Goal: Task Accomplishment & Management: Manage account settings

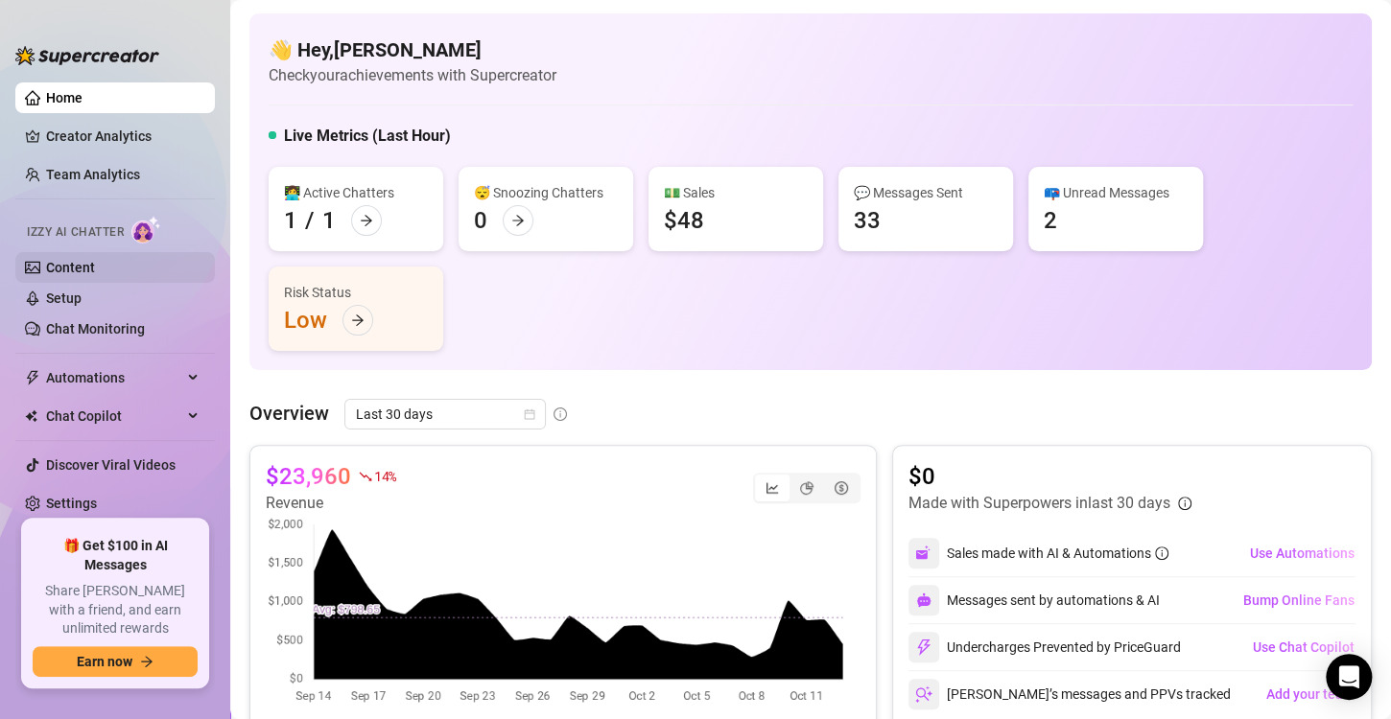
click at [93, 264] on link "Content" at bounding box center [70, 267] width 49 height 15
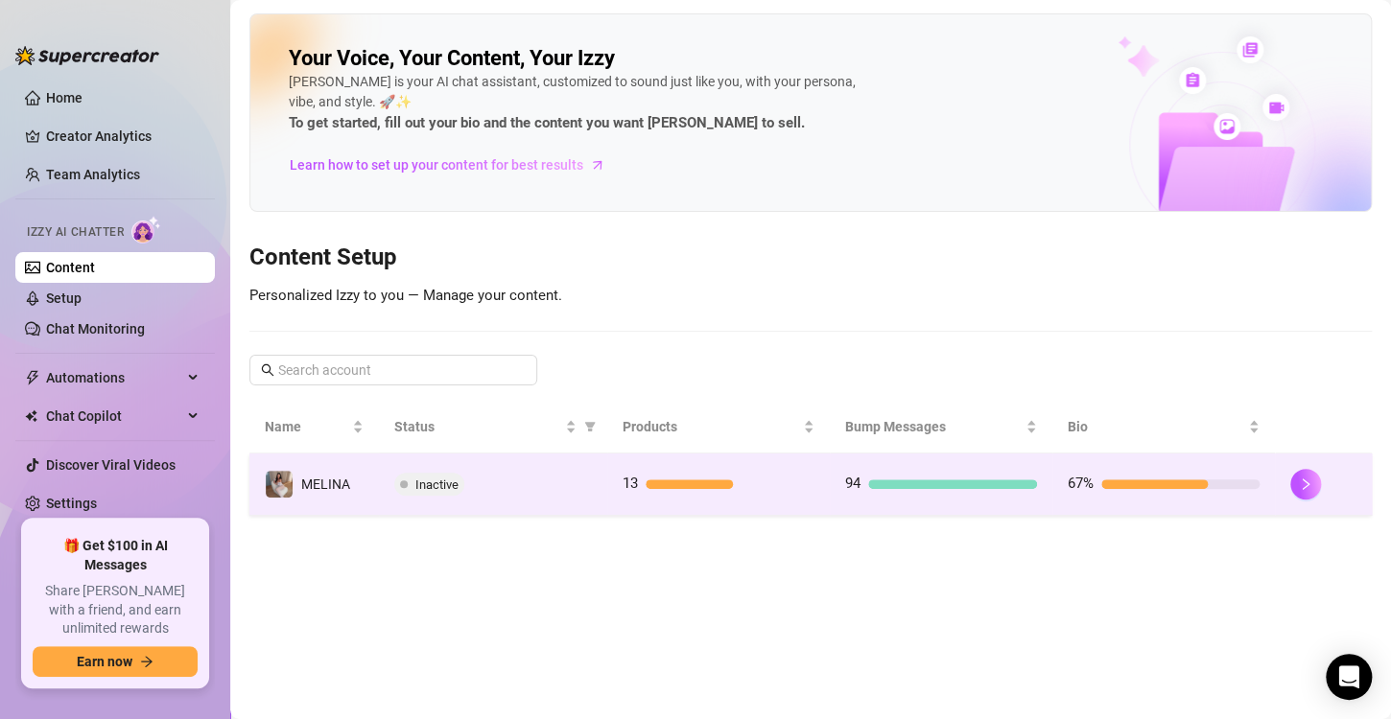
click at [828, 486] on td "13" at bounding box center [718, 485] width 222 height 62
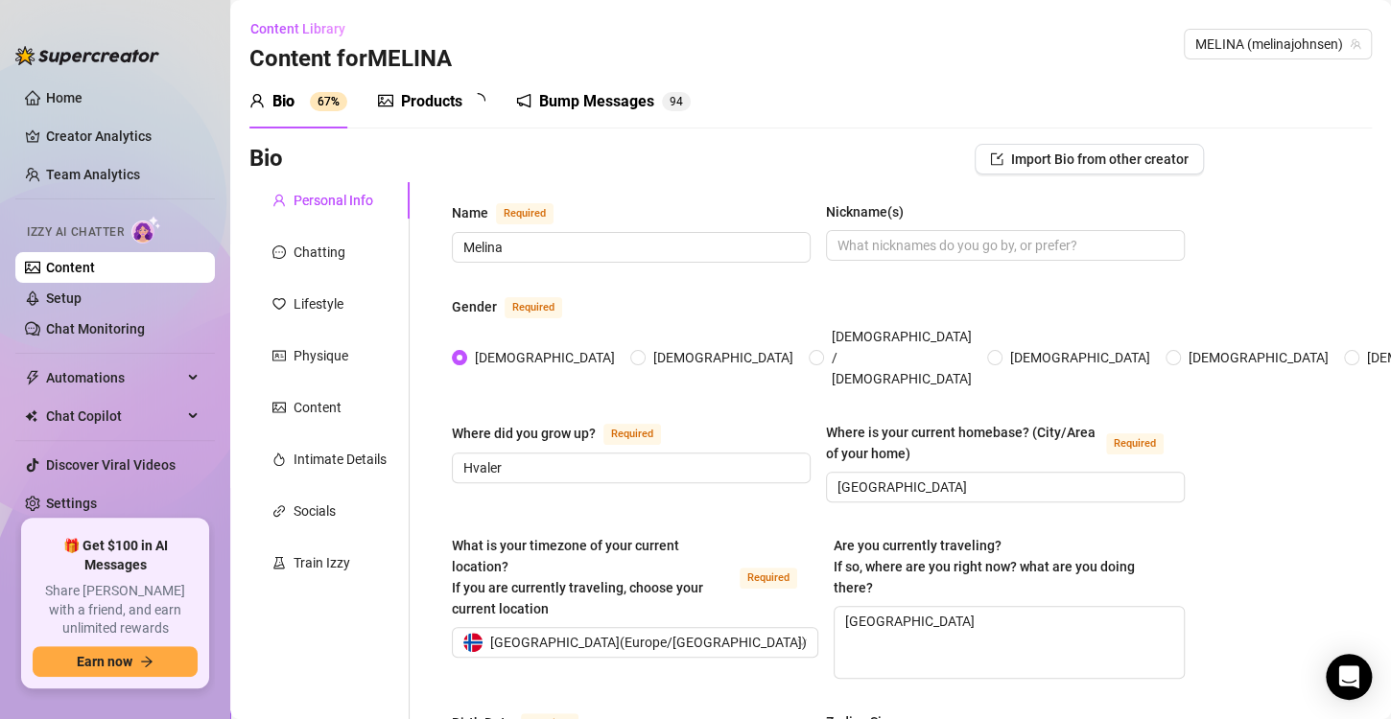
radio input "true"
type input "February 20th, 1996"
click at [454, 100] on div "Products" at bounding box center [431, 101] width 61 height 23
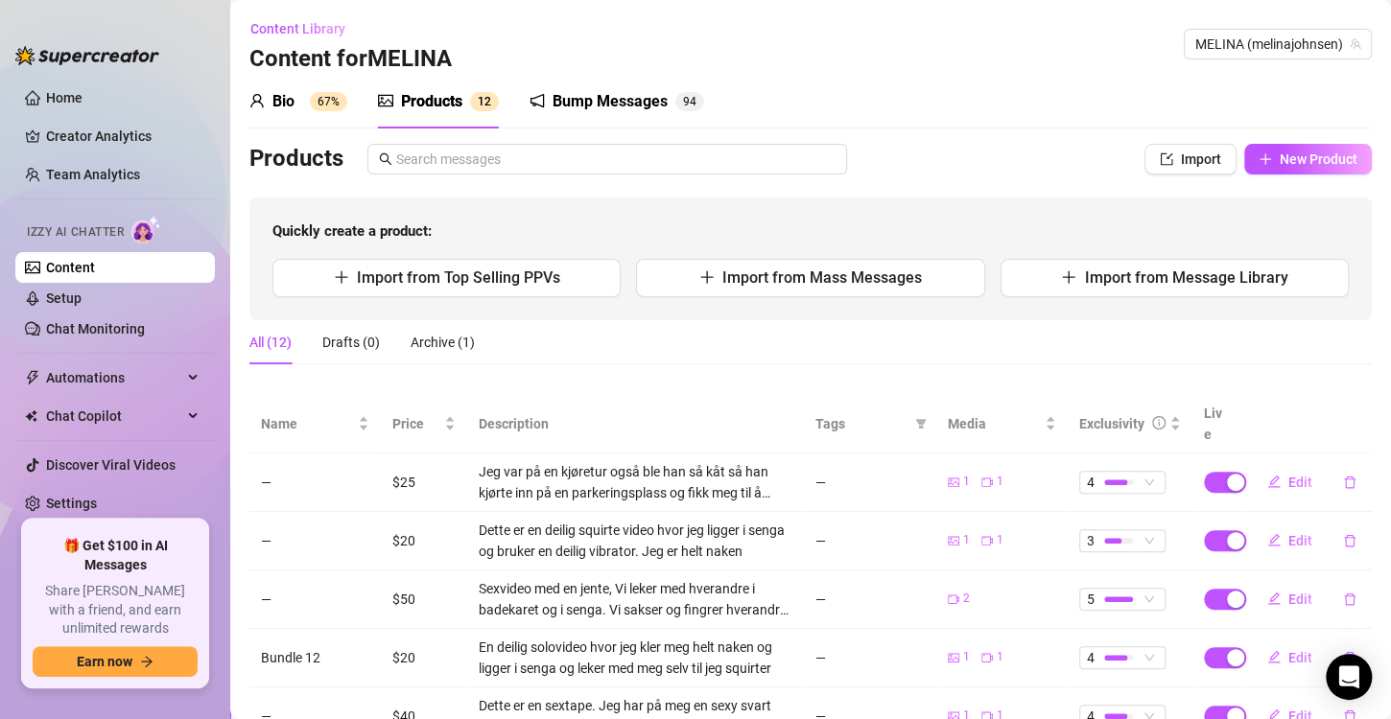
click at [338, 164] on div "Products" at bounding box center [658, 159] width 818 height 31
click at [309, 167] on h3 "Products" at bounding box center [296, 159] width 94 height 31
click at [294, 162] on h3 "Products" at bounding box center [296, 159] width 94 height 31
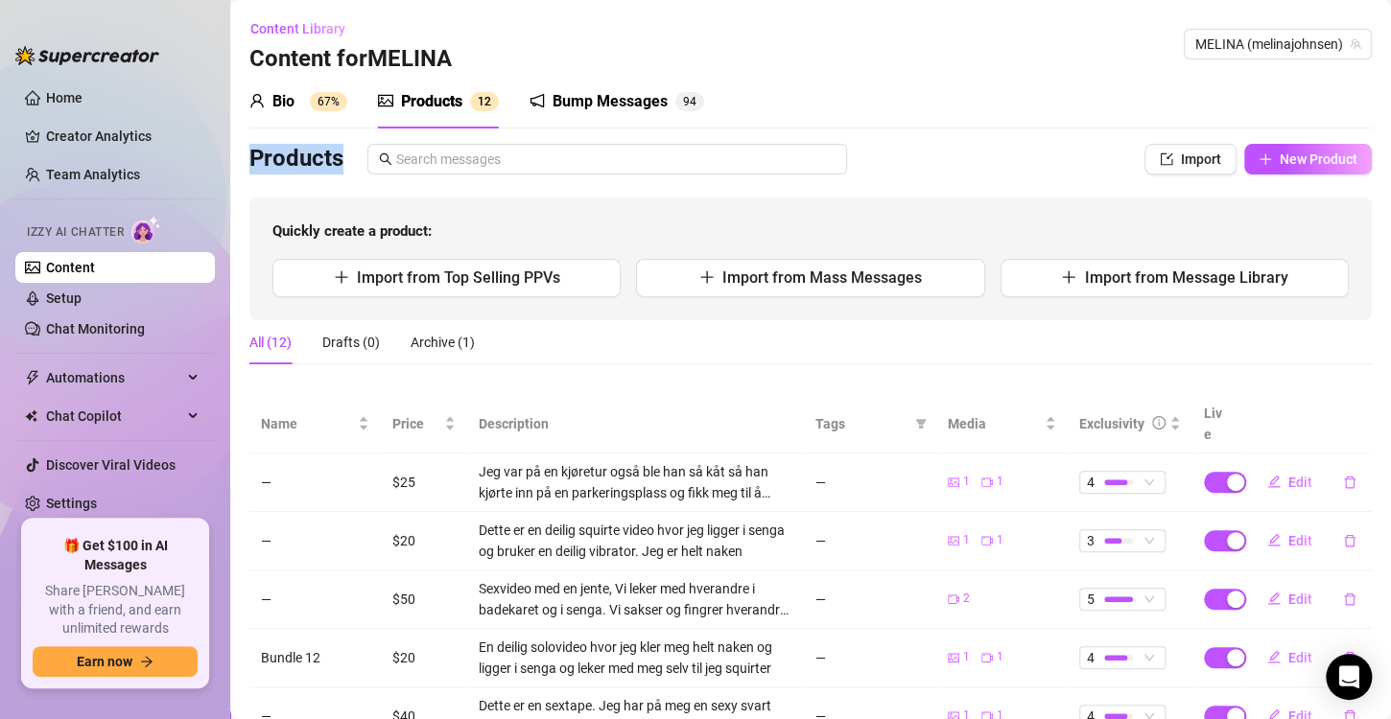
click at [294, 162] on h3 "Products" at bounding box center [296, 159] width 94 height 31
click at [393, 234] on strong "Quickly create a product:" at bounding box center [351, 230] width 159 height 17
click at [1189, 162] on span "Import" at bounding box center [1201, 159] width 40 height 15
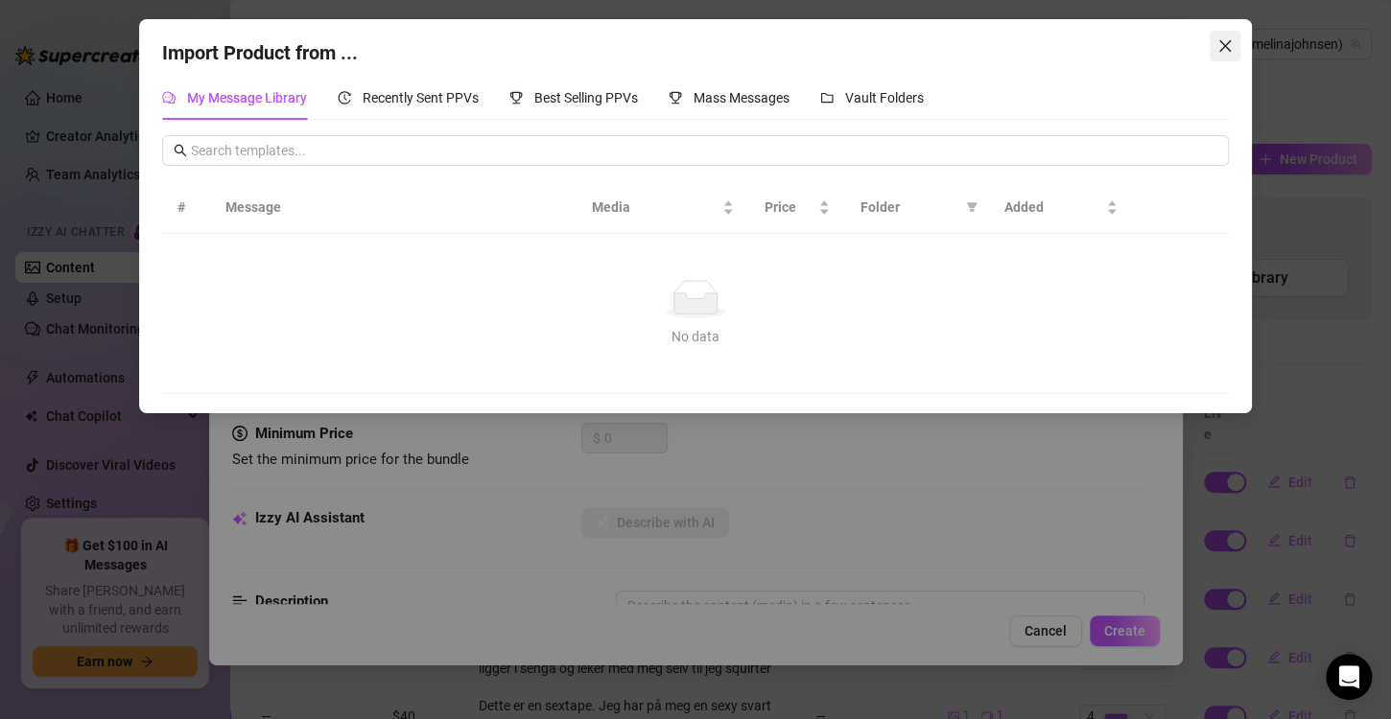
click at [1229, 37] on button "Close" at bounding box center [1224, 46] width 31 height 31
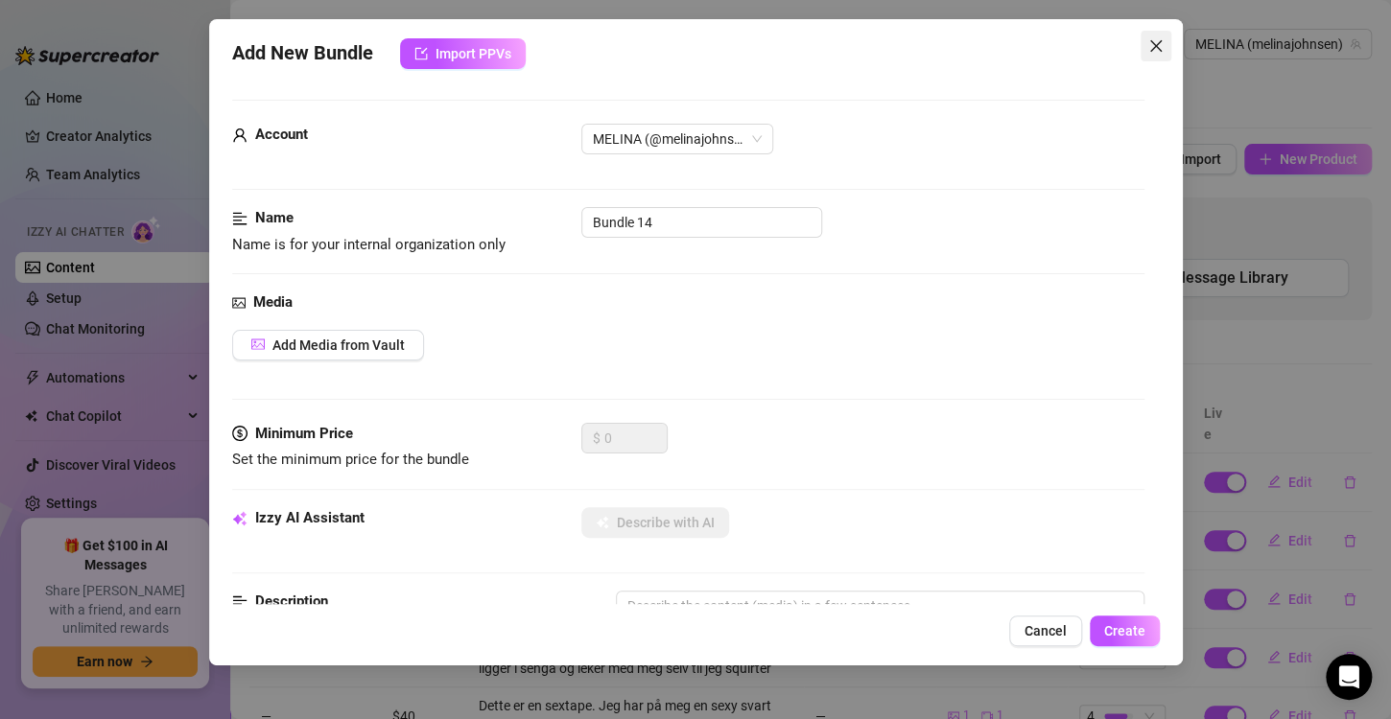
click at [1150, 41] on icon "close" at bounding box center [1155, 46] width 12 height 12
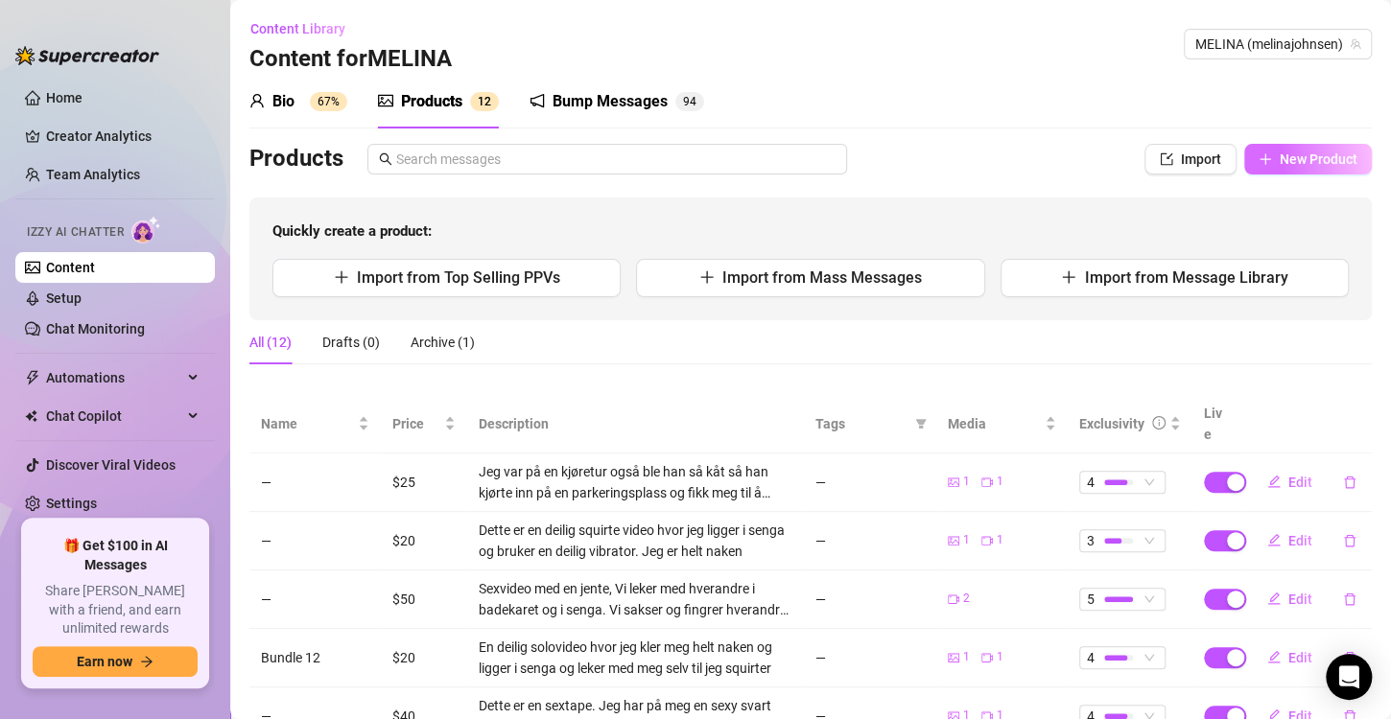
click at [1315, 165] on span "New Product" at bounding box center [1318, 159] width 78 height 15
type textarea "Type your message here..."
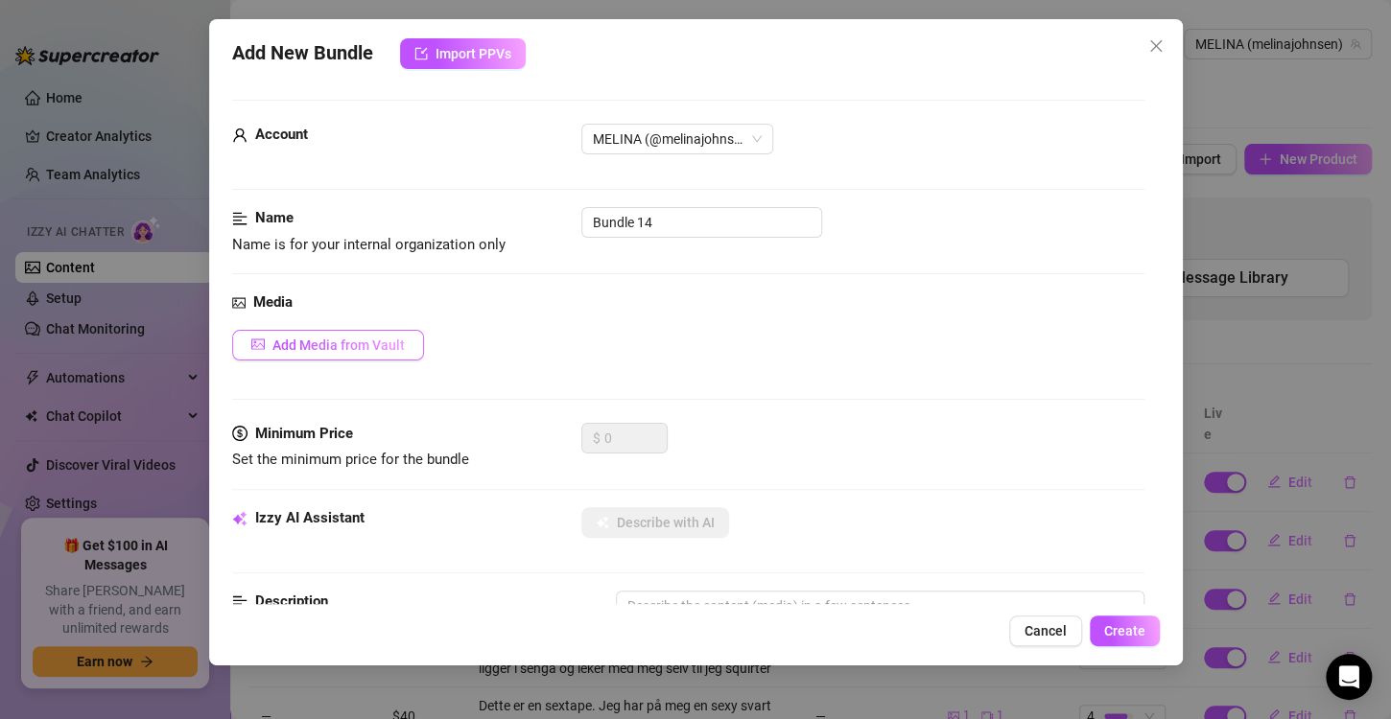
click at [333, 338] on span "Add Media from Vault" at bounding box center [338, 345] width 132 height 15
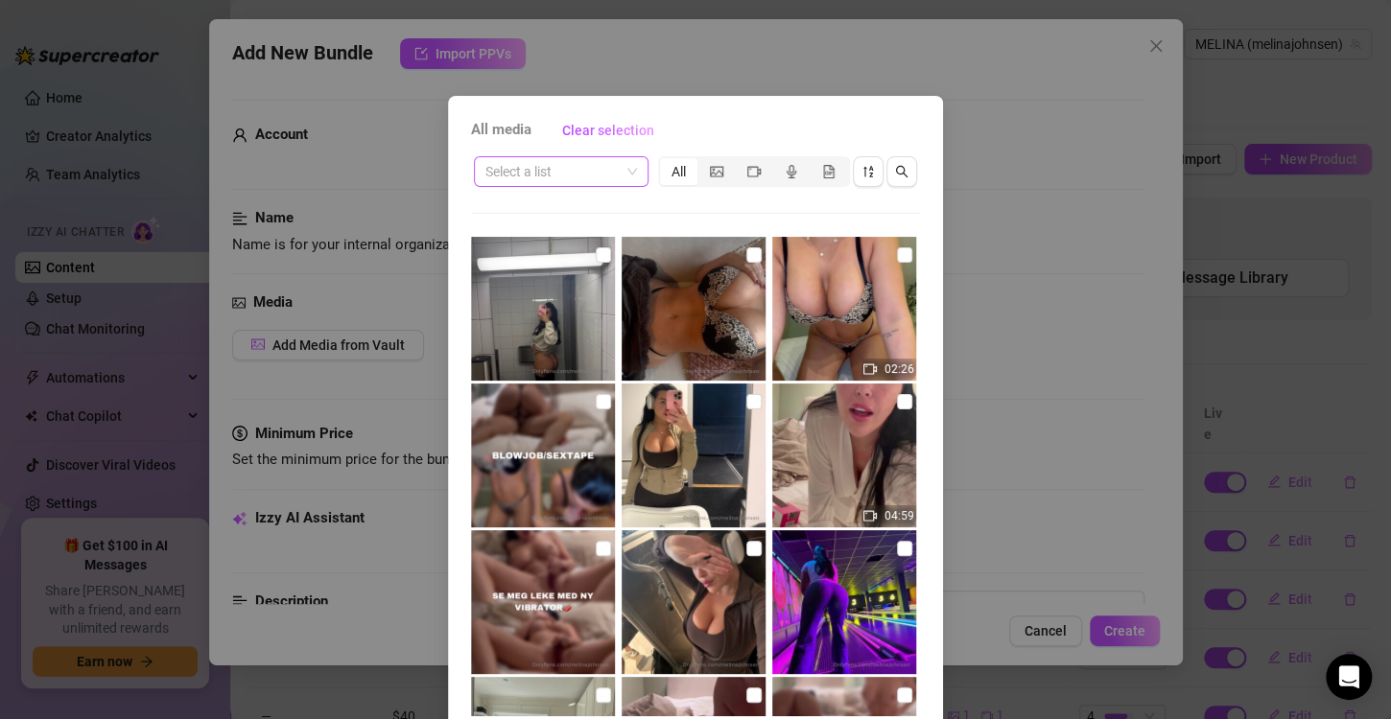
click at [524, 170] on input "search" at bounding box center [552, 171] width 134 height 29
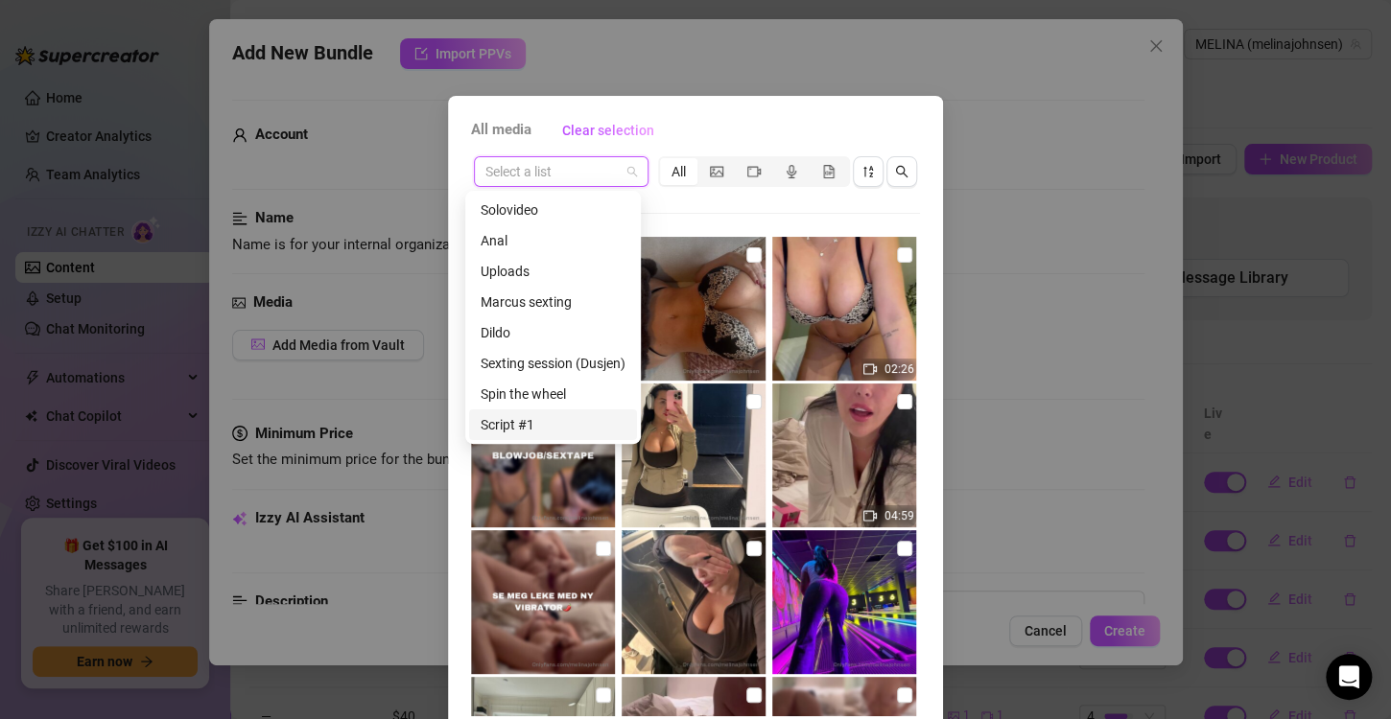
scroll to position [215, 0]
click at [490, 433] on div "Messages" at bounding box center [552, 424] width 145 height 21
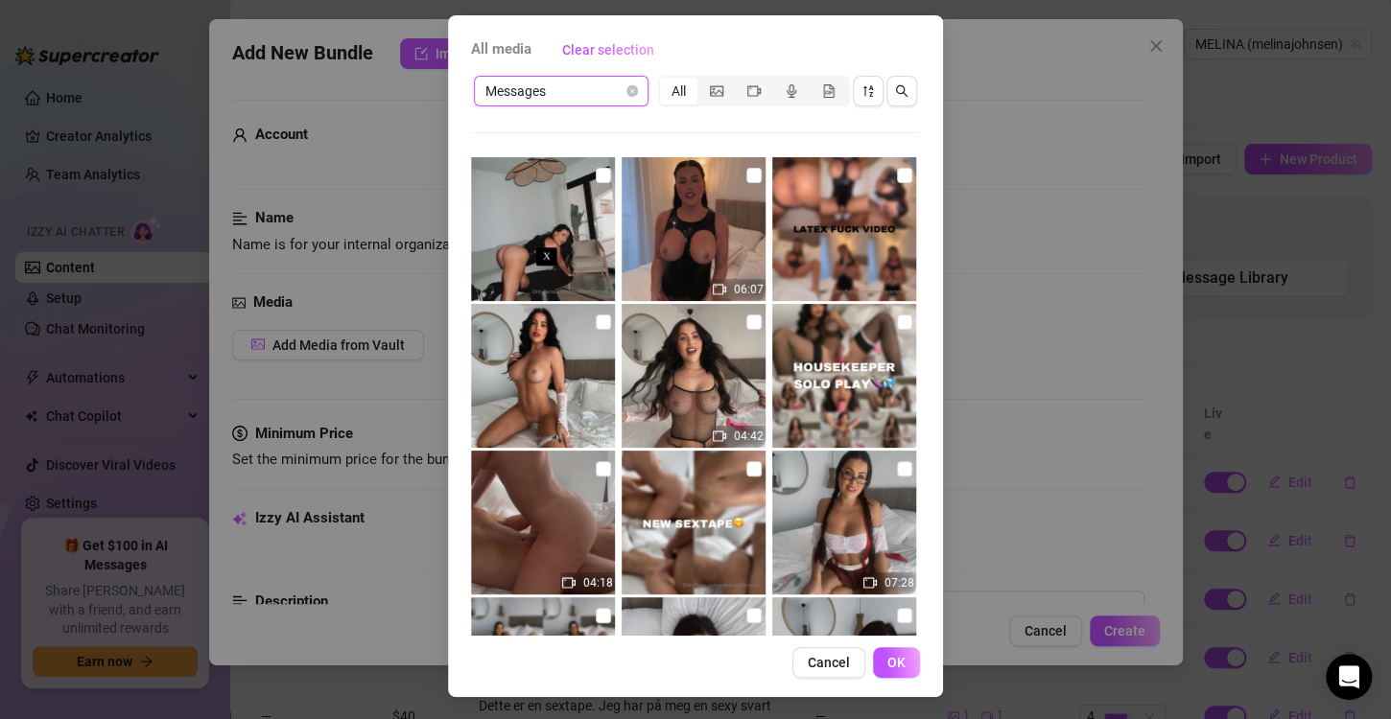
scroll to position [9537, 0]
click at [876, 176] on img at bounding box center [844, 229] width 144 height 144
checkbox input "true"
click at [746, 169] on input "checkbox" at bounding box center [753, 175] width 15 height 15
checkbox input "true"
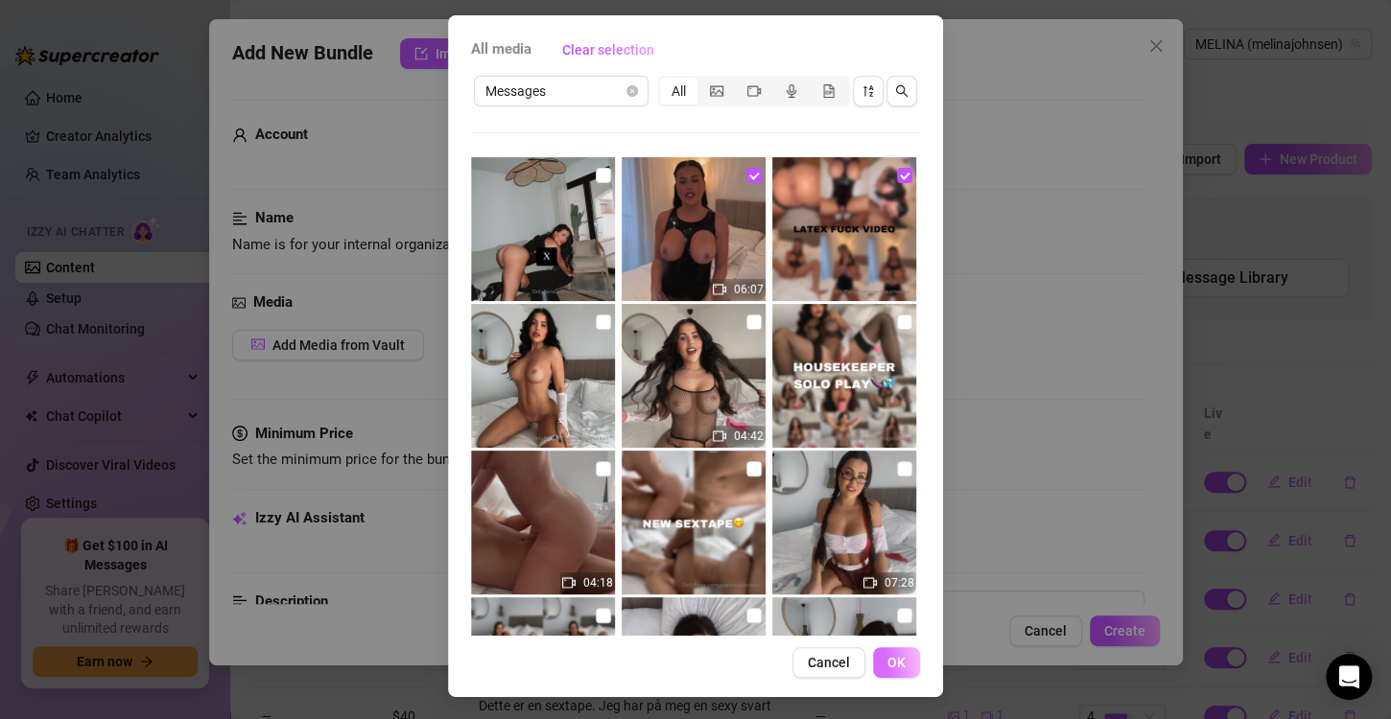
click at [893, 655] on span "OK" at bounding box center [896, 662] width 18 height 15
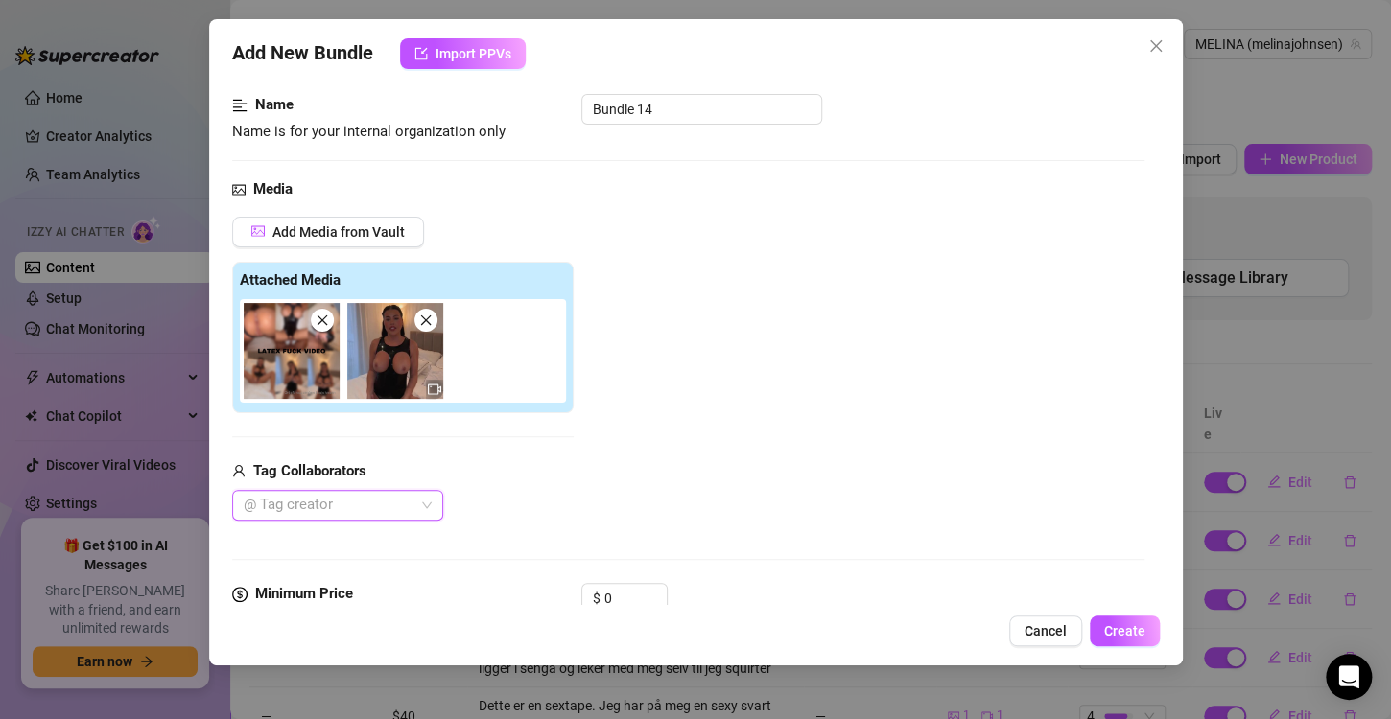
scroll to position [164, 0]
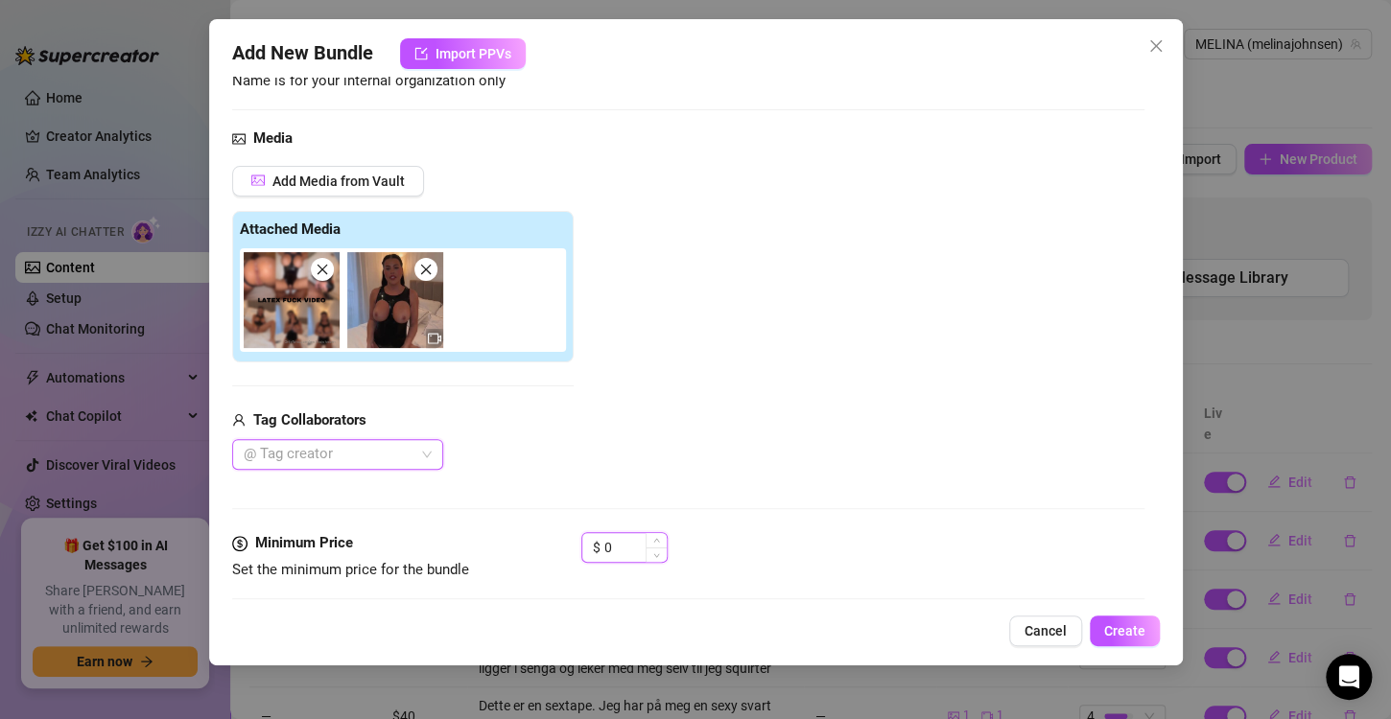
click at [617, 545] on input "0" at bounding box center [635, 547] width 62 height 29
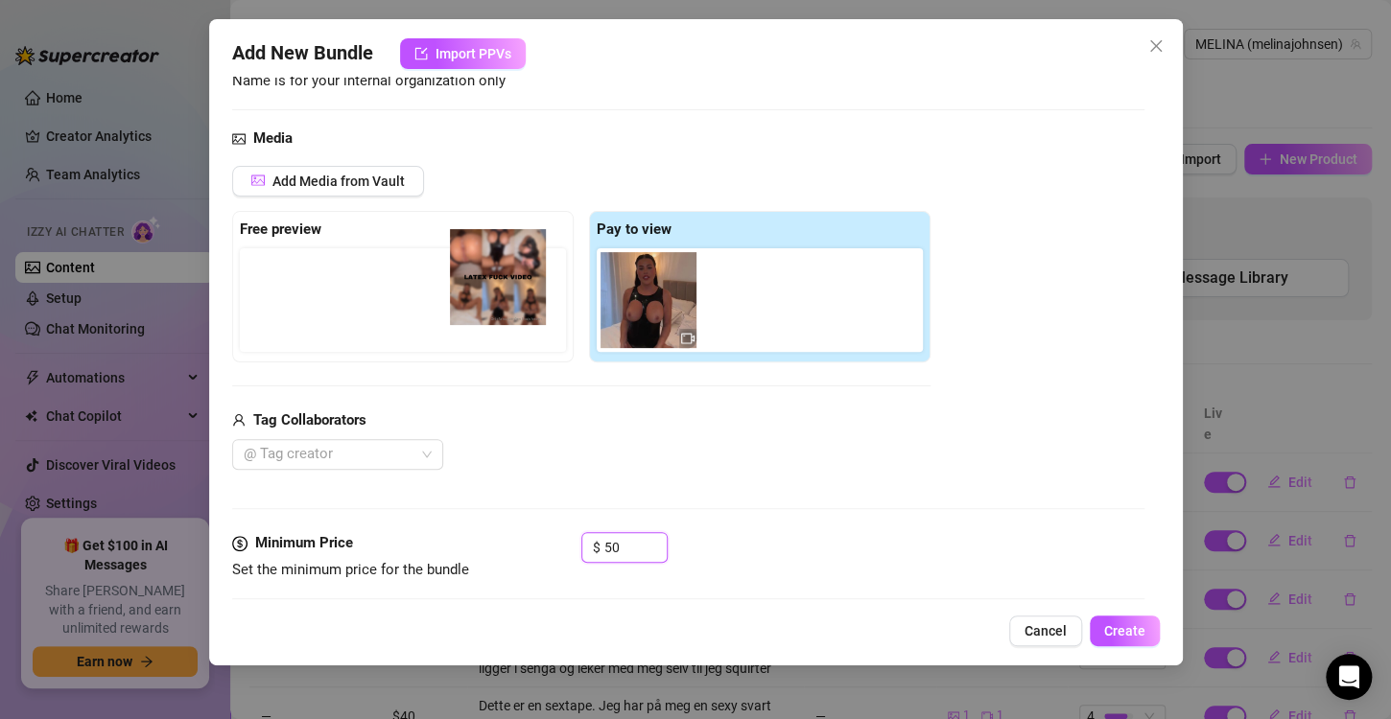
drag, startPoint x: 665, startPoint y: 316, endPoint x: 508, endPoint y: 293, distance: 158.0
click at [508, 293] on div "Free preview Pay to view" at bounding box center [581, 287] width 698 height 152
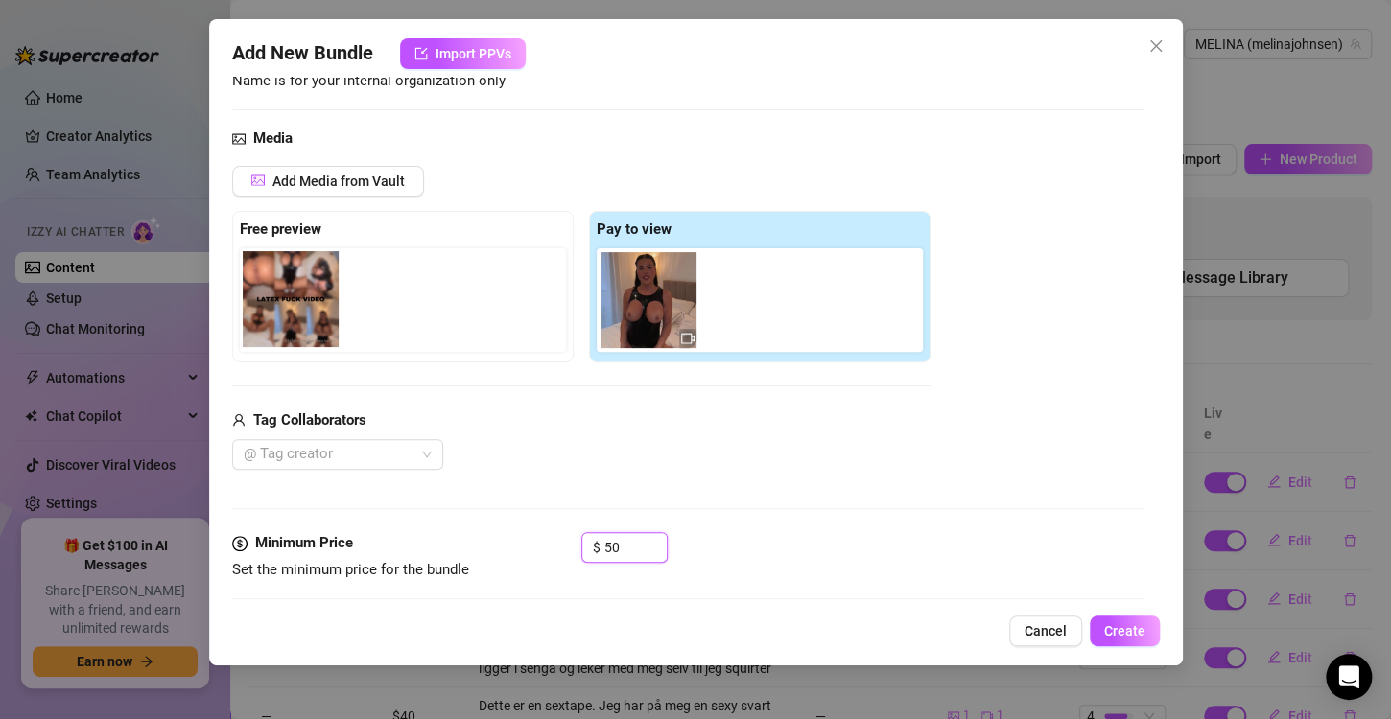
type input "50"
click at [476, 297] on div at bounding box center [407, 300] width 334 height 104
click at [386, 446] on div at bounding box center [327, 454] width 183 height 27
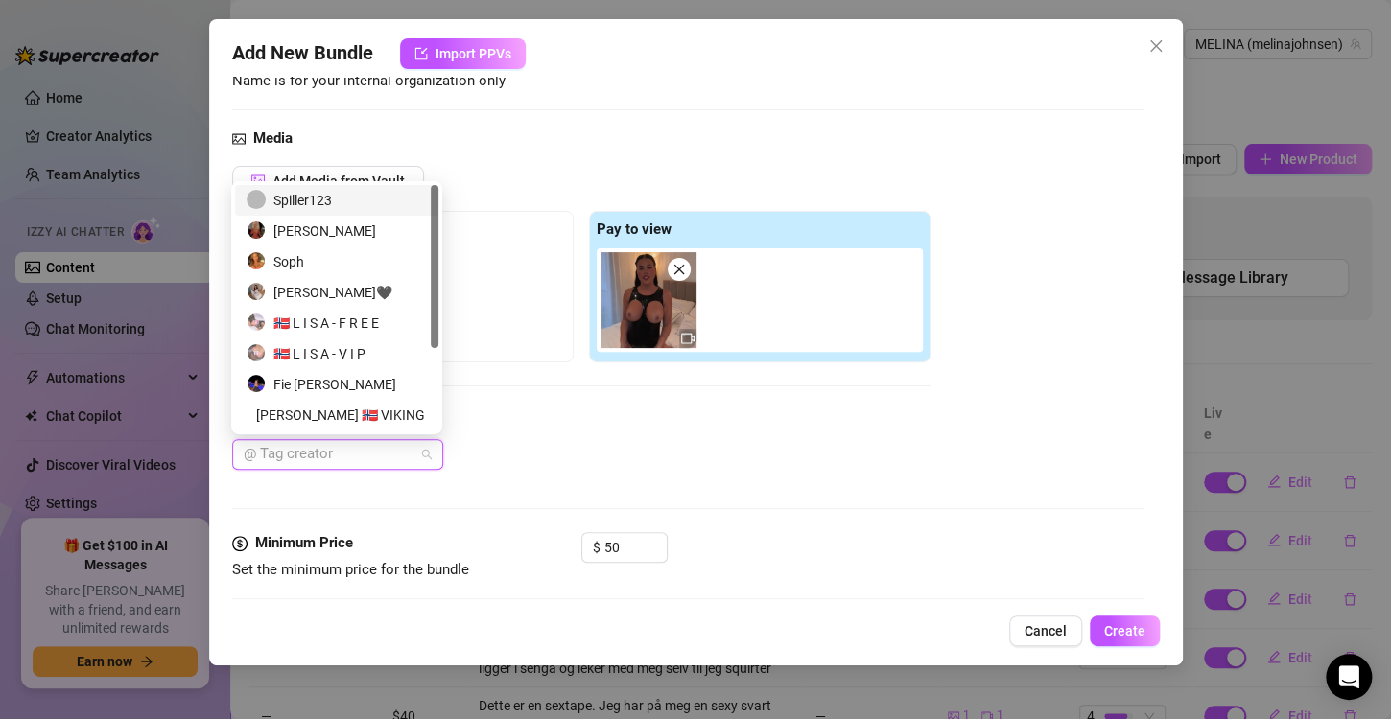
click at [317, 202] on div "Spiller123" at bounding box center [336, 200] width 180 height 21
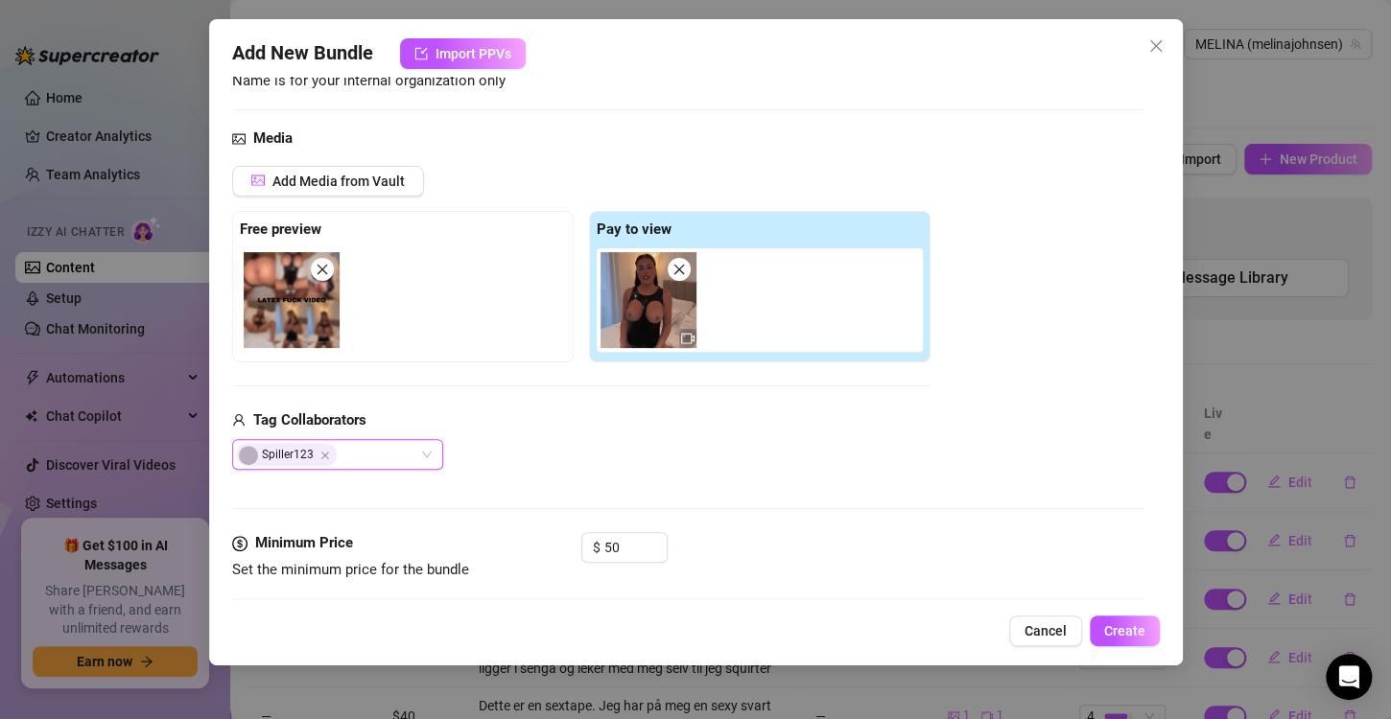
click at [542, 476] on div "Media Add Media from Vault Free preview Pay to view Tag Collaborators Spiller12…" at bounding box center [688, 330] width 912 height 405
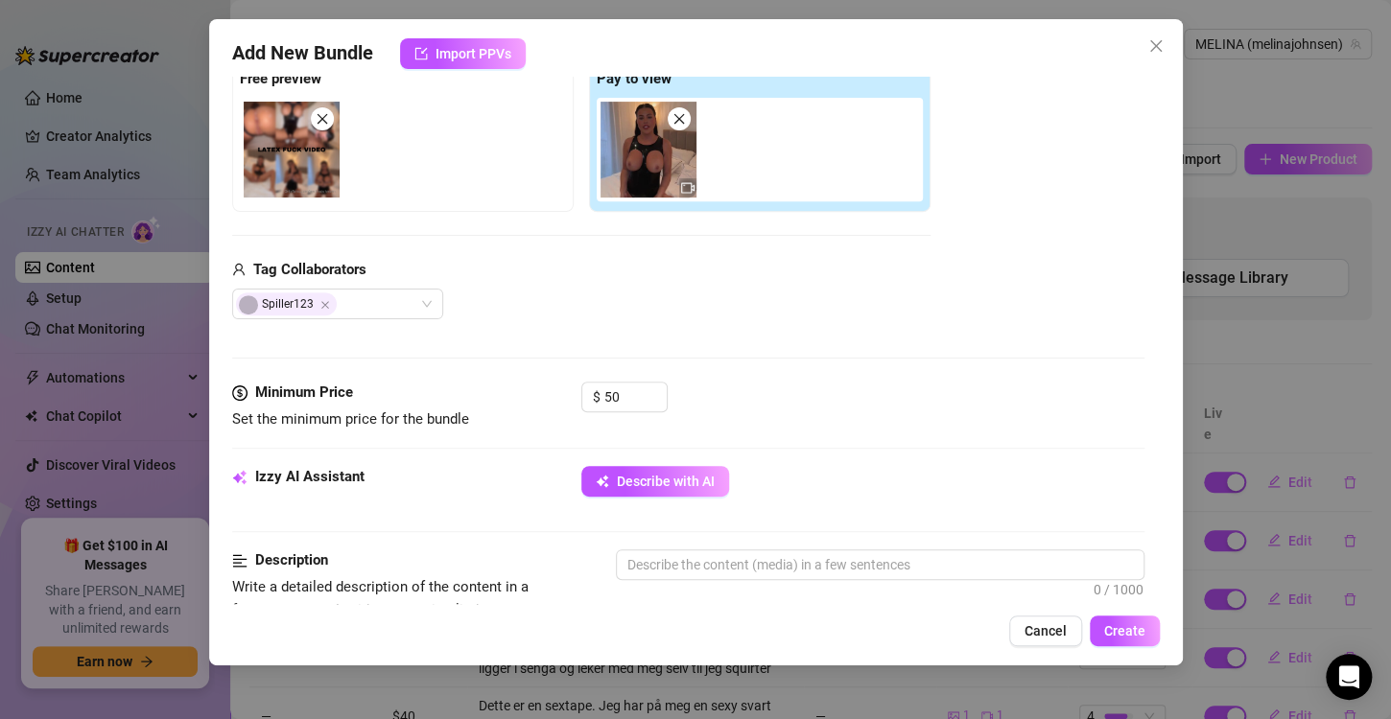
scroll to position [383, 0]
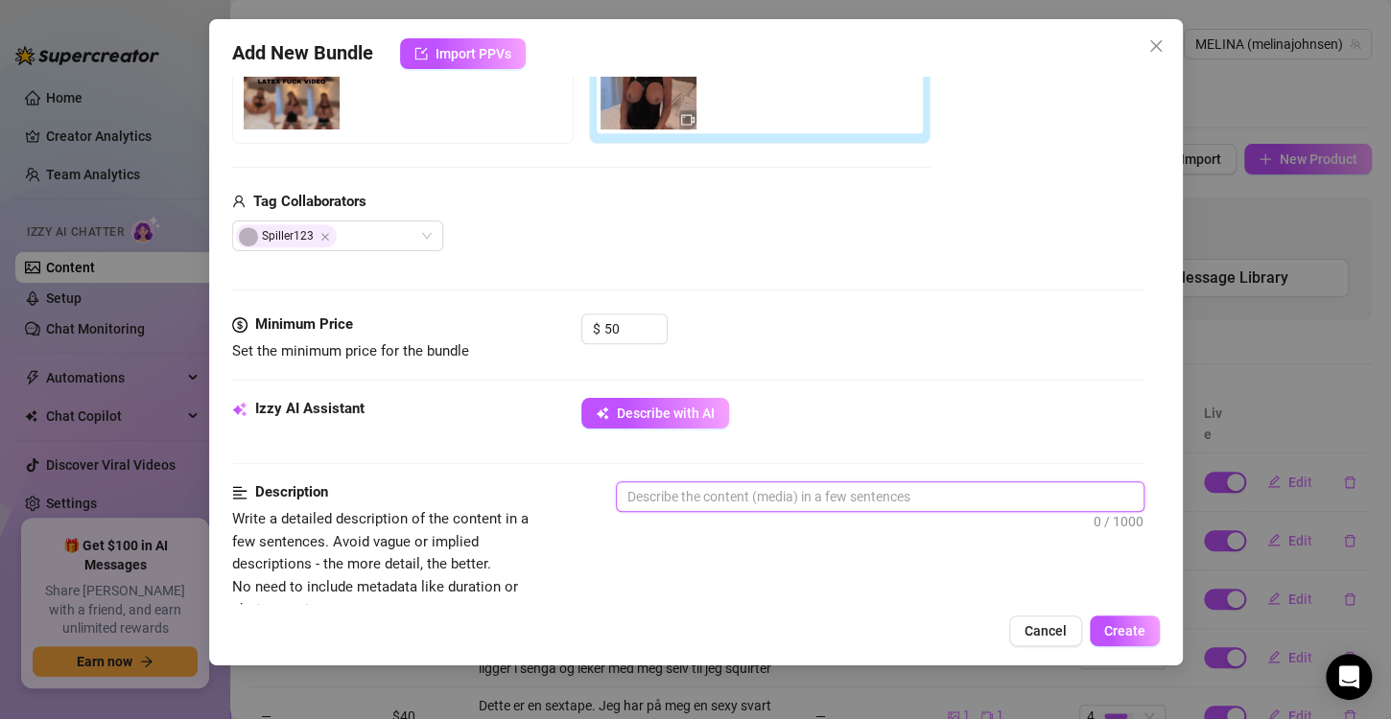
click at [691, 502] on textarea at bounding box center [880, 496] width 527 height 29
type textarea "D"
type textarea "De"
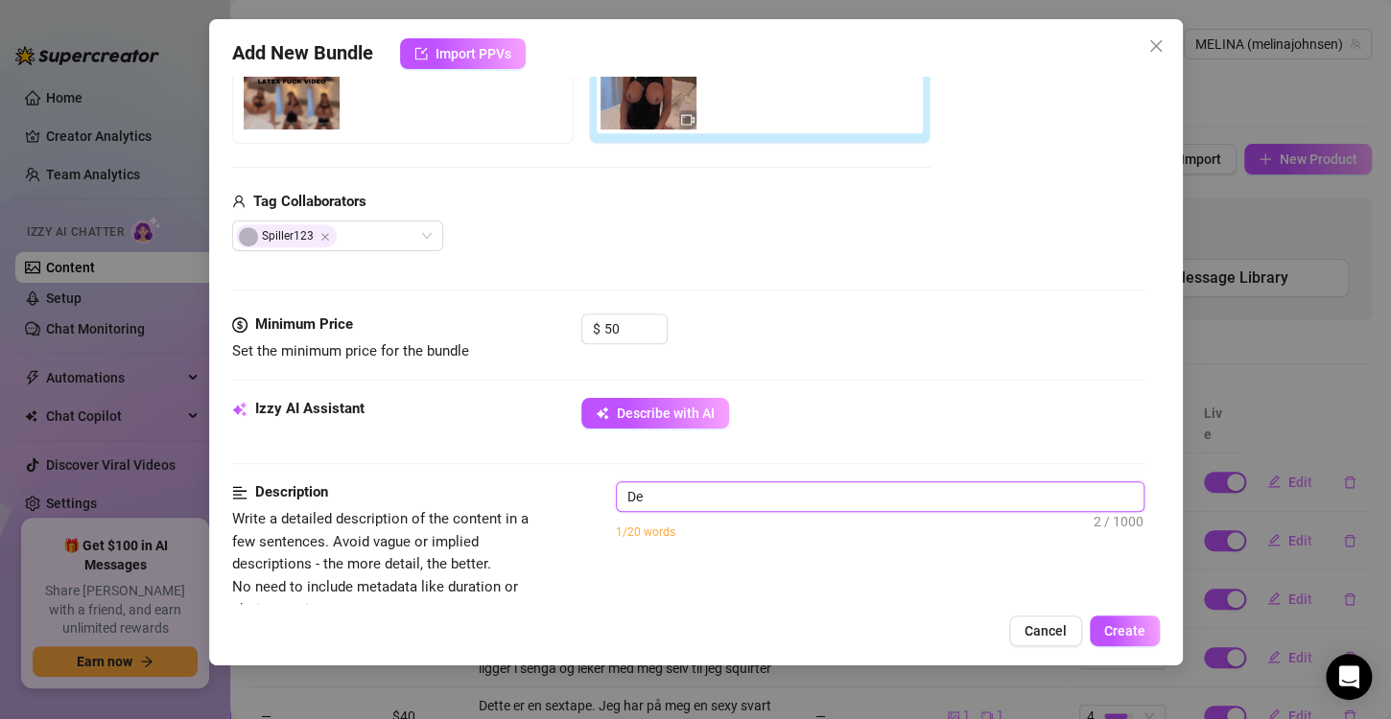
type textarea "Det"
type textarea "Dett"
type textarea "Dettt"
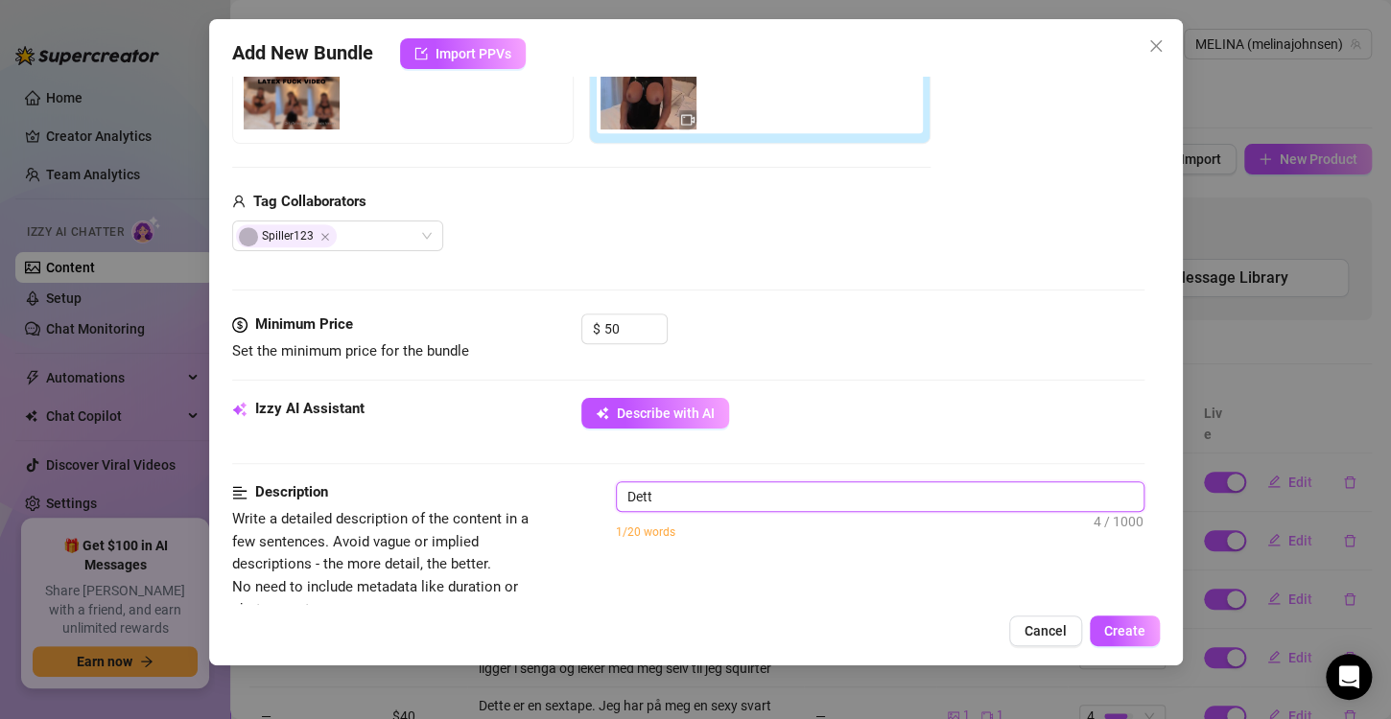
type textarea "Dettt"
type textarea "Dett"
type textarea "Dette"
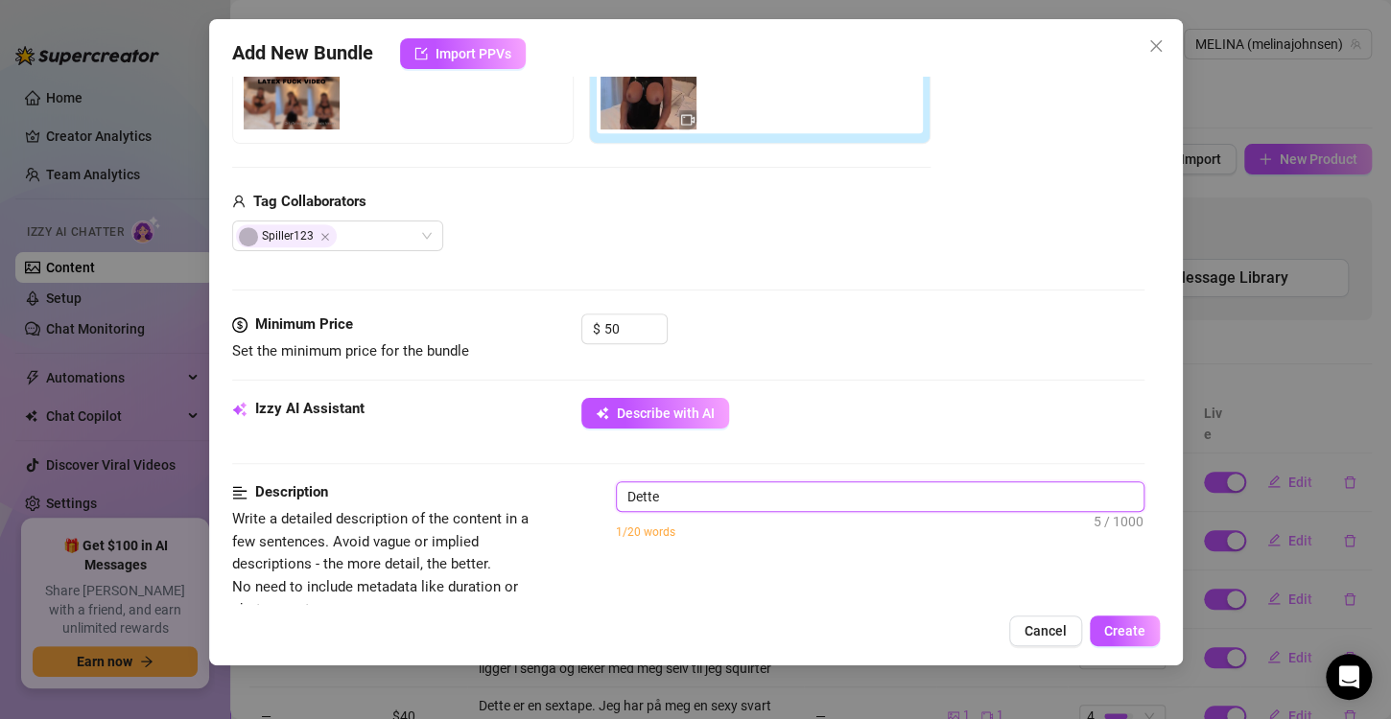
type textarea "Dette"
type textarea "Dette e"
type textarea "Dette er"
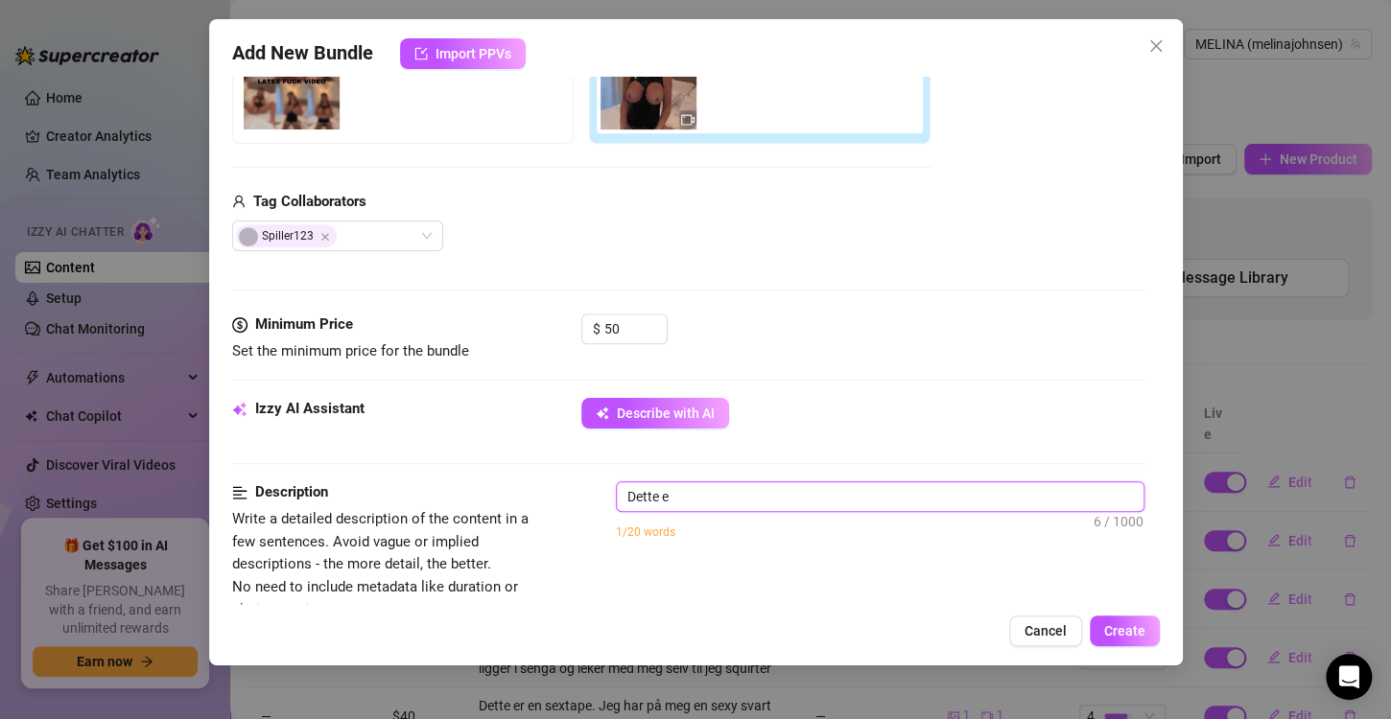
type textarea "Dette er"
type textarea "Dette er e"
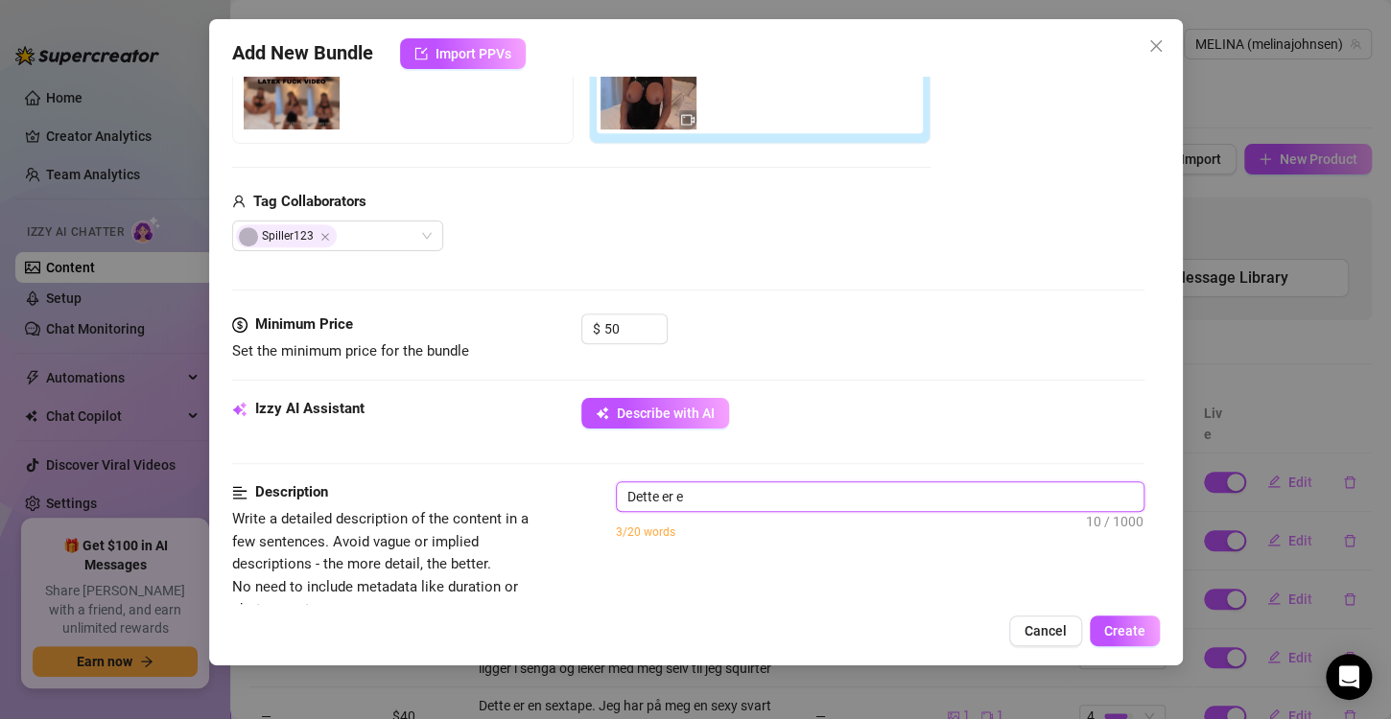
type textarea "Dette er en"
type textarea "Dette er en l"
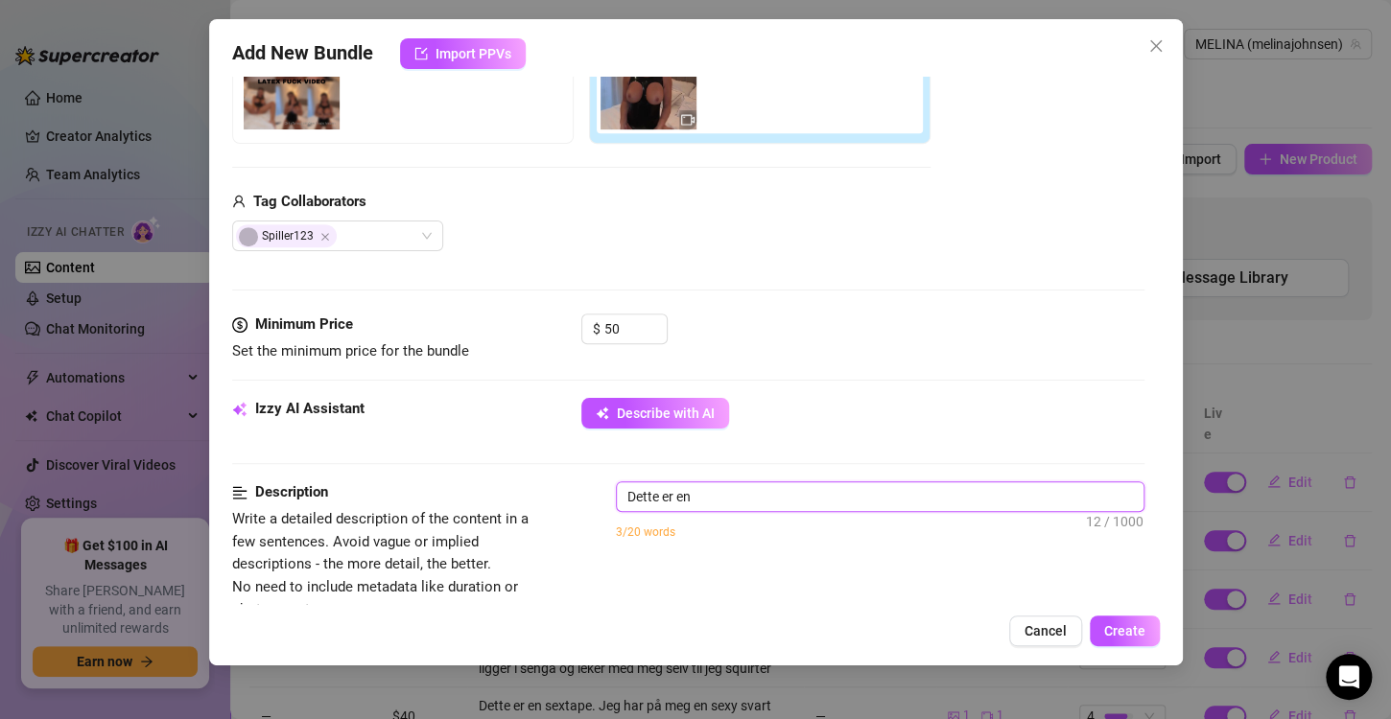
type textarea "Dette er en l"
type textarea "Dette er en la"
type textarea "Dette er en lat"
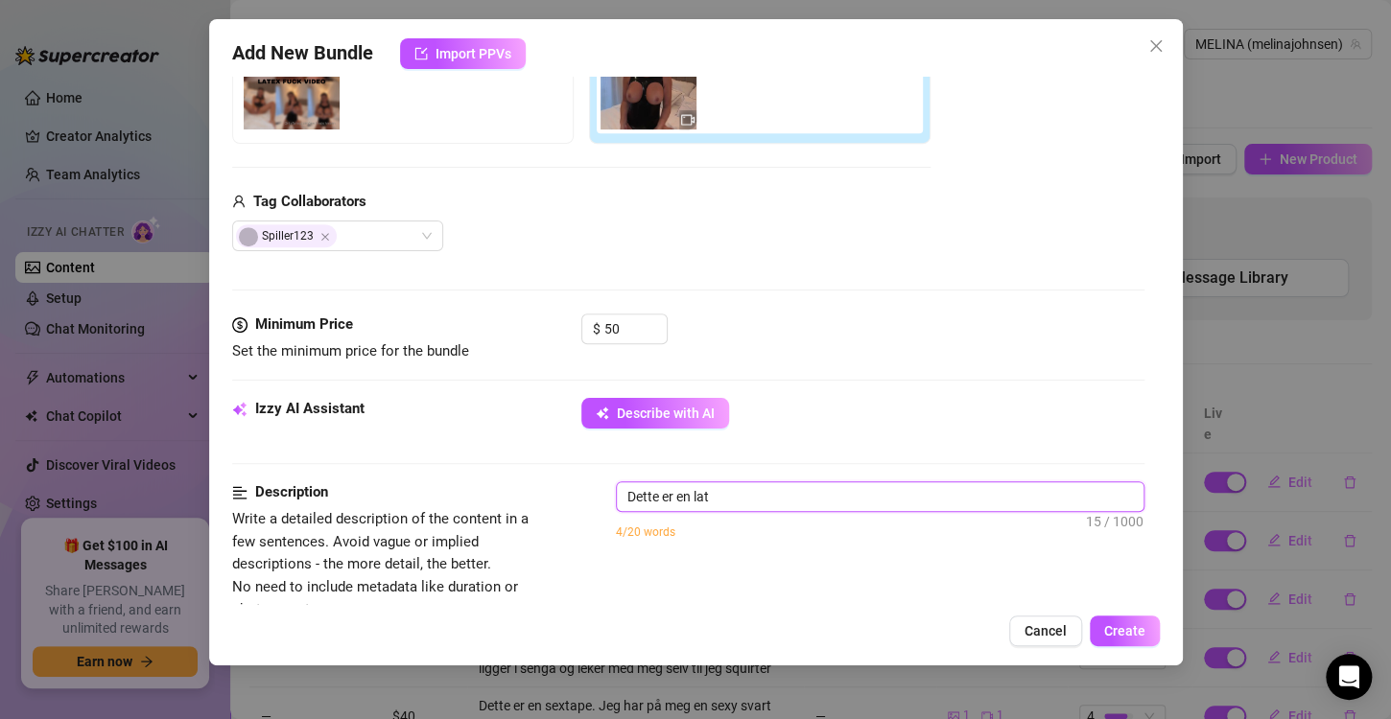
type textarea "Dette er en late"
type textarea "Dette er en latex"
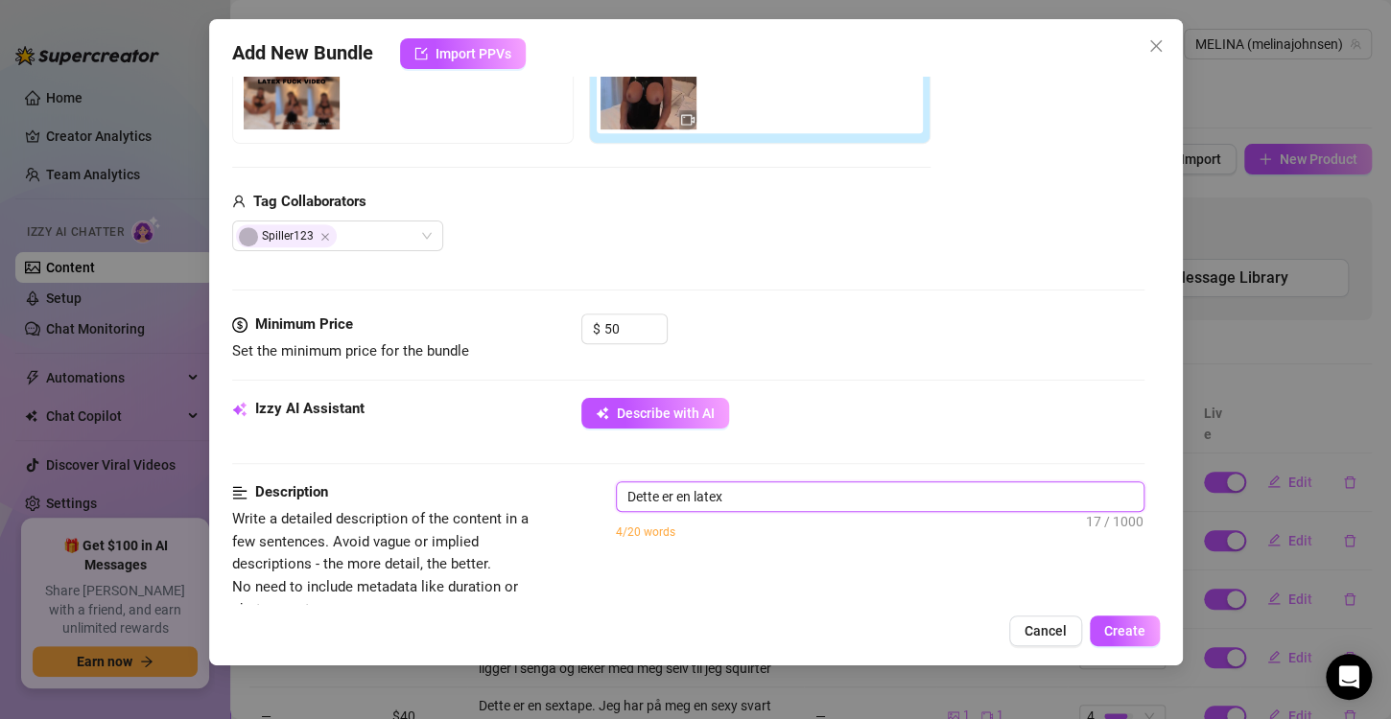
type textarea "Dette er en latex"
type textarea "Dette er en latex s"
type textarea "Dette er en latex se"
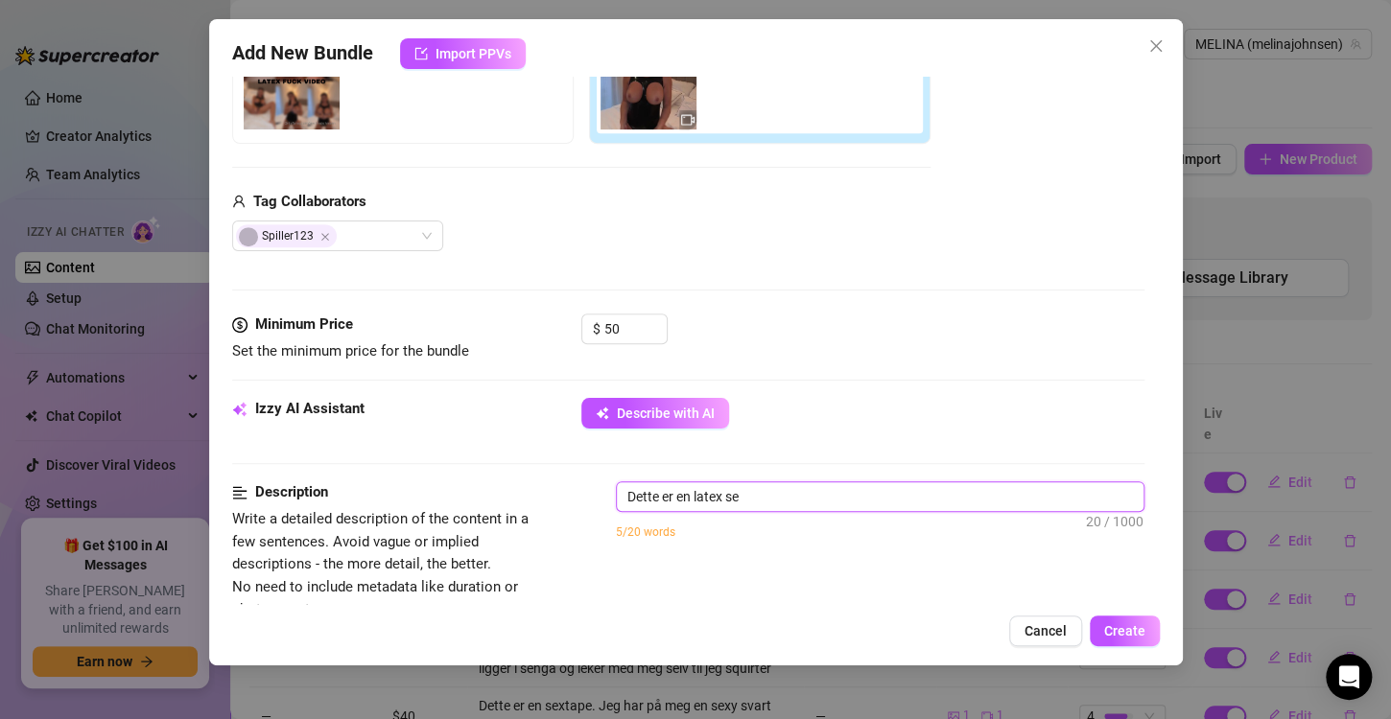
type textarea "Dette er en latex sex"
type textarea "Dette er en latex sext"
type textarea "Dette er en latex sexta"
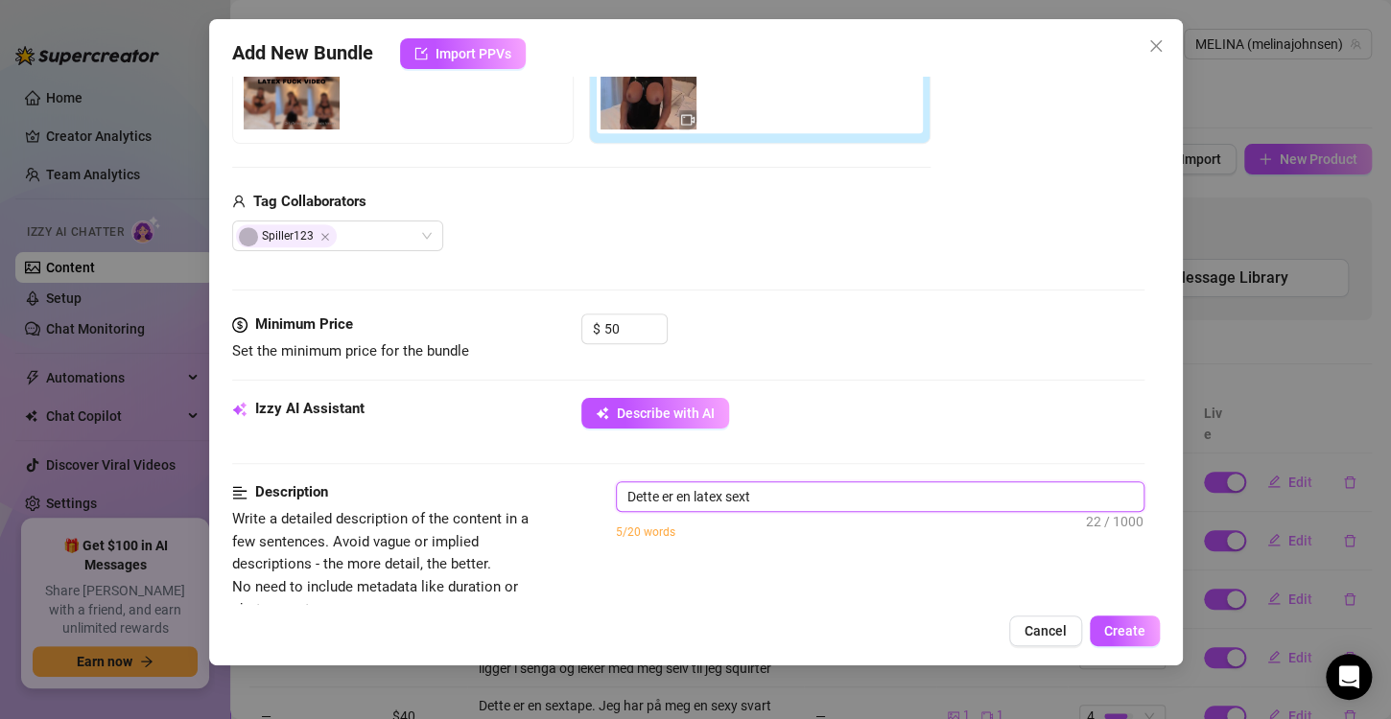
type textarea "Dette er en latex sexta"
type textarea "Dette er en latex sextap"
type textarea "Dette er en latex sextape"
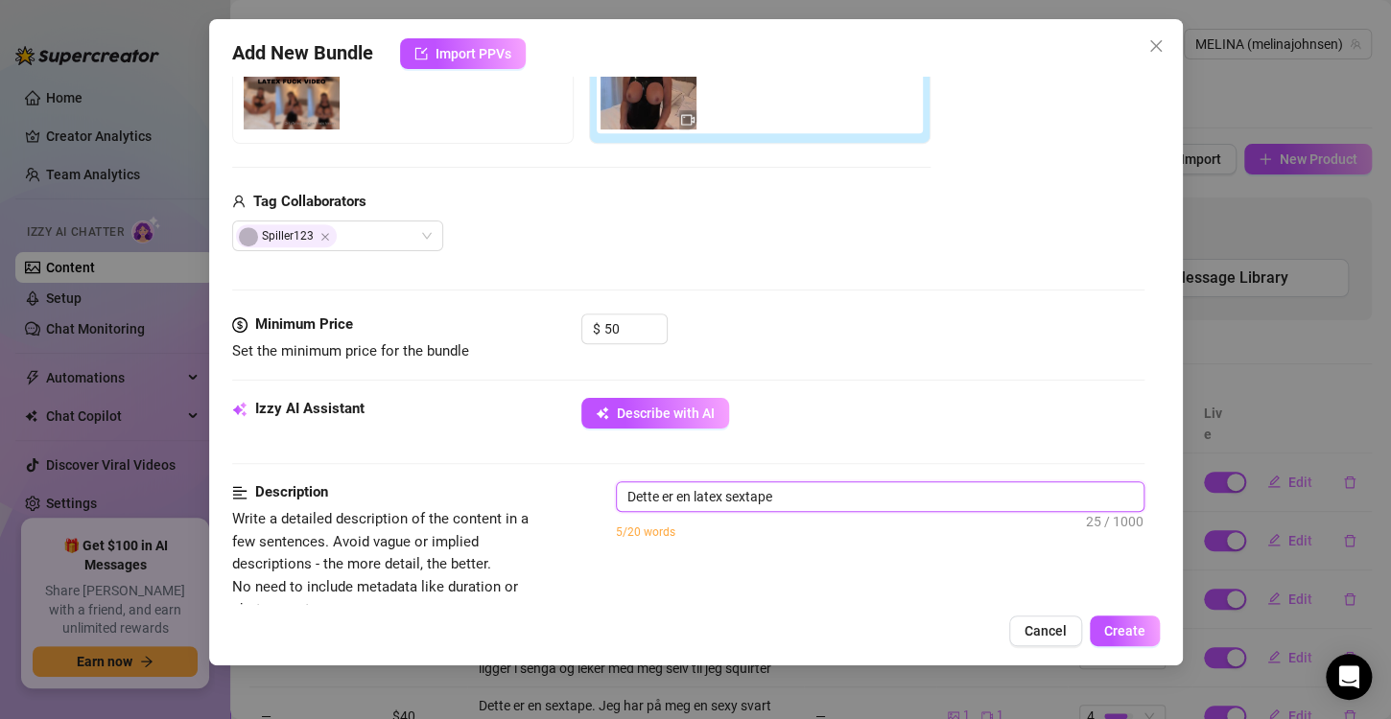
type textarea "Dette er en latex sextape"
type textarea "Dette er en latex sextape h"
type textarea "Dette er en latex sextape hv"
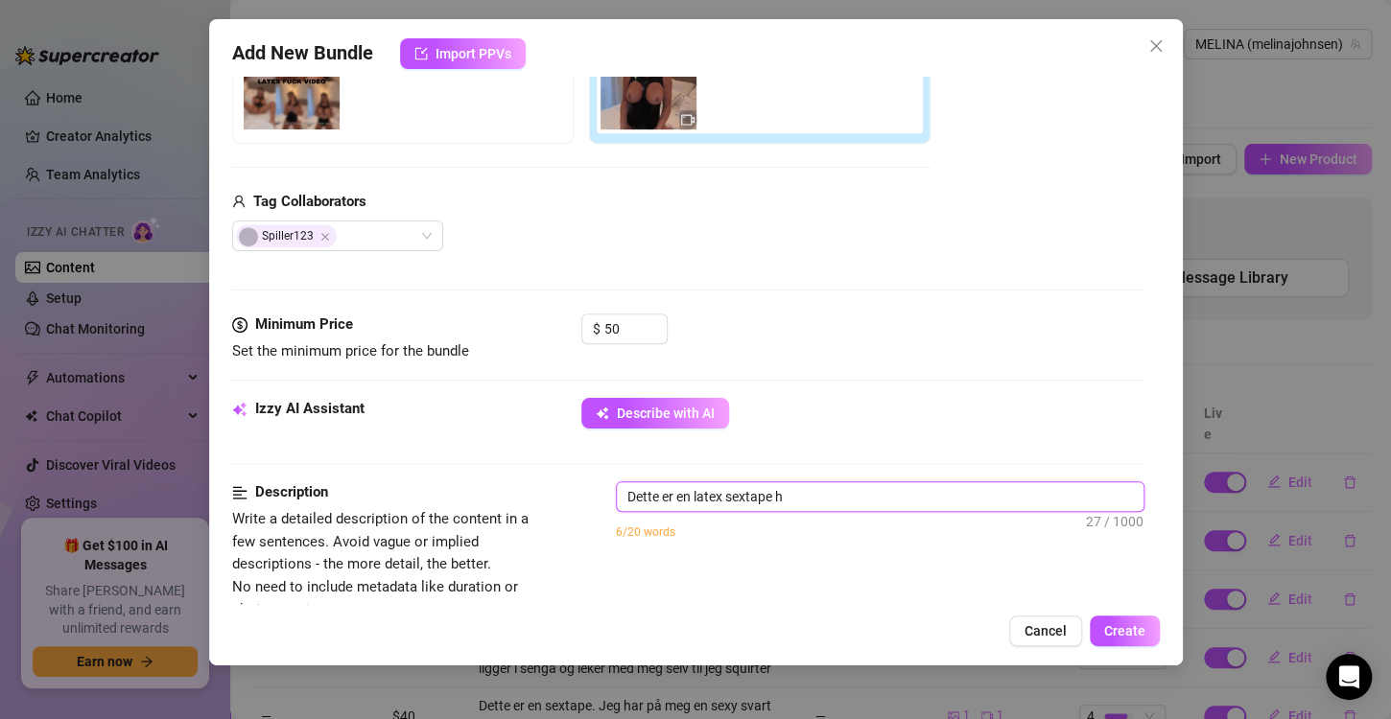
type textarea "Dette er en latex sextape hv"
type textarea "Dette er en latex sextape hvo"
type textarea "Dette er en latex sextape hvor"
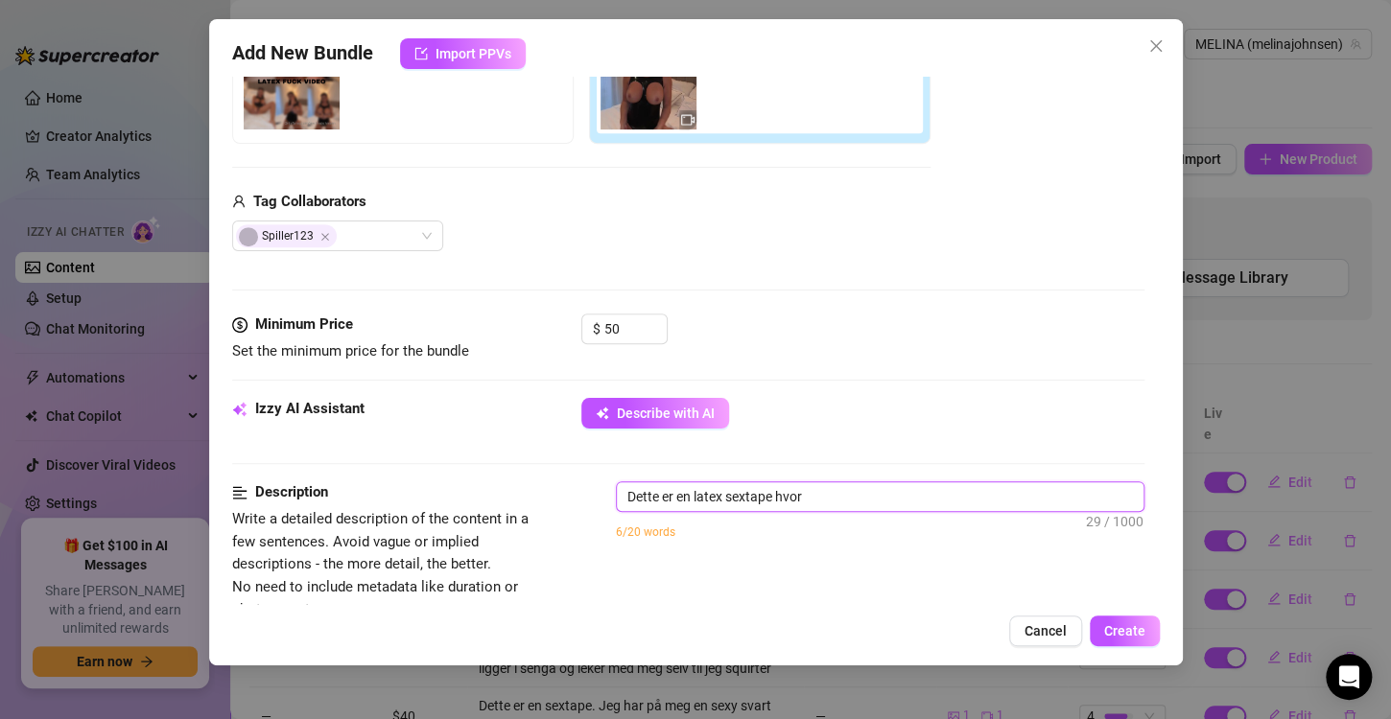
type textarea "Dette er en latex sextape hvor"
type textarea "Dette er en latex sextape hvor j"
type textarea "Dette er en latex sextape hvor je"
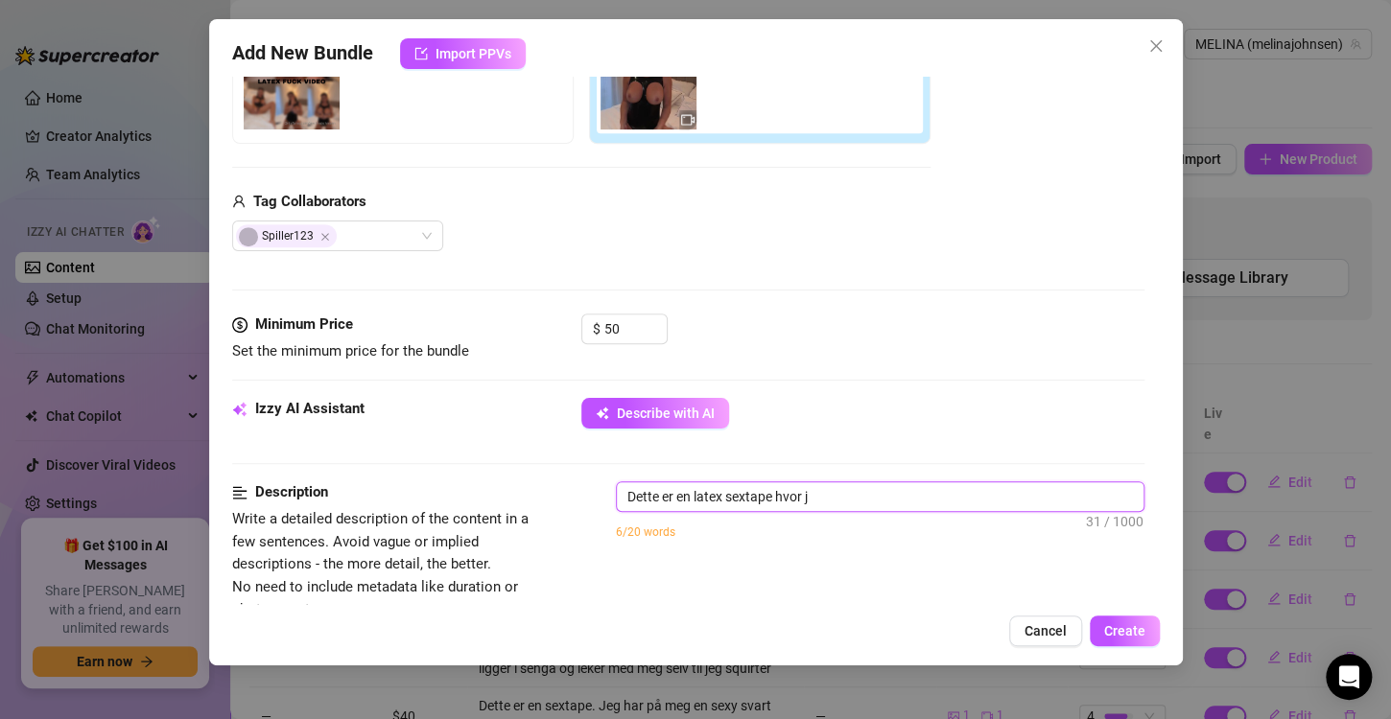
type textarea "Dette er en latex sextape hvor je"
type textarea "Dette er en latex sextape hvor jeg"
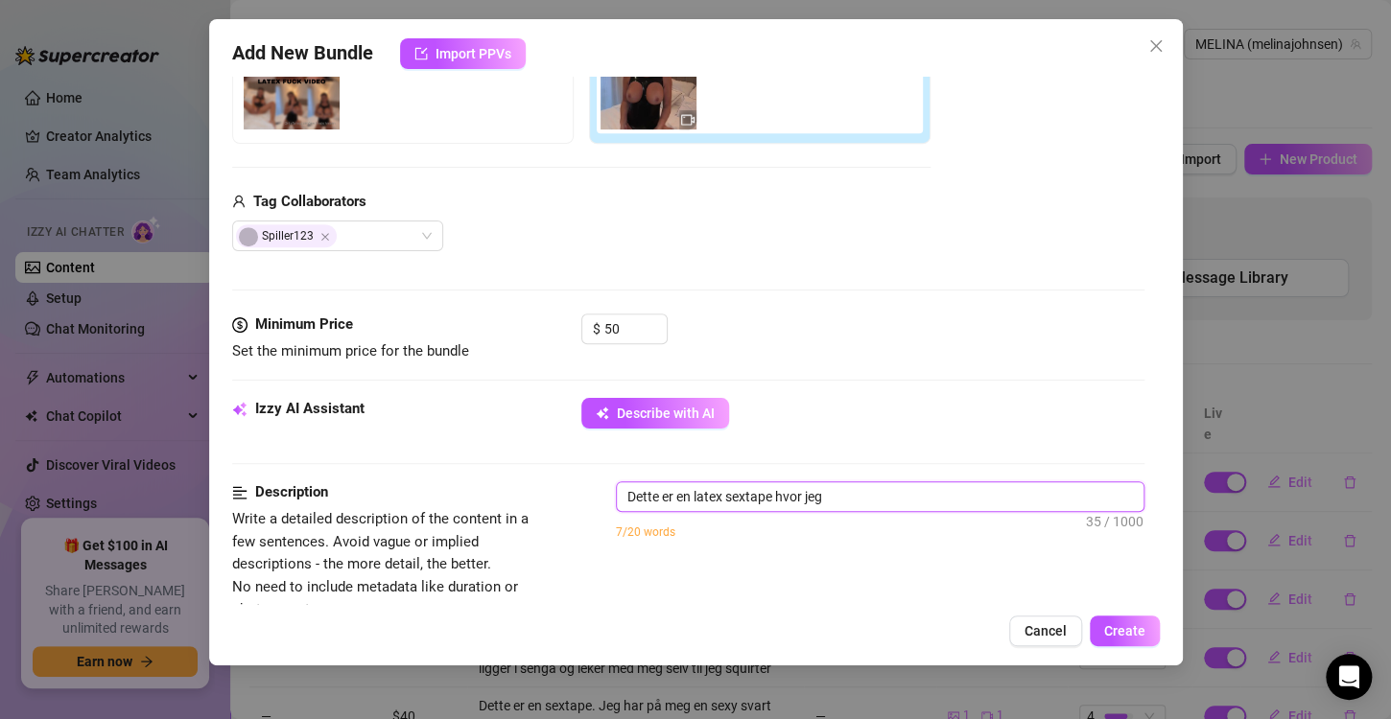
type textarea "Dette er en latex sextape hvor jeg b"
type textarea "Dette er en latex sextape hvor jeg bl"
type textarea "Dette er en latex sextape hvor jeg bli"
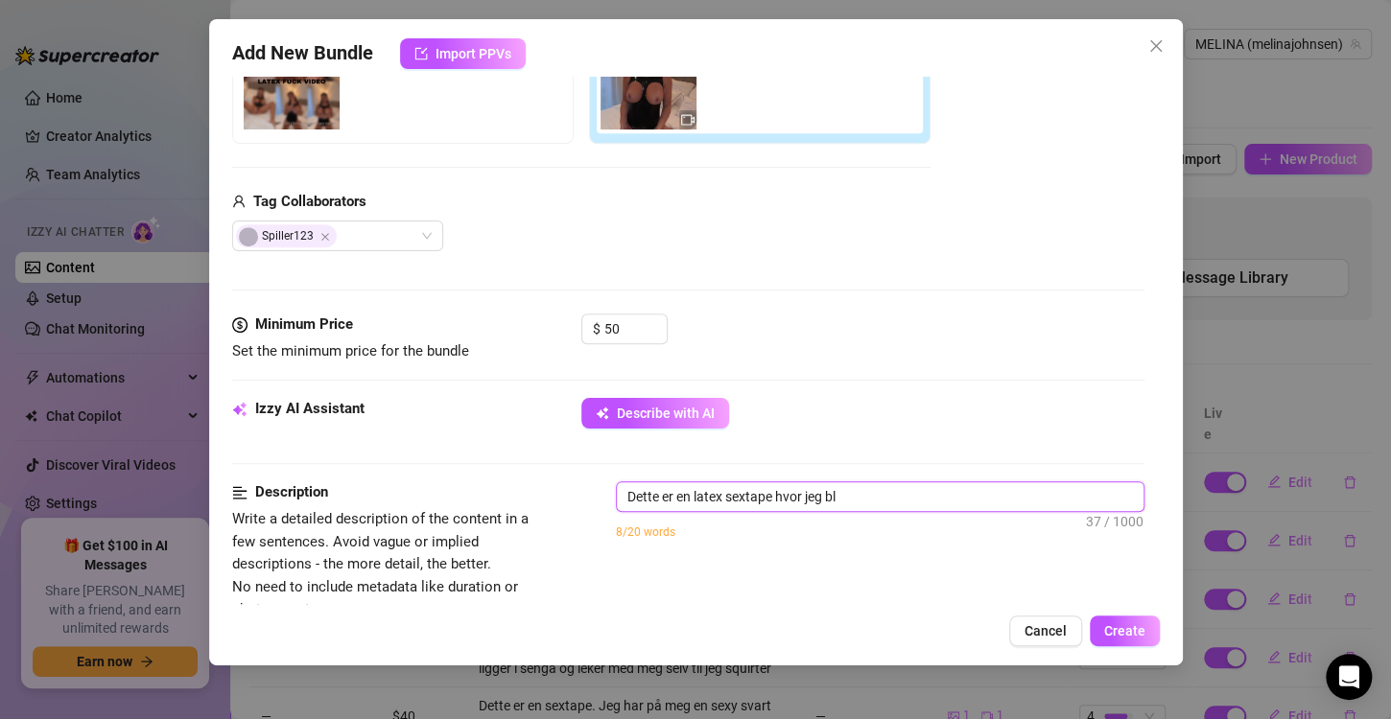
type textarea "Dette er en latex sextape hvor jeg bli"
type textarea "Dette er en latex sextape hvor jeg blir"
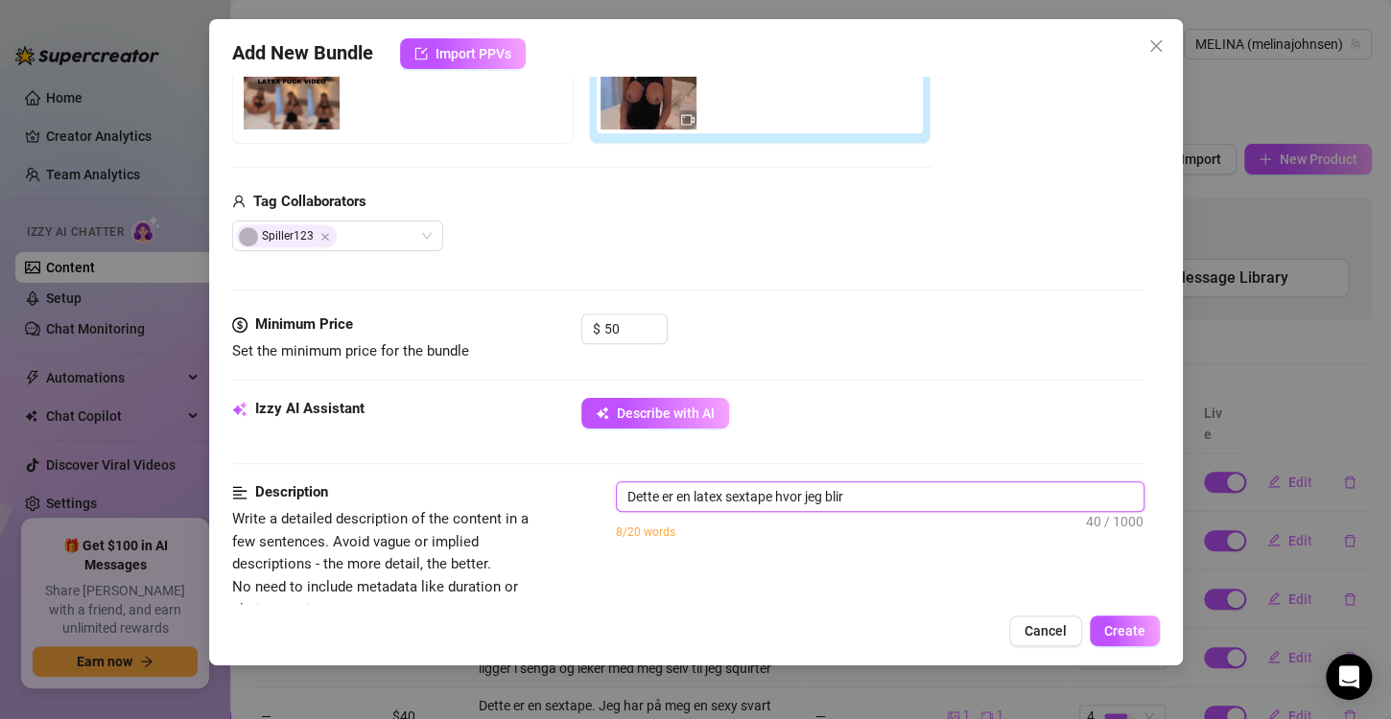
type textarea "Dette er en latex sextape hvor jeg blir k"
type textarea "Dette er en latex sextape hvor jeg blir kn"
type textarea "Dette er en latex sextape hvor jeg blir knu"
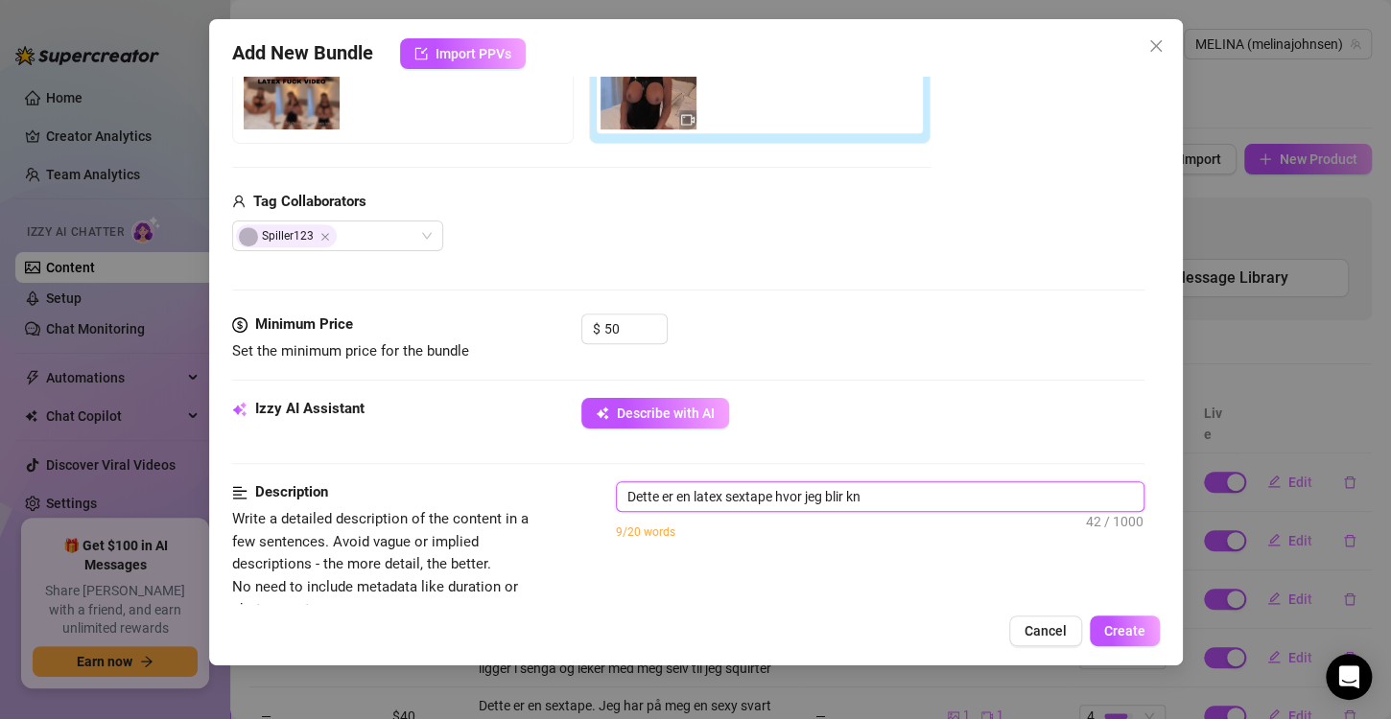
type textarea "Dette er en latex sextape hvor jeg blir knu"
type textarea "Dette er en latex sextape hvor jeg blir knul"
type textarea "Dette er en latex sextape hvor jeg blir knull"
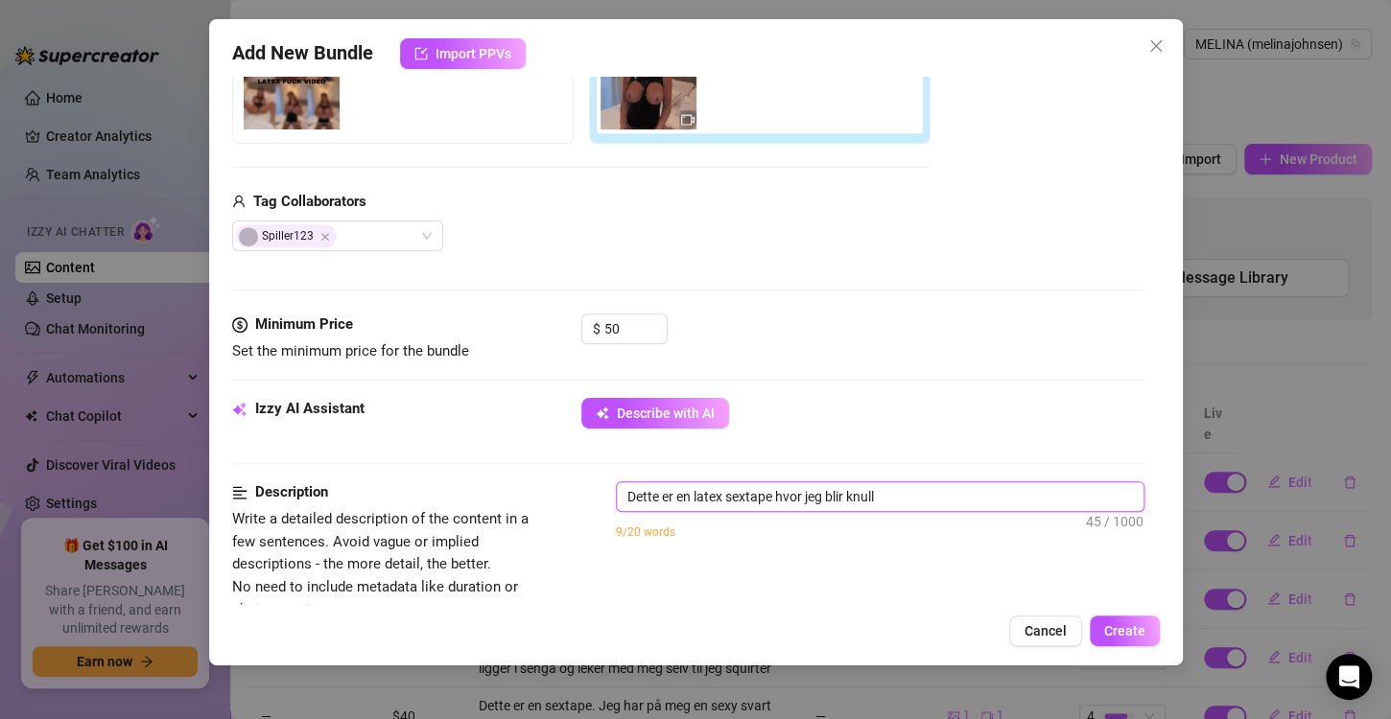
type textarea "Dette er en latex sextape hvor jeg blir knulle"
type textarea "Dette er en latex sextape hvor jeg blir knullet"
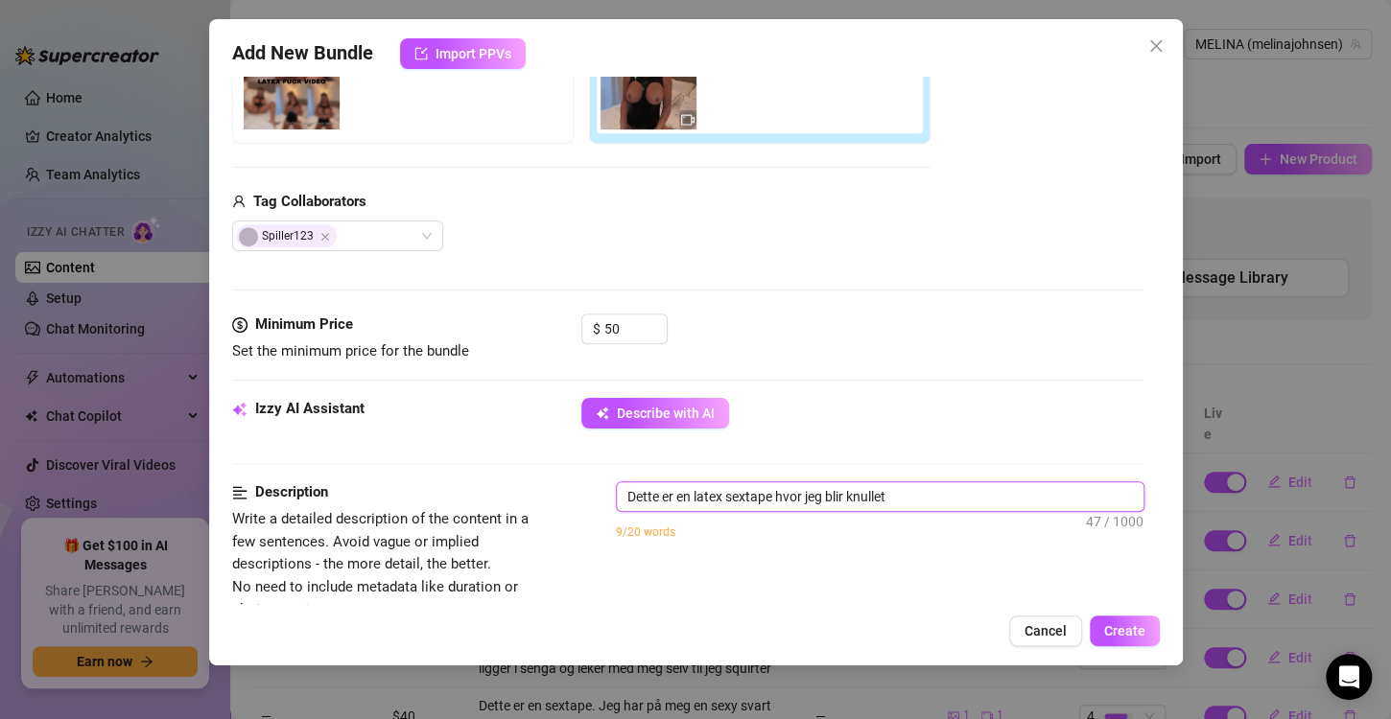
type textarea "Dette er en latex sextape hvor jeg blir knullet"
type textarea "Dette er en latex sextape hvor jeg blir knullet i"
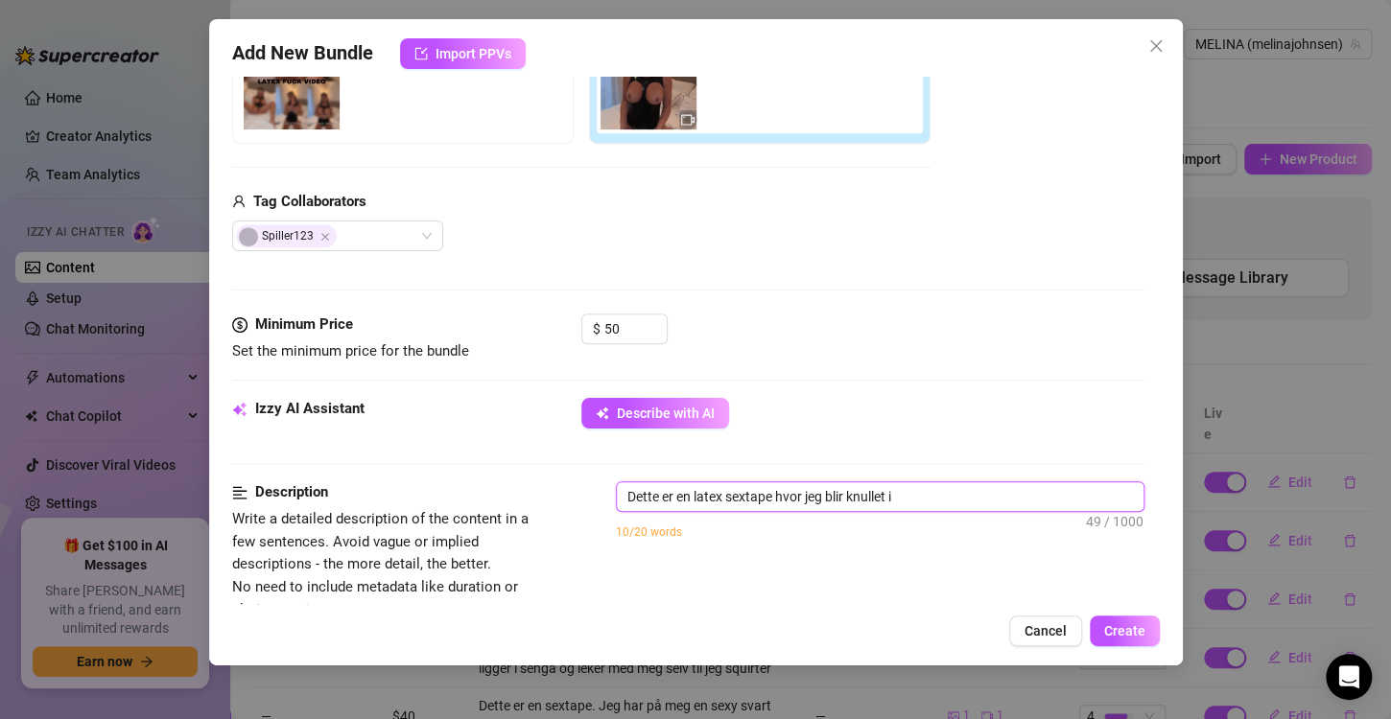
type textarea "Dette er en latex sextape hvor jeg blir knullet i f"
type textarea "Dette er en latex sextape hvor jeg blir knullet i fl"
type textarea "Dette er en latex sextape hvor jeg blir knullet i fle"
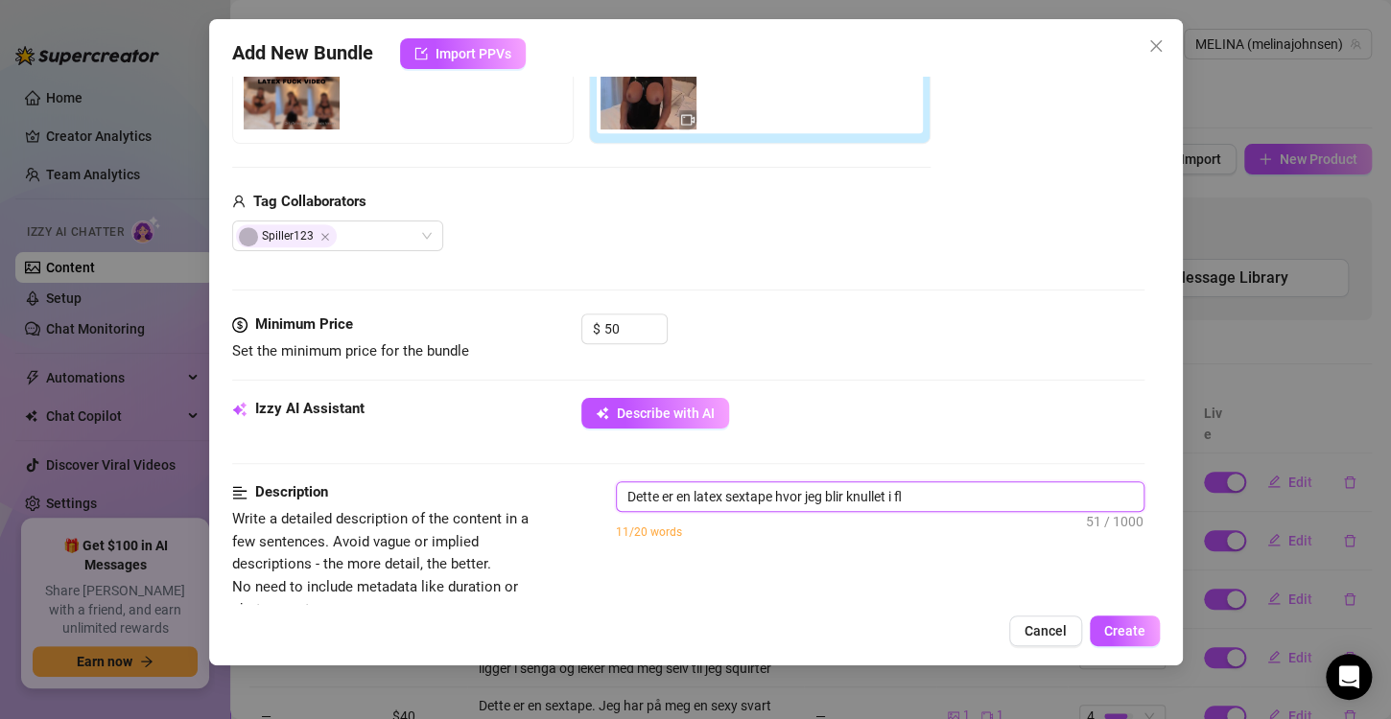
type textarea "Dette er en latex sextape hvor jeg blir knullet i fle"
type textarea "Dette er en latex sextape hvor jeg blir knullet i fler"
type textarea "Dette er en latex sextape hvor jeg blir knullet i flere"
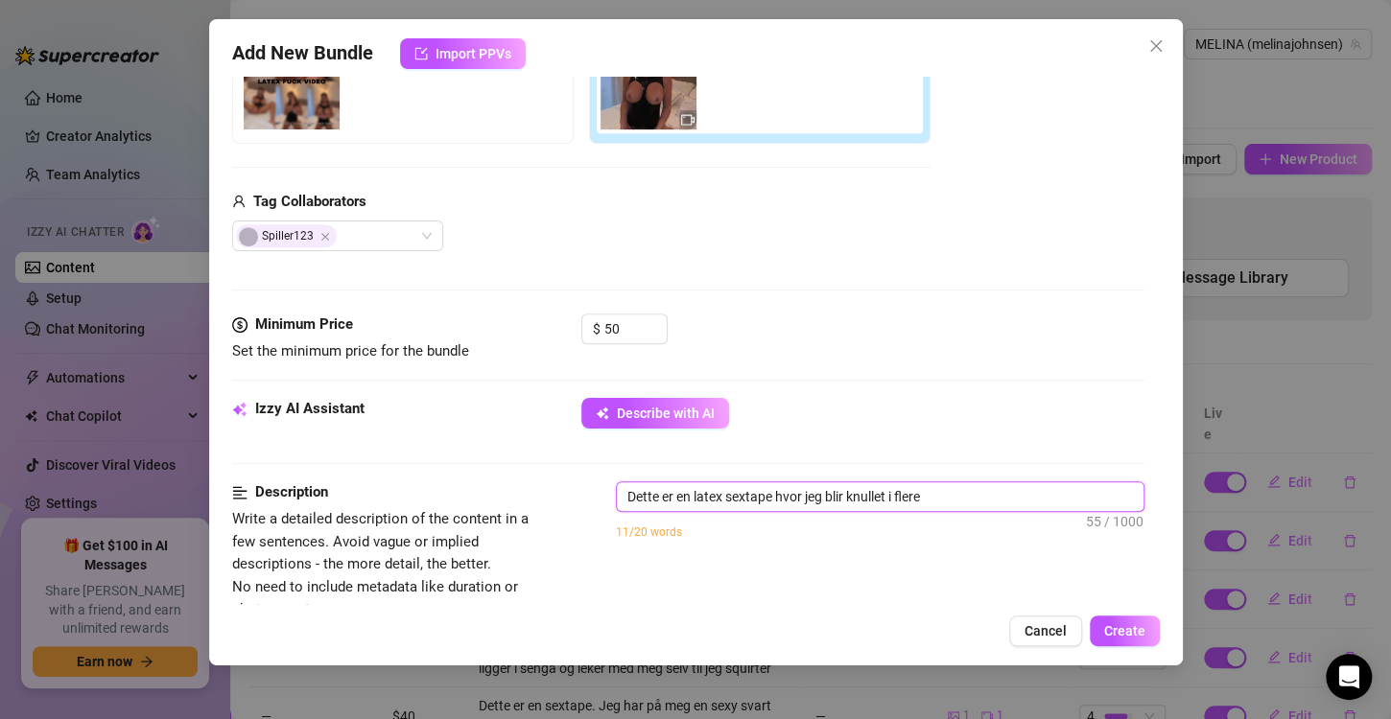
type textarea "Dette er en latex sextape hvor jeg blir knullet i flere"
type textarea "Dette er en latex sextape hvor jeg blir knullet i flere f"
type textarea "Dette er en latex sextape hvor jeg blir knullet i flere fo"
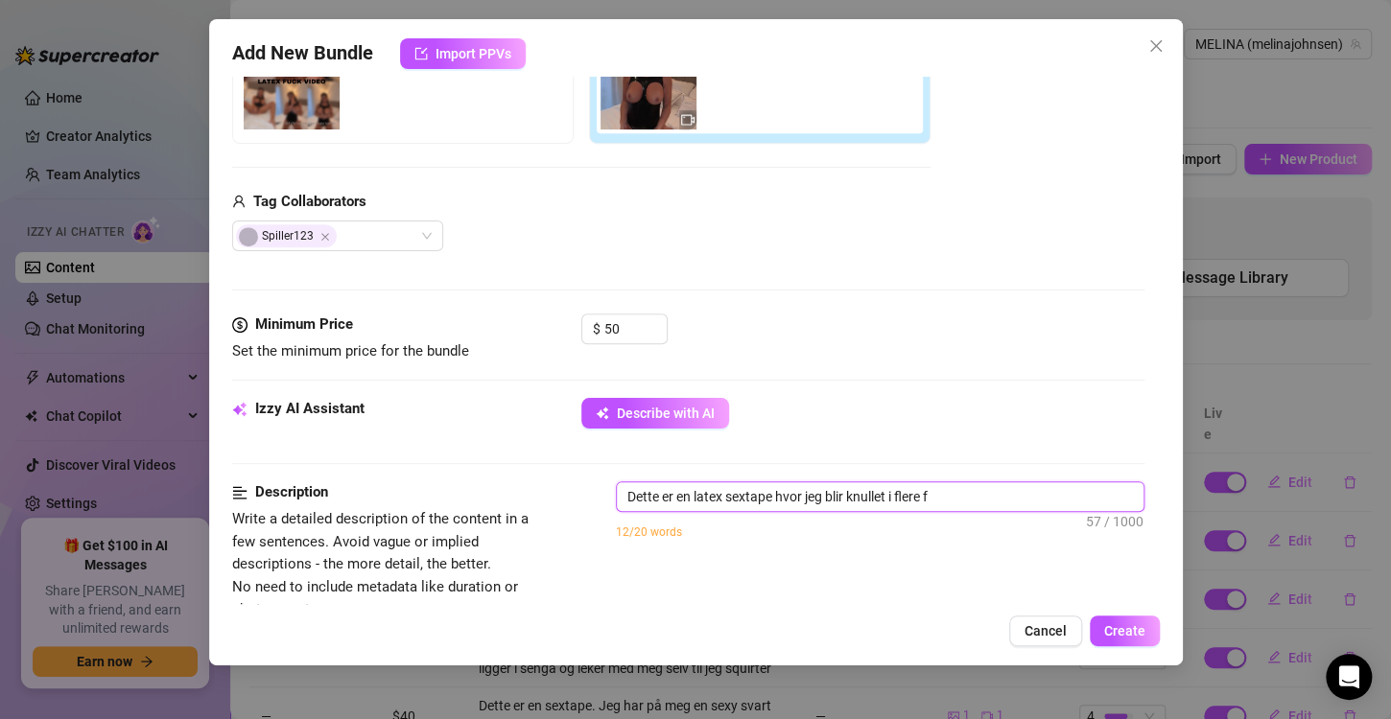
type textarea "Dette er en latex sextape hvor jeg blir knullet i flere fo"
type textarea "Dette er en latex sextape hvor jeg blir knullet i flere f"
type textarea "Dette er en latex sextape hvor jeg blir knullet i flere"
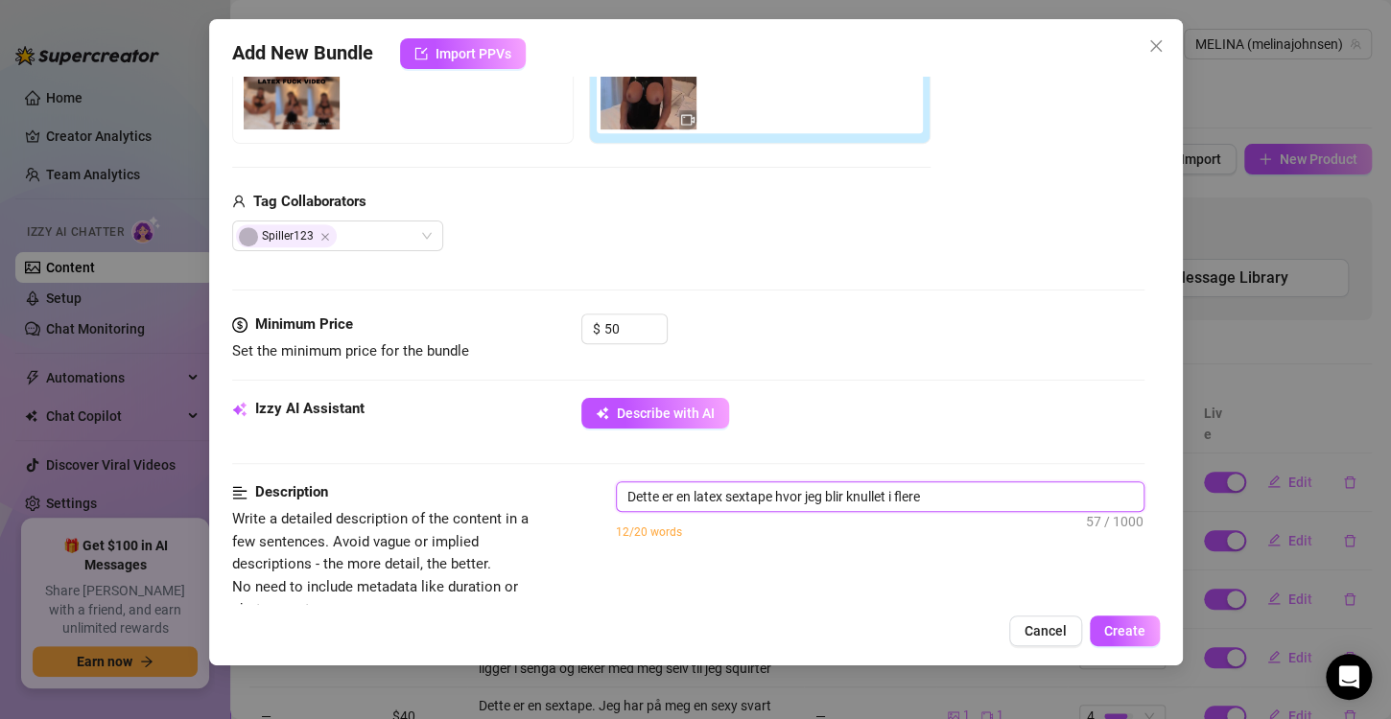
type textarea "Dette er en latex sextape hvor jeg blir knullet i flere"
type textarea "Dette er en latex sextape hvor jeg blir knullet i fler"
type textarea "Dette er en latex sextape hvor jeg blir knullet i fle"
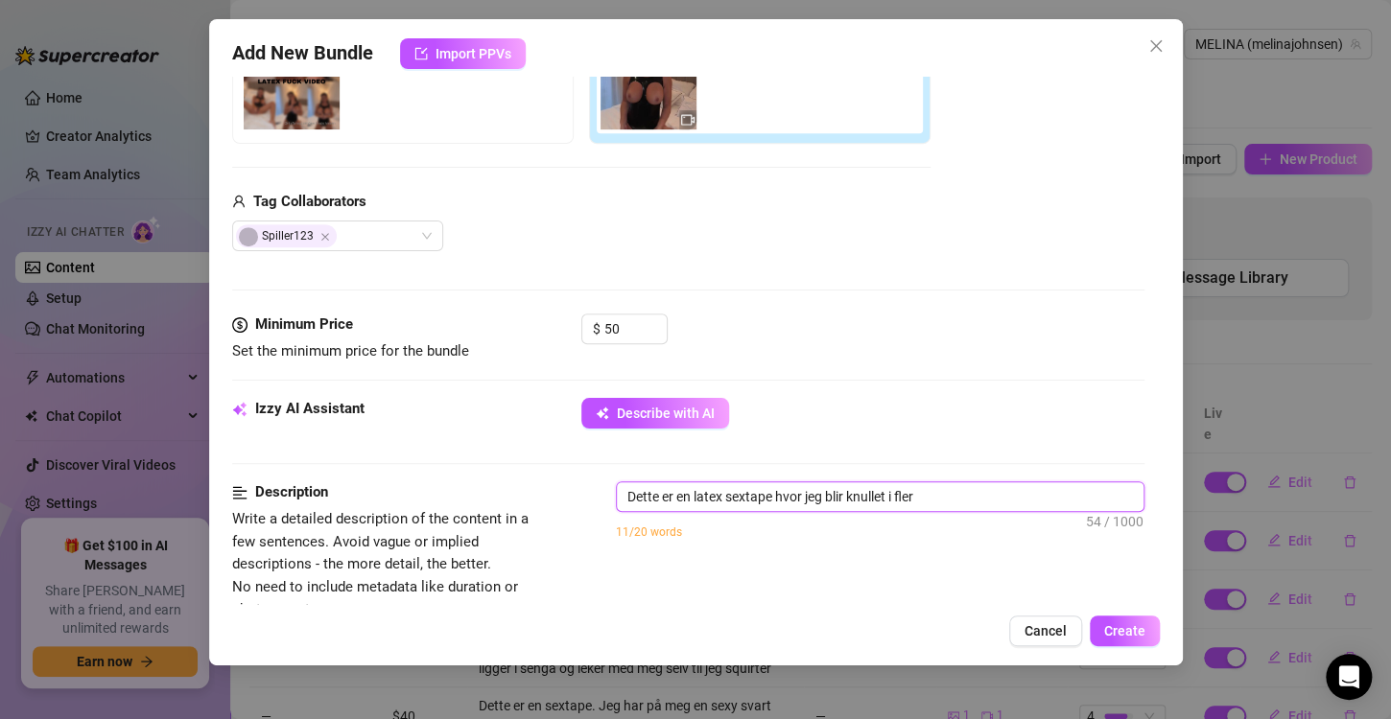
type textarea "Dette er en latex sextape hvor jeg blir knullet i fle"
type textarea "Dette er en latex sextape hvor jeg blir knullet i fl"
type textarea "Dette er en latex sextape hvor jeg blir knullet i f"
type textarea "Dette er en latex sextape hvor jeg blir knullet i"
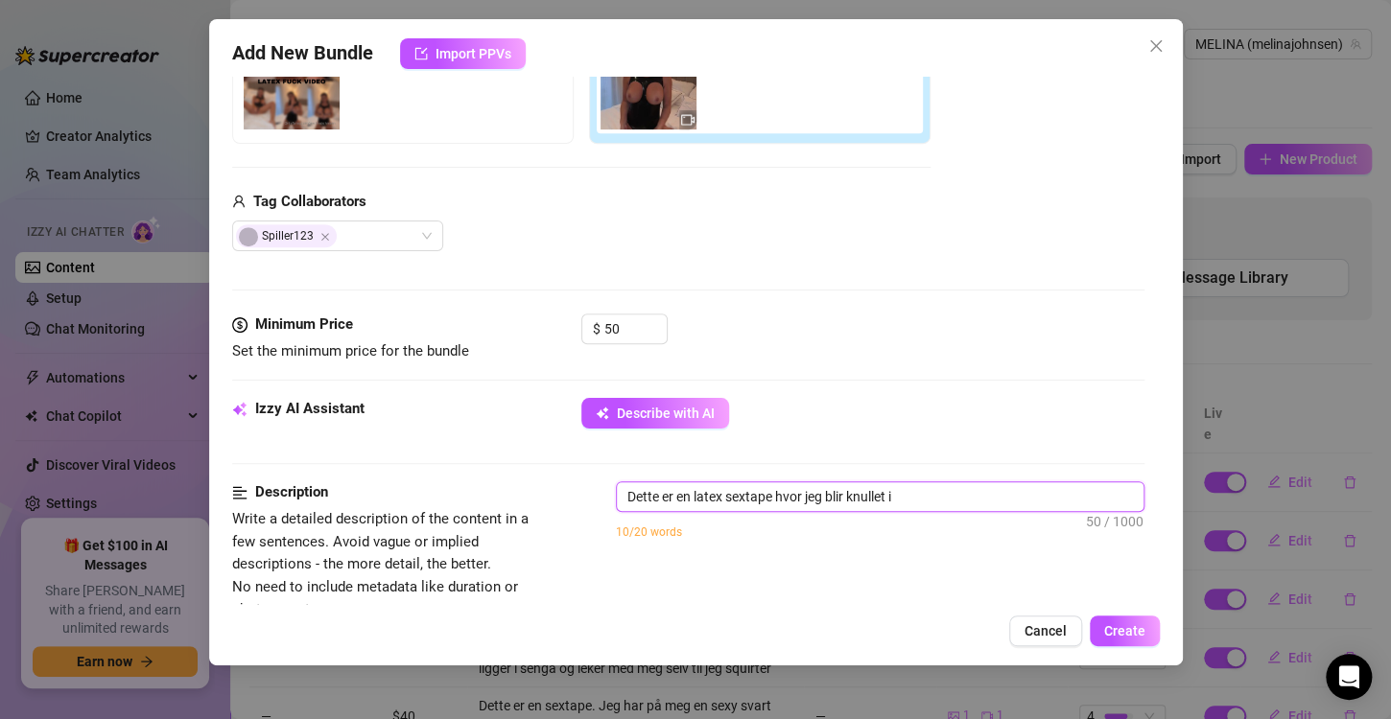
type textarea "Dette er en latex sextape hvor jeg blir knullet i"
type textarea "Dette er en latex sextape hvor jeg blir knullet"
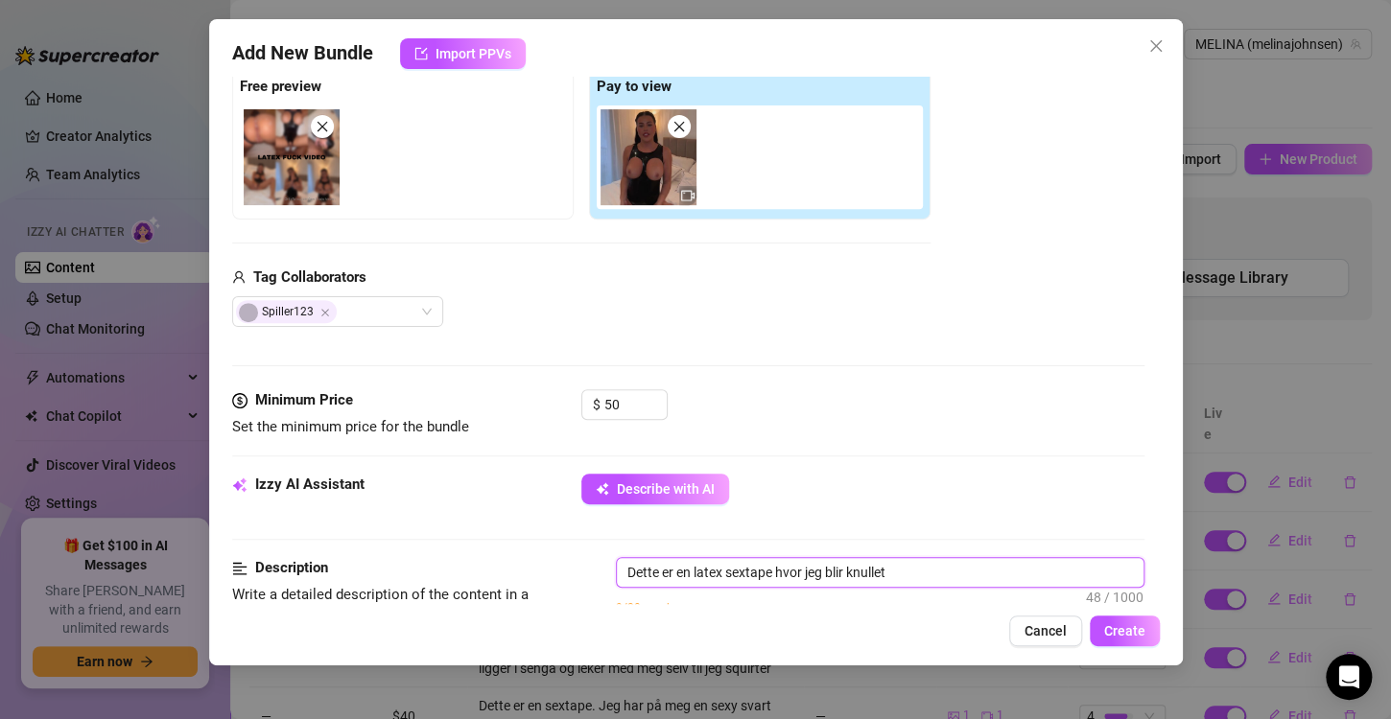
scroll to position [302, 0]
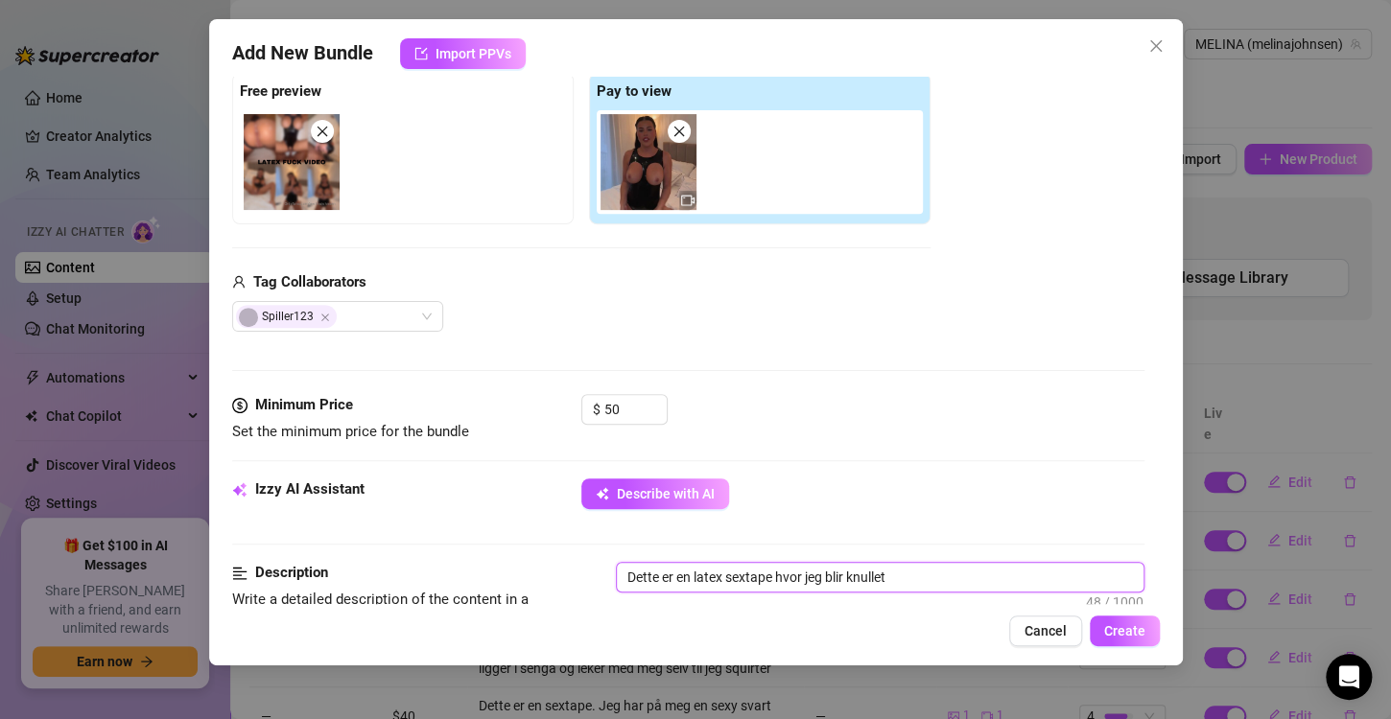
click at [908, 577] on textarea "Dette er en latex sextape hvor jeg blir knullet" at bounding box center [880, 577] width 527 height 29
type textarea "Dette er en latex sextape hvor jeg blir knullet i"
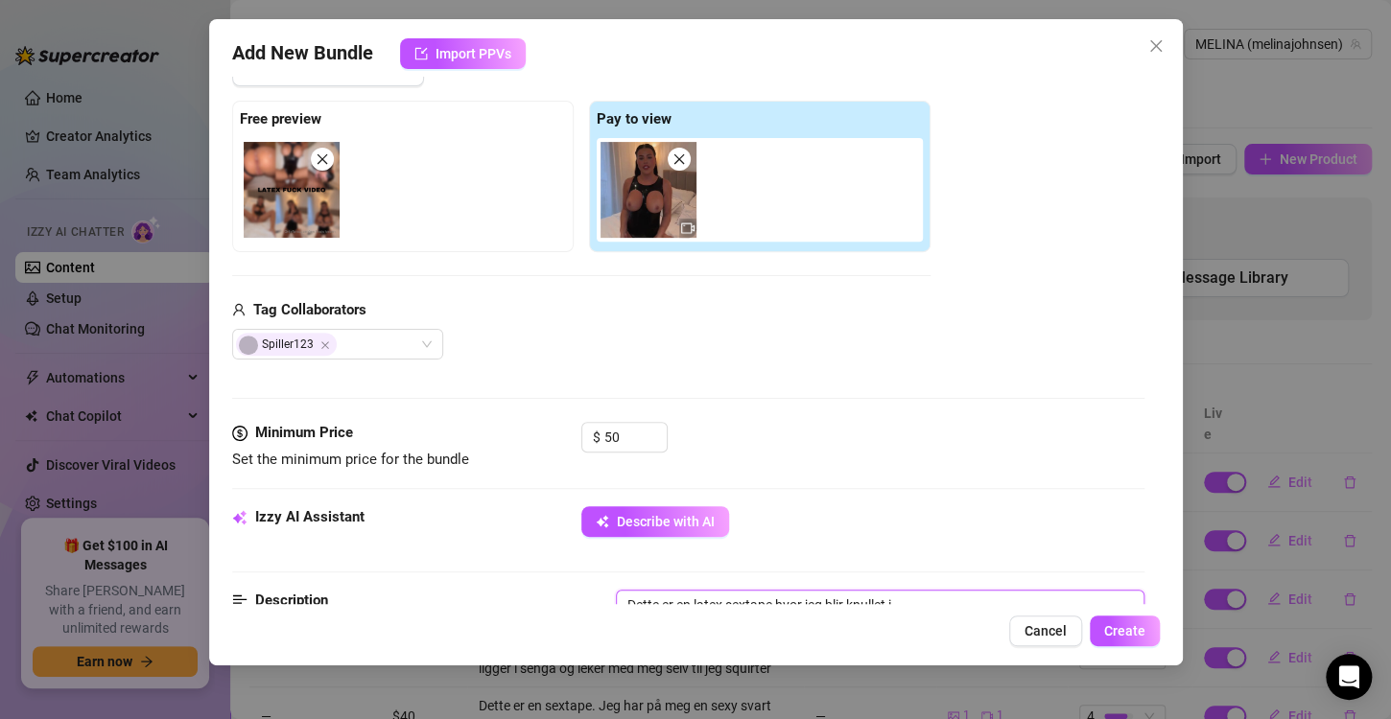
scroll to position [297, 0]
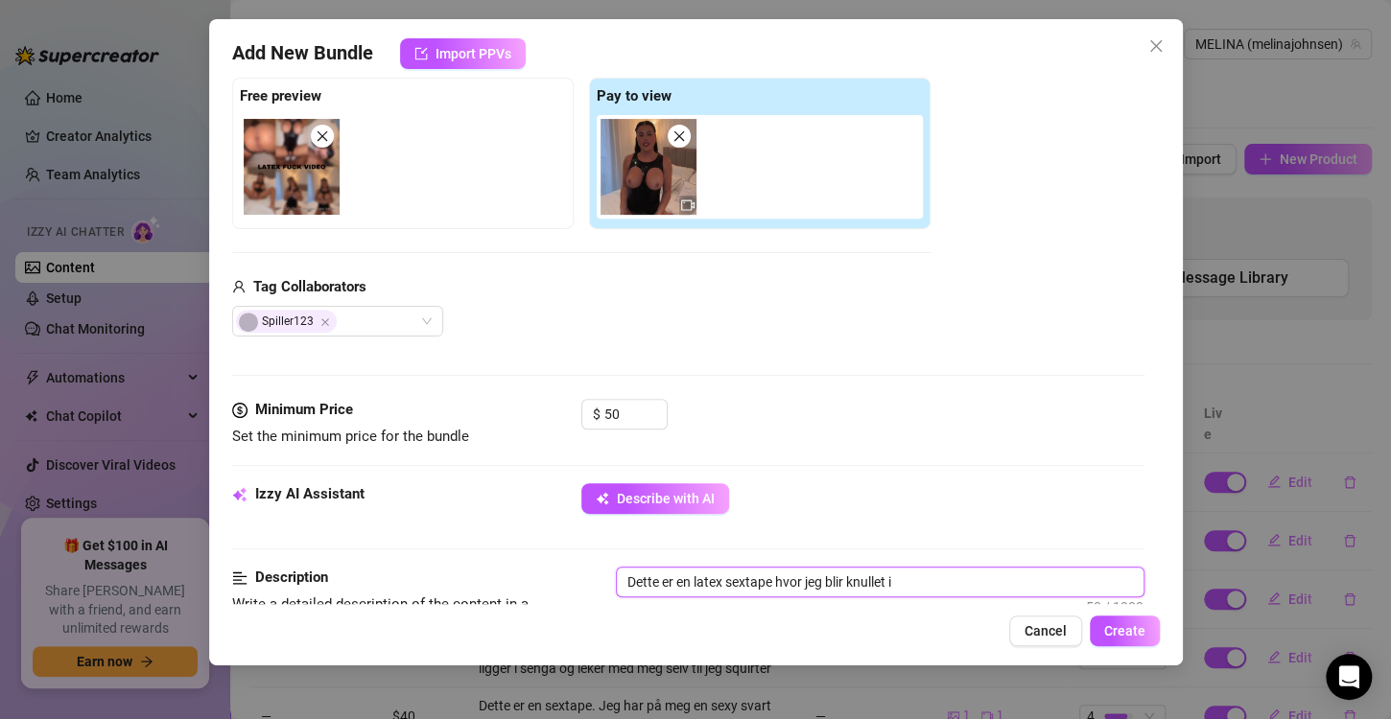
type textarea "Dette er en latex sextape hvor jeg blir knullet i o"
type textarea "Dette er en latex sextape hvor jeg blir knullet i ov"
type textarea "Dette er en latex sextape hvor jeg blir knullet i ove"
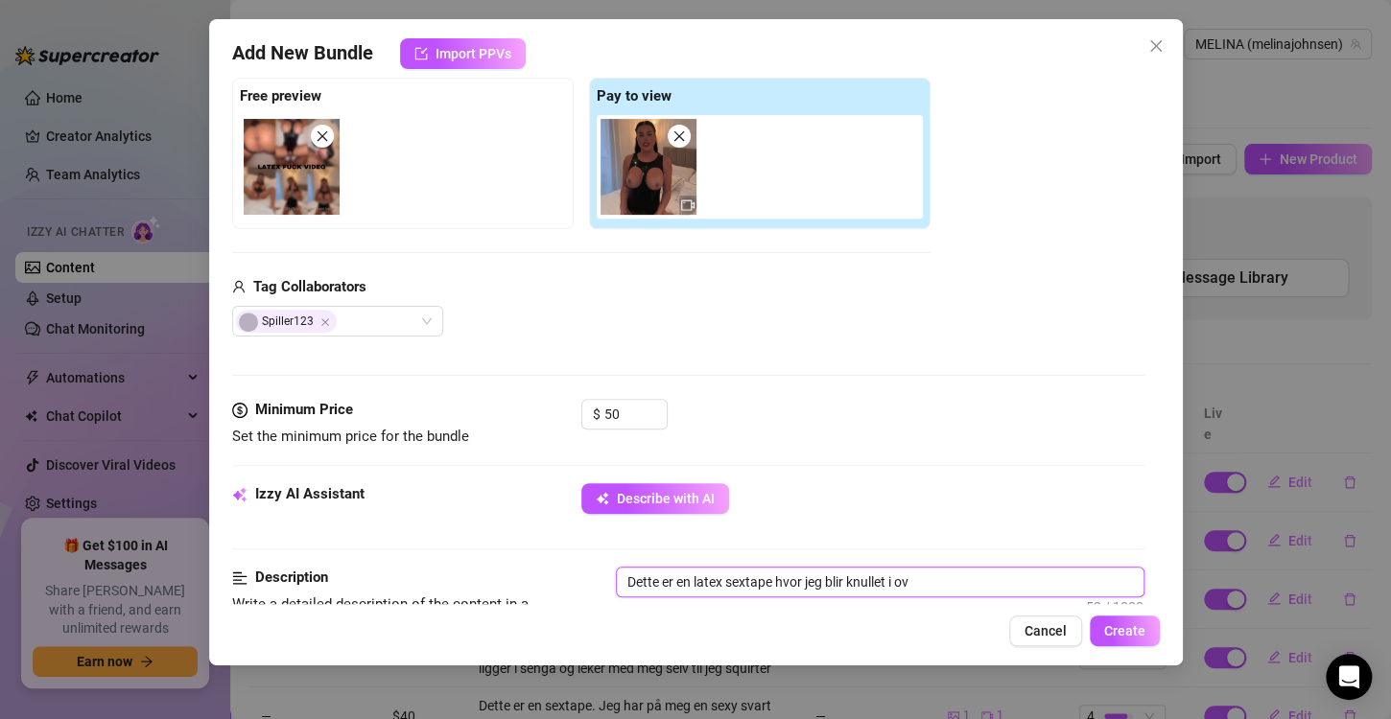
type textarea "Dette er en latex sextape hvor jeg blir knullet i ove"
type textarea "Dette er en latex sextape hvor jeg blir knullet i over"
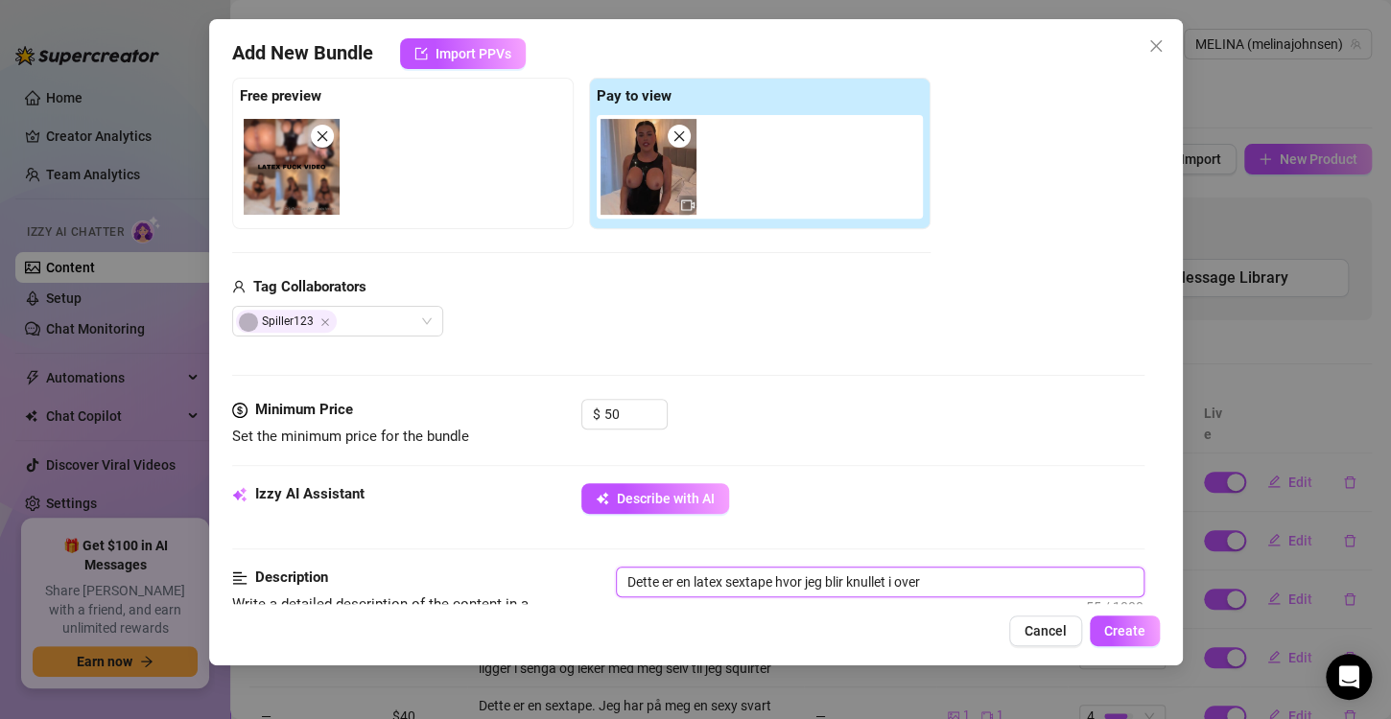
type textarea "Dette er en latex sextape hvor jeg blir knullet i over 5"
type textarea "Dette er en latex sextape hvor jeg blir knullet i over 5 m"
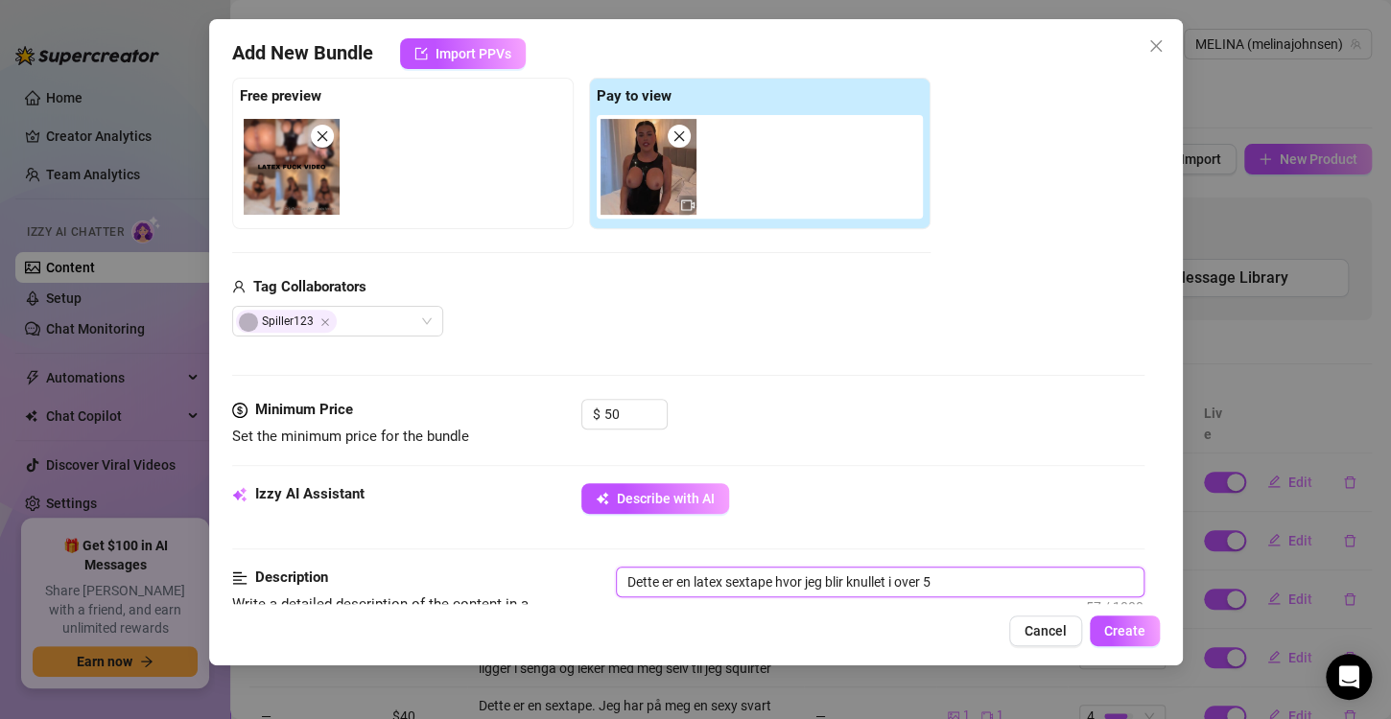
type textarea "Dette er en latex sextape hvor jeg blir knullet i over 5 m"
type textarea "Dette er en latex sextape hvor jeg blir knullet i over 5 mi"
type textarea "Dette er en latex sextape hvor jeg blir knullet i over 5 min"
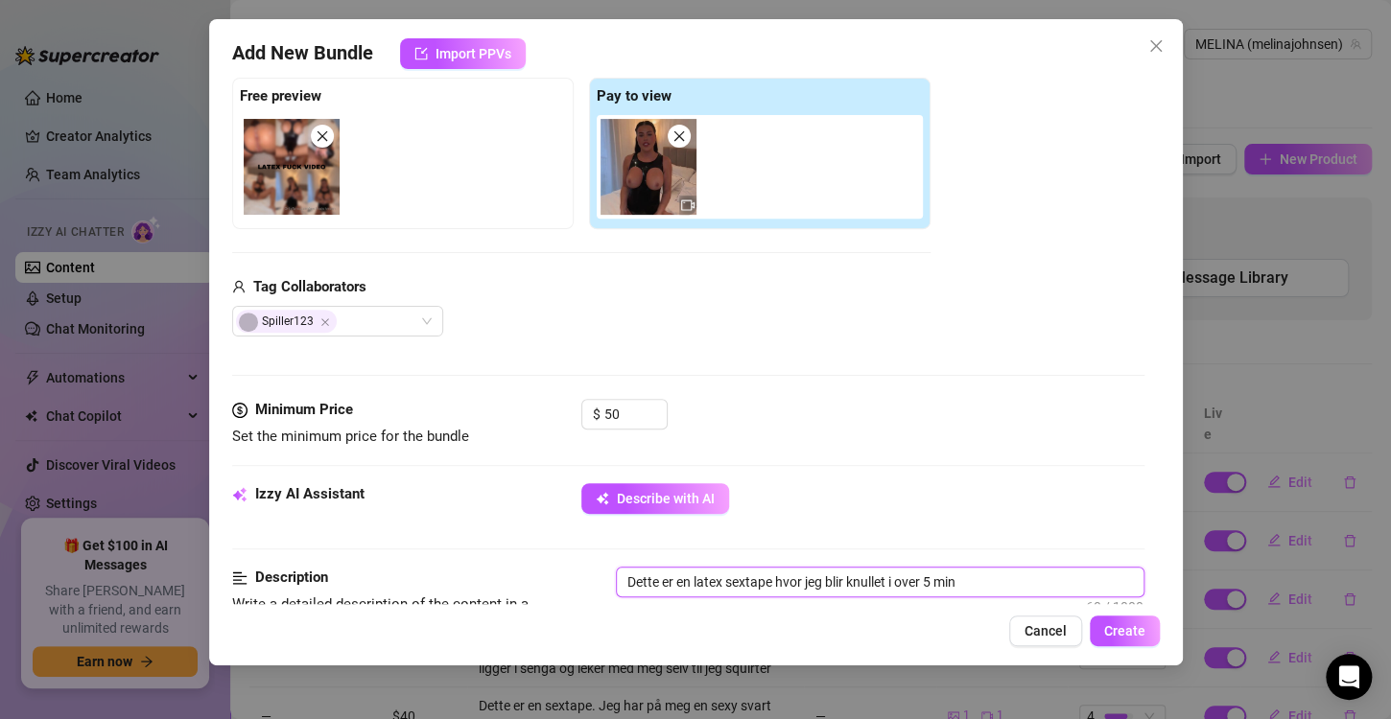
type textarea "Dette er en latex sextape hvor jeg blir knullet i over 5 minu"
type textarea "Dette er en latex sextape hvor jeg blir knullet i over 5 minut"
type textarea "Dette er en latex sextape hvor jeg blir knullet i over 5 minutt"
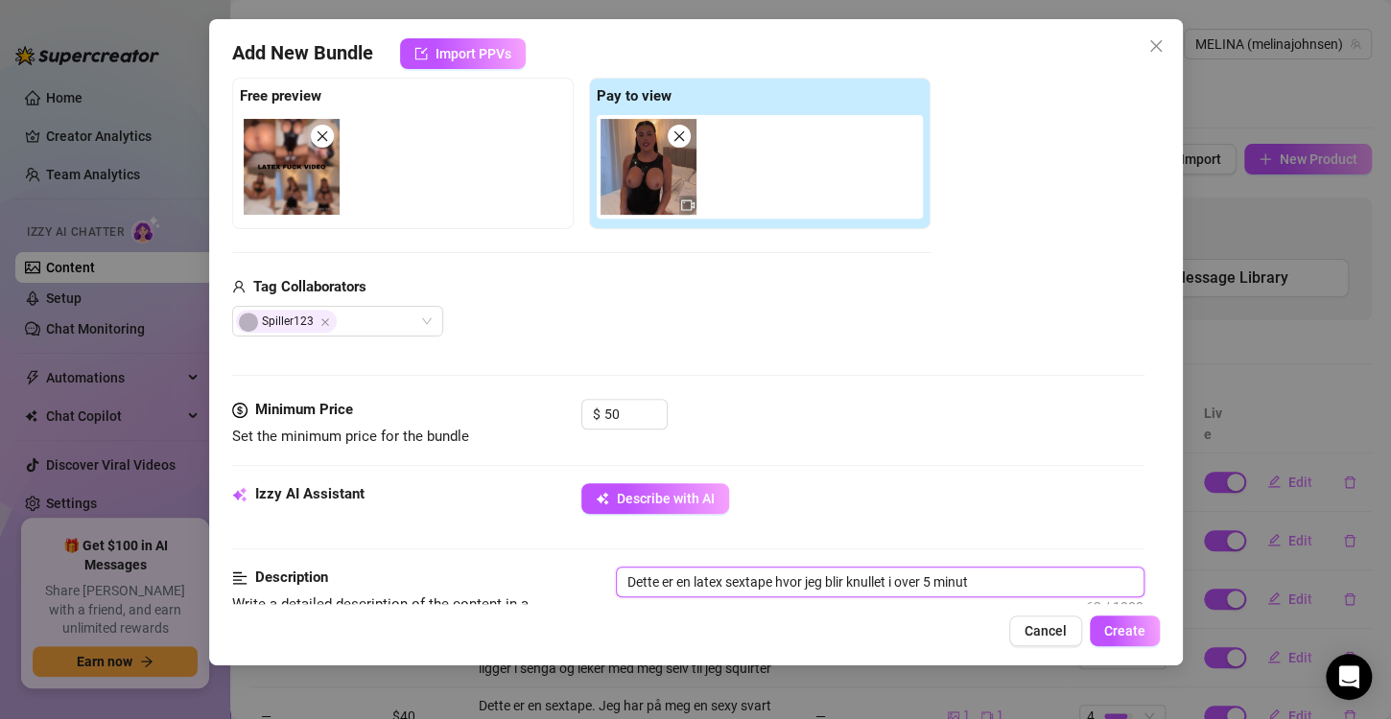
type textarea "Dette er en latex sextape hvor jeg blir knullet i over 5 minutt"
type textarea "Dette er en latex sextape hvor jeg blir knullet i over 5 minutte"
type textarea "Dette er en latex sextape hvor jeg blir knullet i over 5 minutter"
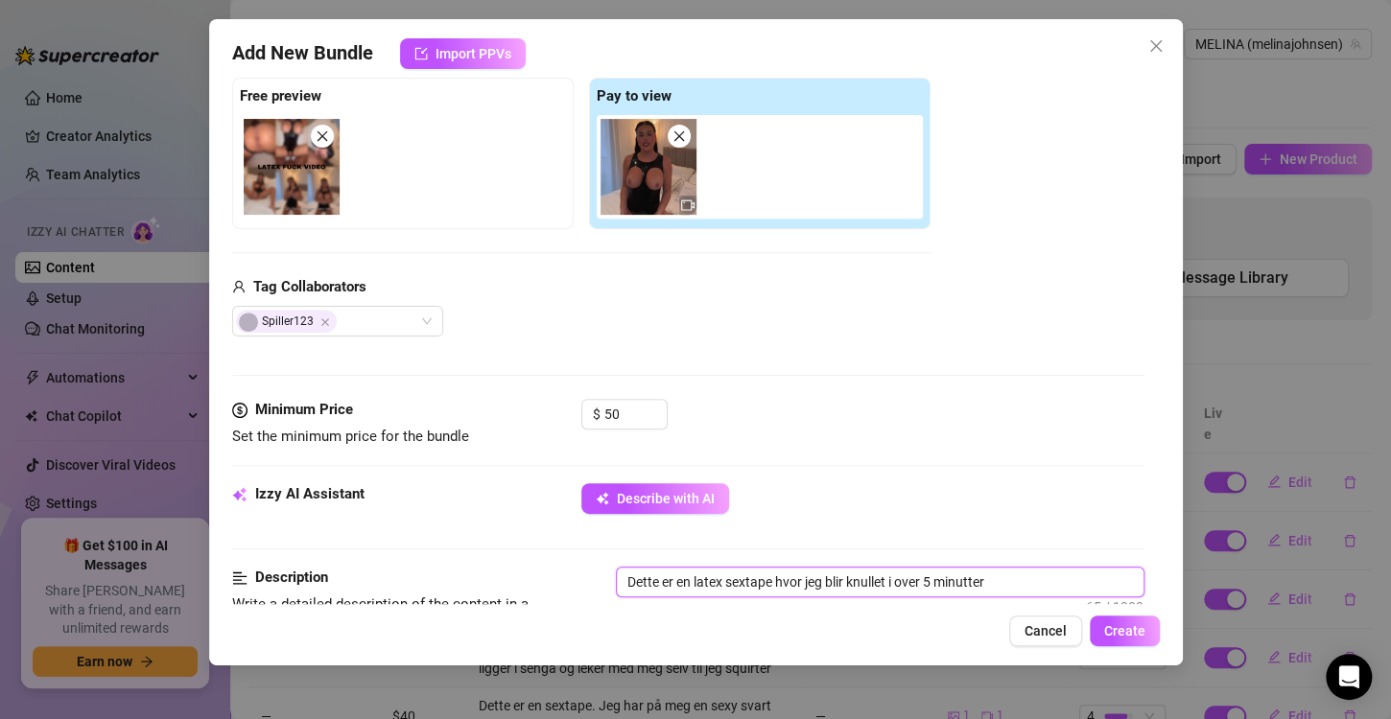
type textarea "Dette er en latex sextape hvor jeg blir knullet i over 5 minutter."
type textarea "Dette er en latex sextape hvor jeg blir knullet i over 5 minutter. D"
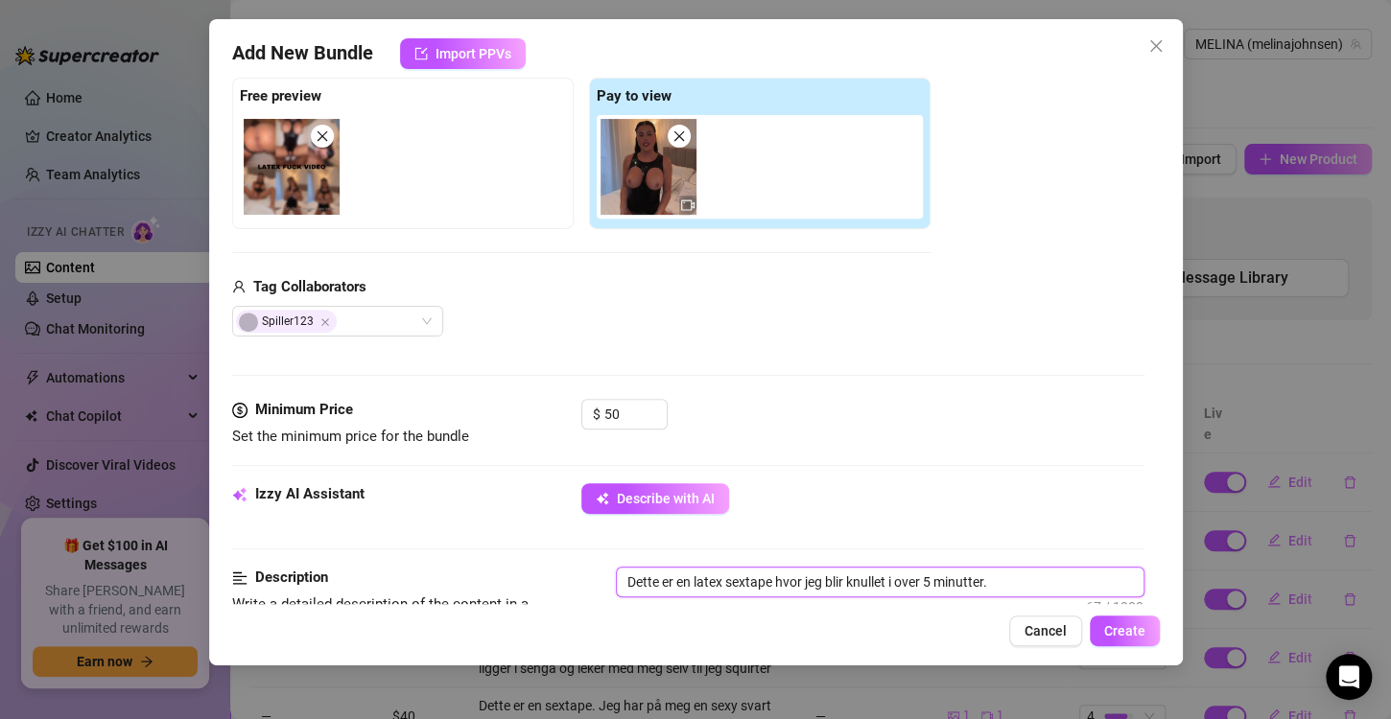
type textarea "Dette er en latex sextape hvor jeg blir knullet i over 5 minutter. D"
type textarea "Dette er en latex sextape hvor jeg blir knullet i over 5 minutter. De"
type textarea "Dette er en latex sextape hvor jeg blir knullet i over 5 minutter. Det"
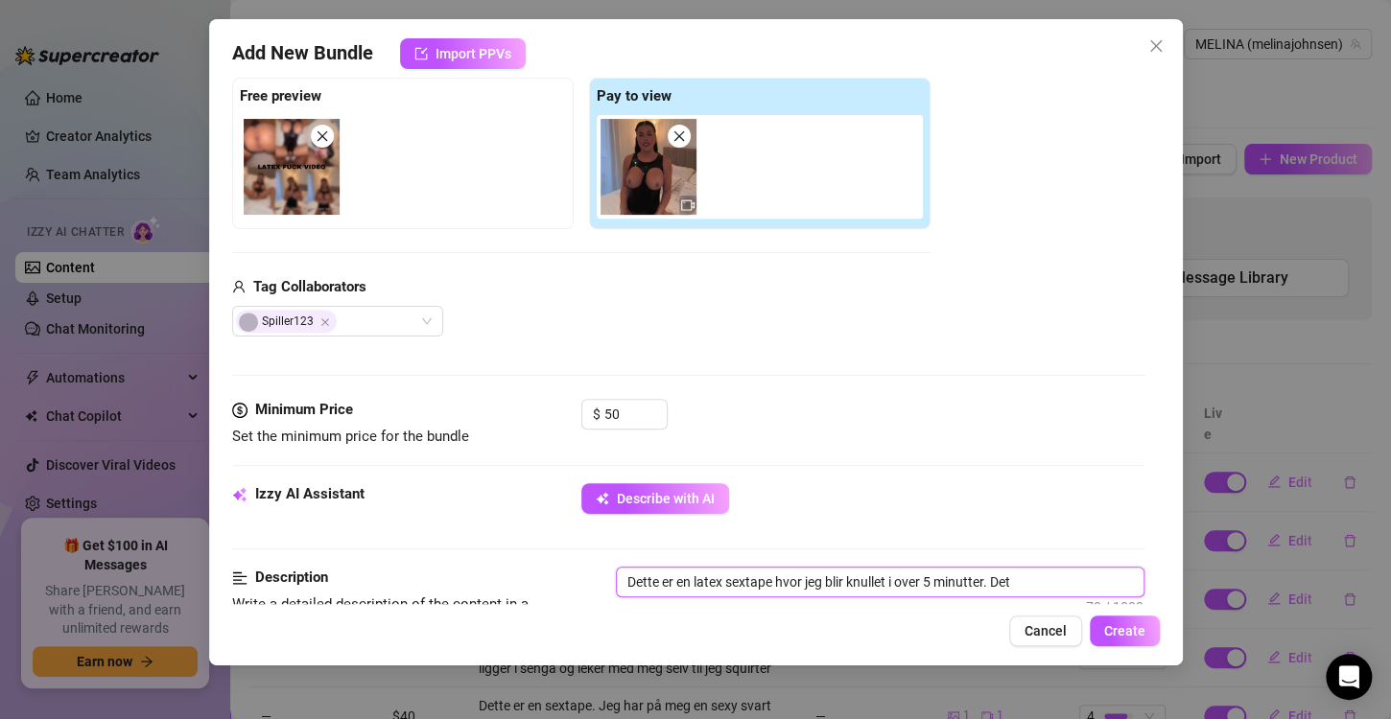
type textarea "Dette er en latex sextape hvor jeg blir knullet i over 5 minutter. Det"
type textarea "Dette er en latex sextape hvor jeg blir knullet i over 5 minutter. Det e"
type textarea "Dette er en latex sextape hvor jeg blir knullet i over 5 minutter. Det er"
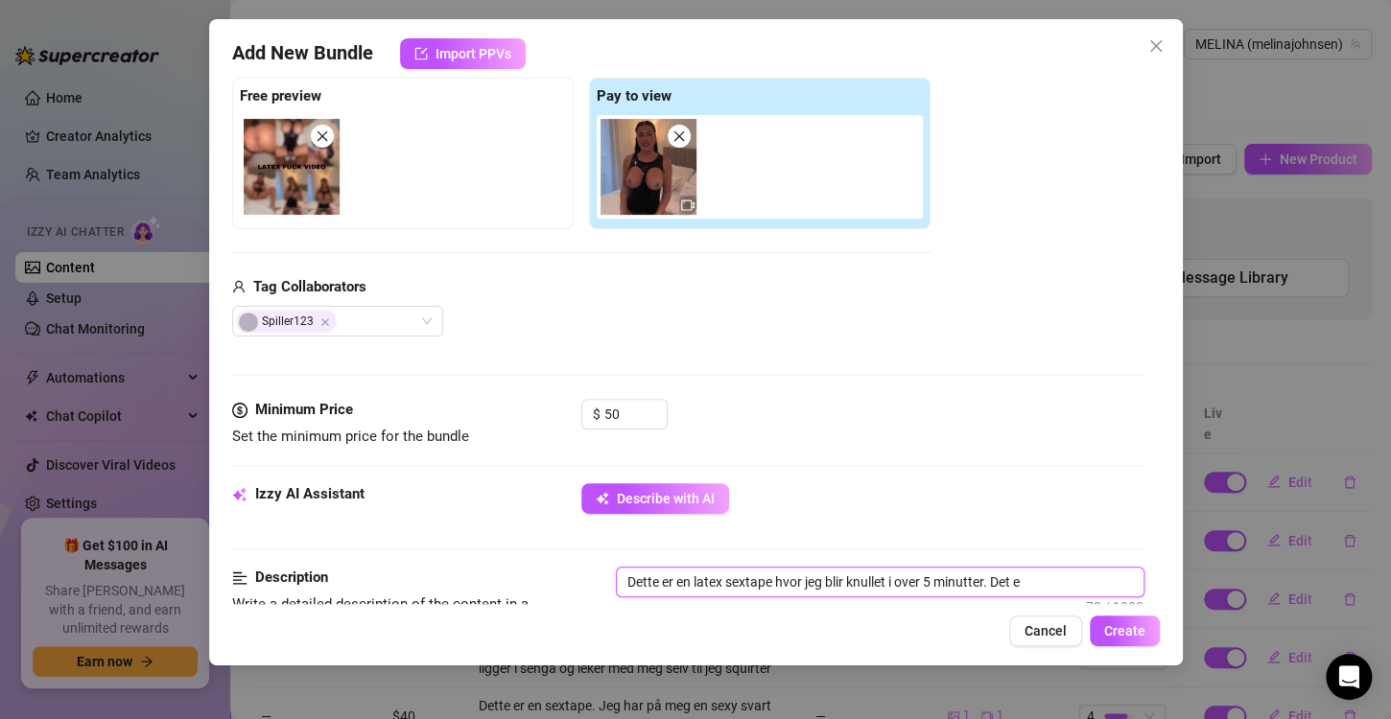
type textarea "Dette er en latex sextape hvor jeg blir knullet i over 5 minutter. Det er"
type textarea "Dette er en latex sextape hvor jeg blir knullet i over 5 minutter. Det er h"
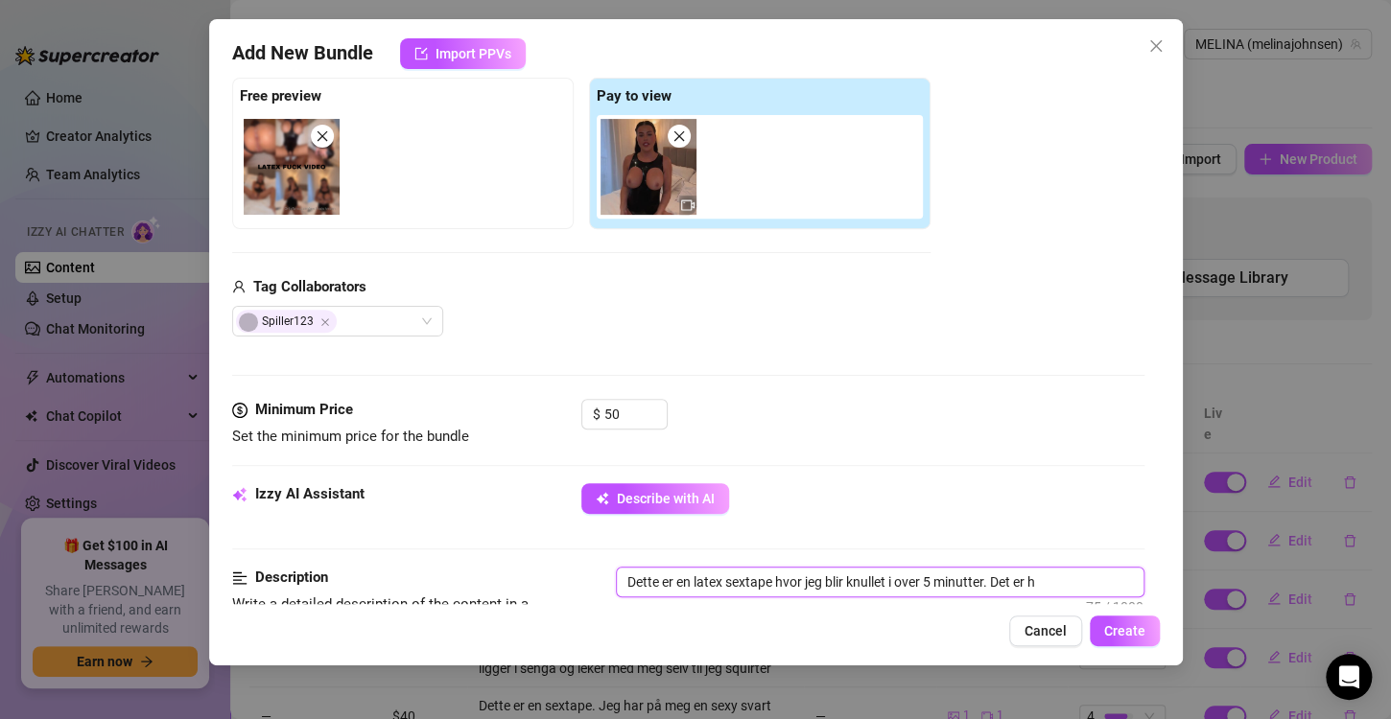
type textarea "Dette er en latex sextape hvor jeg blir knullet i over 5 minutter. Det er hu"
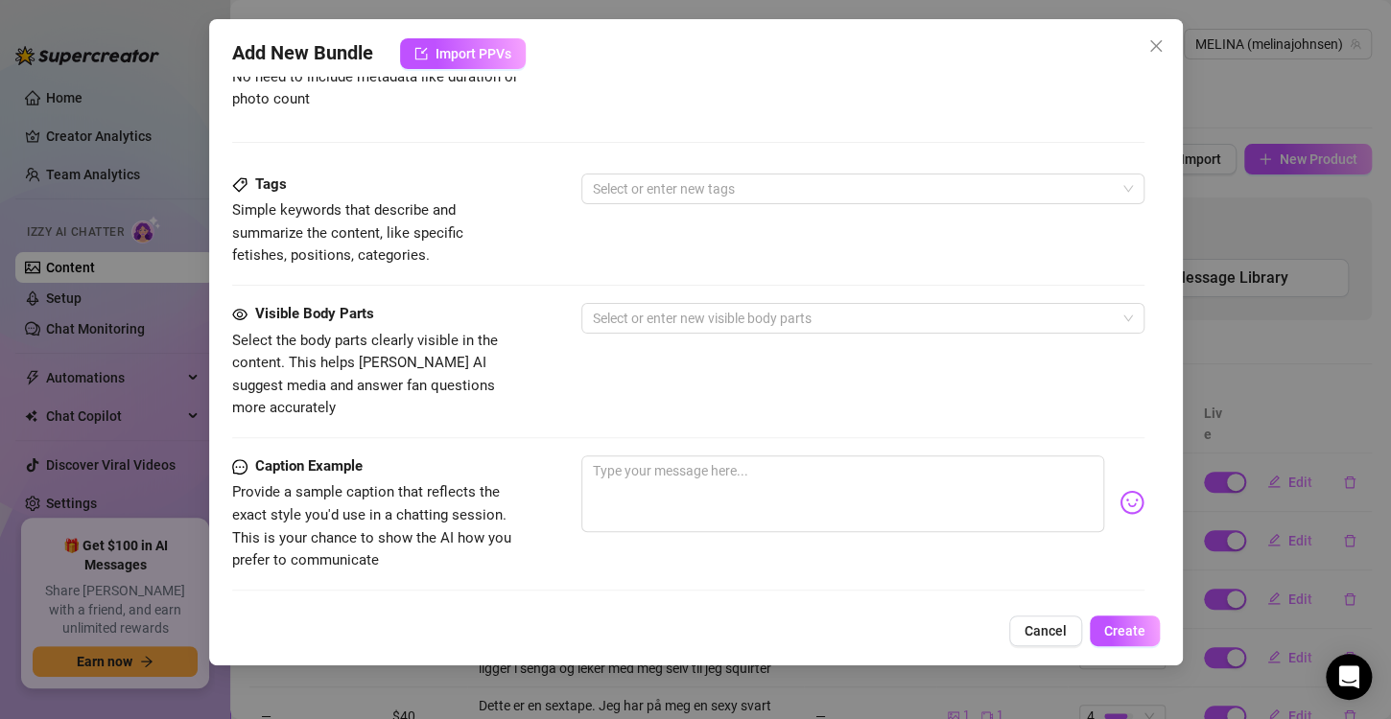
scroll to position [902, 0]
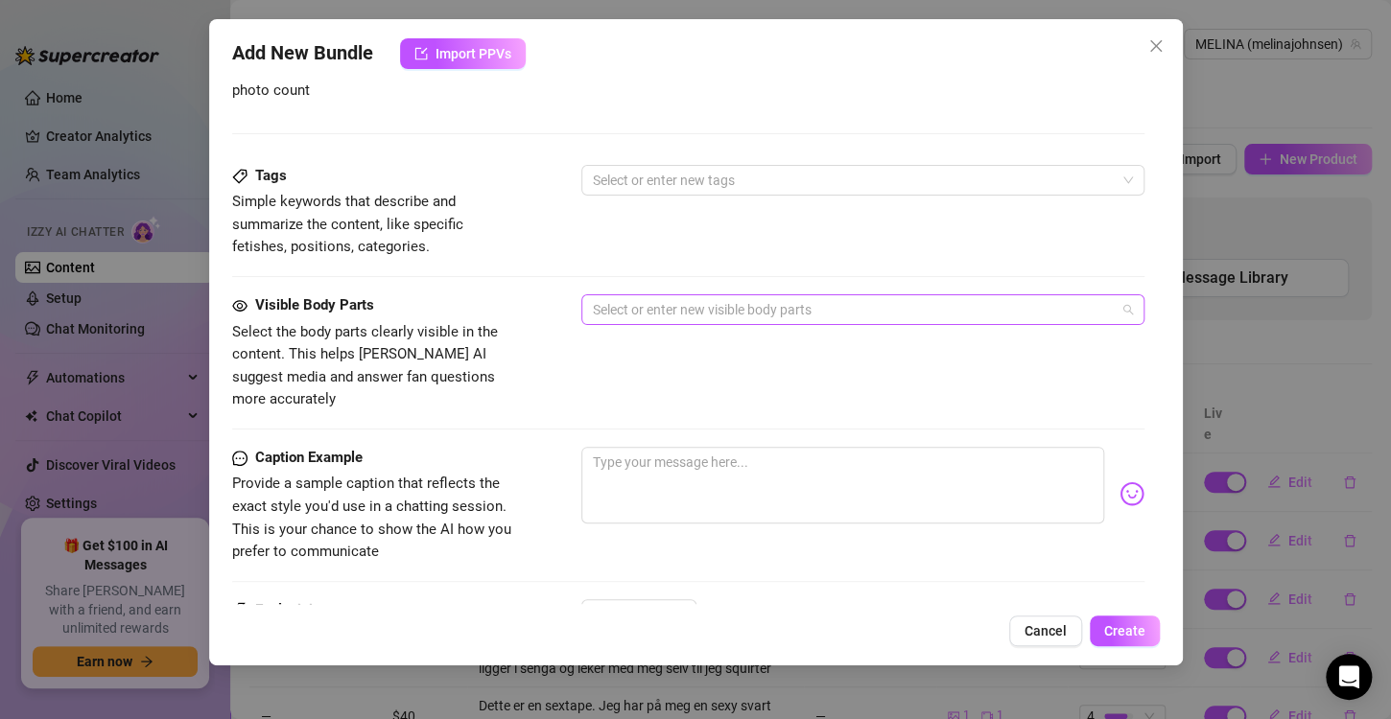
click at [731, 312] on div at bounding box center [852, 309] width 535 height 27
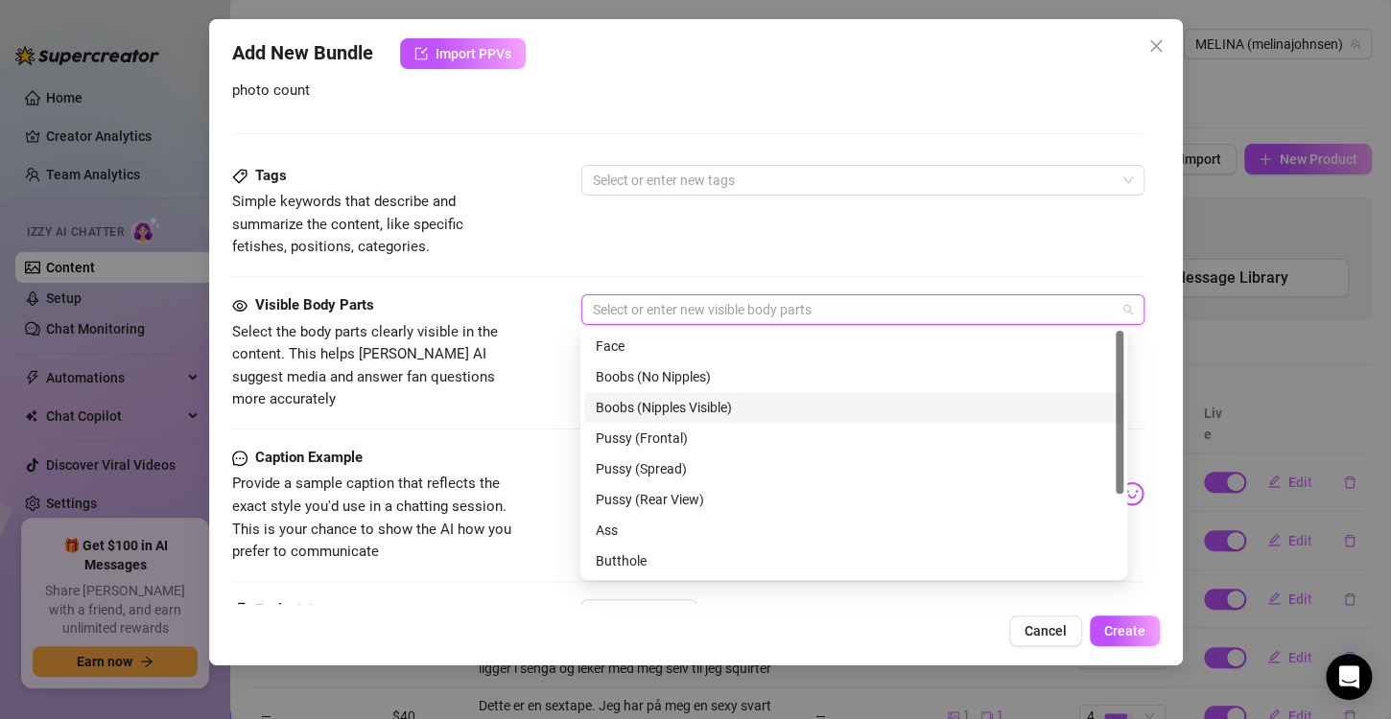
click at [644, 410] on div "Boobs (Nipples Visible)" at bounding box center [854, 407] width 516 height 21
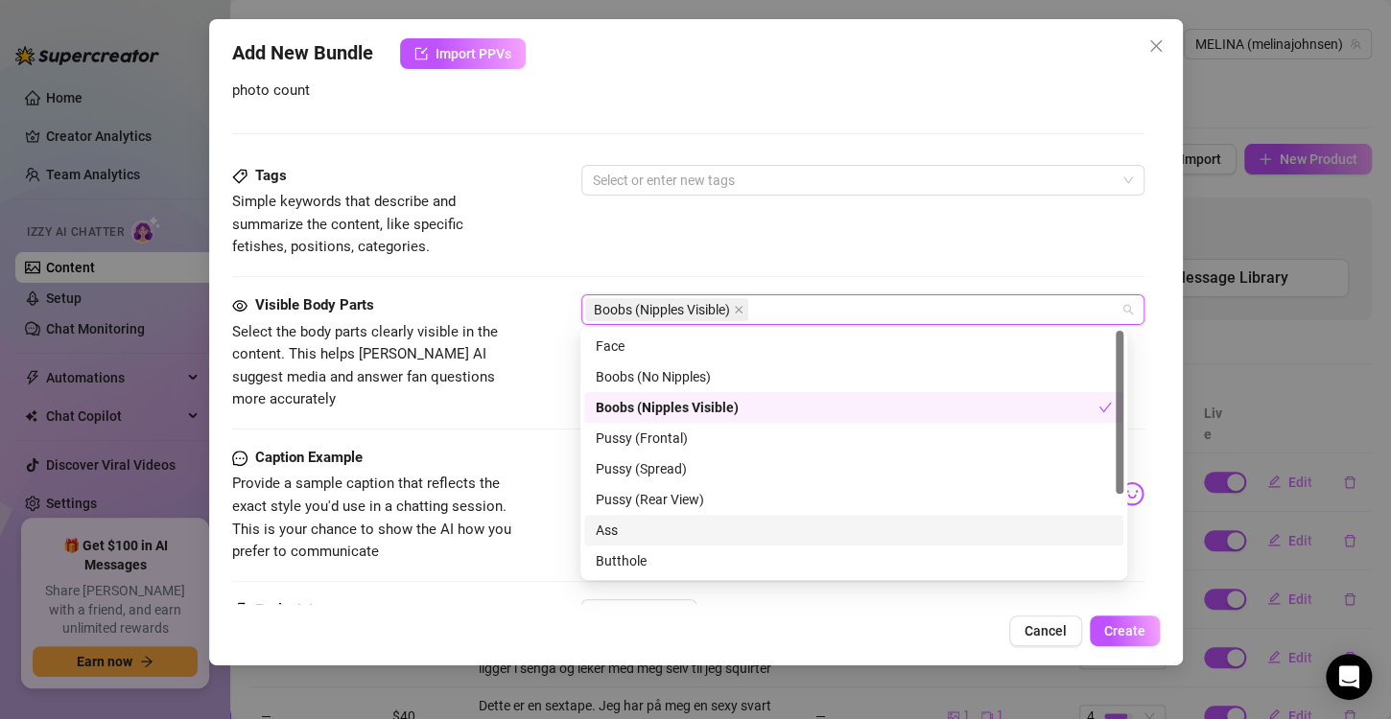
click at [633, 536] on div "Ass" at bounding box center [854, 530] width 516 height 21
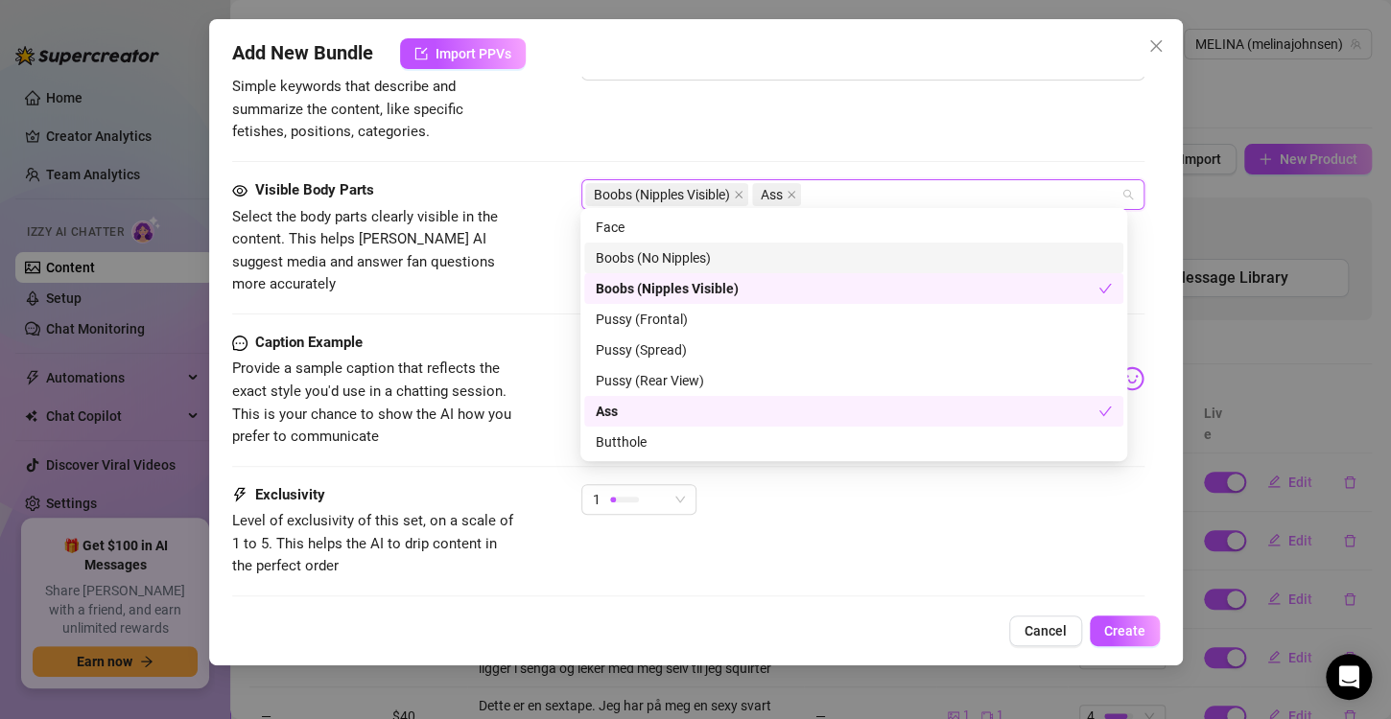
scroll to position [1020, 0]
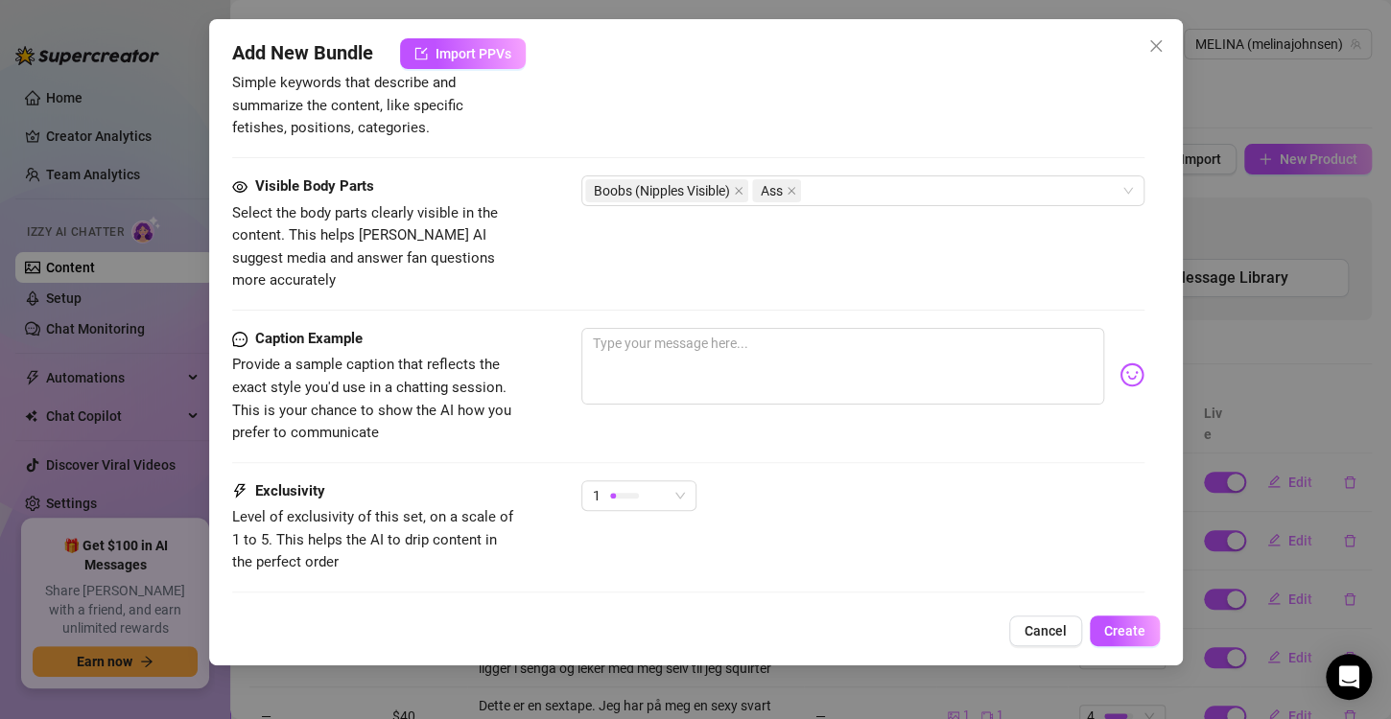
click at [458, 480] on div "Exclusivity" at bounding box center [376, 491] width 288 height 23
click at [626, 449] on div "Caption Example Provide a sample caption that reflects the exact style you'd us…" at bounding box center [688, 404] width 912 height 152
click at [624, 481] on div "1" at bounding box center [630, 495] width 75 height 29
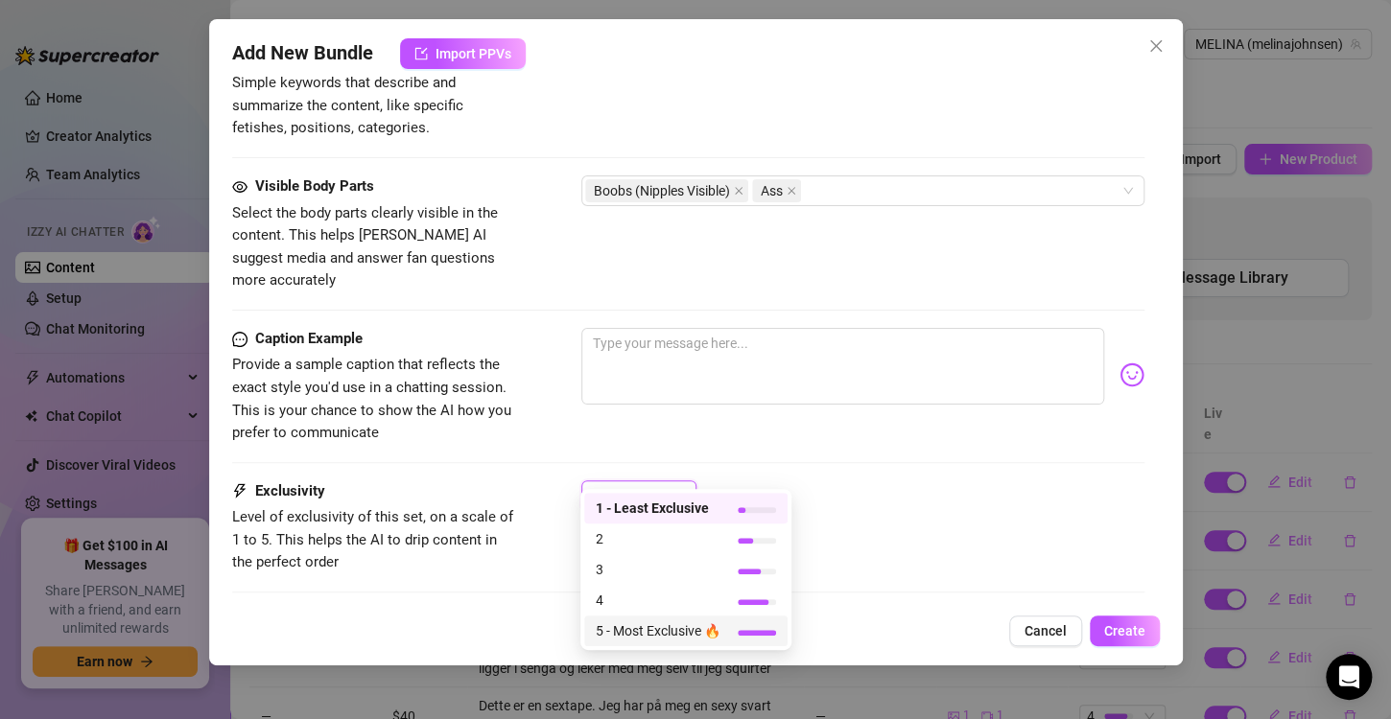
click at [646, 635] on span "5 - Most Exclusive 🔥" at bounding box center [658, 631] width 125 height 21
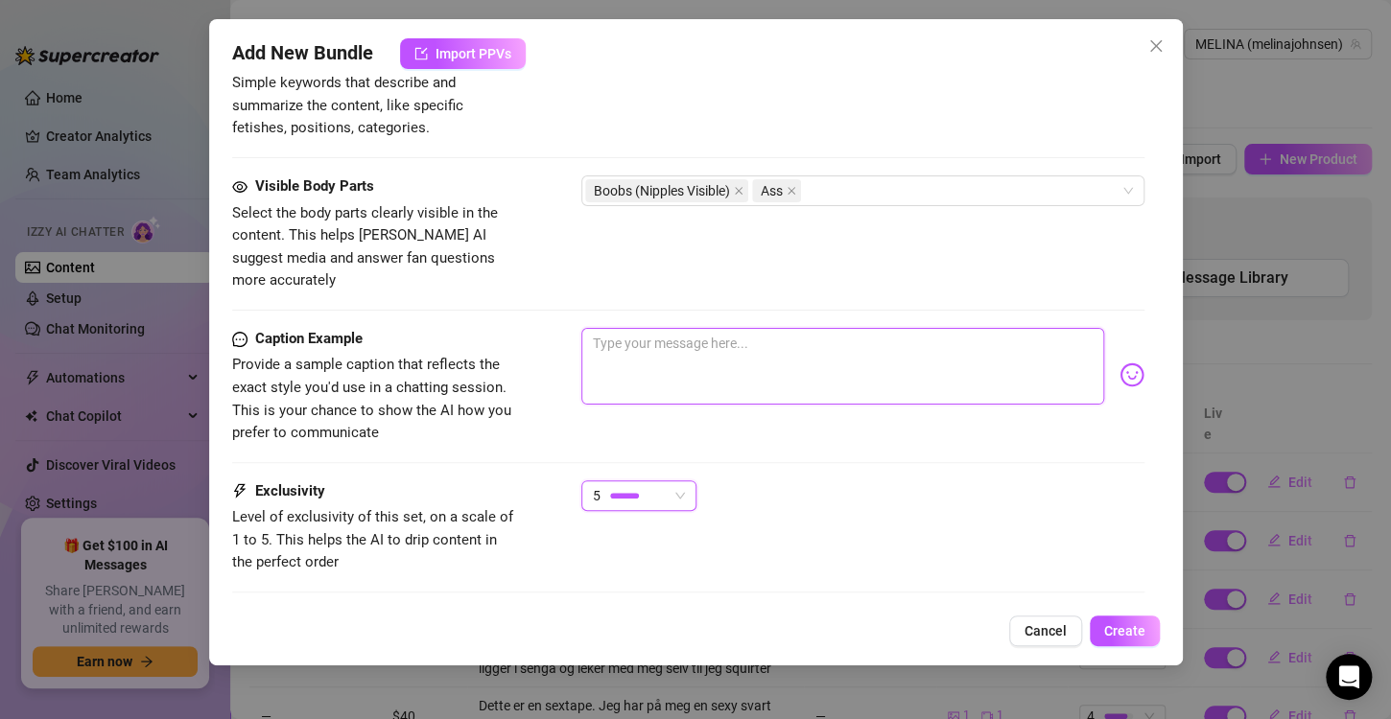
click at [691, 328] on textarea at bounding box center [842, 366] width 523 height 77
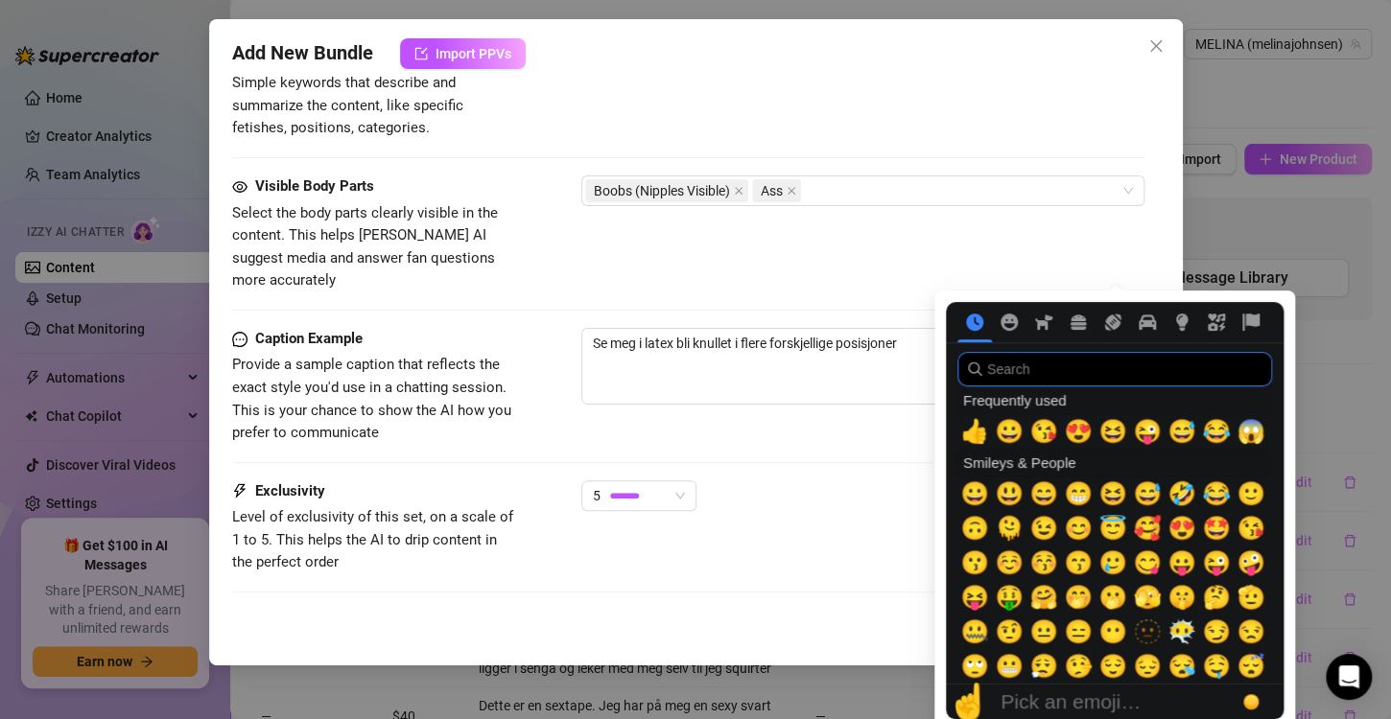
click at [1114, 352] on input "search" at bounding box center [1114, 369] width 315 height 35
click at [1070, 440] on span "😍" at bounding box center [1078, 431] width 29 height 27
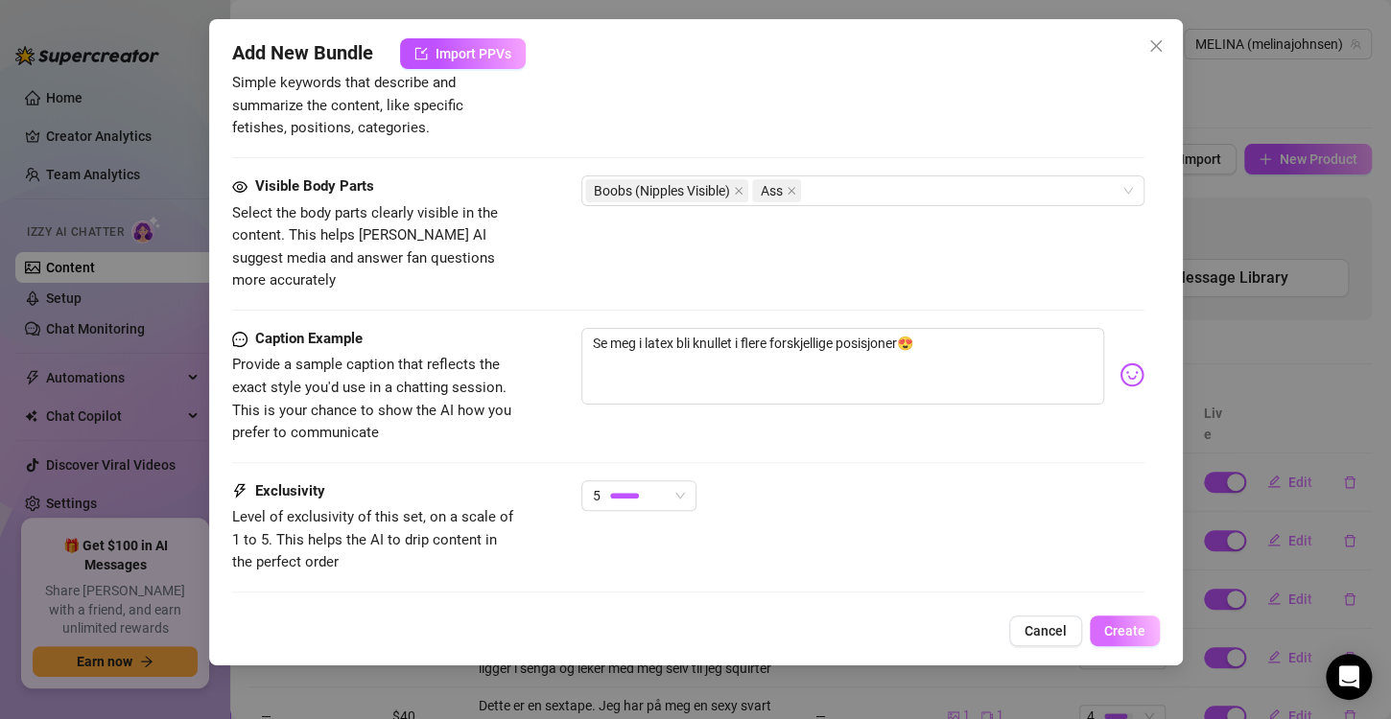
click at [1129, 629] on span "Create" at bounding box center [1124, 630] width 41 height 15
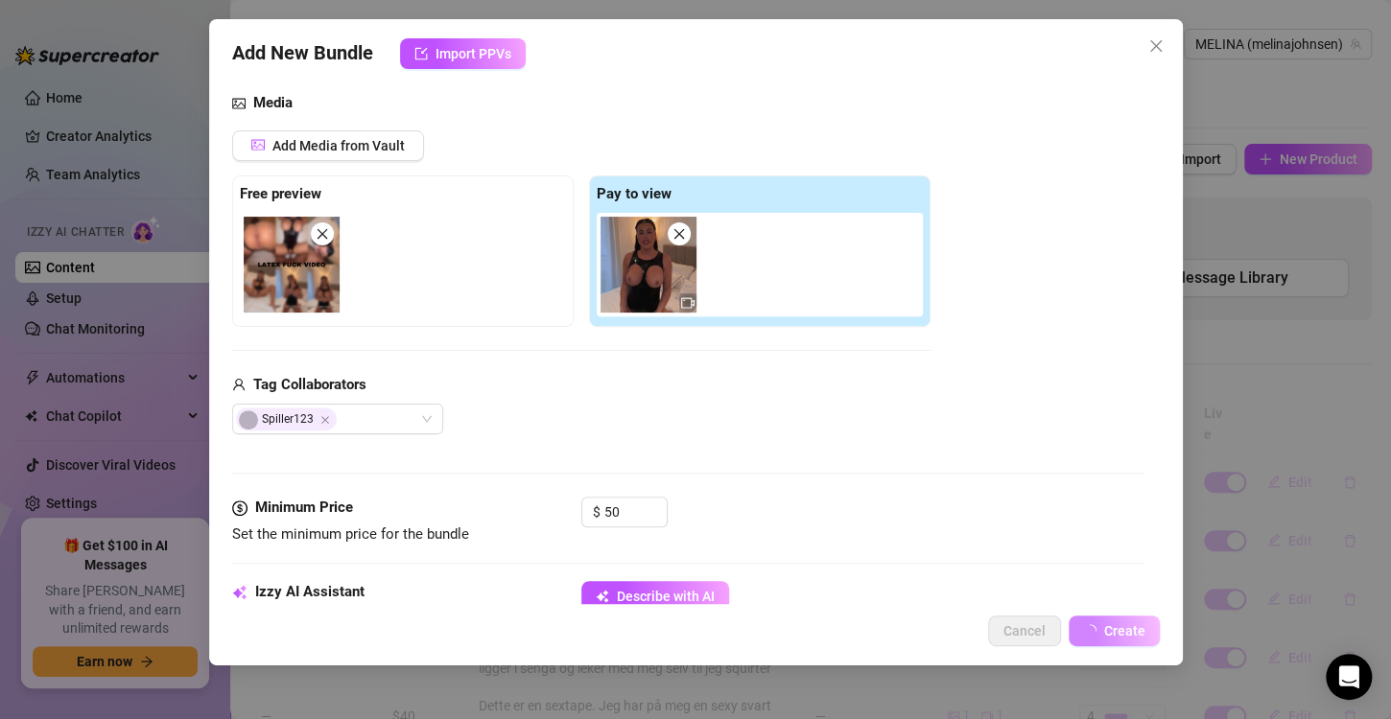
scroll to position [196, 0]
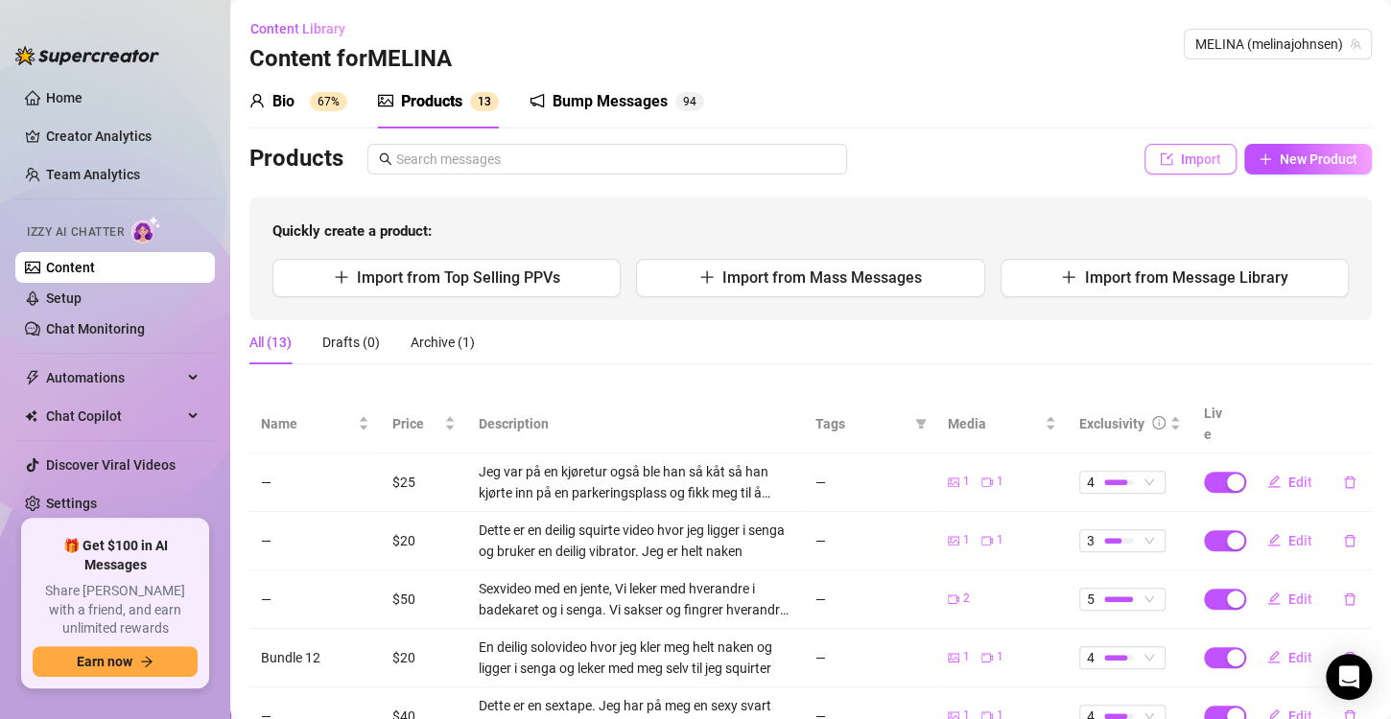
click at [1186, 163] on span "Import" at bounding box center [1201, 159] width 40 height 15
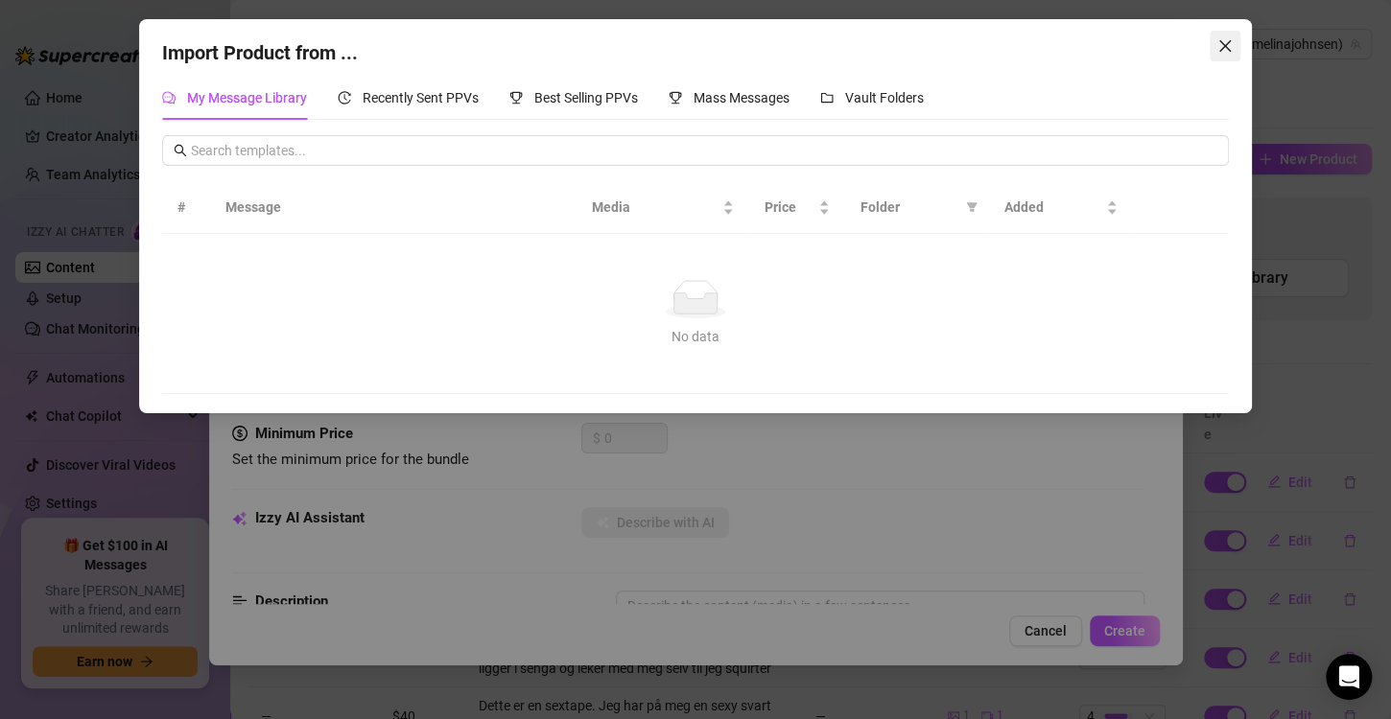
click at [1234, 38] on span "Close" at bounding box center [1224, 45] width 31 height 15
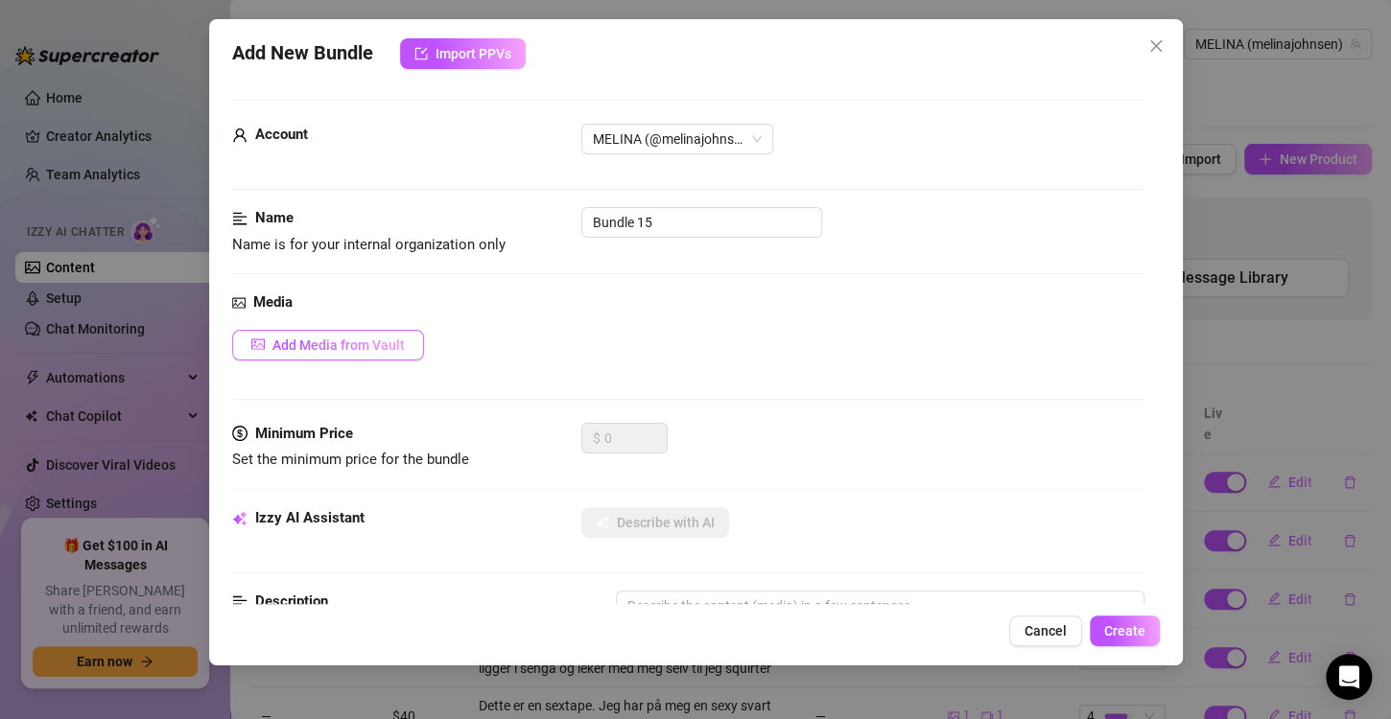
click at [361, 338] on span "Add Media from Vault" at bounding box center [338, 345] width 132 height 15
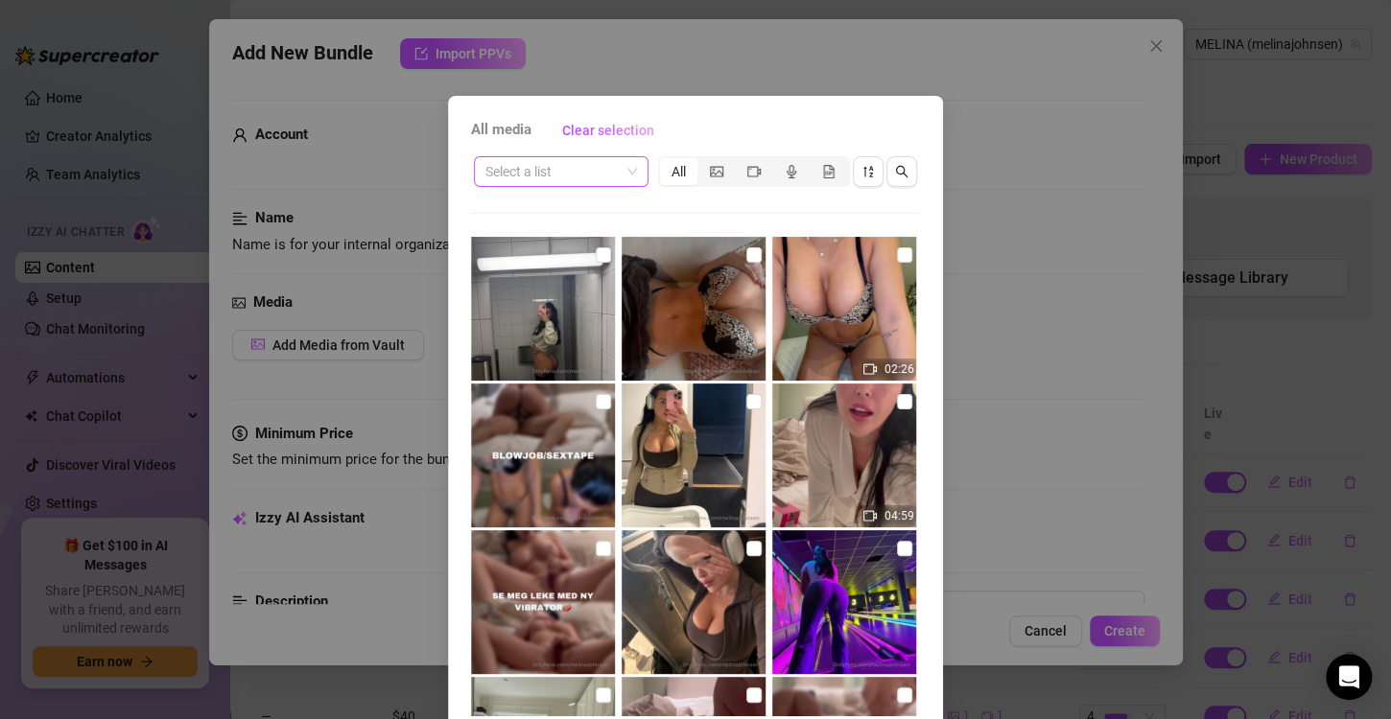
click at [551, 176] on input "search" at bounding box center [552, 171] width 134 height 29
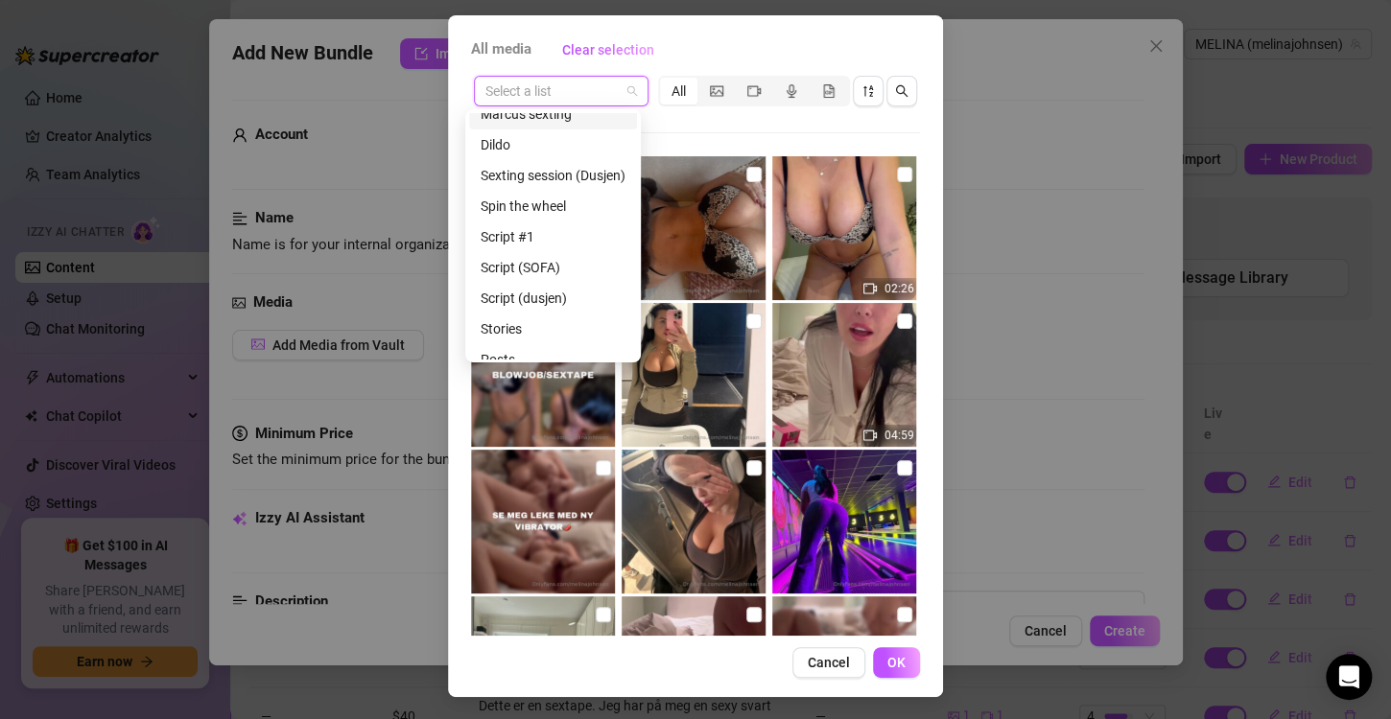
scroll to position [215, 0]
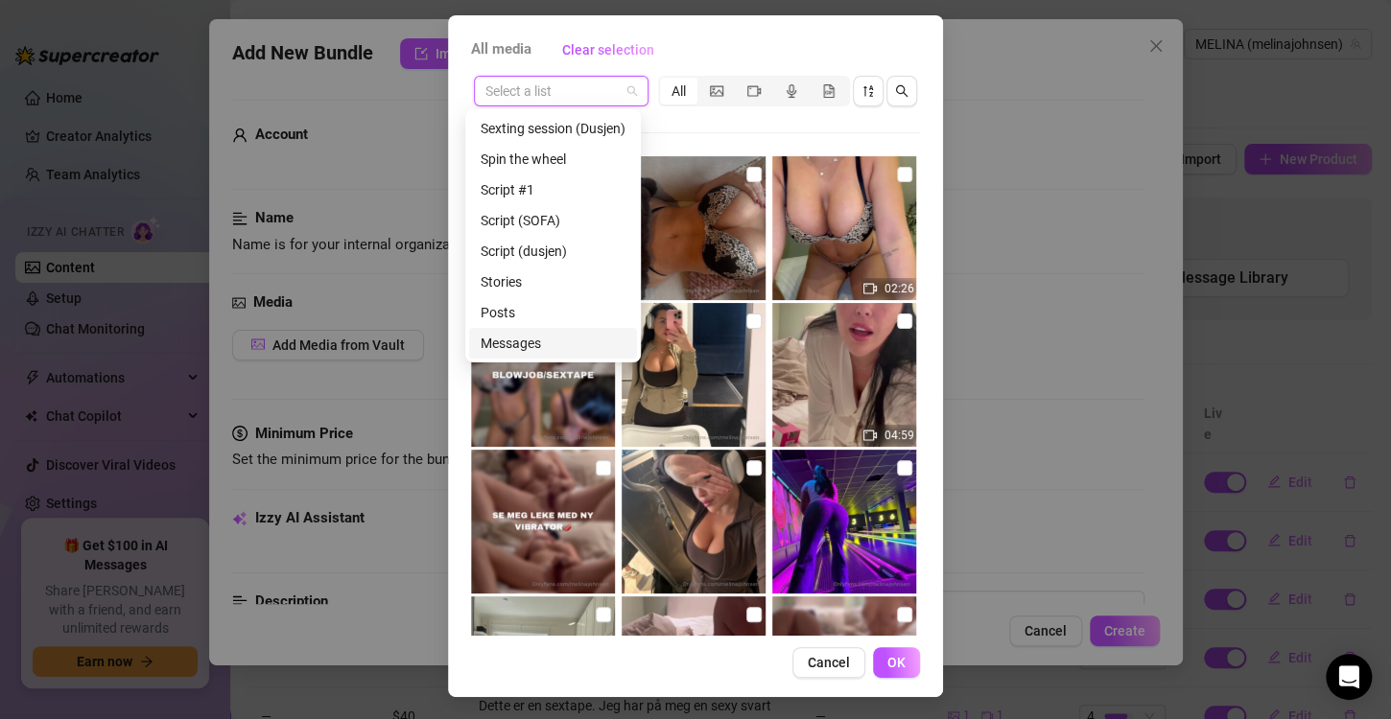
click at [505, 340] on div "Messages" at bounding box center [552, 343] width 145 height 21
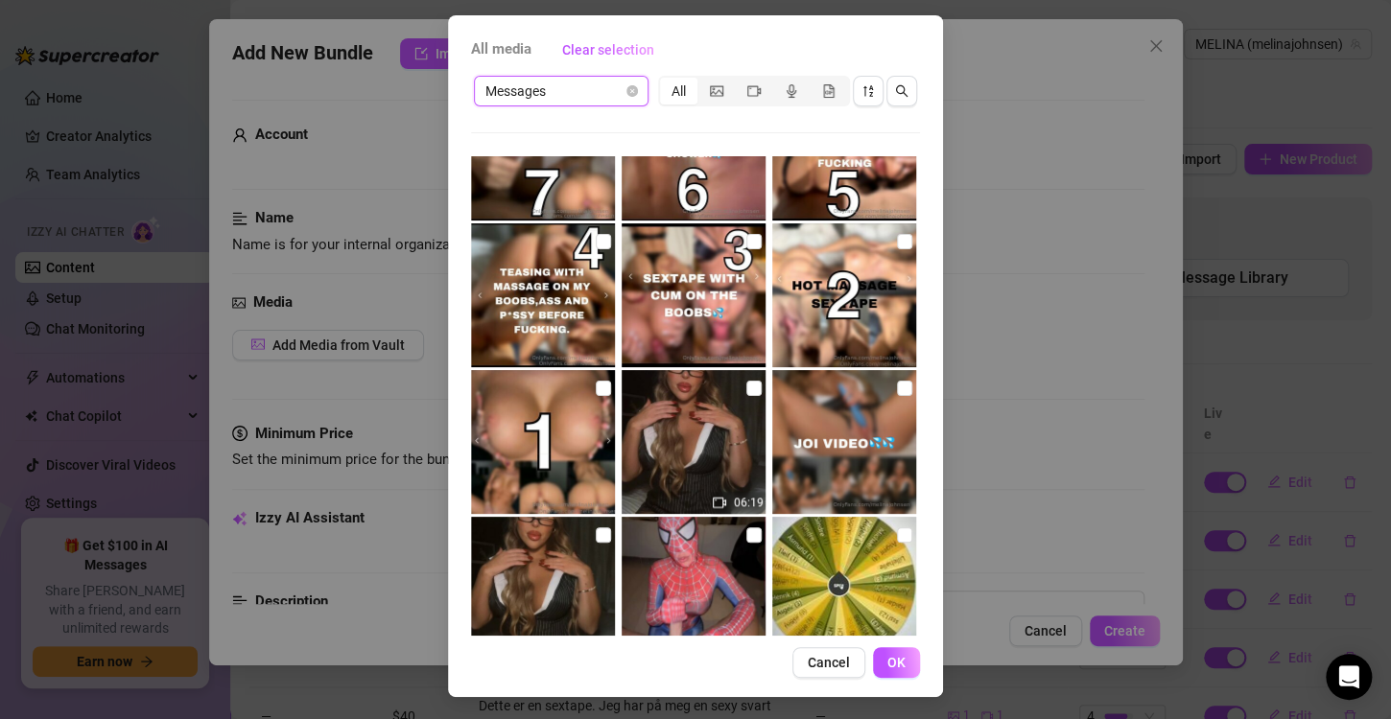
scroll to position [14694, 0]
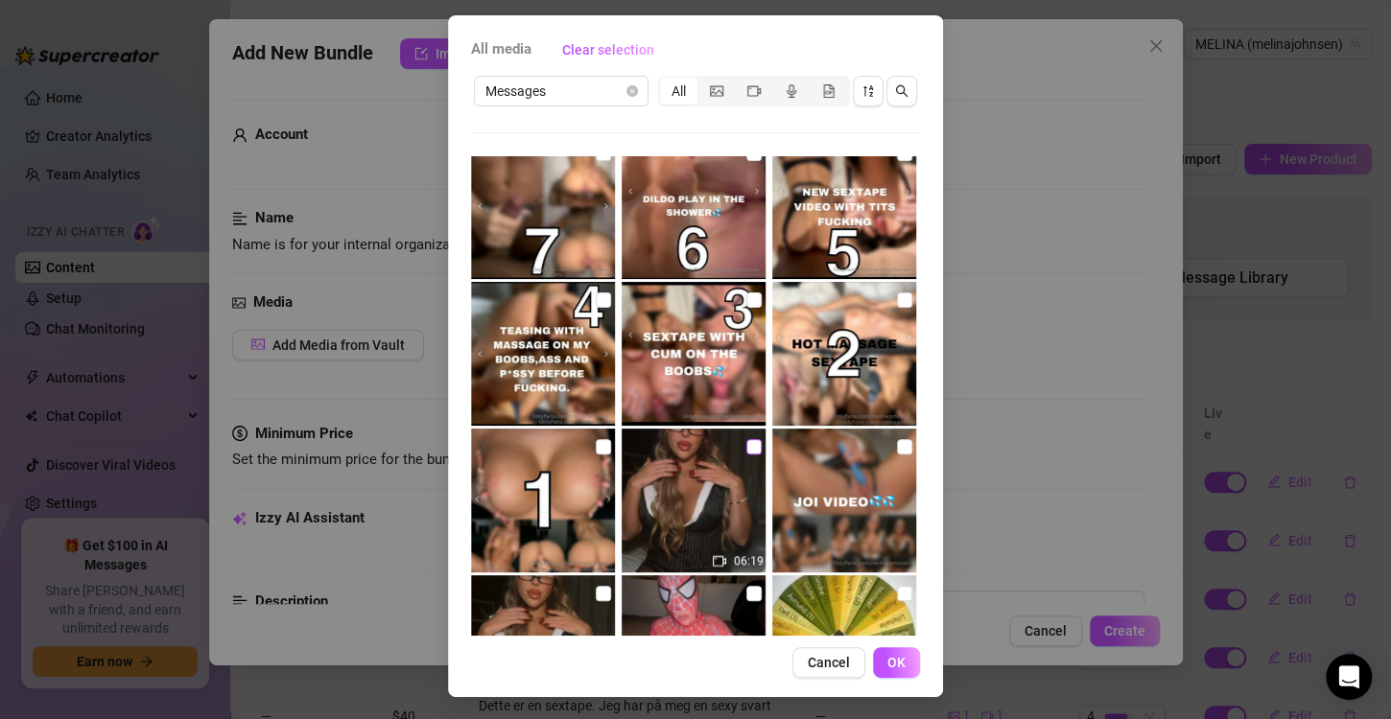
click at [746, 446] on input "checkbox" at bounding box center [753, 446] width 15 height 15
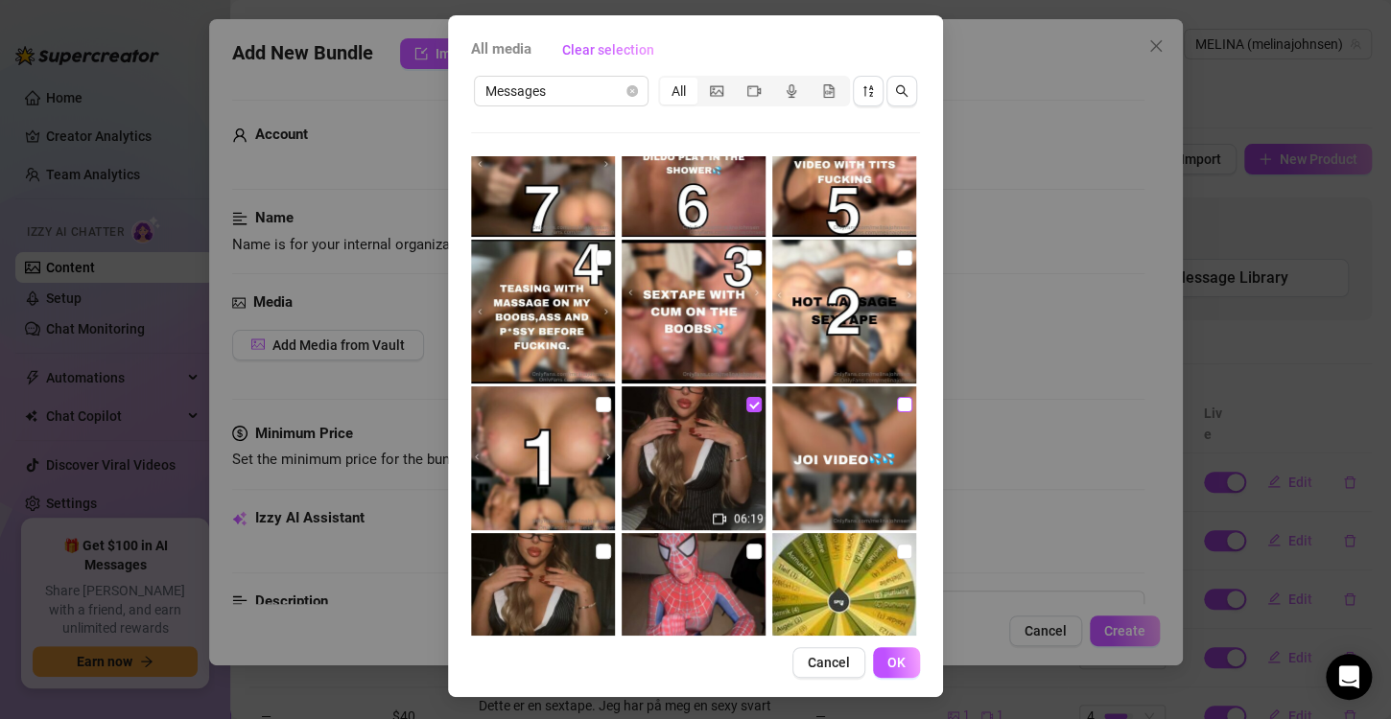
click at [897, 402] on input "checkbox" at bounding box center [904, 404] width 15 height 15
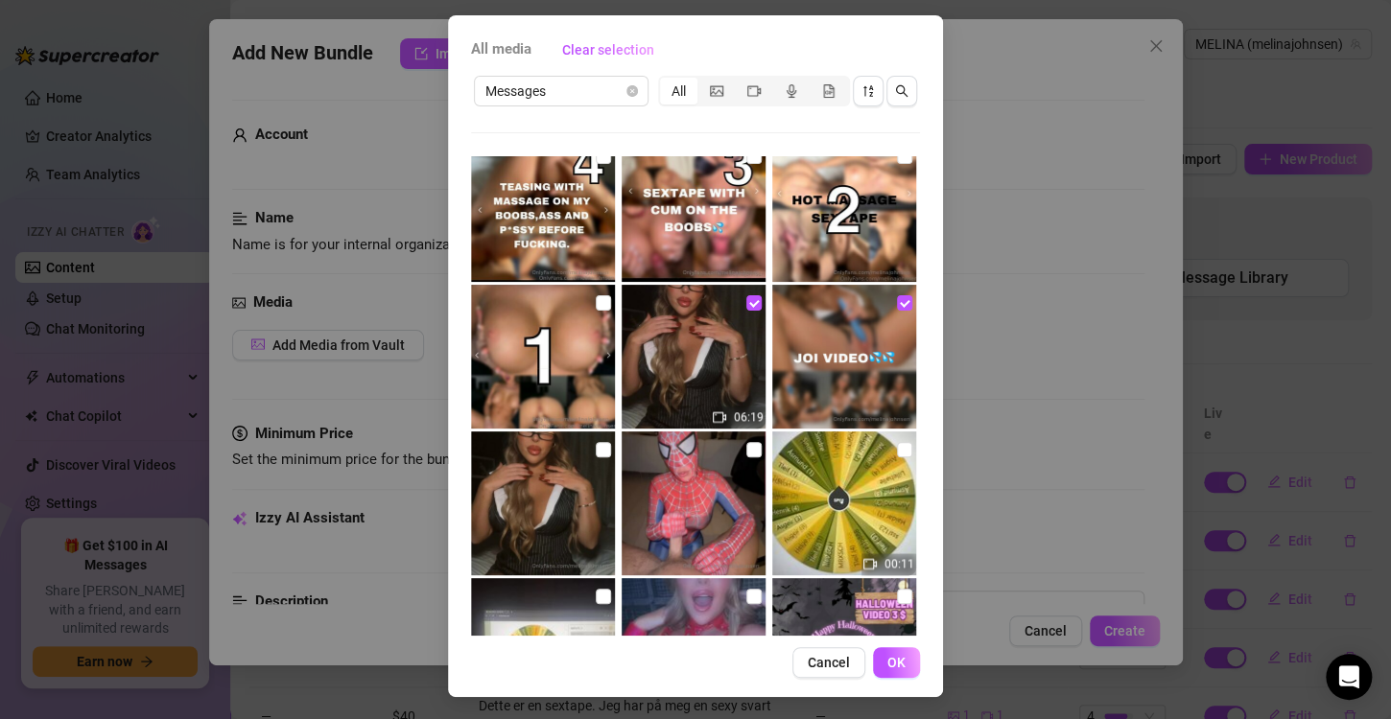
scroll to position [14840, 0]
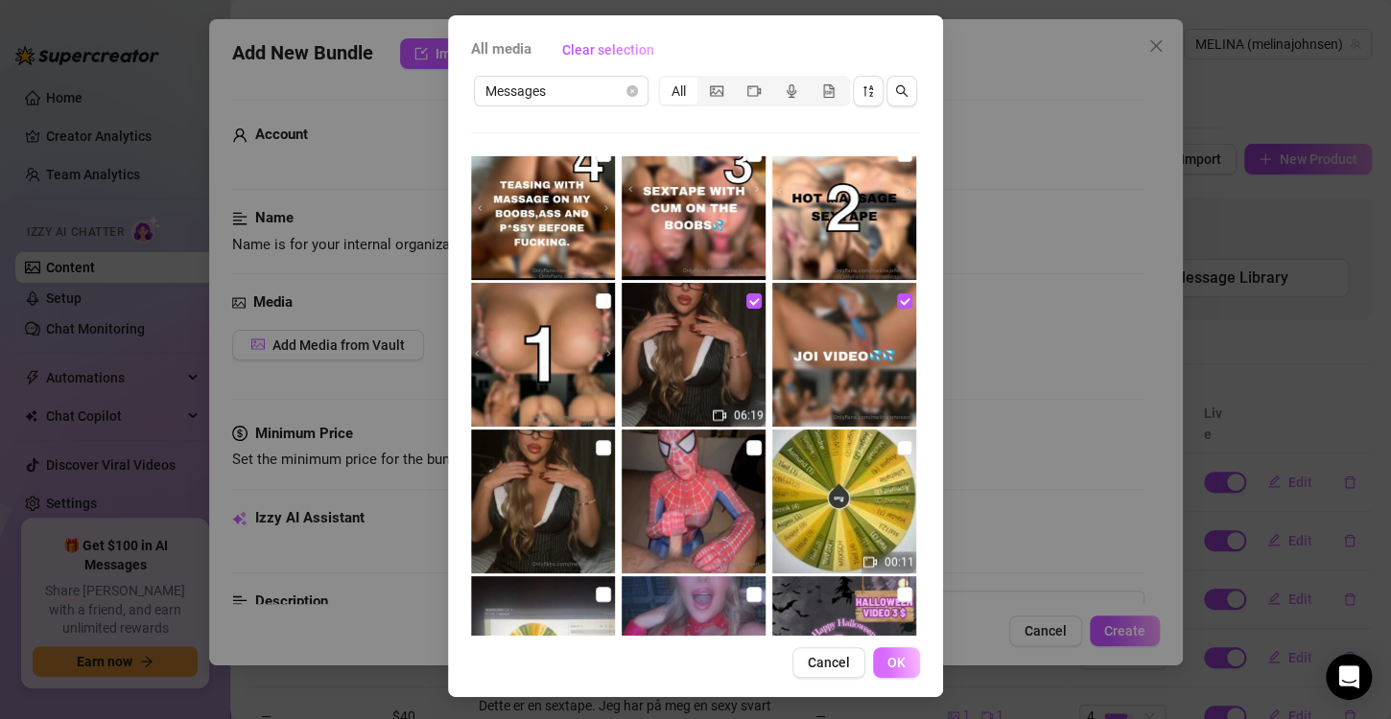
click at [891, 663] on span "OK" at bounding box center [896, 662] width 18 height 15
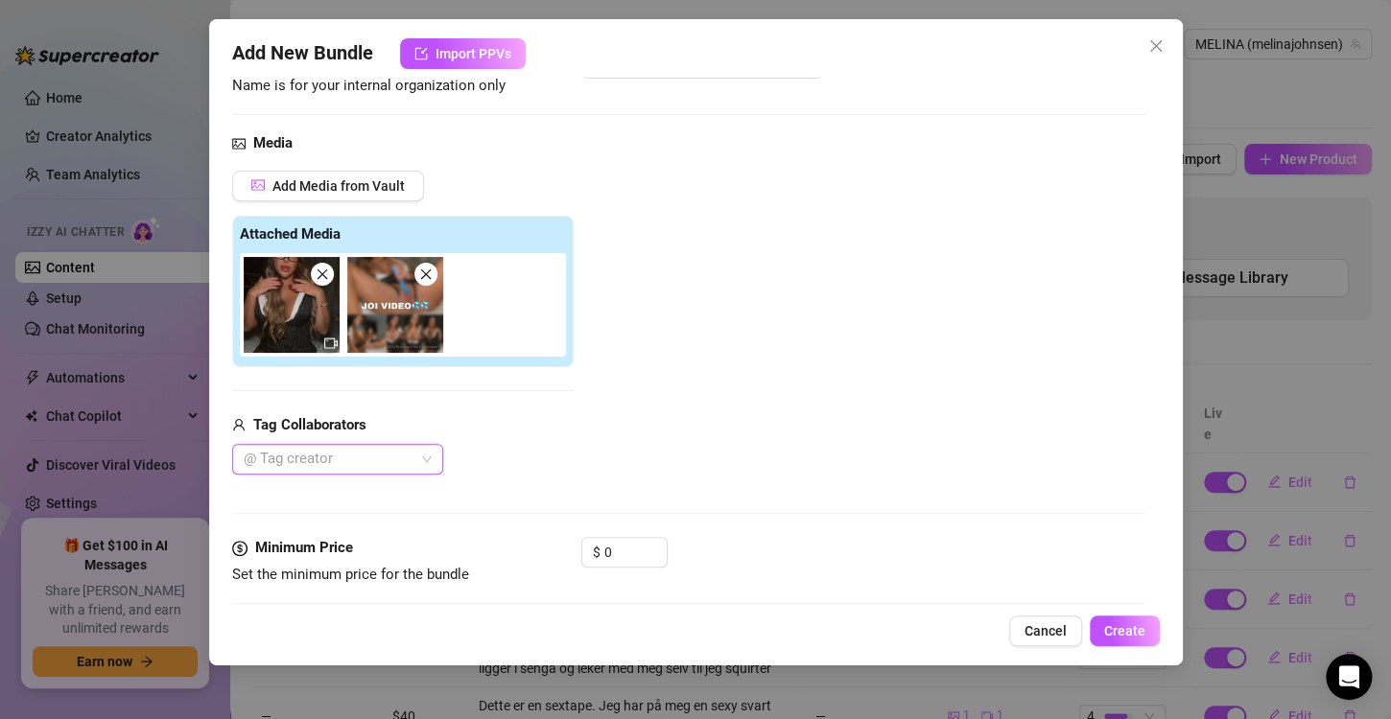
scroll to position [191, 0]
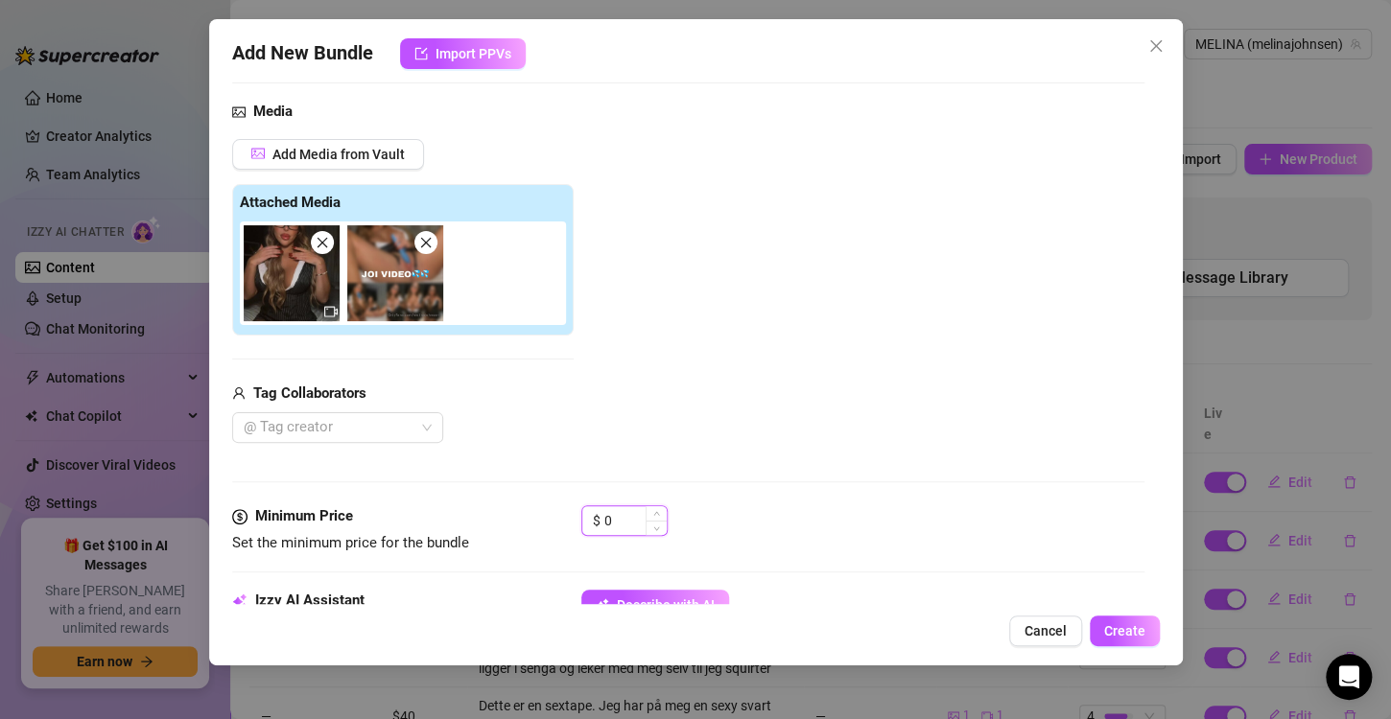
click at [623, 520] on input "0" at bounding box center [635, 520] width 62 height 29
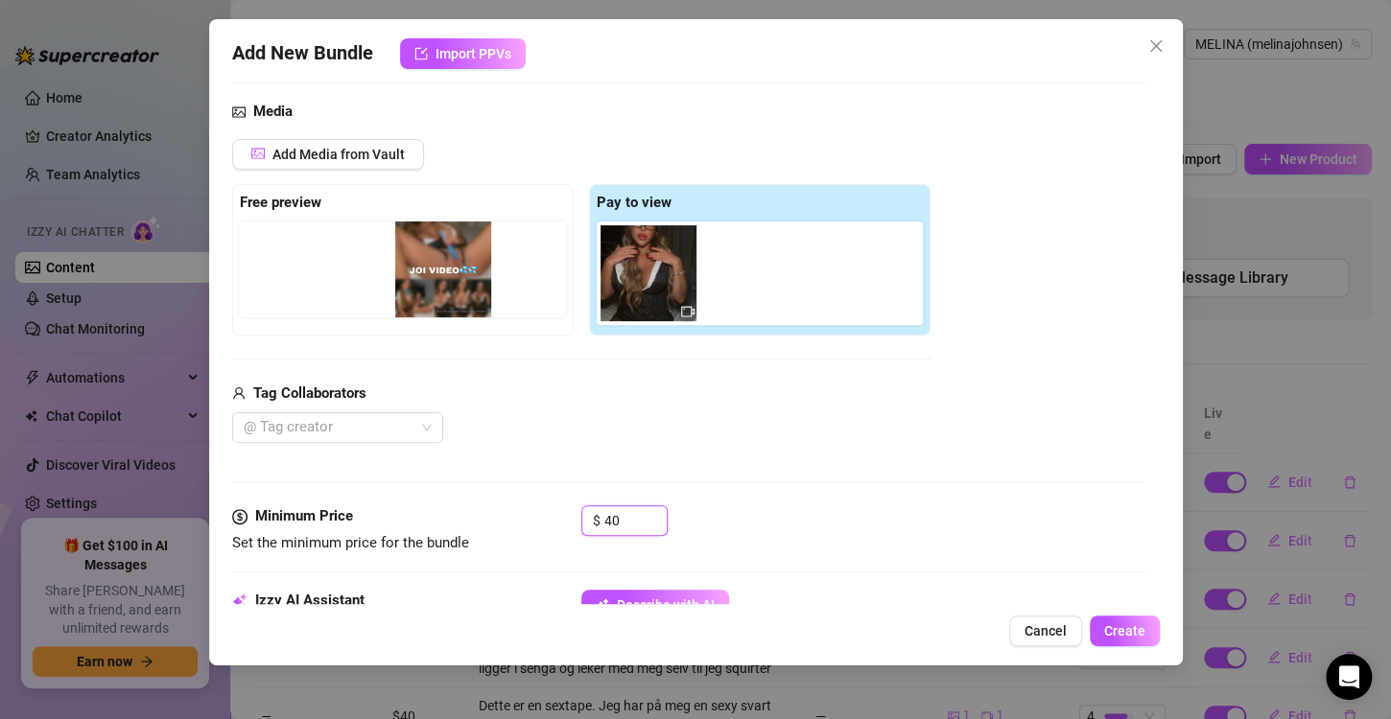
drag, startPoint x: 759, startPoint y: 275, endPoint x: 304, endPoint y: 280, distance: 454.6
click at [304, 280] on div "Free preview Pay to view" at bounding box center [581, 260] width 698 height 152
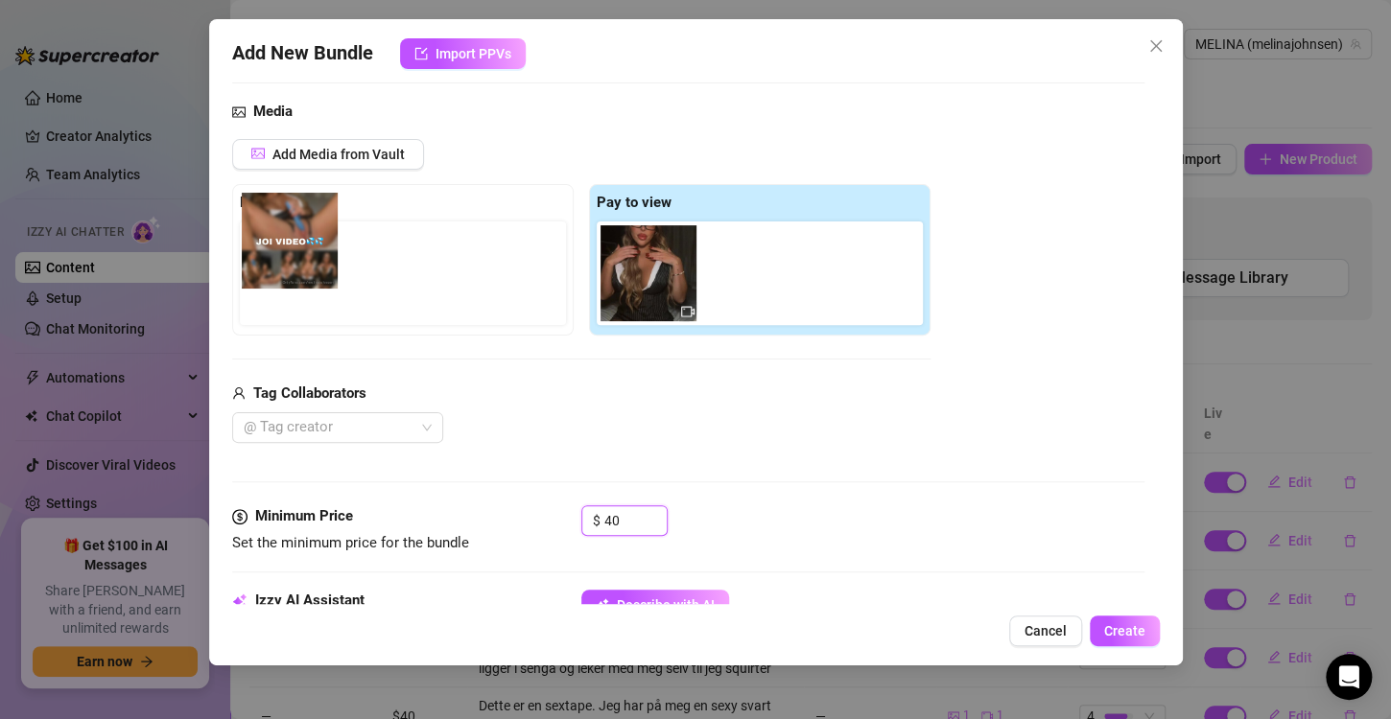
drag, startPoint x: 754, startPoint y: 280, endPoint x: 285, endPoint y: 248, distance: 470.0
click at [285, 248] on div "Free preview Pay to view" at bounding box center [581, 260] width 698 height 152
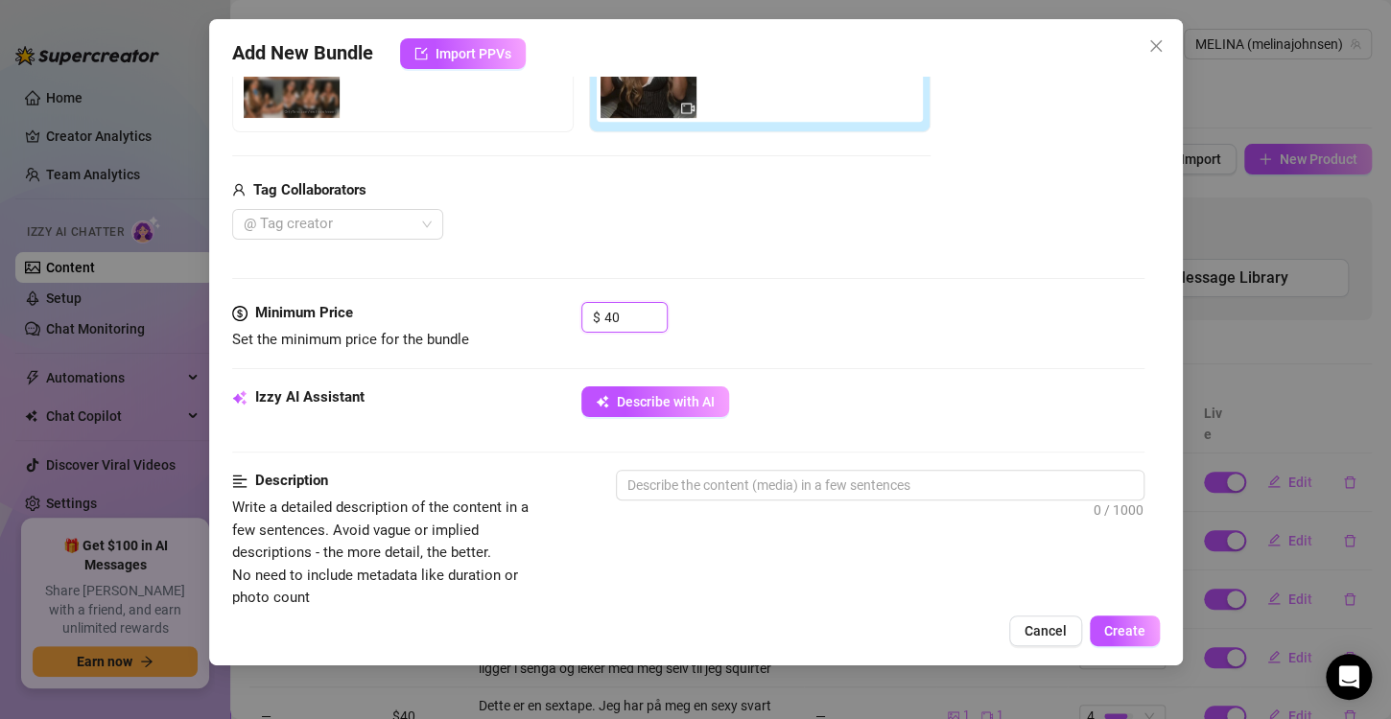
scroll to position [406, 0]
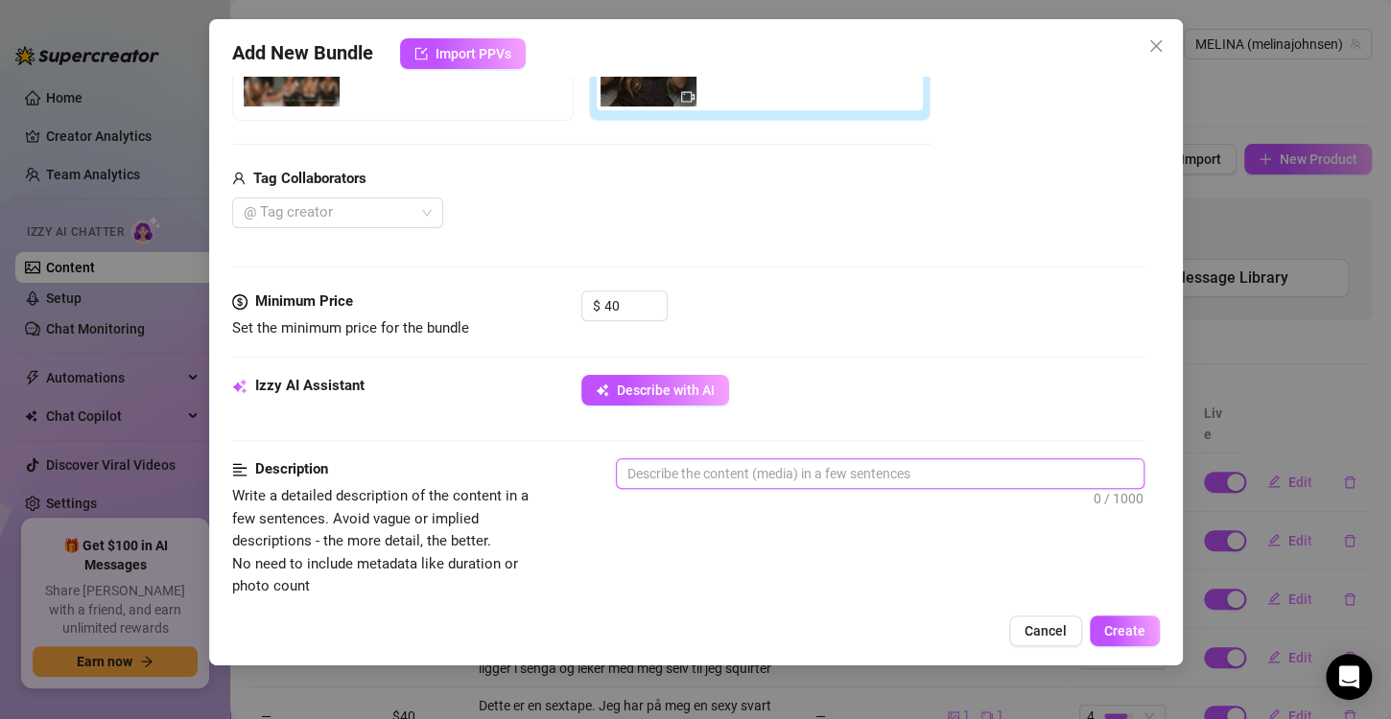
click at [686, 481] on textarea at bounding box center [880, 473] width 527 height 29
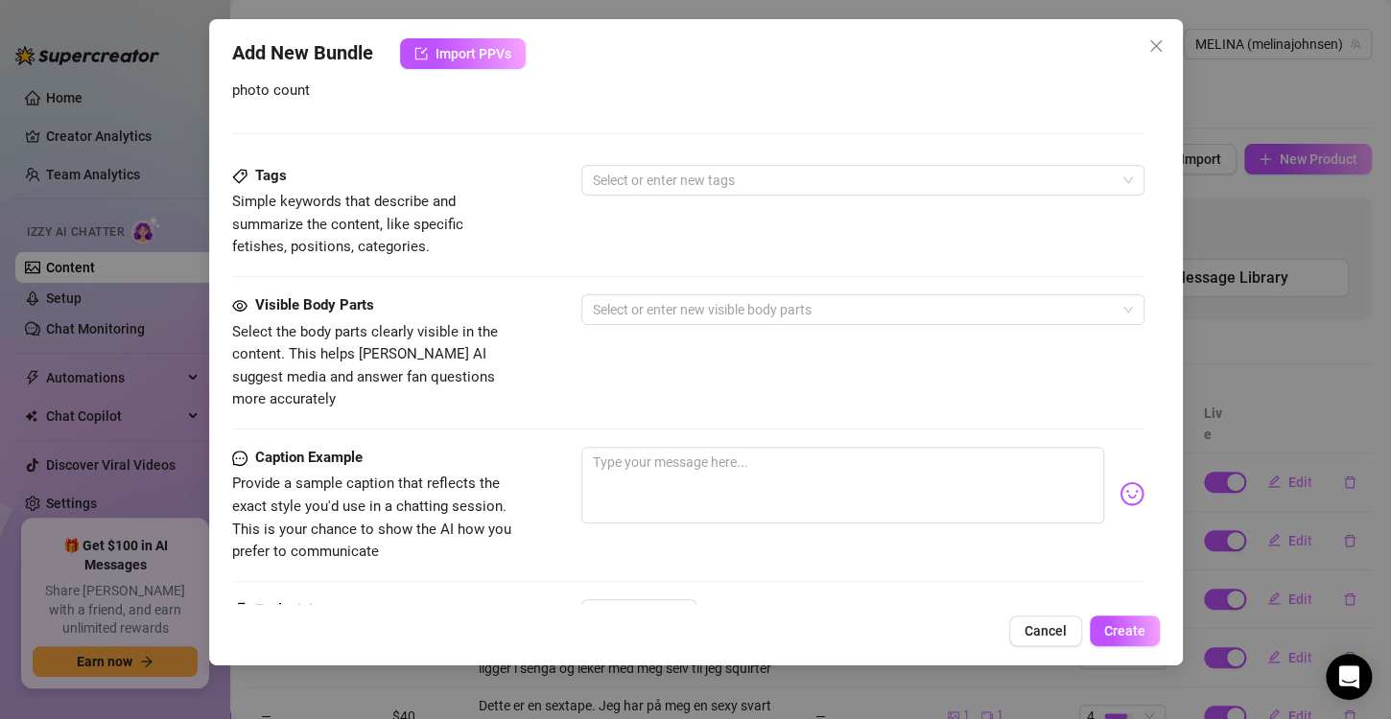
scroll to position [901, 0]
click at [645, 307] on div at bounding box center [852, 310] width 535 height 27
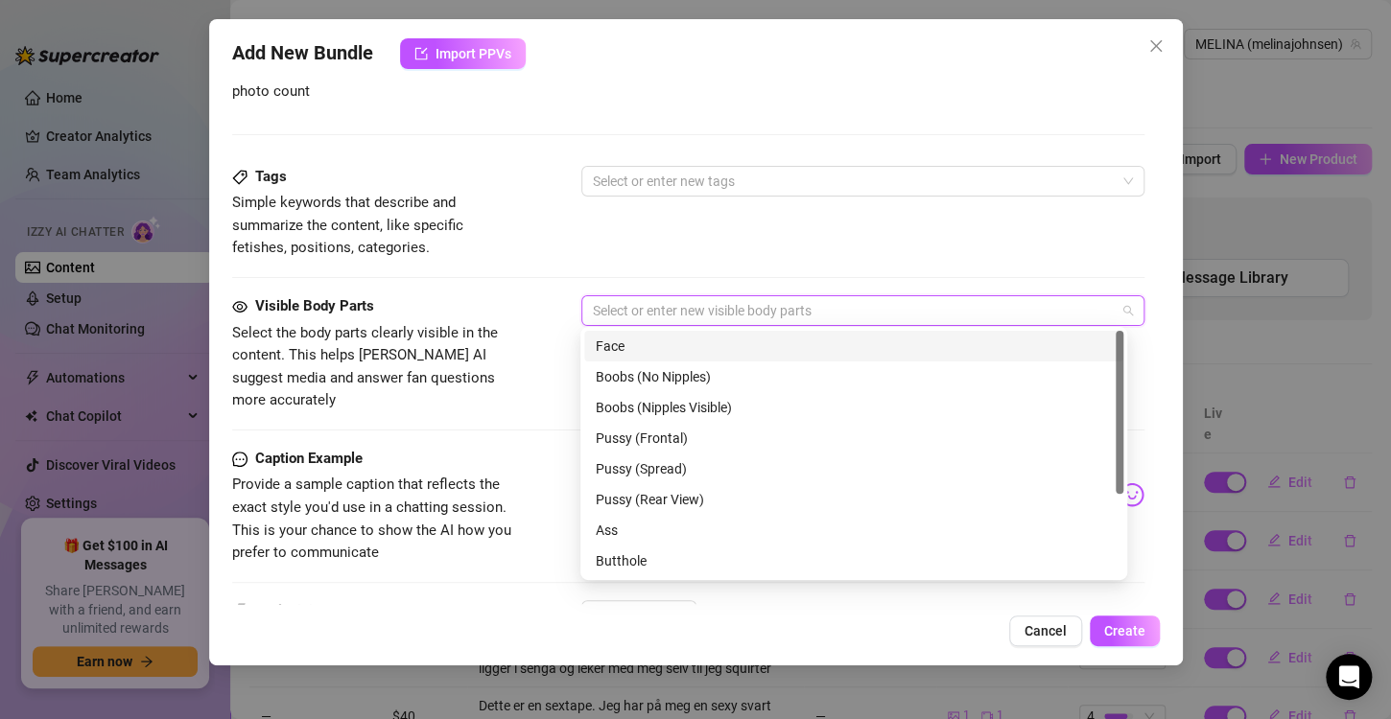
click at [646, 348] on div "Face" at bounding box center [854, 346] width 516 height 21
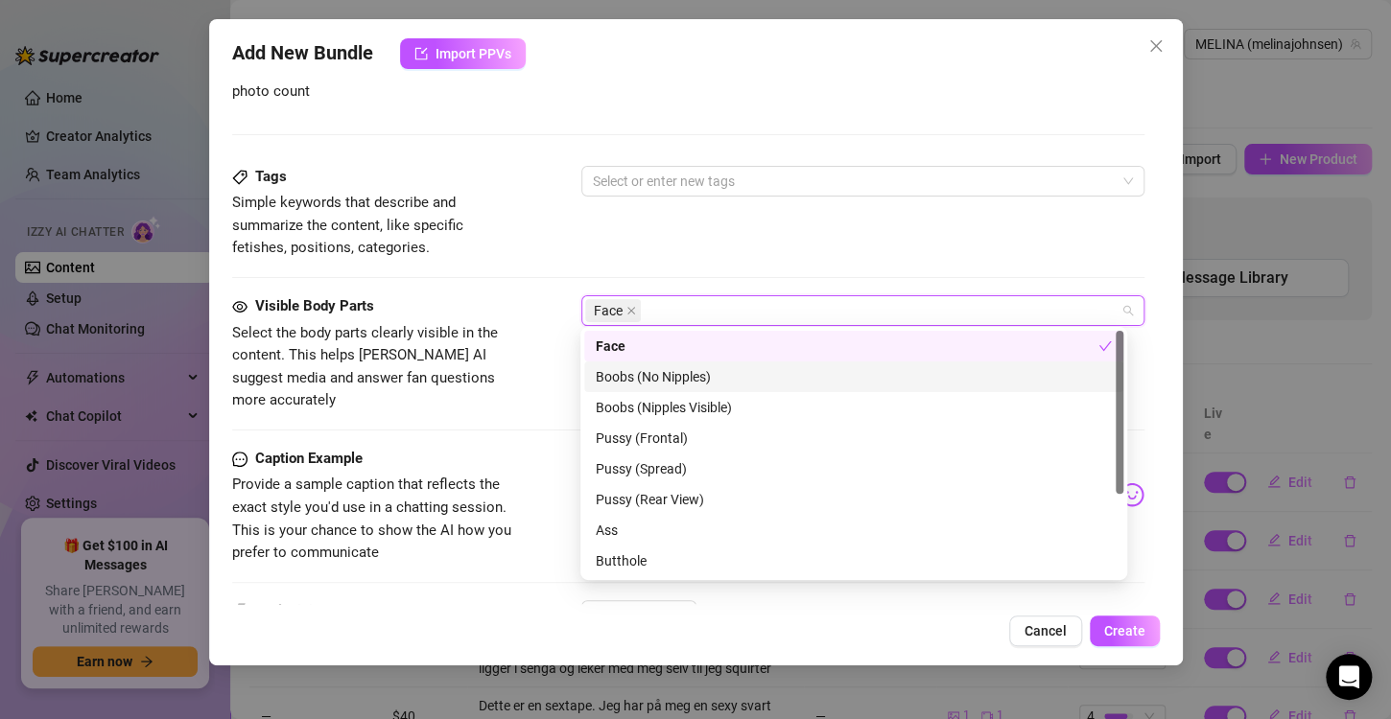
click at [517, 448] on div "Caption Example" at bounding box center [376, 459] width 288 height 23
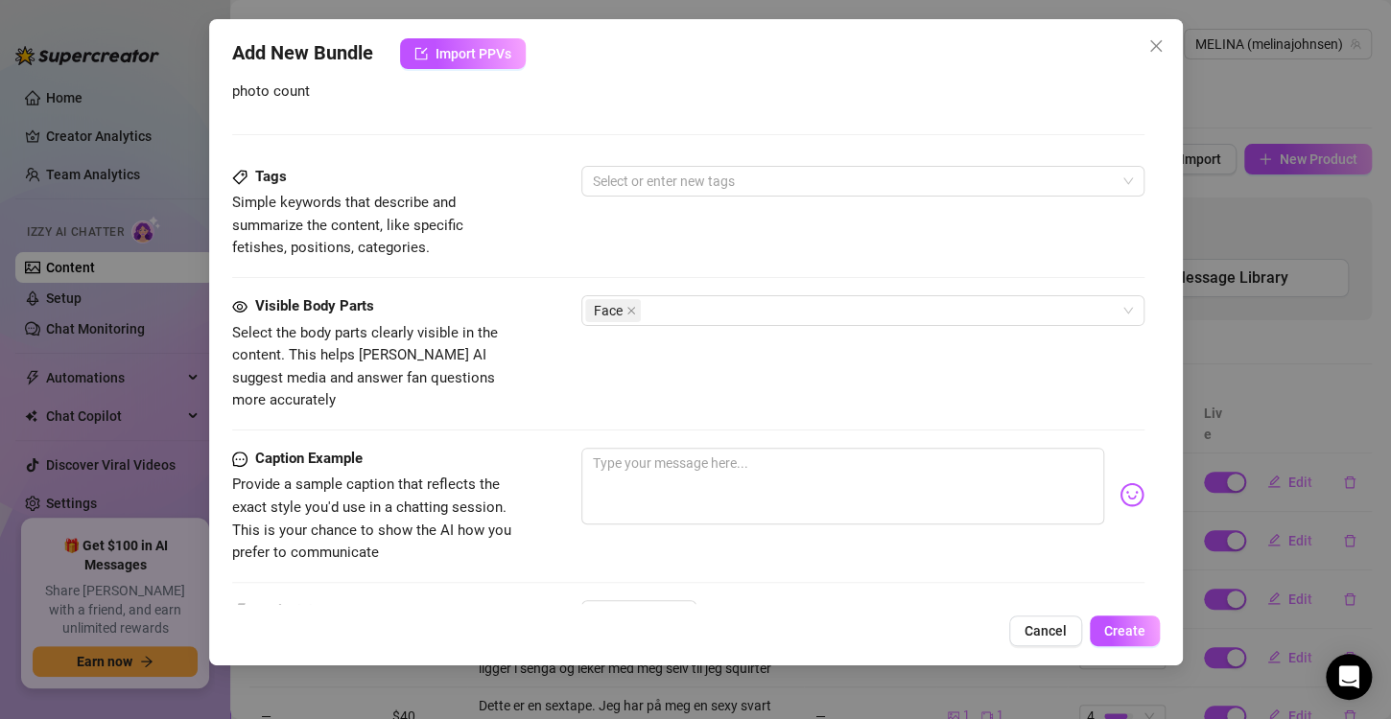
scroll to position [936, 0]
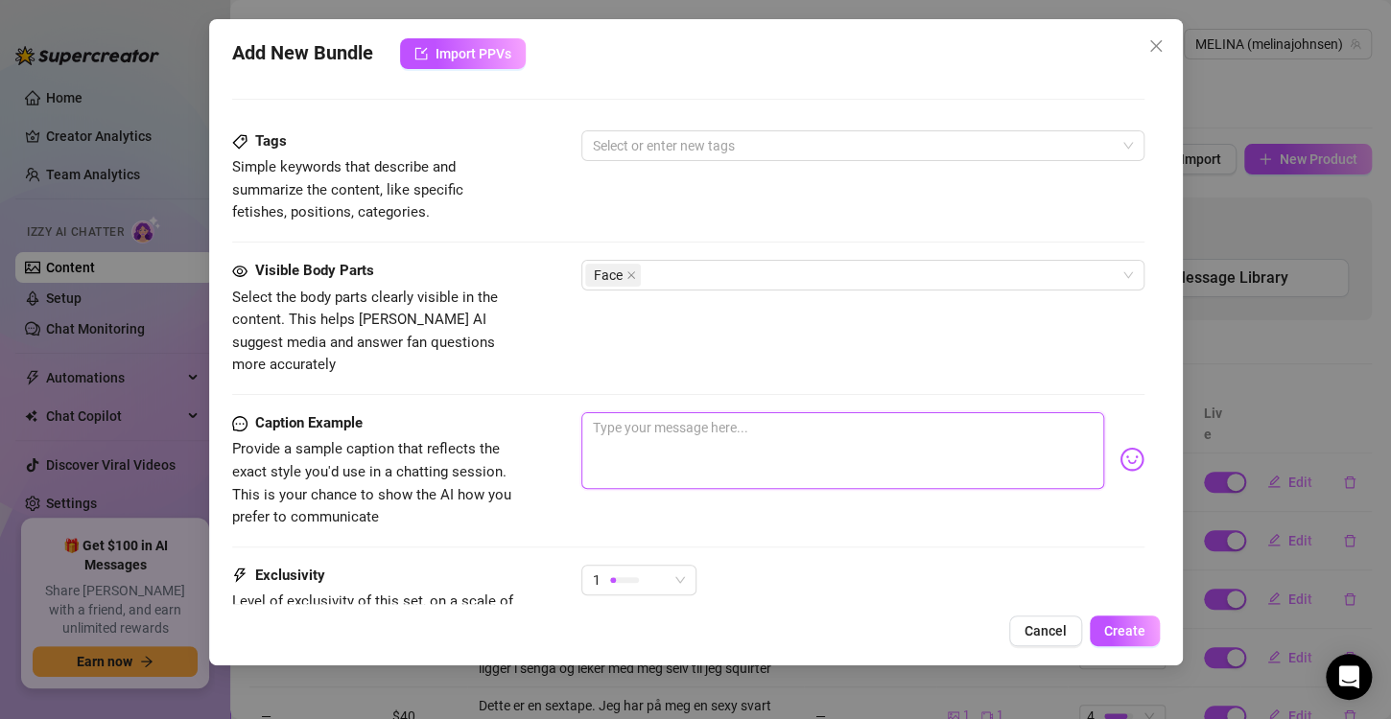
click at [661, 417] on textarea at bounding box center [842, 450] width 523 height 77
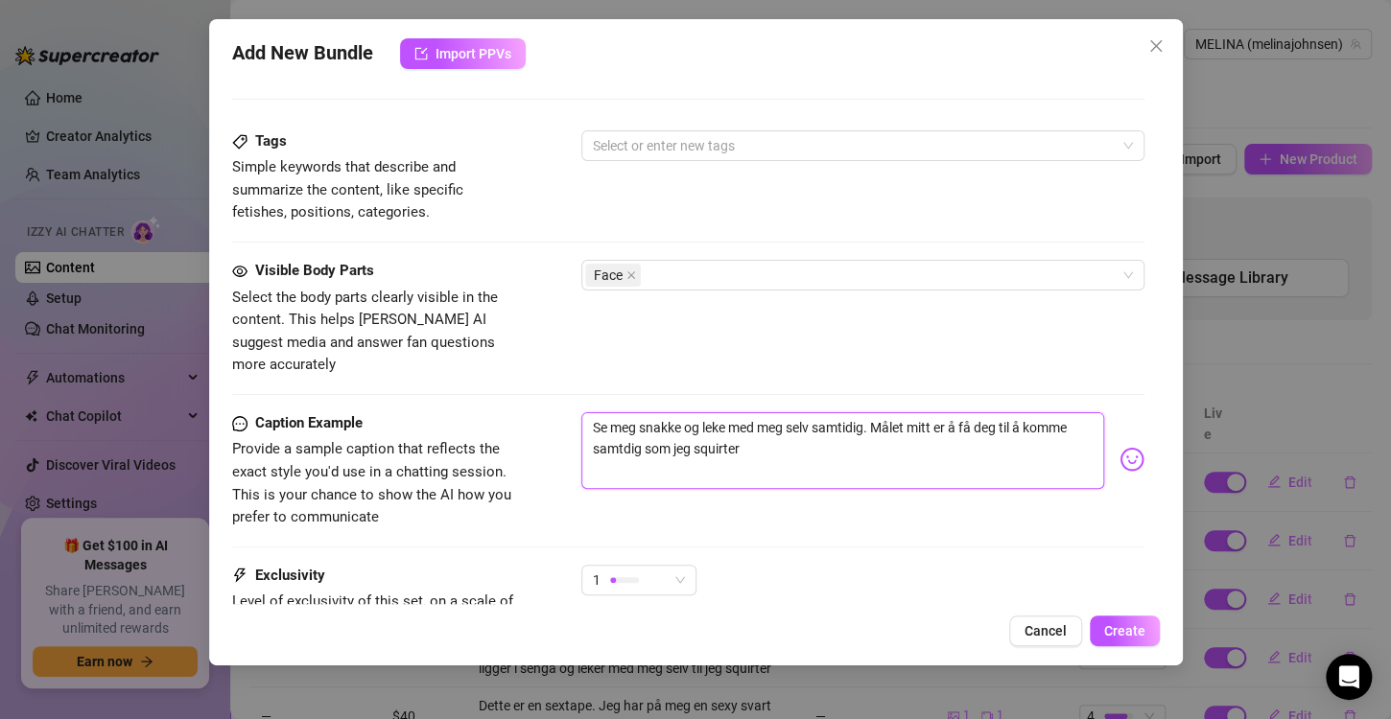
click at [672, 422] on textarea "Se meg snakke og leke med meg selv samtidig. Målet mitt er å få deg til å komme…" at bounding box center [842, 450] width 523 height 77
click at [1119, 447] on img at bounding box center [1131, 459] width 25 height 25
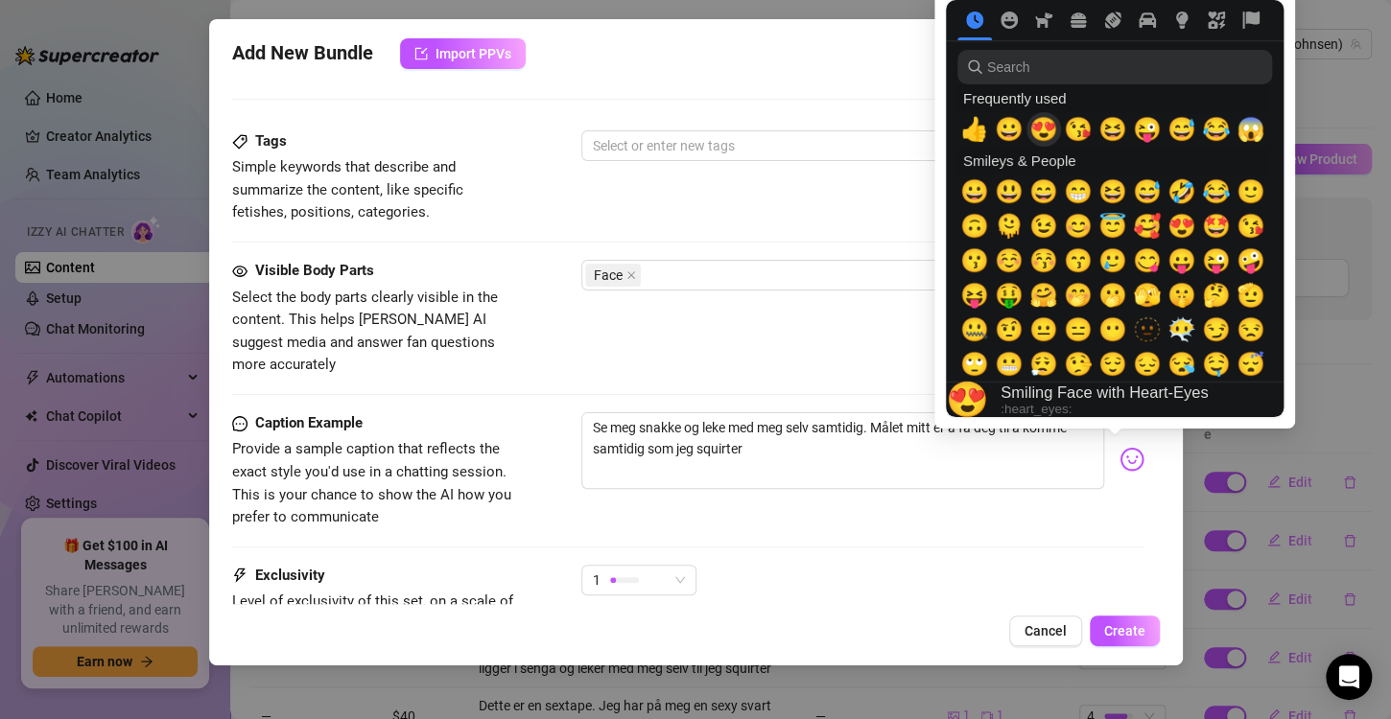
click at [1039, 128] on span "😍" at bounding box center [1043, 129] width 29 height 27
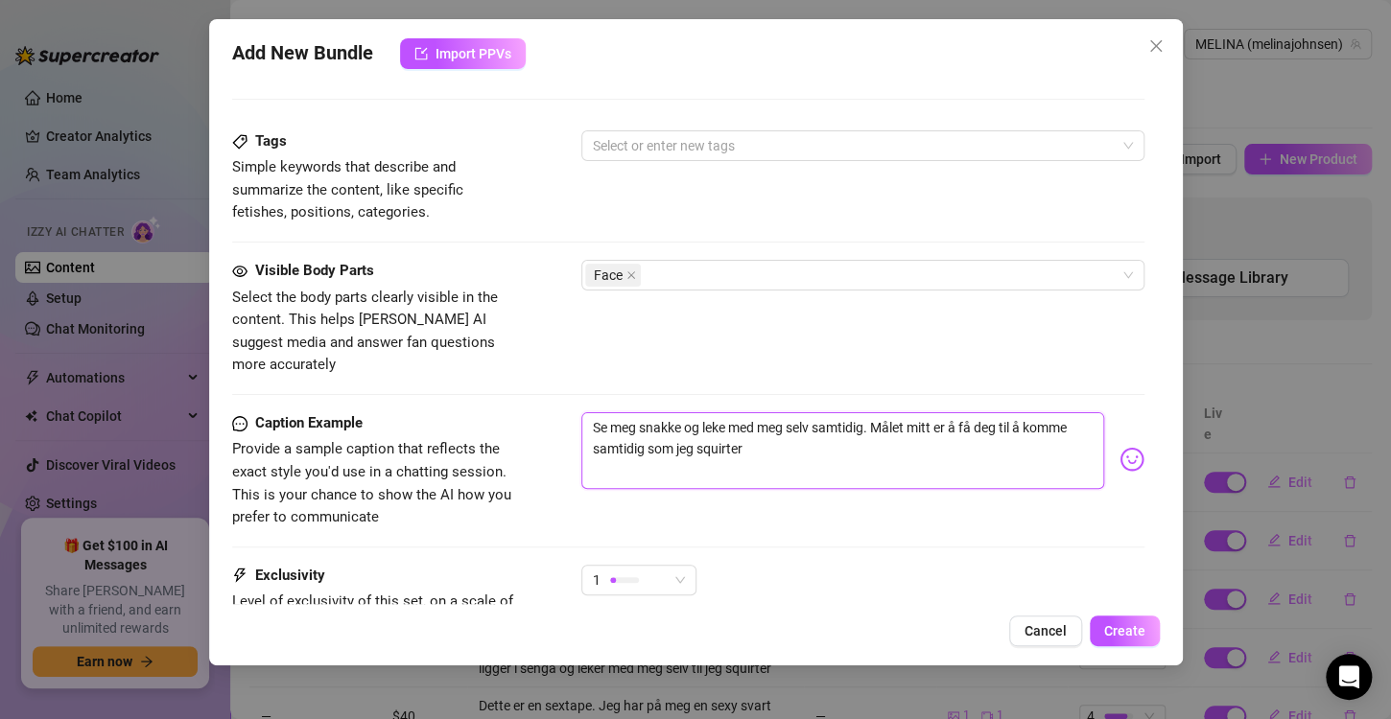
click at [845, 425] on textarea "Se meg snakke og leke med meg selv samtidig. Målet mitt er å få deg til å komme…" at bounding box center [842, 450] width 523 height 77
click at [1119, 447] on img at bounding box center [1131, 459] width 25 height 25
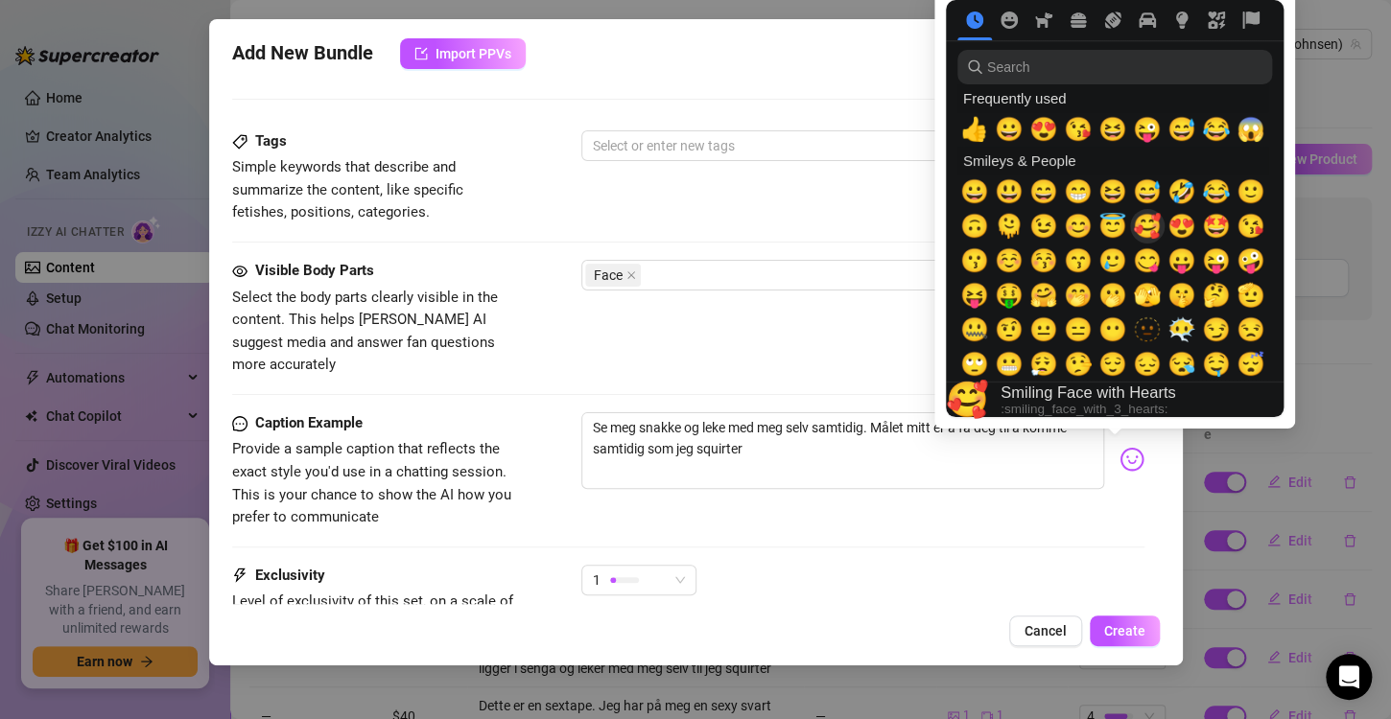
click at [1146, 228] on span "🥰" at bounding box center [1147, 226] width 29 height 27
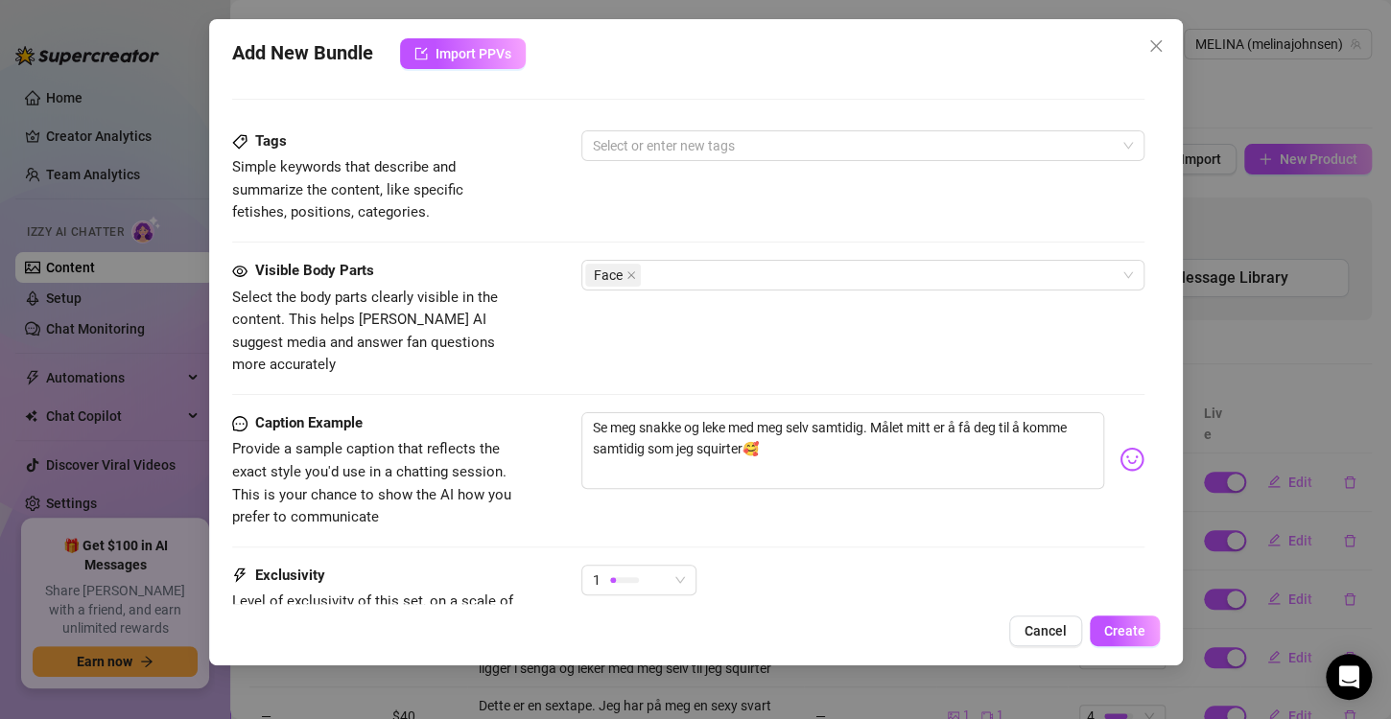
click at [969, 529] on div "Caption Example Provide a sample caption that reflects the exact style you'd us…" at bounding box center [688, 488] width 912 height 152
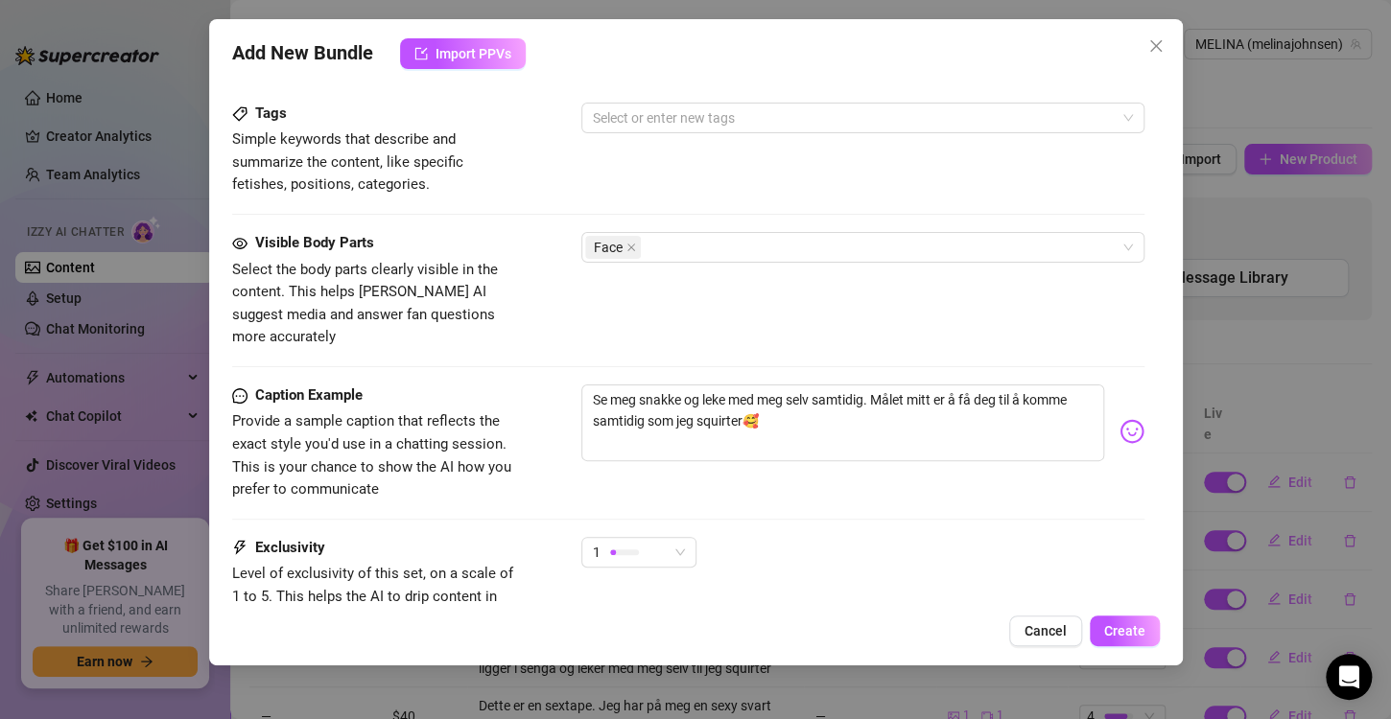
scroll to position [967, 0]
click at [644, 535] on div "1" at bounding box center [630, 549] width 75 height 29
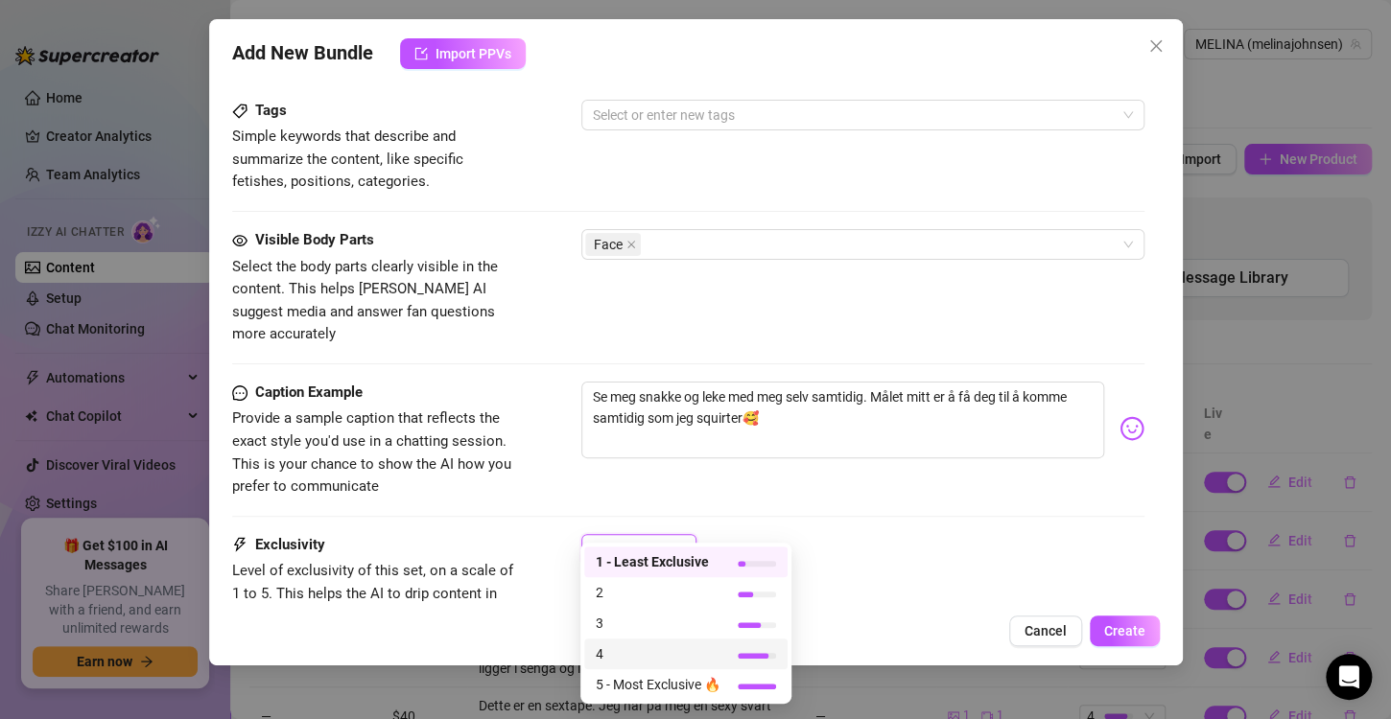
click at [613, 657] on span "4" at bounding box center [658, 654] width 125 height 21
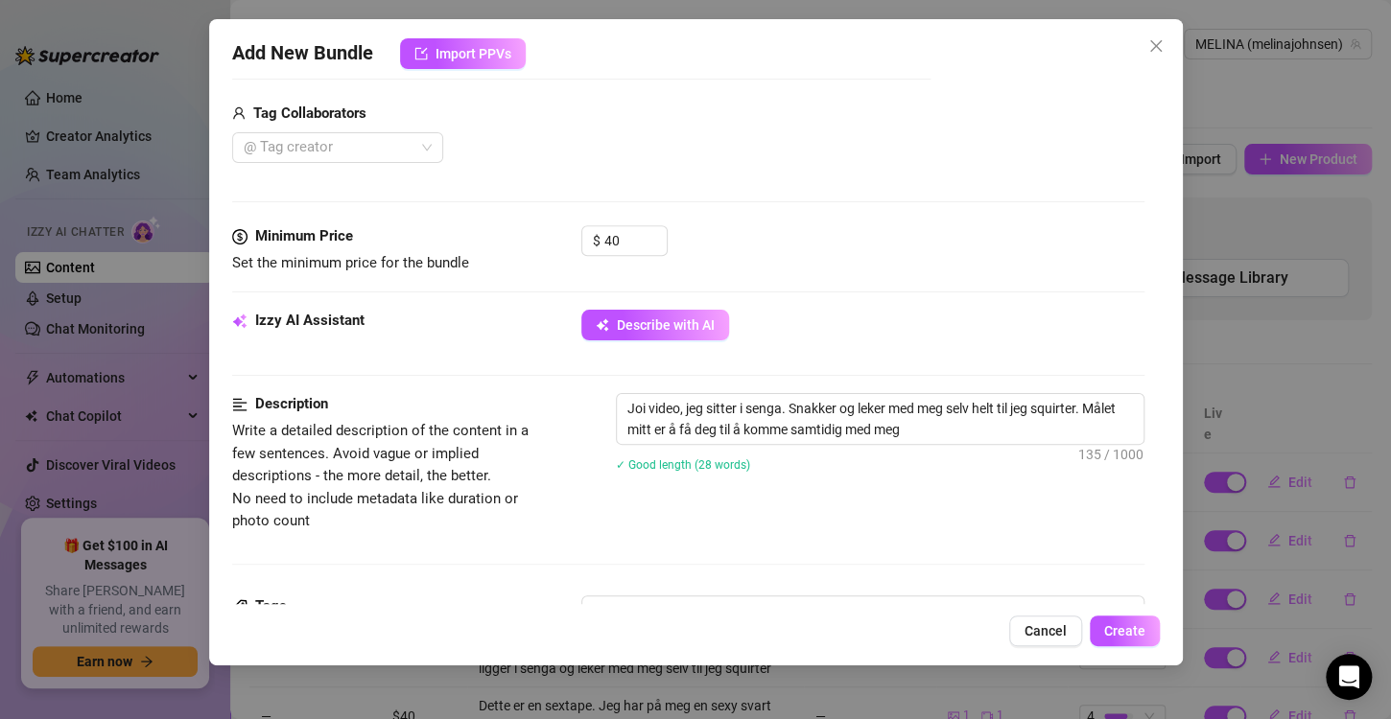
scroll to position [474, 0]
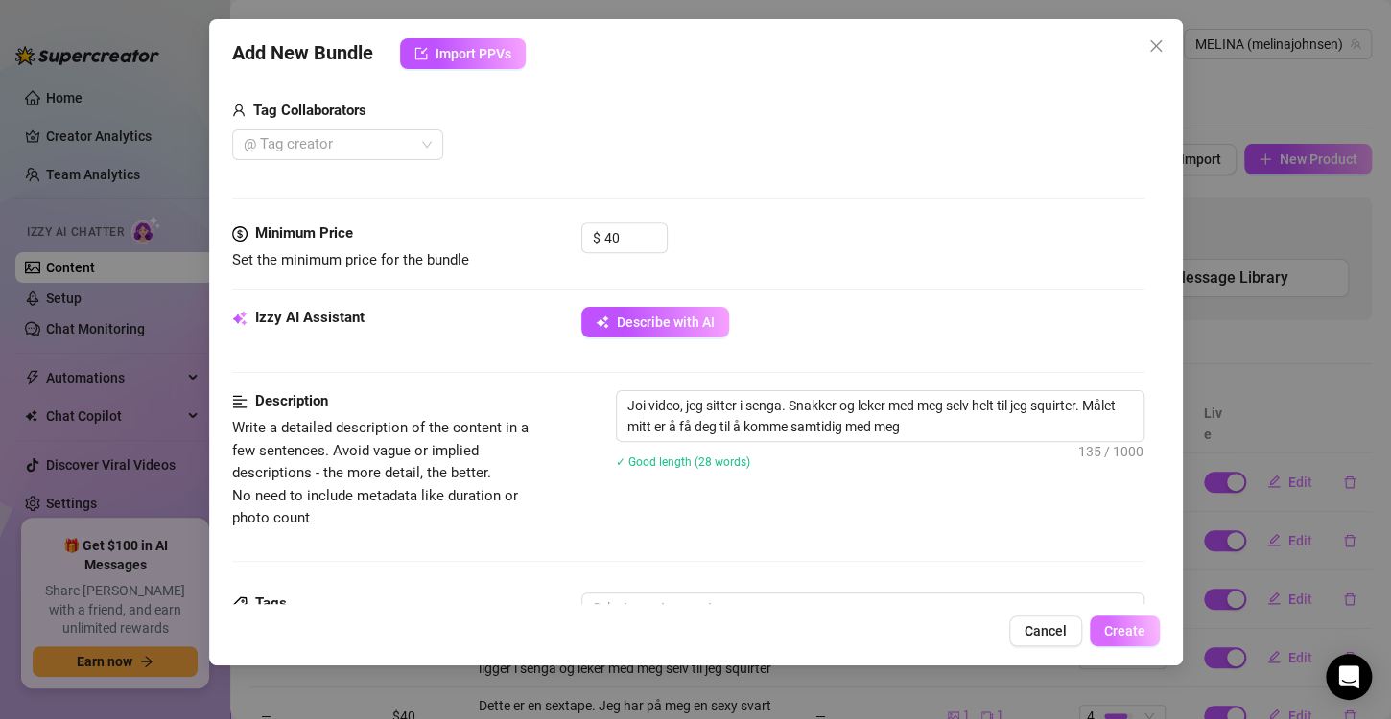
click at [1138, 625] on span "Create" at bounding box center [1124, 630] width 41 height 15
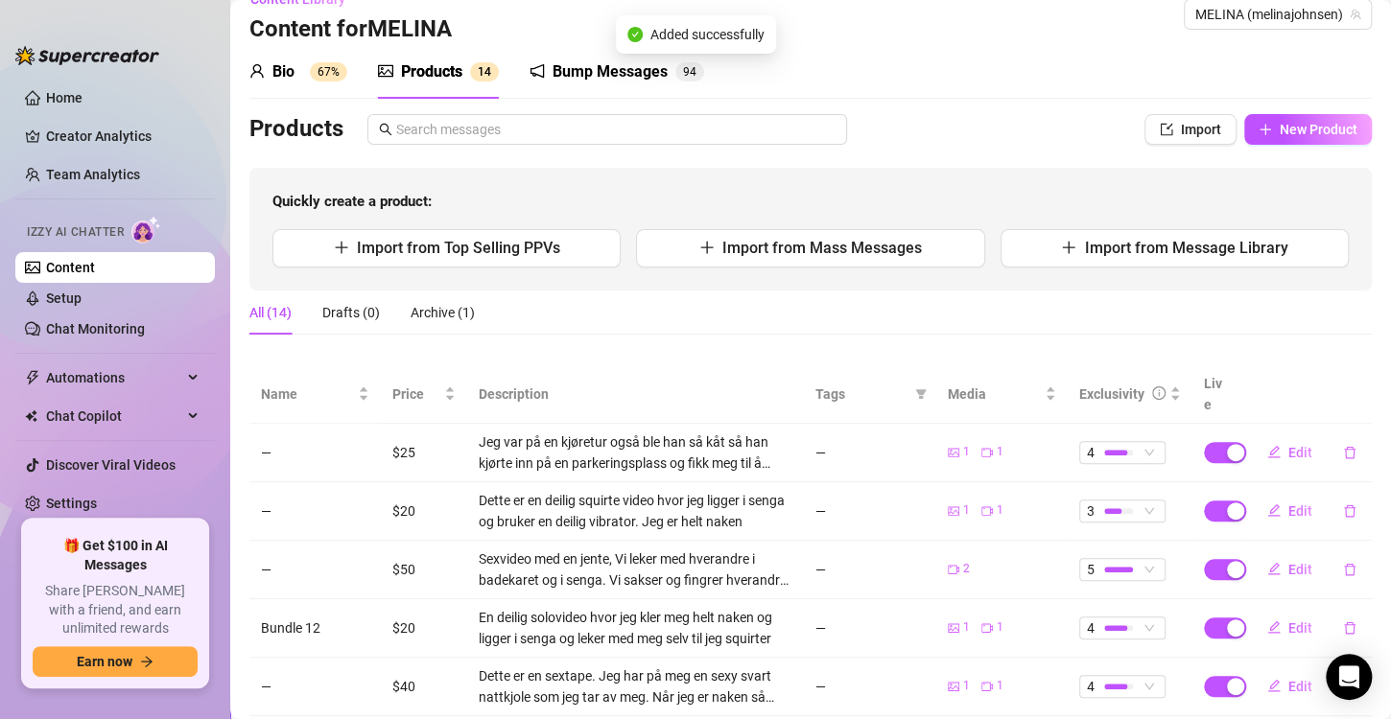
scroll to position [34, 0]
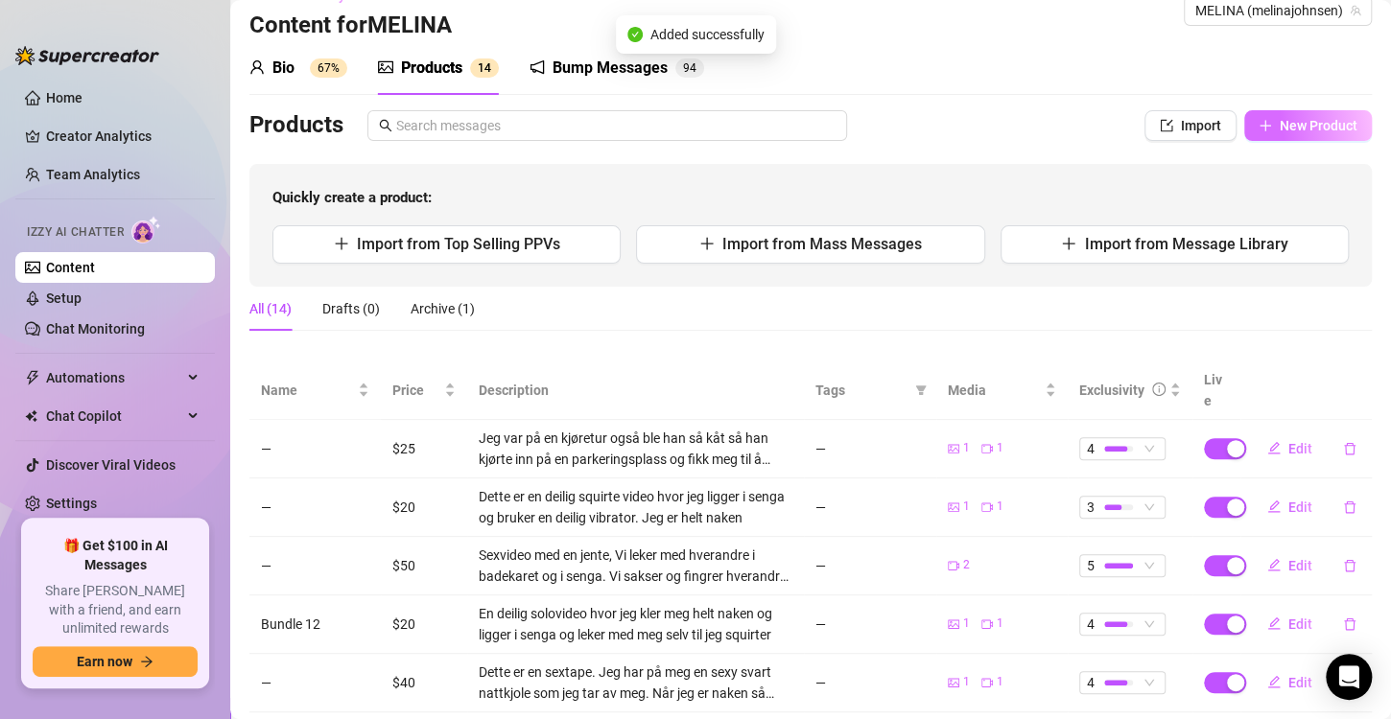
click at [1279, 127] on span "New Product" at bounding box center [1318, 125] width 78 height 15
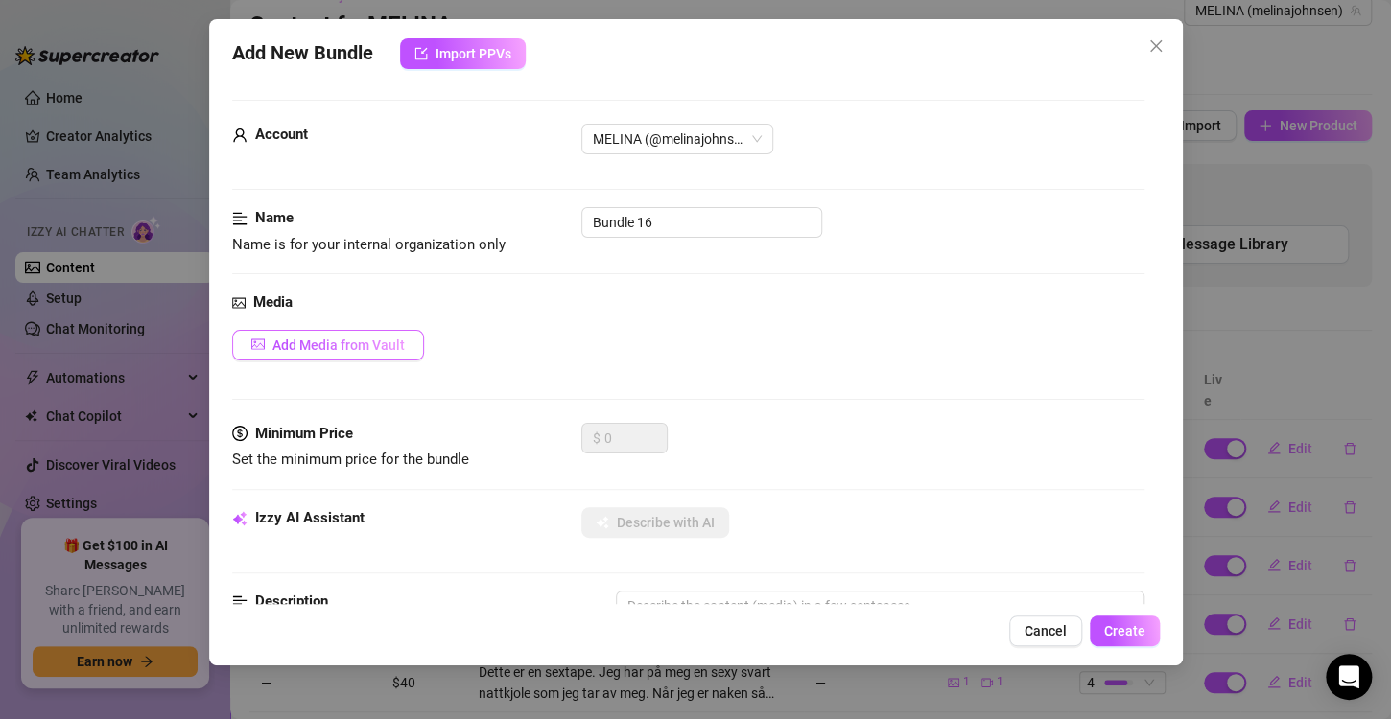
click at [344, 349] on span "Add Media from Vault" at bounding box center [338, 345] width 132 height 15
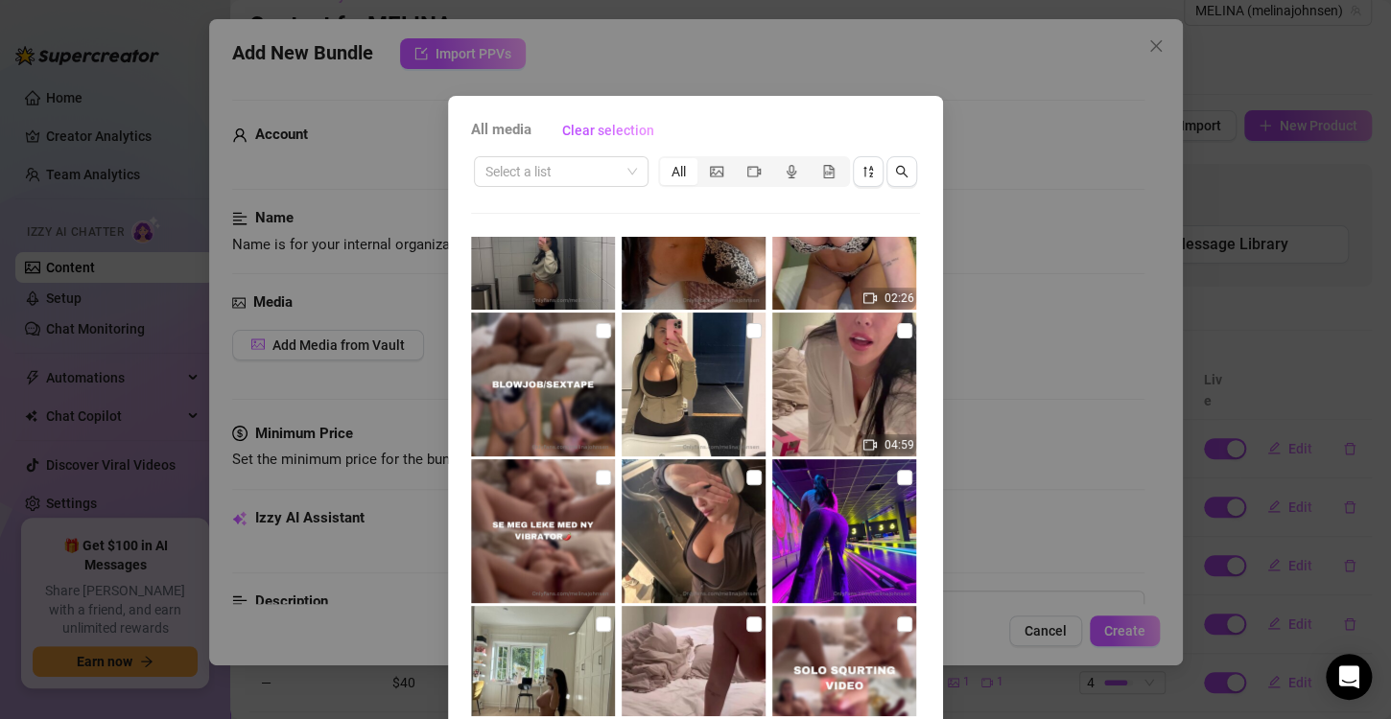
scroll to position [0, 0]
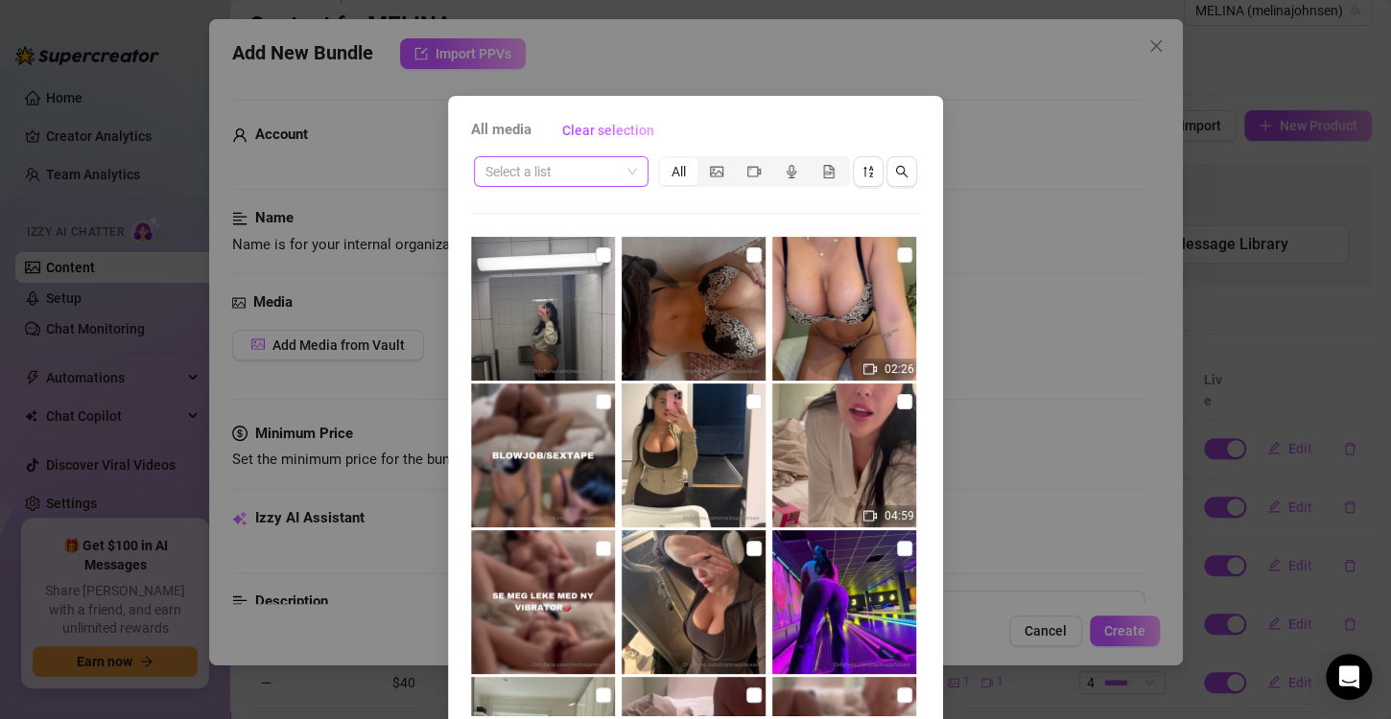
click at [548, 161] on input "search" at bounding box center [552, 171] width 134 height 29
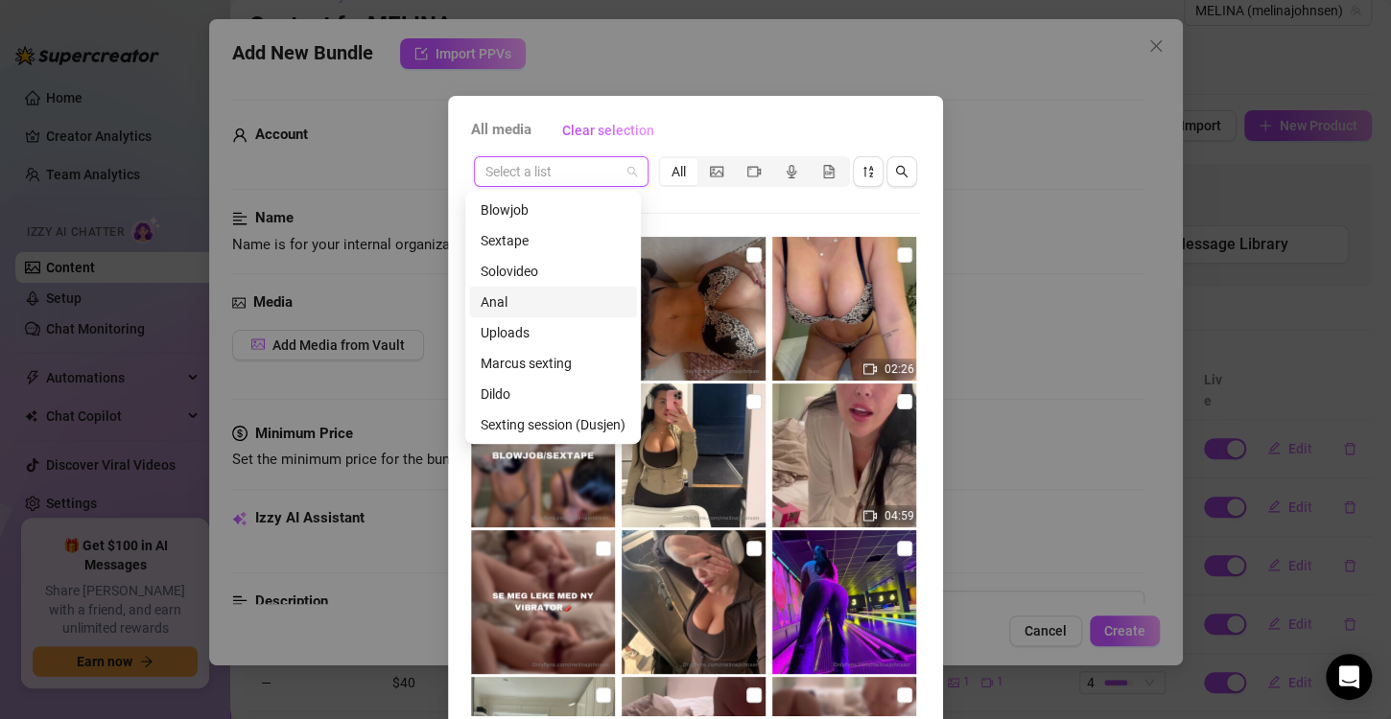
click at [503, 305] on div "Anal" at bounding box center [552, 302] width 145 height 21
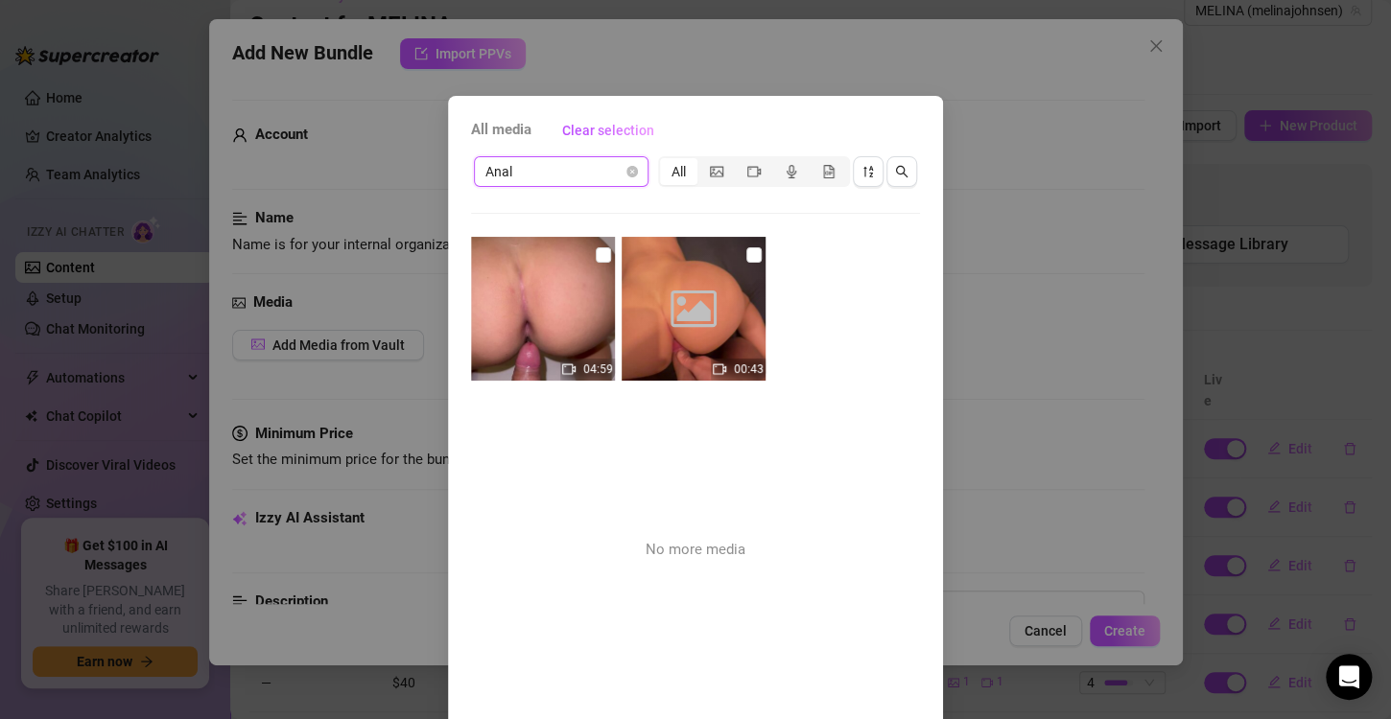
click at [615, 170] on span "Anal" at bounding box center [561, 171] width 152 height 29
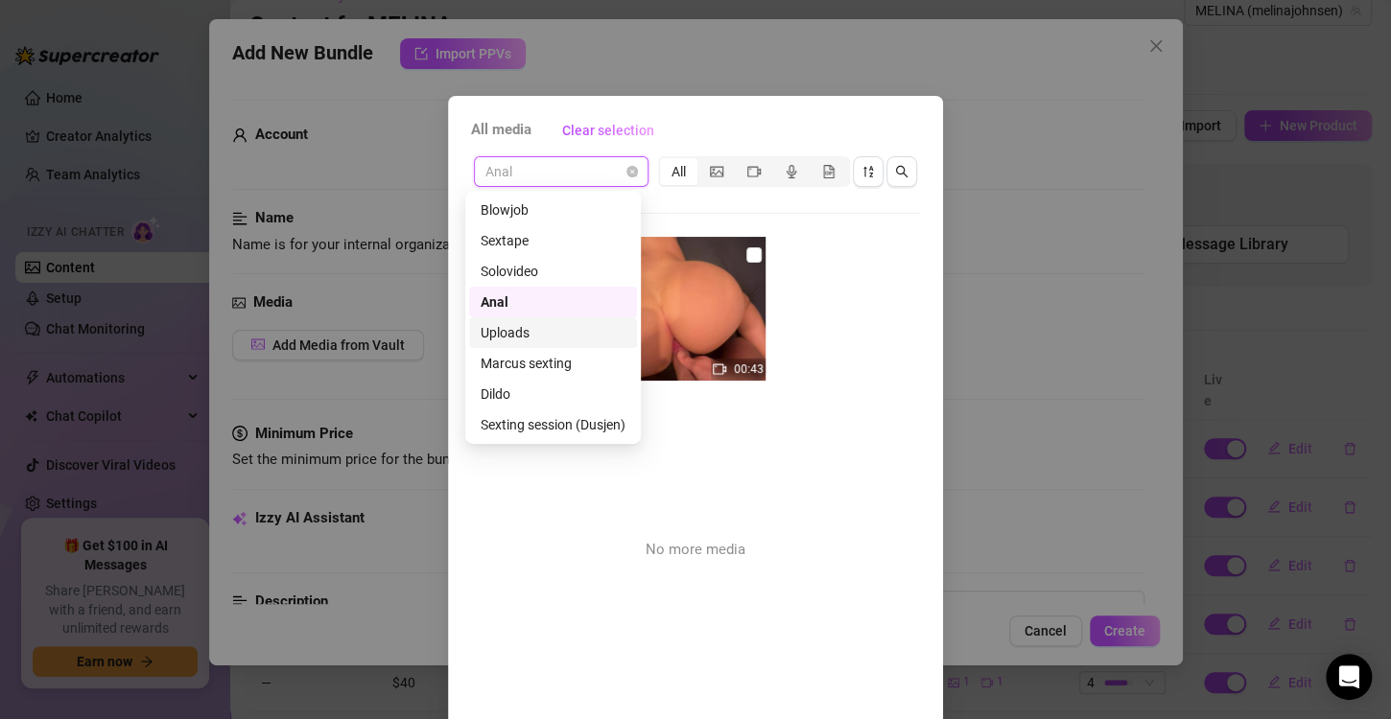
scroll to position [215, 0]
click at [540, 426] on div "Messages" at bounding box center [552, 424] width 145 height 21
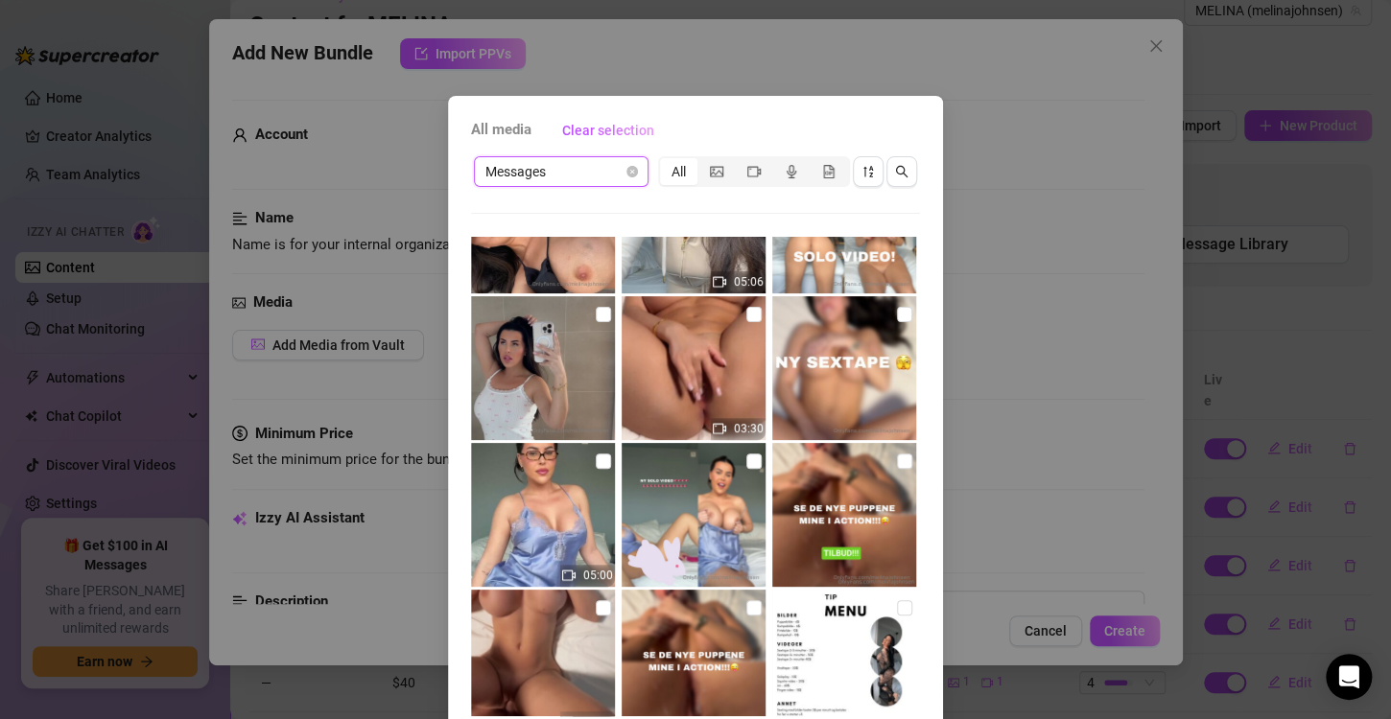
scroll to position [3748, 0]
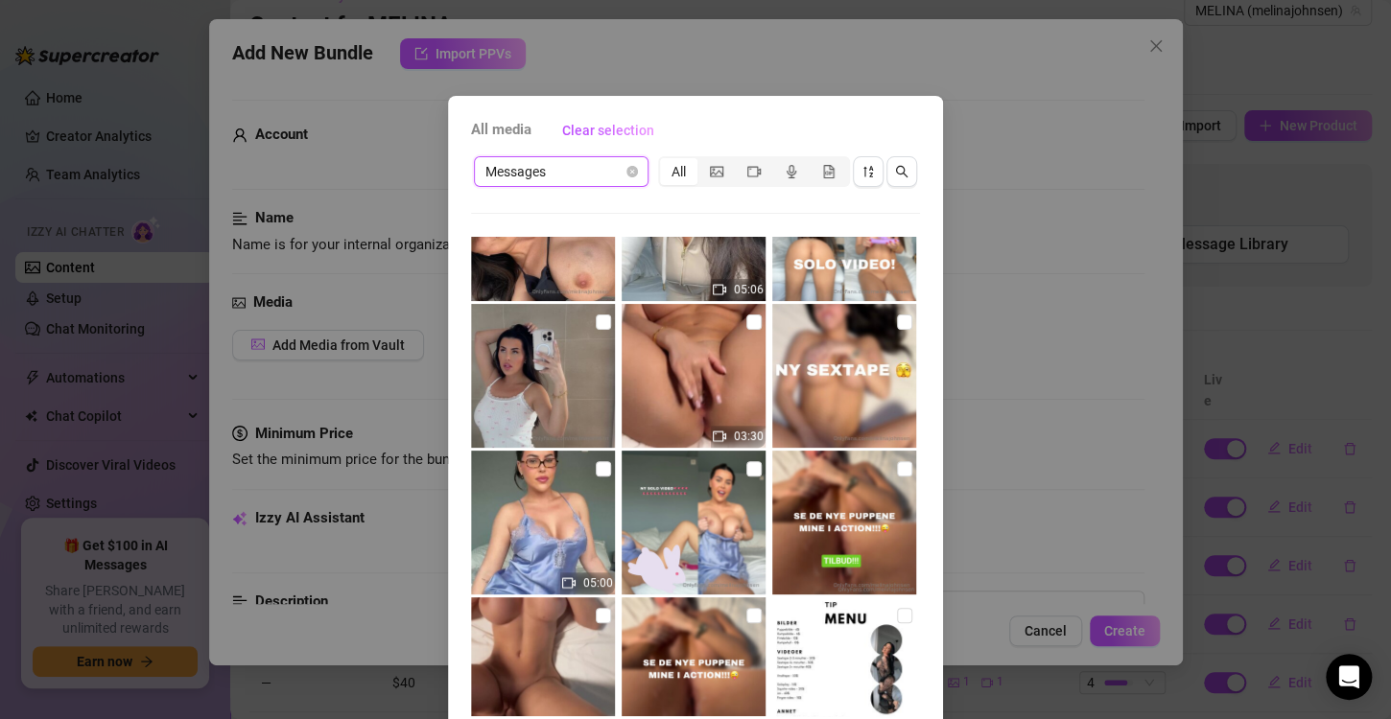
click at [725, 462] on img at bounding box center [693, 523] width 144 height 144
click at [597, 471] on input "checkbox" at bounding box center [603, 468] width 15 height 15
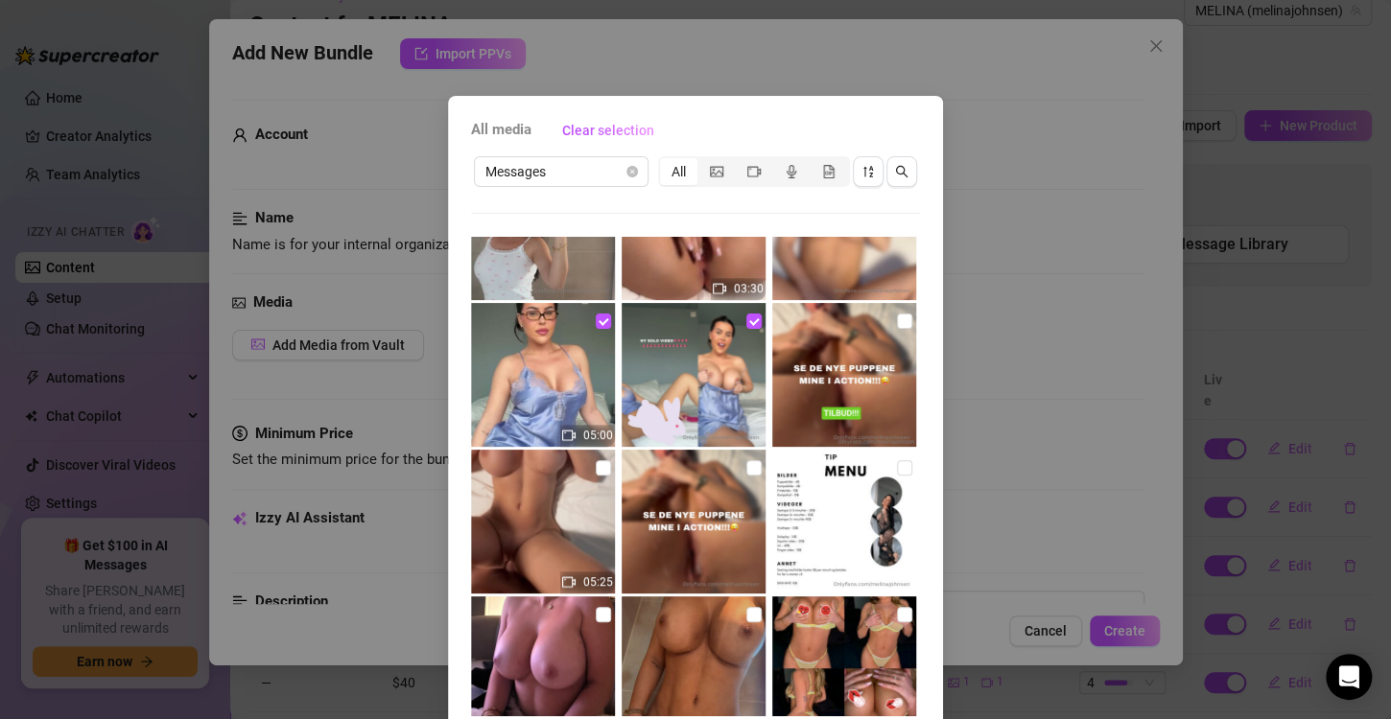
scroll to position [81, 0]
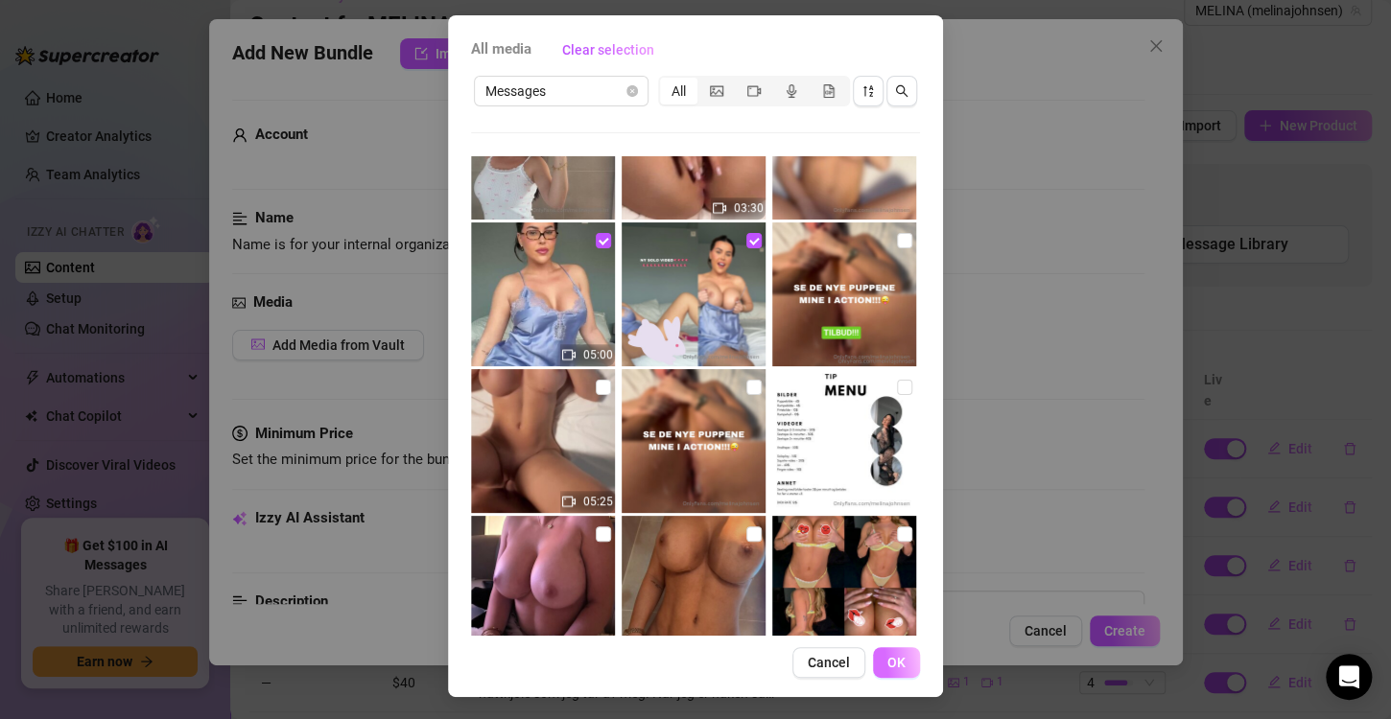
click at [888, 660] on span "OK" at bounding box center [896, 662] width 18 height 15
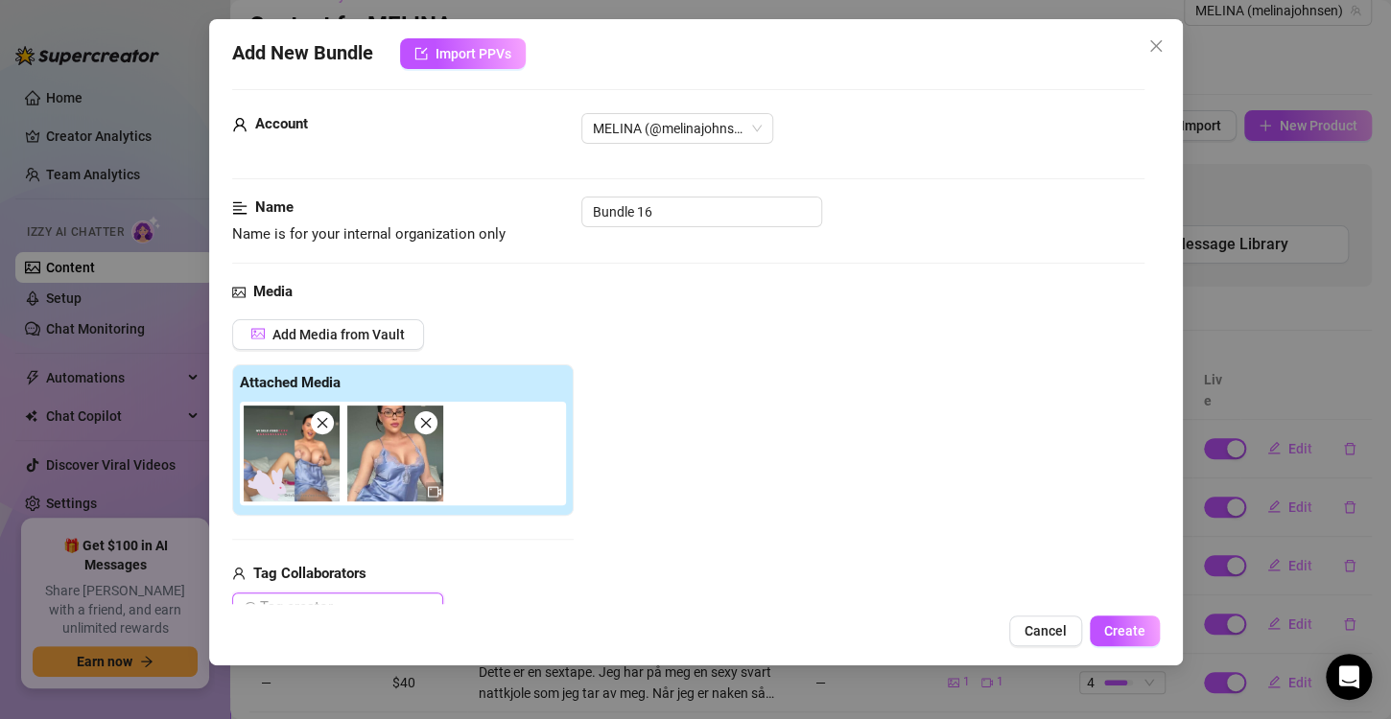
scroll to position [199, 0]
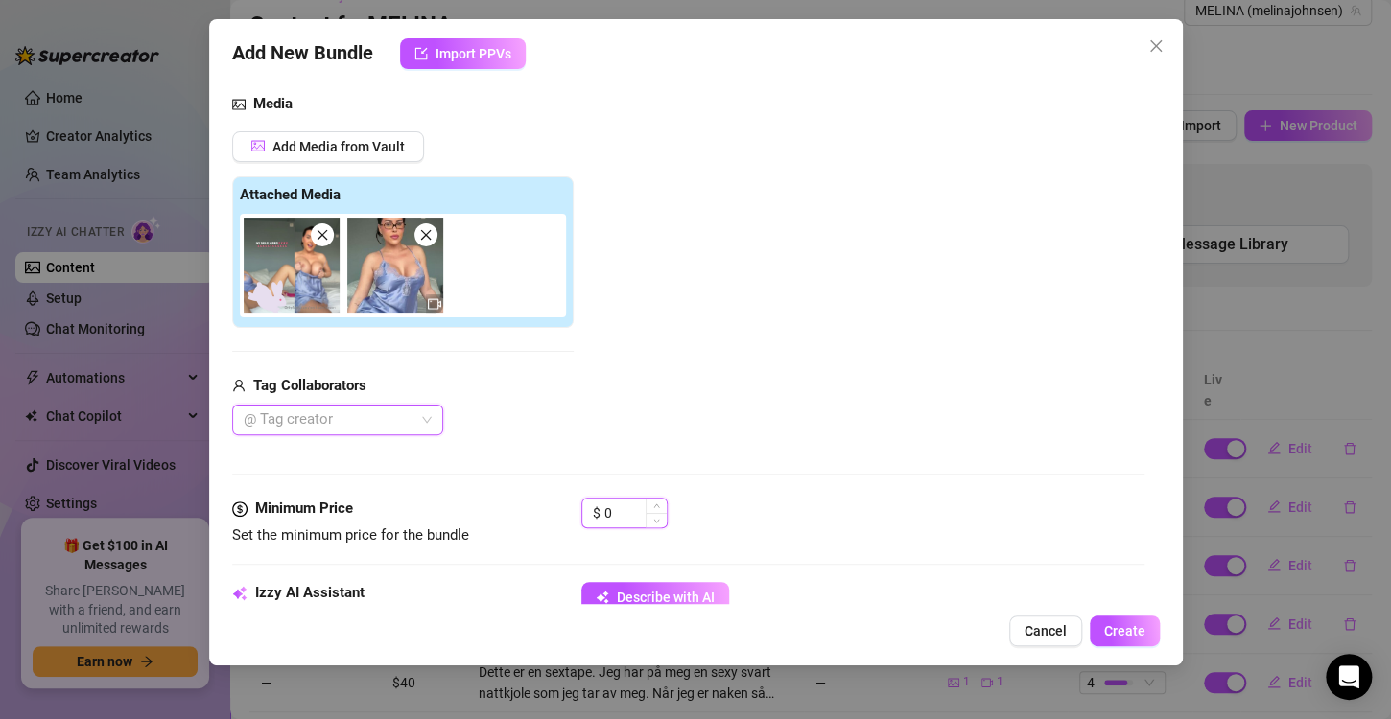
click at [617, 518] on input "0" at bounding box center [635, 513] width 62 height 29
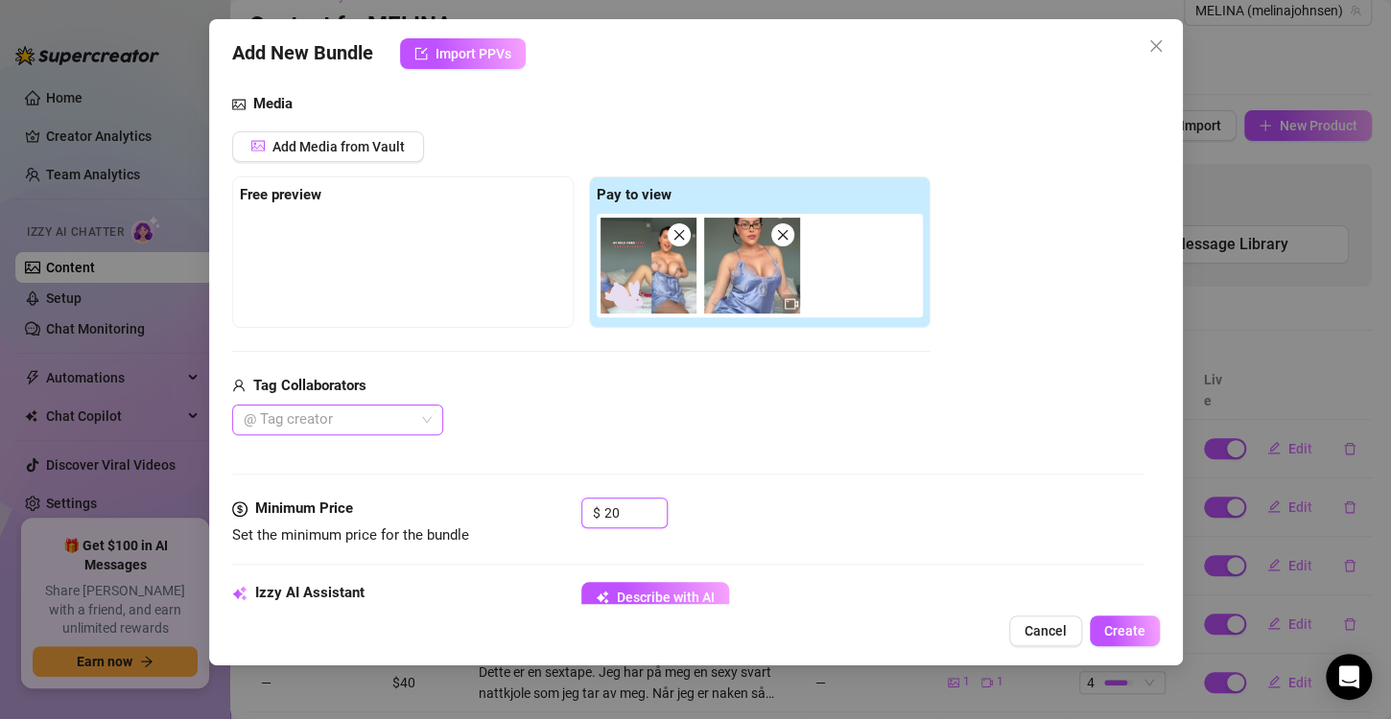
click at [386, 411] on div at bounding box center [327, 420] width 183 height 27
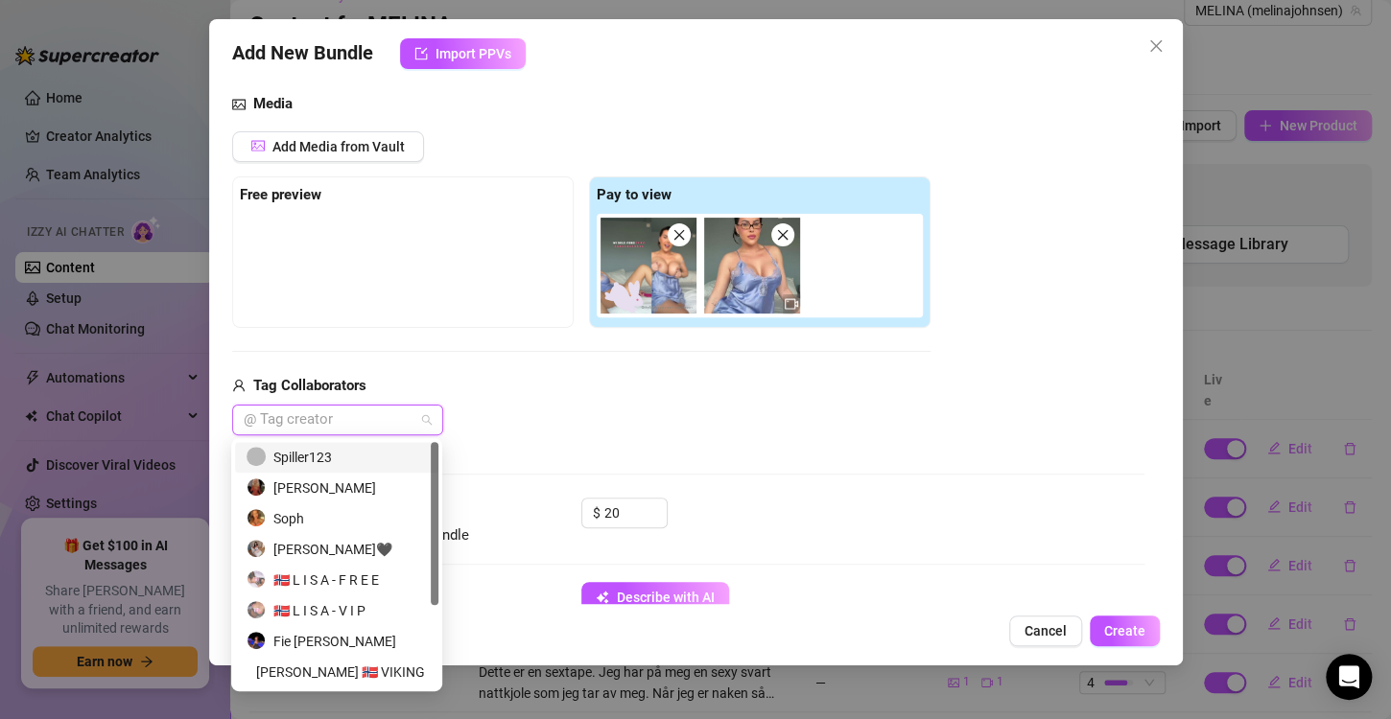
click at [559, 412] on div "@ Tag creator" at bounding box center [581, 420] width 698 height 31
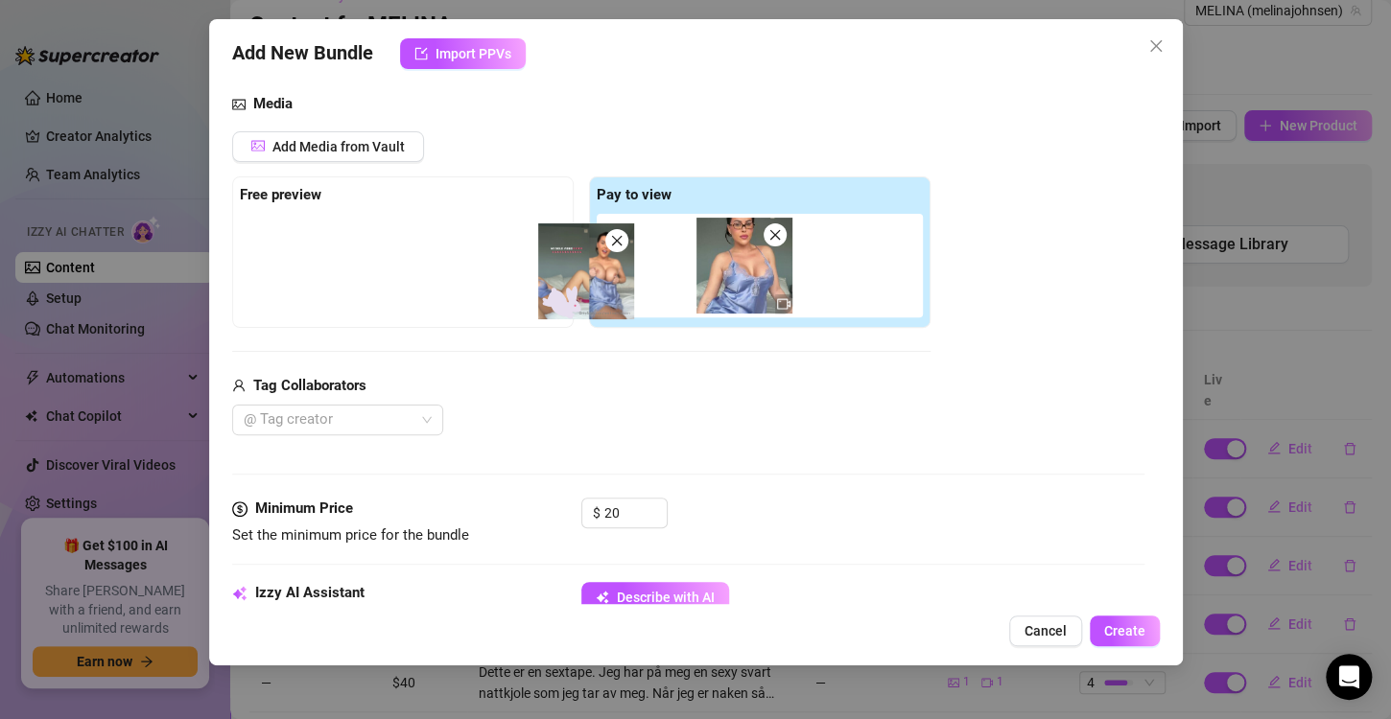
drag, startPoint x: 651, startPoint y: 255, endPoint x: 386, endPoint y: 261, distance: 265.7
click at [386, 261] on div "Free preview Pay to view" at bounding box center [581, 252] width 698 height 152
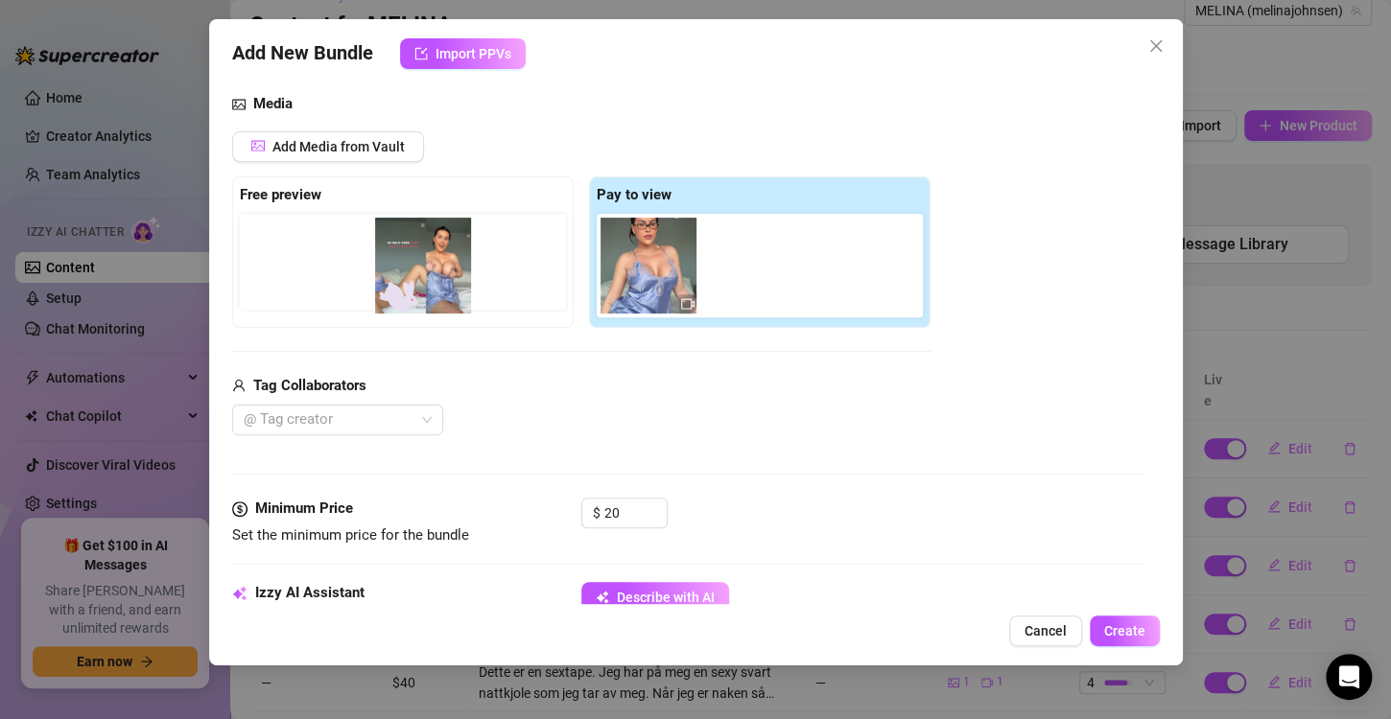
drag, startPoint x: 636, startPoint y: 271, endPoint x: 313, endPoint y: 277, distance: 323.2
click at [313, 277] on div "Free preview Pay to view" at bounding box center [581, 252] width 698 height 152
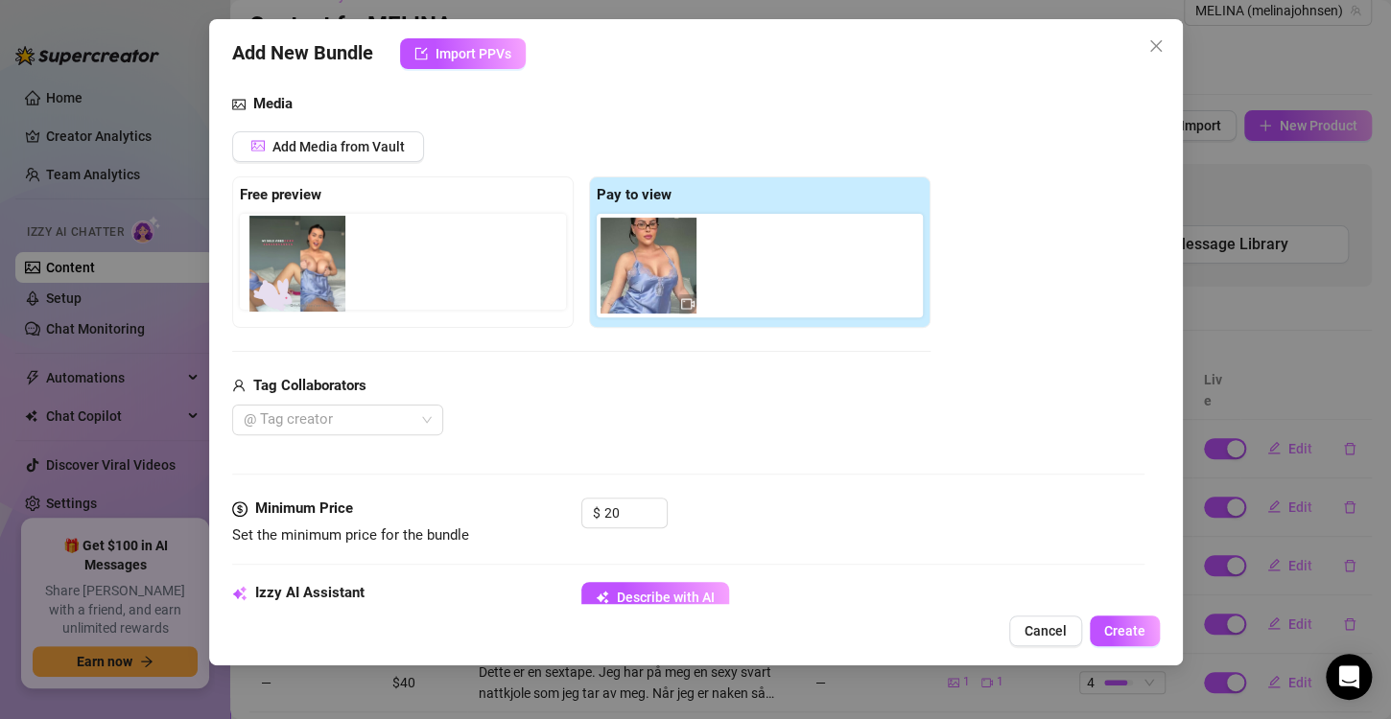
drag, startPoint x: 666, startPoint y: 267, endPoint x: 299, endPoint y: 267, distance: 366.4
click at [299, 267] on div "Free preview Pay to view" at bounding box center [581, 252] width 698 height 152
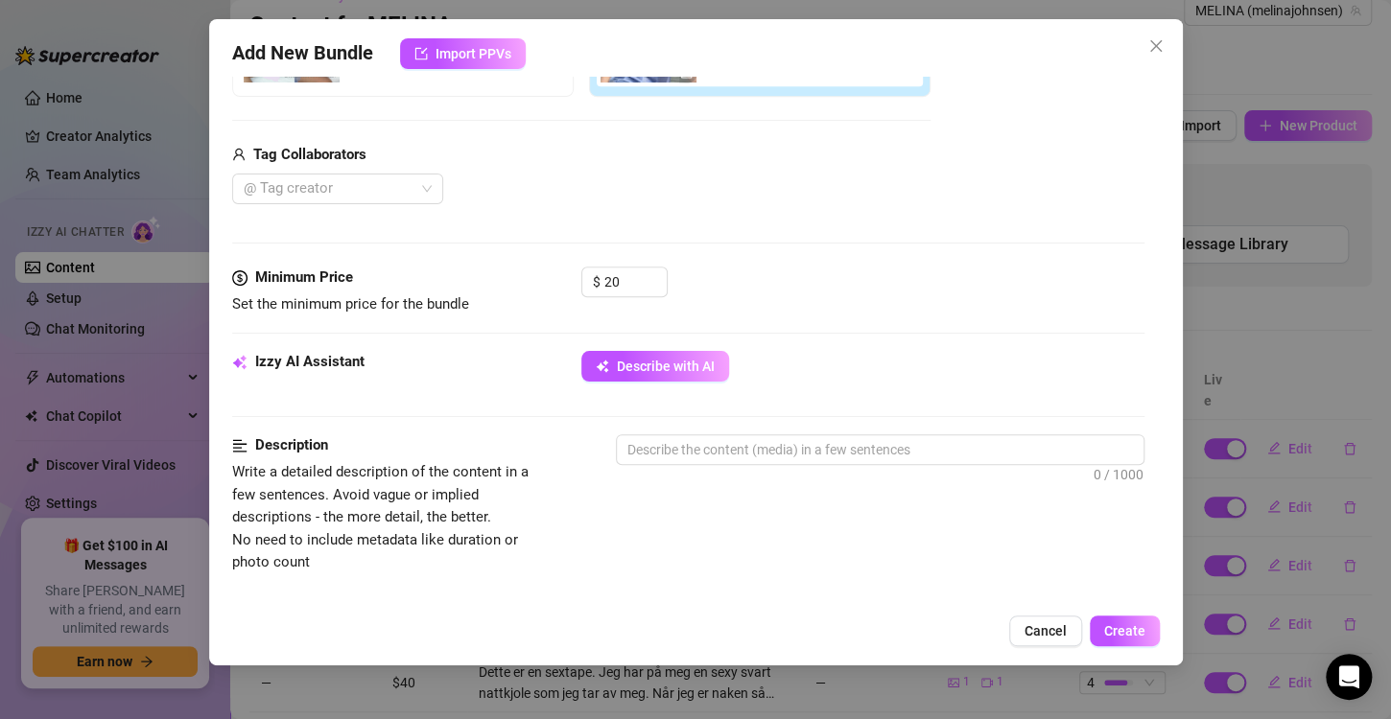
scroll to position [433, 0]
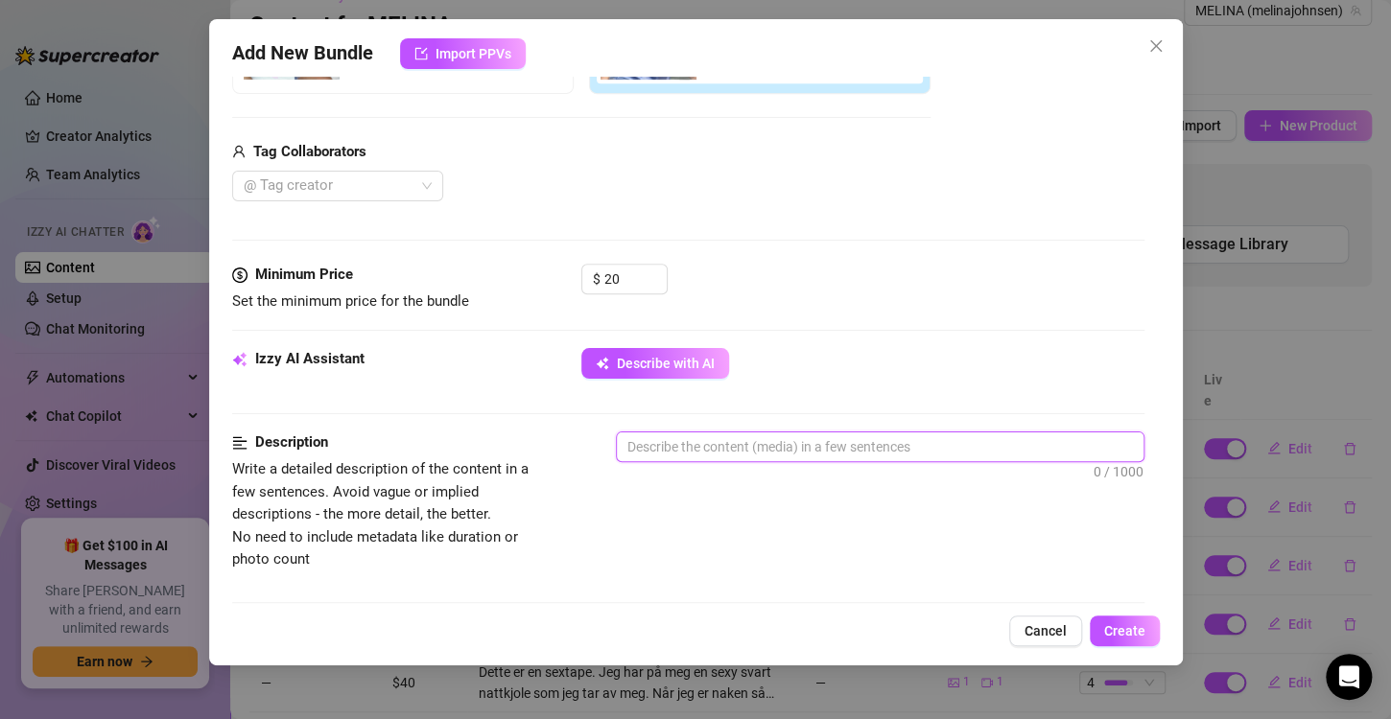
click at [674, 449] on textarea at bounding box center [880, 447] width 527 height 29
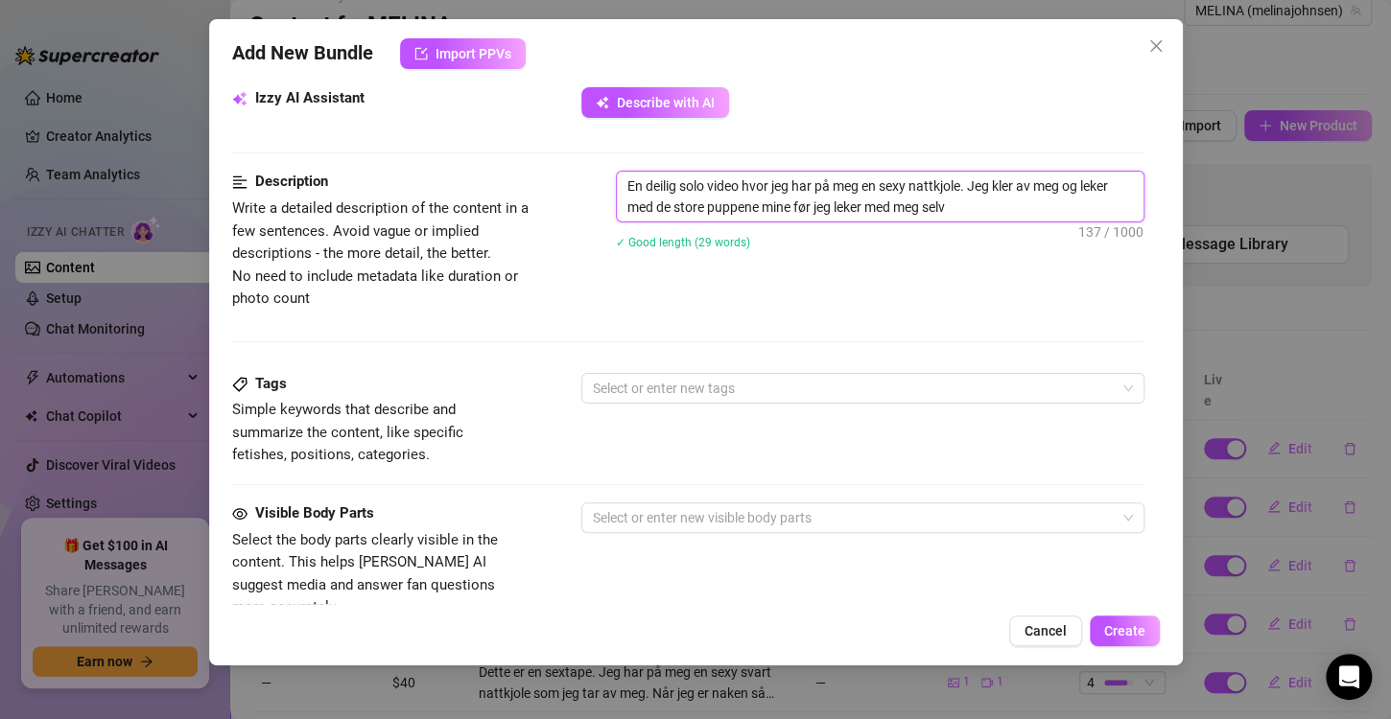
scroll to position [780, 0]
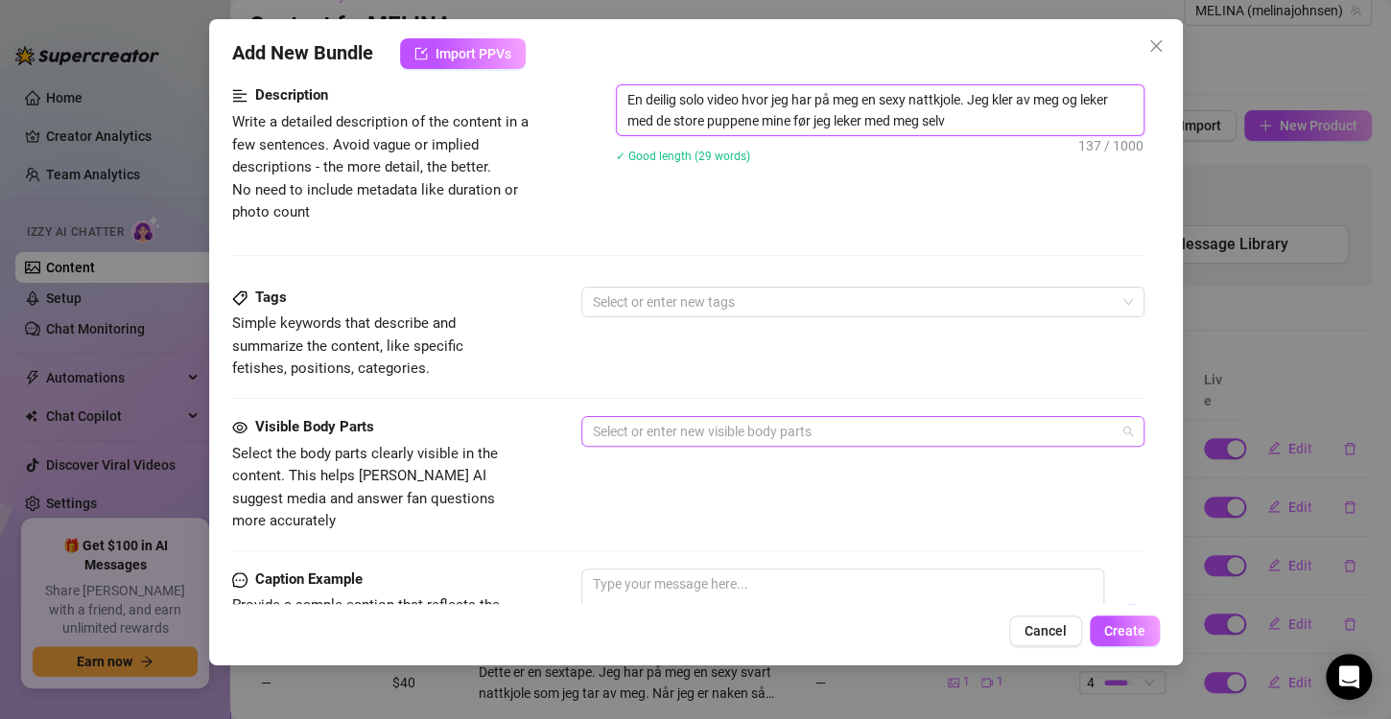
click at [644, 430] on div at bounding box center [852, 431] width 535 height 27
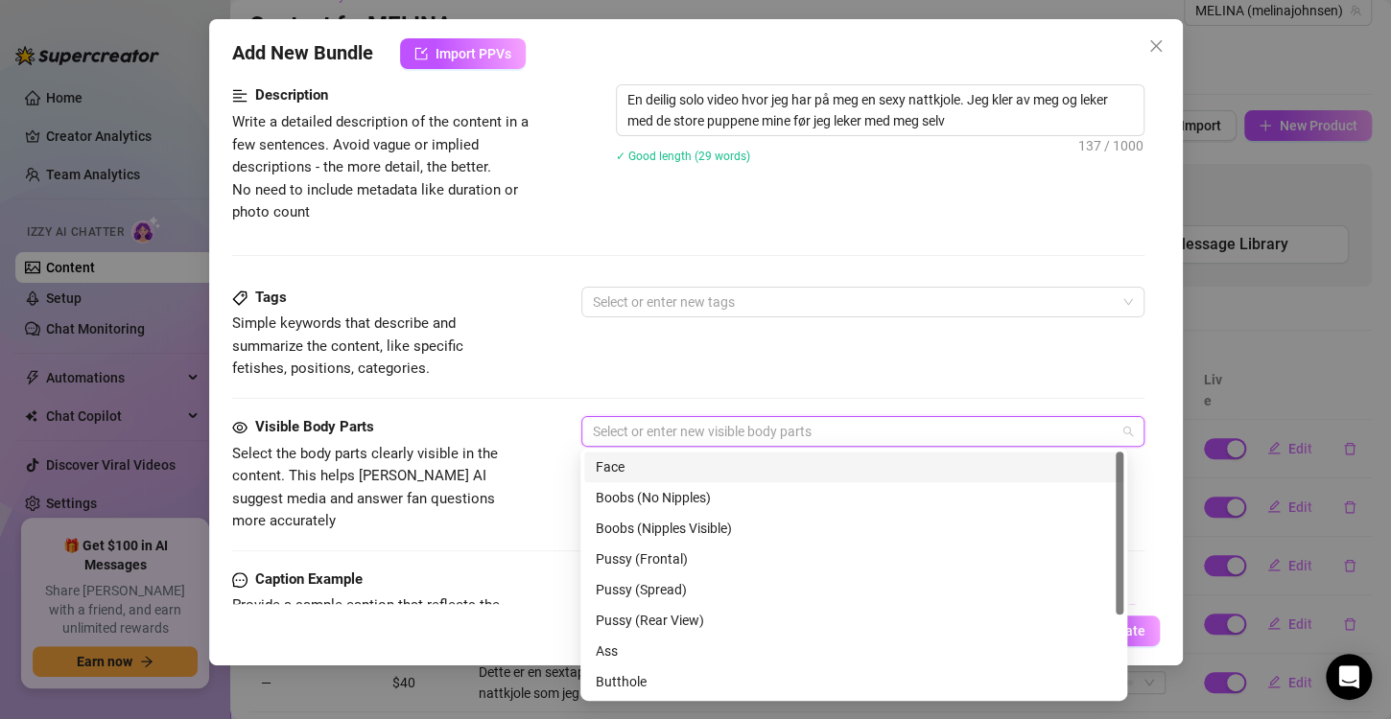
click at [635, 458] on div "Face" at bounding box center [854, 467] width 516 height 21
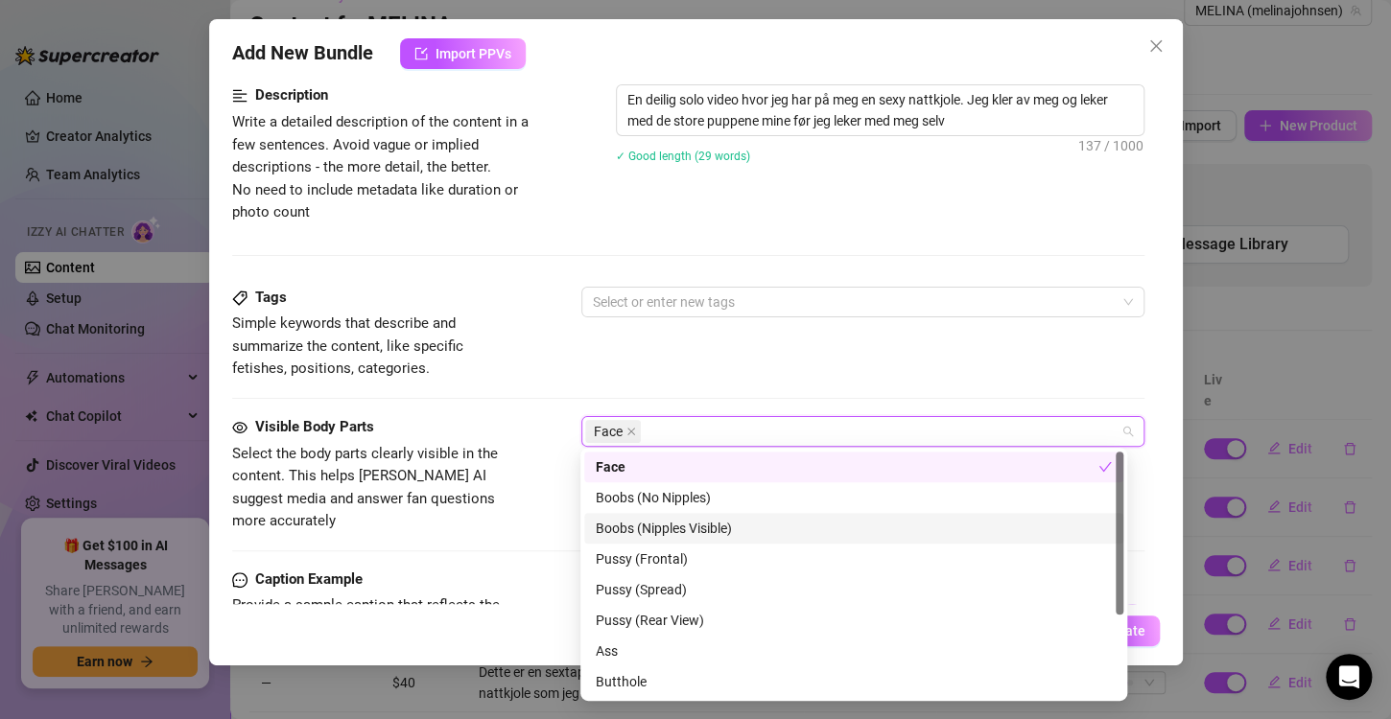
click at [631, 521] on div "Boobs (Nipples Visible)" at bounding box center [854, 528] width 516 height 21
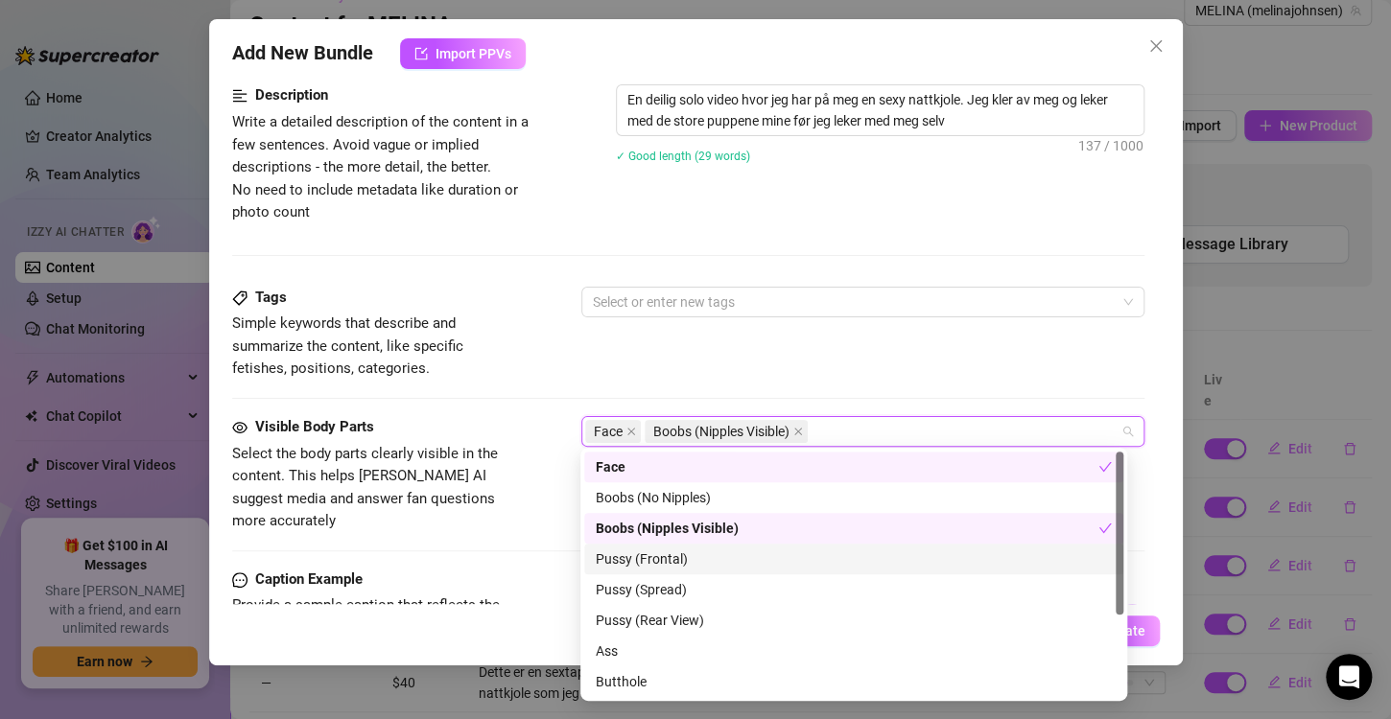
click at [640, 556] on div "Pussy (Frontal)" at bounding box center [854, 559] width 516 height 21
click at [527, 507] on div "Visible Body Parts Select the body parts clearly visible in the content. This h…" at bounding box center [688, 492] width 912 height 152
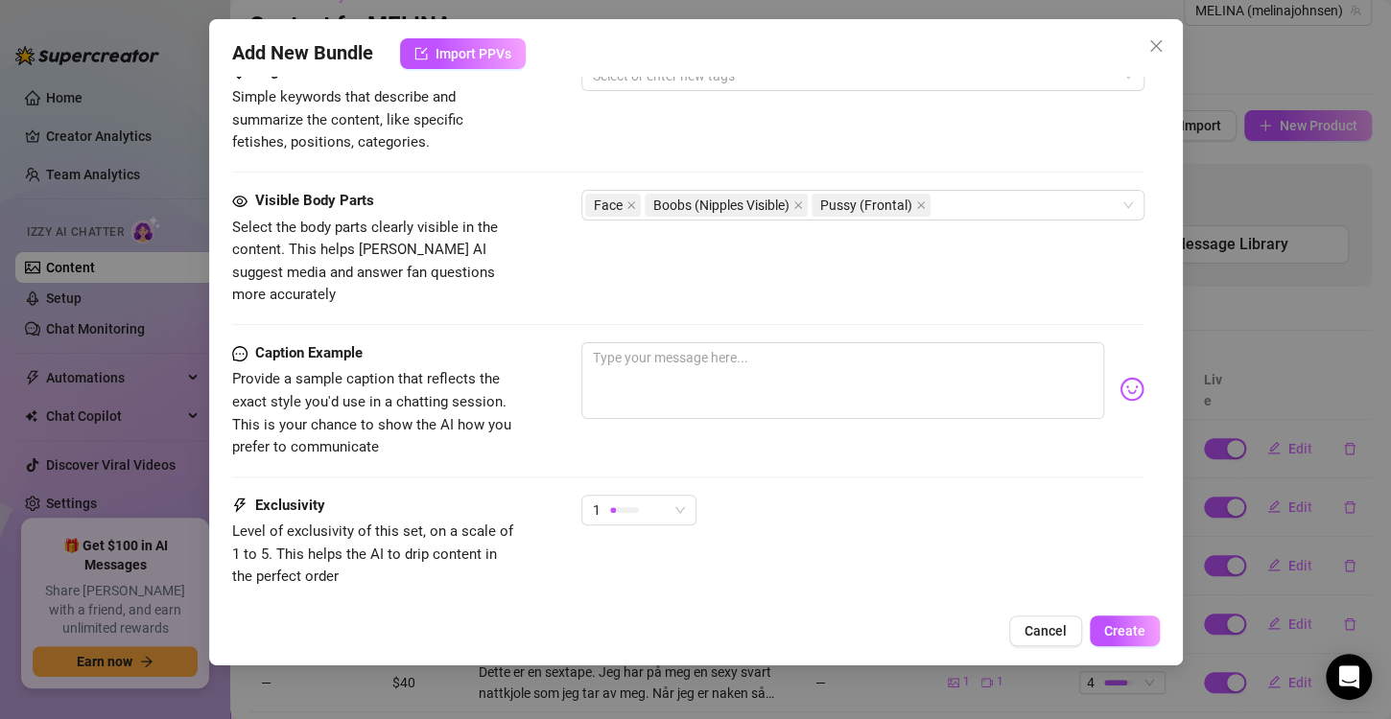
scroll to position [1020, 0]
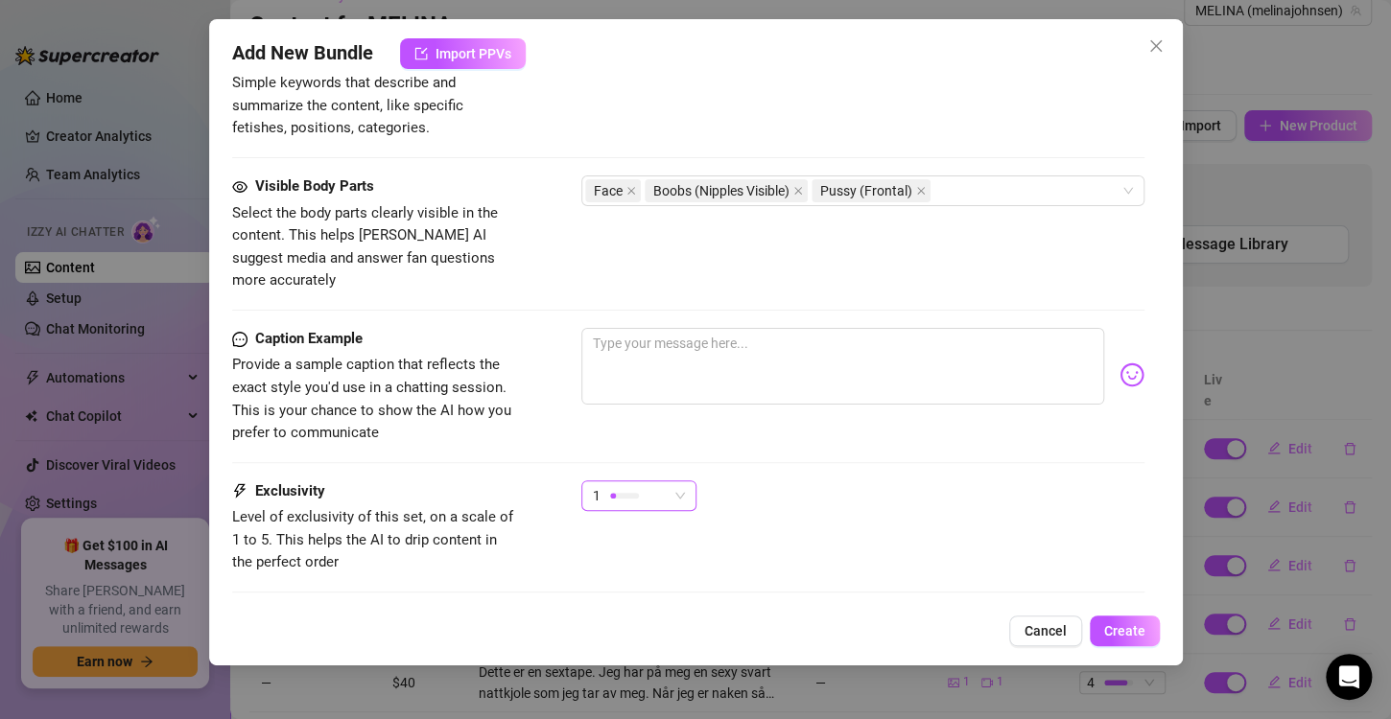
click at [640, 481] on div "1" at bounding box center [630, 495] width 75 height 29
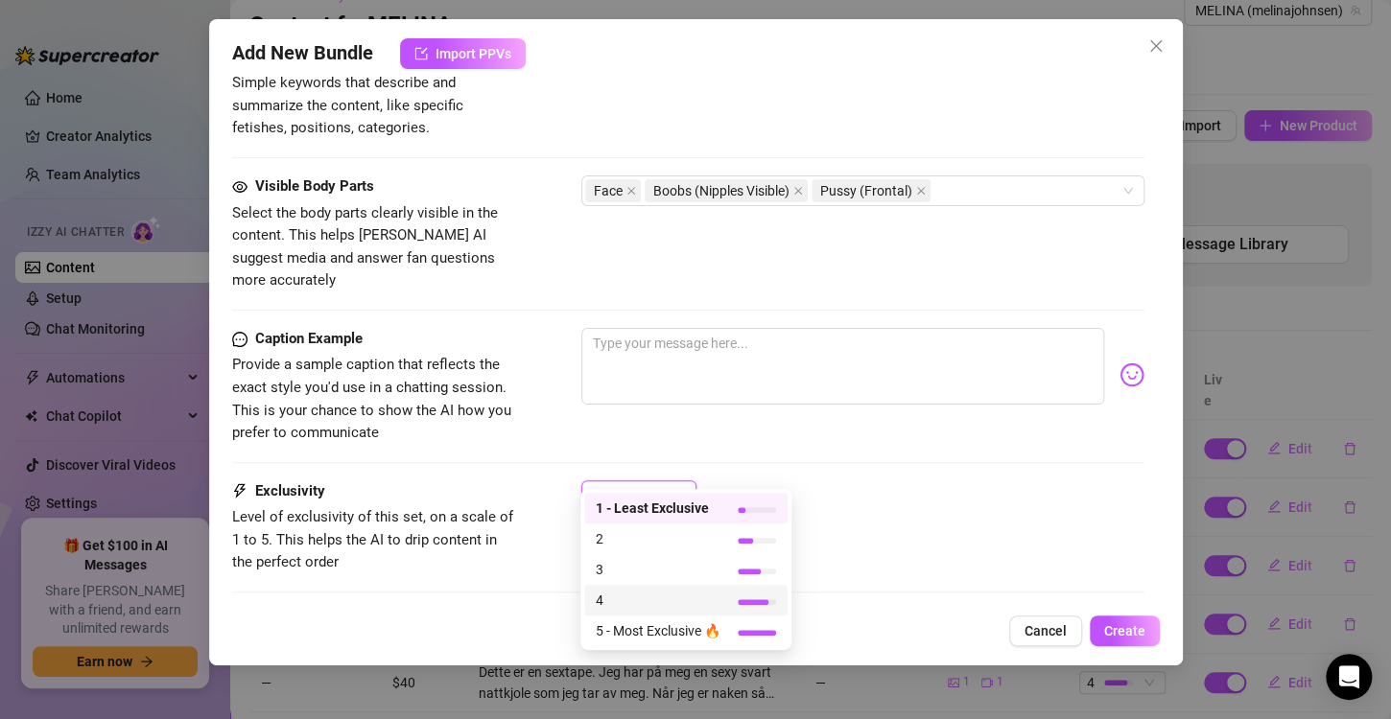
click at [624, 606] on span "4" at bounding box center [658, 600] width 125 height 21
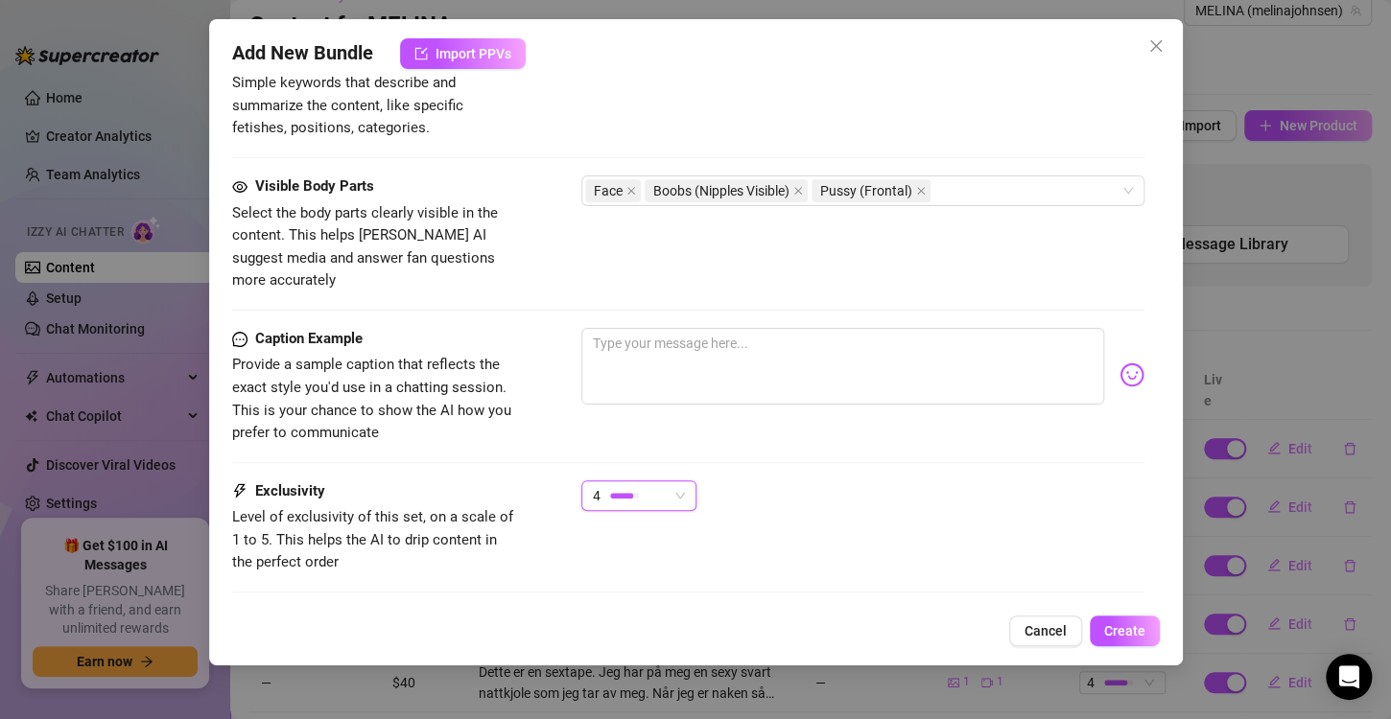
click at [638, 481] on div "4" at bounding box center [630, 495] width 75 height 29
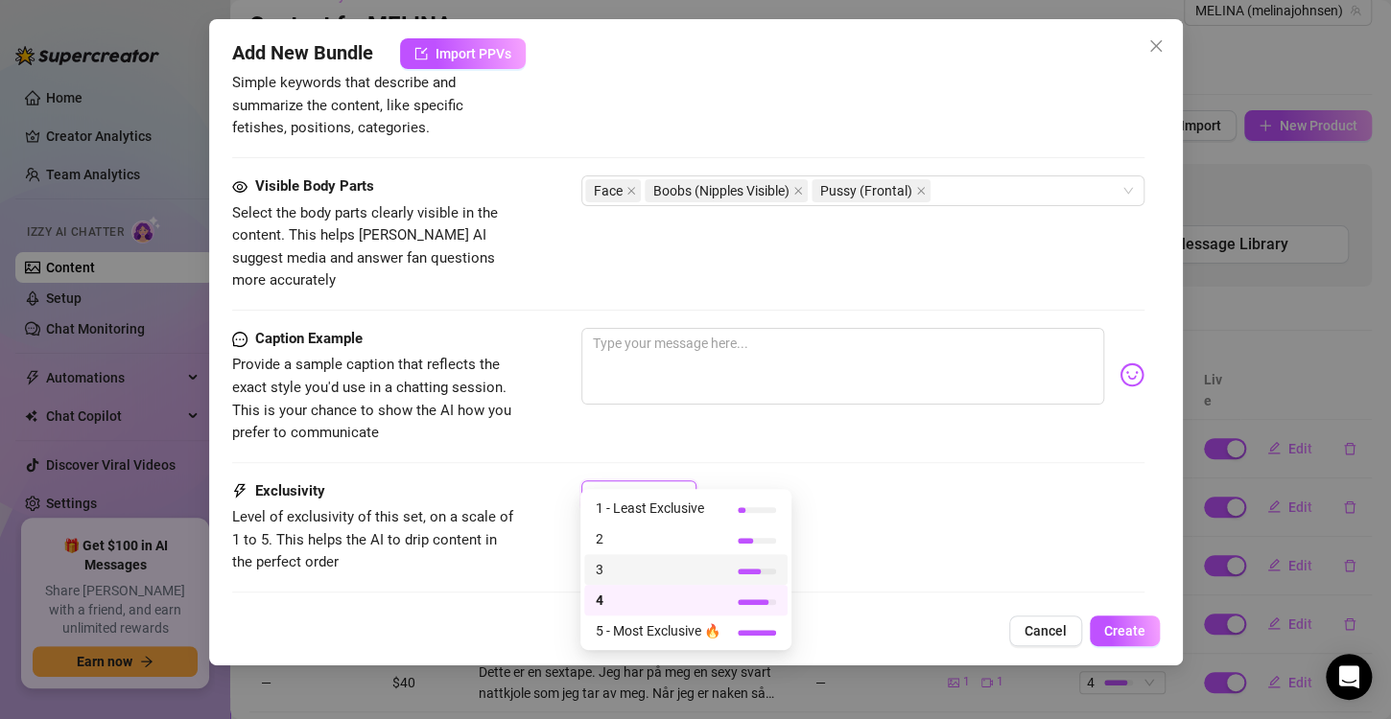
click at [621, 578] on span "3" at bounding box center [658, 569] width 125 height 21
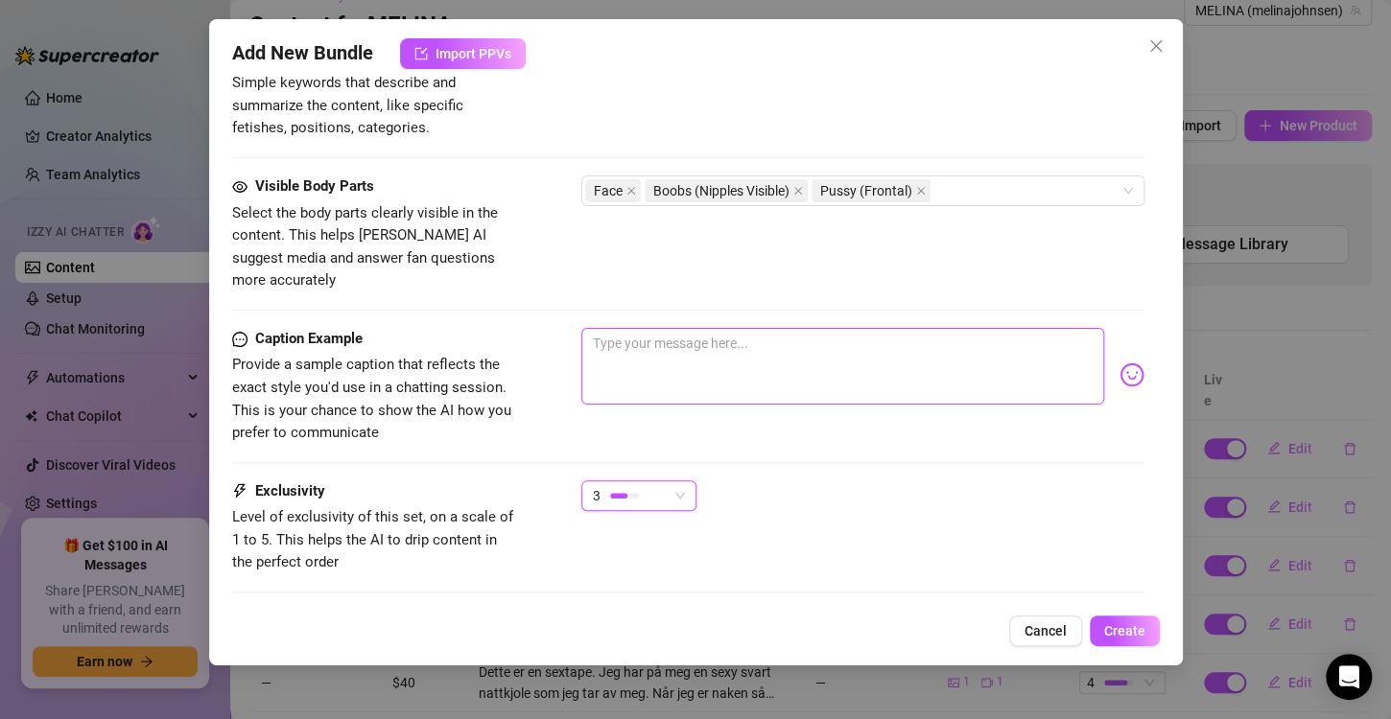
click at [658, 328] on textarea at bounding box center [842, 366] width 523 height 77
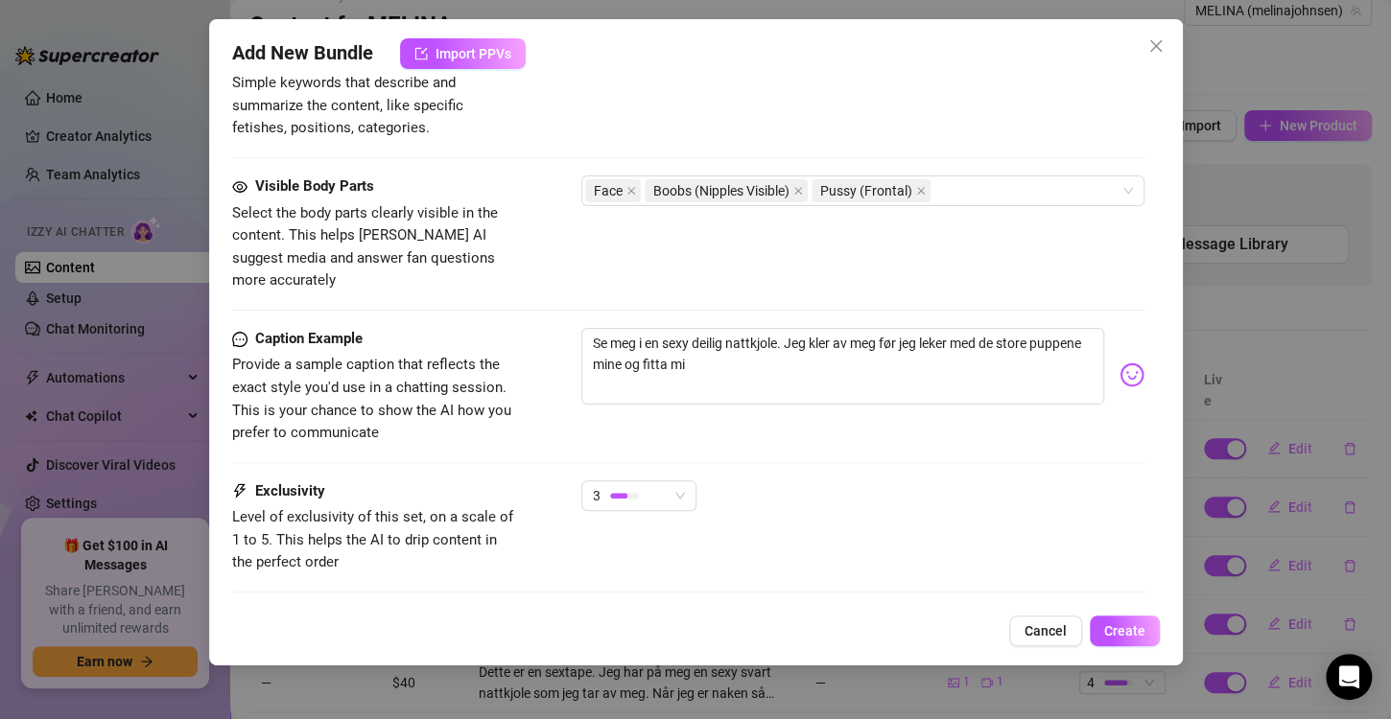
click at [1127, 352] on div "Account MELINA (@melinajohnsen) Name Name is for your internal organization onl…" at bounding box center [695, 340] width 927 height 527
click at [1124, 352] on body "Home Creator Analytics Team Analytics Izzy AI Chatter Content Setup Chat Monito…" at bounding box center [695, 359] width 1391 height 719
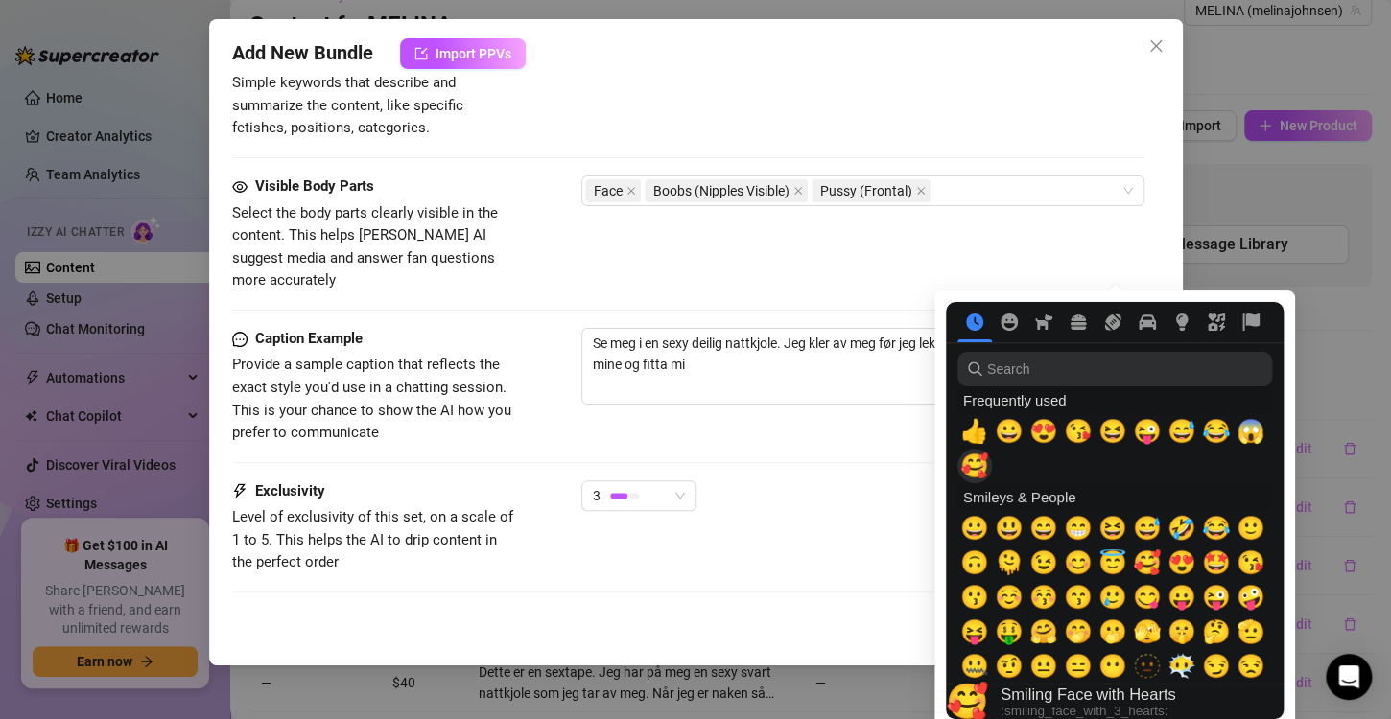
click at [979, 462] on span "🥰" at bounding box center [974, 466] width 29 height 27
click at [844, 480] on div "3" at bounding box center [862, 504] width 563 height 48
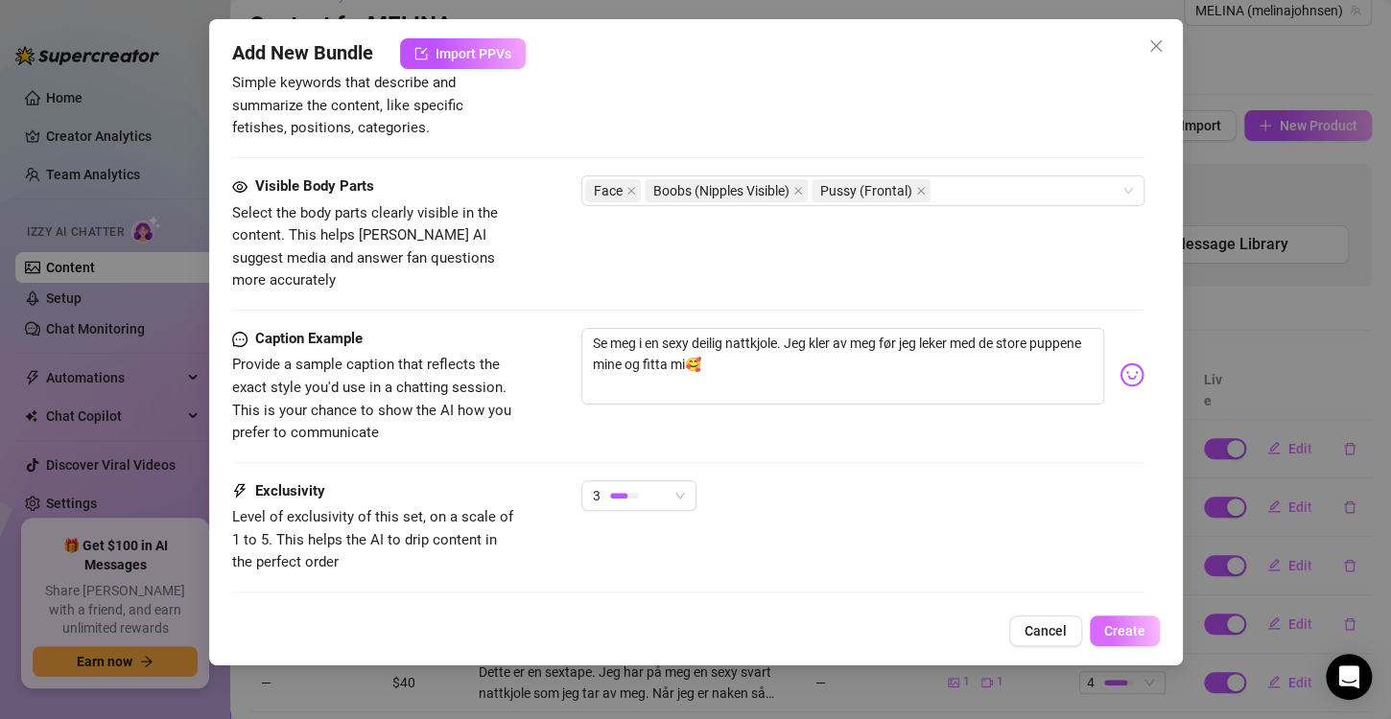
click at [1126, 632] on span "Create" at bounding box center [1124, 630] width 41 height 15
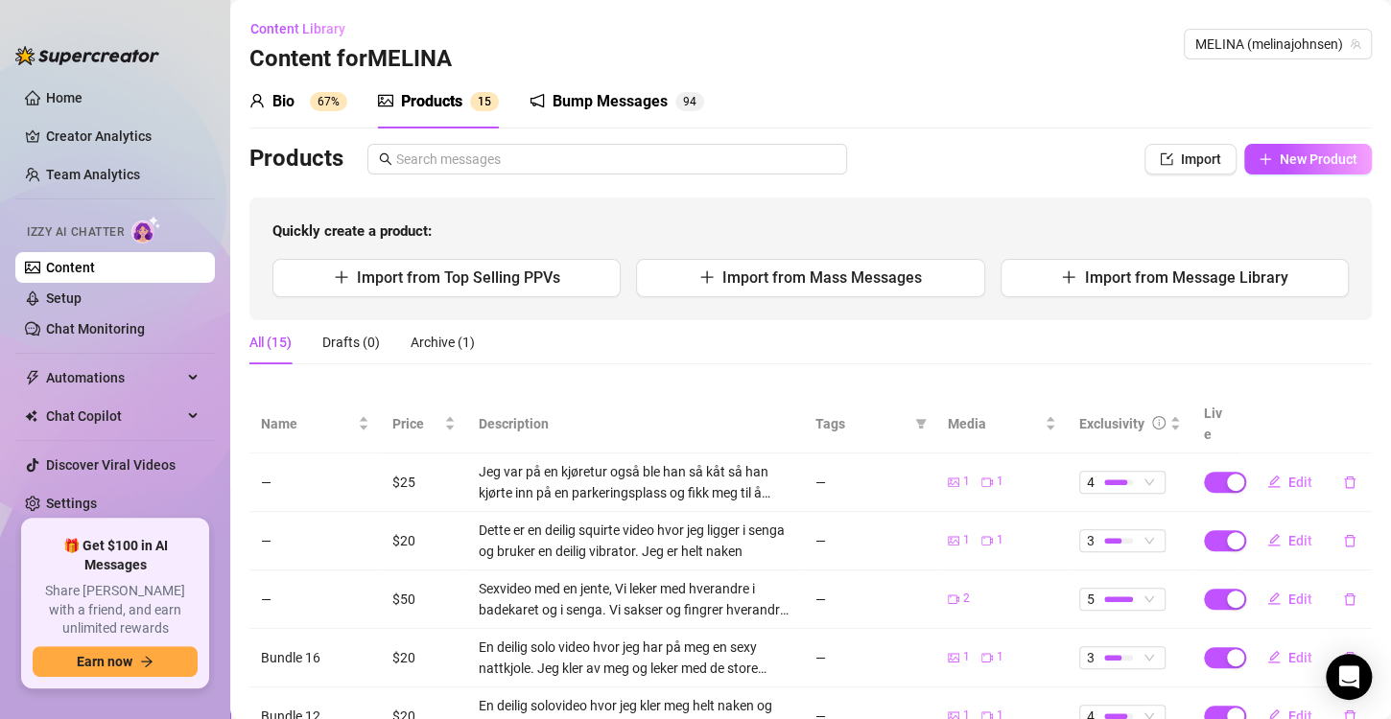
scroll to position [46, 0]
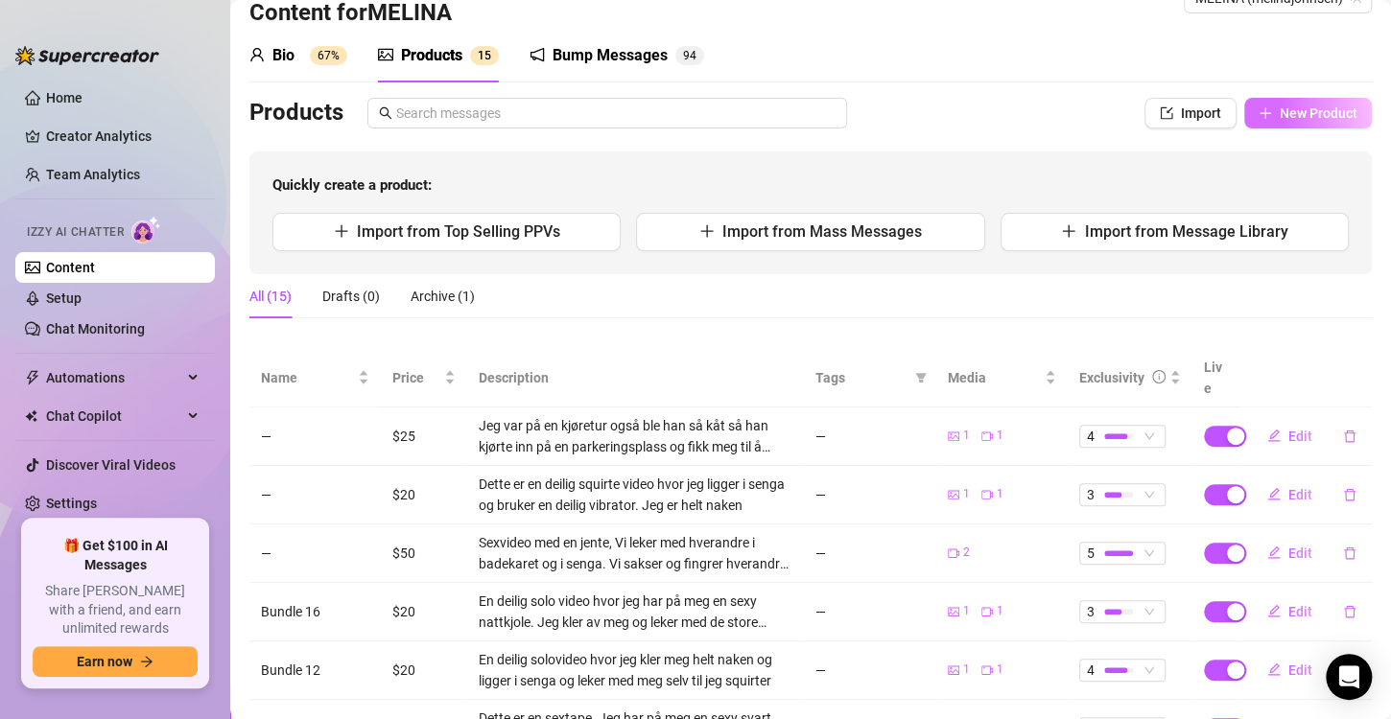
click at [1244, 110] on button "New Product" at bounding box center [1308, 113] width 128 height 31
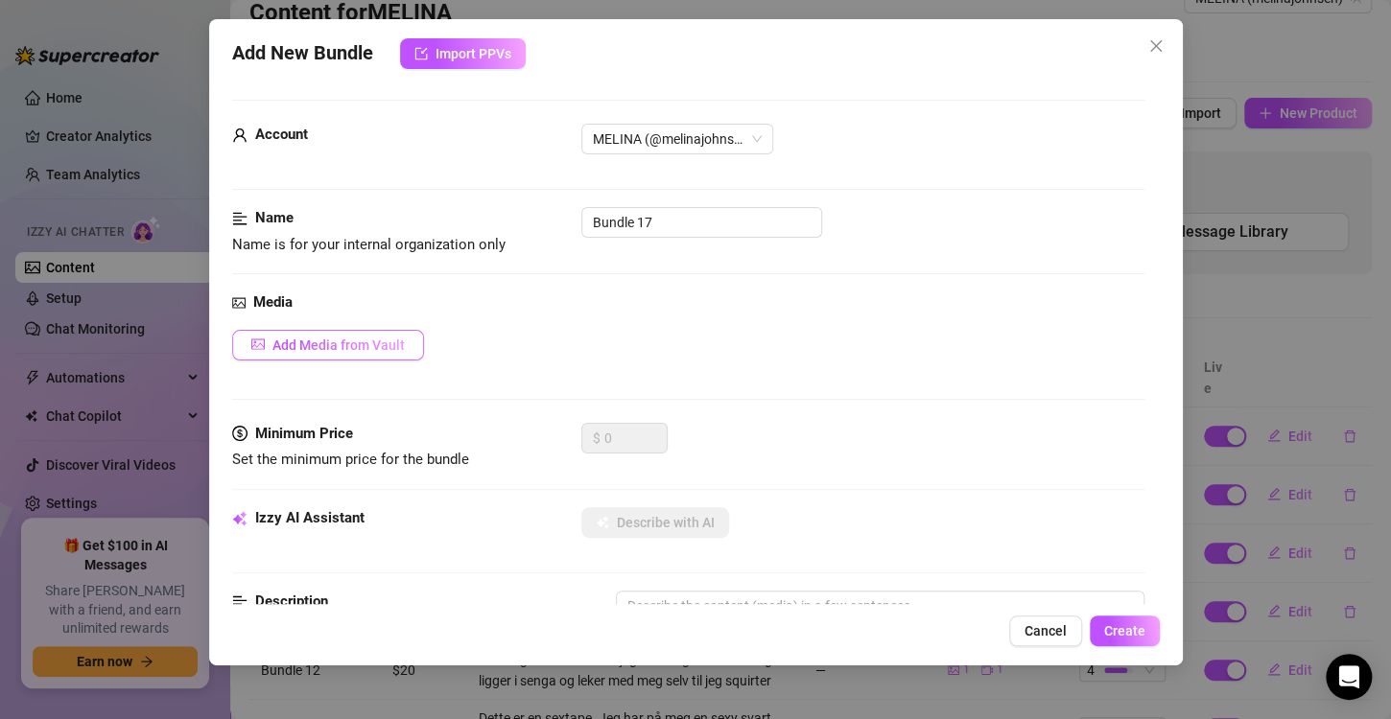
click at [342, 343] on span "Add Media from Vault" at bounding box center [338, 345] width 132 height 15
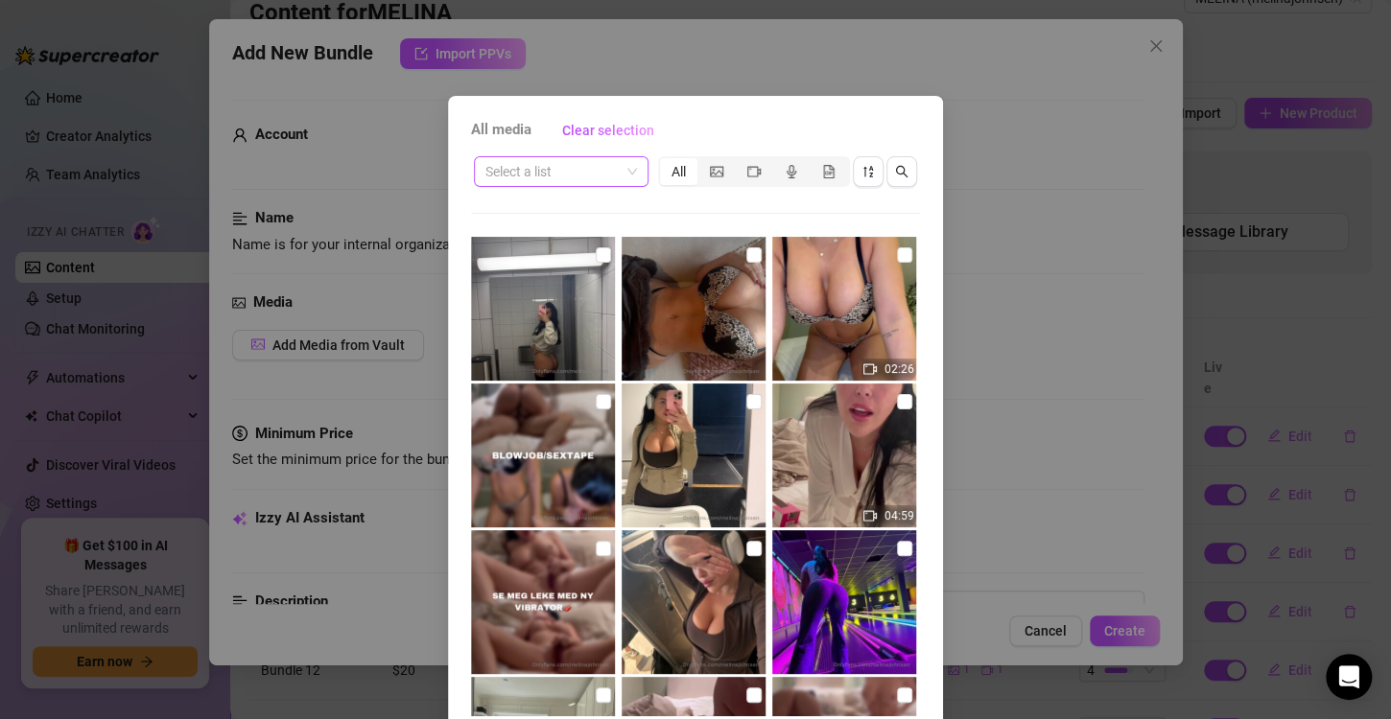
click at [532, 171] on input "search" at bounding box center [552, 171] width 134 height 29
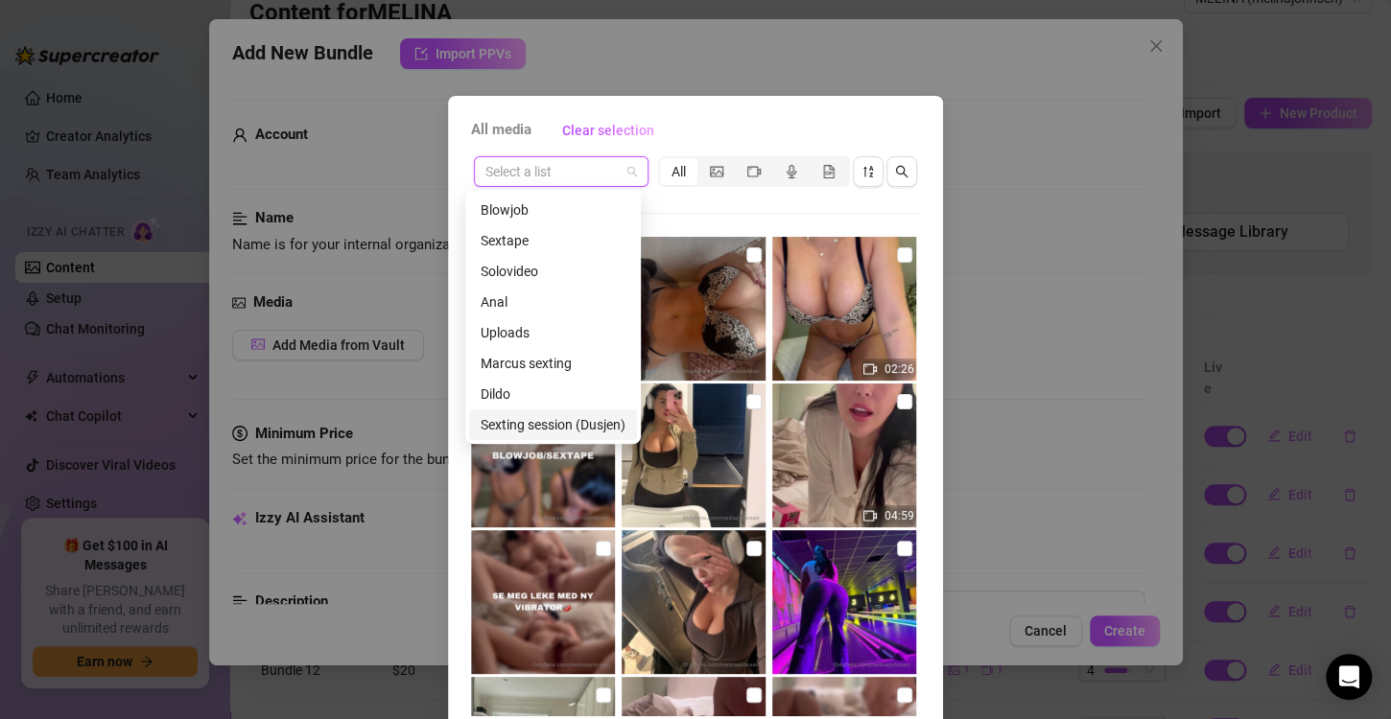
scroll to position [215, 0]
click at [516, 424] on div "Messages" at bounding box center [552, 424] width 145 height 21
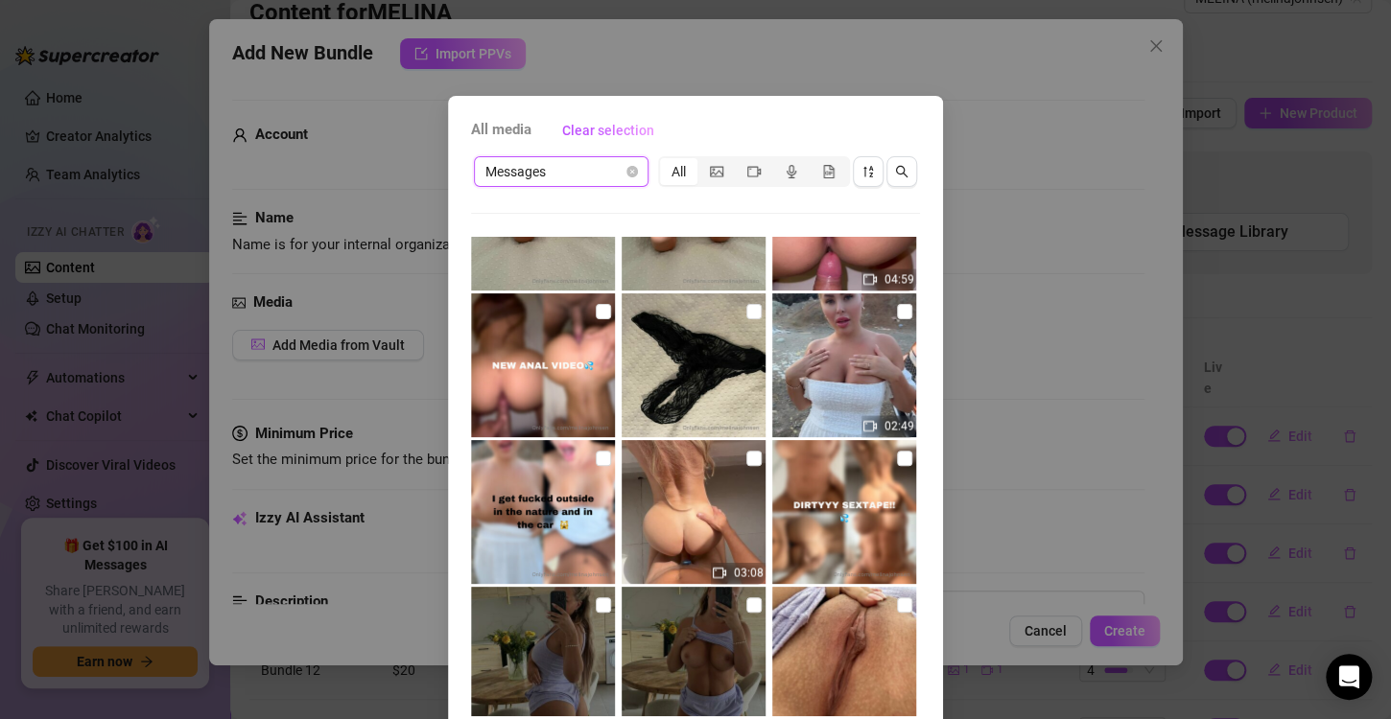
scroll to position [18866, 0]
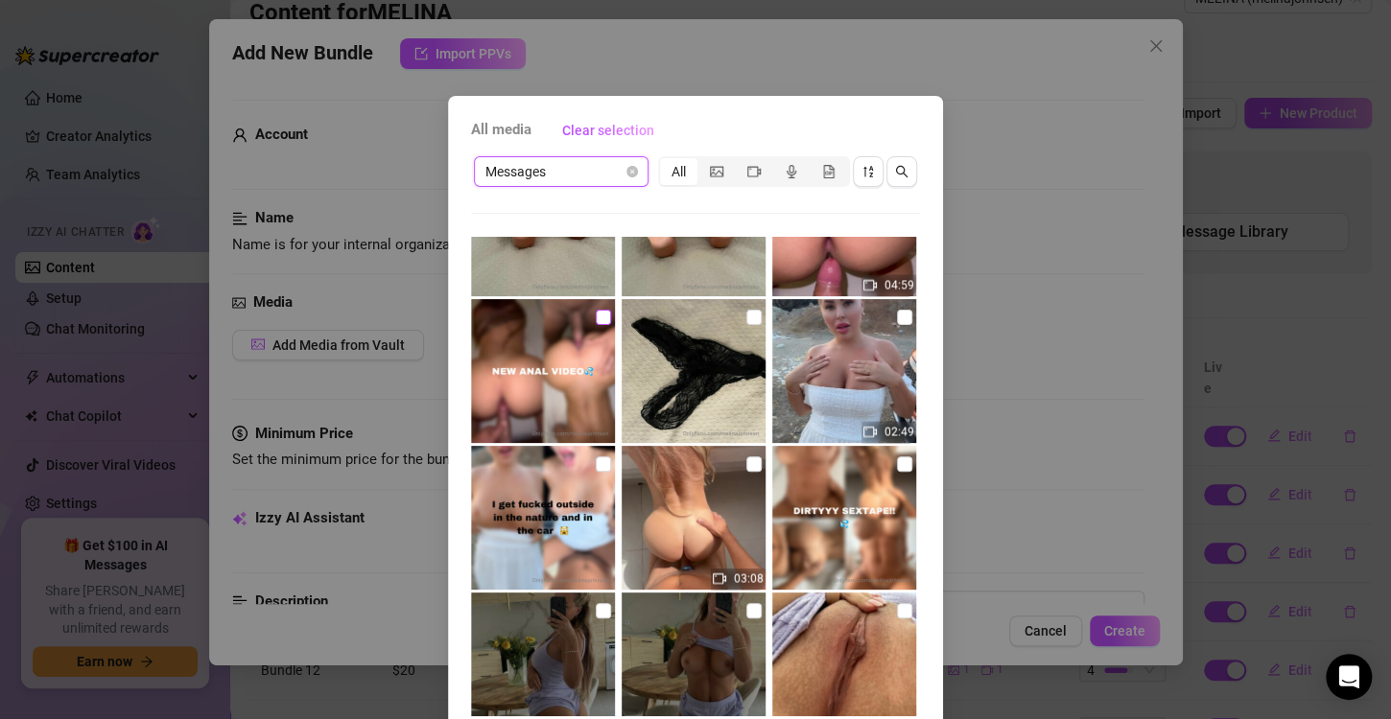
click at [596, 314] on input "checkbox" at bounding box center [603, 317] width 15 height 15
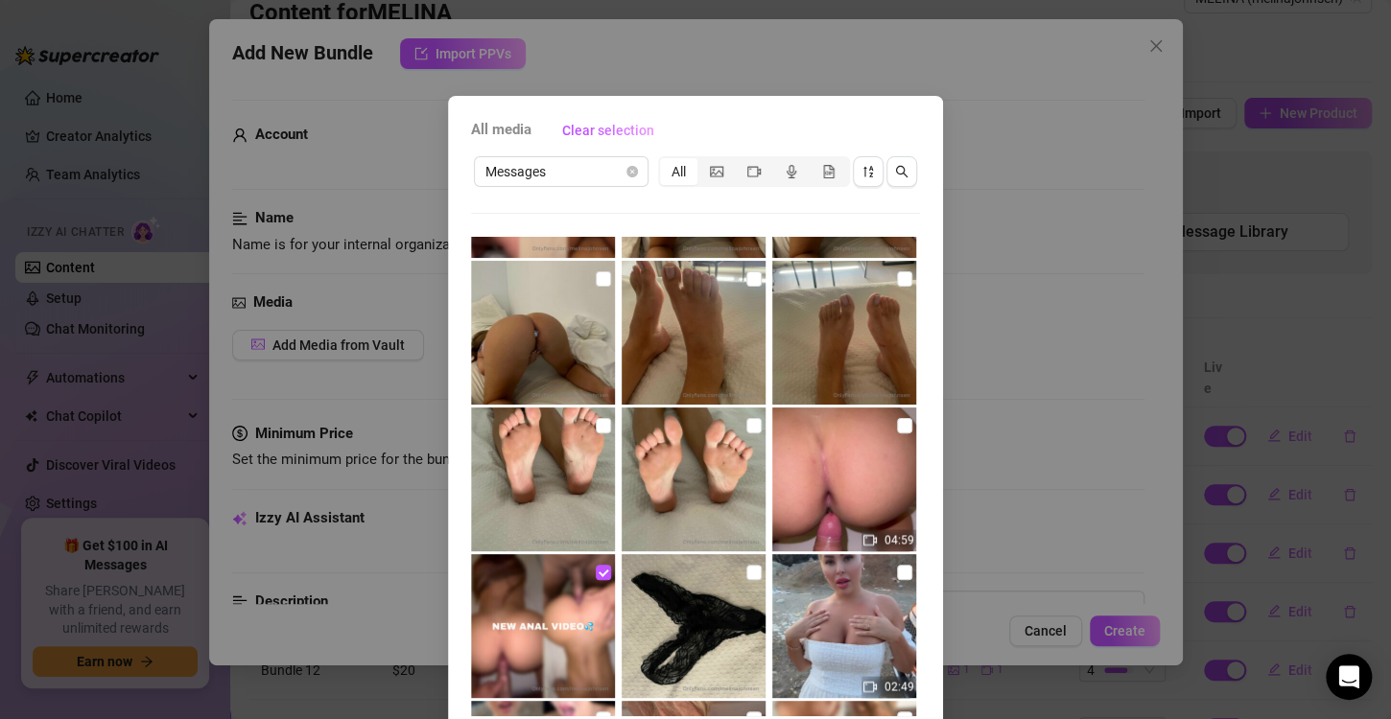
scroll to position [18607, 0]
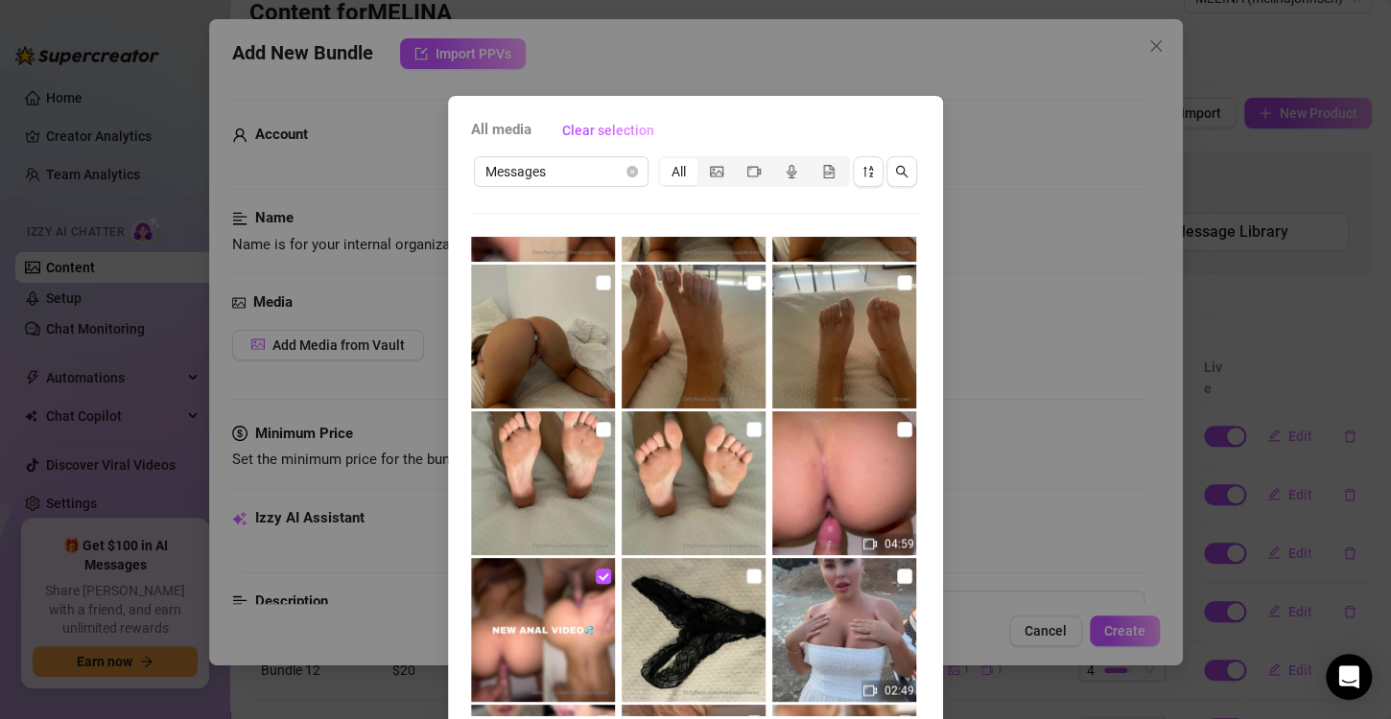
click at [876, 436] on img at bounding box center [844, 483] width 144 height 144
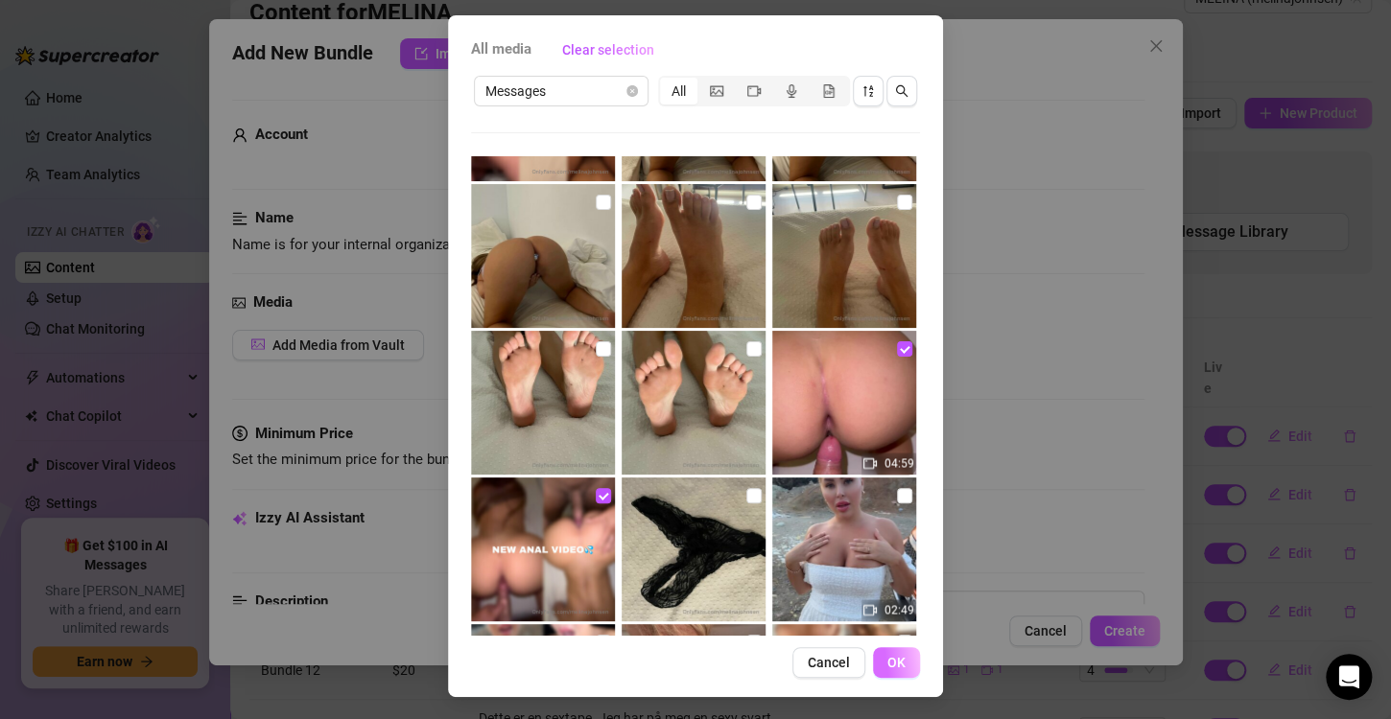
click at [887, 656] on span "OK" at bounding box center [896, 662] width 18 height 15
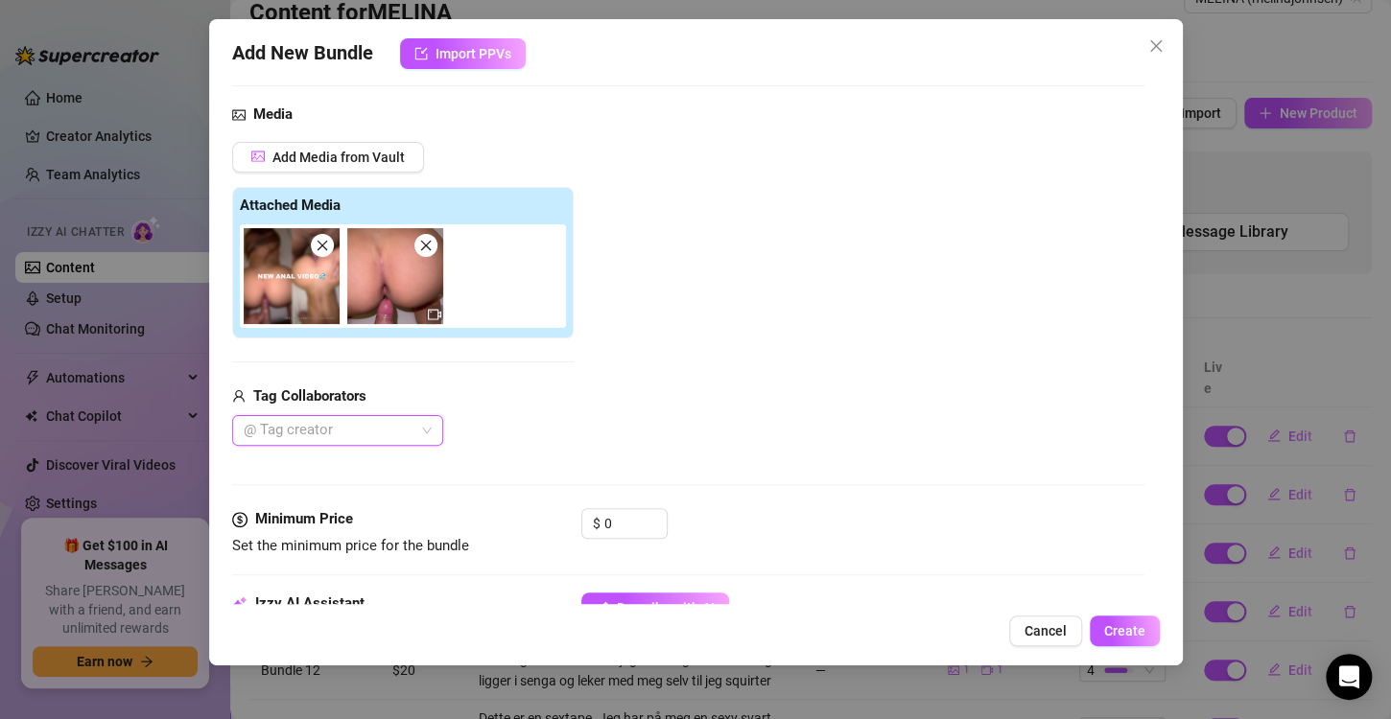
scroll to position [209, 0]
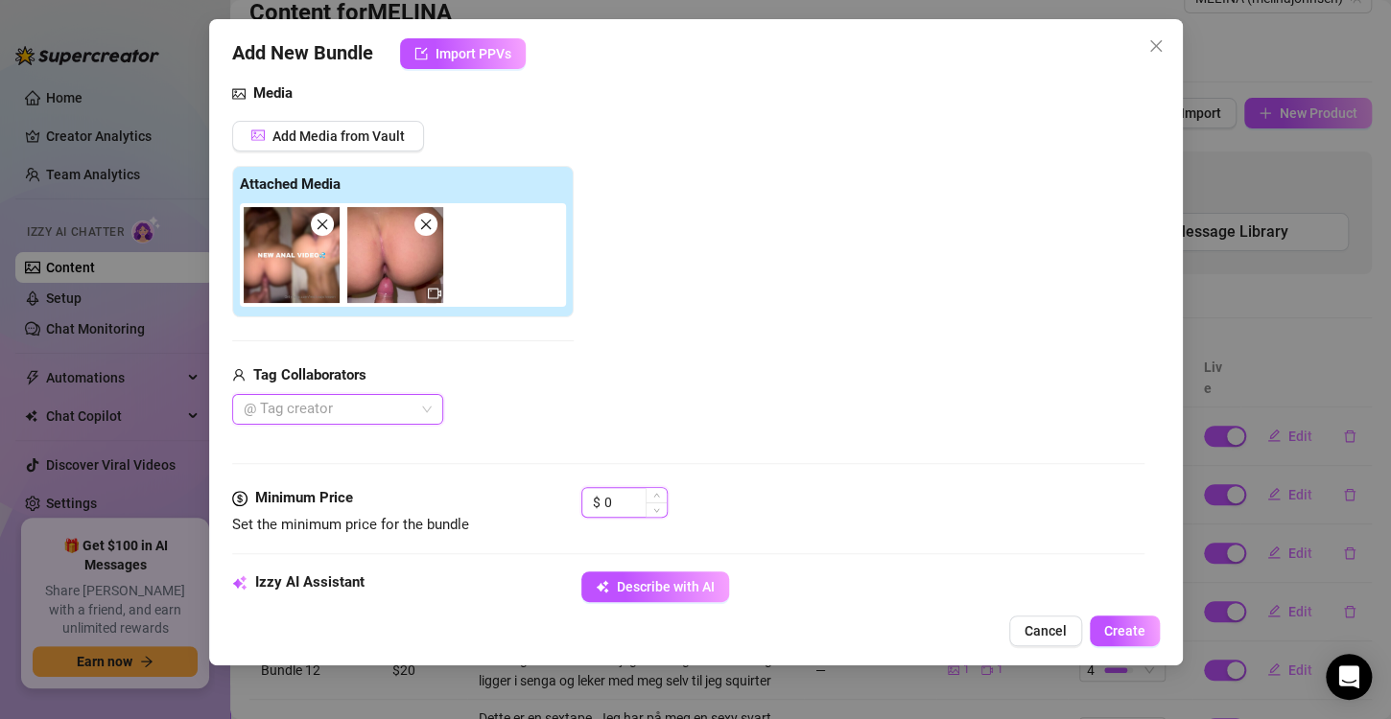
click at [617, 502] on input "0" at bounding box center [635, 502] width 62 height 29
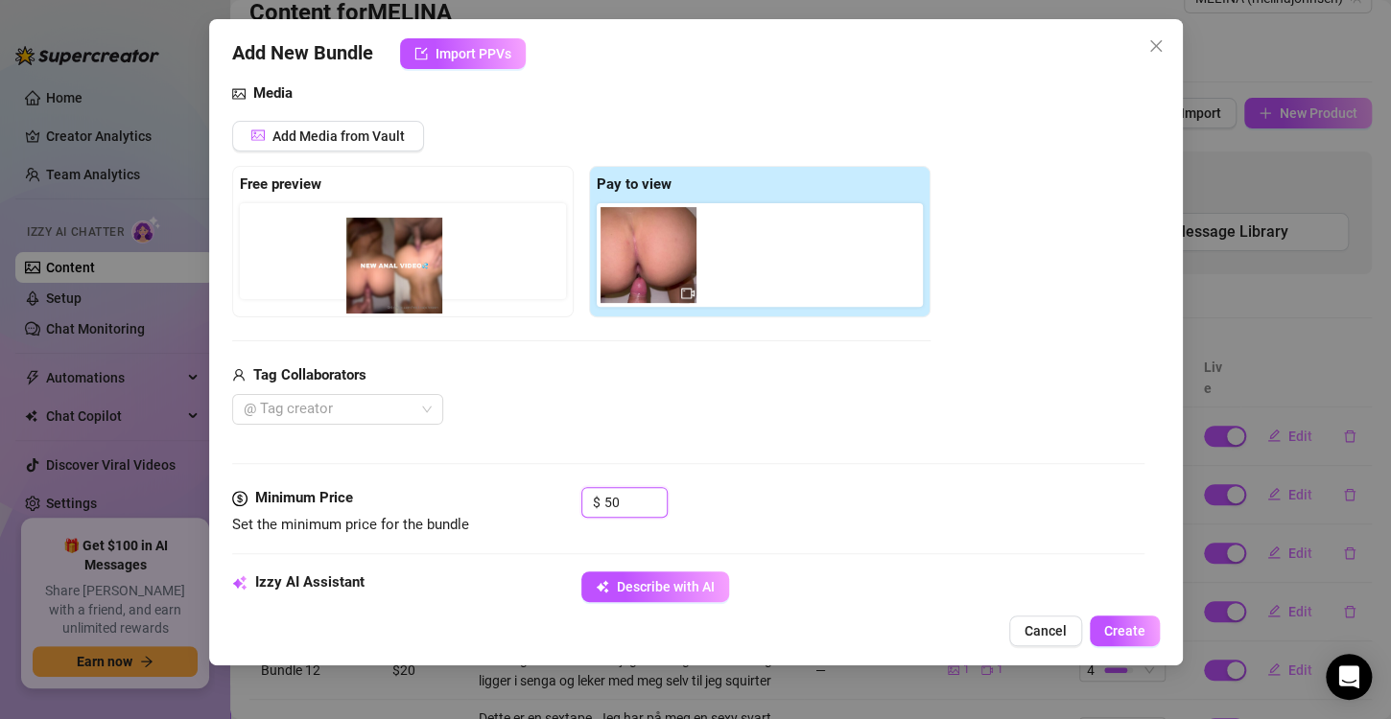
drag, startPoint x: 644, startPoint y: 252, endPoint x: 381, endPoint y: 265, distance: 264.0
click at [381, 265] on div "Free preview Pay to view" at bounding box center [581, 242] width 698 height 152
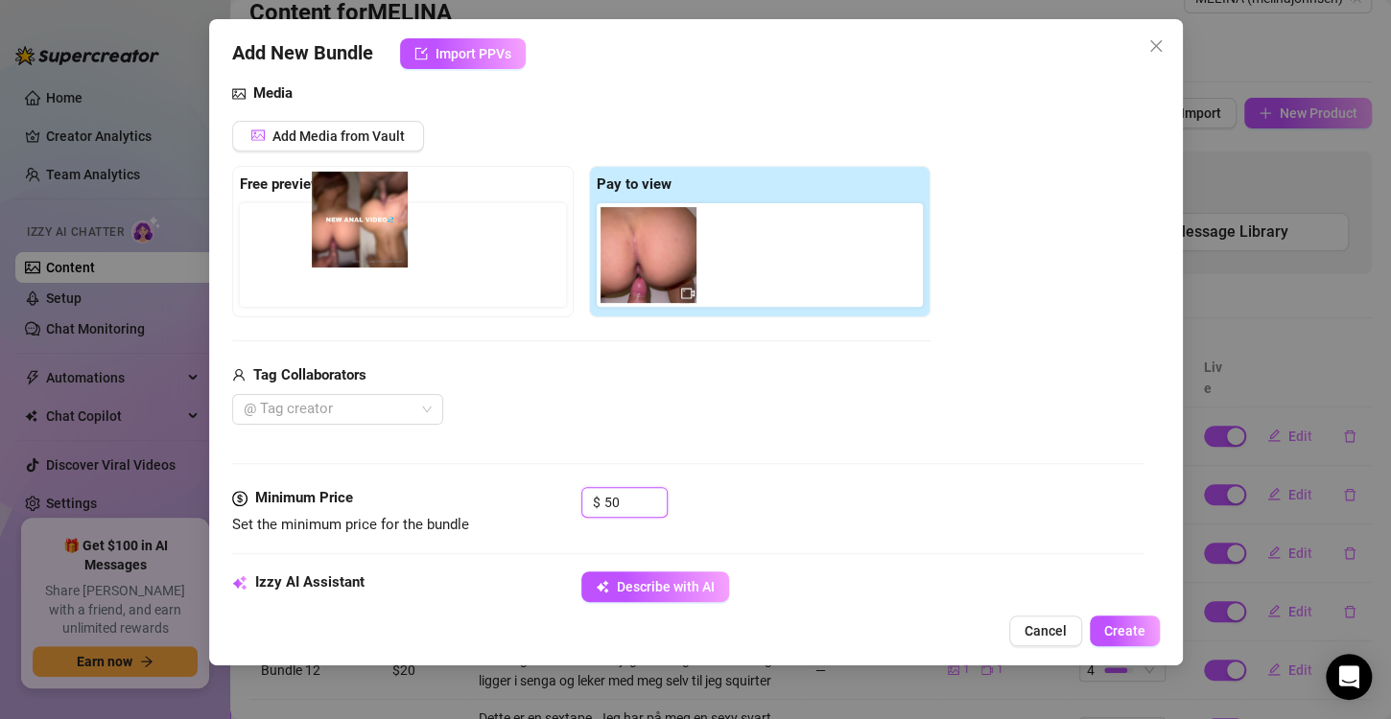
drag, startPoint x: 633, startPoint y: 270, endPoint x: 324, endPoint y: 238, distance: 310.5
click at [324, 238] on div "Free preview Pay to view" at bounding box center [581, 242] width 698 height 152
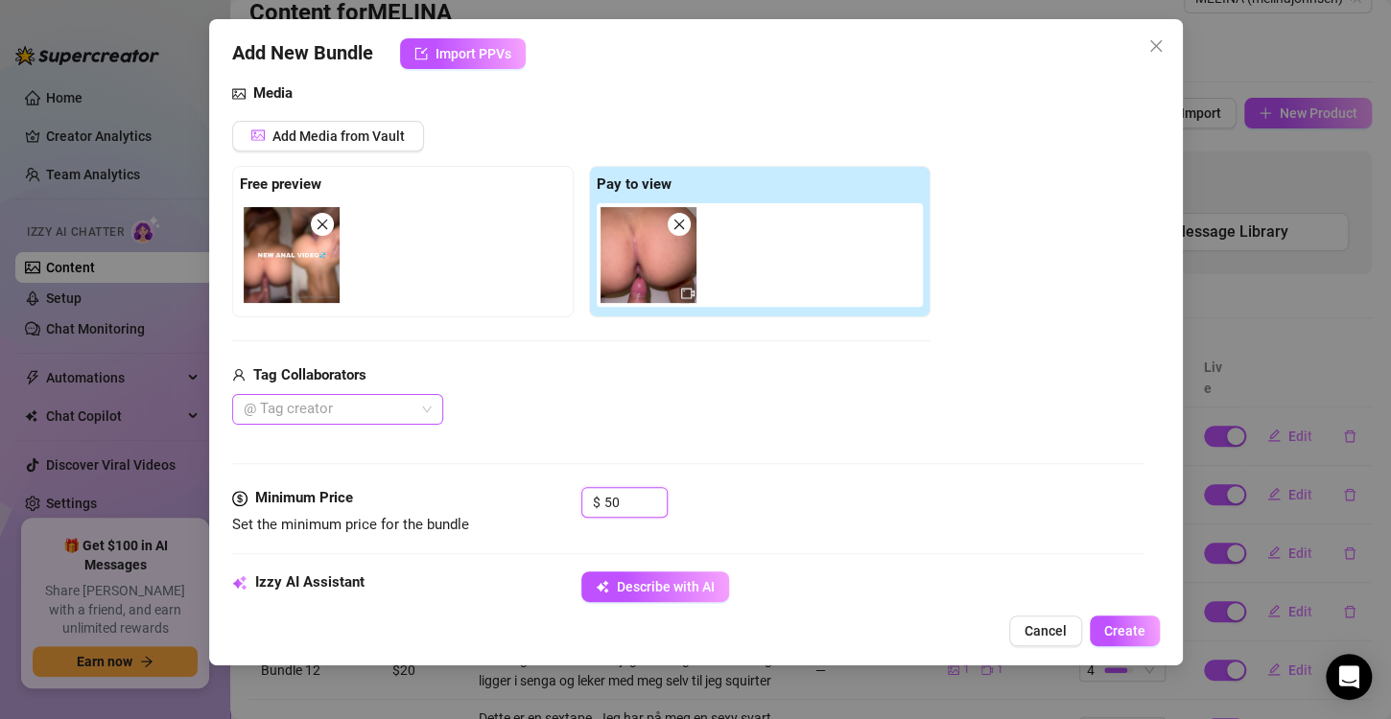
click at [328, 414] on div at bounding box center [327, 409] width 183 height 27
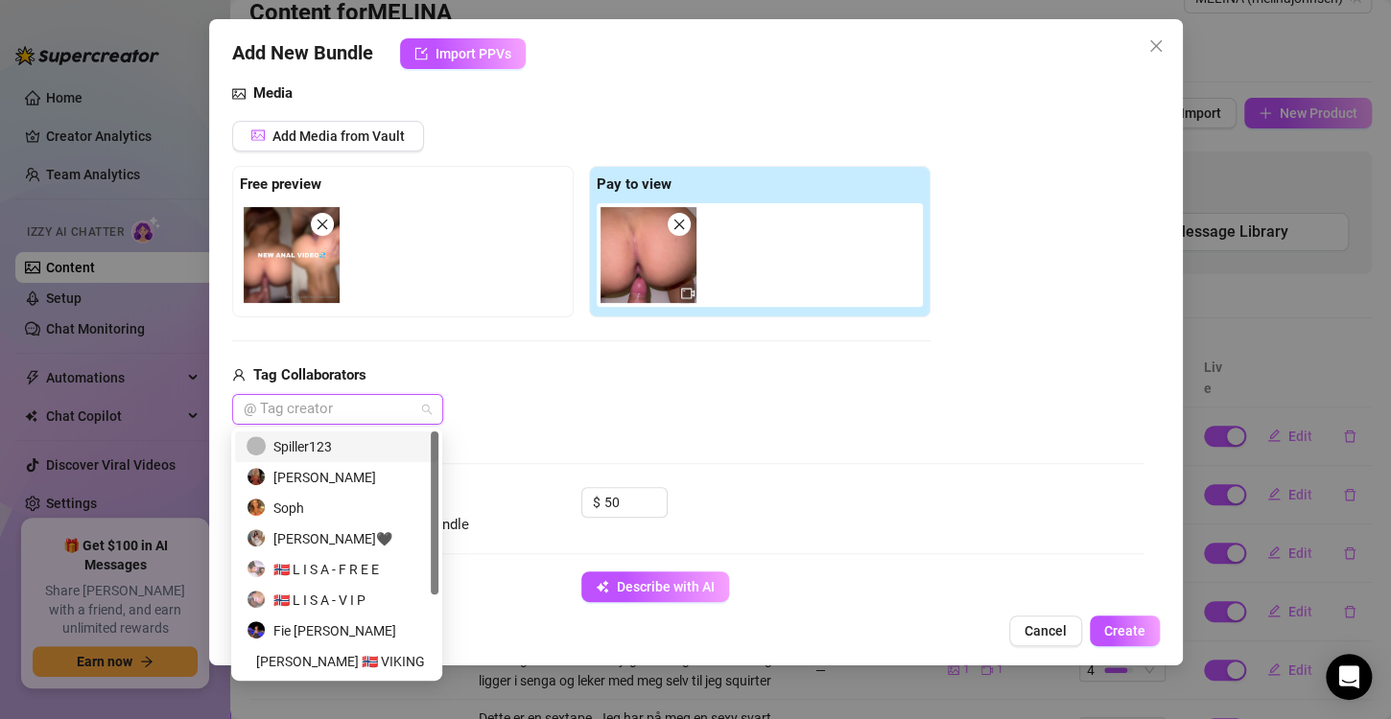
click at [321, 444] on div "Spiller123" at bounding box center [336, 446] width 180 height 21
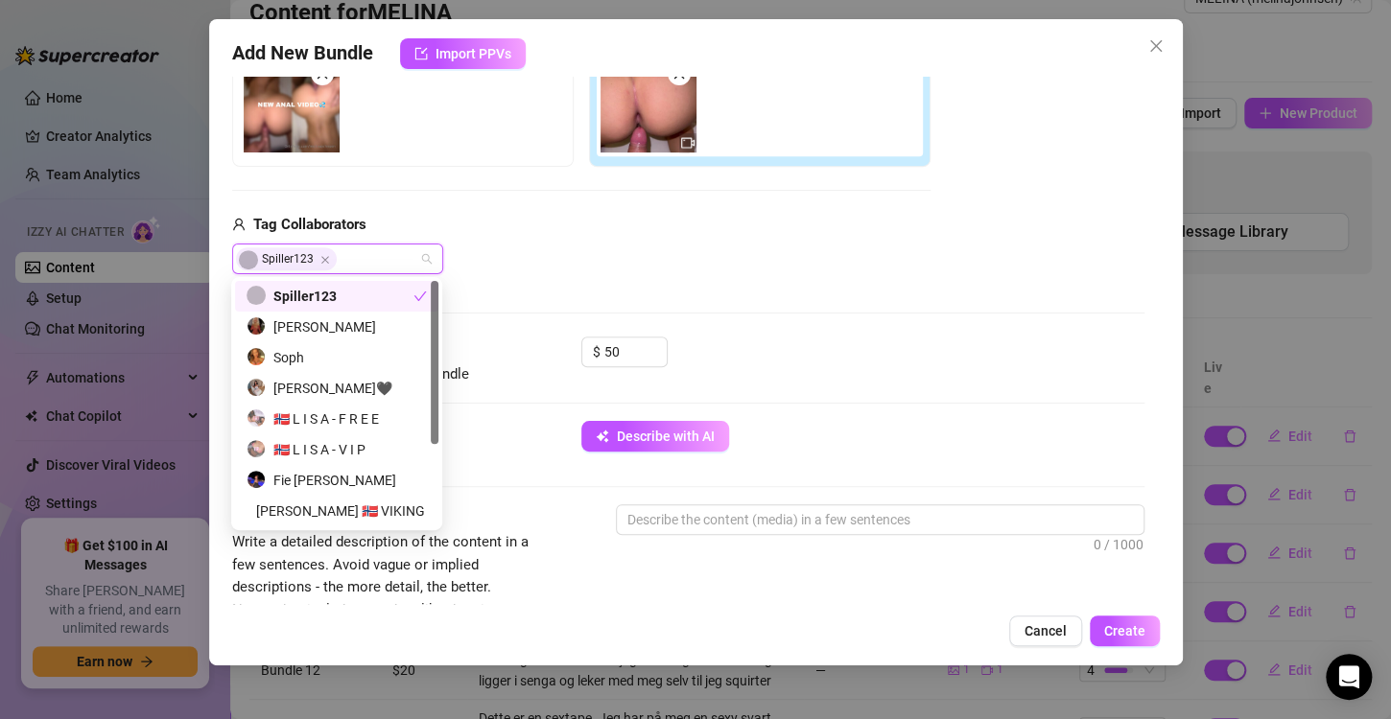
scroll to position [365, 0]
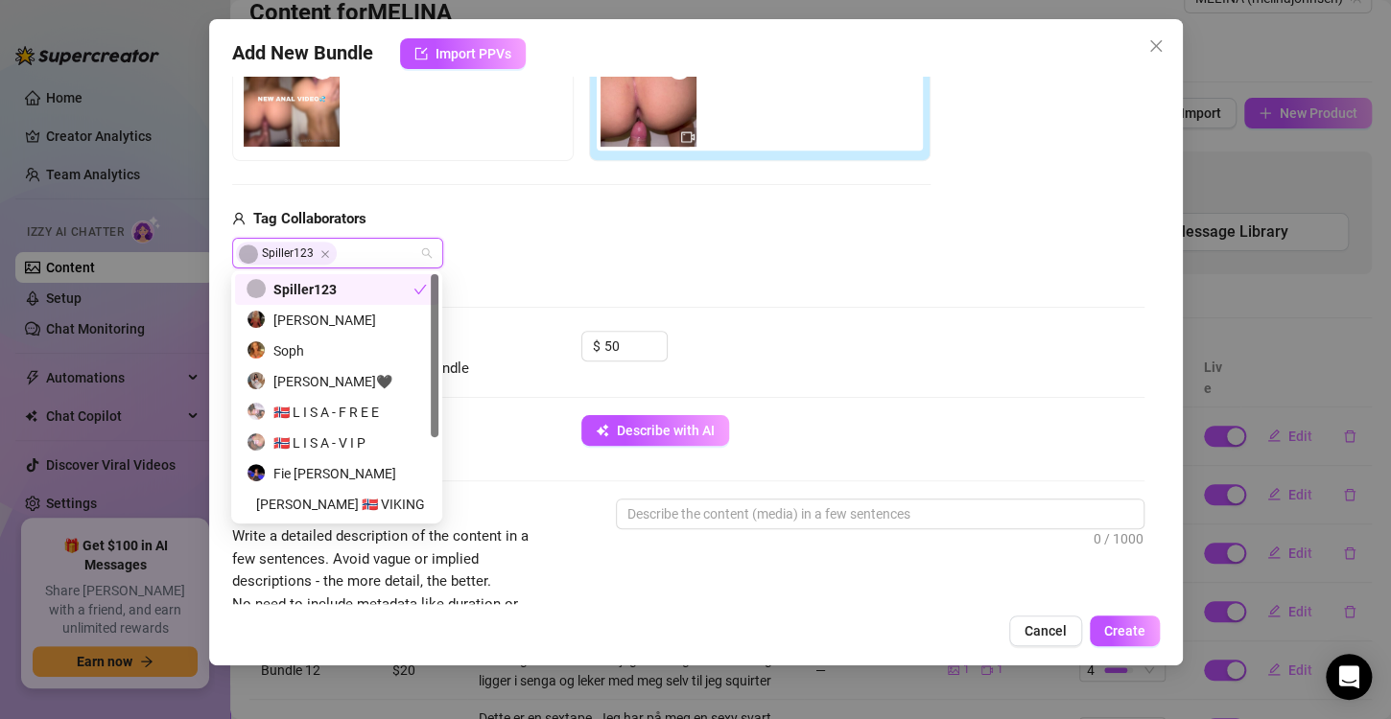
click at [513, 415] on div "Izzy AI Assistant" at bounding box center [376, 426] width 288 height 23
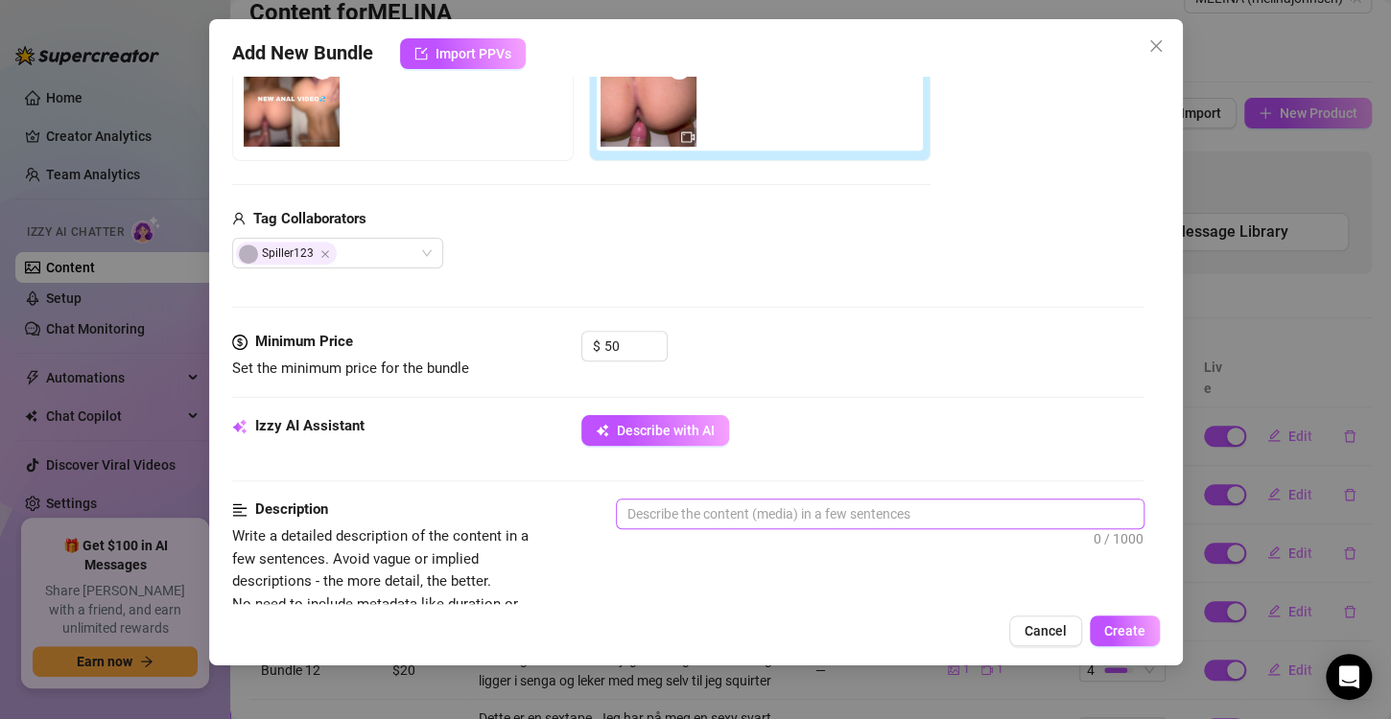
scroll to position [420, 0]
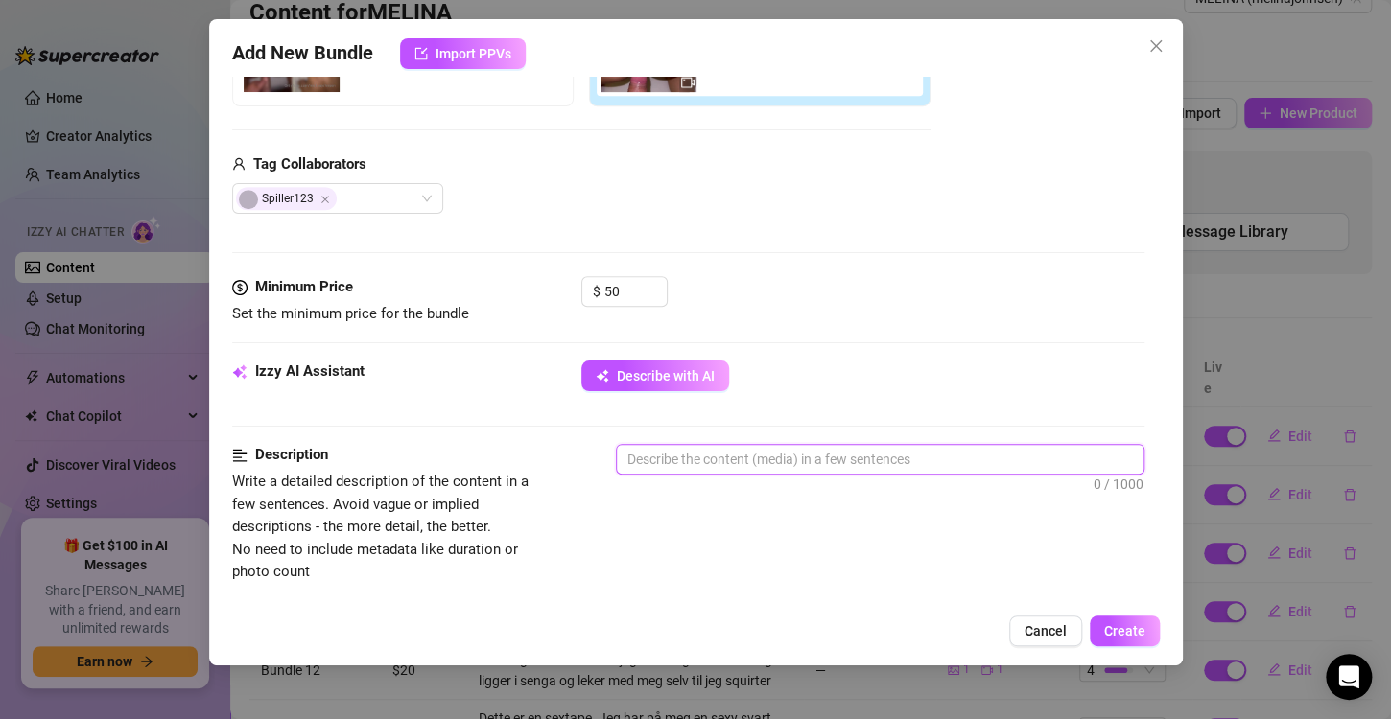
click at [709, 458] on textarea at bounding box center [880, 459] width 527 height 29
click at [910, 465] on textarea "Dette er en deilig anal video. Jeg blir knullet ian" at bounding box center [880, 459] width 527 height 29
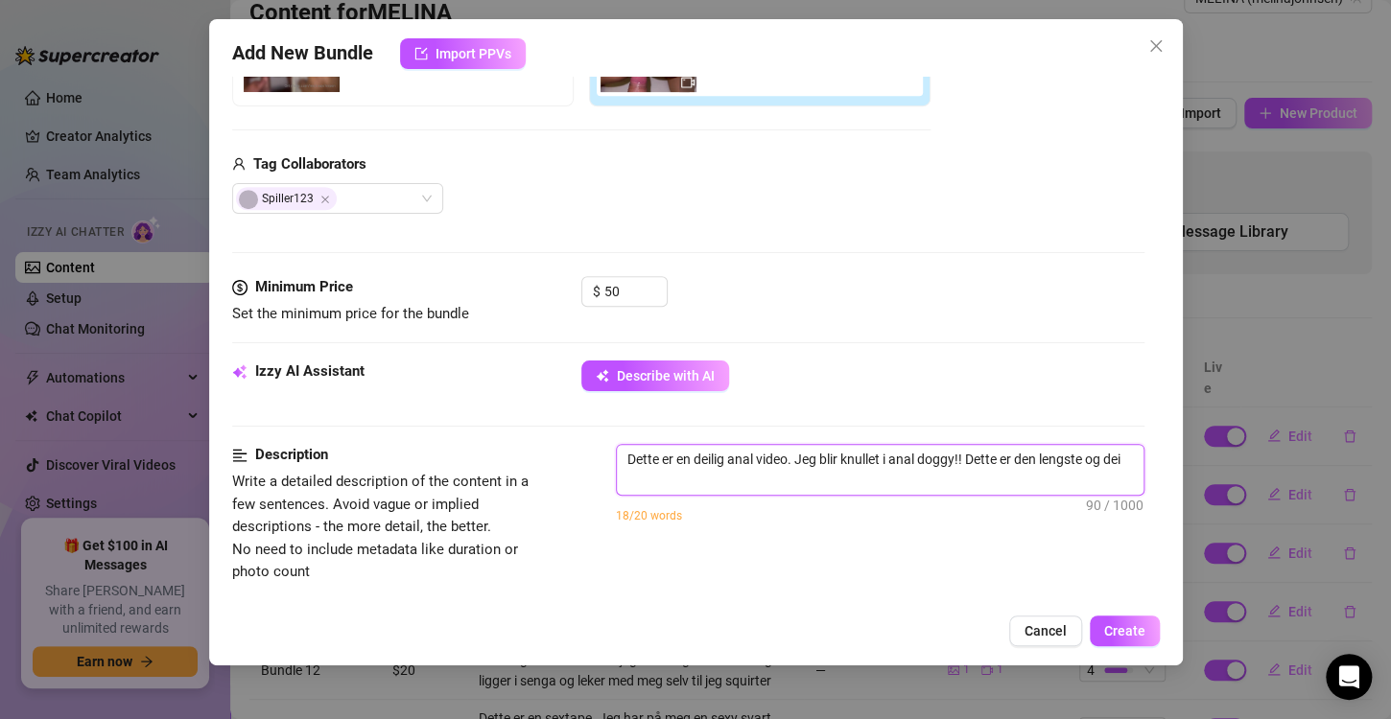
scroll to position [0, 0]
click at [1075, 448] on textarea "Dette er en deilig anal video. Jeg blir knullet i anal doggy!! Dette er den len…" at bounding box center [880, 470] width 527 height 50
click at [1063, 457] on textarea "Dette er en deilig anal video. Jeg blir knullet i anal doggy!! Dette er den og …" at bounding box center [880, 470] width 527 height 50
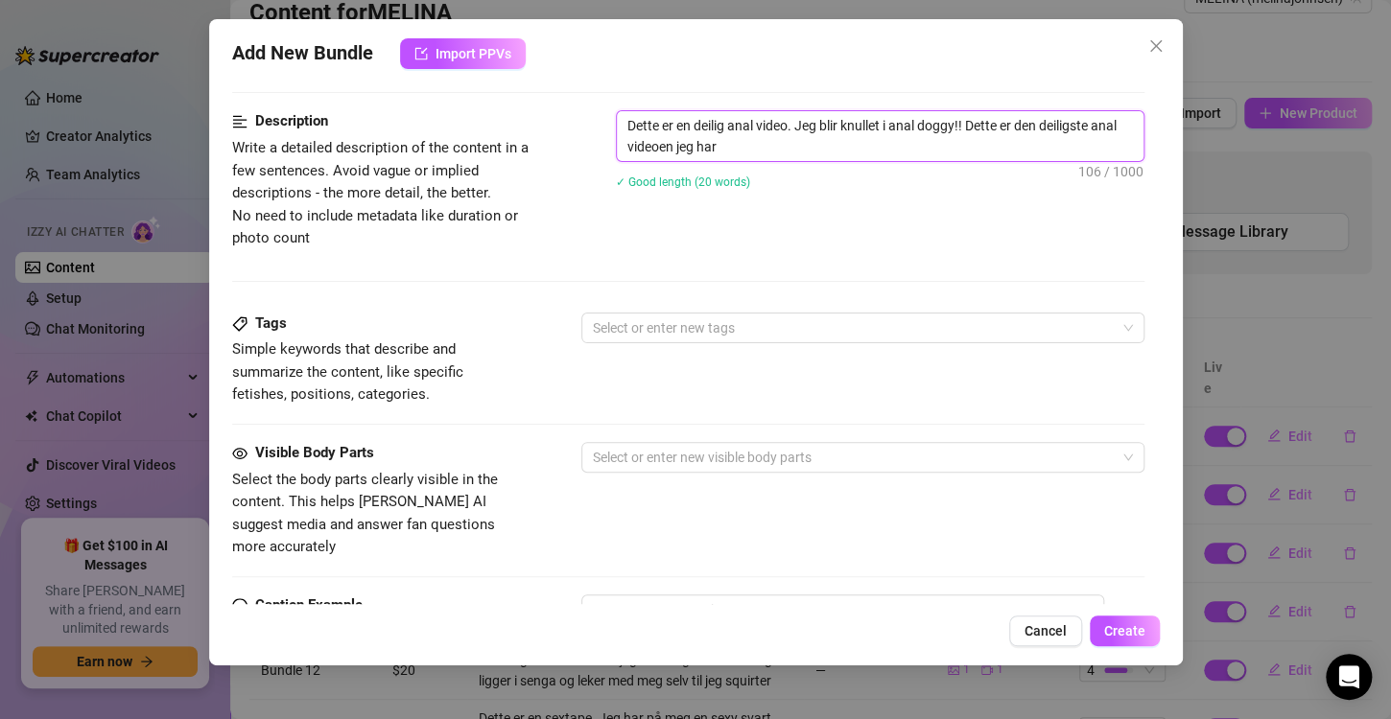
scroll to position [767, 0]
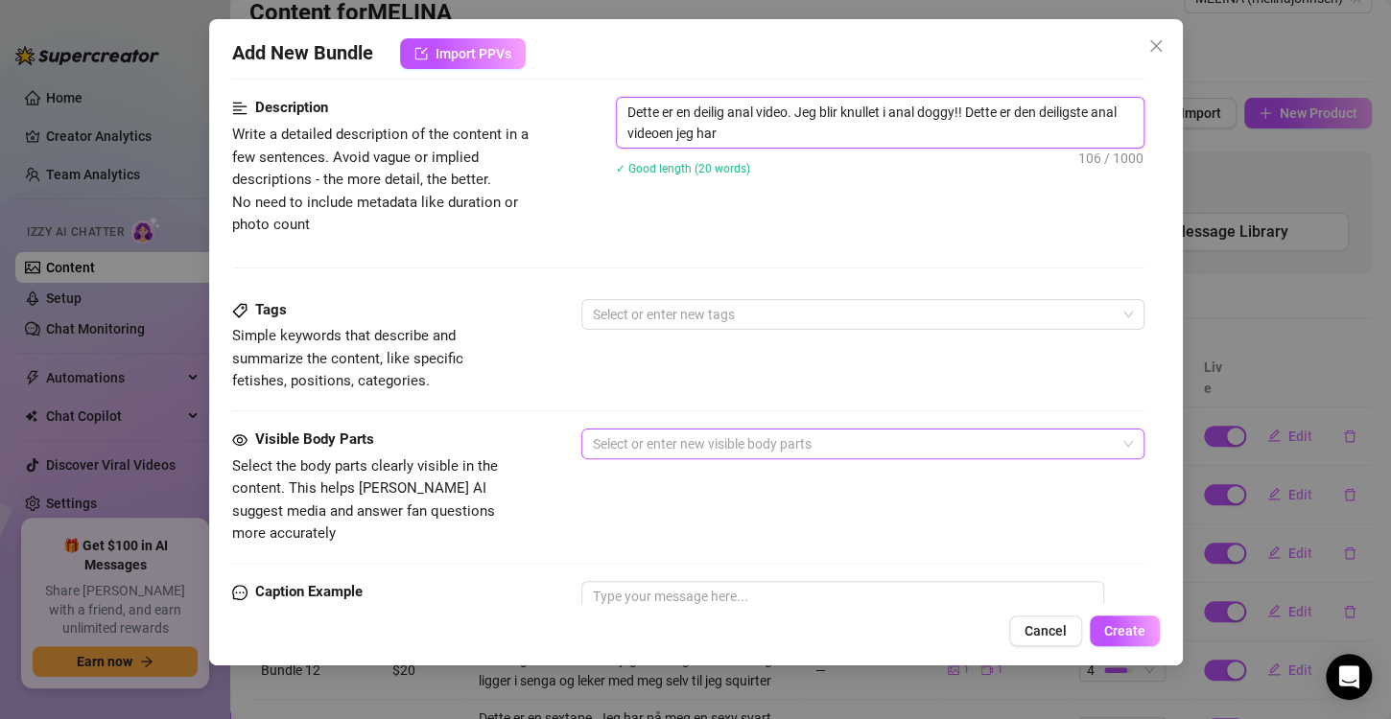
click at [690, 445] on div at bounding box center [852, 444] width 535 height 27
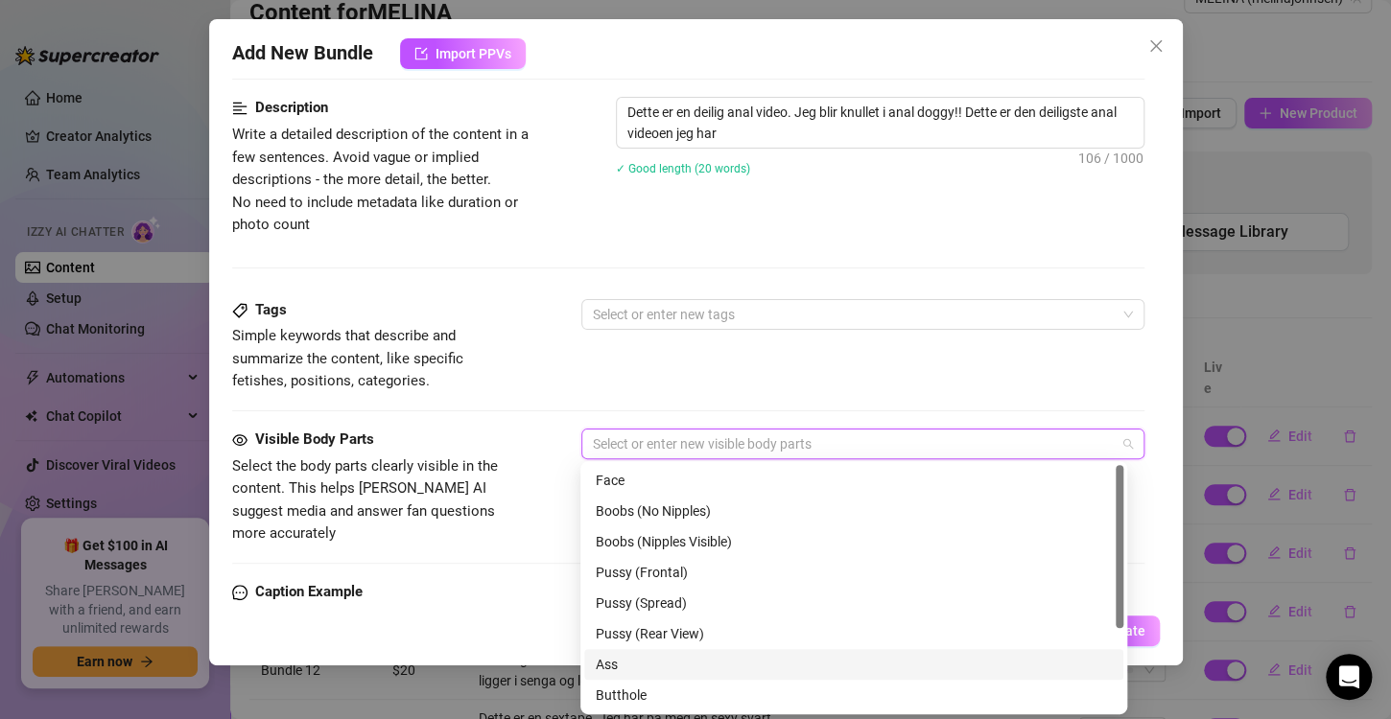
click at [646, 662] on div "Ass" at bounding box center [854, 664] width 516 height 21
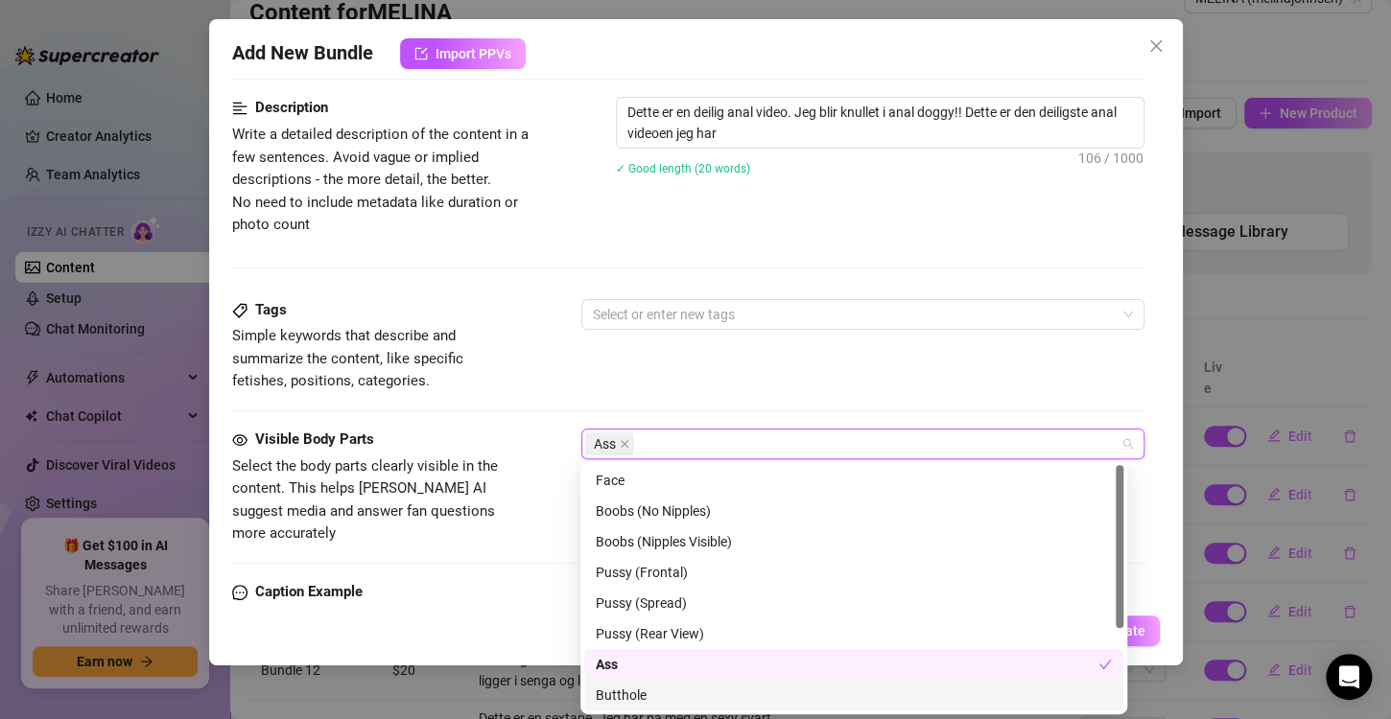
click at [631, 696] on div "Butthole" at bounding box center [854, 695] width 516 height 21
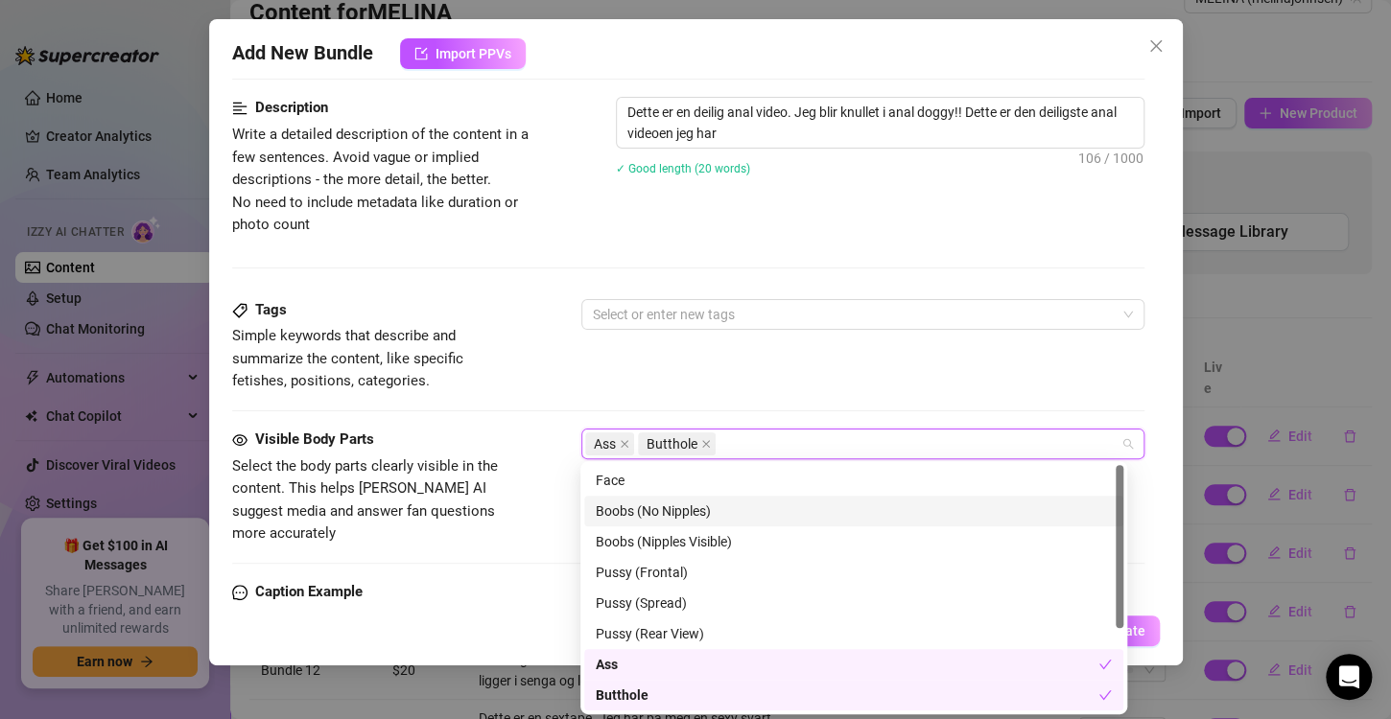
click at [517, 541] on div "Visible Body Parts Select the body parts clearly visible in the content. This h…" at bounding box center [688, 505] width 912 height 152
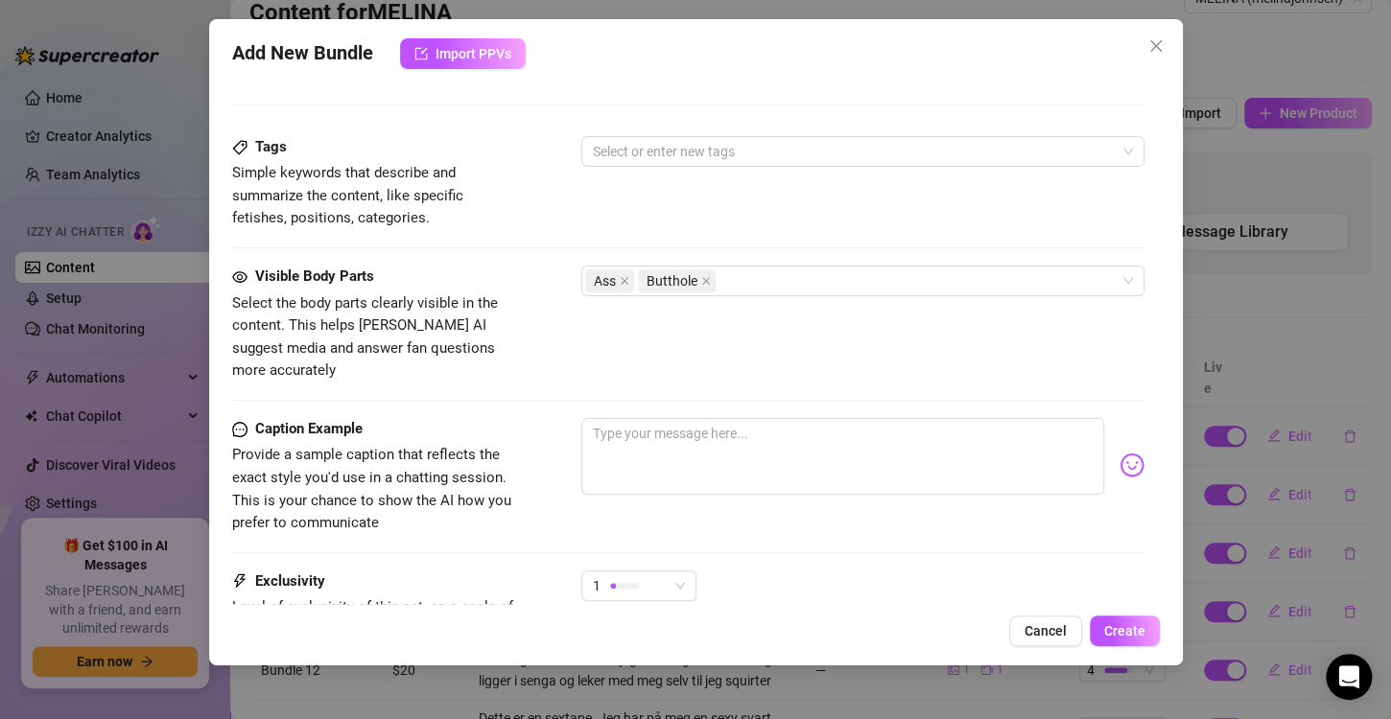
scroll to position [1000, 0]
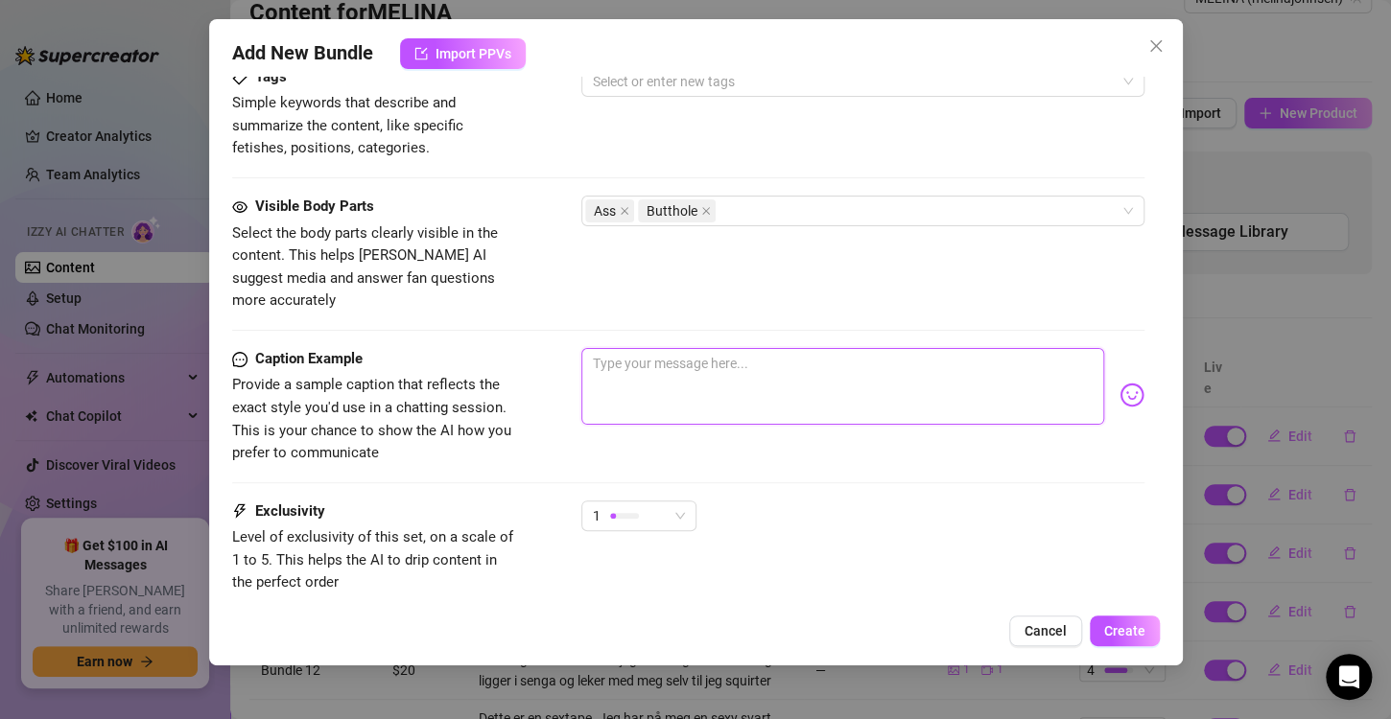
click at [641, 355] on textarea at bounding box center [842, 386] width 523 height 77
click at [1120, 383] on div "☝️ Pick an emoji…" at bounding box center [1115, 400] width 338 height 35
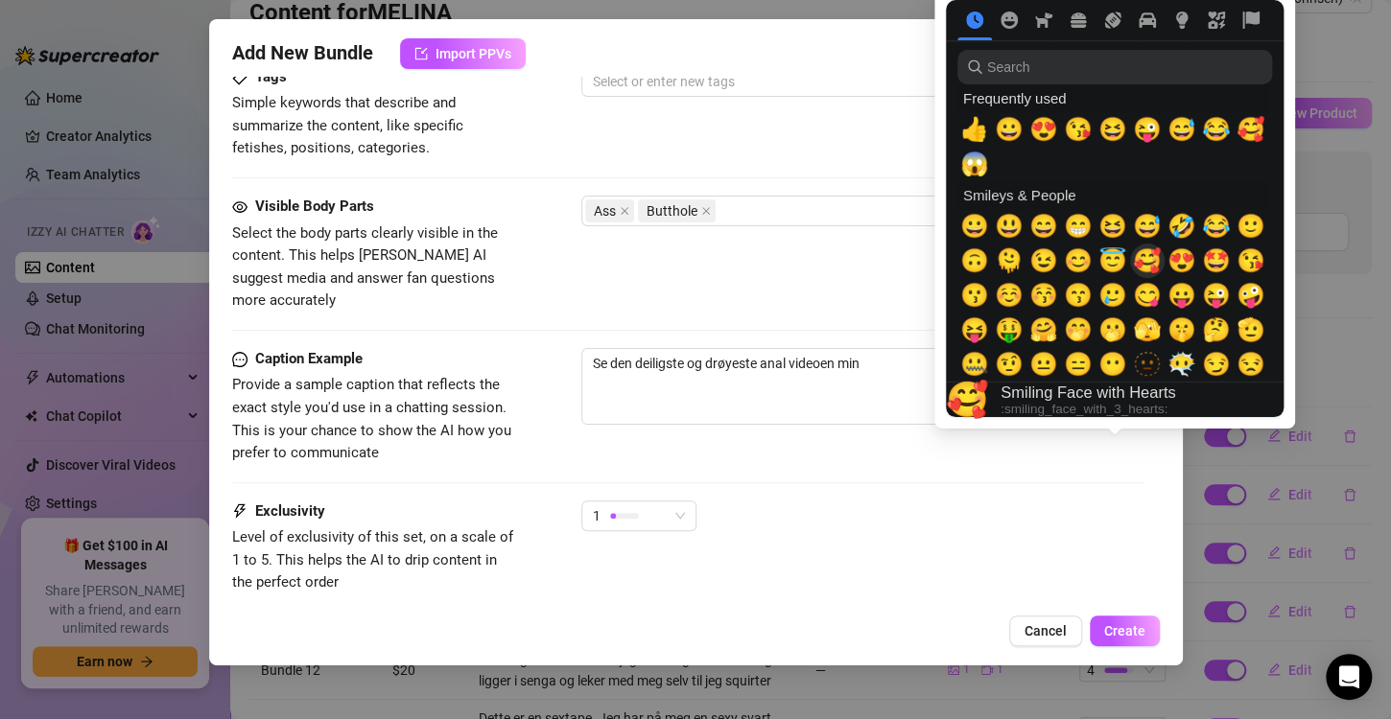
click at [1148, 269] on span "🥰" at bounding box center [1147, 260] width 29 height 27
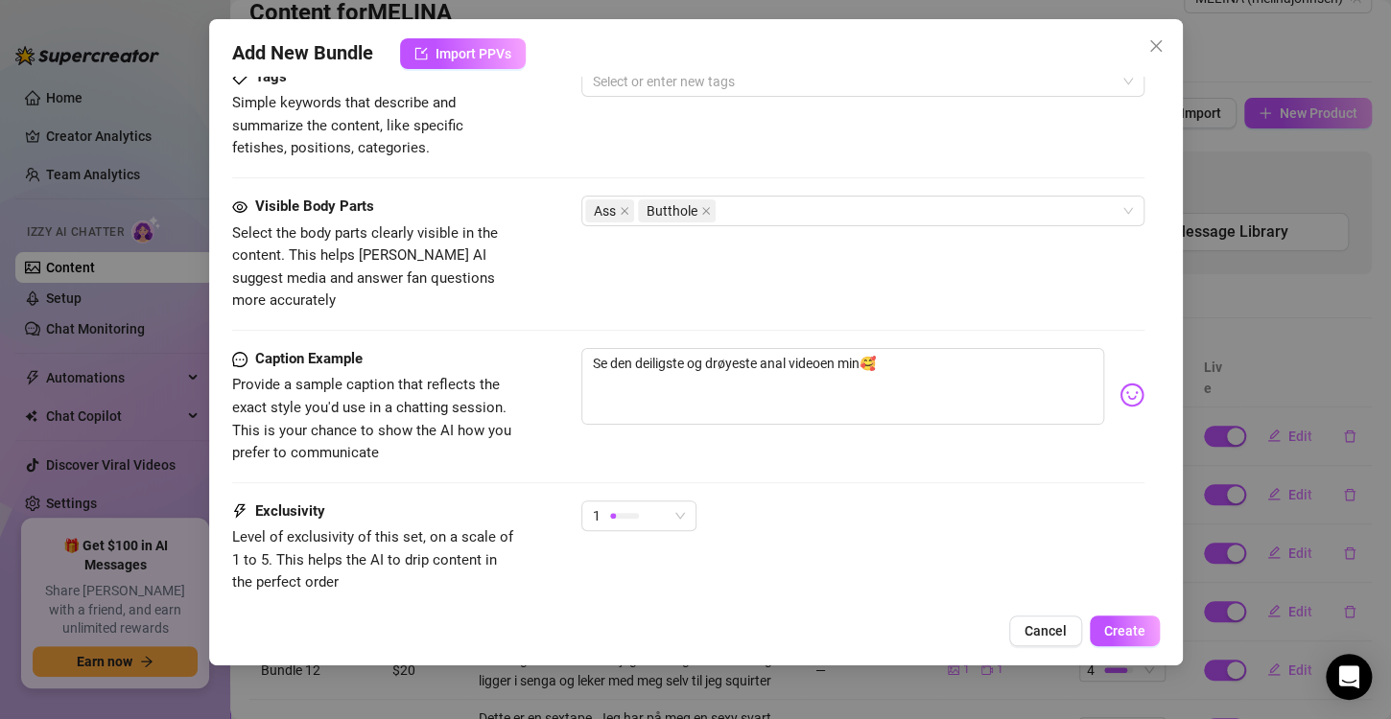
click at [784, 405] on div "Se den deiligste og drøyeste anal videoen min🥰" at bounding box center [862, 395] width 563 height 94
click at [622, 518] on div "1" at bounding box center [638, 525] width 115 height 48
click at [605, 507] on div "1" at bounding box center [638, 525] width 115 height 48
click at [602, 502] on div "1" at bounding box center [630, 516] width 75 height 29
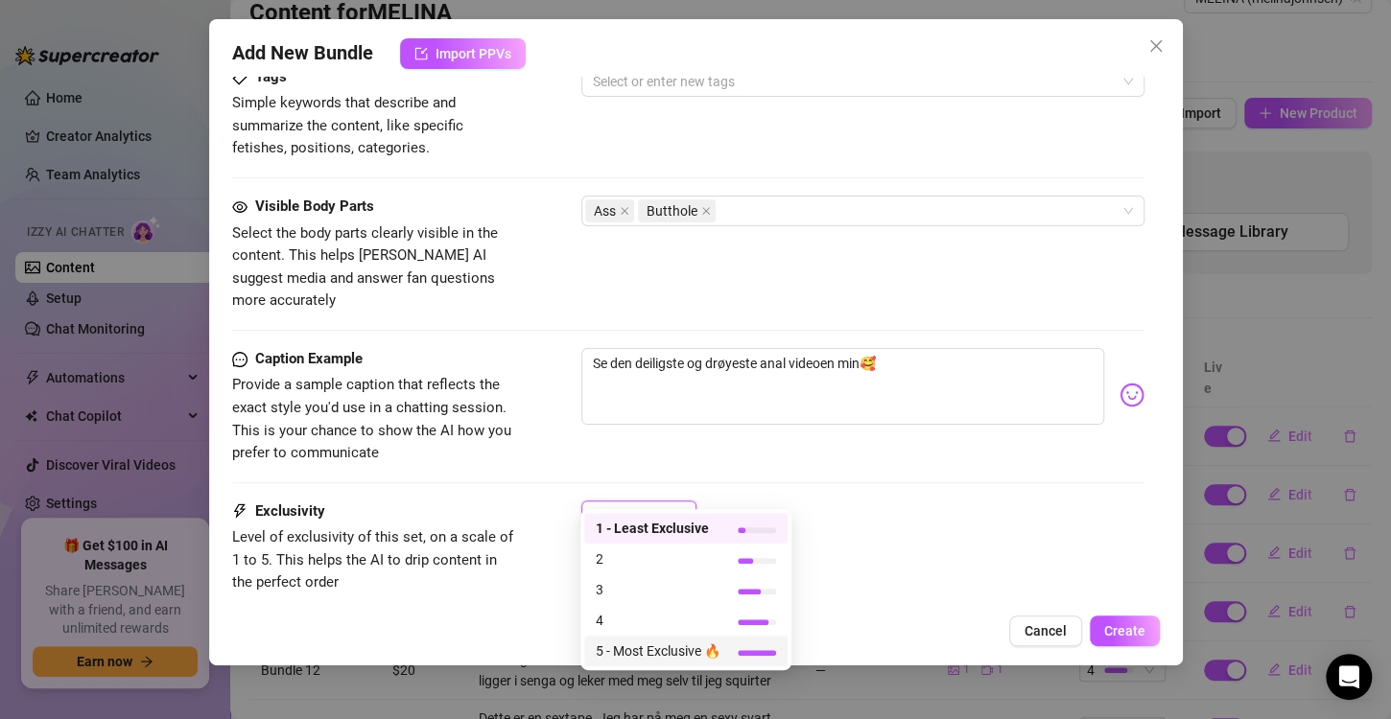
click at [648, 640] on div "5 - Most Exclusive 🔥" at bounding box center [685, 651] width 203 height 31
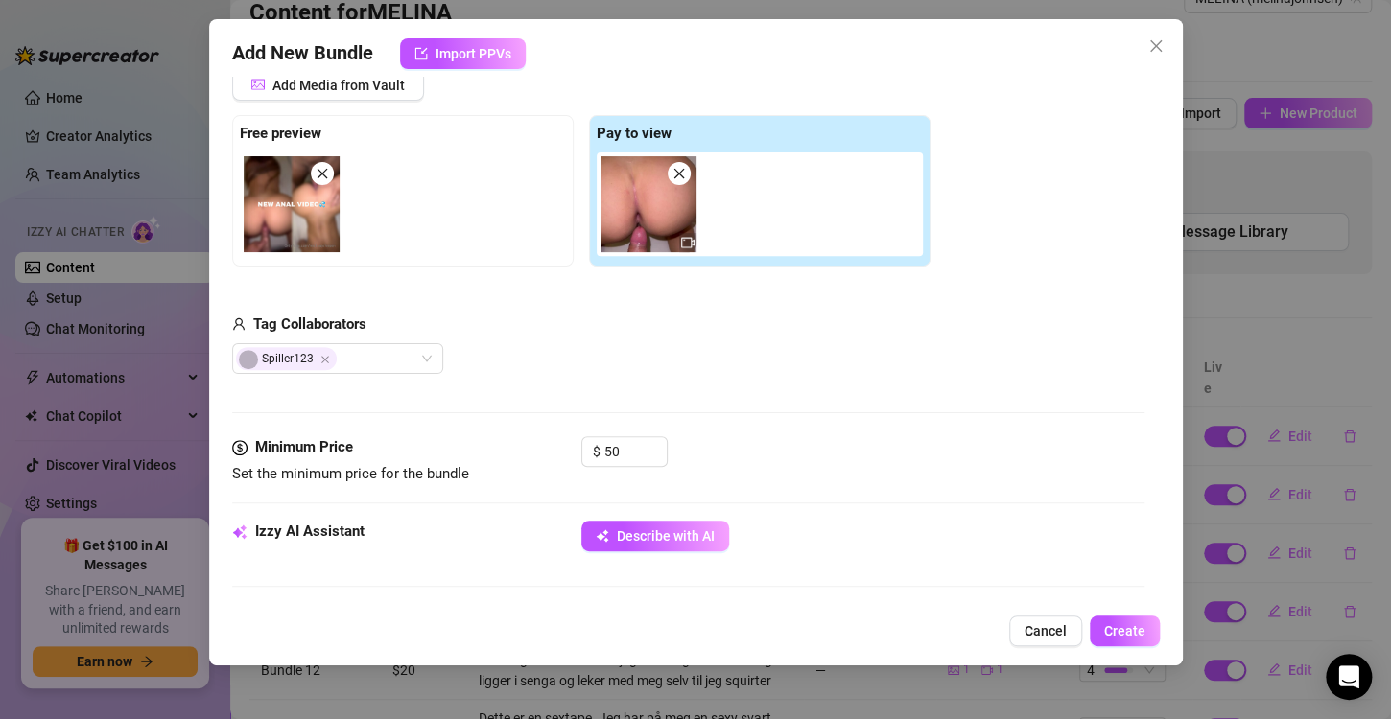
scroll to position [257, 0]
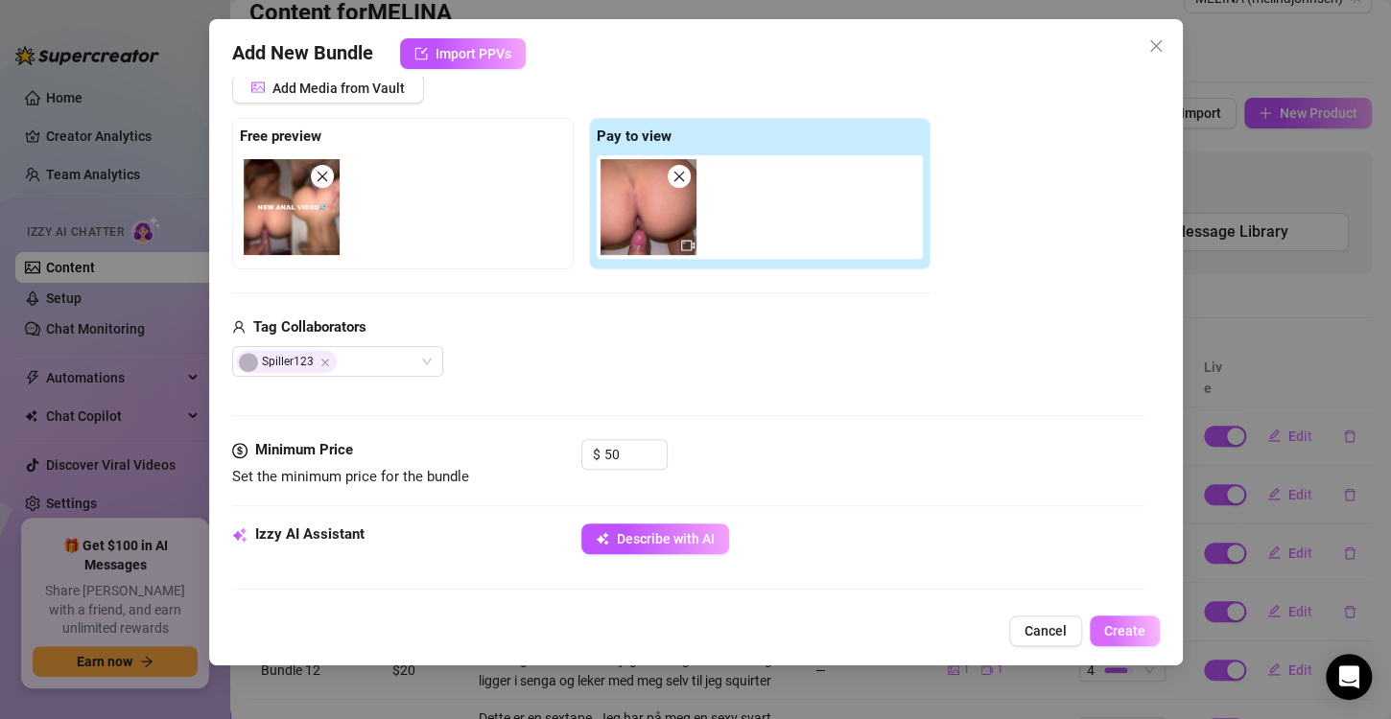
click at [1123, 629] on span "Create" at bounding box center [1124, 630] width 41 height 15
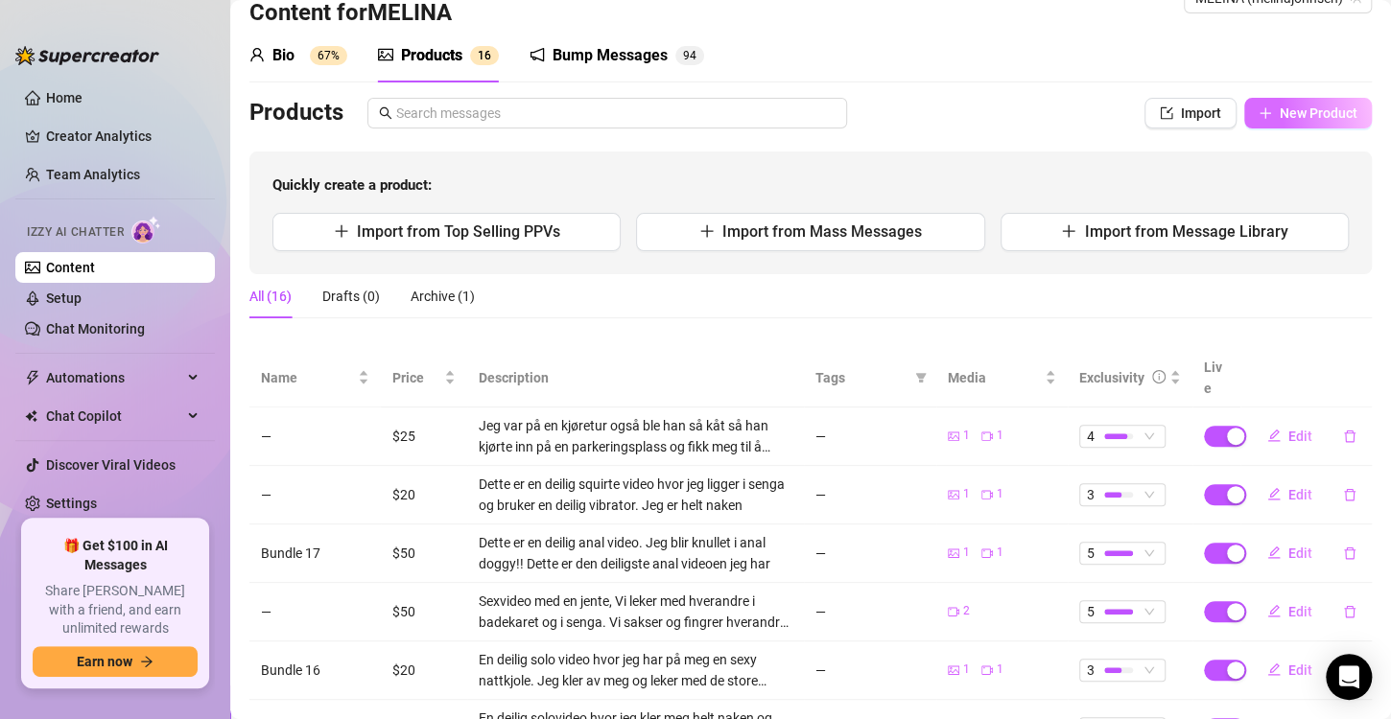
click at [1280, 109] on span "New Product" at bounding box center [1318, 112] width 78 height 15
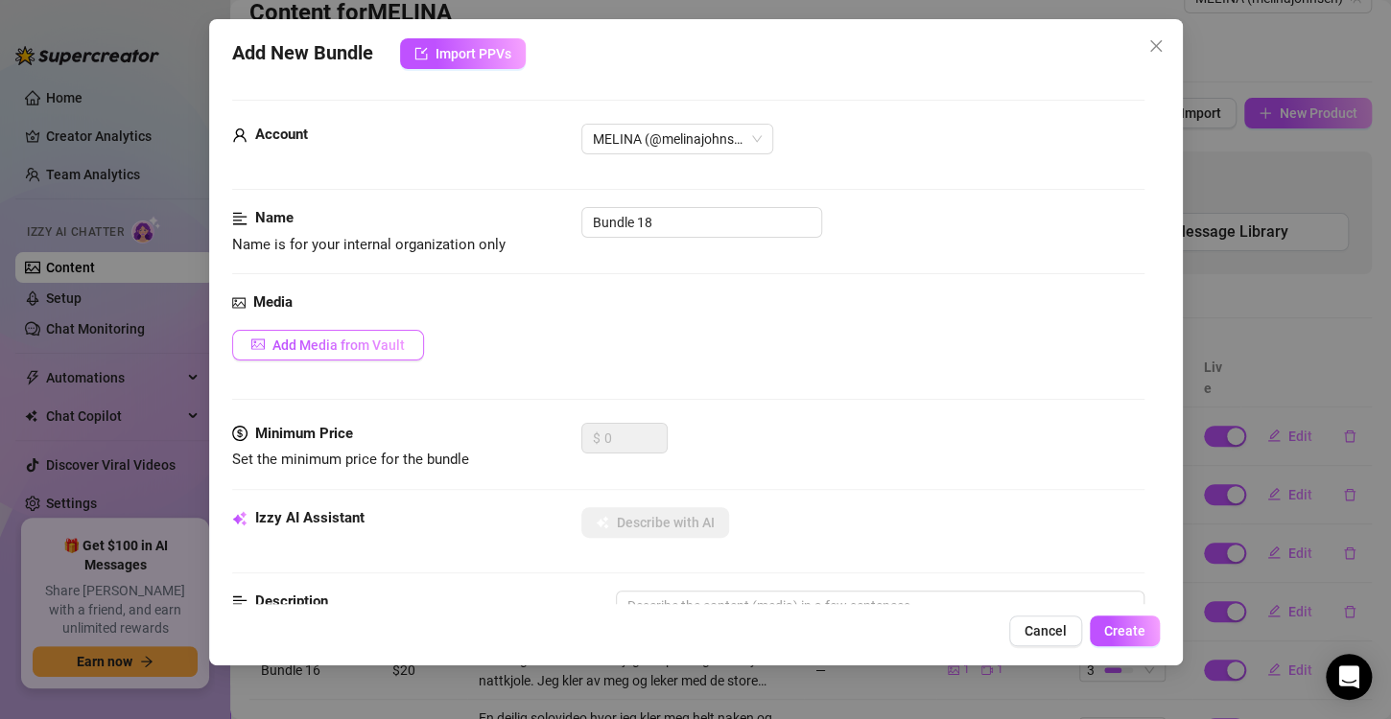
click at [330, 349] on span "Add Media from Vault" at bounding box center [338, 345] width 132 height 15
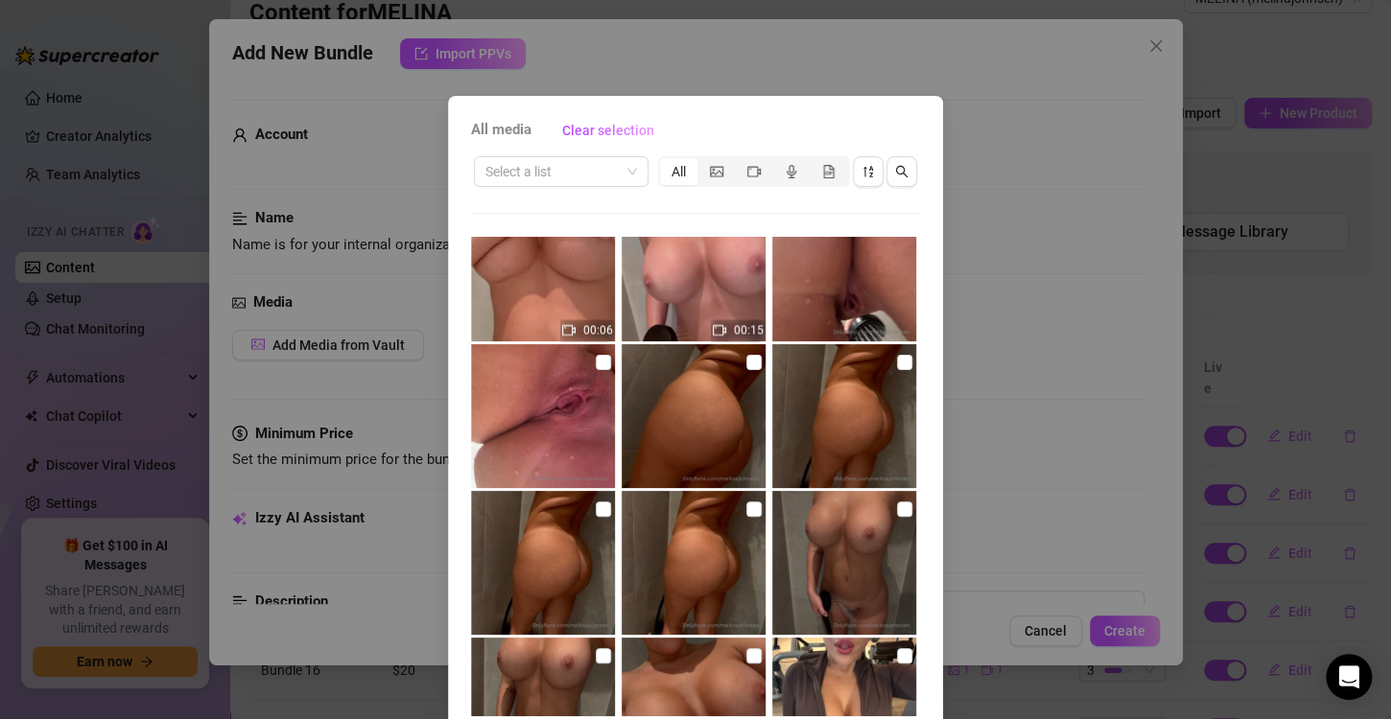
scroll to position [1683, 0]
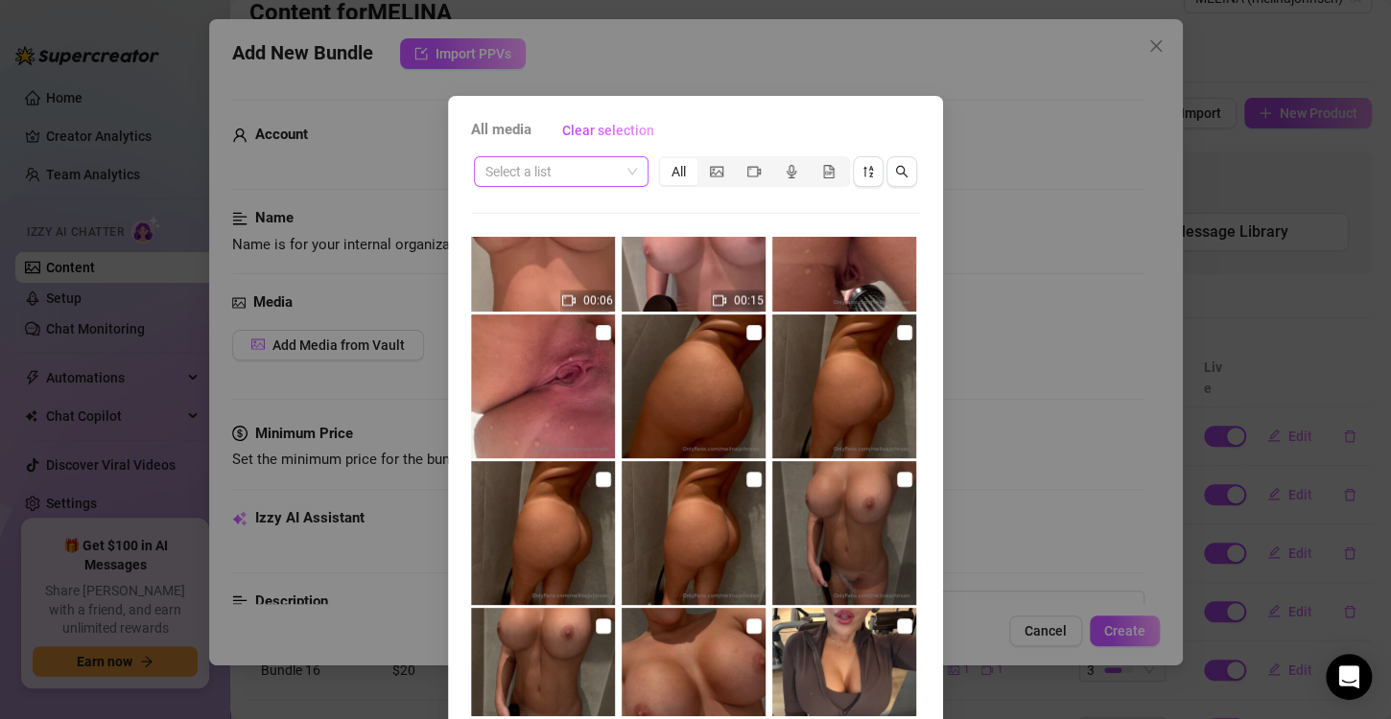
click at [570, 182] on input "search" at bounding box center [552, 171] width 134 height 29
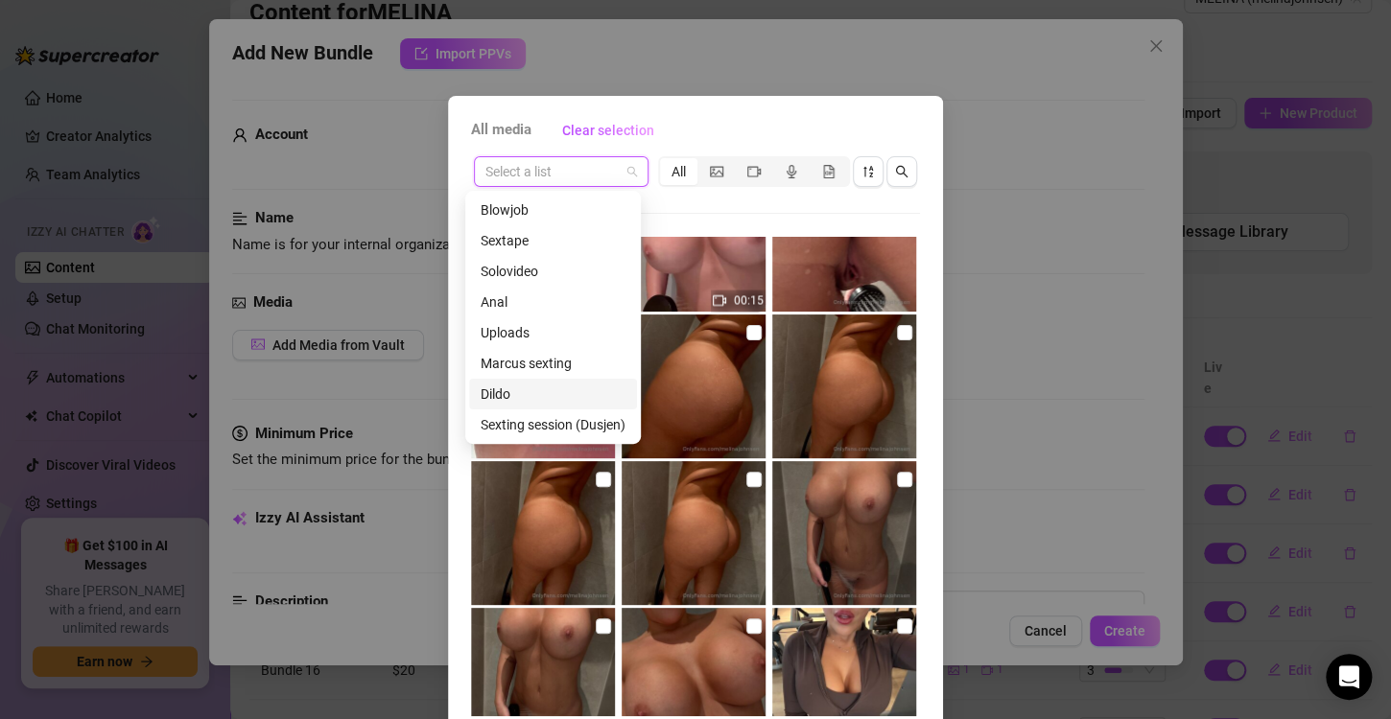
scroll to position [215, 0]
click at [513, 417] on div "Messages" at bounding box center [552, 424] width 145 height 21
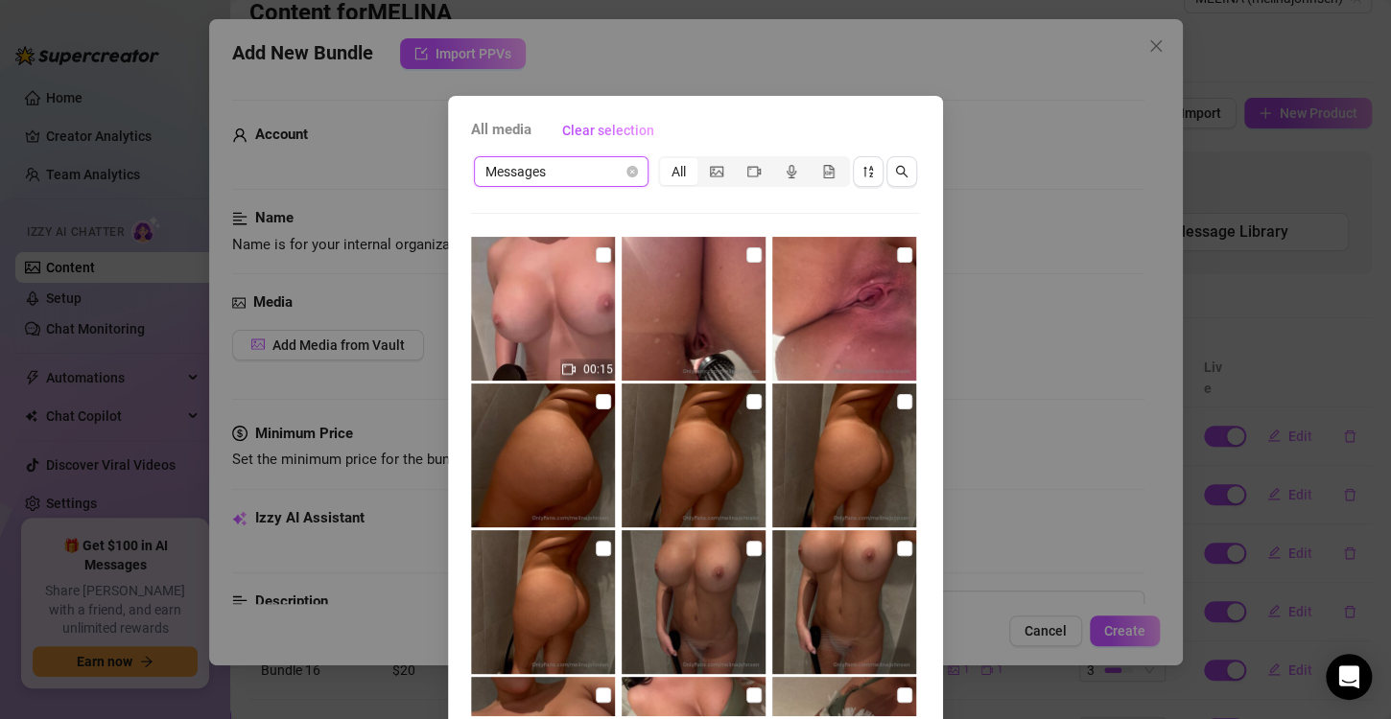
scroll to position [882, 0]
click at [596, 549] on input "checkbox" at bounding box center [603, 546] width 15 height 15
click at [596, 545] on input "checkbox" at bounding box center [603, 546] width 15 height 15
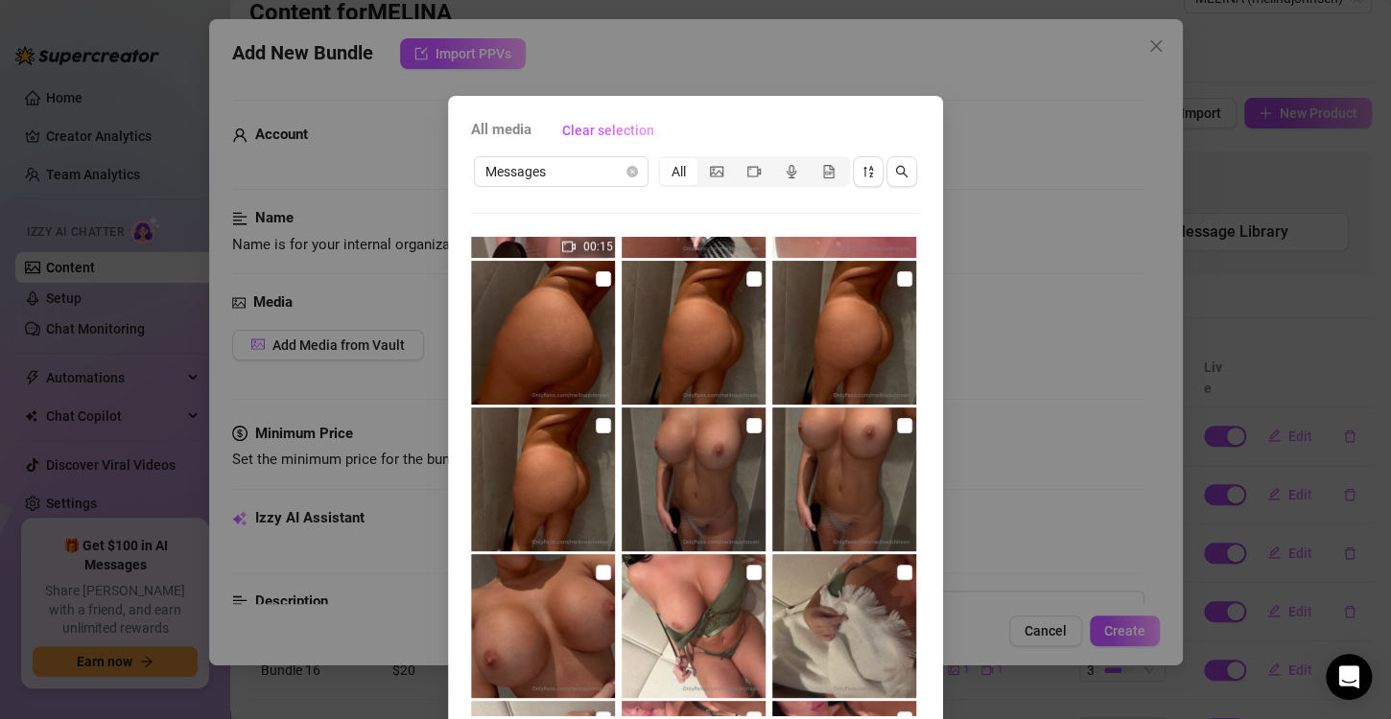
click at [580, 572] on img at bounding box center [543, 626] width 144 height 144
click at [897, 423] on input "checkbox" at bounding box center [904, 425] width 15 height 15
click at [746, 423] on input "checkbox" at bounding box center [753, 425] width 15 height 15
click at [600, 422] on img at bounding box center [543, 480] width 144 height 144
click at [596, 272] on input "checkbox" at bounding box center [603, 278] width 15 height 15
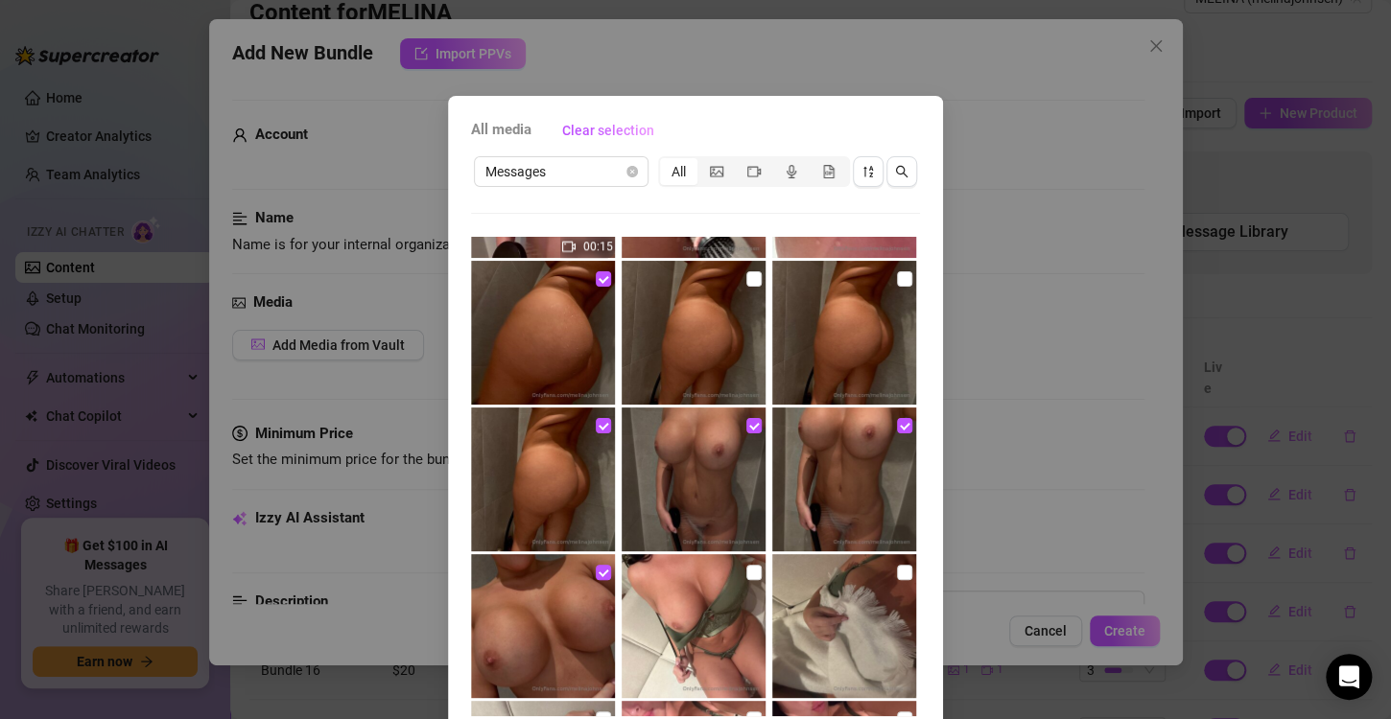
click at [748, 278] on img at bounding box center [693, 333] width 144 height 144
click at [875, 274] on img at bounding box center [844, 333] width 144 height 144
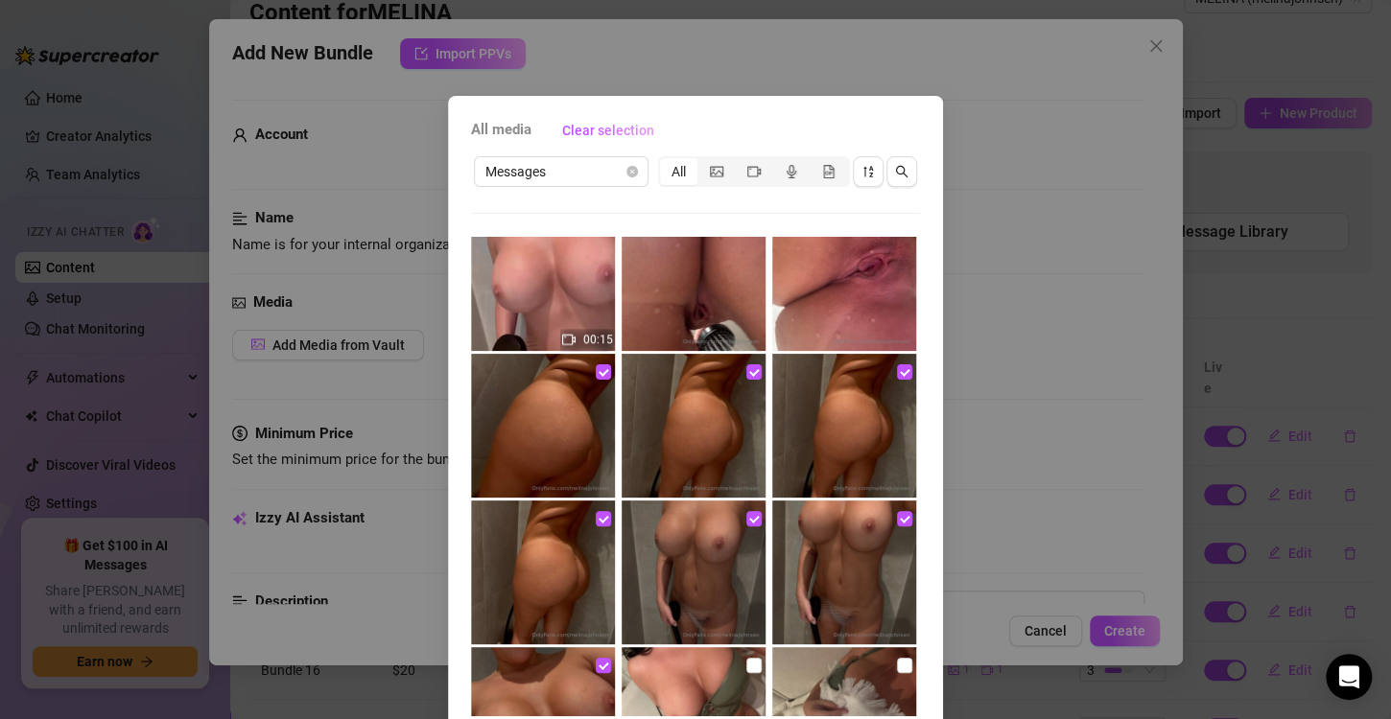
scroll to position [81, 0]
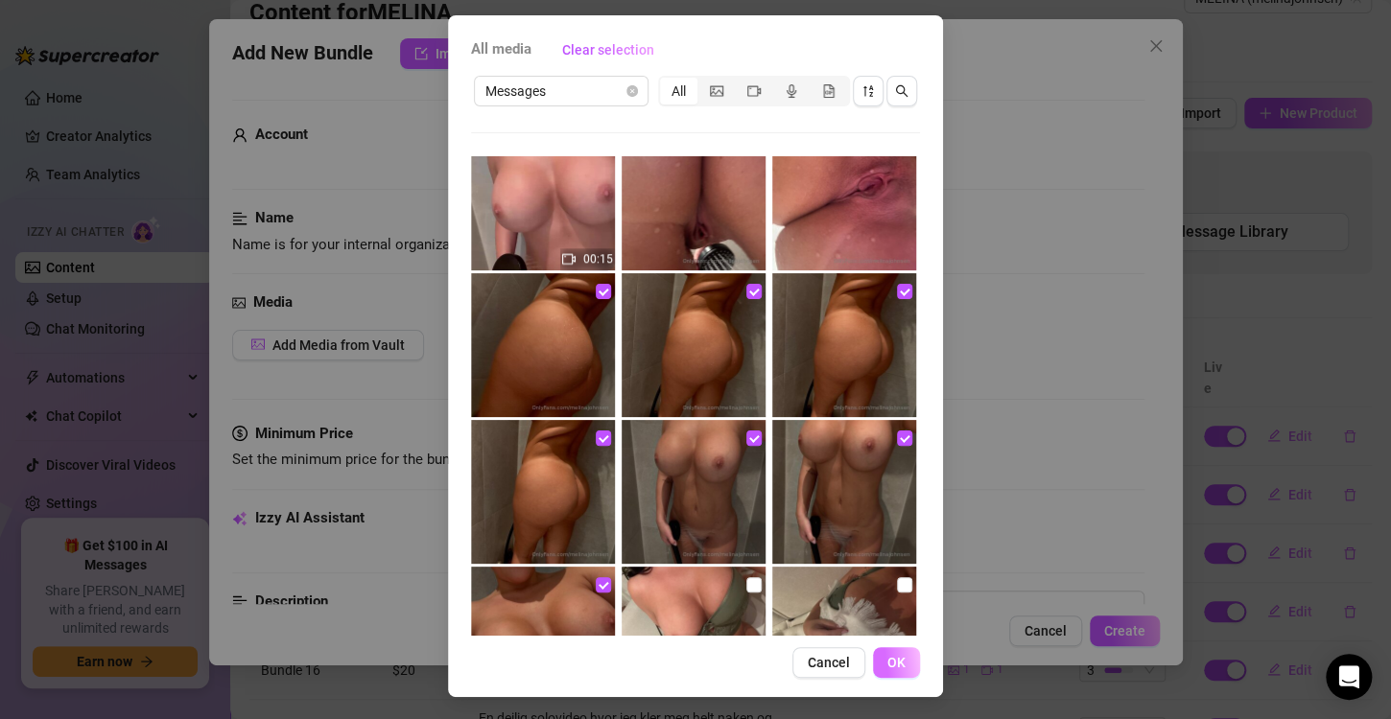
click at [902, 664] on button "OK" at bounding box center [896, 662] width 47 height 31
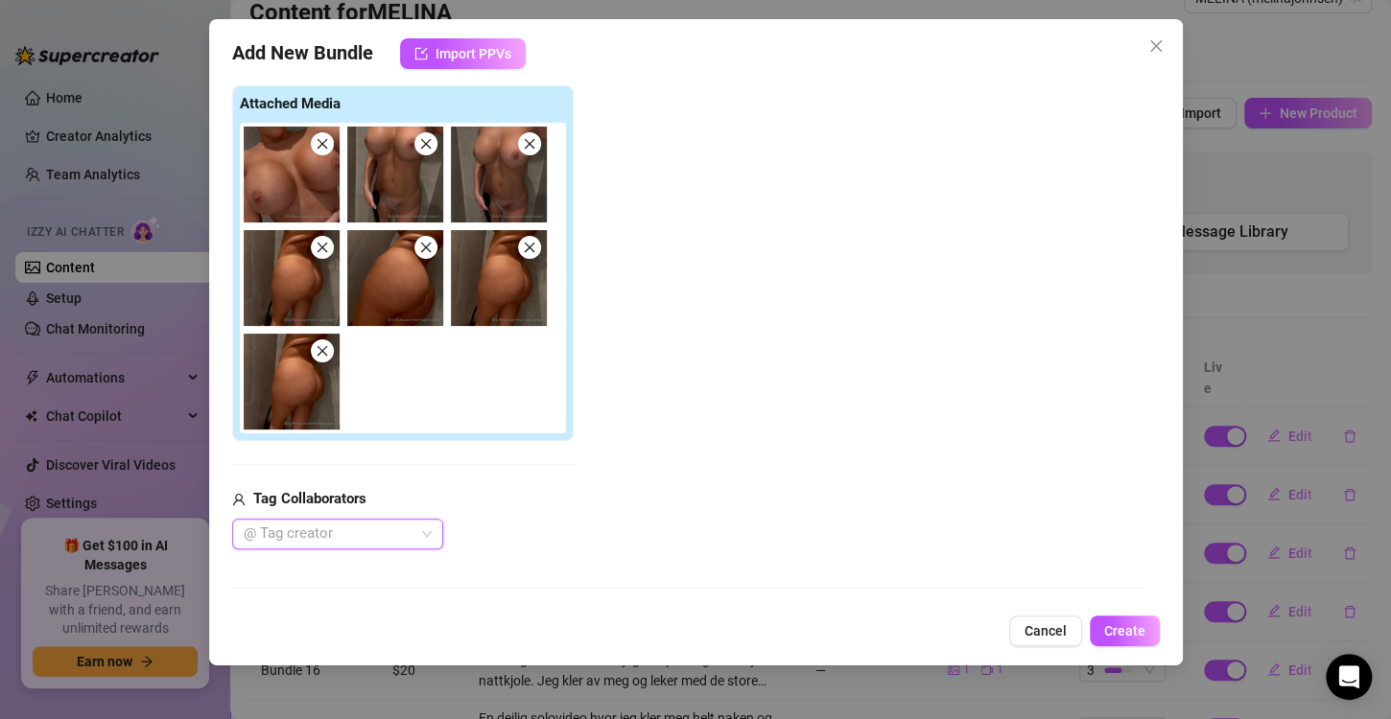
scroll to position [544, 0]
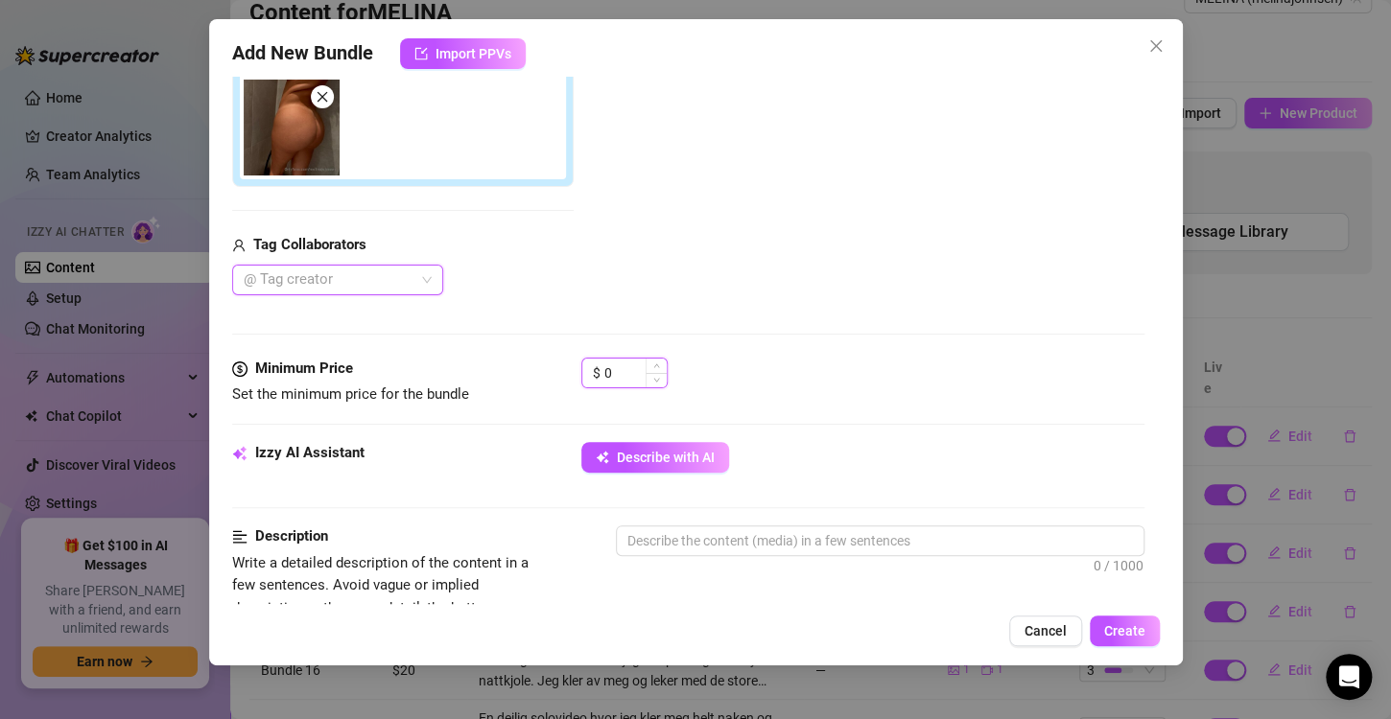
click at [626, 370] on input "0" at bounding box center [635, 373] width 62 height 29
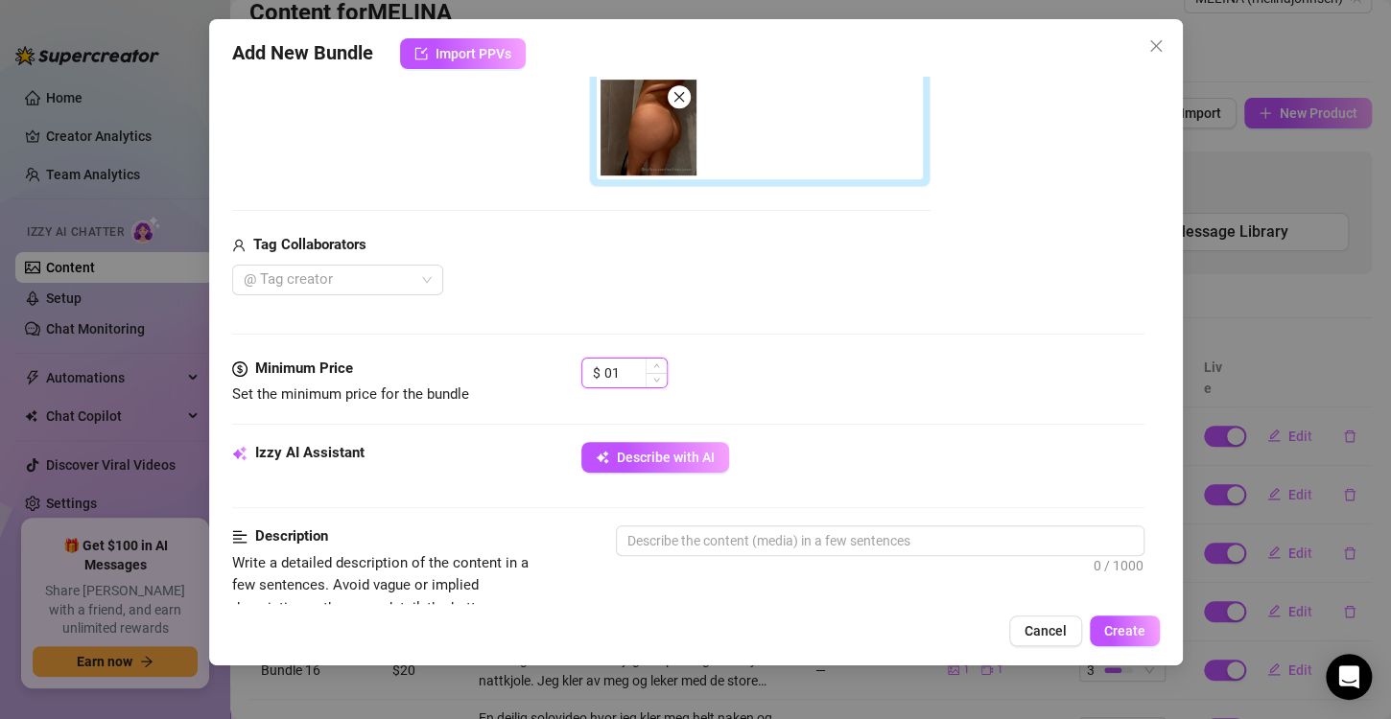
click at [616, 372] on input "01" at bounding box center [635, 373] width 62 height 29
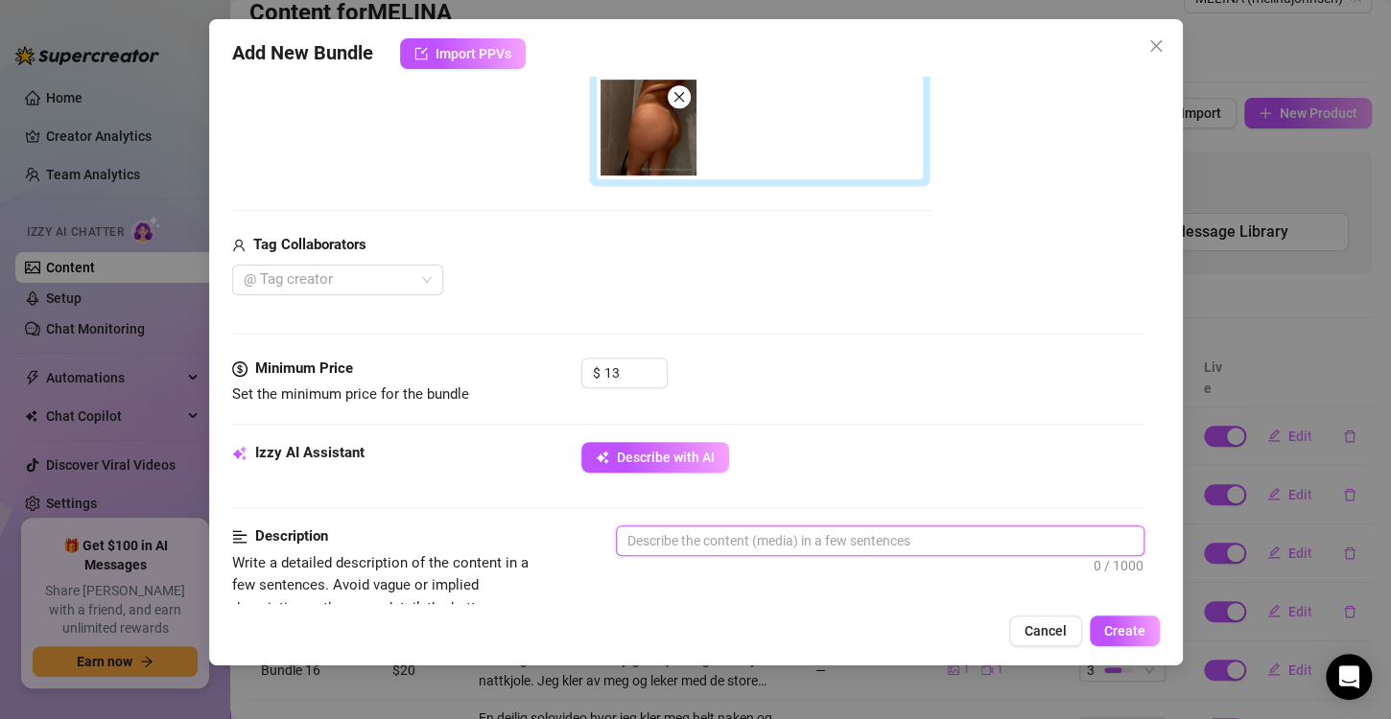
click at [728, 536] on textarea at bounding box center [880, 541] width 527 height 29
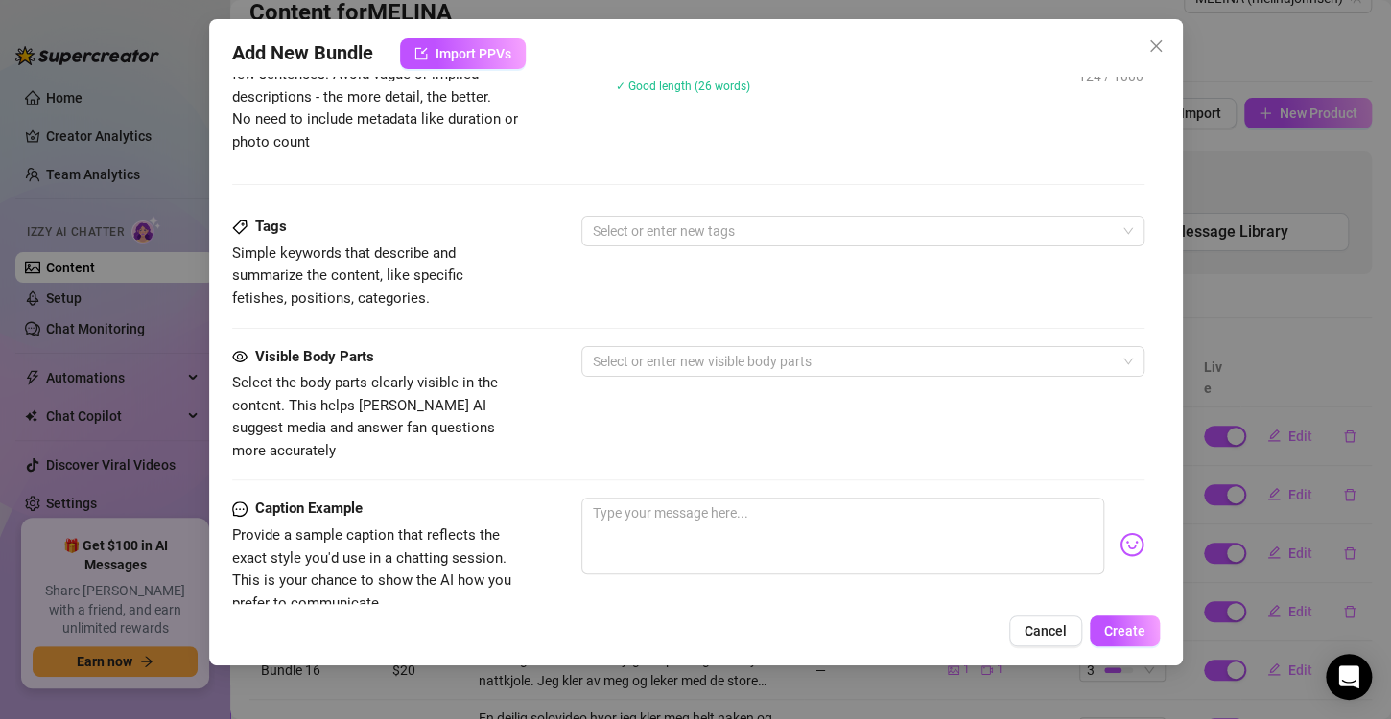
scroll to position [1089, 0]
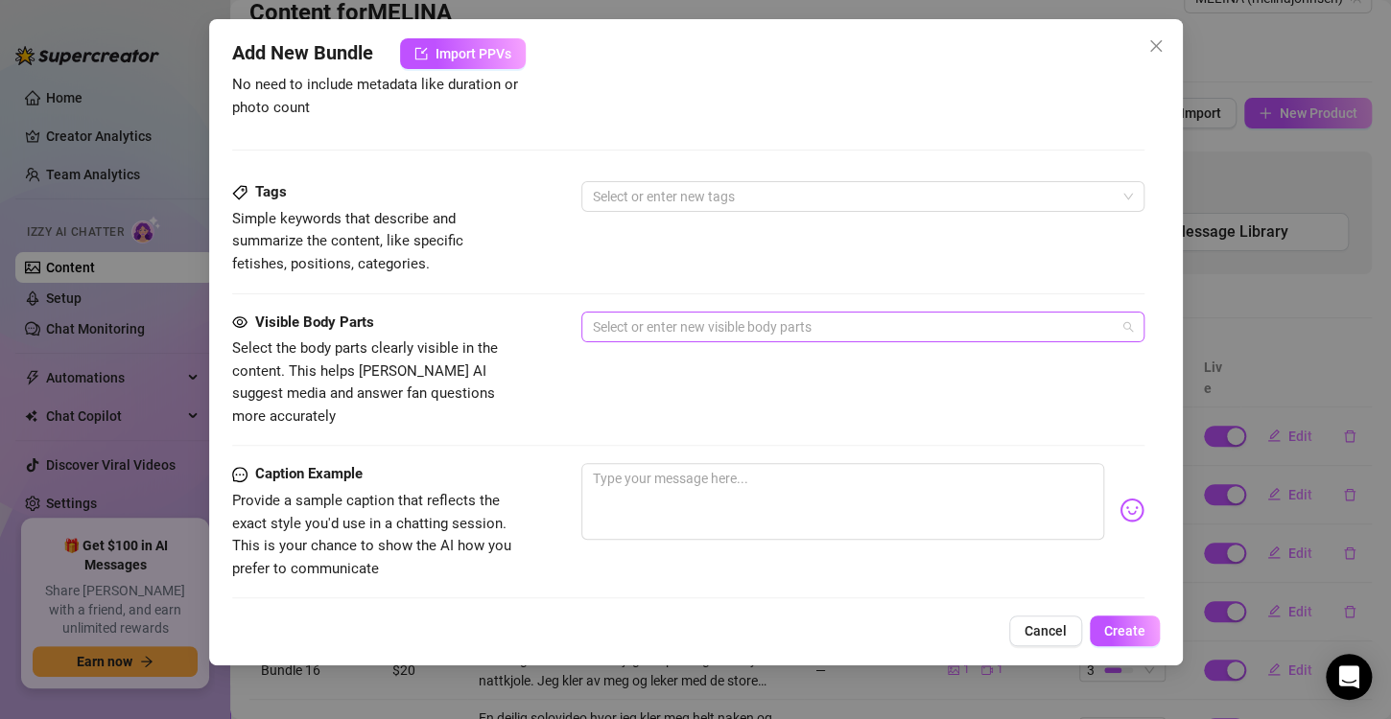
click at [686, 323] on div at bounding box center [852, 327] width 535 height 27
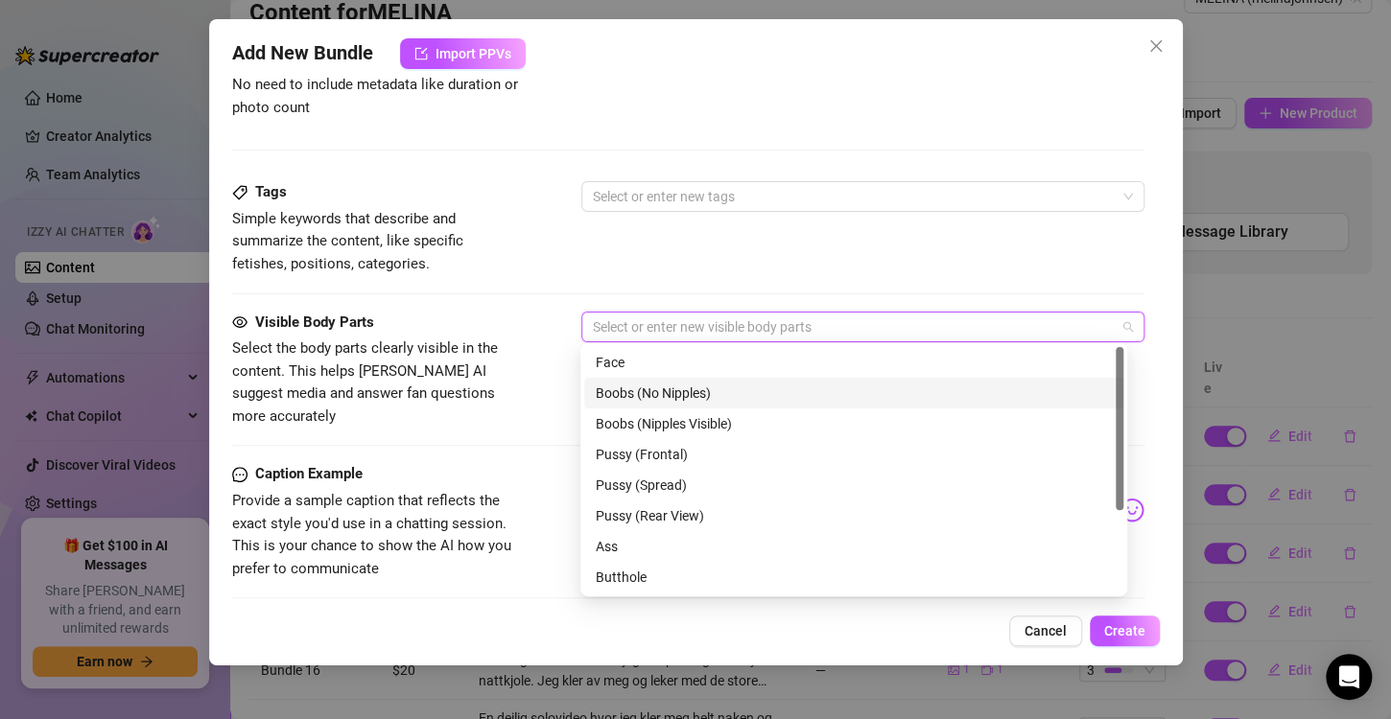
click at [650, 391] on div "Boobs (No Nipples)" at bounding box center [854, 393] width 516 height 21
click at [663, 388] on div "Boobs (No Nipples)" at bounding box center [847, 393] width 503 height 21
click at [657, 418] on div "Boobs (Nipples Visible)" at bounding box center [854, 423] width 516 height 21
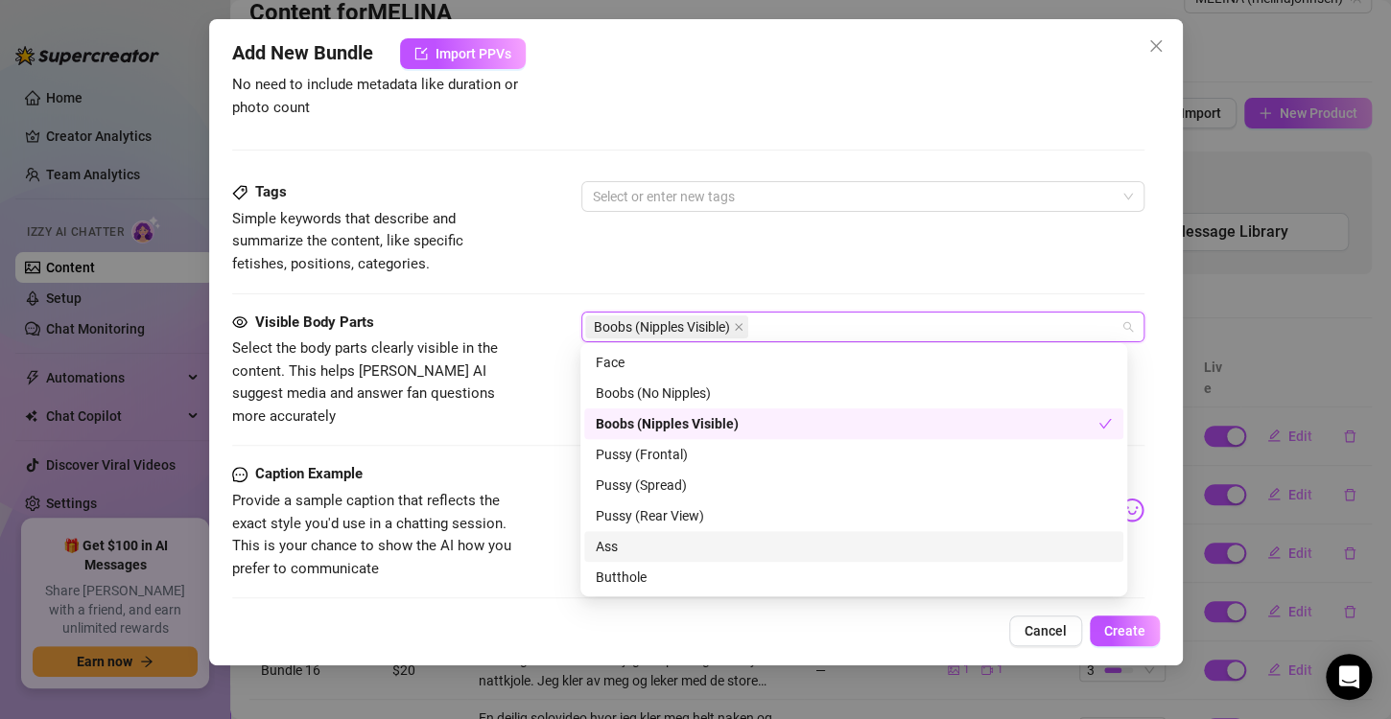
click at [638, 546] on div "Ass" at bounding box center [854, 546] width 516 height 21
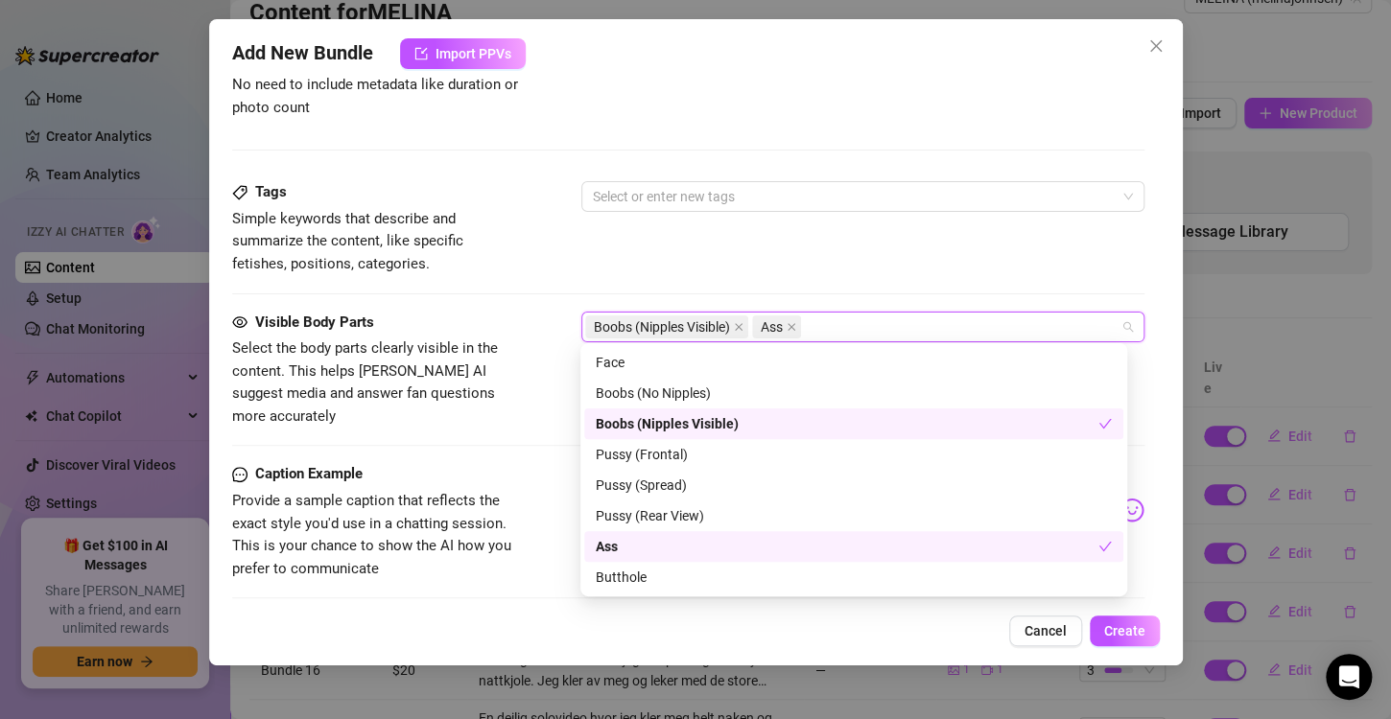
click at [527, 503] on div "Caption Example Provide a sample caption that reflects the exact style you'd us…" at bounding box center [688, 521] width 912 height 117
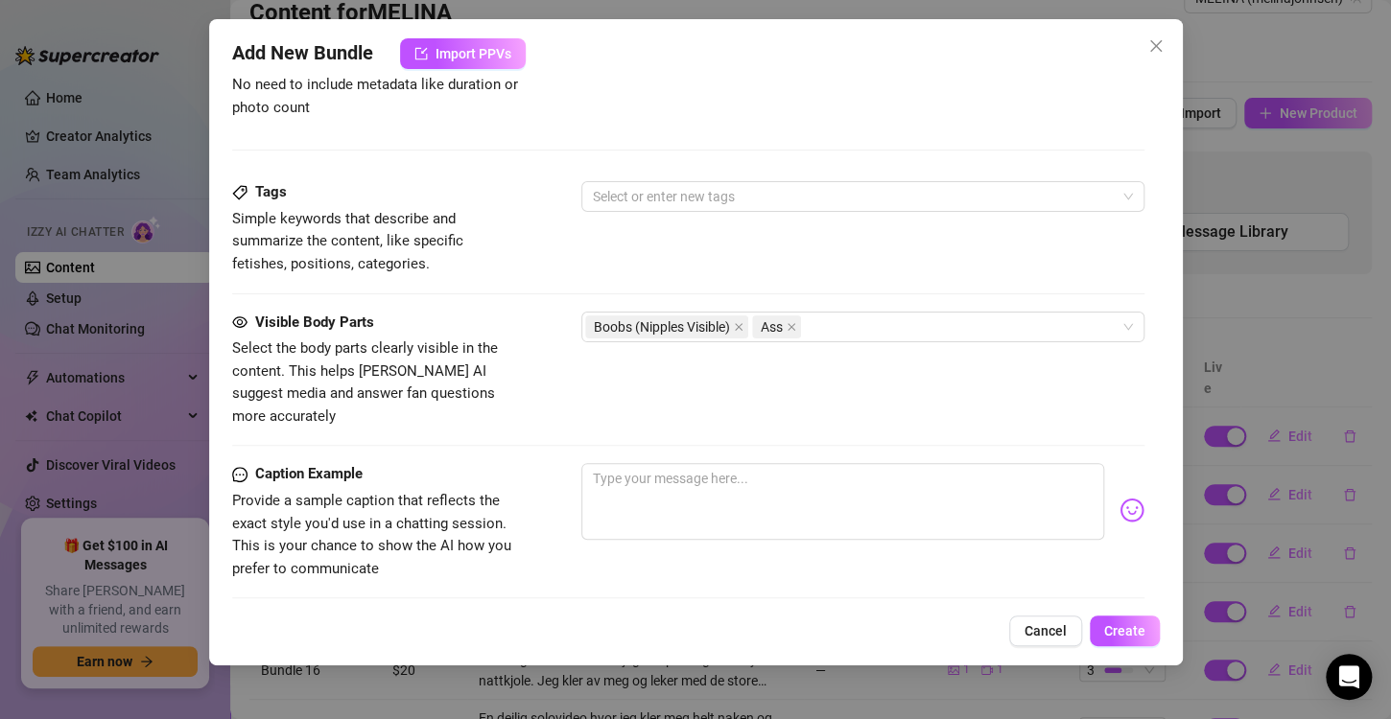
scroll to position [1159, 0]
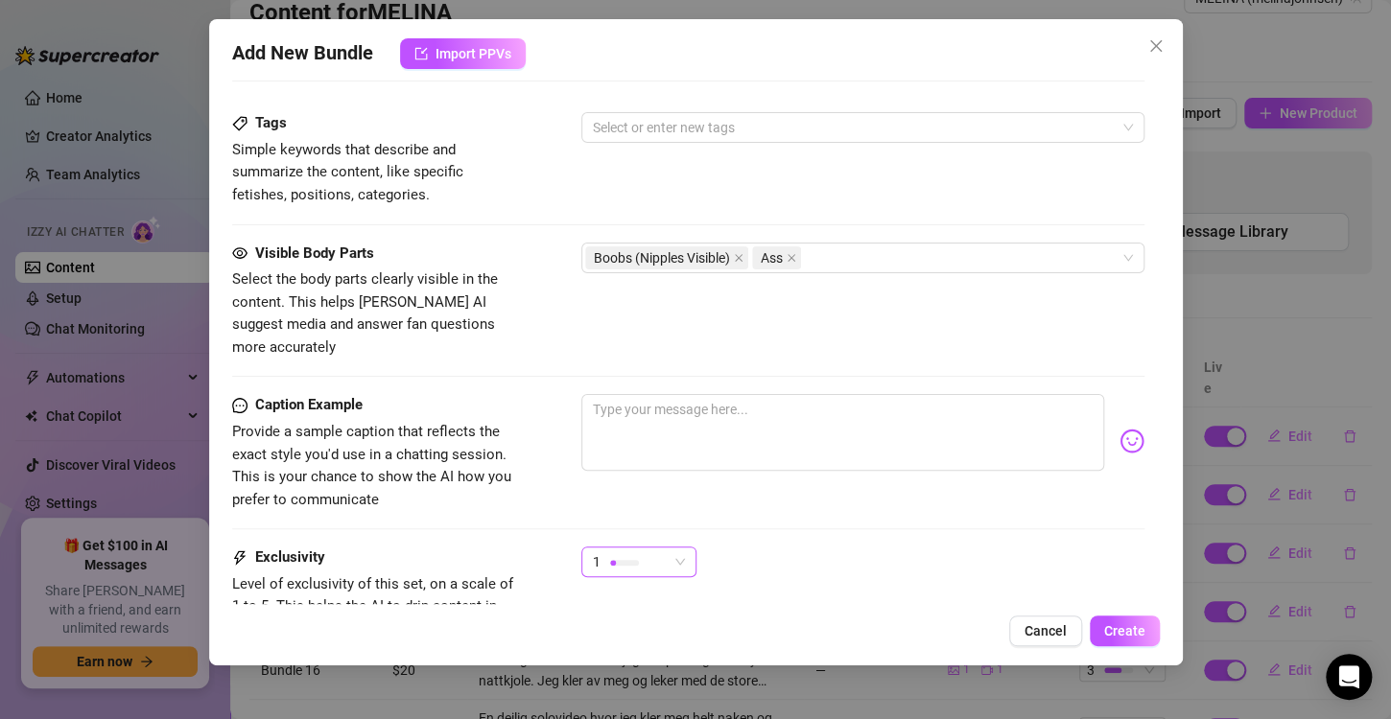
click at [647, 548] on div "1" at bounding box center [630, 562] width 75 height 29
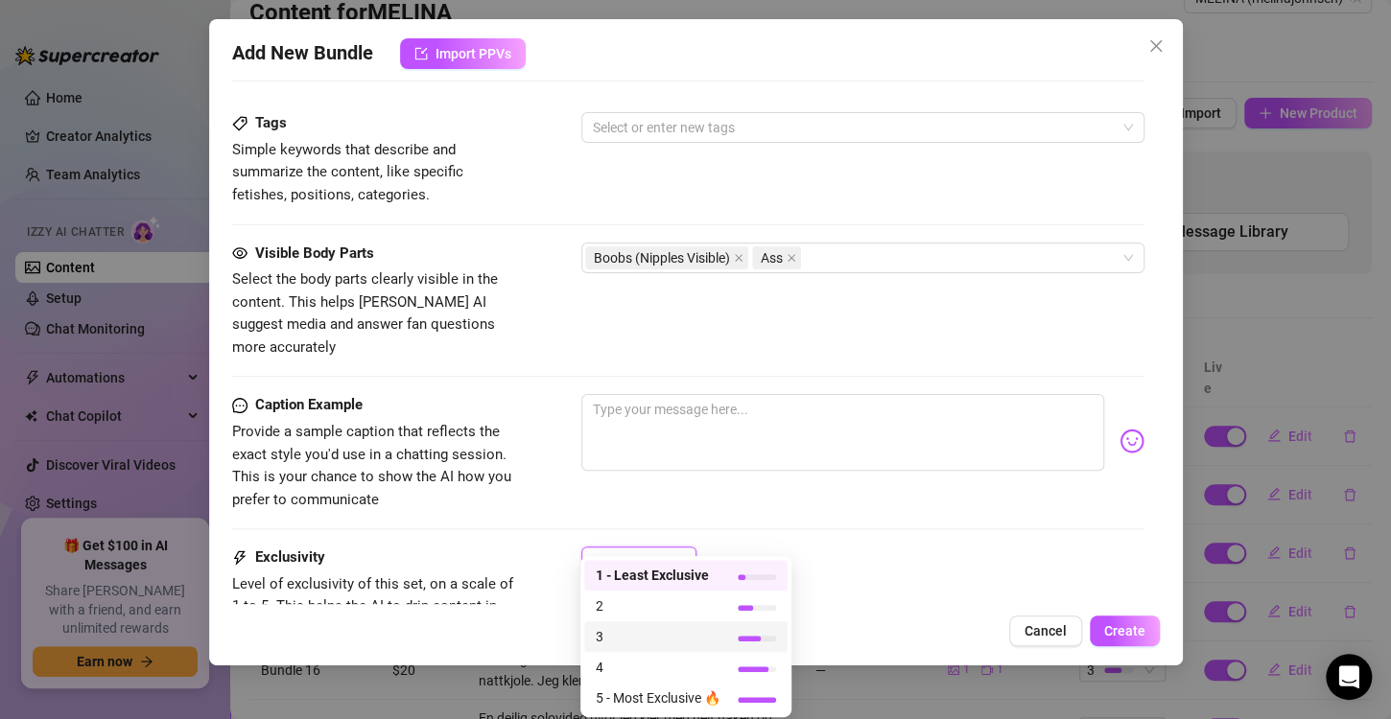
click at [613, 645] on span "3" at bounding box center [658, 636] width 125 height 21
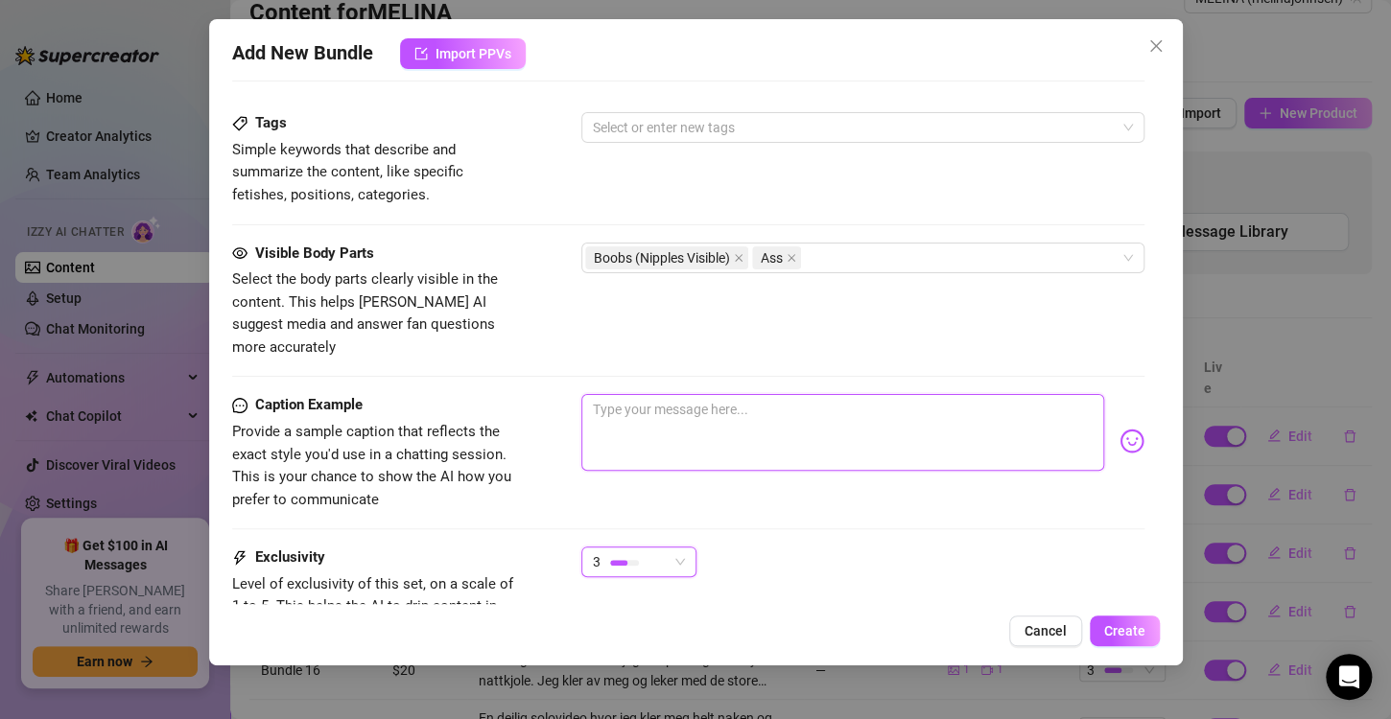
click at [652, 407] on textarea at bounding box center [842, 432] width 523 height 77
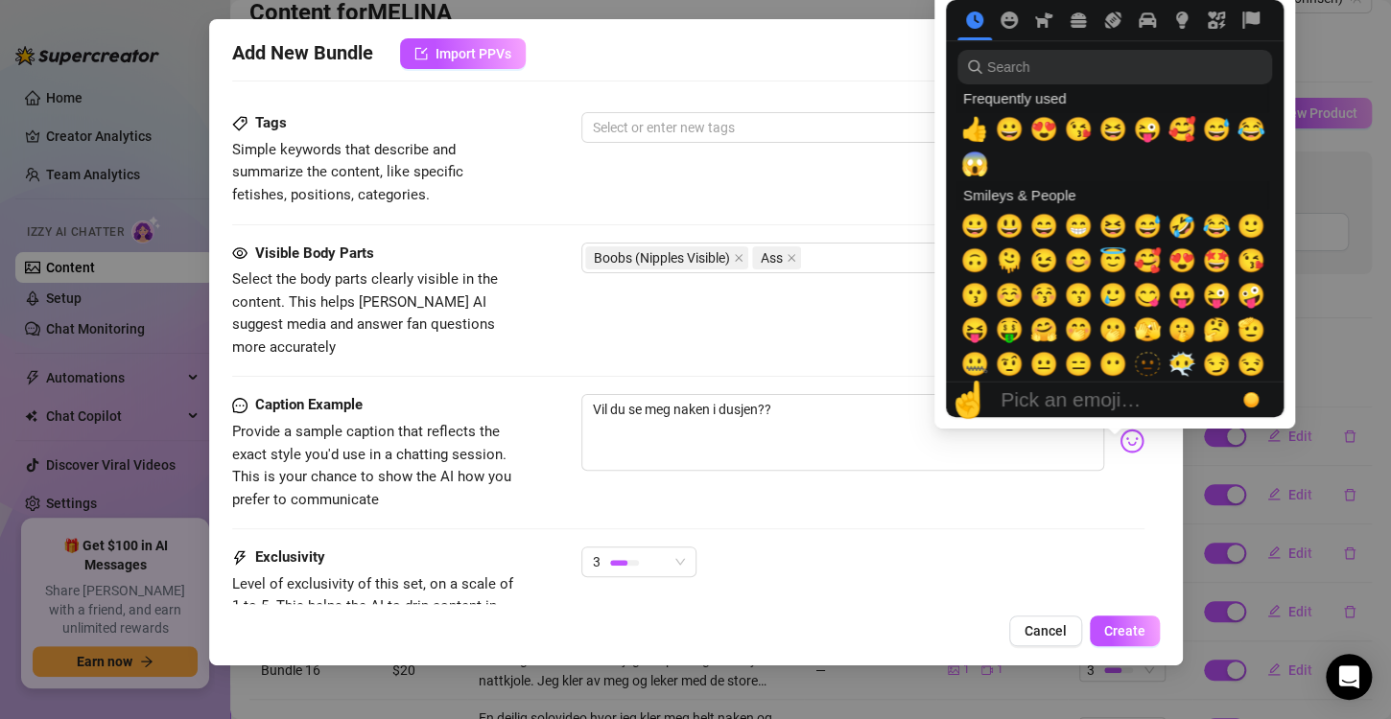
click at [1108, 396] on div "Pick an emoji…" at bounding box center [1070, 399] width 140 height 23
click at [1042, 132] on span "😍" at bounding box center [1043, 129] width 29 height 27
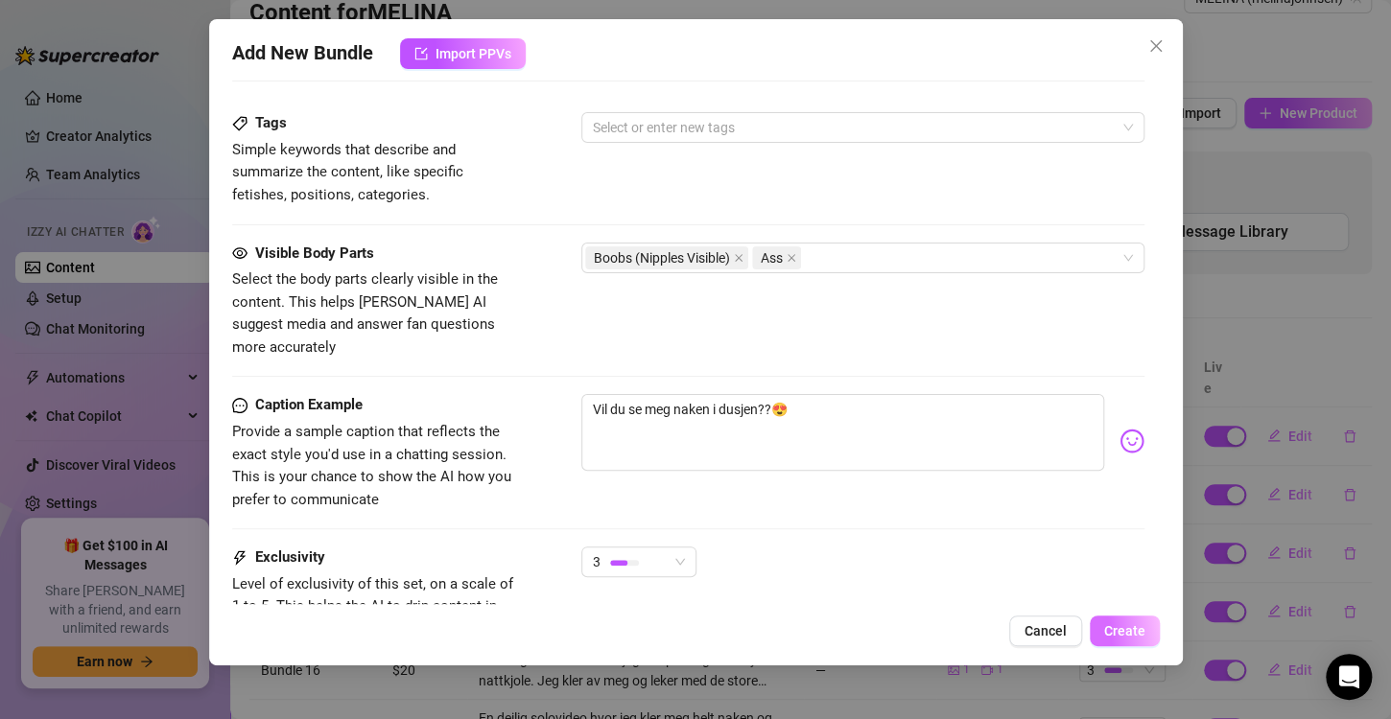
click at [1123, 635] on span "Create" at bounding box center [1124, 630] width 41 height 15
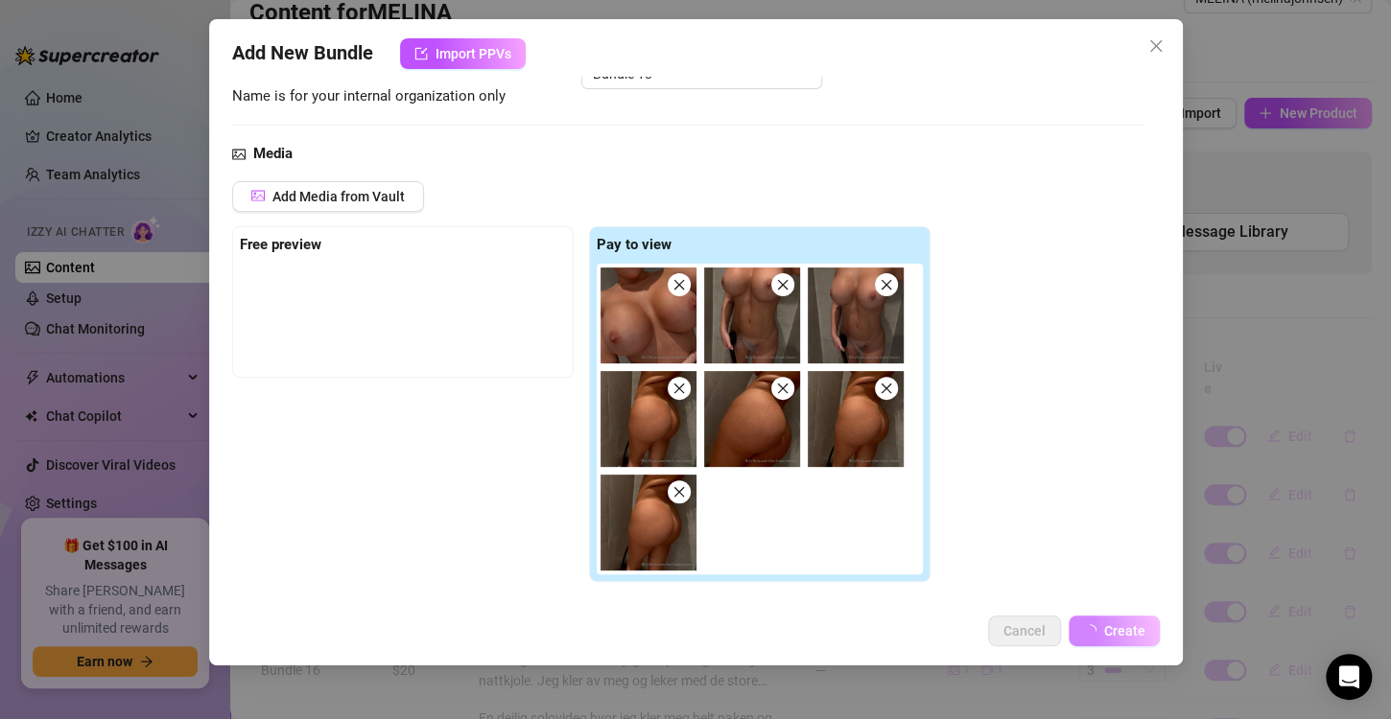
scroll to position [147, 0]
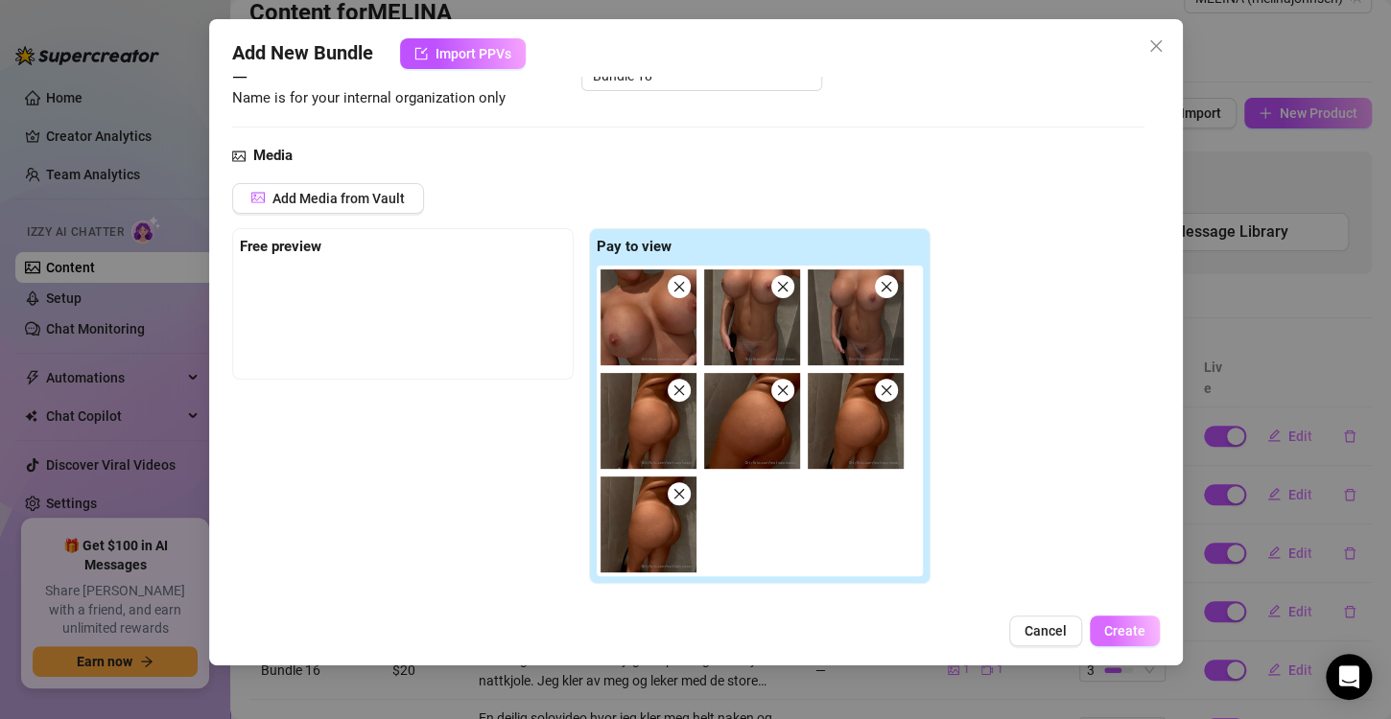
click at [1129, 627] on span "Create" at bounding box center [1124, 630] width 41 height 15
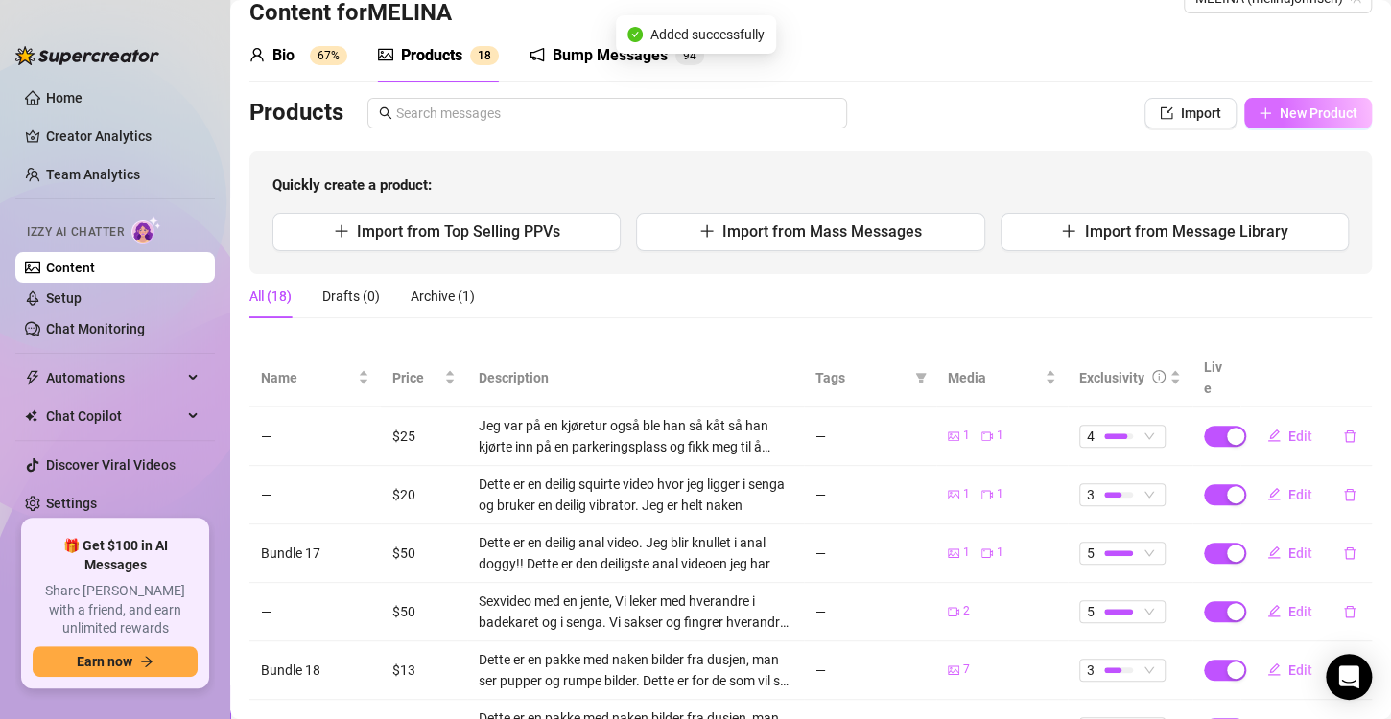
click at [1279, 112] on span "New Product" at bounding box center [1318, 112] width 78 height 15
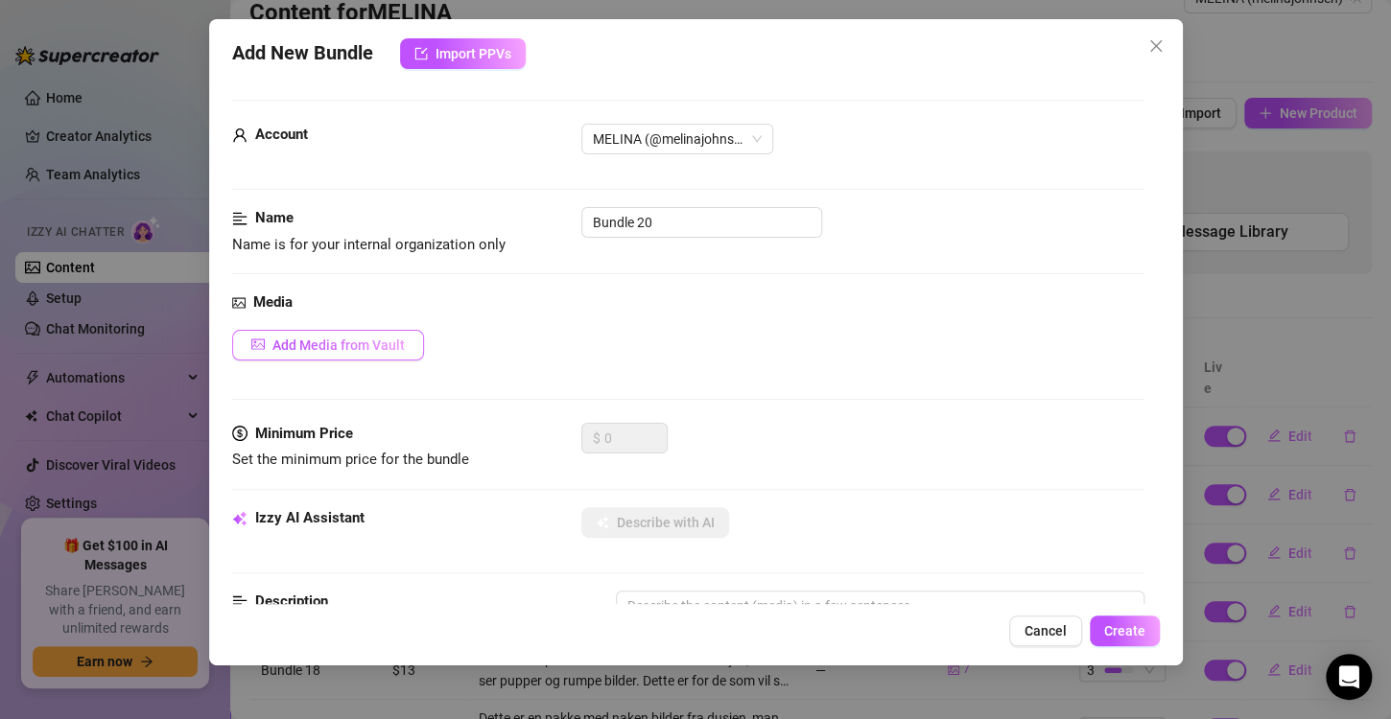
click at [349, 338] on span "Add Media from Vault" at bounding box center [338, 345] width 132 height 15
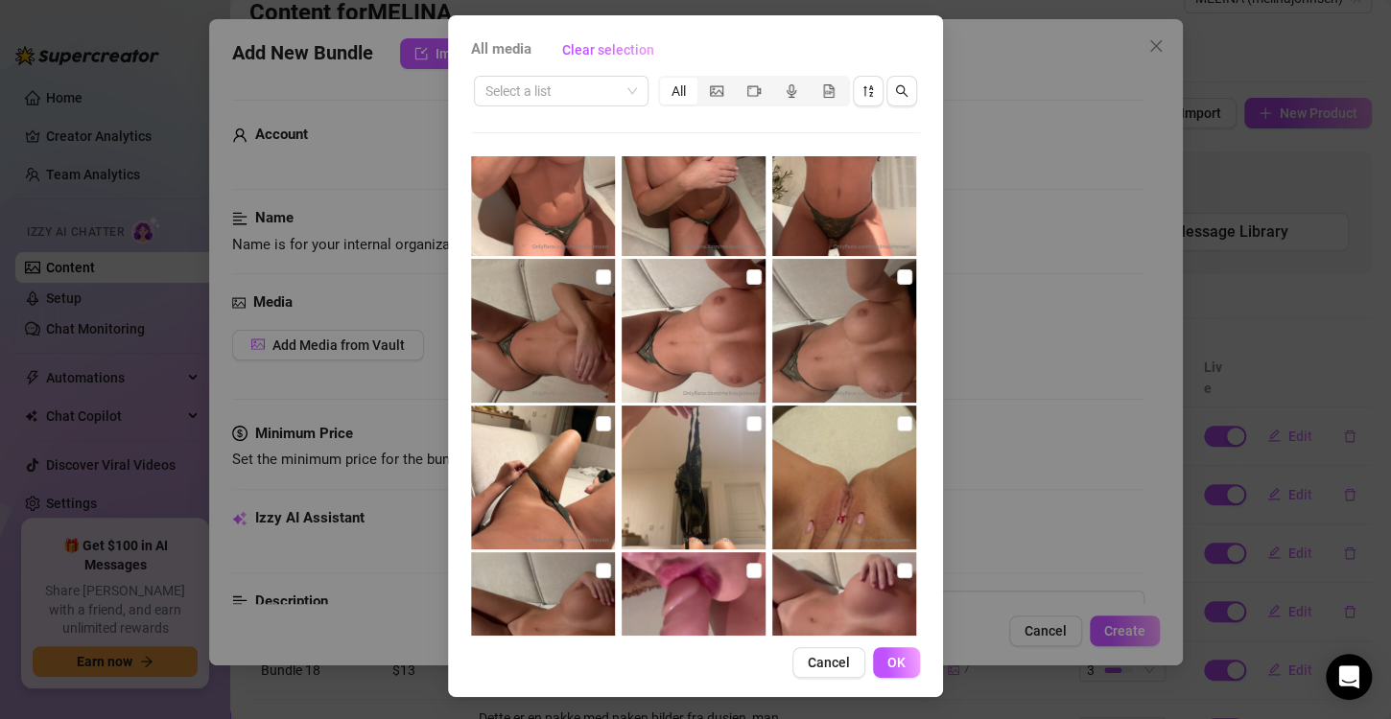
scroll to position [2671, 0]
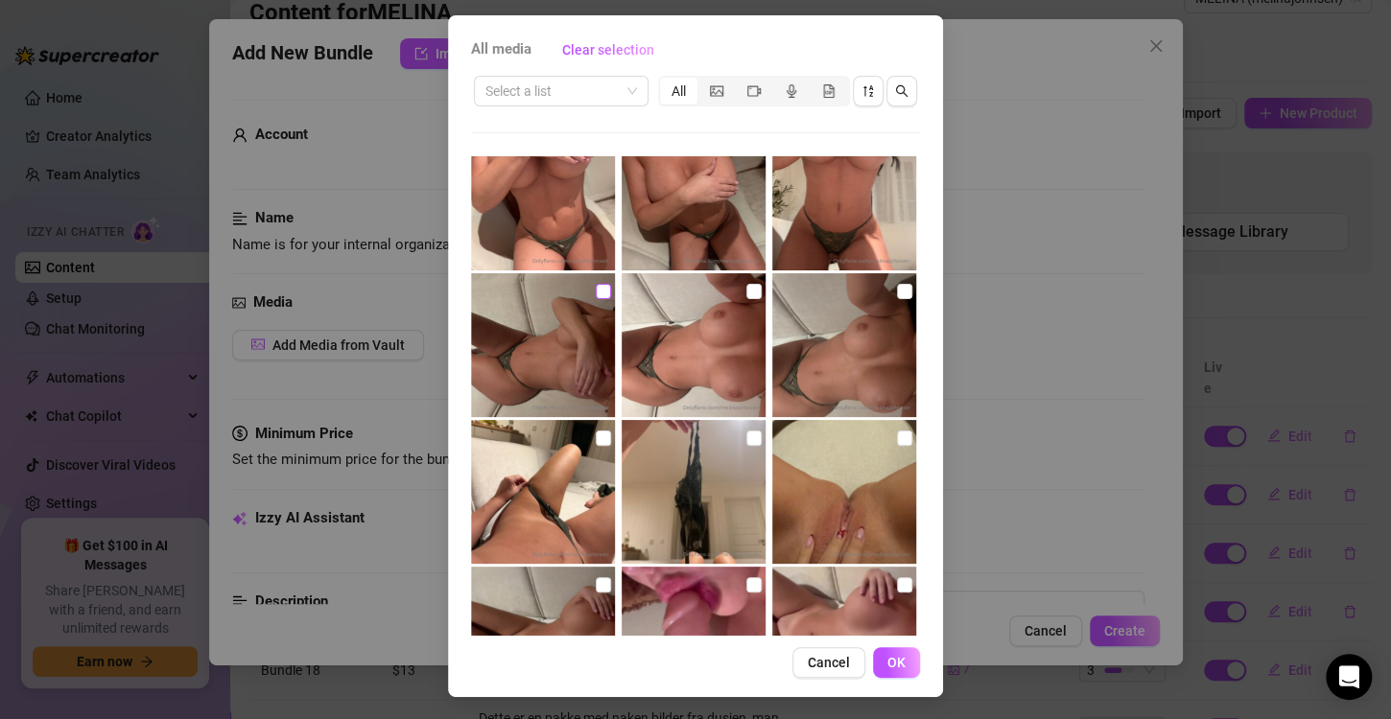
click at [596, 290] on input "checkbox" at bounding box center [603, 291] width 15 height 15
click at [746, 285] on input "checkbox" at bounding box center [753, 291] width 15 height 15
click at [897, 290] on input "checkbox" at bounding box center [904, 291] width 15 height 15
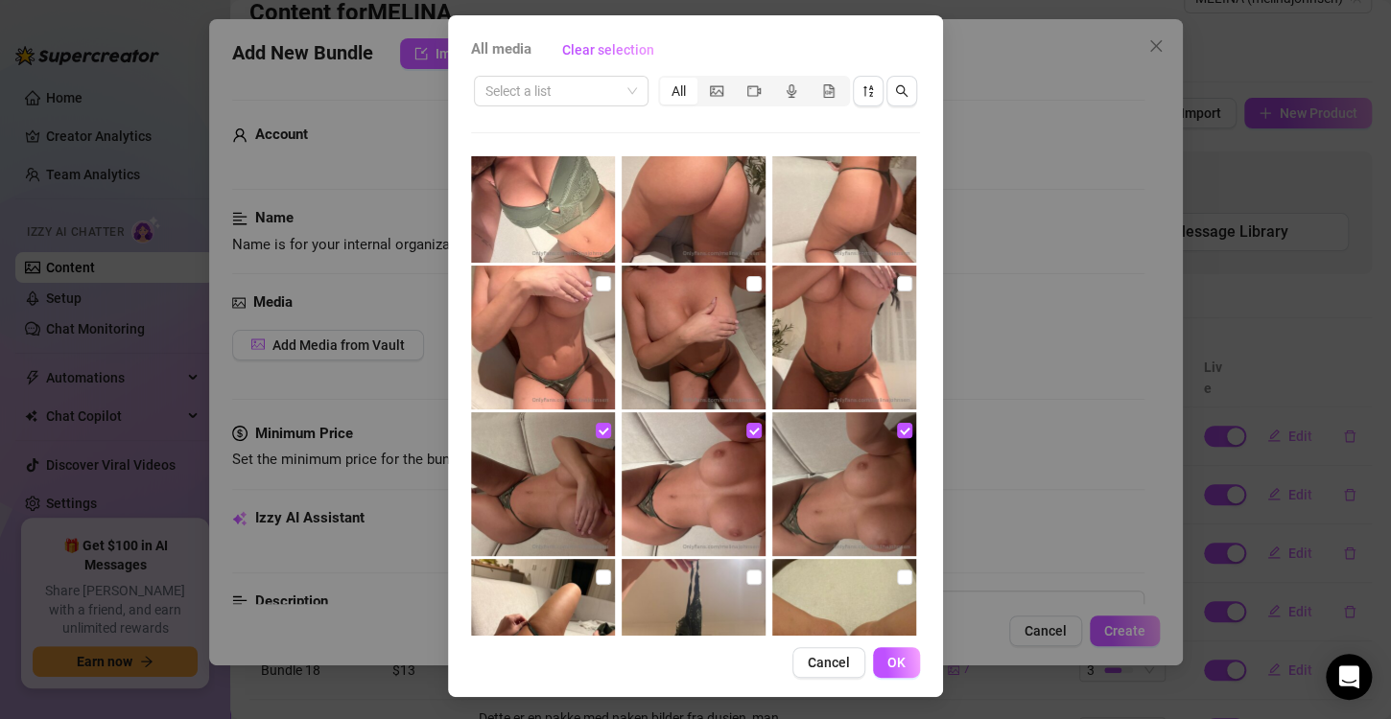
scroll to position [2524, 0]
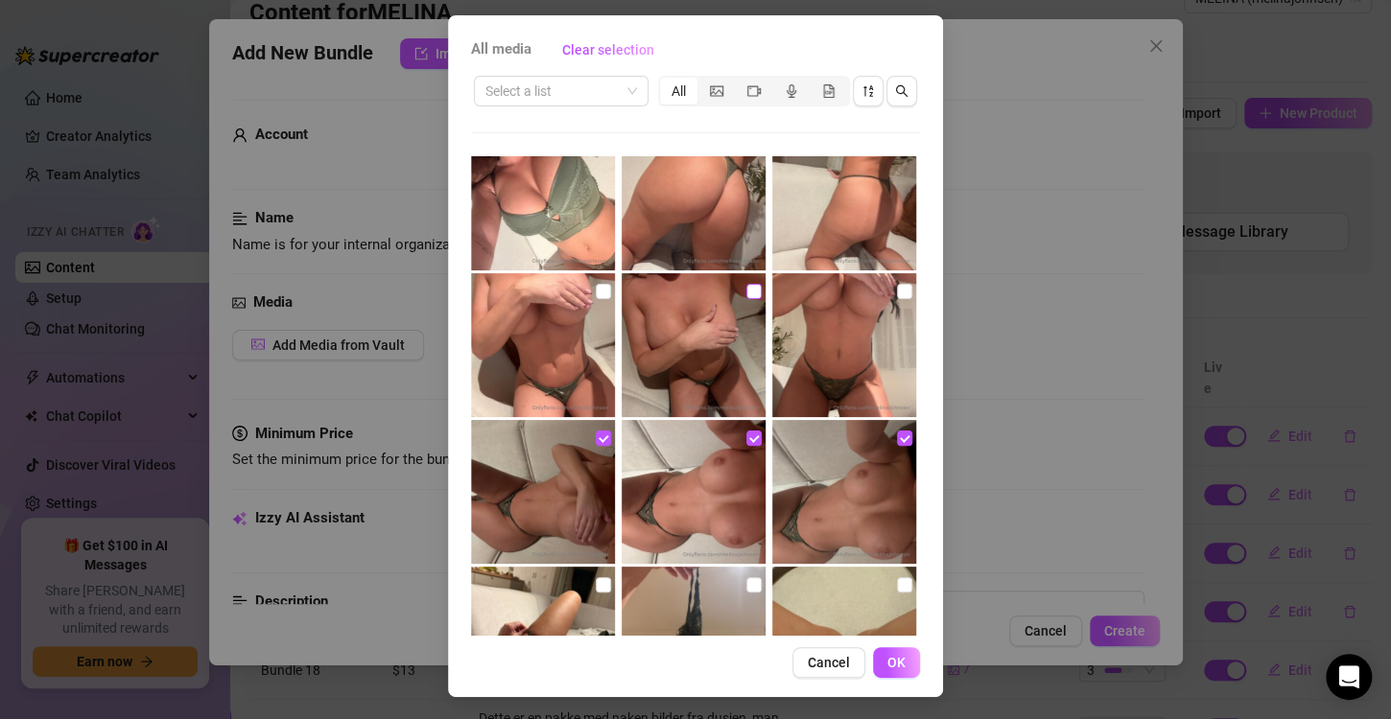
click at [746, 294] on input "checkbox" at bounding box center [753, 291] width 15 height 15
click at [878, 661] on button "OK" at bounding box center [896, 662] width 47 height 31
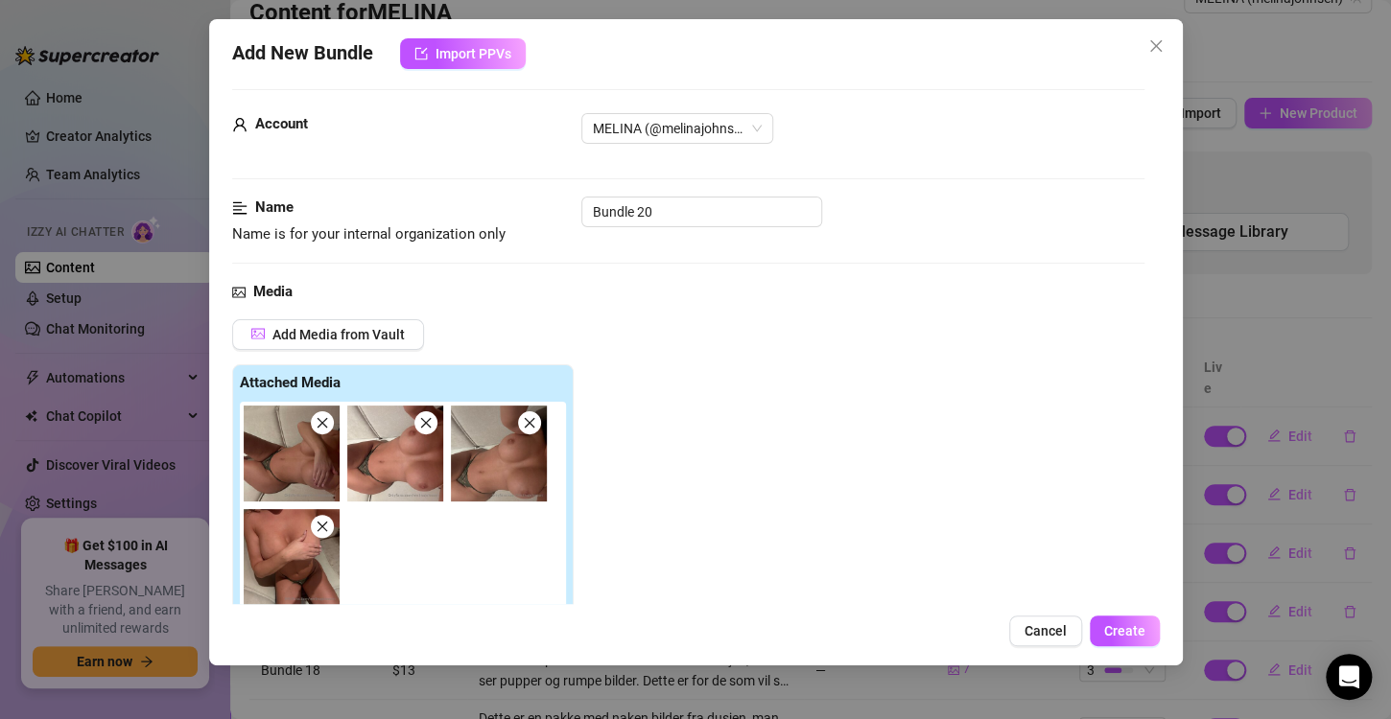
scroll to position [258, 0]
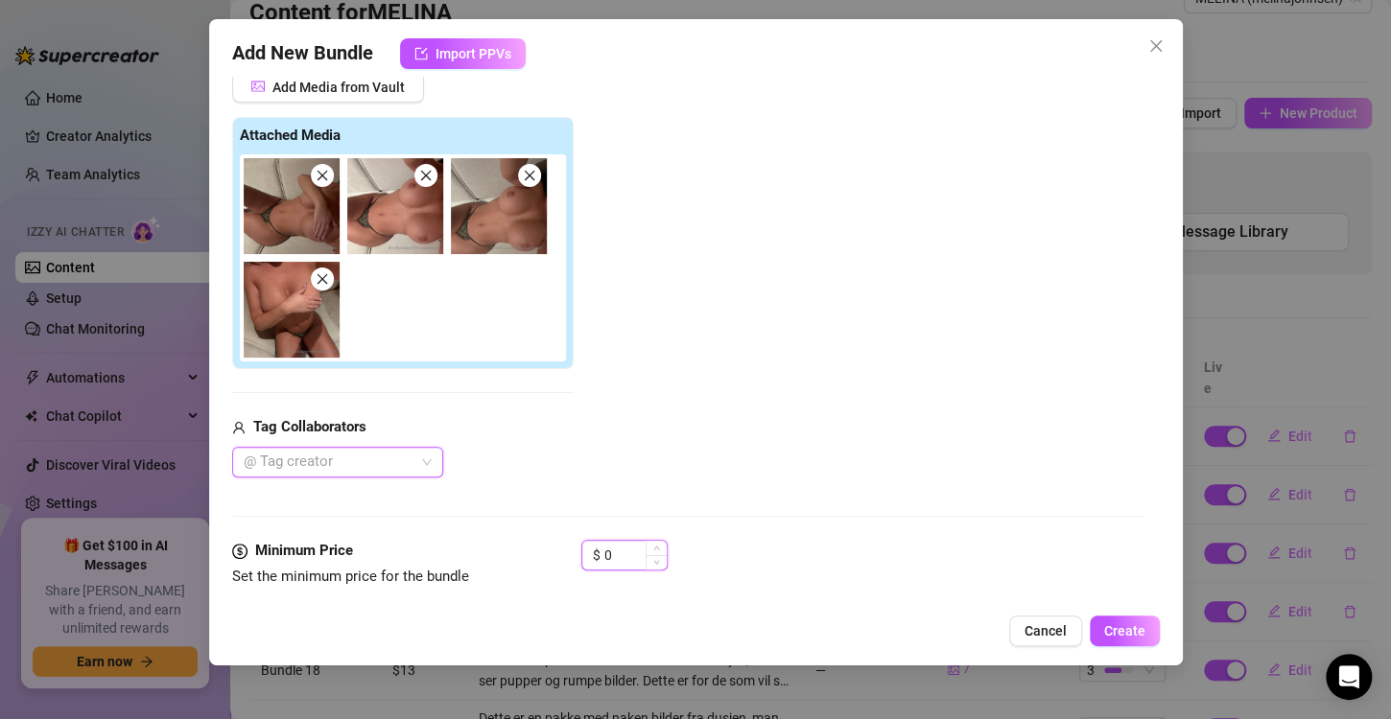
click at [610, 558] on input "0" at bounding box center [635, 555] width 62 height 29
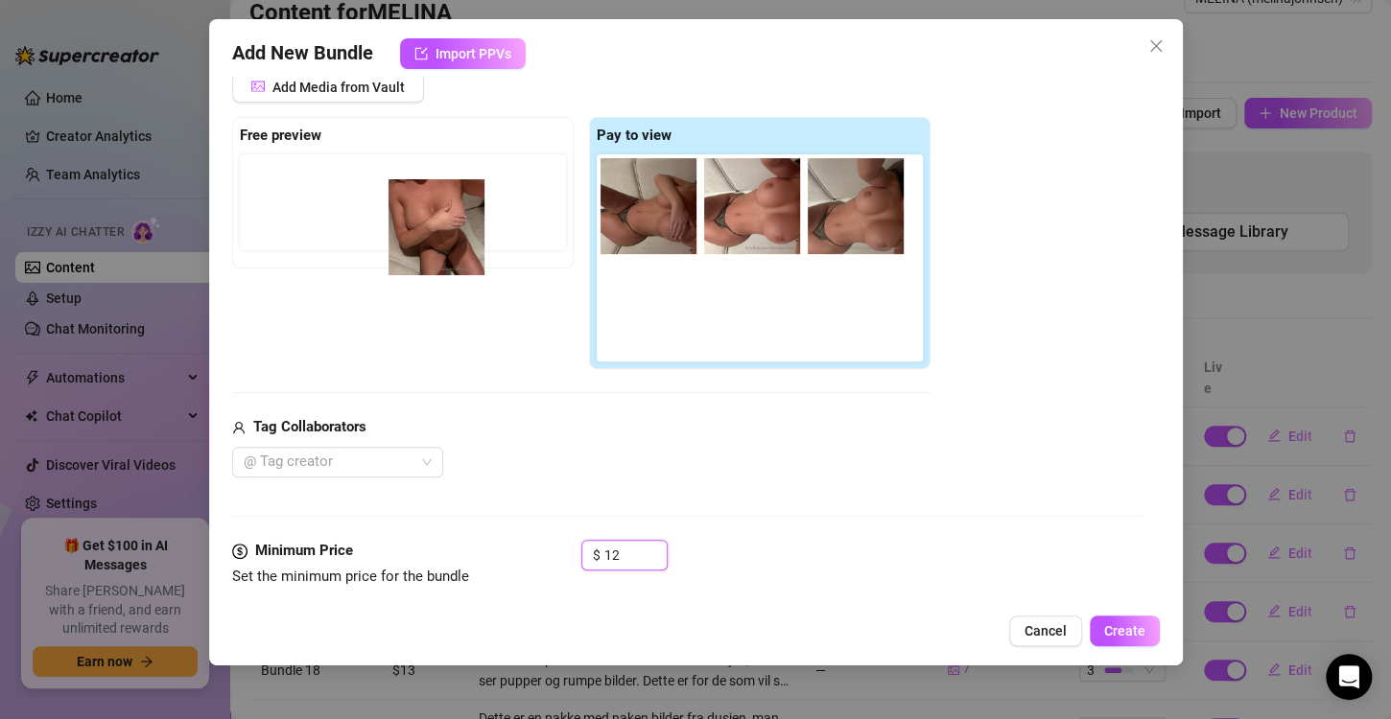
drag, startPoint x: 650, startPoint y: 331, endPoint x: 425, endPoint y: 249, distance: 239.7
click at [425, 249] on div "Free preview Pay to view" at bounding box center [581, 243] width 698 height 253
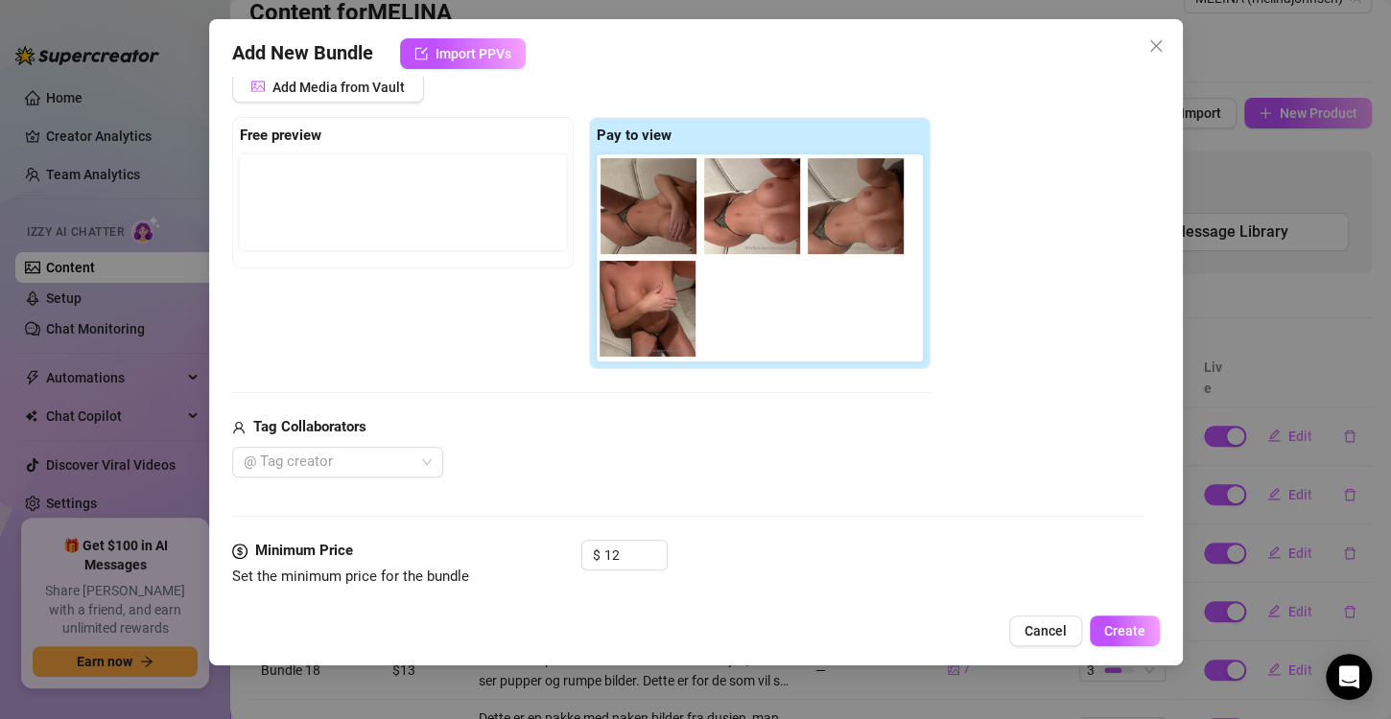
click at [425, 249] on div "Free preview" at bounding box center [402, 193] width 341 height 152
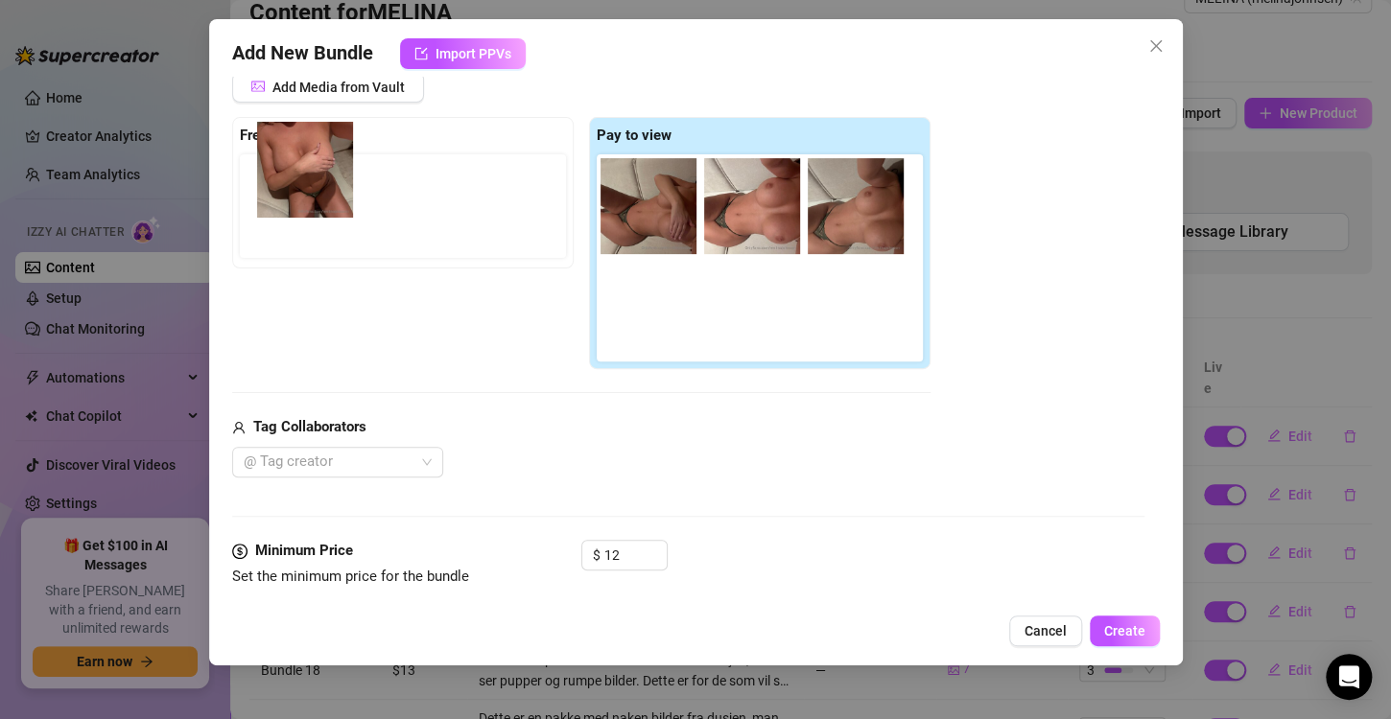
drag, startPoint x: 642, startPoint y: 315, endPoint x: 294, endPoint y: 175, distance: 374.3
click at [294, 175] on div "Free preview Pay to view" at bounding box center [581, 243] width 698 height 253
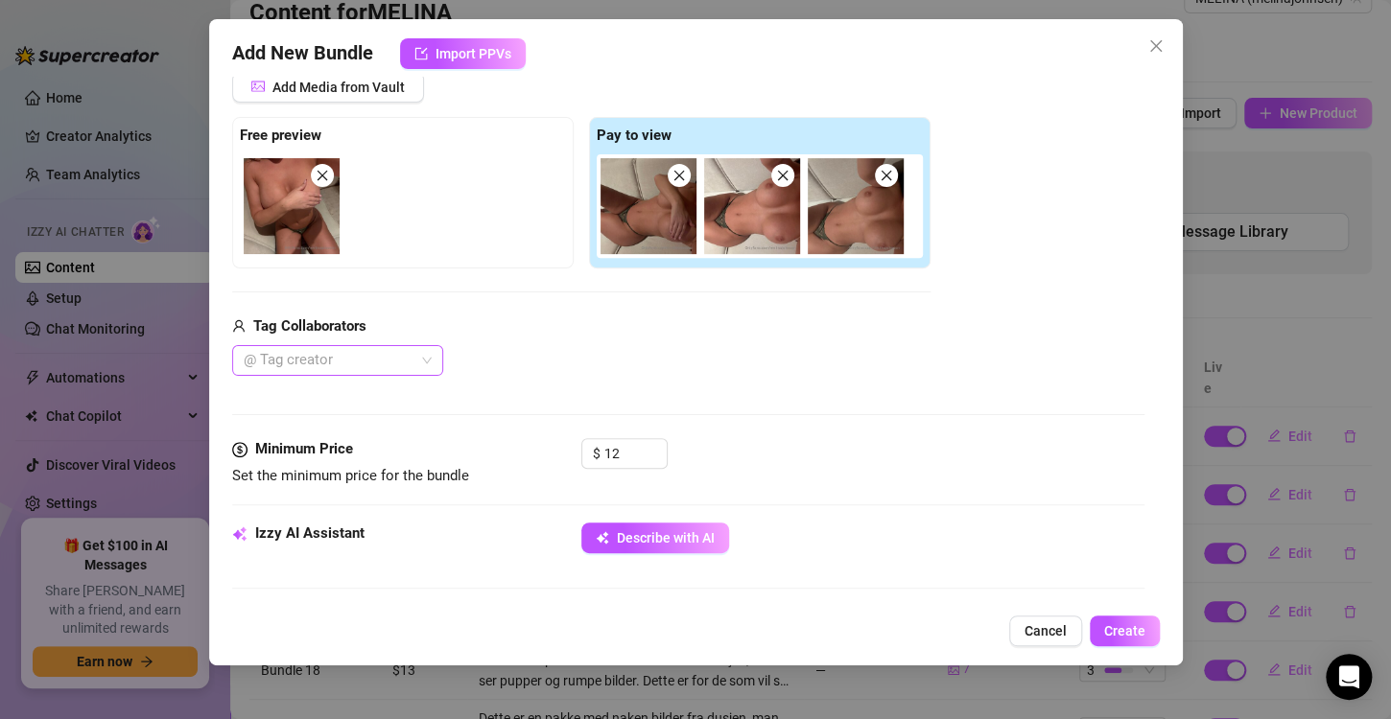
click at [383, 360] on div at bounding box center [327, 360] width 183 height 27
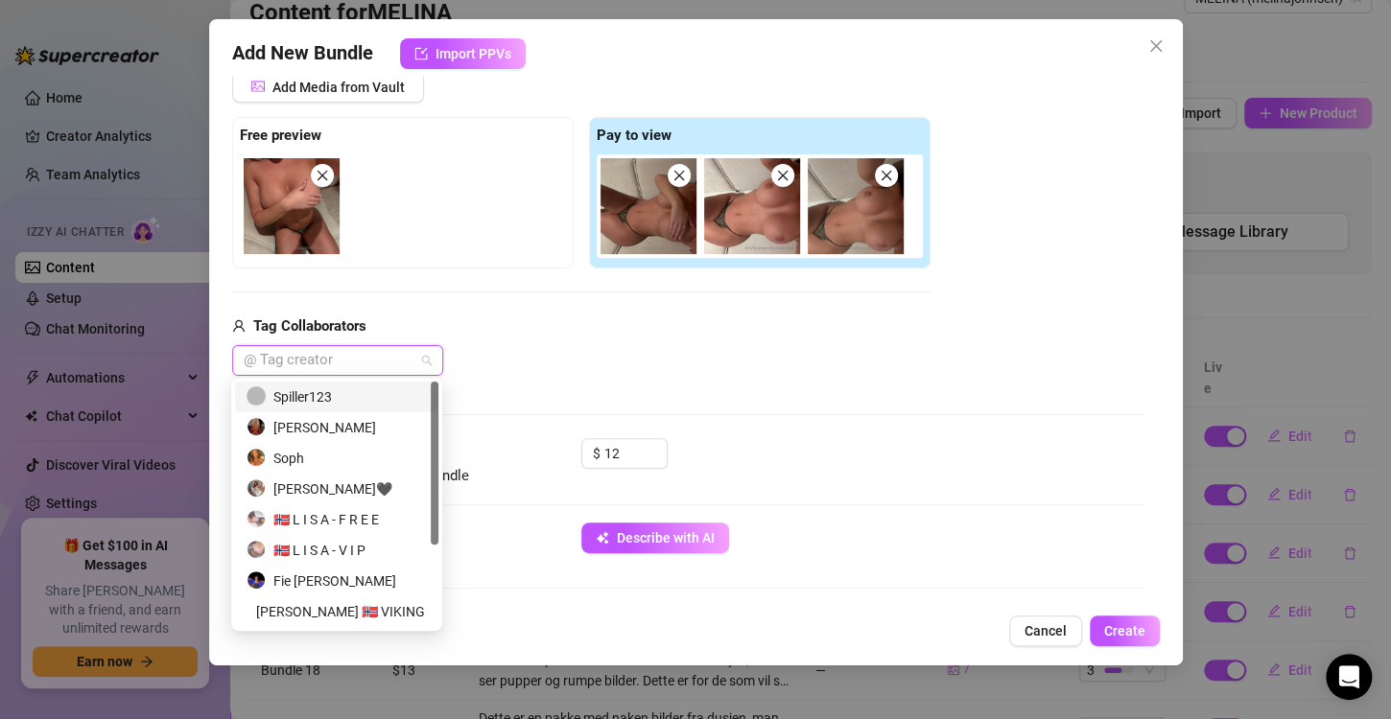
click at [697, 325] on div "Tag Collaborators" at bounding box center [581, 327] width 698 height 23
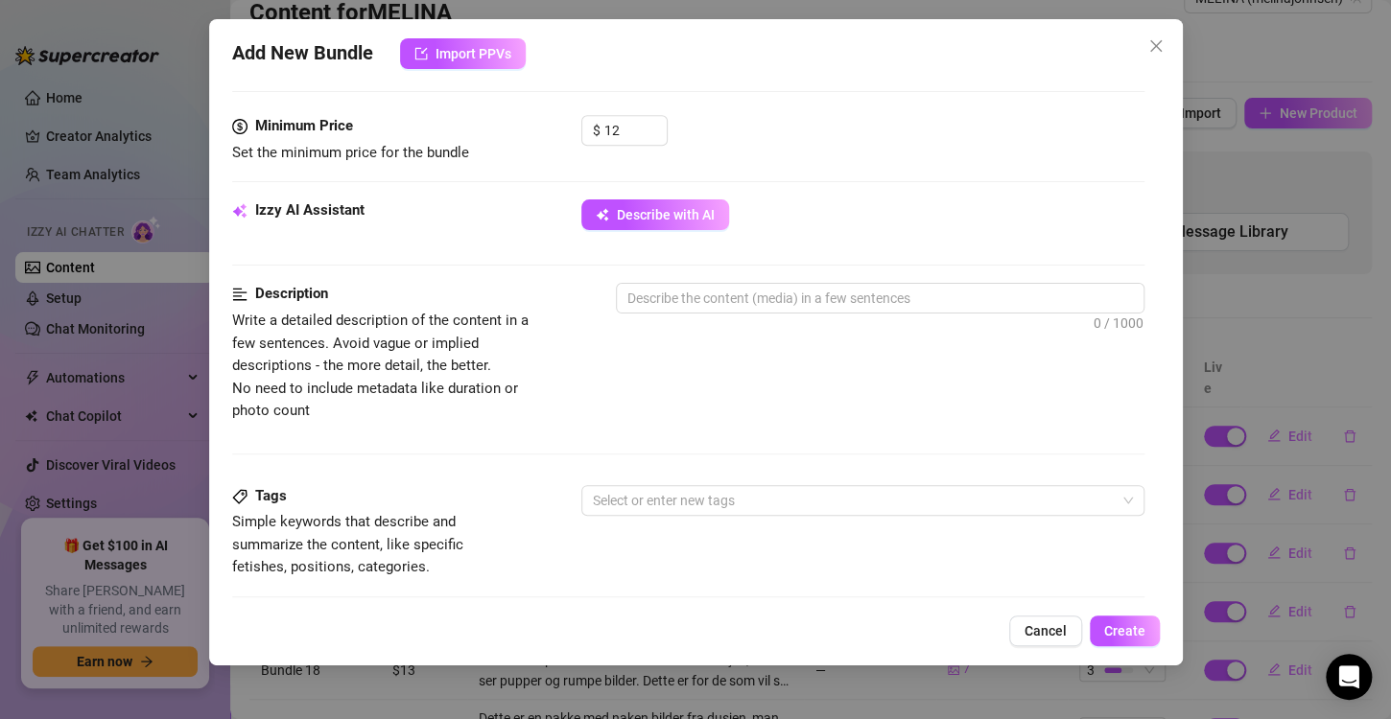
scroll to position [598, 0]
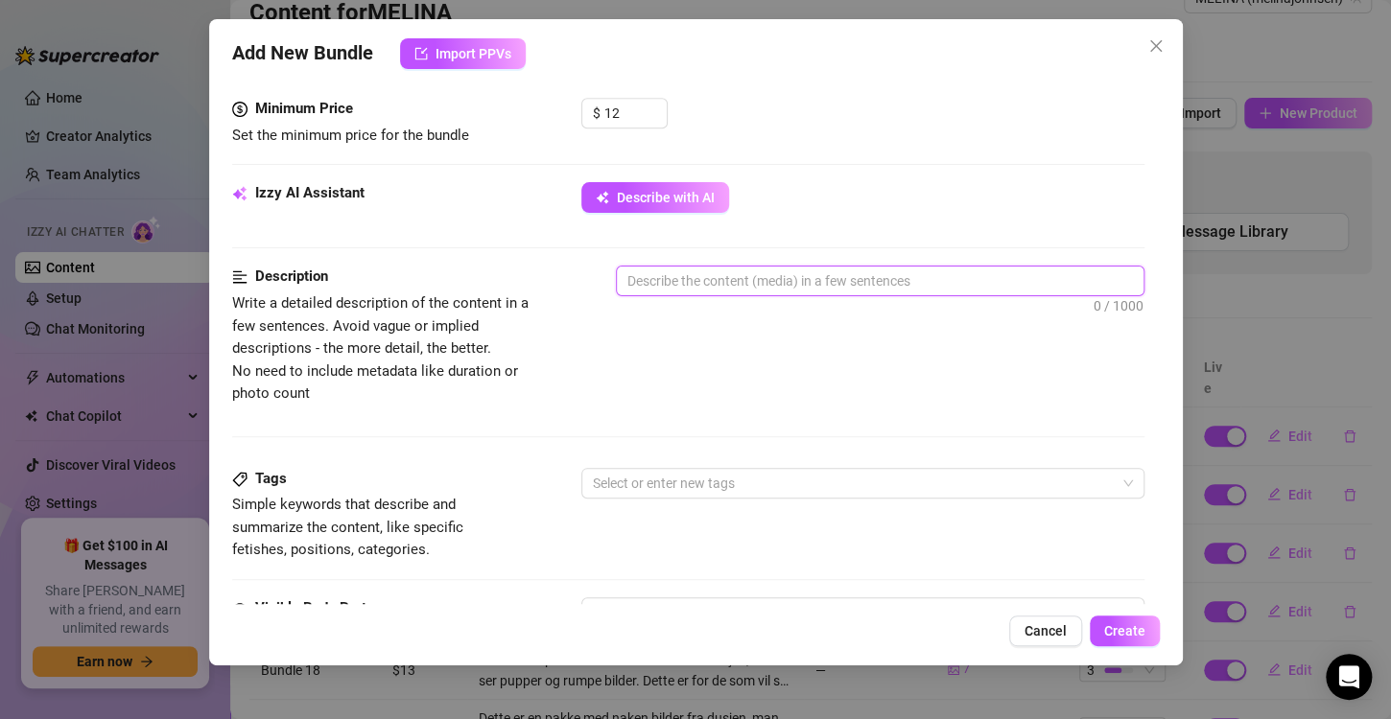
click at [700, 286] on textarea at bounding box center [880, 281] width 527 height 29
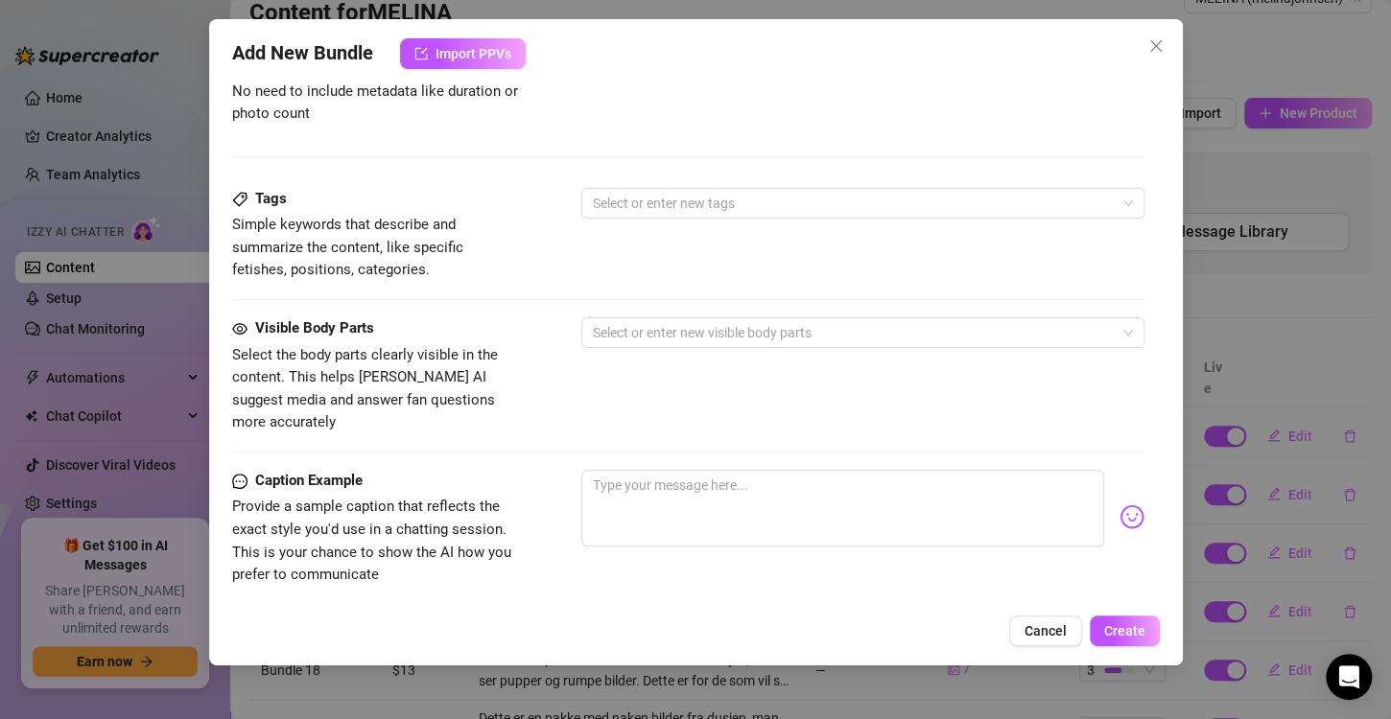
scroll to position [887, 0]
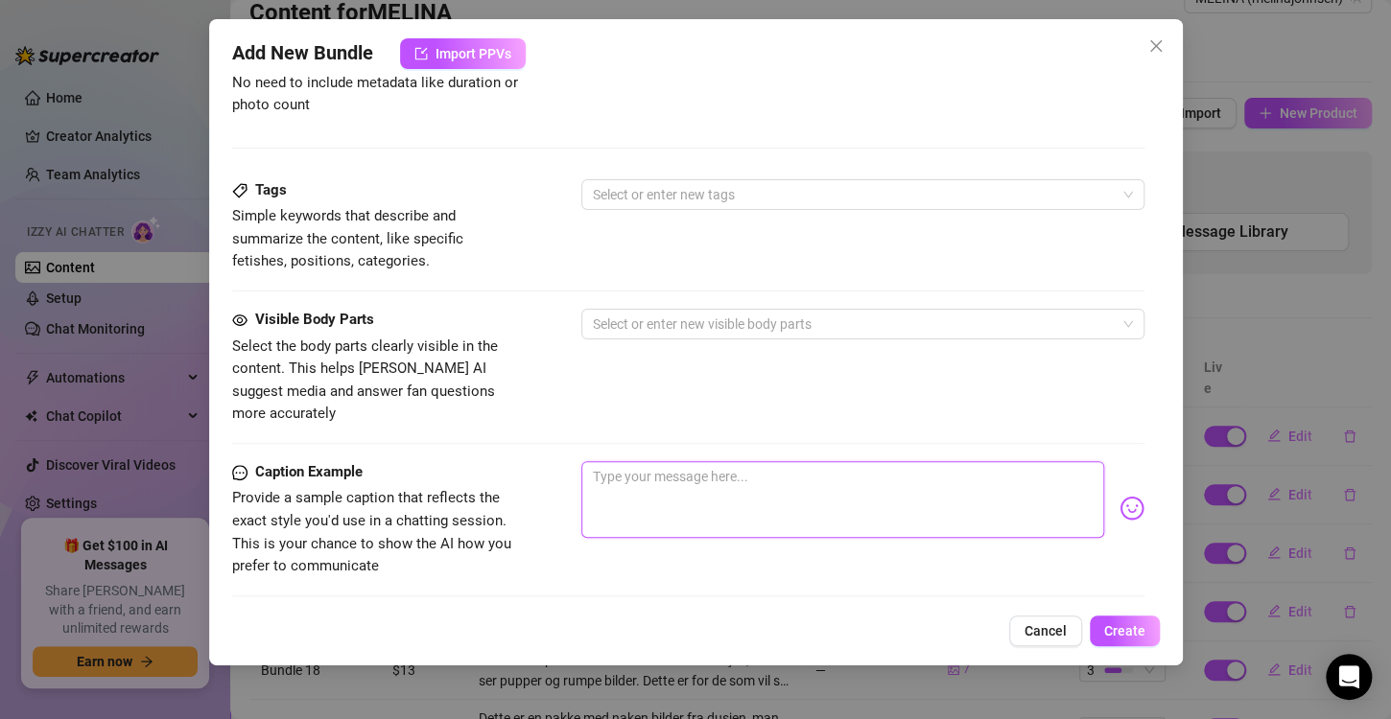
click at [667, 469] on textarea at bounding box center [842, 499] width 523 height 77
click at [1120, 496] on img at bounding box center [1131, 508] width 25 height 25
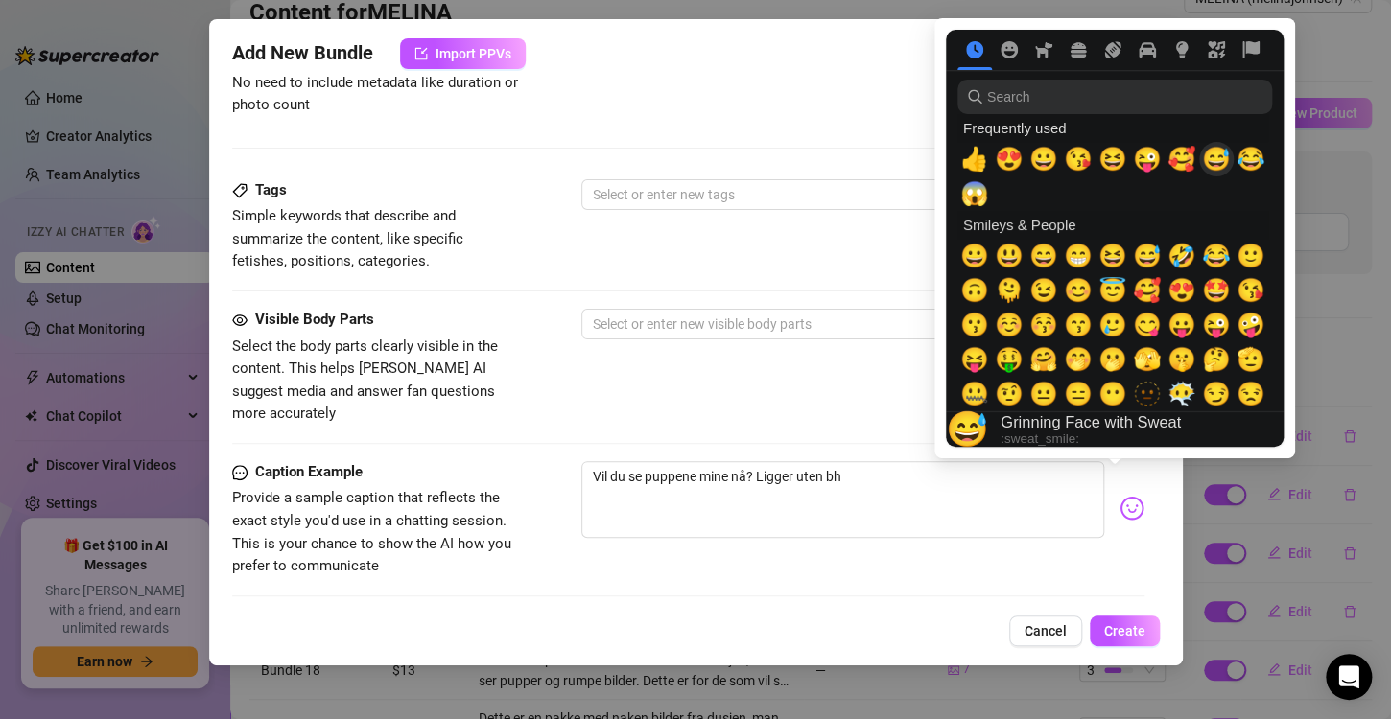
click at [1212, 154] on span "😅" at bounding box center [1216, 159] width 29 height 27
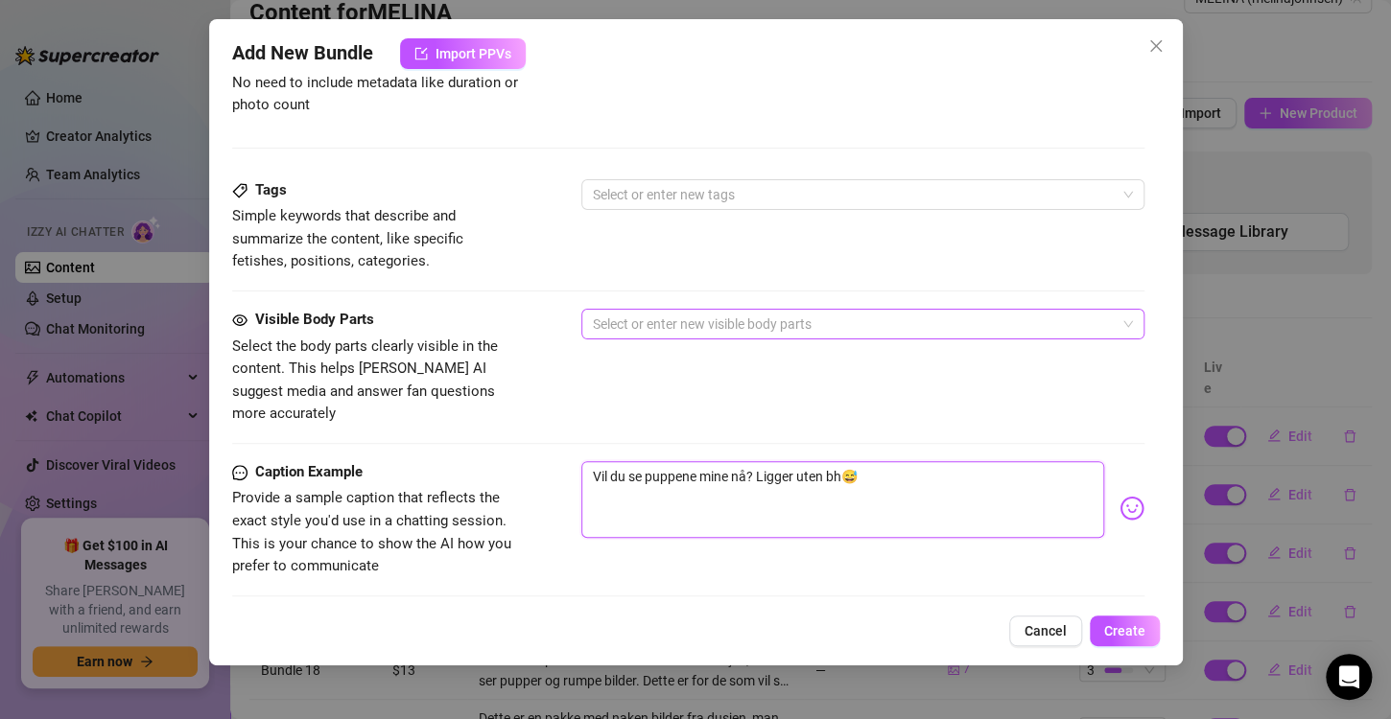
click at [749, 314] on div at bounding box center [852, 324] width 535 height 27
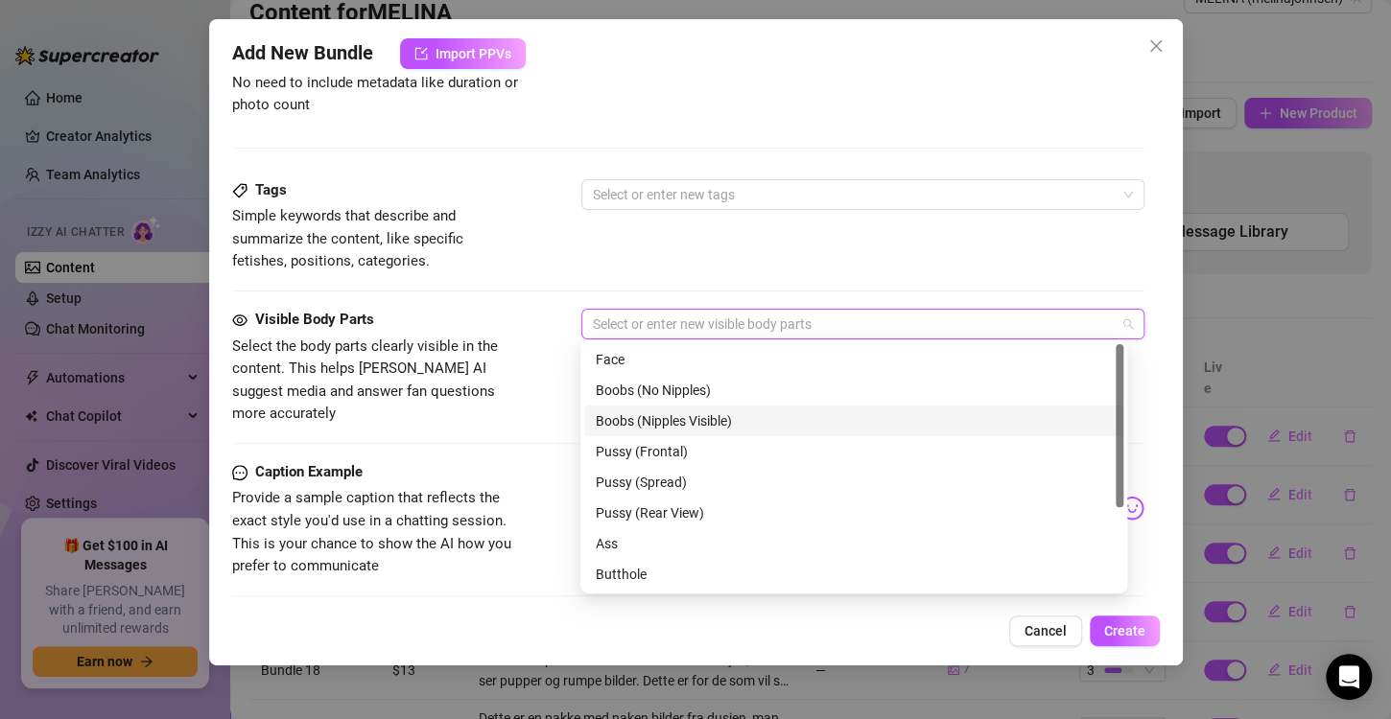
click at [667, 418] on div "Boobs (Nipples Visible)" at bounding box center [854, 420] width 516 height 21
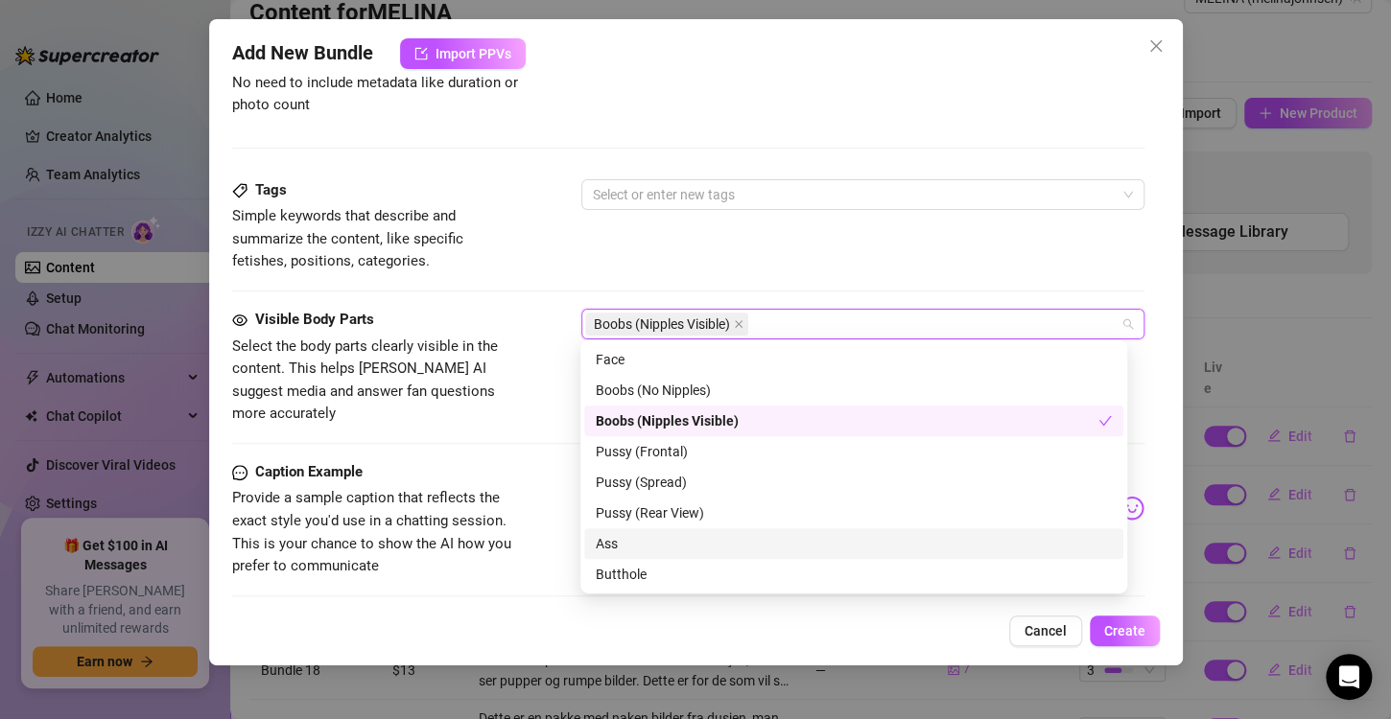
click at [705, 614] on div "Add New Bundle Import PPVs Account MELINA (@melinajohnsen) Name Name is for you…" at bounding box center [695, 342] width 973 height 646
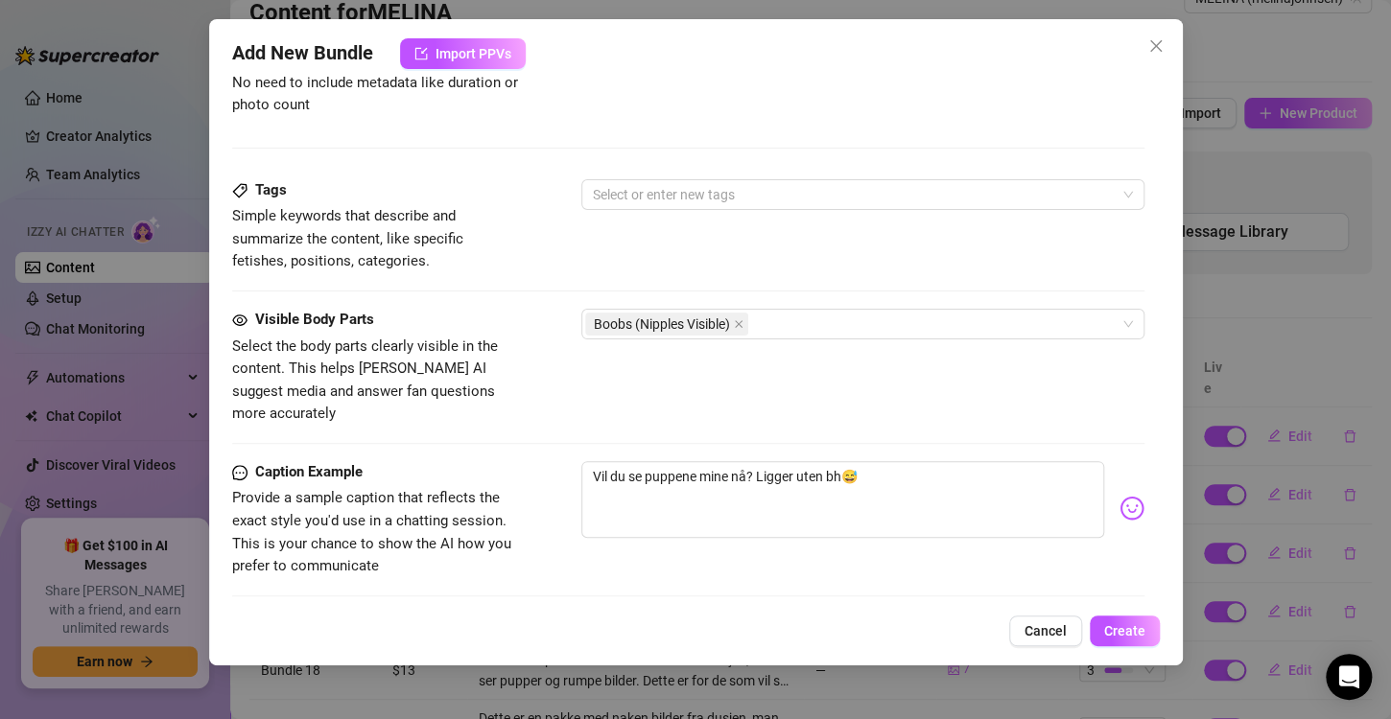
click at [676, 615] on span "1" at bounding box center [639, 629] width 92 height 29
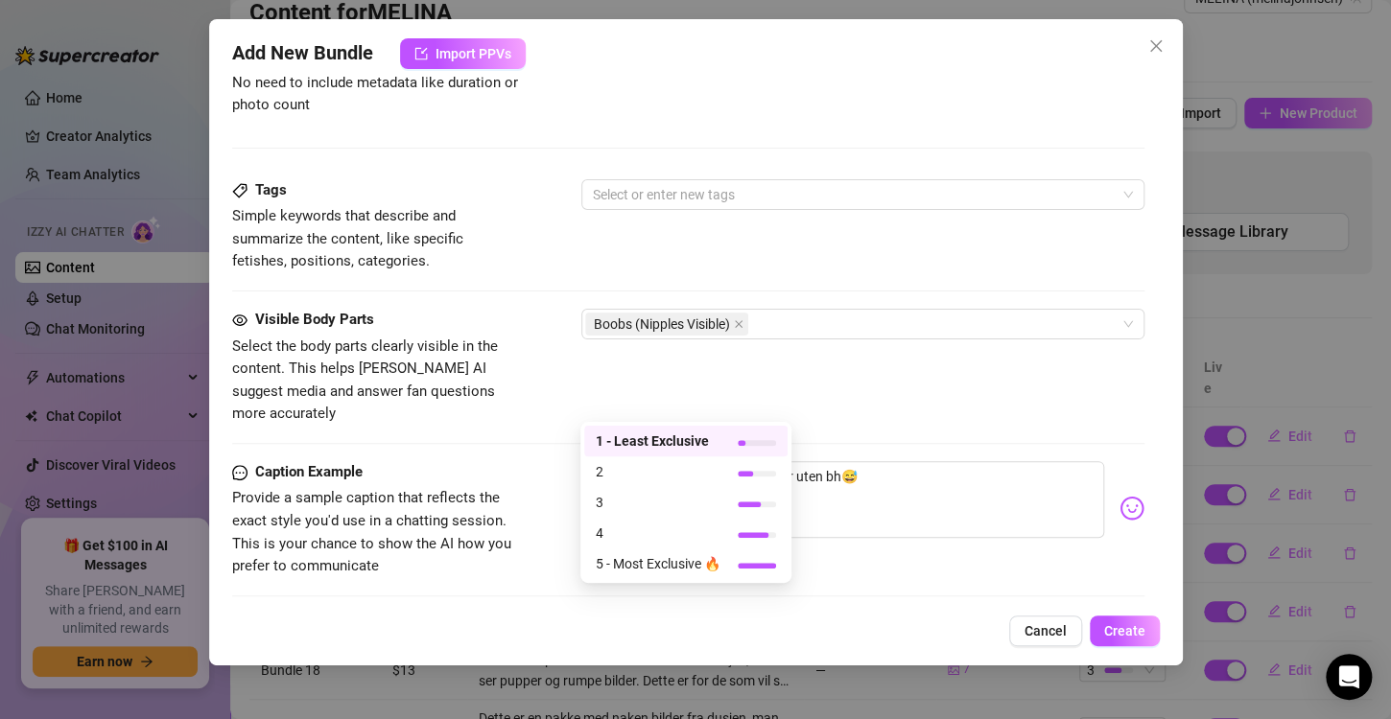
scroll to position [901, 0]
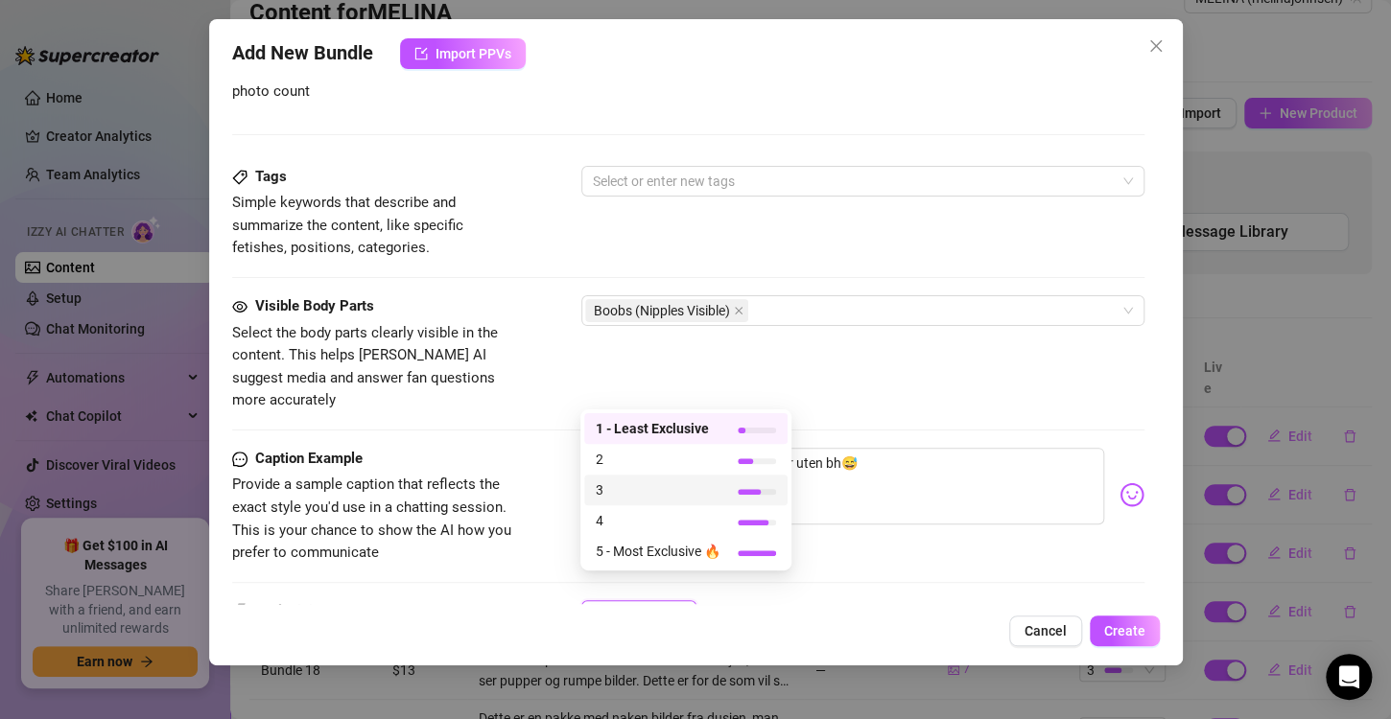
click at [644, 488] on span "3" at bounding box center [658, 490] width 125 height 21
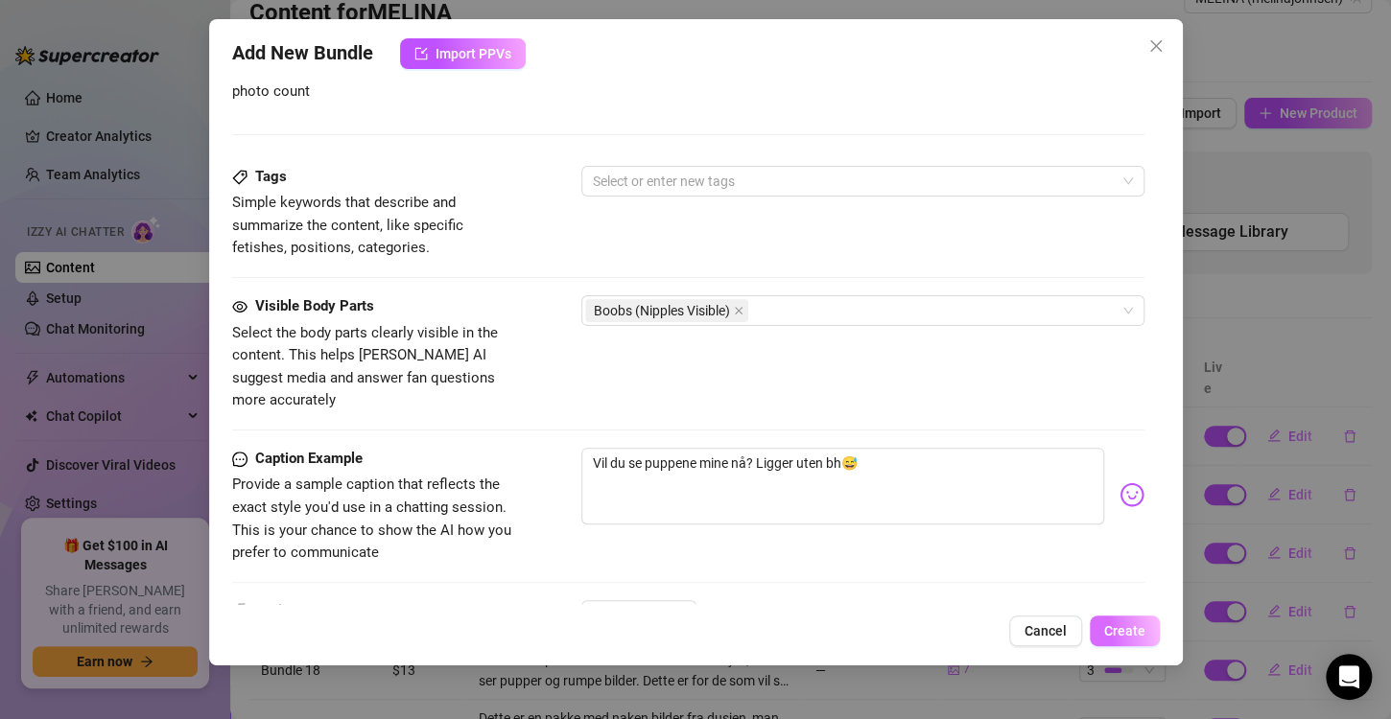
click at [1119, 637] on span "Create" at bounding box center [1124, 630] width 41 height 15
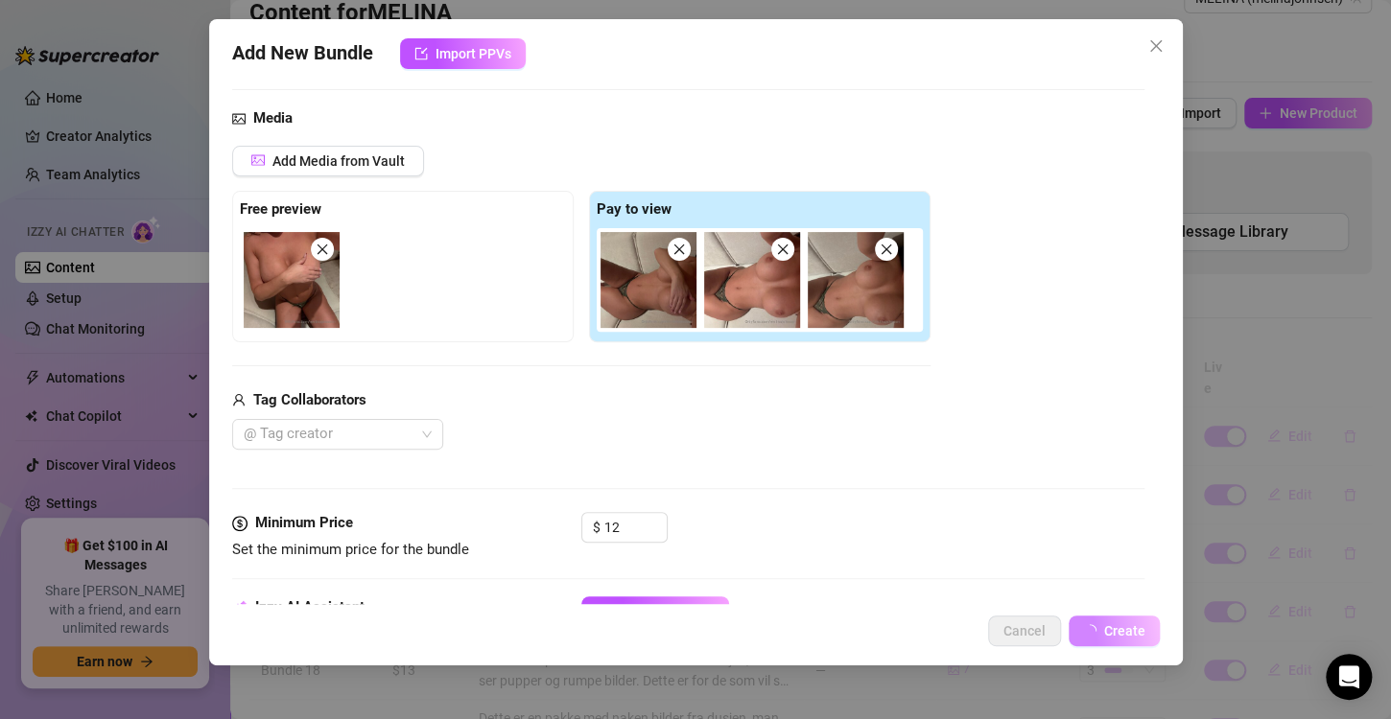
scroll to position [183, 0]
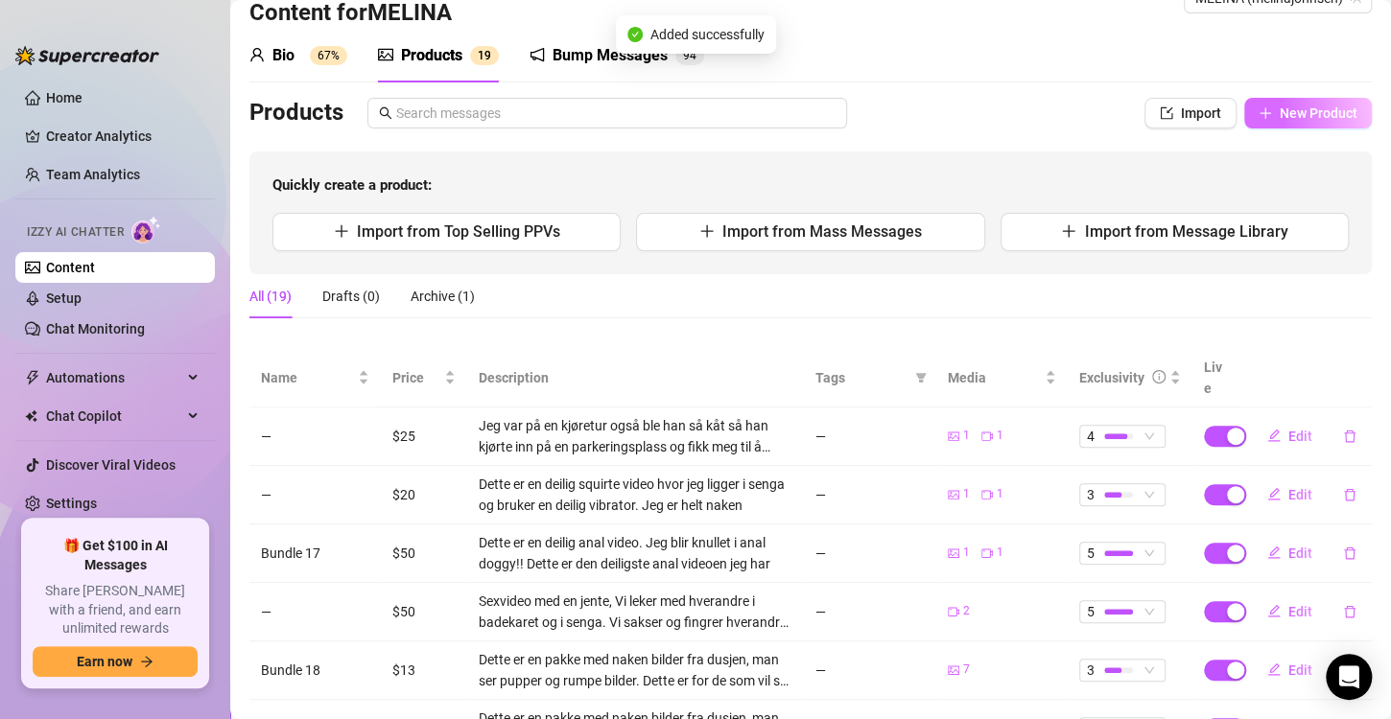
click at [1288, 105] on span "New Product" at bounding box center [1318, 112] width 78 height 15
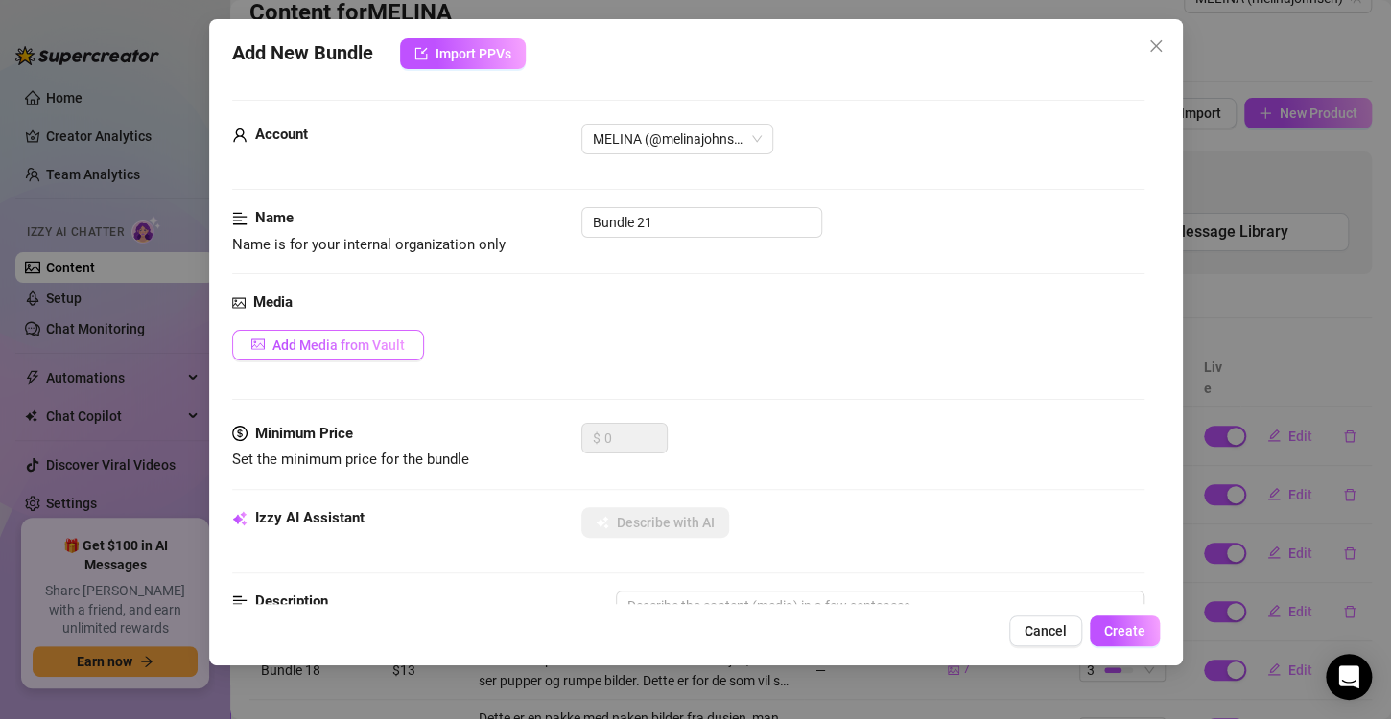
click at [354, 339] on span "Add Media from Vault" at bounding box center [338, 345] width 132 height 15
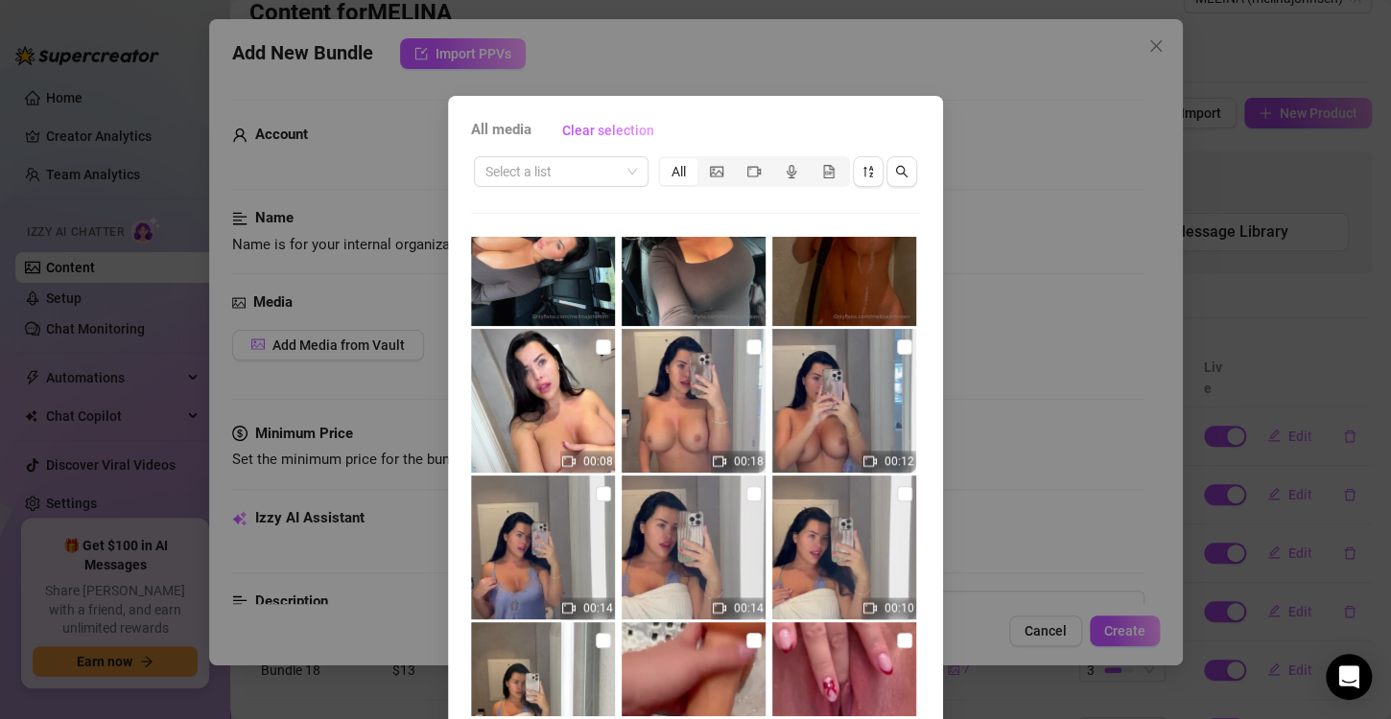
scroll to position [1153, 0]
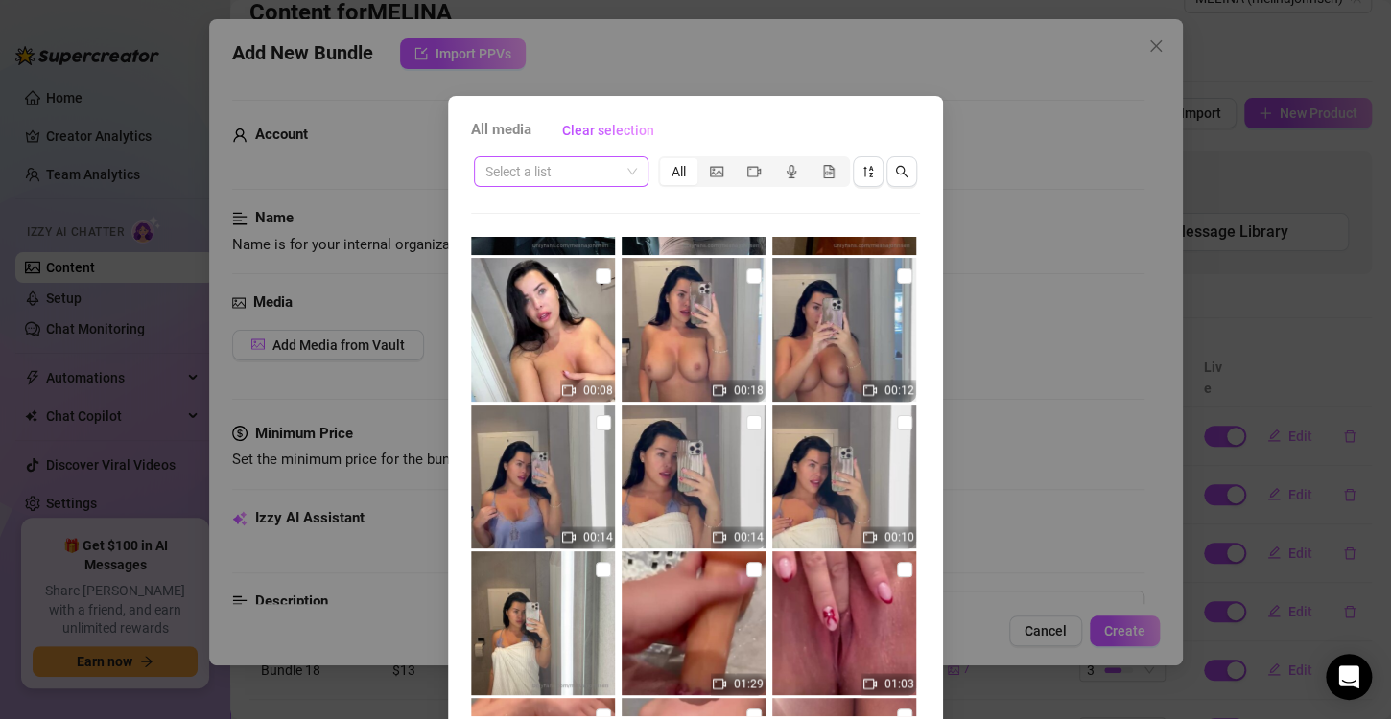
click at [589, 181] on input "search" at bounding box center [552, 171] width 134 height 29
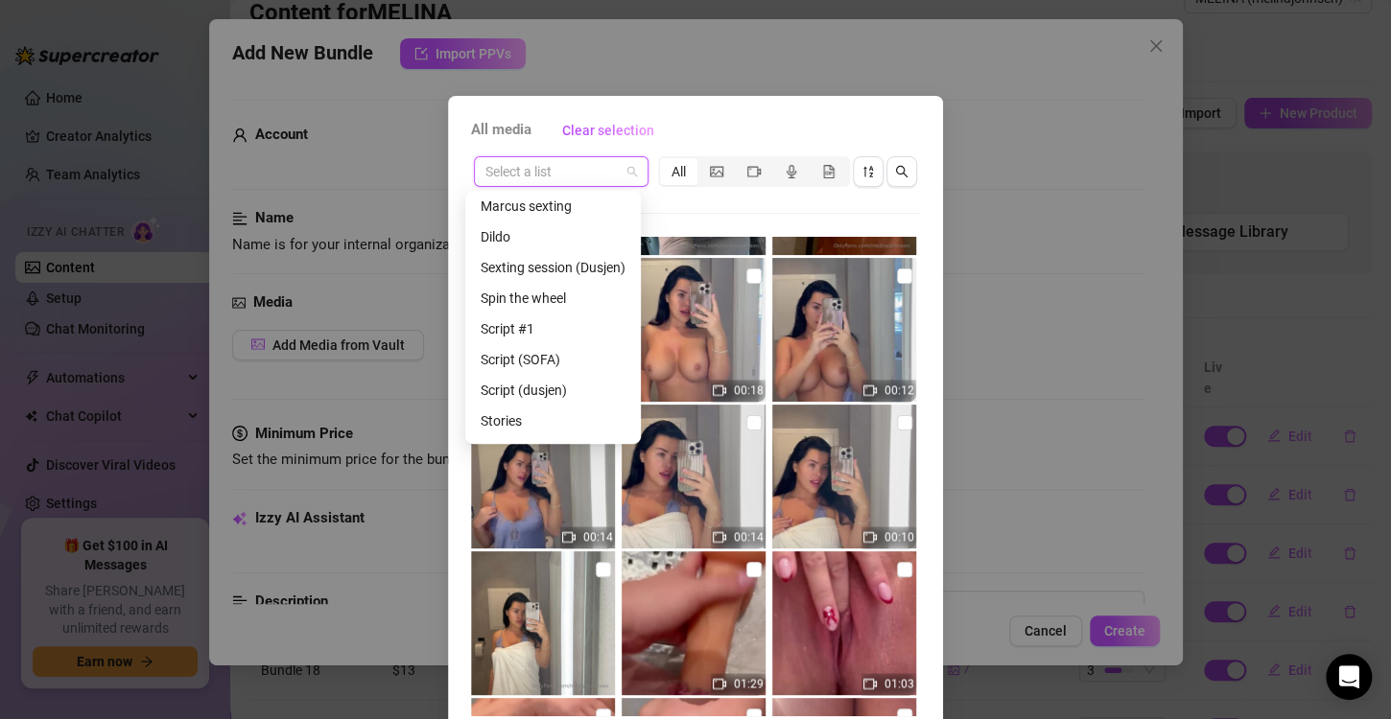
scroll to position [215, 0]
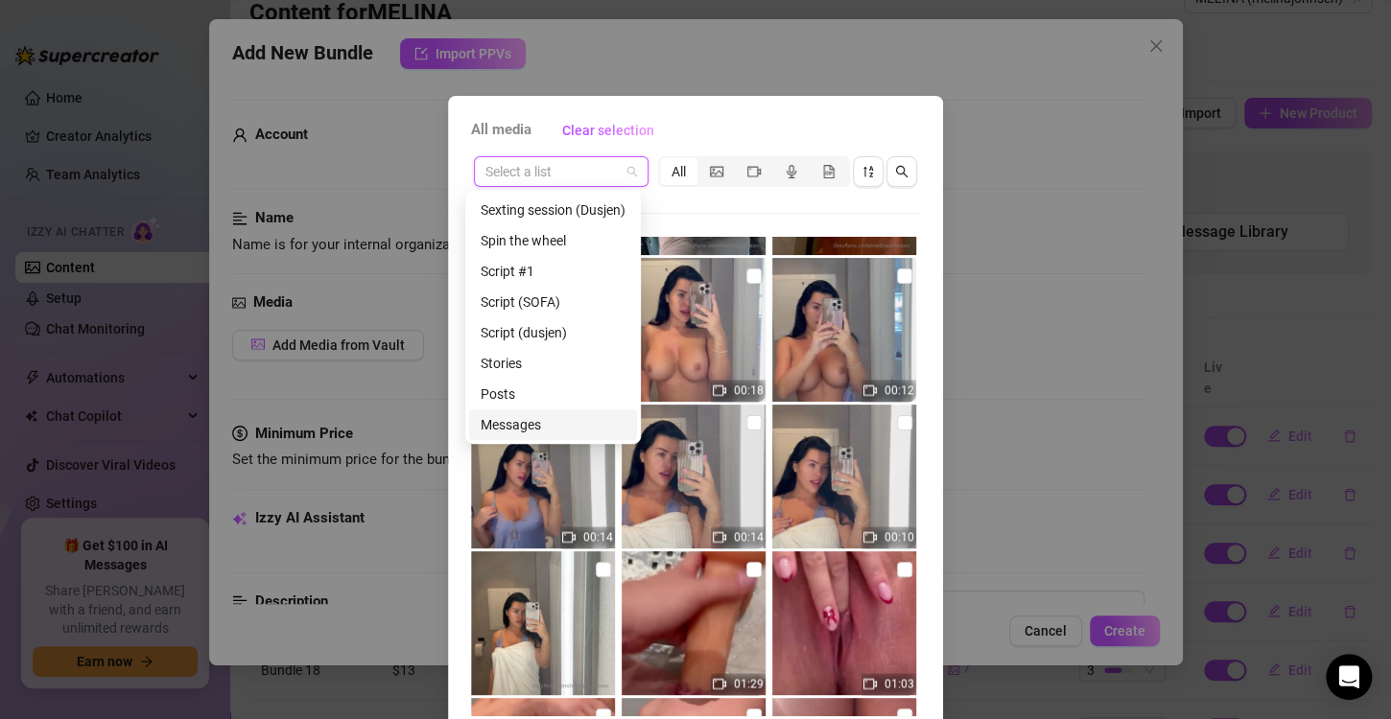
click at [533, 427] on div "Messages" at bounding box center [552, 424] width 145 height 21
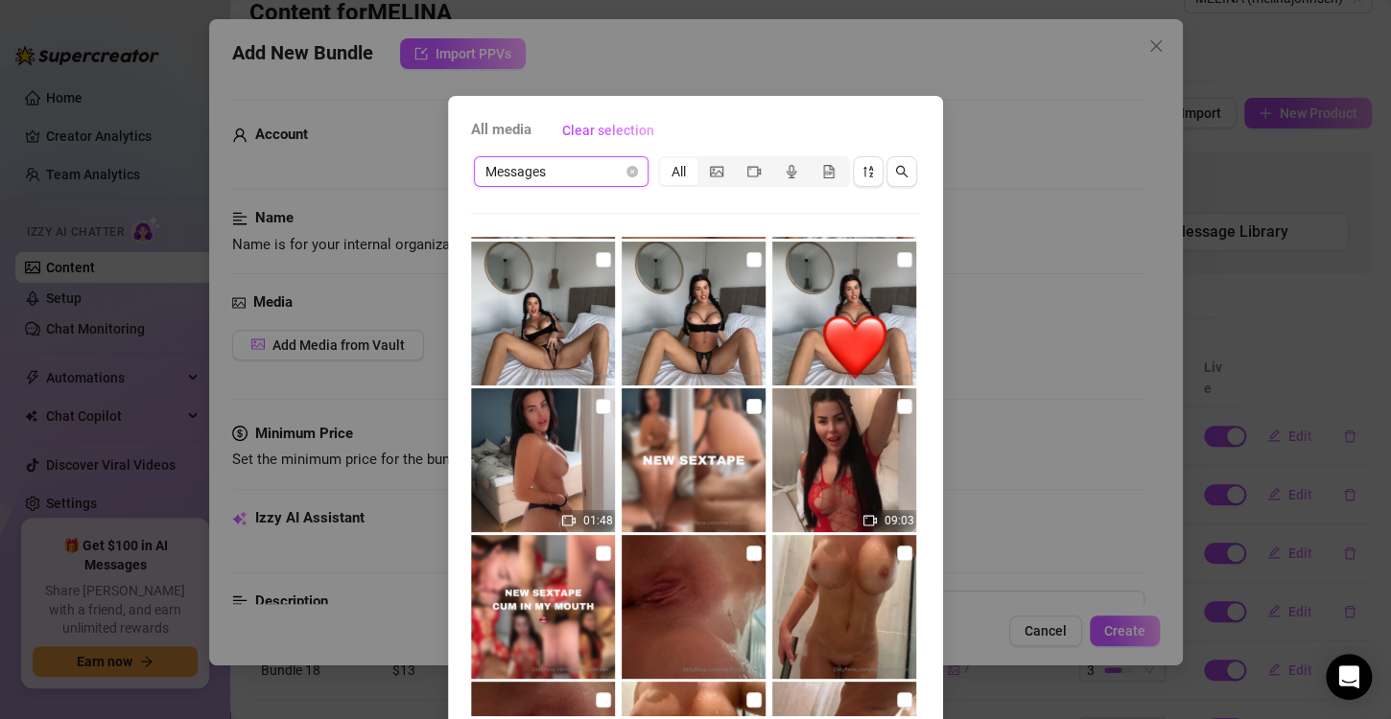
scroll to position [6419, 0]
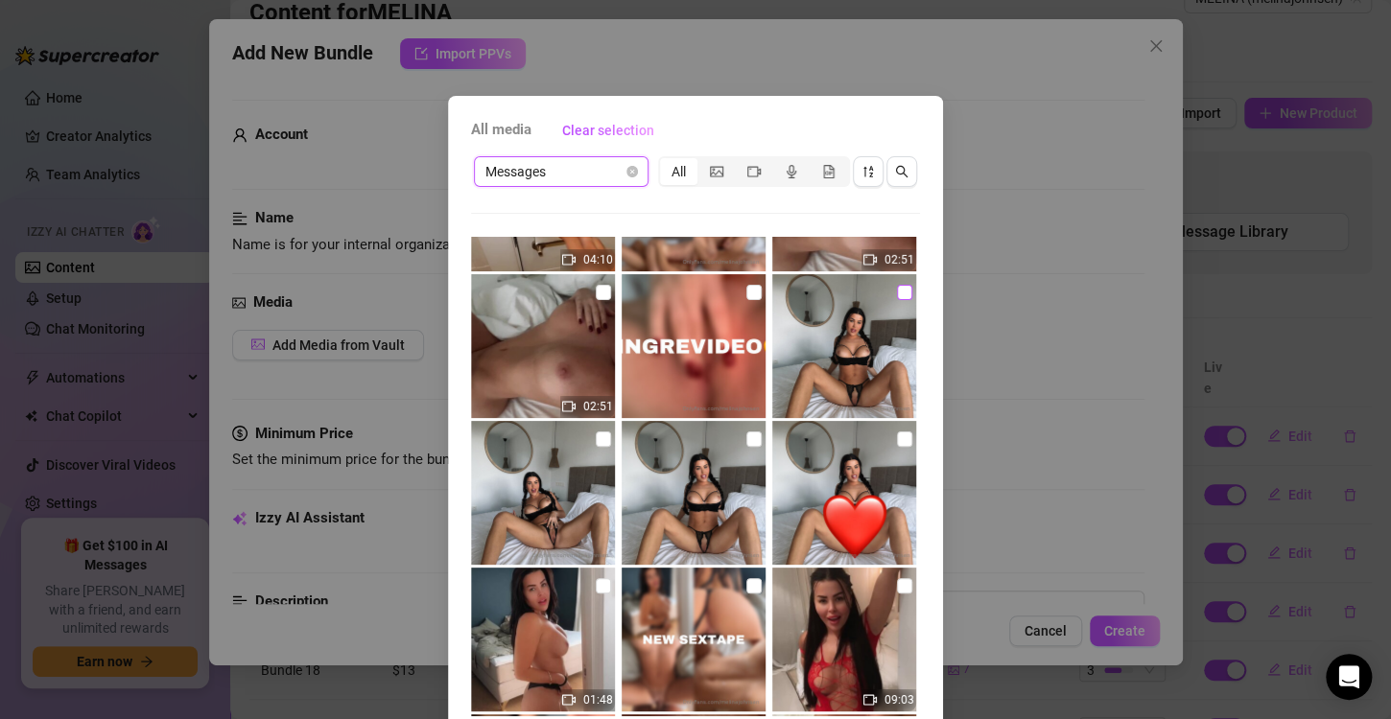
click at [897, 292] on input "checkbox" at bounding box center [904, 292] width 15 height 15
click at [596, 437] on input "checkbox" at bounding box center [603, 439] width 15 height 15
click at [728, 441] on img at bounding box center [693, 493] width 144 height 144
click at [875, 440] on img at bounding box center [844, 493] width 144 height 144
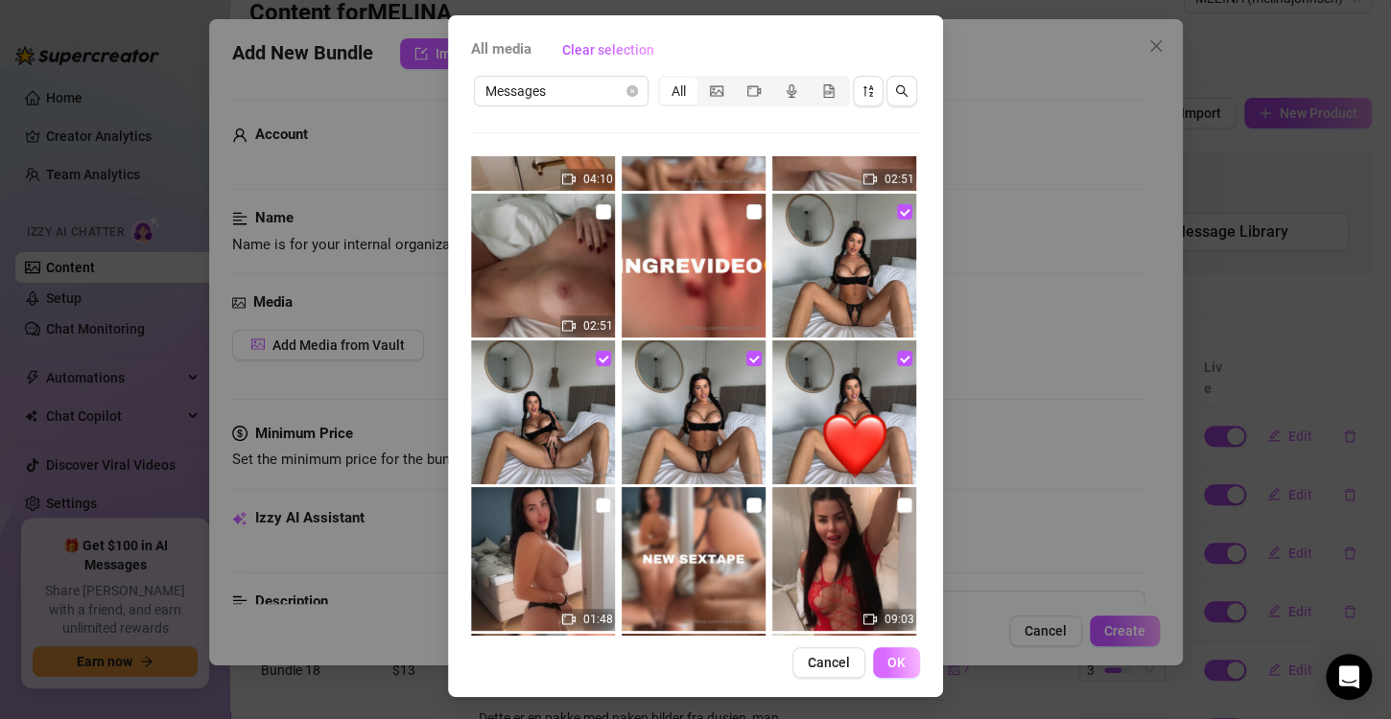
click at [889, 658] on span "OK" at bounding box center [896, 662] width 18 height 15
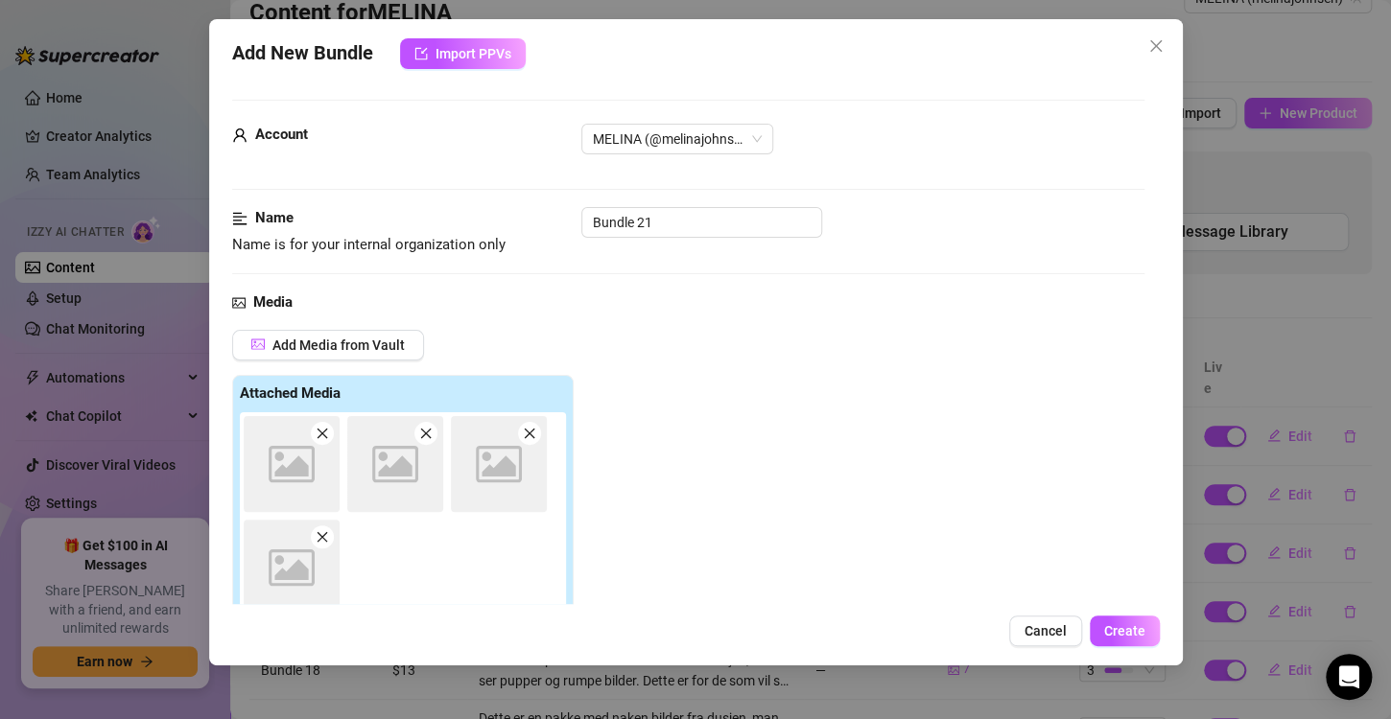
scroll to position [11, 0]
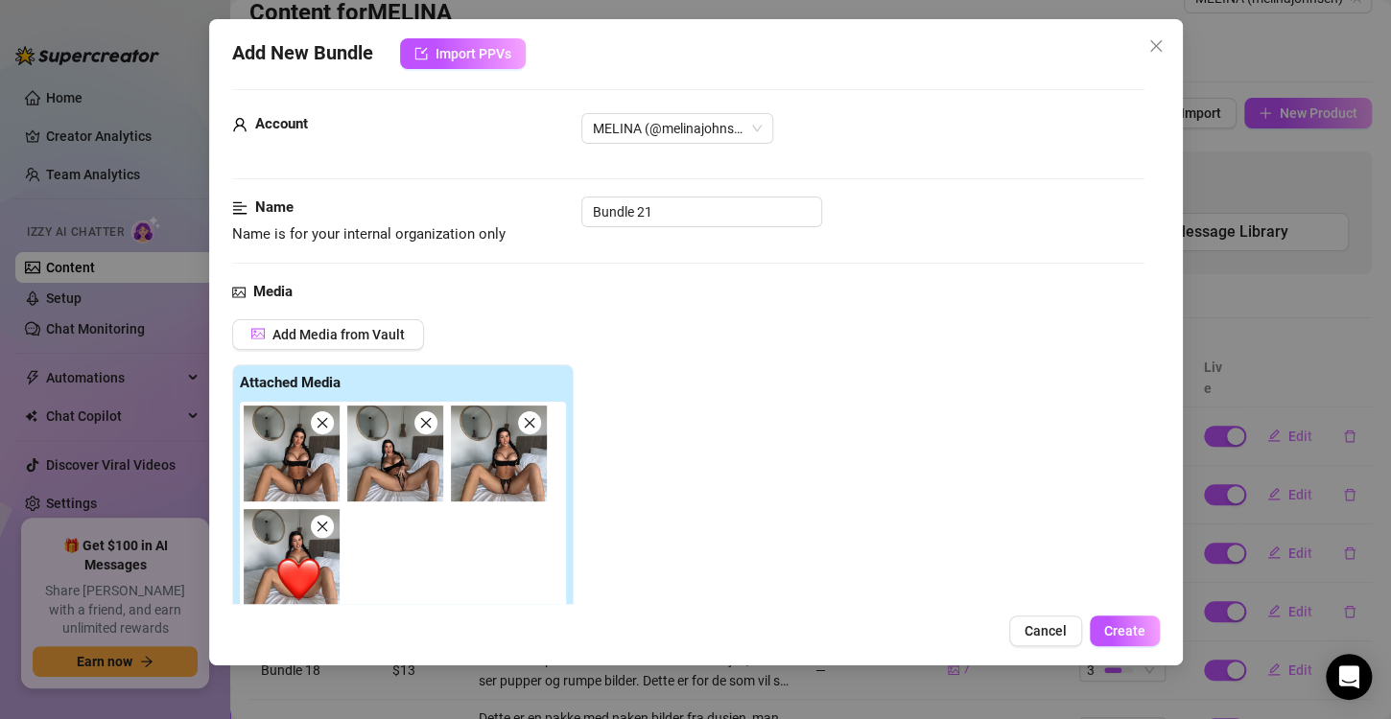
click at [297, 576] on img at bounding box center [292, 557] width 96 height 96
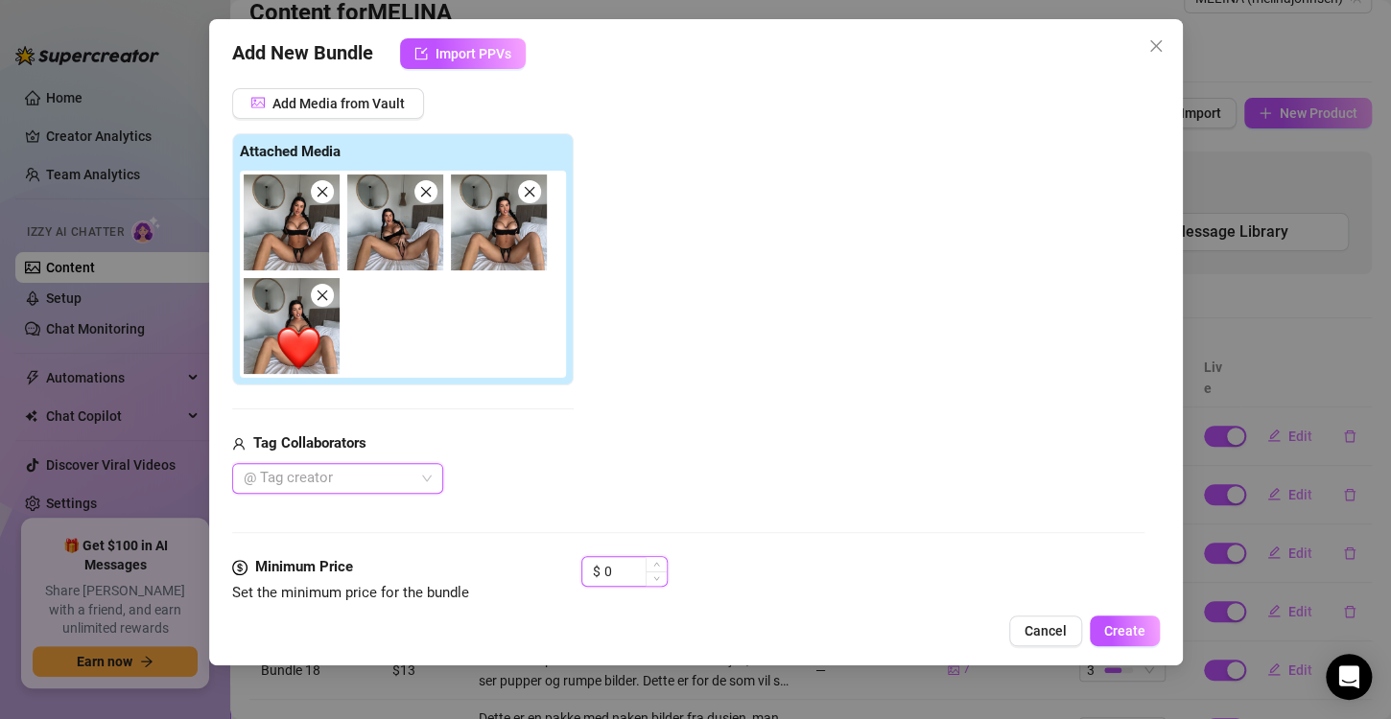
click at [608, 568] on input "0" at bounding box center [635, 571] width 62 height 29
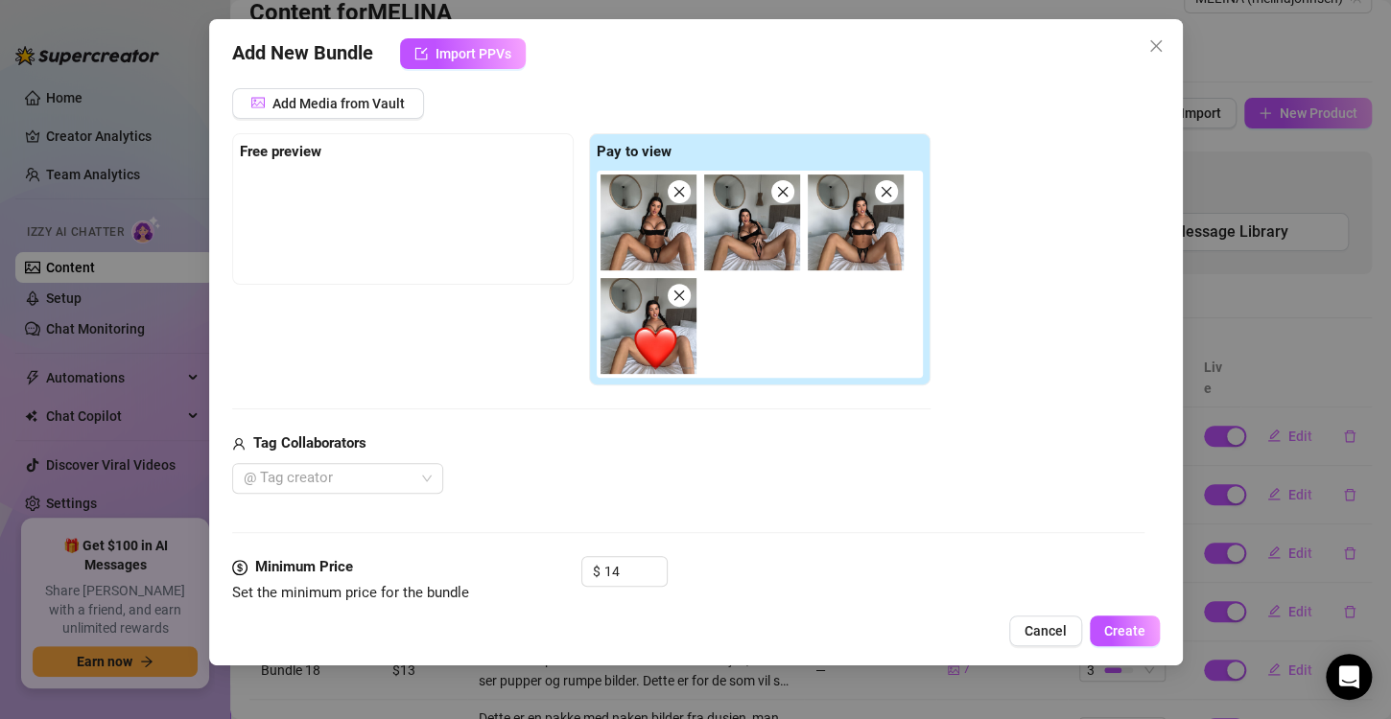
click at [711, 509] on div "Media Add Media from Vault Free preview Pay to view Tag Collaborators @ Tag cre…" at bounding box center [688, 303] width 912 height 506
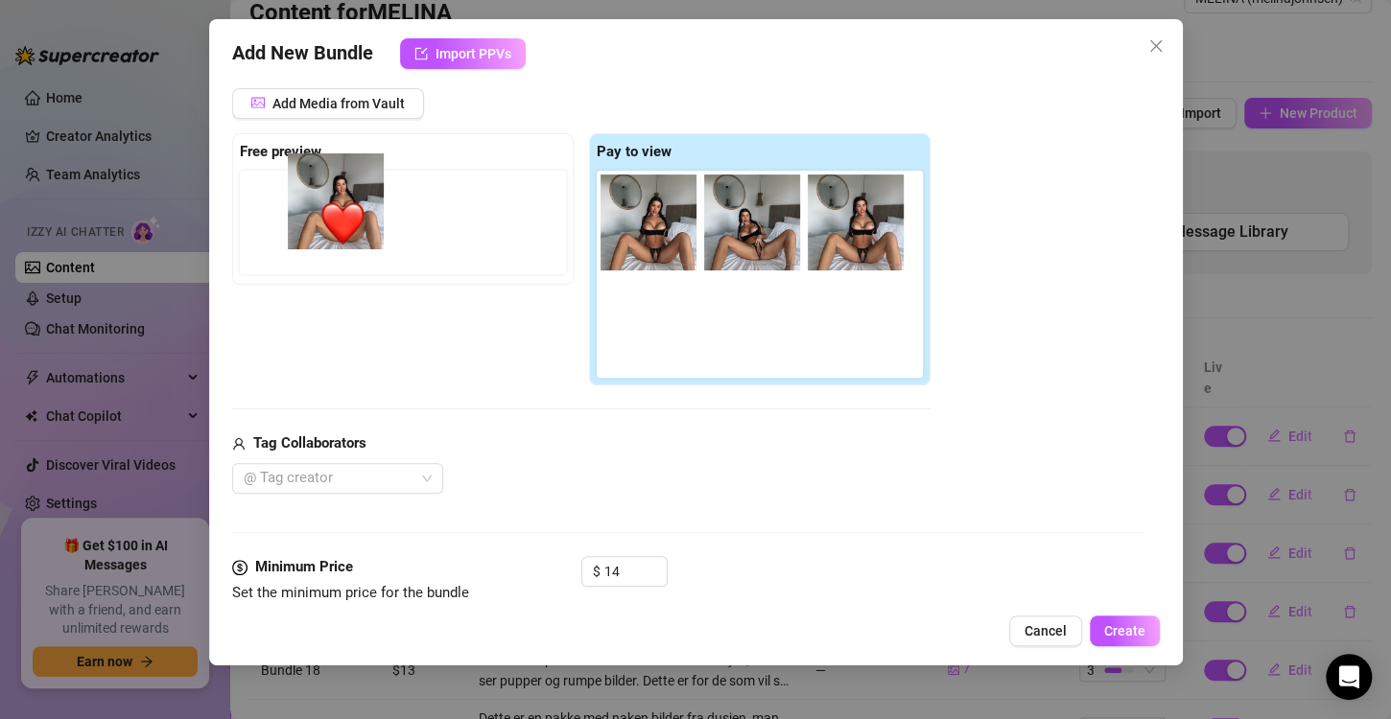
drag, startPoint x: 653, startPoint y: 353, endPoint x: 329, endPoint y: 226, distance: 348.0
click at [329, 226] on div "Free preview Pay to view" at bounding box center [581, 259] width 698 height 253
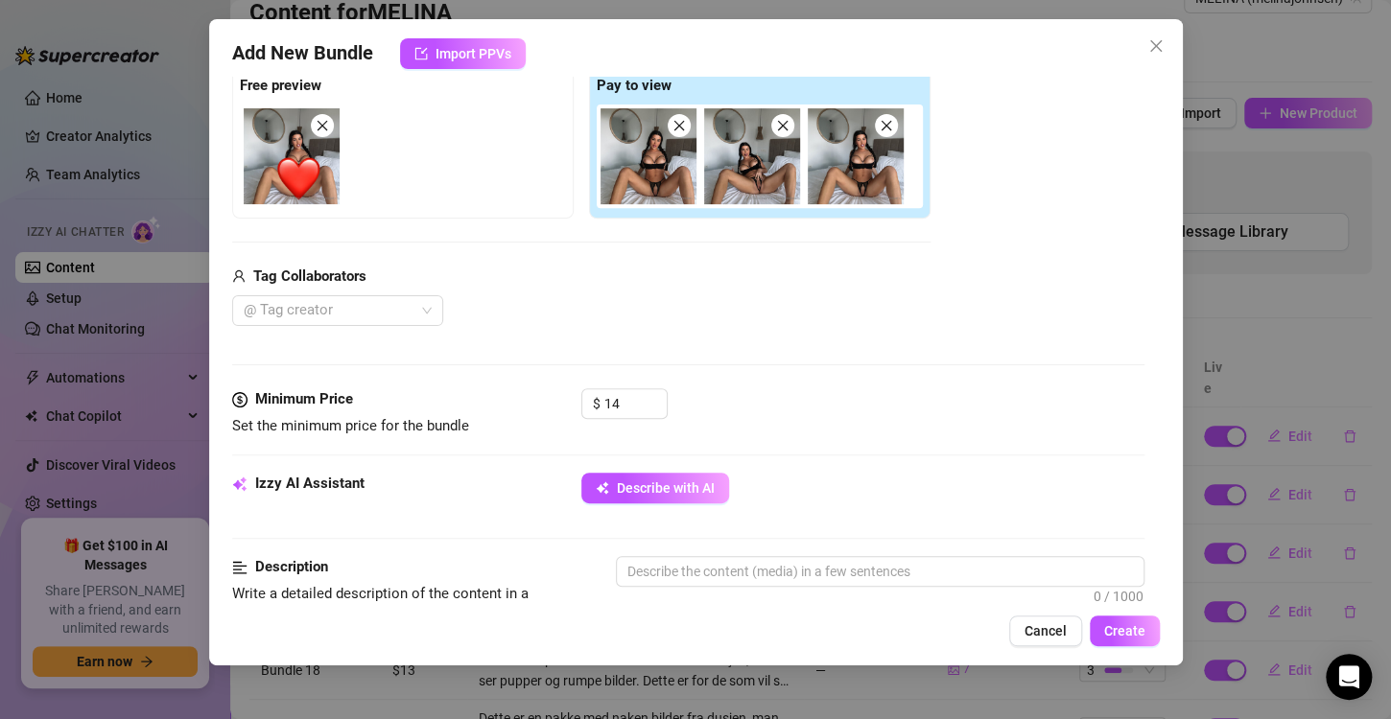
scroll to position [311, 0]
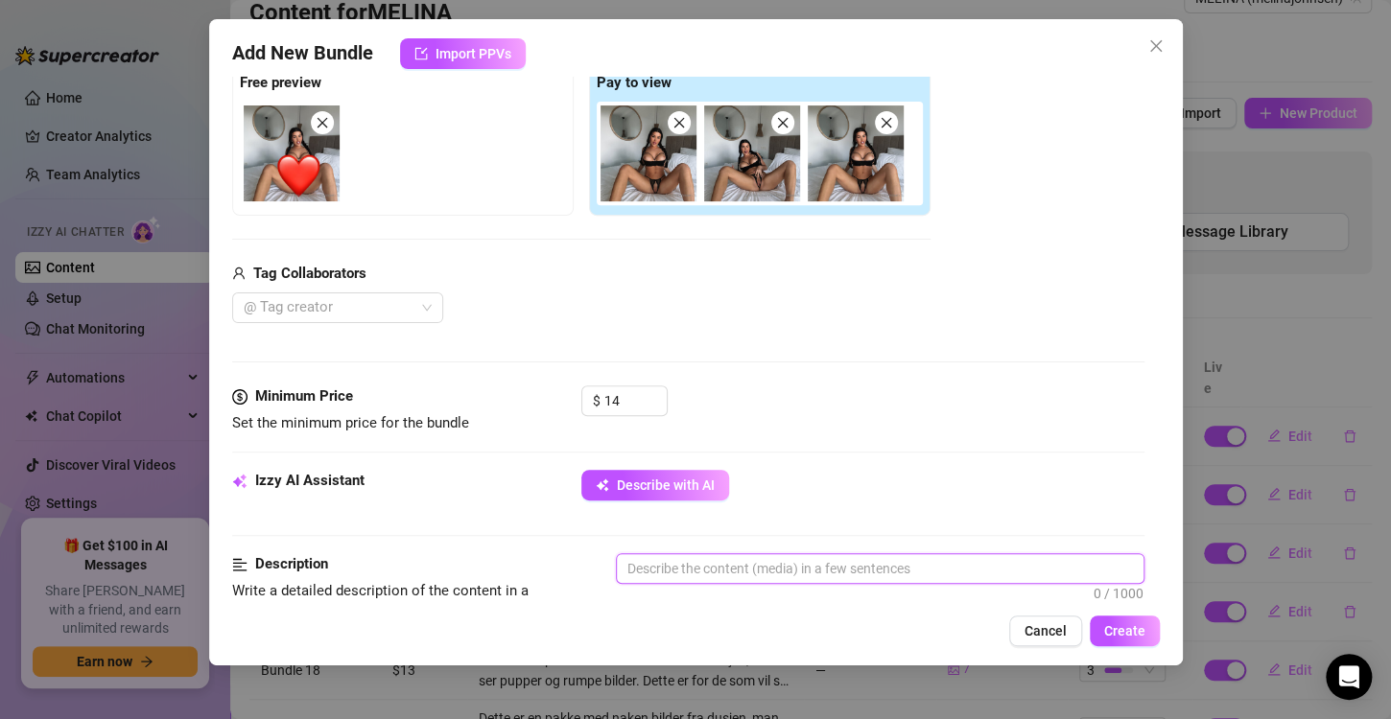
click at [722, 555] on textarea at bounding box center [880, 568] width 527 height 29
click at [781, 572] on textarea "Dette er 3 deilige kn" at bounding box center [880, 568] width 527 height 29
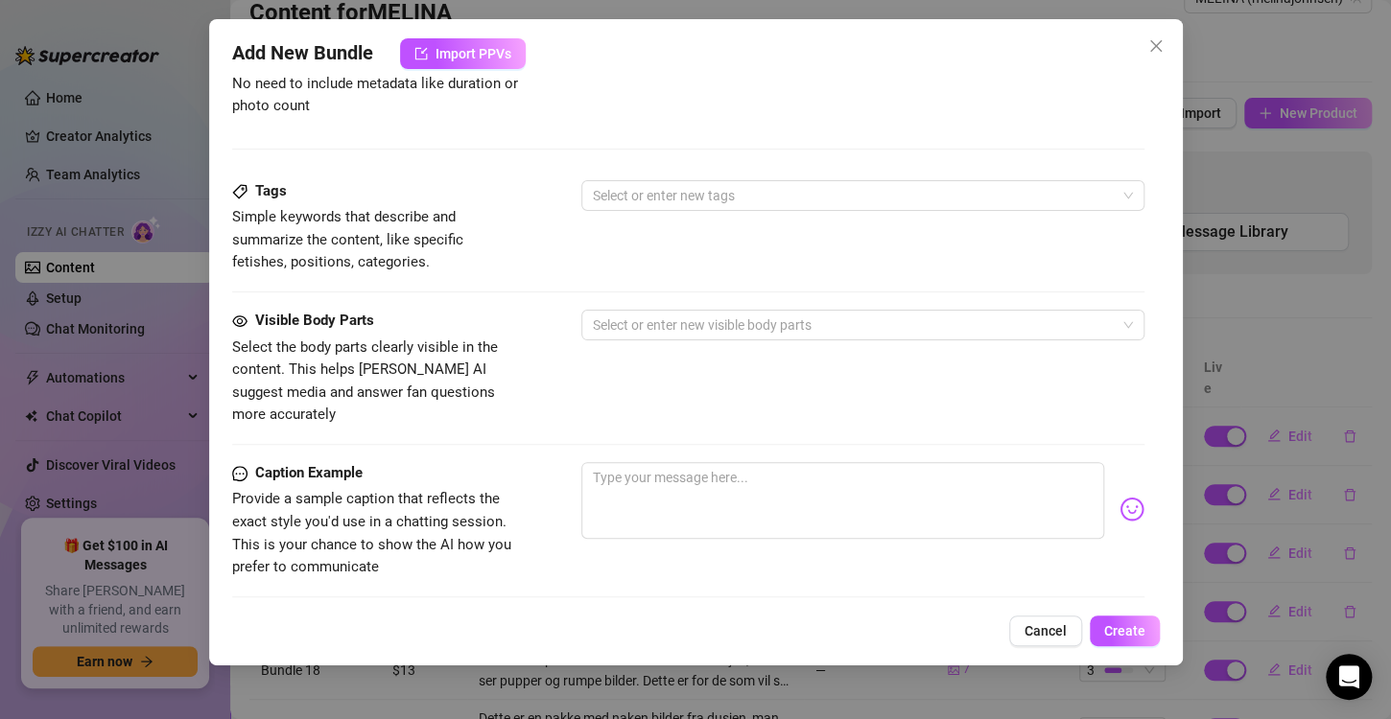
scroll to position [903, 0]
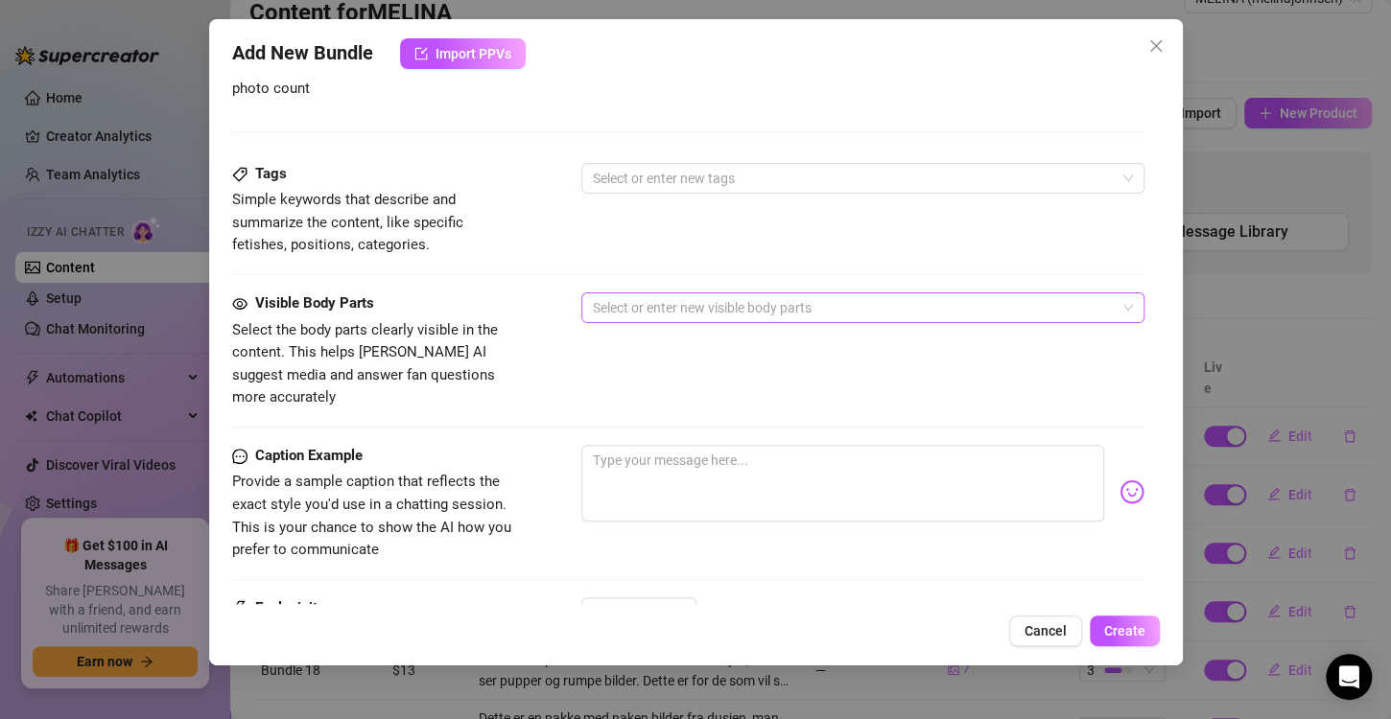
click at [710, 307] on div at bounding box center [852, 307] width 535 height 27
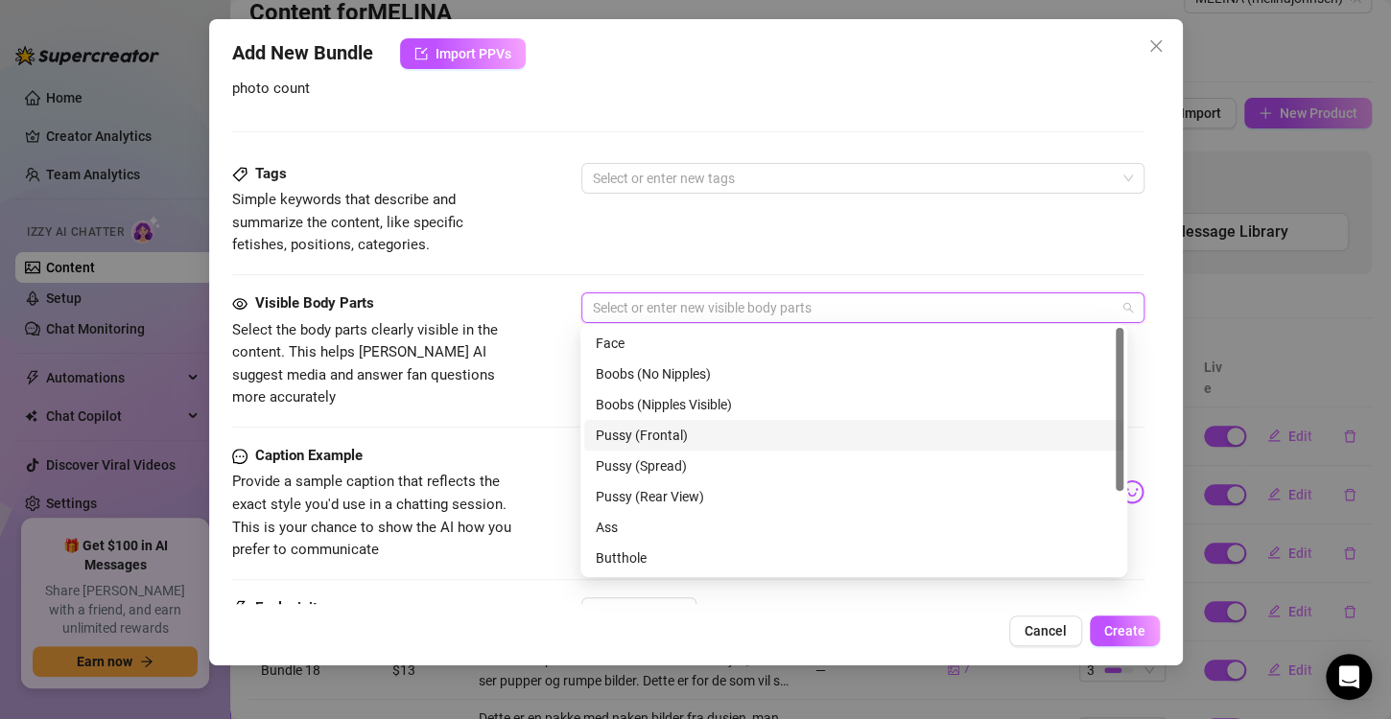
click at [684, 433] on div "Pussy (Frontal)" at bounding box center [854, 435] width 516 height 21
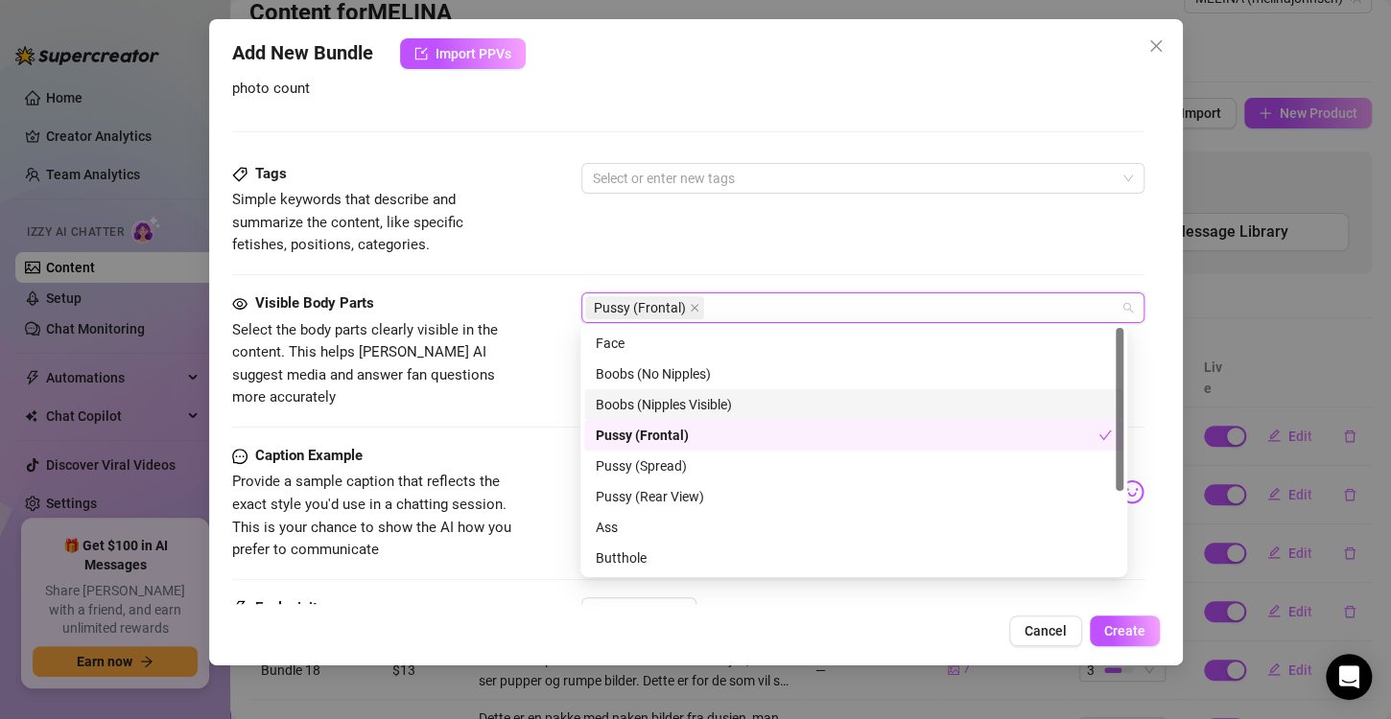
click at [658, 406] on div "Boobs (Nipples Visible)" at bounding box center [854, 404] width 516 height 21
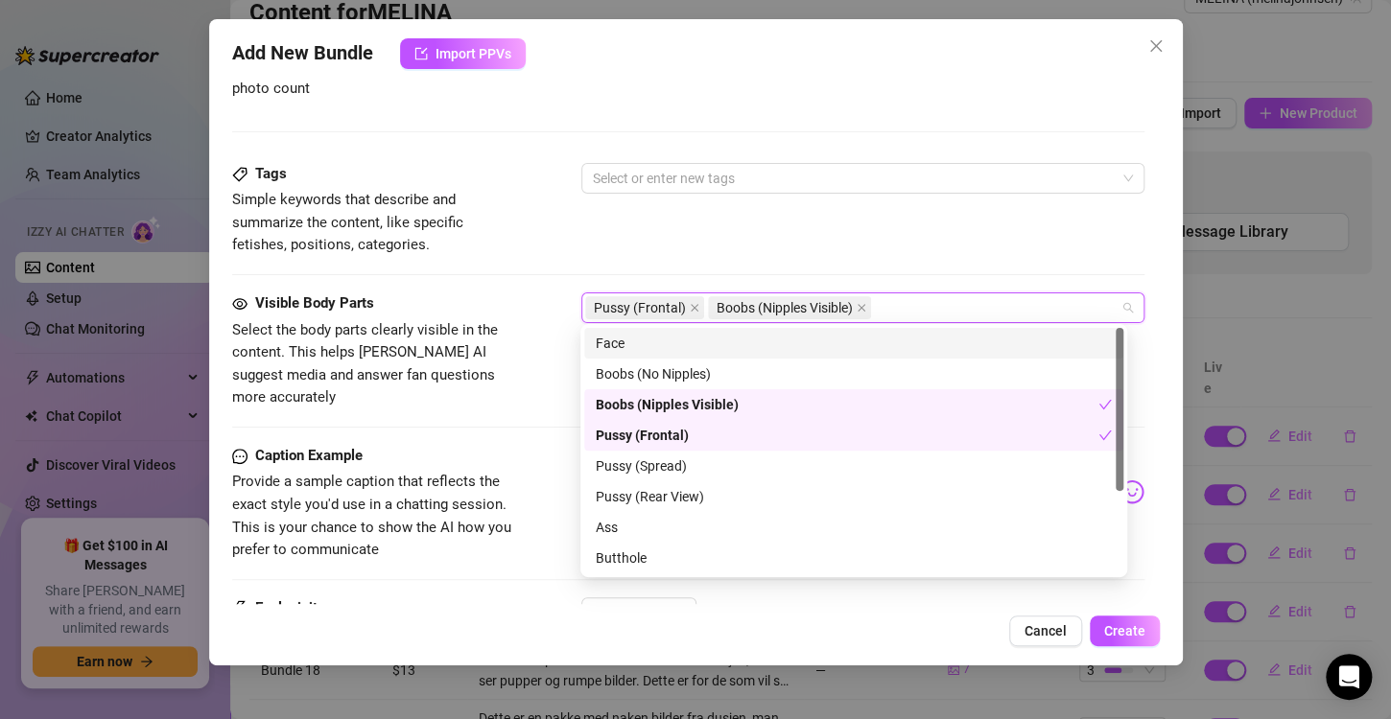
click at [642, 347] on div "Face" at bounding box center [854, 343] width 516 height 21
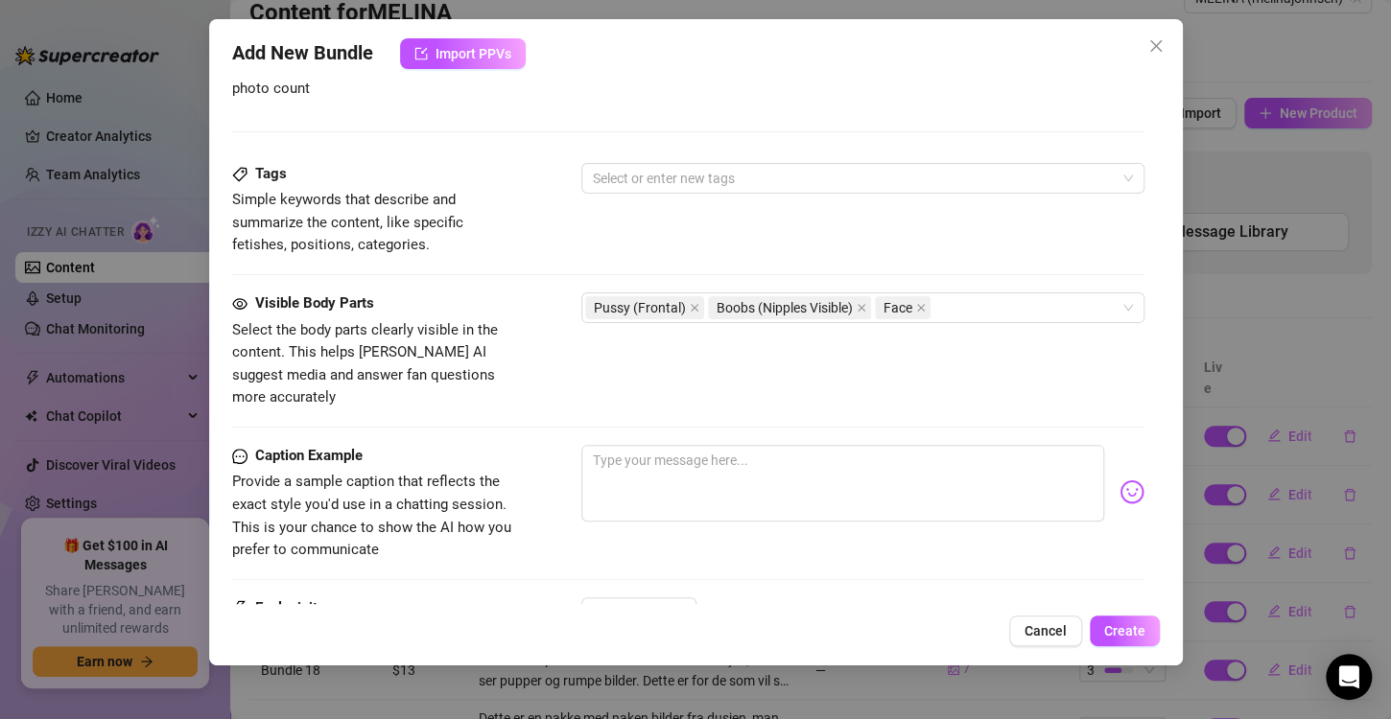
click at [526, 445] on div "Caption Example Provide a sample caption that reflects the exact style you'd us…" at bounding box center [688, 503] width 912 height 117
click at [638, 598] on div "1" at bounding box center [630, 612] width 75 height 29
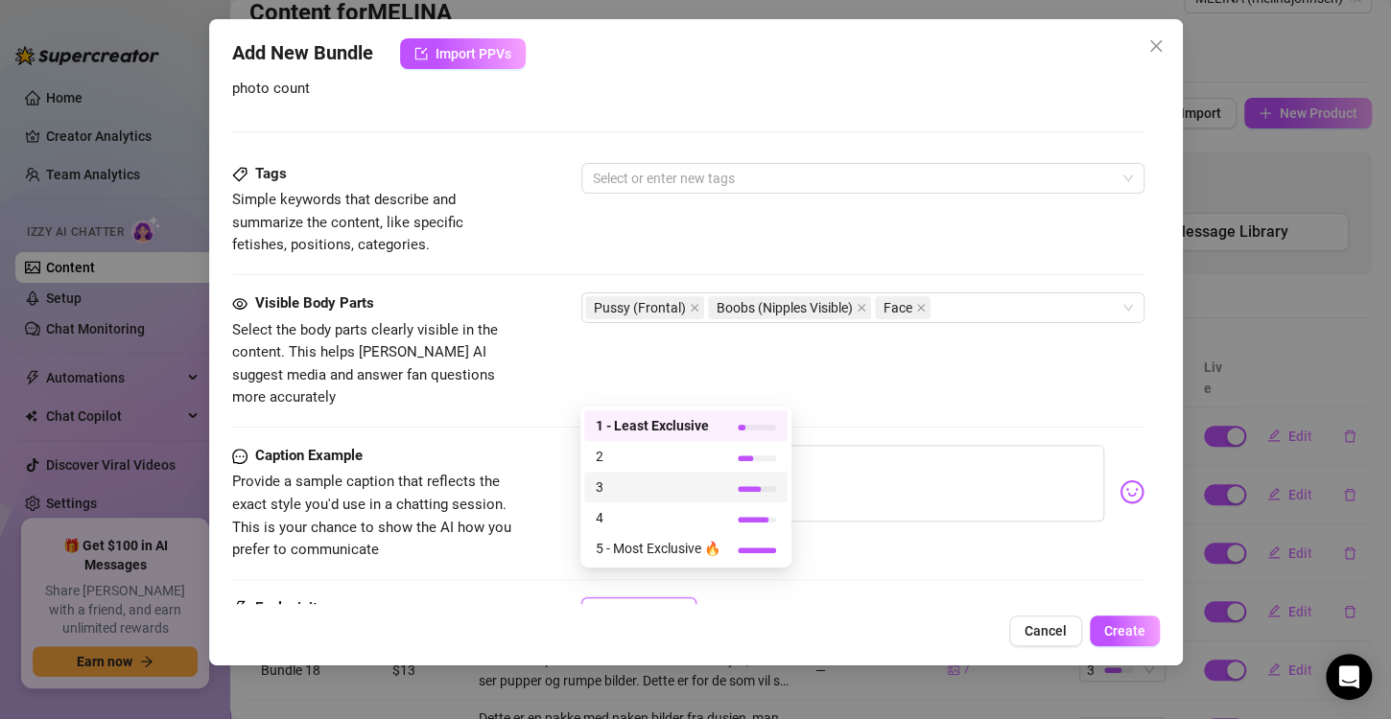
click at [635, 495] on span "3" at bounding box center [658, 487] width 125 height 21
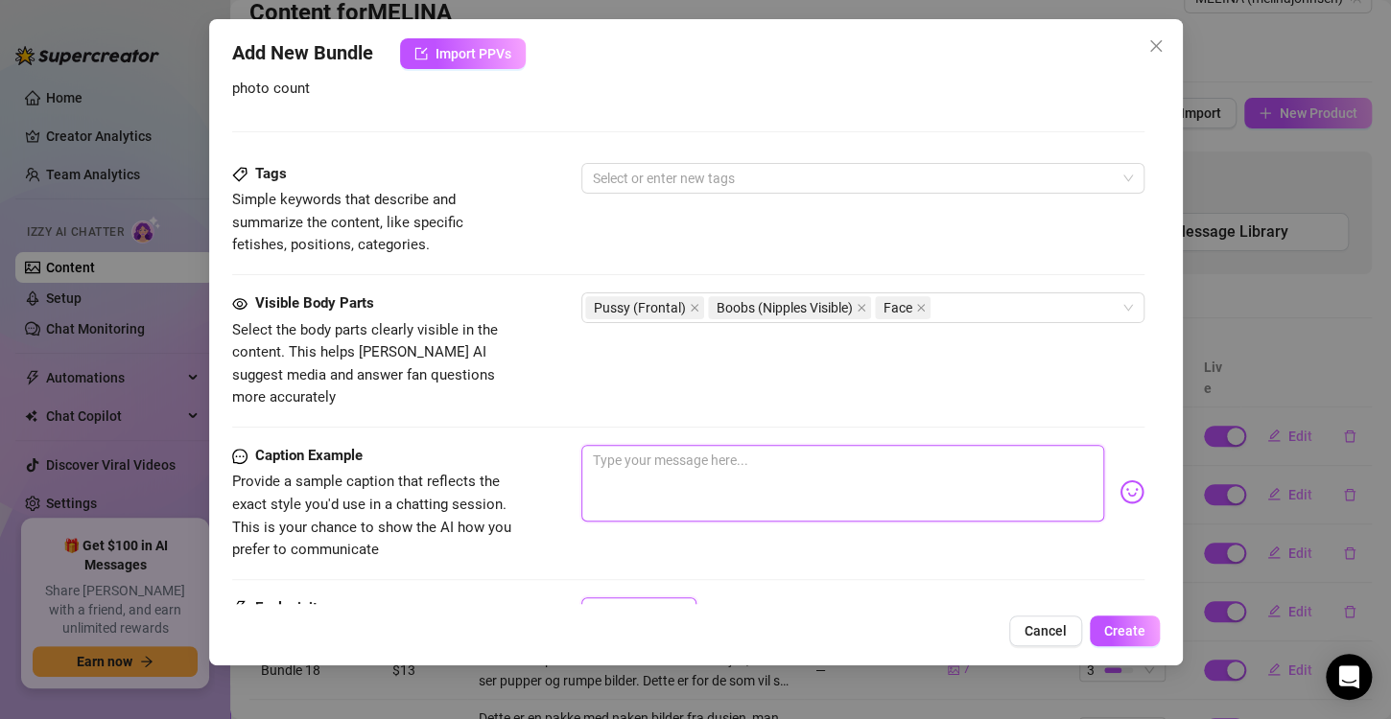
click at [647, 445] on textarea at bounding box center [842, 483] width 523 height 77
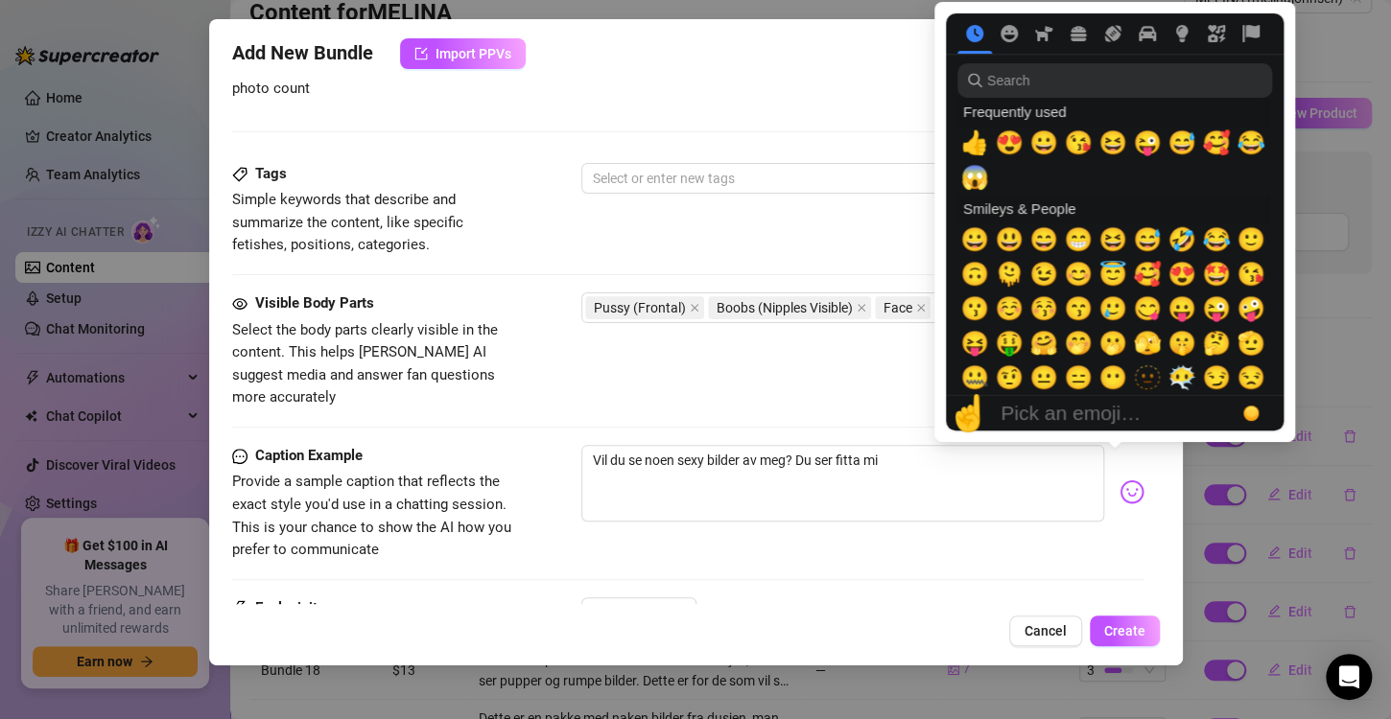
click at [1119, 480] on img at bounding box center [1131, 492] width 25 height 25
click at [1188, 279] on span "😍" at bounding box center [1181, 274] width 29 height 27
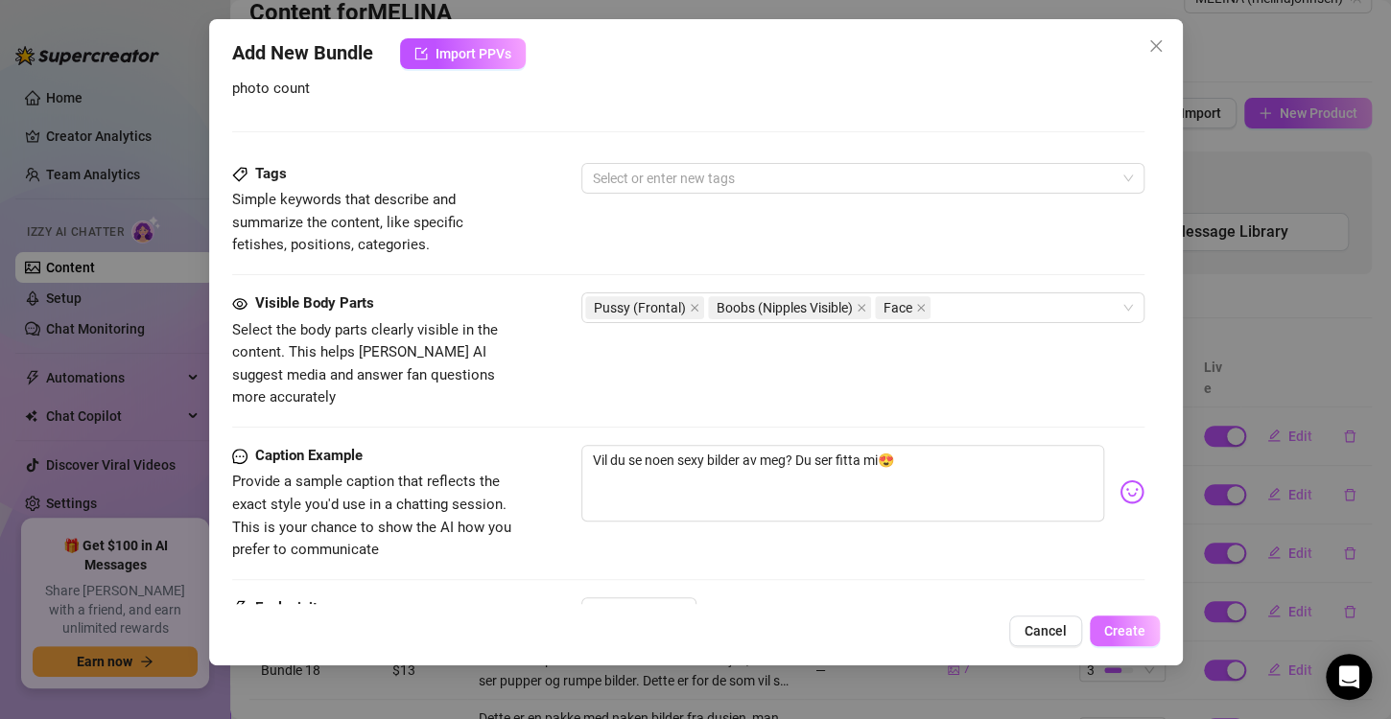
click at [1124, 633] on span "Create" at bounding box center [1124, 630] width 41 height 15
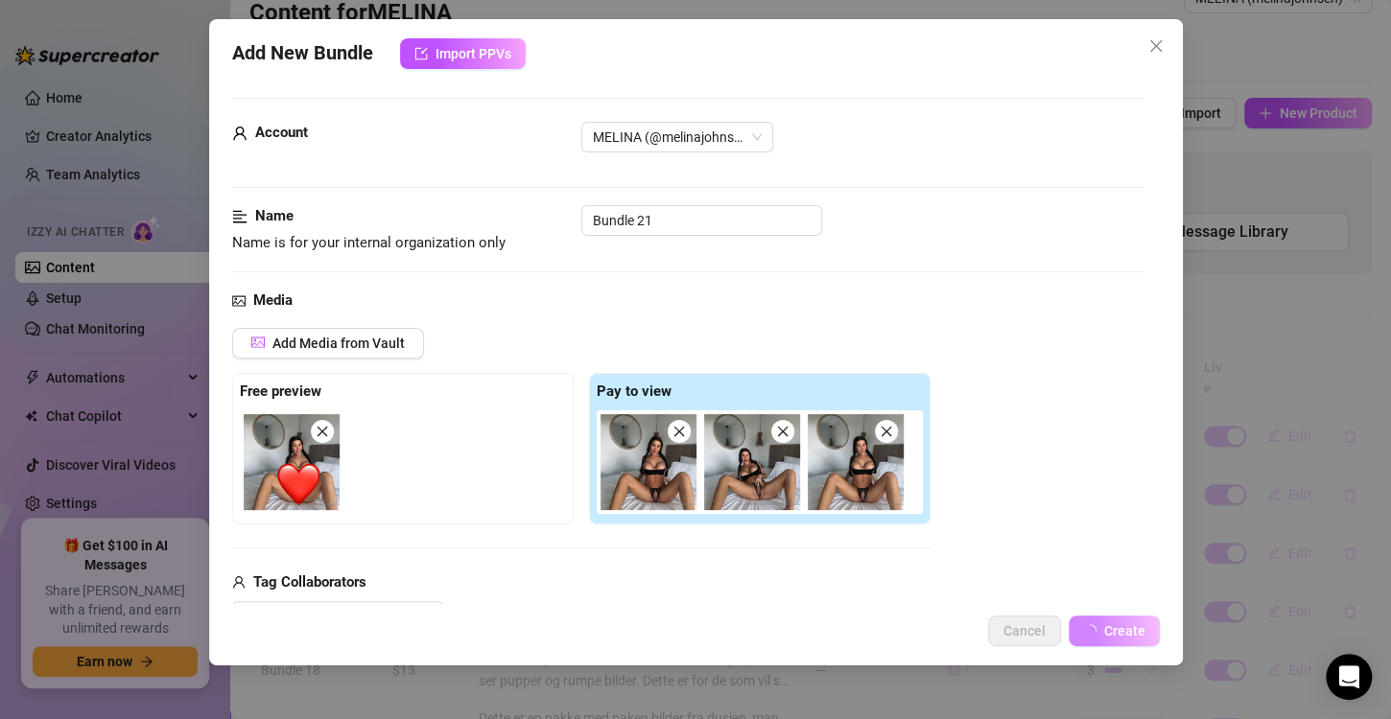
scroll to position [0, 0]
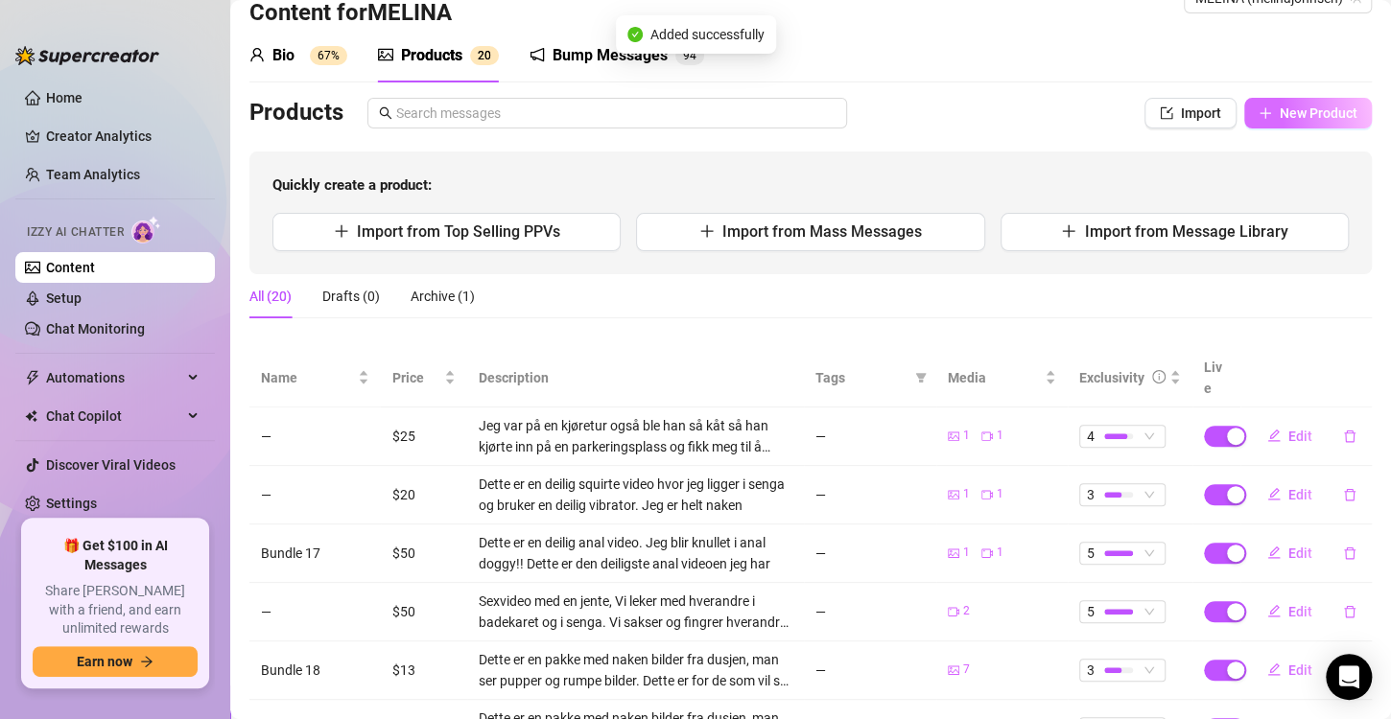
click at [1279, 106] on span "New Product" at bounding box center [1318, 112] width 78 height 15
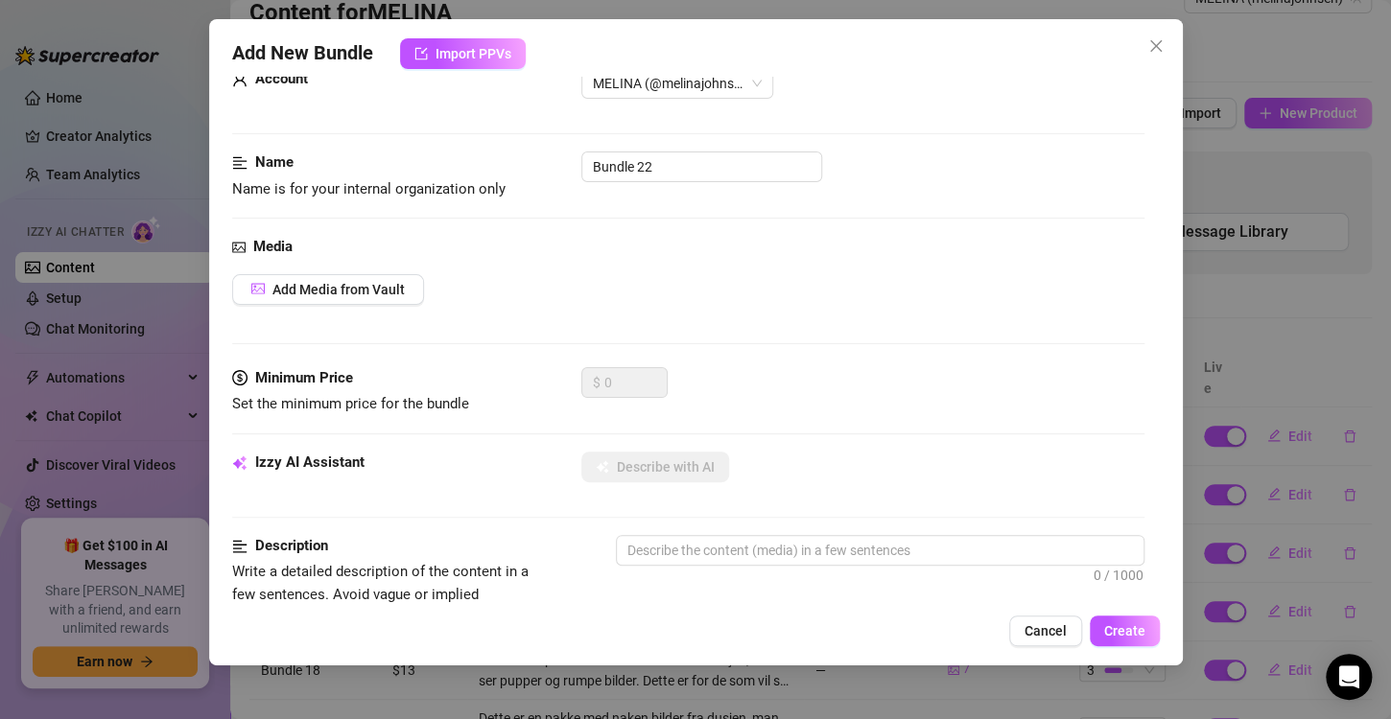
scroll to position [54, 0]
click at [344, 295] on span "Add Media from Vault" at bounding box center [338, 291] width 132 height 15
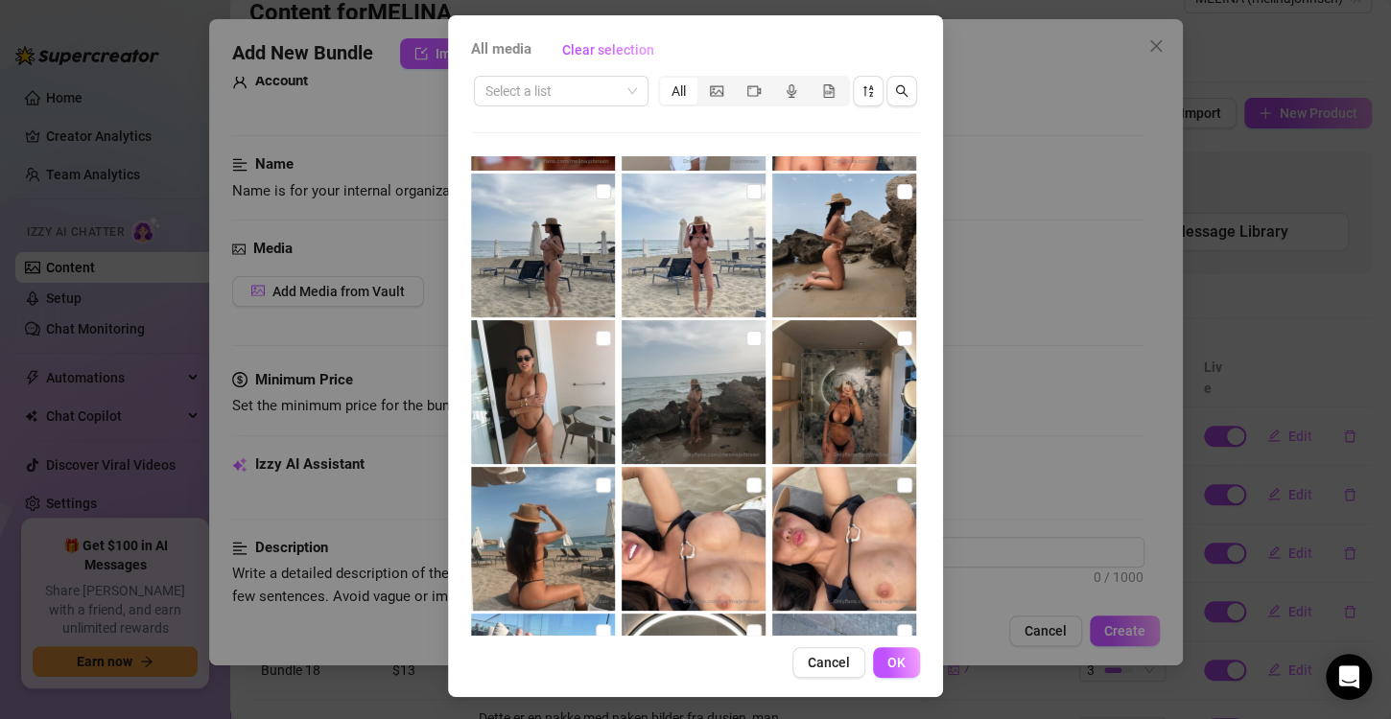
scroll to position [6592, 0]
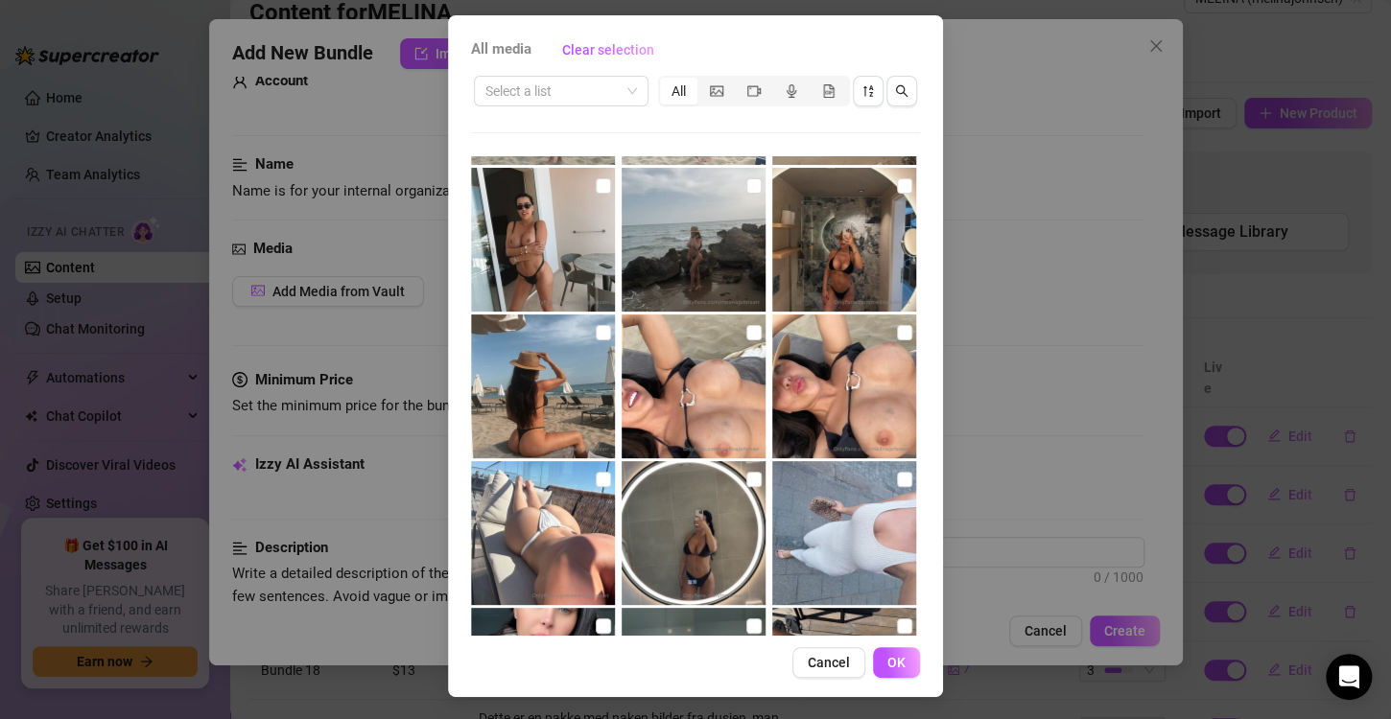
click at [527, 105] on div "Select a list All" at bounding box center [695, 91] width 449 height 36
click at [517, 97] on input "search" at bounding box center [552, 91] width 134 height 29
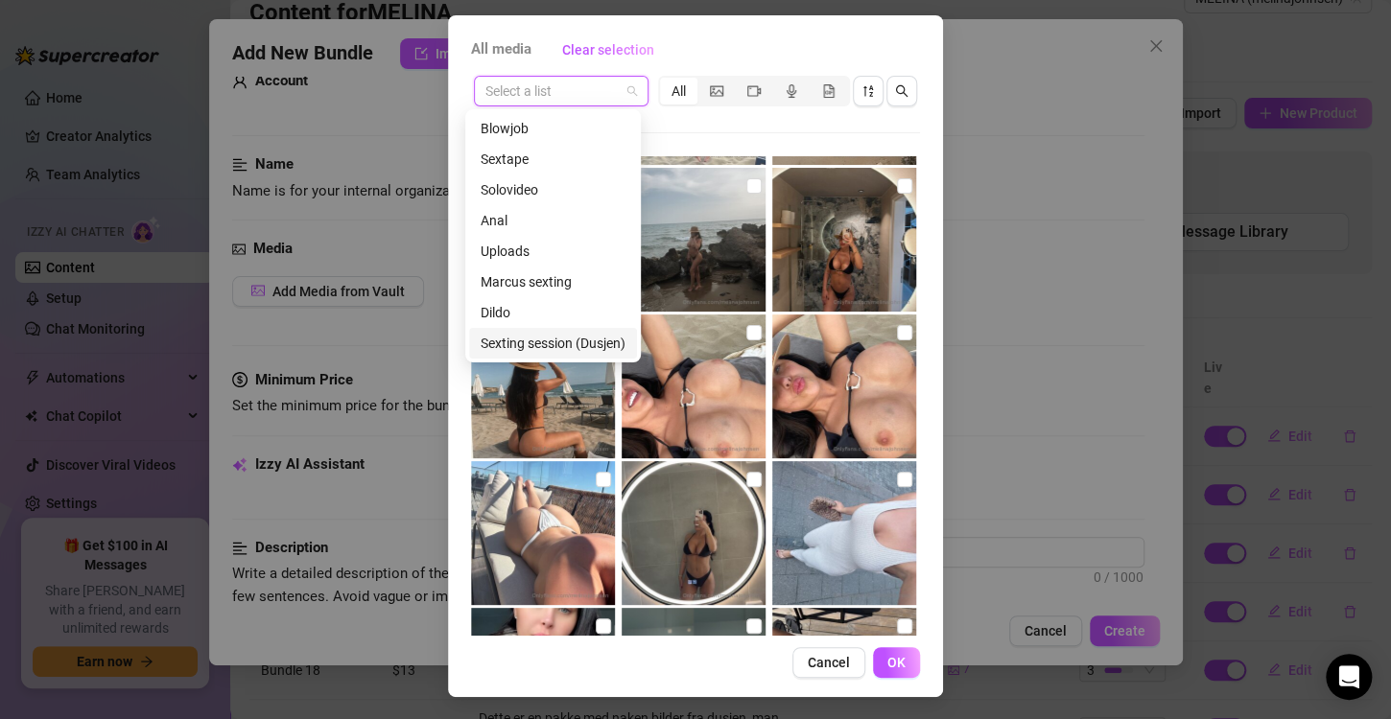
click at [536, 337] on div "Sexting session (Dusjen)" at bounding box center [552, 343] width 145 height 21
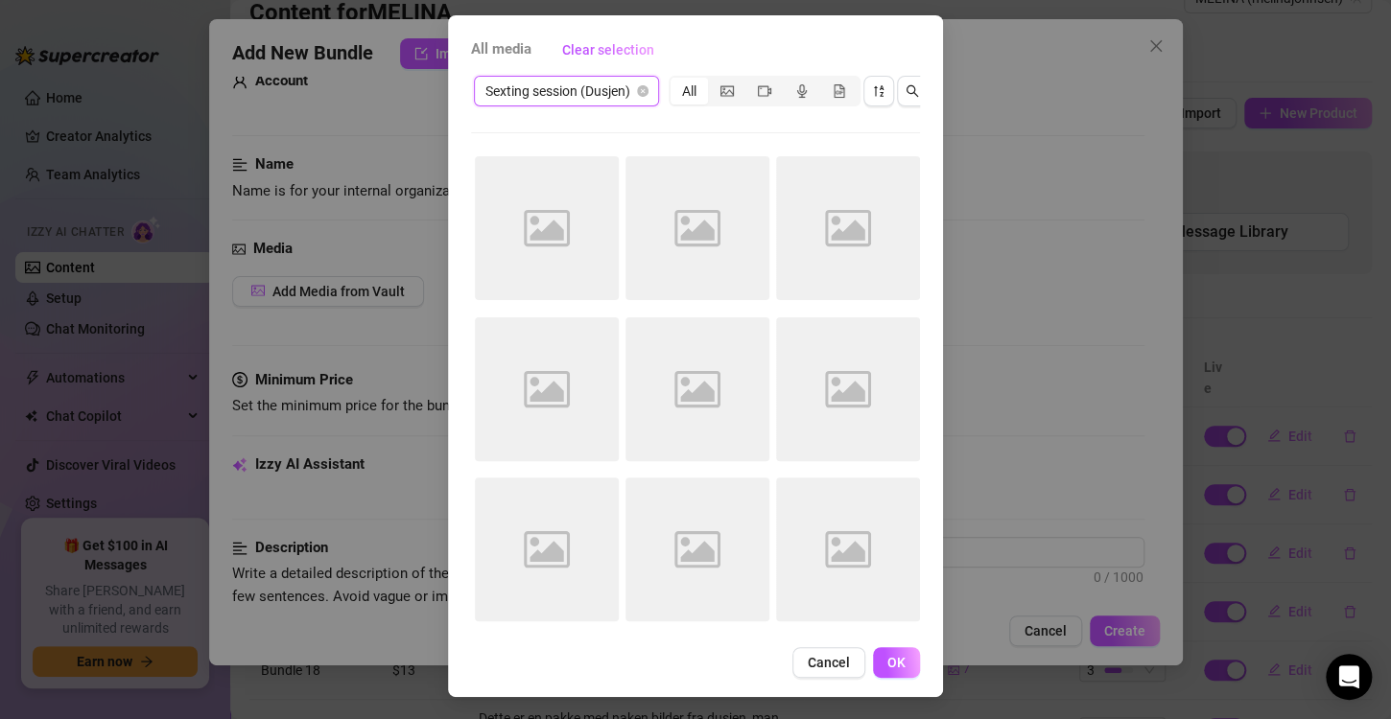
scroll to position [0, 0]
click at [567, 92] on span "Sexting session (Dusjen)" at bounding box center [566, 91] width 162 height 29
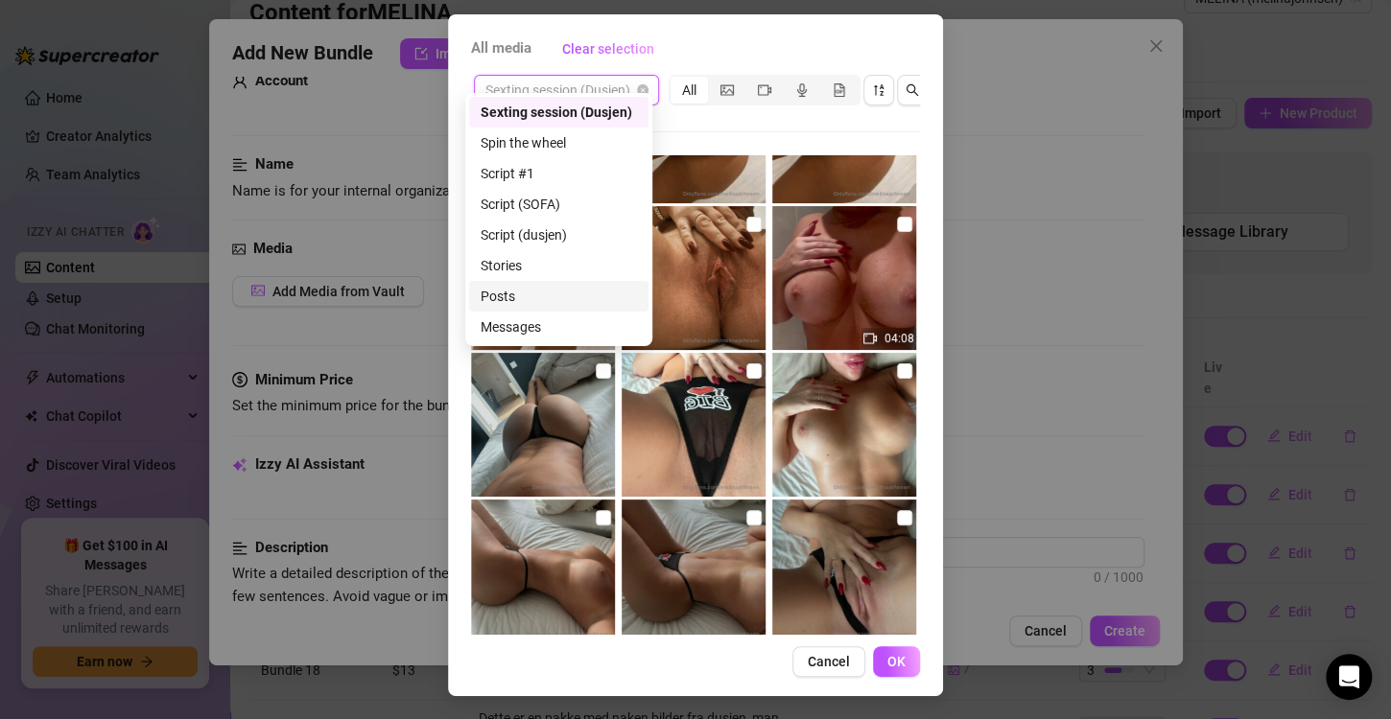
scroll to position [103, 0]
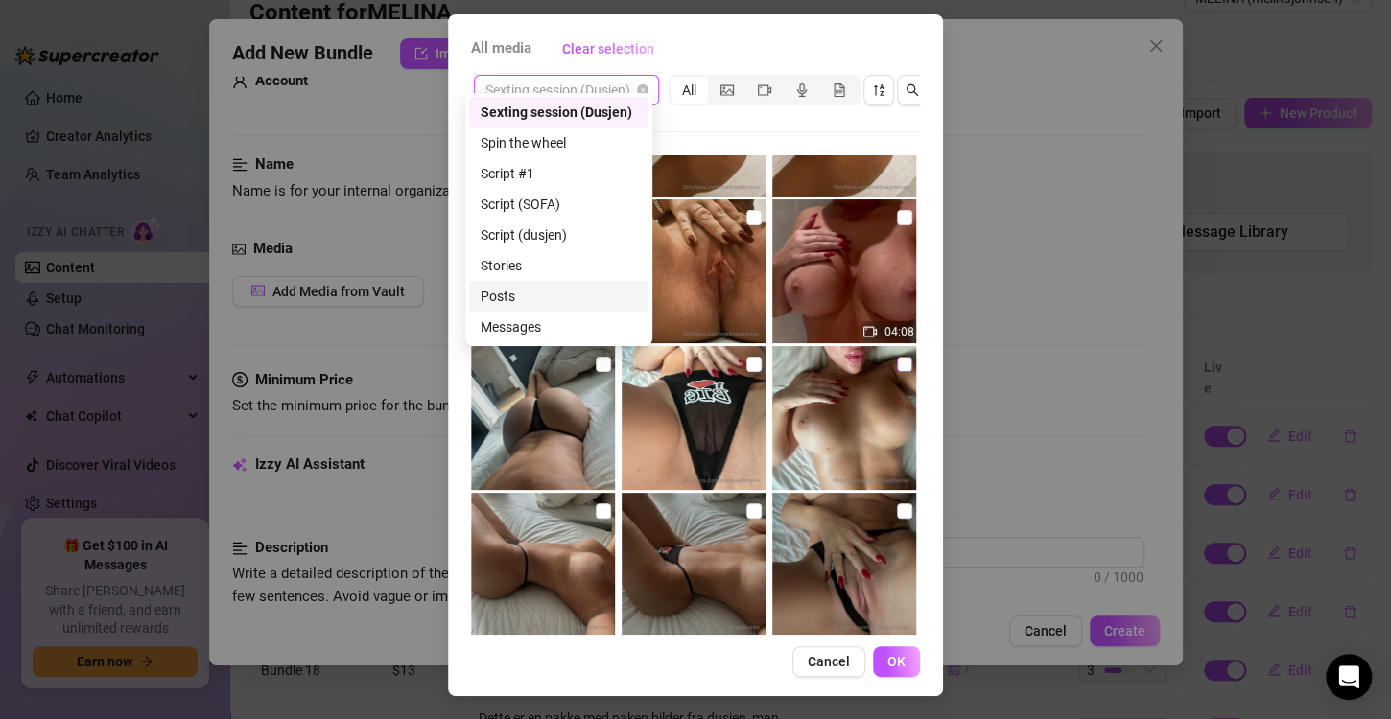
click at [897, 357] on input "checkbox" at bounding box center [904, 364] width 15 height 15
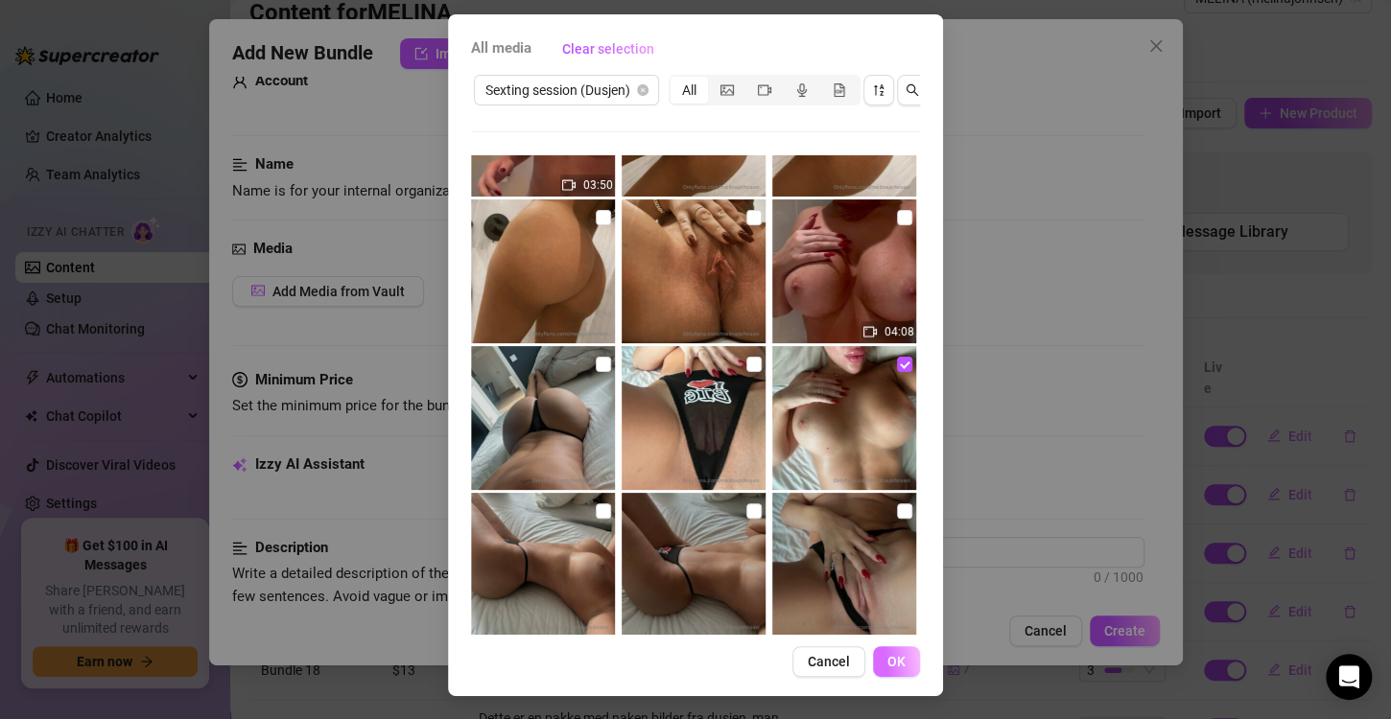
click at [888, 656] on span "OK" at bounding box center [896, 661] width 18 height 15
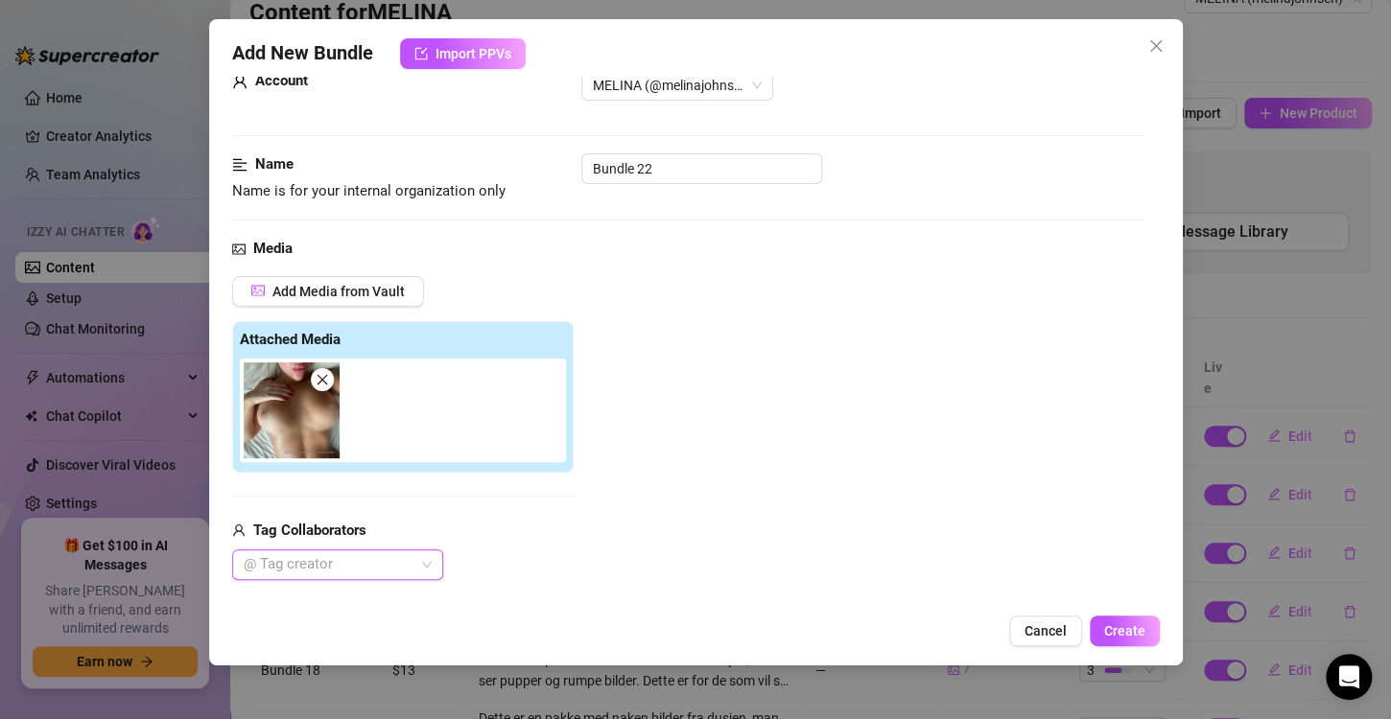
scroll to position [219, 0]
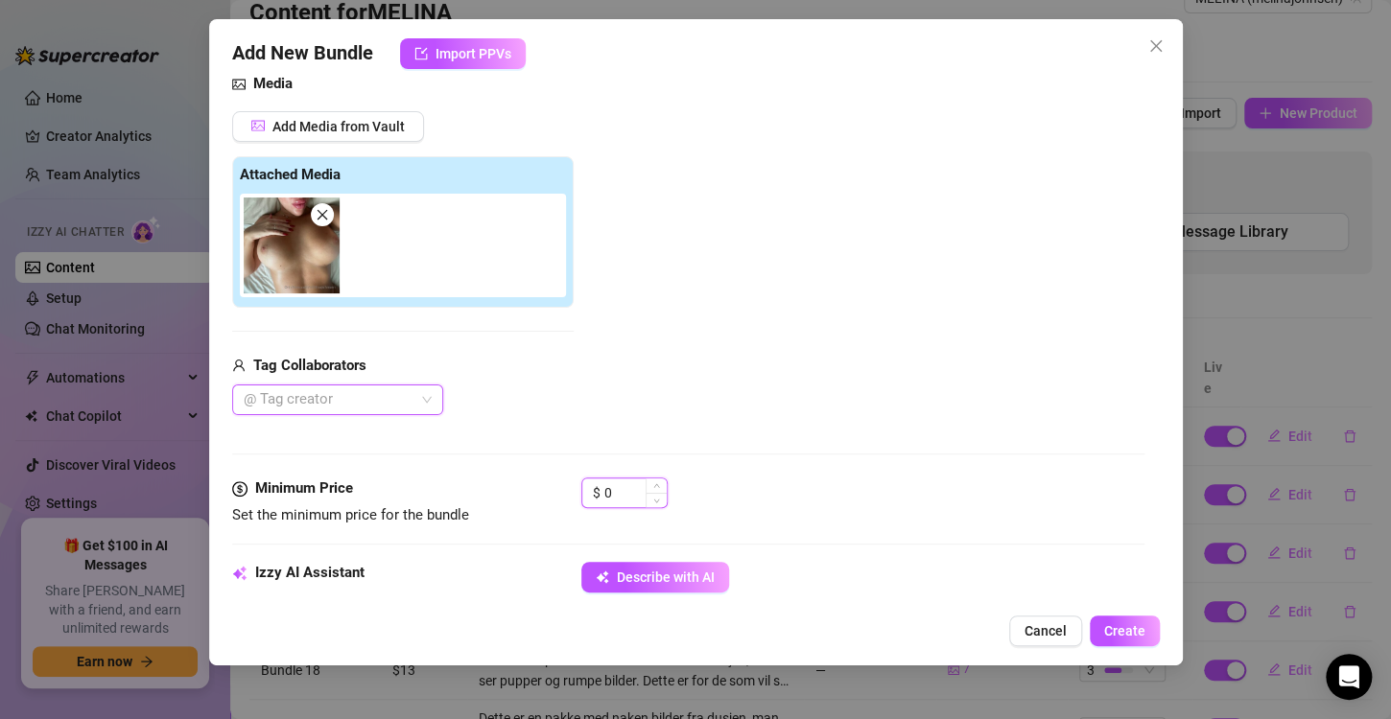
click at [623, 495] on input "0" at bounding box center [635, 493] width 62 height 29
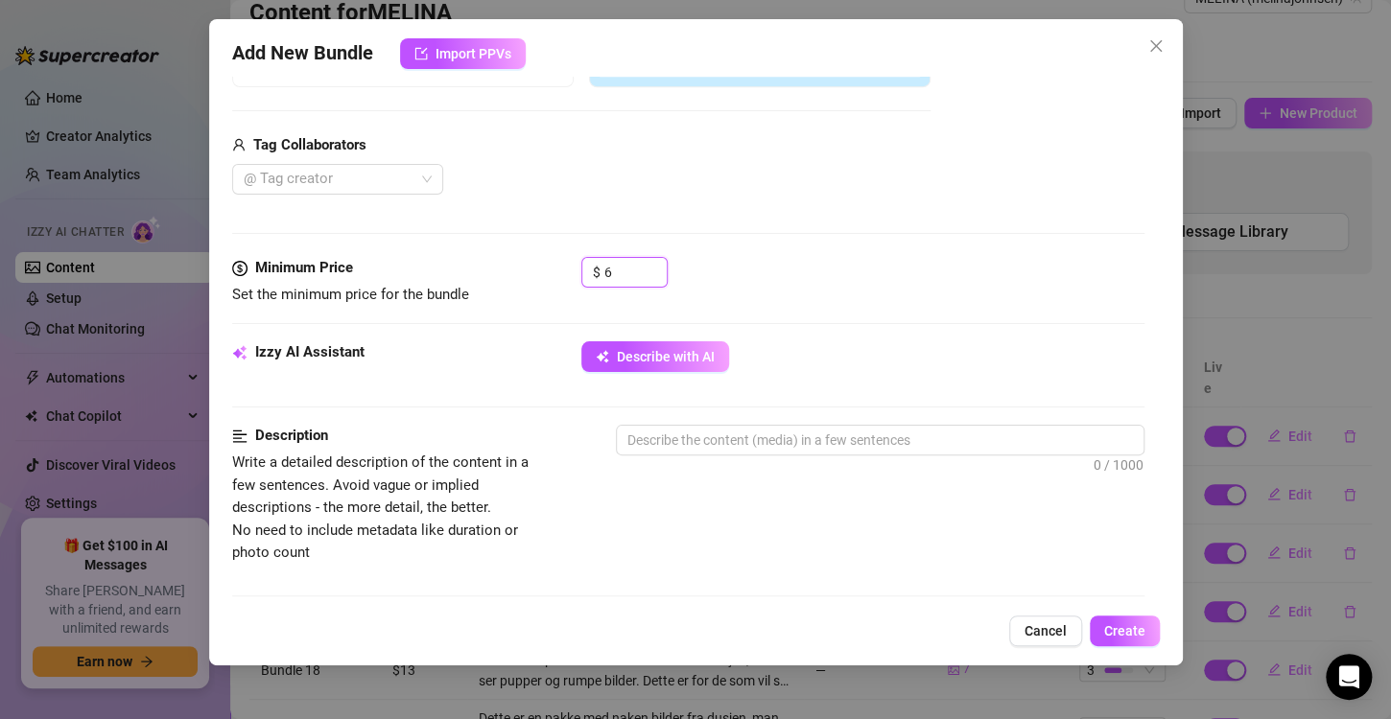
scroll to position [456, 0]
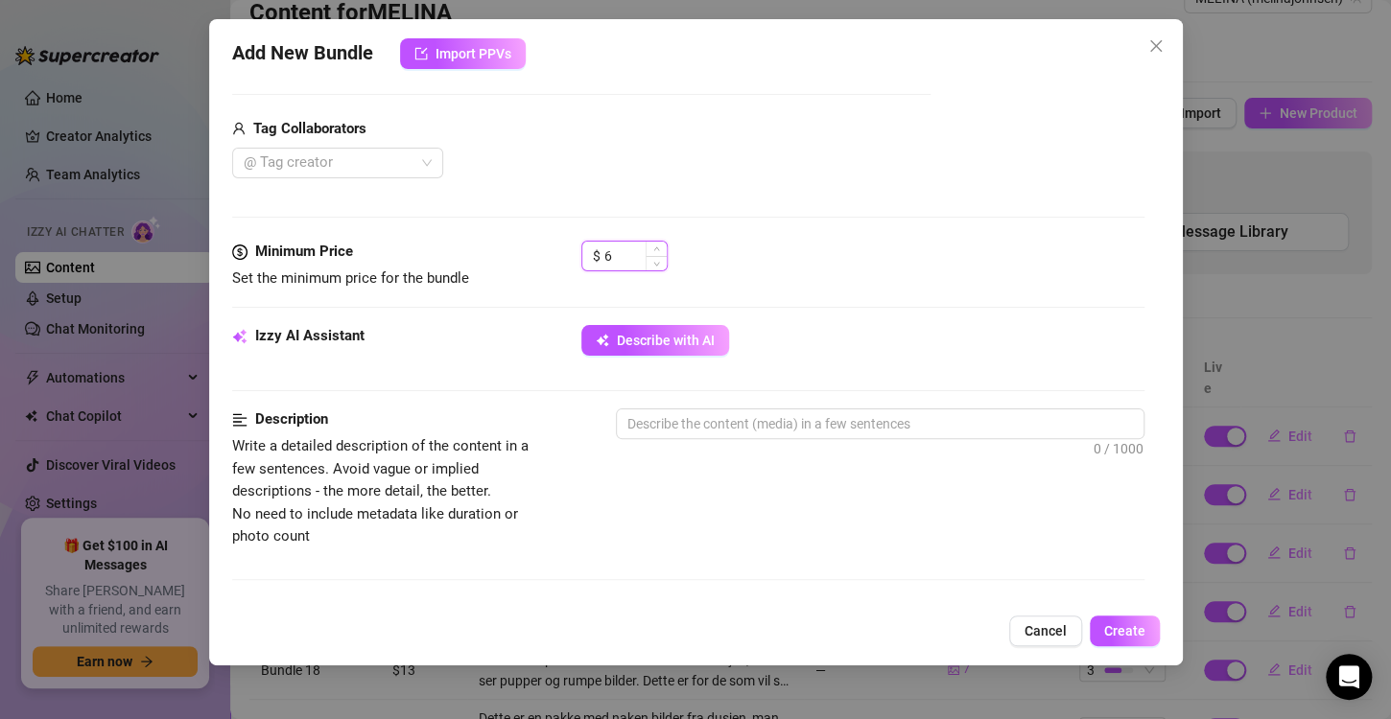
click at [618, 265] on input "6" at bounding box center [635, 256] width 62 height 29
click at [557, 466] on div "Description Write a detailed description of the content in a few sentences. Avo…" at bounding box center [688, 478] width 912 height 139
click at [660, 432] on textarea at bounding box center [880, 424] width 527 height 29
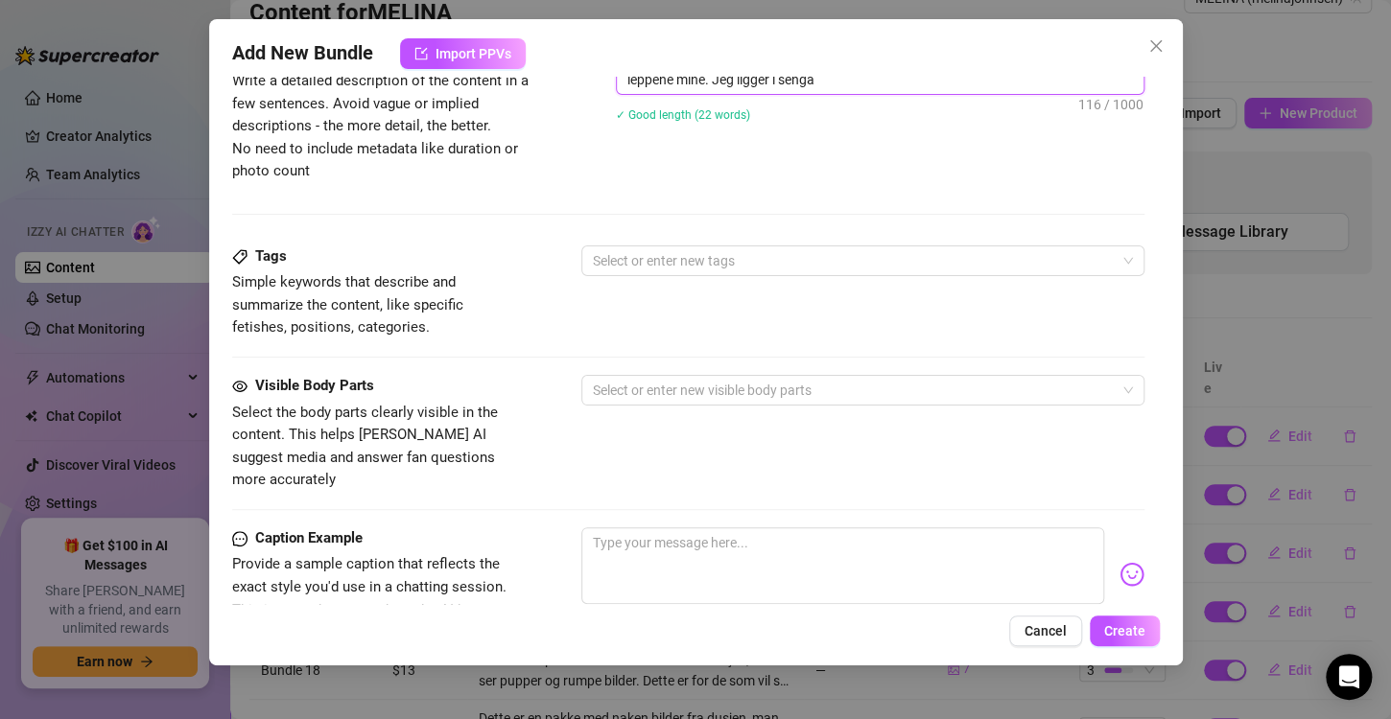
scroll to position [855, 0]
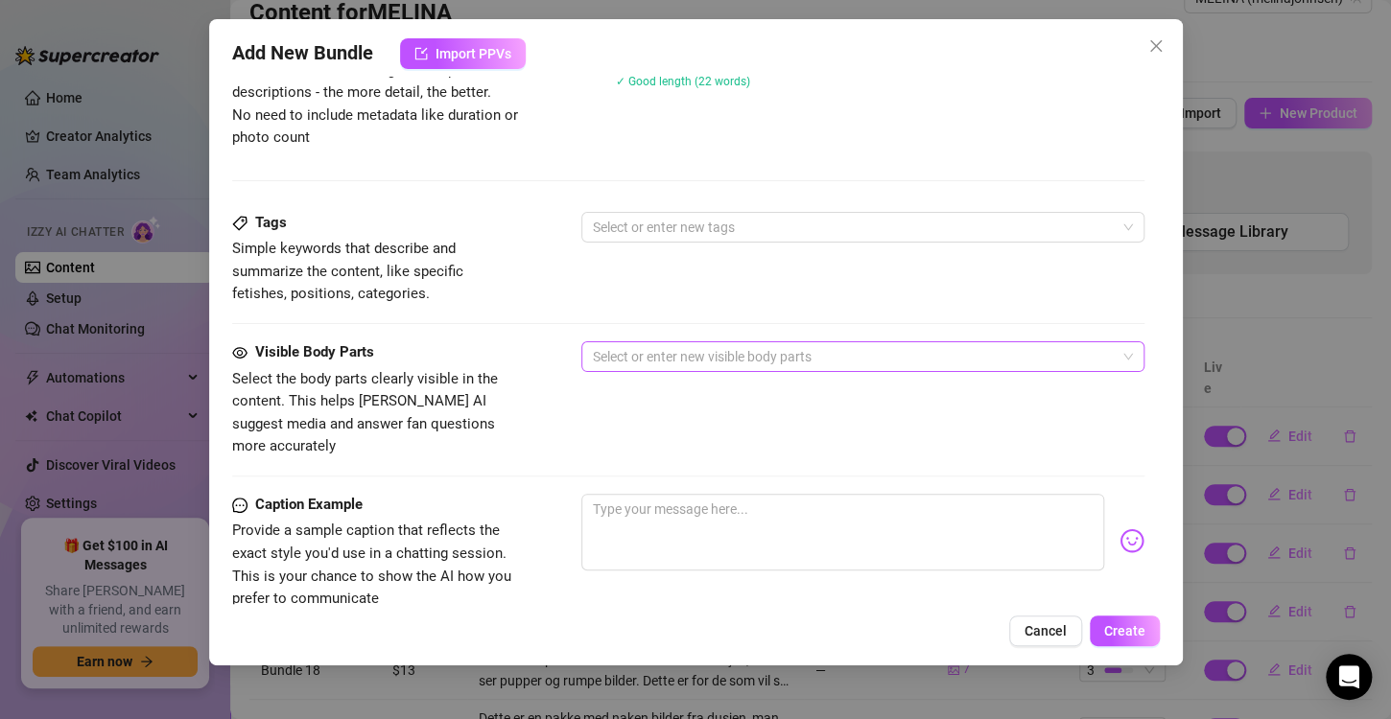
click at [646, 351] on div at bounding box center [852, 356] width 535 height 27
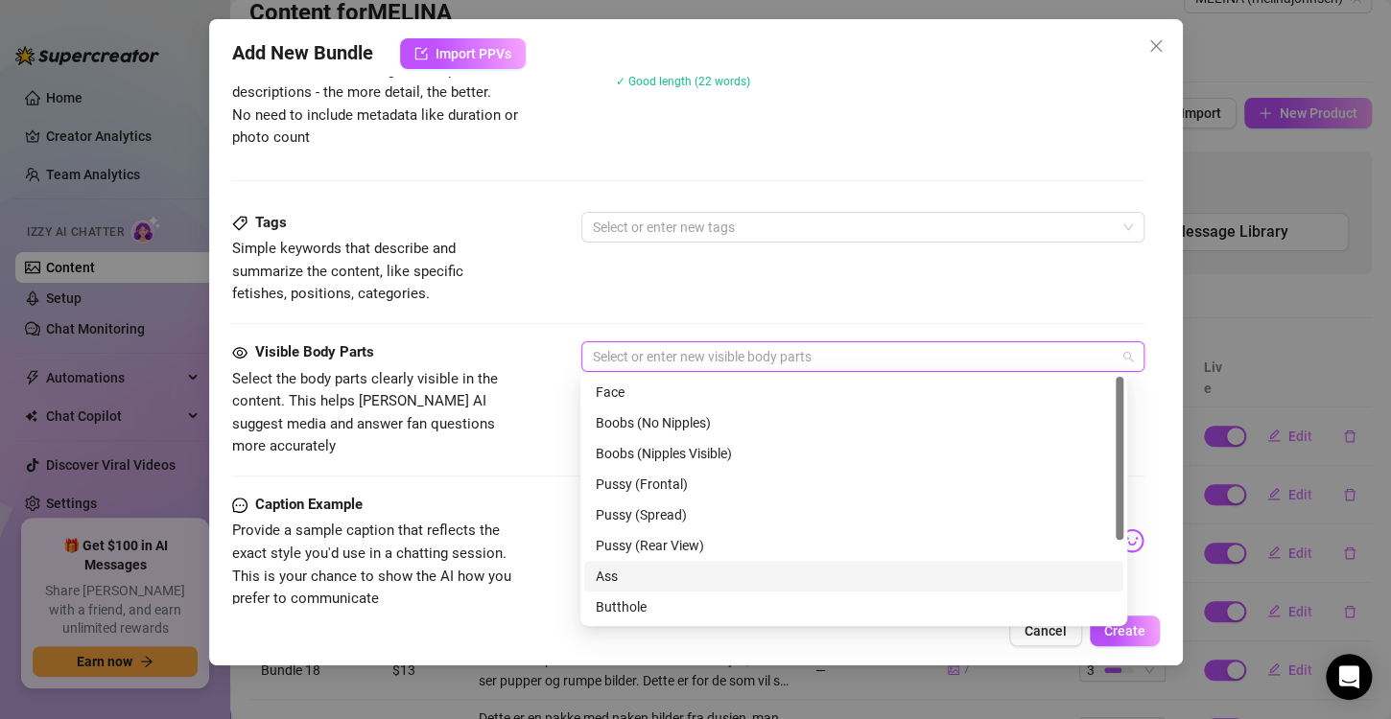
click at [637, 569] on div "Ass" at bounding box center [854, 576] width 516 height 21
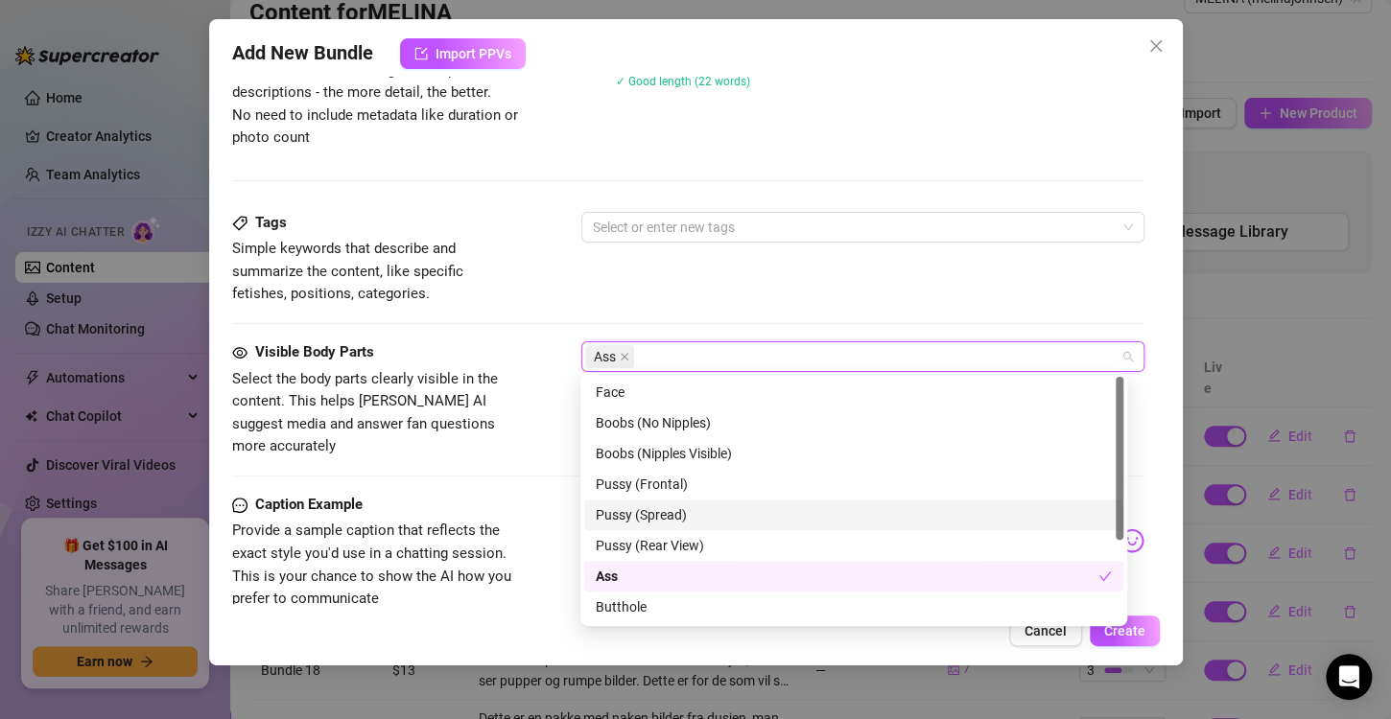
click at [483, 522] on span "Provide a sample caption that reflects the exact style you'd use in a chatting …" at bounding box center [371, 564] width 279 height 85
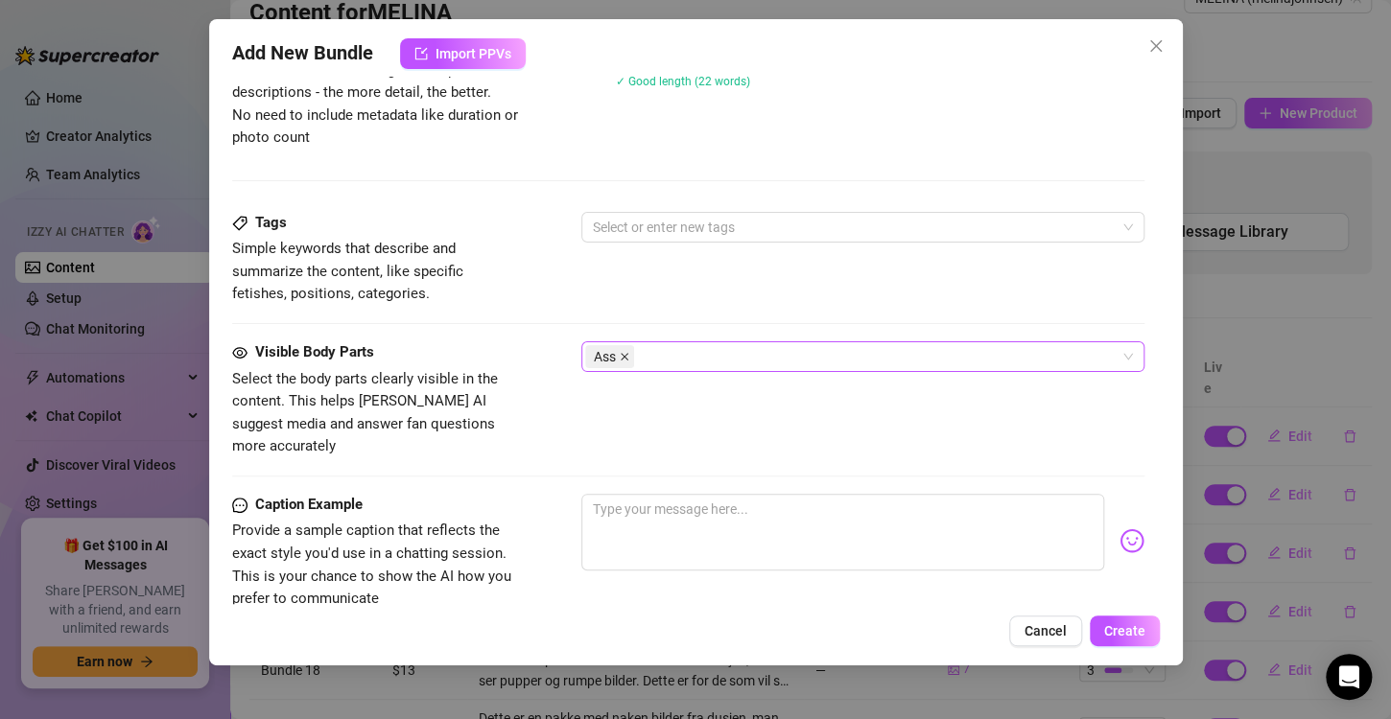
click at [624, 352] on icon "close" at bounding box center [625, 357] width 10 height 10
click at [624, 352] on div at bounding box center [852, 356] width 535 height 27
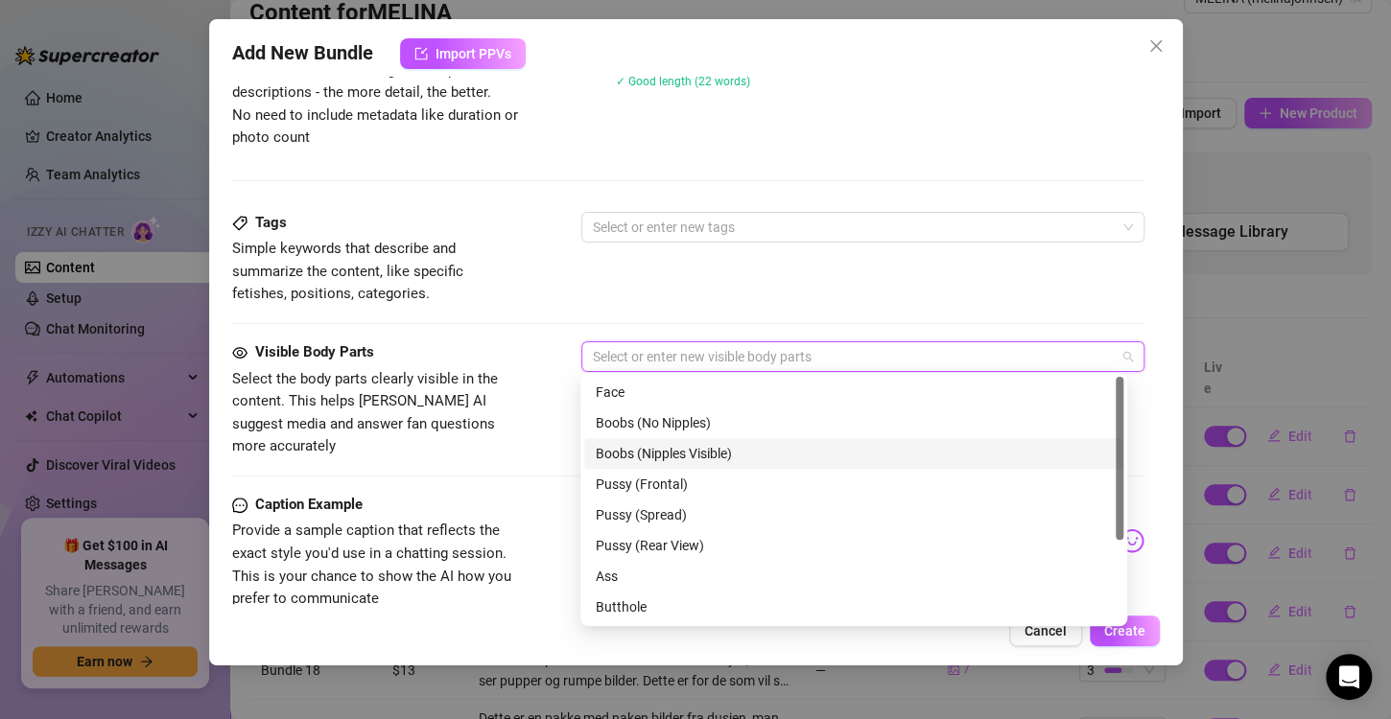
click at [652, 447] on div "Boobs (Nipples Visible)" at bounding box center [854, 453] width 516 height 21
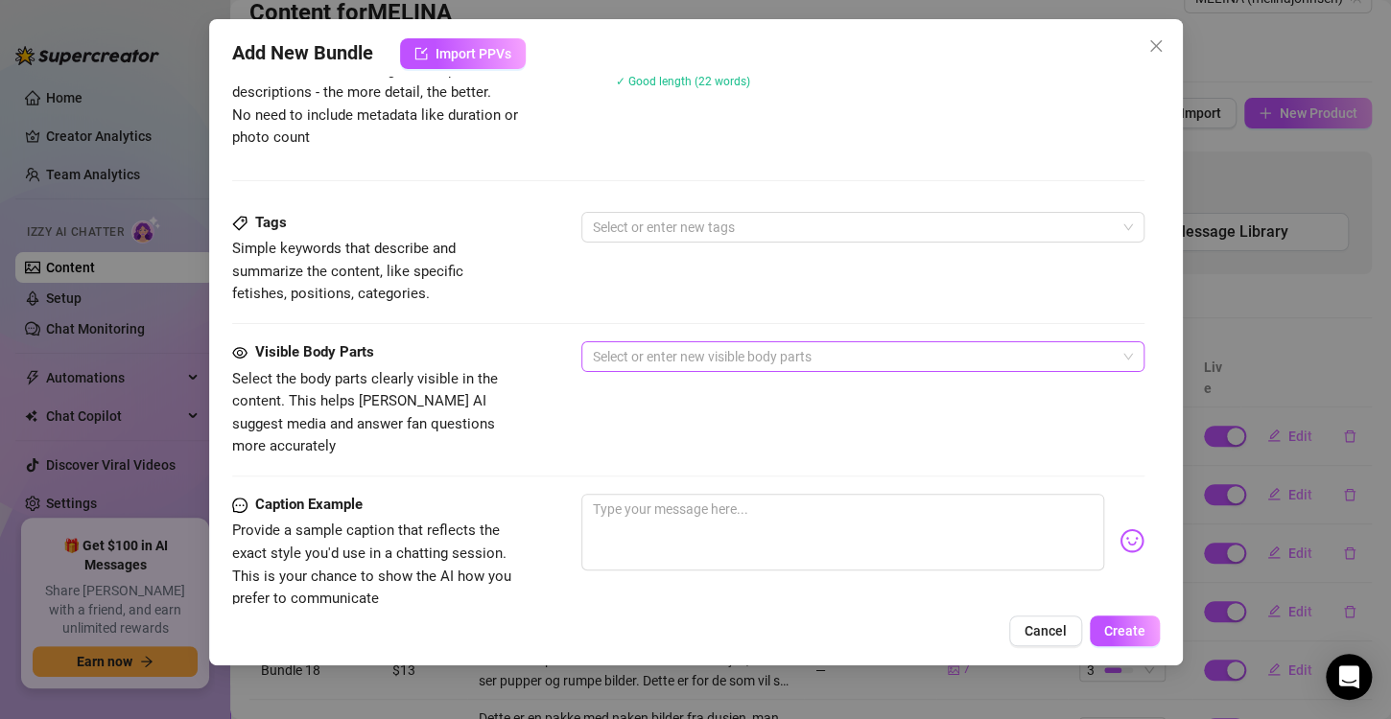
click at [525, 494] on div "Caption Example Provide a sample caption that reflects the exact style you'd us…" at bounding box center [688, 552] width 912 height 117
click at [632, 351] on div at bounding box center [852, 356] width 535 height 27
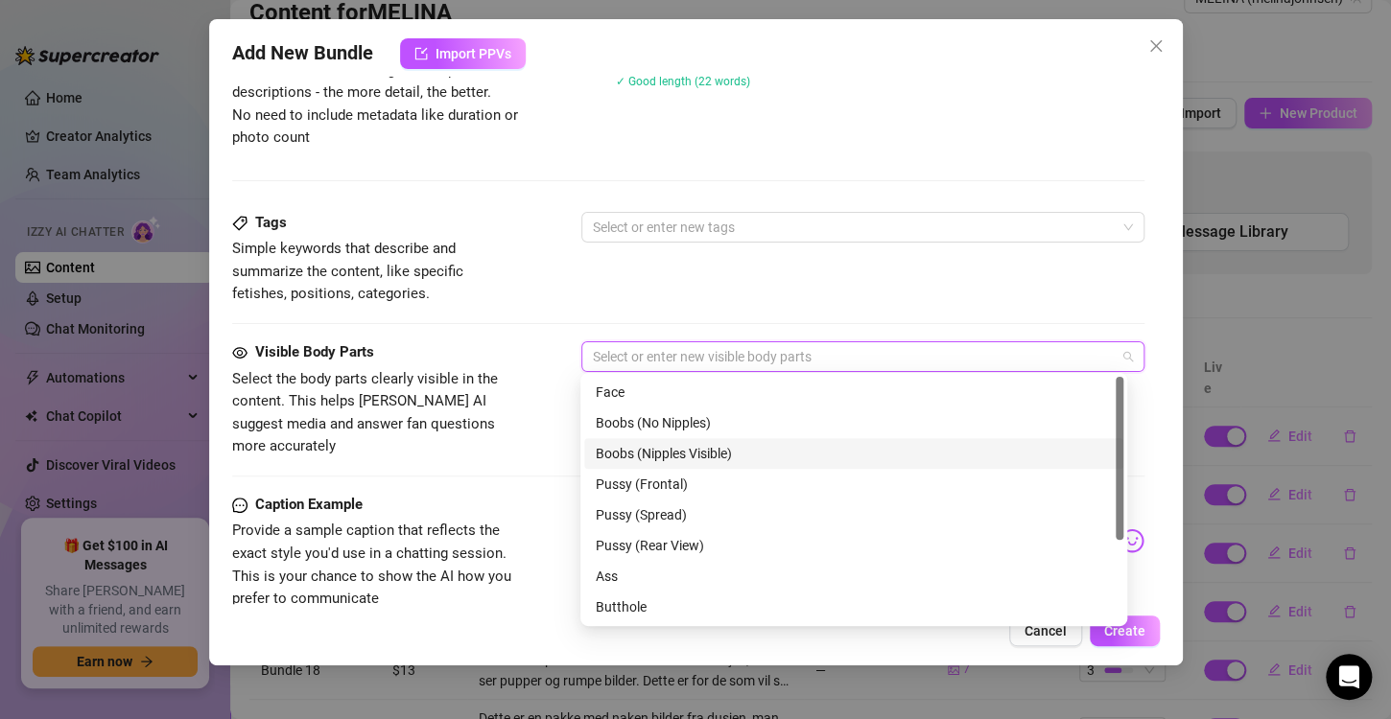
click at [644, 443] on div "Boobs (Nipples Visible)" at bounding box center [854, 453] width 516 height 21
click at [484, 460] on div "Visible Body Parts Select the body parts clearly visible in the content. This h…" at bounding box center [688, 417] width 912 height 152
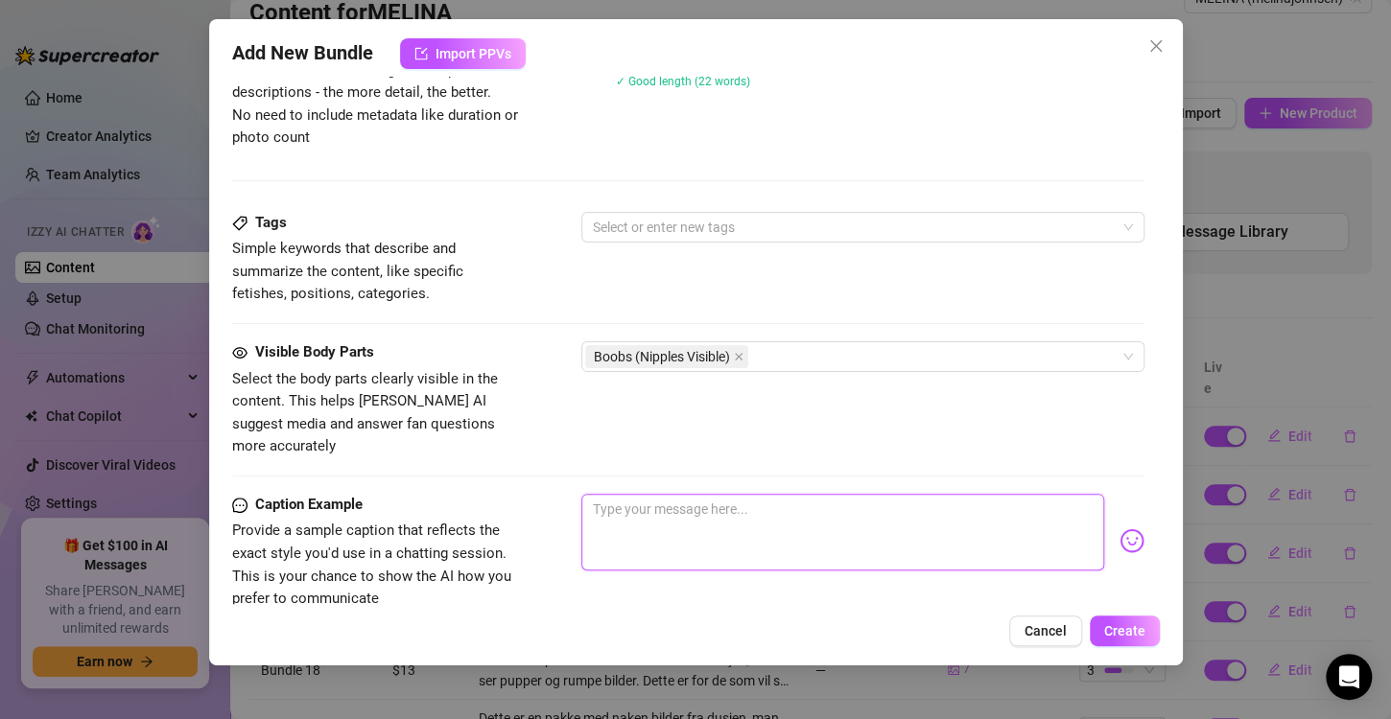
click at [662, 499] on textarea at bounding box center [842, 532] width 523 height 77
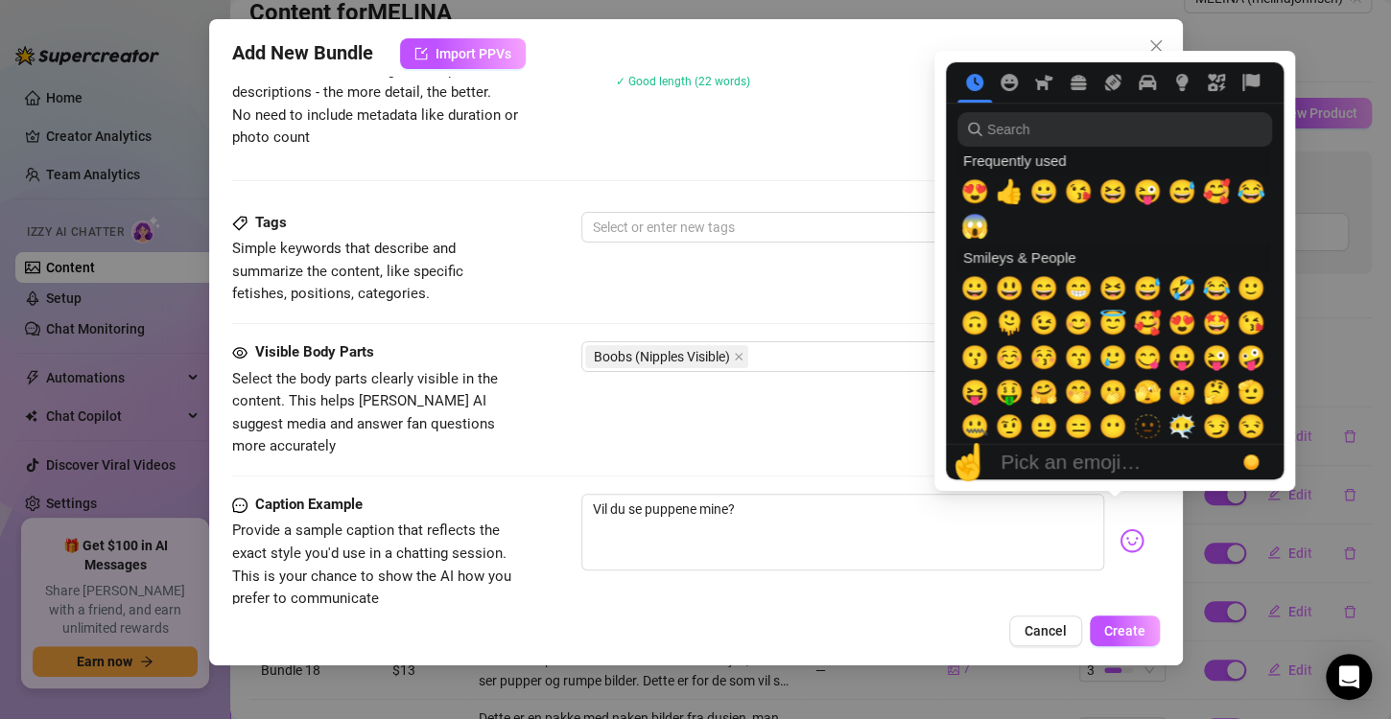
click at [1119, 528] on img at bounding box center [1131, 540] width 25 height 25
click at [970, 188] on span "😍" at bounding box center [974, 191] width 29 height 27
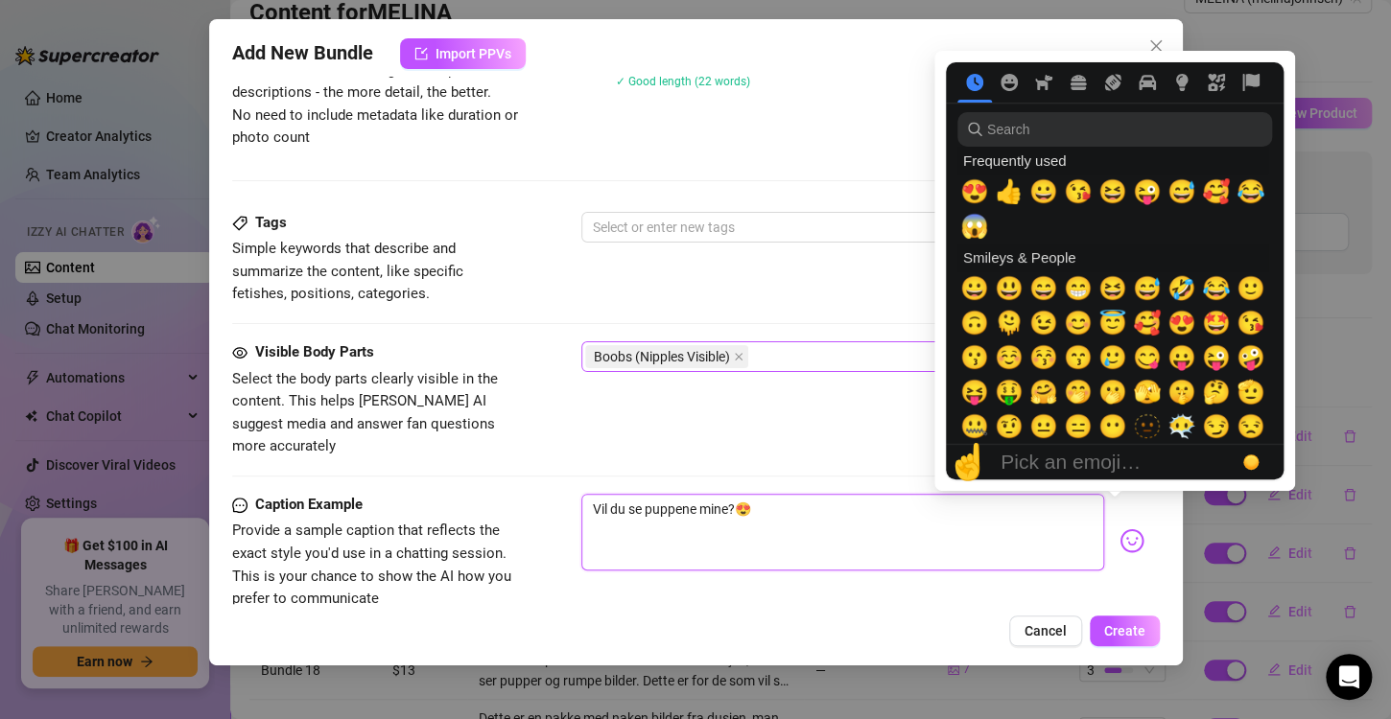
click at [789, 364] on div "Boobs (Nipples Visible)" at bounding box center [852, 356] width 535 height 27
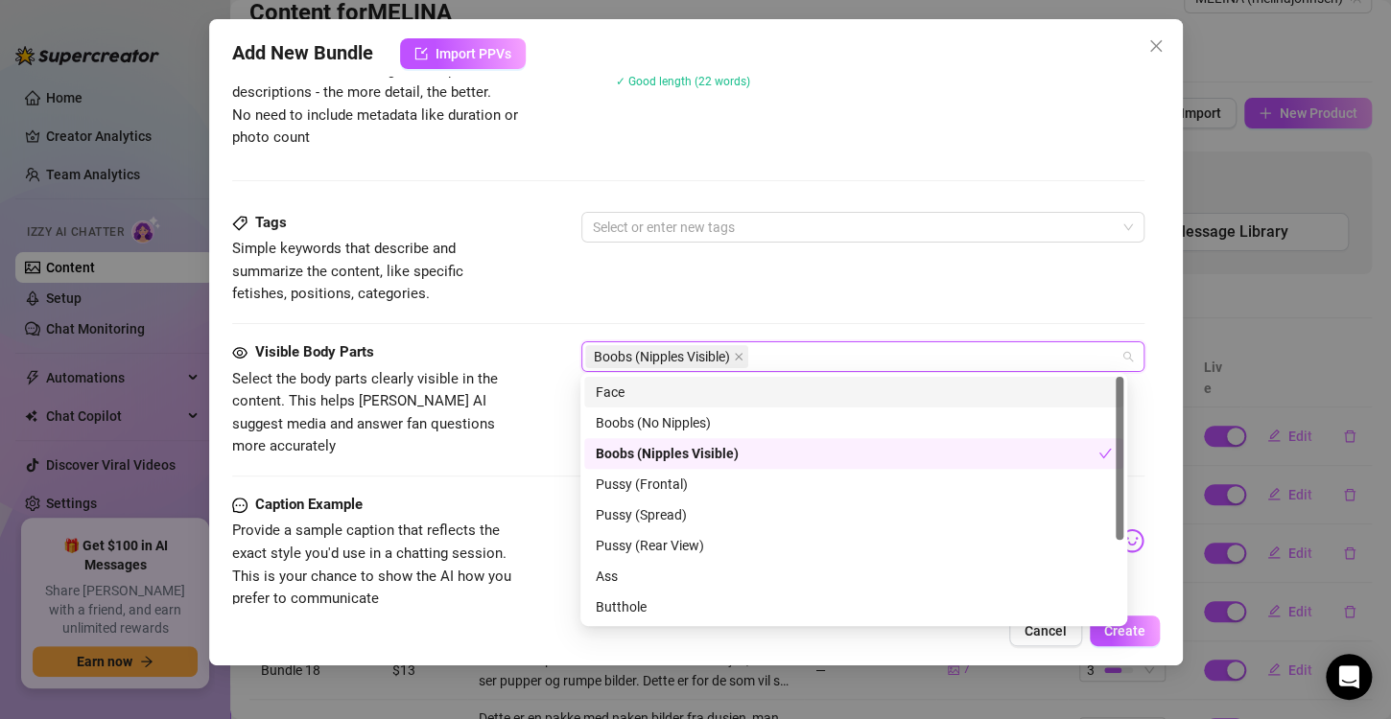
click at [772, 401] on div "Face" at bounding box center [854, 392] width 516 height 21
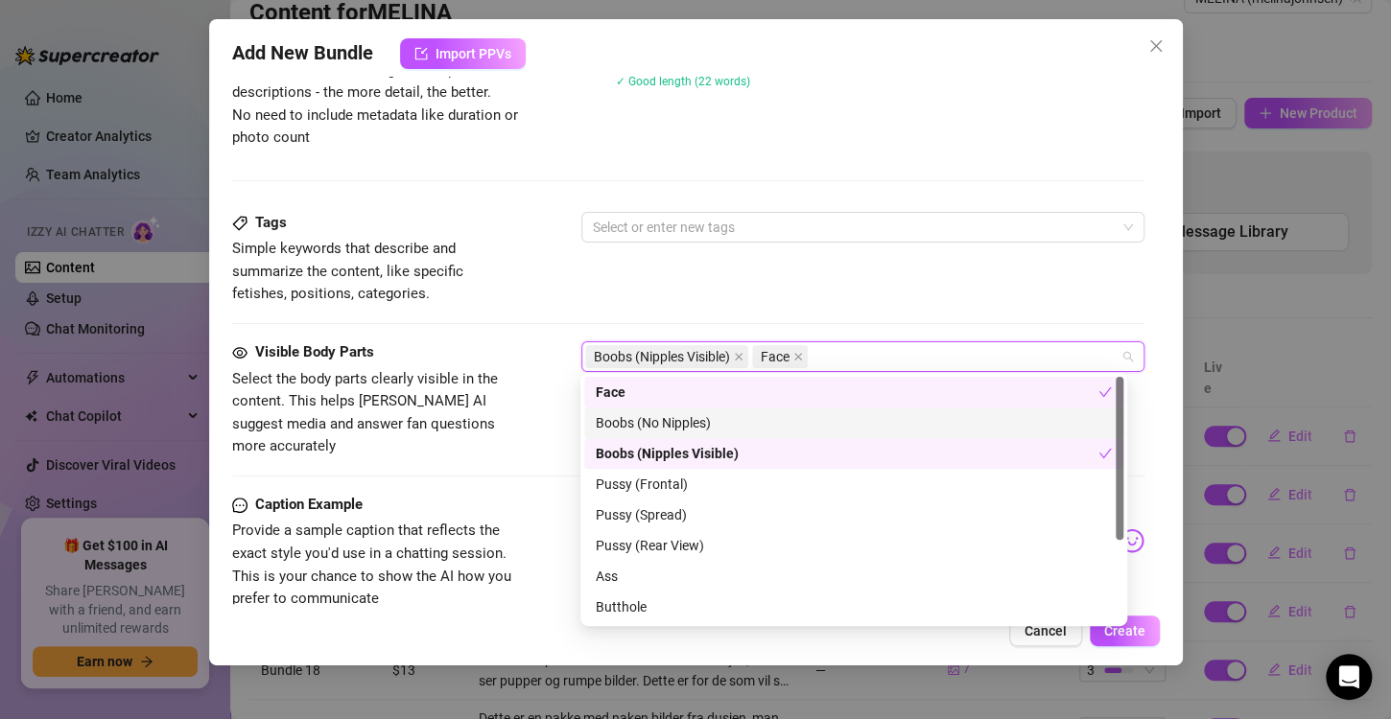
click at [522, 445] on div "Visible Body Parts Select the body parts clearly visible in the content. This h…" at bounding box center [688, 417] width 912 height 152
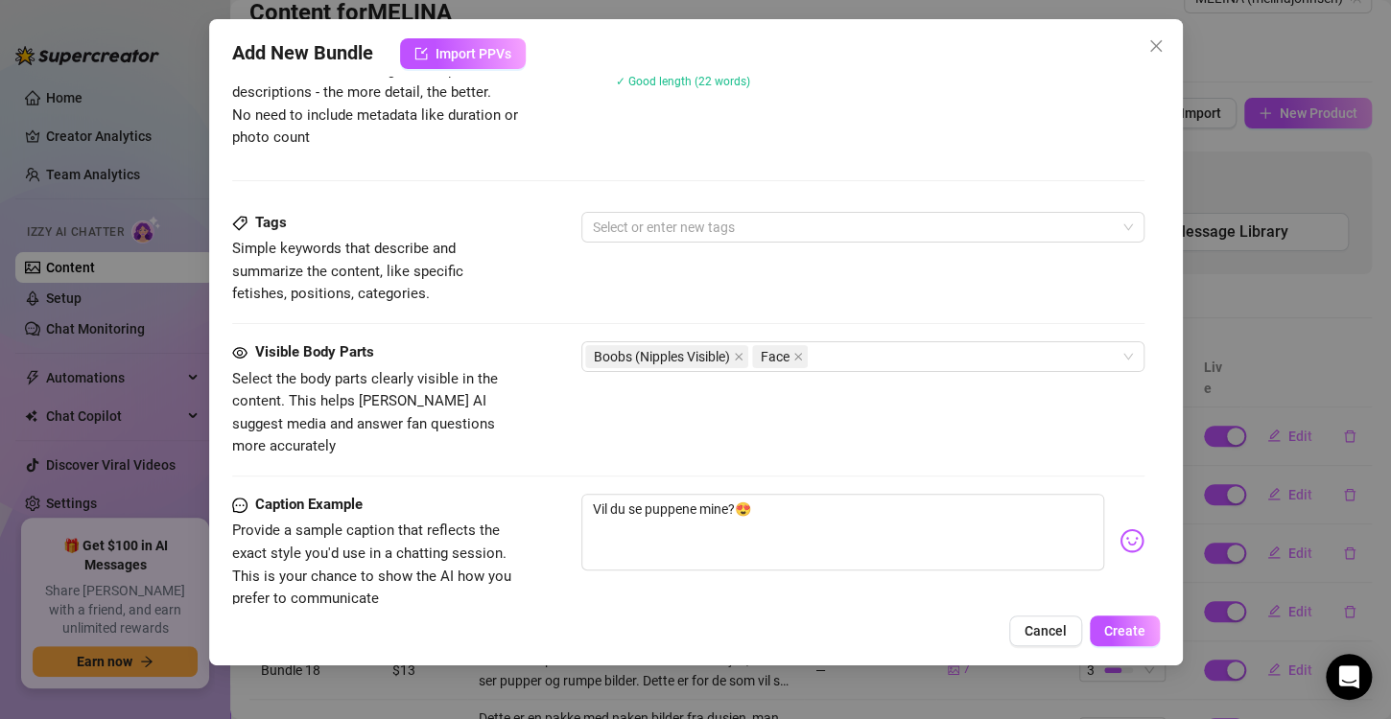
scroll to position [1082, 0]
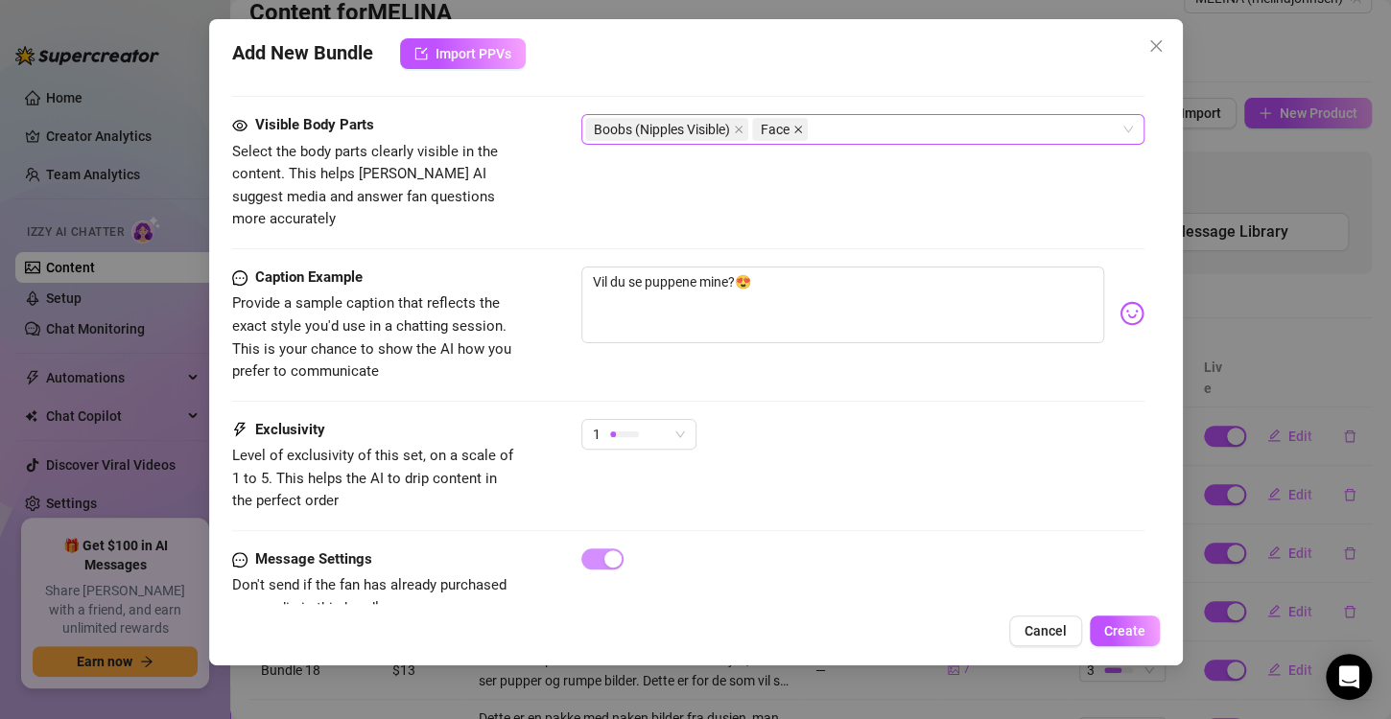
click at [798, 125] on icon "close" at bounding box center [798, 130] width 10 height 10
click at [627, 432] on div at bounding box center [624, 435] width 29 height 6
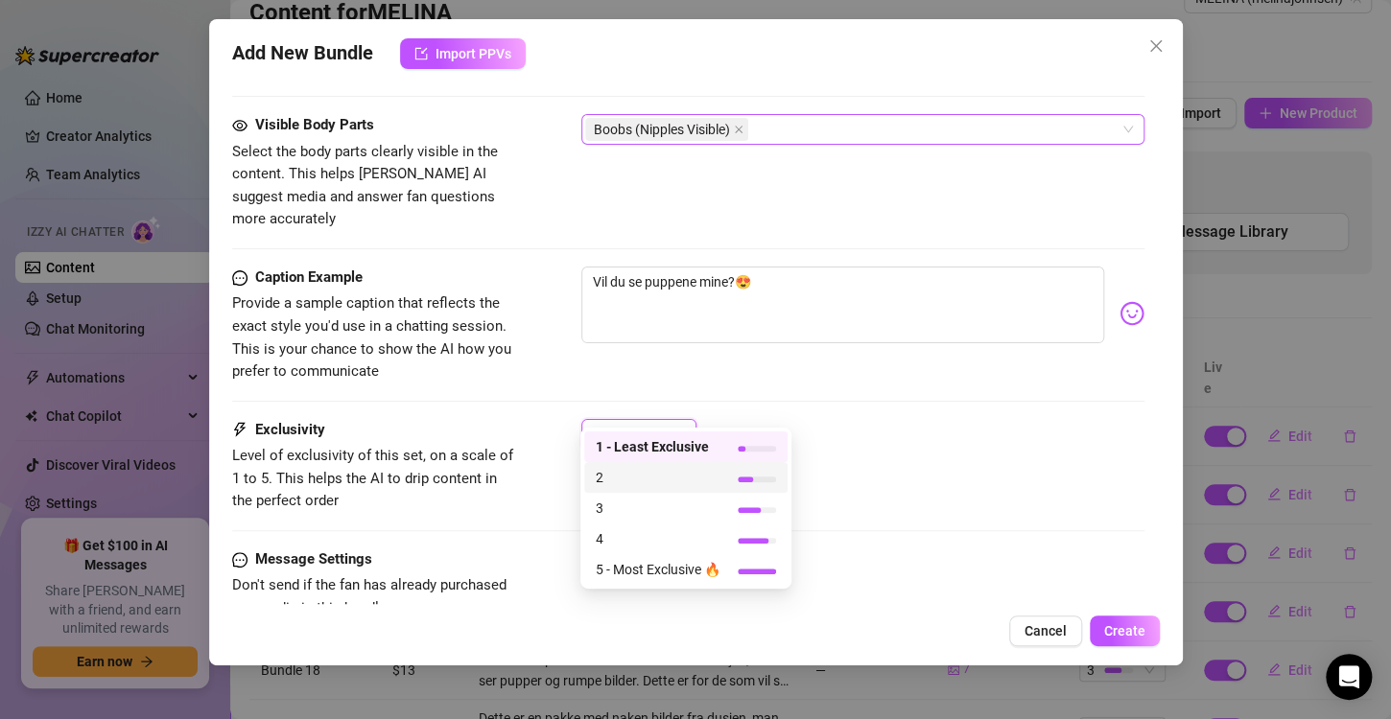
click at [649, 487] on span "2" at bounding box center [658, 477] width 125 height 21
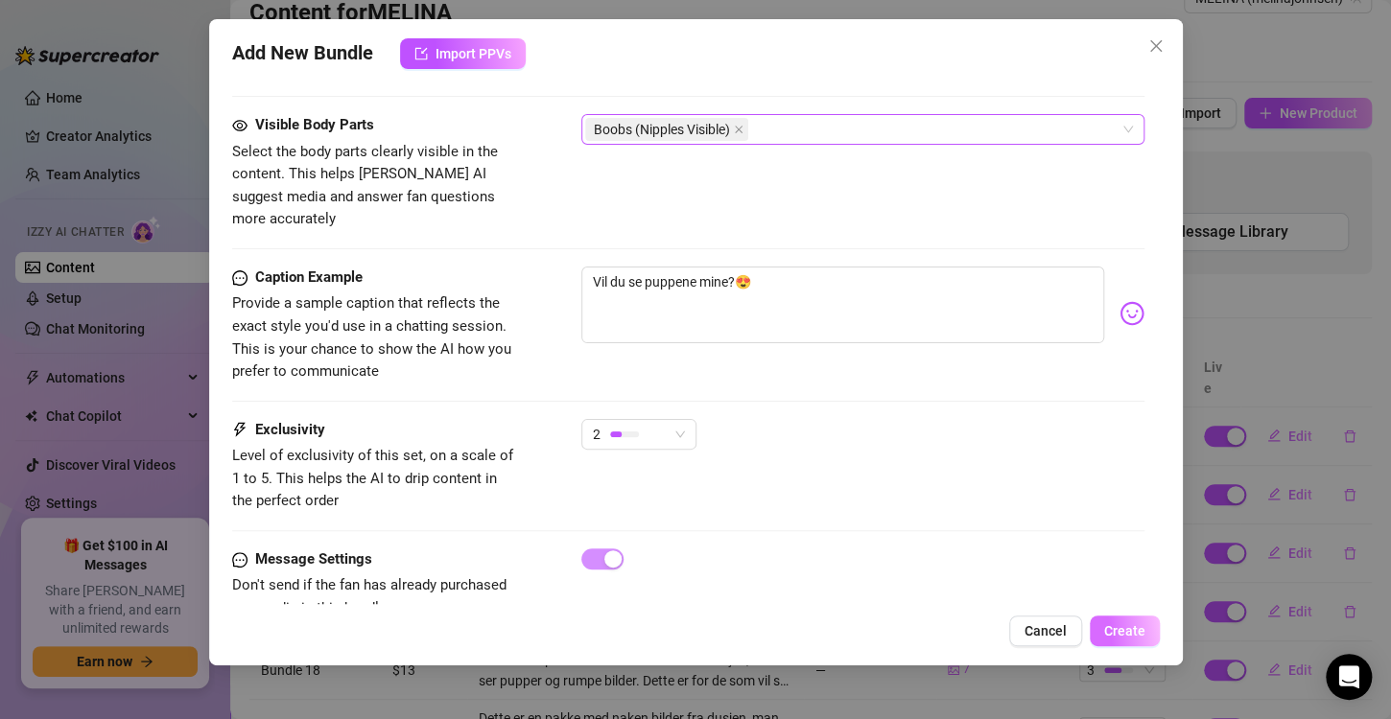
click at [1116, 628] on span "Create" at bounding box center [1124, 630] width 41 height 15
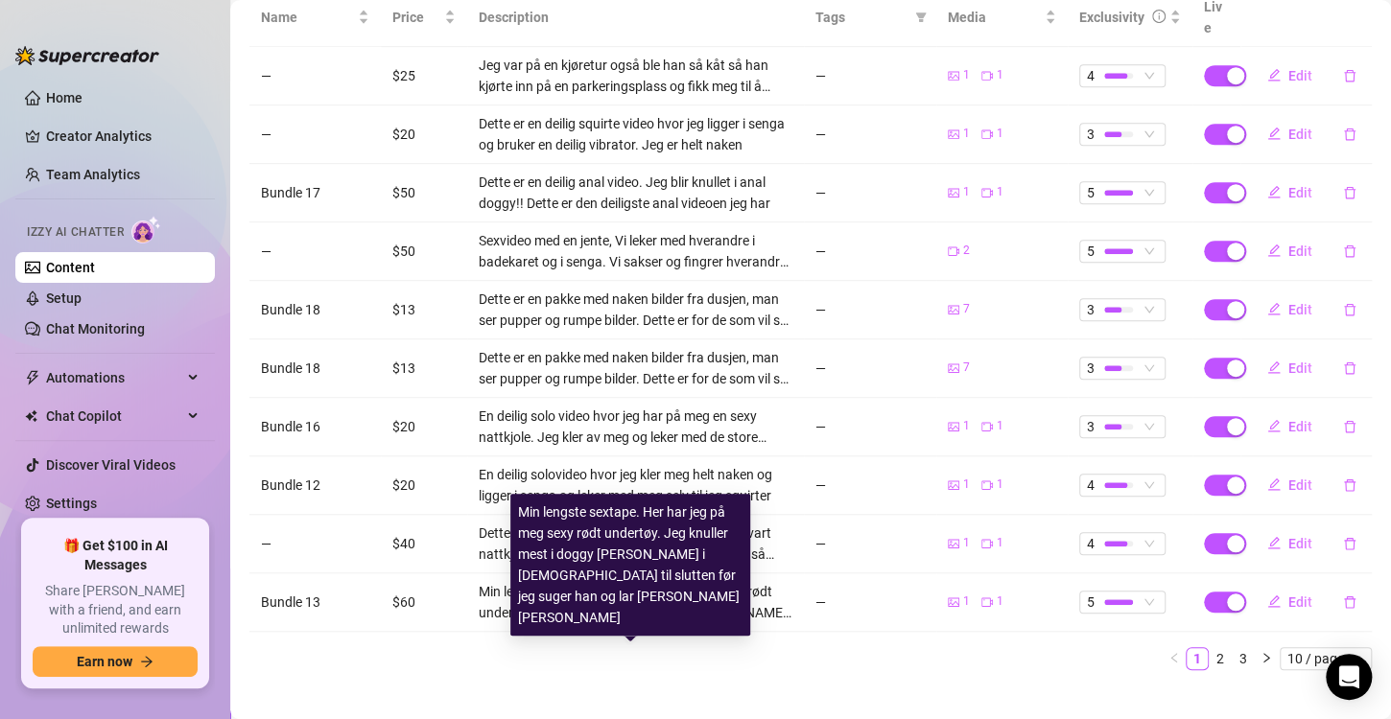
scroll to position [0, 0]
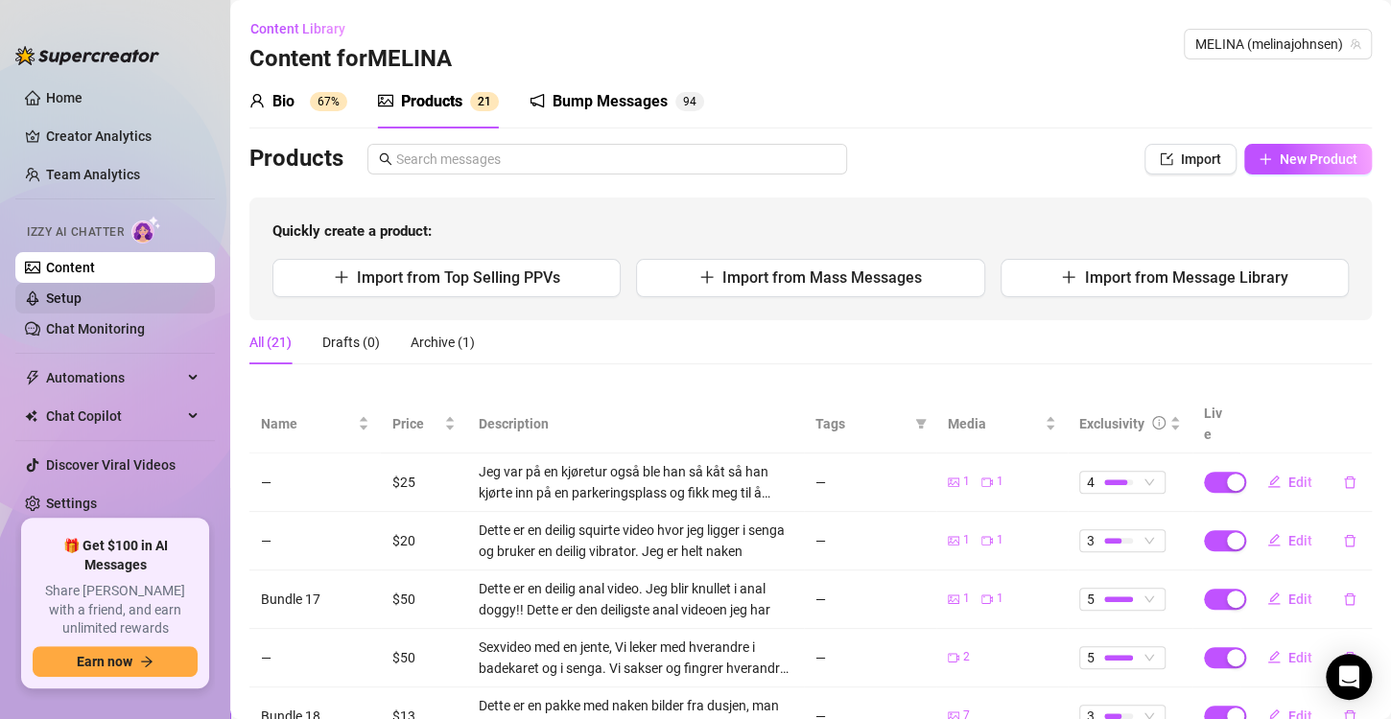
click at [82, 299] on link "Setup" at bounding box center [63, 298] width 35 height 15
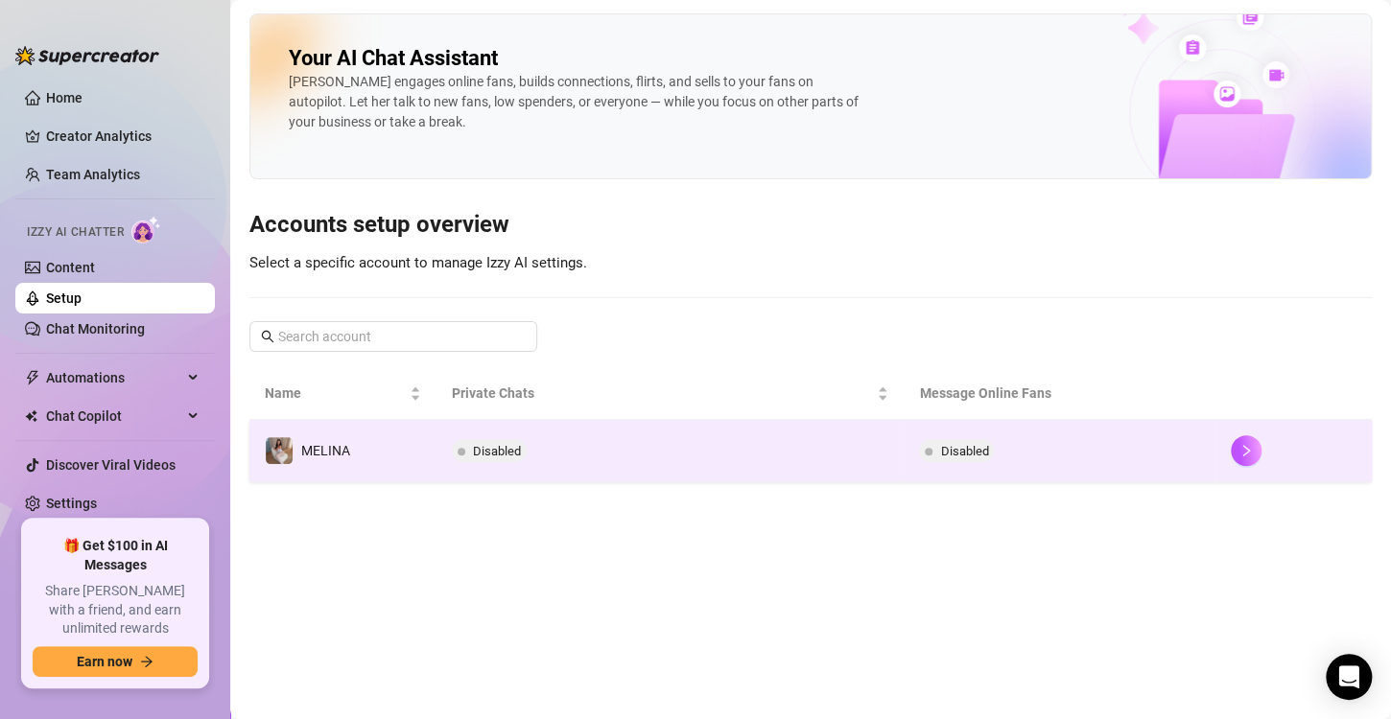
click at [866, 464] on td "Disabled" at bounding box center [670, 451] width 468 height 62
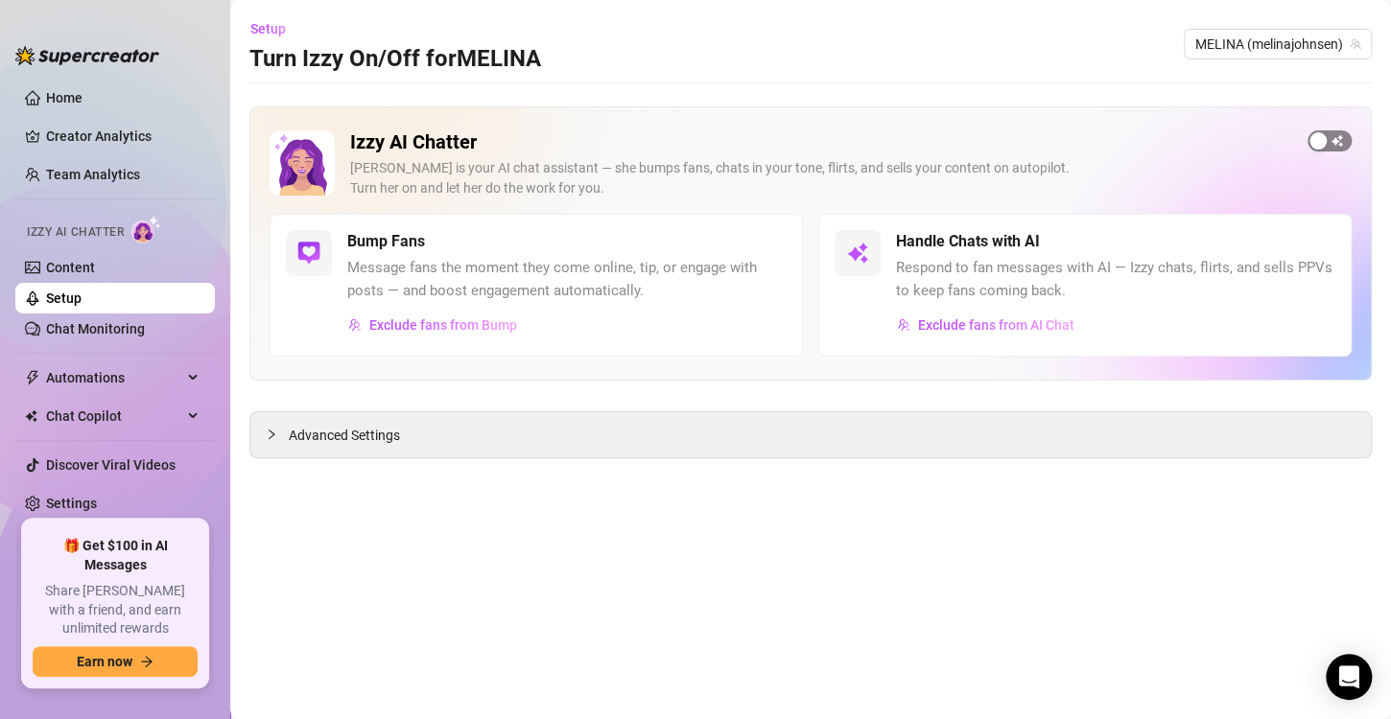
click at [1331, 136] on span "button" at bounding box center [1329, 140] width 44 height 21
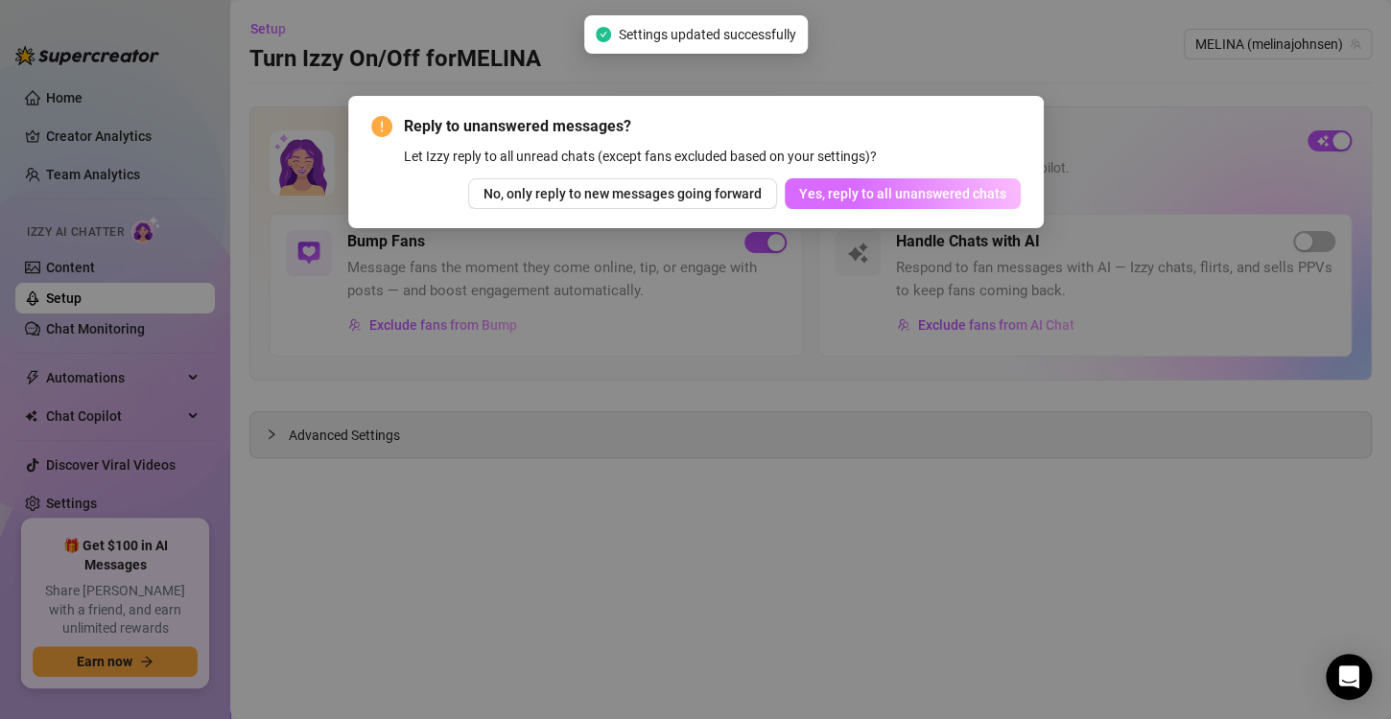
click at [868, 191] on span "Yes, reply to all unanswered chats" at bounding box center [902, 193] width 207 height 15
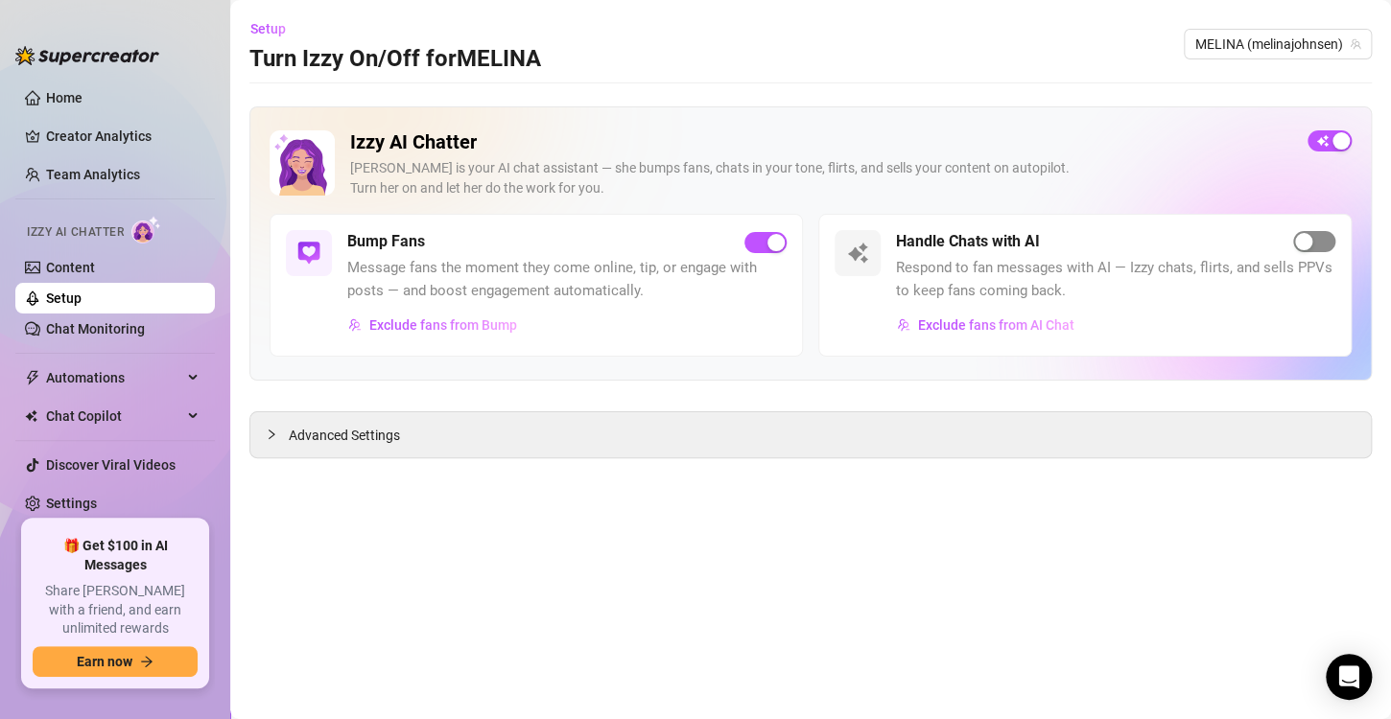
click at [1317, 240] on span "button" at bounding box center [1314, 241] width 42 height 21
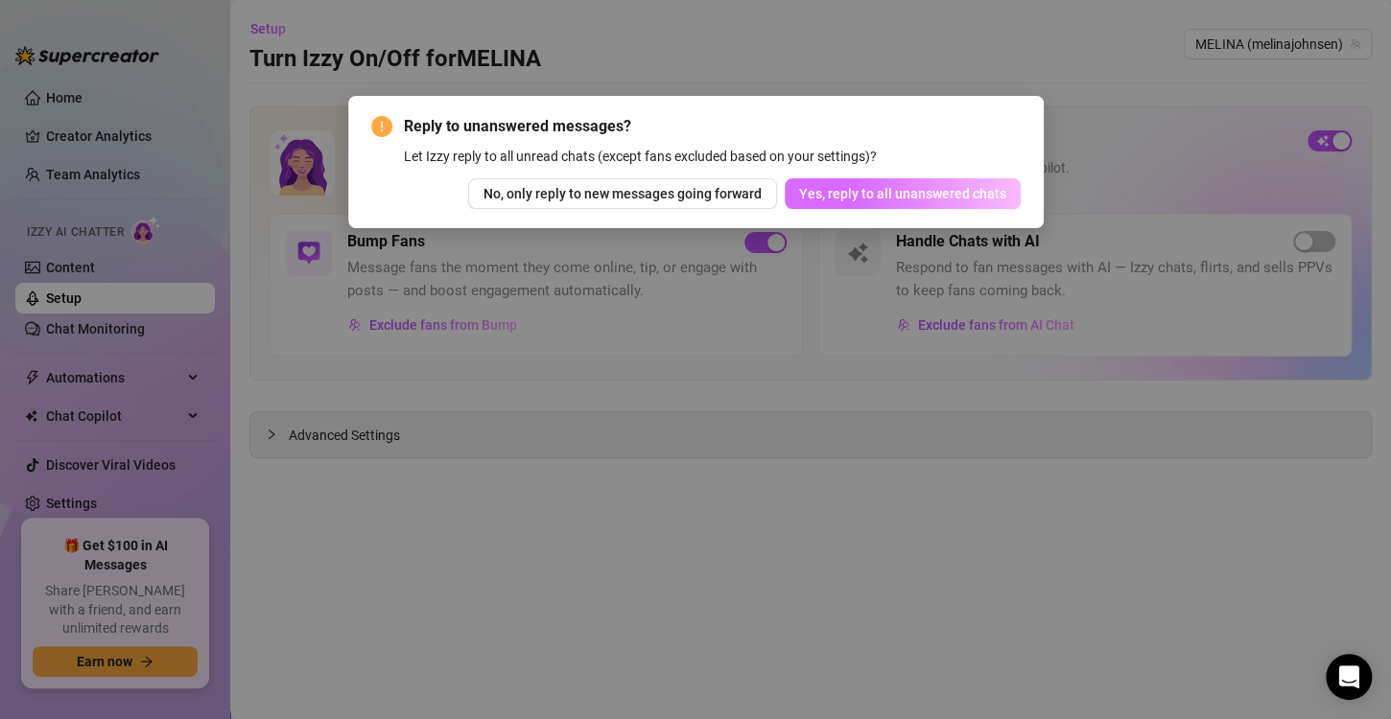
click at [908, 196] on span "Yes, reply to all unanswered chats" at bounding box center [902, 193] width 207 height 15
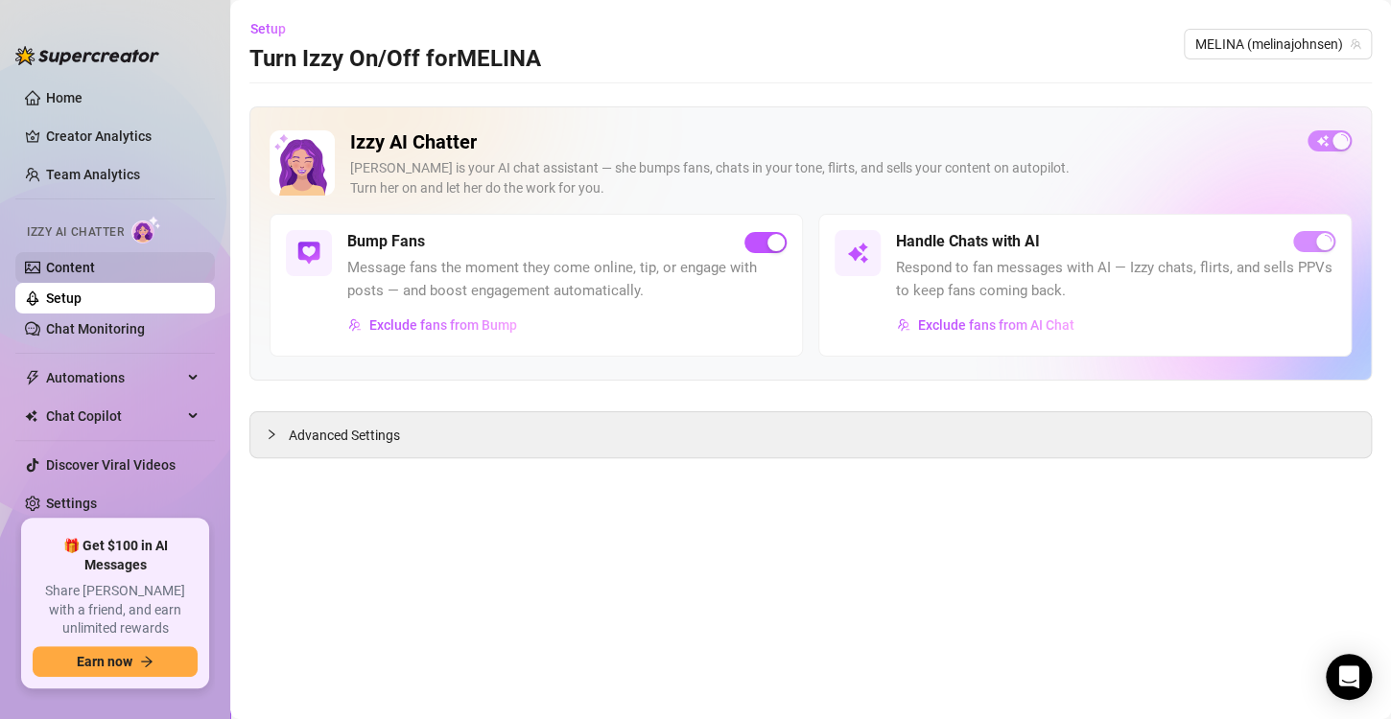
click at [80, 269] on link "Content" at bounding box center [70, 267] width 49 height 15
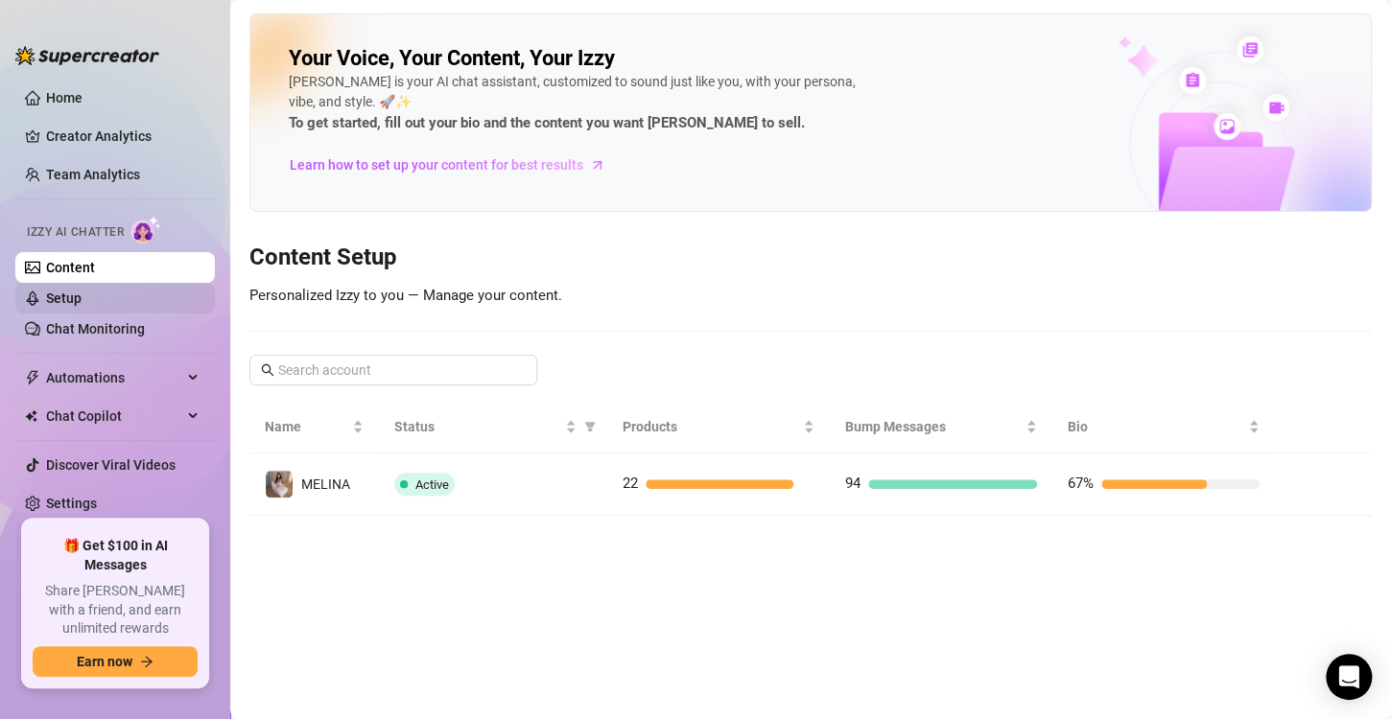
click at [80, 304] on link "Setup" at bounding box center [63, 298] width 35 height 15
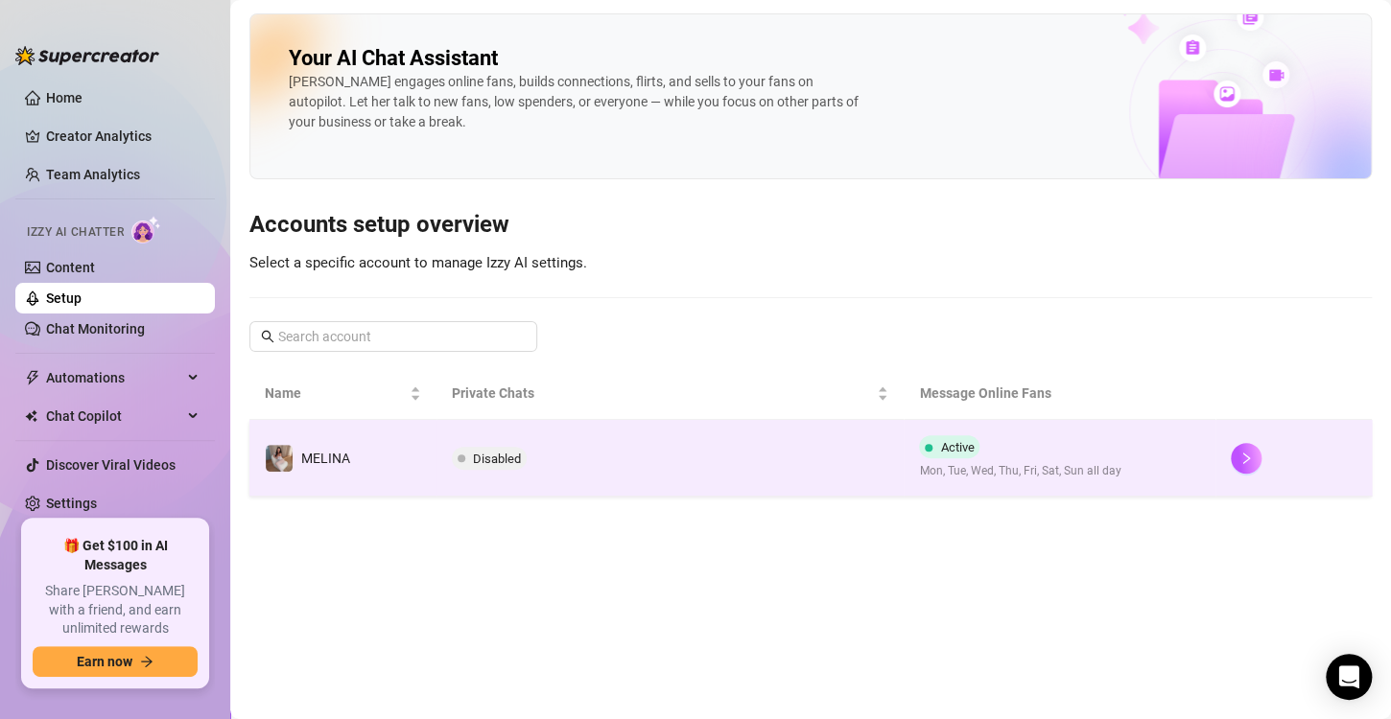
click at [719, 456] on td "Disabled" at bounding box center [670, 458] width 468 height 77
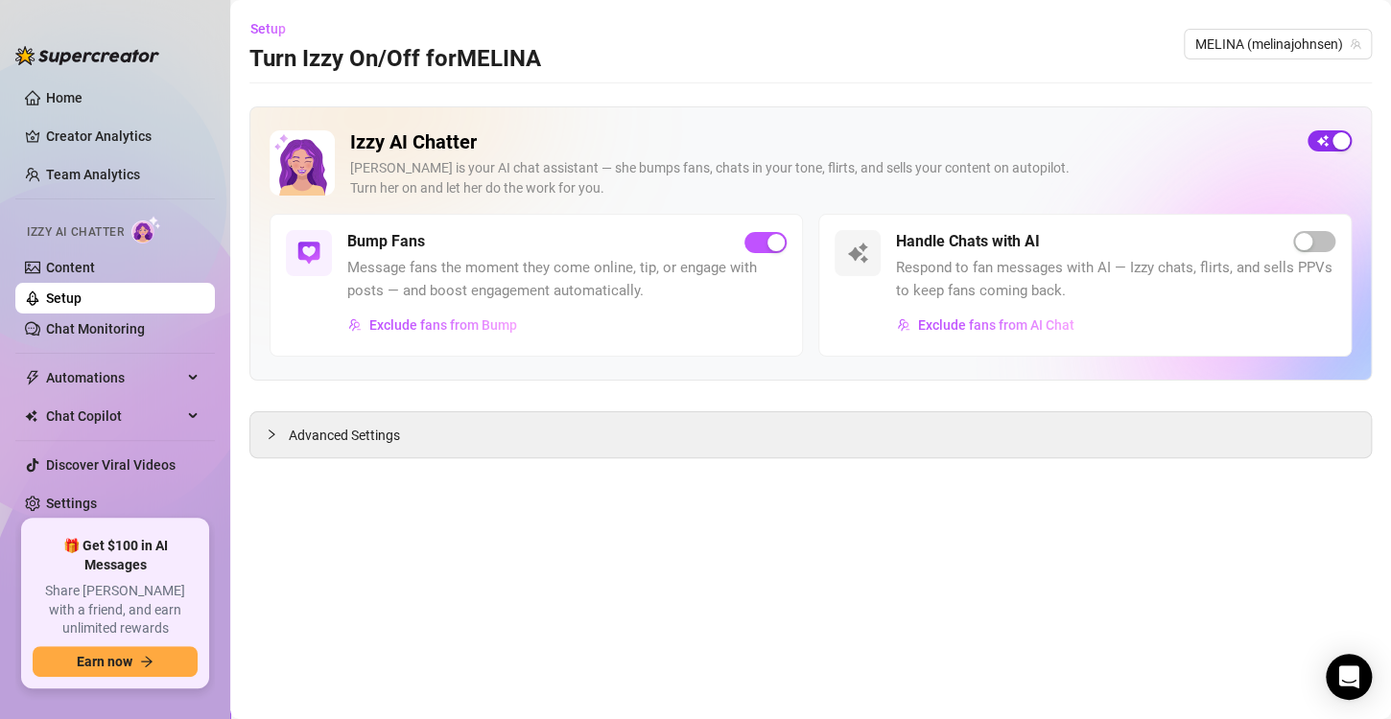
click at [1322, 135] on span "button" at bounding box center [1329, 140] width 44 height 21
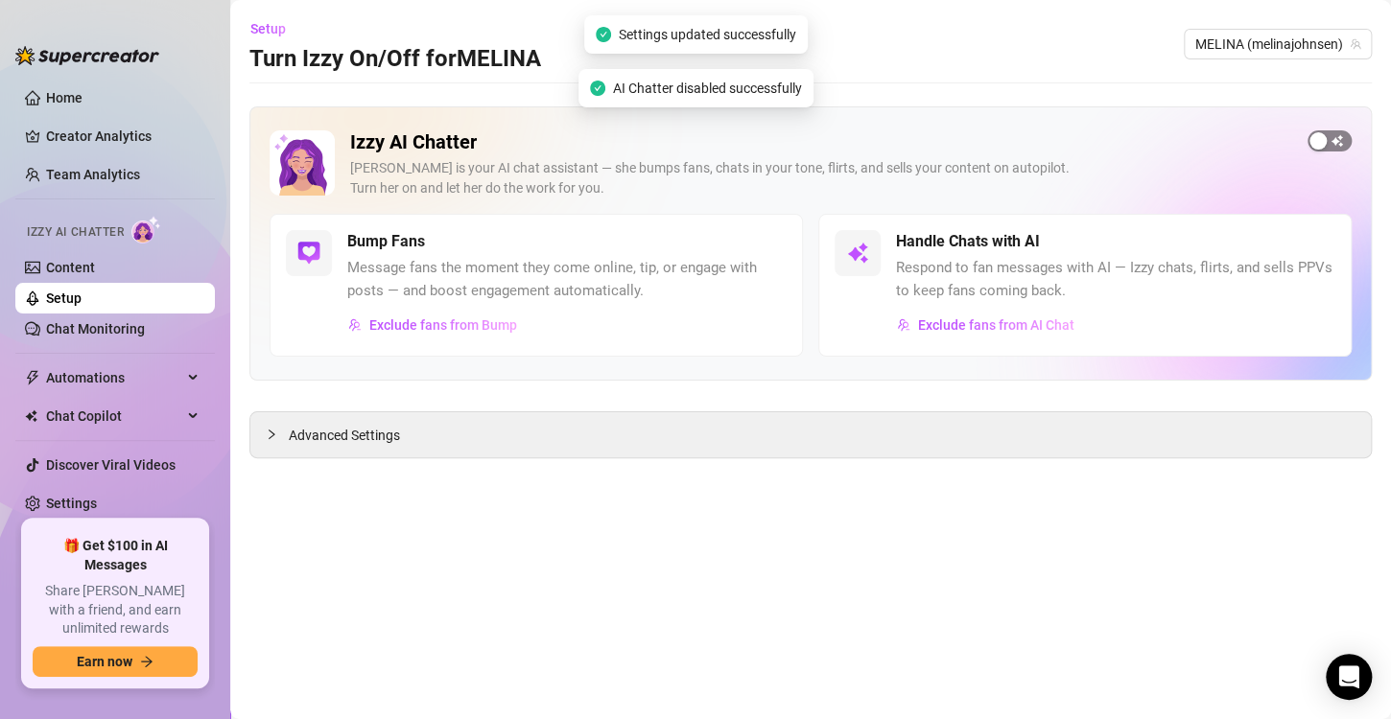
click at [1328, 140] on span "button" at bounding box center [1329, 140] width 44 height 21
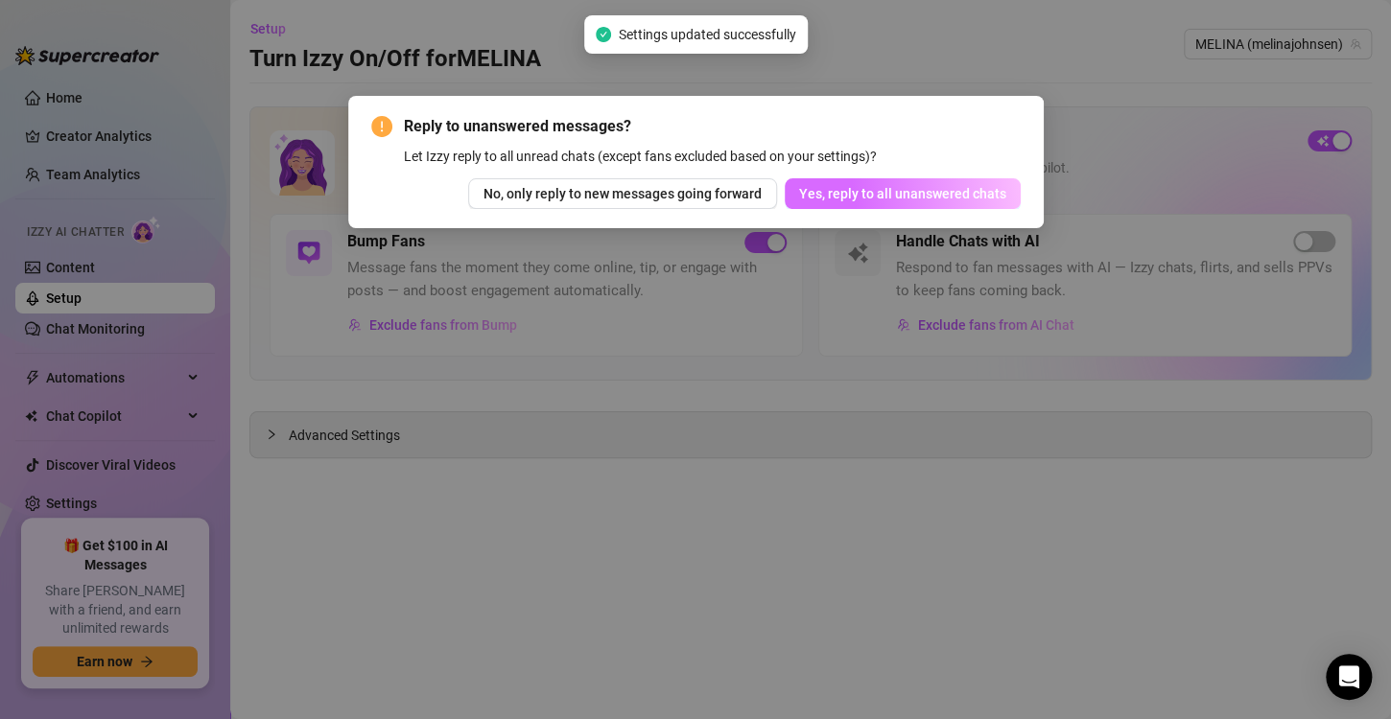
click at [925, 190] on span "Yes, reply to all unanswered chats" at bounding box center [902, 193] width 207 height 15
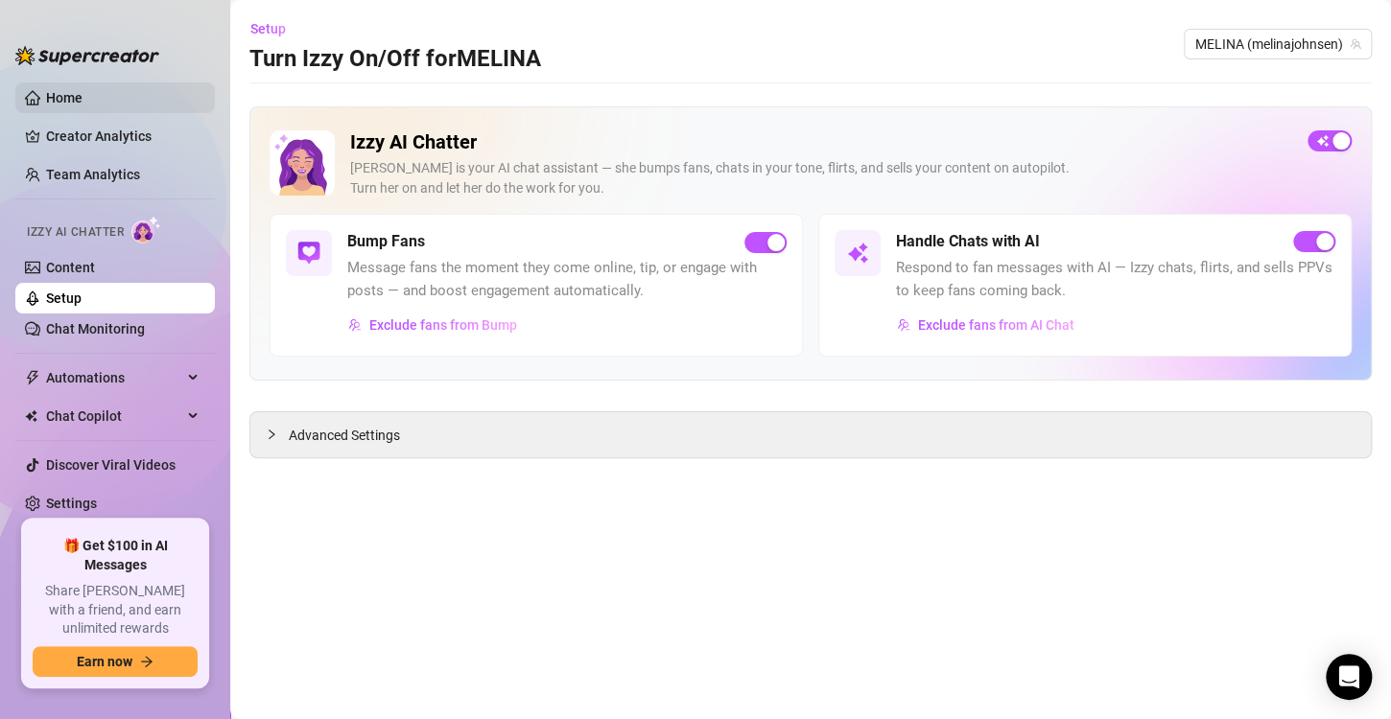
click at [72, 90] on link "Home" at bounding box center [64, 97] width 36 height 15
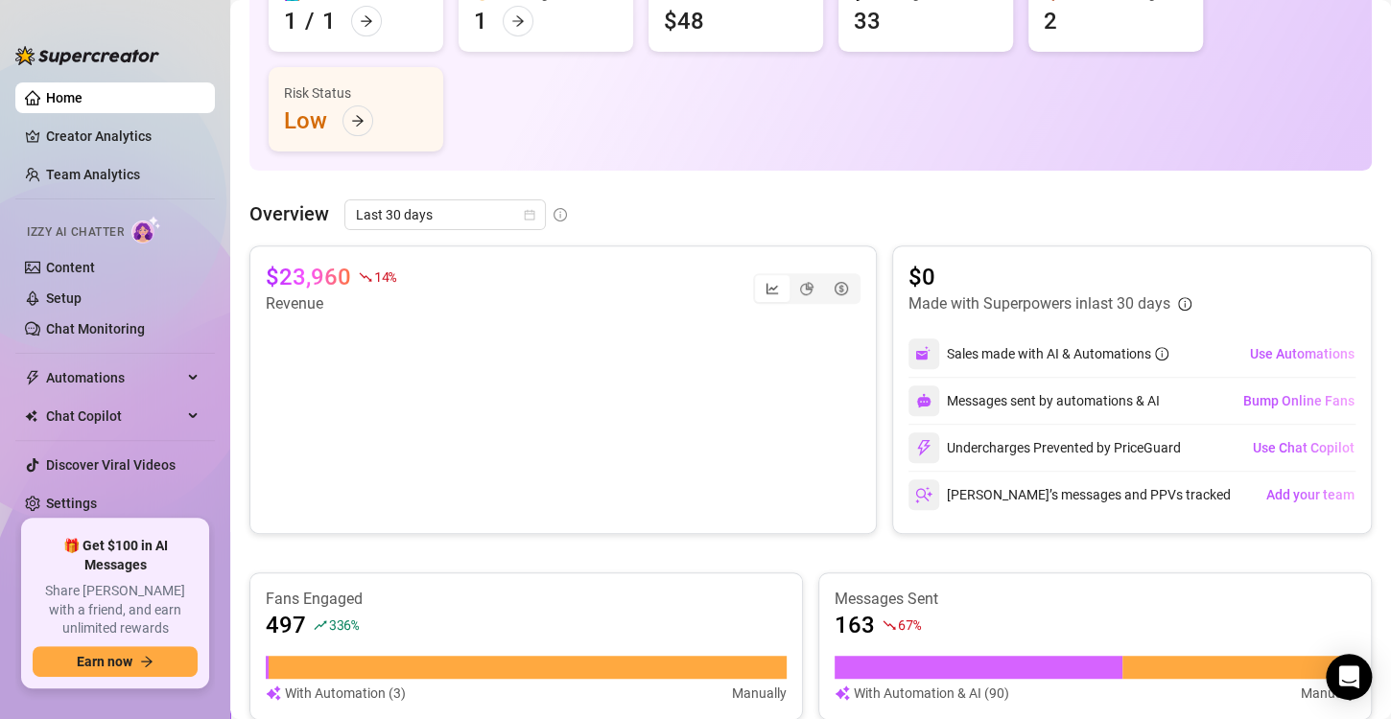
scroll to position [199, 0]
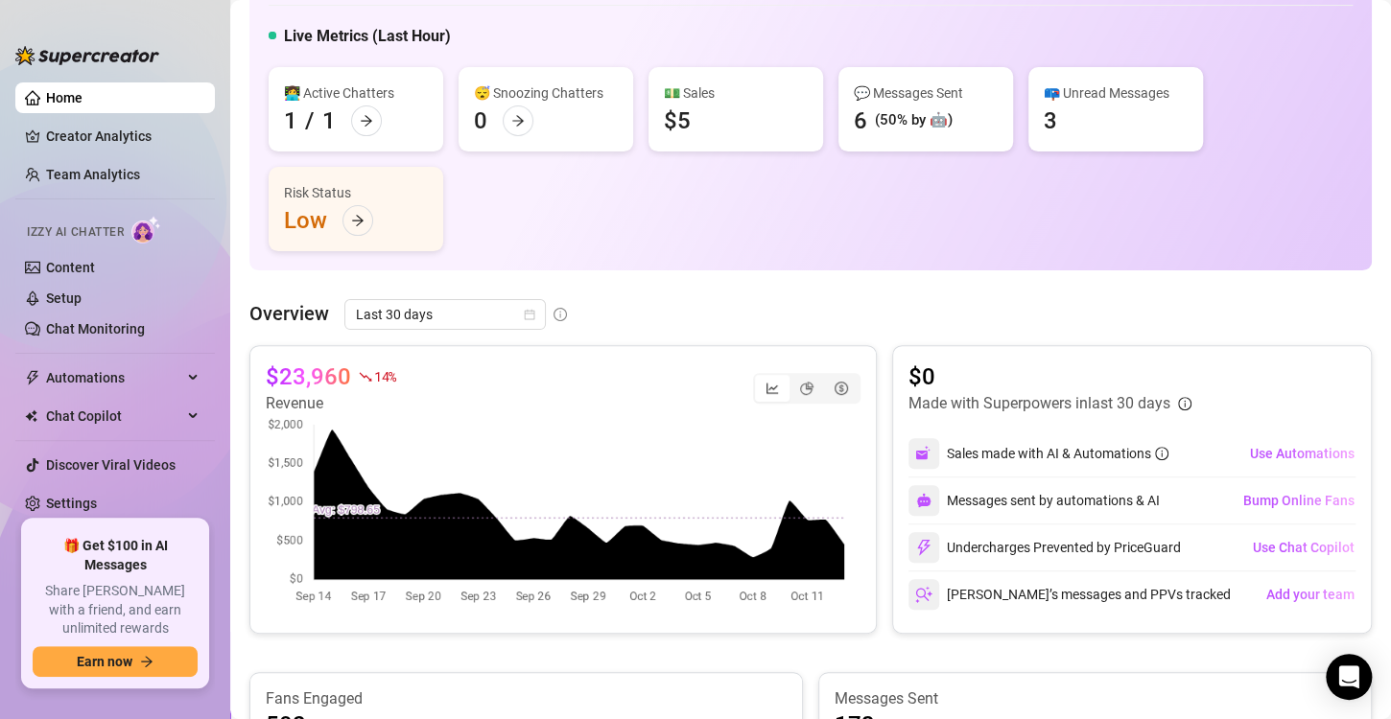
scroll to position [98, 0]
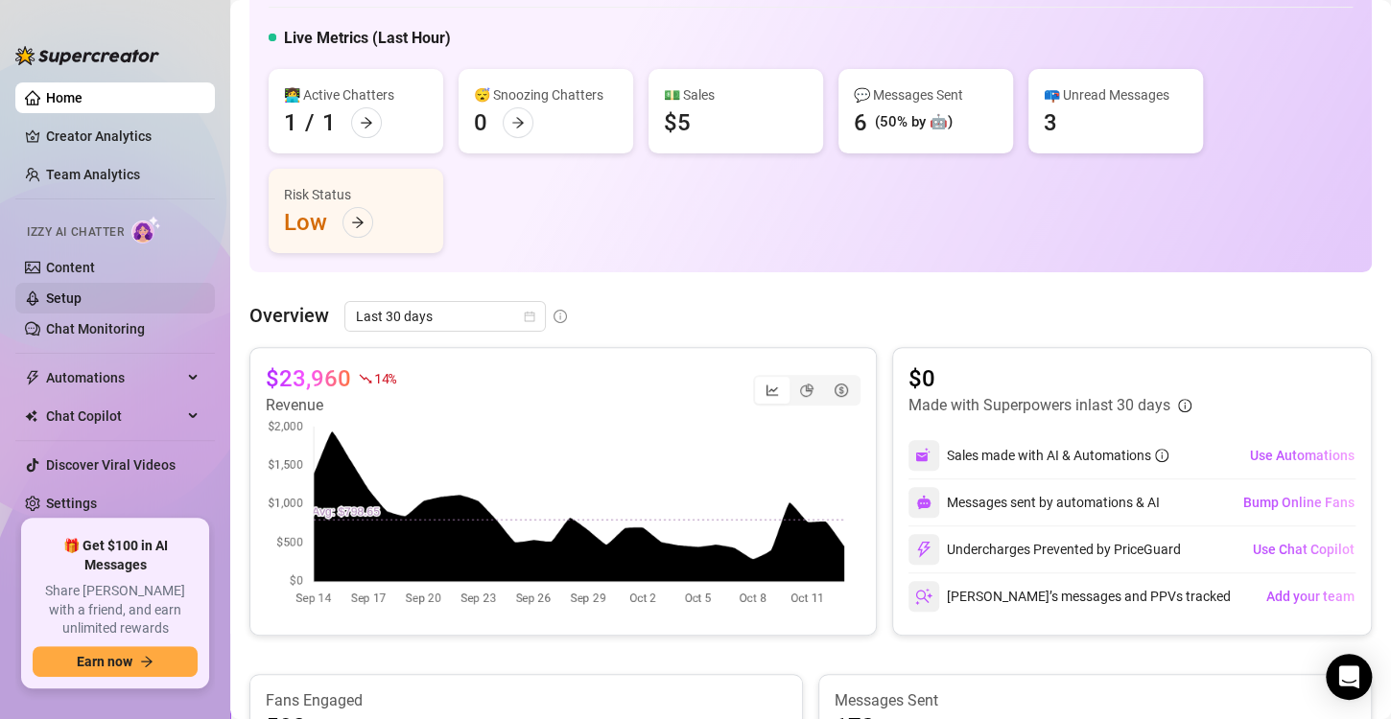
click at [74, 291] on link "Setup" at bounding box center [63, 298] width 35 height 15
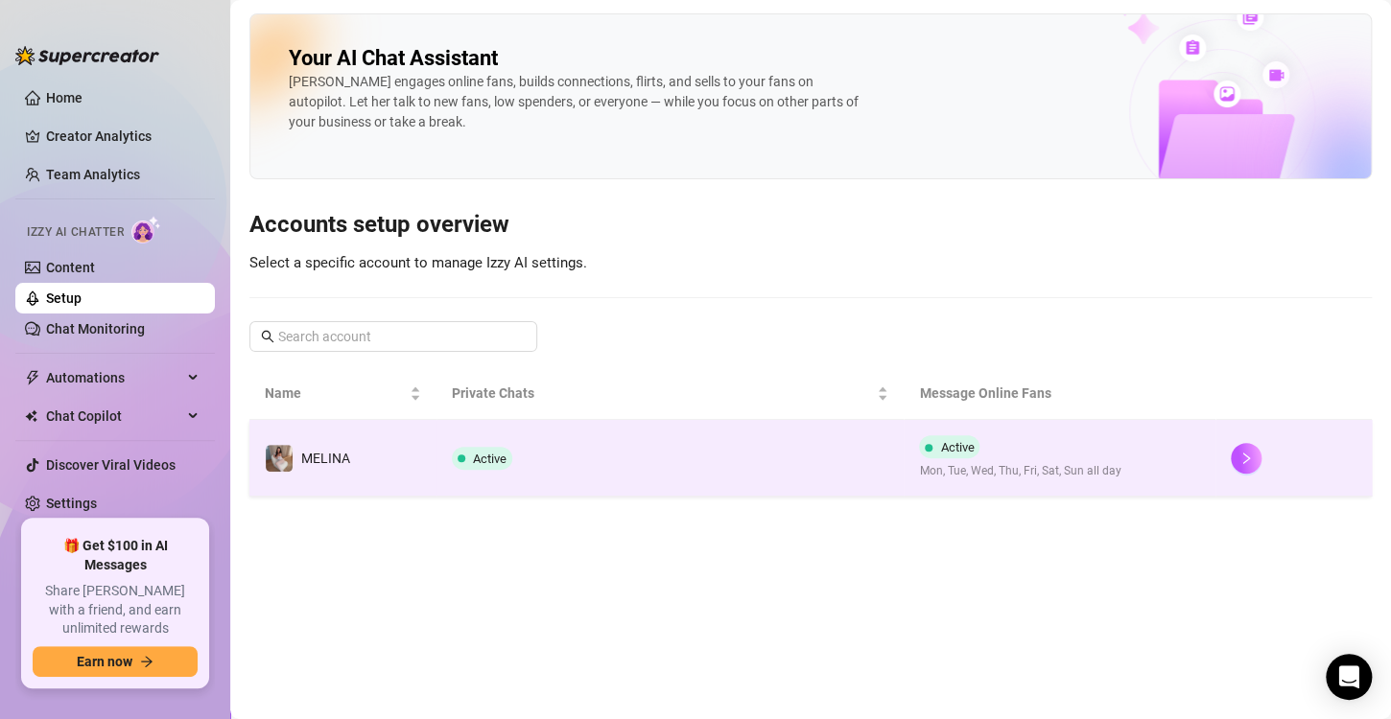
click at [555, 449] on td "Active" at bounding box center [670, 458] width 468 height 77
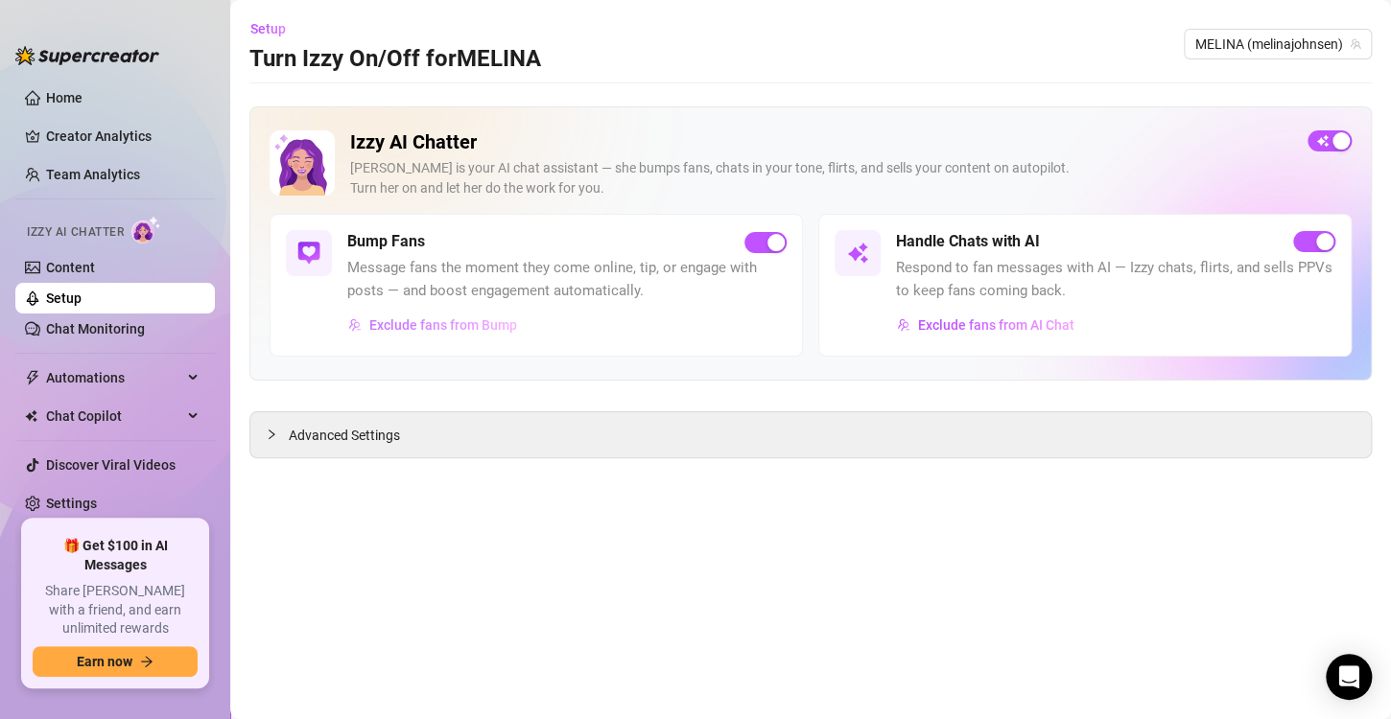
click at [461, 321] on span "Exclude fans from Bump" at bounding box center [443, 324] width 148 height 15
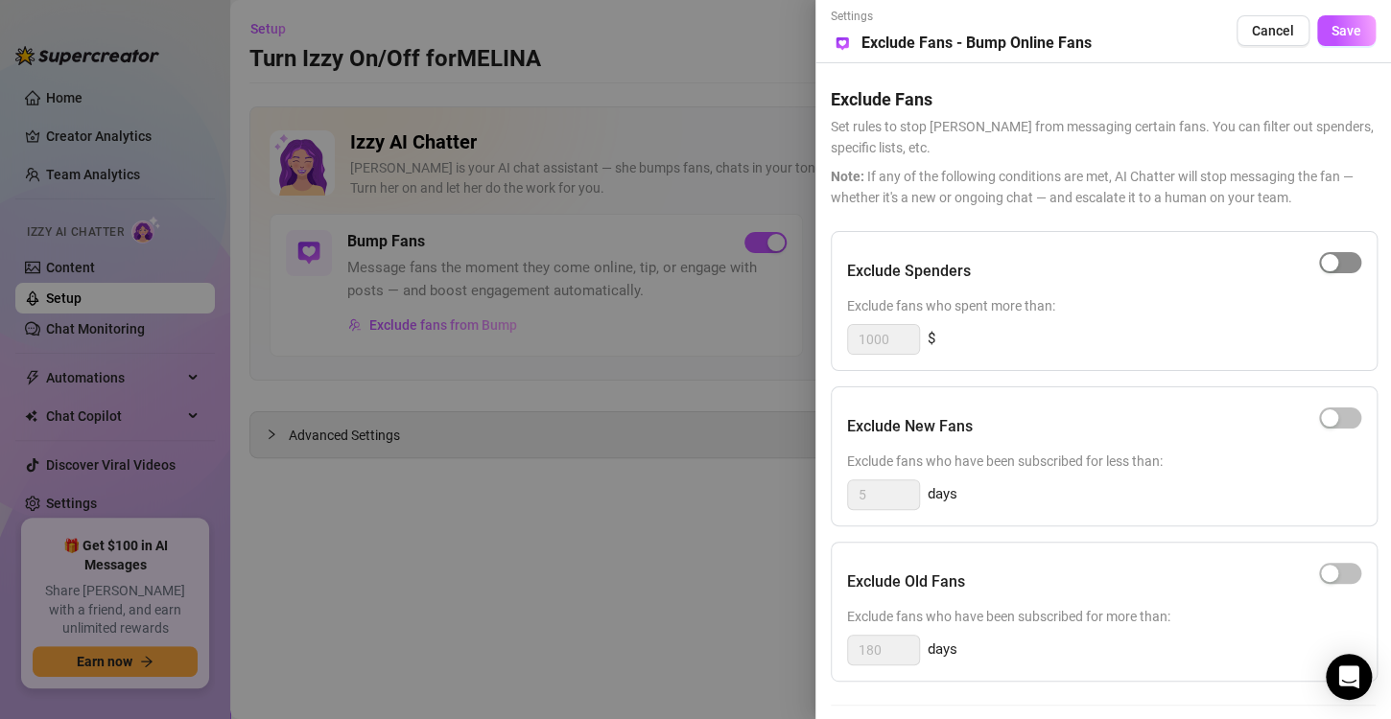
click at [1329, 259] on span "button" at bounding box center [1340, 262] width 42 height 21
click at [1331, 35] on span "Save" at bounding box center [1346, 30] width 30 height 15
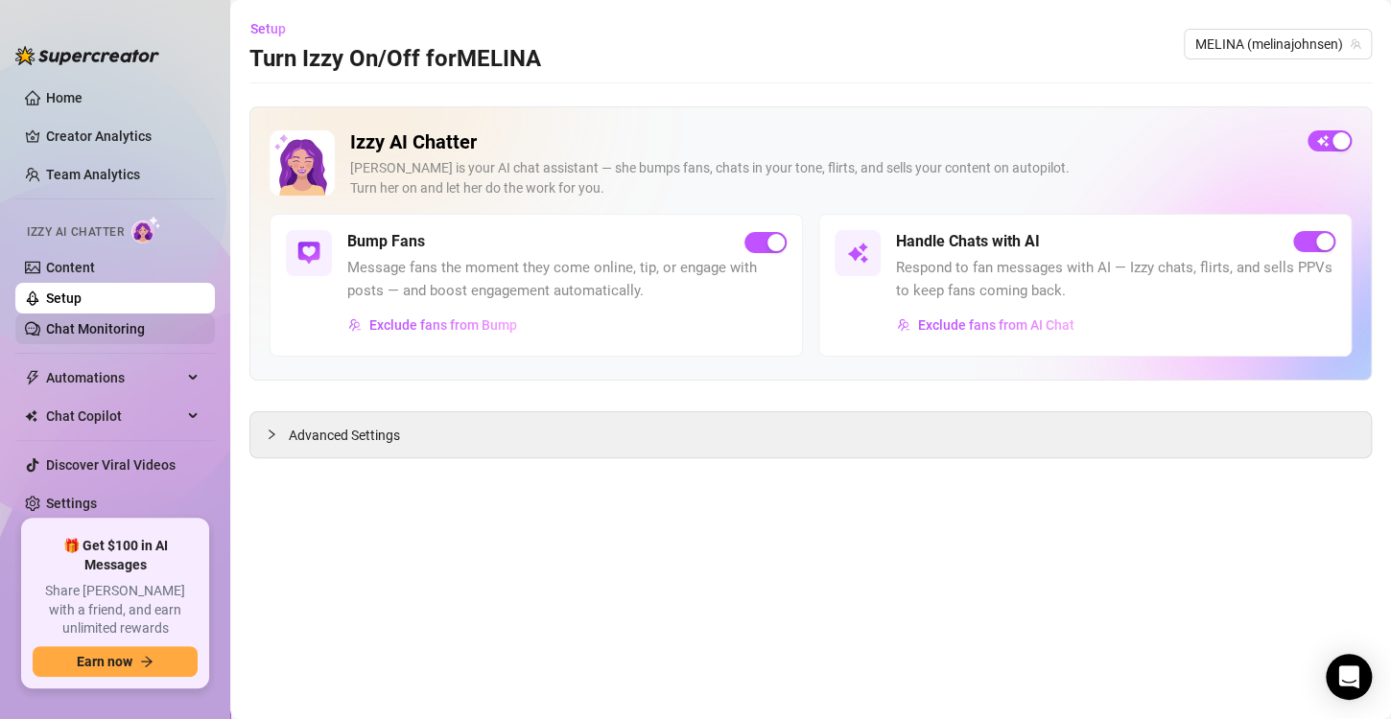
click at [103, 330] on link "Chat Monitoring" at bounding box center [95, 328] width 99 height 15
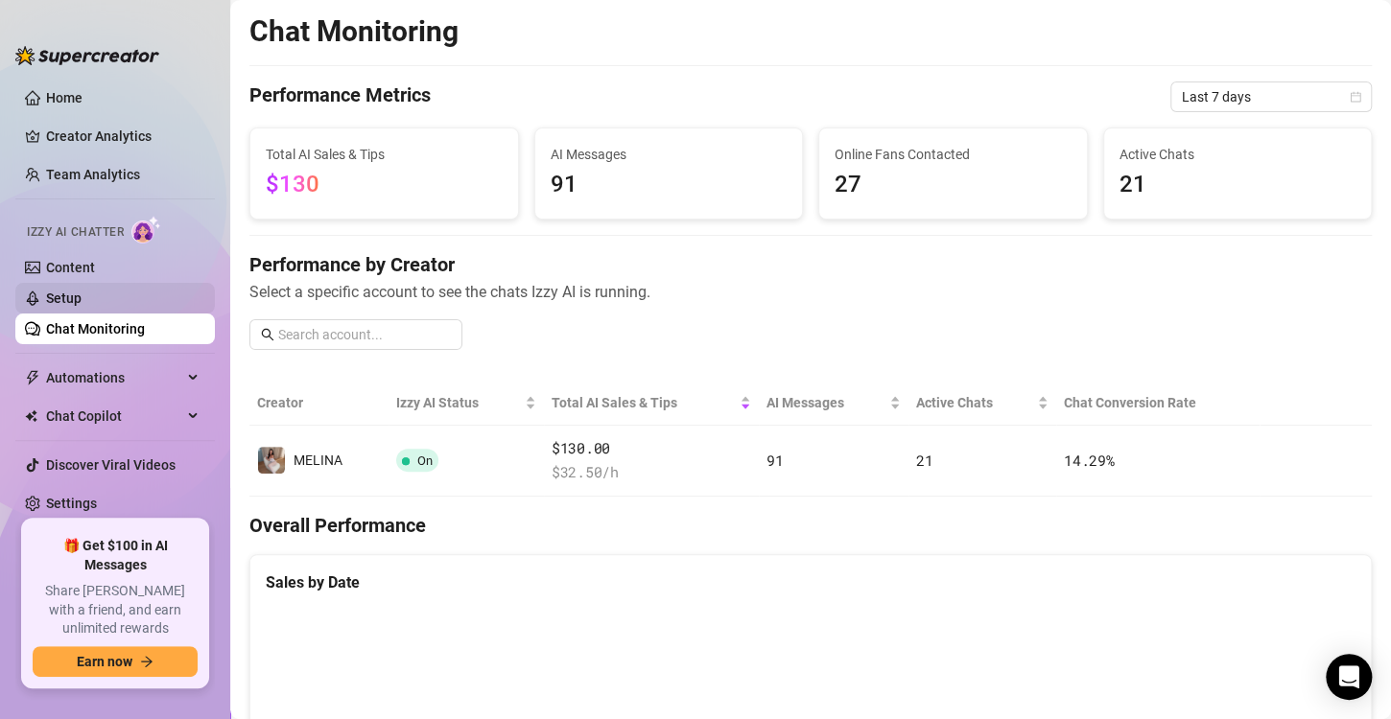
click at [55, 291] on link "Setup" at bounding box center [63, 298] width 35 height 15
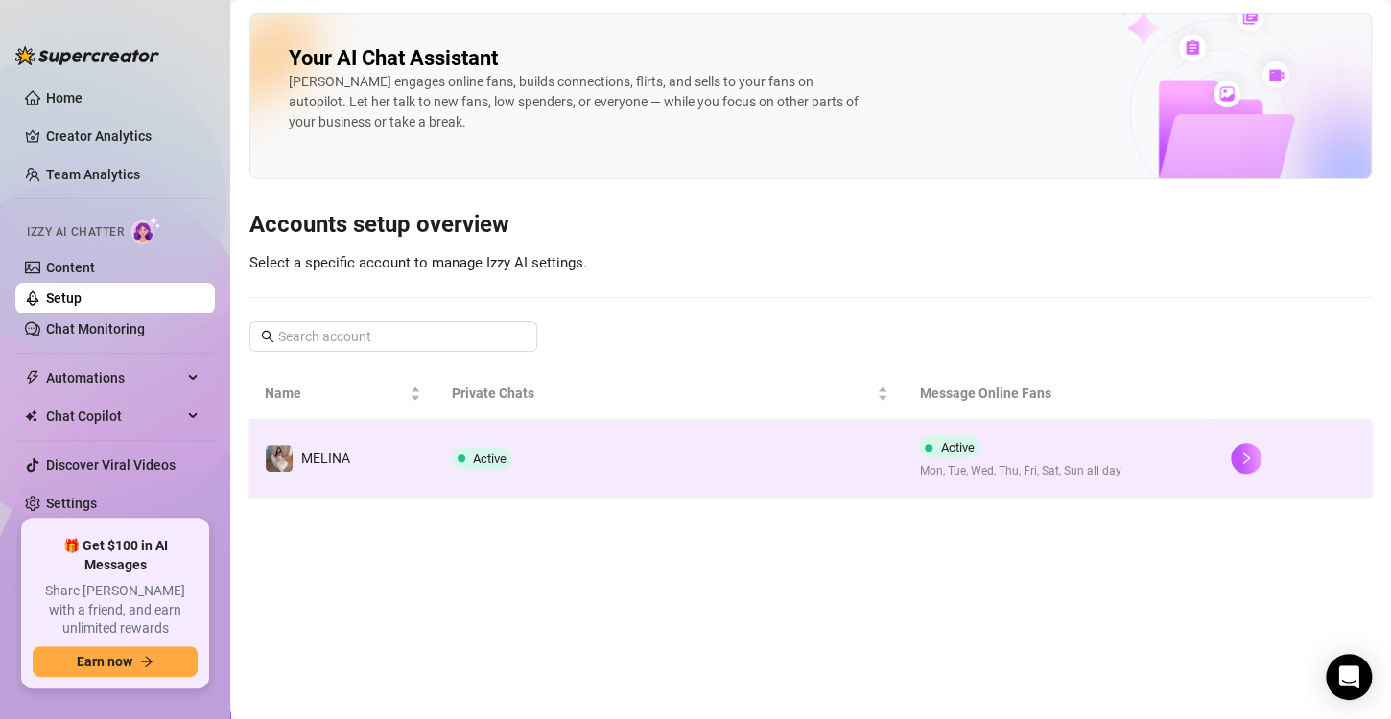
click at [864, 445] on td "Active" at bounding box center [670, 458] width 468 height 77
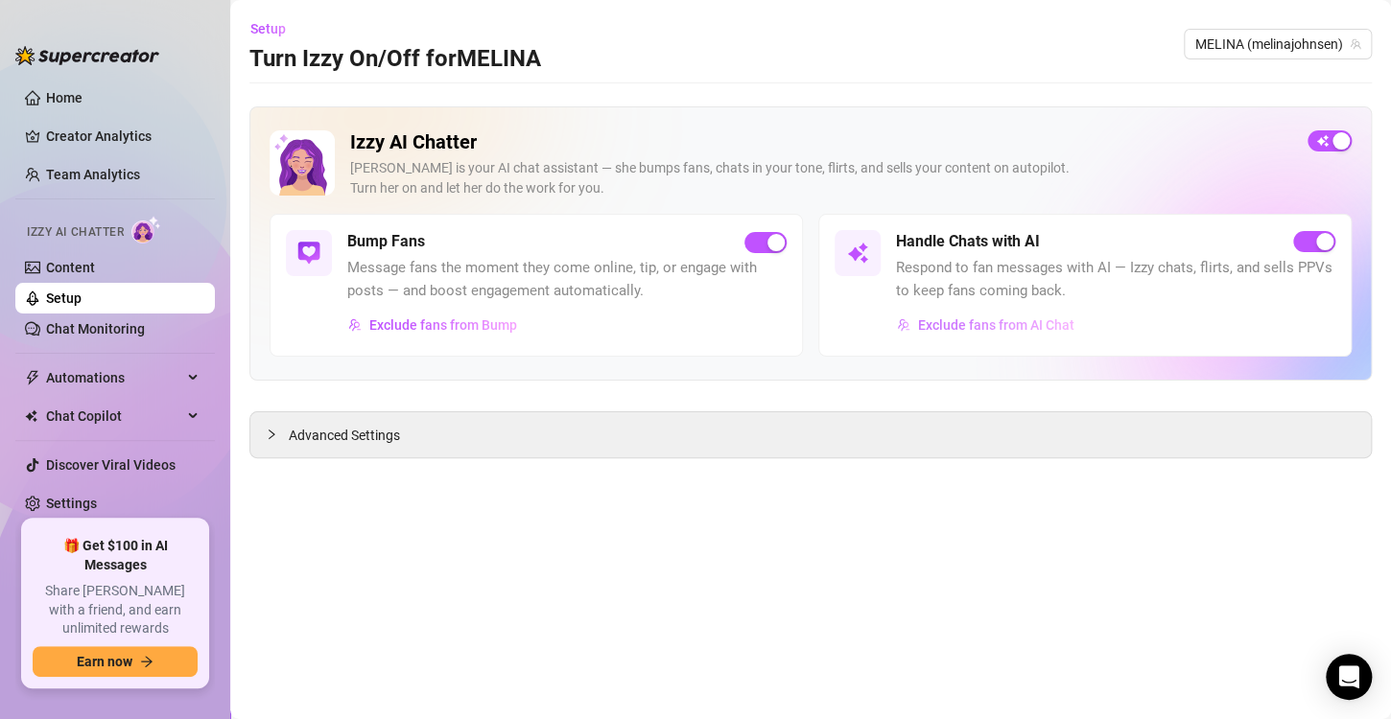
click at [927, 323] on span "Exclude fans from AI Chat" at bounding box center [996, 324] width 156 height 15
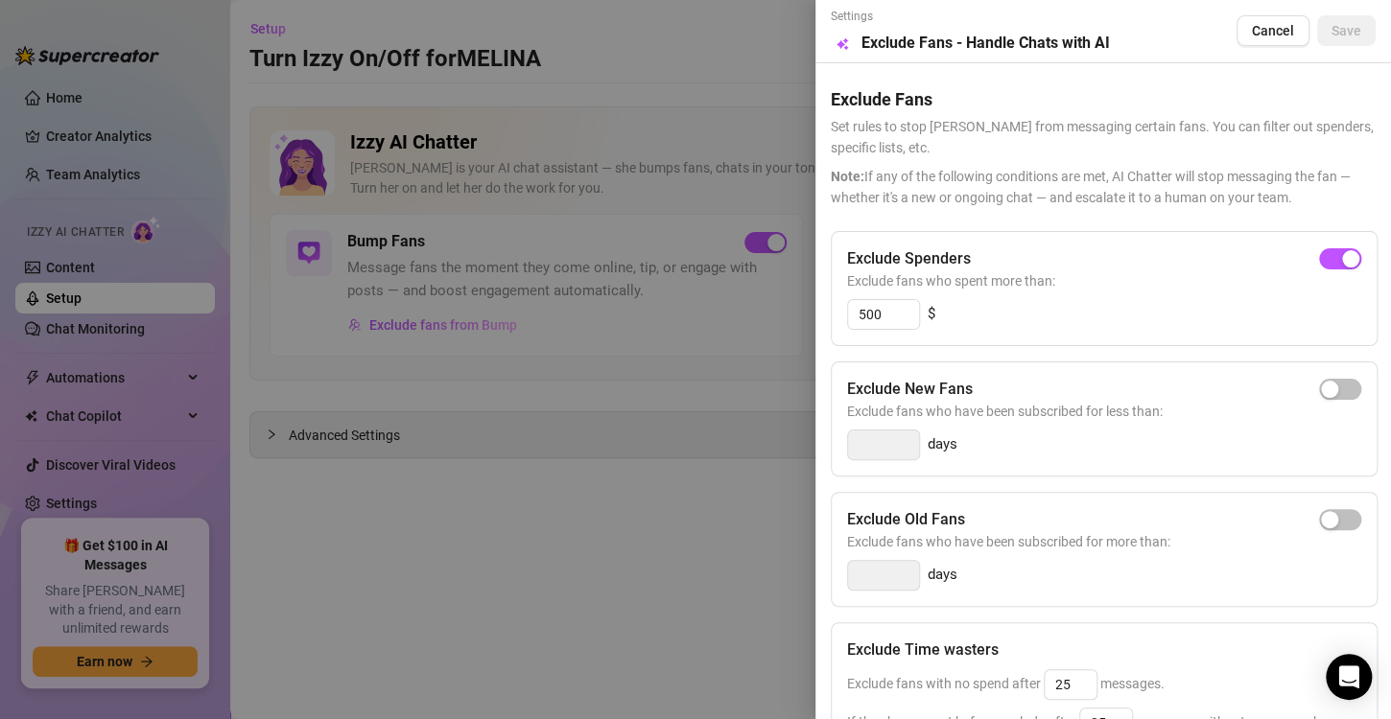
click at [581, 431] on div at bounding box center [695, 359] width 1391 height 719
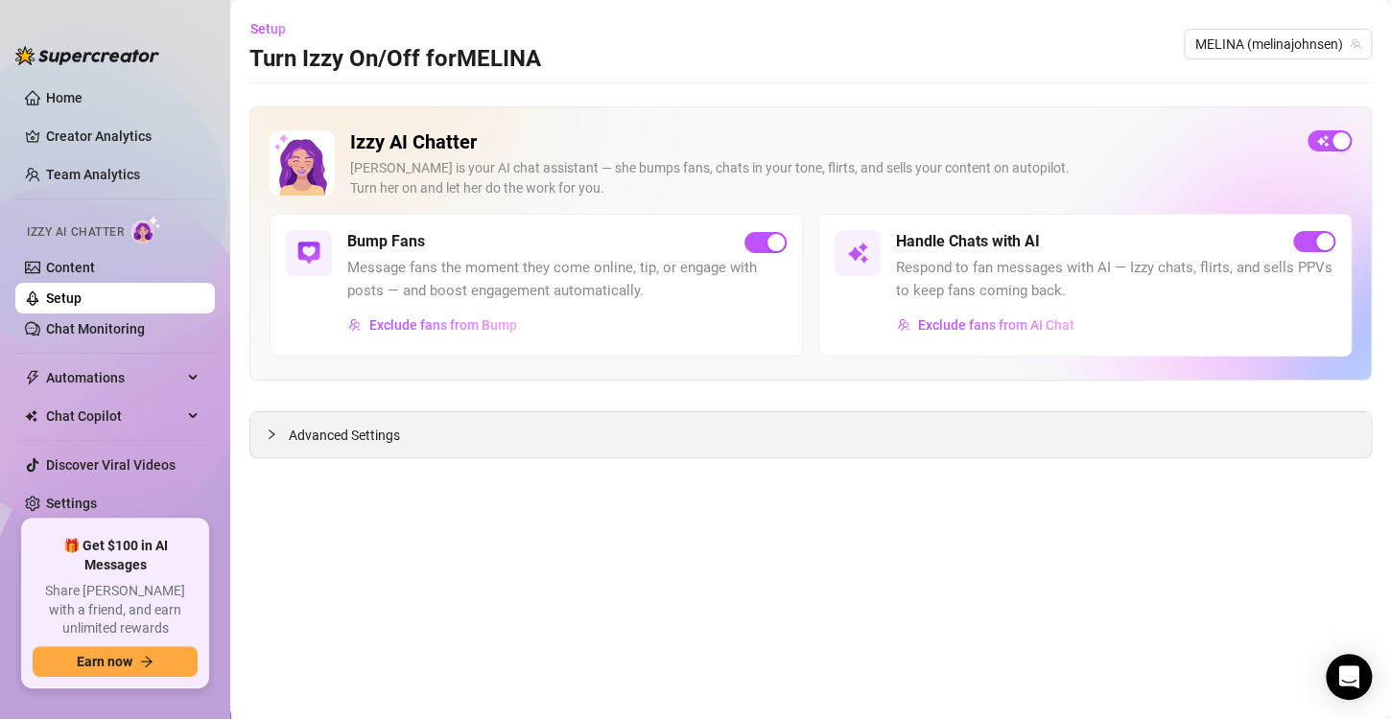
click at [381, 441] on span "Advanced Settings" at bounding box center [344, 435] width 111 height 21
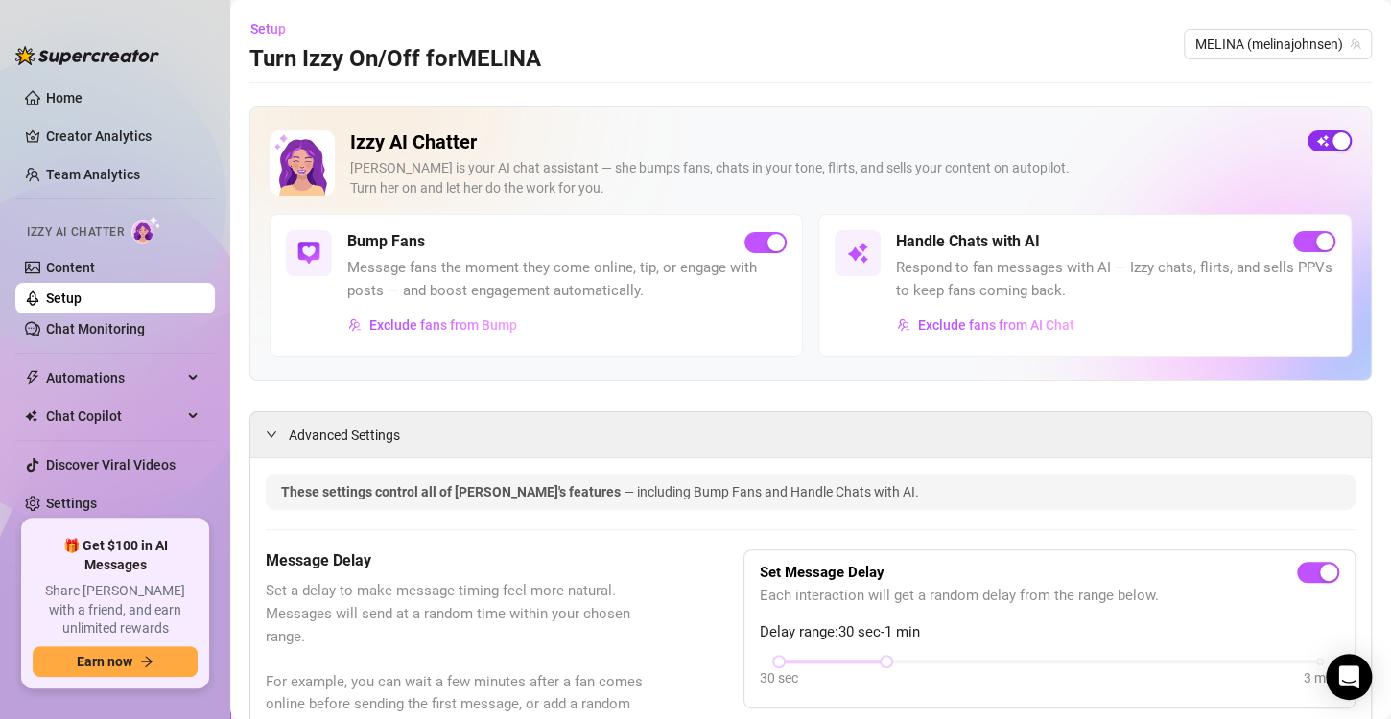
click at [1312, 141] on span "button" at bounding box center [1329, 140] width 44 height 21
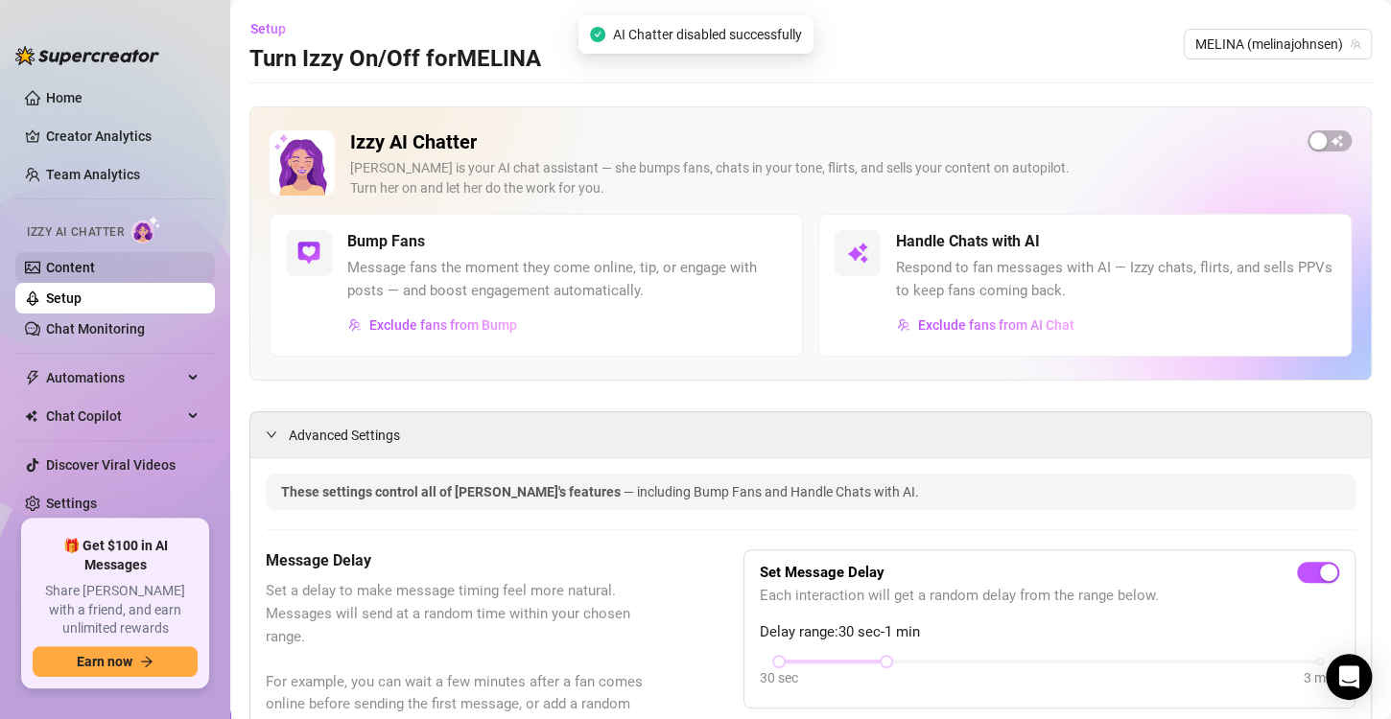
click at [87, 269] on link "Content" at bounding box center [70, 267] width 49 height 15
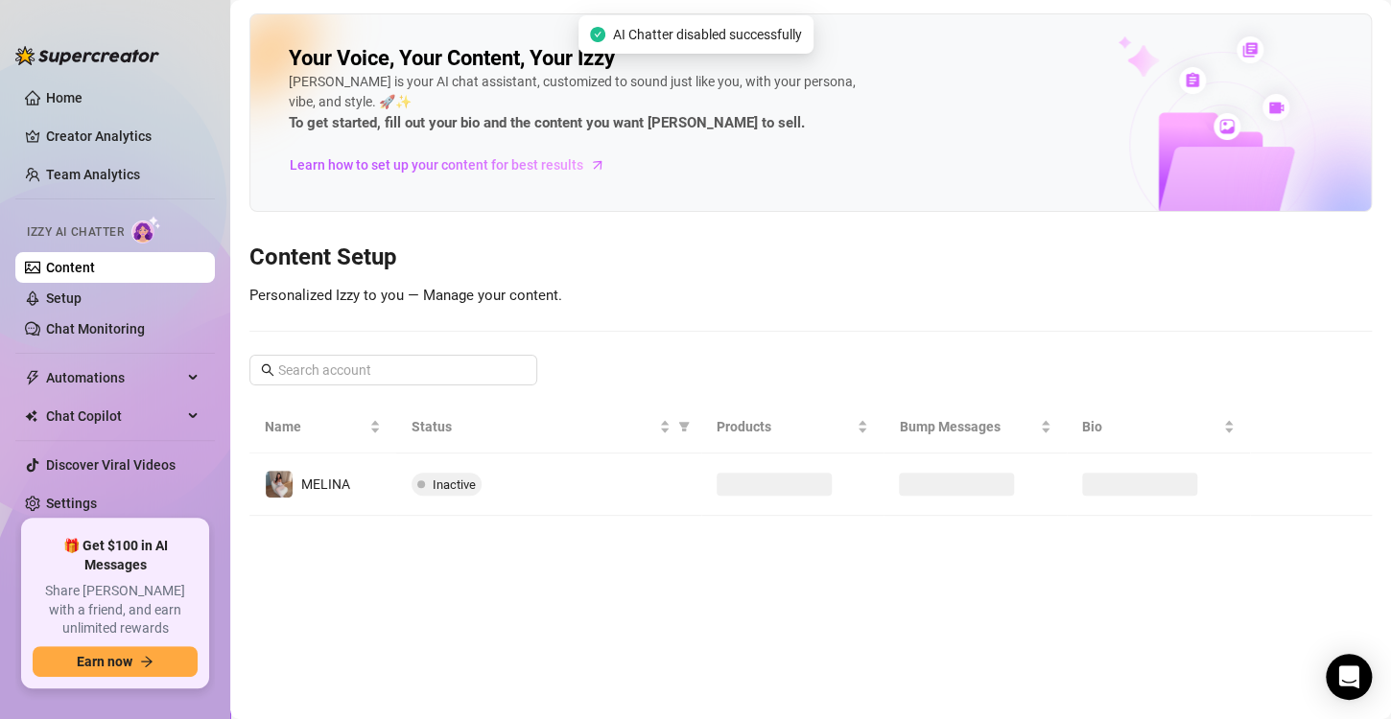
click at [87, 228] on span "Izzy AI Chatter" at bounding box center [75, 232] width 97 height 18
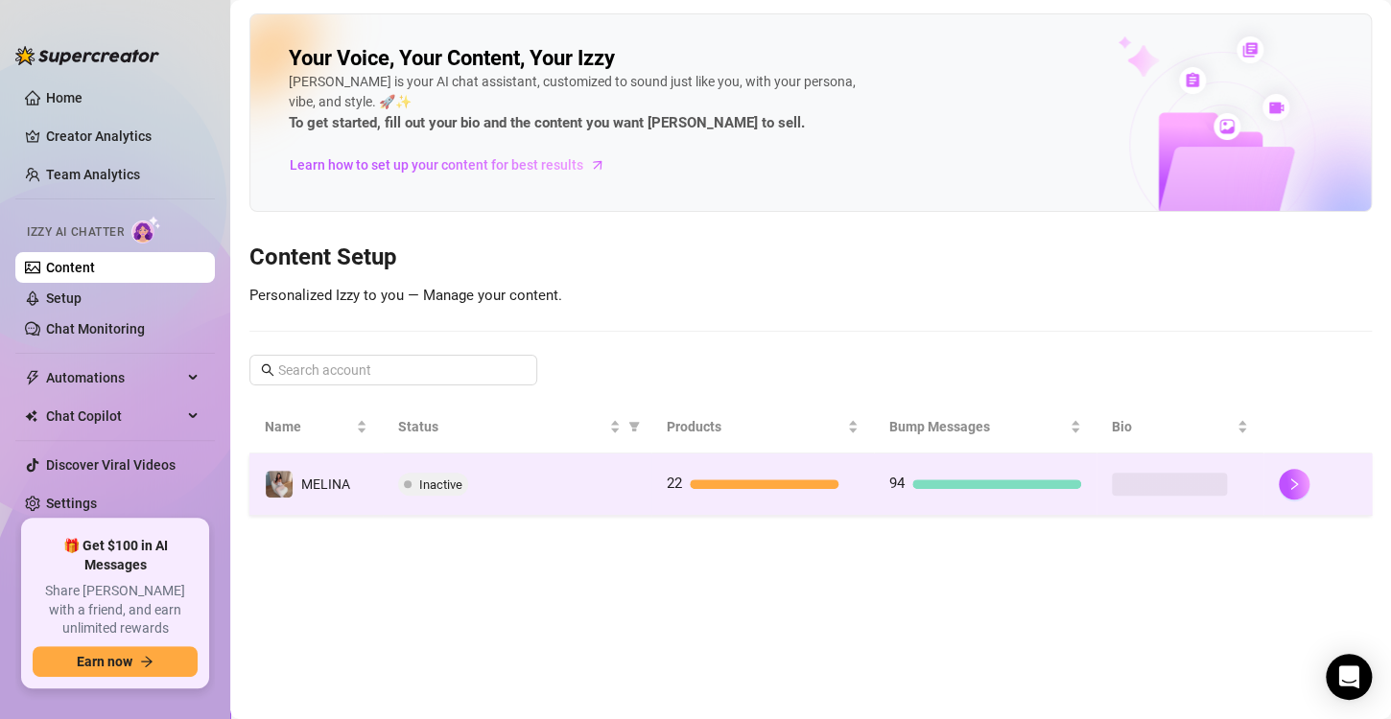
click at [692, 492] on div "22" at bounding box center [763, 484] width 192 height 23
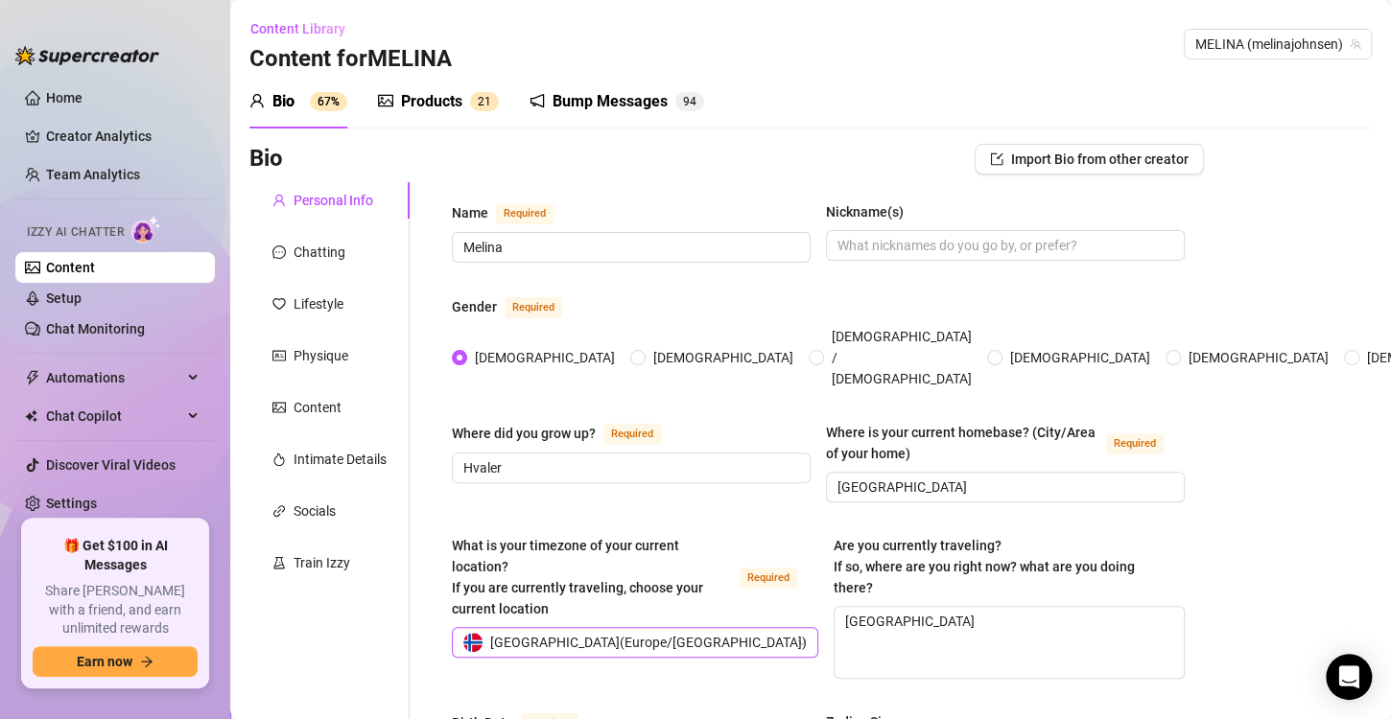
click at [643, 628] on div "Norway ( Europe/Berlin )" at bounding box center [626, 642] width 326 height 29
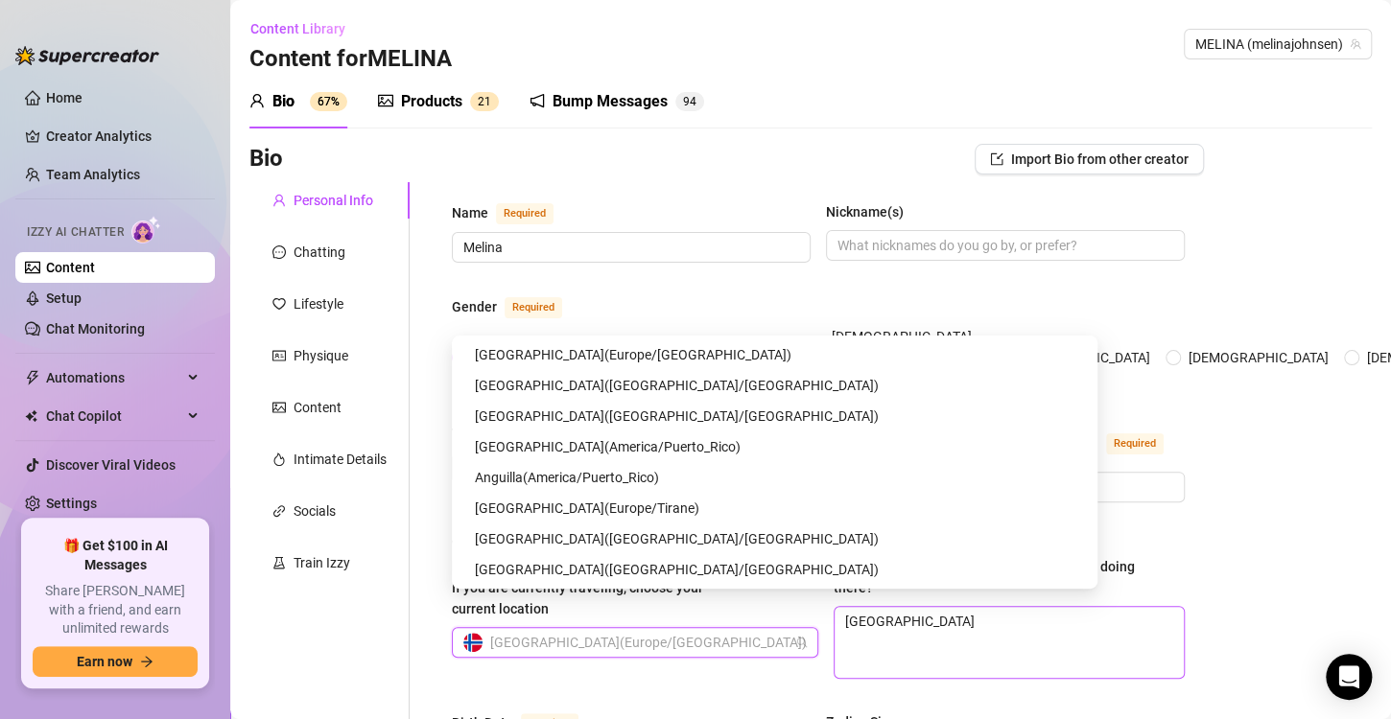
scroll to position [6997, 0]
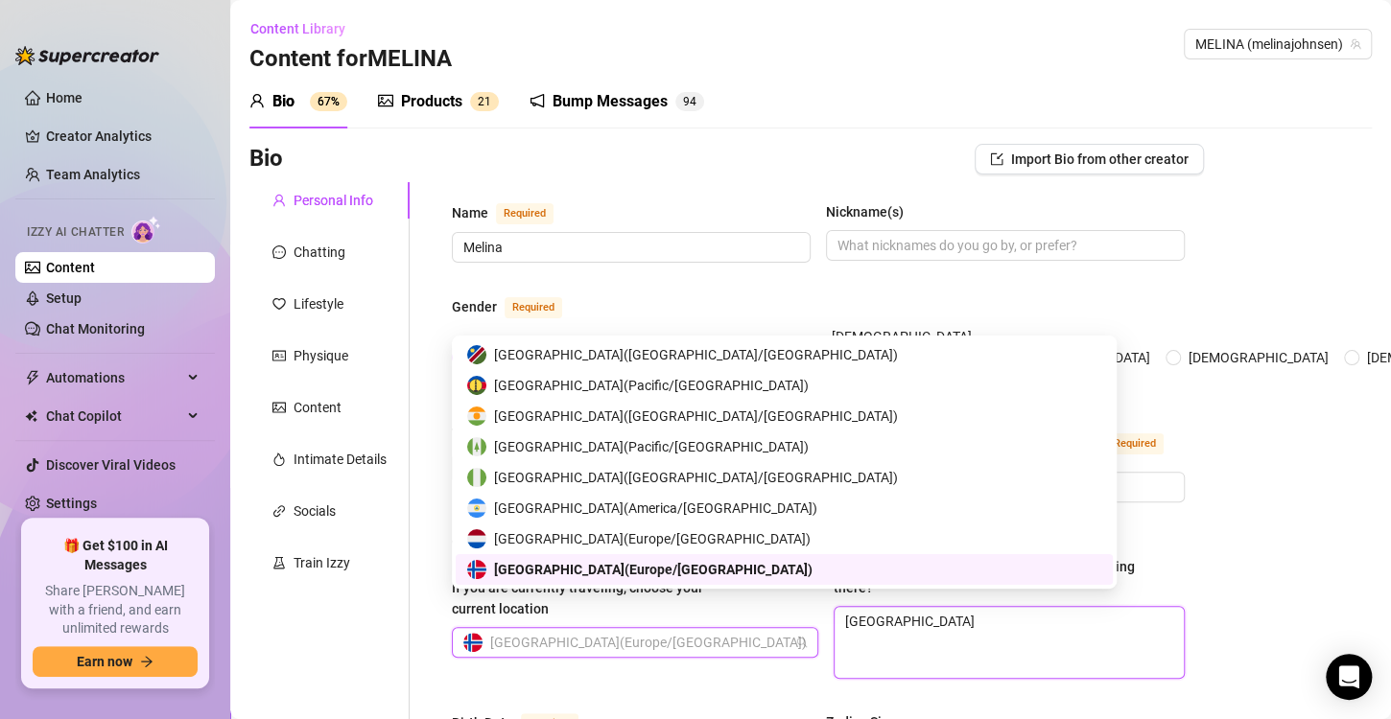
click at [966, 614] on textarea "[GEOGRAPHIC_DATA]" at bounding box center [1008, 642] width 349 height 71
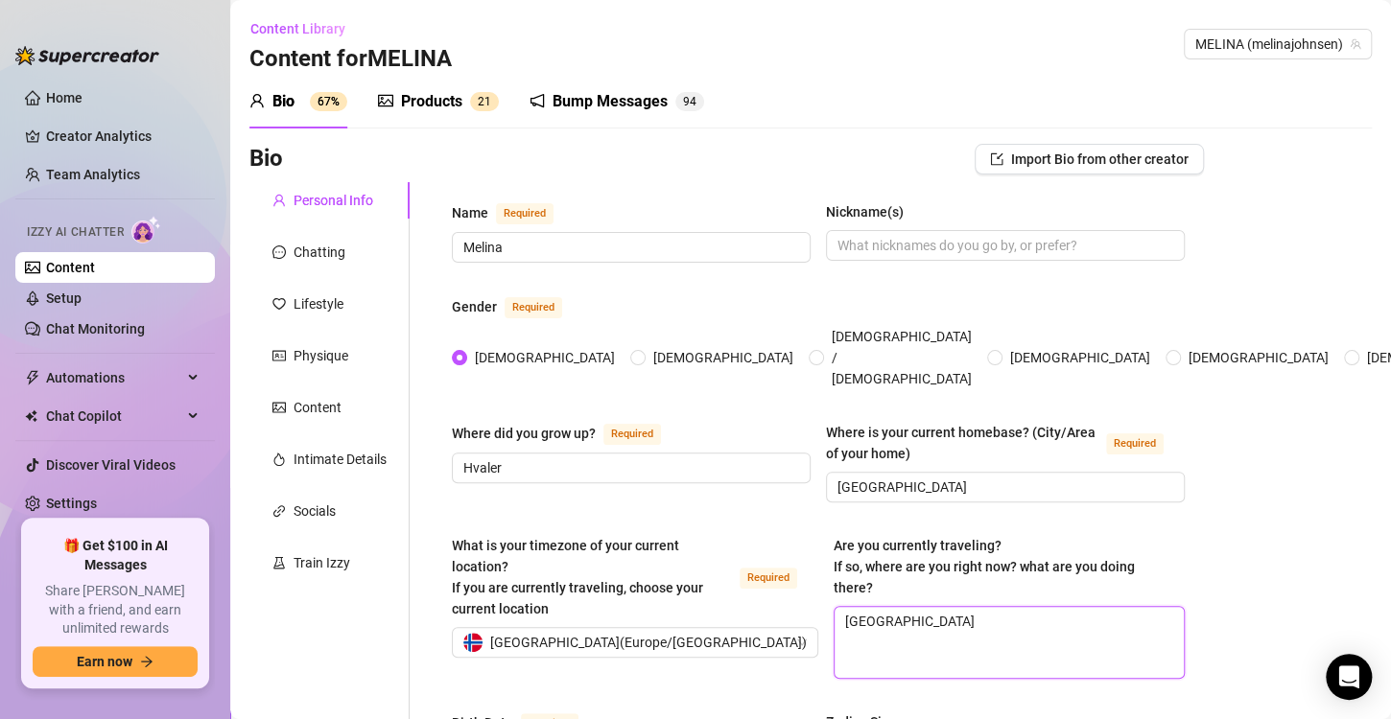
type textarea "[GEOGRAPHIC_DATA]"
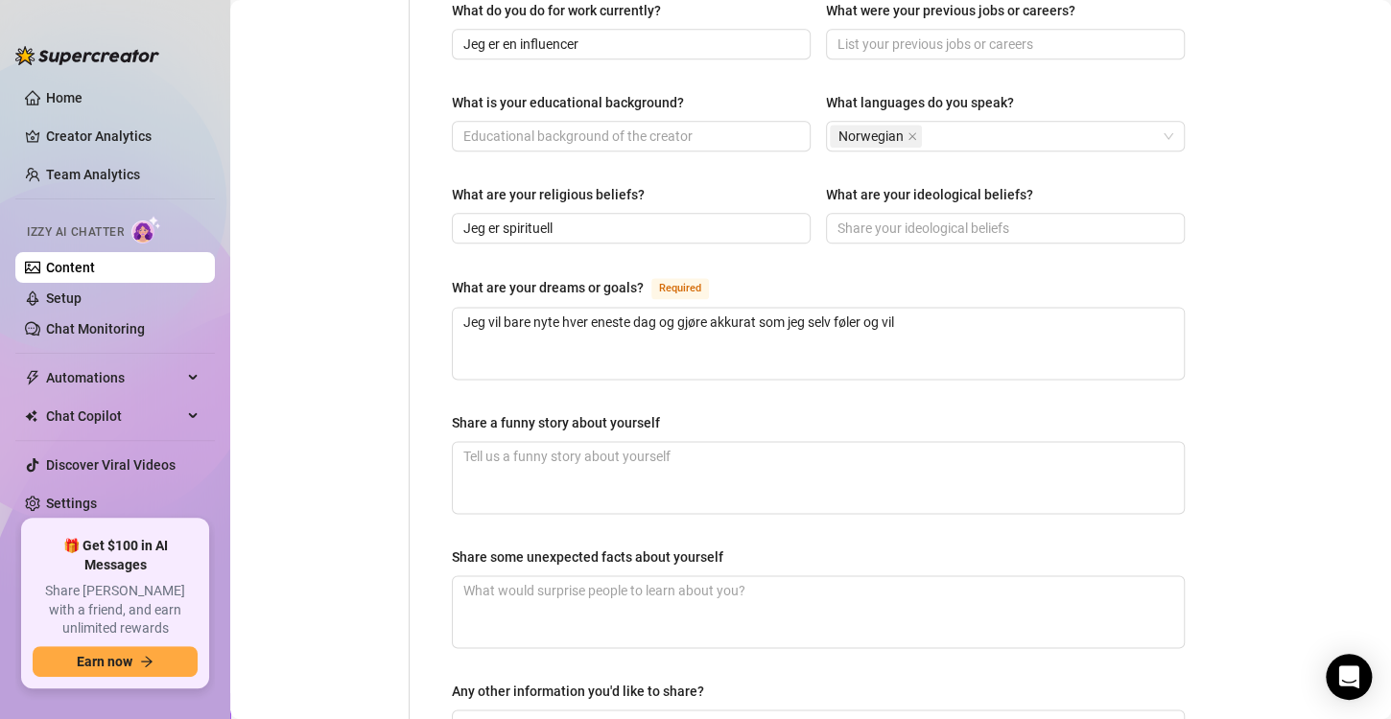
scroll to position [1241, 0]
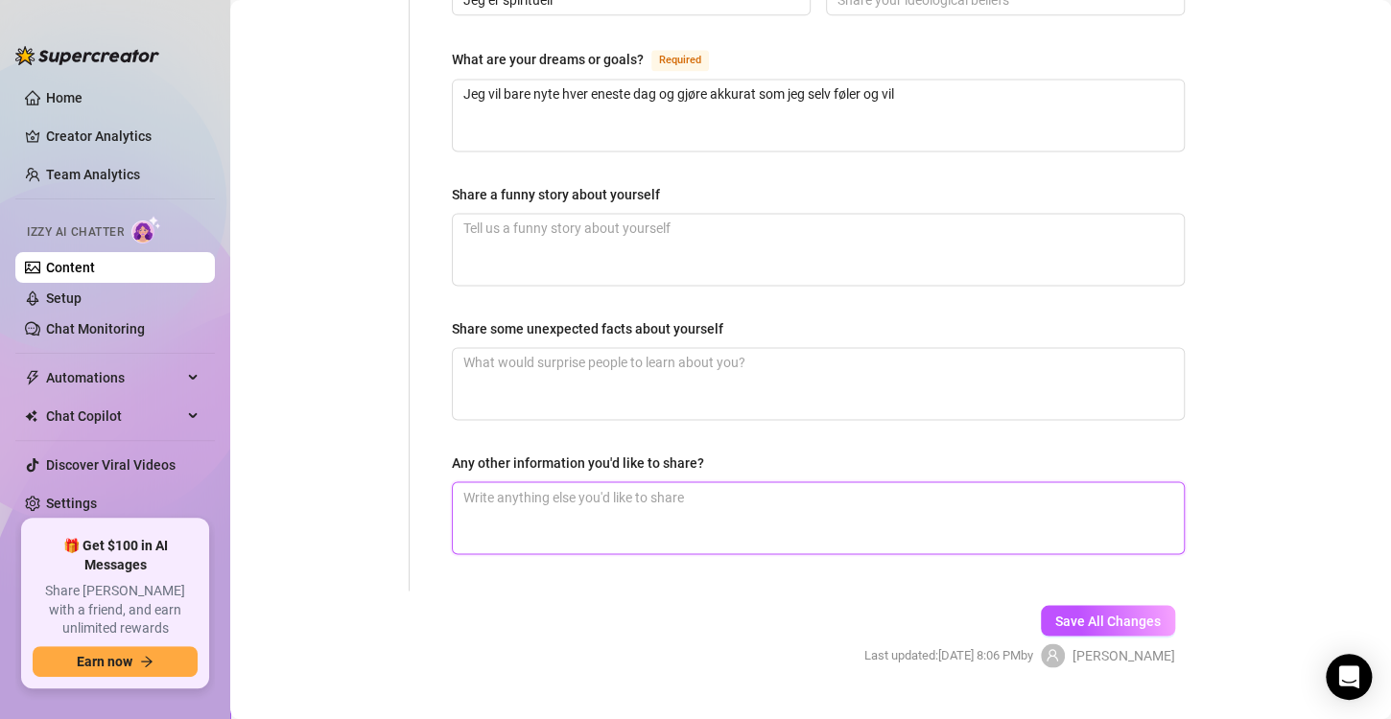
click at [590, 482] on textarea "Any other information you'd like to share?" at bounding box center [818, 517] width 731 height 71
type textarea "J"
type textarea "Je"
type textarea "Jeg"
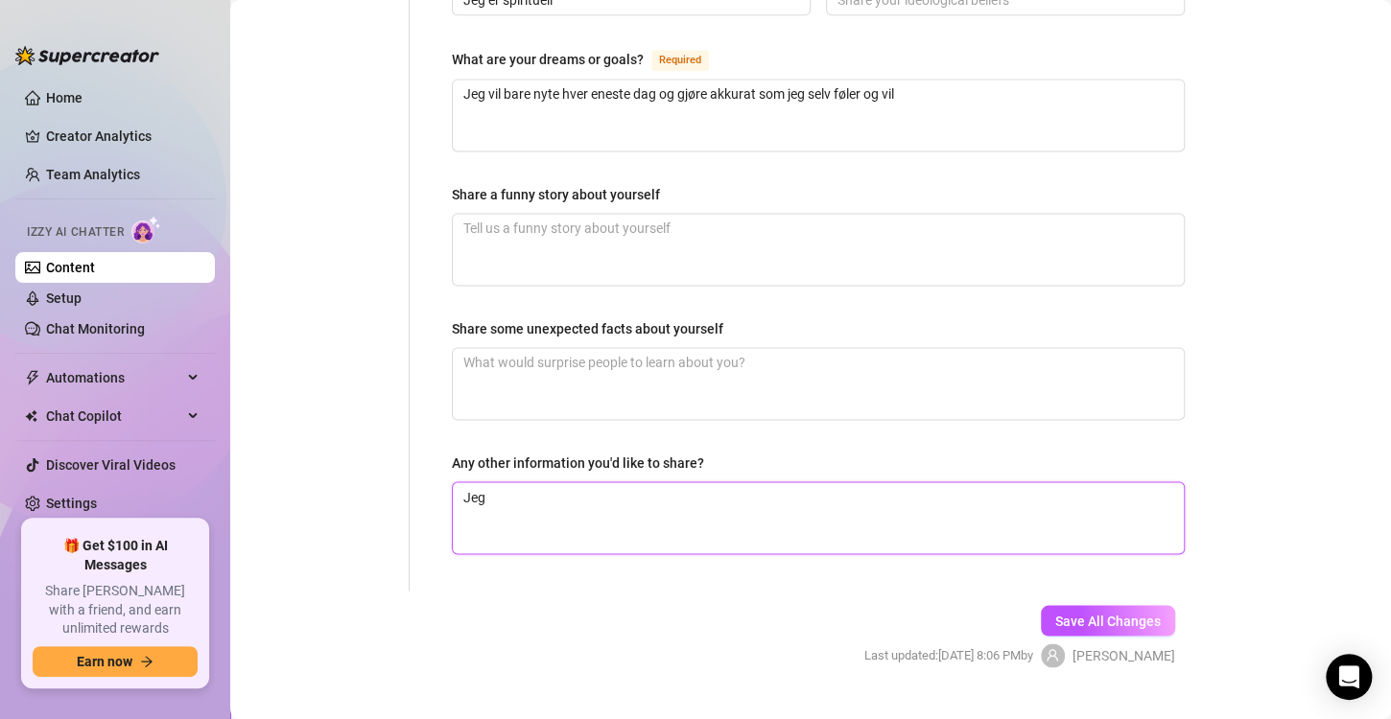
type textarea "Jeg e"
type textarea "Jeg er"
type textarea "Jeg er n"
type textarea "Jeg er nr"
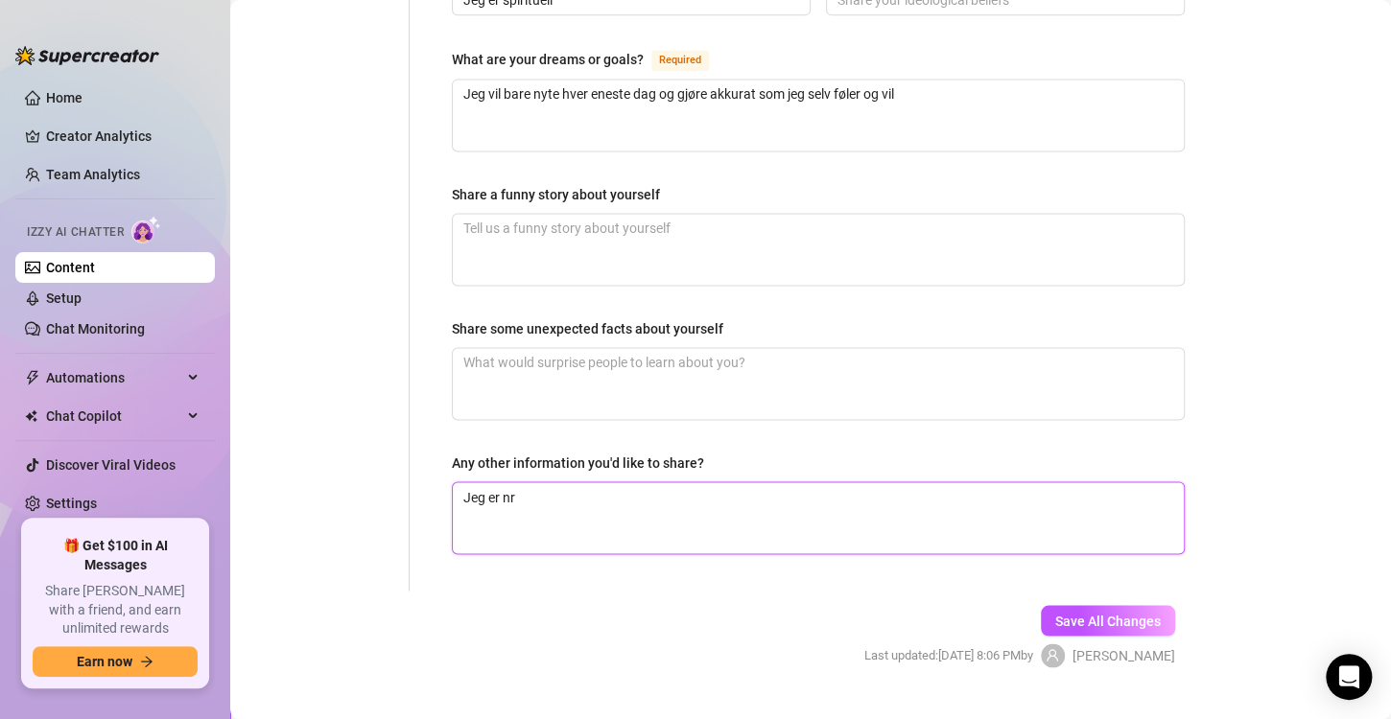
type textarea "Jeg er n"
type textarea "Jeg er no"
type textarea "Jeg er nor"
type textarea "Jeg er nors"
type textarea "Jeg er norsk"
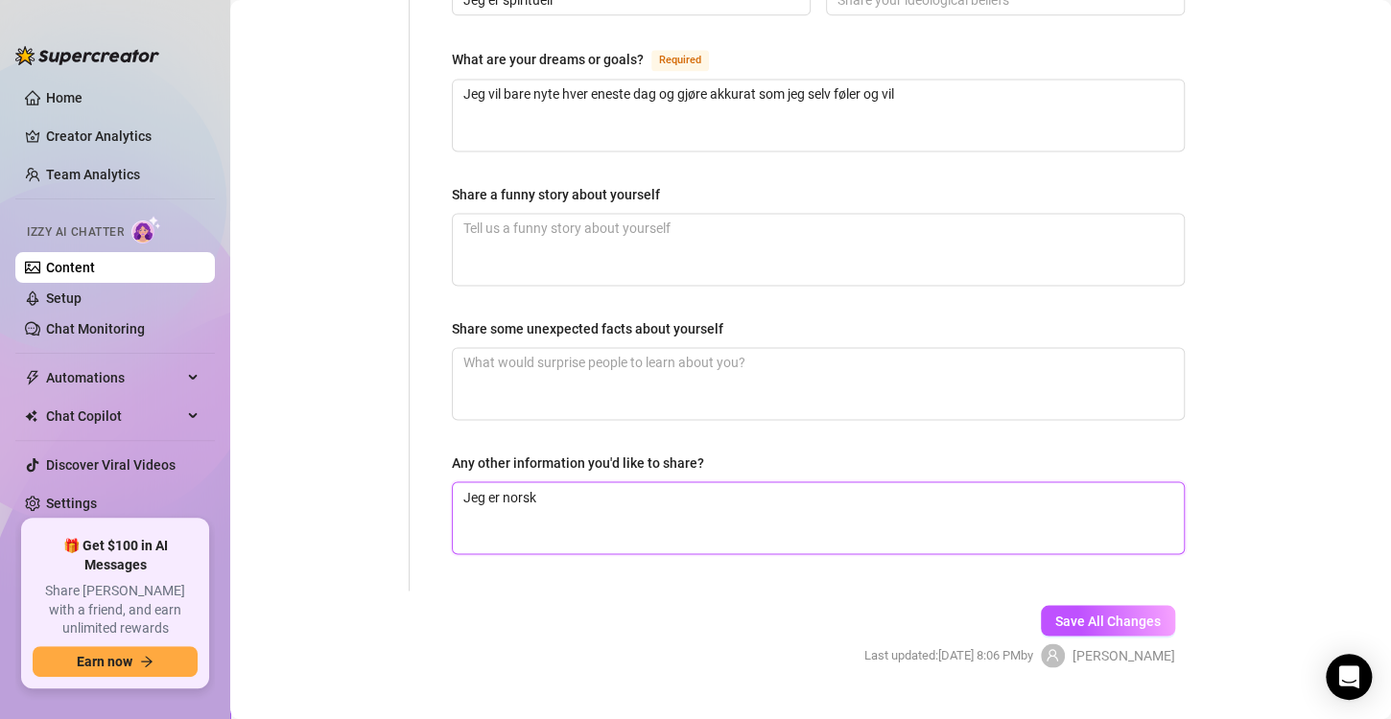
type textarea "Jeg er norsk"
type textarea "Jeg er norsk s"
type textarea "Jeg er norsk så"
type textarea "Jeg er norsk så d"
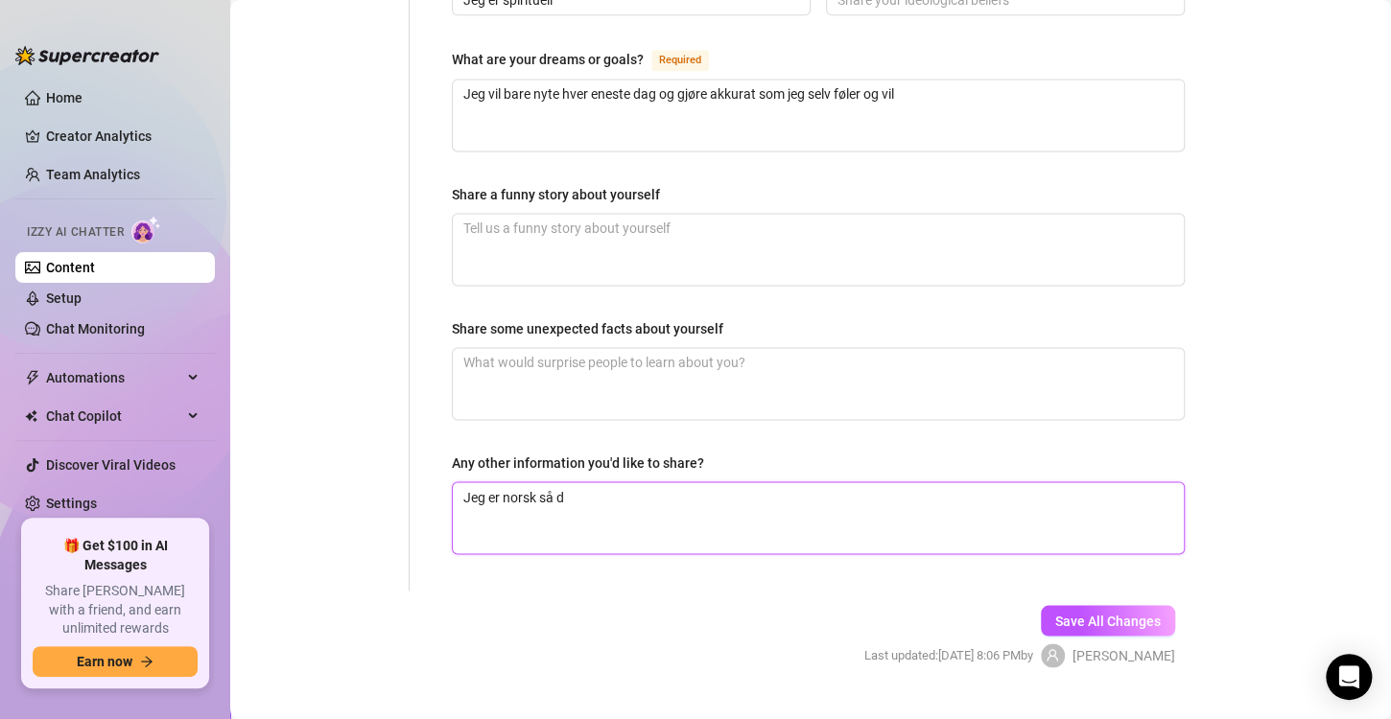
type textarea "Jeg er norsk så du"
type textarea "Jeg er norsk så du m"
type textarea "Jeg er norsk så du må"
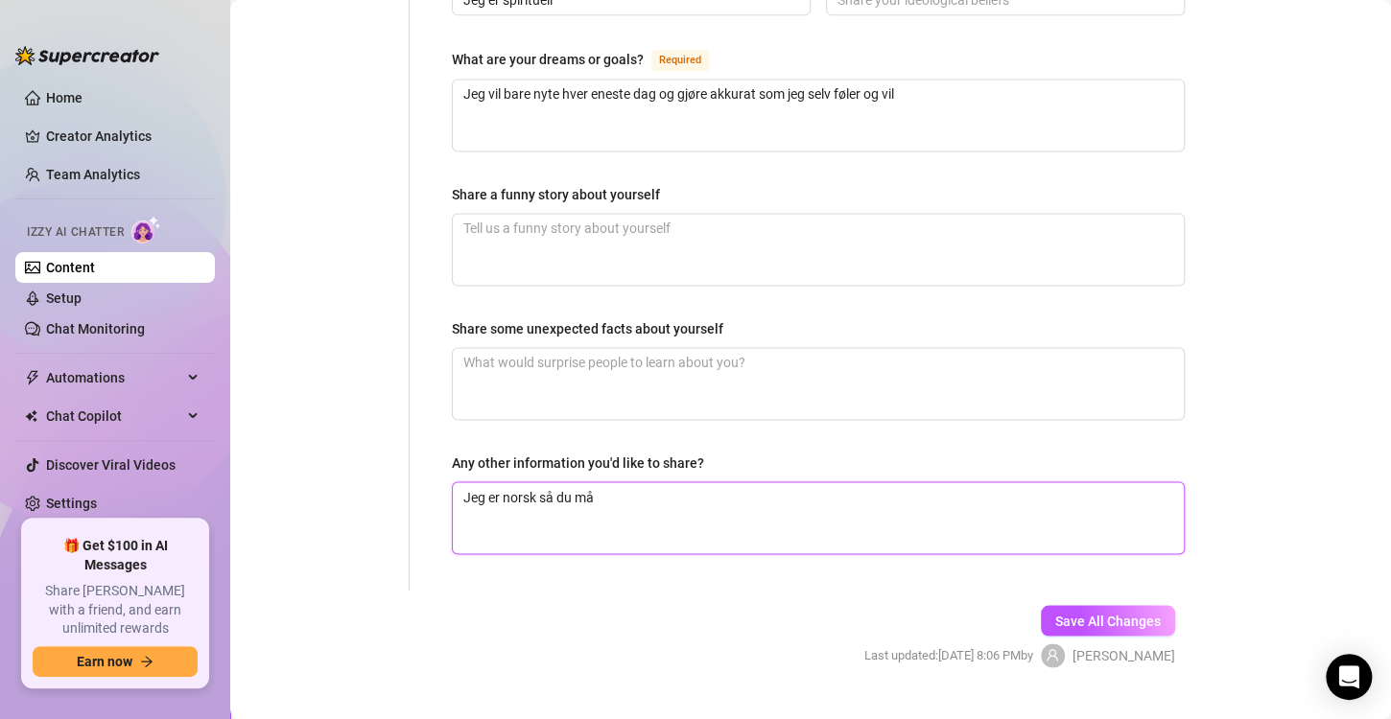
type textarea "Jeg er norsk så du må a"
type textarea "Jeg er norsk så du må al"
type textarea "Jeg er norsk så du må all"
type textarea "Jeg er norsk så du må allt"
type textarea "Jeg er norsk så du må alltd"
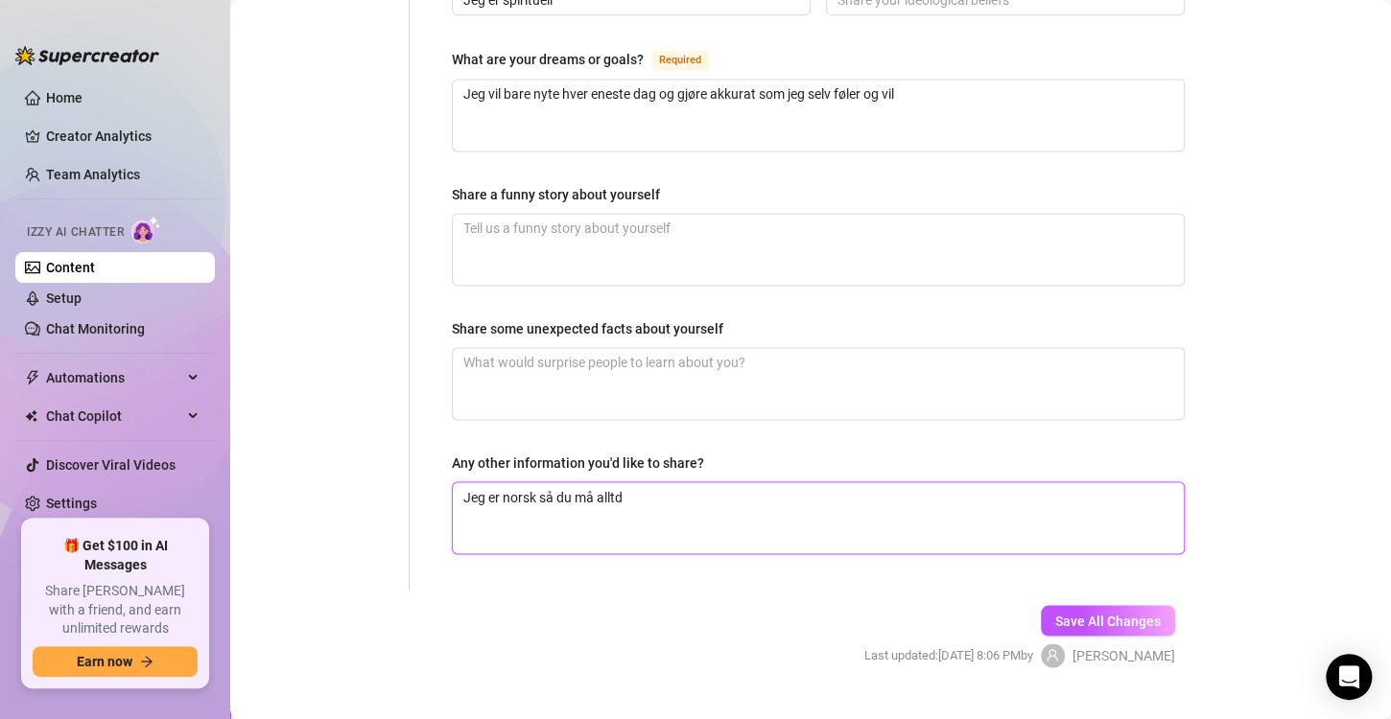
type textarea "Jeg er norsk så du må alltdi"
type textarea "Jeg er norsk så du må alltd"
type textarea "Jeg er norsk så du må allt"
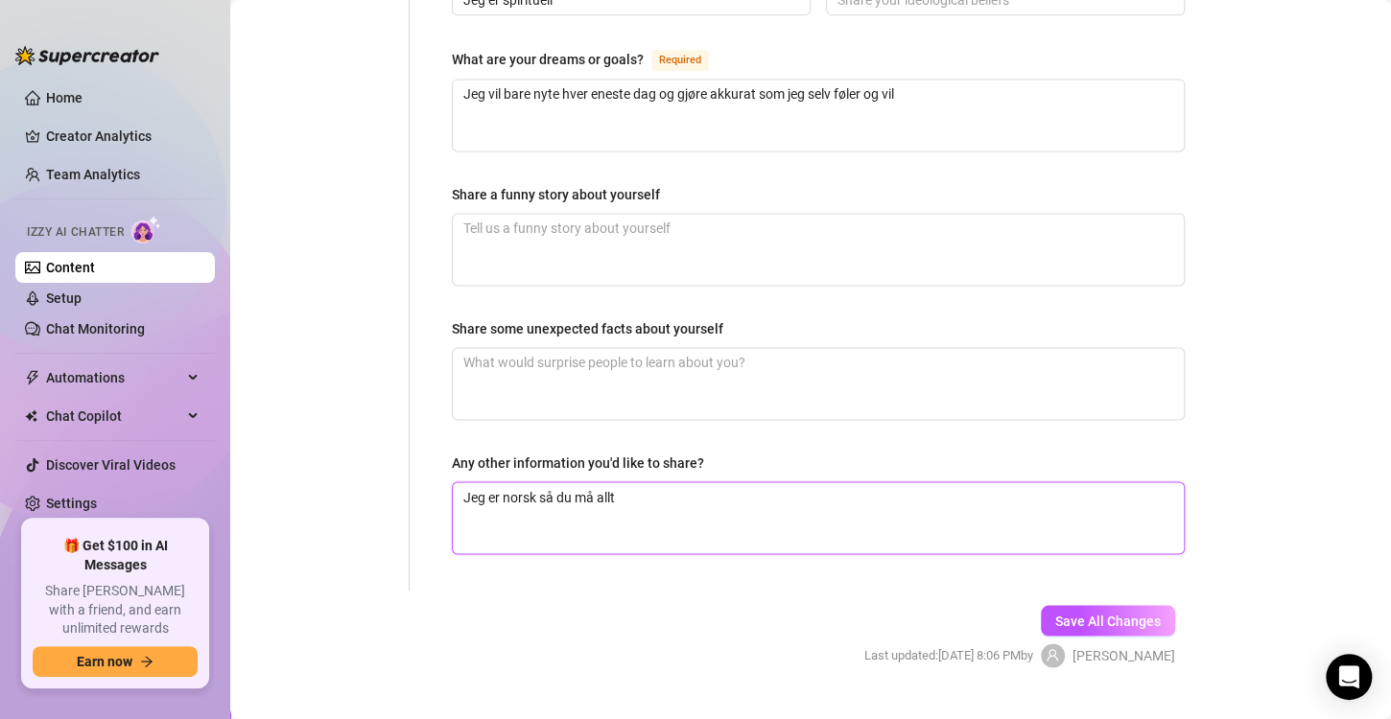
type textarea "Jeg er norsk så du må allti"
type textarea "Jeg er norsk så du må alltid"
type textarea "Jeg er norsk så du må alltid s"
type textarea "Jeg er norsk så du må alltid sv"
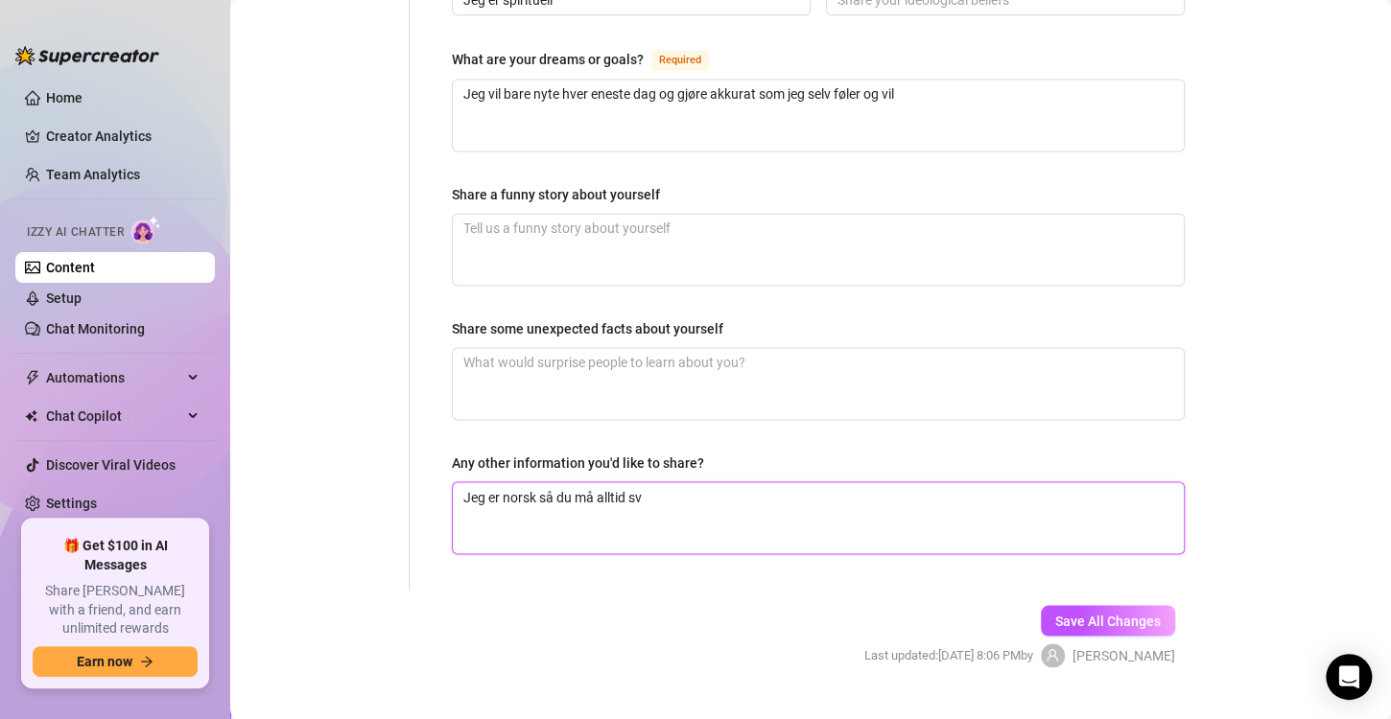
type textarea "Jeg er norsk så du må alltid sva"
type textarea "Jeg er norsk så du må alltid svar"
type textarea "Jeg er norsk så du må alltid svare"
type textarea "Jeg er norsk så du må alltid svare f"
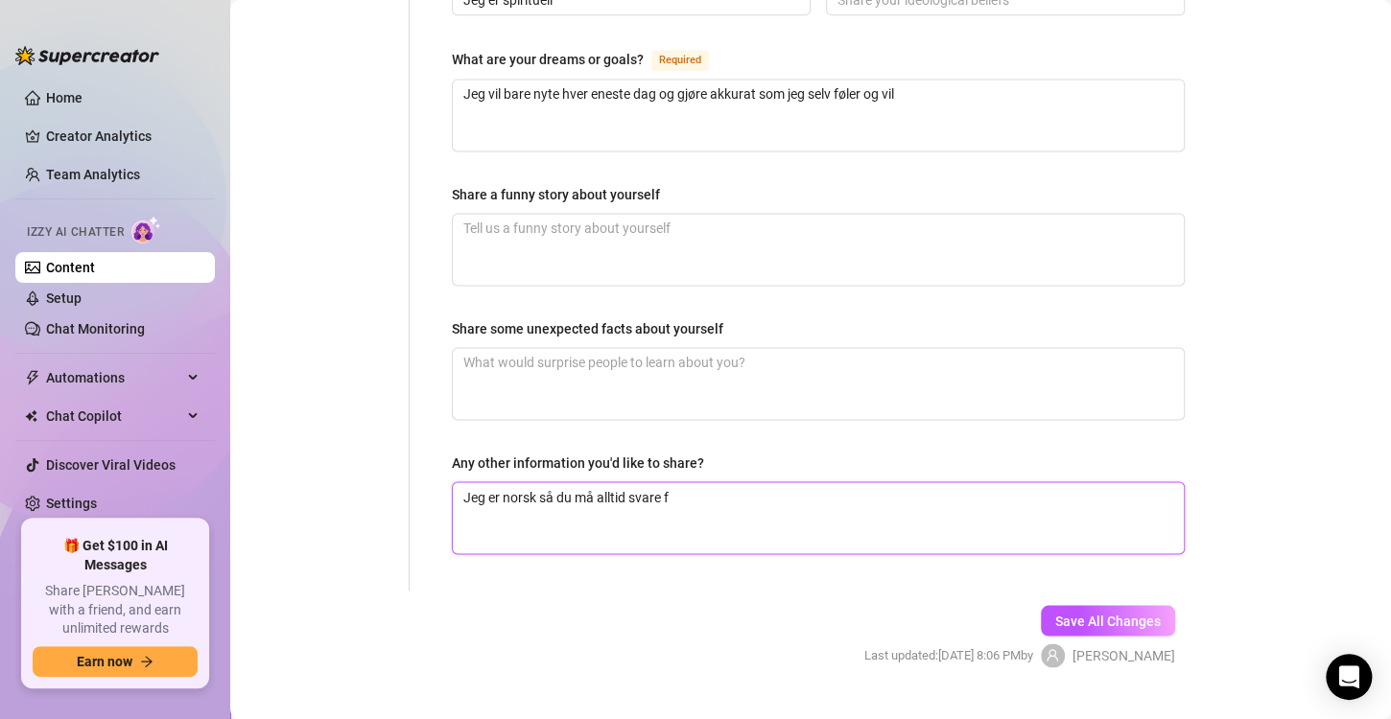
type textarea "Jeg er norsk så du må alltid svare fa"
type textarea "Jeg er norsk så du må alltid svare fan"
type textarea "Jeg er norsk så du må alltid svare fans"
type textarea "Jeg er norsk så du må alltid svare fans p"
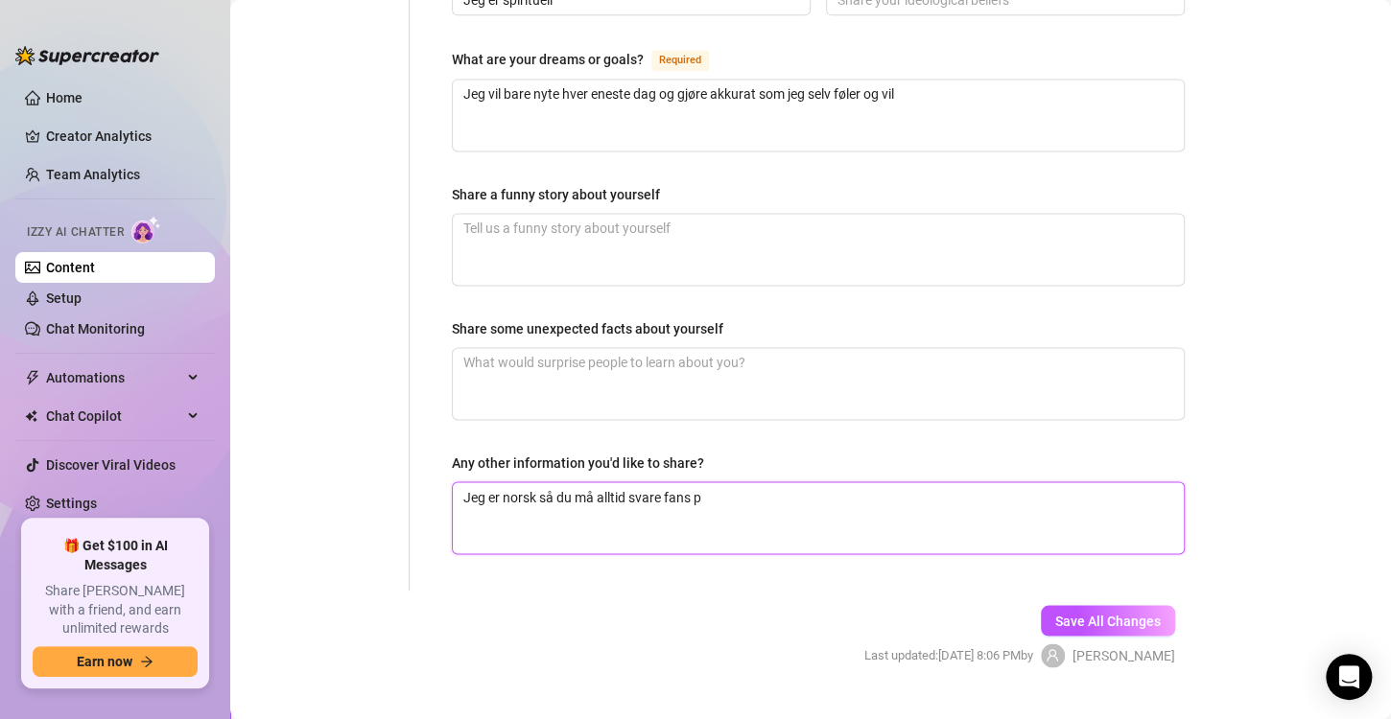
type textarea "Jeg er norsk så du må alltid svare fans på"
type textarea "Jeg er norsk så du må alltid svare fans på n"
type textarea "Jeg er norsk så du må alltid svare fans på nr"
type textarea "Jeg er norsk så du må alltid svare fans på n"
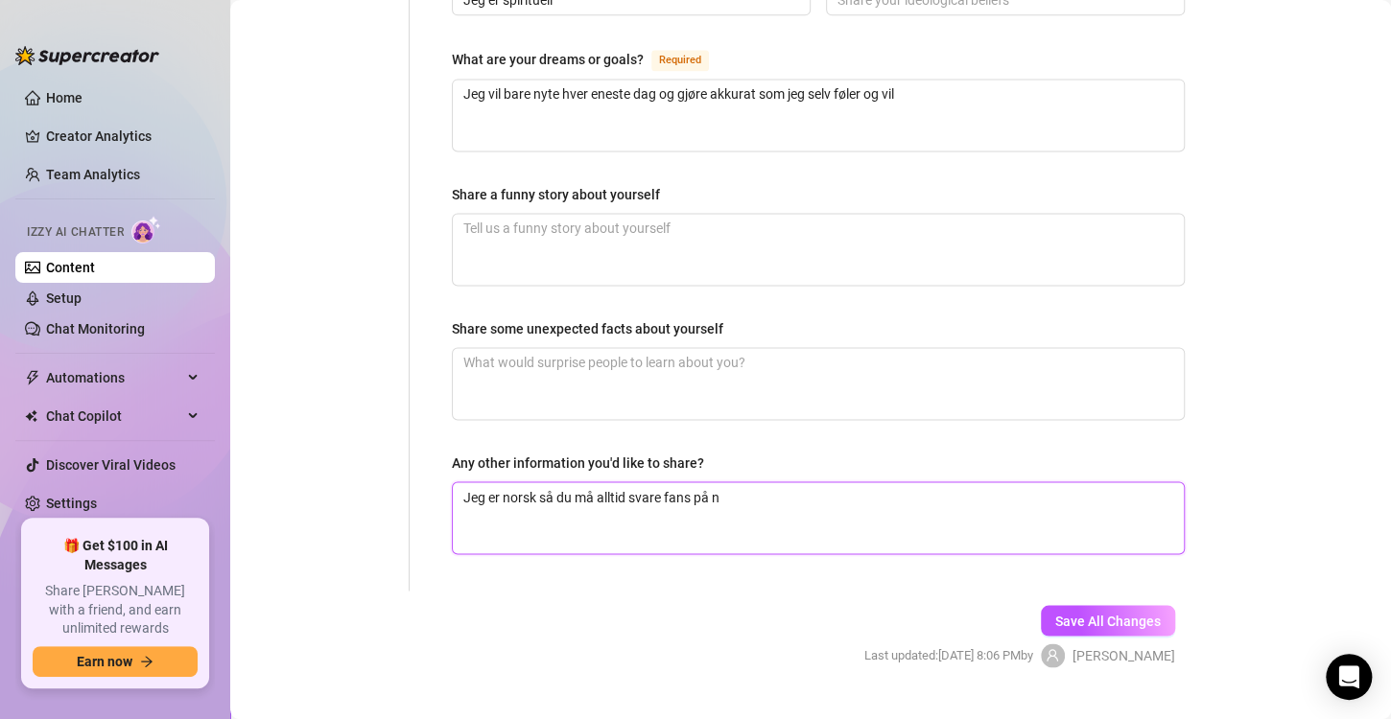
type textarea "Jeg er norsk så du må alltid svare fans på no"
type textarea "Jeg er norsk så du må alltid svare fans på nor"
type textarea "Jeg er norsk så du må alltid svare fans på nors"
type textarea "Jeg er norsk så du må alltid svare fans på norsk"
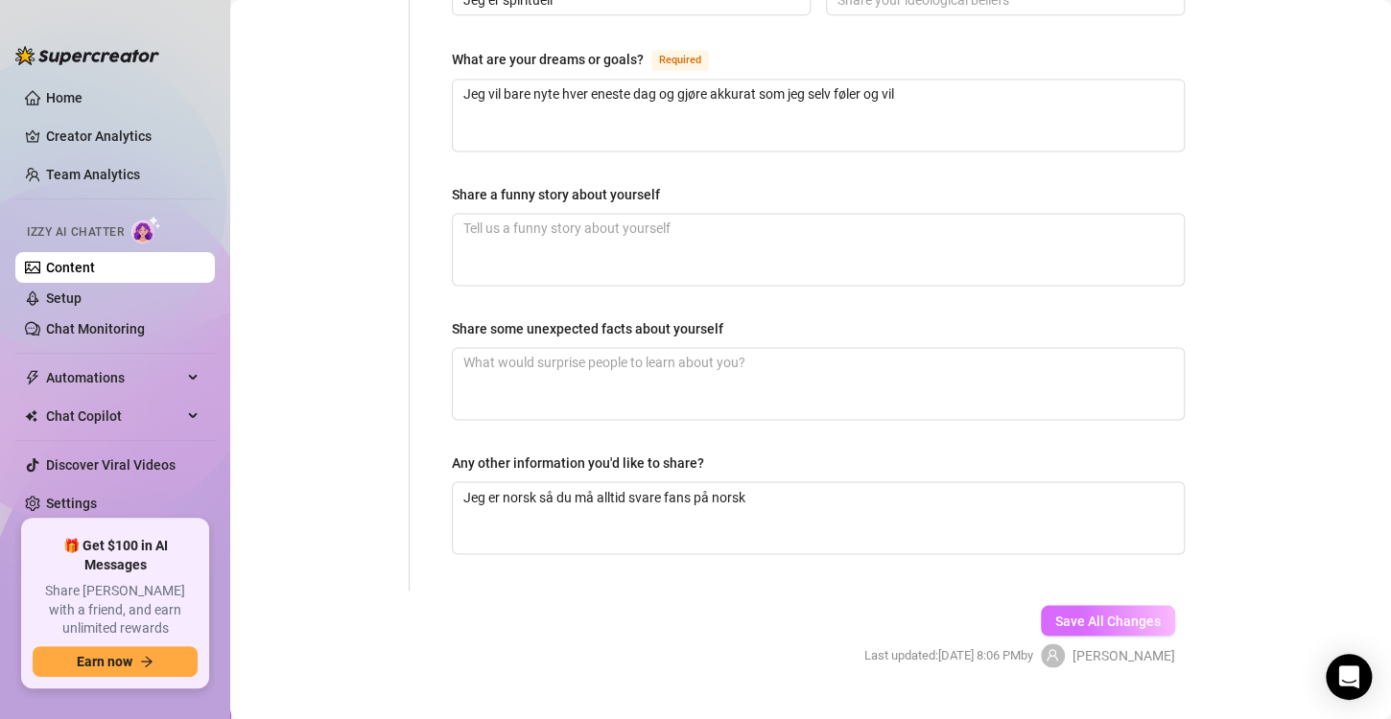
click at [1101, 613] on span "Save All Changes" at bounding box center [1107, 620] width 105 height 15
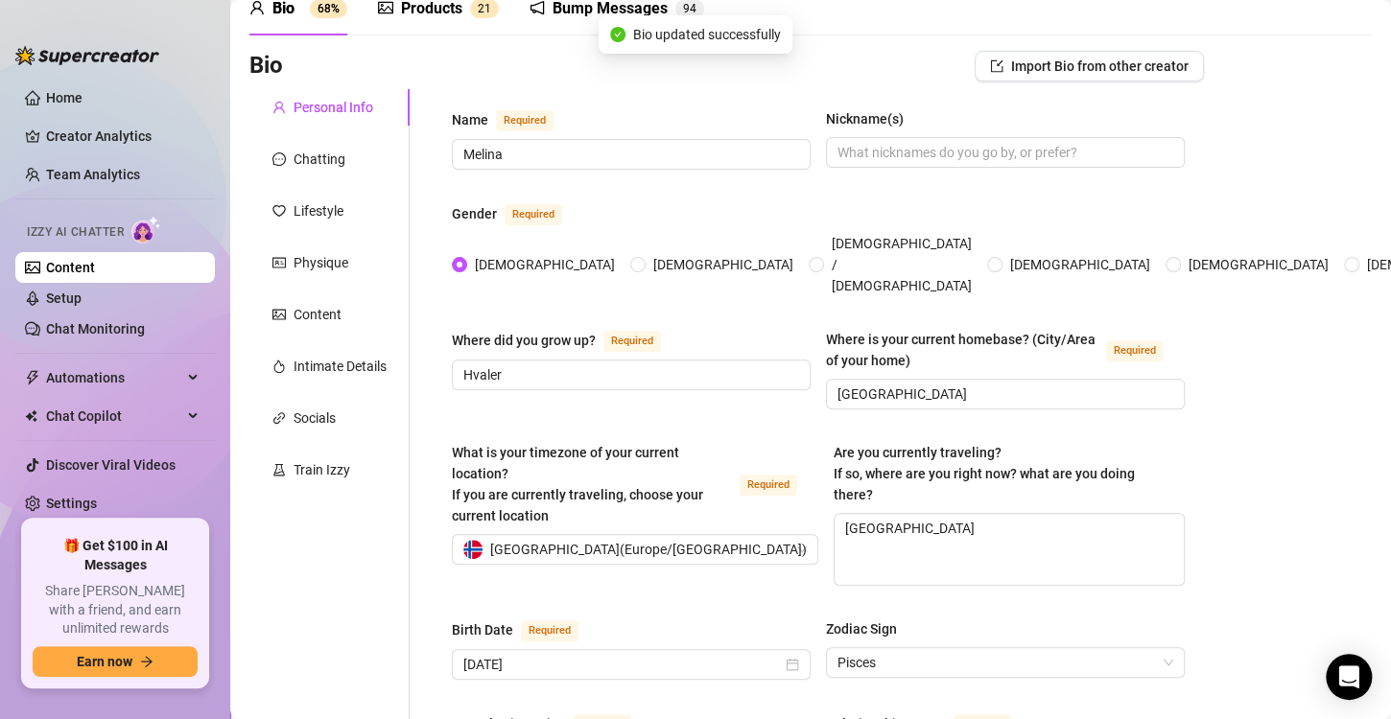
scroll to position [86, 0]
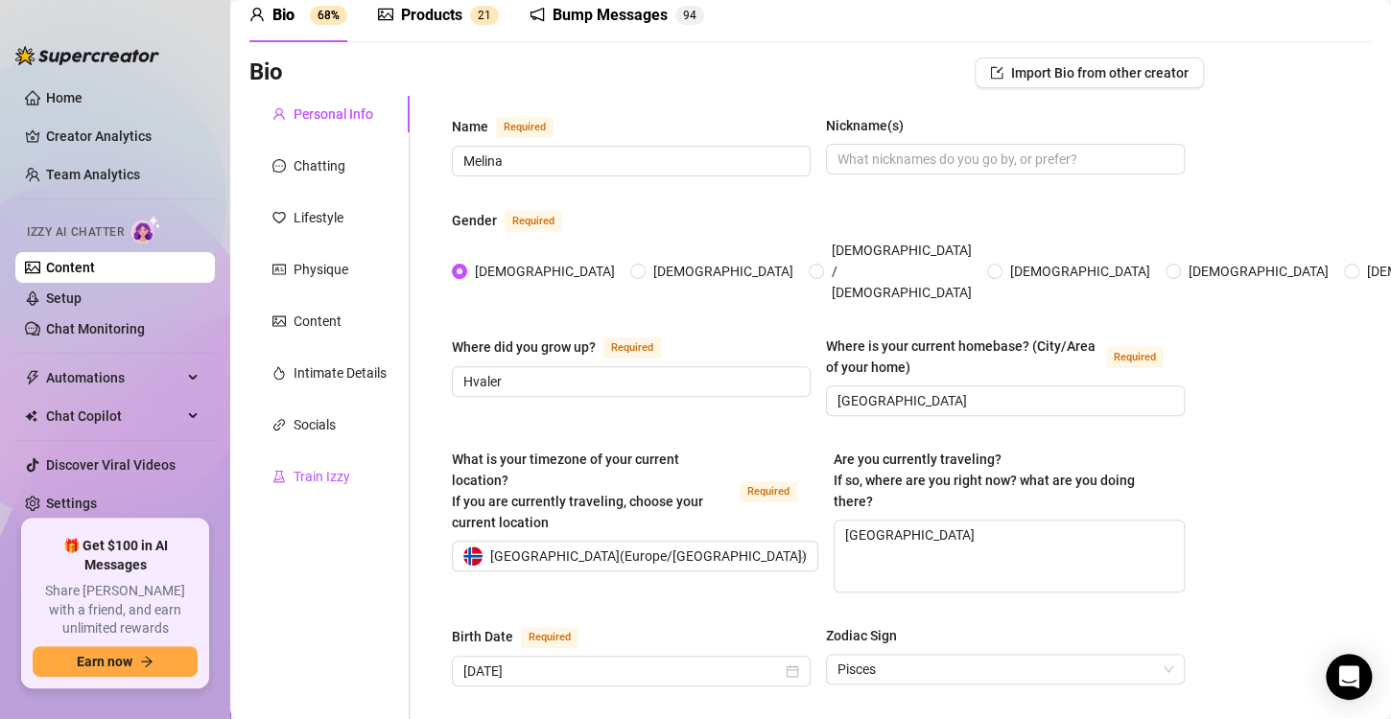
click at [320, 476] on div "Train Izzy" at bounding box center [321, 476] width 57 height 21
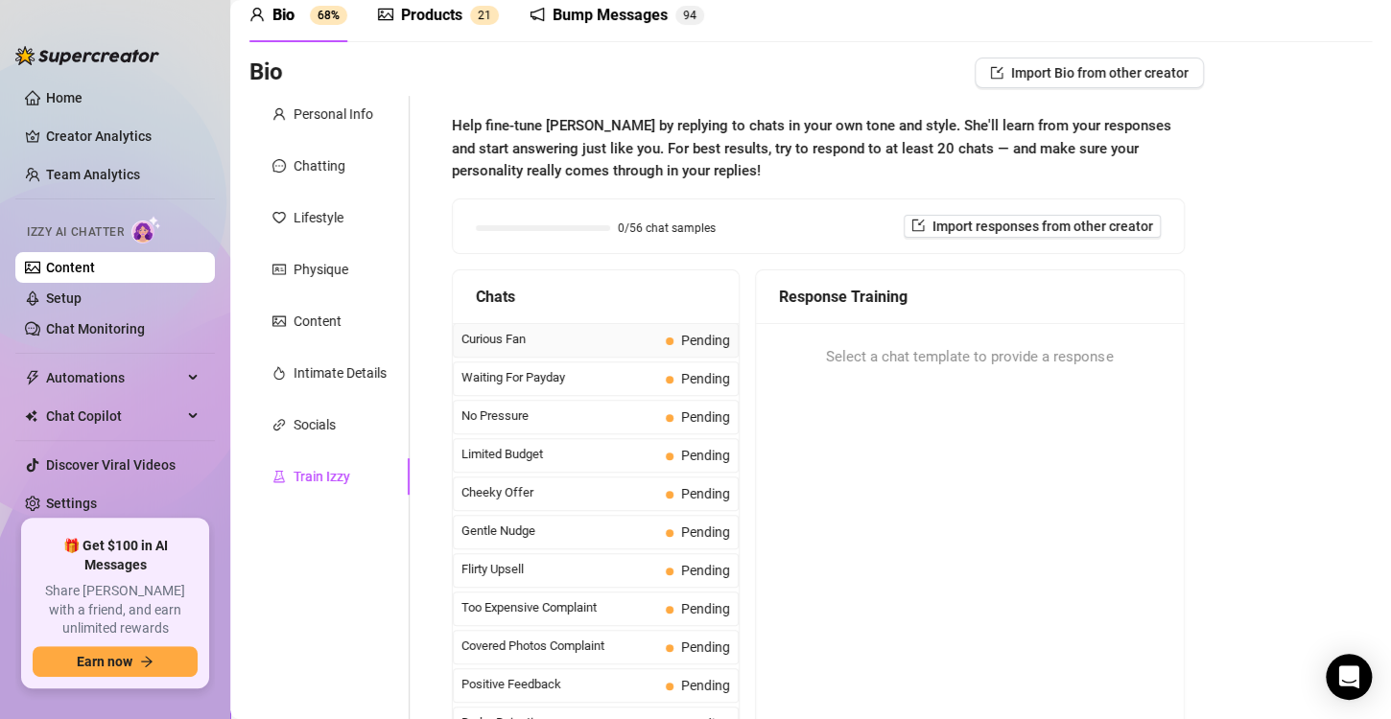
click at [613, 338] on span "Curious Fan" at bounding box center [559, 339] width 197 height 19
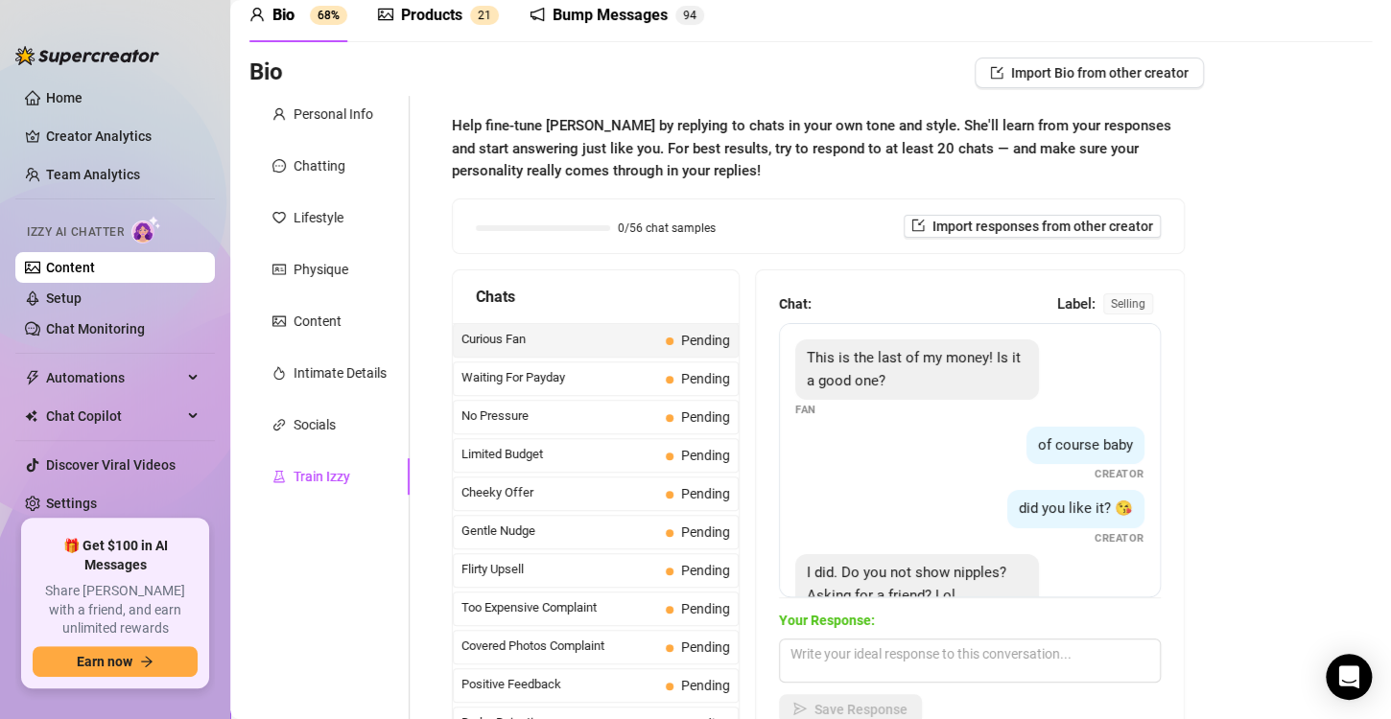
scroll to position [59, 0]
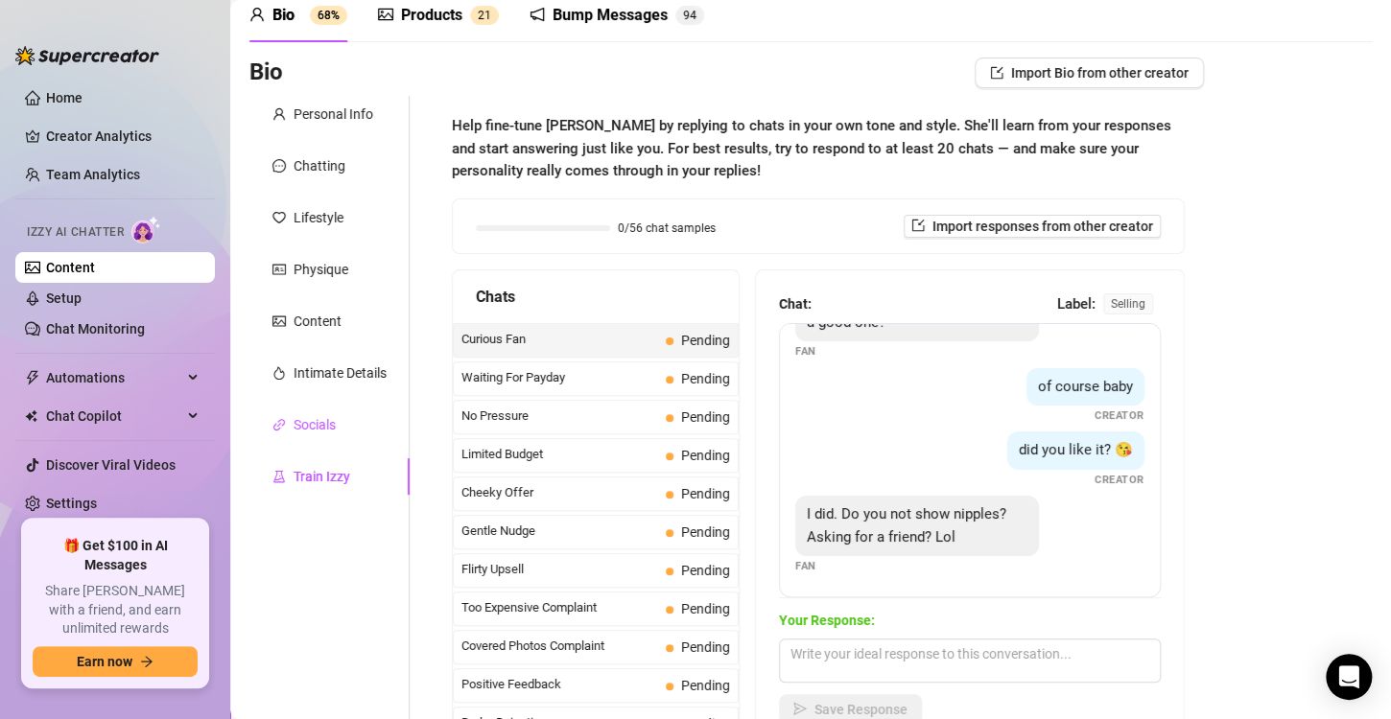
click at [318, 428] on div "Socials" at bounding box center [314, 424] width 42 height 21
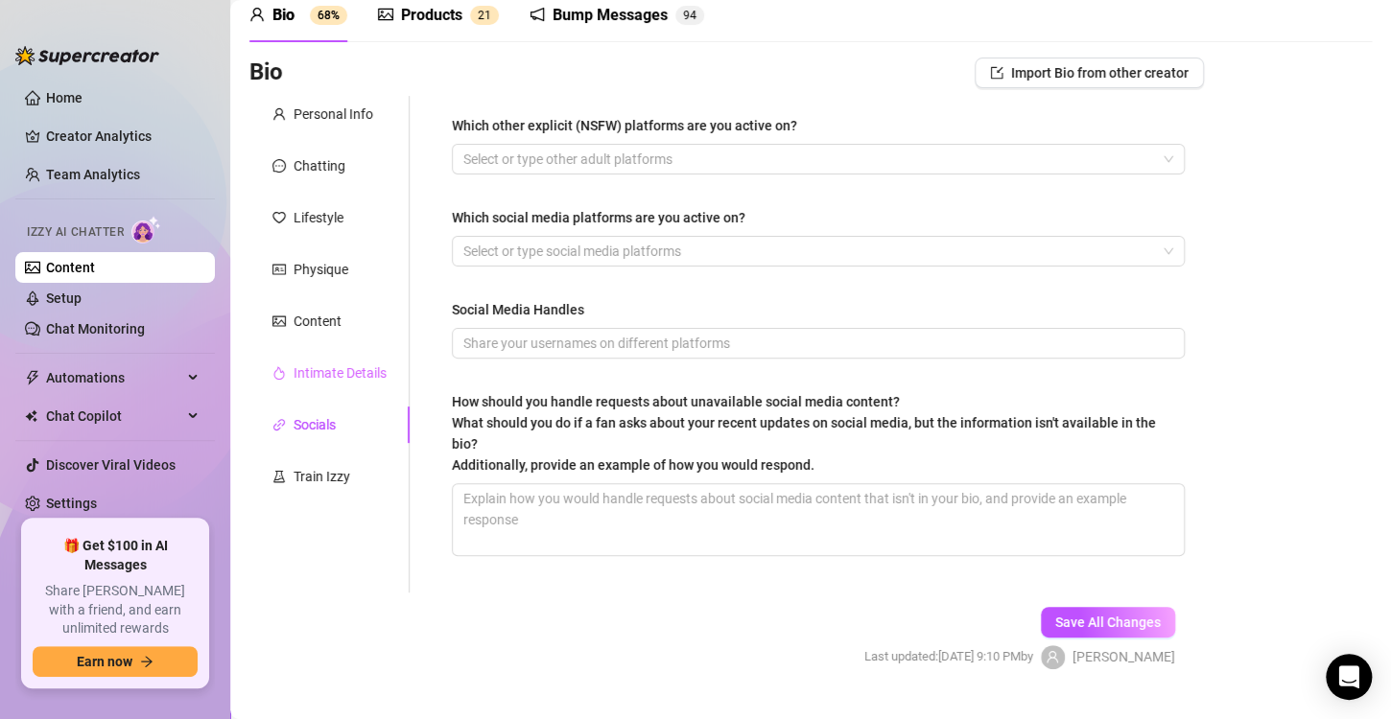
click at [321, 359] on div "Intimate Details" at bounding box center [329, 373] width 160 height 36
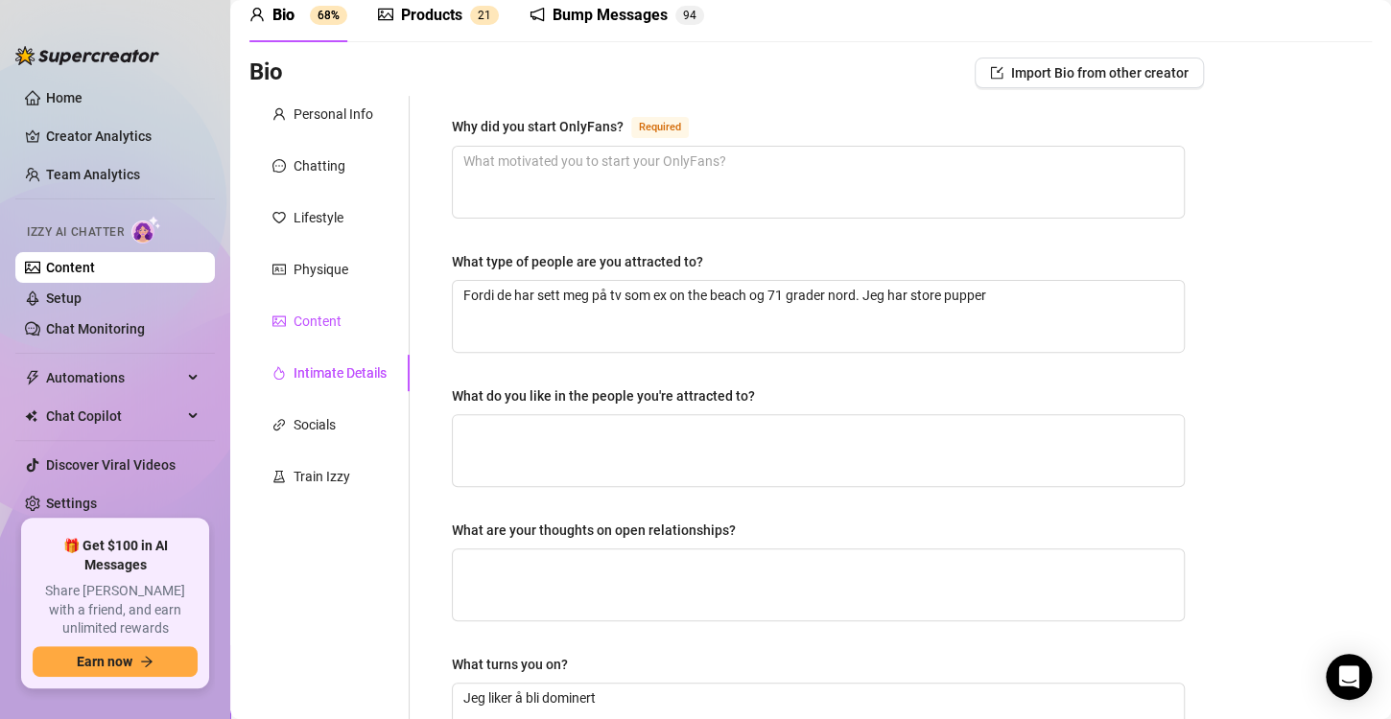
click at [310, 312] on div "Content" at bounding box center [317, 321] width 48 height 21
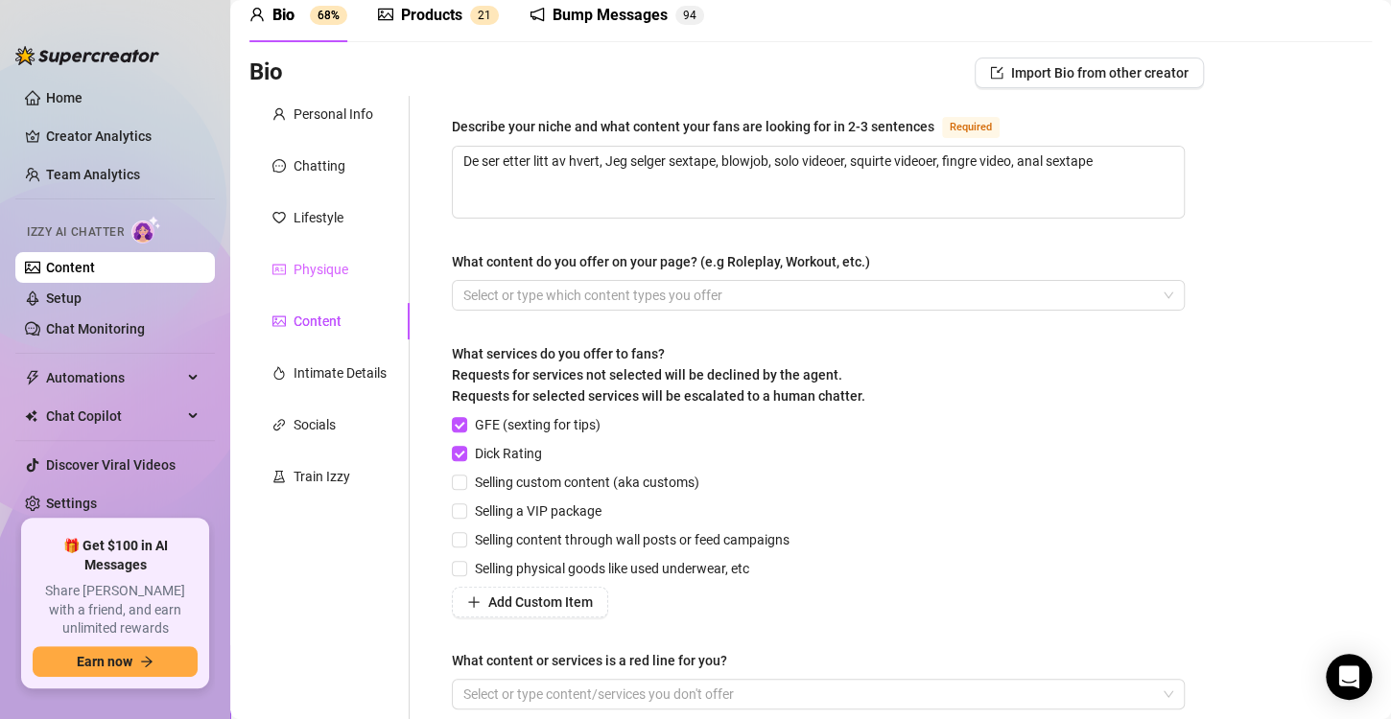
click at [334, 255] on div "Physique" at bounding box center [329, 269] width 160 height 36
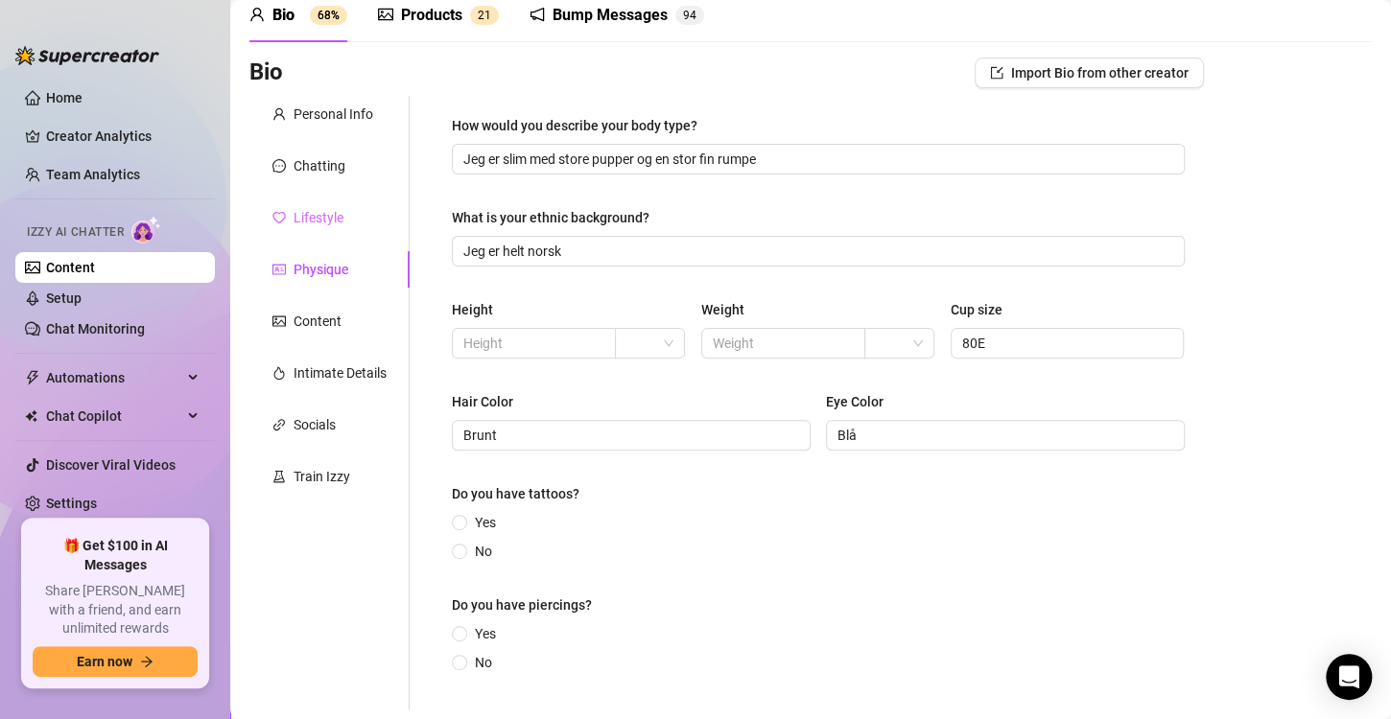
click at [326, 199] on div "Lifestyle" at bounding box center [329, 217] width 160 height 36
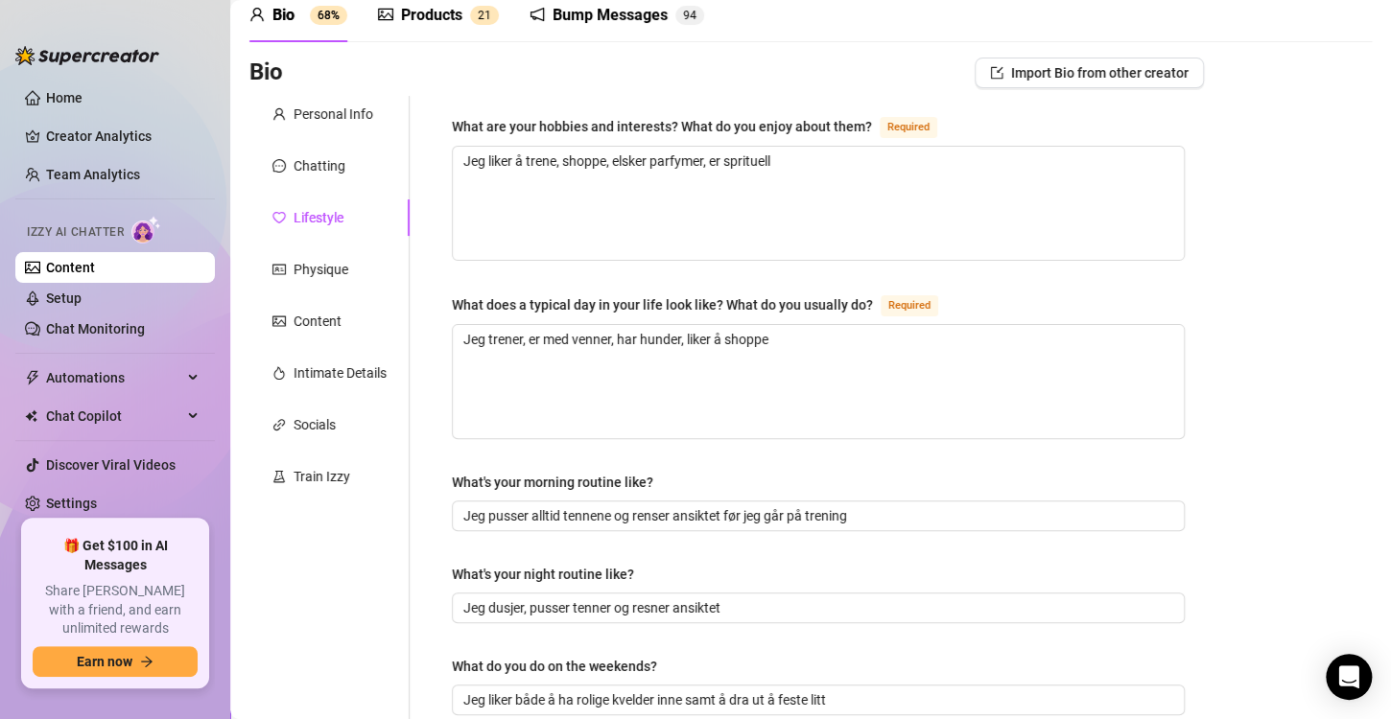
click at [603, 15] on div "Bump Messages" at bounding box center [609, 15] width 115 height 23
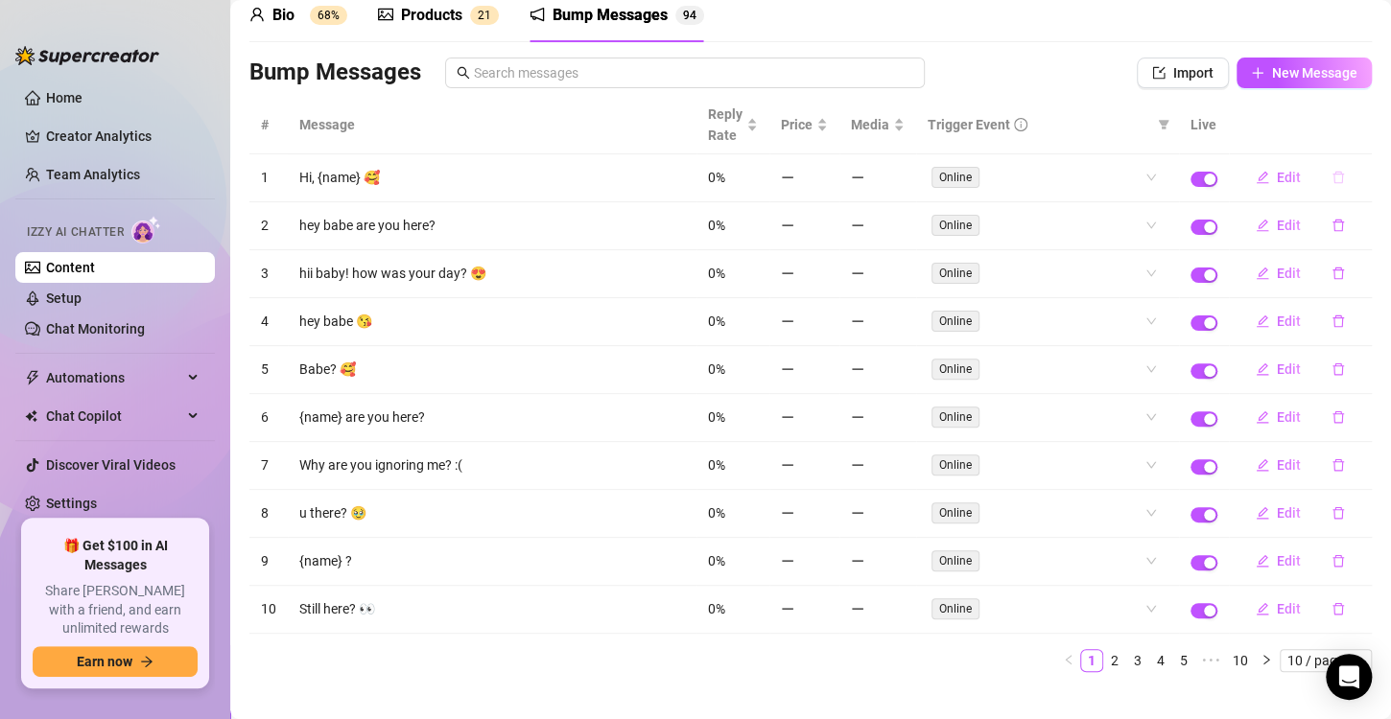
click at [1331, 176] on icon "delete" at bounding box center [1337, 177] width 13 height 13
click at [1357, 140] on button "Yes" at bounding box center [1341, 142] width 36 height 23
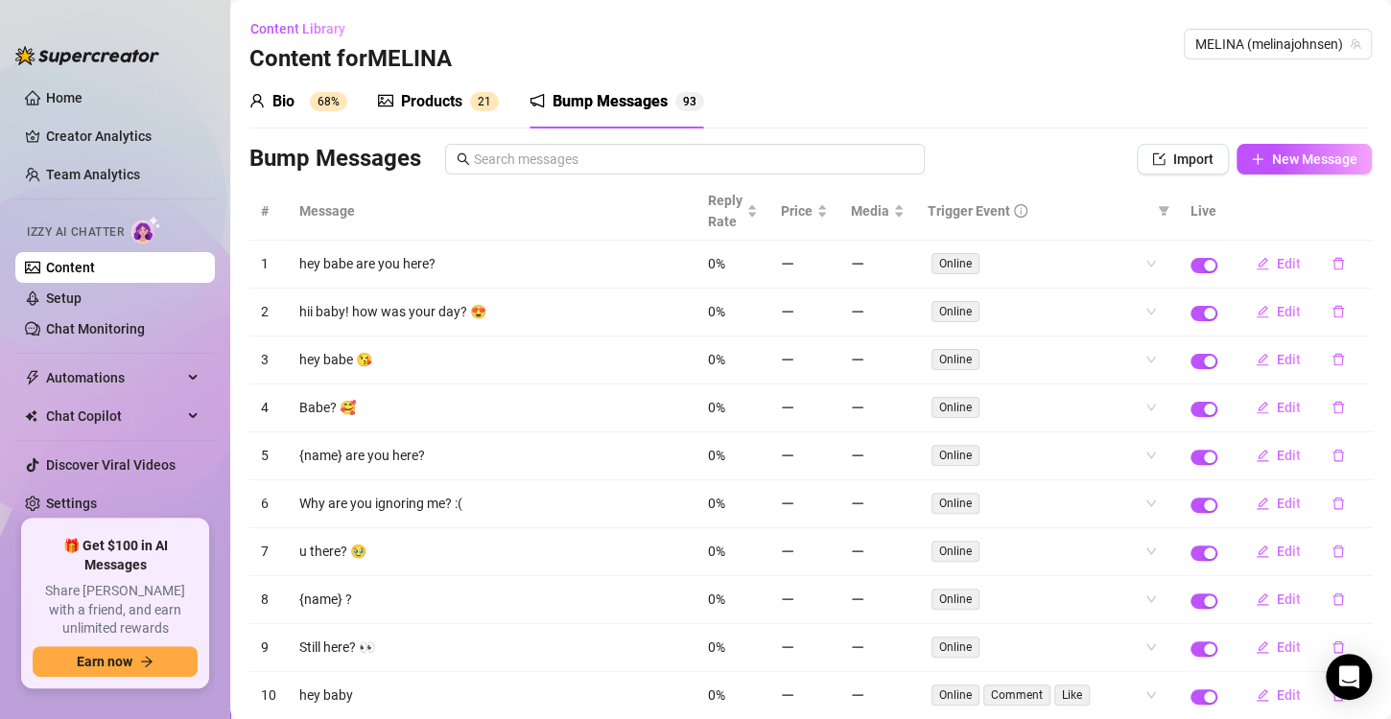
click at [397, 269] on td "hey babe are you here?" at bounding box center [492, 265] width 409 height 48
click at [1190, 262] on span "button" at bounding box center [1203, 265] width 27 height 15
click at [1191, 319] on td at bounding box center [1204, 313] width 50 height 48
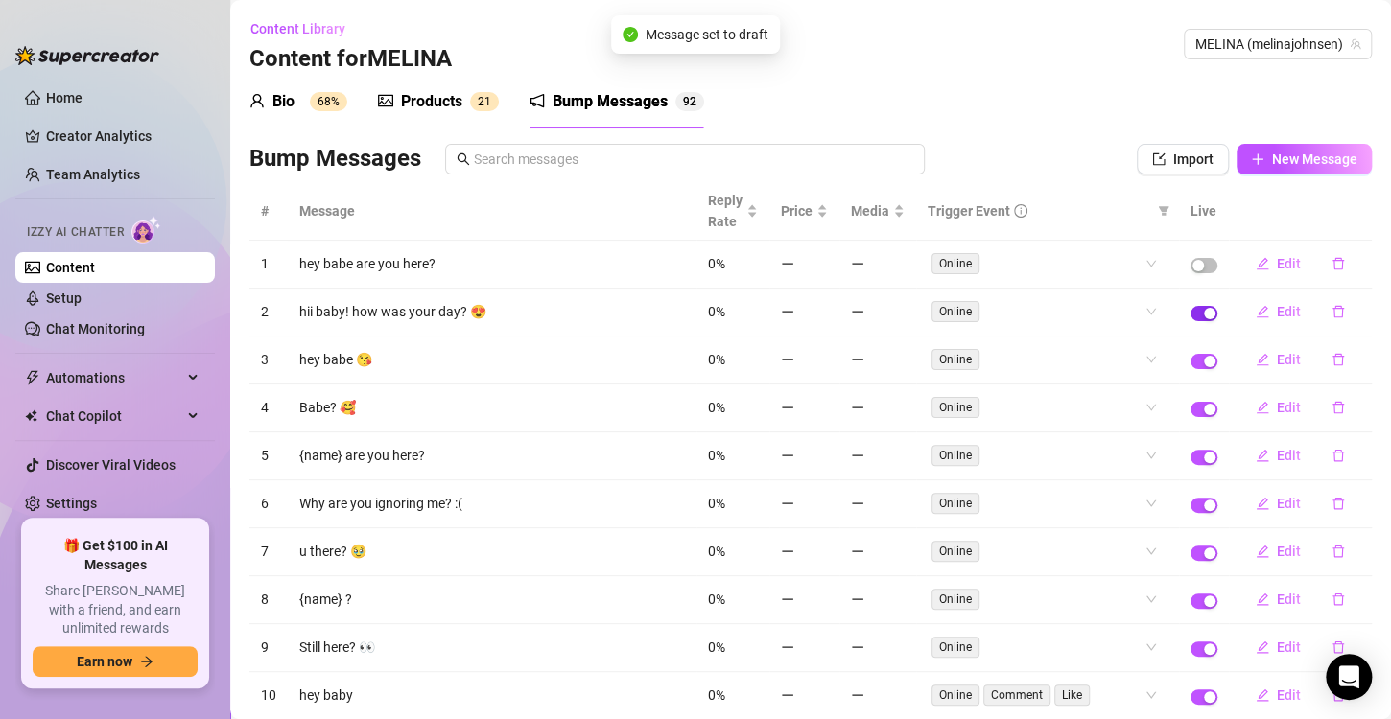
click at [1204, 316] on div "button" at bounding box center [1210, 314] width 12 height 12
click at [1204, 356] on div "button" at bounding box center [1210, 362] width 12 height 12
click at [1204, 404] on div "button" at bounding box center [1210, 410] width 12 height 12
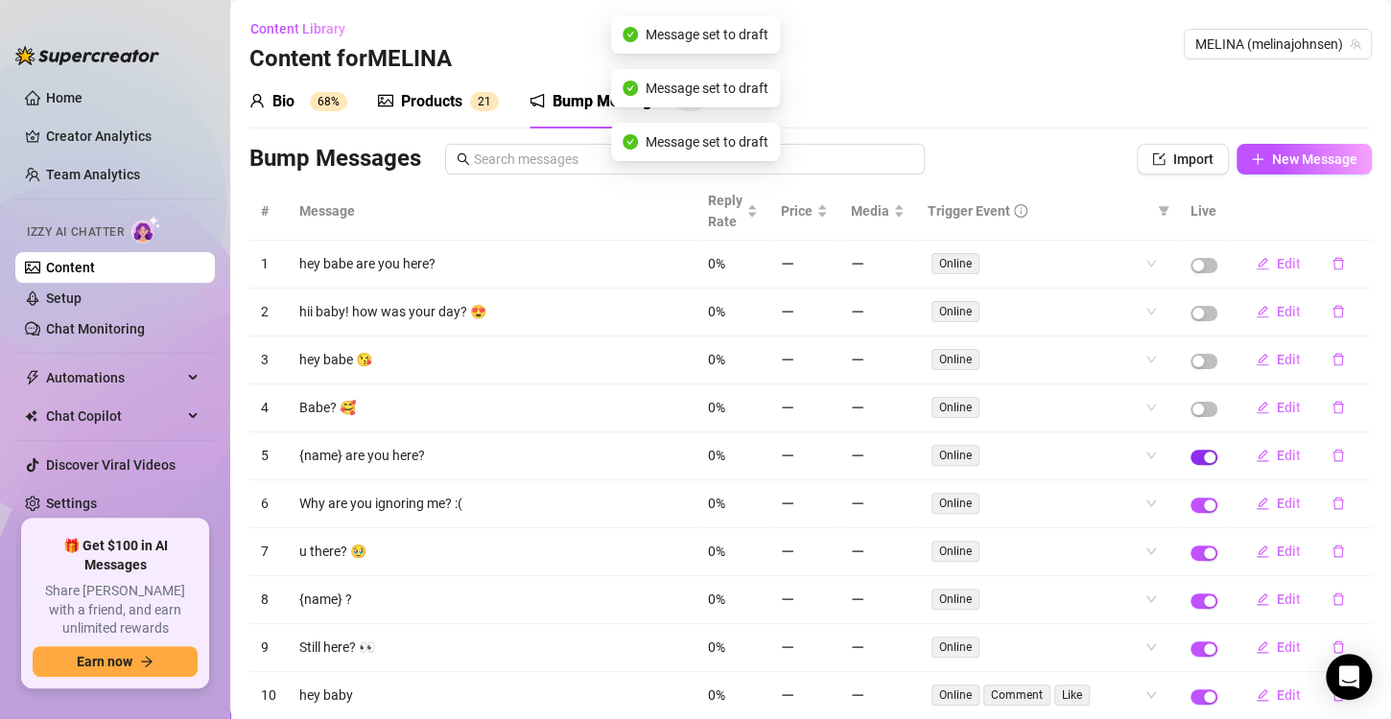
click at [1190, 450] on span "button" at bounding box center [1203, 457] width 27 height 15
click at [1204, 501] on div "button" at bounding box center [1210, 506] width 12 height 12
click at [1194, 556] on td at bounding box center [1204, 552] width 50 height 48
click at [1204, 596] on div "button" at bounding box center [1210, 602] width 12 height 12
click at [1194, 546] on span "button" at bounding box center [1203, 553] width 27 height 15
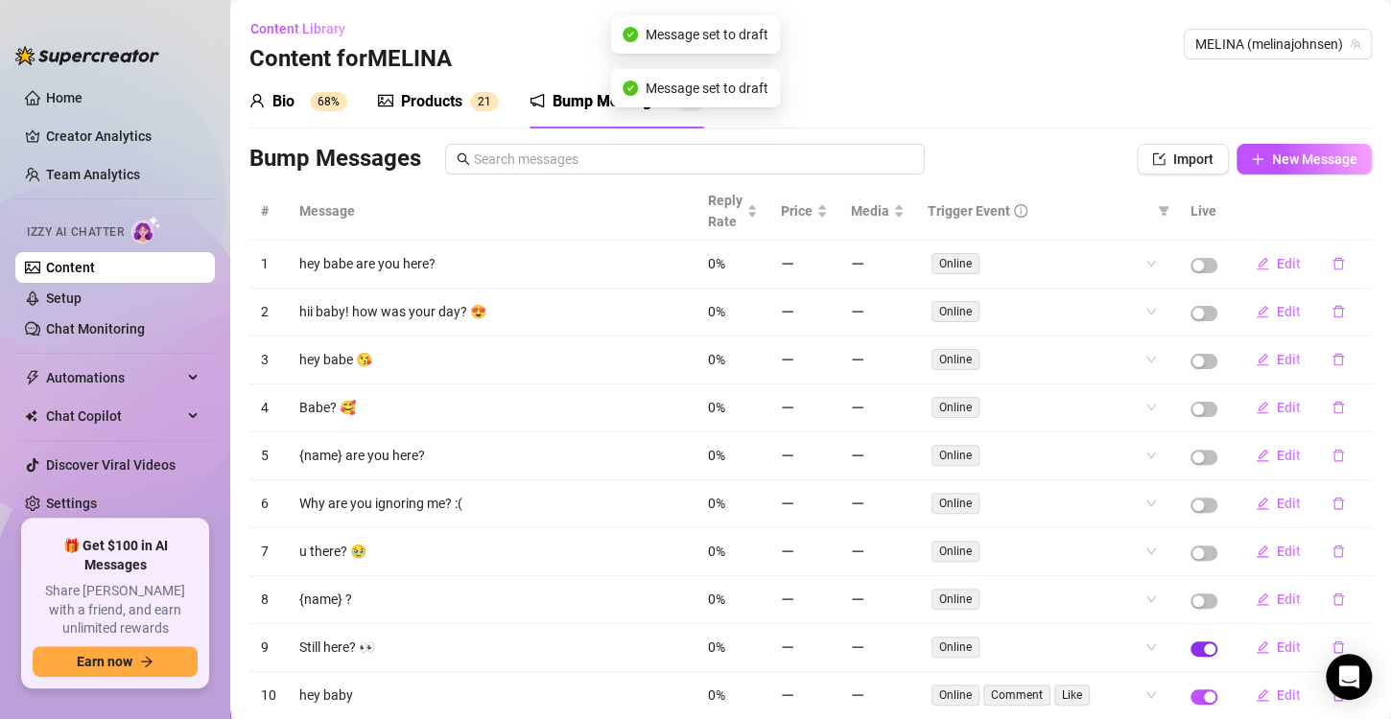
scroll to position [104, 0]
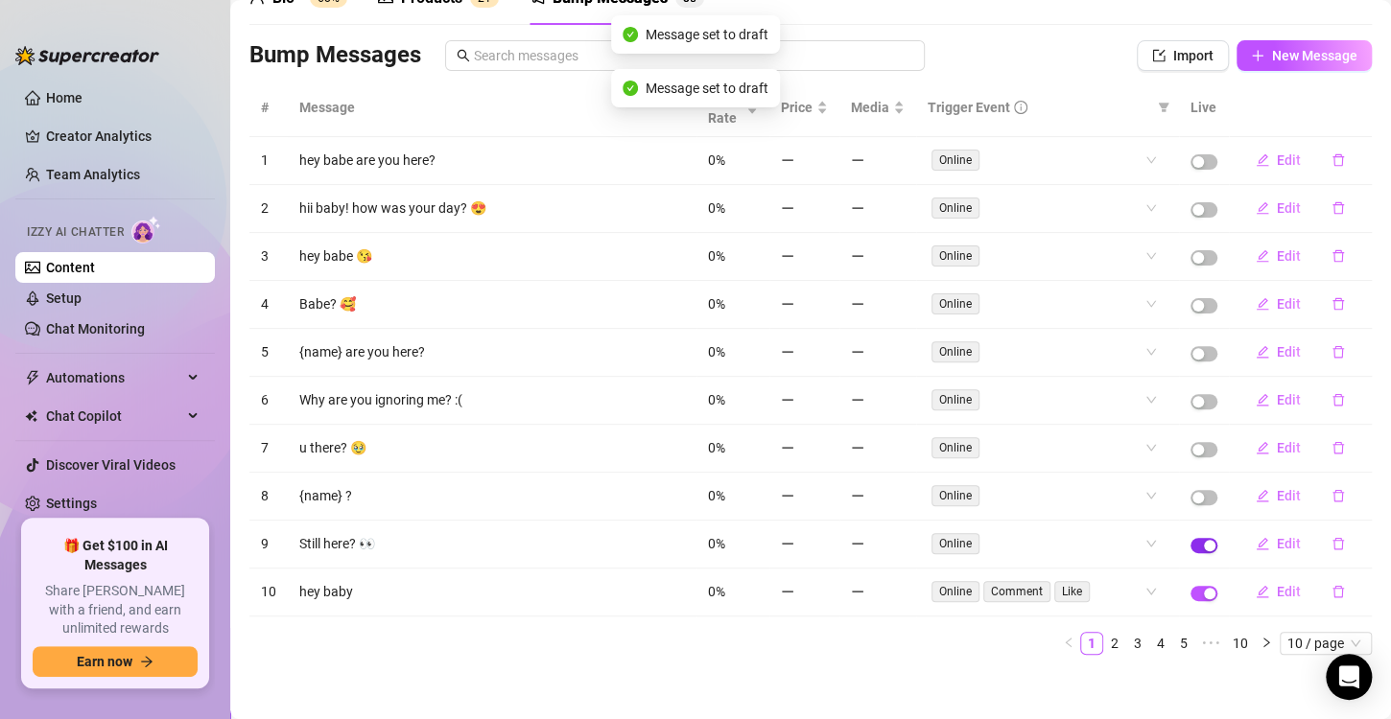
click at [1204, 540] on div "button" at bounding box center [1210, 546] width 12 height 12
click at [1204, 588] on div "button" at bounding box center [1210, 594] width 12 height 12
click at [1104, 640] on link "2" at bounding box center [1114, 643] width 21 height 21
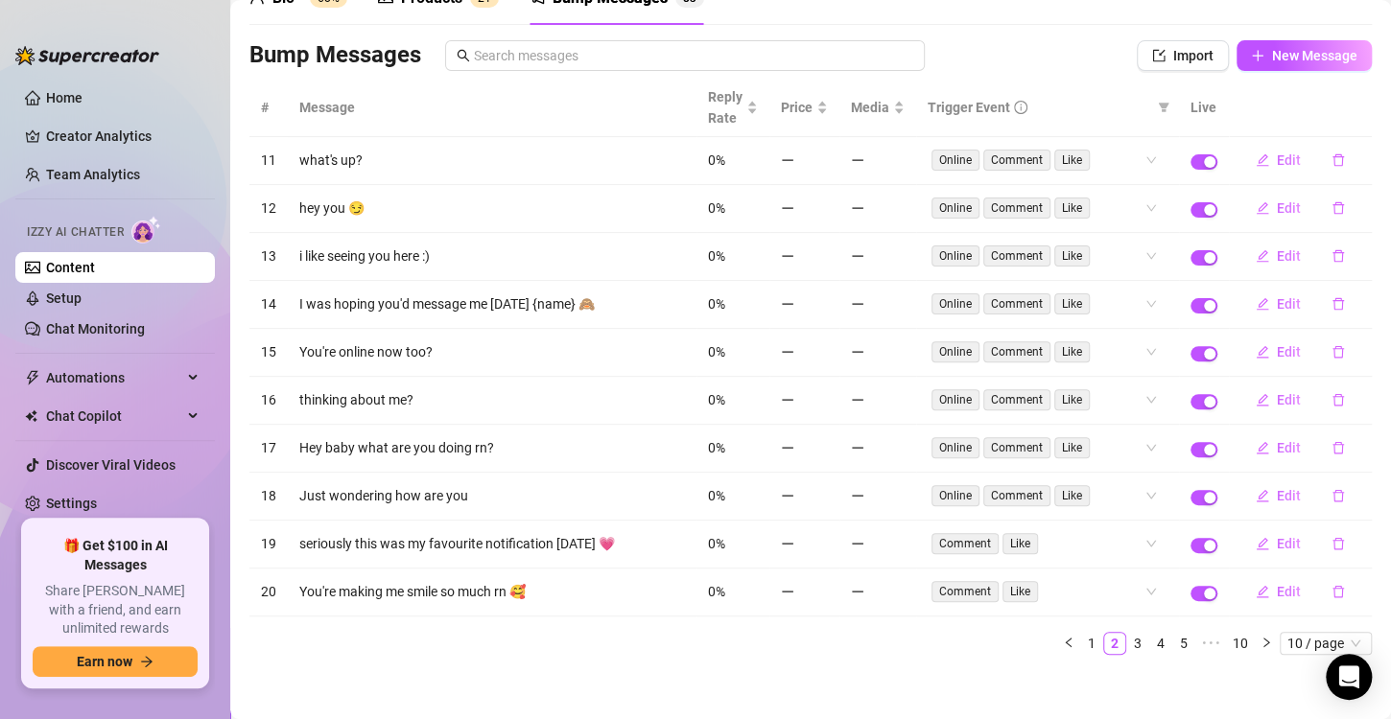
scroll to position [0, 0]
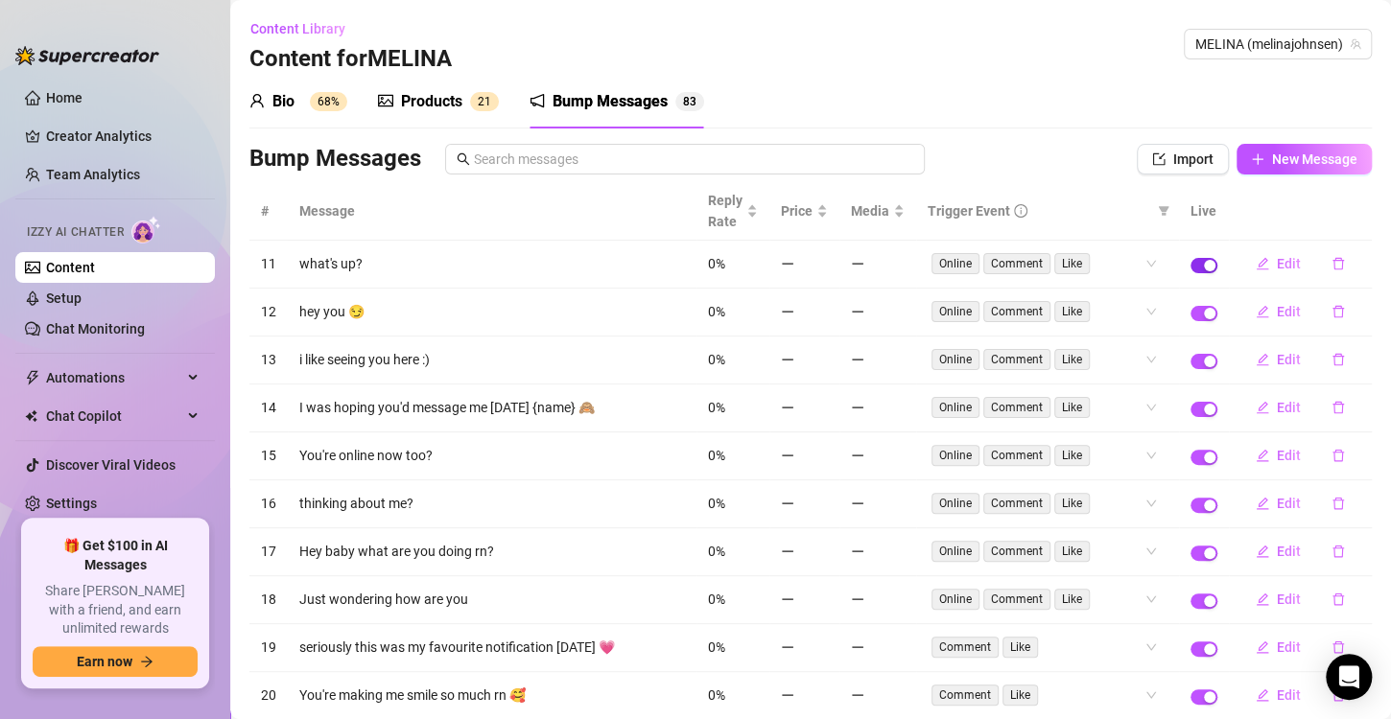
click at [1204, 268] on div "button" at bounding box center [1210, 266] width 12 height 12
click at [1204, 313] on div "button" at bounding box center [1210, 314] width 12 height 12
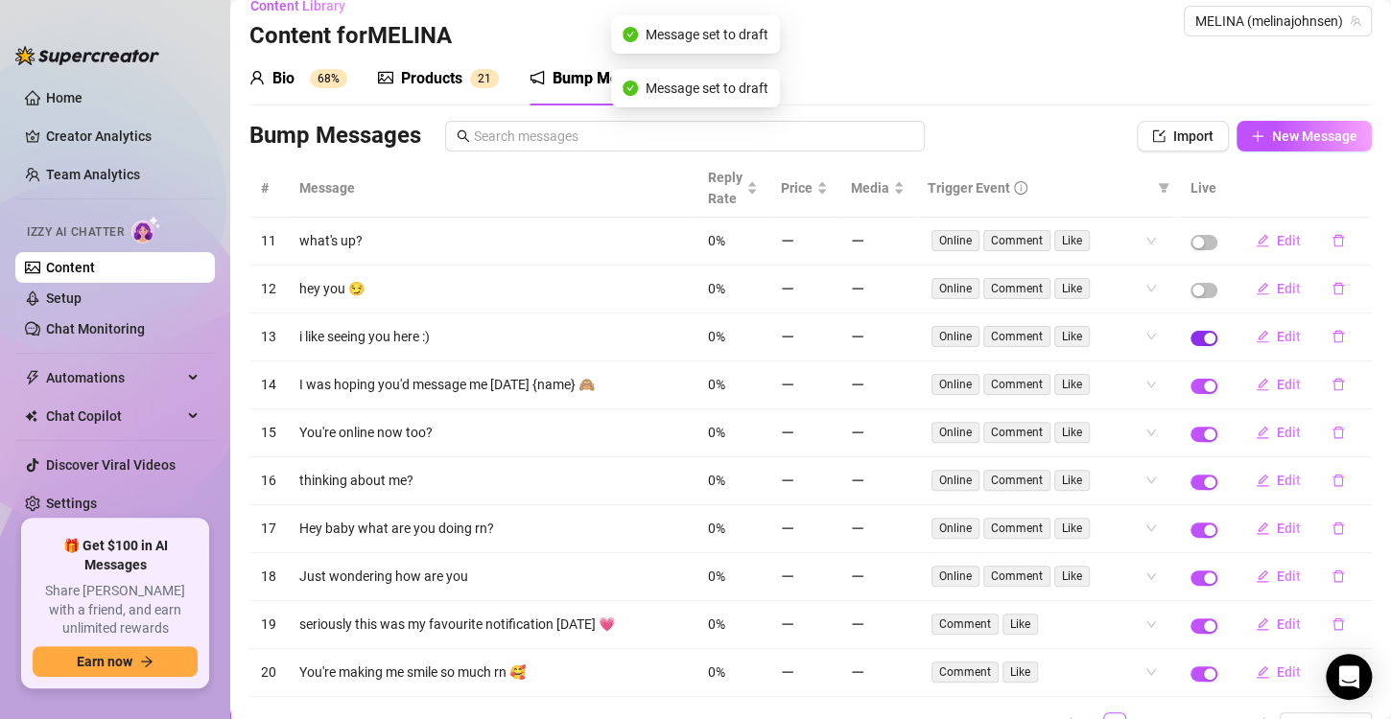
click at [1190, 331] on span "button" at bounding box center [1203, 338] width 27 height 15
click at [1204, 384] on div "button" at bounding box center [1210, 387] width 12 height 12
click at [1204, 431] on div "button" at bounding box center [1210, 435] width 12 height 12
click at [1204, 481] on div "button" at bounding box center [1210, 483] width 12 height 12
click at [1204, 527] on div "button" at bounding box center [1210, 531] width 12 height 12
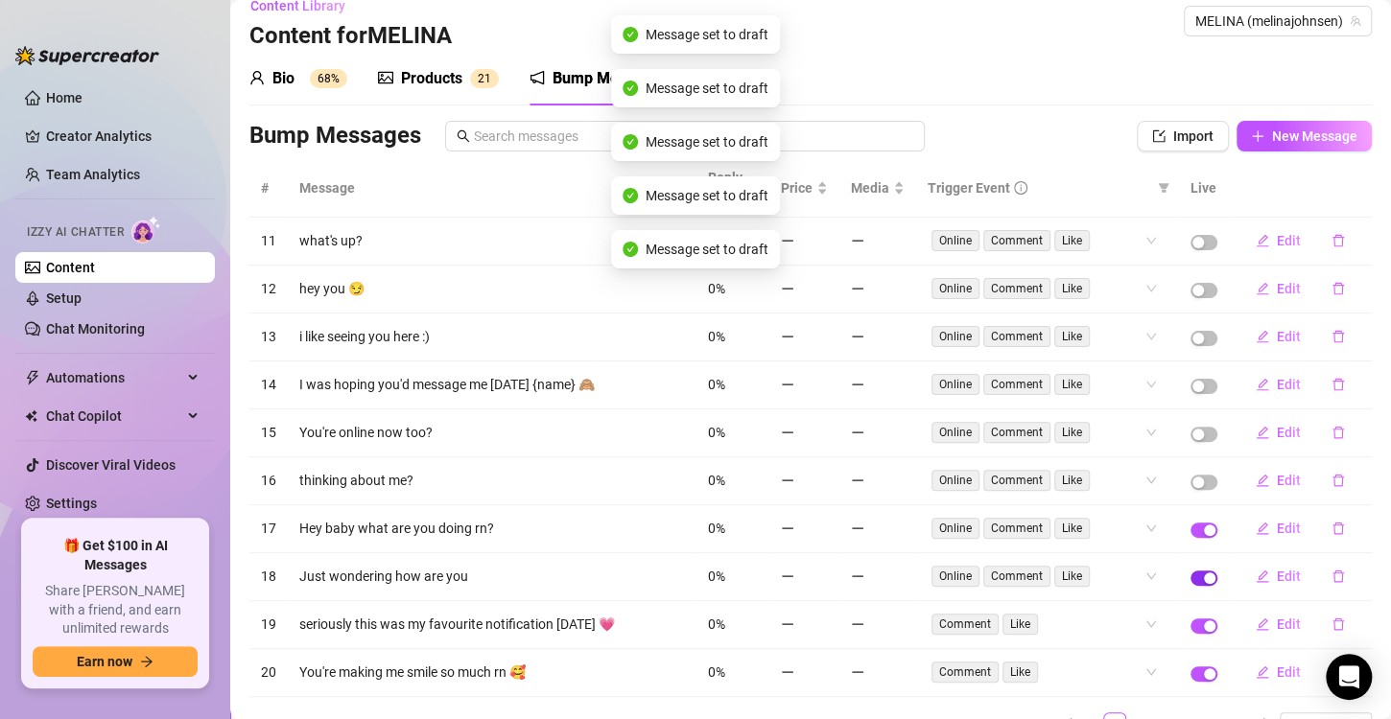
click at [1204, 573] on div "button" at bounding box center [1210, 579] width 12 height 12
click at [1204, 621] on div "button" at bounding box center [1210, 627] width 12 height 12
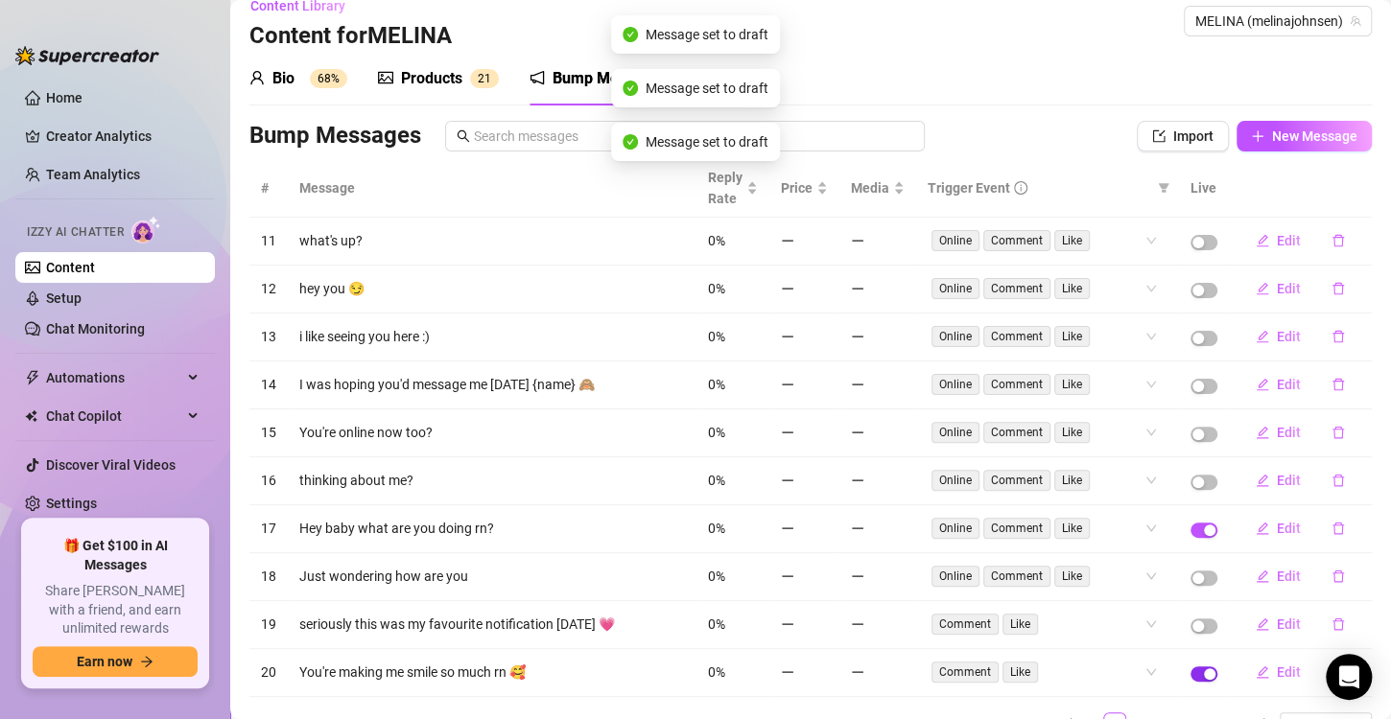
click at [1204, 668] on div "button" at bounding box center [1210, 674] width 12 height 12
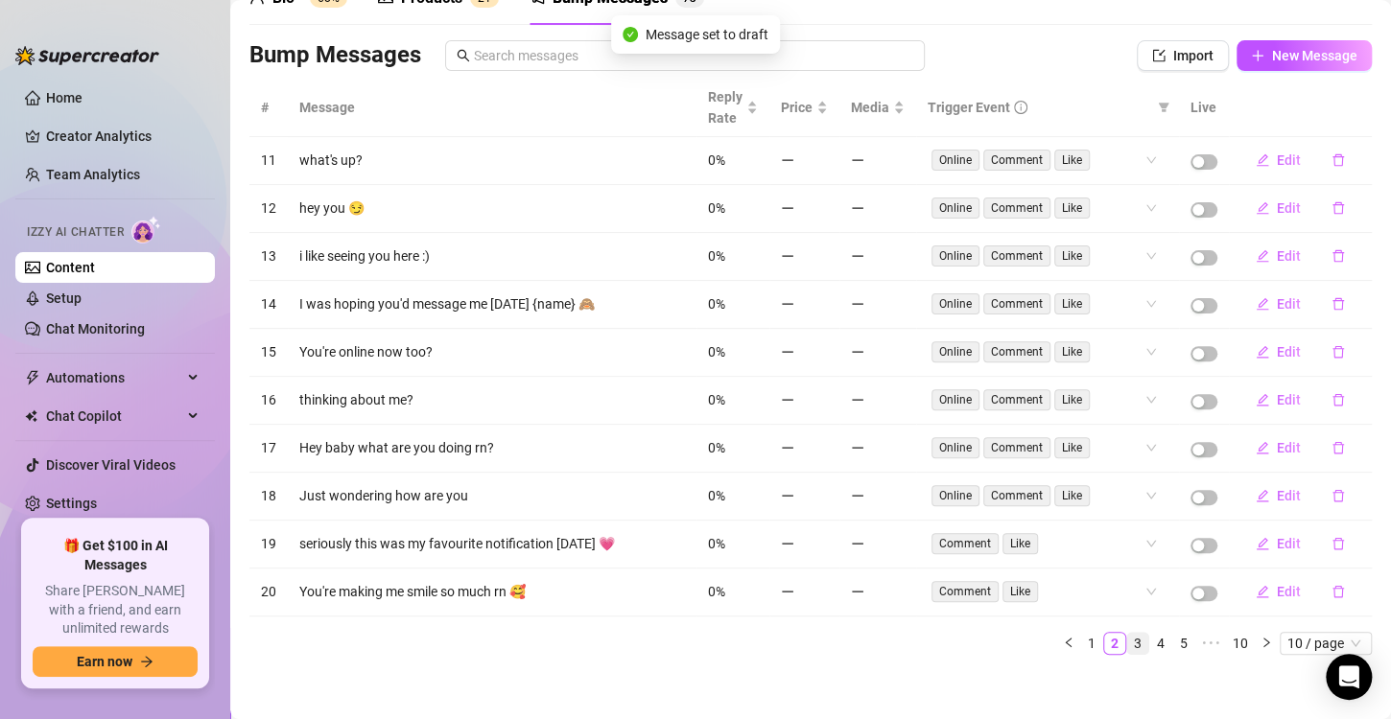
click at [1127, 633] on link "3" at bounding box center [1137, 643] width 21 height 21
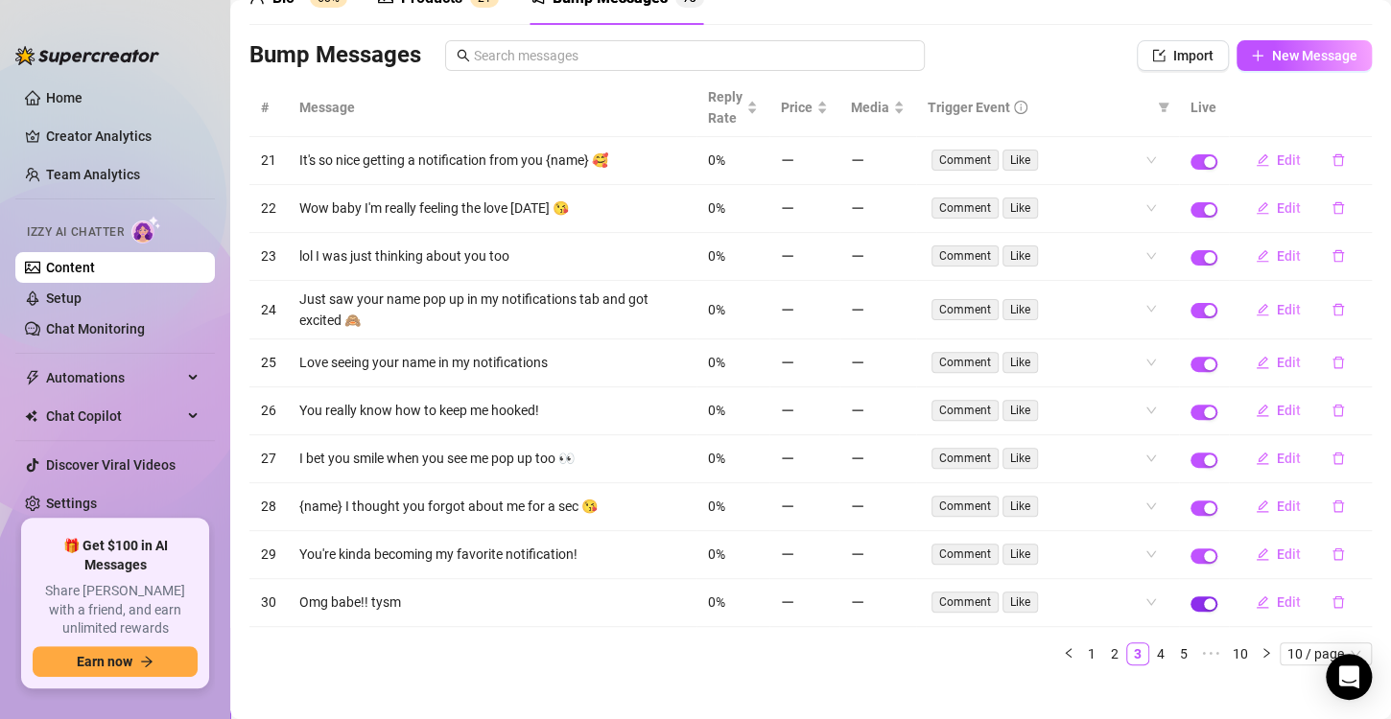
click at [1204, 598] on div "button" at bounding box center [1210, 604] width 12 height 12
click at [1190, 553] on span "button" at bounding box center [1203, 556] width 27 height 15
click at [1190, 504] on span "button" at bounding box center [1203, 508] width 27 height 15
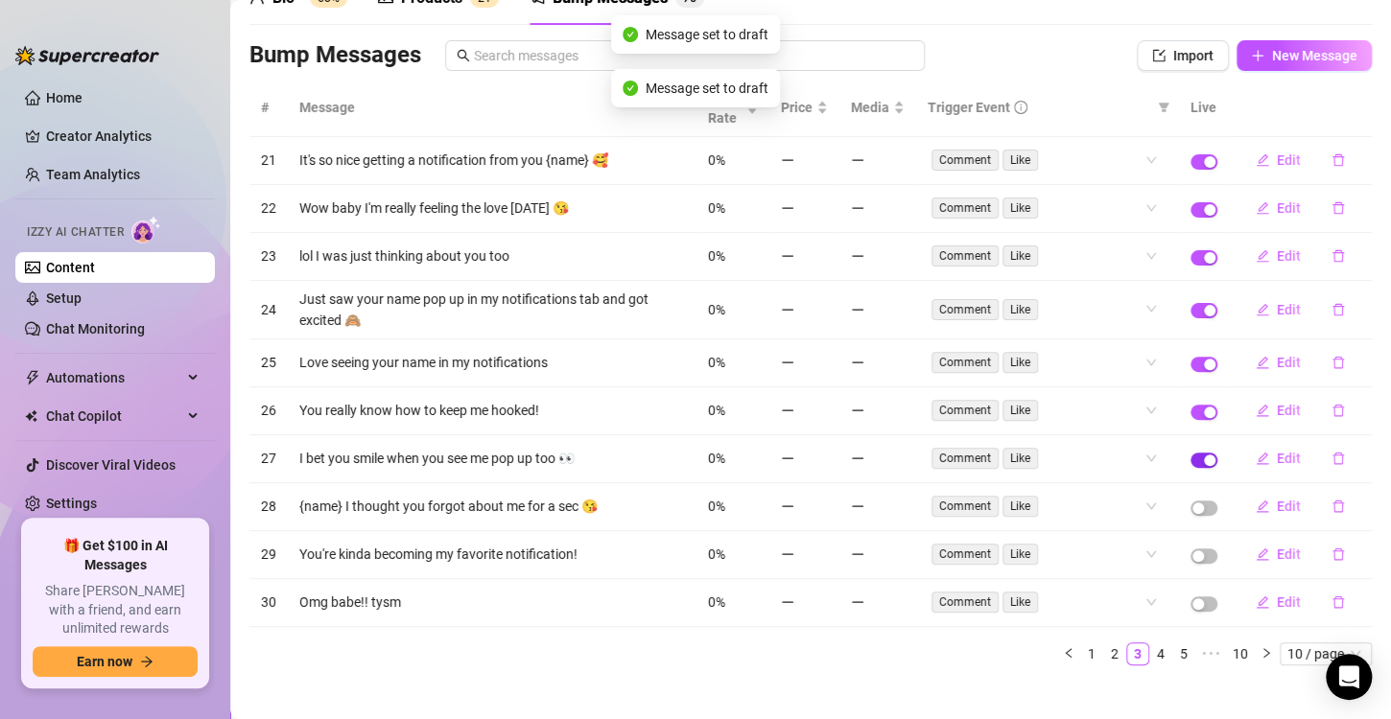
click at [1204, 455] on div "button" at bounding box center [1210, 461] width 12 height 12
click at [1204, 410] on div "button" at bounding box center [1210, 413] width 12 height 12
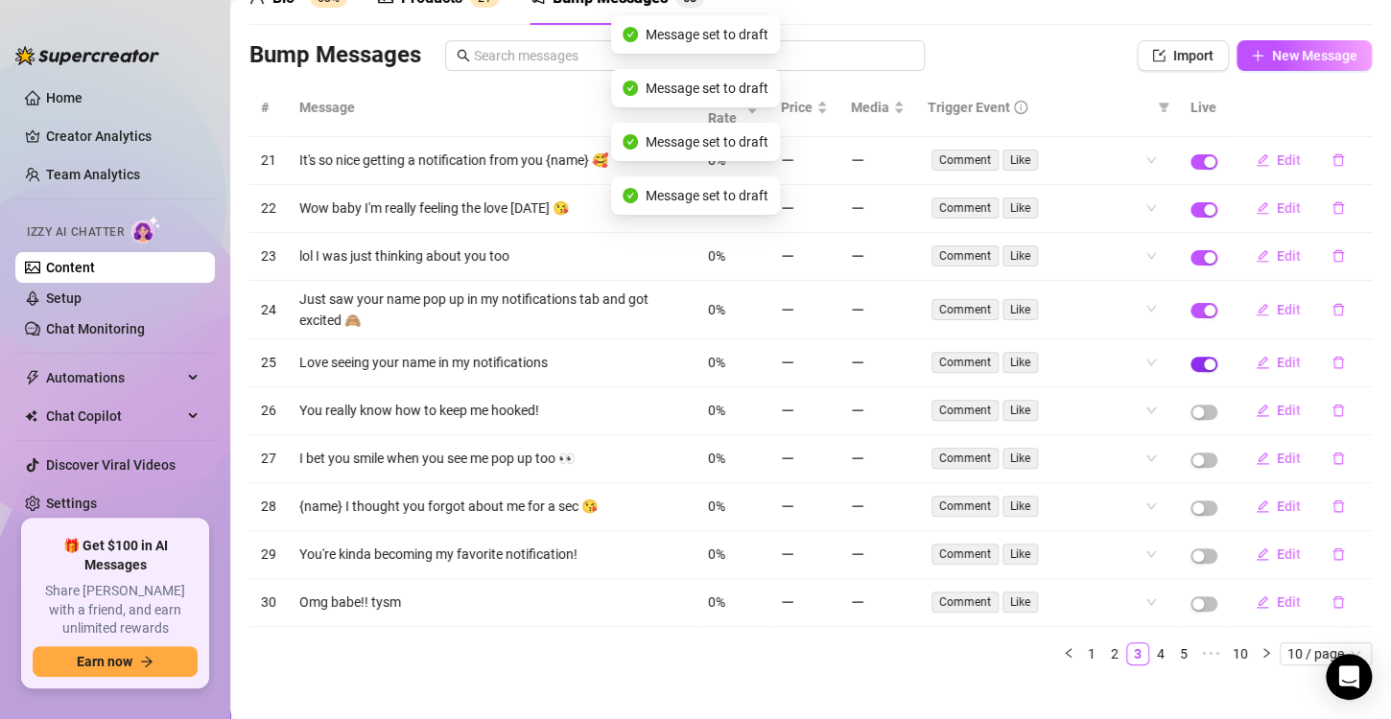
click at [1204, 360] on div "button" at bounding box center [1210, 365] width 12 height 12
click at [1190, 294] on td at bounding box center [1204, 310] width 50 height 59
click at [1204, 305] on div "button" at bounding box center [1210, 311] width 12 height 12
click at [1192, 245] on td at bounding box center [1204, 257] width 50 height 48
click at [1204, 252] on div "button" at bounding box center [1210, 258] width 12 height 12
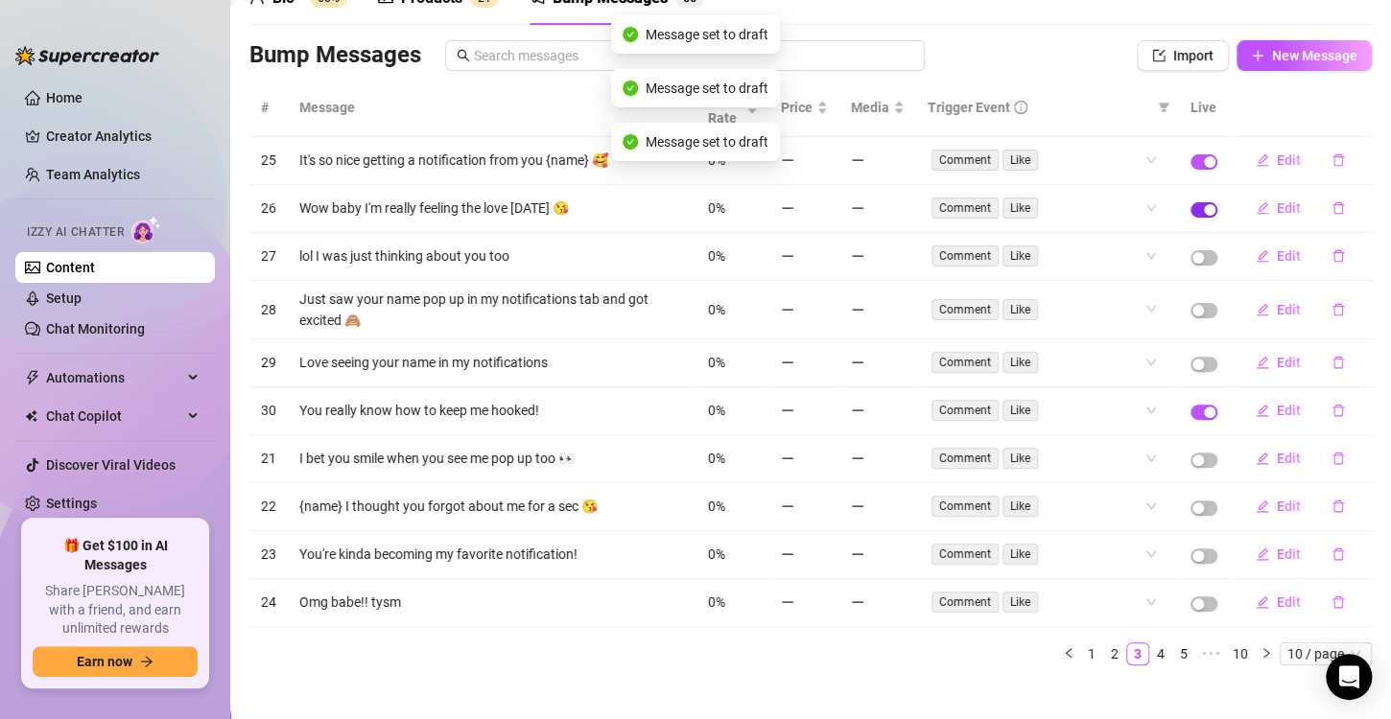
click at [1190, 205] on span "button" at bounding box center [1203, 209] width 27 height 15
click at [1204, 157] on div "button" at bounding box center [1210, 162] width 12 height 12
click at [1190, 410] on button "button" at bounding box center [1203, 412] width 27 height 15
click at [1150, 653] on link "4" at bounding box center [1160, 654] width 21 height 21
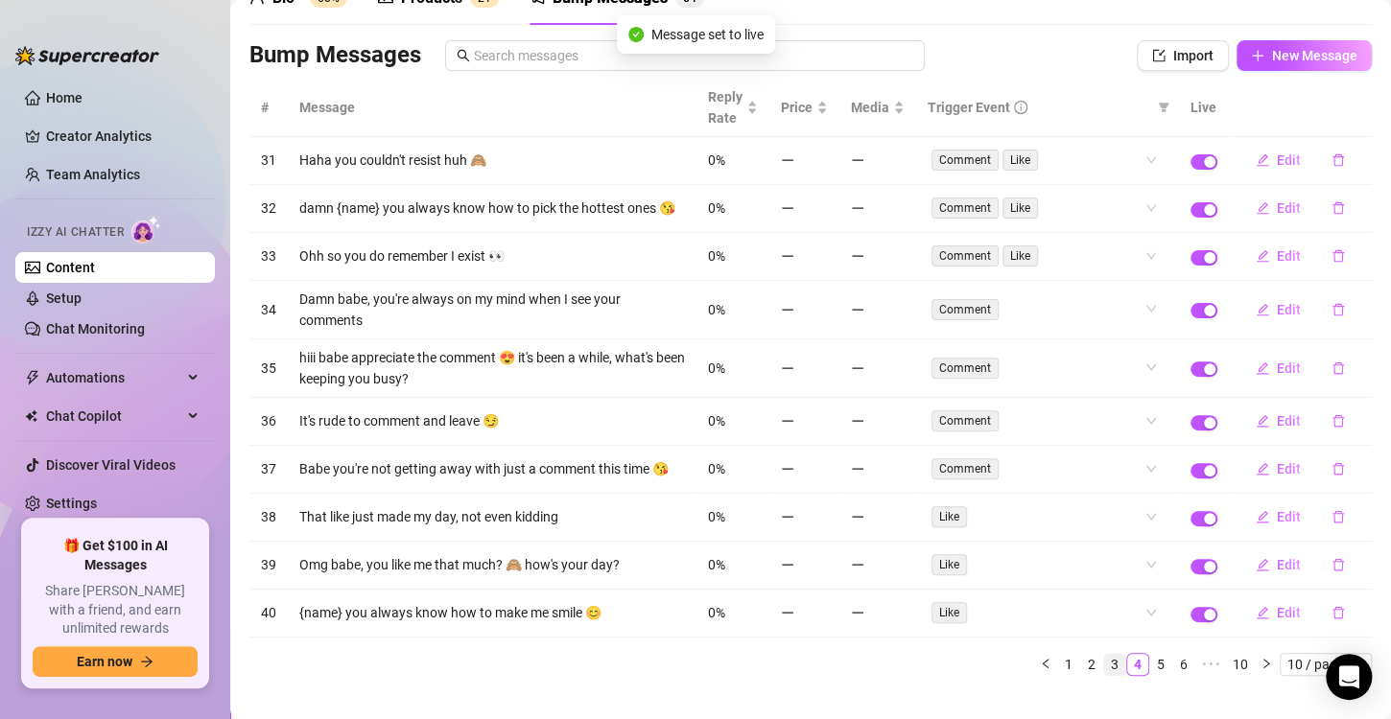
click at [1104, 669] on link "3" at bounding box center [1114, 664] width 21 height 21
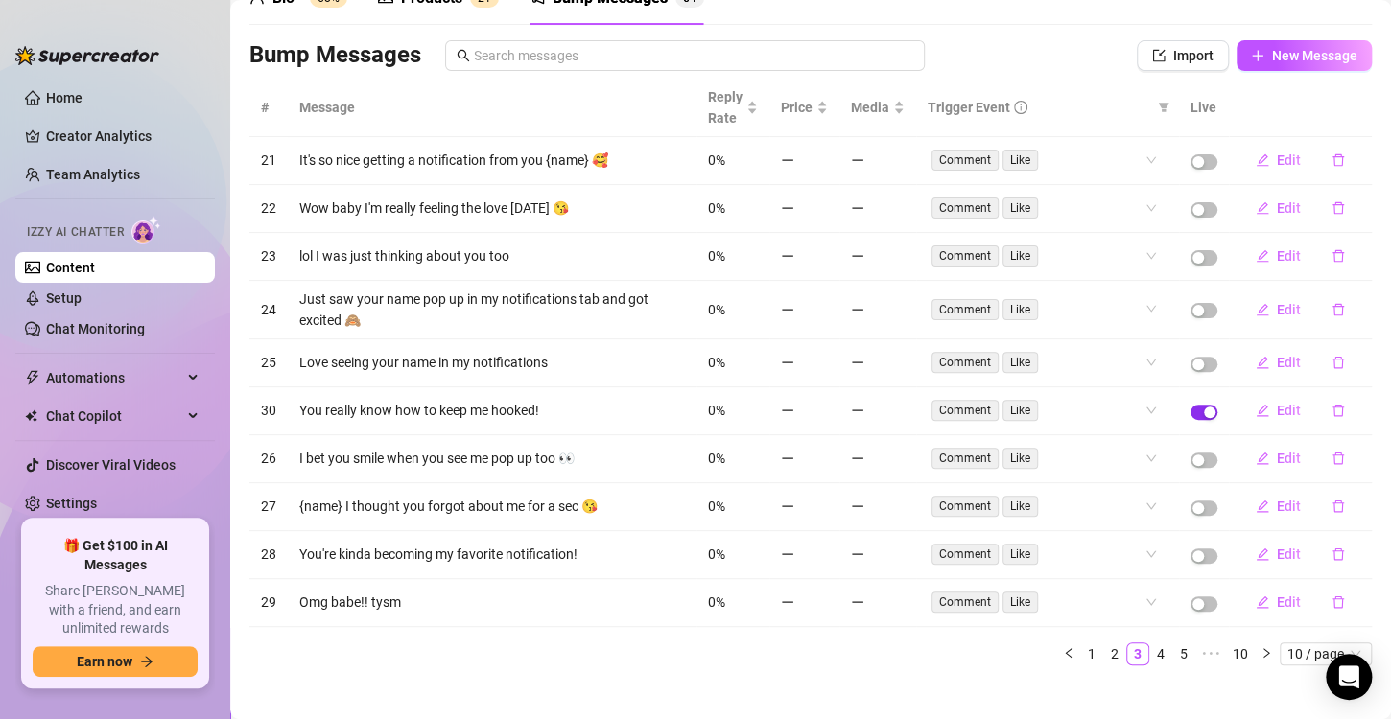
click at [1190, 414] on span "button" at bounding box center [1203, 412] width 27 height 15
click at [1150, 647] on link "4" at bounding box center [1160, 654] width 21 height 21
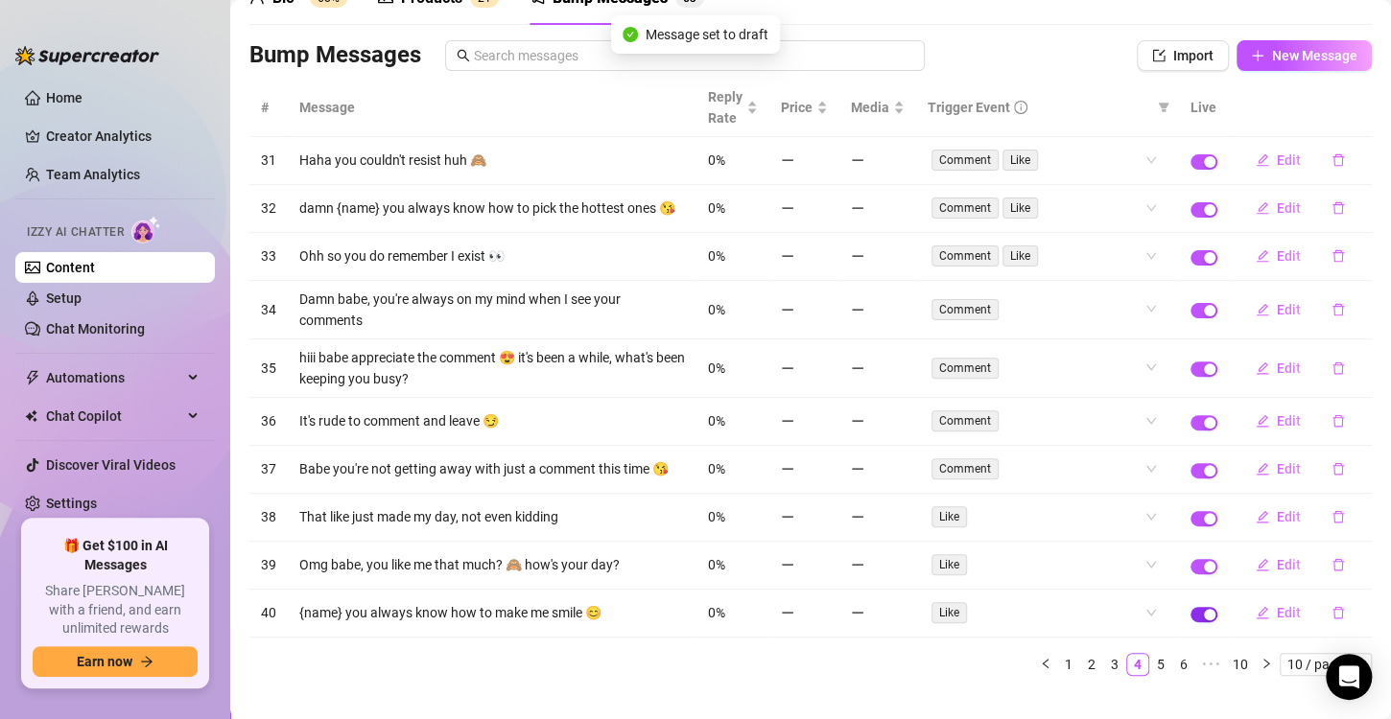
click at [1192, 622] on span "button" at bounding box center [1203, 614] width 27 height 15
click at [1204, 573] on div "button" at bounding box center [1210, 567] width 12 height 12
click at [1190, 522] on span "button" at bounding box center [1203, 518] width 27 height 15
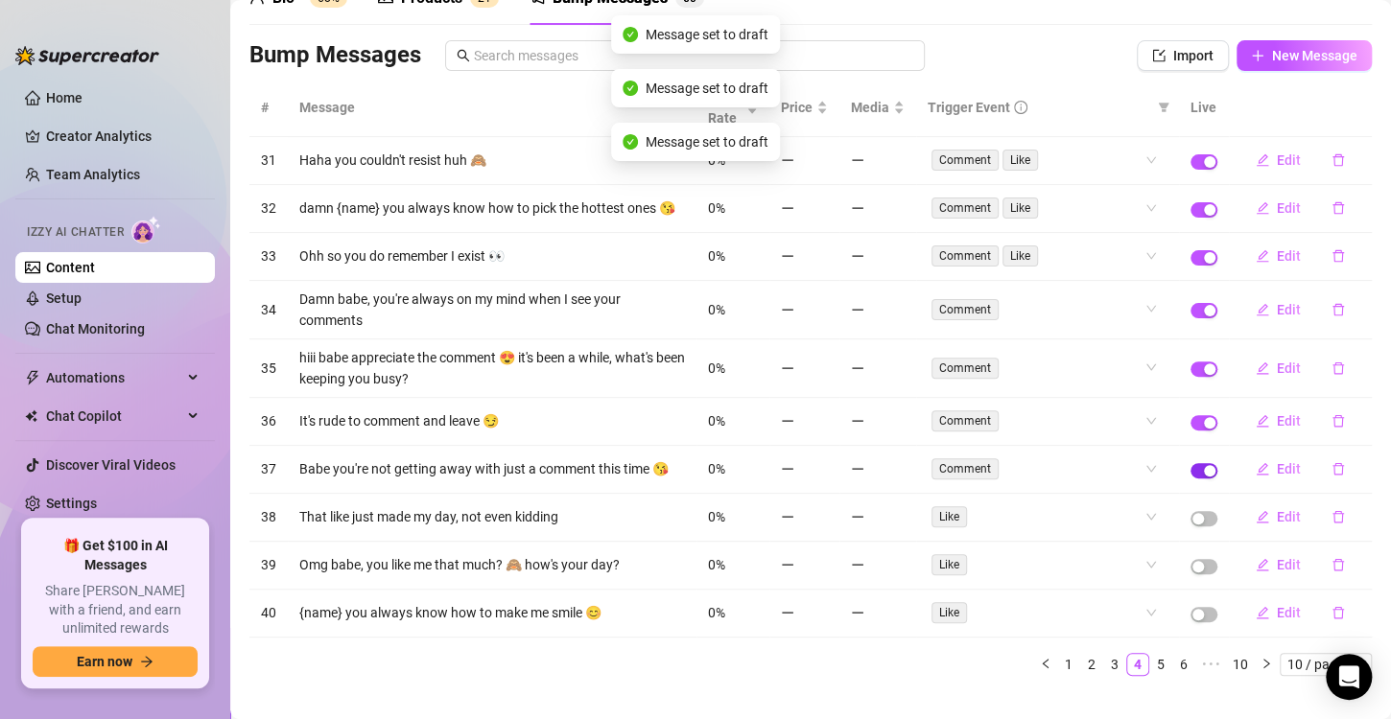
click at [1190, 474] on span "button" at bounding box center [1203, 470] width 27 height 15
click at [1204, 429] on div "button" at bounding box center [1210, 423] width 12 height 12
click at [1204, 375] on div "button" at bounding box center [1210, 369] width 12 height 12
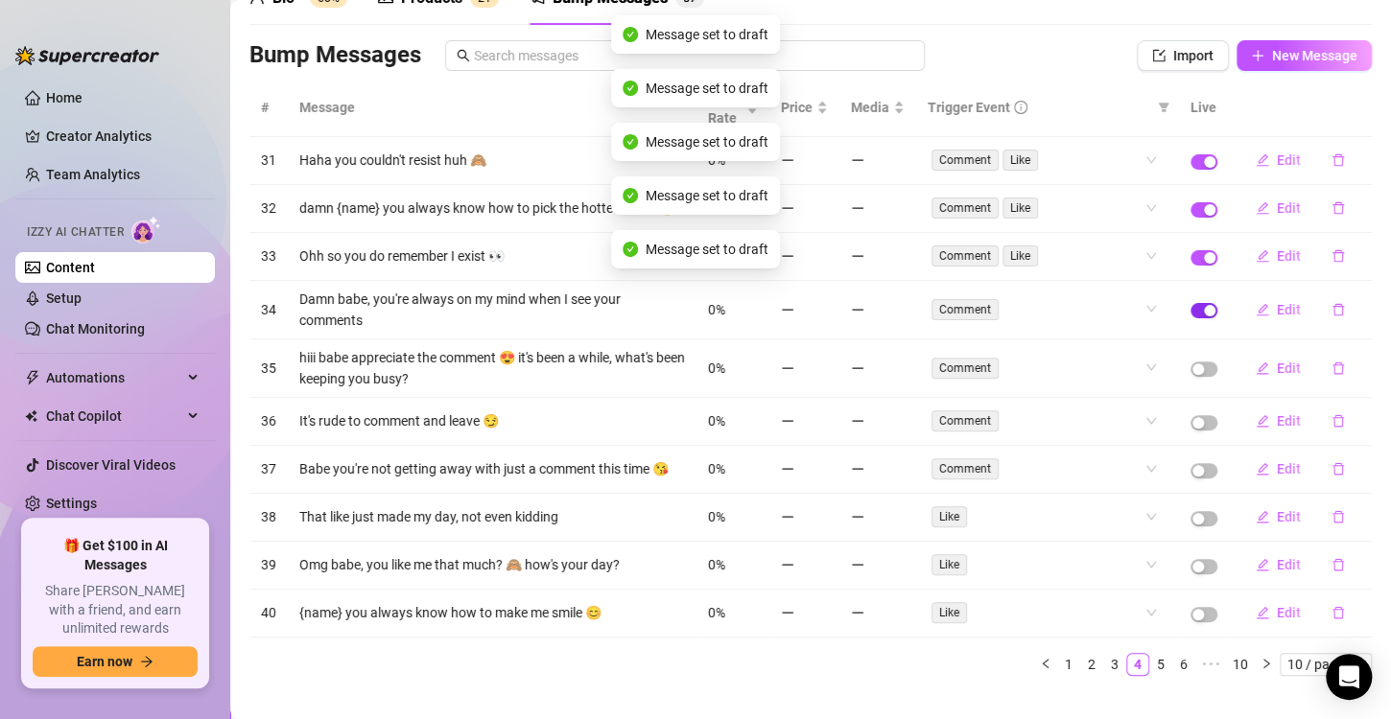
click at [1190, 316] on span "button" at bounding box center [1203, 310] width 27 height 15
click at [1204, 264] on div "button" at bounding box center [1210, 258] width 12 height 12
click at [1204, 215] on div "button" at bounding box center [1210, 210] width 12 height 12
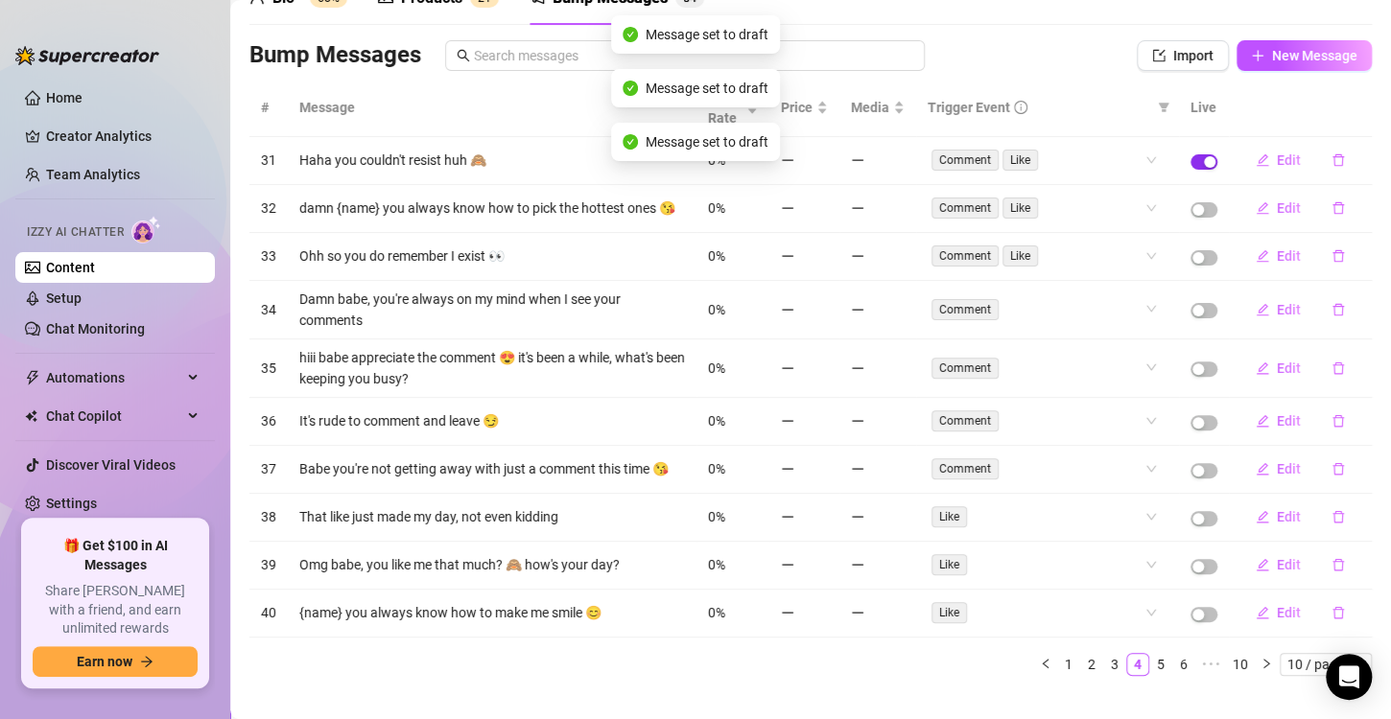
click at [1192, 168] on span "button" at bounding box center [1203, 161] width 27 height 15
click at [1150, 667] on link "5" at bounding box center [1160, 664] width 21 height 21
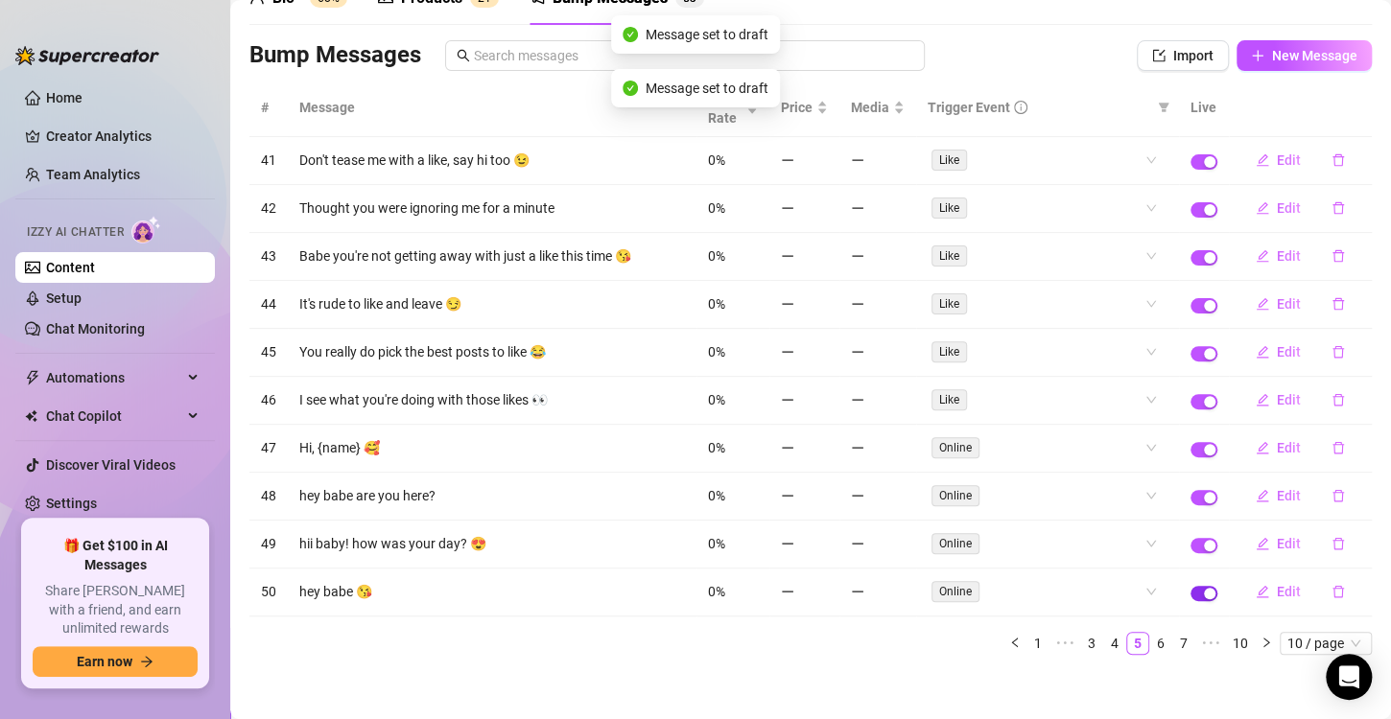
click at [1204, 588] on div "button" at bounding box center [1210, 594] width 12 height 12
click at [1204, 540] on div "button" at bounding box center [1210, 546] width 12 height 12
click at [1204, 493] on div "button" at bounding box center [1210, 498] width 12 height 12
click at [1204, 444] on div "button" at bounding box center [1210, 450] width 12 height 12
click at [1192, 403] on span "button" at bounding box center [1203, 401] width 27 height 15
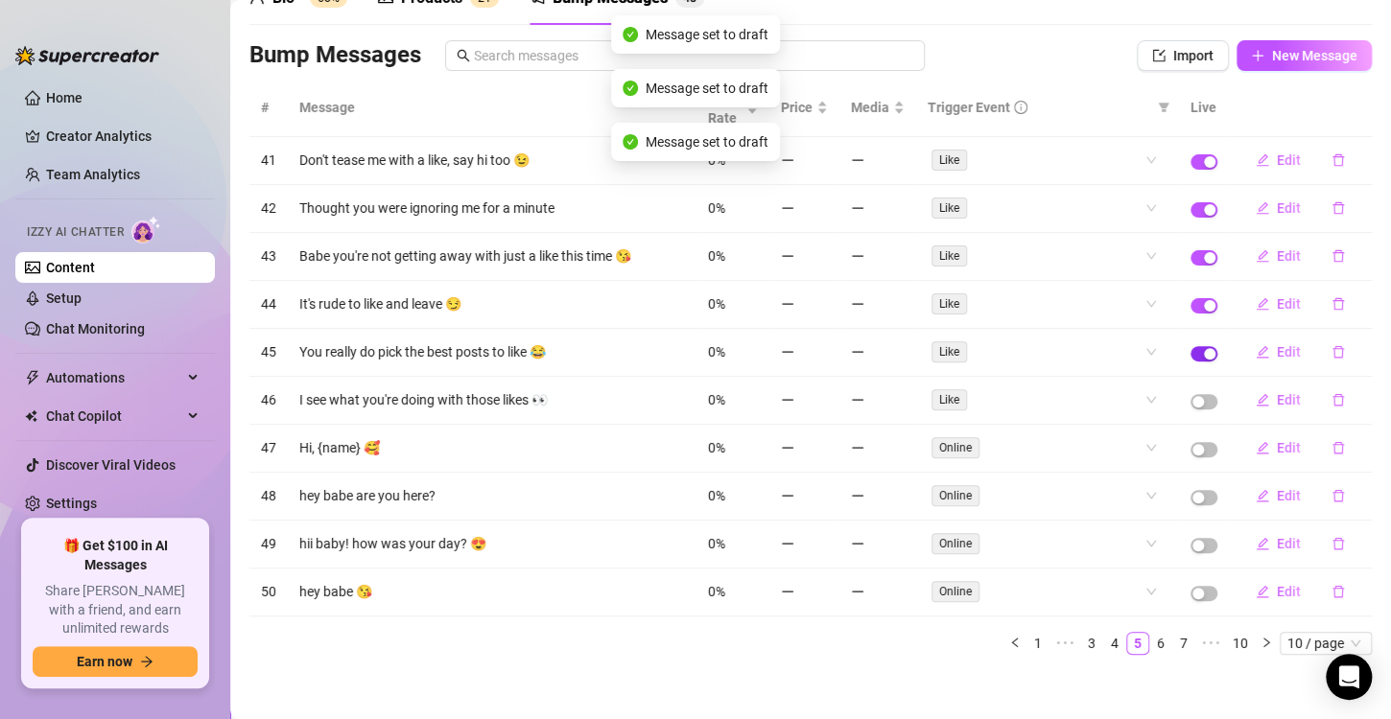
click at [1204, 348] on div "button" at bounding box center [1210, 354] width 12 height 12
click at [1204, 306] on div "button" at bounding box center [1210, 306] width 12 height 12
click at [1204, 257] on div "button" at bounding box center [1210, 258] width 12 height 12
click at [1204, 204] on div "button" at bounding box center [1210, 210] width 12 height 12
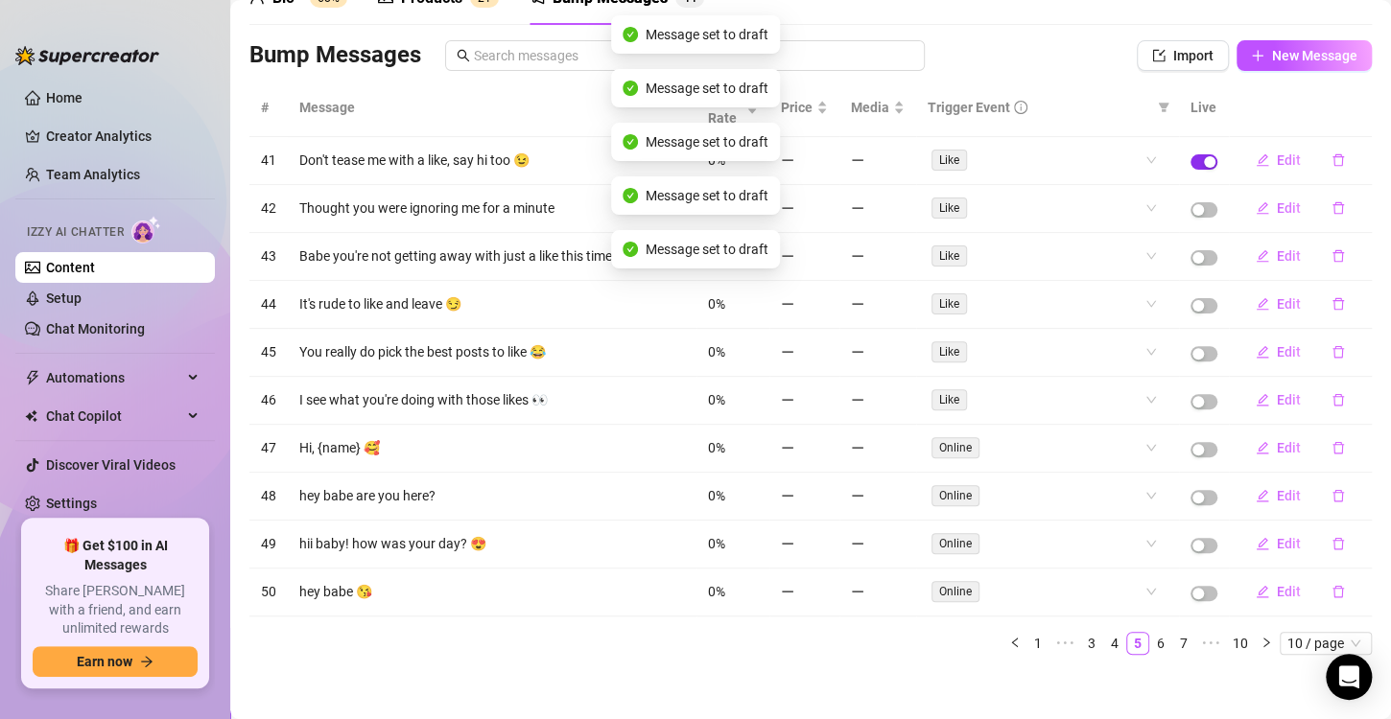
click at [1204, 161] on div "button" at bounding box center [1210, 162] width 12 height 12
click at [1150, 637] on link "6" at bounding box center [1160, 643] width 21 height 21
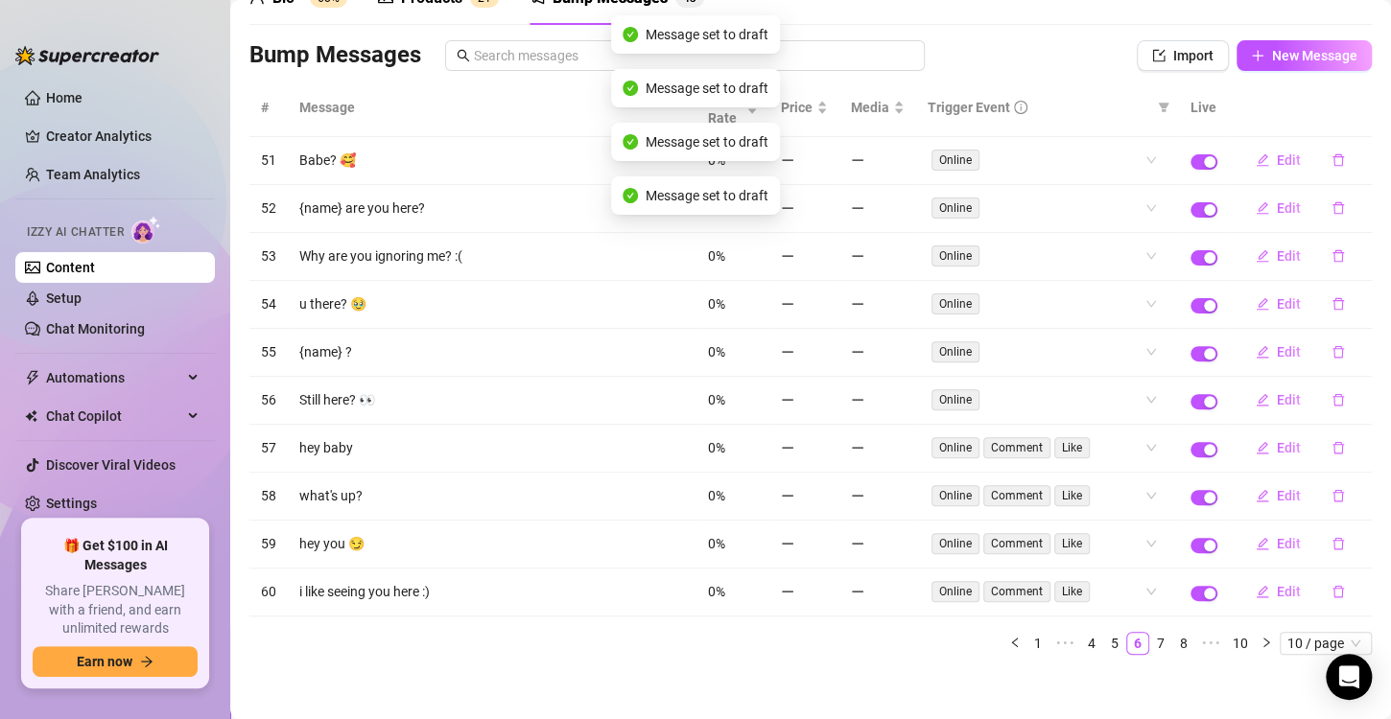
click at [1201, 591] on td at bounding box center [1204, 593] width 50 height 48
click at [1204, 588] on div "button" at bounding box center [1210, 594] width 12 height 12
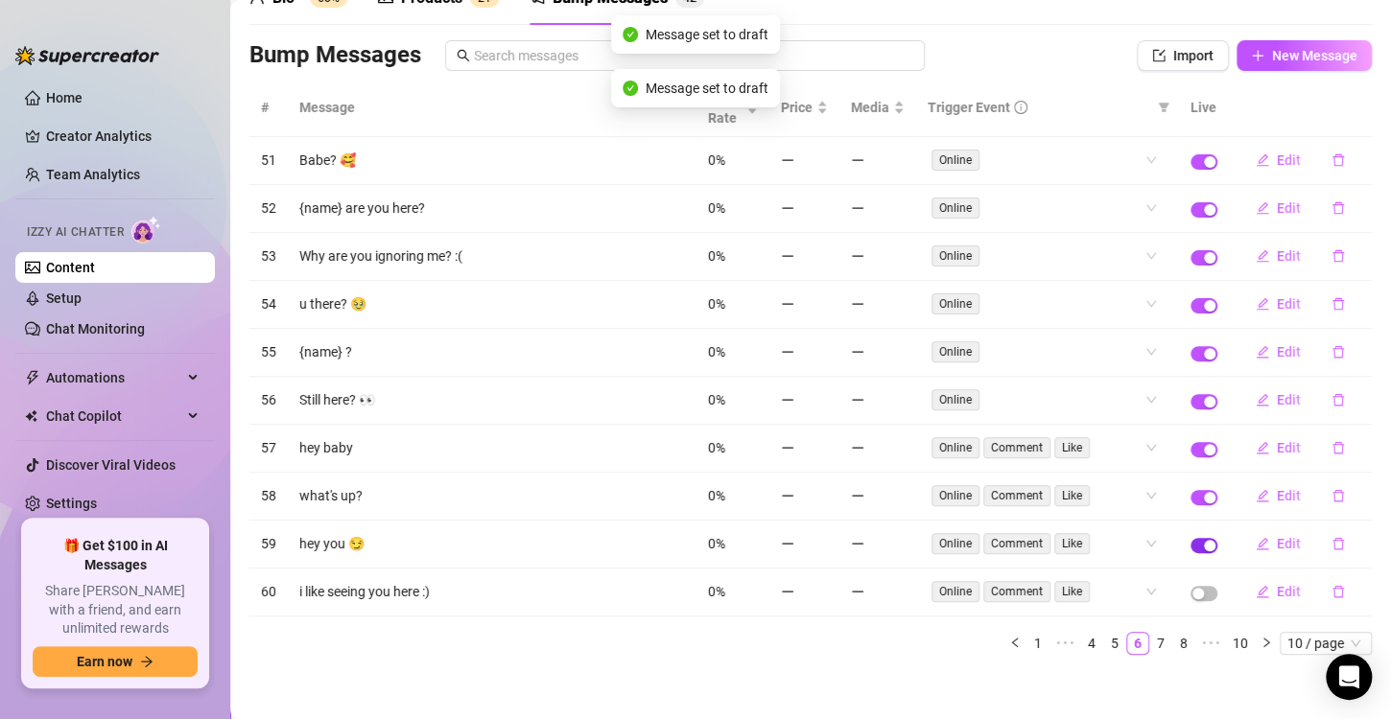
click at [1204, 541] on div "button" at bounding box center [1210, 546] width 12 height 12
click at [1204, 492] on div "button" at bounding box center [1210, 498] width 12 height 12
click at [1190, 445] on span "button" at bounding box center [1203, 449] width 27 height 15
click at [1190, 394] on span "button" at bounding box center [1203, 401] width 27 height 15
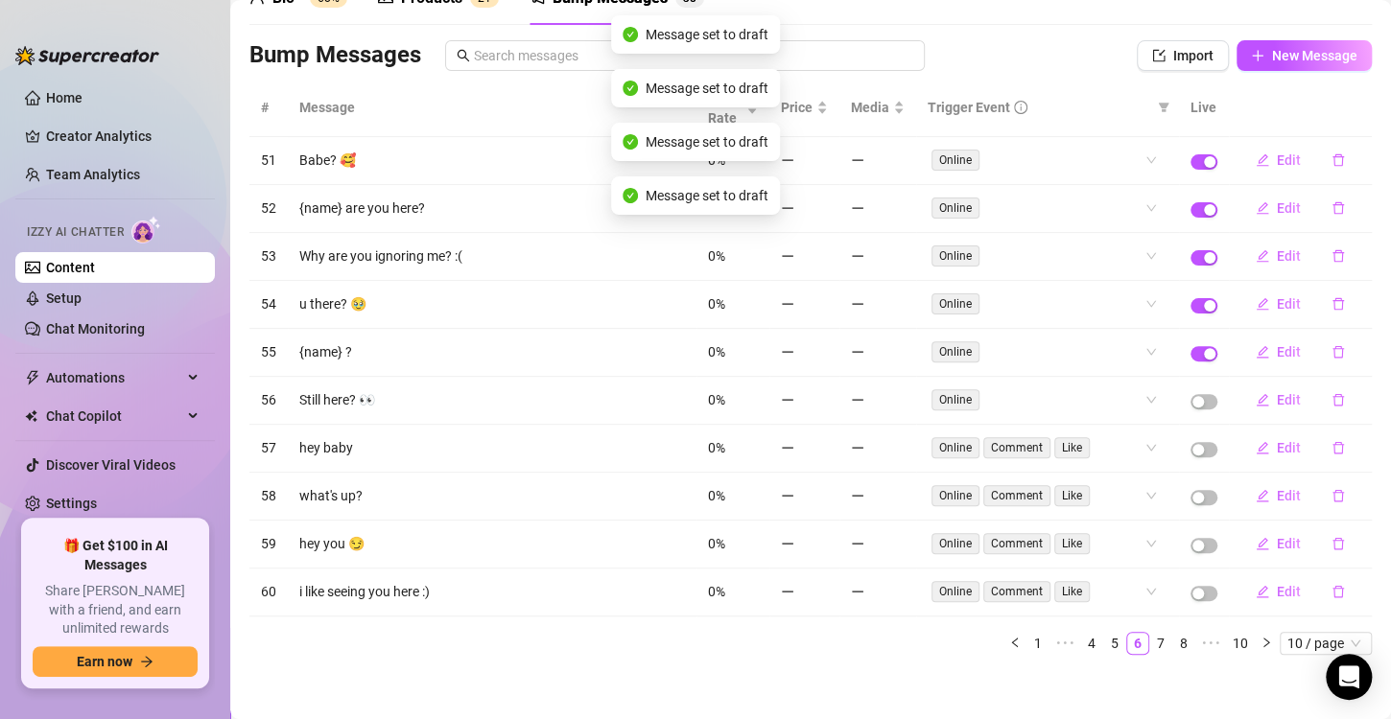
click at [1184, 340] on td at bounding box center [1204, 353] width 50 height 48
drag, startPoint x: 1187, startPoint y: 349, endPoint x: 1188, endPoint y: 303, distance: 46.0
click at [1188, 303] on tbody "56 Babe? 🥰 0% Online Edit 57 {name} are you here? 0% Online Edit 58 Why are you…" at bounding box center [810, 377] width 1122 height 480
click at [1204, 255] on div "button" at bounding box center [1210, 258] width 12 height 12
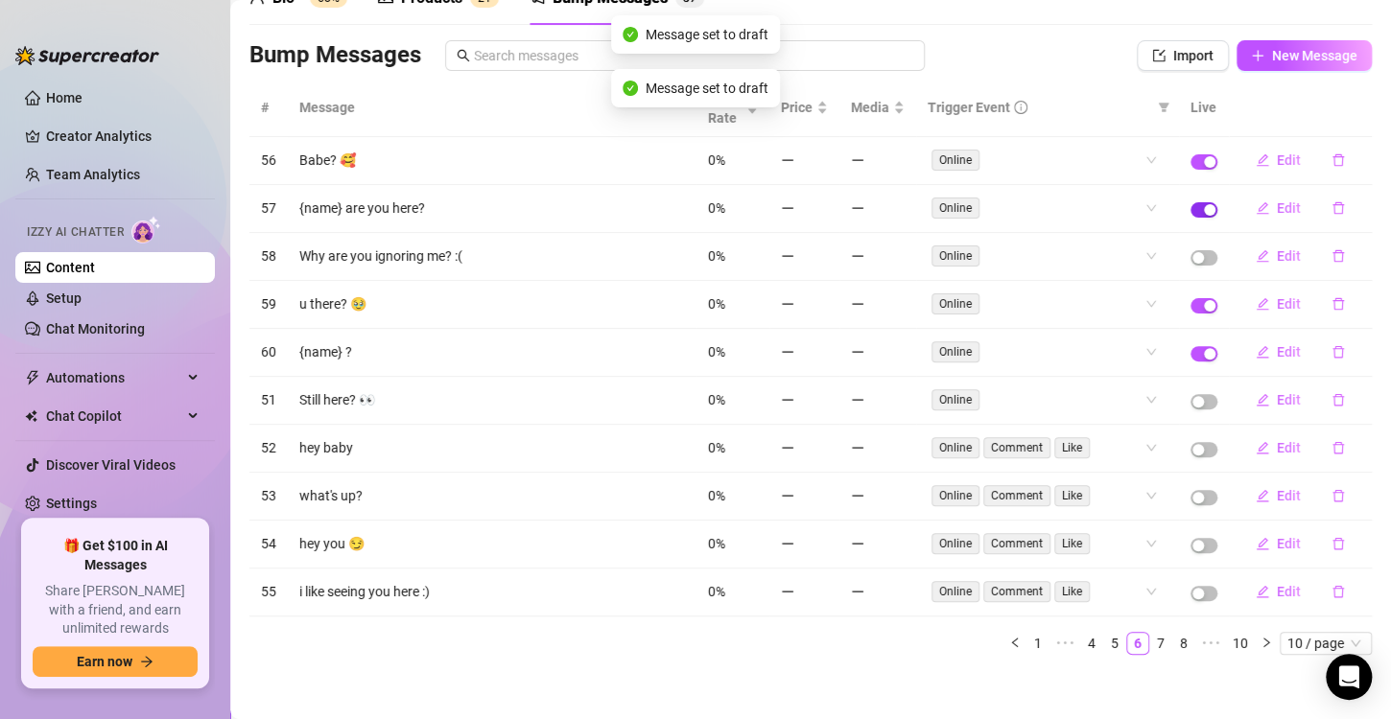
click at [1204, 208] on div "button" at bounding box center [1210, 210] width 12 height 12
click at [1204, 159] on div "button" at bounding box center [1210, 162] width 12 height 12
click at [1204, 355] on div "button" at bounding box center [1210, 354] width 12 height 12
click at [1204, 302] on div "button" at bounding box center [1210, 306] width 12 height 12
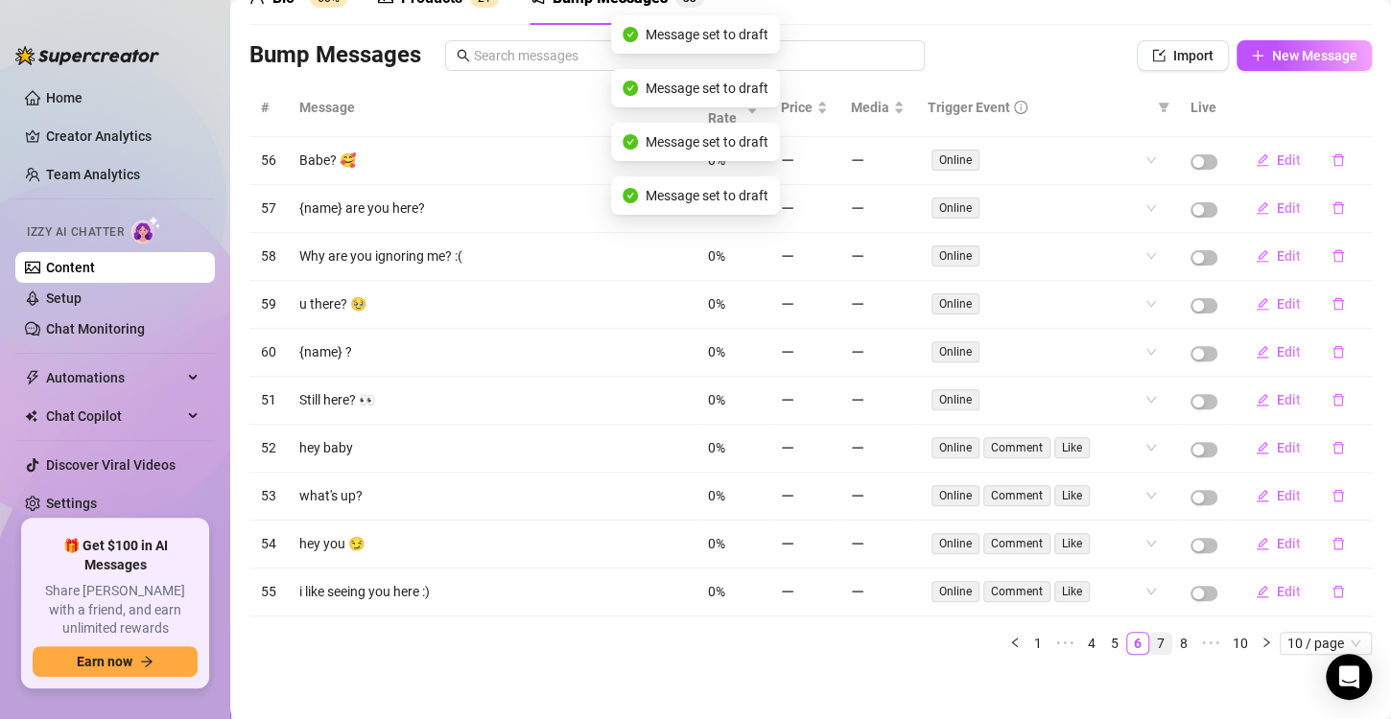
click at [1150, 637] on link "7" at bounding box center [1160, 643] width 21 height 21
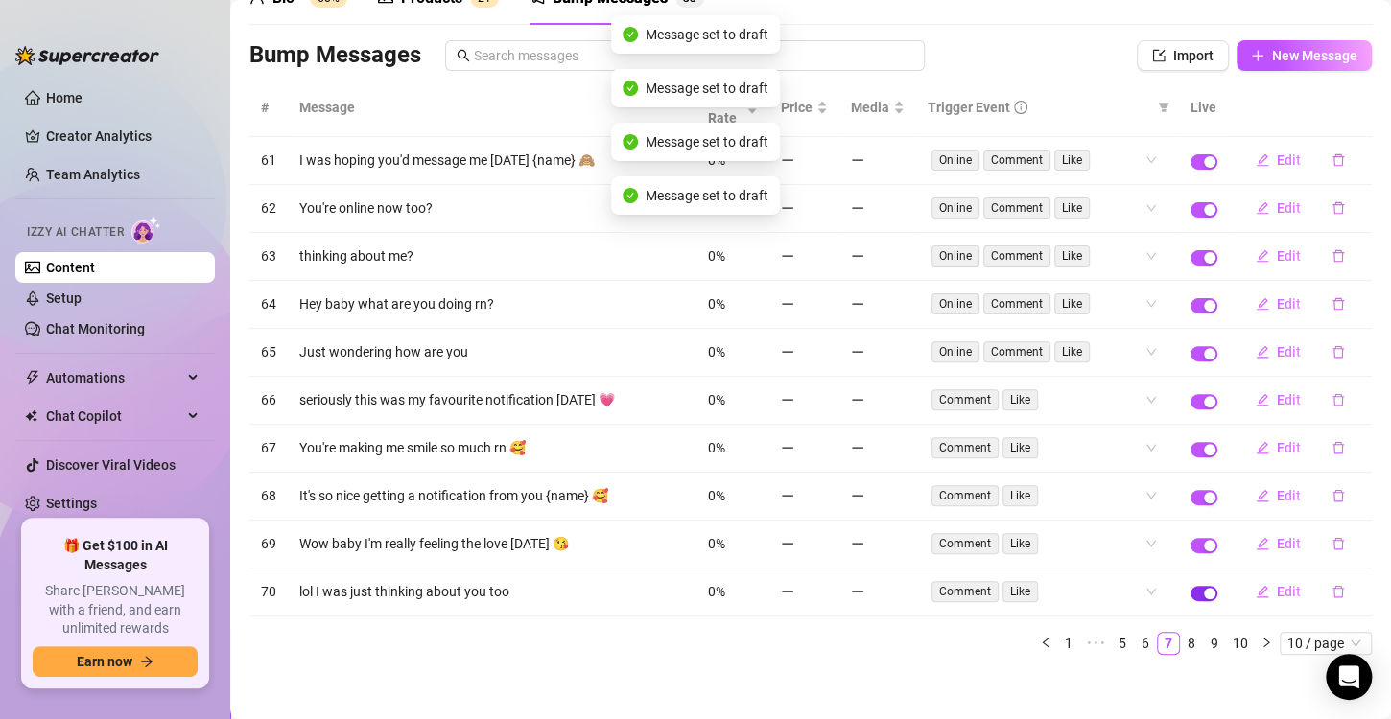
click at [1204, 588] on div "button" at bounding box center [1210, 594] width 12 height 12
click at [1190, 541] on span "button" at bounding box center [1203, 545] width 27 height 15
click at [1204, 492] on div "button" at bounding box center [1210, 498] width 12 height 12
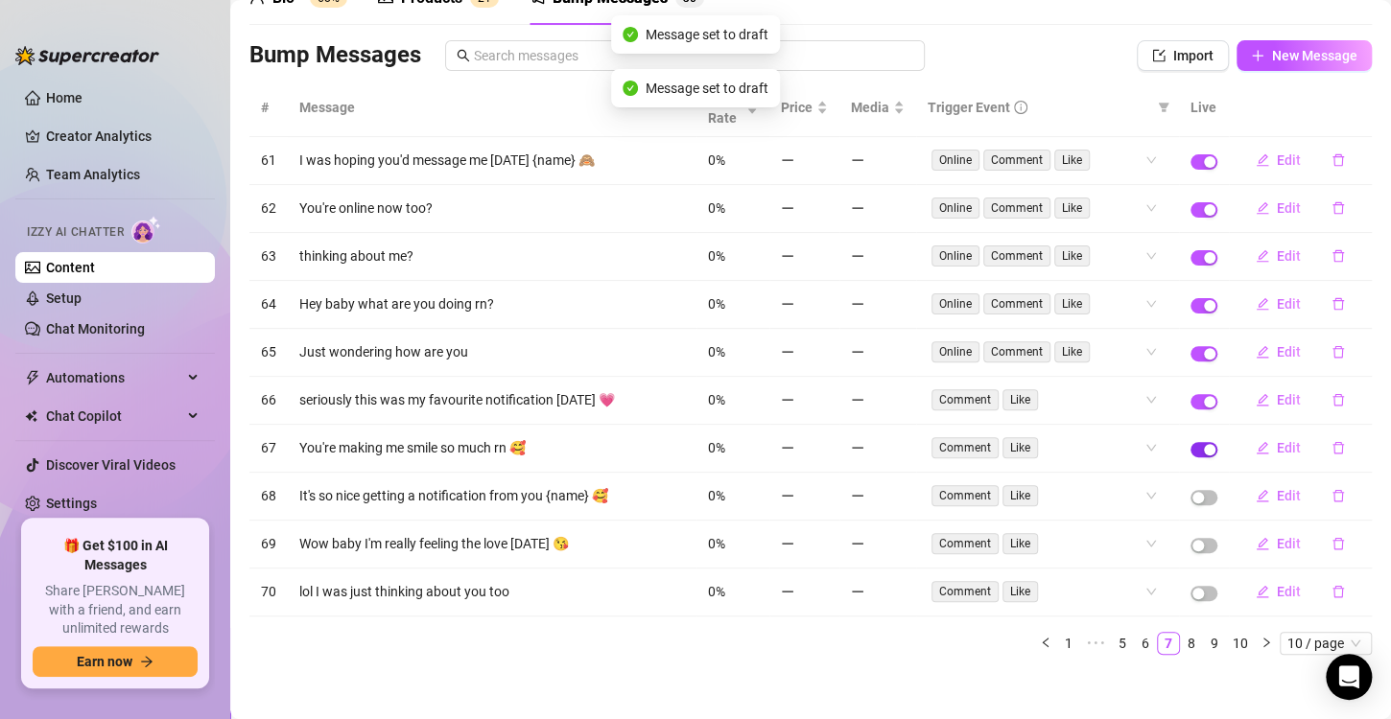
click at [1190, 442] on button "button" at bounding box center [1203, 449] width 27 height 15
click at [1188, 387] on td at bounding box center [1204, 401] width 50 height 48
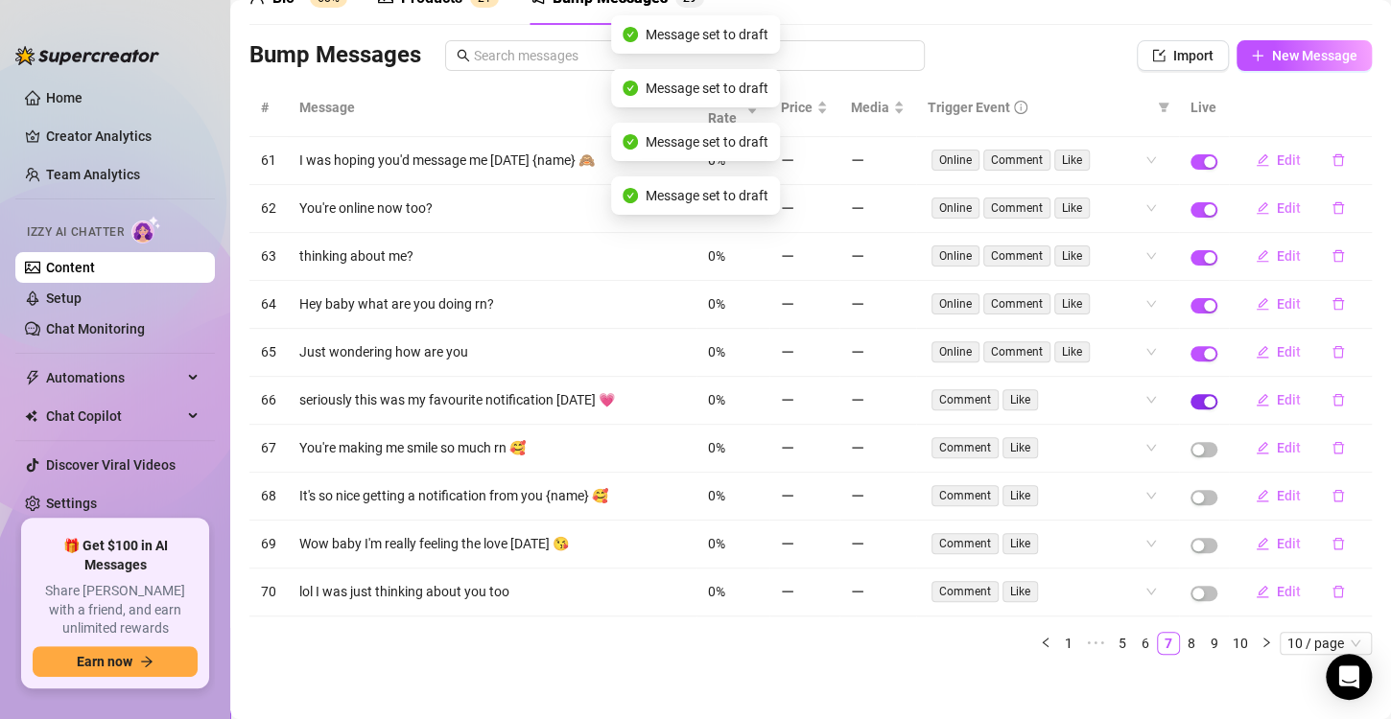
click at [1190, 401] on span "button" at bounding box center [1203, 401] width 27 height 15
click at [1204, 349] on div "button" at bounding box center [1210, 354] width 12 height 12
click at [1190, 298] on span "button" at bounding box center [1203, 305] width 27 height 15
click at [1188, 246] on td at bounding box center [1204, 257] width 50 height 48
click at [1190, 253] on span "button" at bounding box center [1203, 257] width 27 height 15
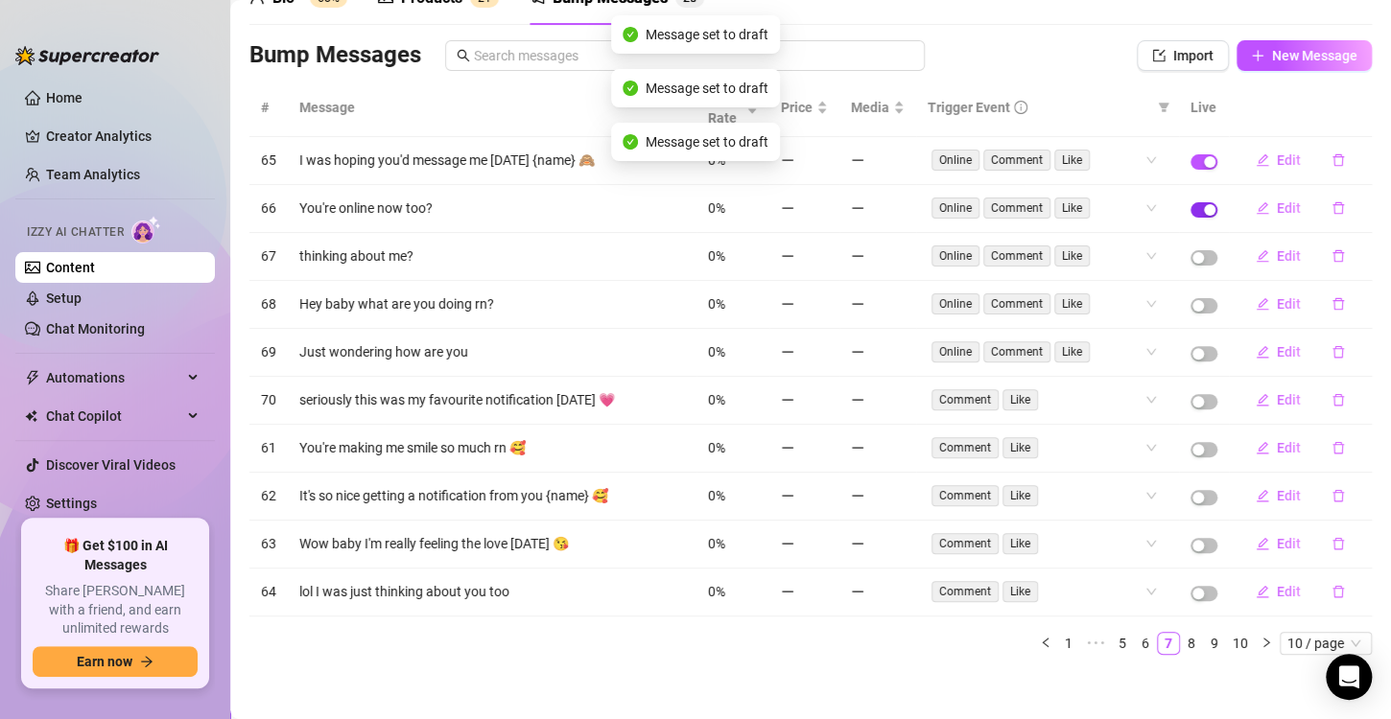
click at [1190, 207] on span "button" at bounding box center [1203, 209] width 27 height 15
click at [1204, 161] on div "button" at bounding box center [1210, 162] width 12 height 12
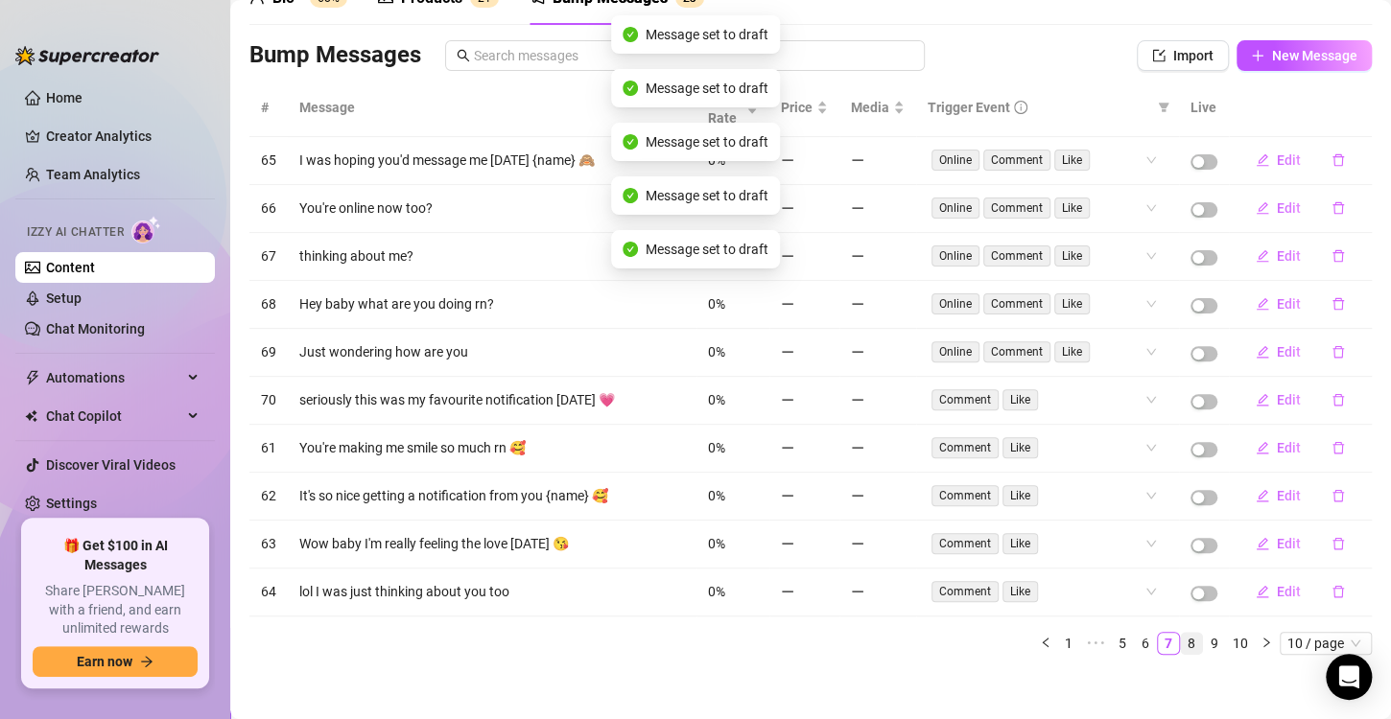
click at [1181, 637] on link "8" at bounding box center [1191, 643] width 21 height 21
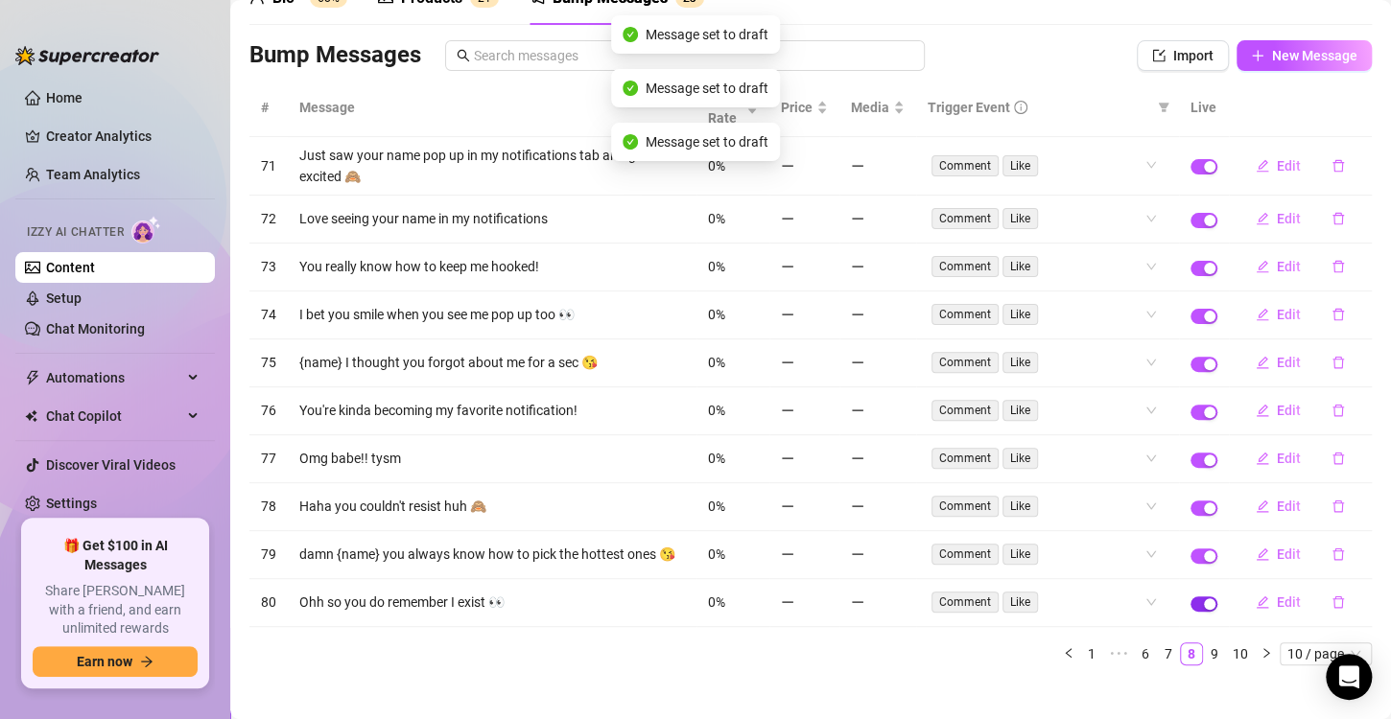
click at [1204, 604] on div "button" at bounding box center [1210, 604] width 12 height 12
click at [1204, 557] on div "button" at bounding box center [1210, 556] width 12 height 12
click at [1190, 501] on span "button" at bounding box center [1203, 508] width 27 height 15
click at [1204, 458] on div "button" at bounding box center [1210, 461] width 12 height 12
click at [1204, 407] on div "button" at bounding box center [1210, 413] width 12 height 12
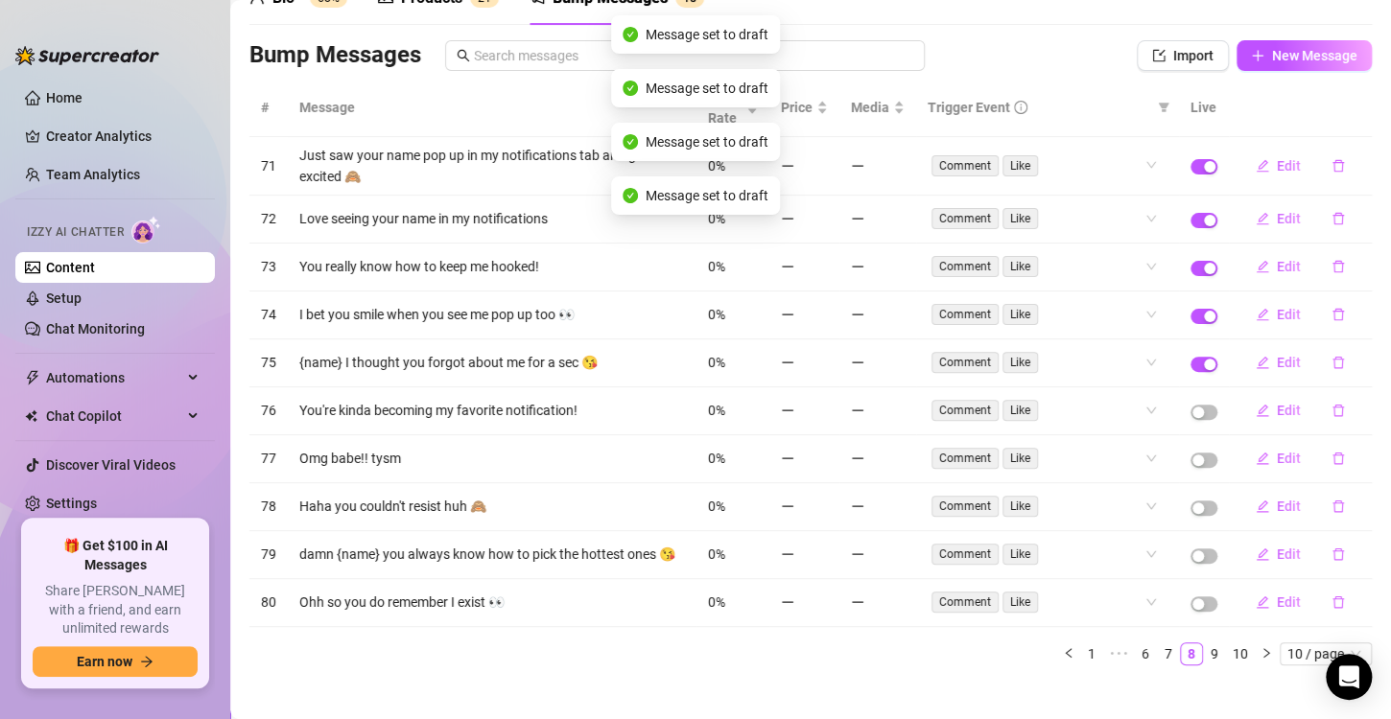
click at [1189, 373] on td at bounding box center [1204, 364] width 50 height 48
click at [1189, 371] on td at bounding box center [1204, 364] width 50 height 48
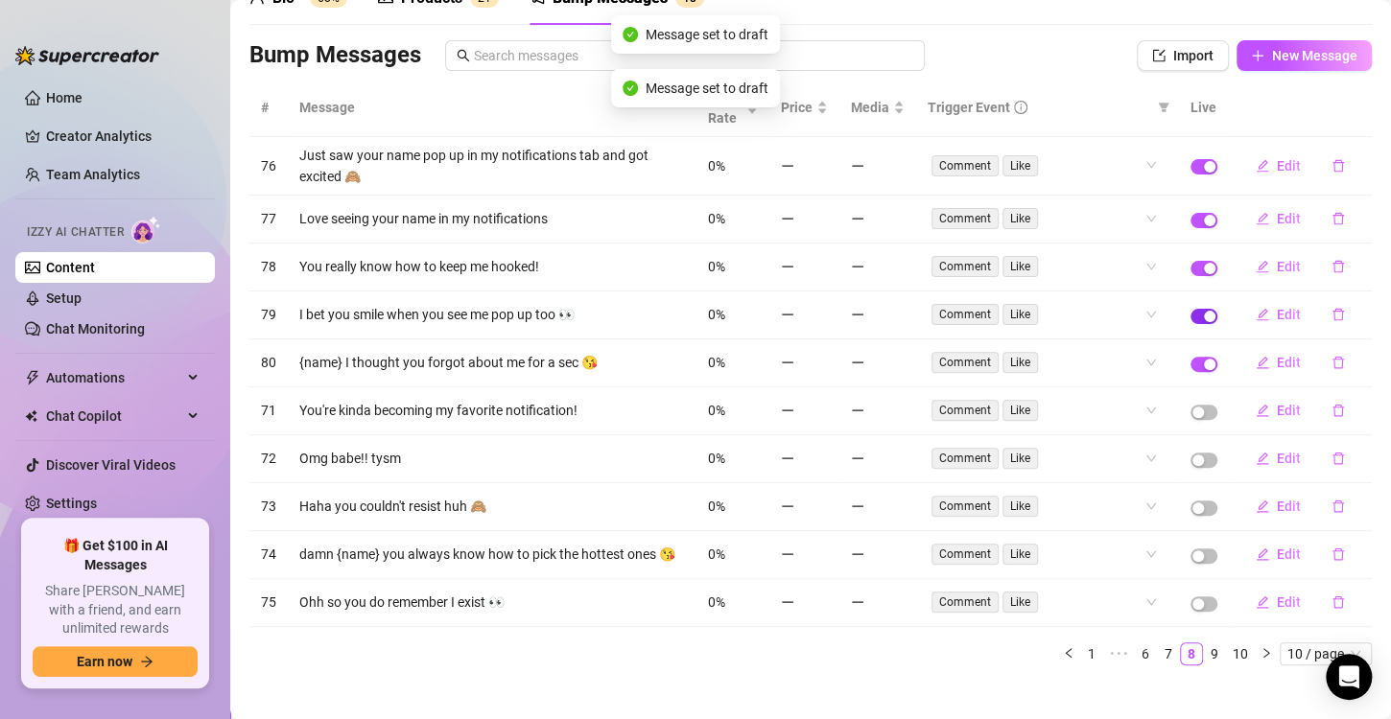
drag, startPoint x: 1189, startPoint y: 362, endPoint x: 1187, endPoint y: 318, distance: 43.2
click at [1187, 318] on tbody "76 Just saw your name pop up in my notifications tab and got excited 🙈 0% Comme…" at bounding box center [810, 382] width 1122 height 490
click at [1190, 262] on span "button" at bounding box center [1203, 268] width 27 height 15
click at [1204, 215] on div "button" at bounding box center [1210, 221] width 12 height 12
click at [1204, 161] on div "button" at bounding box center [1210, 167] width 12 height 12
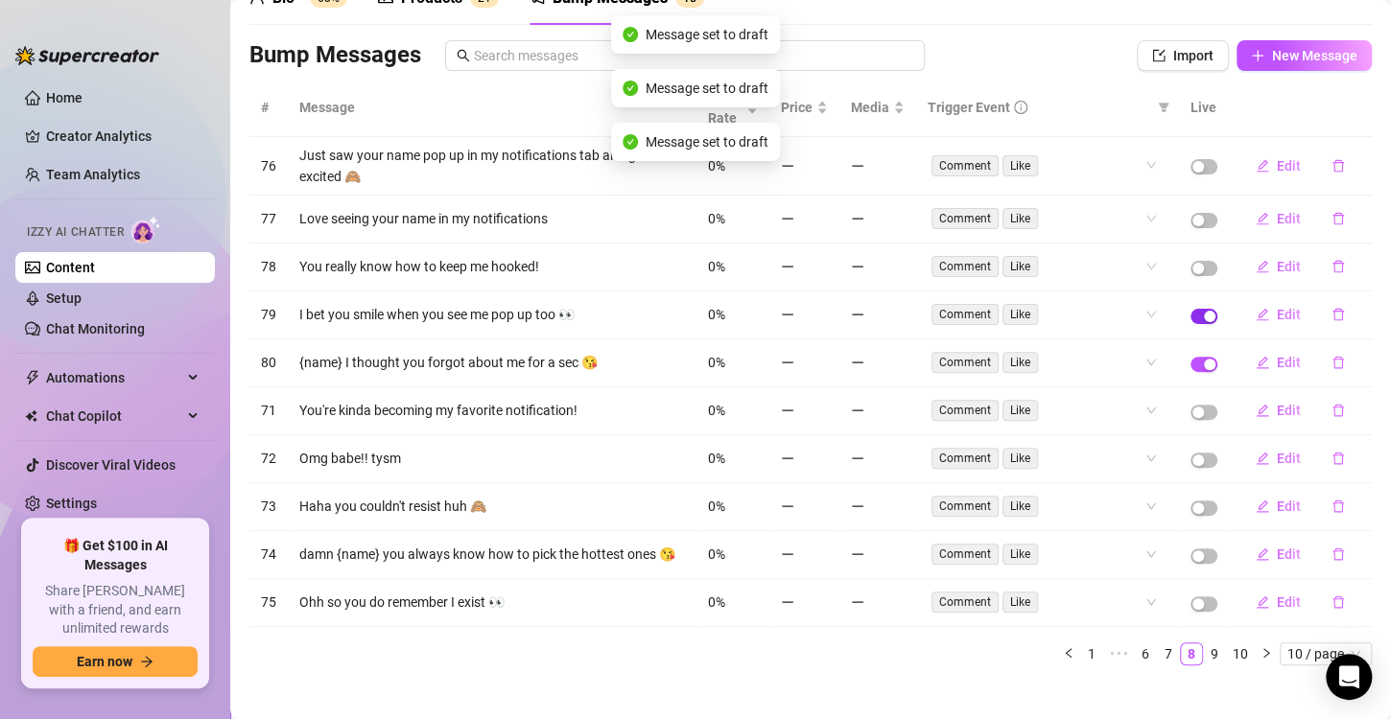
click at [1190, 315] on span "button" at bounding box center [1203, 316] width 27 height 15
click at [1190, 367] on span "button" at bounding box center [1203, 364] width 27 height 15
click at [1204, 658] on link "9" at bounding box center [1214, 654] width 21 height 21
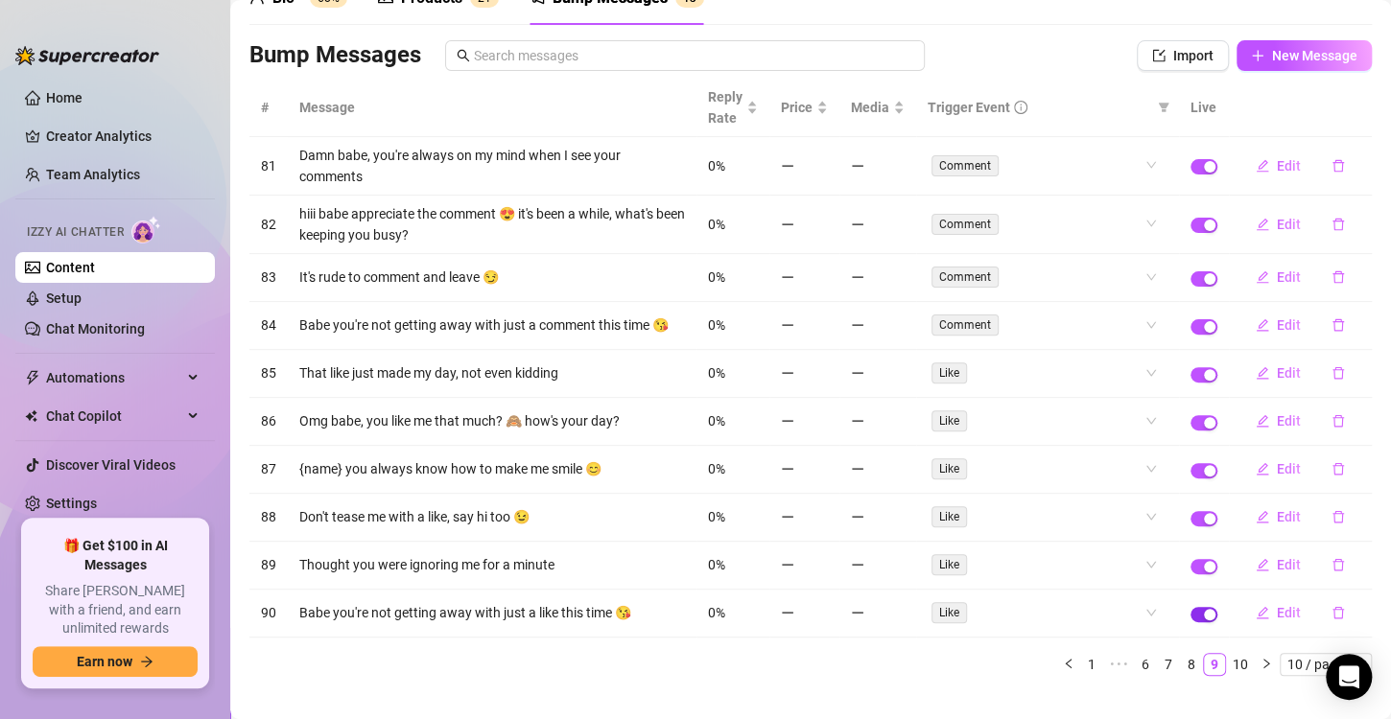
click at [1204, 609] on div "button" at bounding box center [1210, 615] width 12 height 12
click at [1190, 559] on span "button" at bounding box center [1203, 566] width 27 height 15
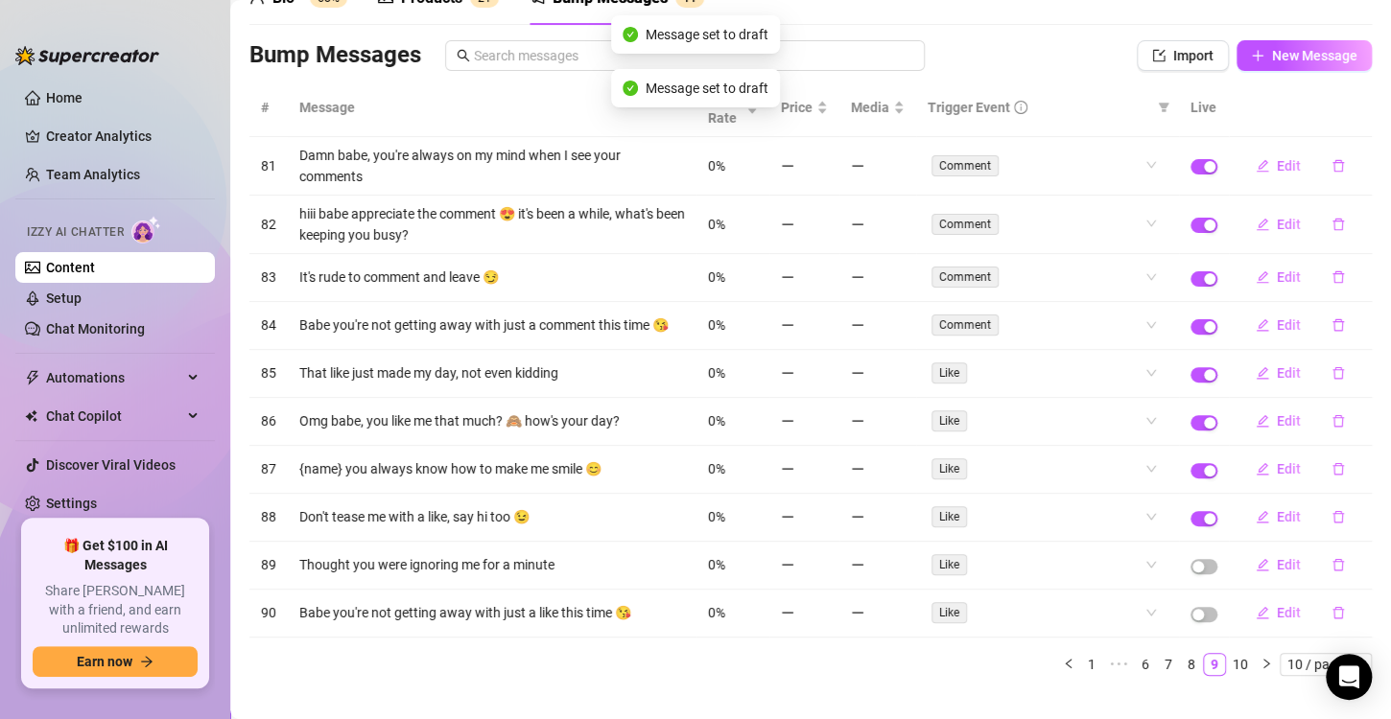
click at [1188, 499] on td at bounding box center [1204, 518] width 50 height 48
click at [1190, 511] on span "button" at bounding box center [1203, 518] width 27 height 15
click at [1204, 465] on div "button" at bounding box center [1210, 471] width 12 height 12
click at [1204, 418] on div "button" at bounding box center [1210, 423] width 12 height 12
click at [1204, 376] on div "button" at bounding box center [1210, 375] width 12 height 12
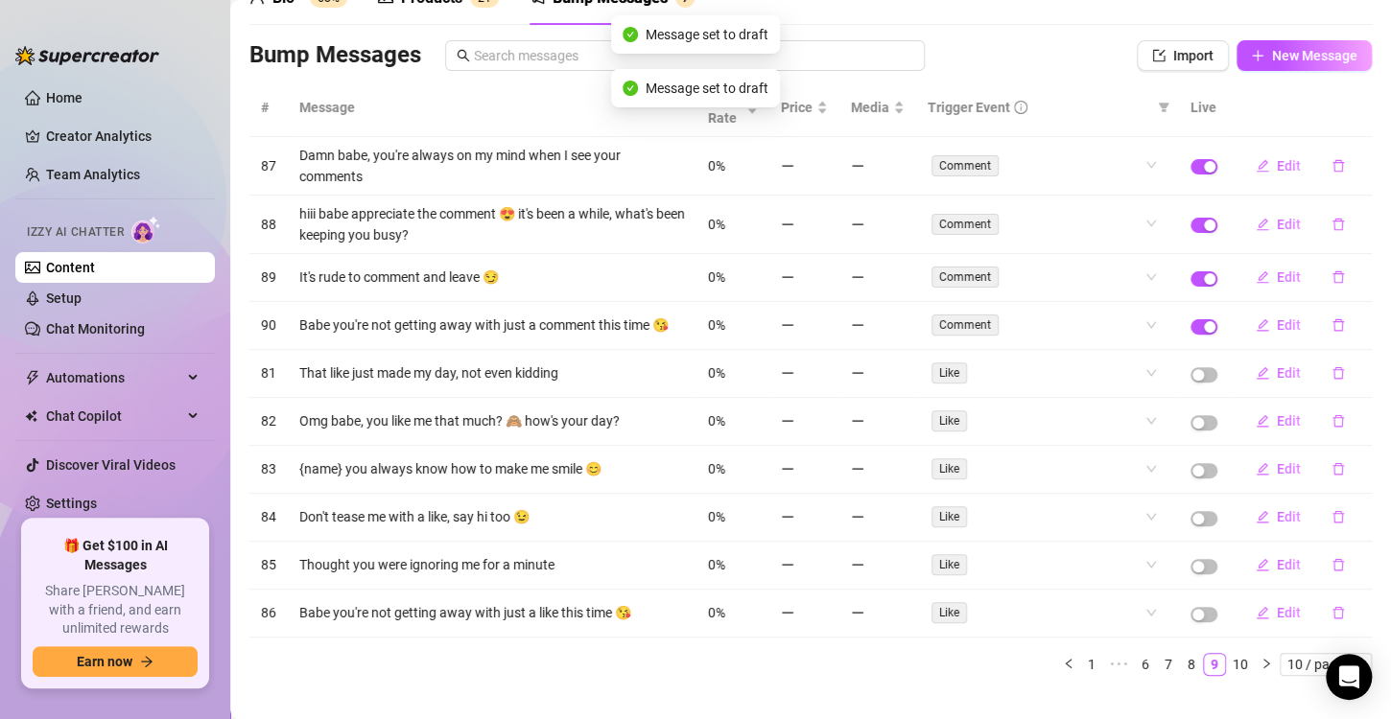
click at [1202, 330] on td at bounding box center [1204, 326] width 50 height 48
click at [1190, 330] on span "button" at bounding box center [1203, 326] width 27 height 15
click at [1189, 286] on td at bounding box center [1204, 278] width 50 height 48
click at [1204, 277] on div "button" at bounding box center [1210, 279] width 12 height 12
click at [1204, 228] on div "button" at bounding box center [1210, 226] width 12 height 12
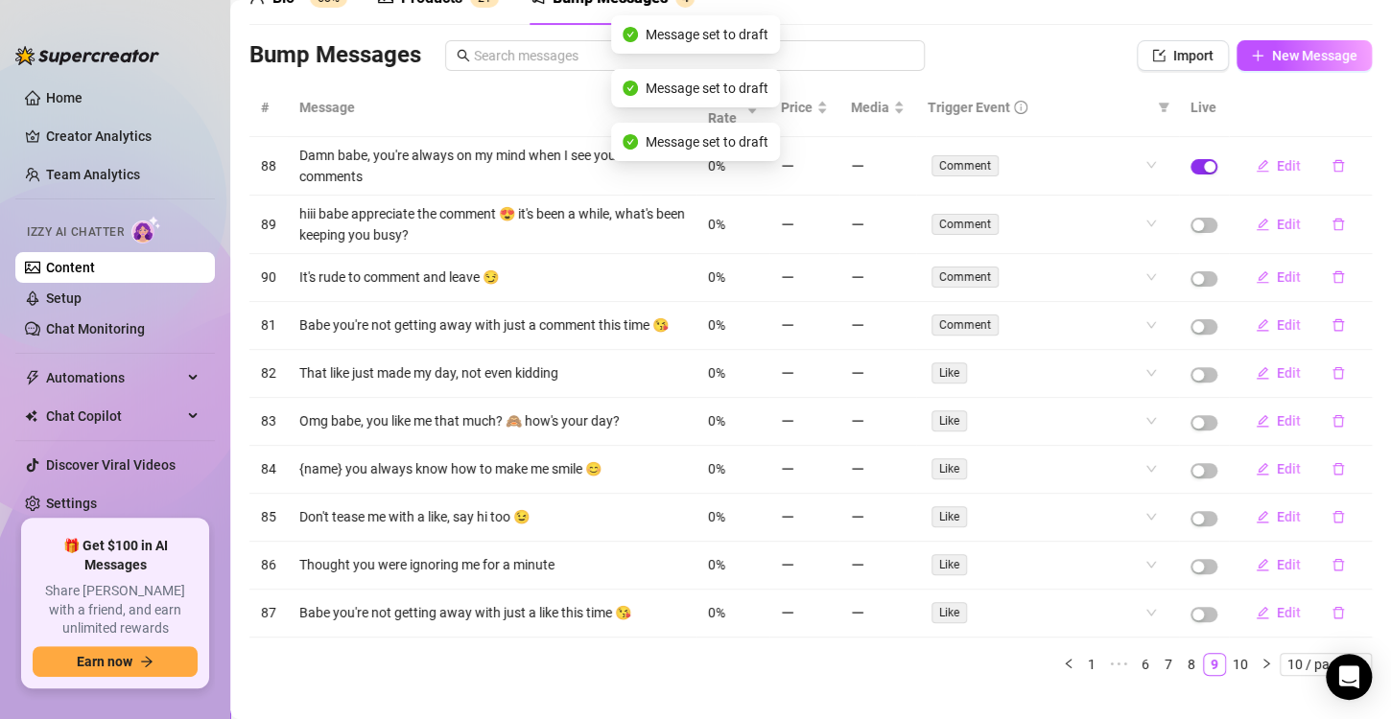
click at [1194, 173] on span "button" at bounding box center [1203, 166] width 27 height 15
click at [1272, 55] on span "New Message" at bounding box center [1314, 55] width 85 height 15
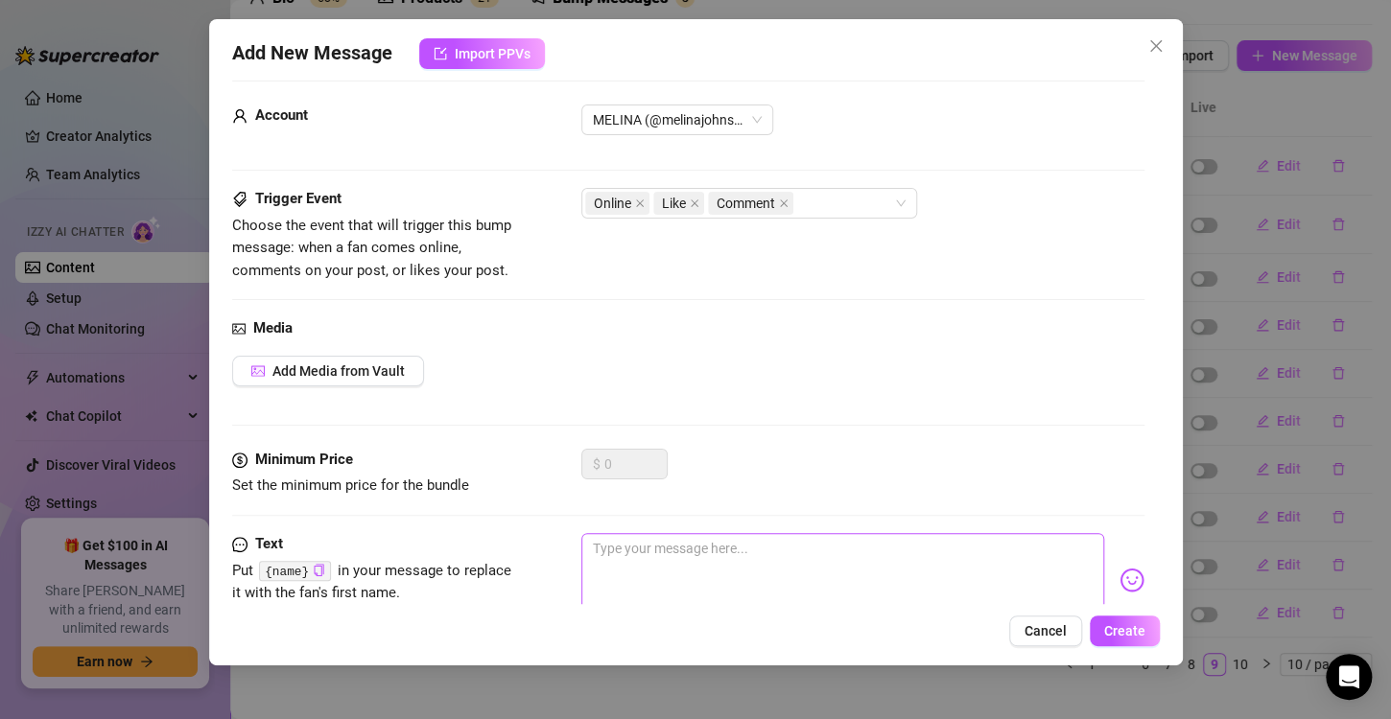
scroll to position [20, 0]
click at [651, 555] on textarea at bounding box center [842, 570] width 523 height 77
type textarea "J"
type textarea "Je"
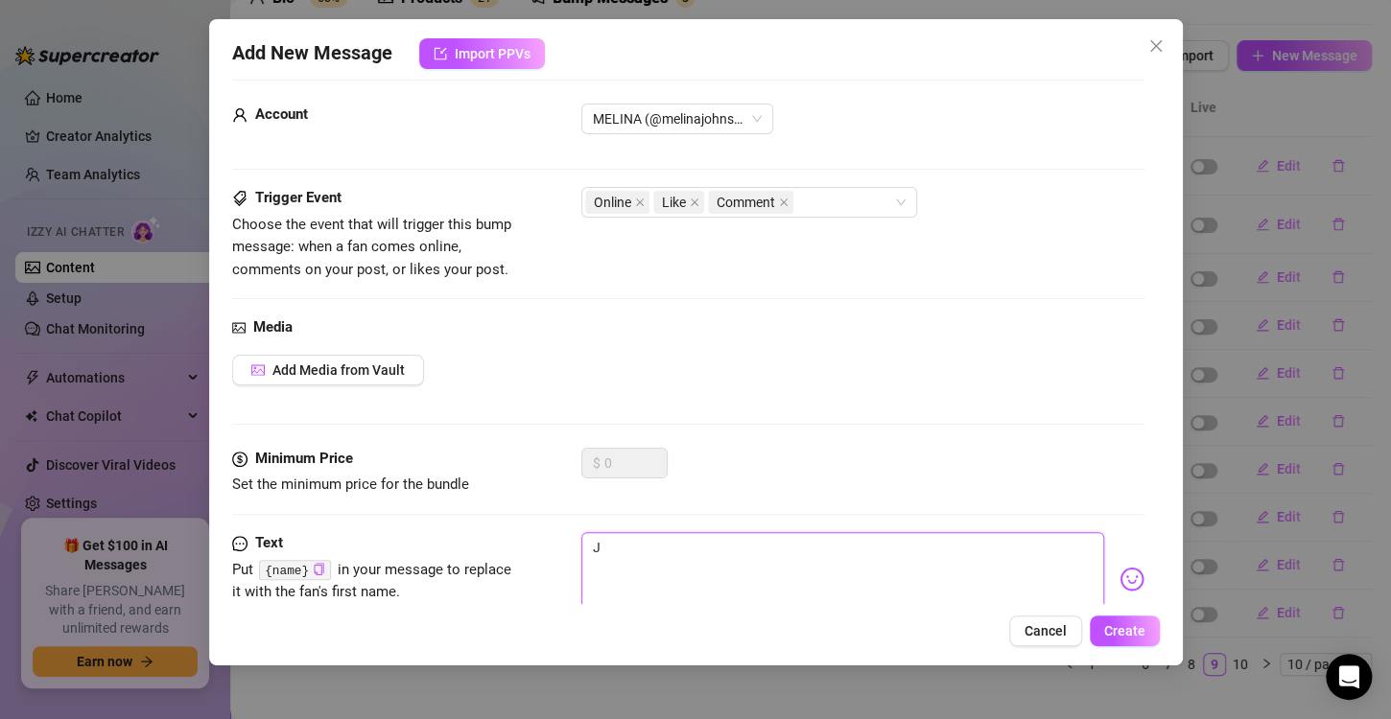
type textarea "Je"
type textarea "Jeg"
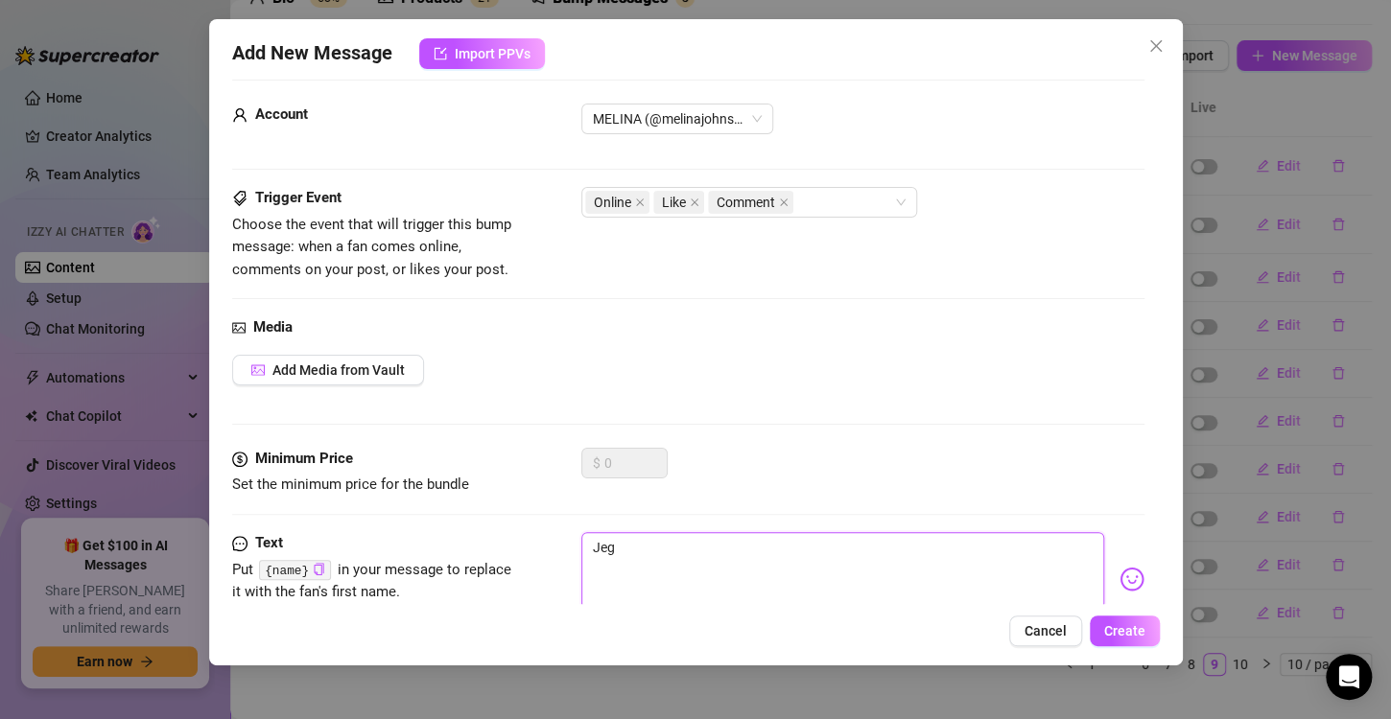
type textarea "Jeg s"
type textarea "Jeg sa"
type textarea "Jeg sav"
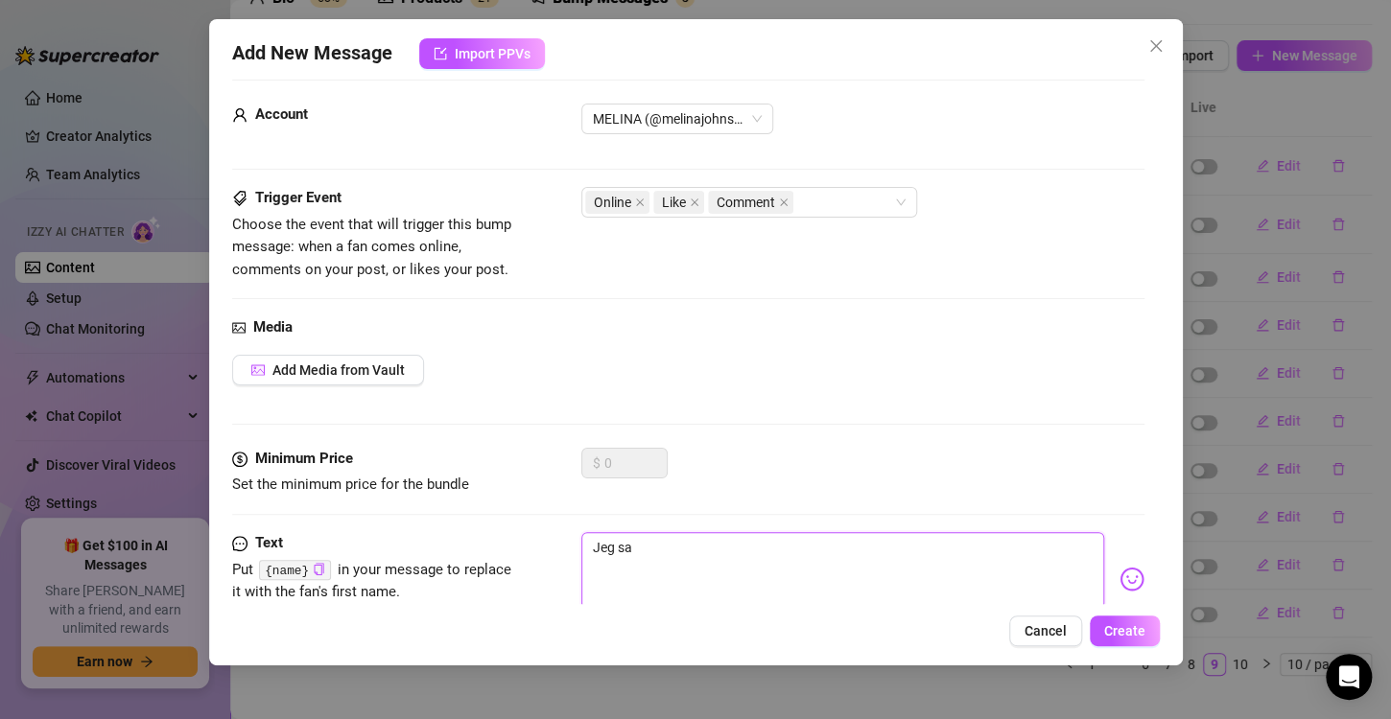
type textarea "Jeg sav"
type textarea "Jeg savn"
type textarea "Jeg savne"
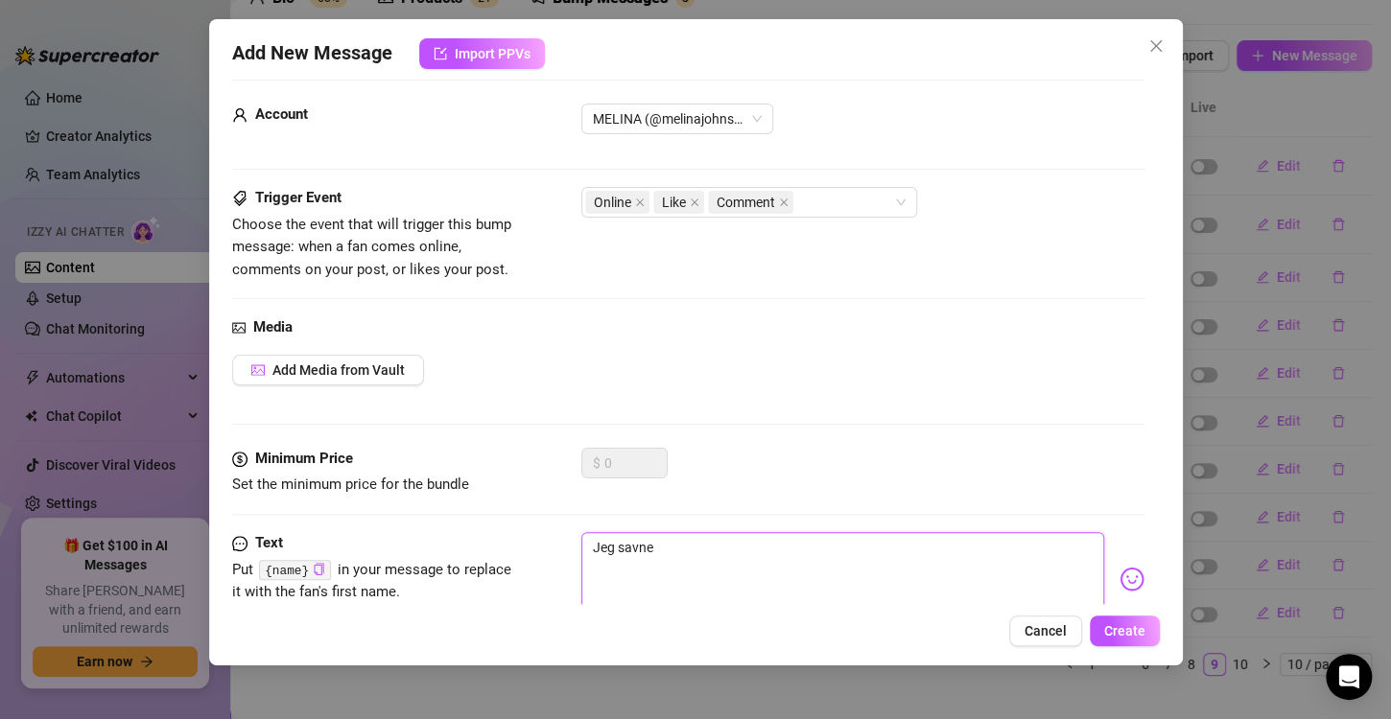
type textarea "Jeg savner"
type textarea "Jeg savner å"
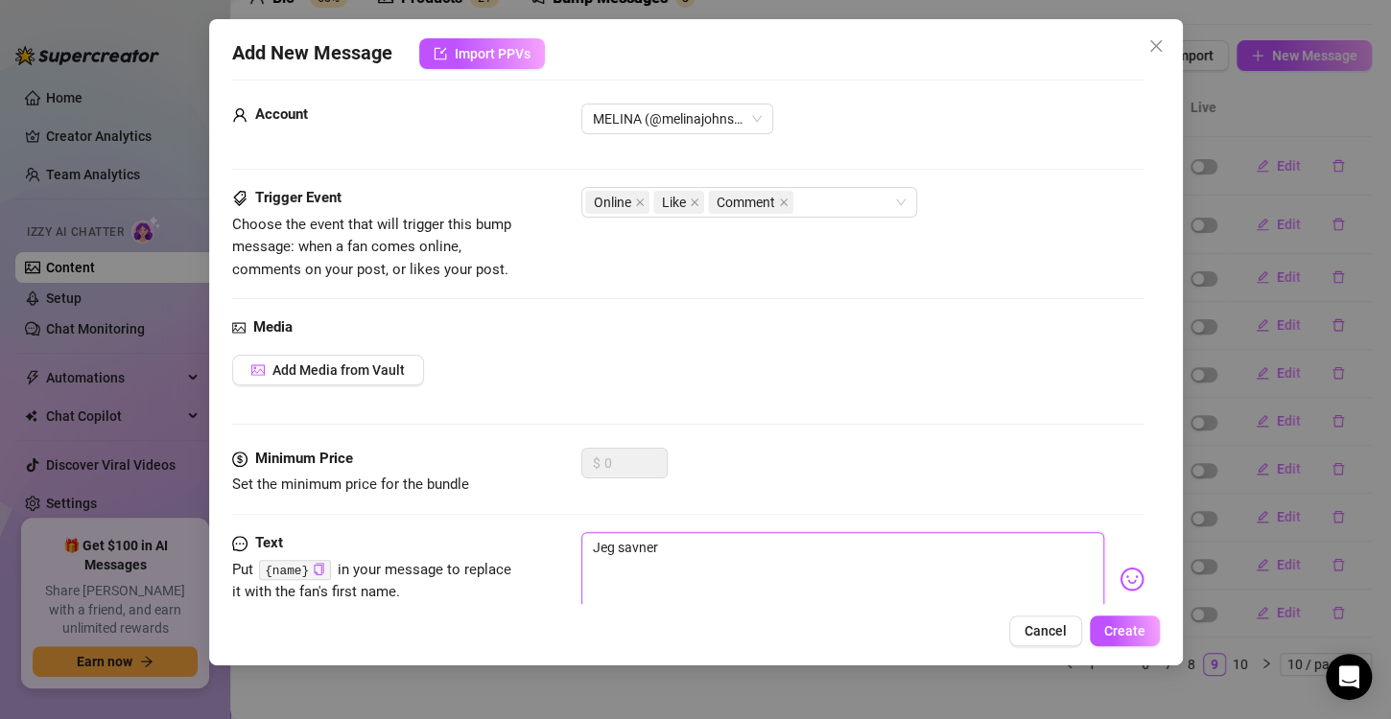
type textarea "Jeg savner å"
type textarea "Jeg savner å s"
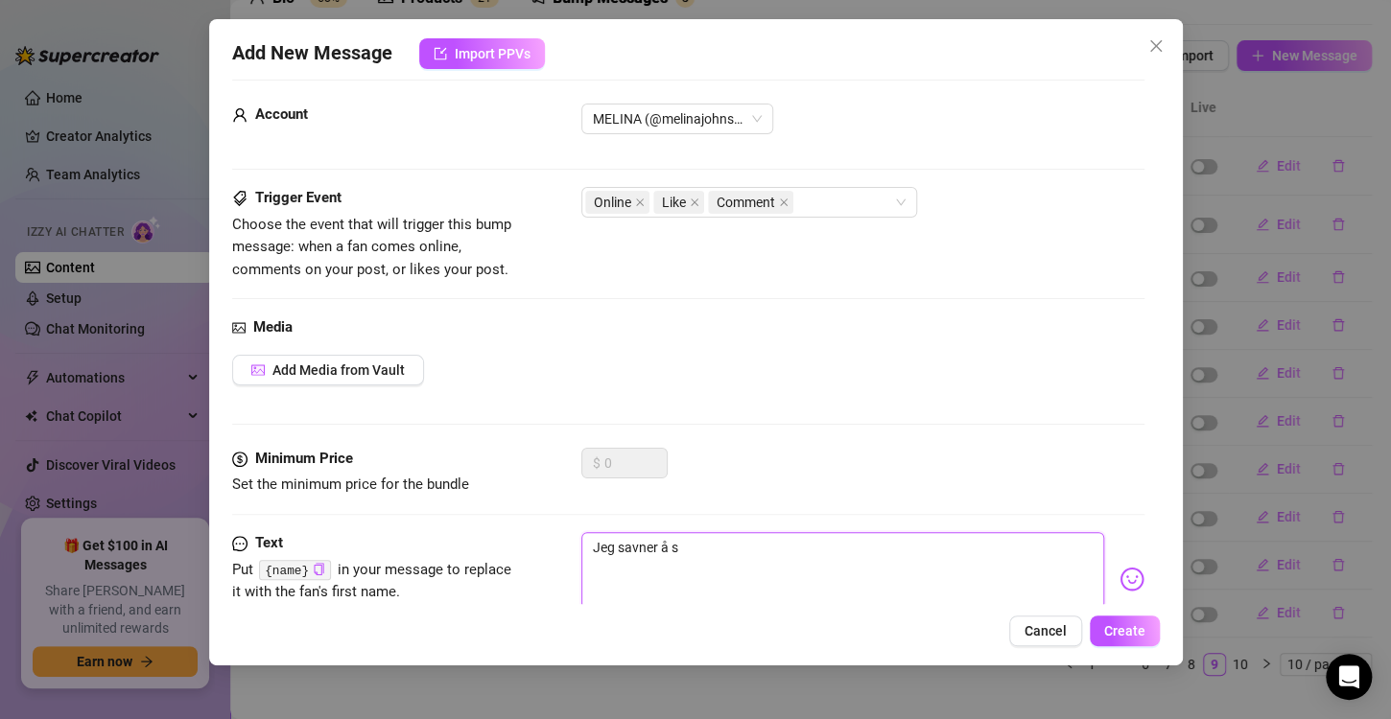
type textarea "Jeg savner å sn"
type textarea "Jeg savner å sna"
type textarea "Jeg savner å snak"
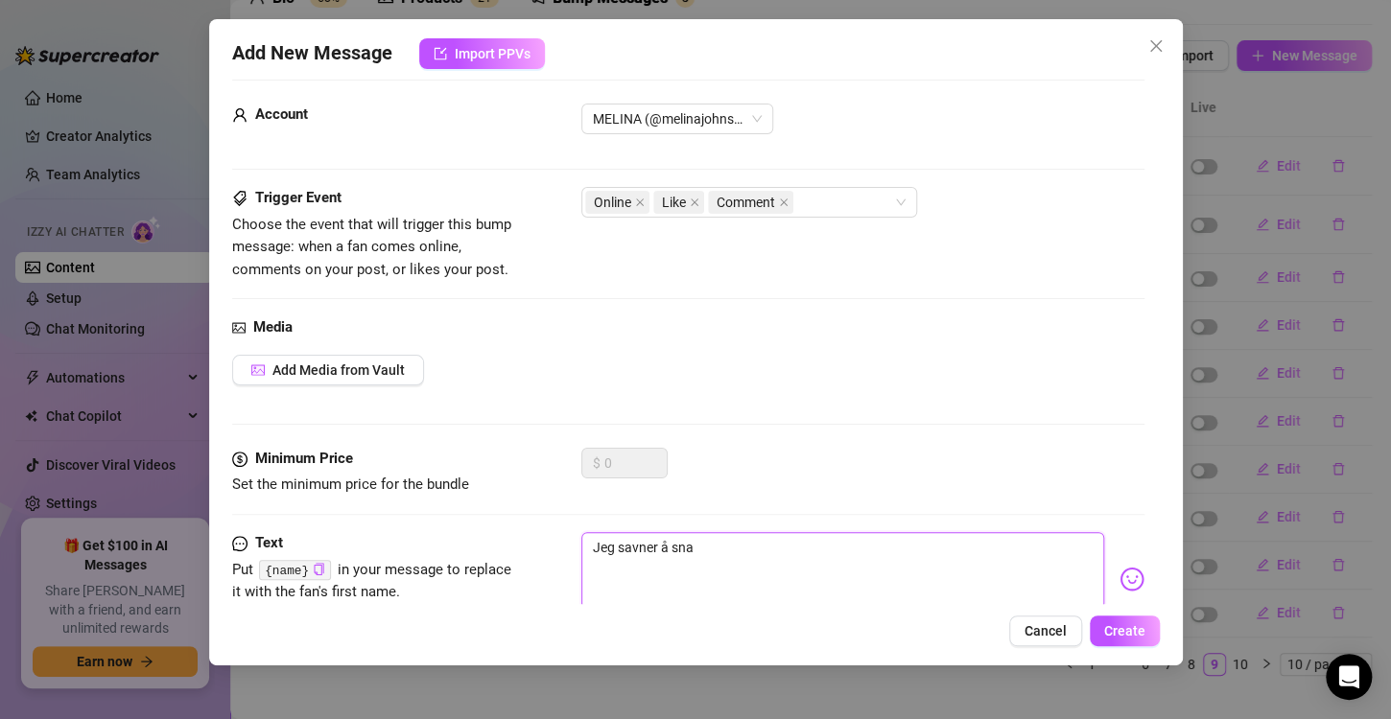
type textarea "Jeg savner å snak"
type textarea "Jeg savner å snakk"
type textarea "Jeg savner å snakke"
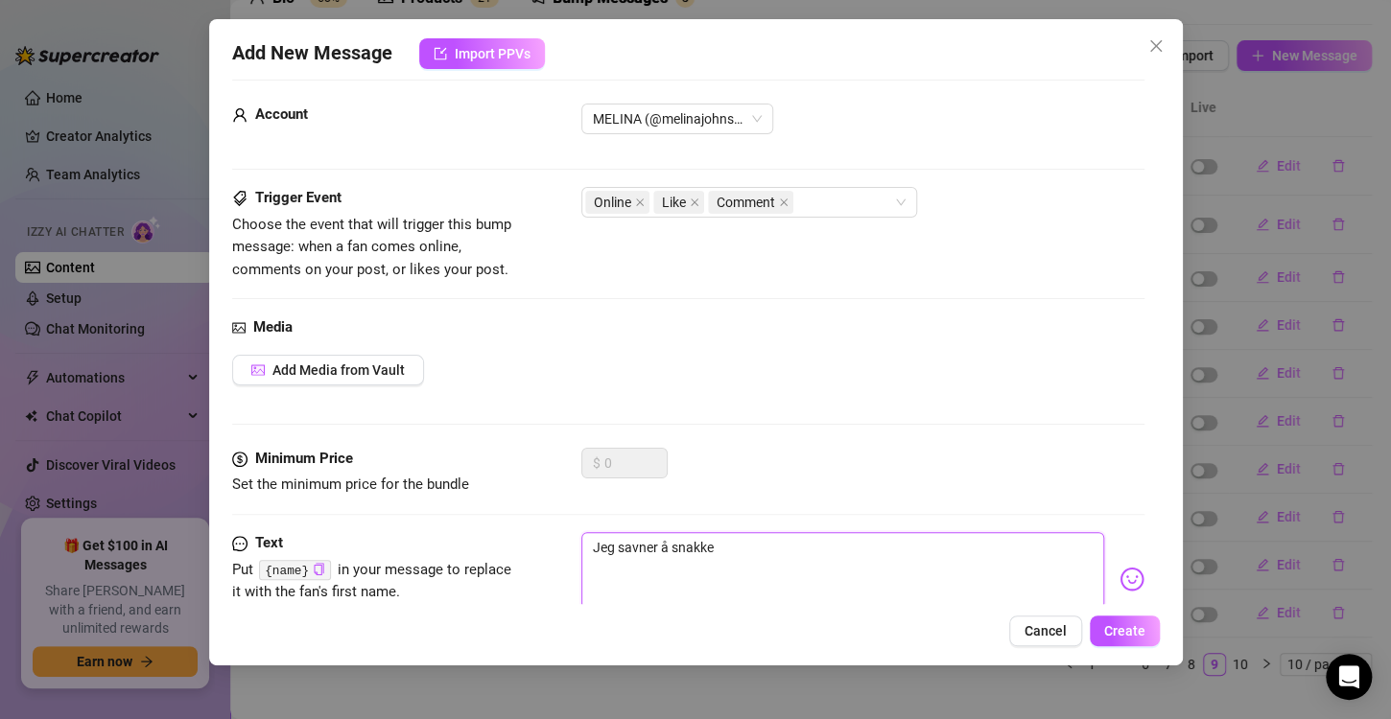
type textarea "Jeg savner å snakke"
type textarea "Jeg savner å snakke m"
type textarea "Jeg savner å snakke me"
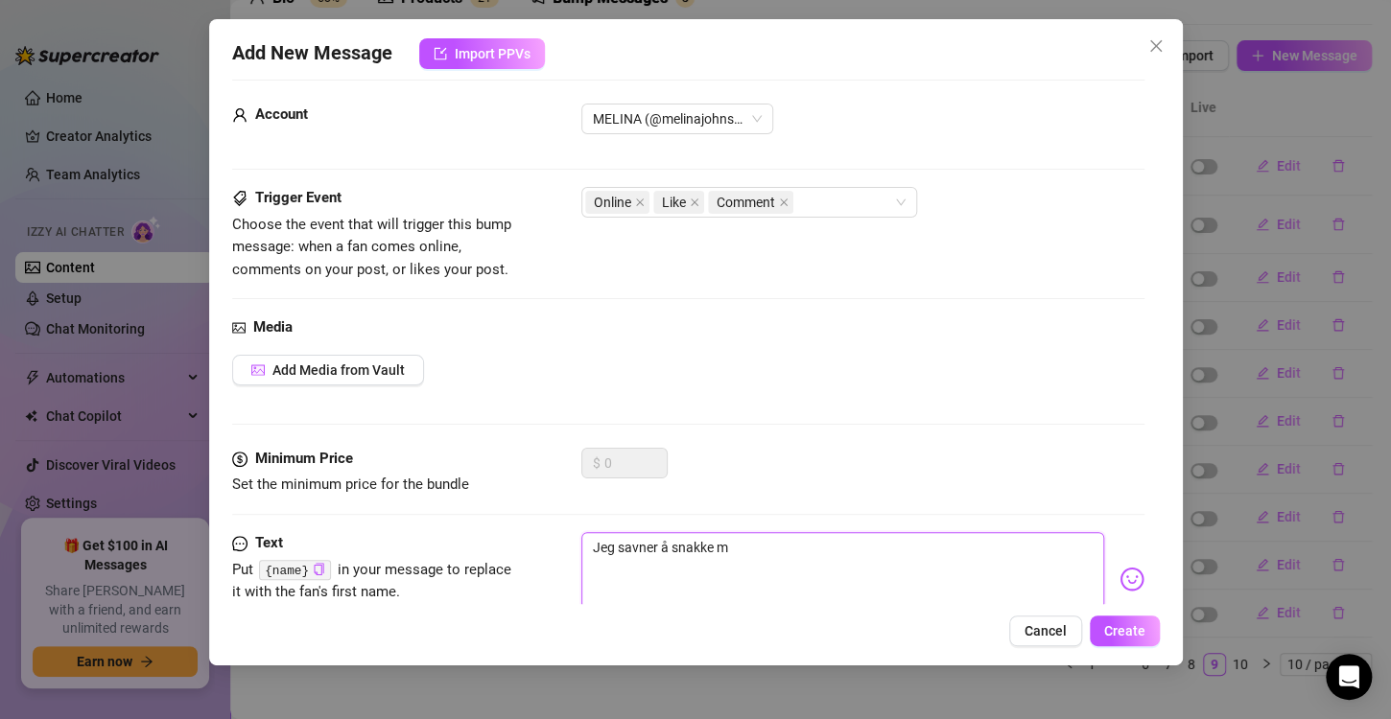
type textarea "Jeg savner å snakke me"
type textarea "Jeg savner å snakke med"
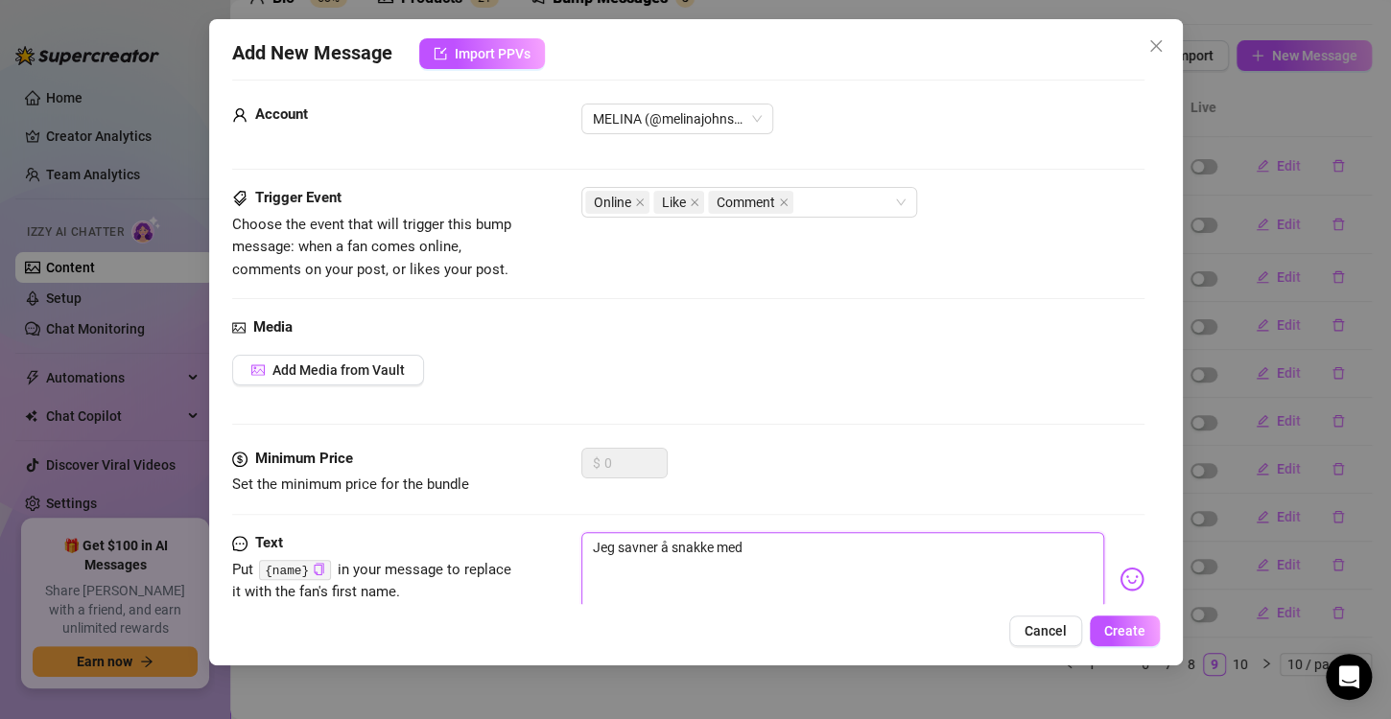
type textarea "Jeg savner å snakke med d"
type textarea "Jeg savner å snakke med de"
type textarea "Jeg savner å snakke med deg"
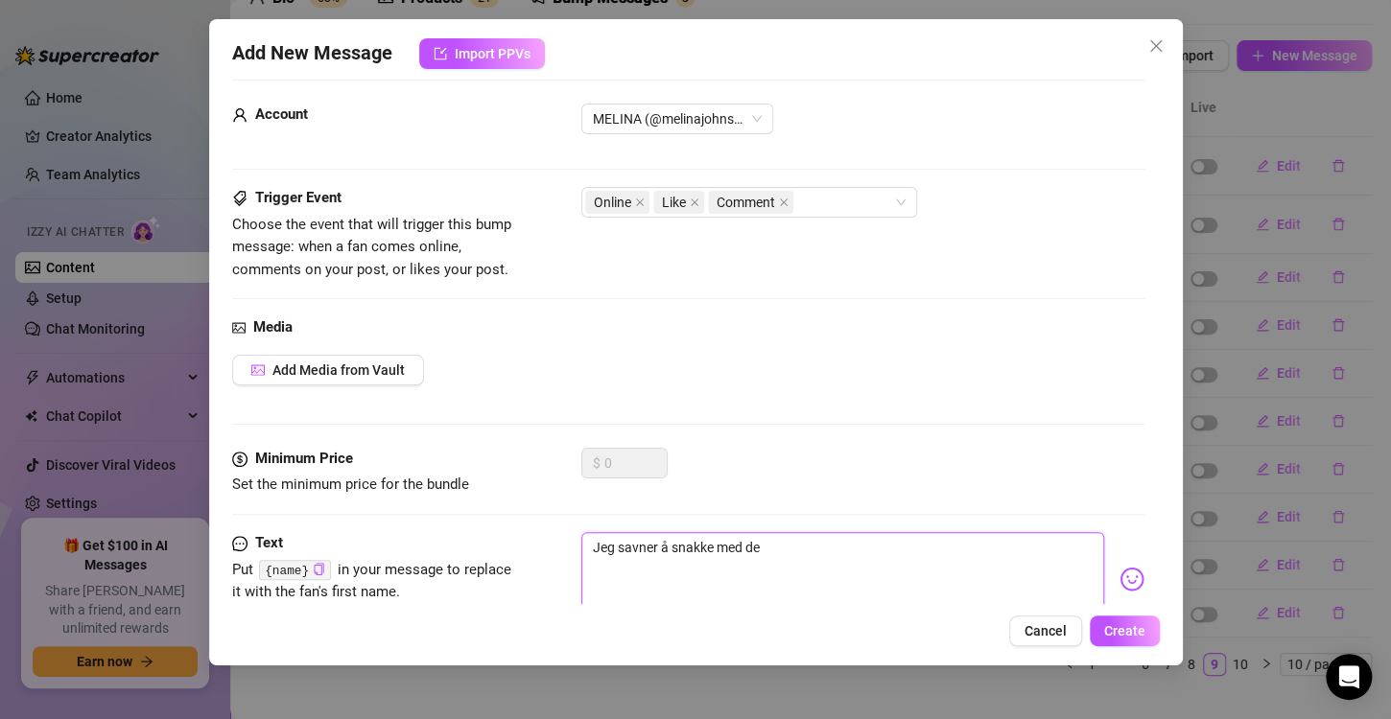
type textarea "Jeg savner å snakke med deg"
type textarea "Jeg savner å snakke med deg."
type textarea "Jeg savner å snakke med deg.."
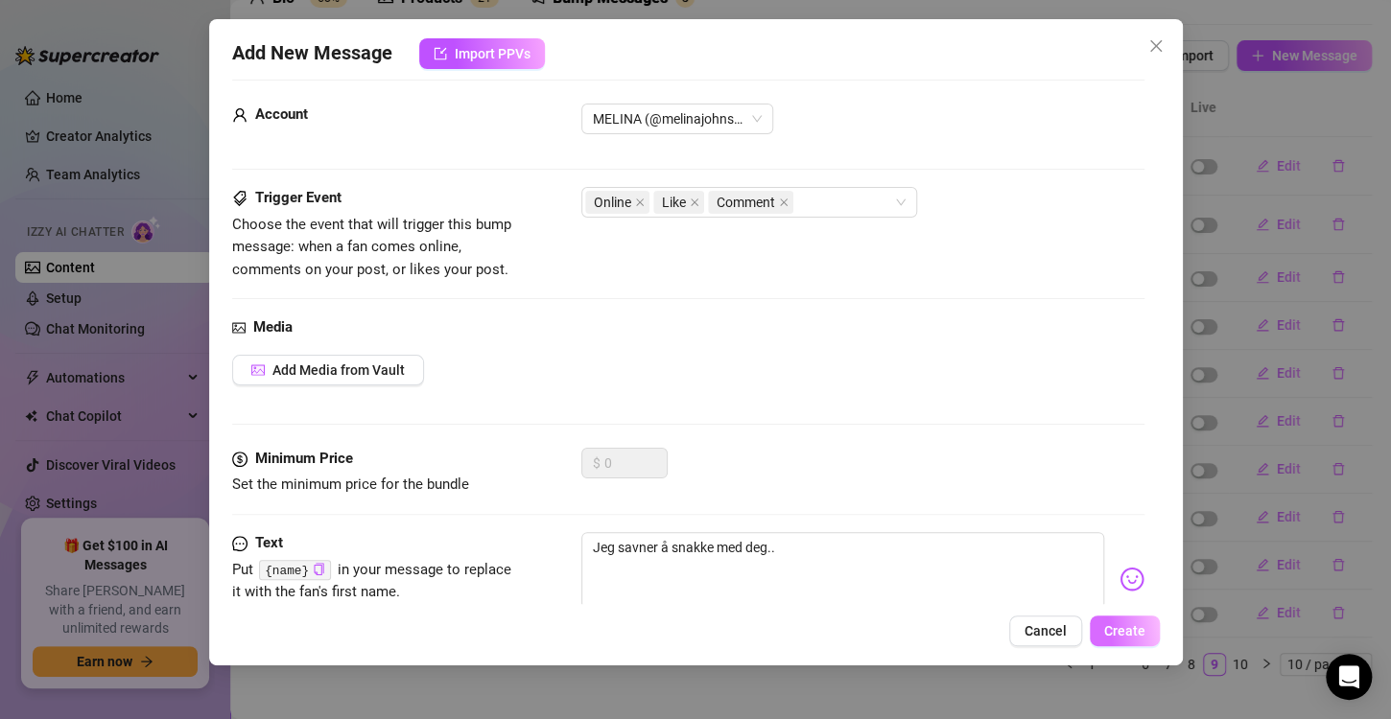
click at [1122, 634] on span "Create" at bounding box center [1124, 630] width 41 height 15
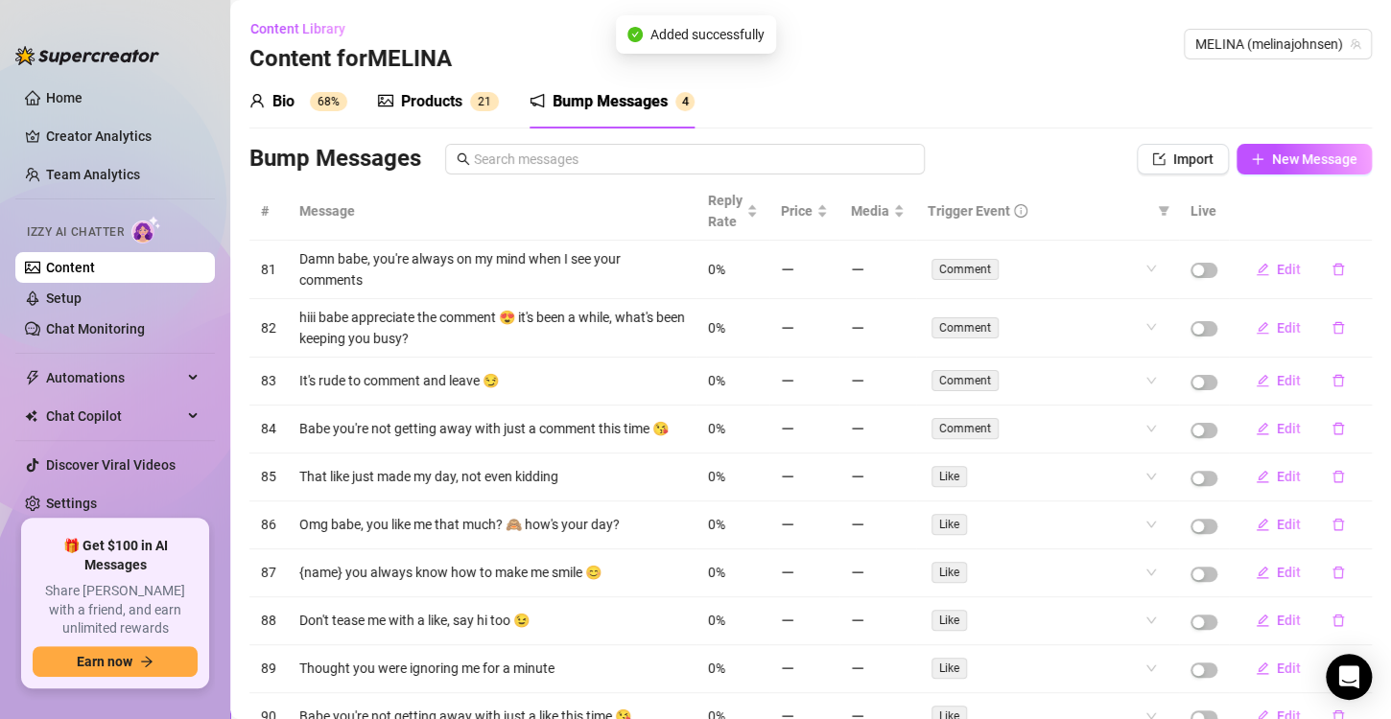
scroll to position [126, 0]
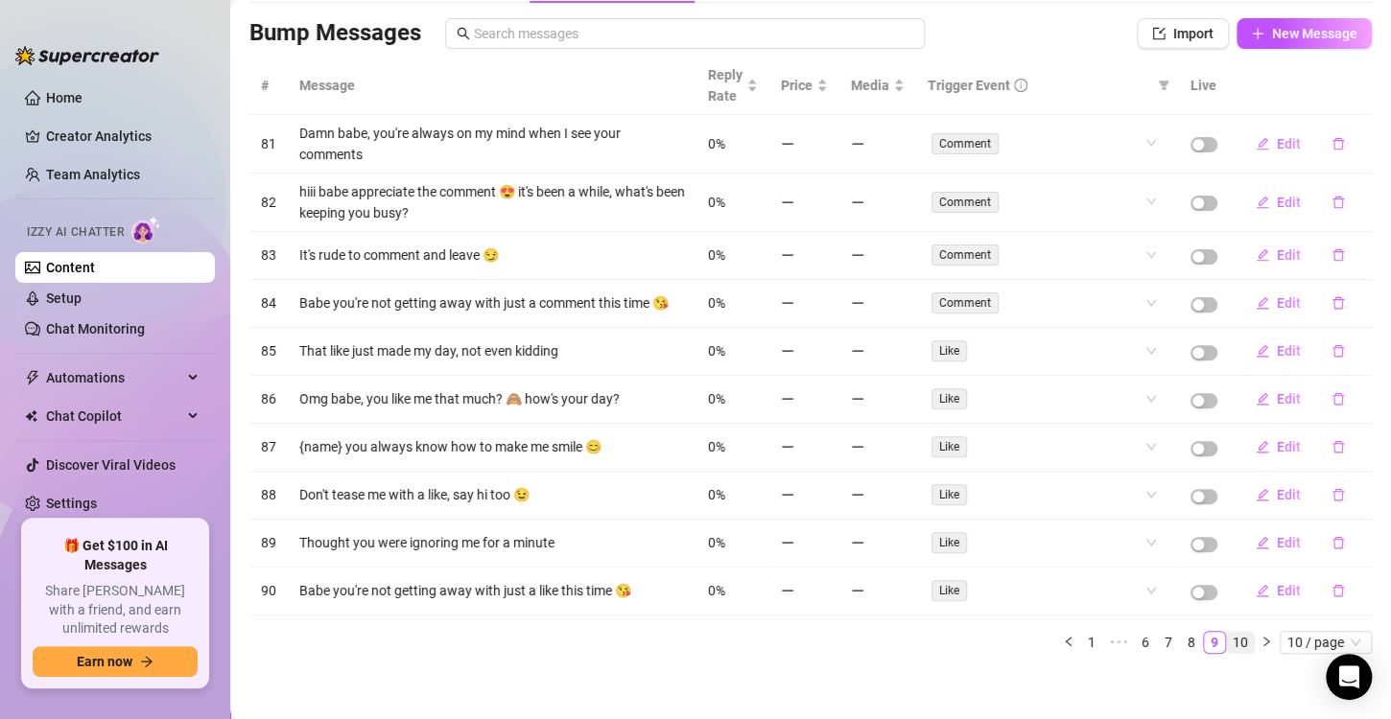
click at [1227, 635] on link "10" at bounding box center [1240, 642] width 27 height 21
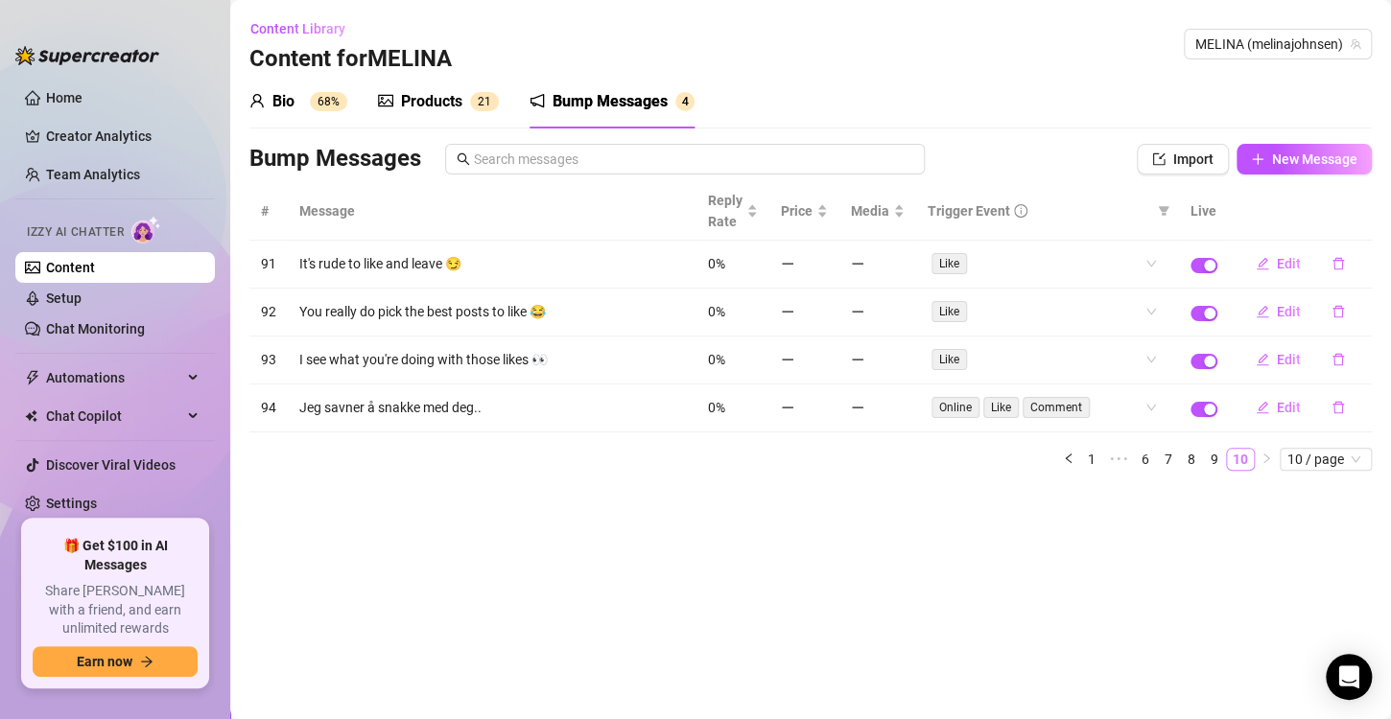
scroll to position [0, 0]
click at [1204, 263] on button "button" at bounding box center [1203, 265] width 27 height 15
click at [1204, 307] on span "button" at bounding box center [1203, 313] width 27 height 15
click at [1207, 358] on div "button" at bounding box center [1210, 362] width 12 height 12
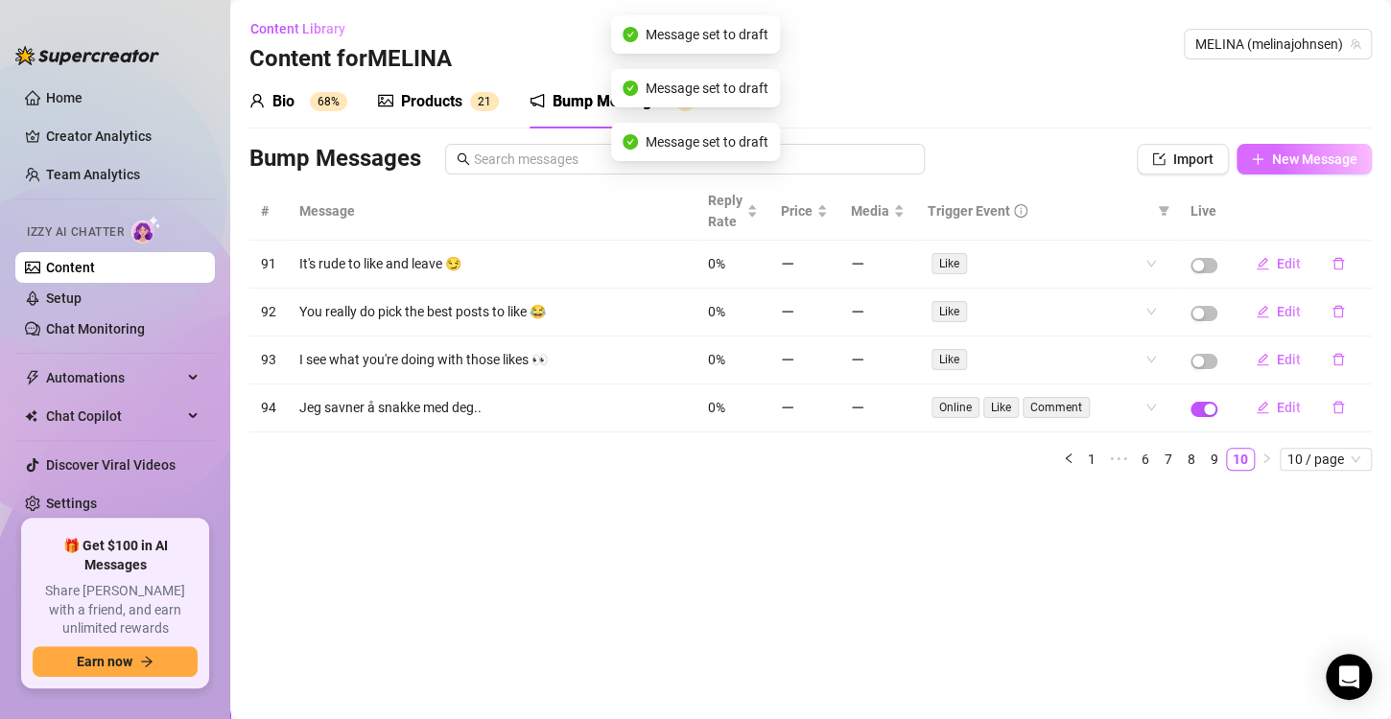
click at [1279, 161] on span "New Message" at bounding box center [1314, 159] width 85 height 15
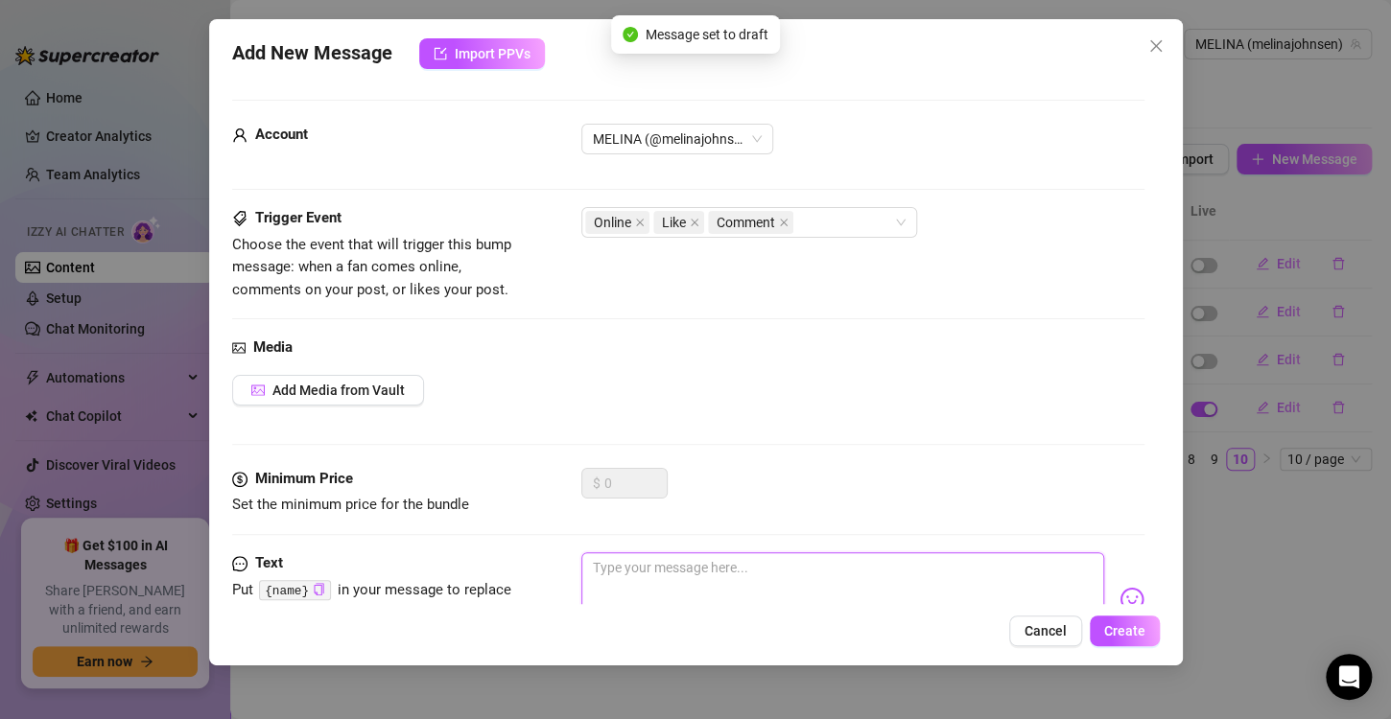
click at [632, 579] on textarea at bounding box center [842, 590] width 523 height 77
type textarea "E"
type textarea "Er"
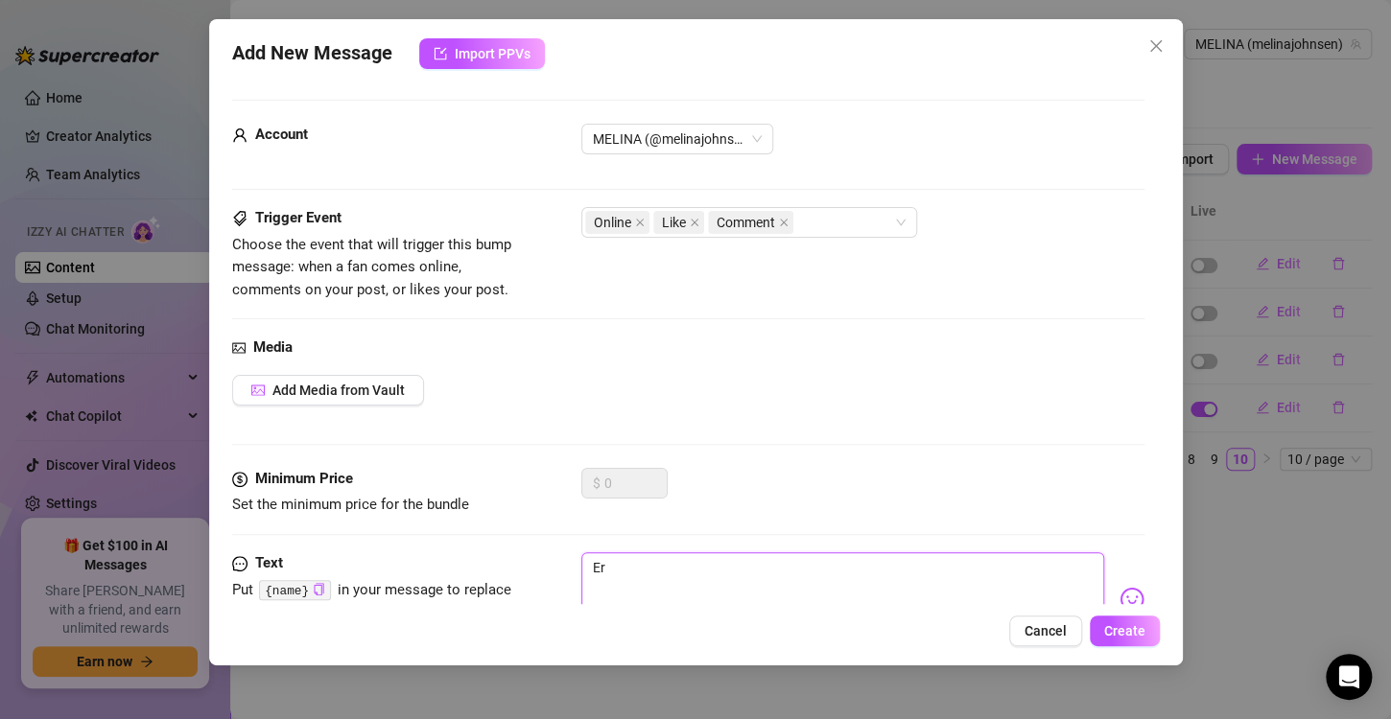
type textarea "Er"
type textarea "Er d"
type textarea "Er du"
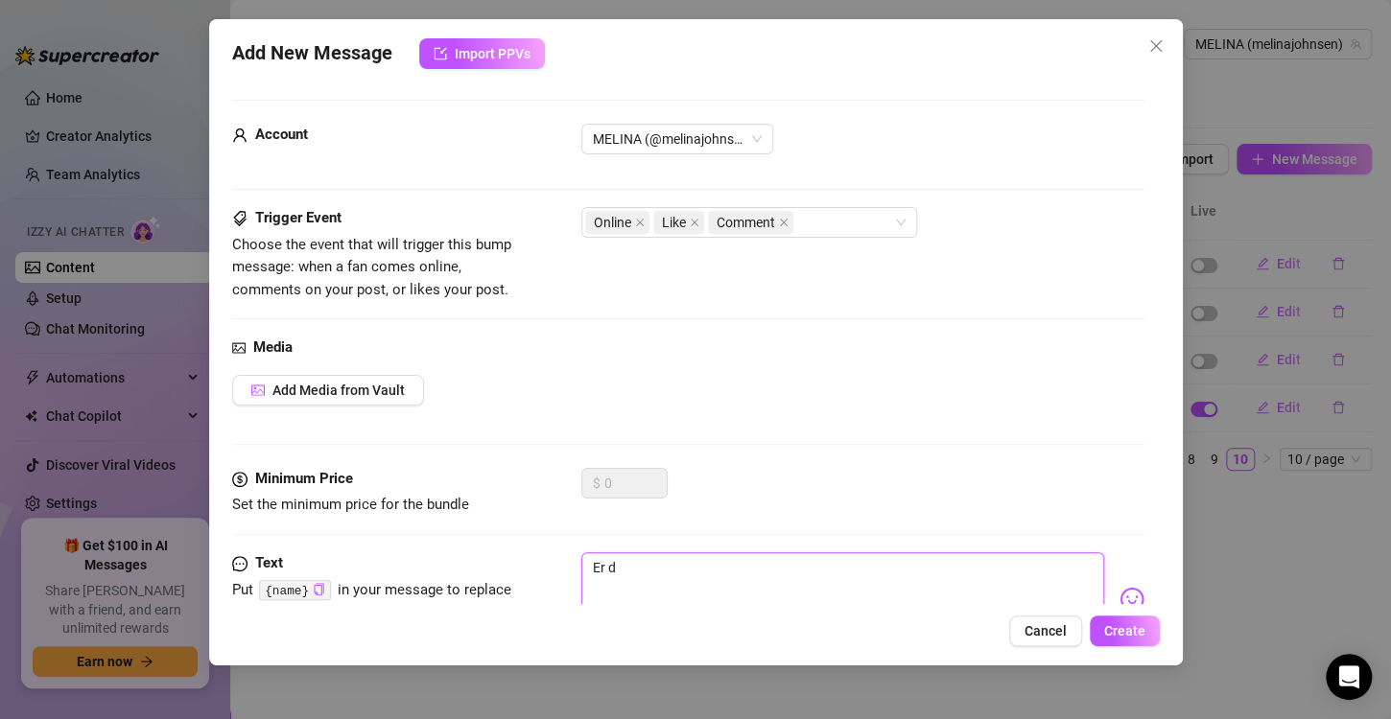
type textarea "Er du"
type textarea "Er du h"
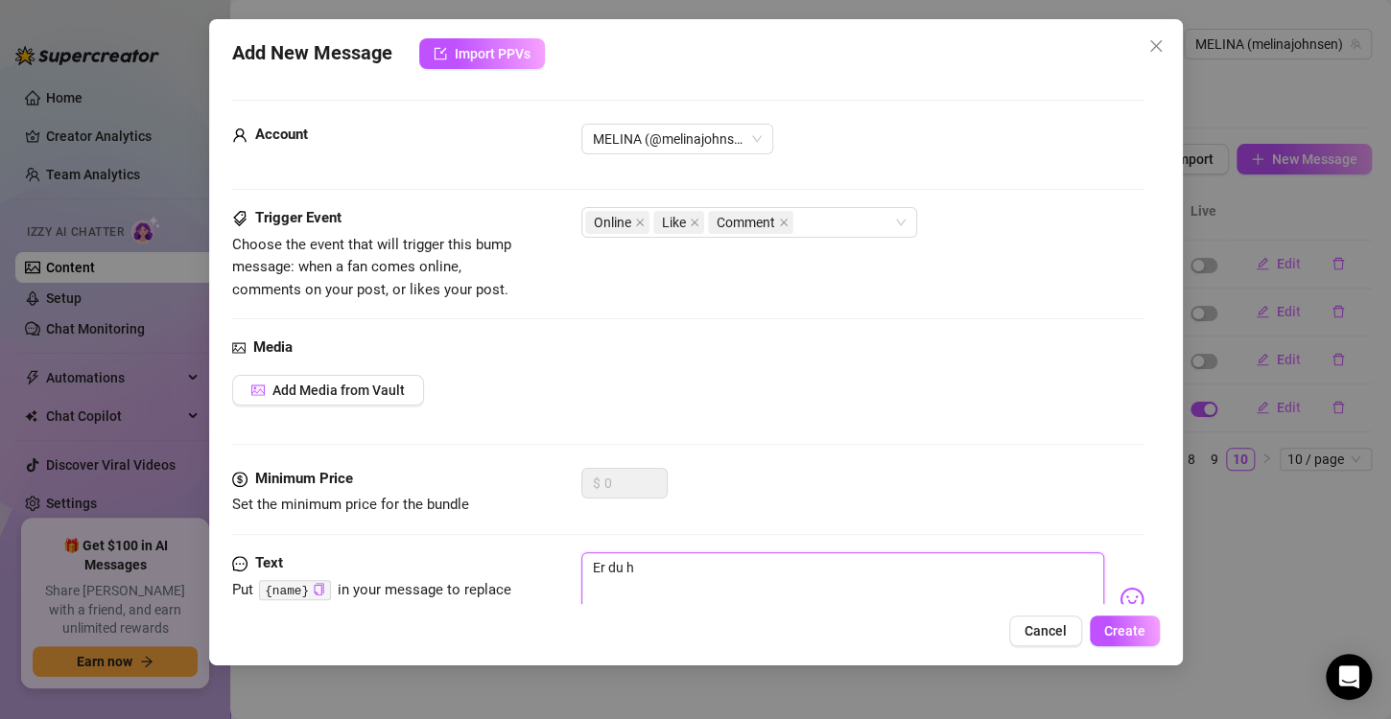
type textarea "Er du he"
type textarea "Er du her"
type textarea "Er du her?"
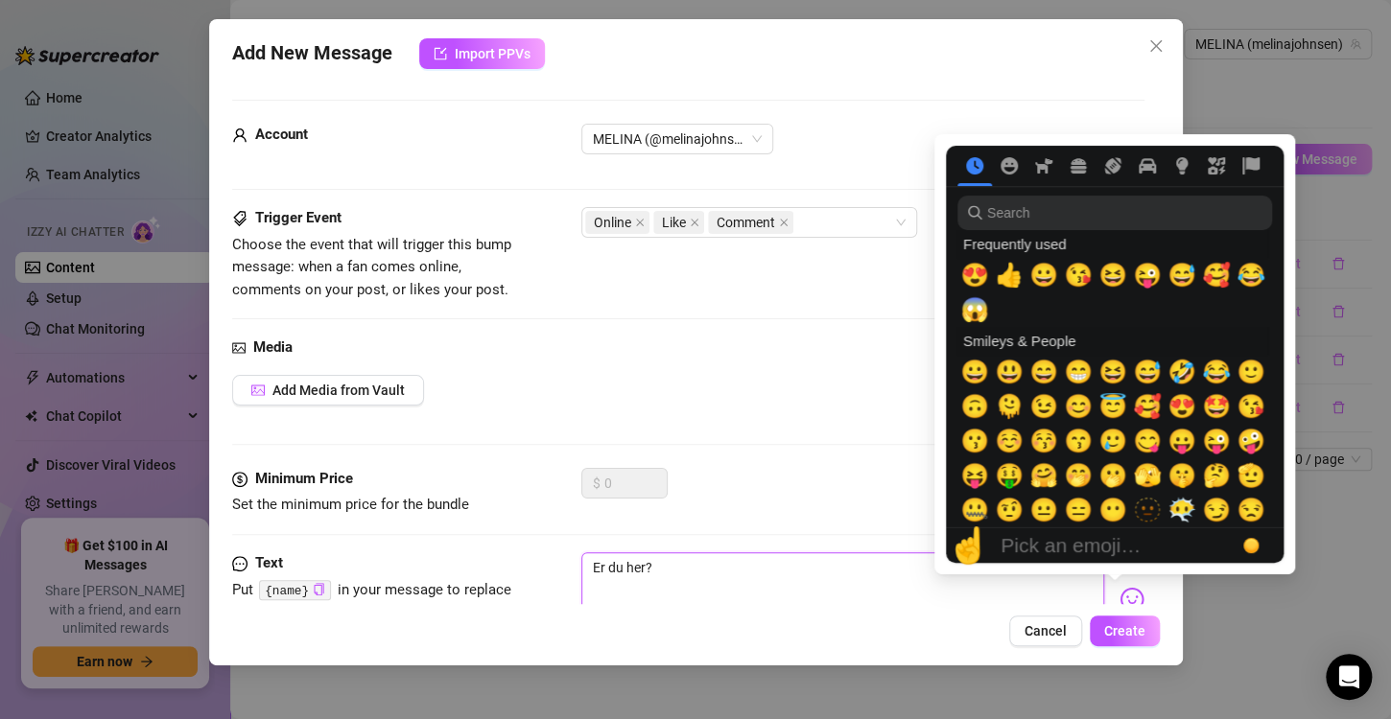
type textarea "Er du her?"
click at [1119, 594] on img at bounding box center [1131, 599] width 25 height 25
click at [1227, 270] on span "🥰" at bounding box center [1216, 275] width 29 height 27
type textarea "Er du her?🥰"
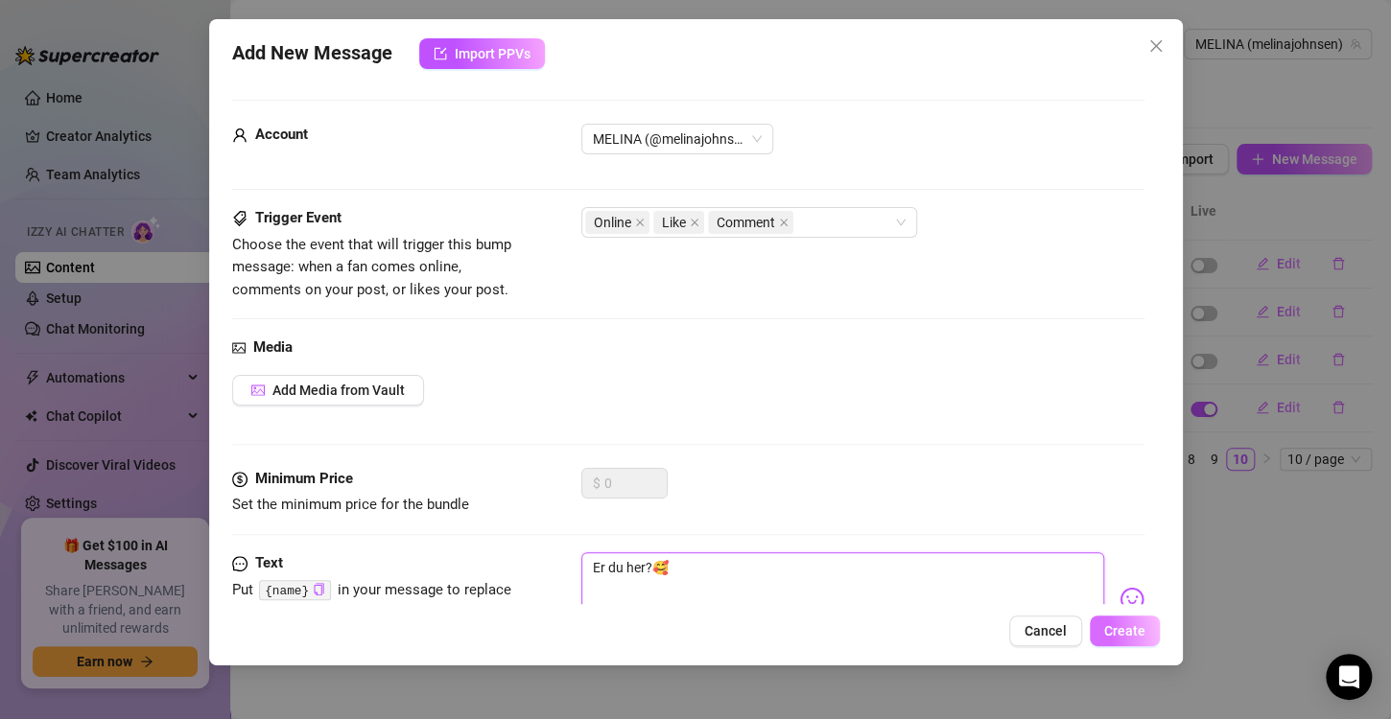
type textarea "Er du her?🥰"
click at [1123, 630] on span "Create" at bounding box center [1124, 630] width 41 height 15
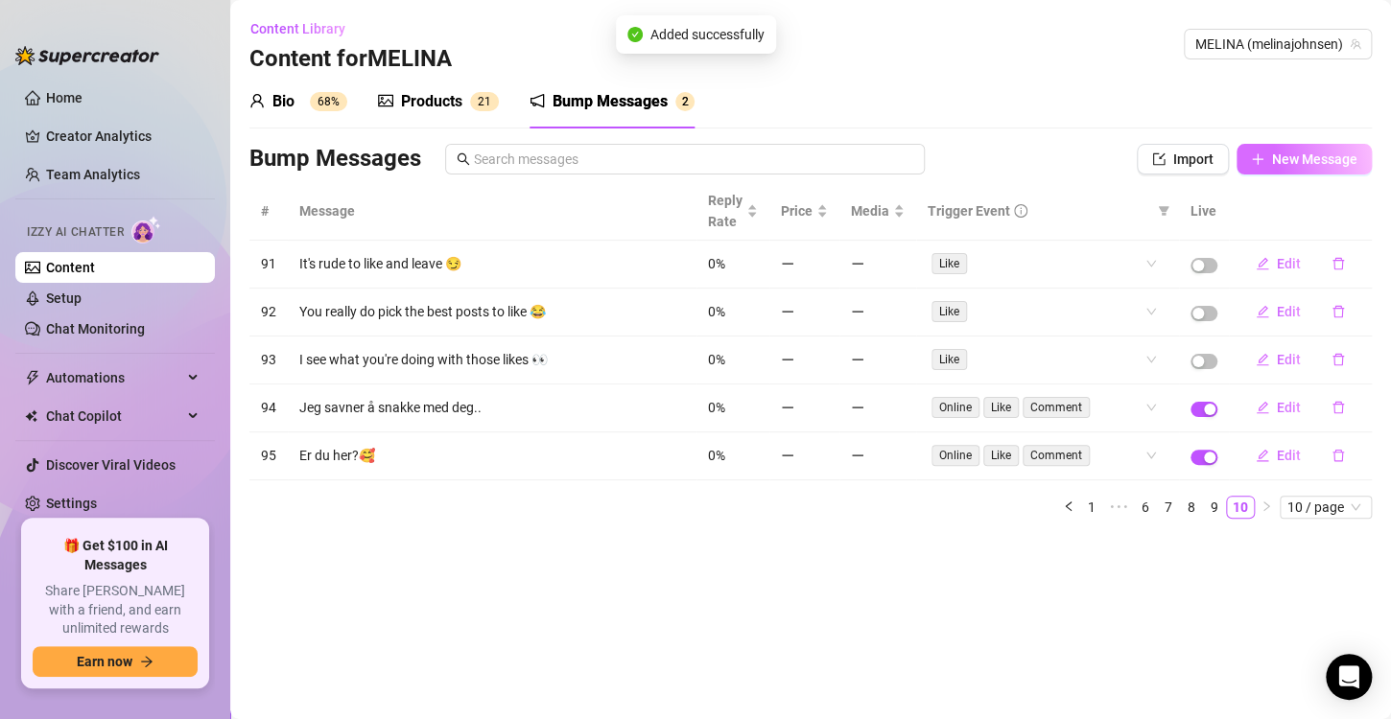
click at [1304, 157] on span "New Message" at bounding box center [1314, 159] width 85 height 15
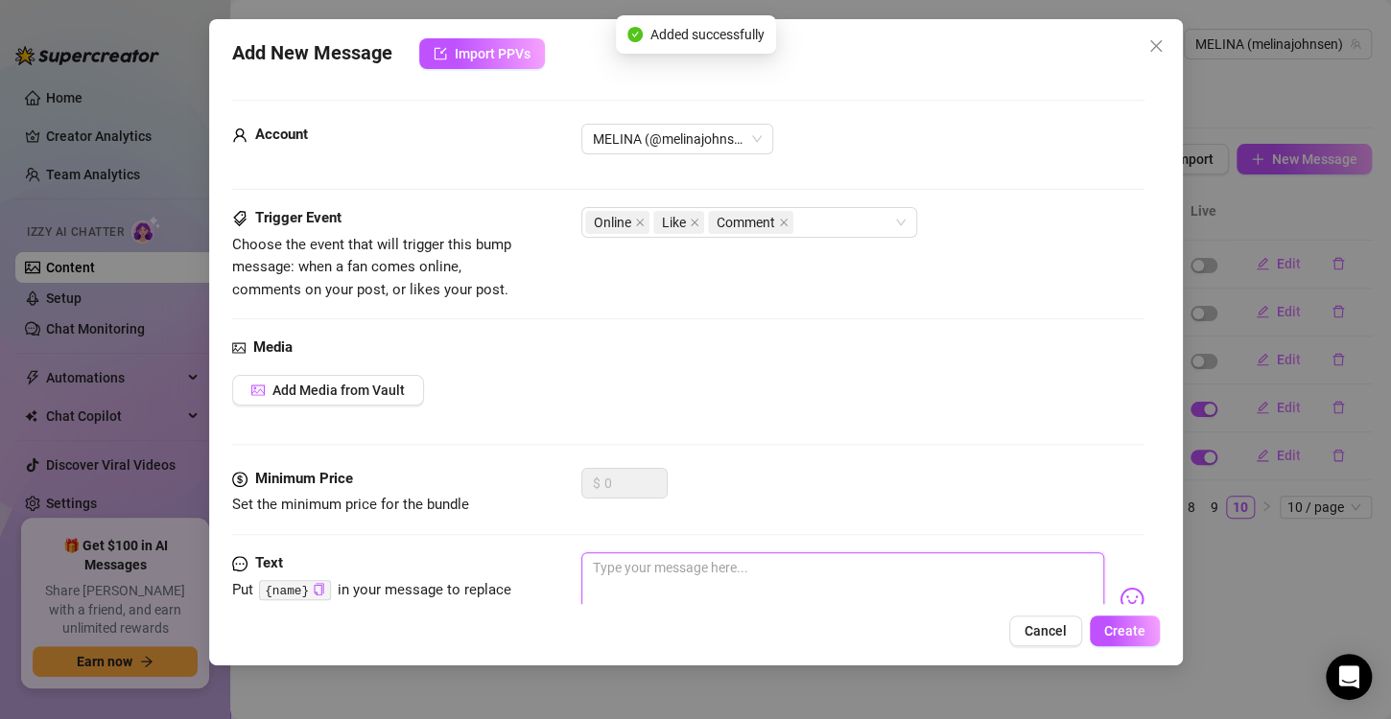
click at [624, 593] on textarea at bounding box center [842, 590] width 523 height 77
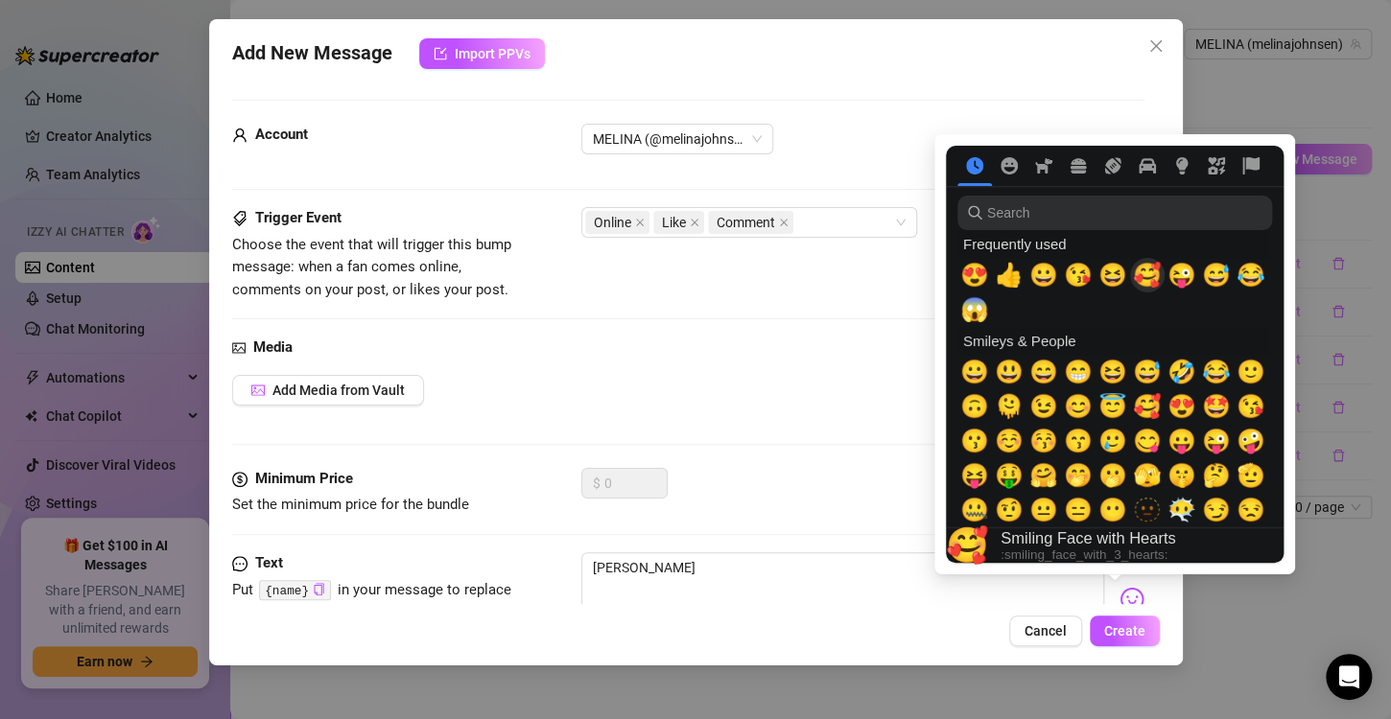
click at [1146, 281] on span "🥰" at bounding box center [1147, 275] width 29 height 27
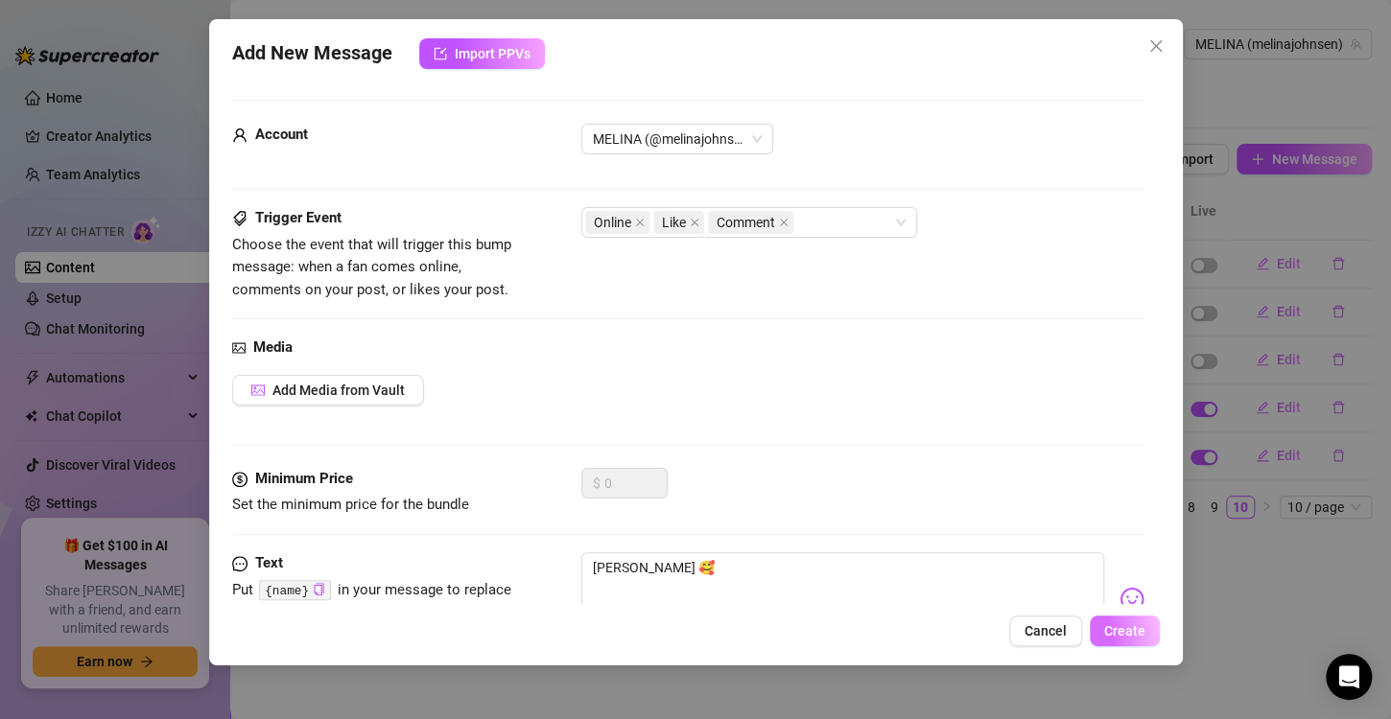
click at [1119, 637] on span "Create" at bounding box center [1124, 630] width 41 height 15
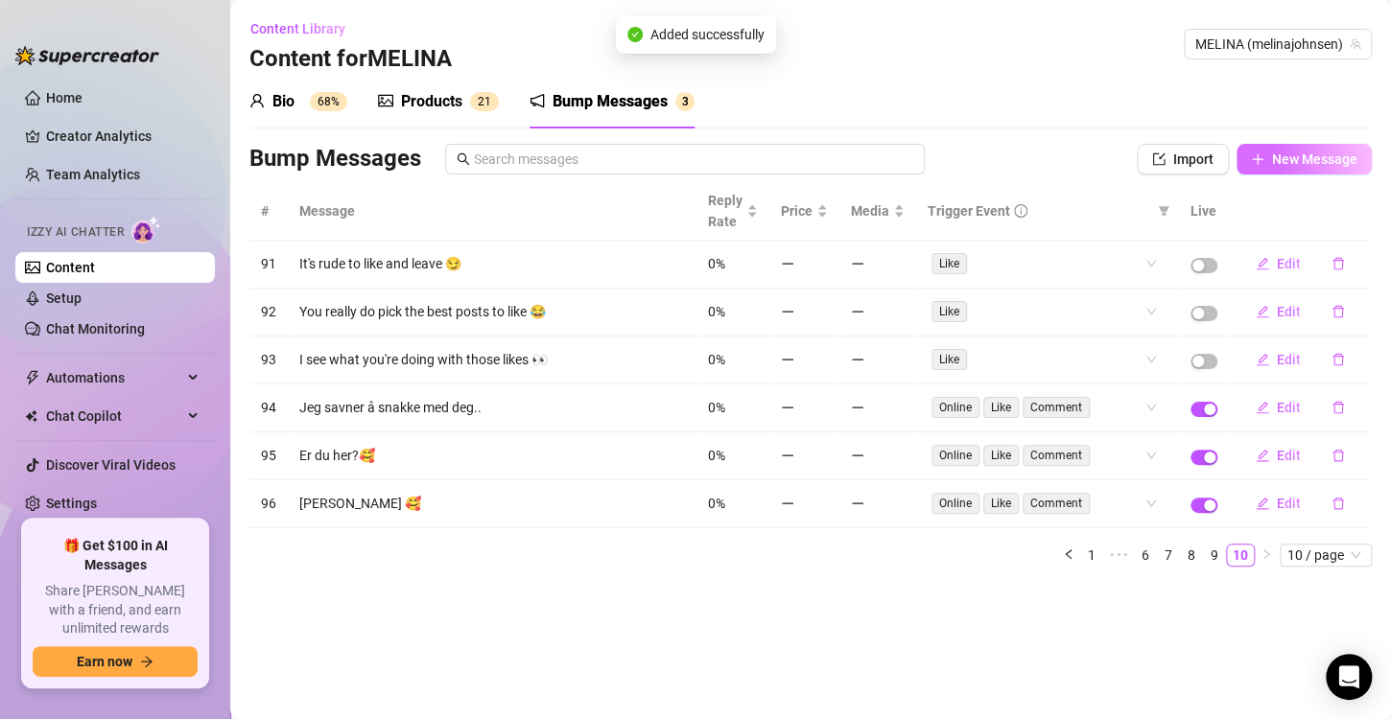
click at [1290, 162] on span "New Message" at bounding box center [1314, 159] width 85 height 15
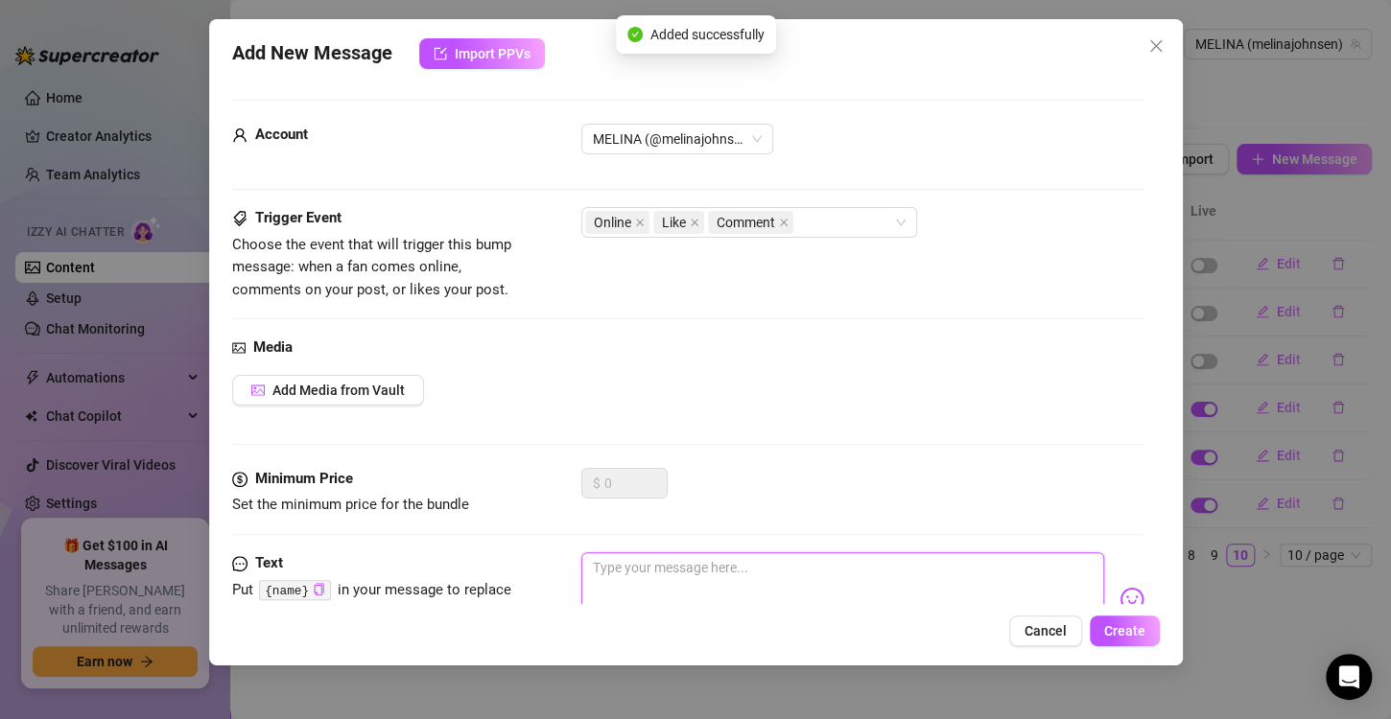
click at [669, 591] on textarea at bounding box center [842, 590] width 523 height 77
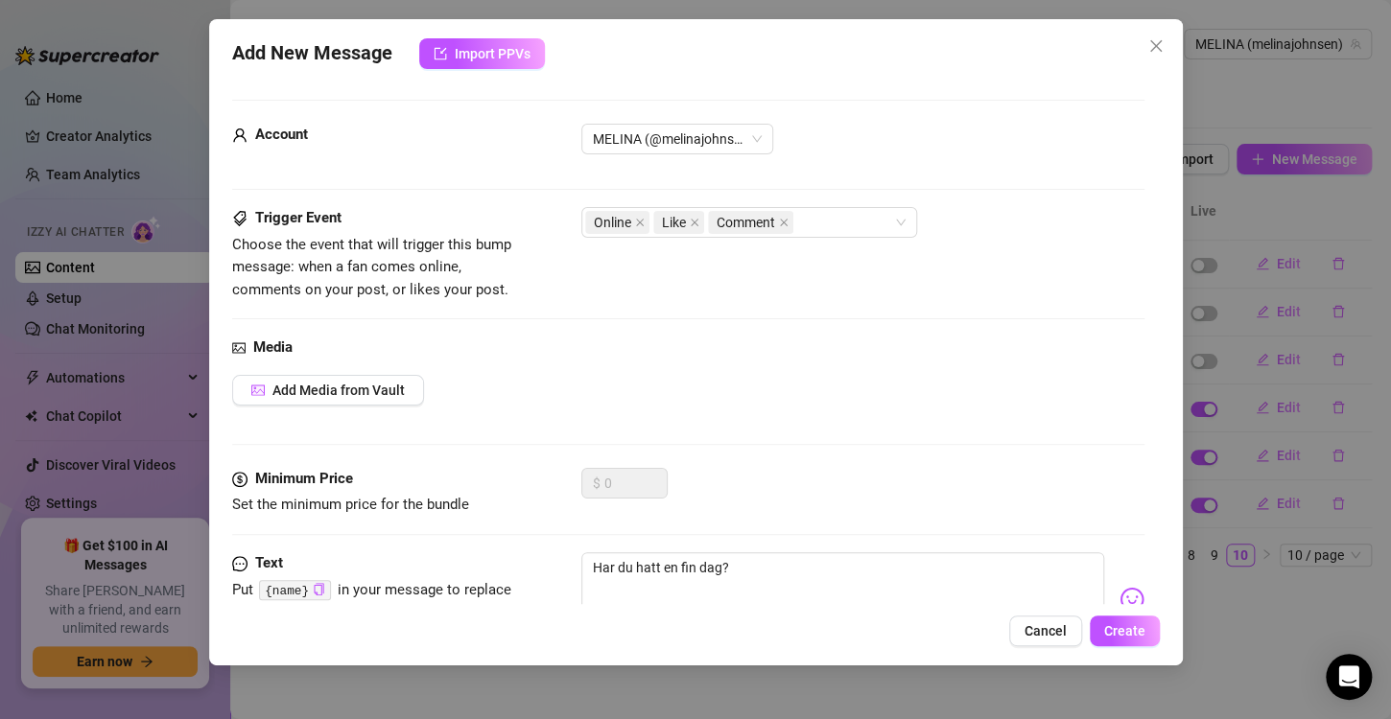
click at [1124, 590] on img at bounding box center [1131, 599] width 25 height 25
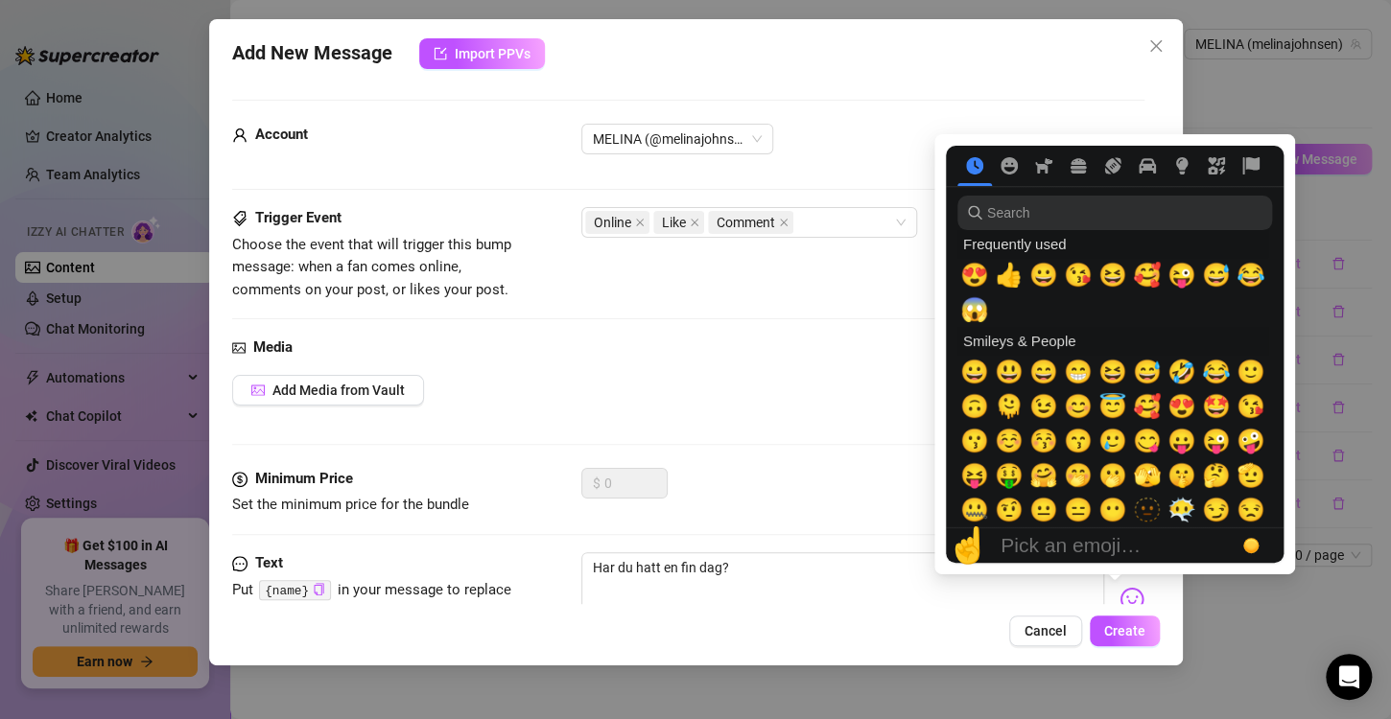
click at [1105, 606] on div "Add New Message Import PPVs Account MELINA (@melinajohnsen) Trigger Event Choos…" at bounding box center [695, 342] width 973 height 646
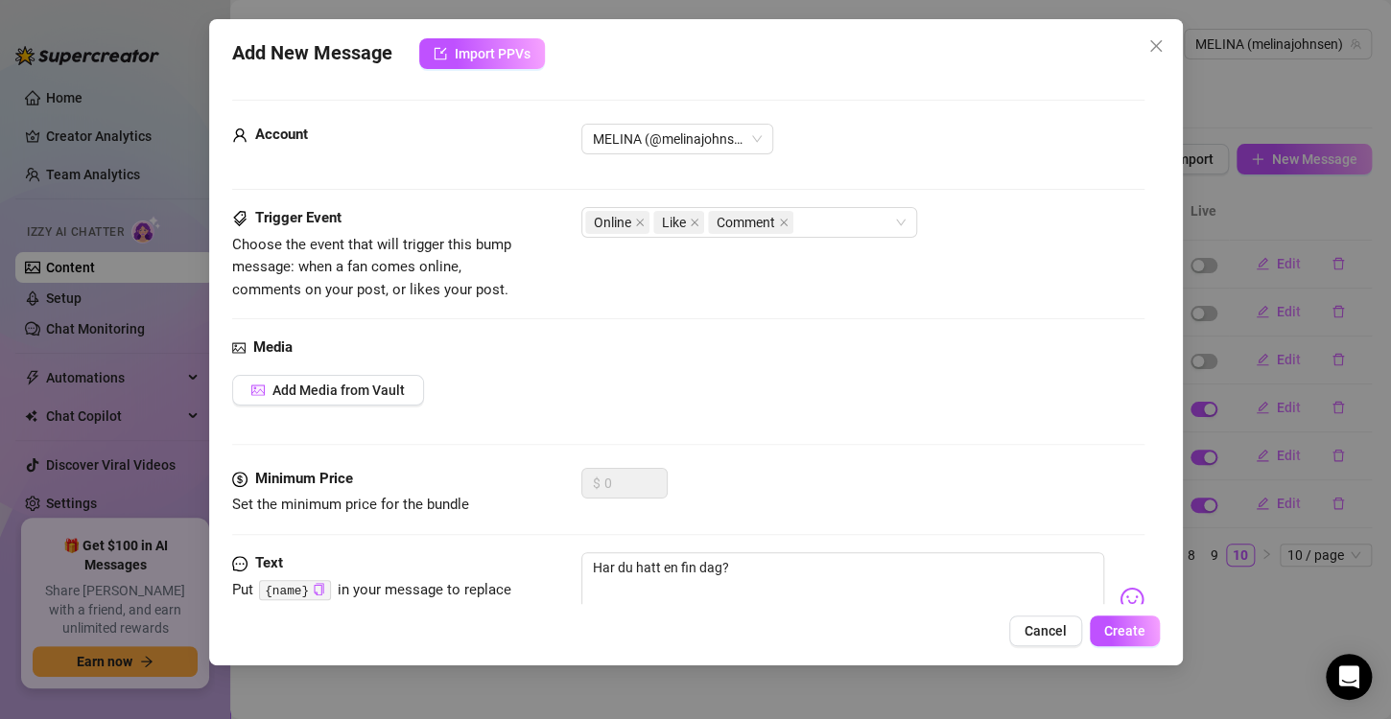
click at [1119, 601] on img at bounding box center [1131, 599] width 25 height 25
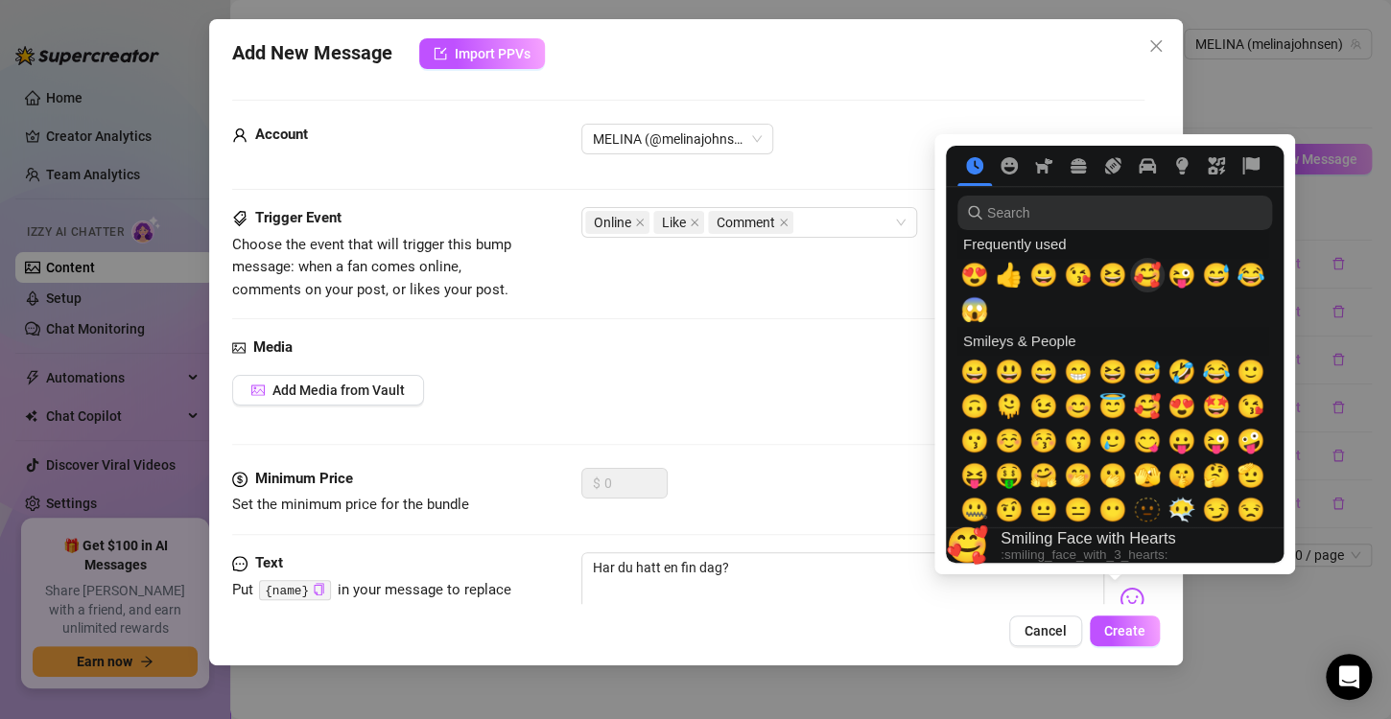
click at [1154, 270] on span "🥰" at bounding box center [1147, 275] width 29 height 27
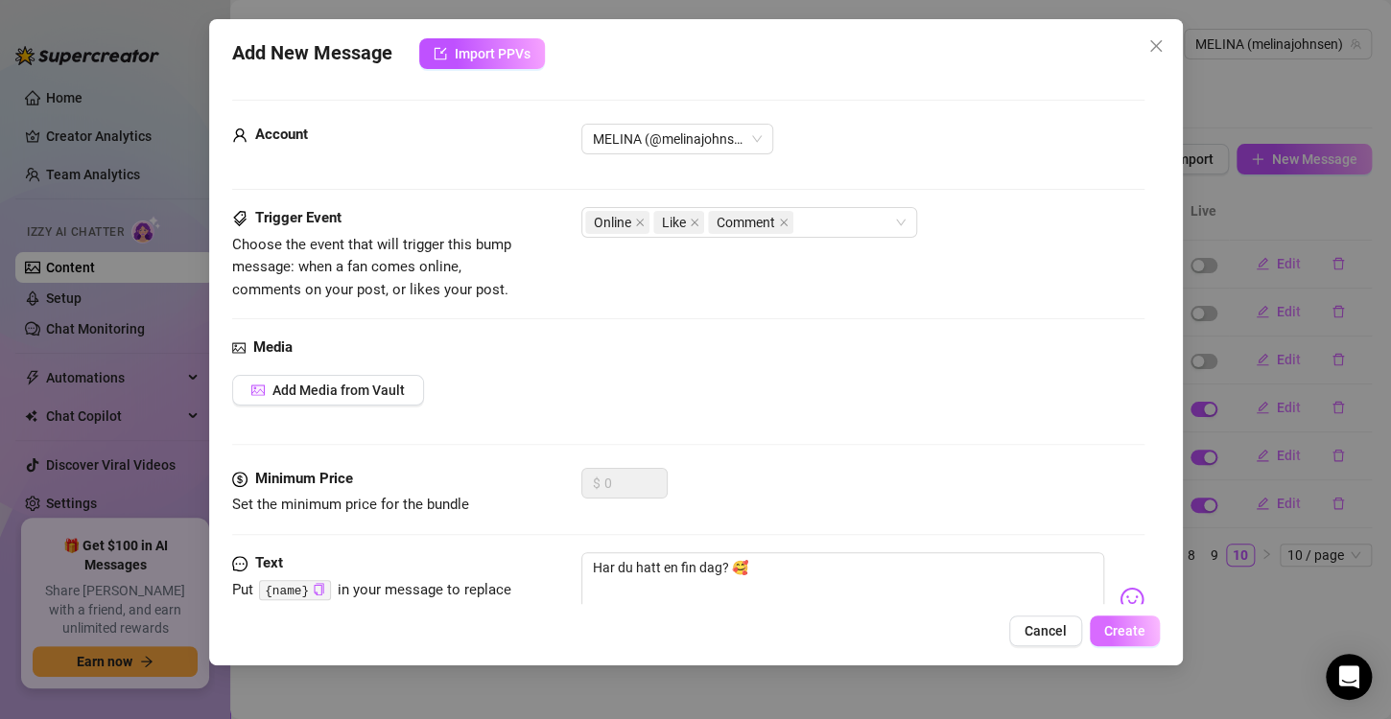
click at [1119, 644] on button "Create" at bounding box center [1124, 631] width 70 height 31
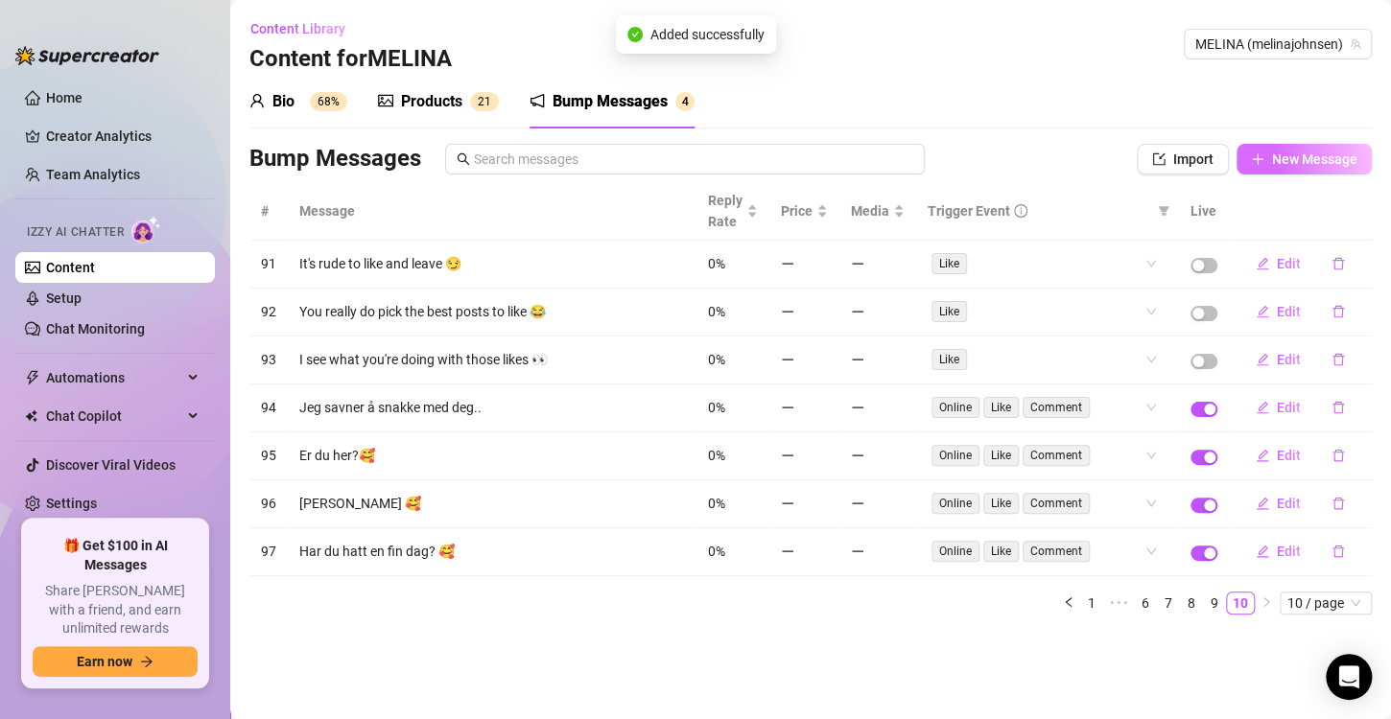
click at [1286, 152] on span "New Message" at bounding box center [1314, 159] width 85 height 15
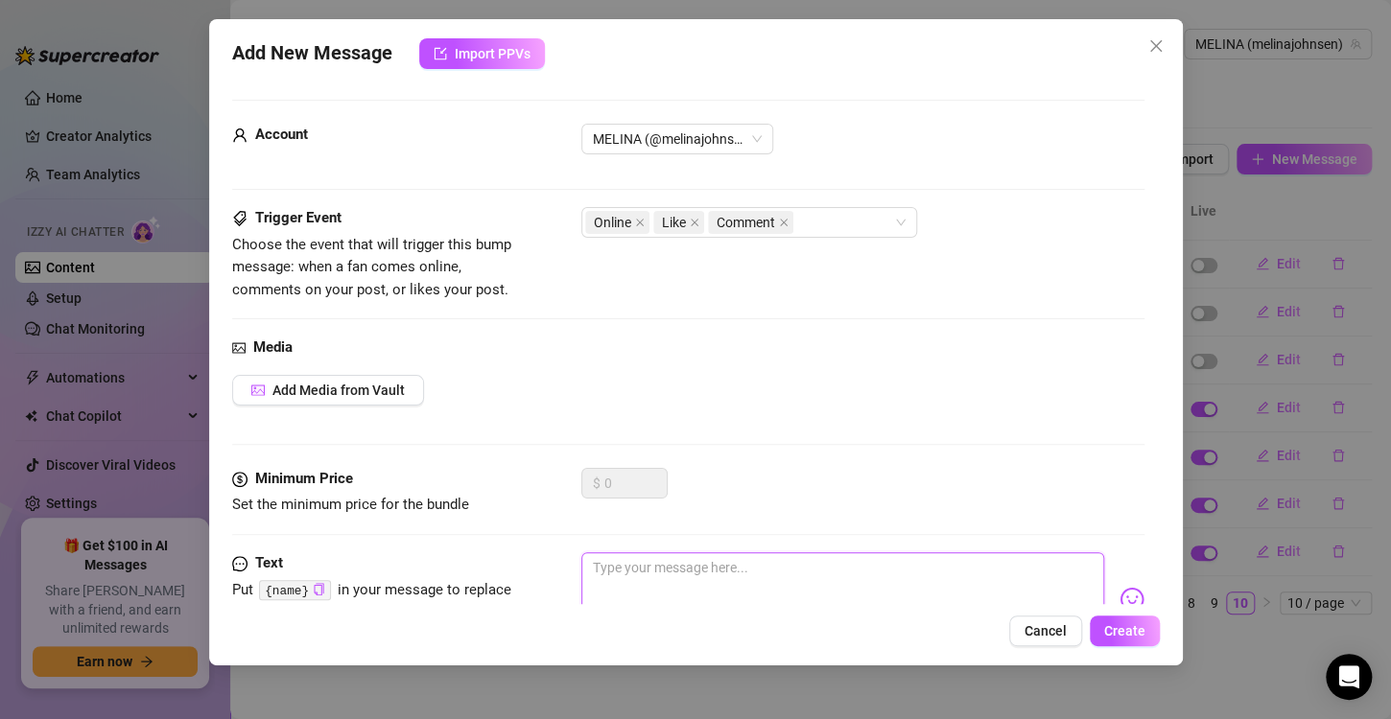
click at [666, 582] on textarea at bounding box center [842, 590] width 523 height 77
click at [1119, 592] on img at bounding box center [1131, 599] width 25 height 25
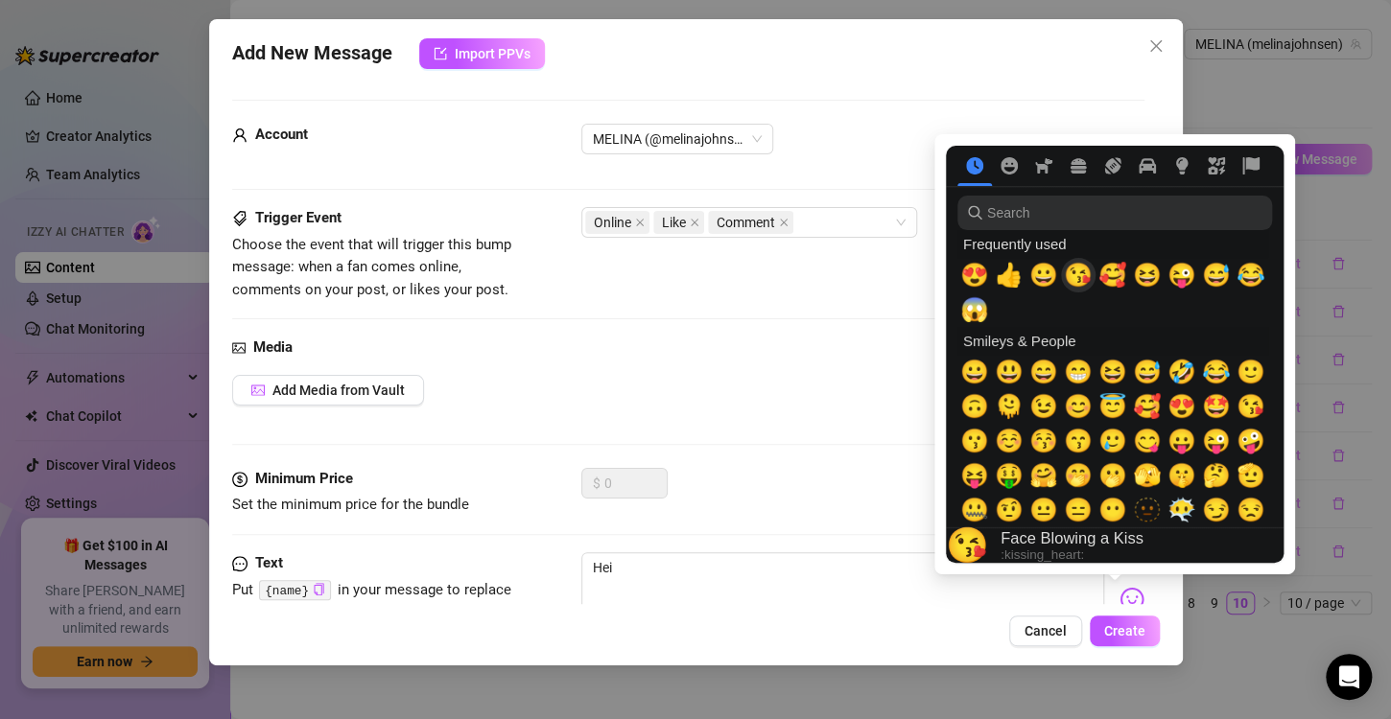
drag, startPoint x: 1115, startPoint y: 270, endPoint x: 1073, endPoint y: 271, distance: 42.2
click at [1073, 271] on div "😍 👍 😀 😘 🥰 😆 😜 😅 😂" at bounding box center [1112, 275] width 311 height 35
click at [1073, 271] on span "😘" at bounding box center [1078, 275] width 29 height 27
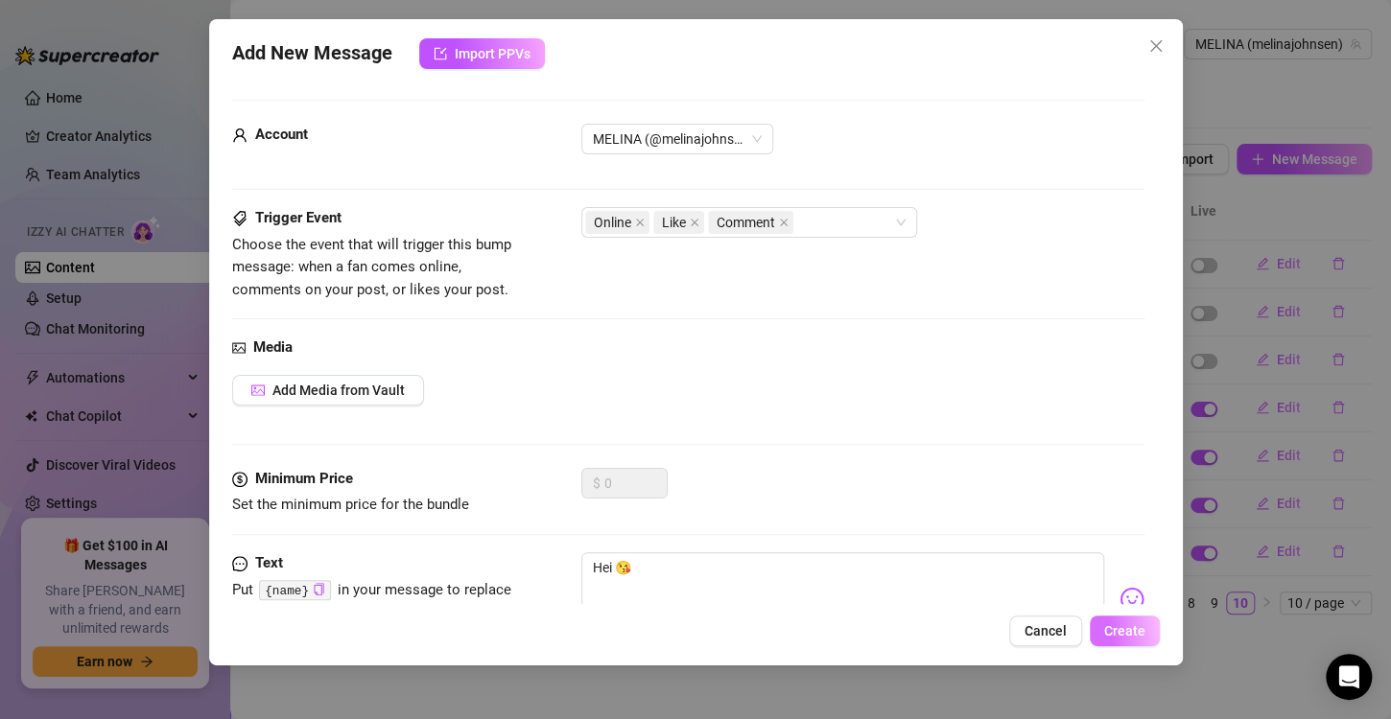
click at [1131, 635] on span "Create" at bounding box center [1124, 630] width 41 height 15
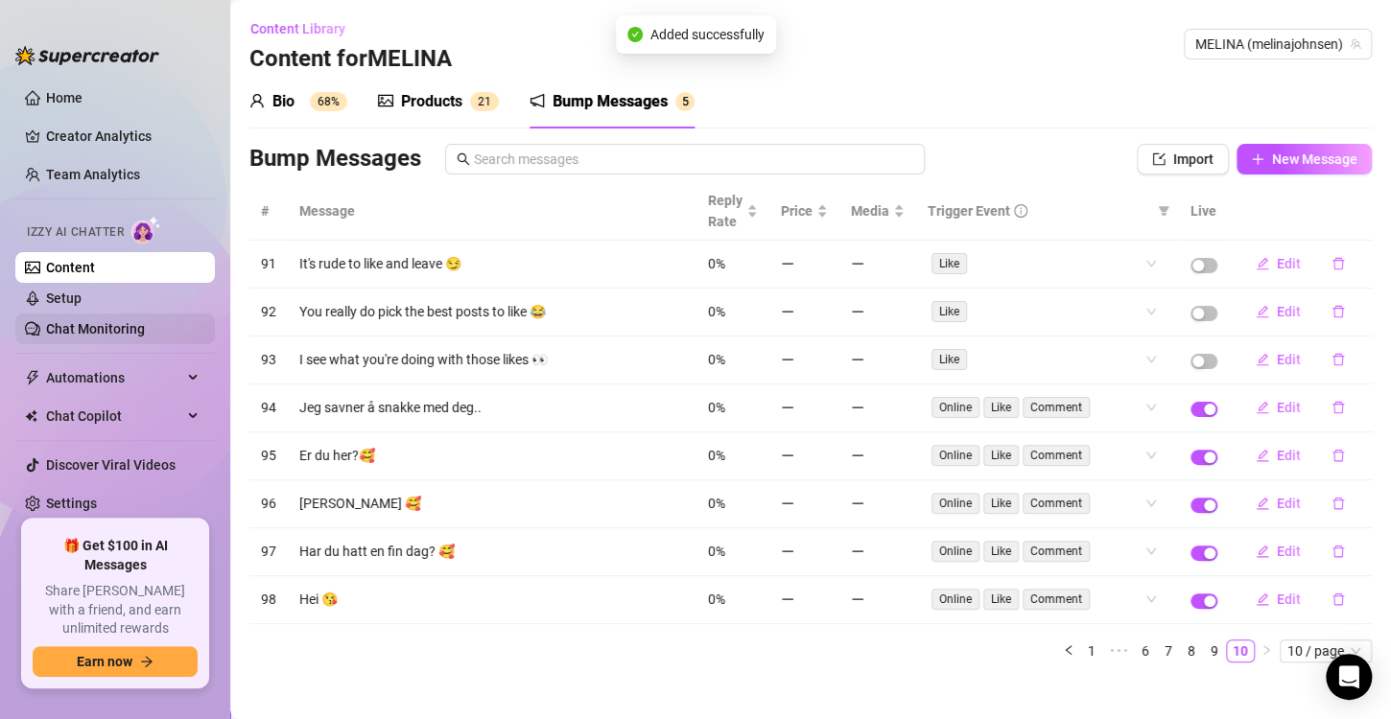
click at [101, 331] on link "Chat Monitoring" at bounding box center [95, 328] width 99 height 15
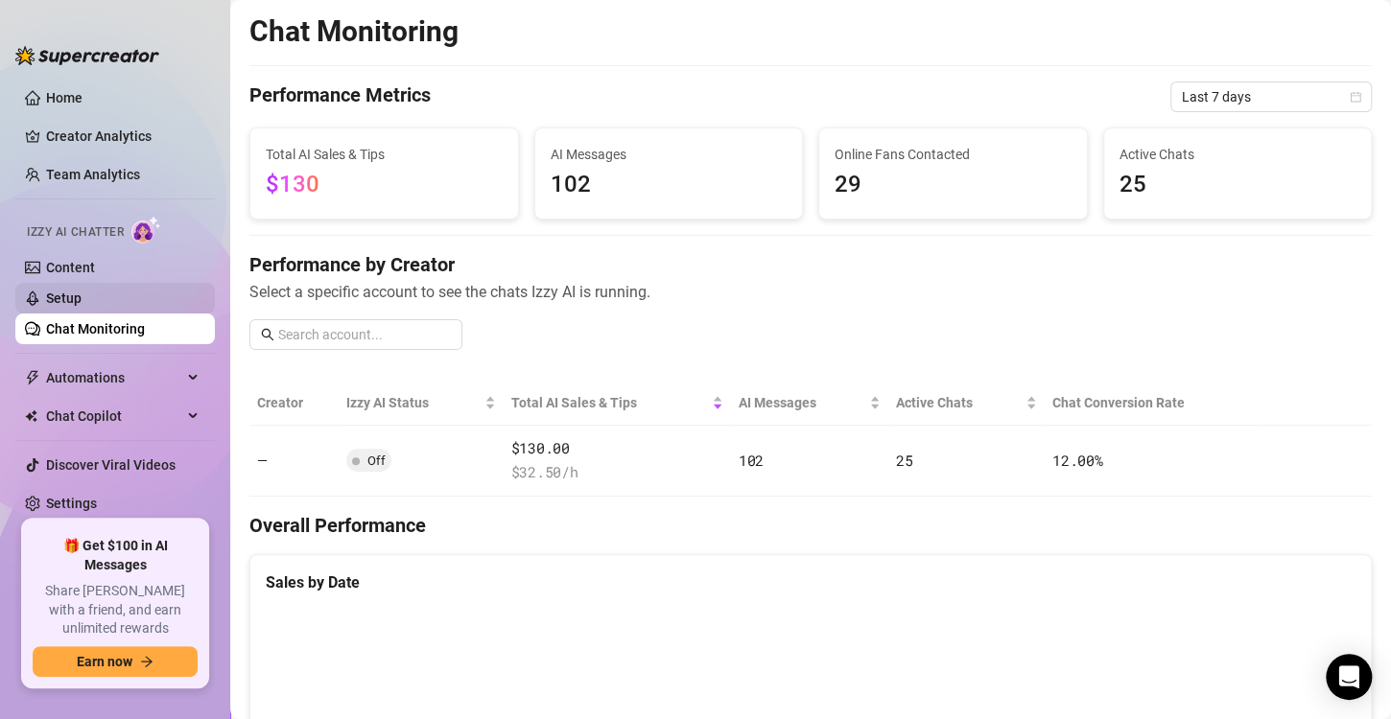
click at [79, 292] on link "Setup" at bounding box center [63, 298] width 35 height 15
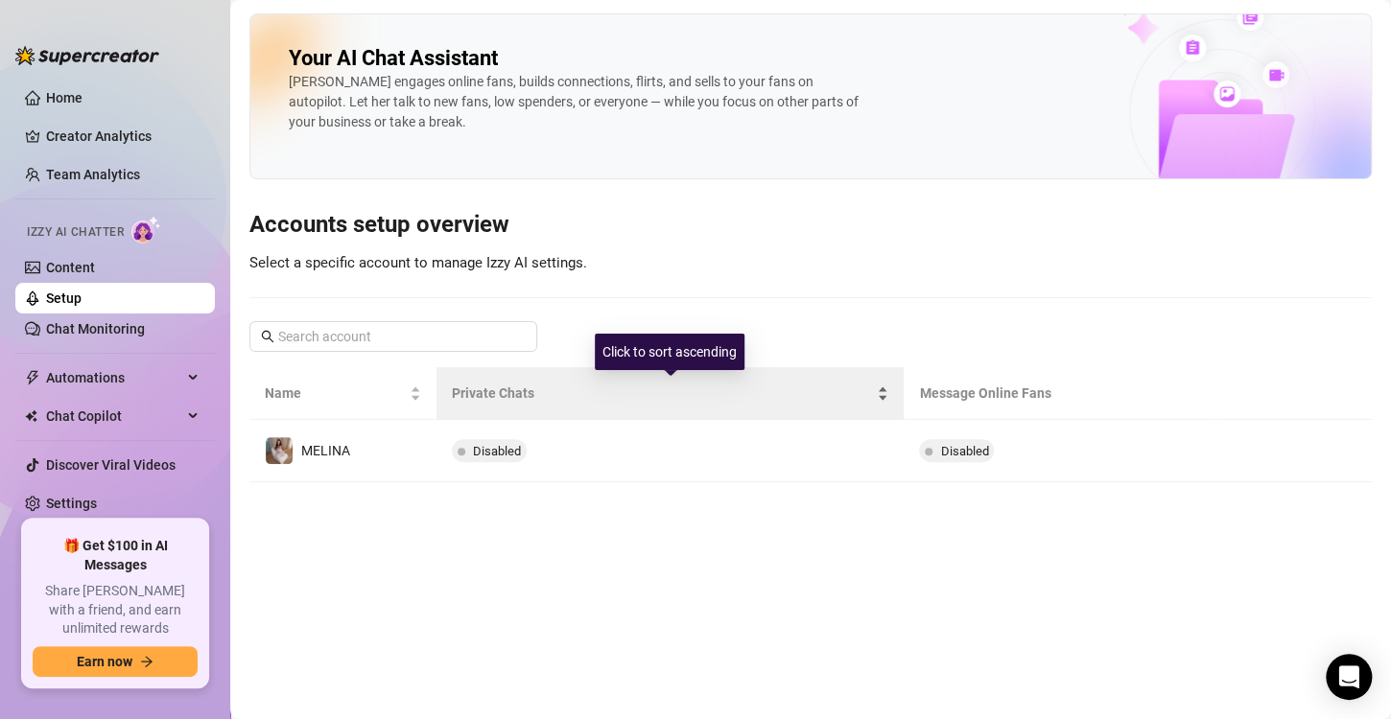
click at [653, 404] on div "Private Chats" at bounding box center [670, 393] width 437 height 21
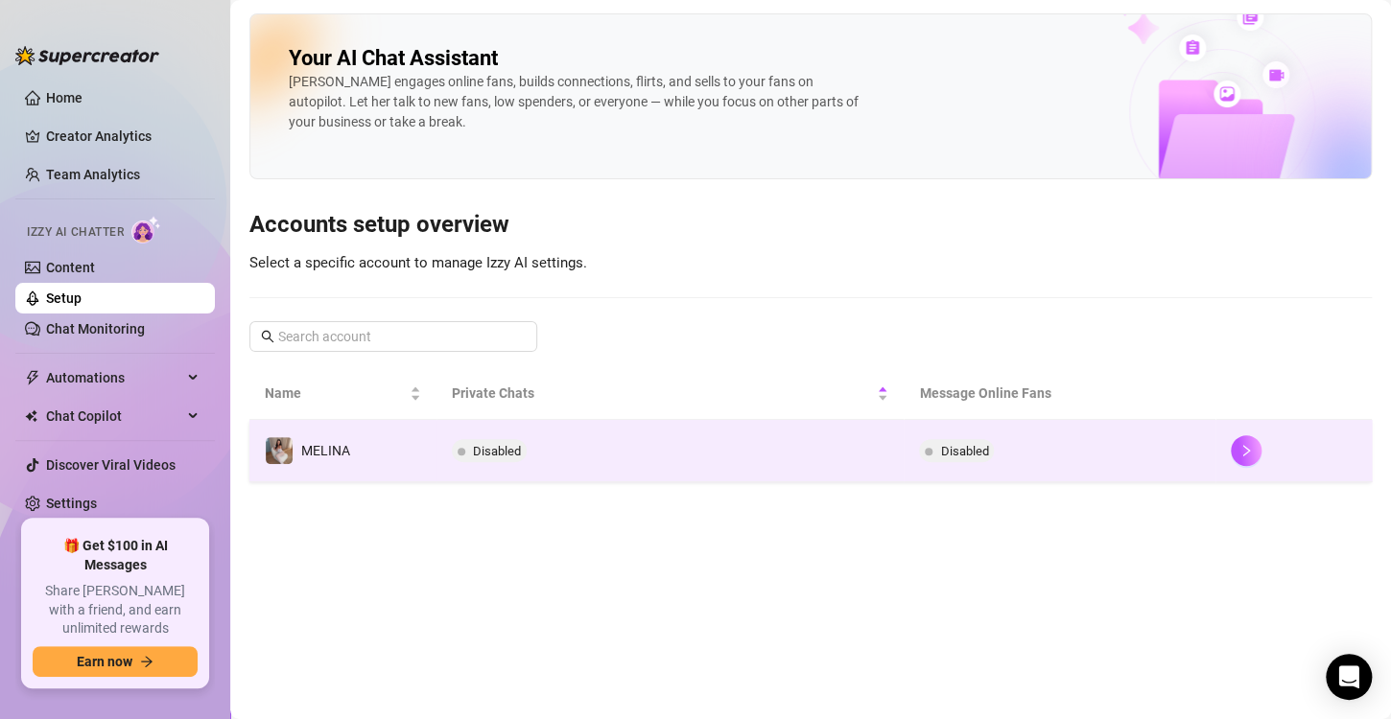
click at [621, 464] on td "Disabled" at bounding box center [670, 451] width 468 height 62
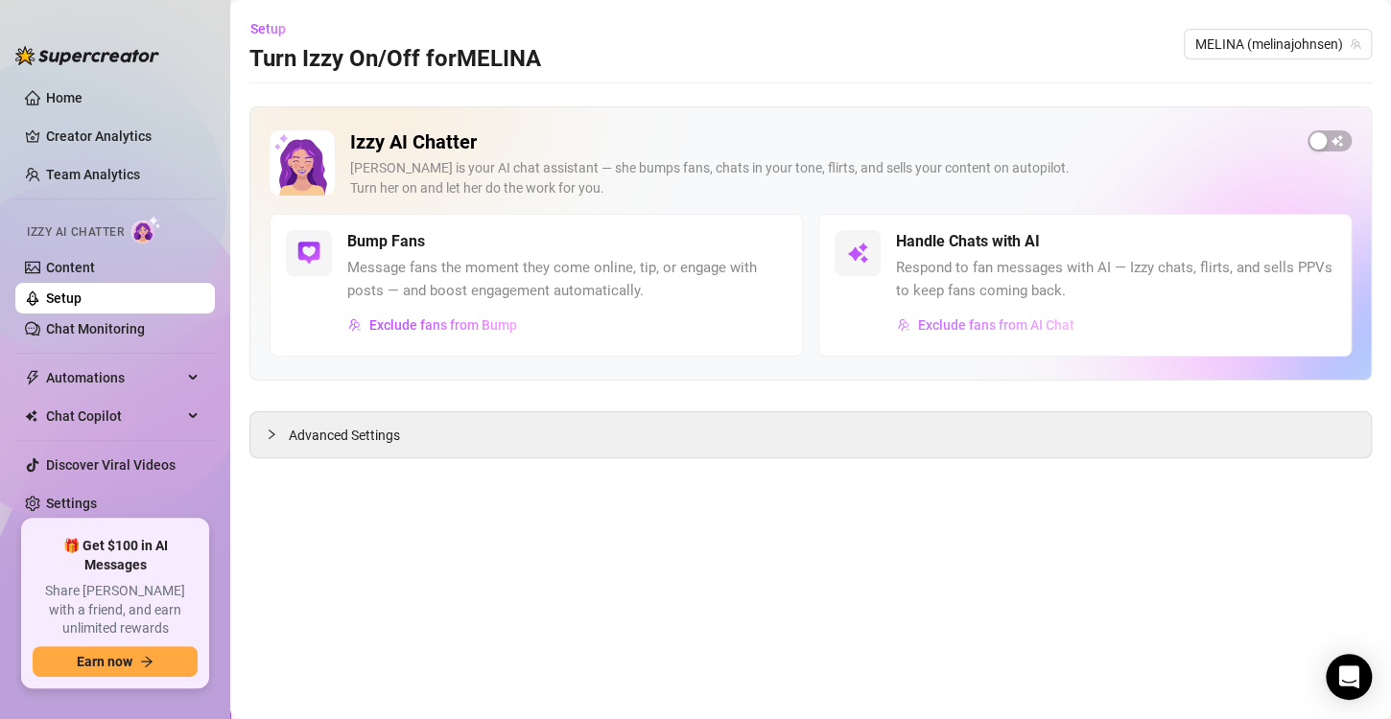
click at [1002, 334] on button "Exclude fans from AI Chat" at bounding box center [985, 325] width 179 height 31
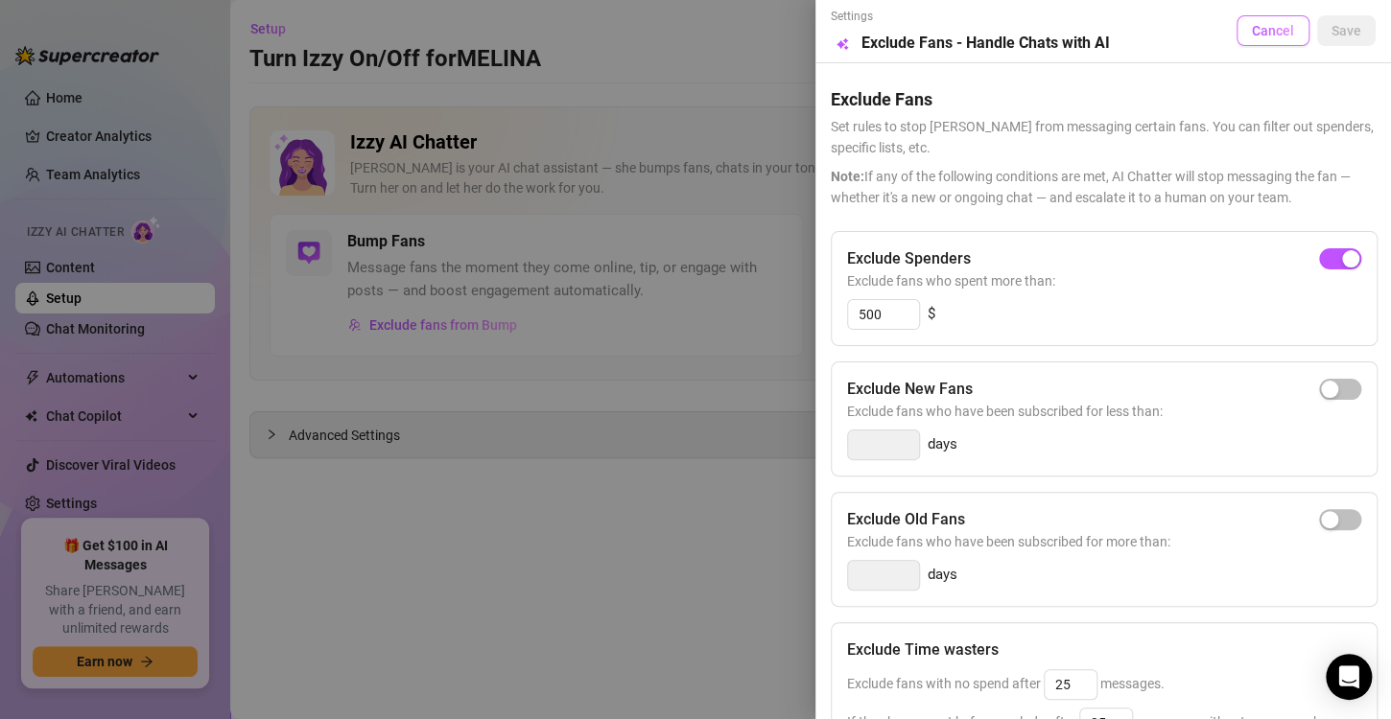
click at [1257, 25] on span "Cancel" at bounding box center [1273, 30] width 42 height 15
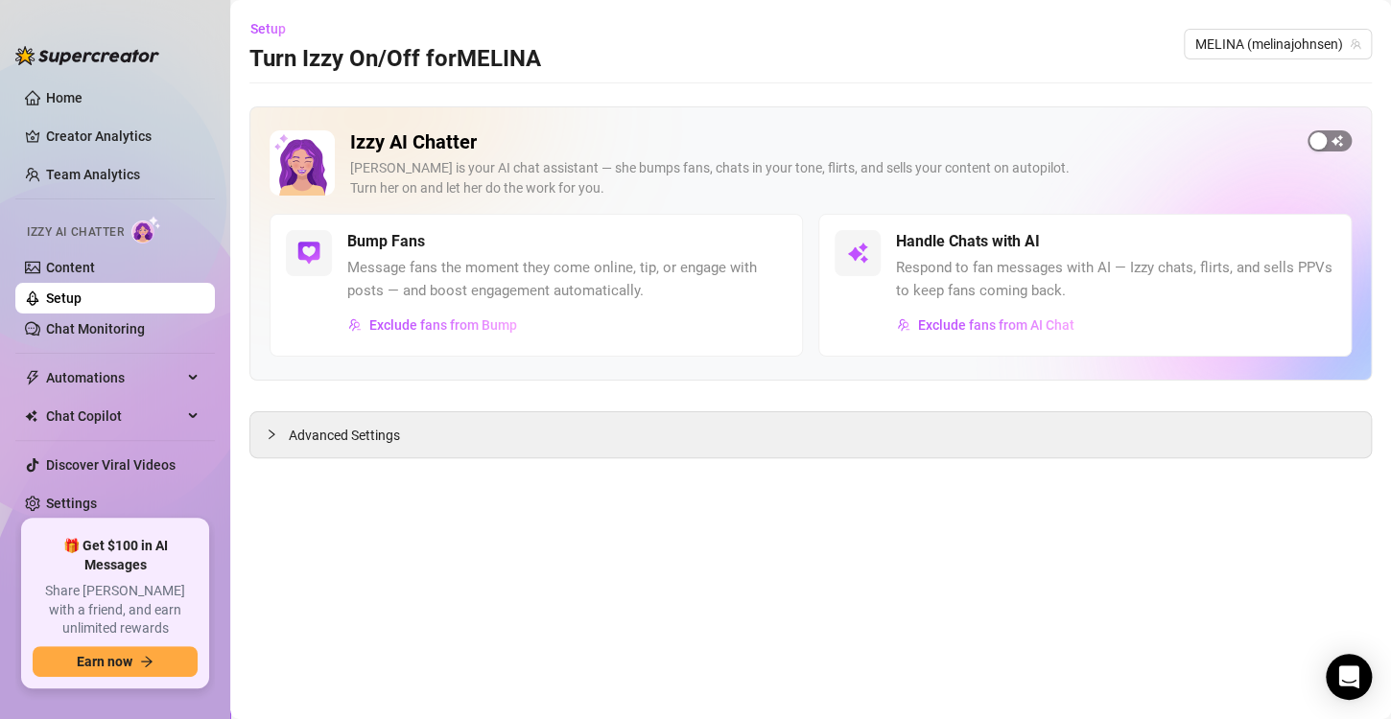
click at [1341, 142] on span "button" at bounding box center [1329, 140] width 44 height 21
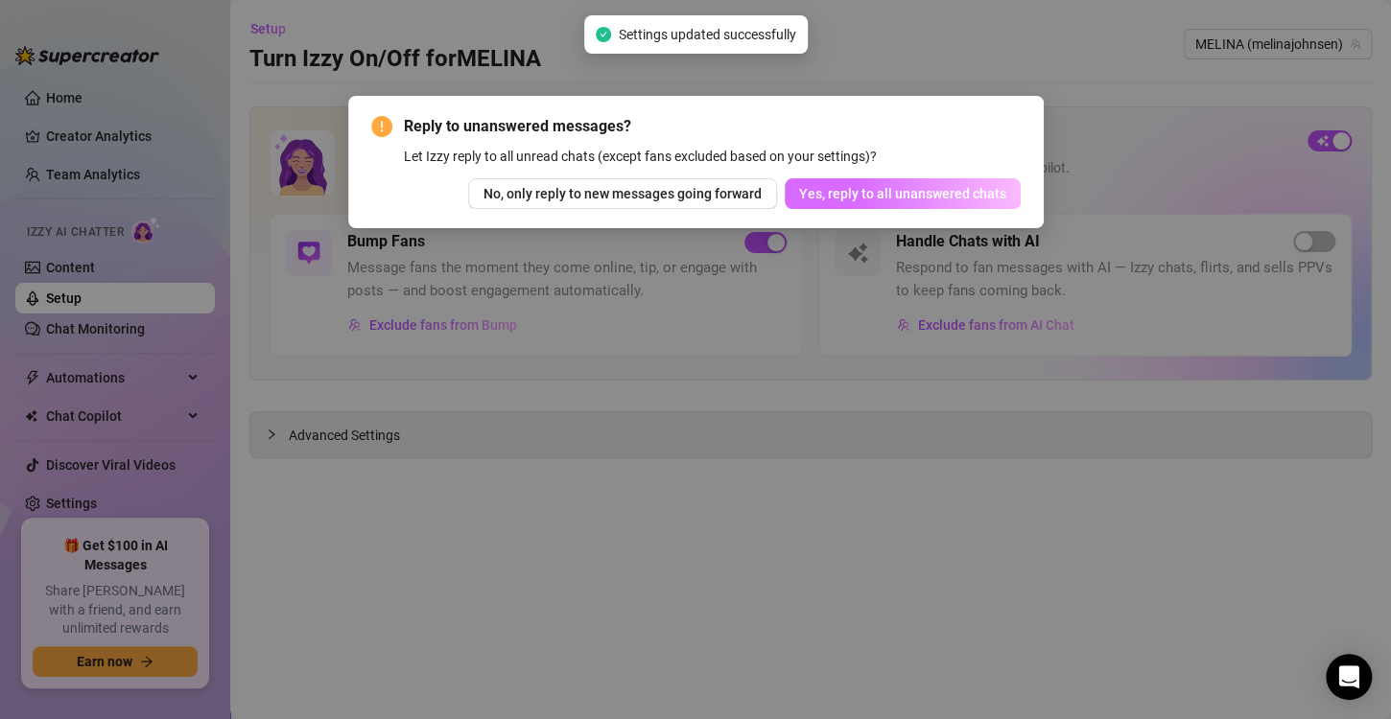
click at [966, 186] on span "Yes, reply to all unanswered chats" at bounding box center [902, 193] width 207 height 15
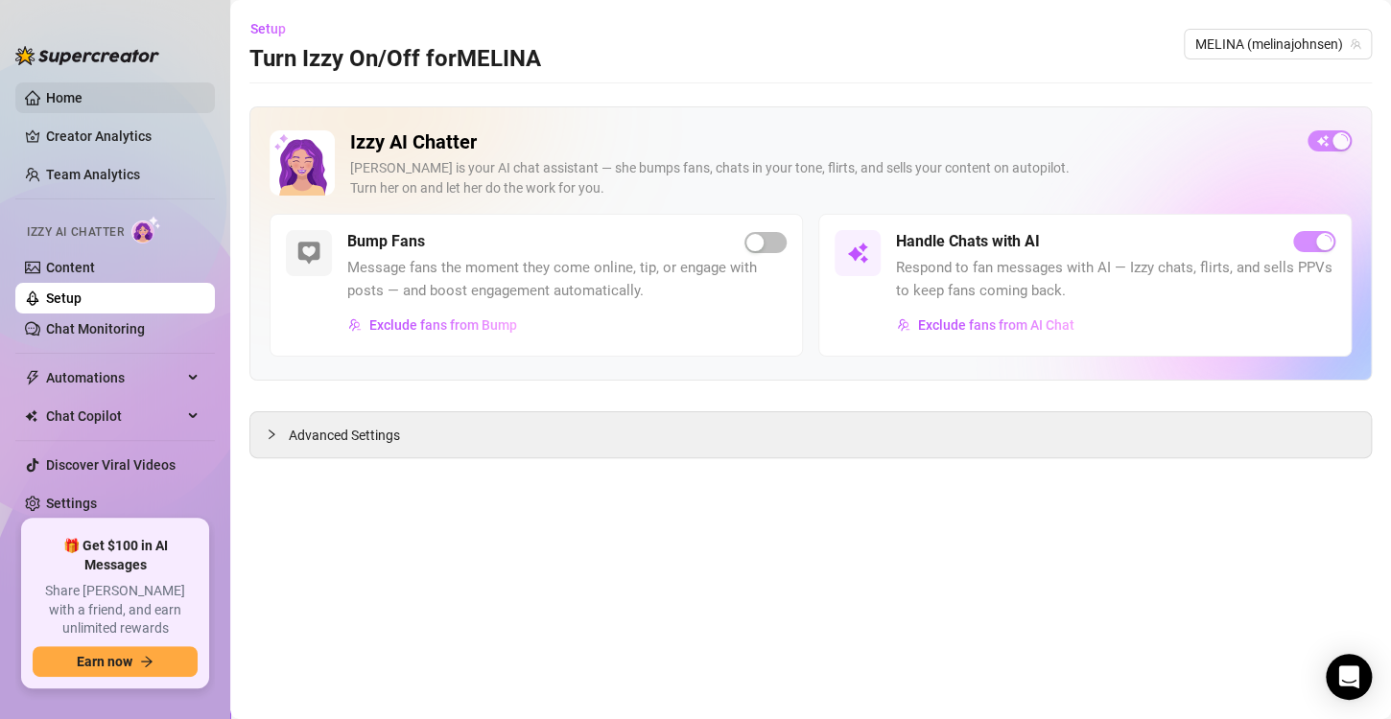
click at [59, 92] on link "Home" at bounding box center [64, 97] width 36 height 15
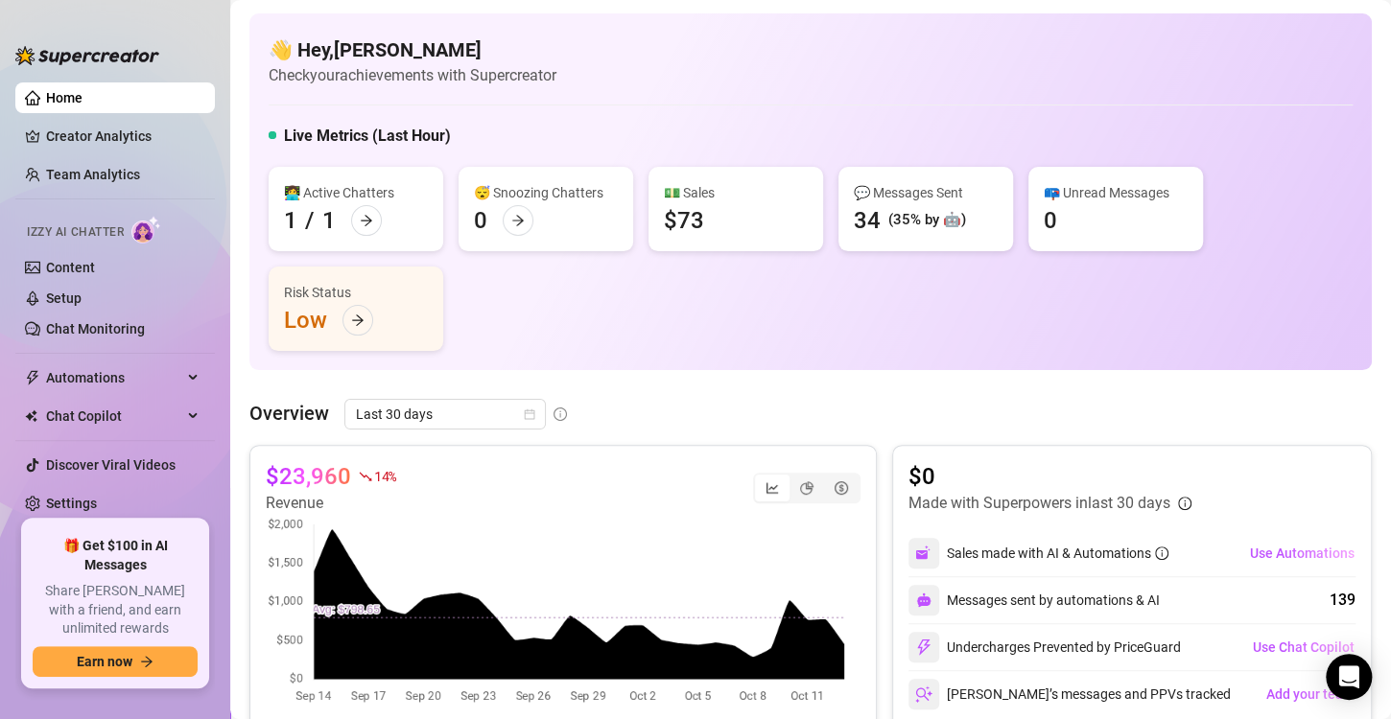
click at [69, 104] on link "Home" at bounding box center [64, 97] width 36 height 15
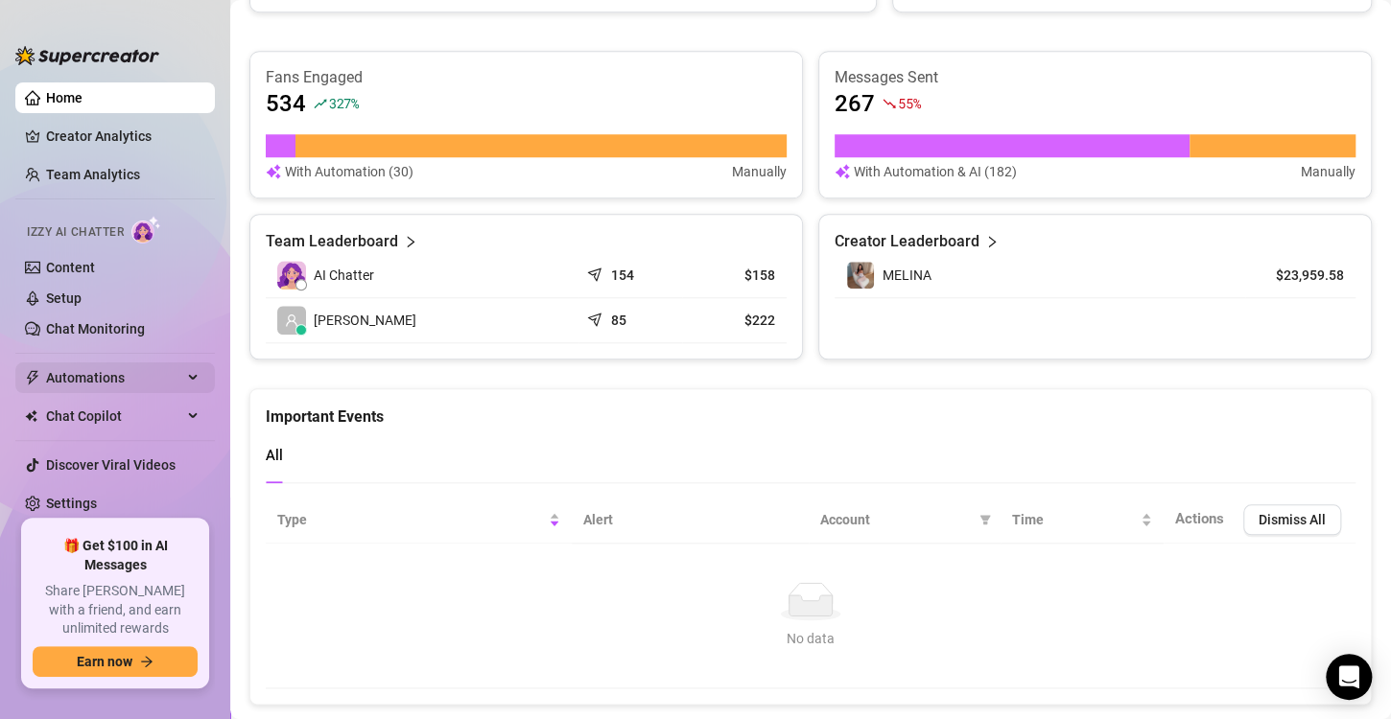
scroll to position [739, 0]
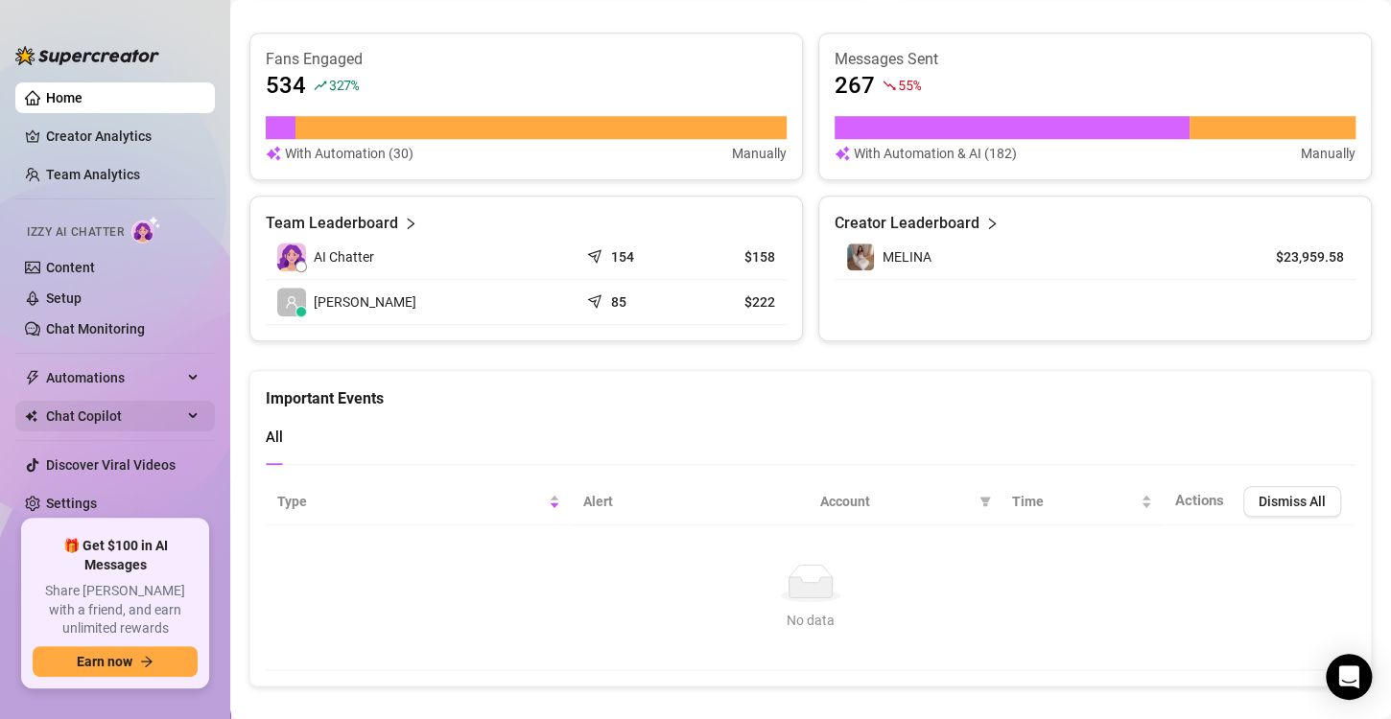
click at [152, 425] on span "Chat Copilot" at bounding box center [114, 416] width 136 height 31
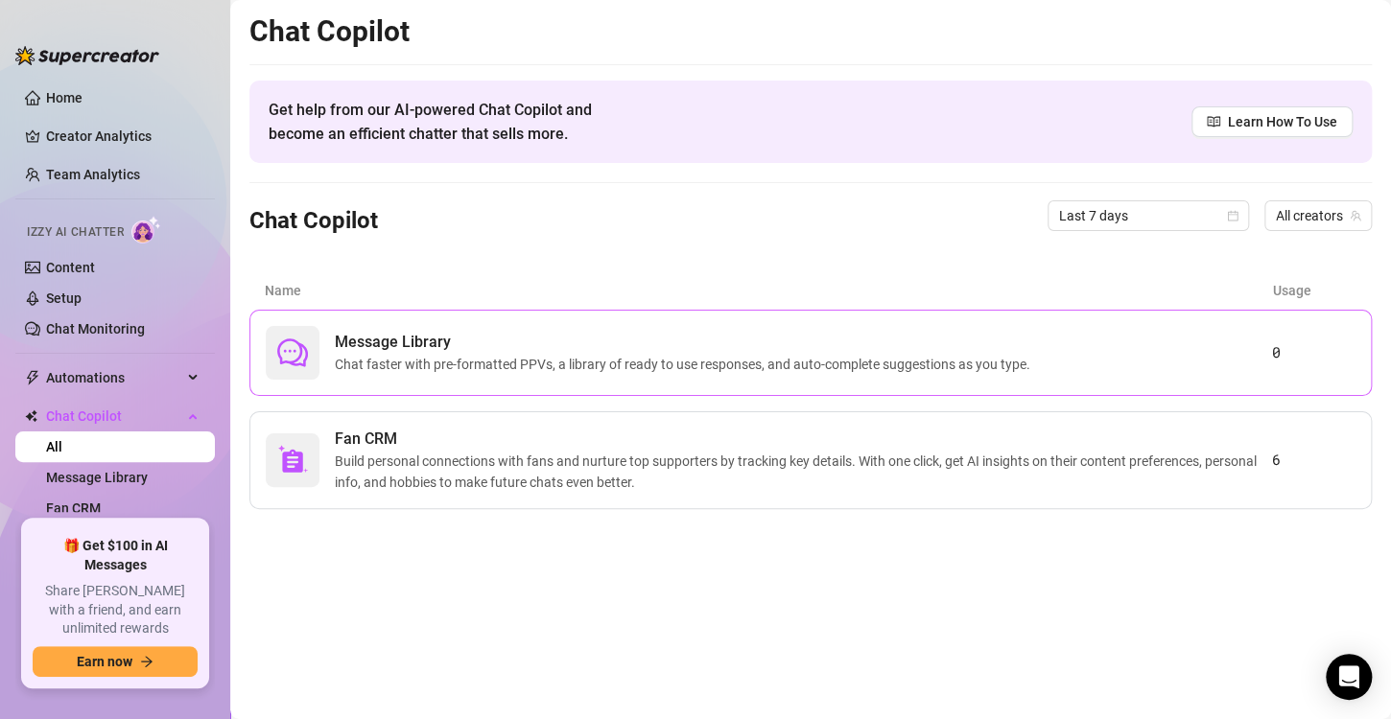
click at [952, 357] on span "Chat faster with pre-formatted PPVs, a library of ready to use responses, and a…" at bounding box center [686, 364] width 703 height 21
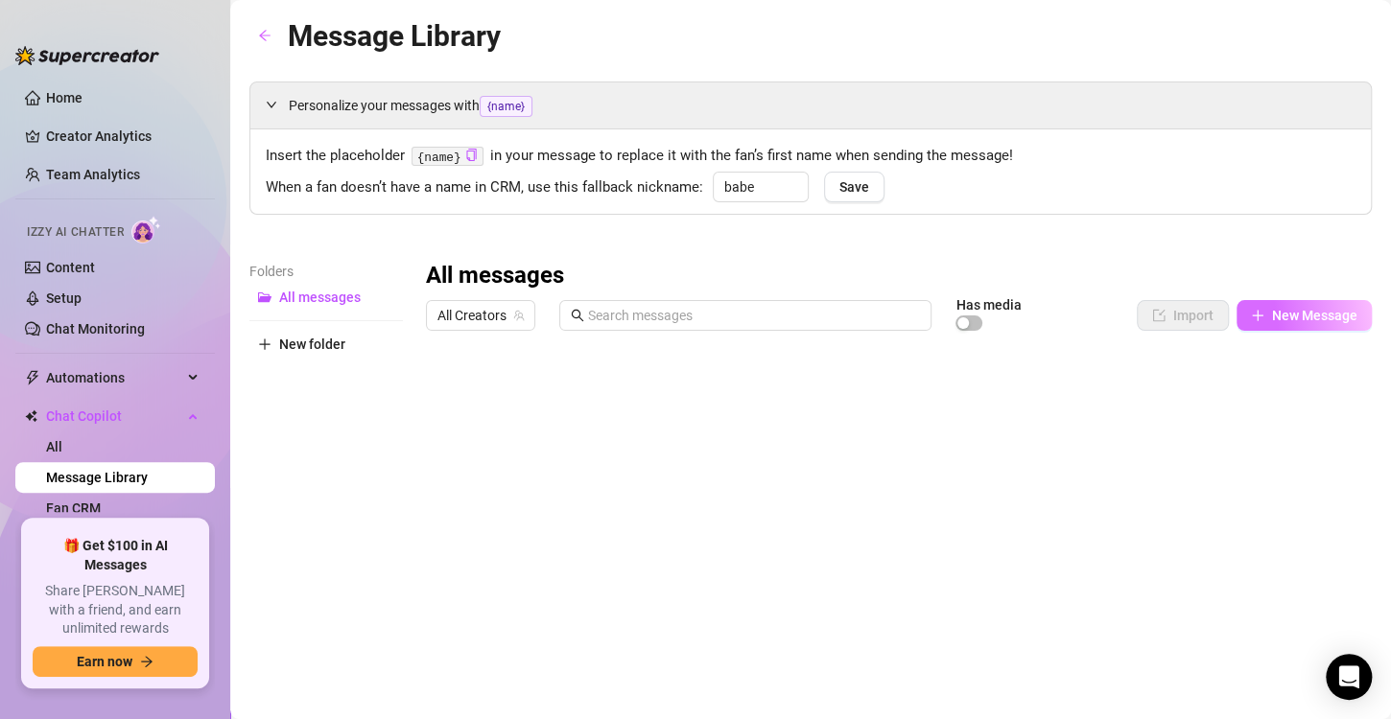
click at [1315, 315] on span "New Message" at bounding box center [1314, 315] width 85 height 15
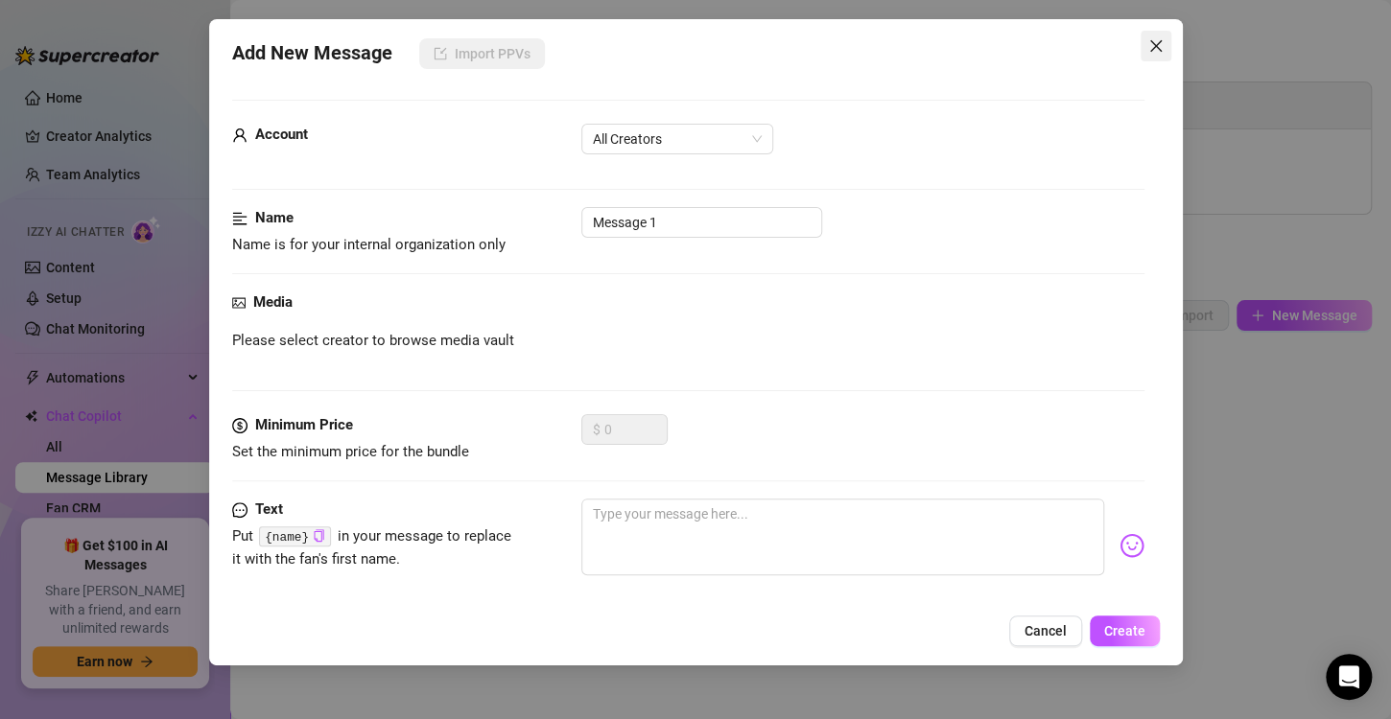
click at [1148, 44] on icon "close" at bounding box center [1155, 45] width 15 height 15
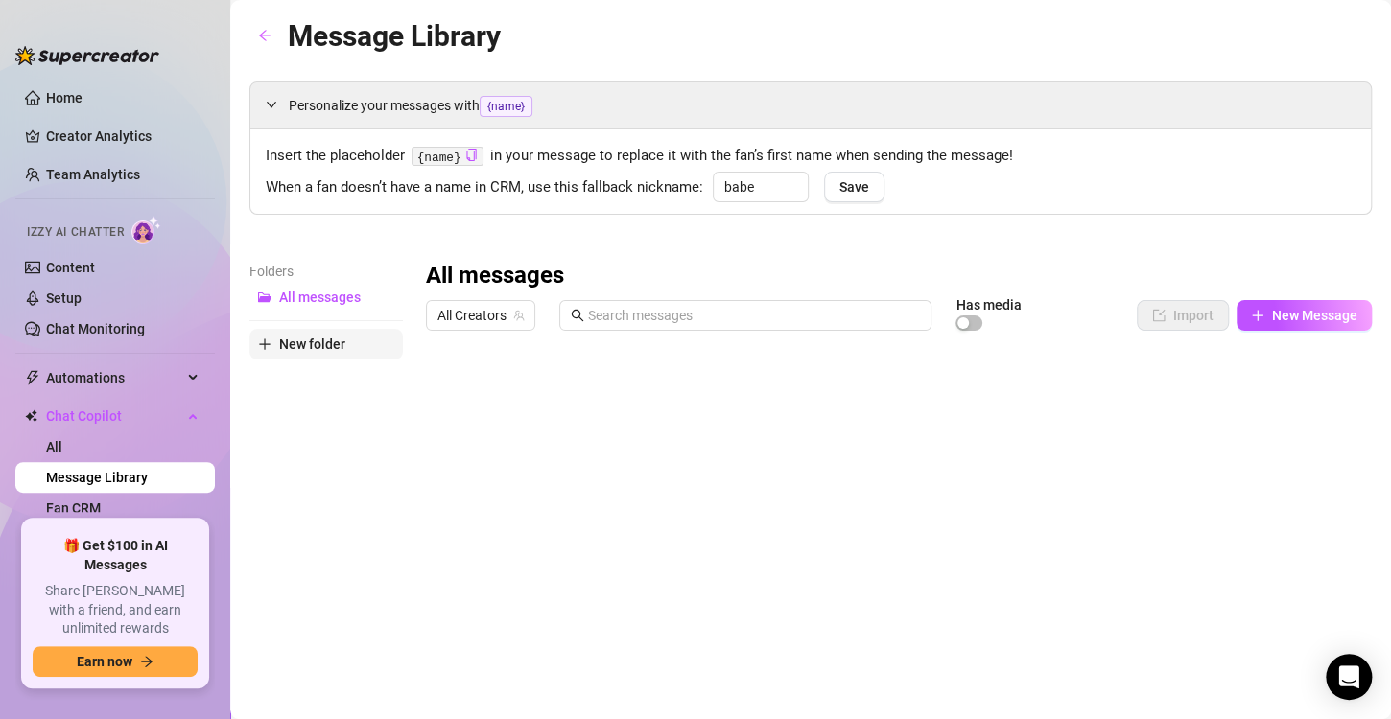
click at [281, 357] on button "New folder" at bounding box center [325, 344] width 153 height 31
click at [313, 330] on input "text" at bounding box center [325, 328] width 153 height 31
type input "Sofa script"
click at [395, 488] on div "Folders All messages Sofa script New folder" at bounding box center [325, 576] width 153 height 631
click at [314, 323] on span "Sofa script" at bounding box center [311, 327] width 65 height 15
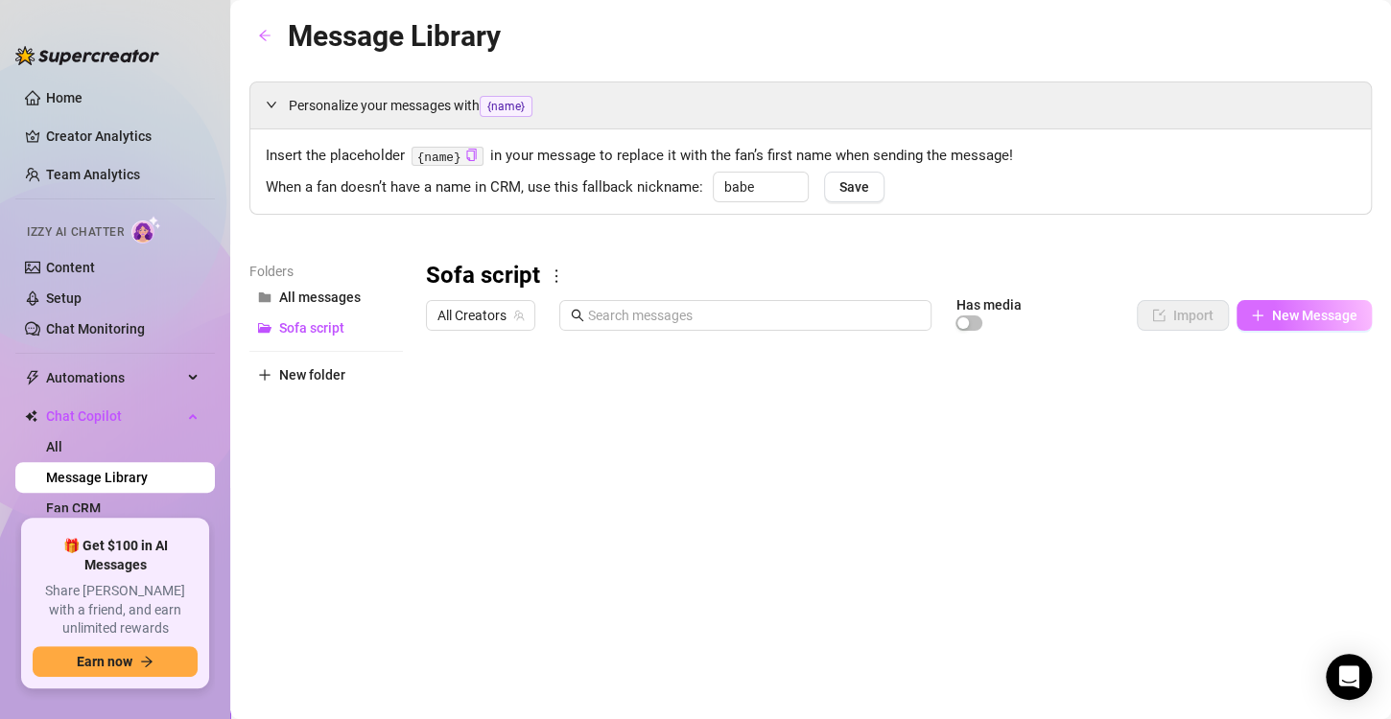
click at [1273, 311] on span "New Message" at bounding box center [1314, 315] width 85 height 15
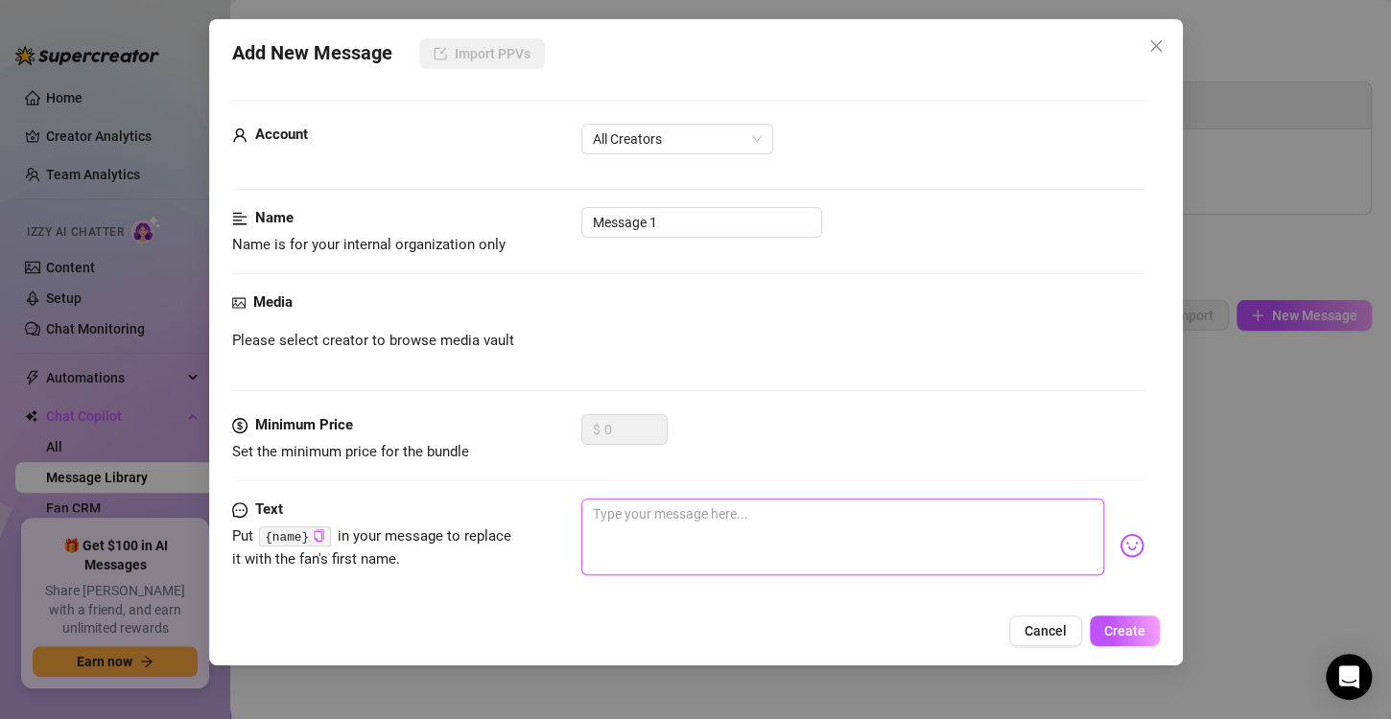
click at [679, 513] on textarea at bounding box center [842, 537] width 523 height 77
type textarea "J"
type textarea "Je"
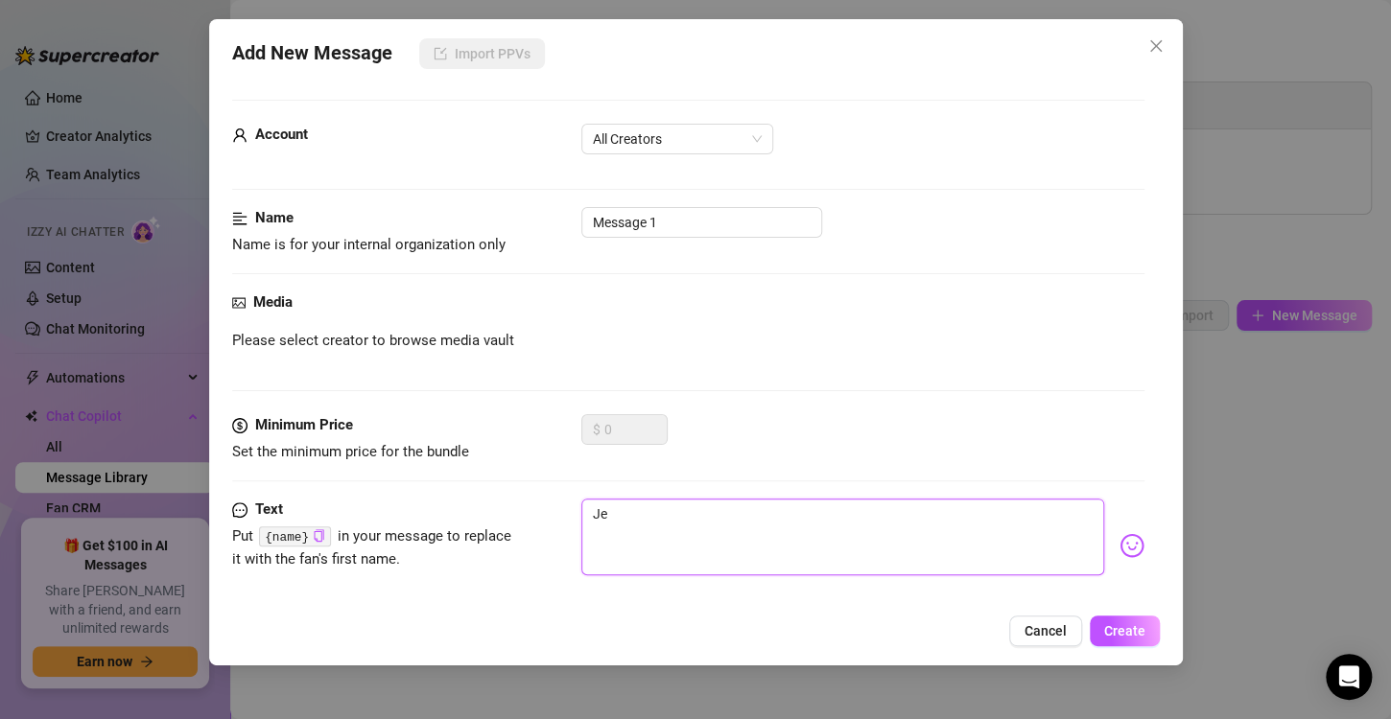
type textarea "Jeg"
type textarea "Jeg l"
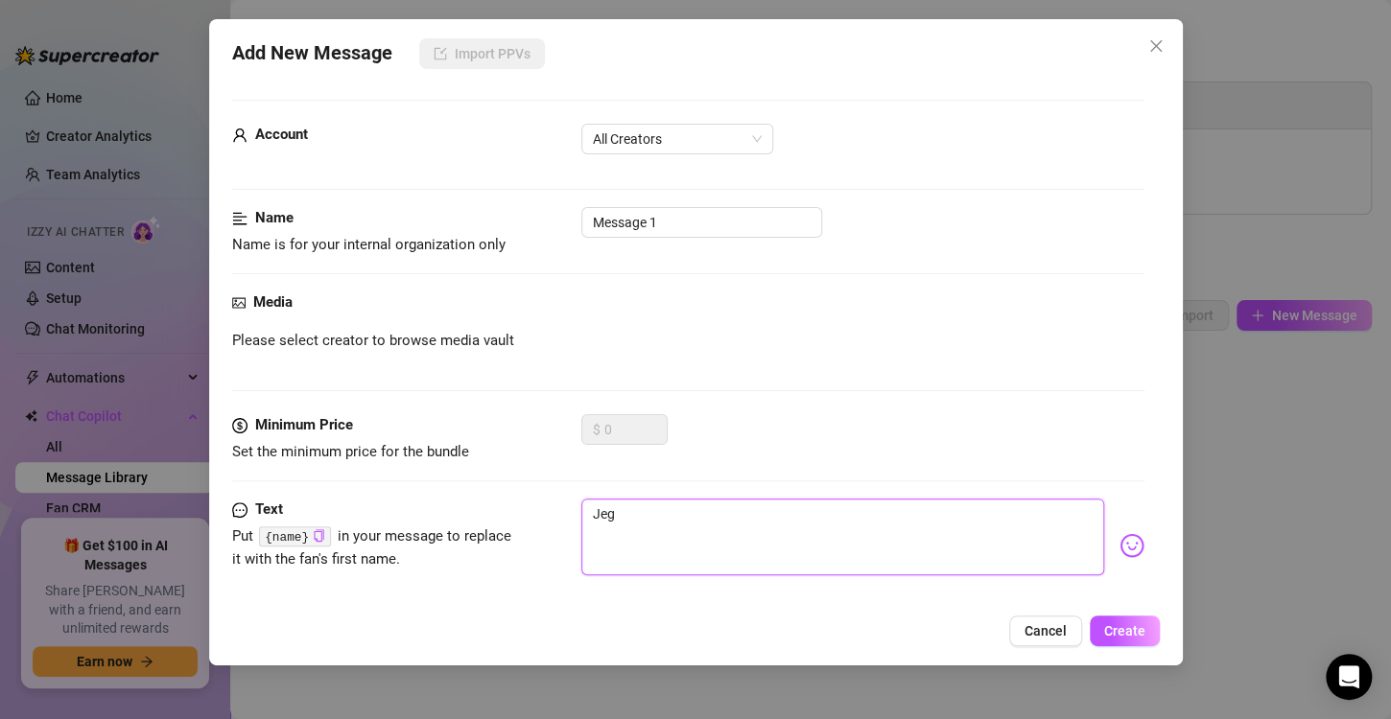
type textarea "Jeg l"
type textarea "Jeg li"
type textarea "Jeg lig"
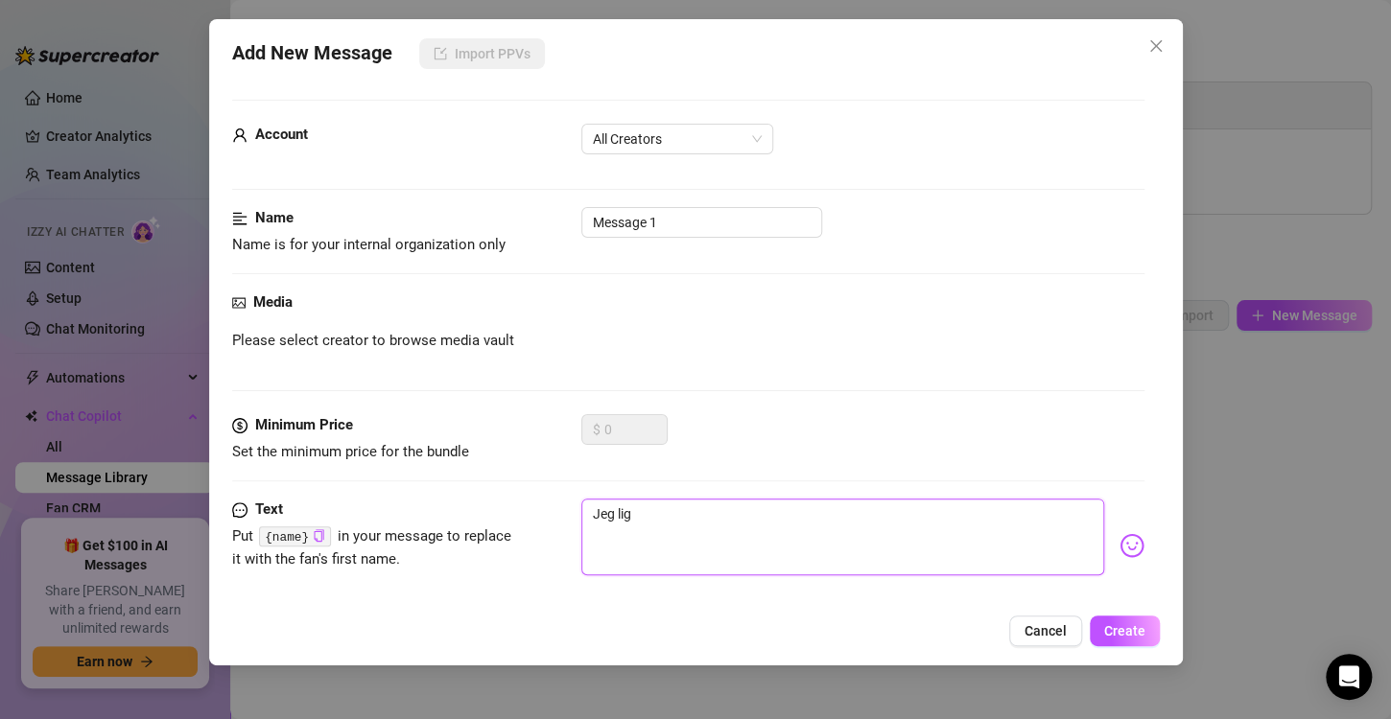
type textarea "Jeg ligg"
type textarea "Jeg ligge"
type textarea "Jeg ligger"
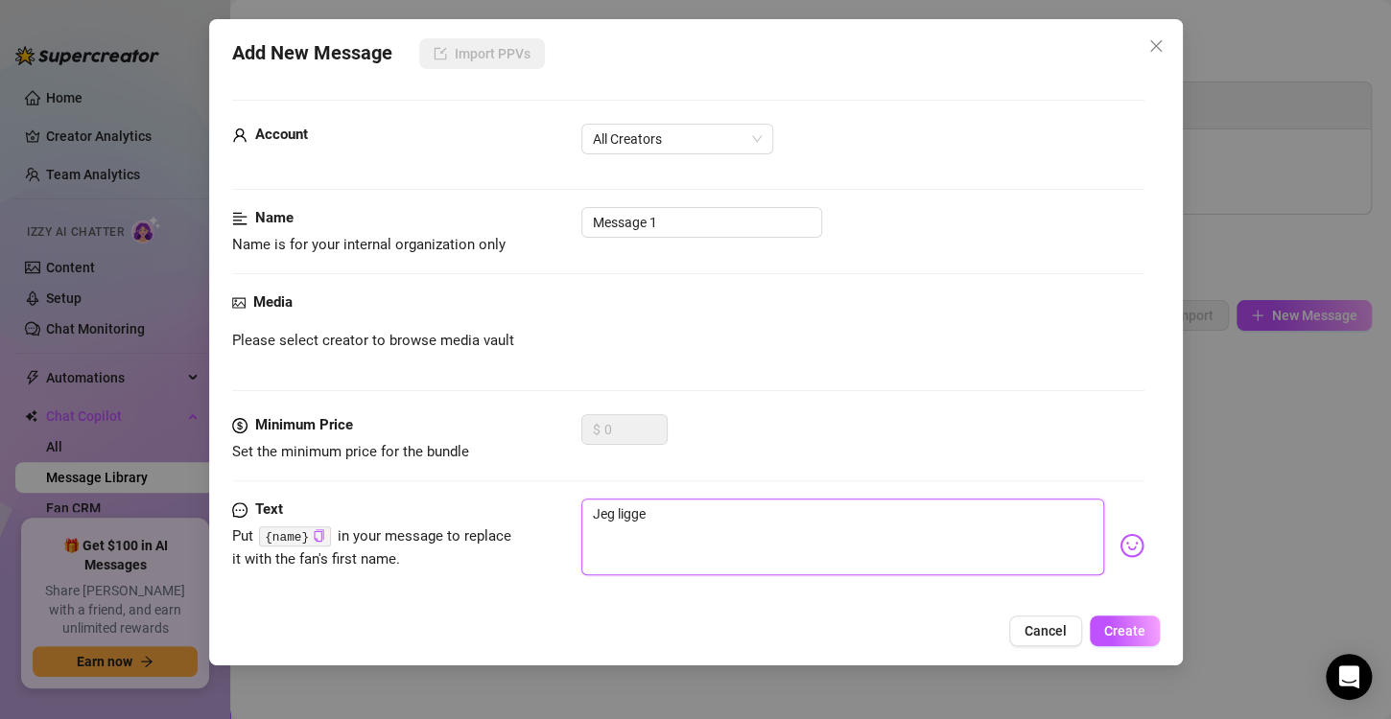
type textarea "Jeg ligger"
type textarea "Jeg ligger b"
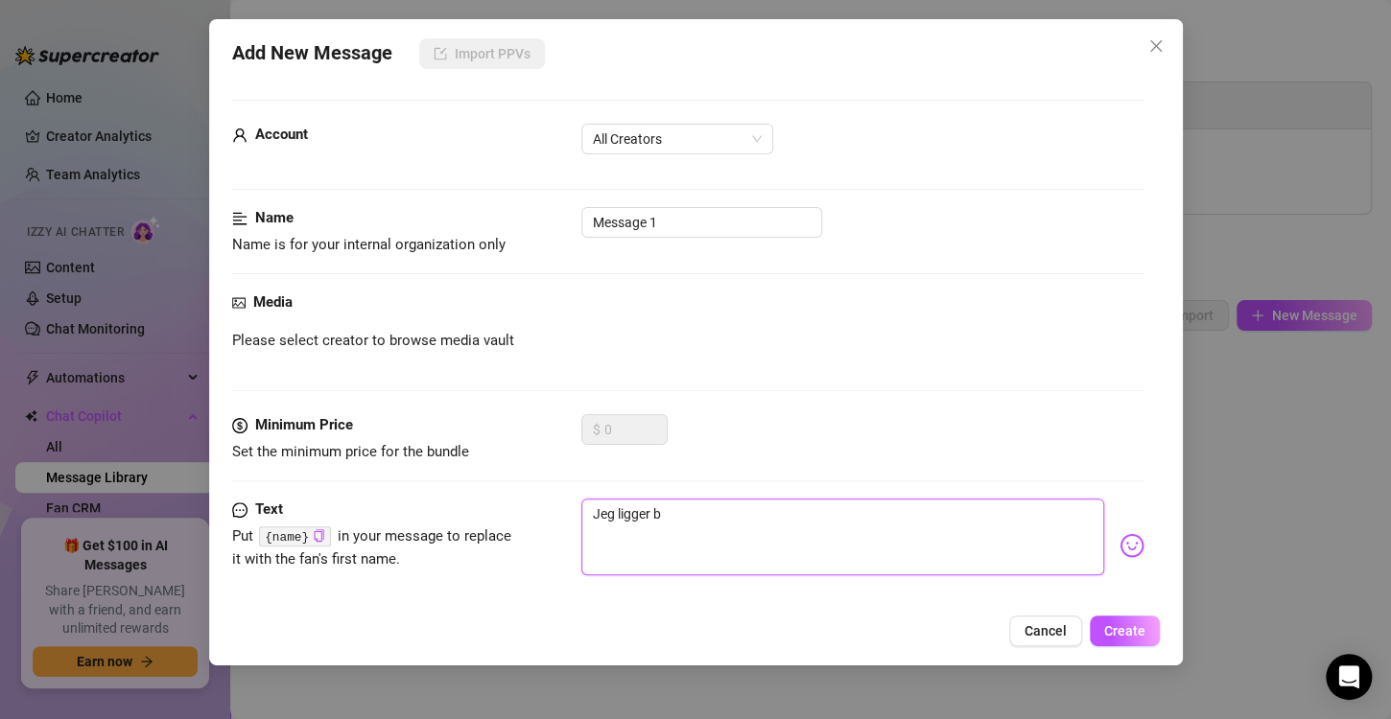
type textarea "Jeg ligger ba"
type textarea "Jeg ligger bar"
type textarea "Jeg ligger bare"
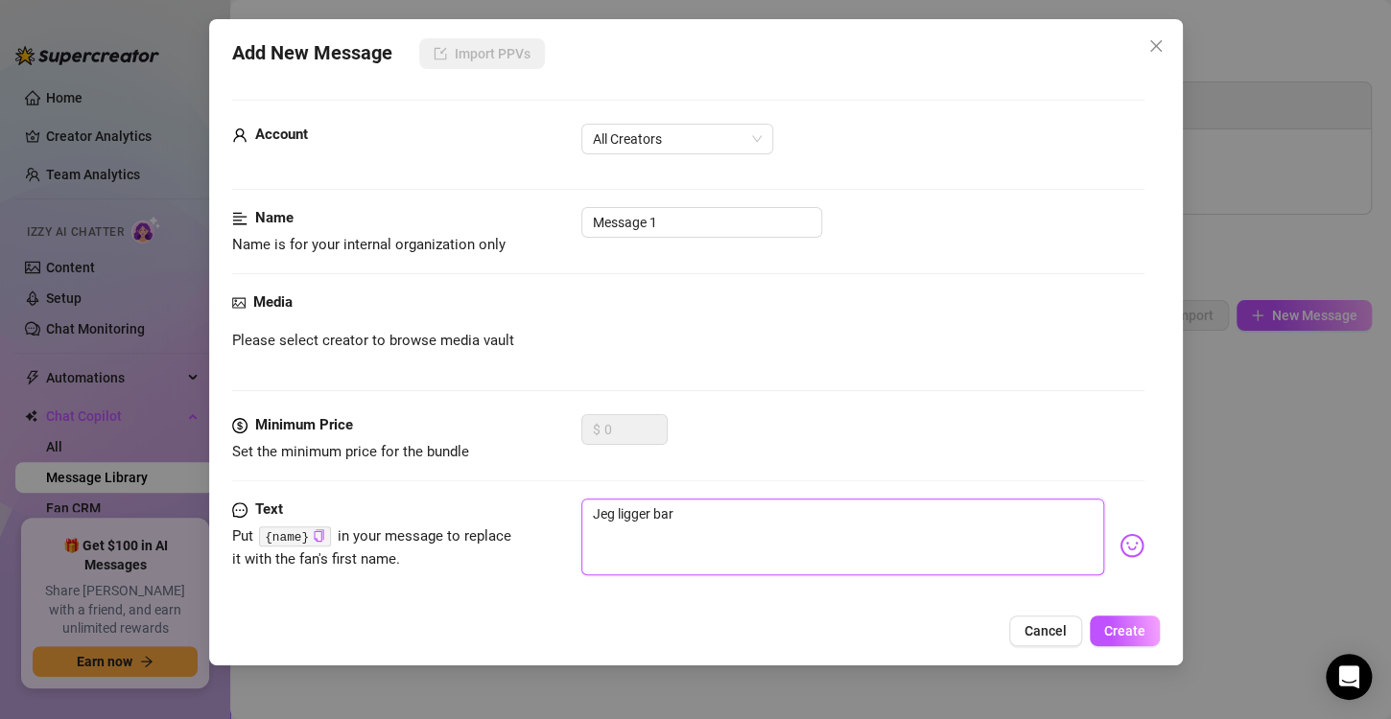
type textarea "Jeg ligger bare"
type textarea "Jeg ligger bare i"
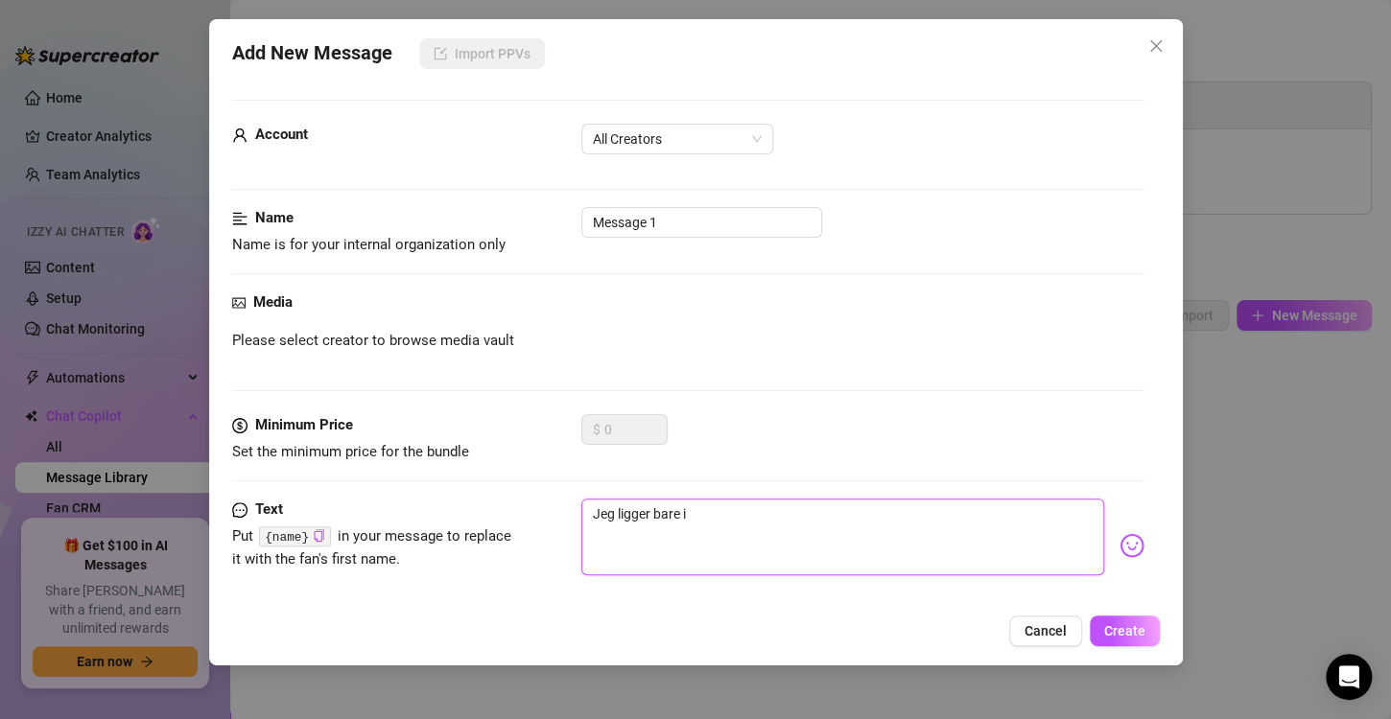
type textarea "Jeg ligger bare i"
type textarea "Jeg ligger bare i s"
type textarea "Jeg ligger bare i so"
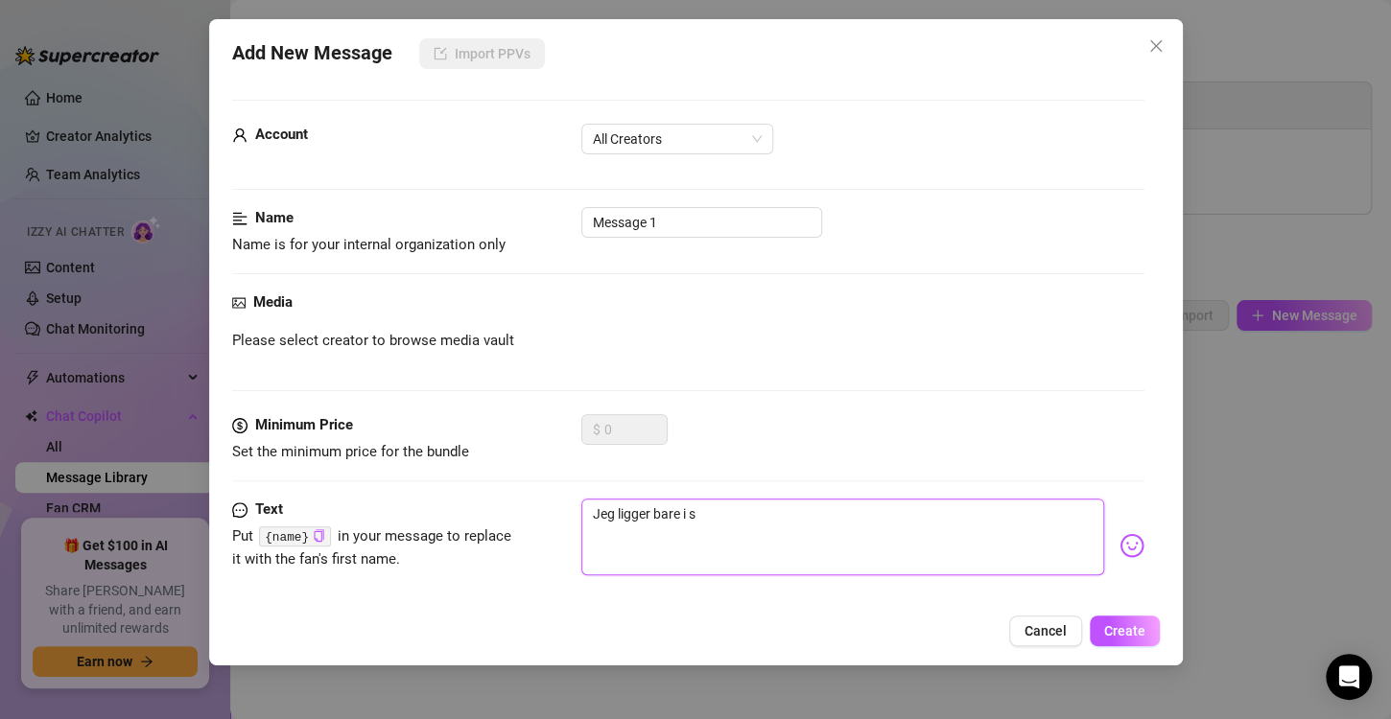
type textarea "Jeg ligger bare i so"
type textarea "Jeg ligger bare i sof"
type textarea "Jeg ligger bare i sofa"
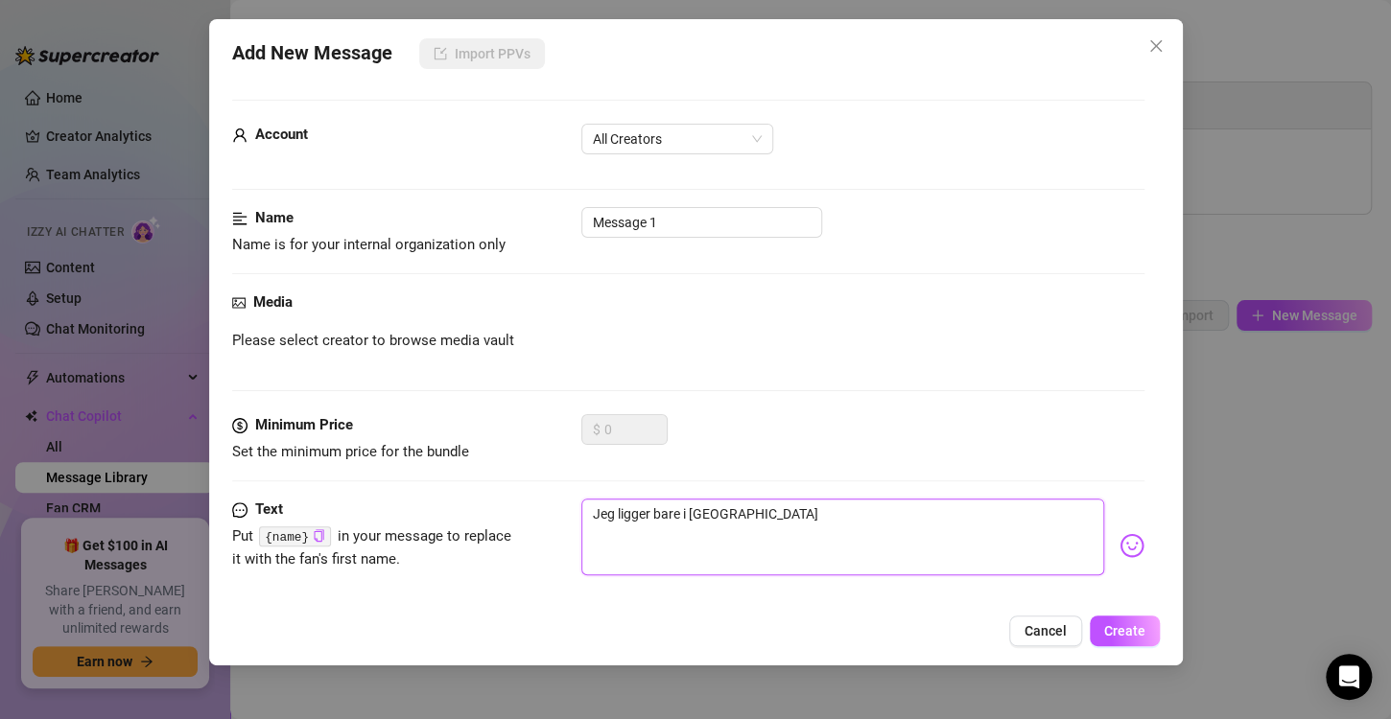
type textarea "Jeg ligger bare i sofae"
type textarea "Jeg ligger bare i sofaen"
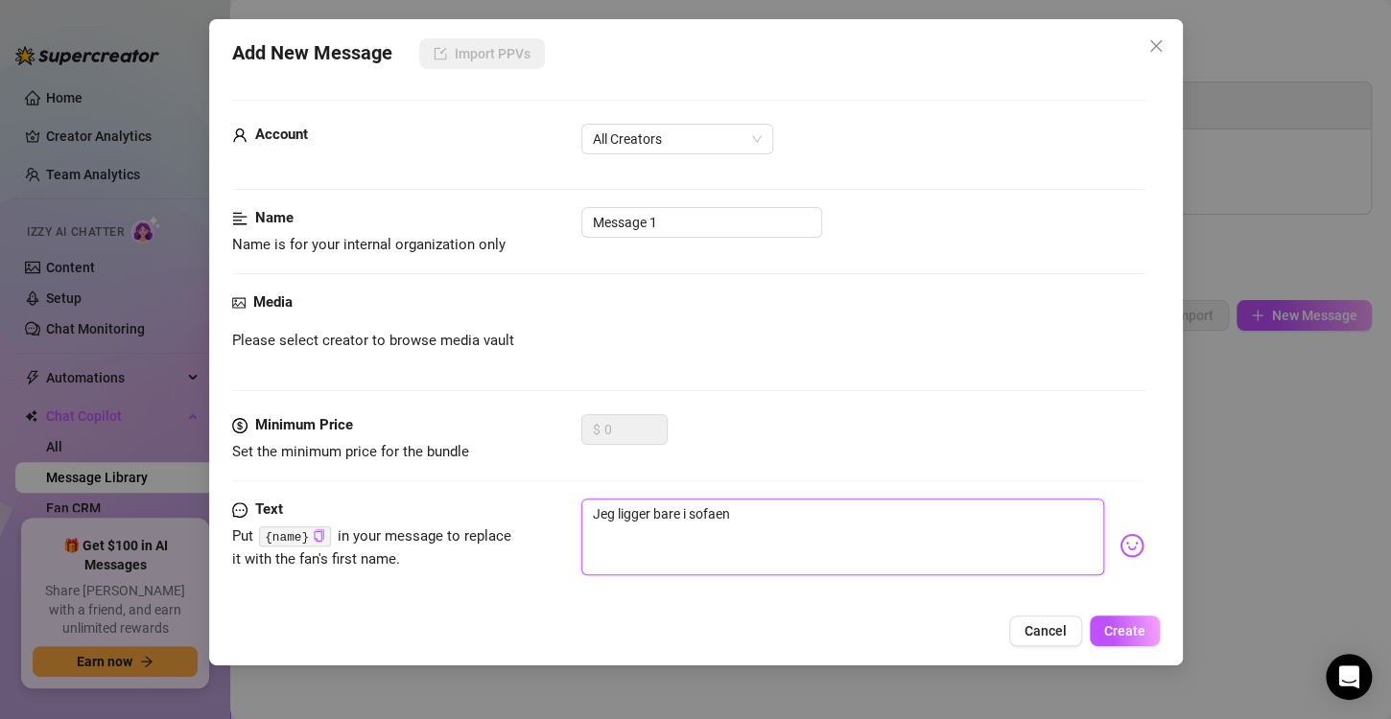
type textarea "Jeg ligger bare i sofaen"
type textarea "Jeg ligger bare i sofaen o"
type textarea "Jeg ligger bare i sofaen og"
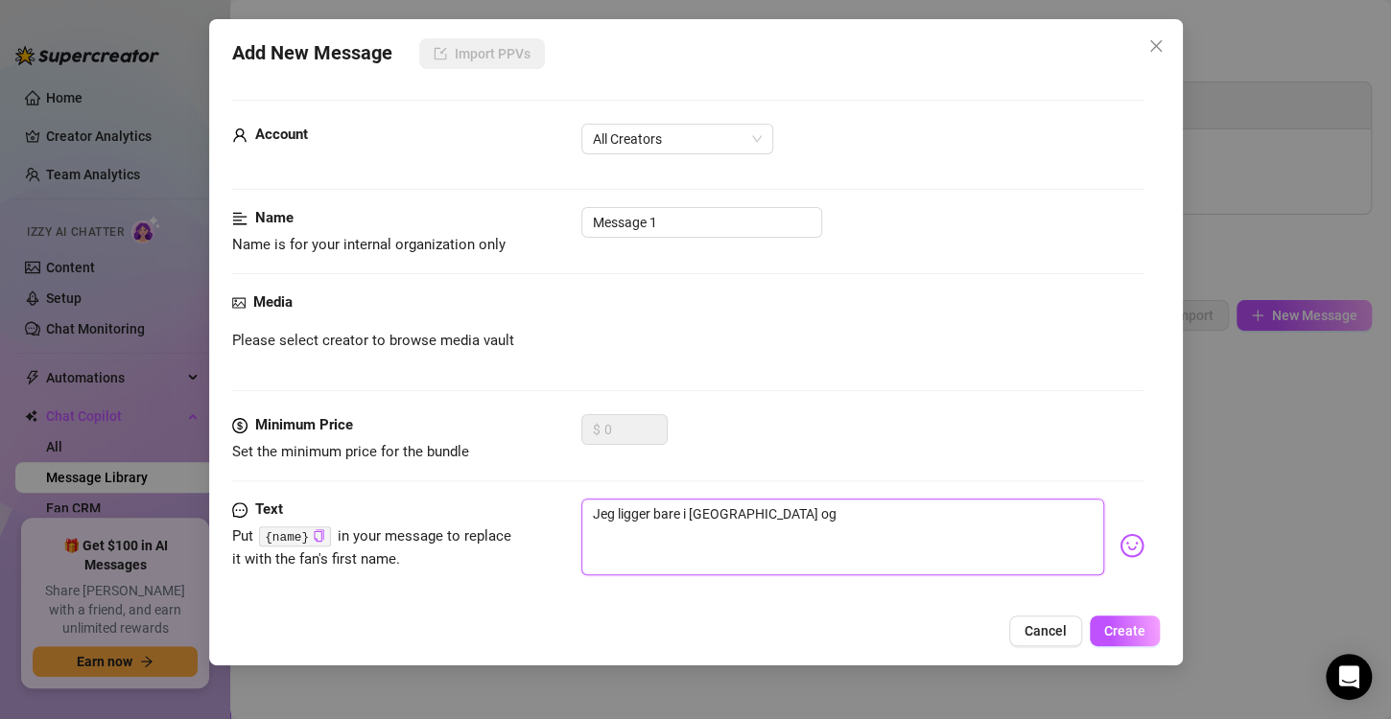
type textarea "Jeg ligger bare i sofaen og"
type textarea "Jeg ligger bare i sofaen og k"
type textarea "Jeg ligger bare i sofaen og ko"
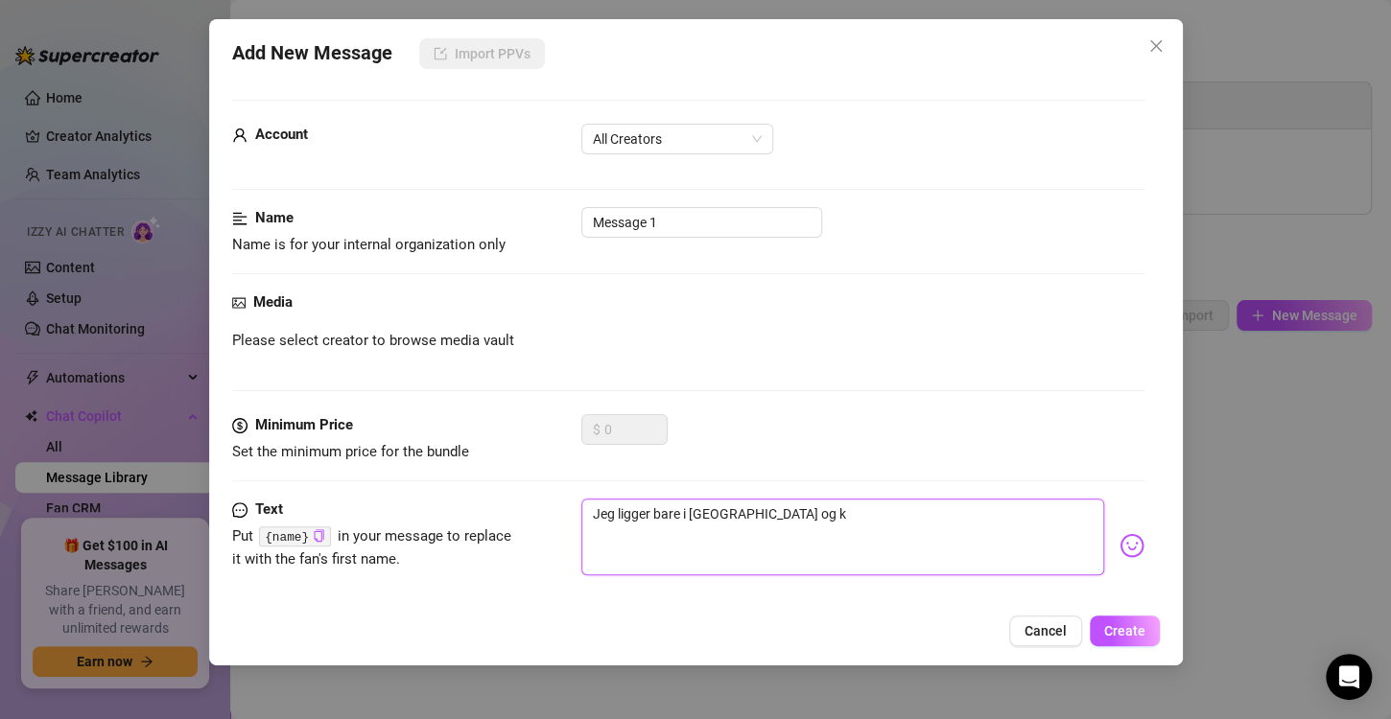
type textarea "Jeg ligger bare i sofaen og ko"
type textarea "Jeg ligger bare i sofaen og kos"
type textarea "Jeg ligger bare i sofaen og kose"
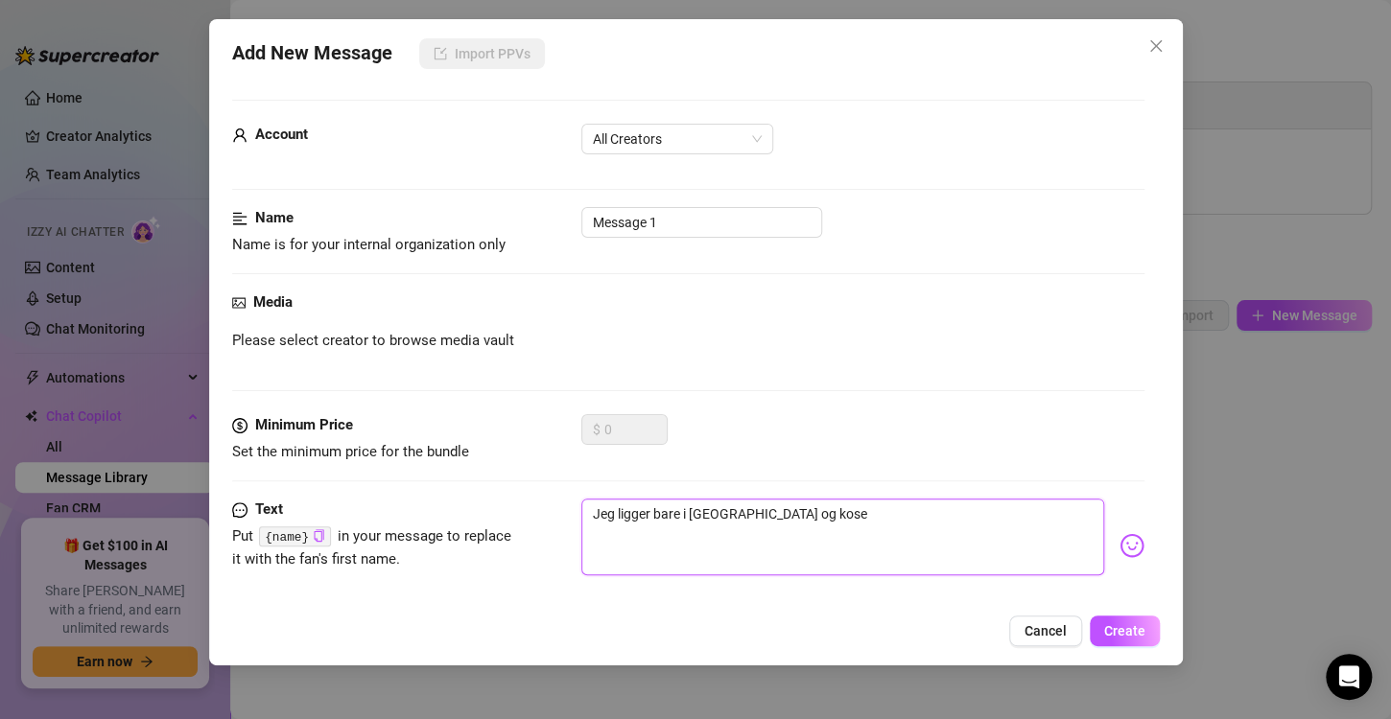
type textarea "Jeg ligger bare i sofaen og koser"
type textarea "Jeg ligger bare i sofaen og koser m"
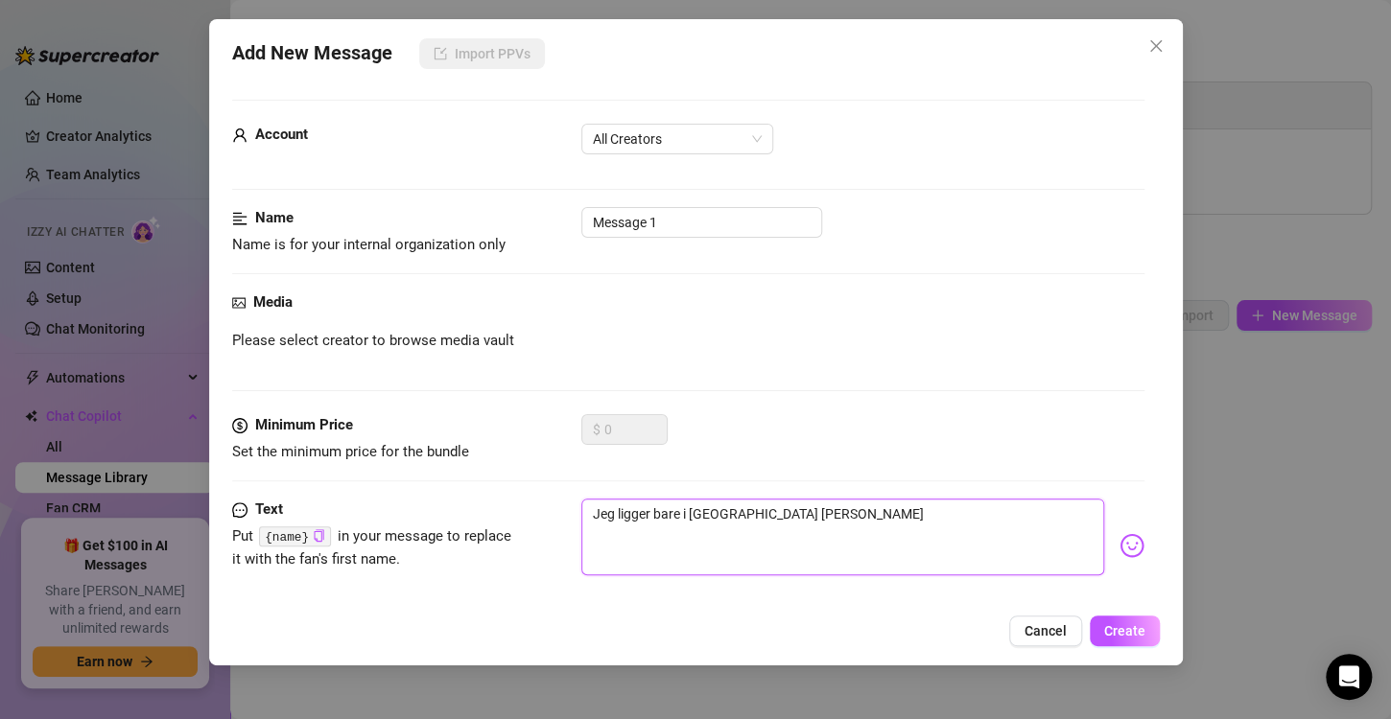
type textarea "Jeg ligger bare i sofaen og koser m"
type textarea "Jeg ligger bare i sofaen og koser me"
type textarea "Jeg ligger bare i sofaen og koser meg"
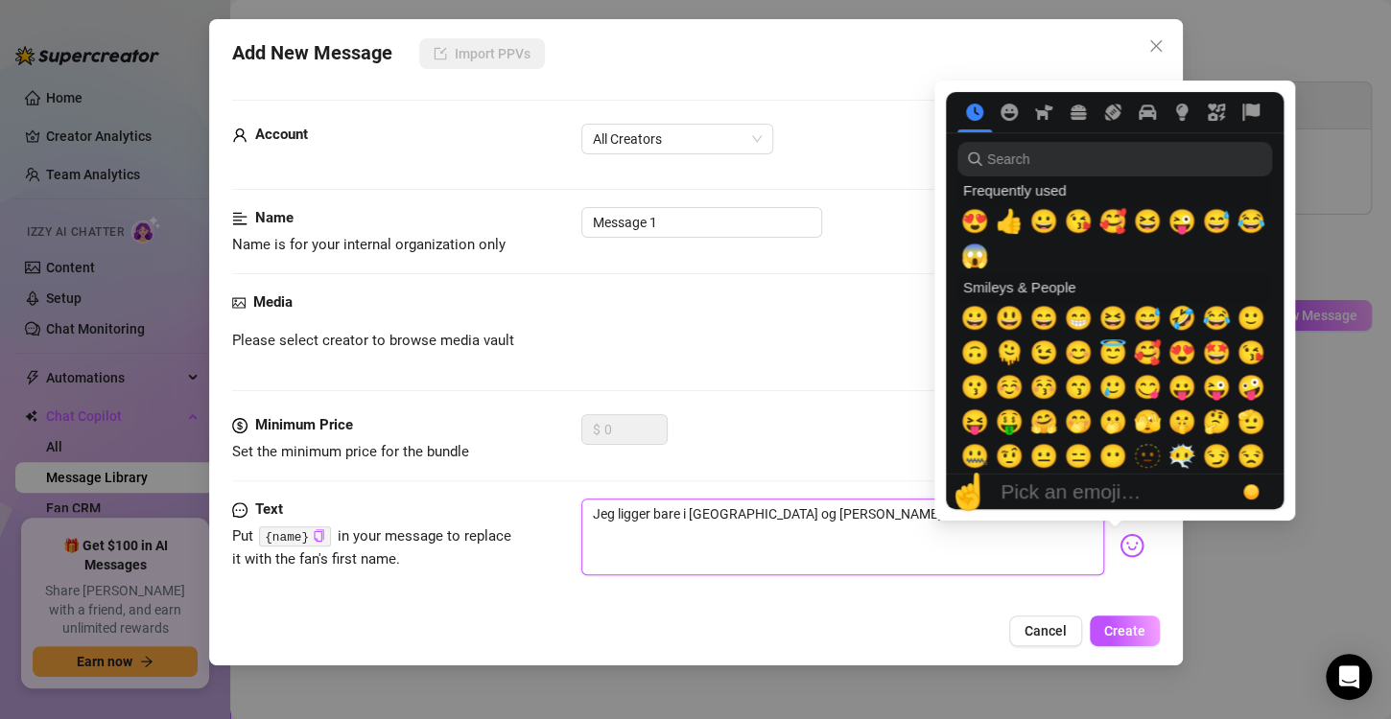
type textarea "Jeg ligger bare i sofaen og koser meg"
click at [1124, 539] on img at bounding box center [1131, 545] width 25 height 25
click at [1115, 219] on span "🥰" at bounding box center [1112, 221] width 29 height 27
type textarea "Jeg ligger bare i sofaen og koser meg🥰"
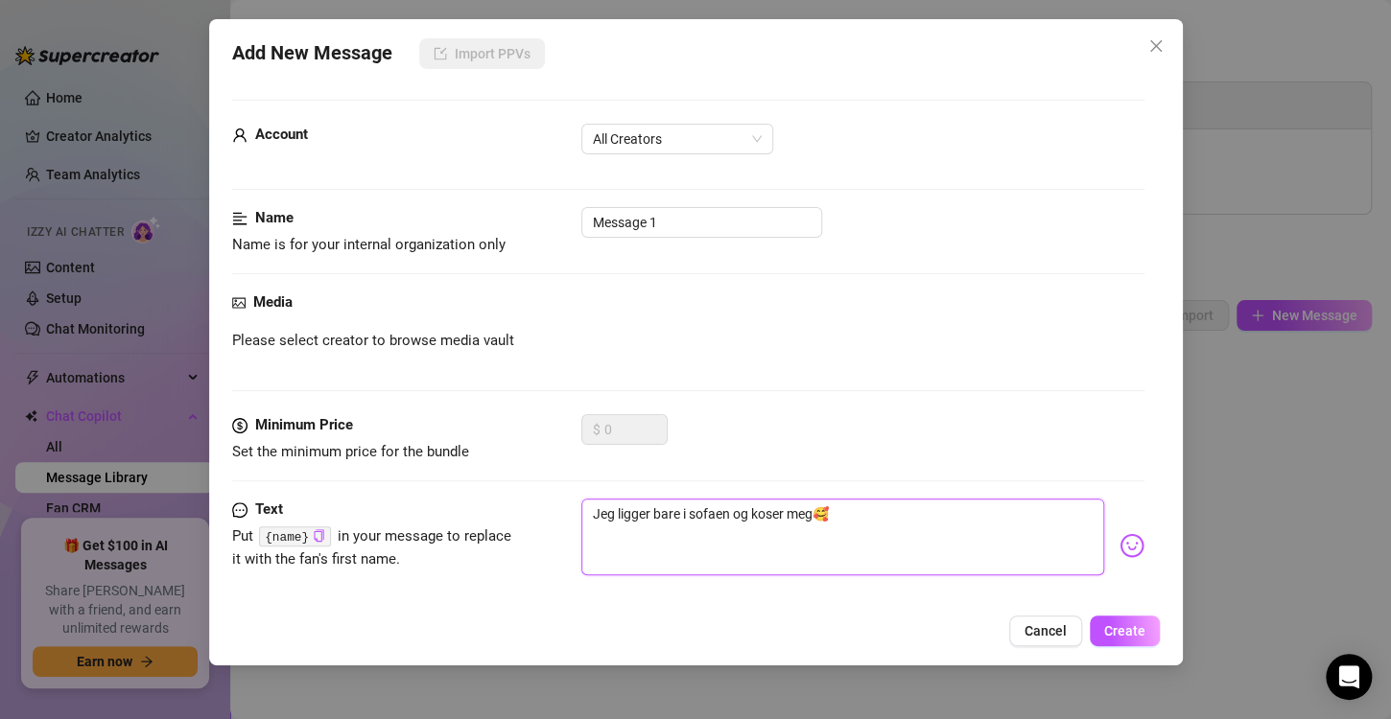
type textarea "Jeg ligger bare i sofaen og koser meg🥰"
click at [266, 293] on strong "Media" at bounding box center [272, 301] width 39 height 17
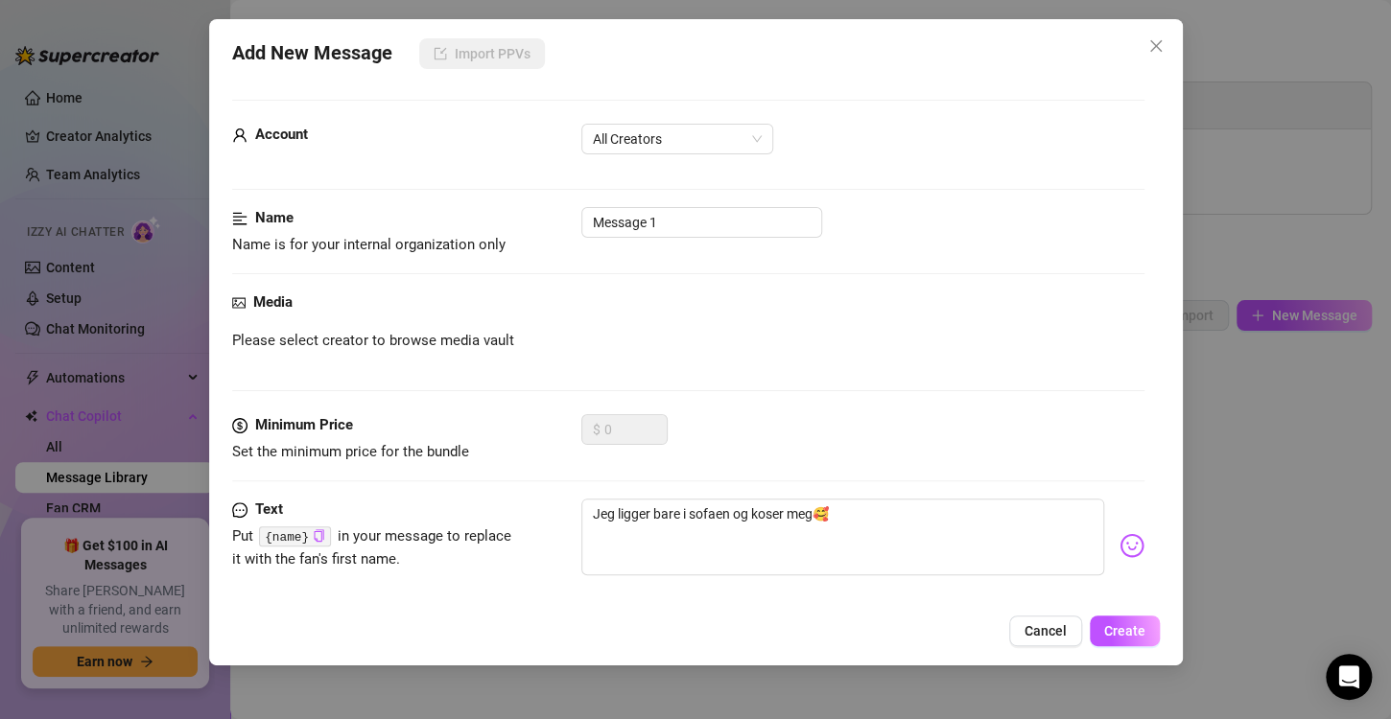
click at [329, 338] on span "Please select creator to browse media vault" at bounding box center [373, 341] width 282 height 23
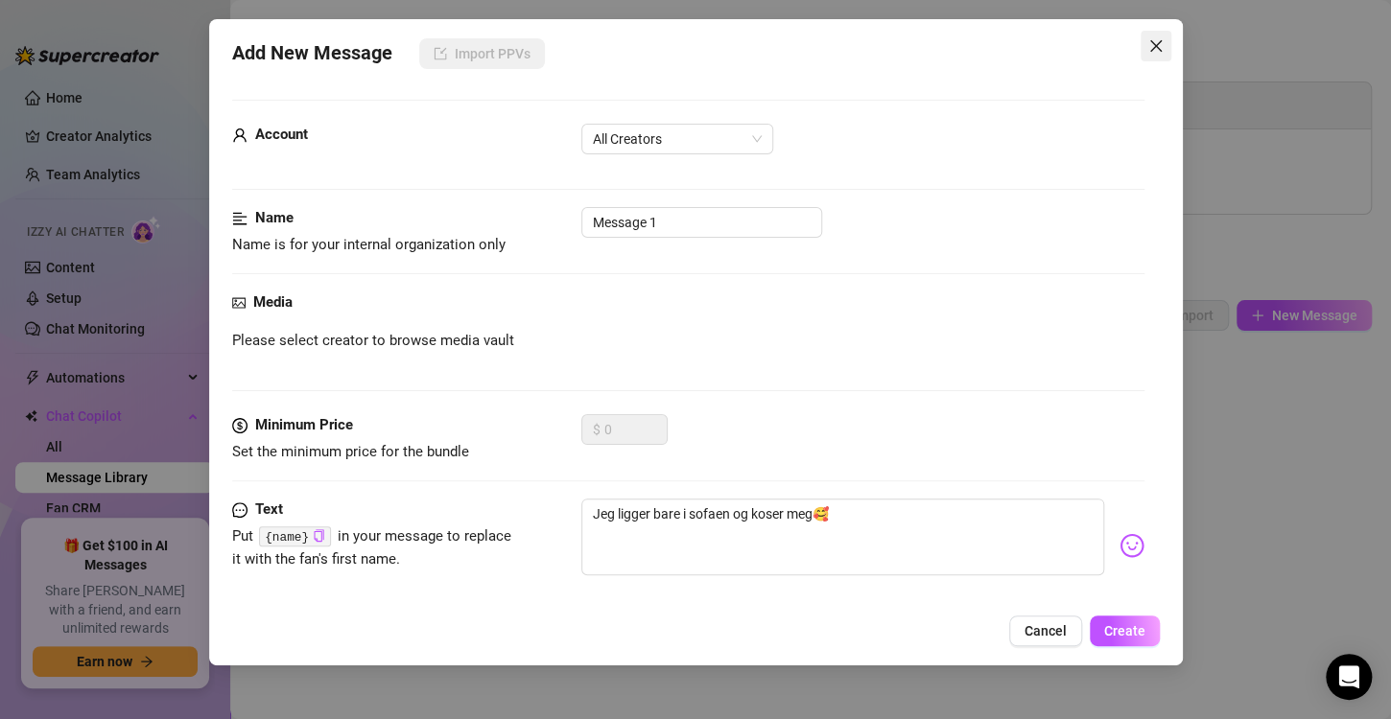
click at [1154, 39] on icon "close" at bounding box center [1155, 45] width 15 height 15
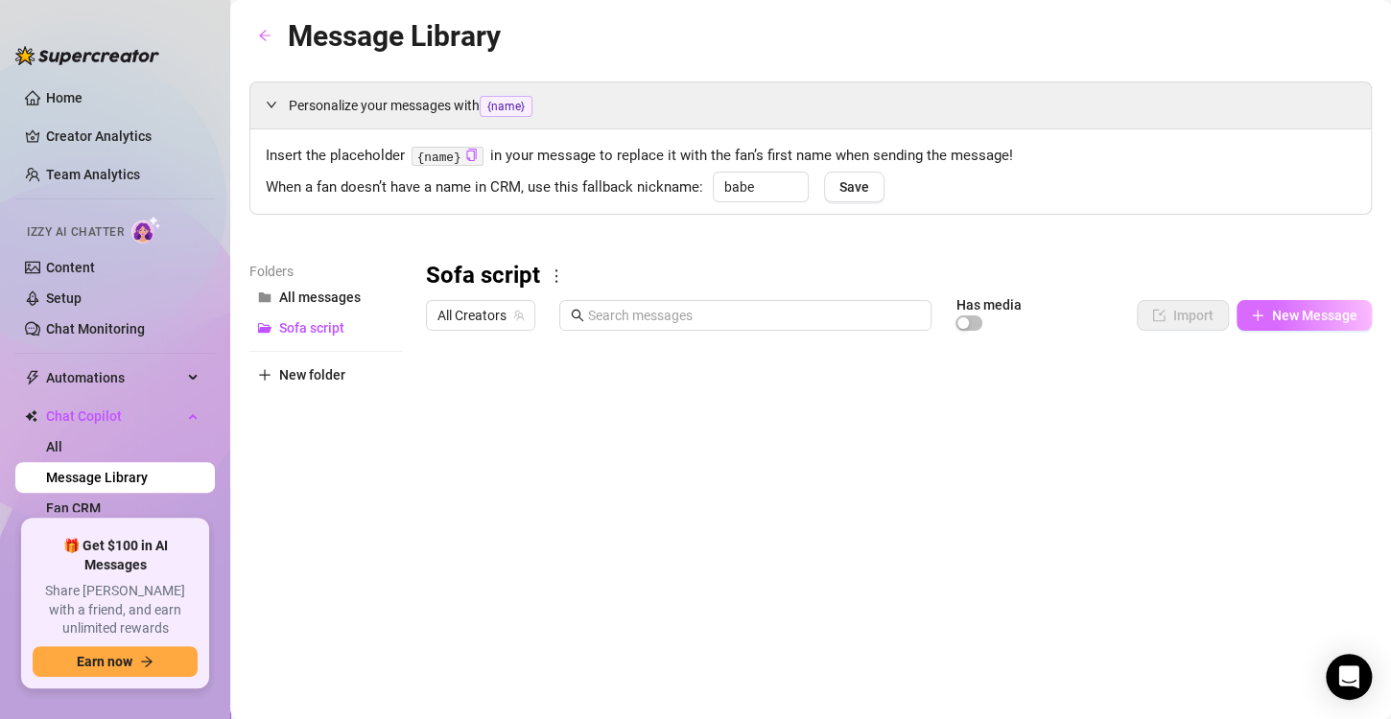
click at [1273, 315] on span "New Message" at bounding box center [1314, 315] width 85 height 15
type textarea "Type your message here..."
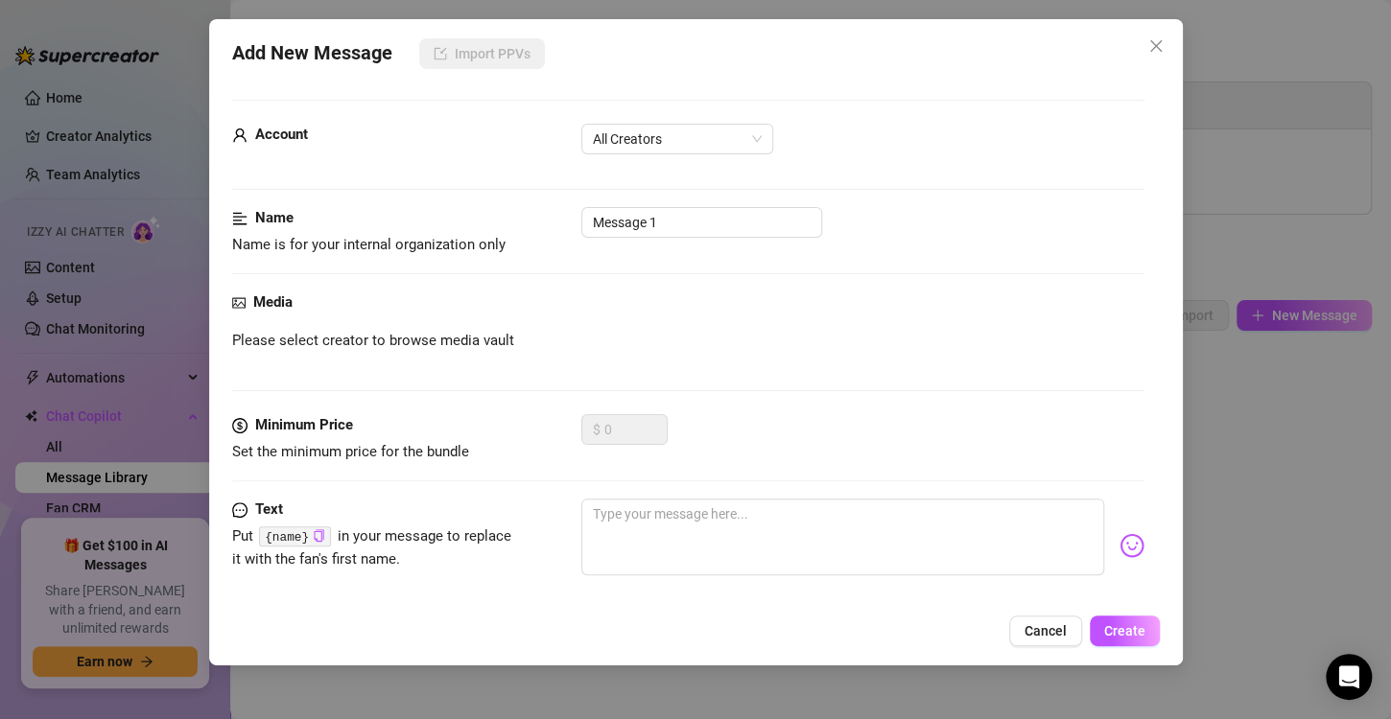
click at [375, 327] on div "Media Please select creator to browse media vault" at bounding box center [688, 353] width 912 height 123
click at [333, 323] on div "Media Please select creator to browse media vault" at bounding box center [688, 353] width 912 height 123
click at [1053, 626] on span "Cancel" at bounding box center [1045, 630] width 42 height 15
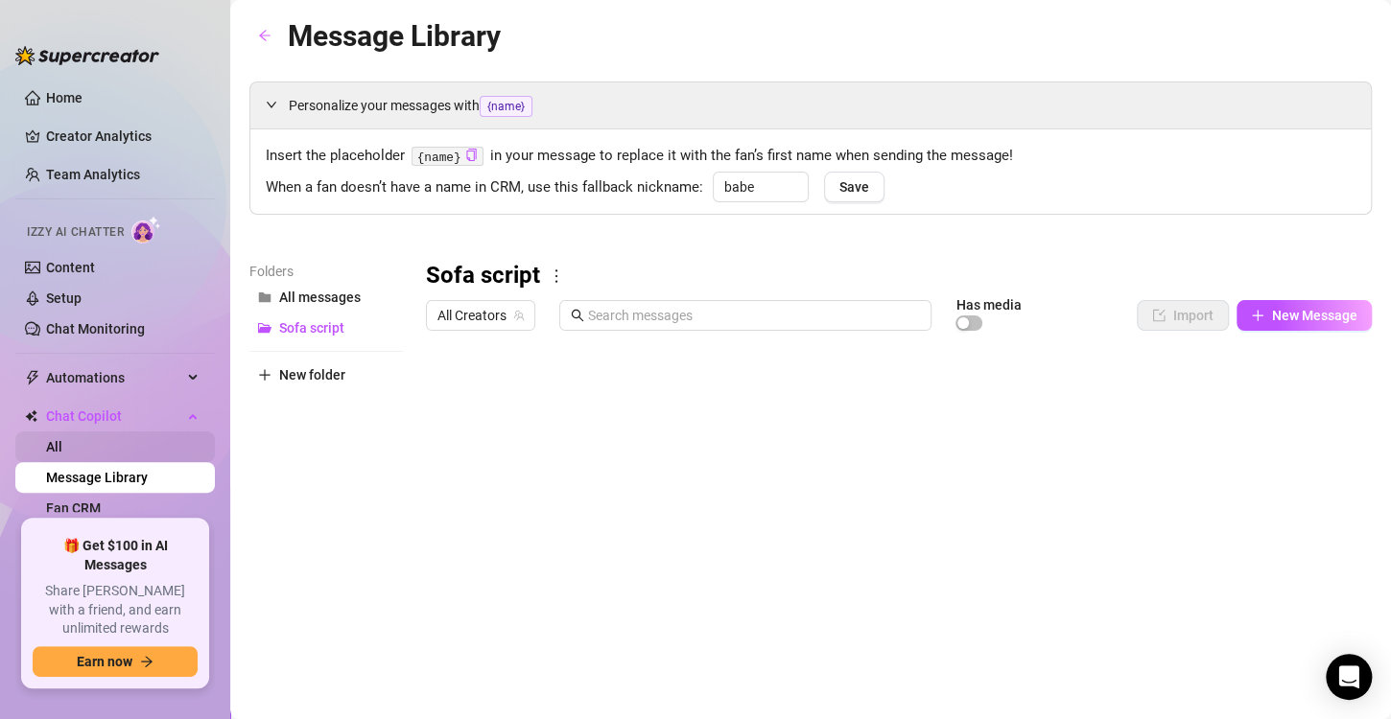
click at [62, 442] on link "All" at bounding box center [54, 446] width 16 height 15
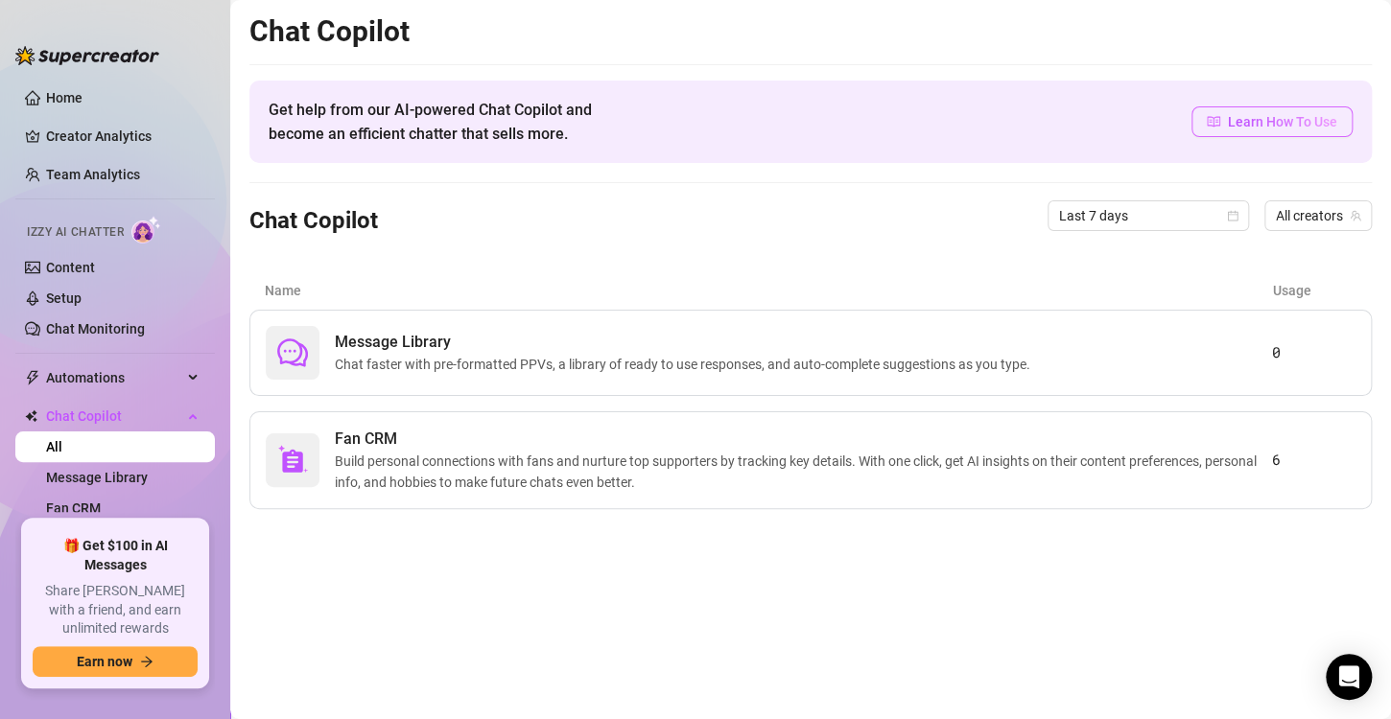
click at [1318, 119] on span "Learn How To Use" at bounding box center [1282, 121] width 109 height 21
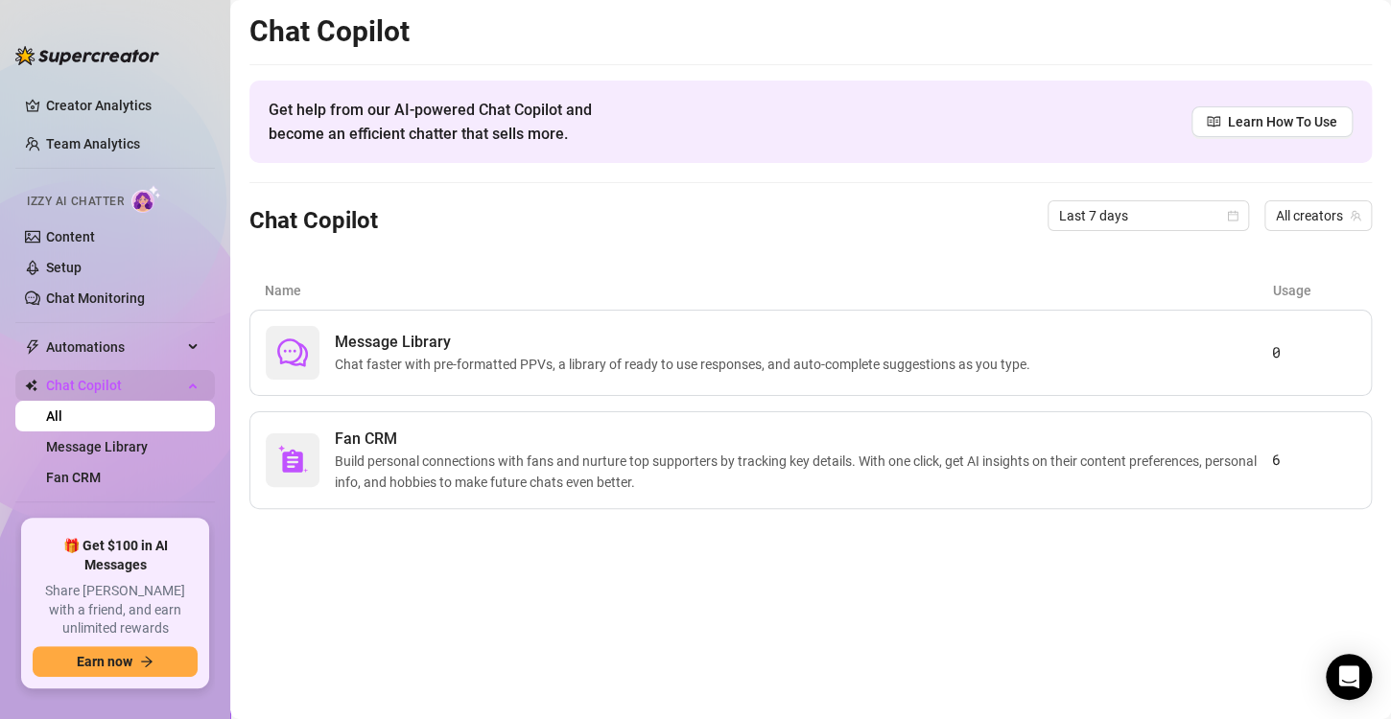
scroll to position [54, 0]
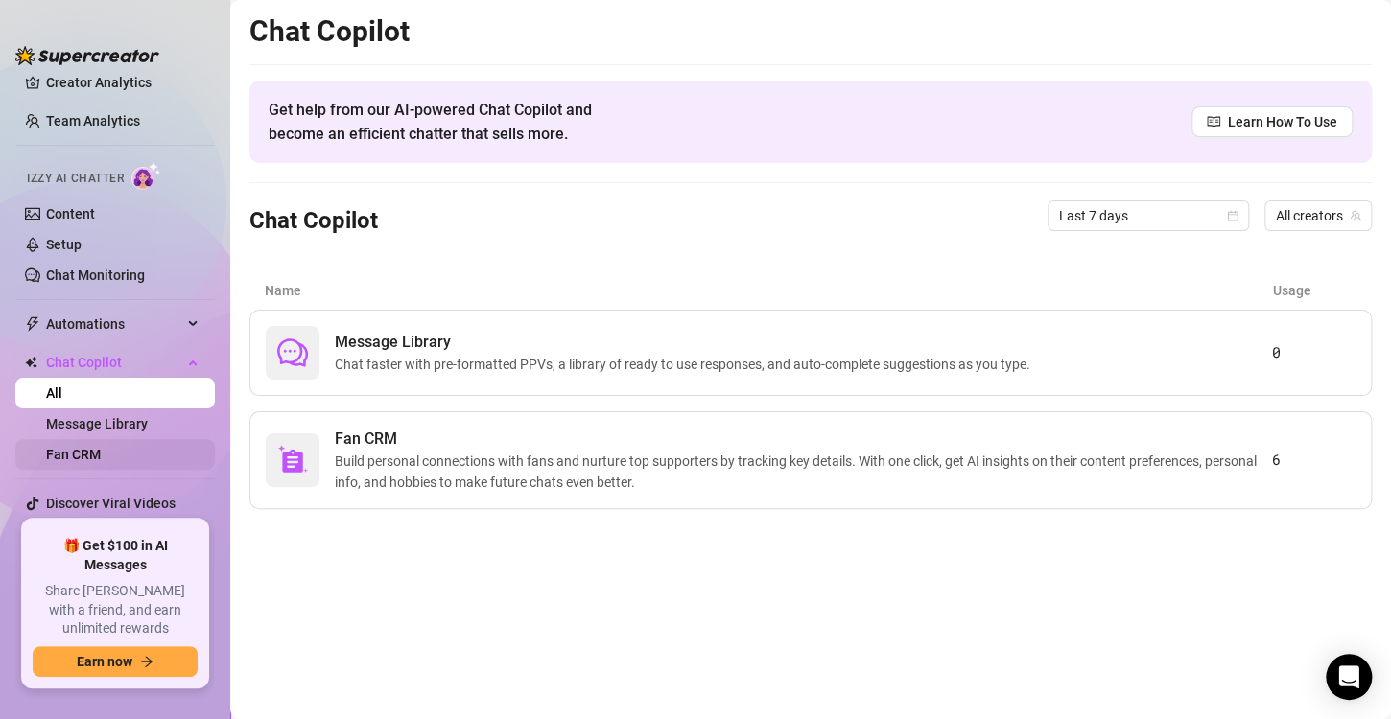
click at [83, 447] on link "Fan CRM" at bounding box center [73, 454] width 55 height 15
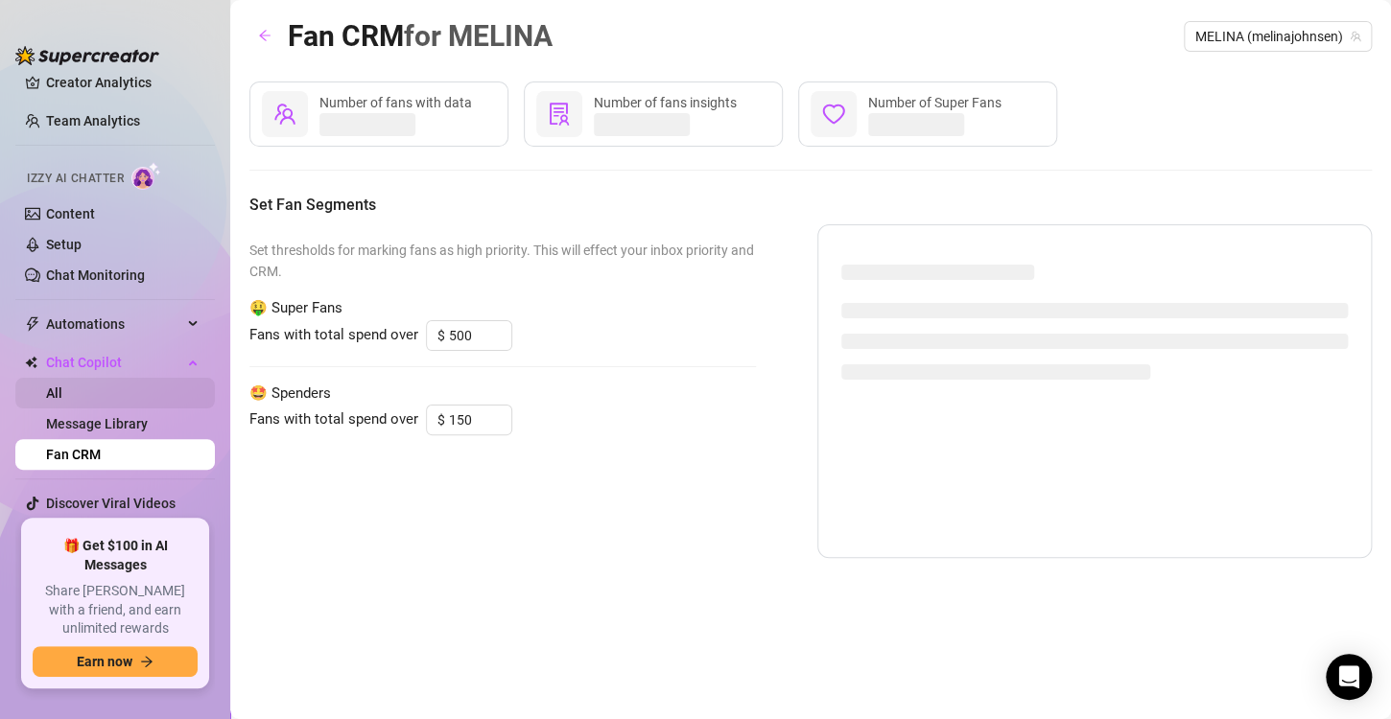
click at [62, 401] on link "All" at bounding box center [54, 393] width 16 height 15
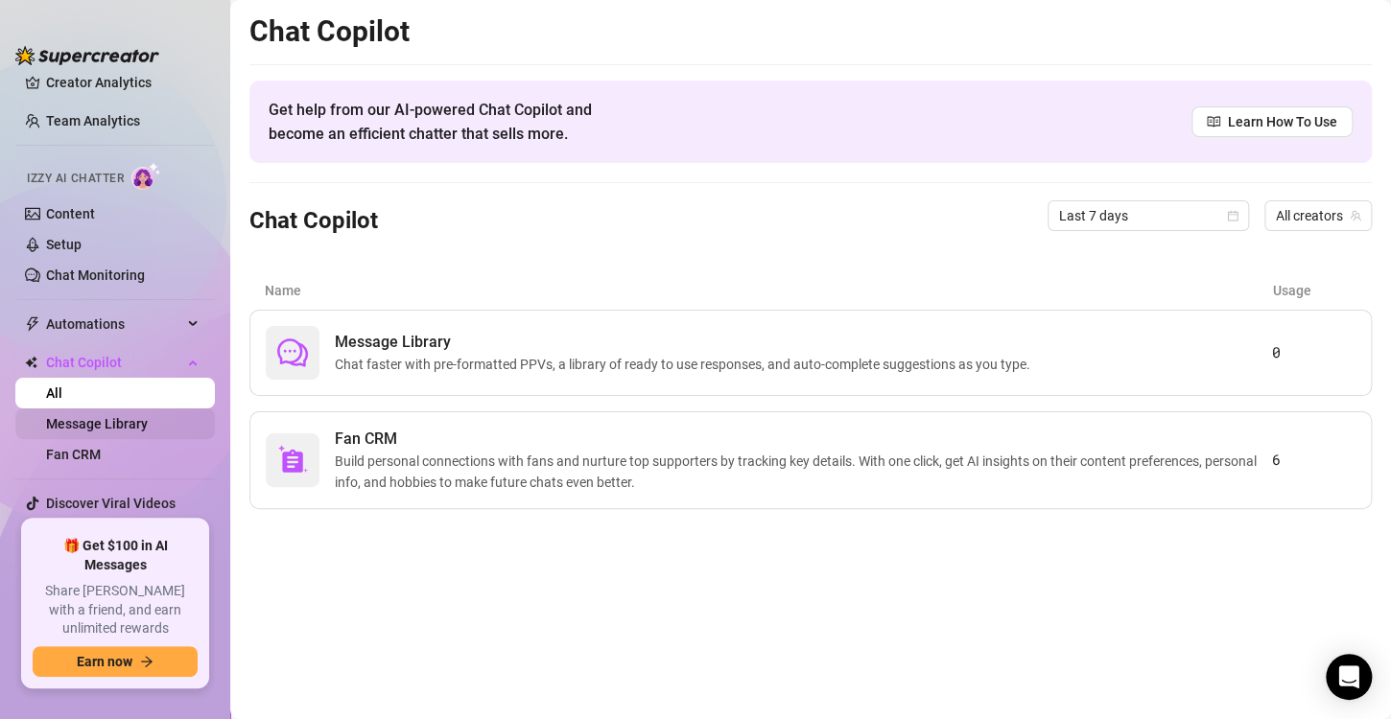
click at [110, 424] on link "Message Library" at bounding box center [97, 423] width 102 height 15
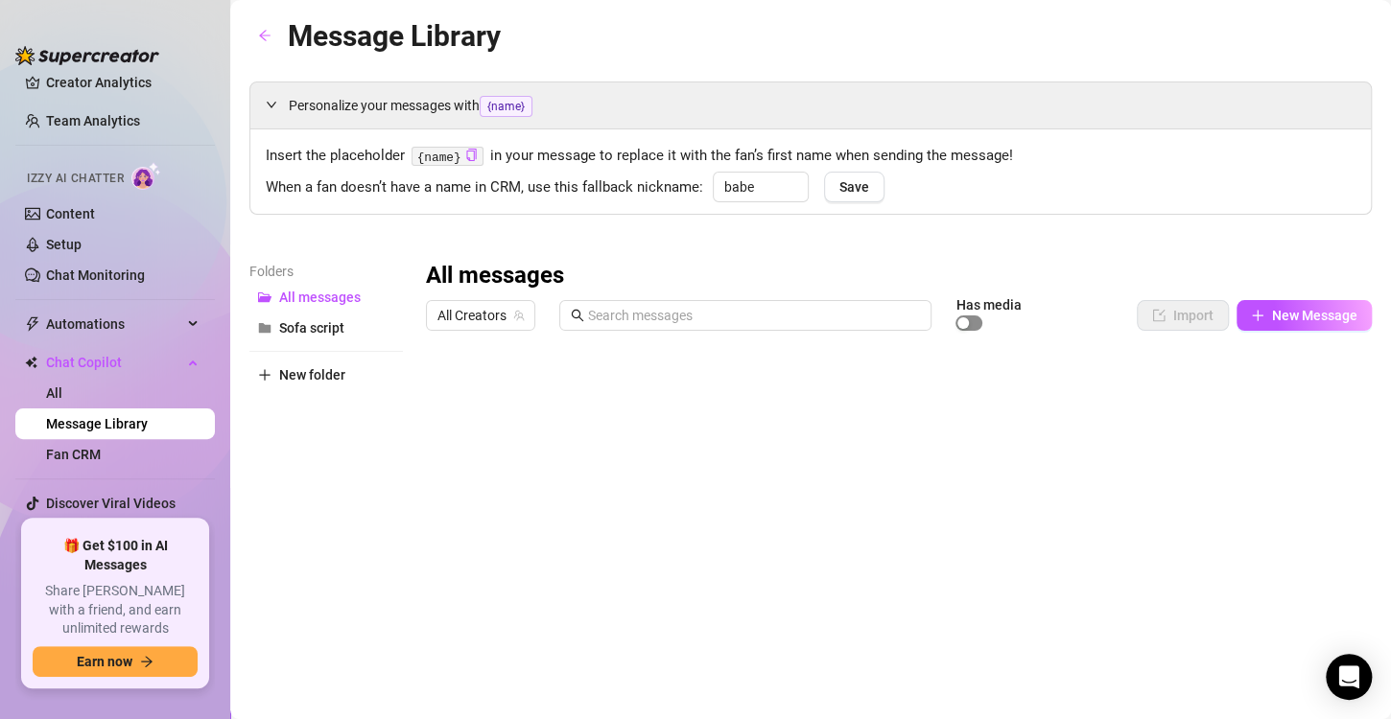
click at [960, 322] on span "button" at bounding box center [968, 323] width 27 height 15
click at [1288, 314] on span "New Message" at bounding box center [1314, 315] width 85 height 15
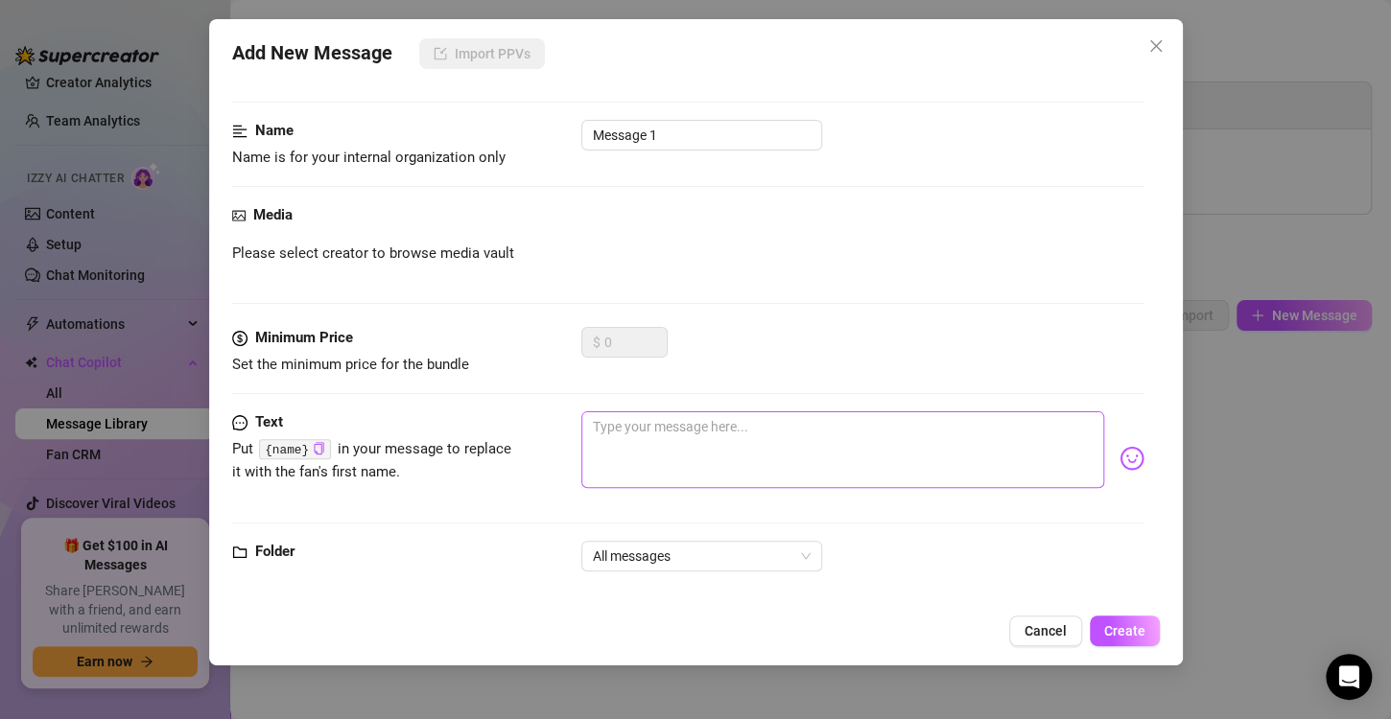
scroll to position [105, 0]
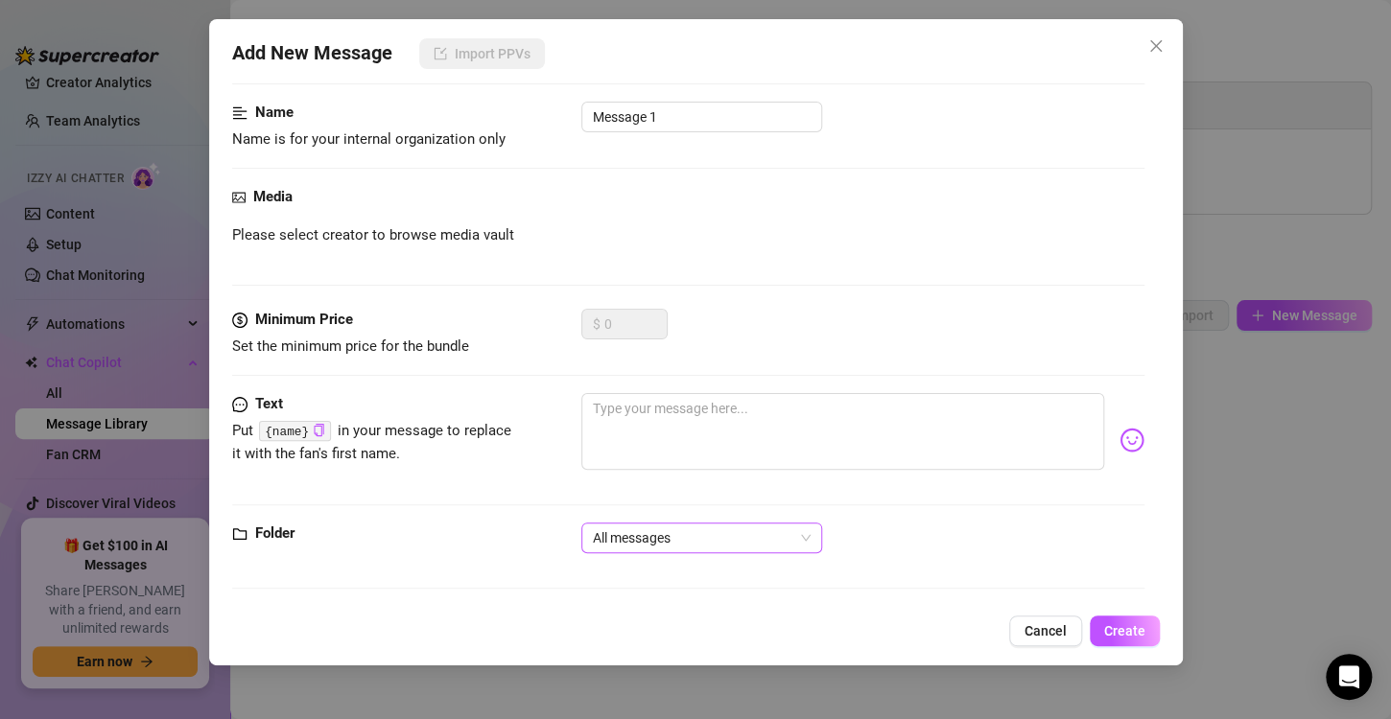
click at [682, 535] on span "All messages" at bounding box center [702, 538] width 218 height 29
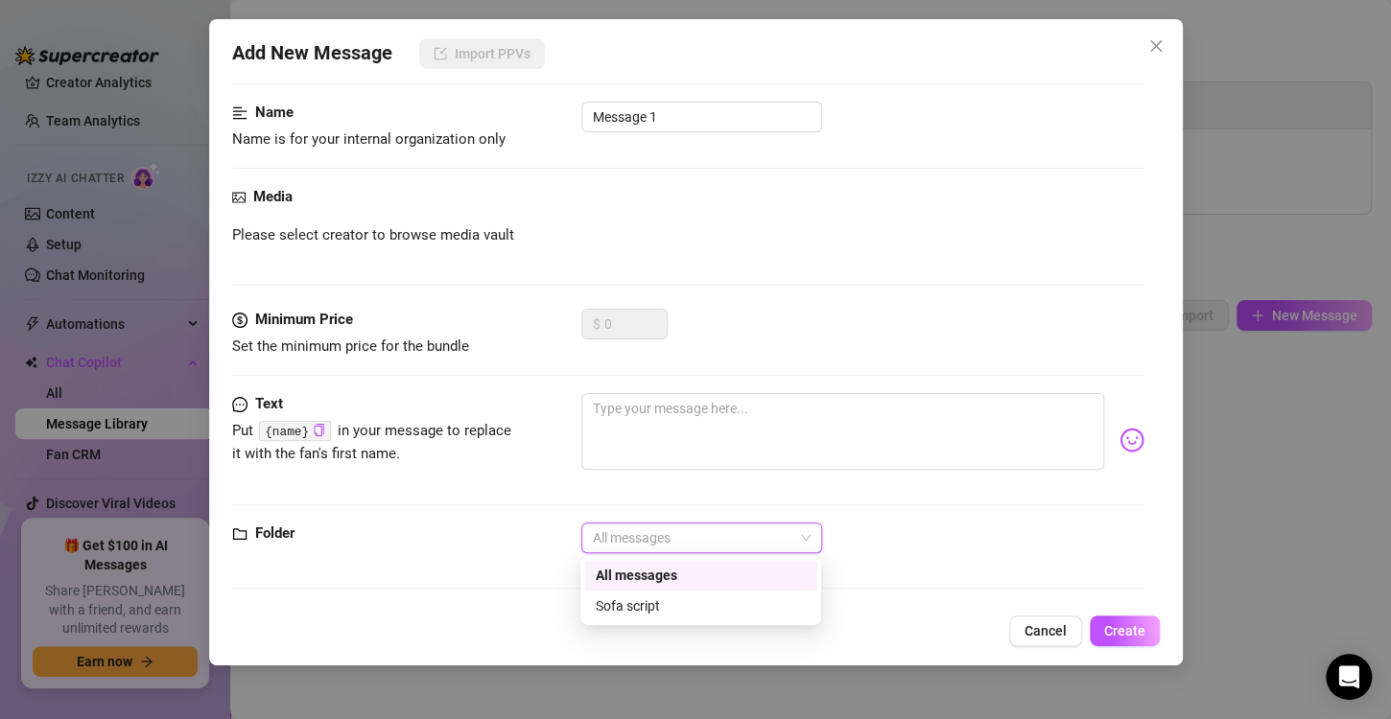
click at [682, 535] on span "All messages" at bounding box center [702, 538] width 218 height 29
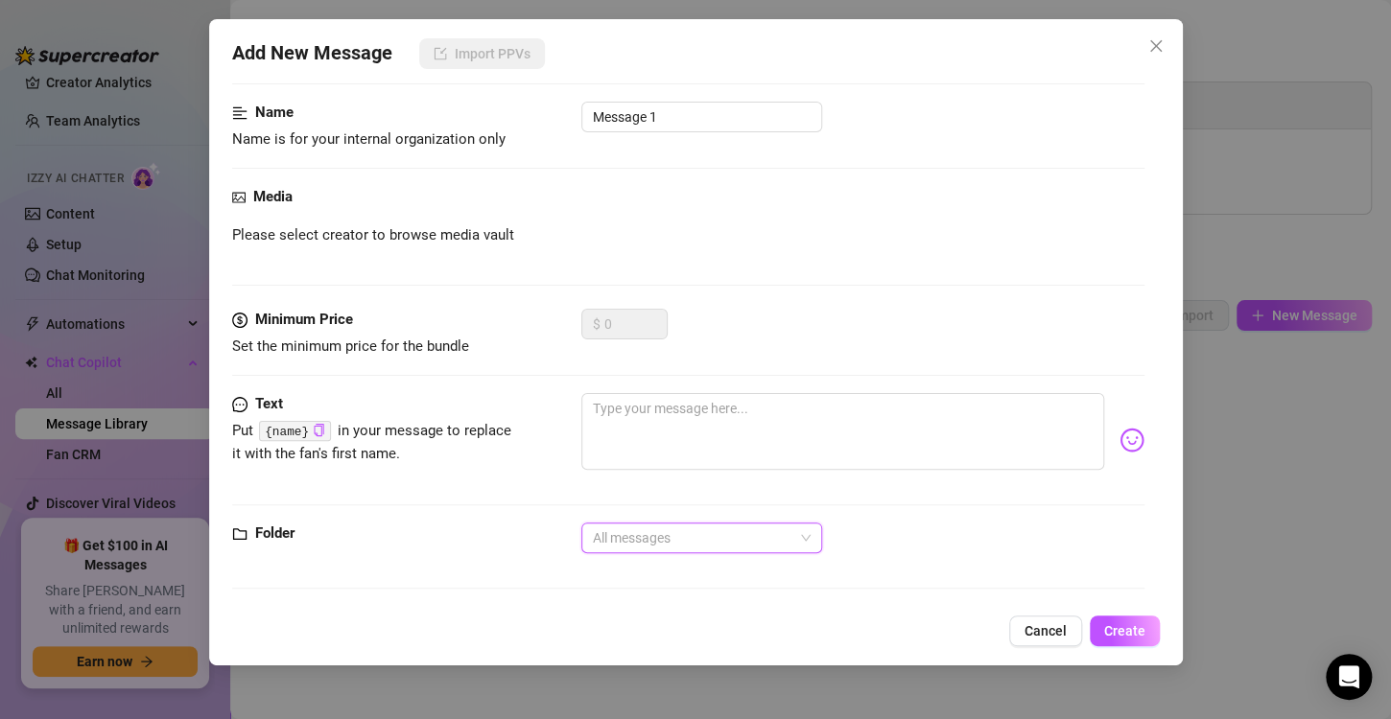
click at [682, 535] on span "All messages" at bounding box center [702, 538] width 218 height 29
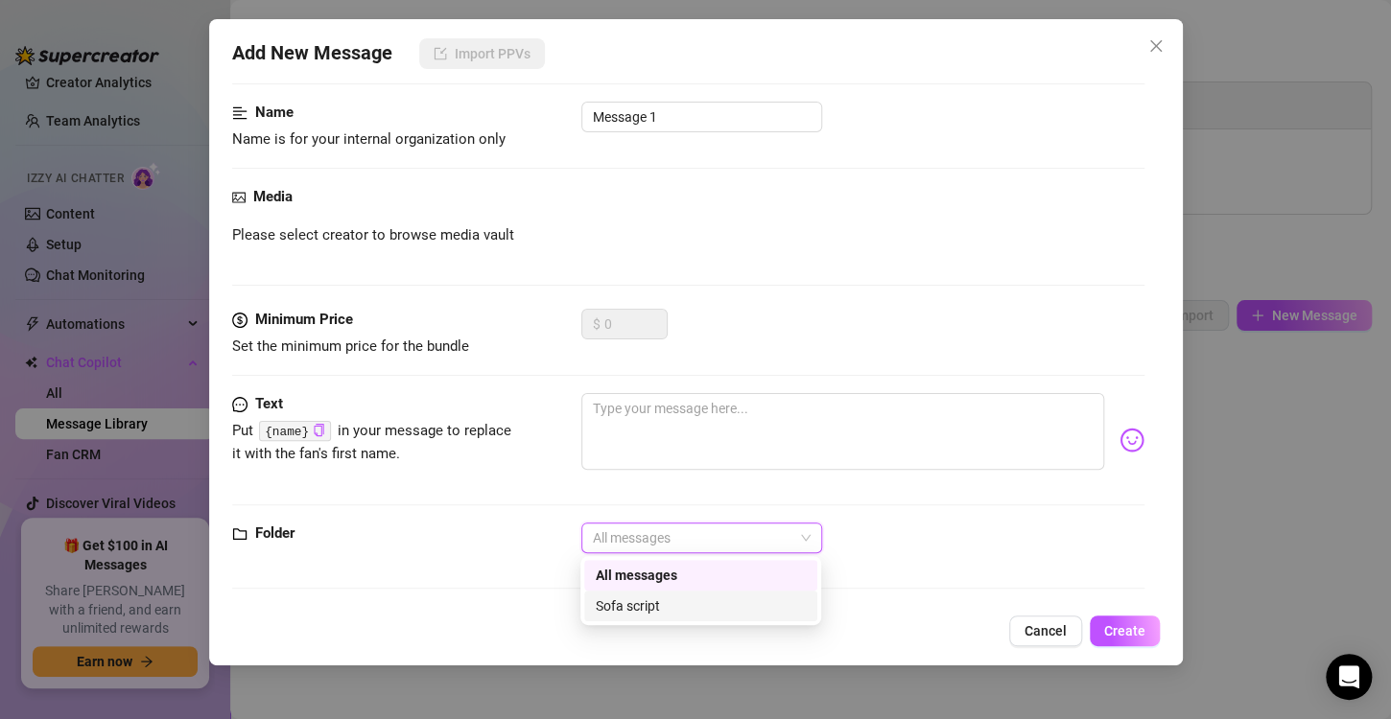
click at [641, 598] on div "Sofa script" at bounding box center [701, 606] width 210 height 21
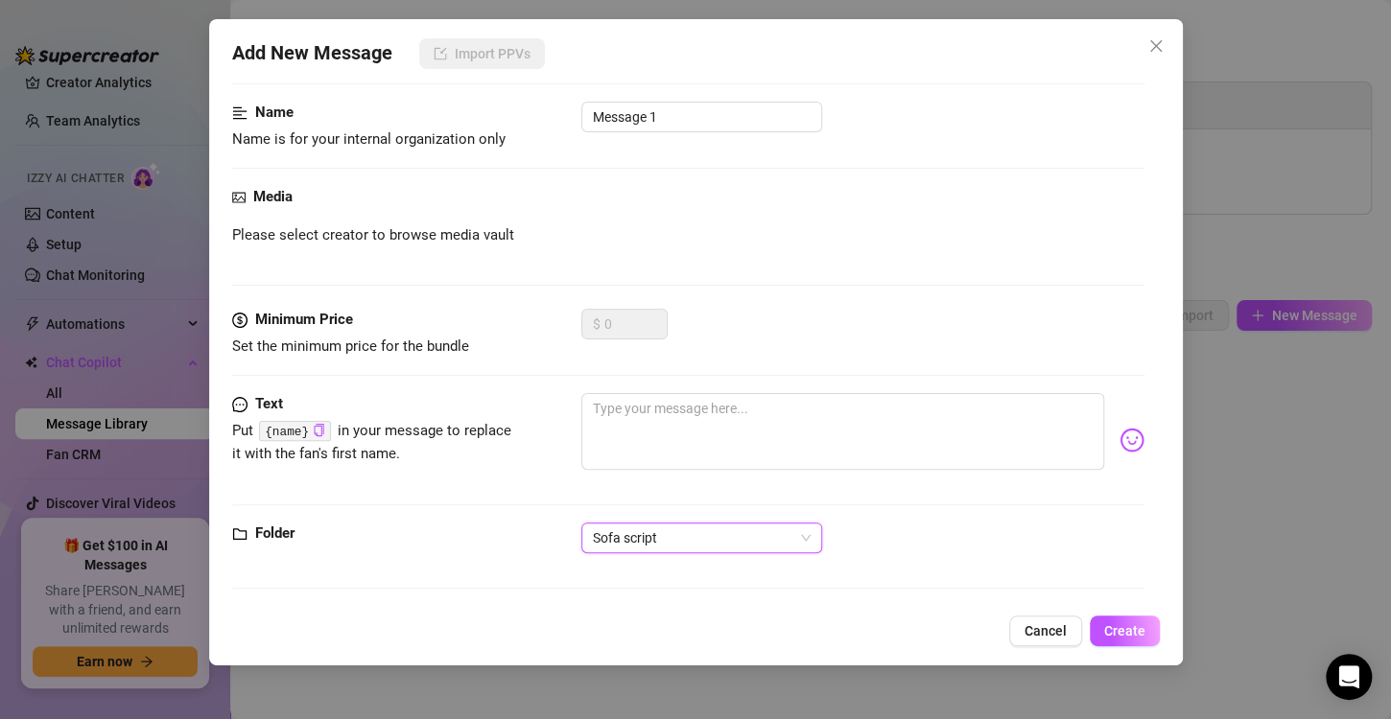
click at [734, 244] on div "Please select creator to browse media vault" at bounding box center [688, 235] width 912 height 23
click at [1163, 45] on span "Close" at bounding box center [1155, 45] width 31 height 15
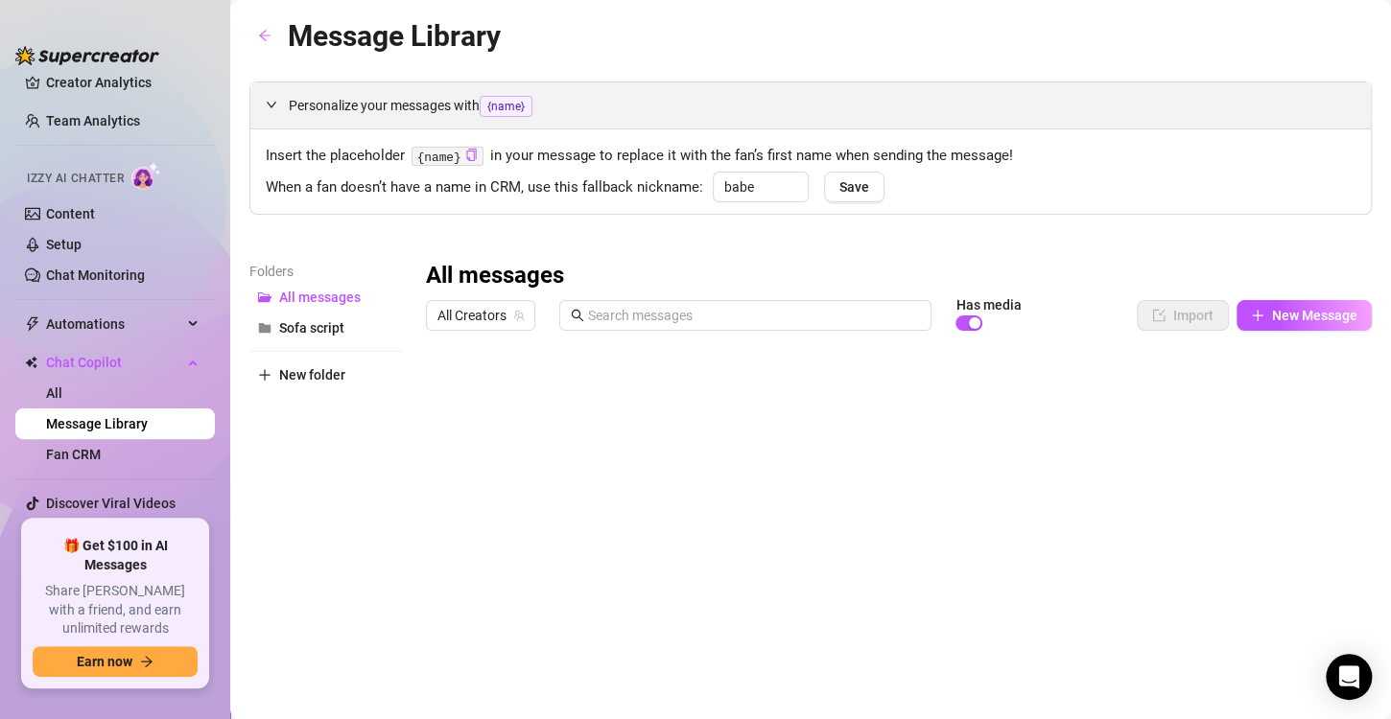
click at [269, 105] on icon "expanded" at bounding box center [272, 105] width 10 height 6
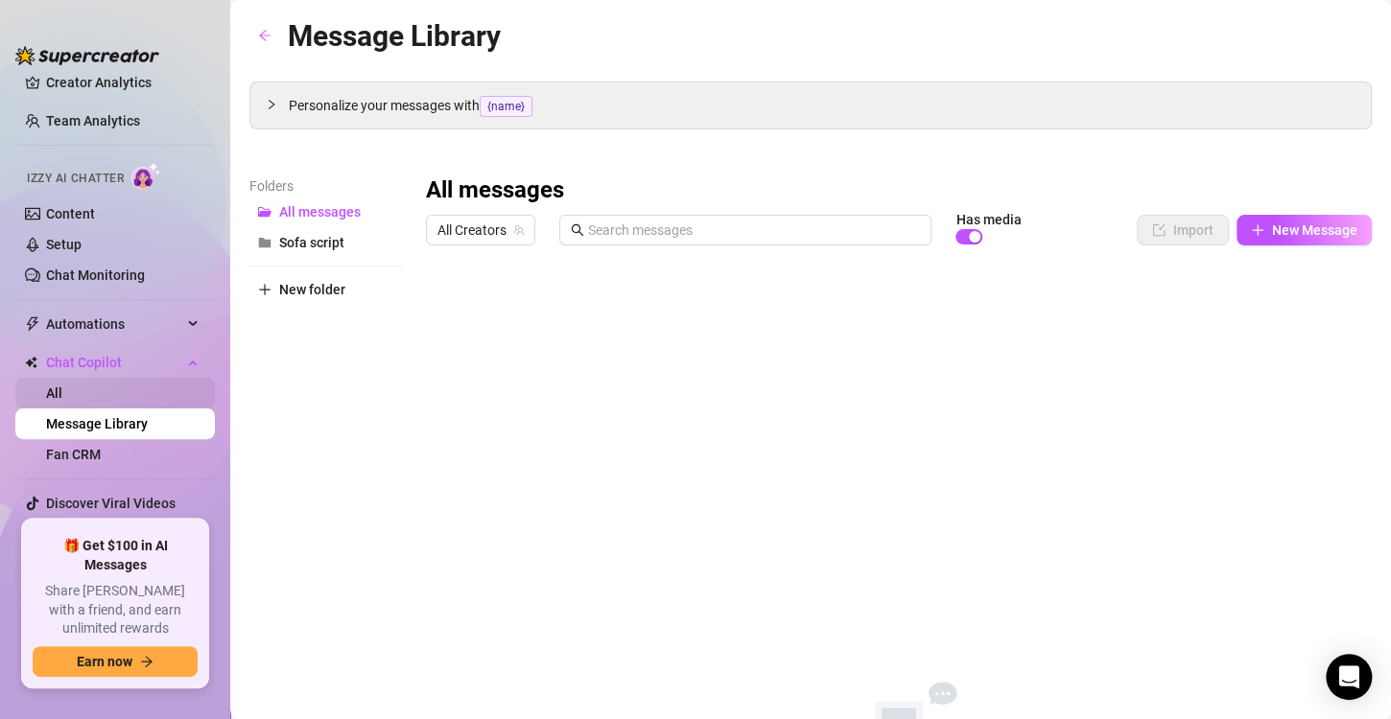
click at [62, 388] on link "All" at bounding box center [54, 393] width 16 height 15
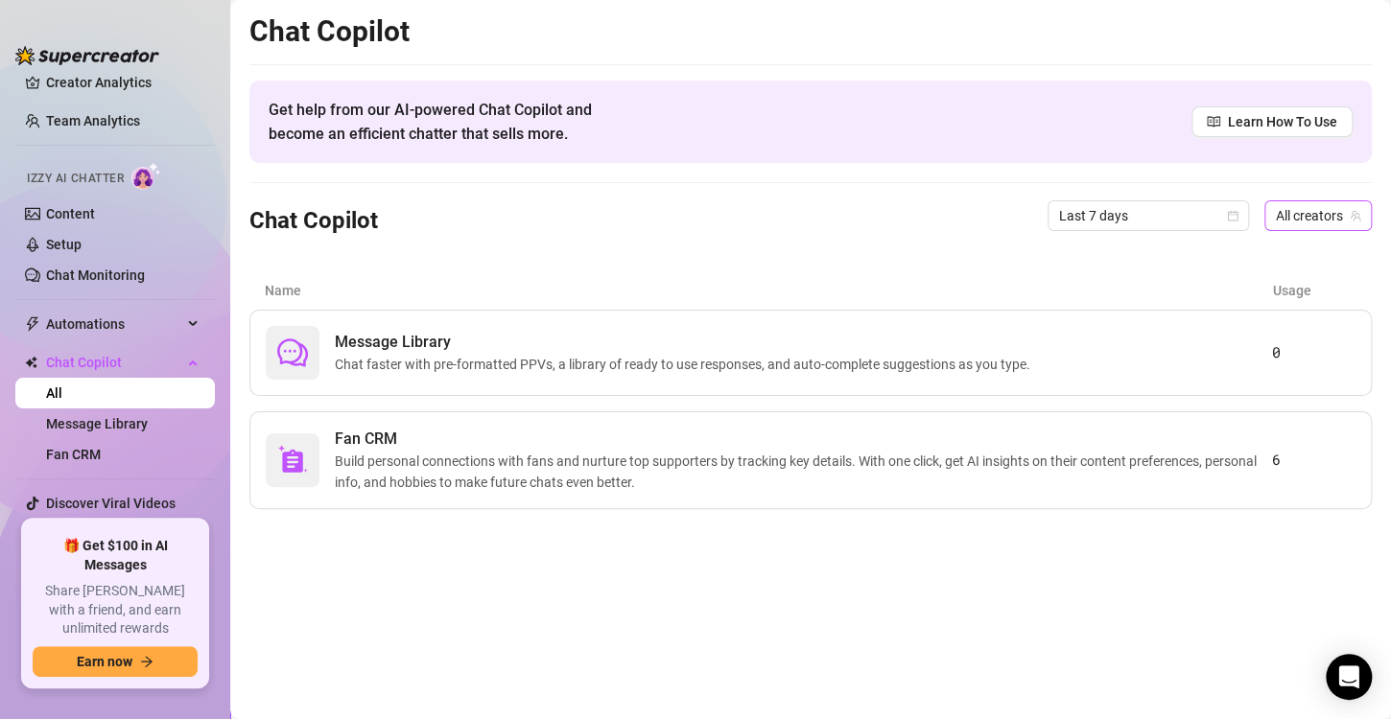
click at [1326, 211] on span "All creators" at bounding box center [1318, 215] width 84 height 29
click at [1248, 288] on span "MELINA" at bounding box center [1228, 285] width 49 height 21
click at [555, 368] on span "Chat faster with pre-formatted PPVs, a library of ready to use responses, and a…" at bounding box center [686, 364] width 703 height 21
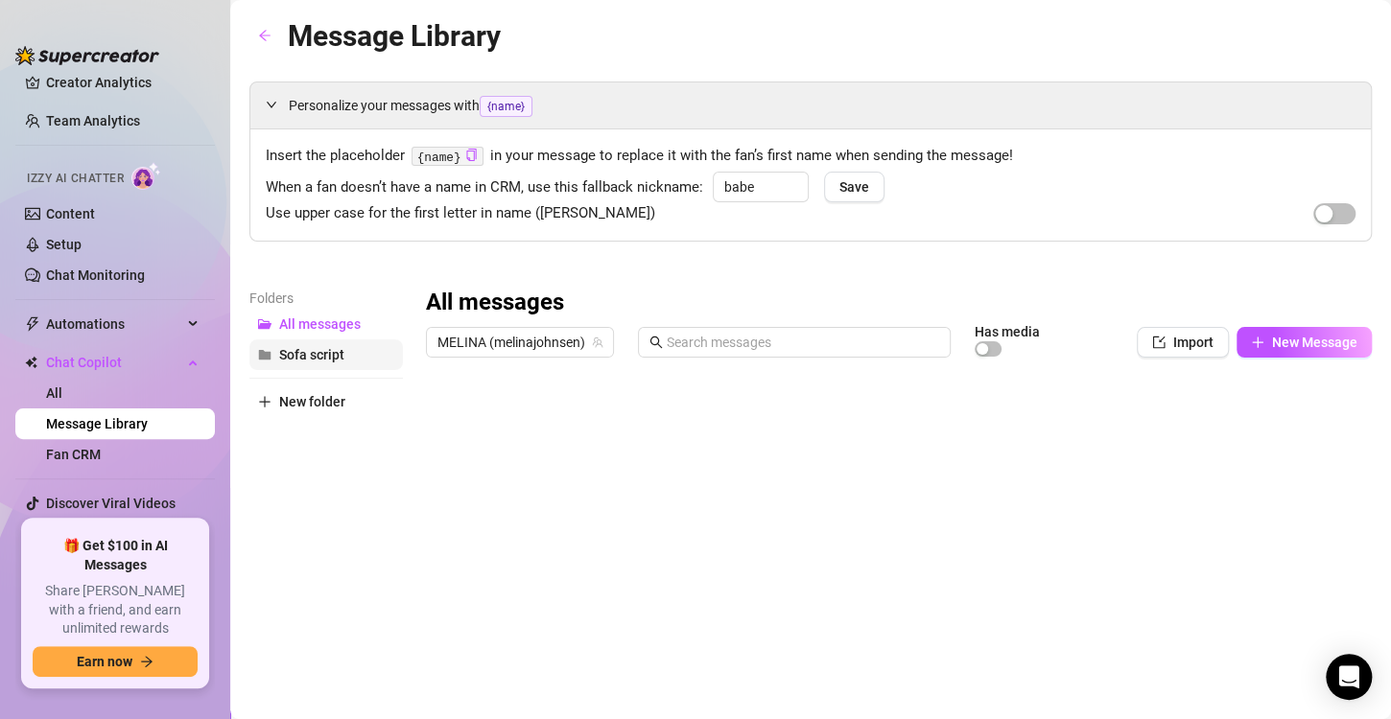
click at [323, 357] on span "Sofa script" at bounding box center [311, 354] width 65 height 15
click at [1320, 330] on button "New Message" at bounding box center [1303, 342] width 135 height 31
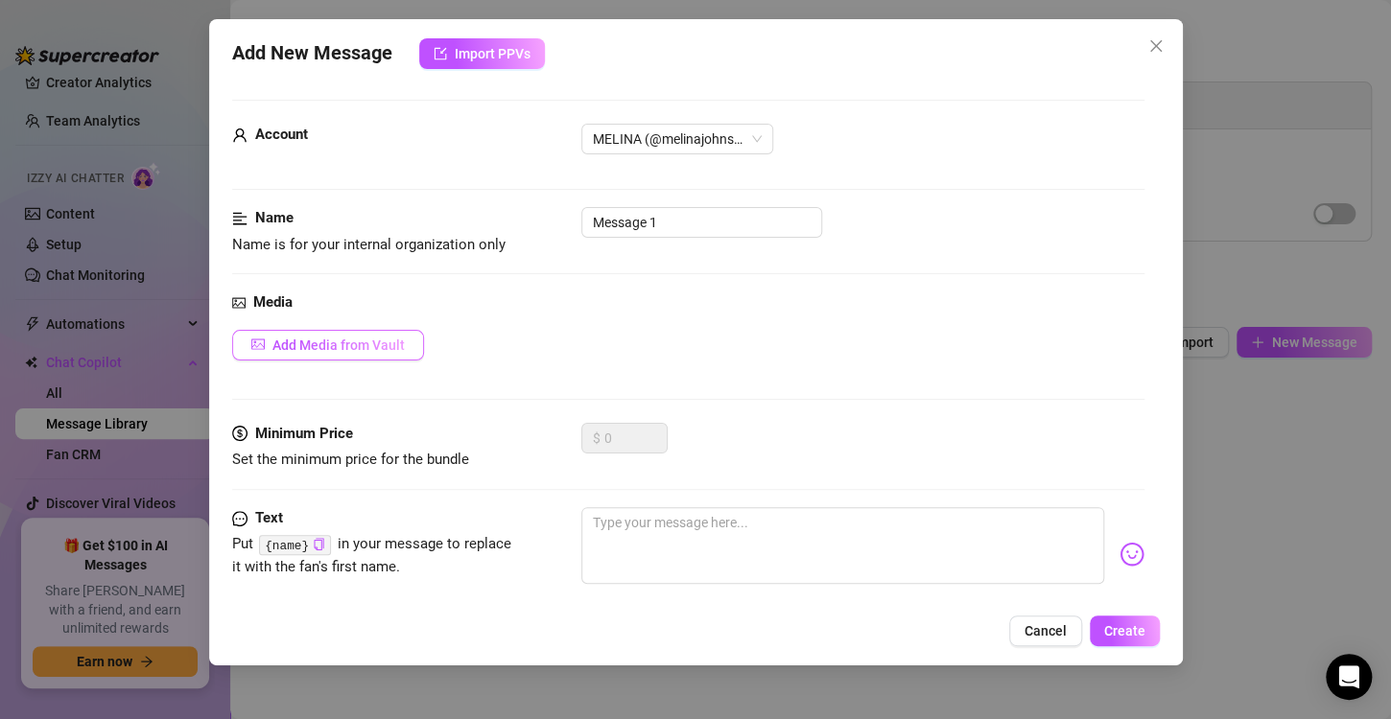
click at [373, 342] on span "Add Media from Vault" at bounding box center [338, 345] width 132 height 15
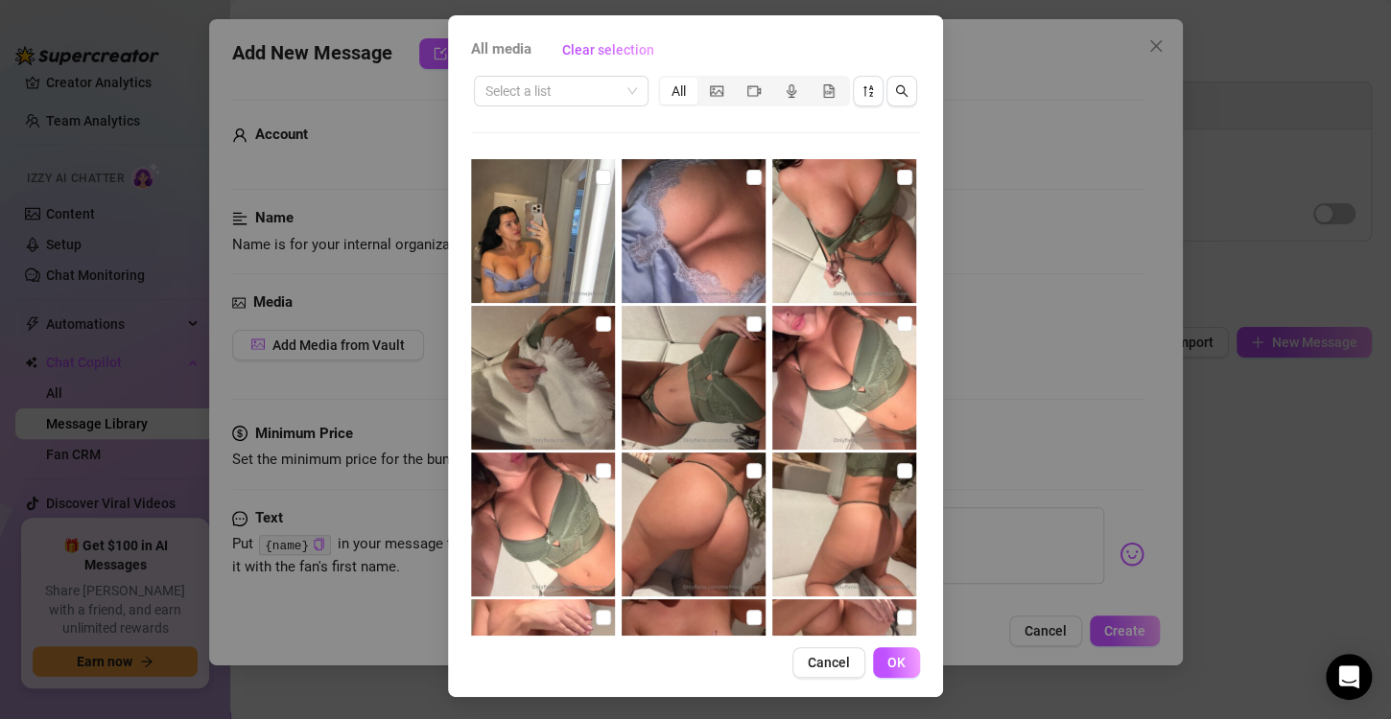
scroll to position [2198, 0]
click at [599, 323] on img at bounding box center [543, 378] width 144 height 144
checkbox input "true"
click at [888, 652] on button "OK" at bounding box center [896, 662] width 47 height 31
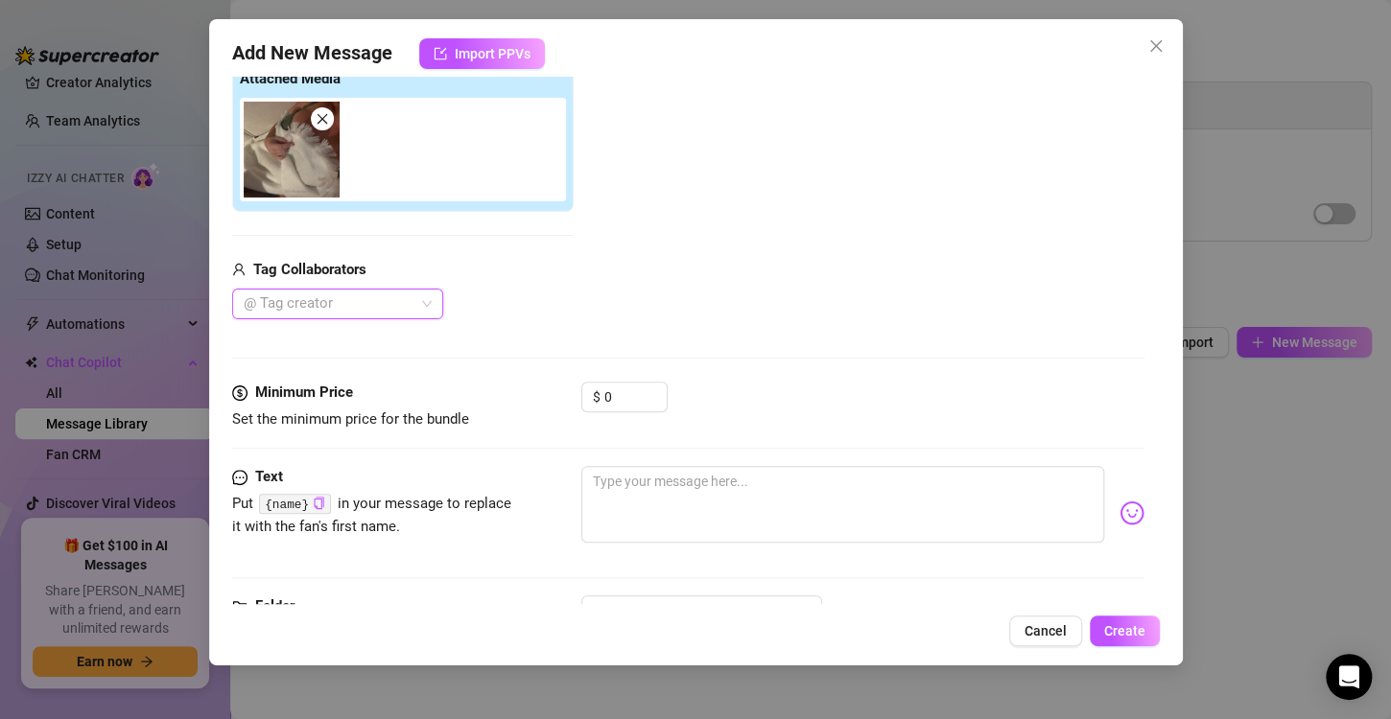
scroll to position [316, 0]
drag, startPoint x: 774, startPoint y: 452, endPoint x: 511, endPoint y: 363, distance: 277.2
click at [511, 363] on form "Account MELINA (@melinajohnsen) Name Name is for your internal organization onl…" at bounding box center [688, 231] width 912 height 894
click at [747, 414] on div "$ 0" at bounding box center [862, 405] width 563 height 48
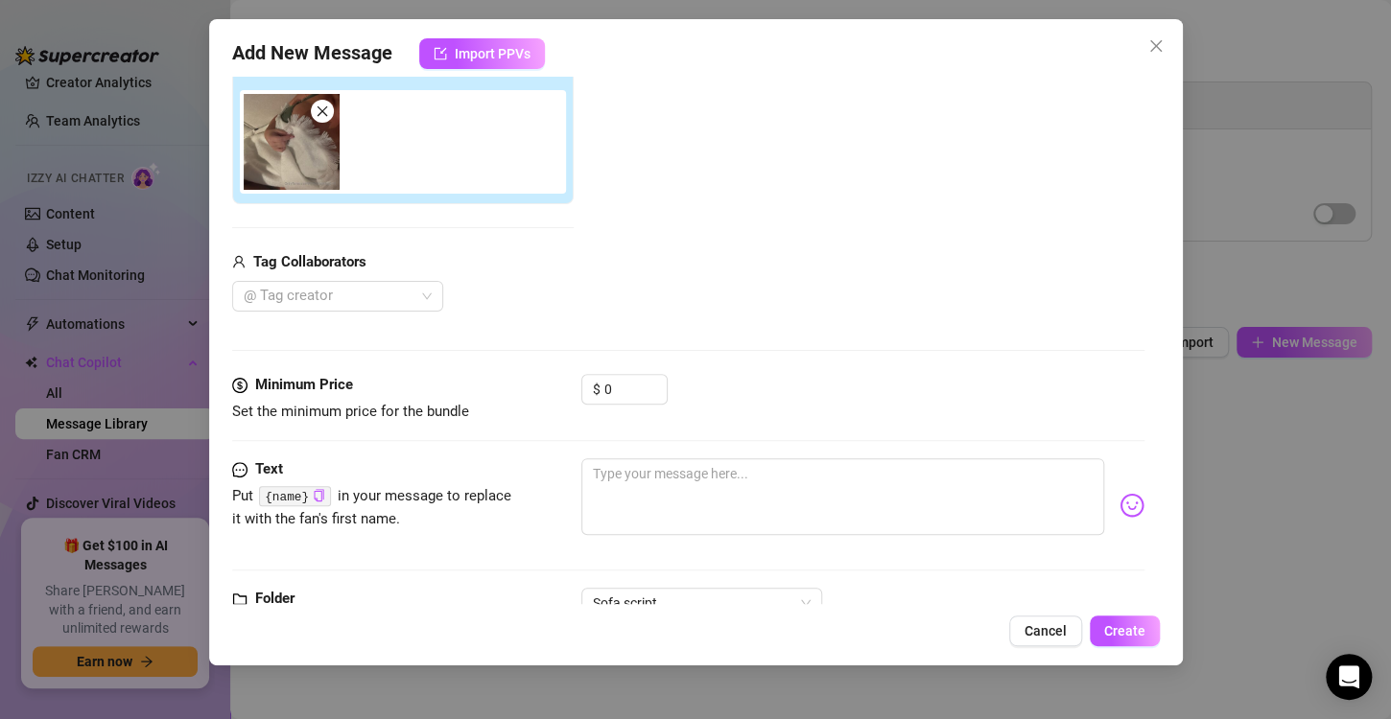
scroll to position [387, 0]
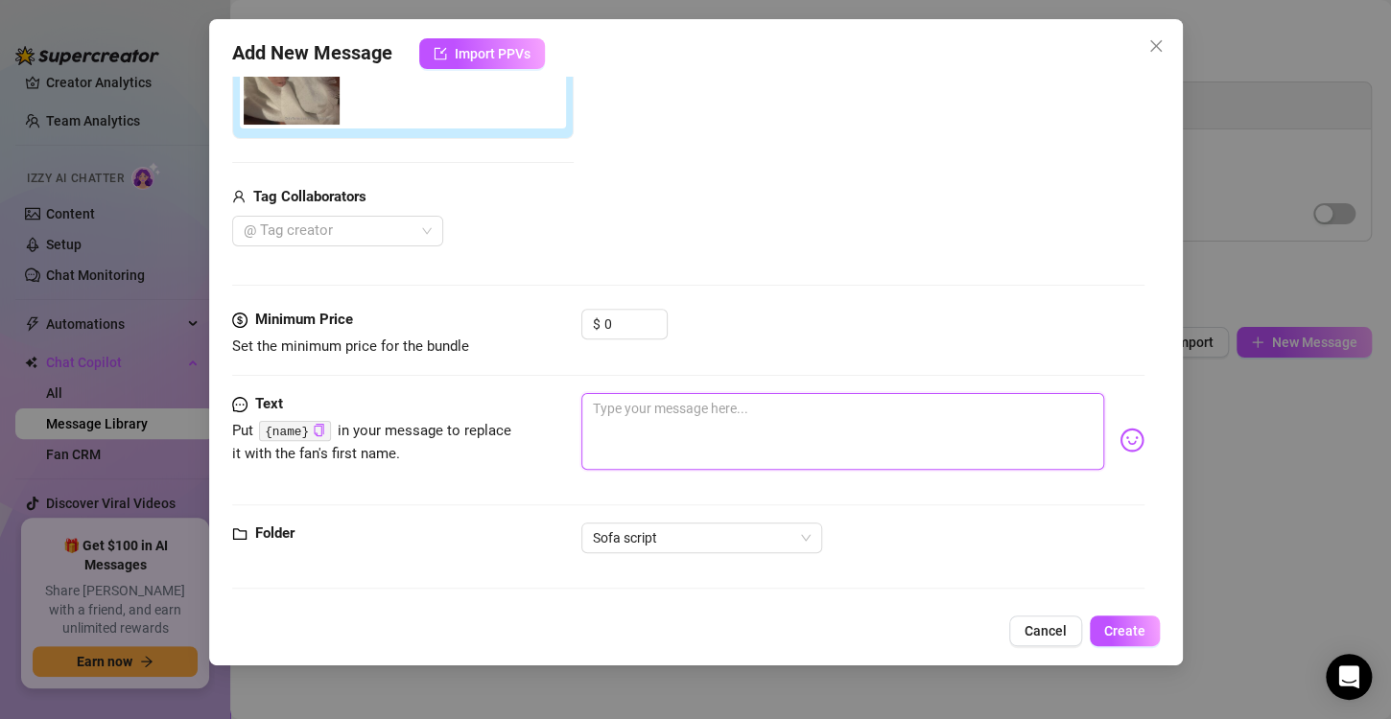
click at [675, 416] on textarea at bounding box center [842, 431] width 523 height 77
type textarea "J"
type textarea "Je"
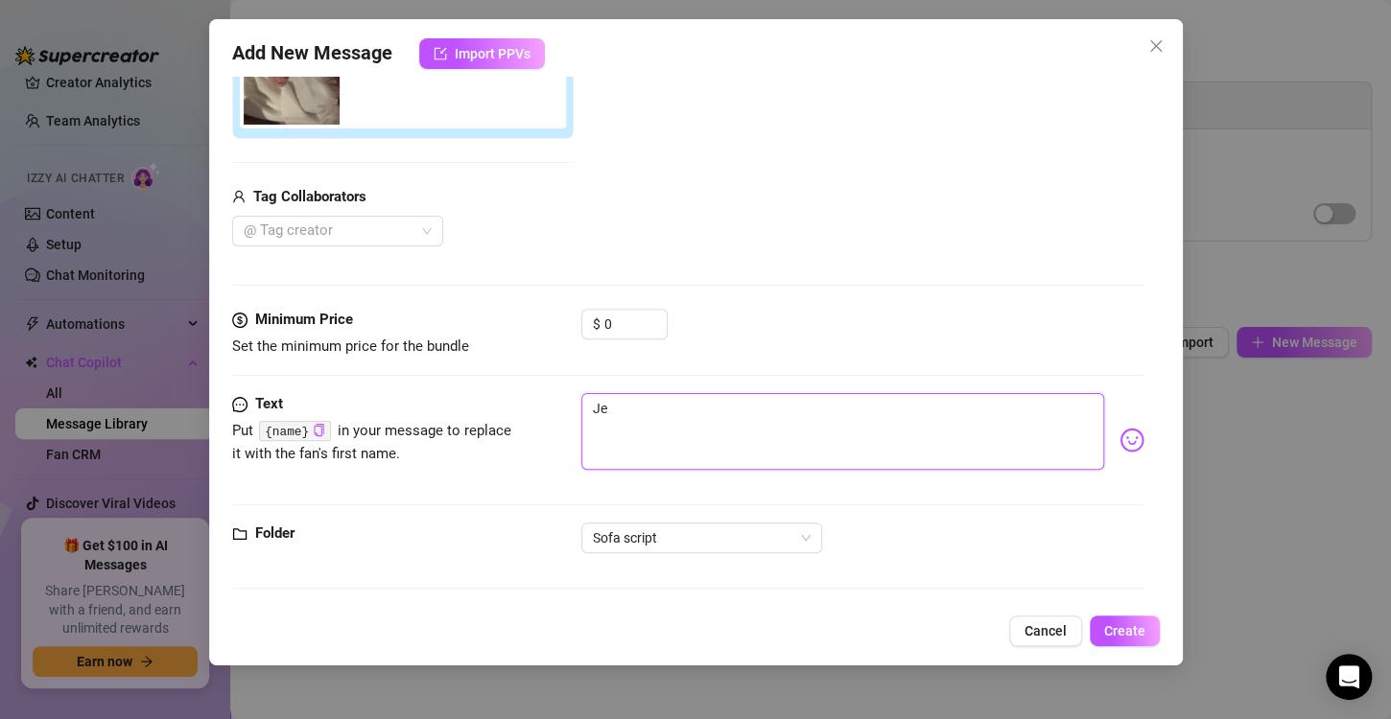
type textarea "Jeg"
type textarea "Jeg l"
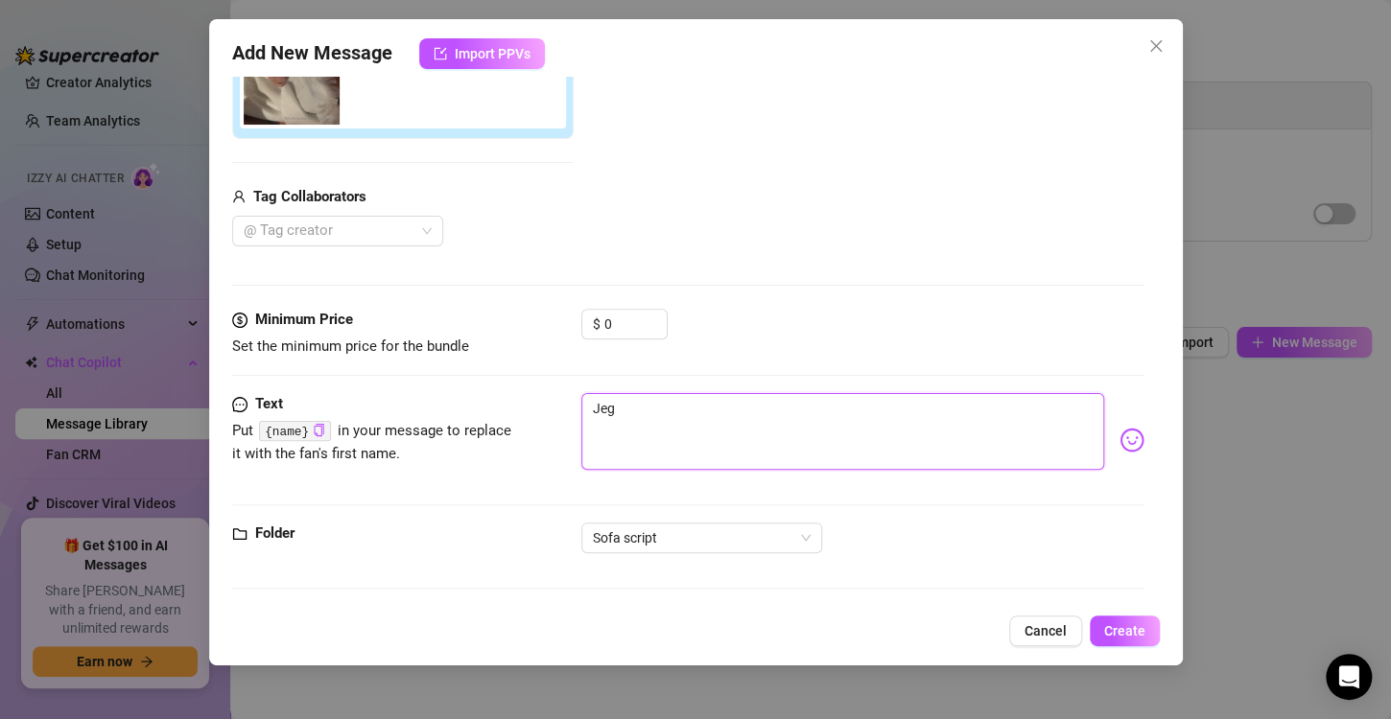
type textarea "Jeg l"
type textarea "Jeg li"
type textarea "Jeg lig"
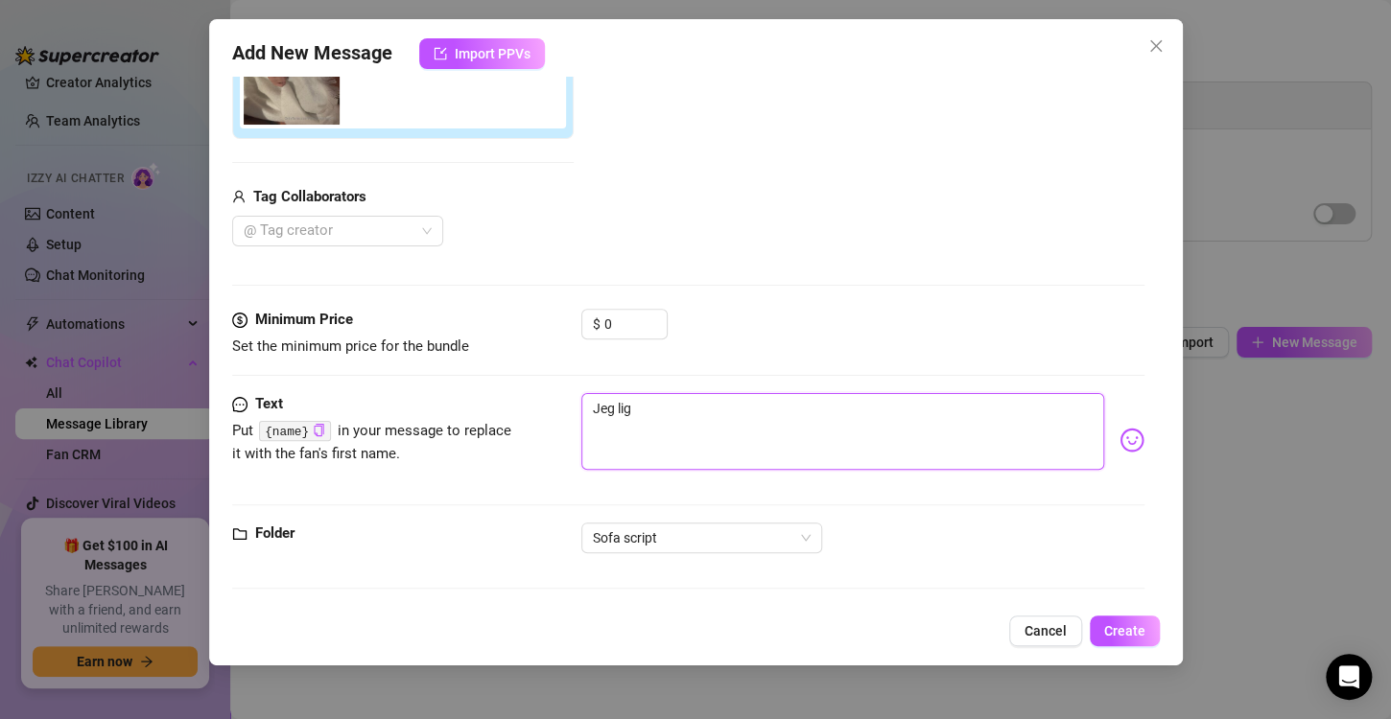
type textarea "Jeg ligg"
type textarea "Jeg ligge"
type textarea "Jeg ligger"
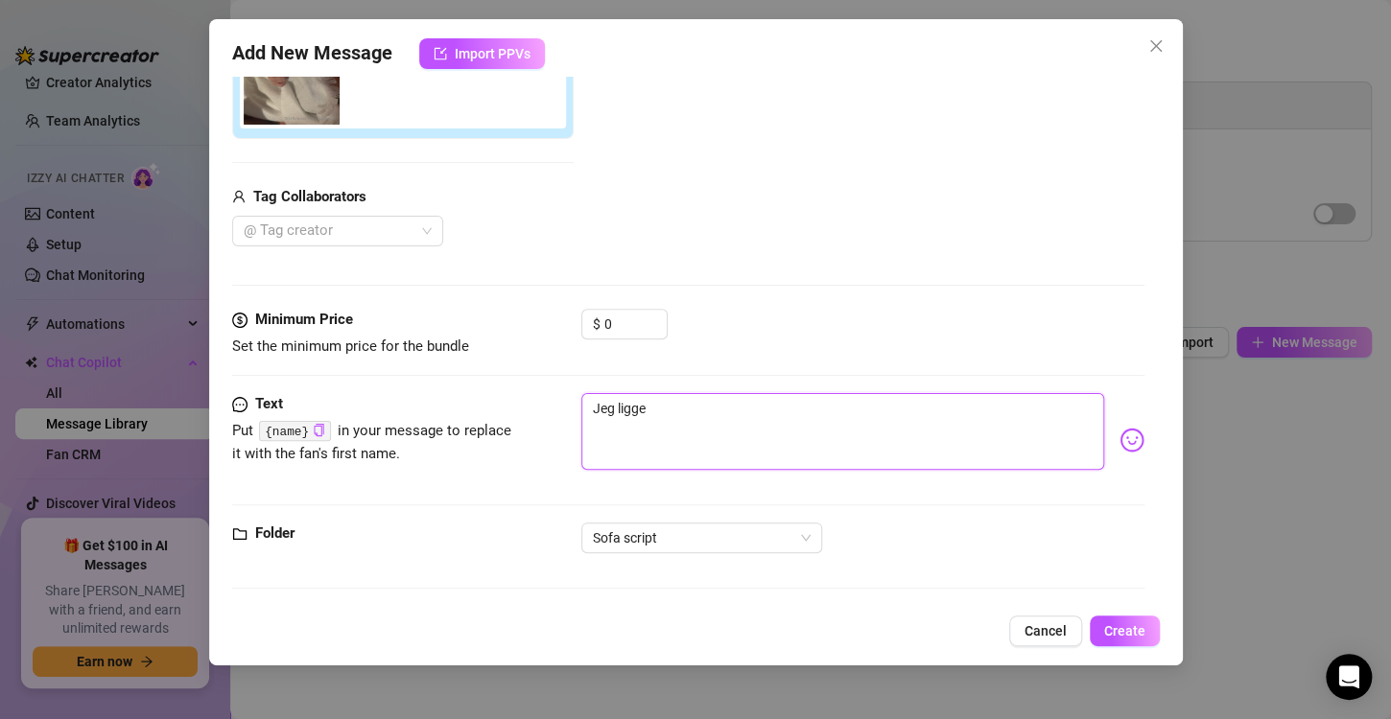
type textarea "Jeg ligger"
type textarea "Jeg ligger b"
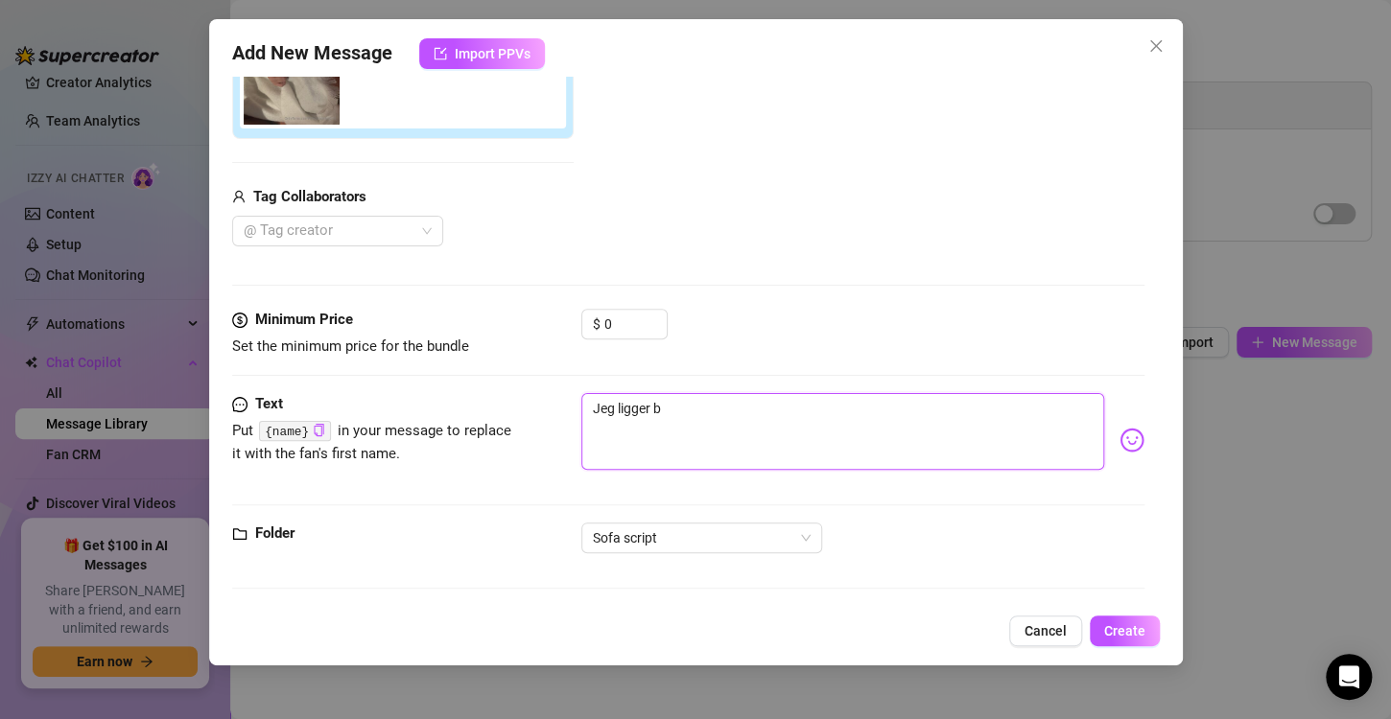
type textarea "Jeg ligger ba"
type textarea "Jeg ligger bar"
type textarea "Jeg ligger bare"
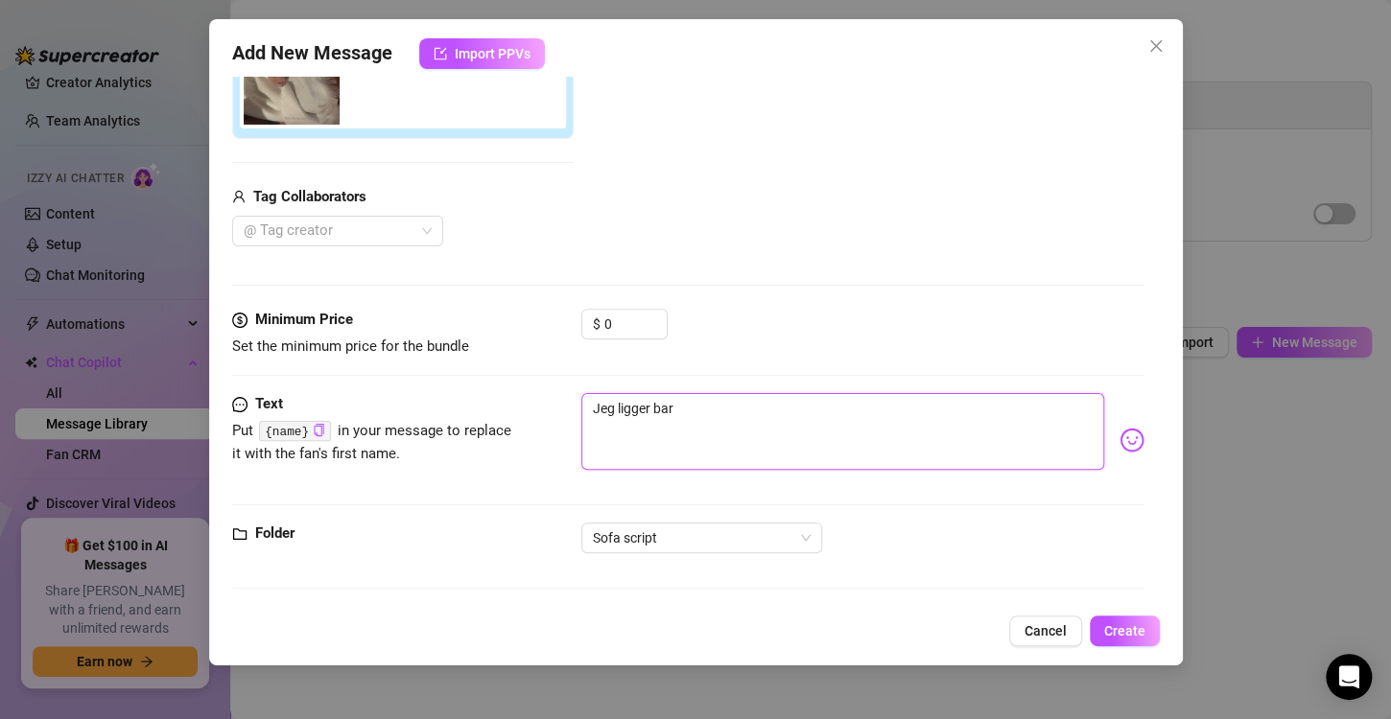
type textarea "Jeg ligger bare"
type textarea "Jeg ligger bare å"
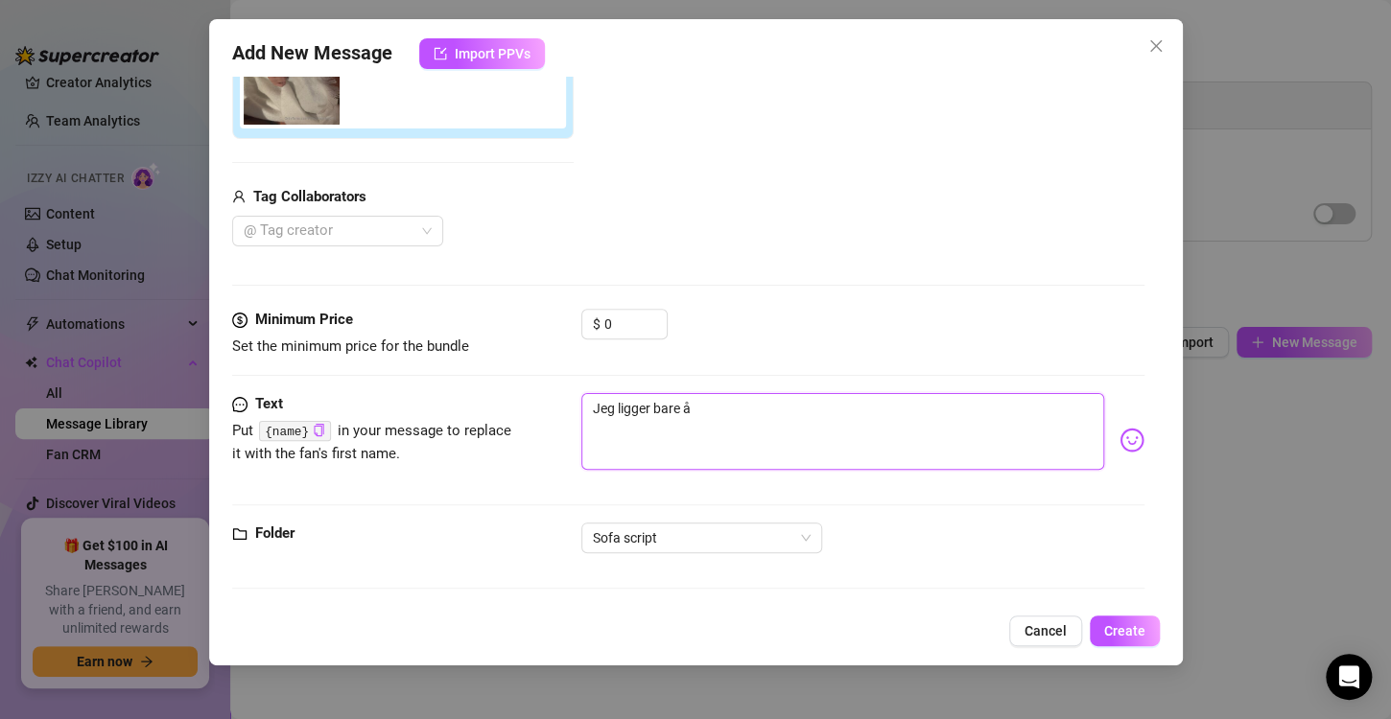
type textarea "Jeg ligger bare åk"
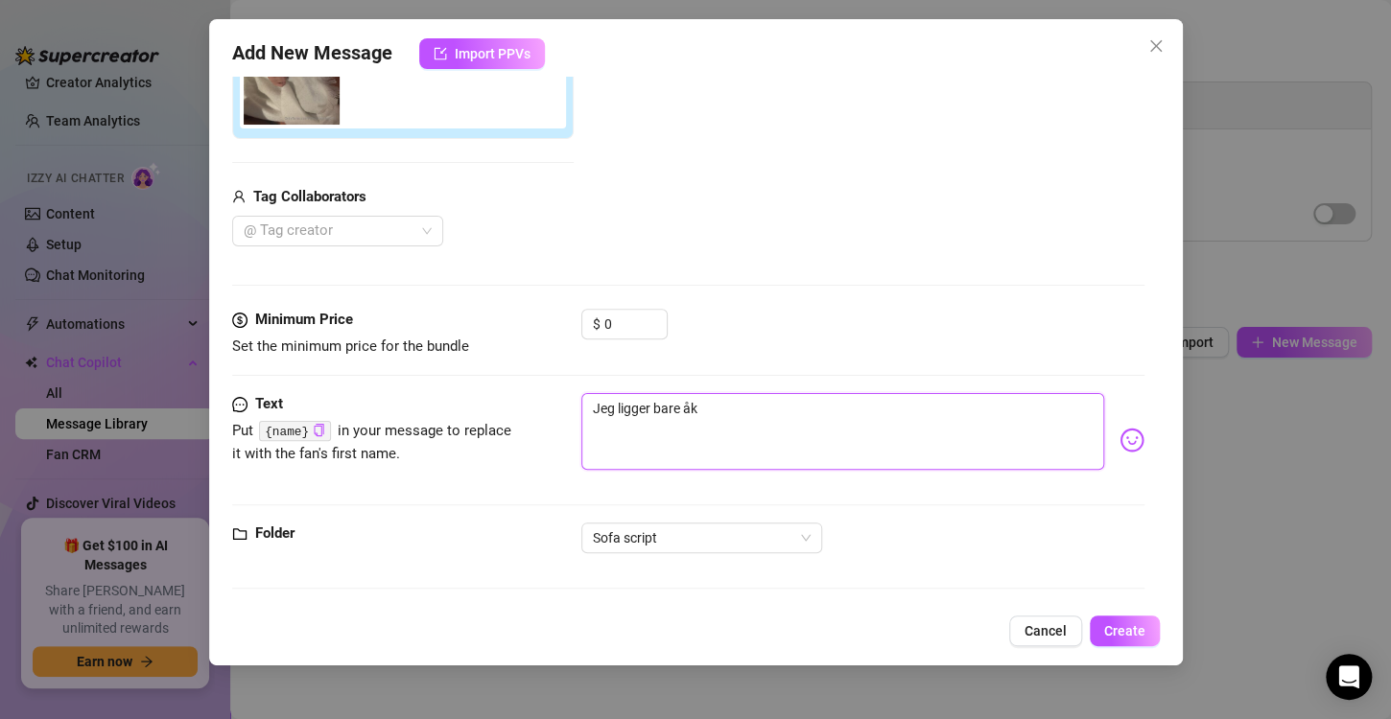
type textarea "Jeg ligger bare åk"
type textarea "Jeg ligger bare å"
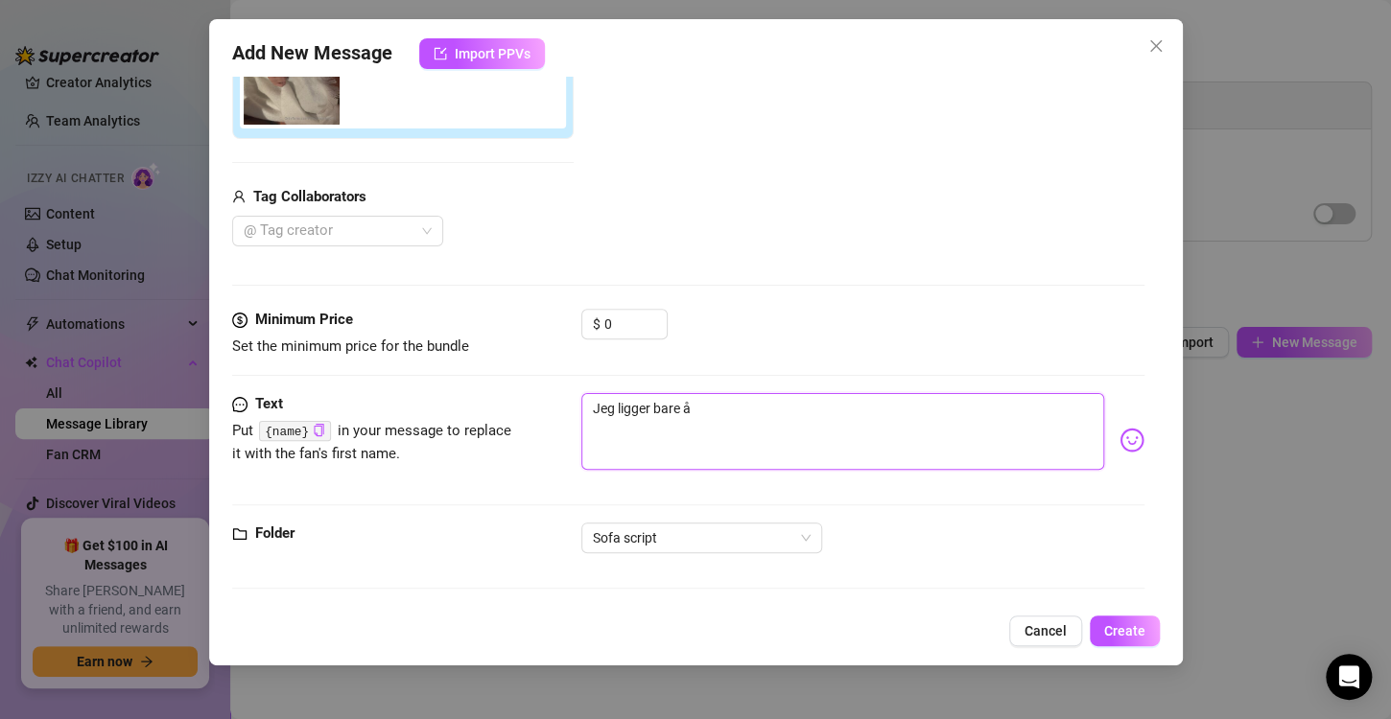
type textarea "Jeg ligger bare å k"
type textarea "Jeg ligger bare å ko"
type textarea "Jeg ligger bare å kos"
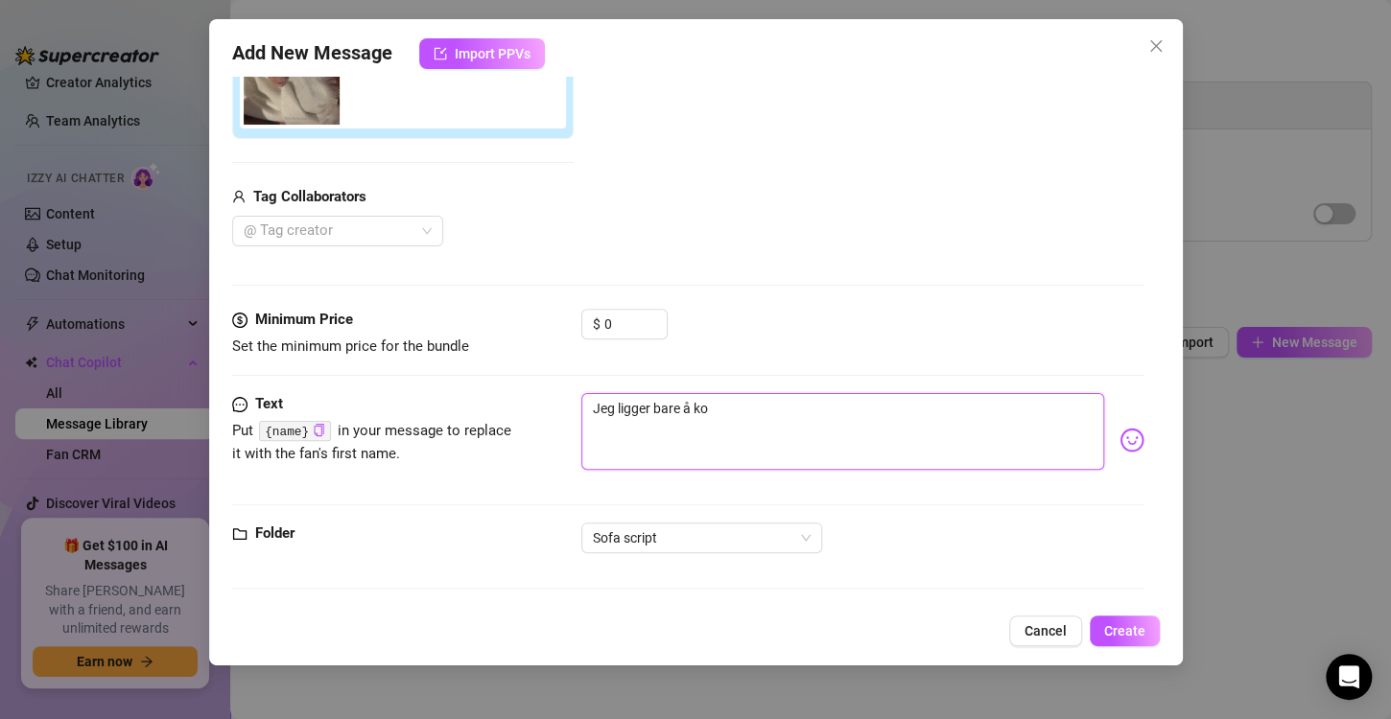
type textarea "Jeg ligger bare å kos"
type textarea "Jeg ligger bare å kose"
type textarea "Jeg ligger bare å koser"
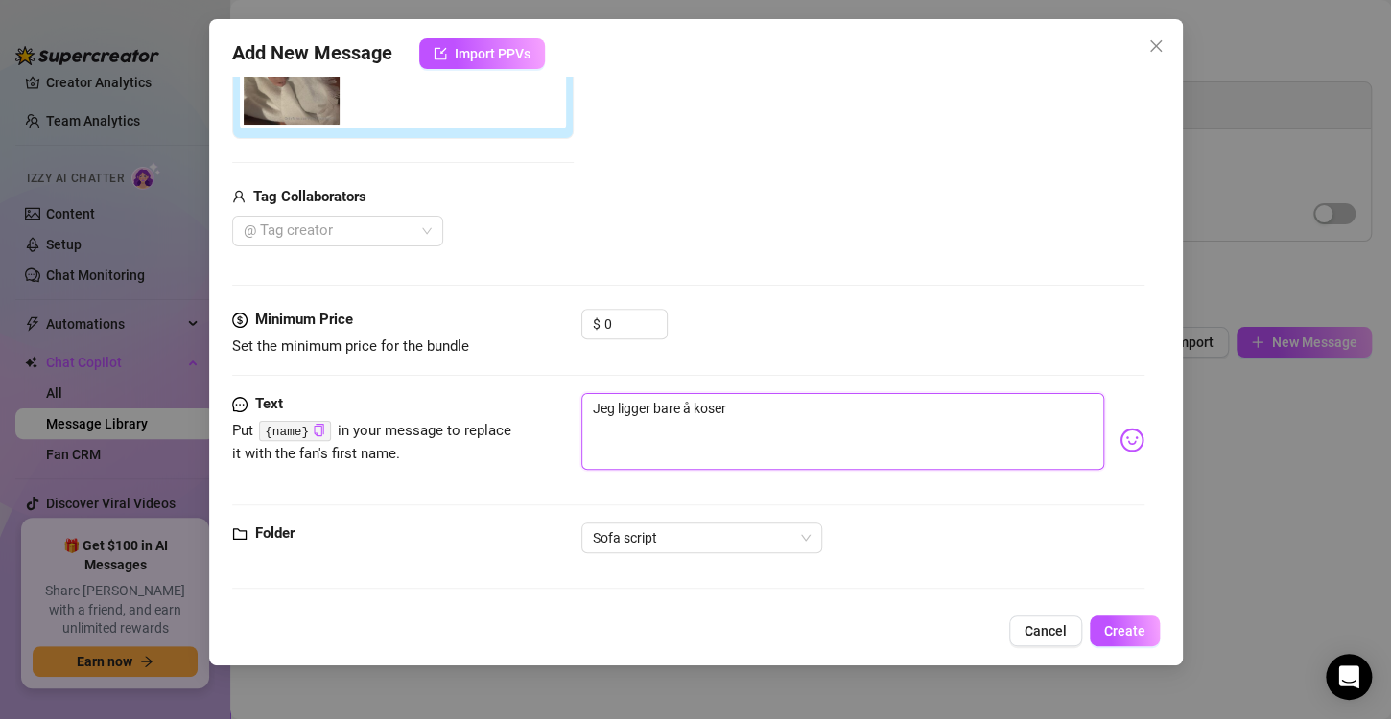
type textarea "Jeg ligger bare å koser"
type textarea "Jeg ligger bare å koser m"
type textarea "Jeg ligger bare å koser me"
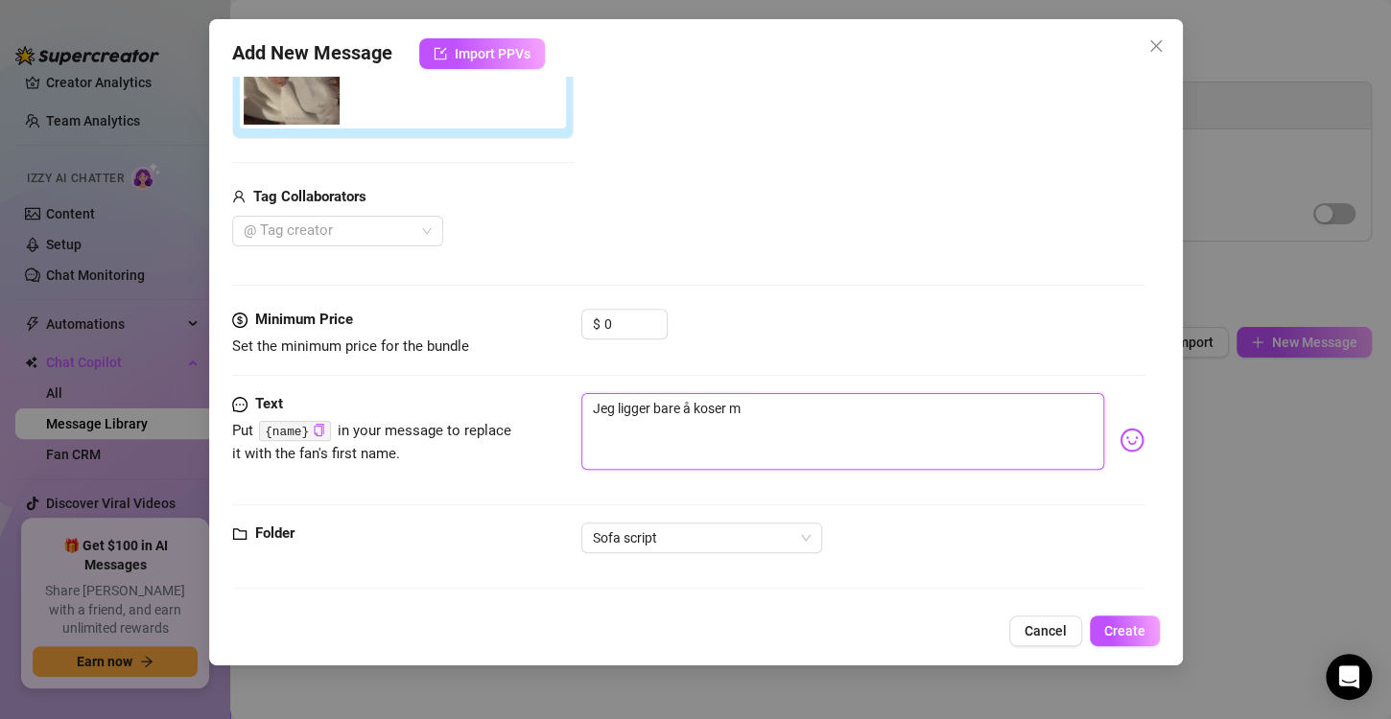
type textarea "Jeg ligger bare å koser me"
type textarea "Jeg ligger bare å koser meg"
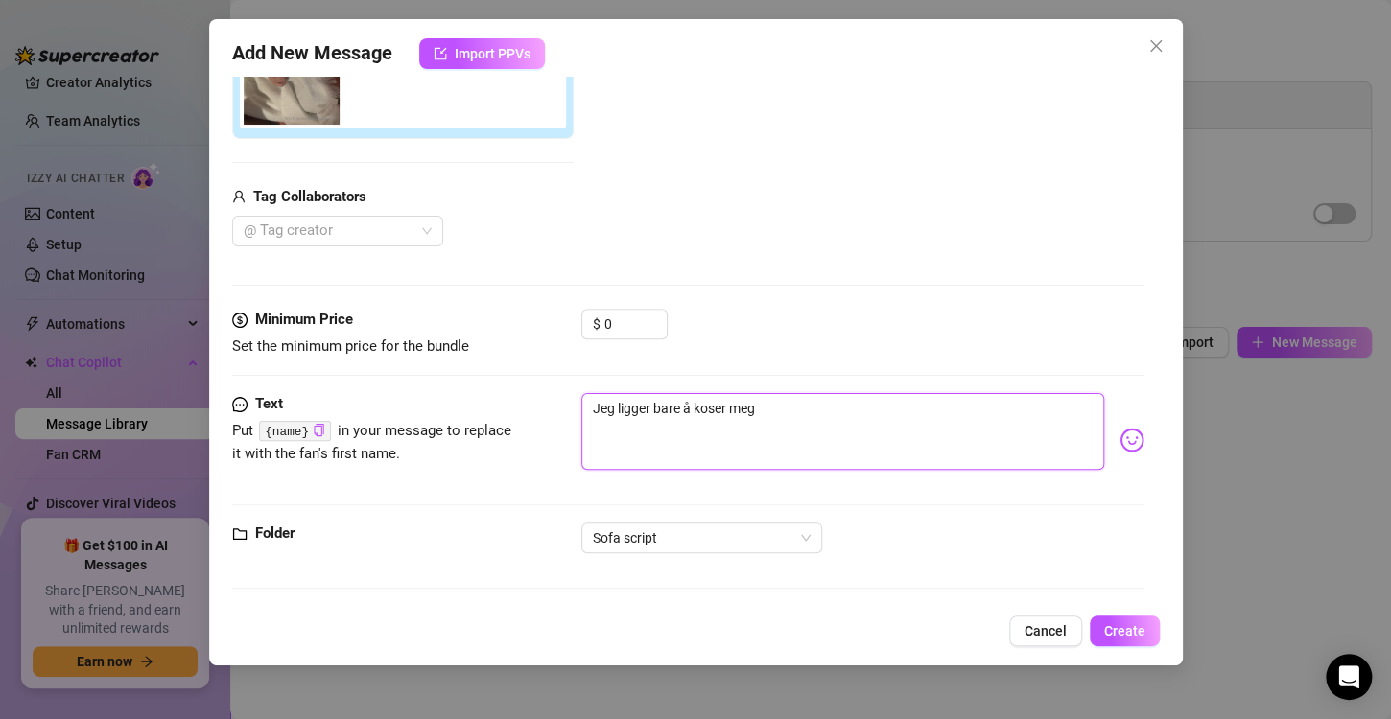
type textarea "Jeg ligger bare å koser meg i"
type textarea "Jeg ligger bare å koser meg i s"
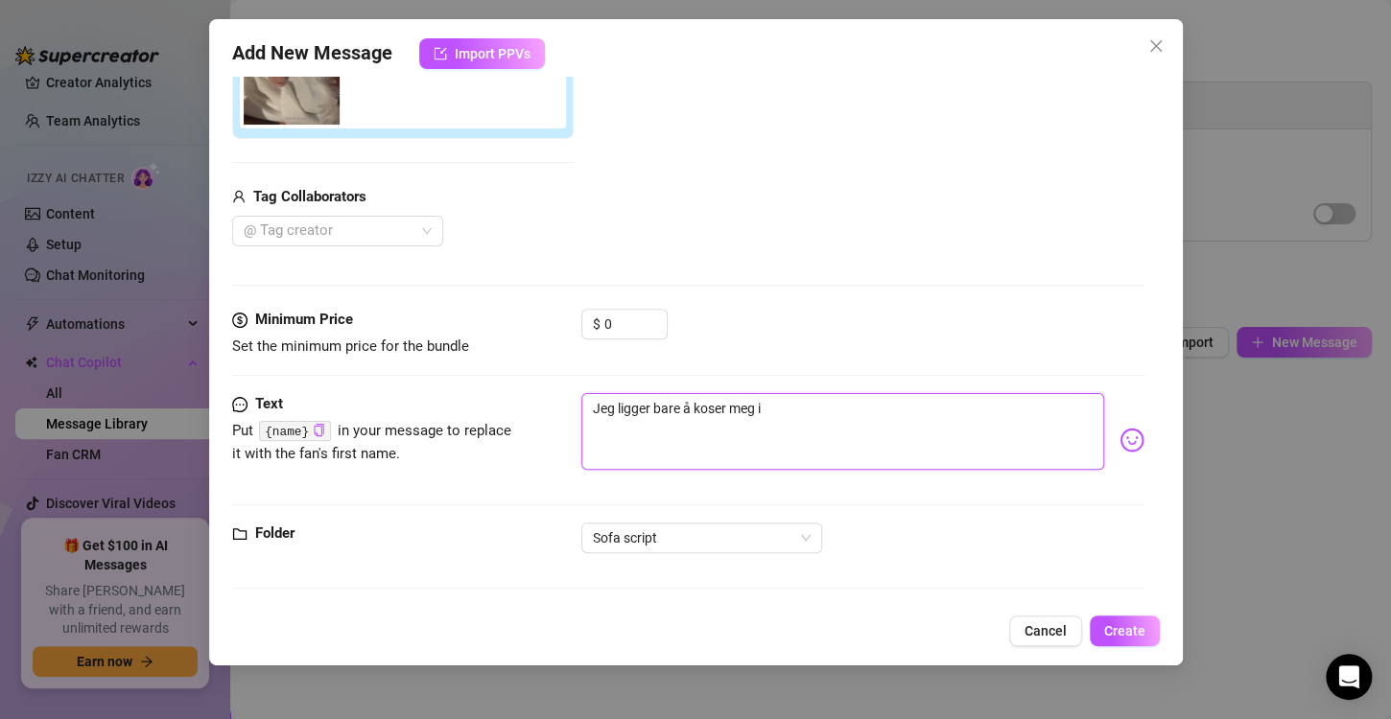
type textarea "Jeg ligger bare å koser meg i s"
type textarea "Jeg ligger bare å koser meg i so"
type textarea "Jeg ligger bare å koser meg i sof"
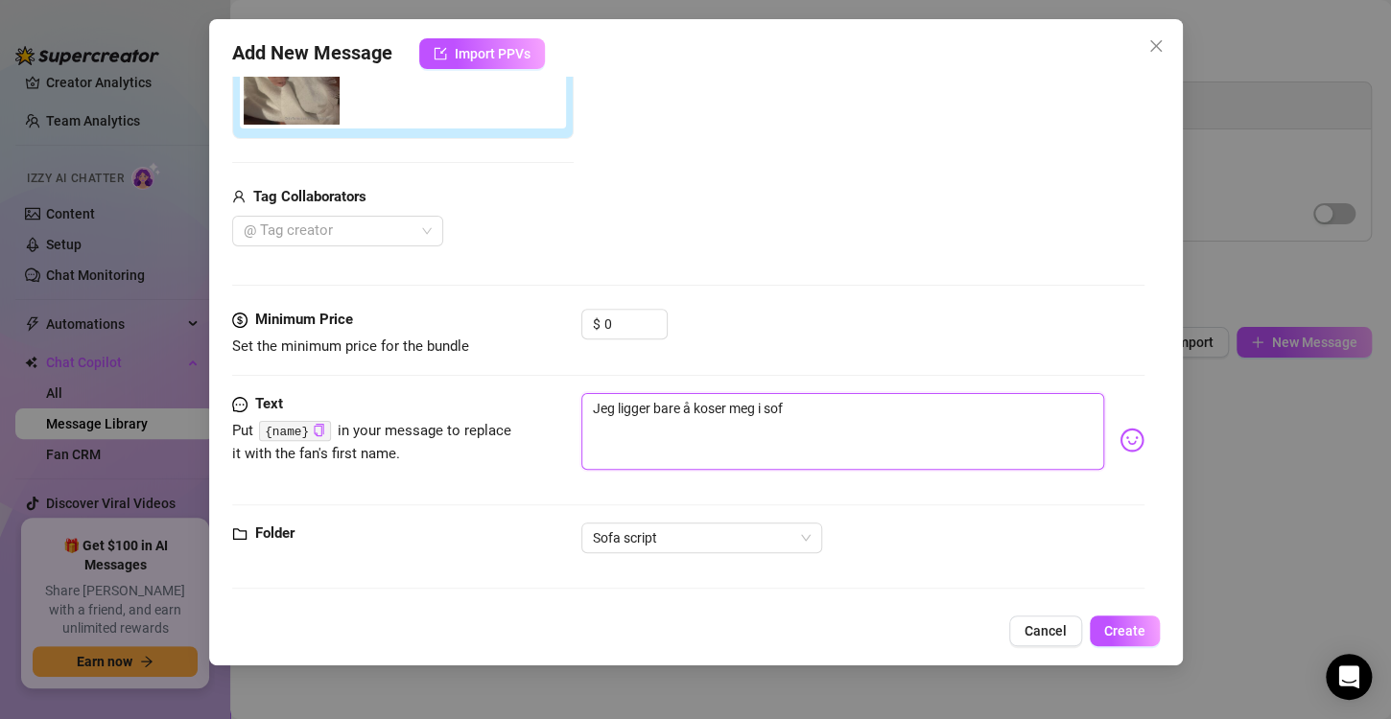
type textarea "Jeg ligger bare å koser meg i sofa"
type textarea "Jeg ligger bare å koser meg i sofae"
type textarea "Jeg ligger bare å koser meg i sofaen"
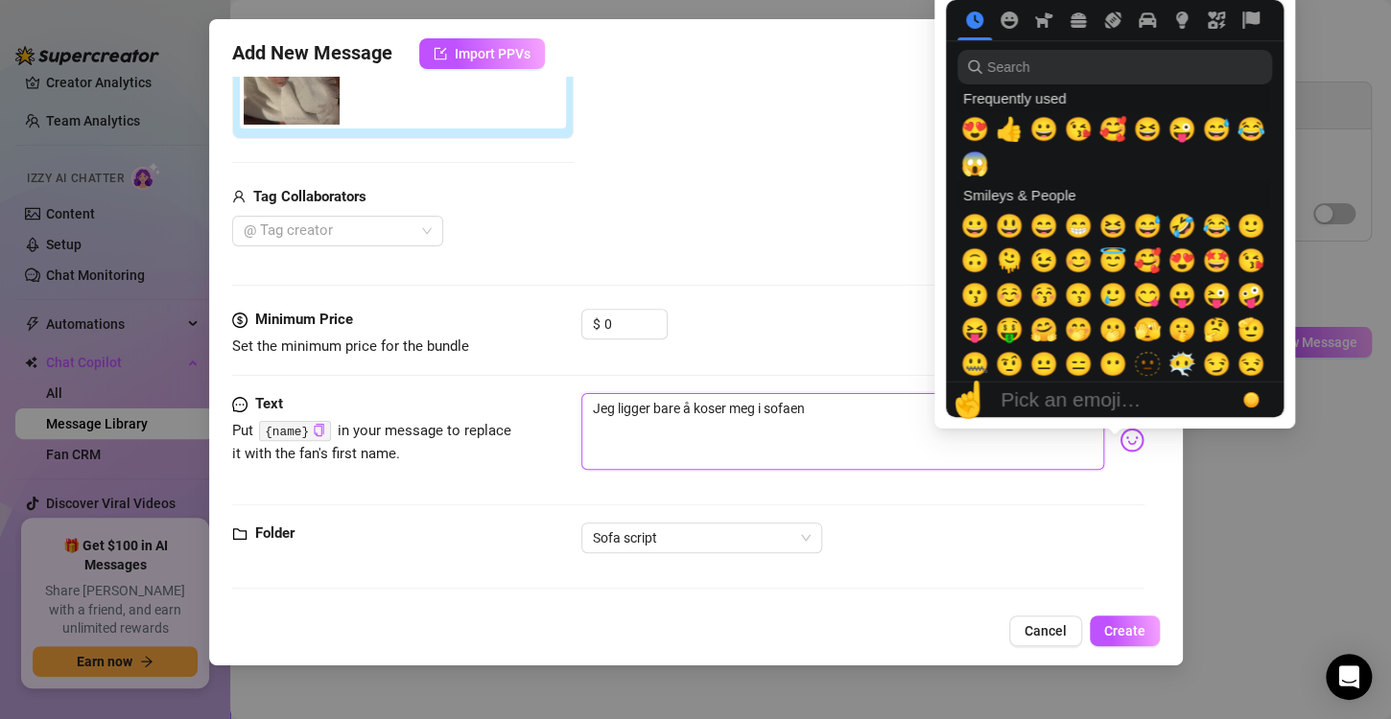
type textarea "Jeg ligger bare å koser meg i sofaen"
click at [1119, 445] on img at bounding box center [1131, 440] width 25 height 25
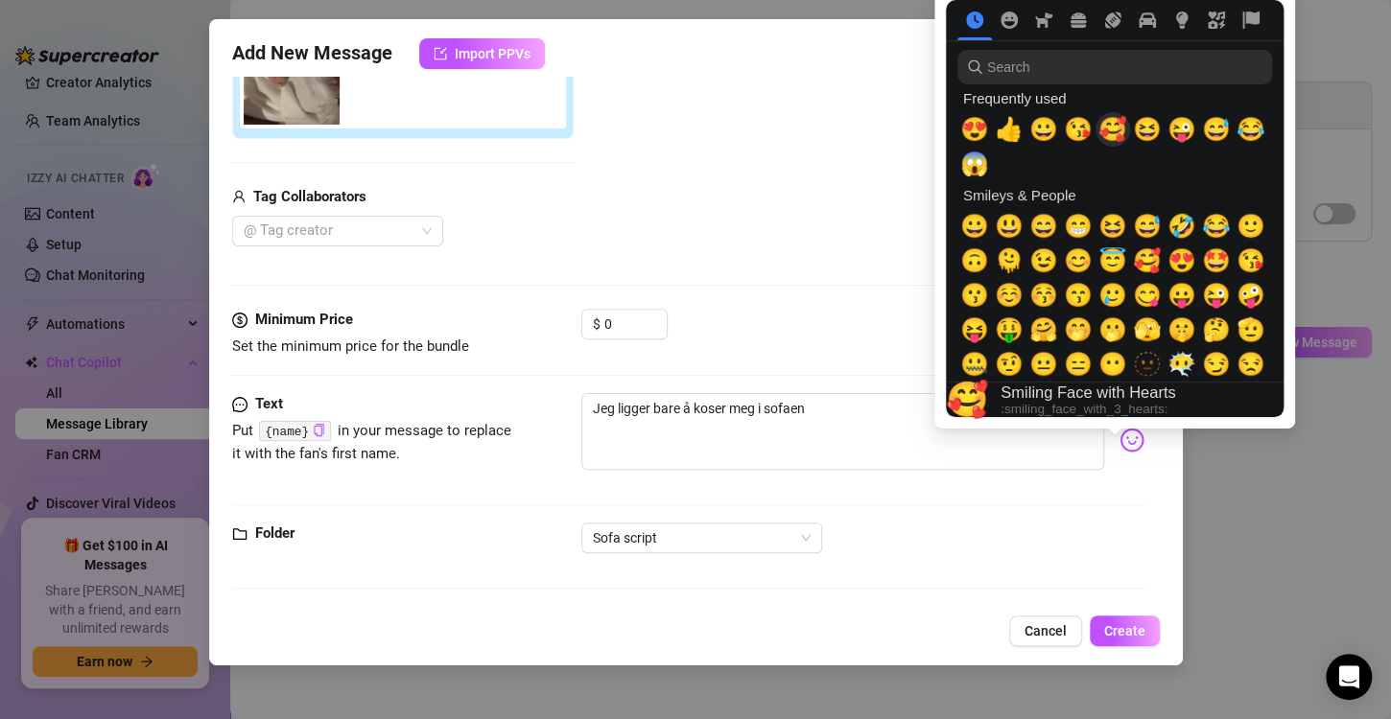
click at [1109, 119] on span "🥰" at bounding box center [1112, 129] width 29 height 27
type textarea "Jeg ligger bare å koser meg i sofaen🥰"
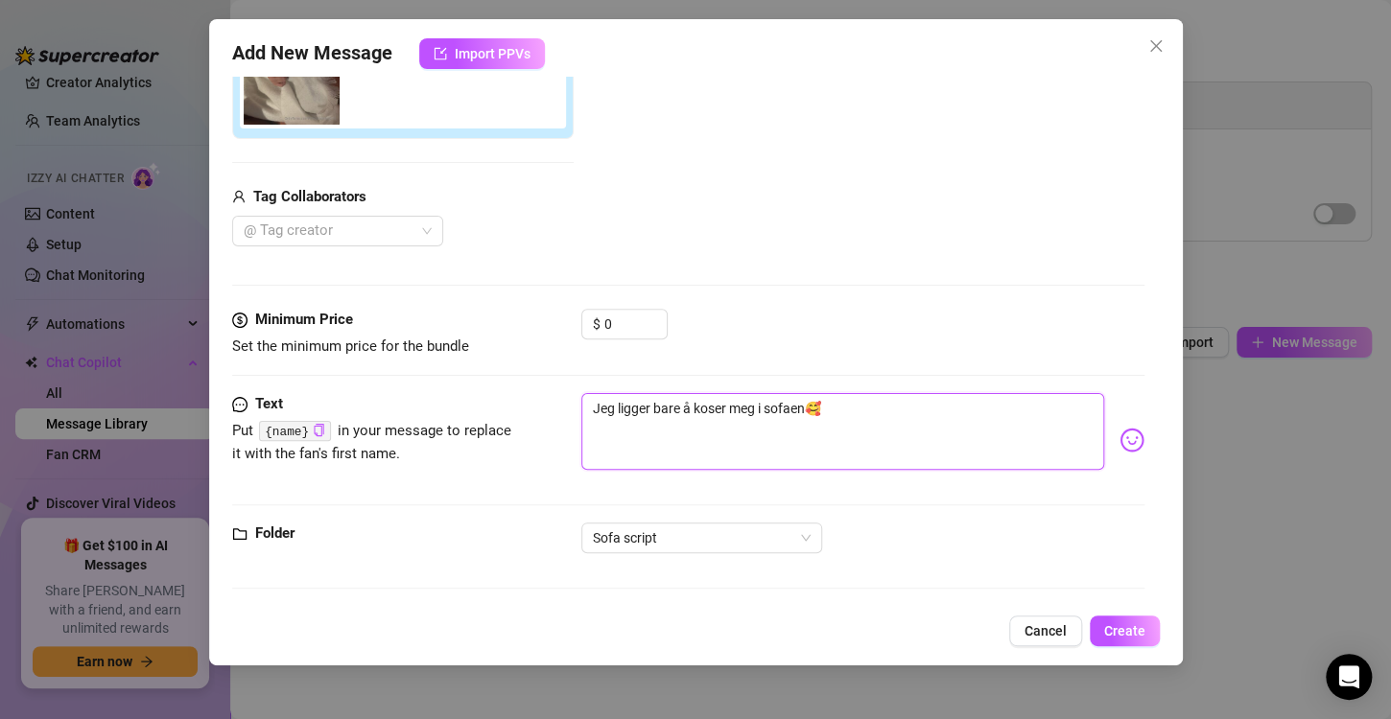
type textarea "Jeg ligger bare å koser meg i sofaen🥰"
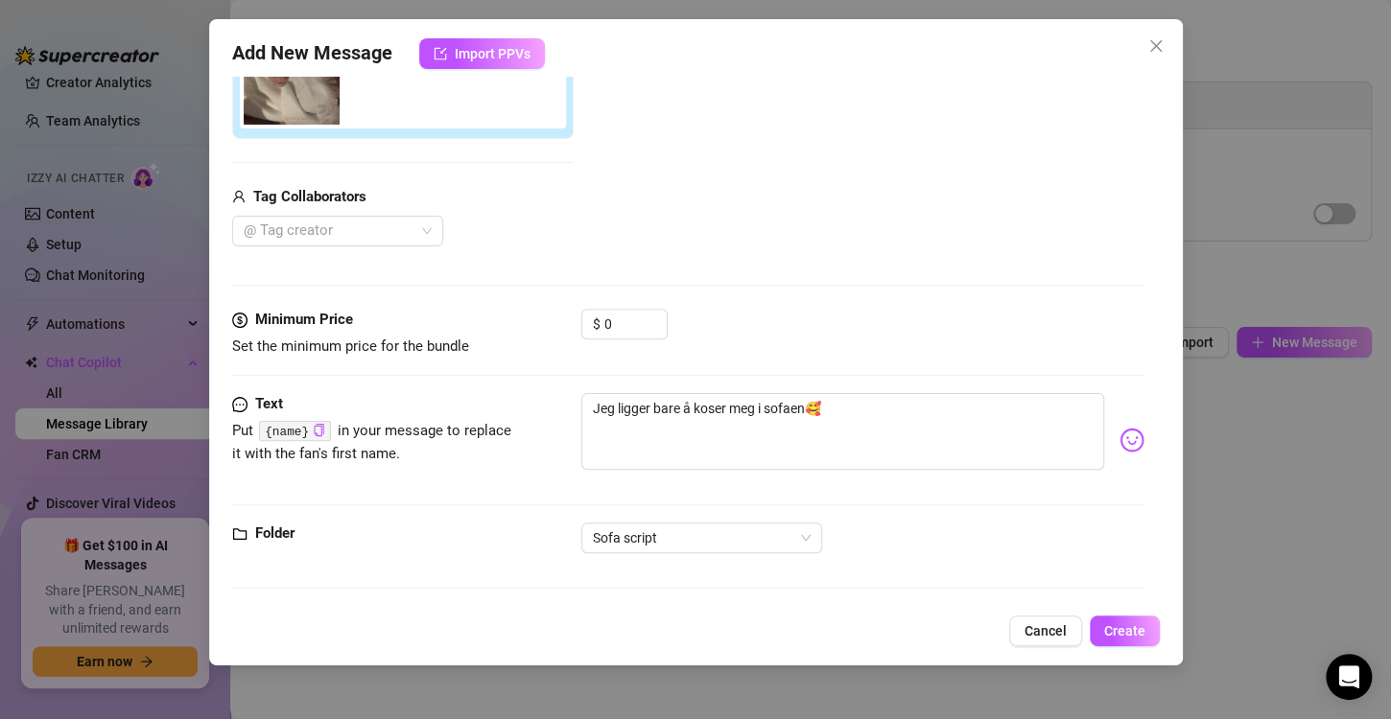
click at [844, 357] on div "Minimum Price Set the minimum price for the bundle $ 0" at bounding box center [688, 351] width 912 height 84
click at [1126, 635] on span "Create" at bounding box center [1124, 630] width 41 height 15
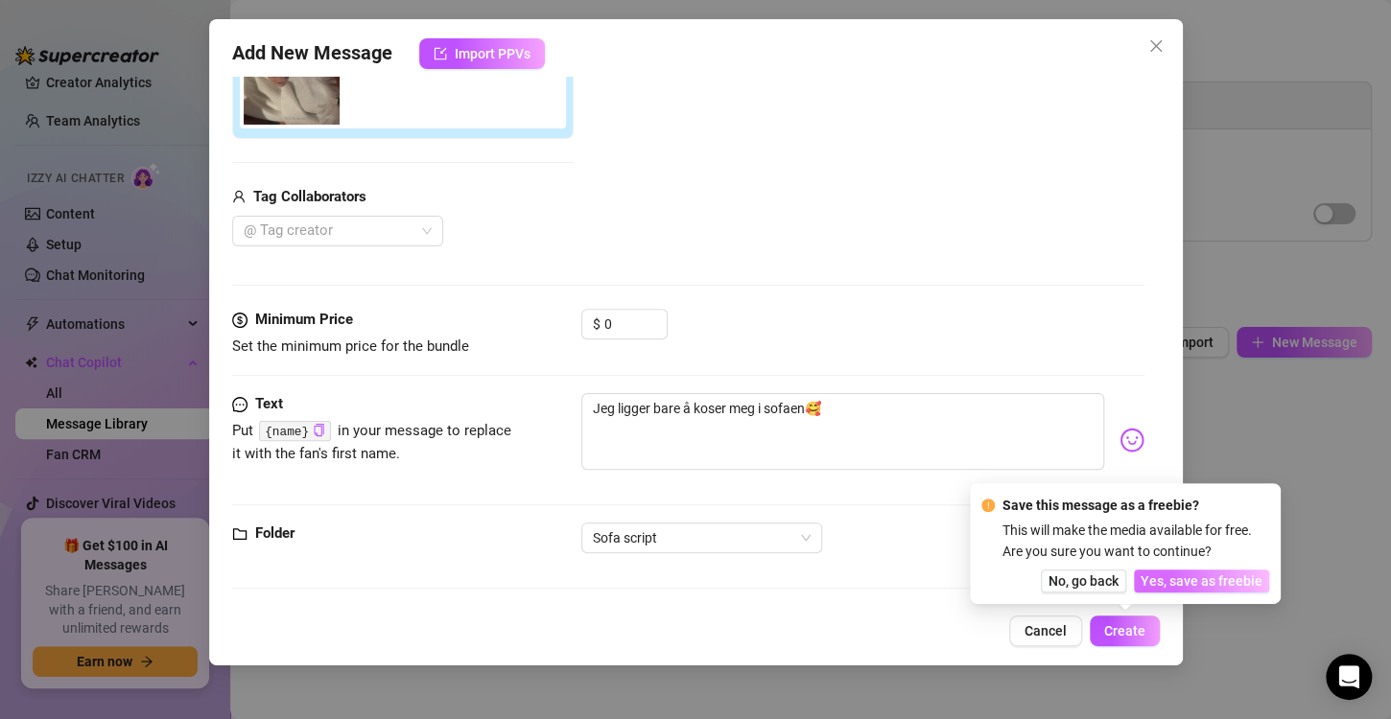
click at [1206, 577] on span "Yes, save as freebie" at bounding box center [1201, 581] width 122 height 15
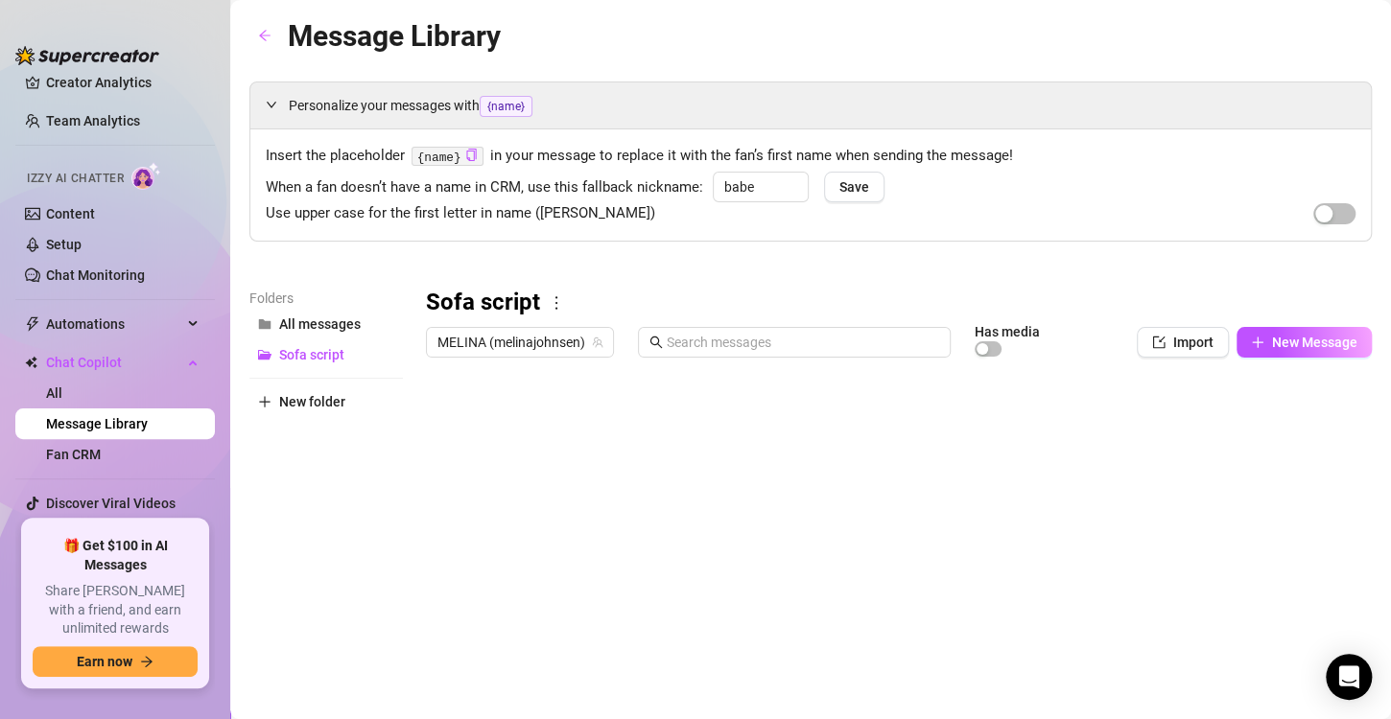
click at [502, 407] on div at bounding box center [890, 580] width 929 height 428
click at [509, 419] on div at bounding box center [890, 580] width 929 height 428
click at [769, 469] on div at bounding box center [890, 580] width 929 height 428
click at [1272, 343] on span "New Message" at bounding box center [1314, 342] width 85 height 15
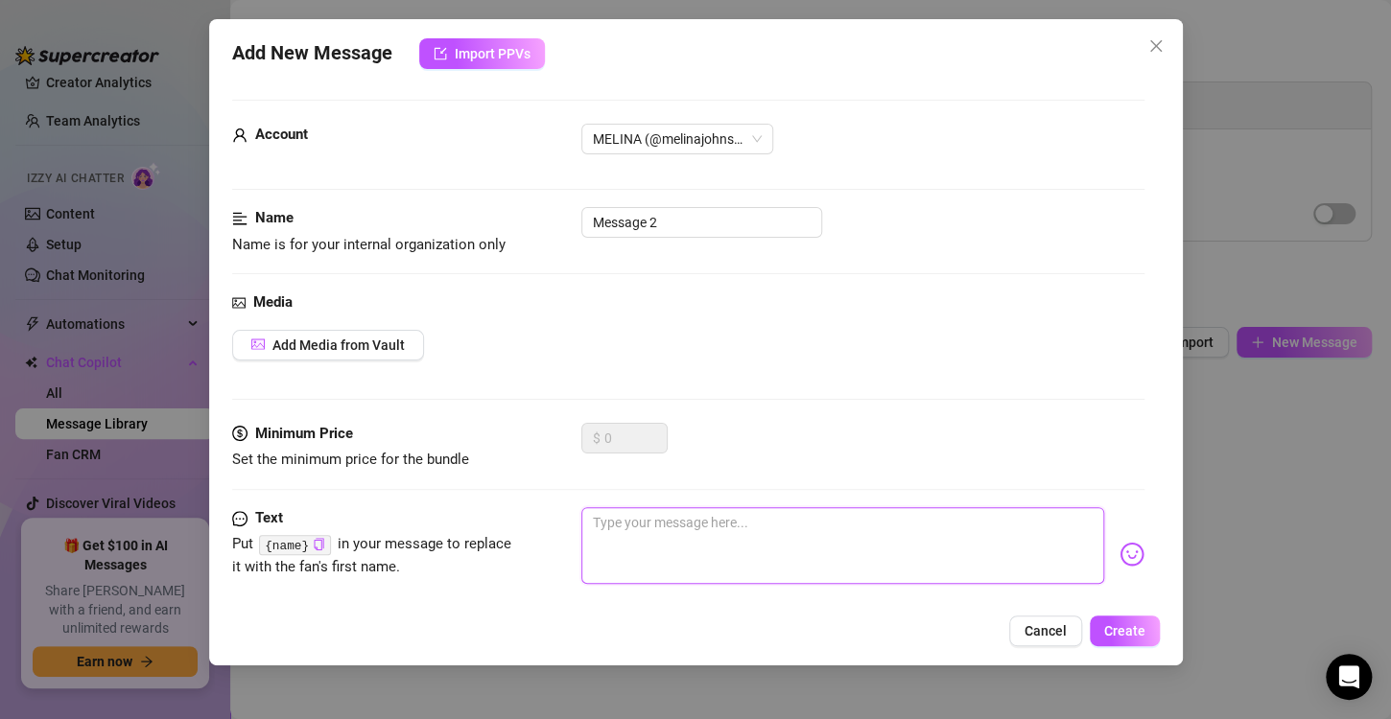
click at [721, 525] on textarea at bounding box center [842, 545] width 523 height 77
type textarea "V"
type textarea "Vi"
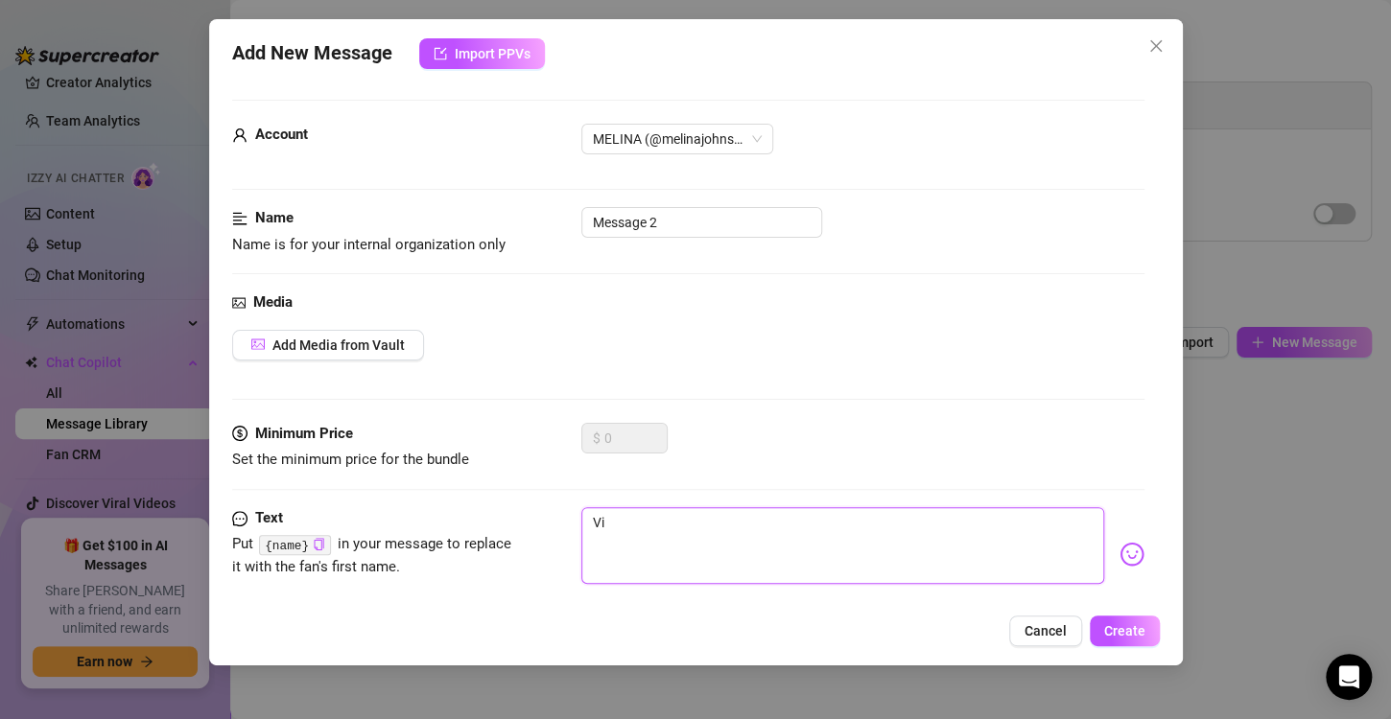
type textarea "Vil"
type textarea "Vil d"
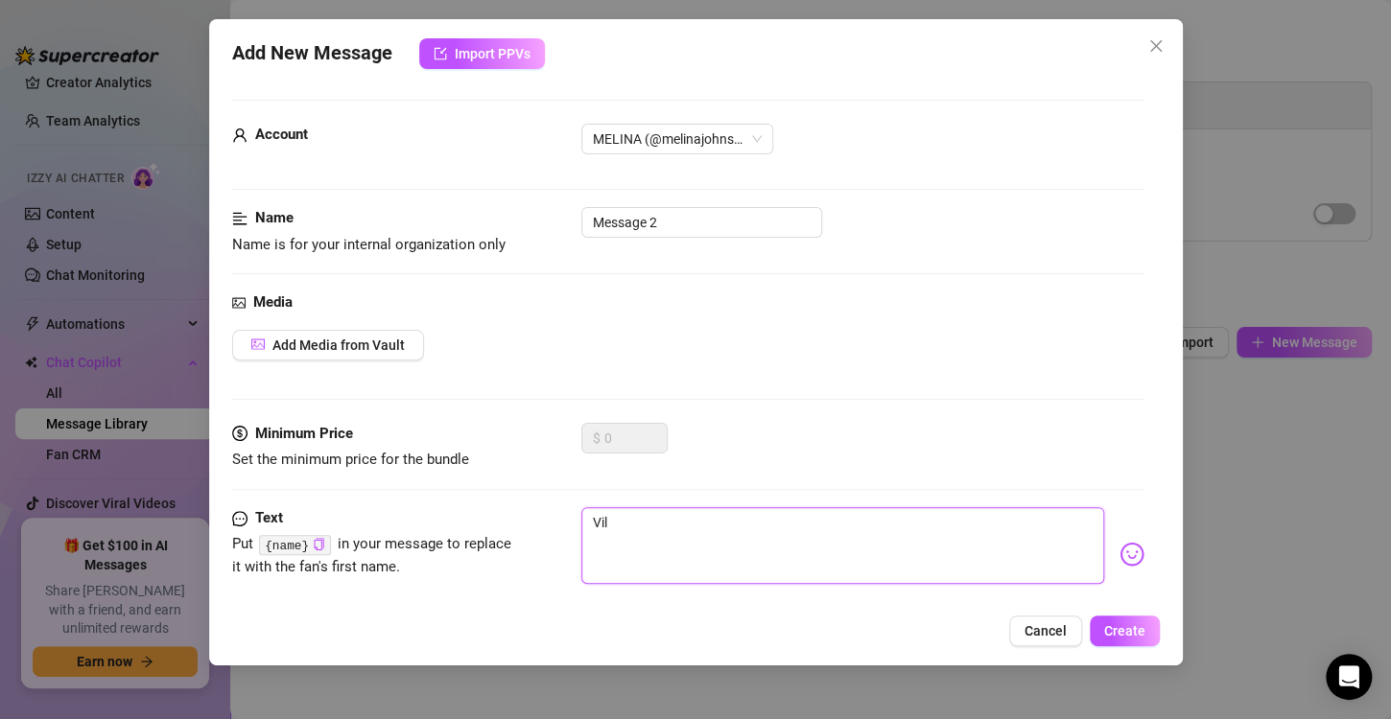
type textarea "Vil d"
type textarea "Vil du"
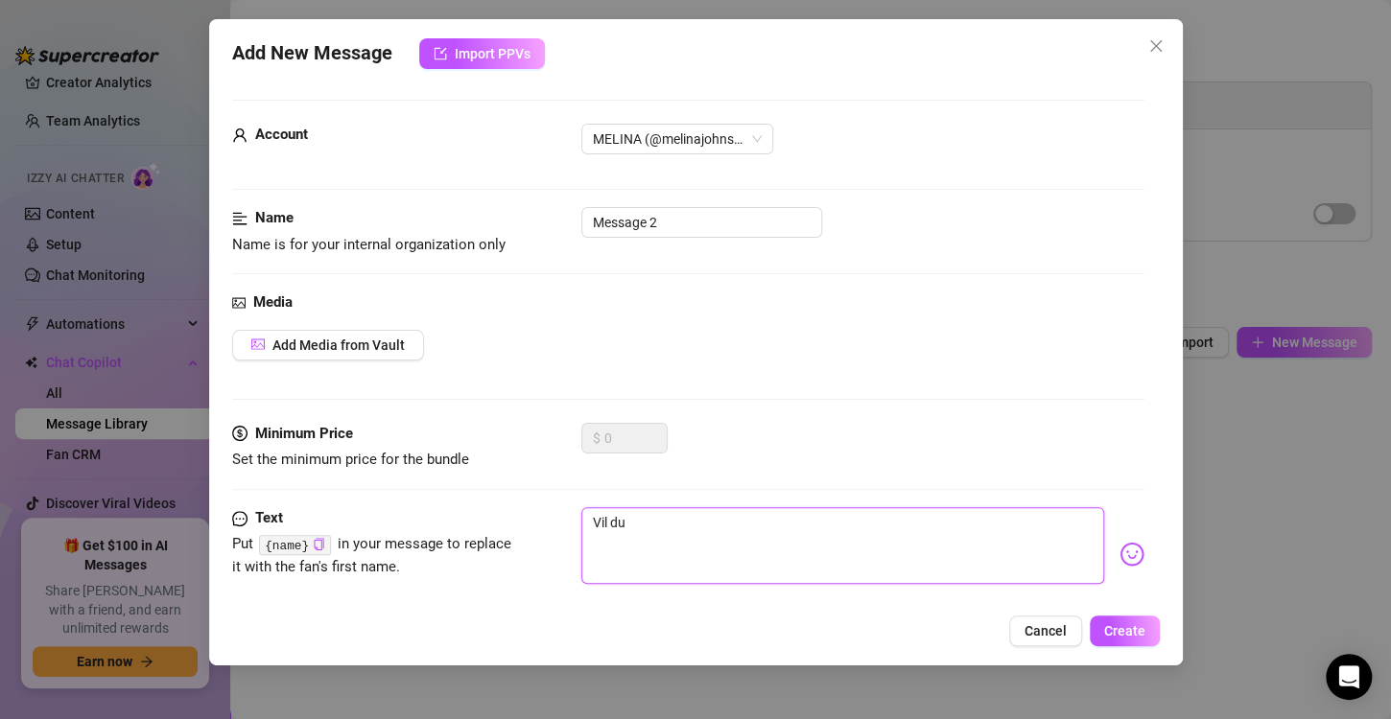
type textarea "Vil du s"
type textarea "Vil du se"
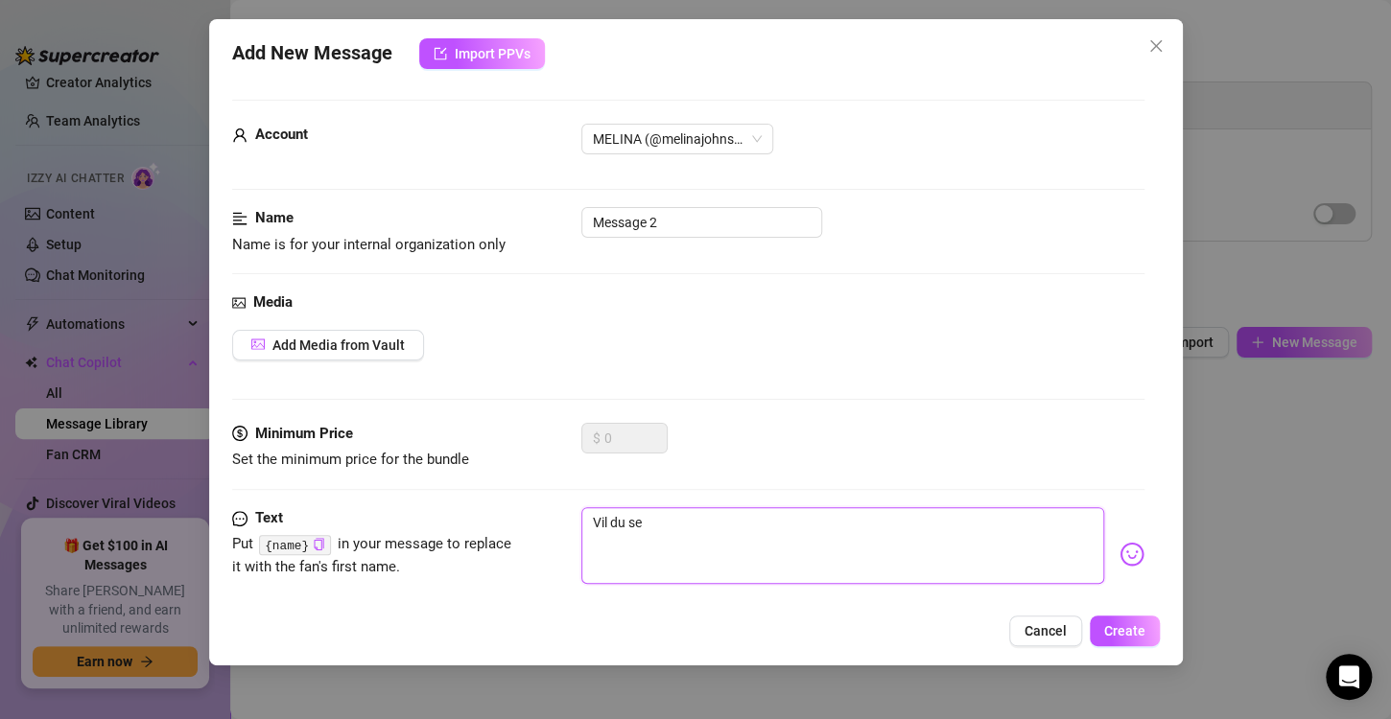
type textarea "Vil du se"
type textarea "Vil du se h"
type textarea "Vil du se hv"
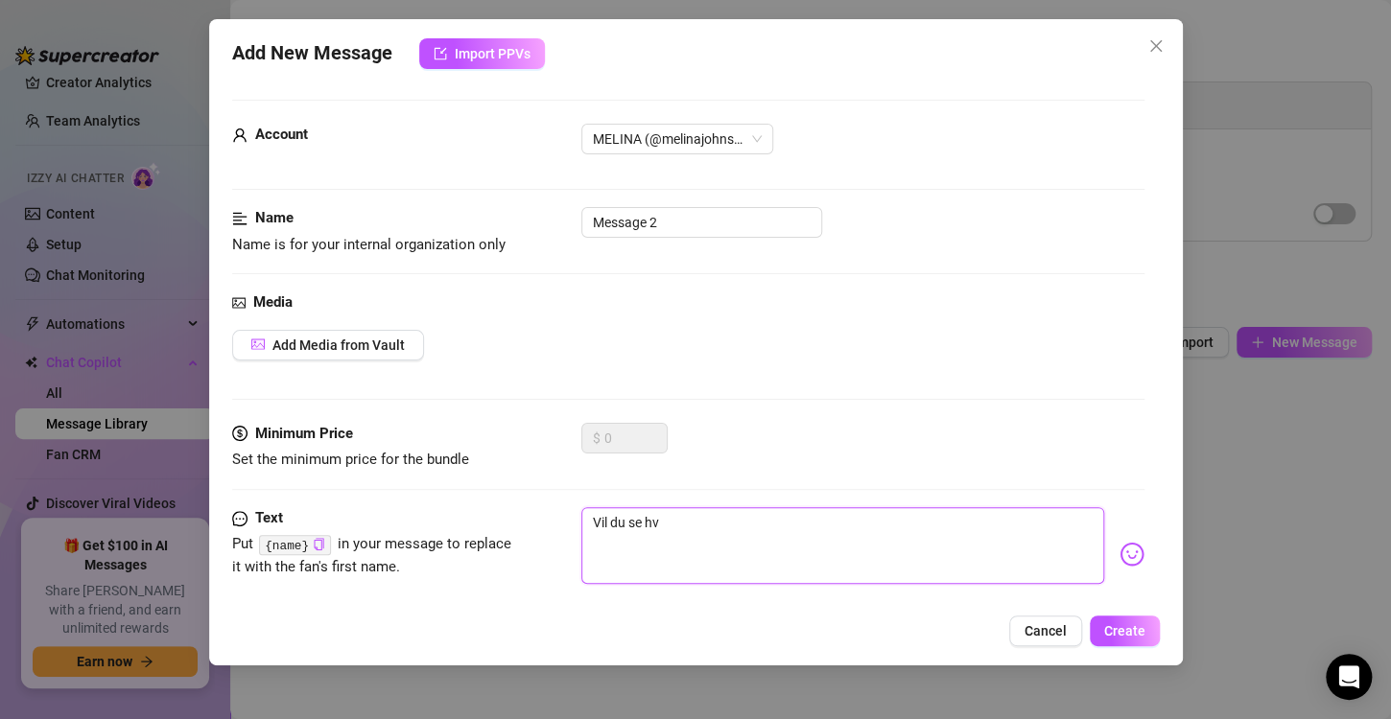
type textarea "Vil du se hva"
type textarea "Vil du se hva j"
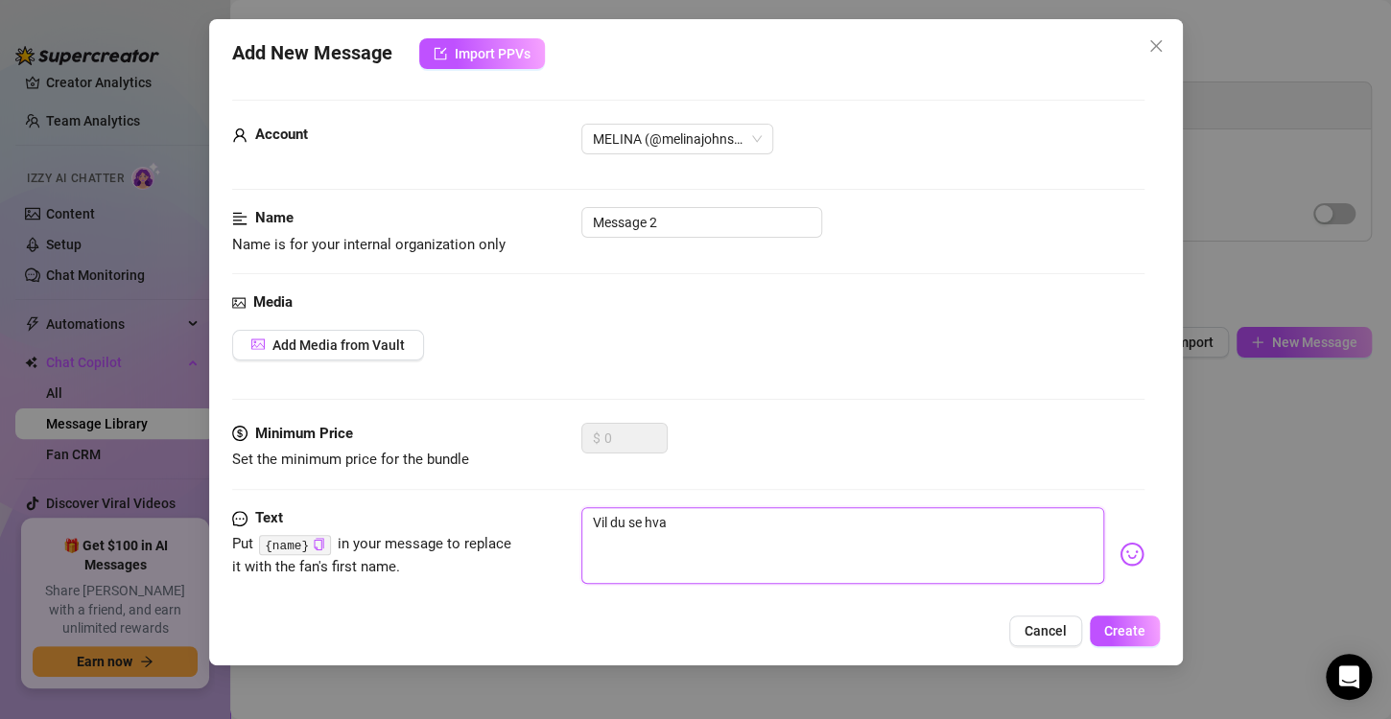
type textarea "Vil du se hva j"
type textarea "Vil du se hva je"
type textarea "Vil du se hva jeg"
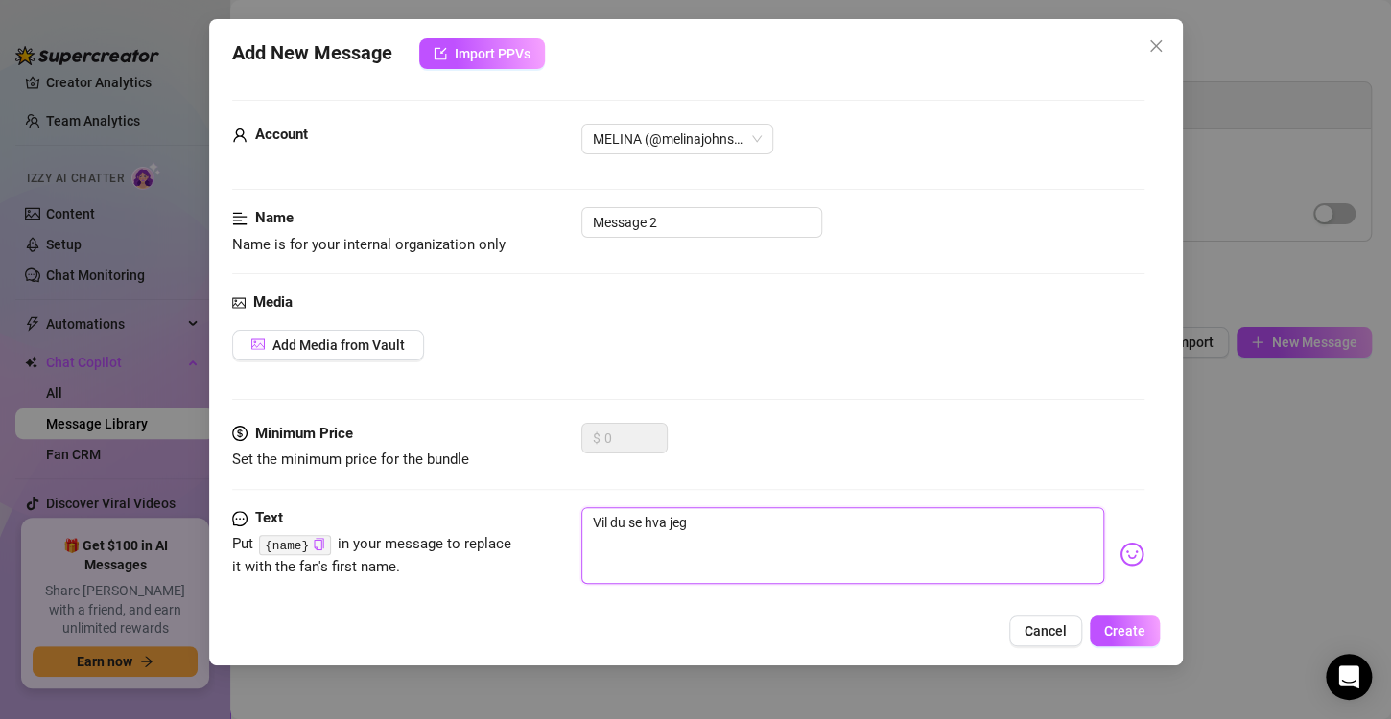
type textarea "Vil du se hva jeg"
type textarea "Vil du se hva jeg h"
type textarea "Vil du se hva jeg ha"
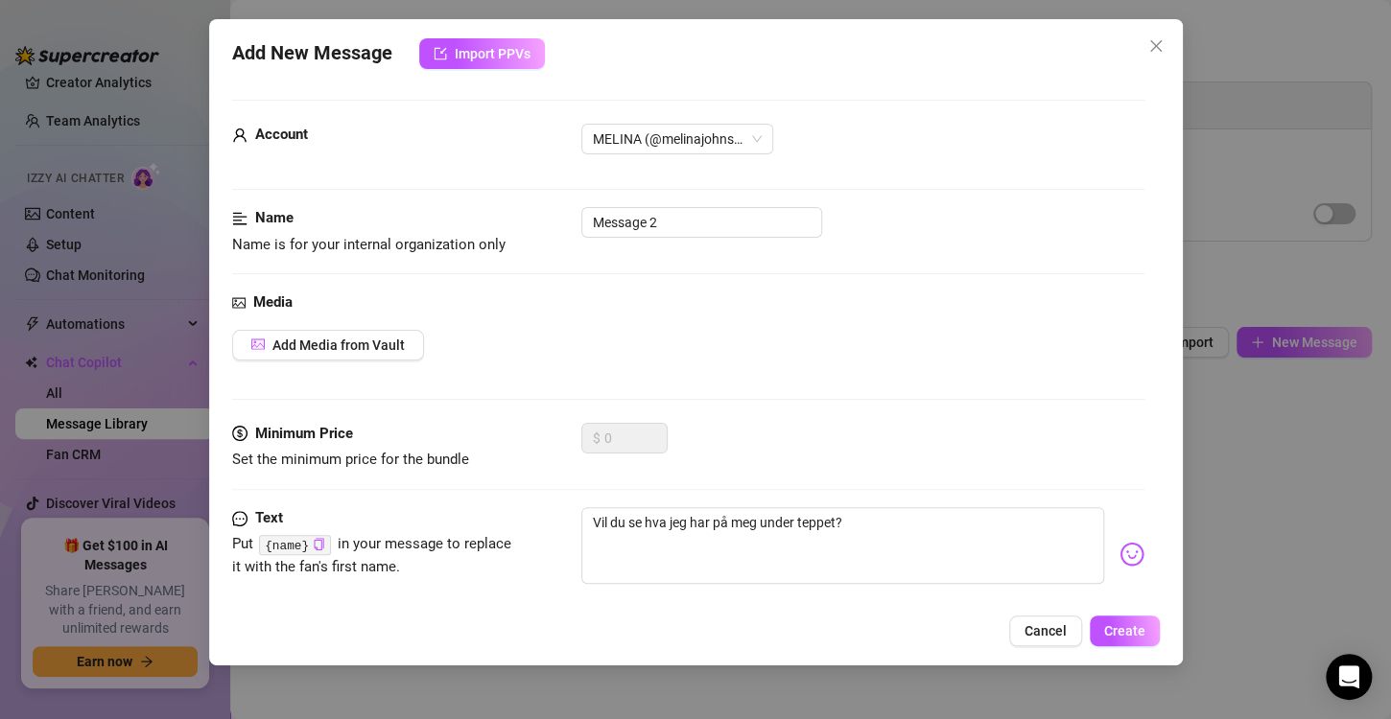
click at [1121, 550] on img at bounding box center [1131, 554] width 25 height 25
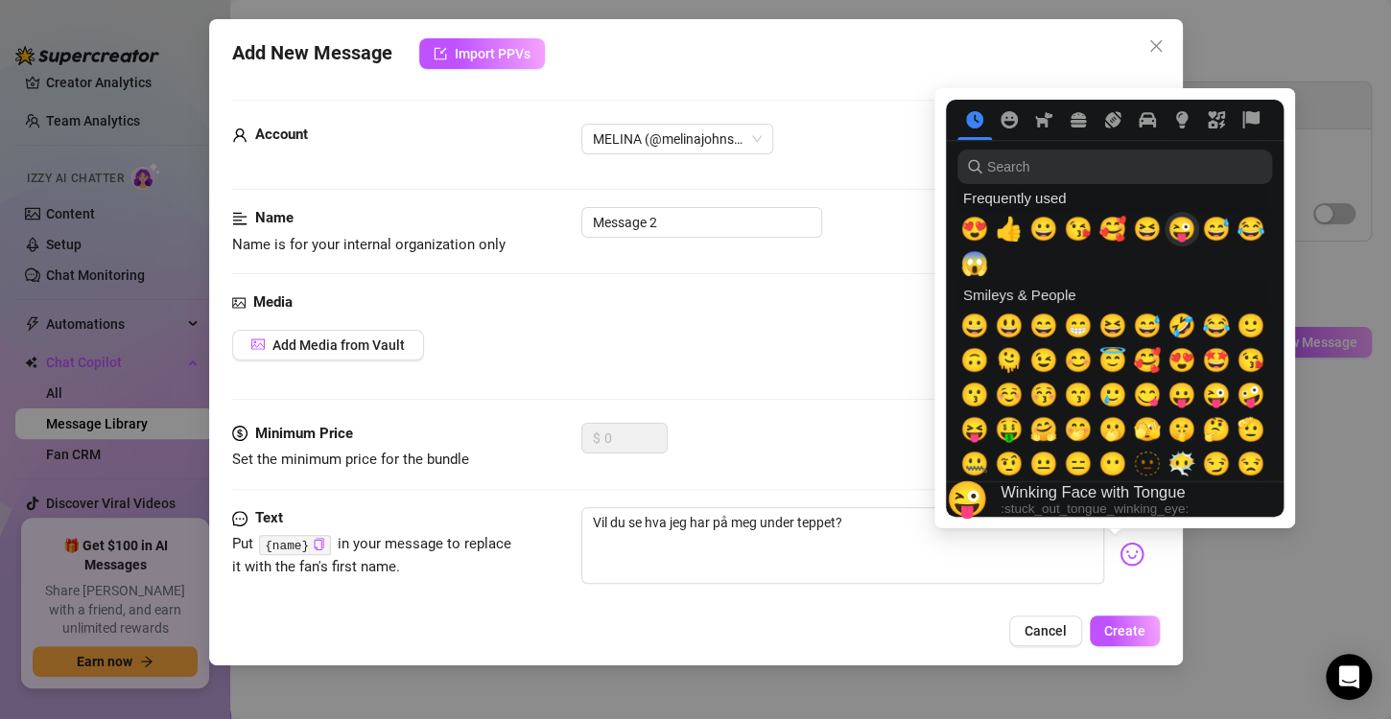
click at [1183, 234] on span "😜" at bounding box center [1181, 229] width 29 height 27
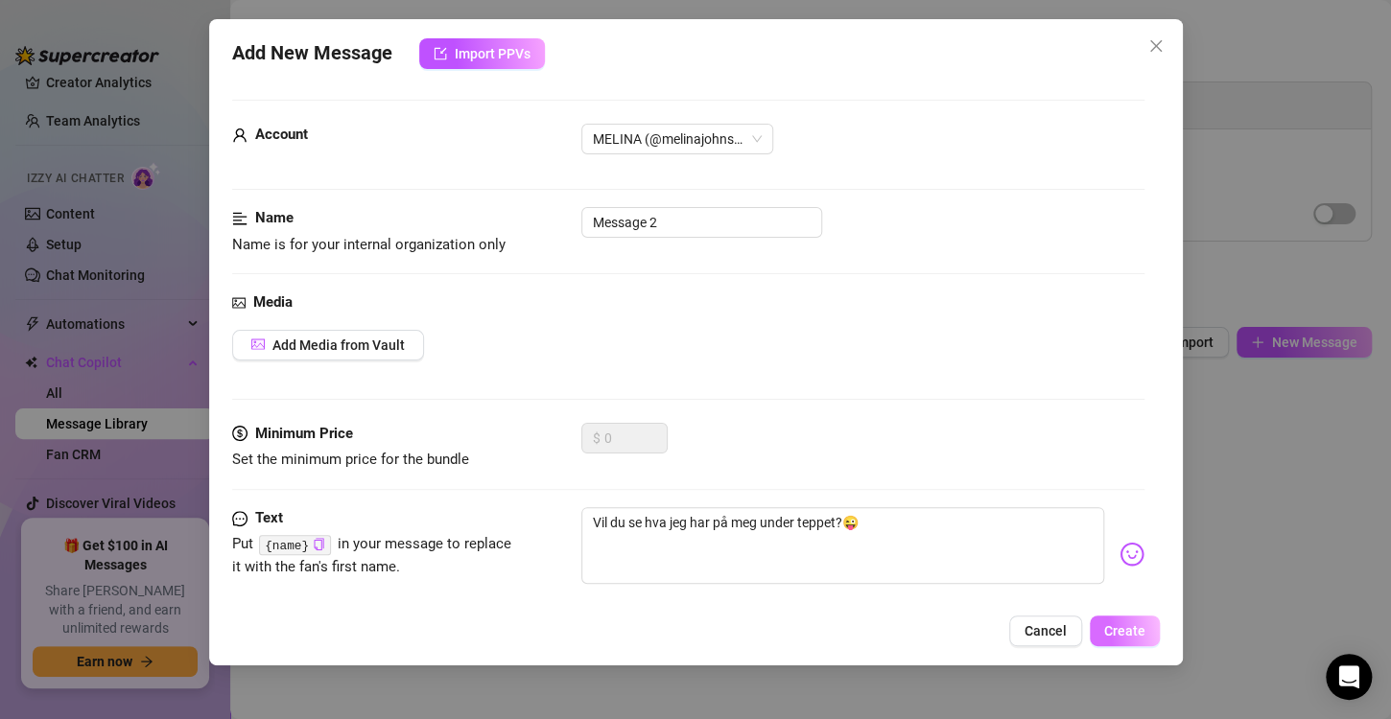
click at [1112, 628] on span "Create" at bounding box center [1124, 630] width 41 height 15
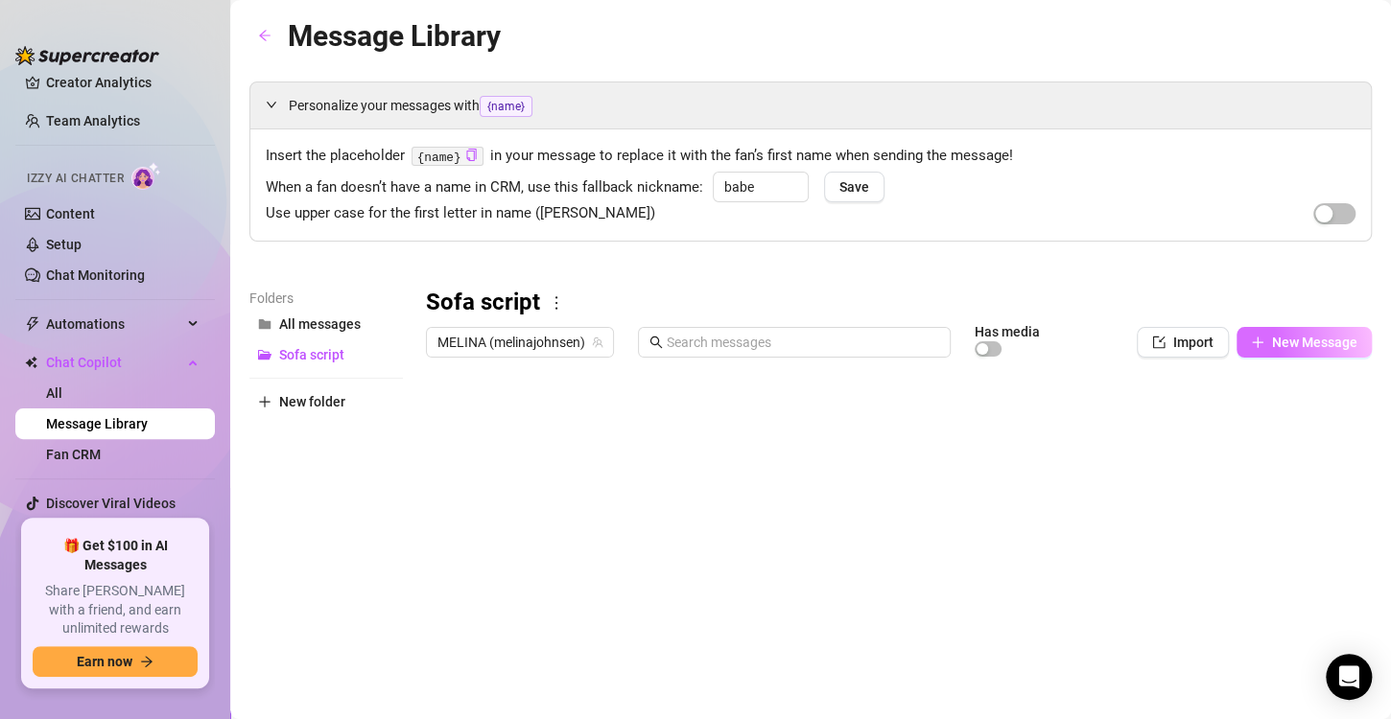
click at [1307, 341] on span "New Message" at bounding box center [1314, 342] width 85 height 15
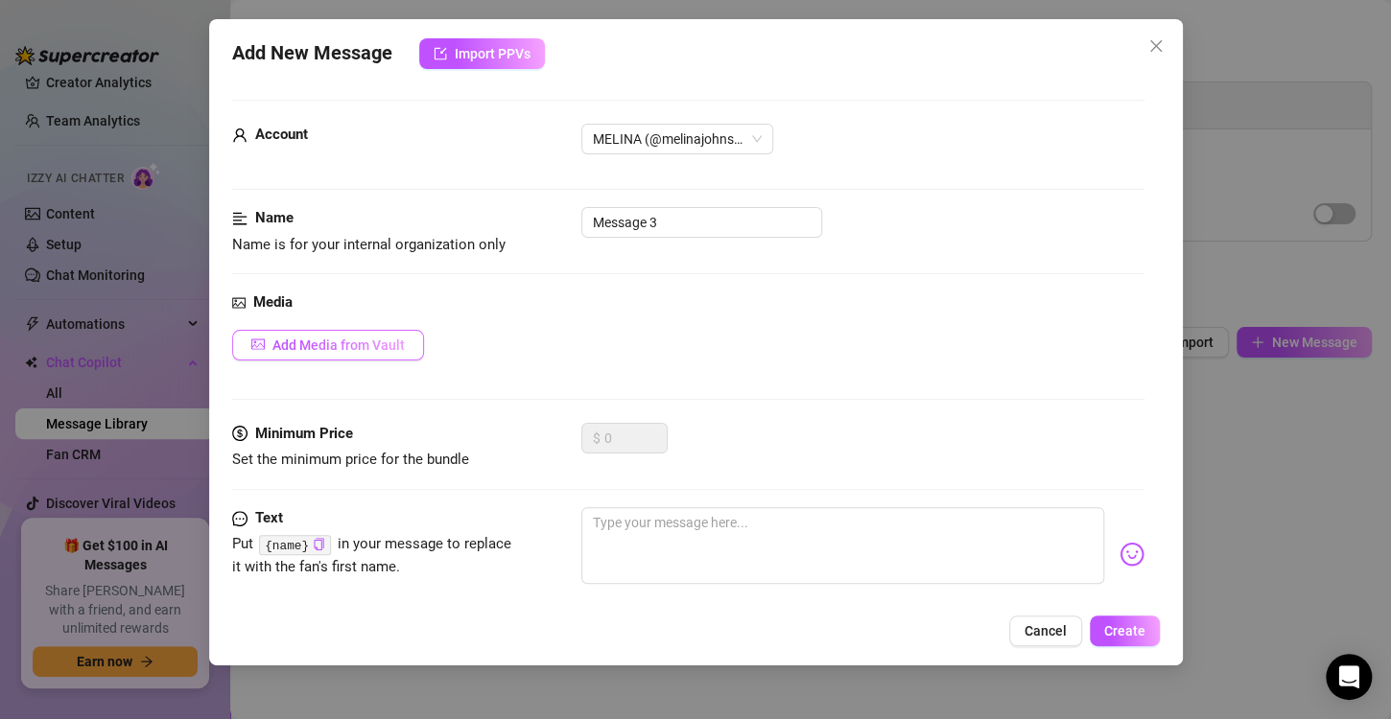
click at [325, 353] on button "Add Media from Vault" at bounding box center [328, 345] width 192 height 31
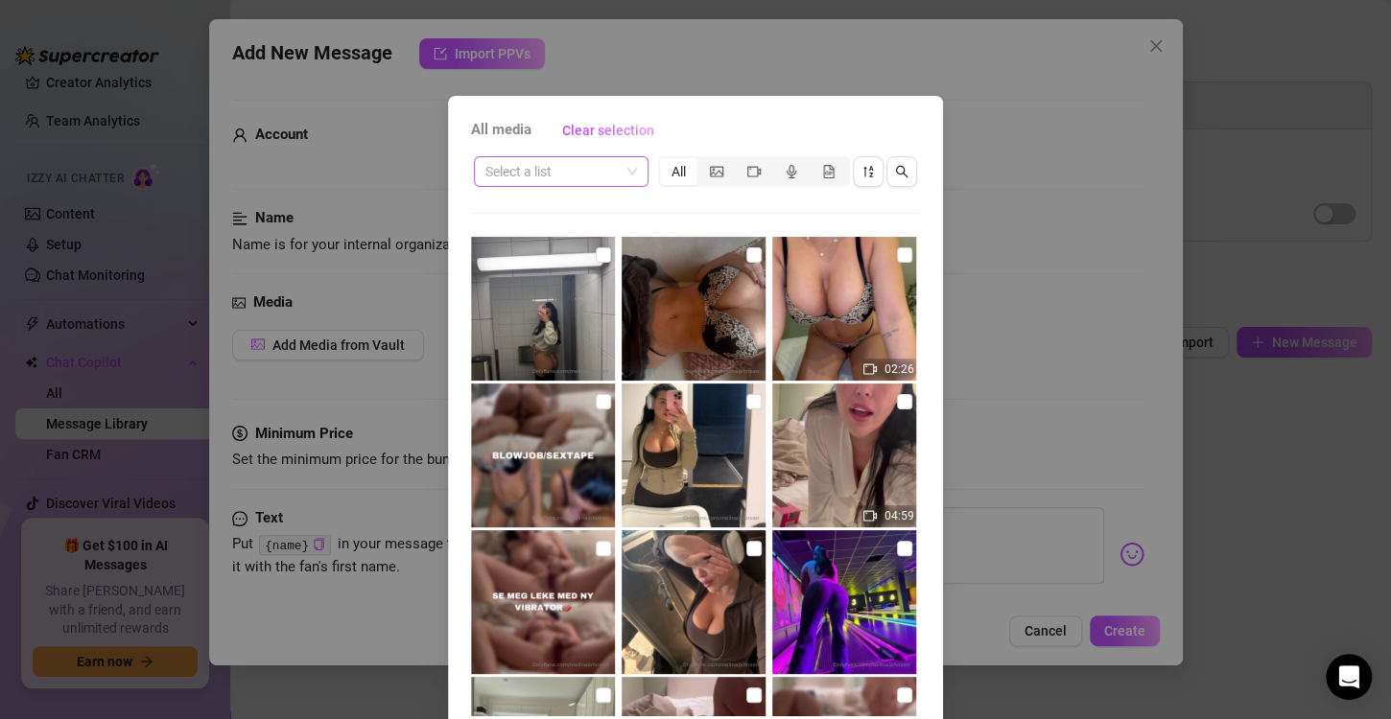
click at [543, 176] on input "search" at bounding box center [552, 171] width 134 height 29
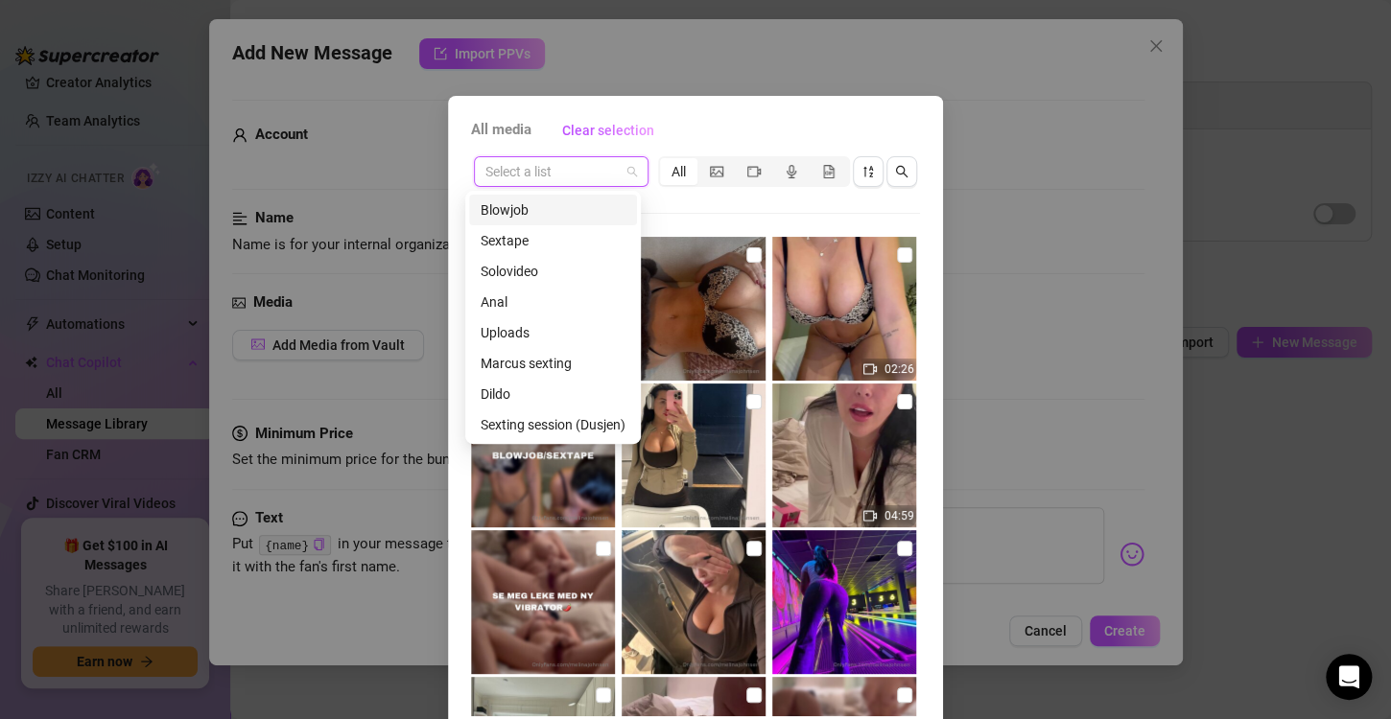
scroll to position [215, 0]
click at [539, 300] on div "Script (SOFA)" at bounding box center [552, 302] width 145 height 21
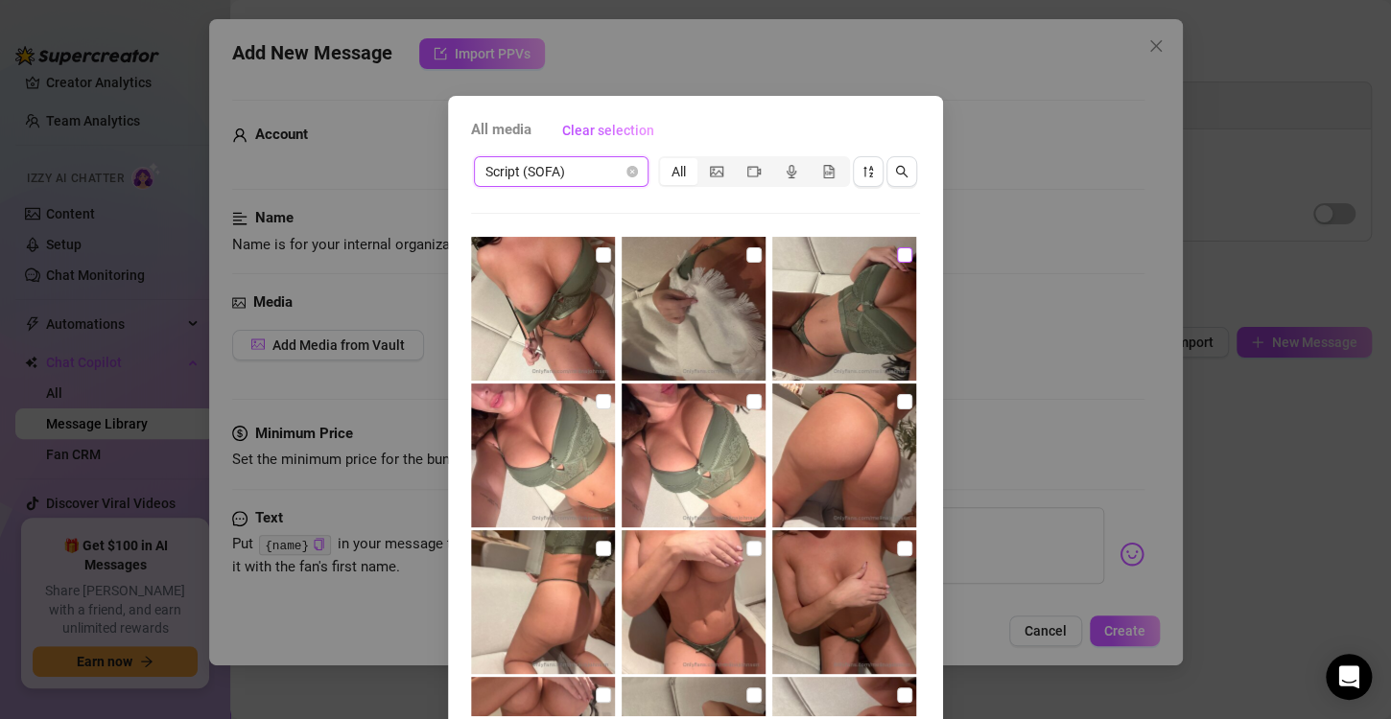
click at [897, 257] on input "checkbox" at bounding box center [904, 254] width 15 height 15
click at [596, 400] on input "checkbox" at bounding box center [603, 401] width 15 height 15
click at [746, 402] on input "checkbox" at bounding box center [753, 401] width 15 height 15
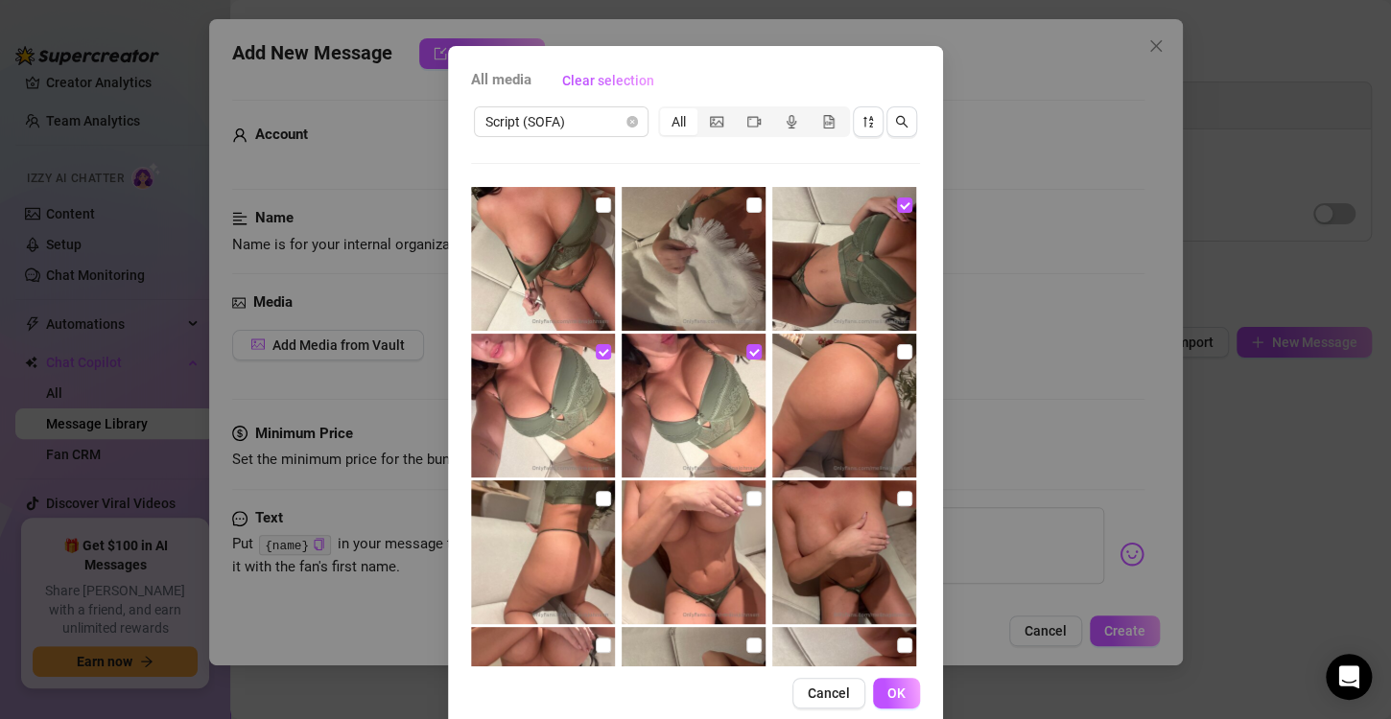
scroll to position [81, 0]
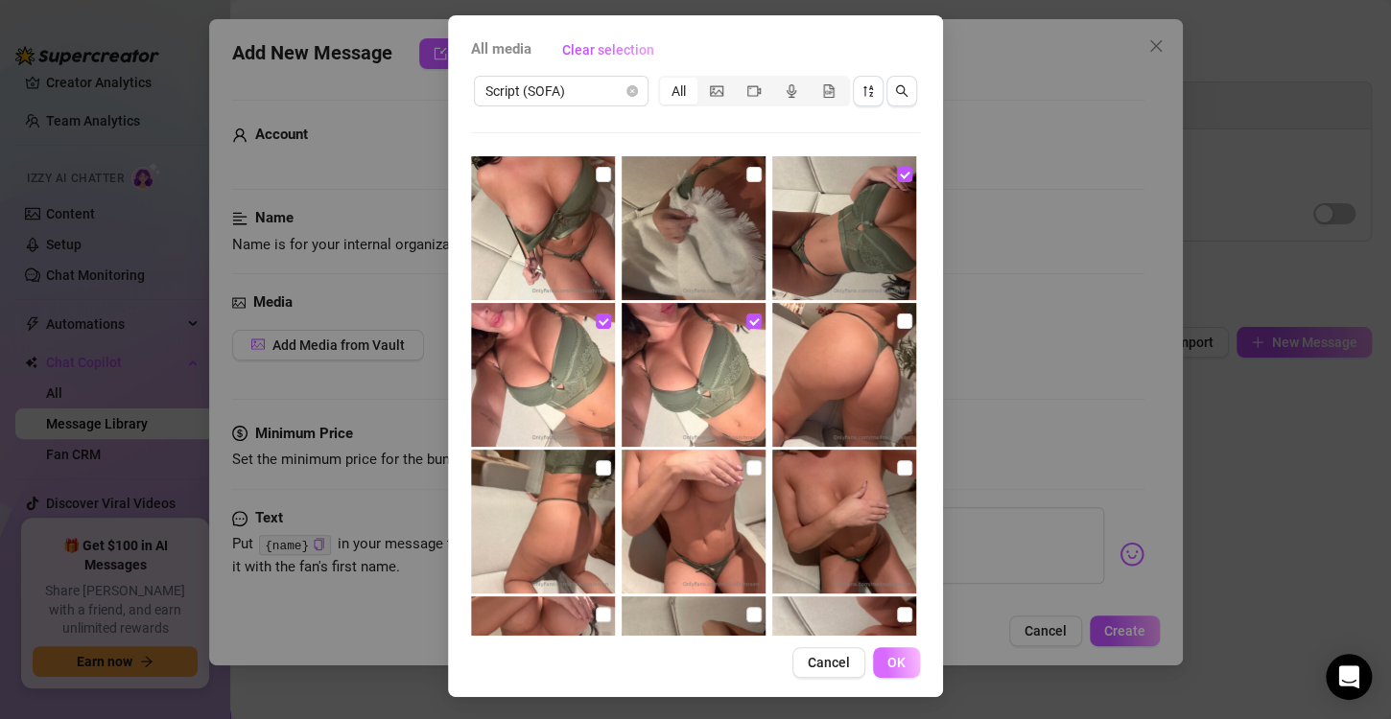
click at [893, 664] on span "OK" at bounding box center [896, 662] width 18 height 15
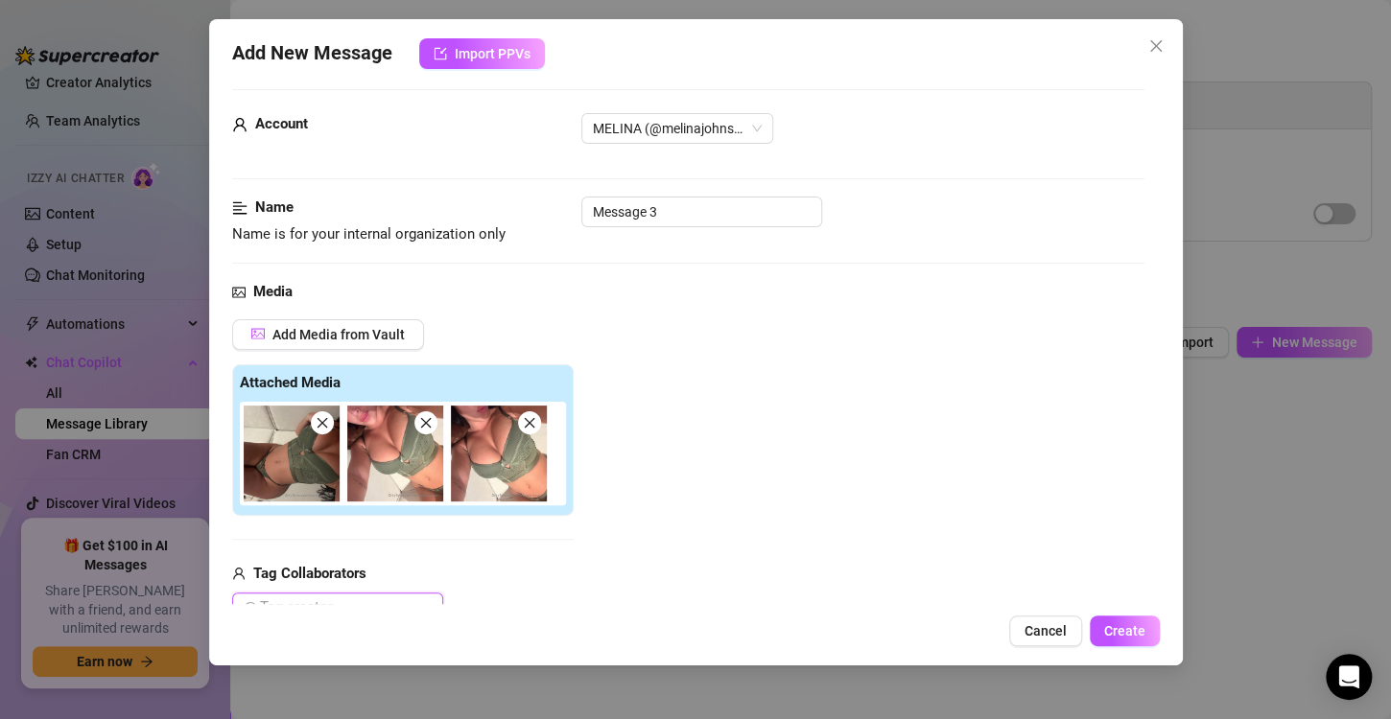
scroll to position [210, 0]
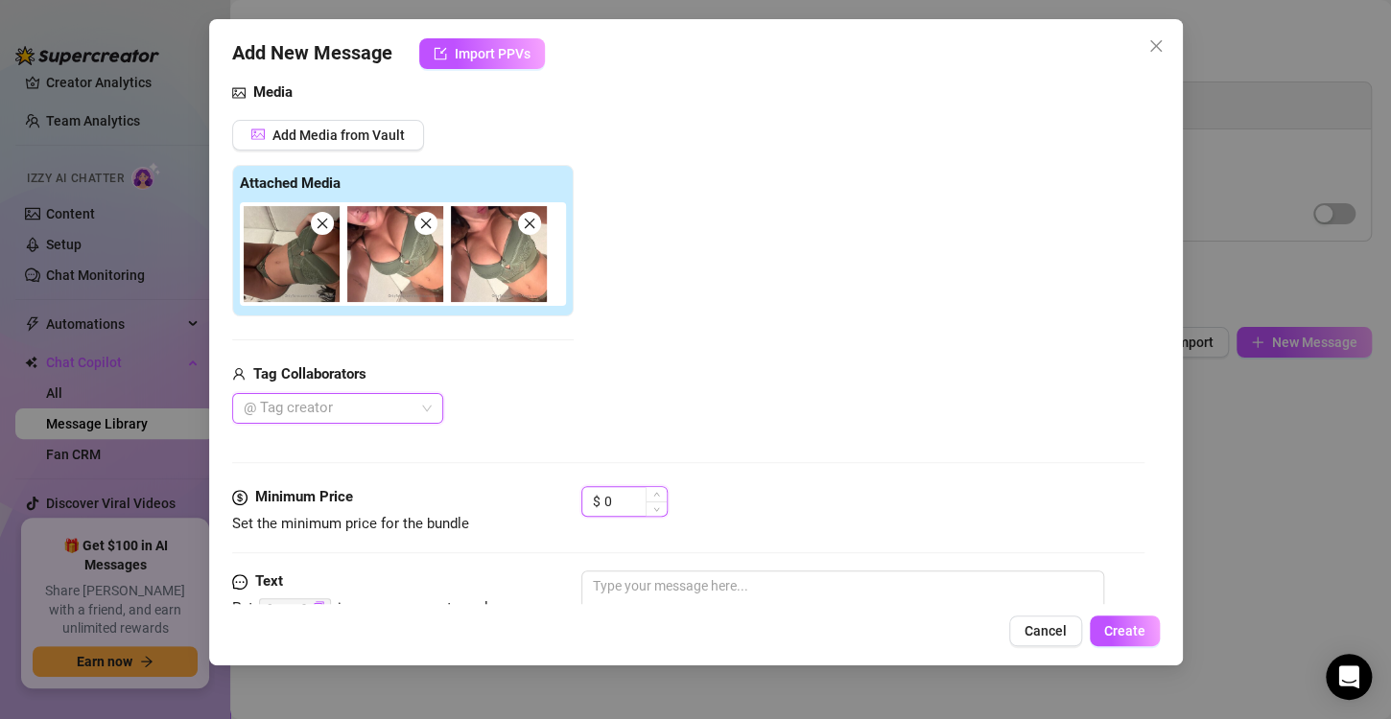
click at [641, 499] on input "0" at bounding box center [635, 501] width 62 height 29
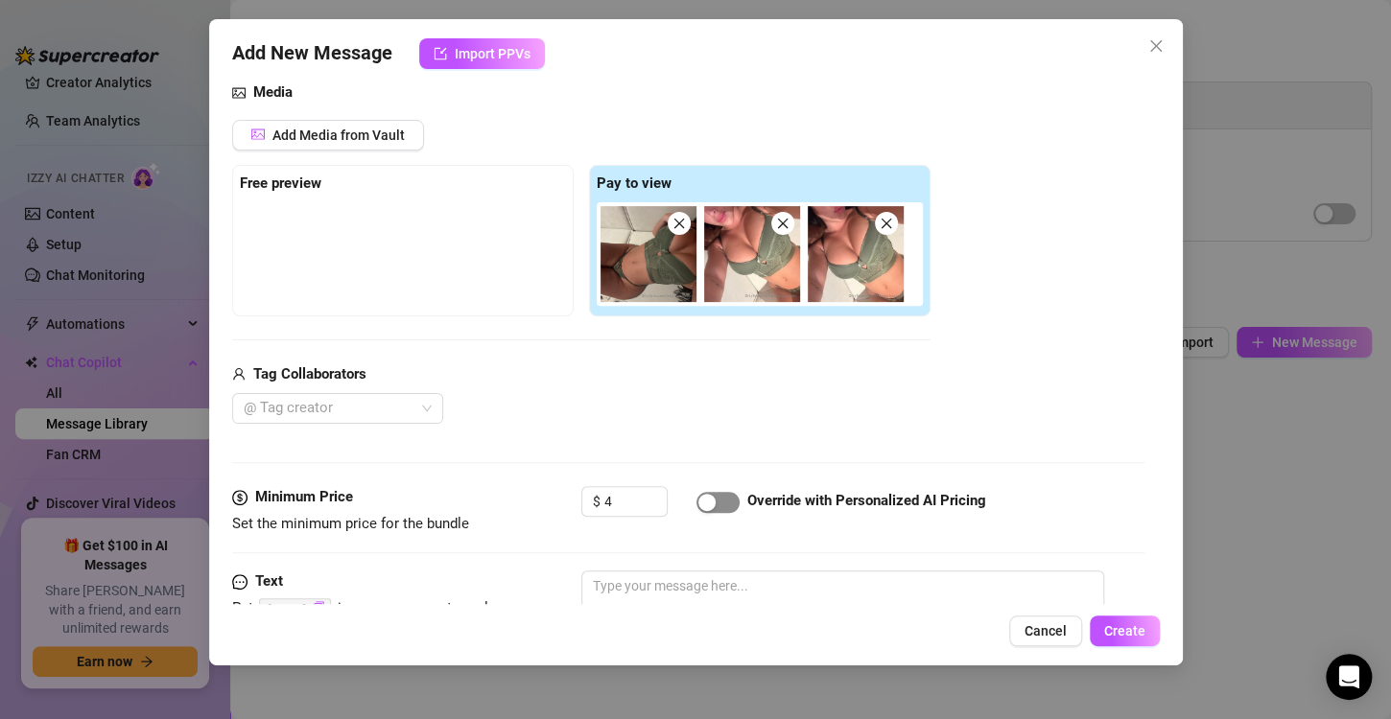
click at [720, 499] on span "button" at bounding box center [717, 502] width 43 height 21
click at [725, 496] on div "button" at bounding box center [728, 502] width 17 height 17
click at [712, 499] on div "button" at bounding box center [706, 502] width 17 height 17
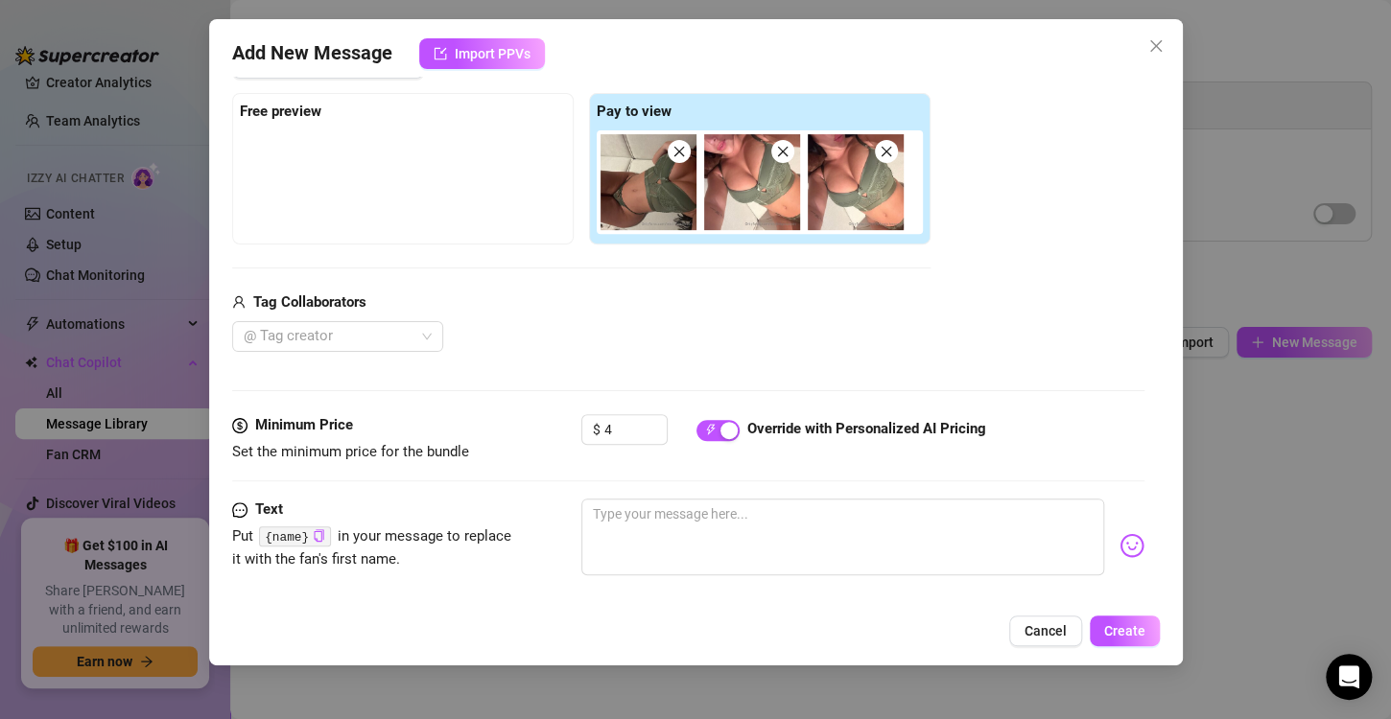
scroll to position [286, 0]
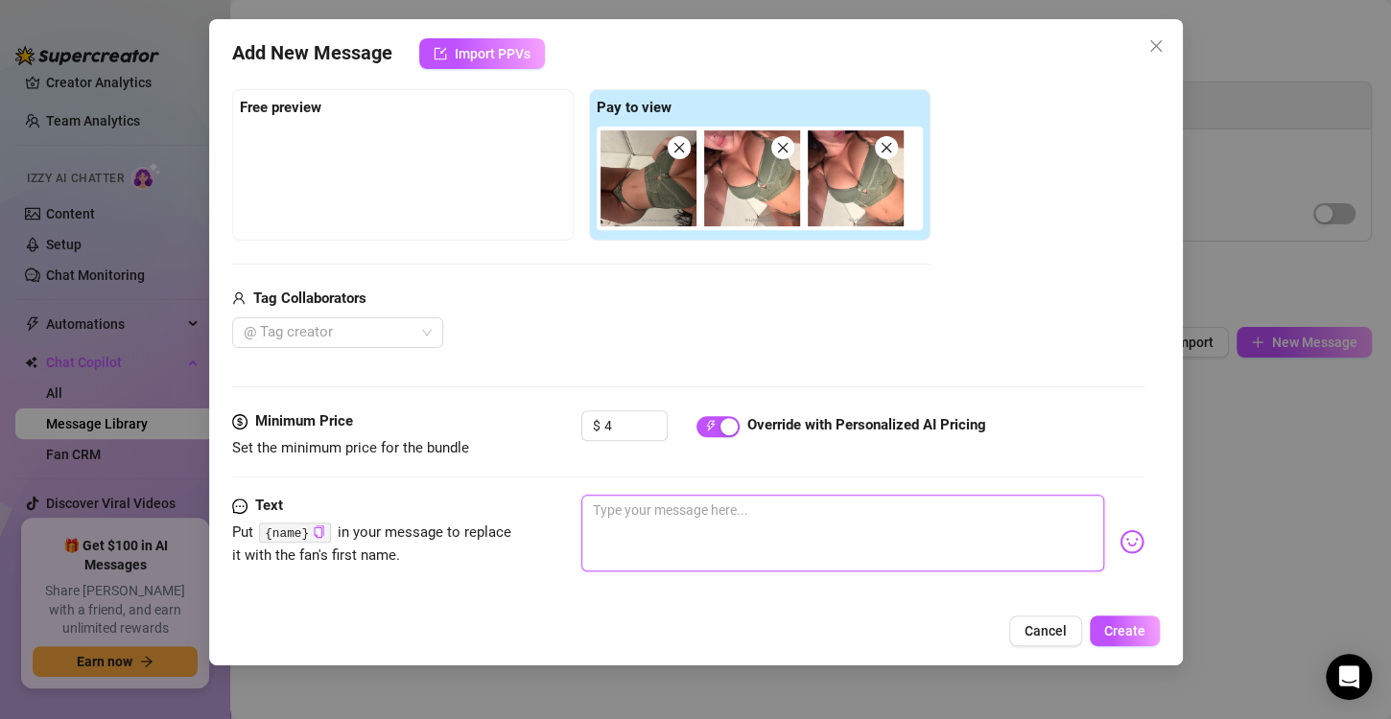
click at [657, 529] on textarea at bounding box center [842, 533] width 523 height 77
click at [755, 510] on textarea "Håper du syntes det er deilig" at bounding box center [842, 533] width 523 height 77
drag, startPoint x: 805, startPoint y: 506, endPoint x: 542, endPoint y: 507, distance: 262.8
click at [542, 507] on div "Text Put {name} in your message to replace it with the fan's first name. Håper …" at bounding box center [688, 542] width 912 height 94
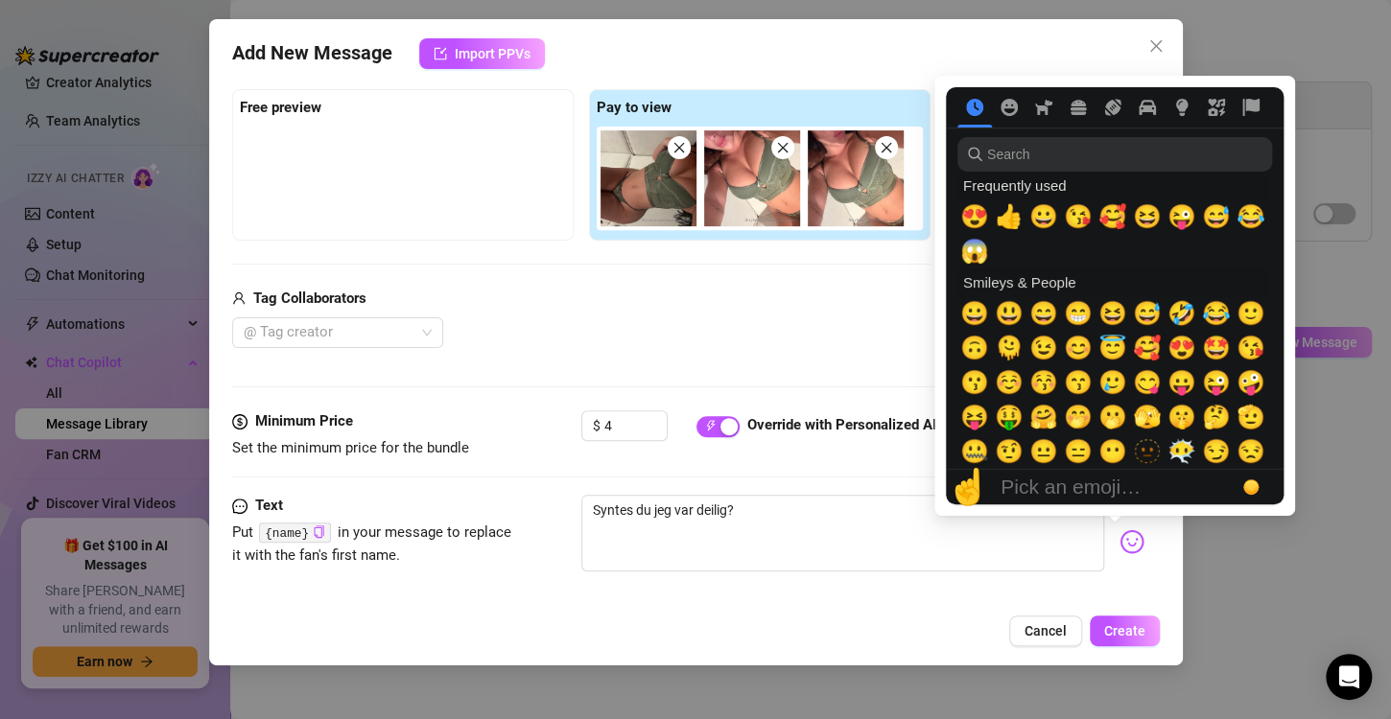
click at [1119, 549] on img at bounding box center [1131, 541] width 25 height 25
click at [1077, 419] on span "🤭" at bounding box center [1078, 417] width 29 height 27
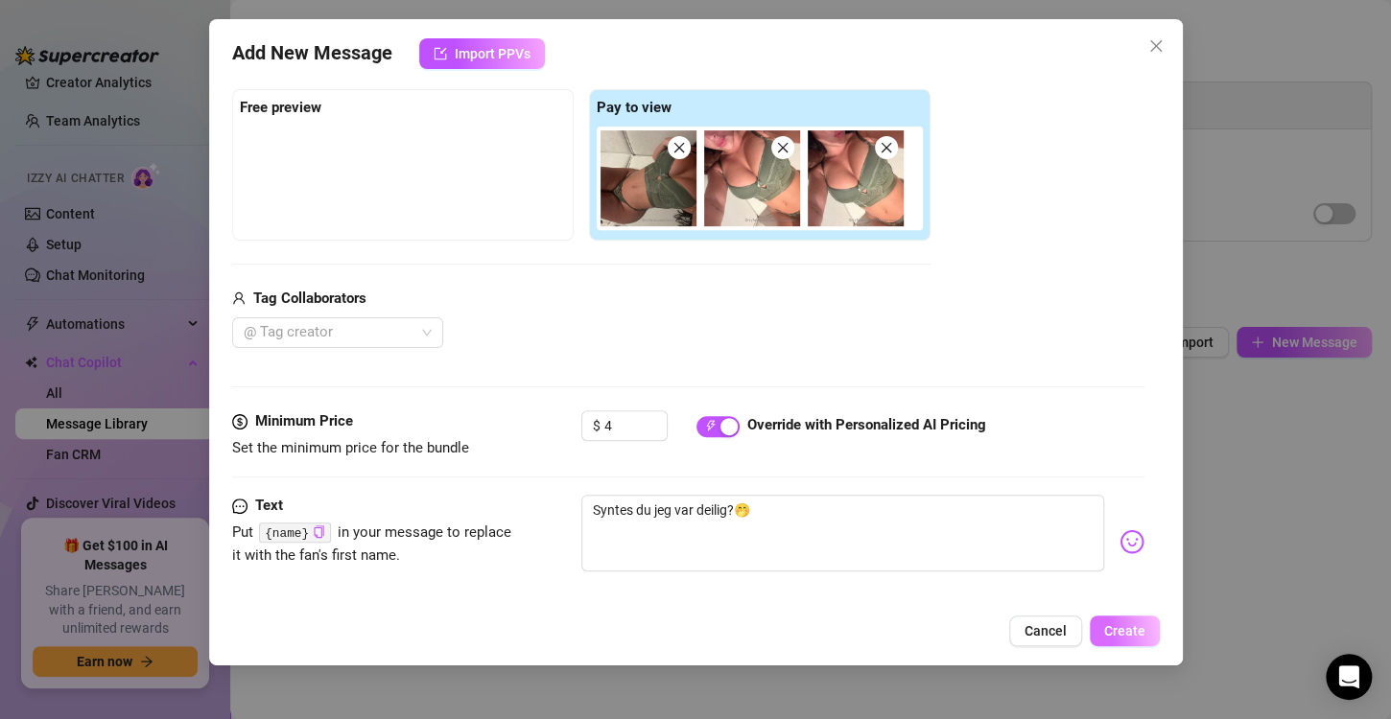
click at [1123, 631] on span "Create" at bounding box center [1124, 630] width 41 height 15
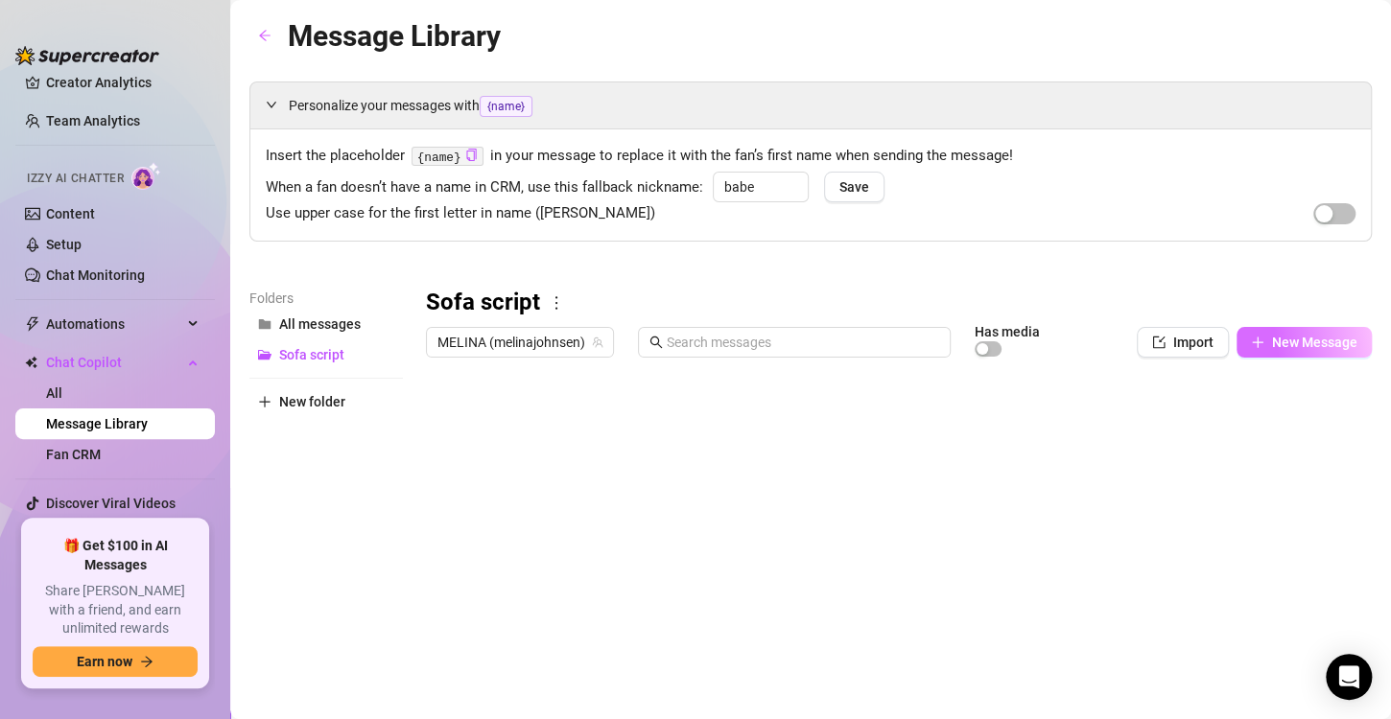
click at [1276, 345] on span "New Message" at bounding box center [1314, 342] width 85 height 15
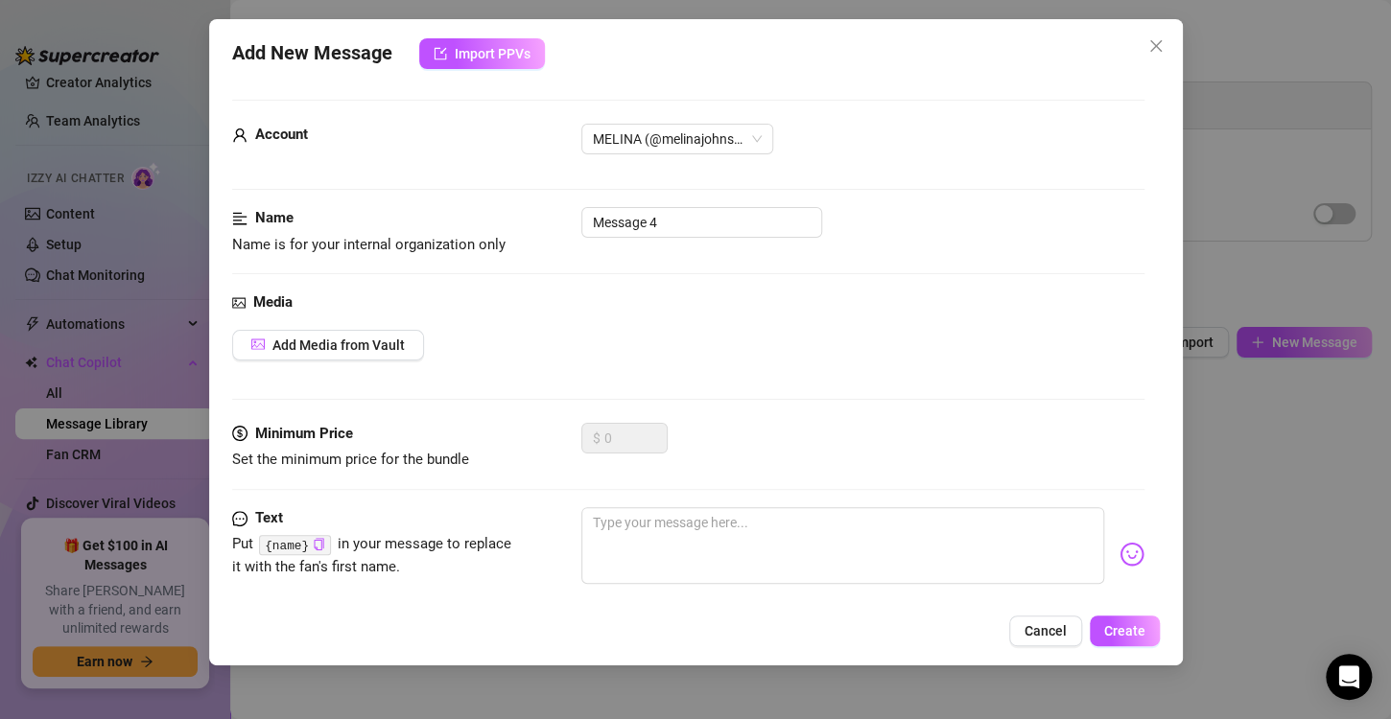
scroll to position [114, 0]
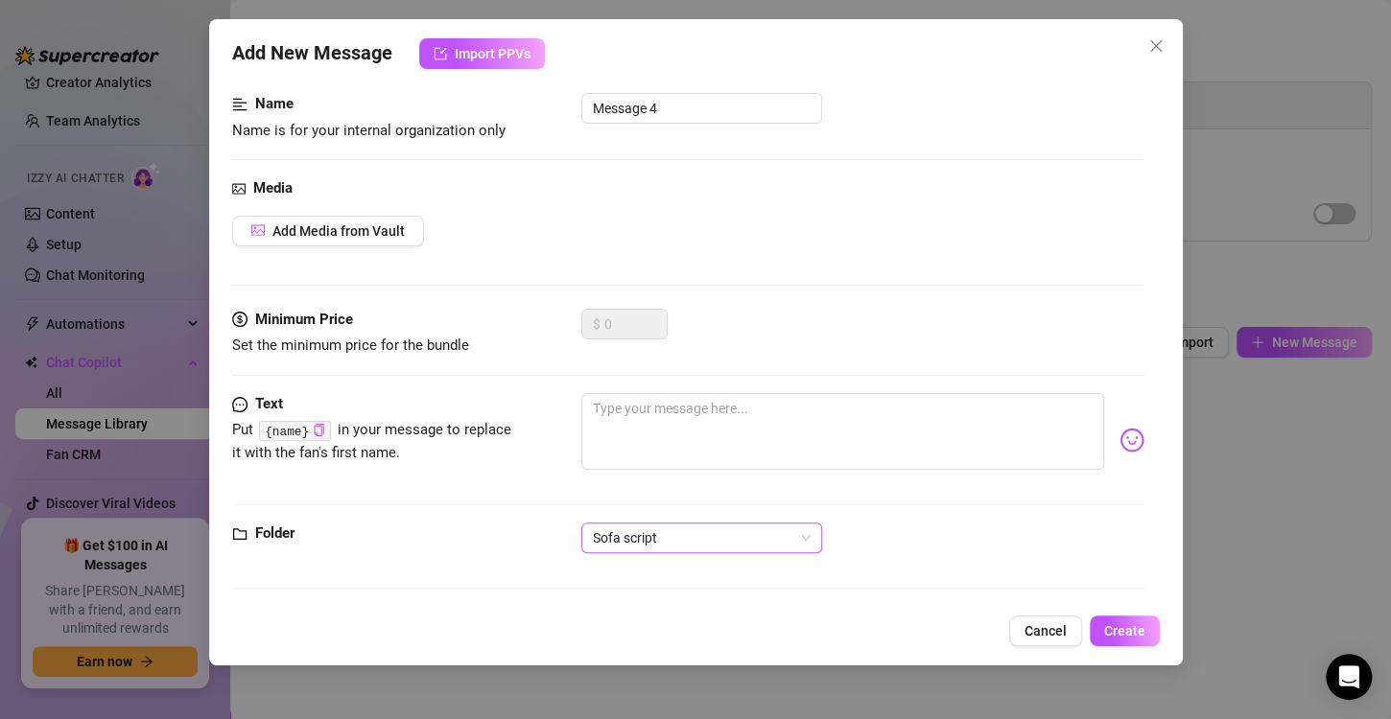
click at [713, 539] on span "Sofa script" at bounding box center [702, 538] width 218 height 29
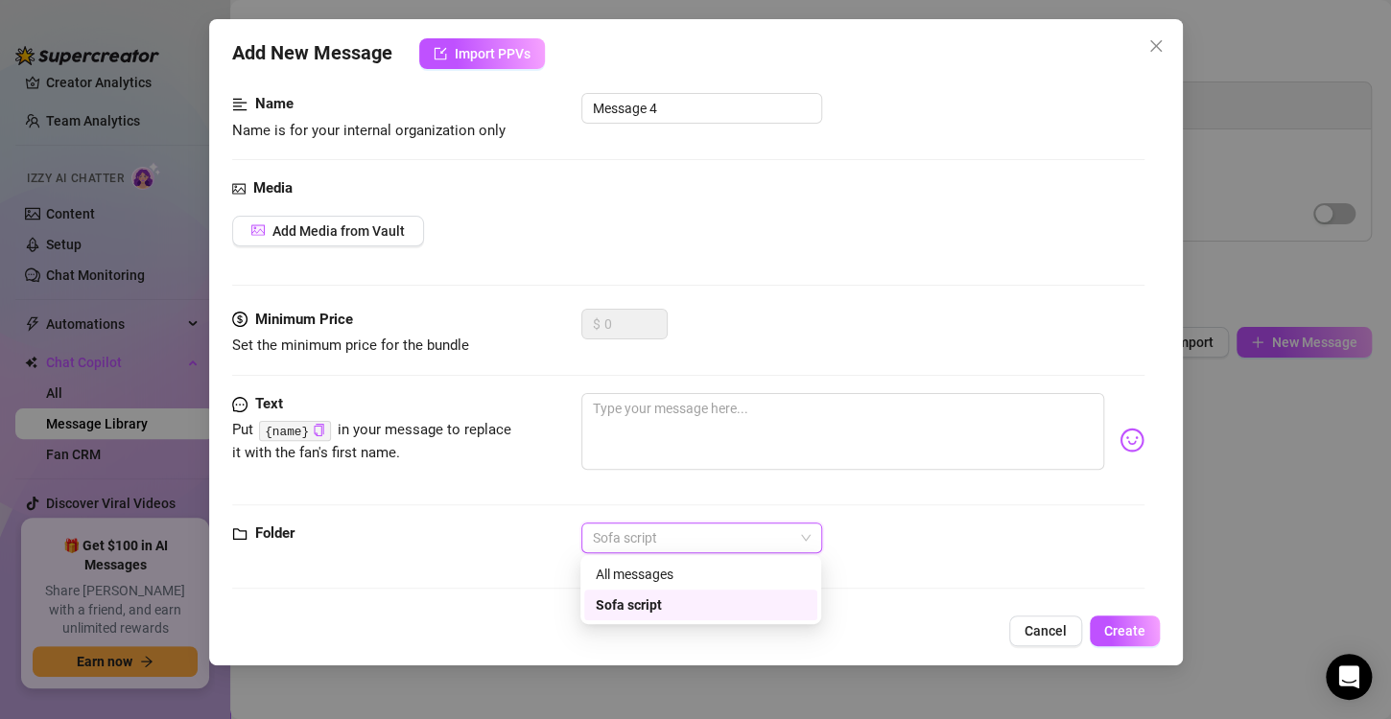
click at [713, 539] on span "Sofa script" at bounding box center [702, 538] width 218 height 29
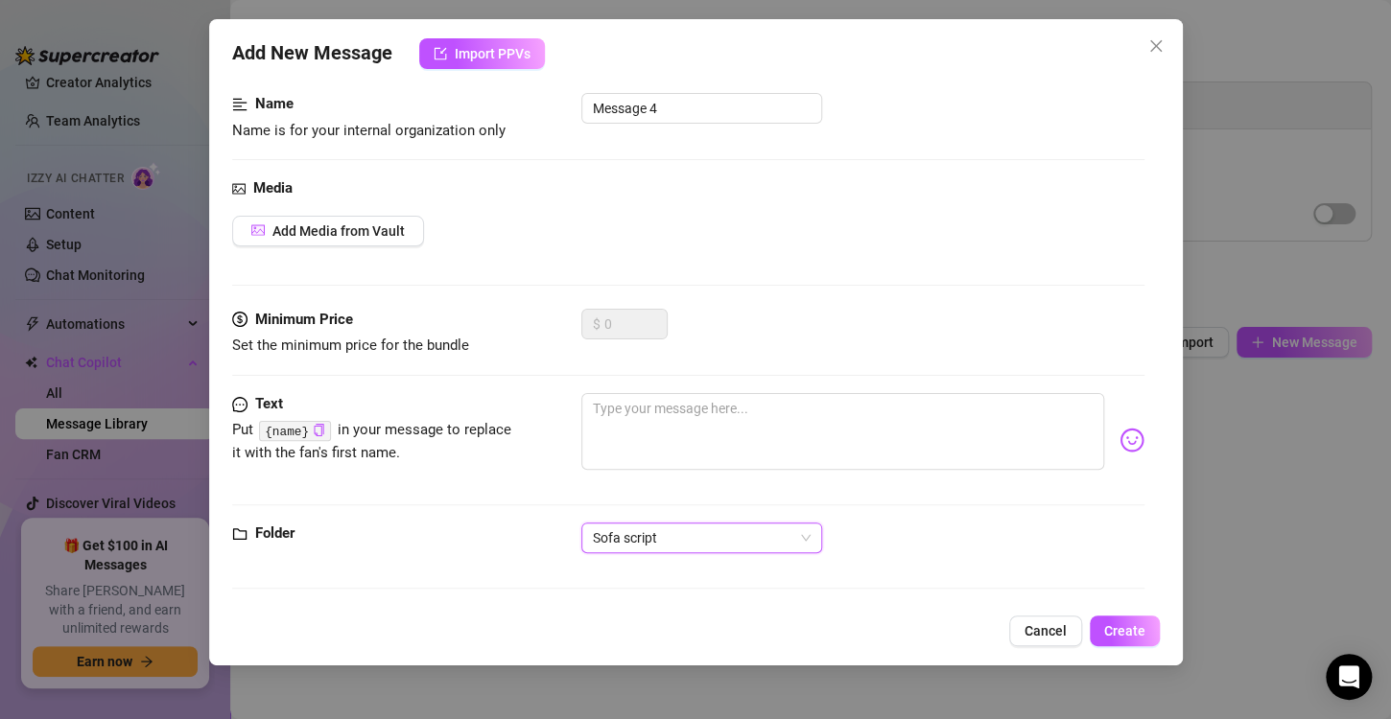
scroll to position [0, 0]
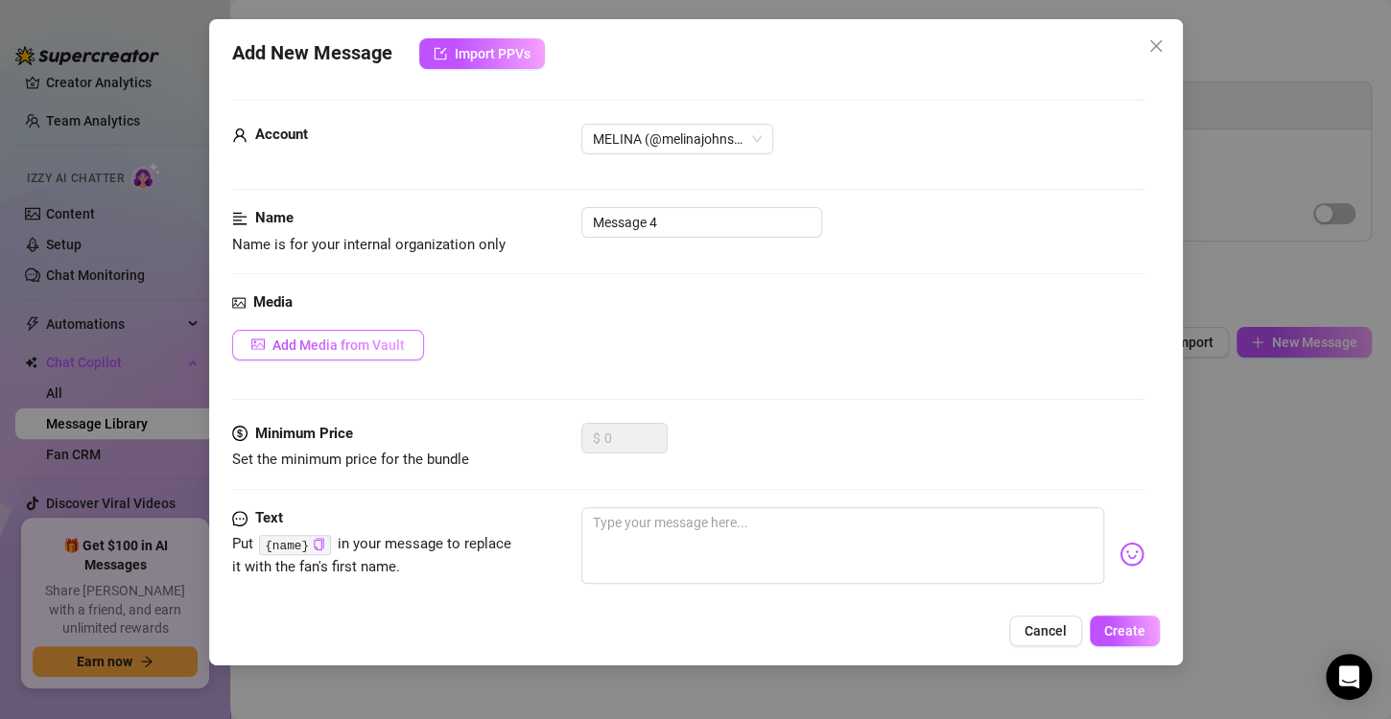
click at [379, 343] on span "Add Media from Vault" at bounding box center [338, 345] width 132 height 15
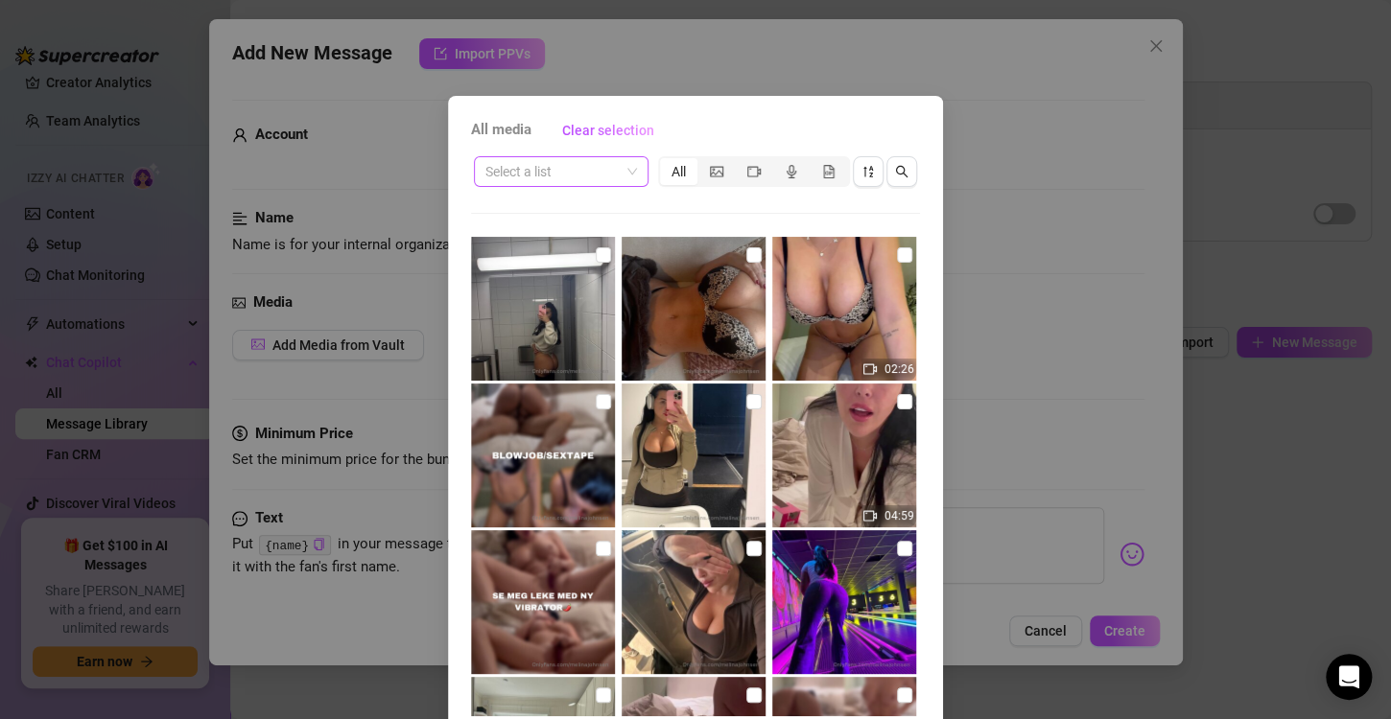
click at [590, 165] on input "search" at bounding box center [552, 171] width 134 height 29
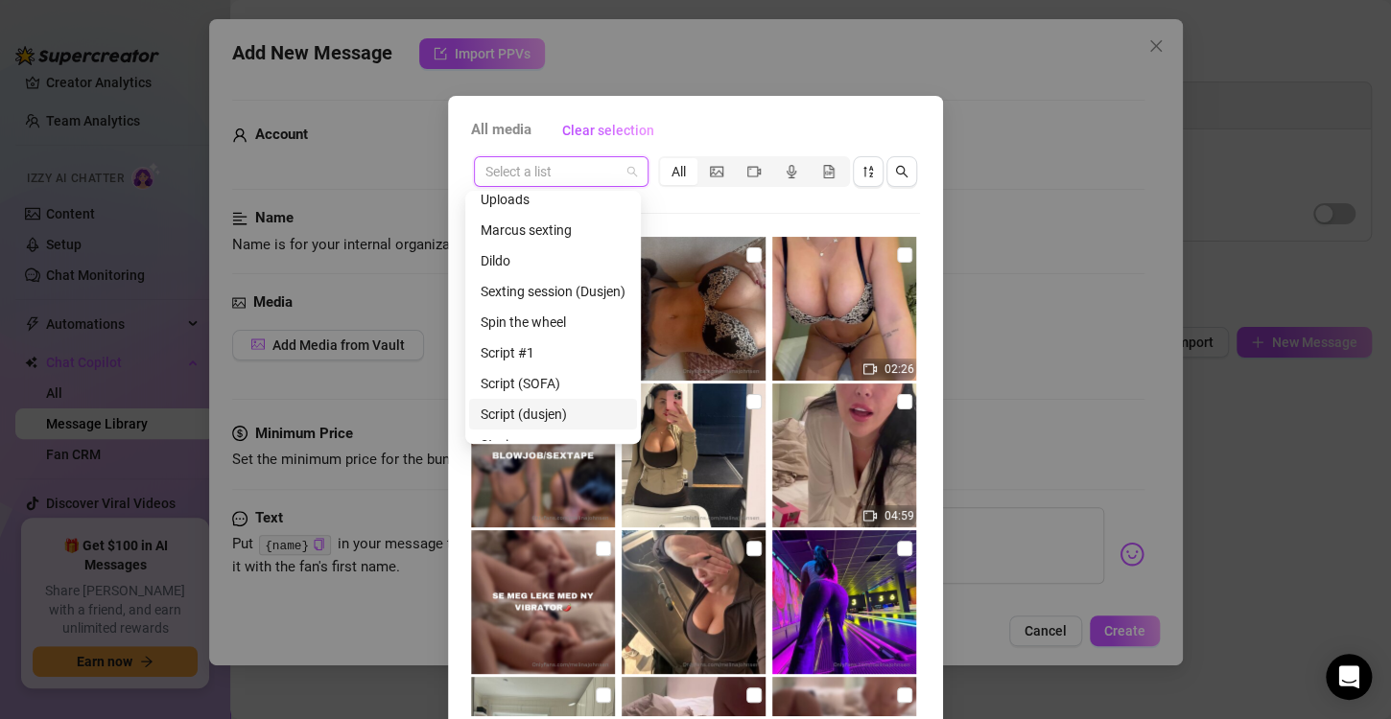
scroll to position [215, 0]
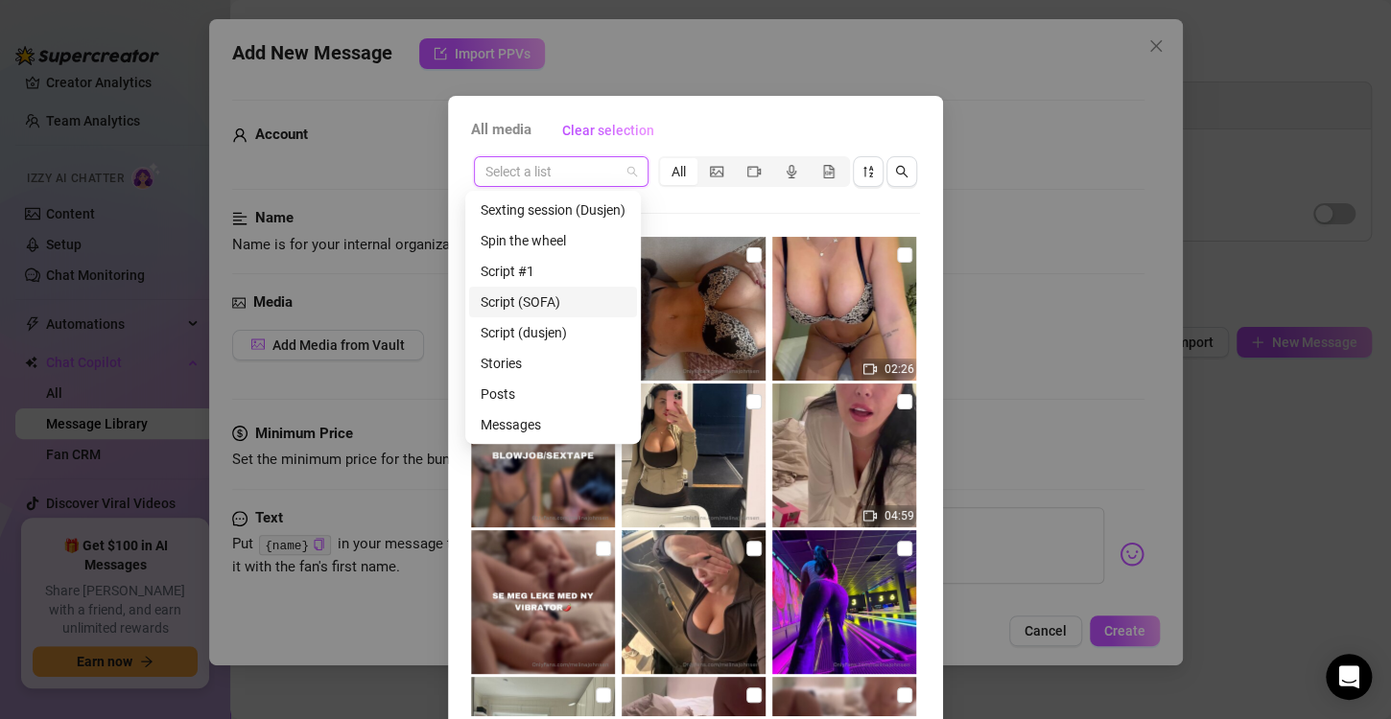
click at [551, 298] on div "Script (SOFA)" at bounding box center [552, 302] width 145 height 21
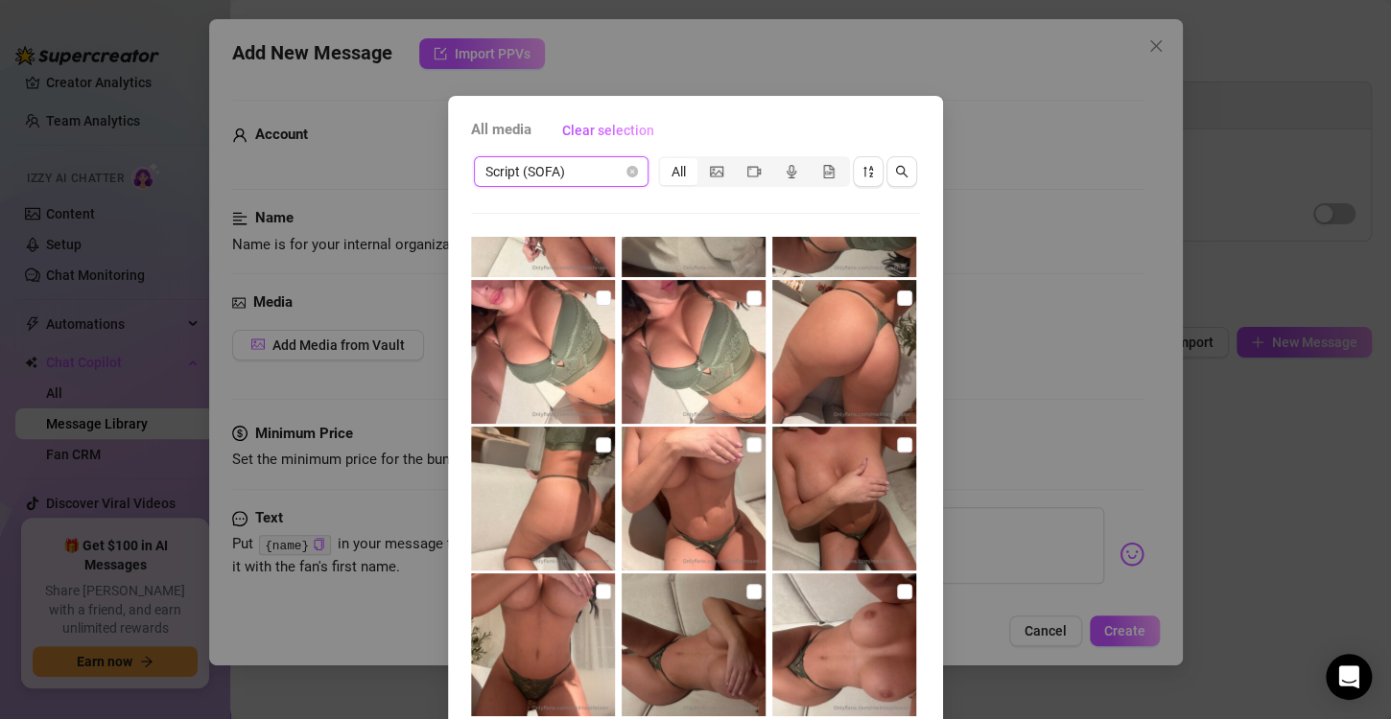
scroll to position [107, 0]
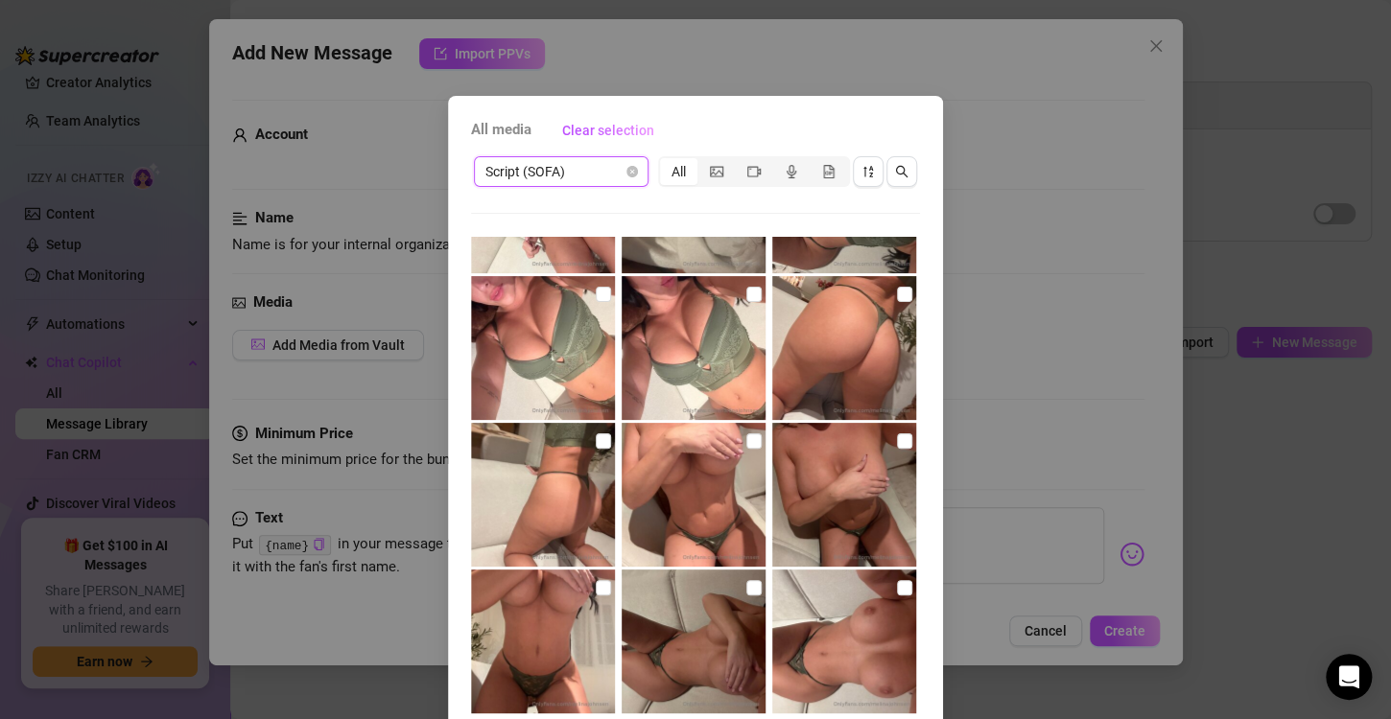
click at [1051, 389] on div "All media Clear selection Script (SOFA) Script (SOFA) All 00:10 01:08 01:30 No …" at bounding box center [695, 359] width 1391 height 719
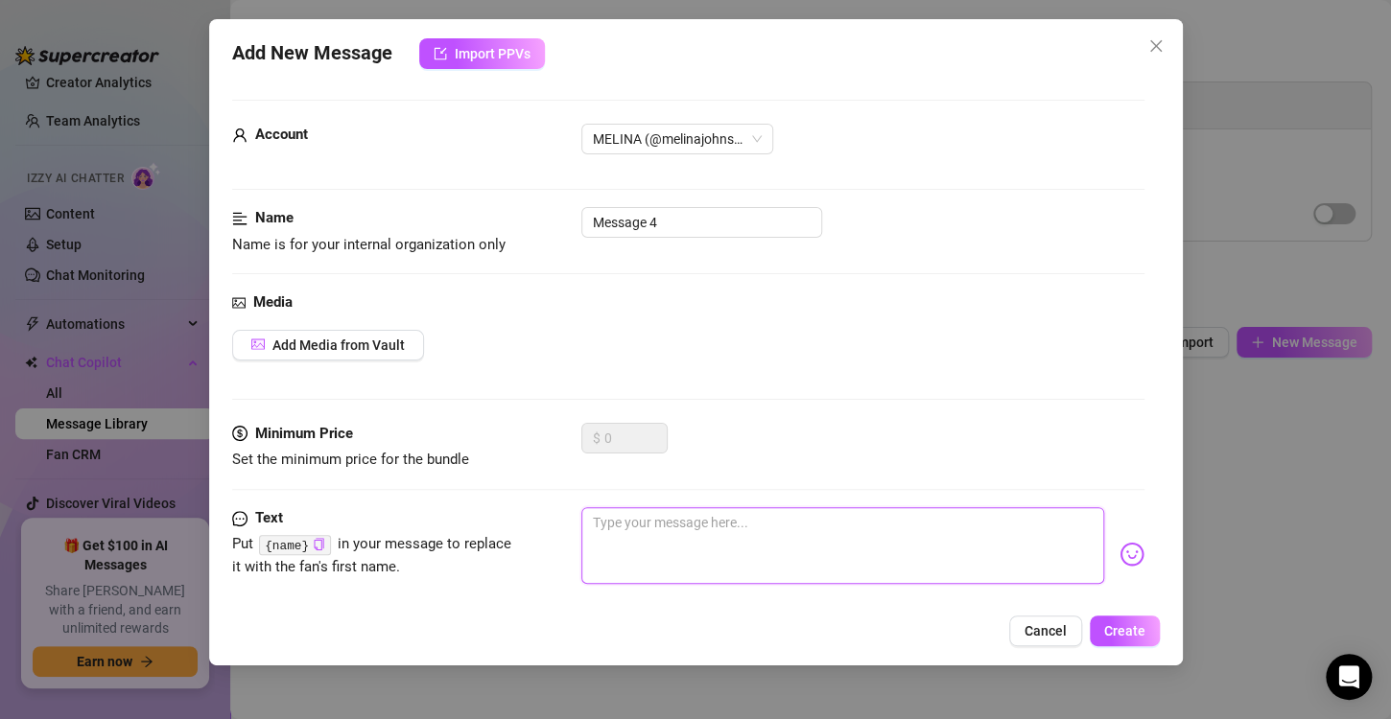
click at [682, 527] on textarea at bounding box center [842, 545] width 523 height 77
click at [1119, 546] on img at bounding box center [1131, 554] width 25 height 25
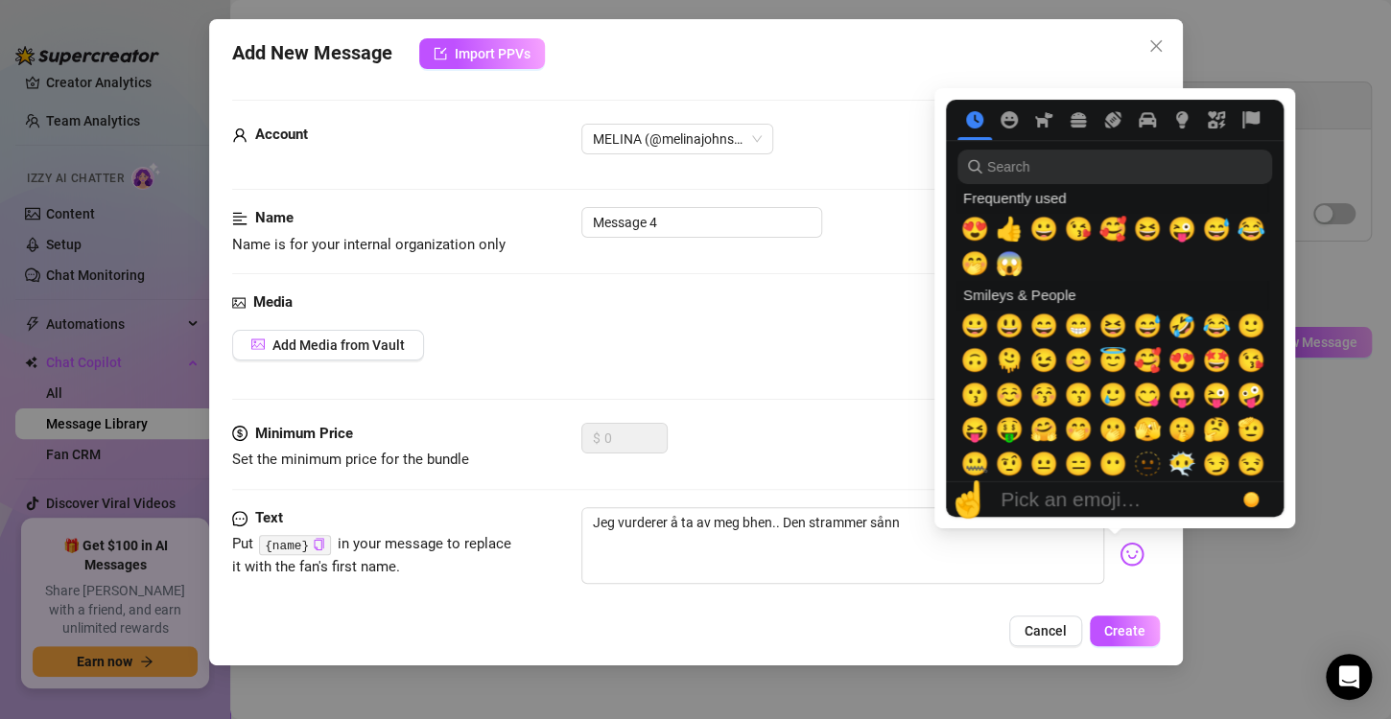
click at [1119, 555] on img at bounding box center [1131, 554] width 25 height 25
click at [1227, 233] on span "😅" at bounding box center [1216, 229] width 29 height 27
click at [1164, 240] on button "😜" at bounding box center [1181, 229] width 35 height 35
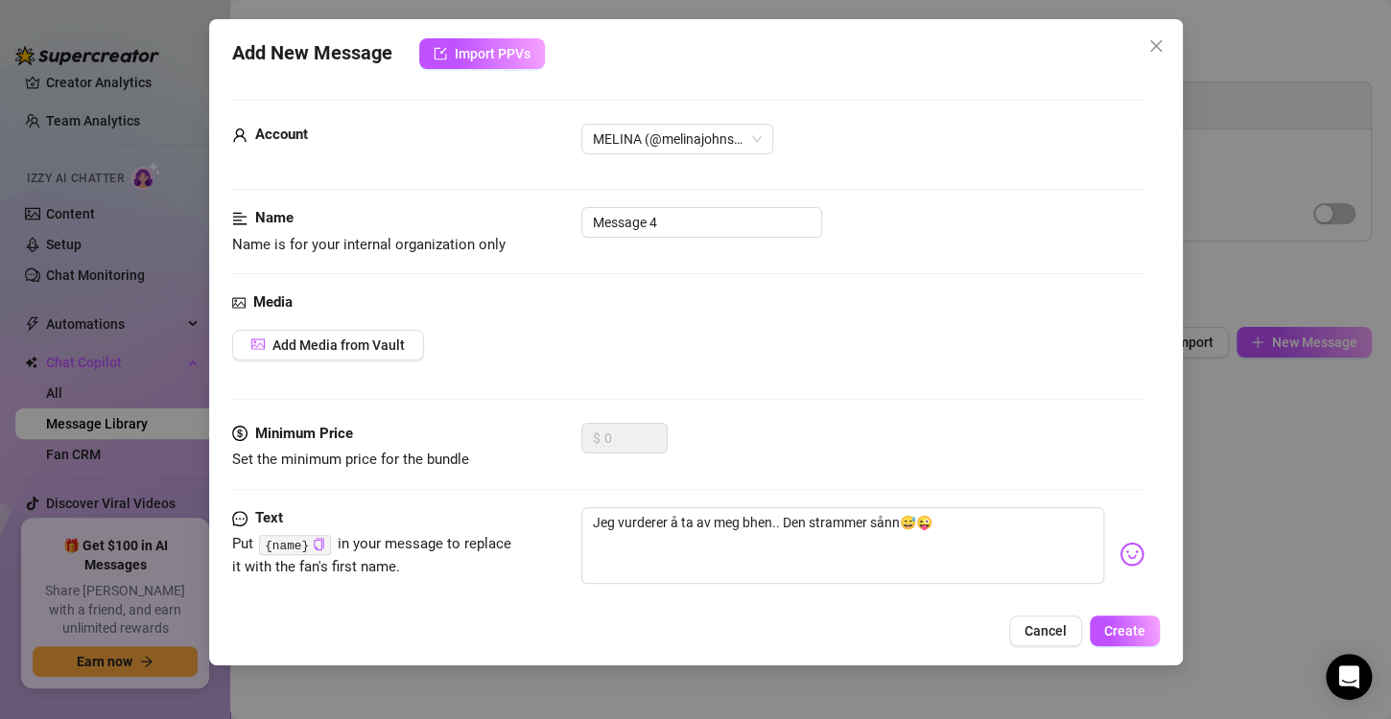
click at [925, 604] on div "Add New Message Import PPVs Account MELINA (@melinajohnsen) Name Name is for yo…" at bounding box center [695, 342] width 973 height 646
click at [1127, 629] on span "Create" at bounding box center [1124, 630] width 41 height 15
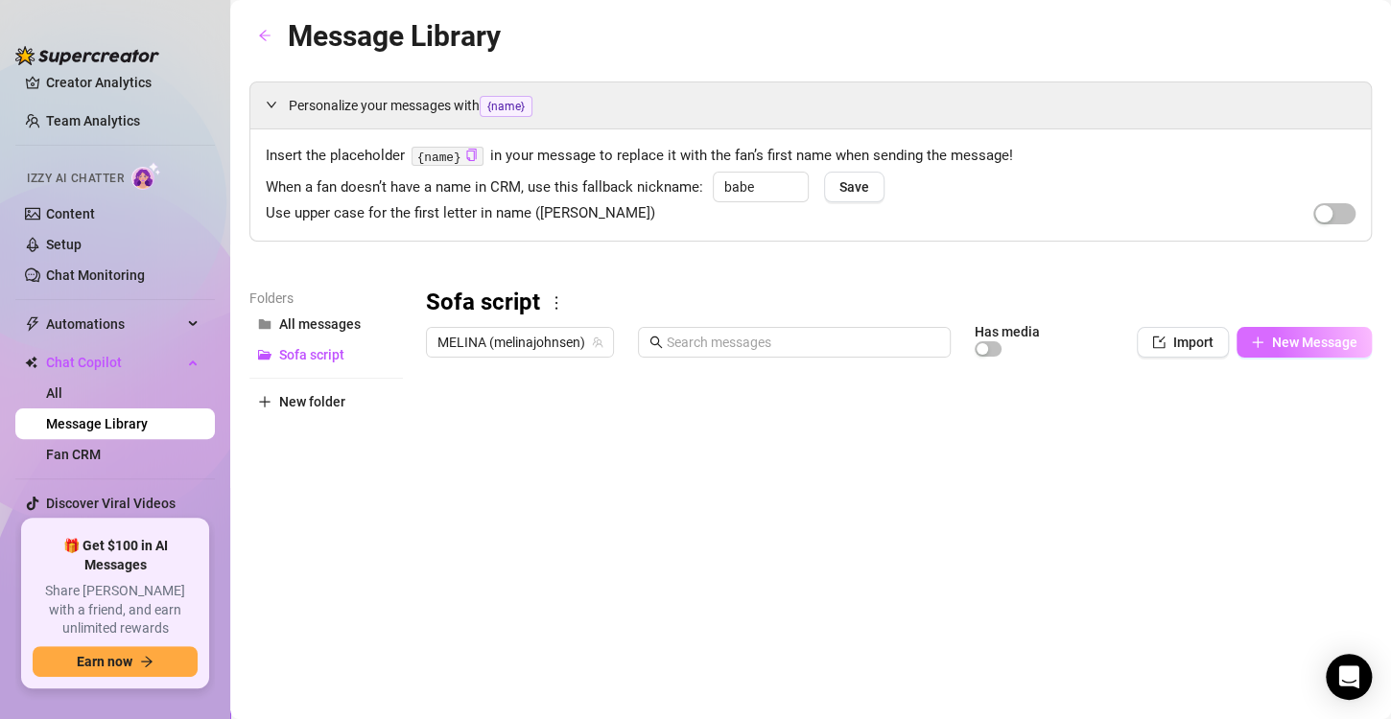
click at [1297, 340] on span "New Message" at bounding box center [1314, 342] width 85 height 15
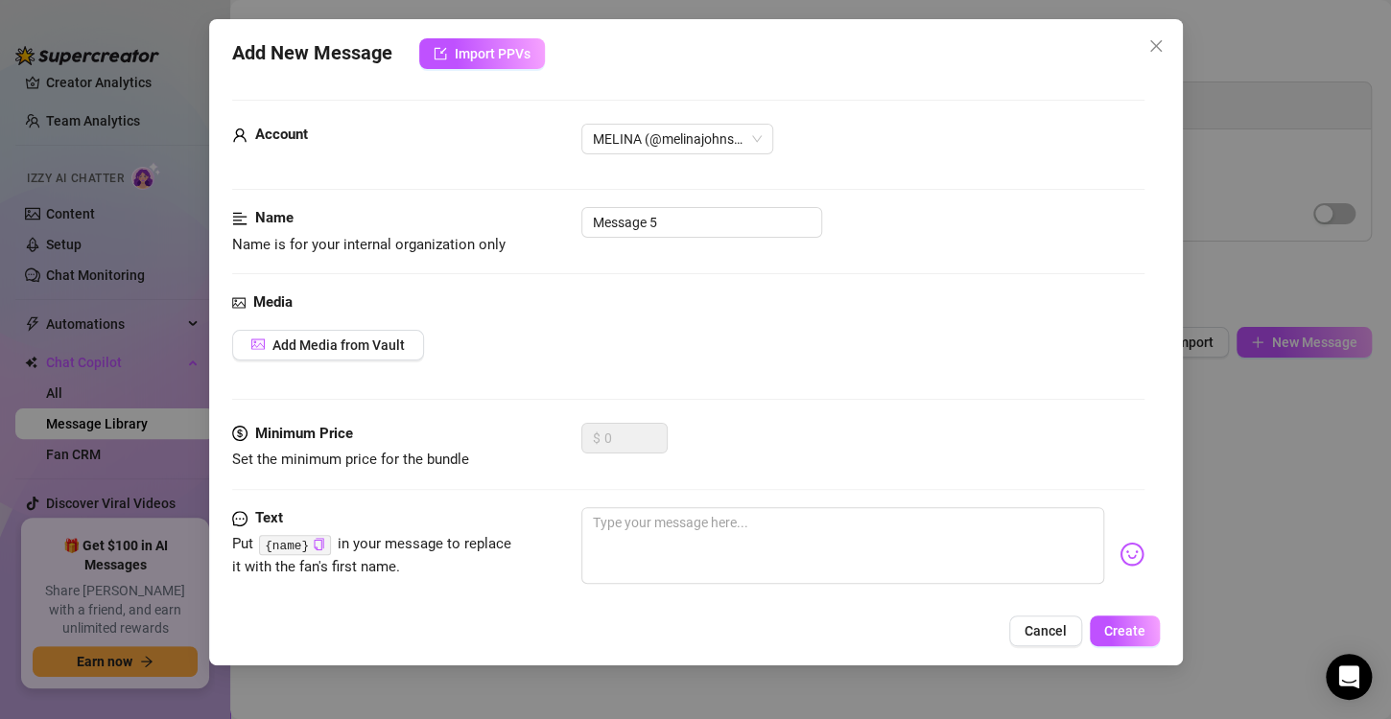
click at [313, 364] on div "Media Add Media from Vault" at bounding box center [688, 357] width 912 height 131
click at [292, 344] on span "Add Media from Vault" at bounding box center [338, 345] width 132 height 15
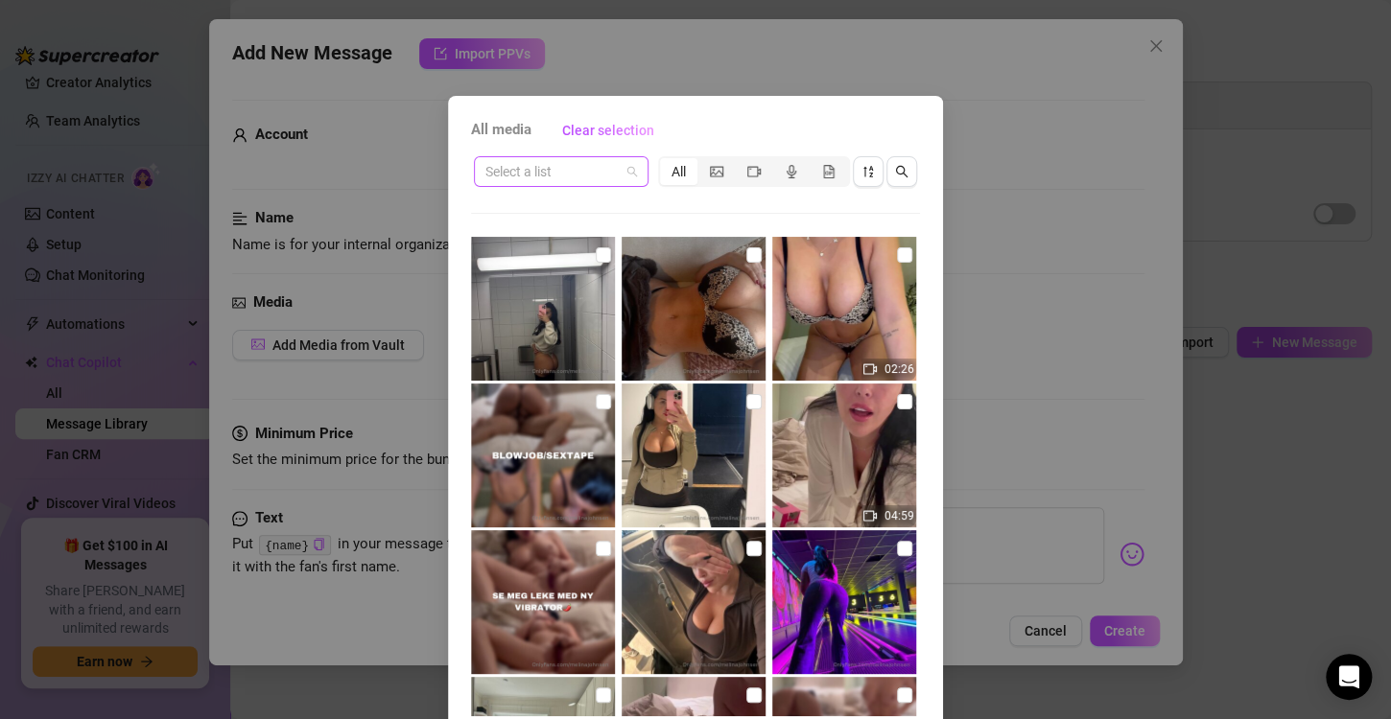
click at [610, 165] on input "search" at bounding box center [552, 171] width 134 height 29
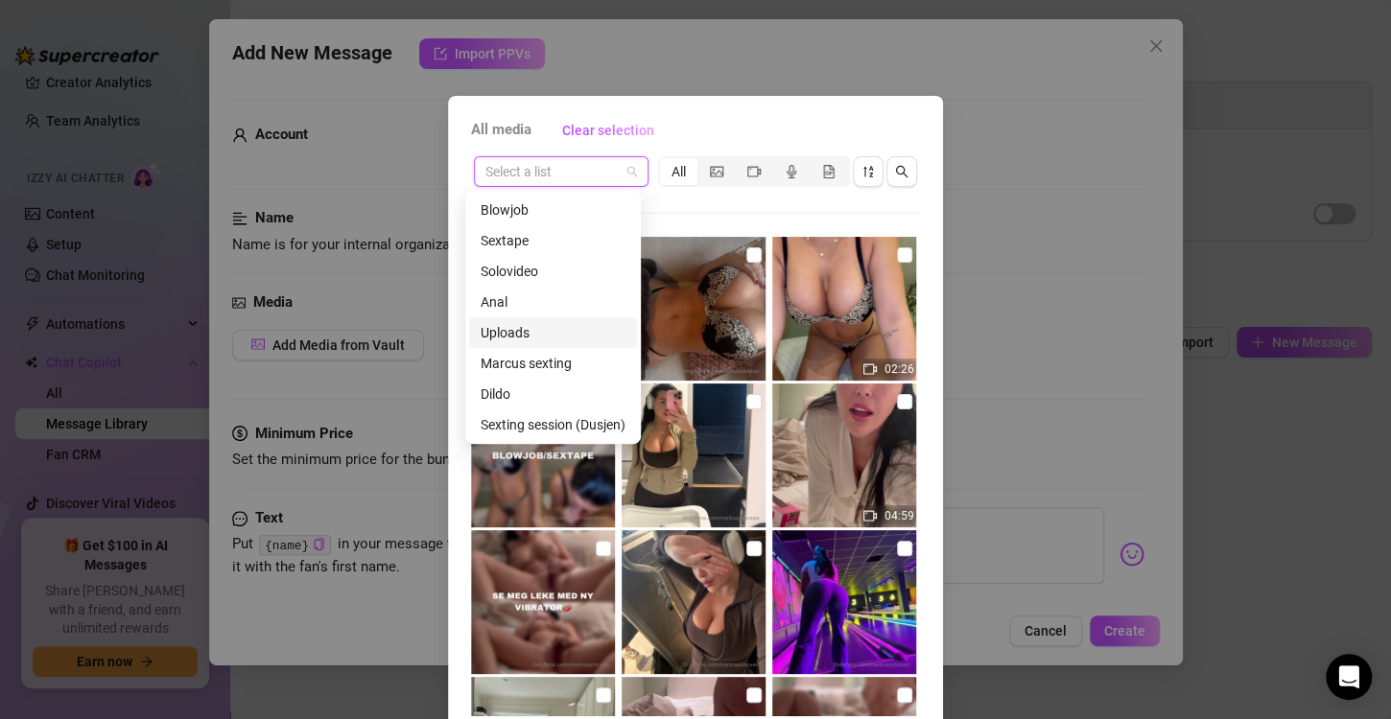
scroll to position [215, 0]
click at [529, 310] on div "Script (SOFA)" at bounding box center [552, 302] width 145 height 21
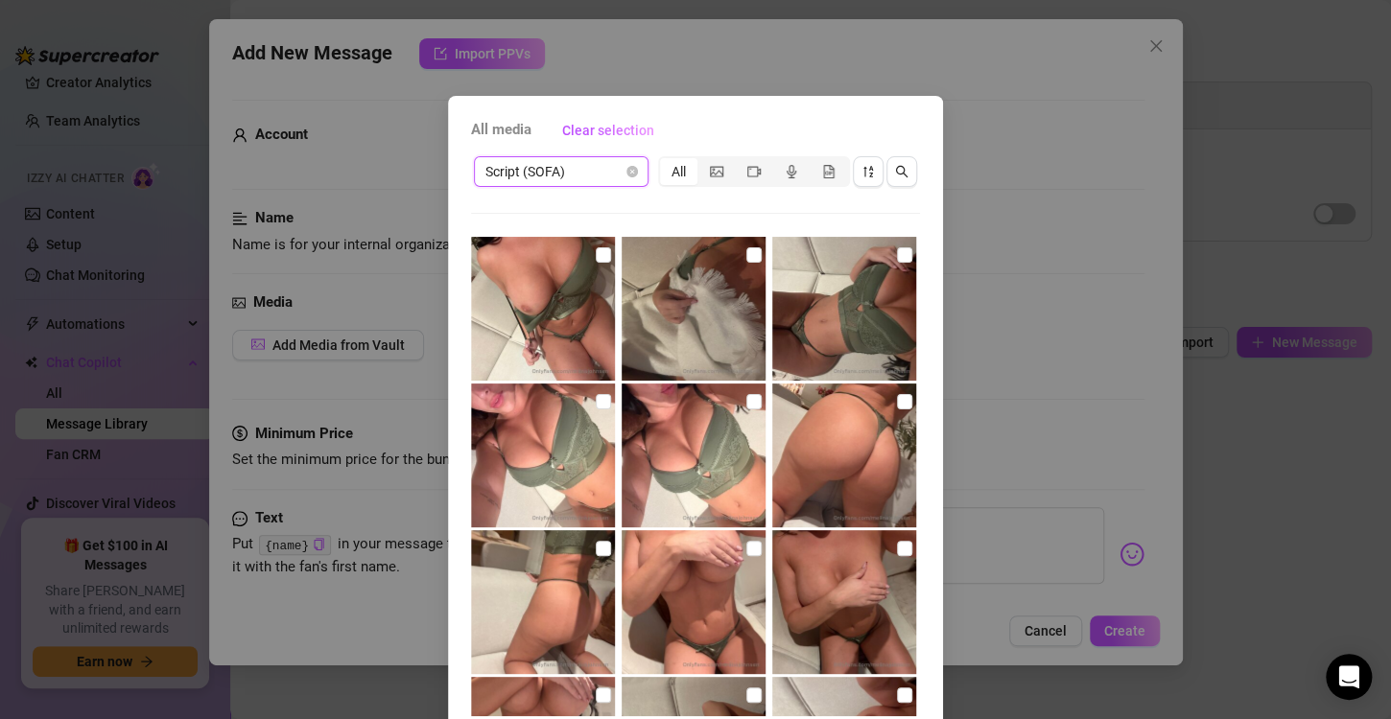
scroll to position [64, 0]
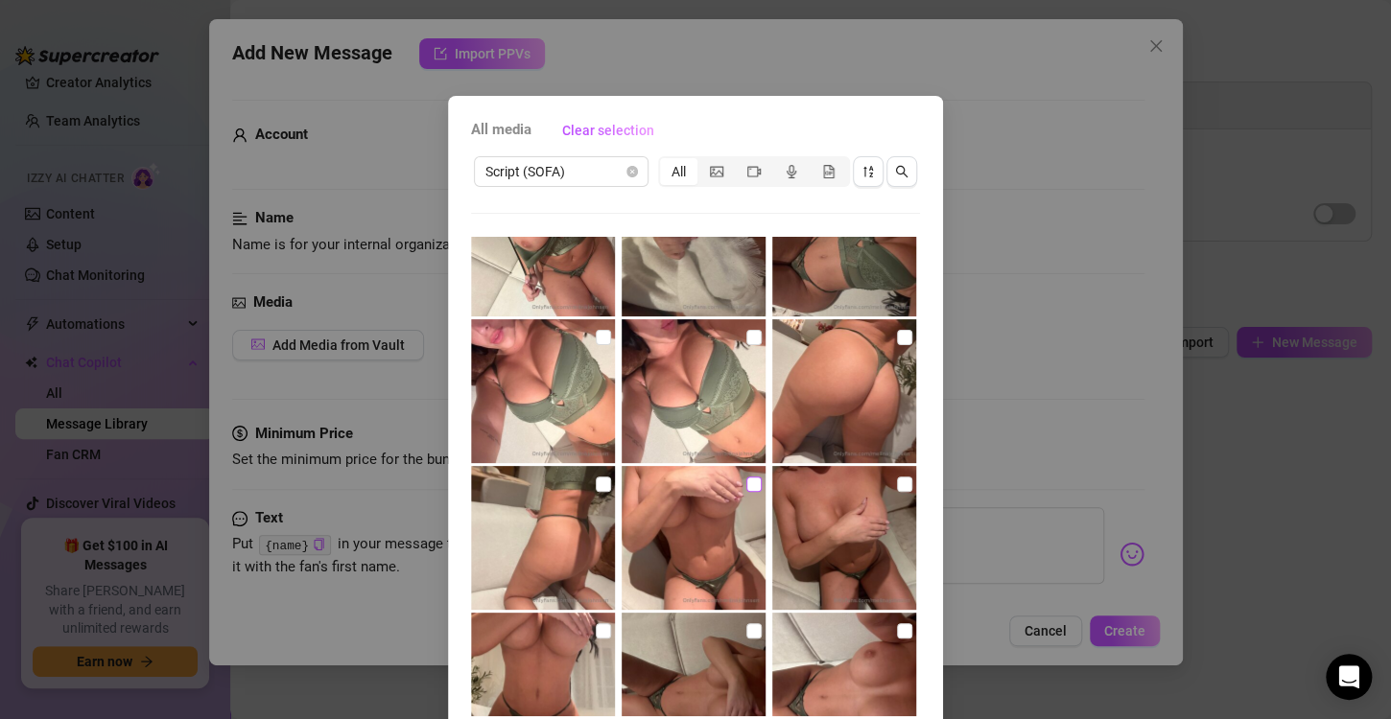
click at [746, 490] on input "checkbox" at bounding box center [753, 484] width 15 height 15
click at [746, 478] on img at bounding box center [693, 538] width 144 height 144
click at [897, 484] on input "checkbox" at bounding box center [904, 484] width 15 height 15
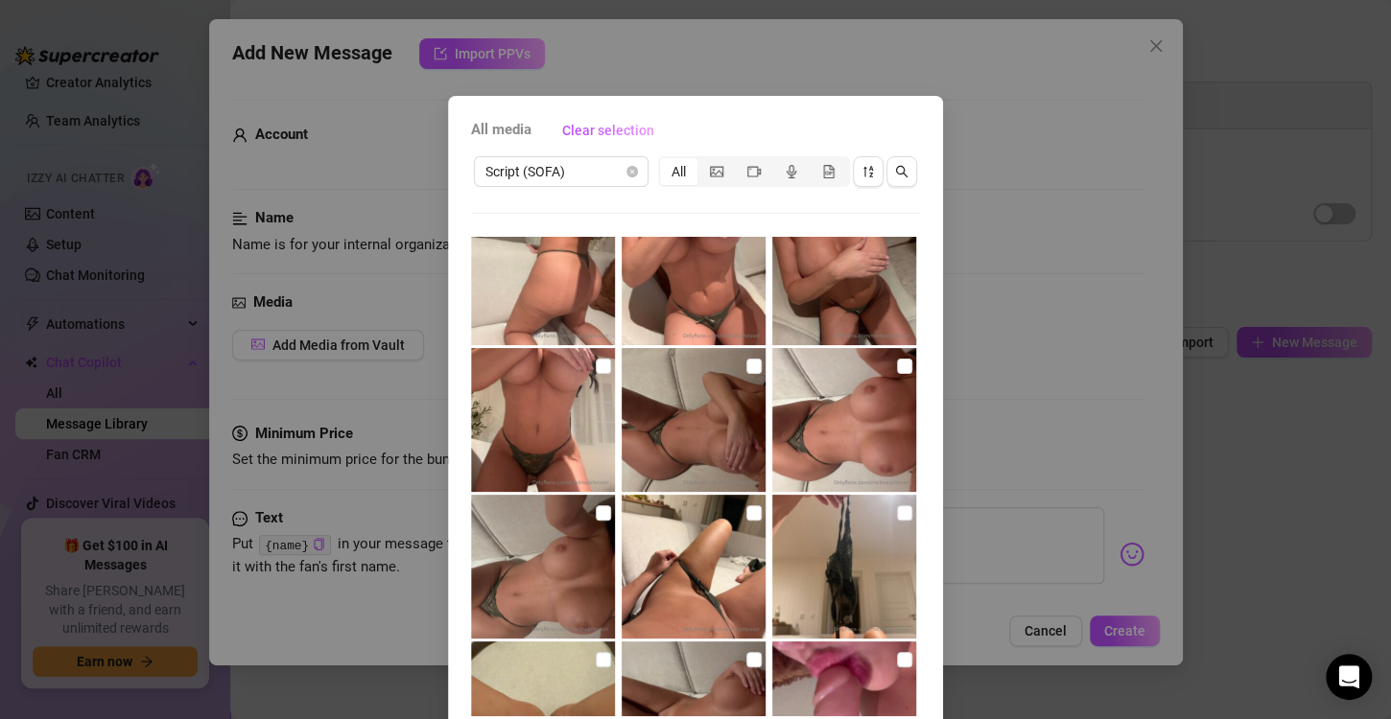
scroll to position [81, 0]
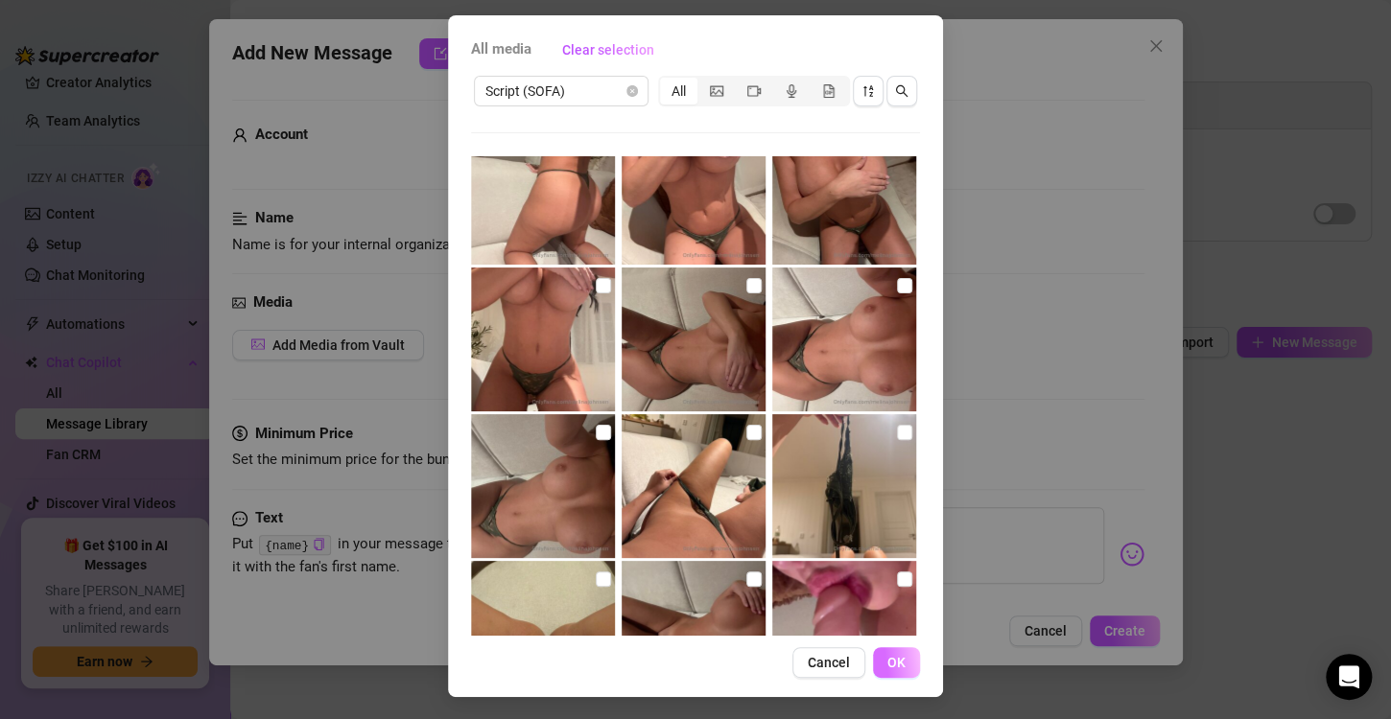
click at [887, 661] on span "OK" at bounding box center [896, 662] width 18 height 15
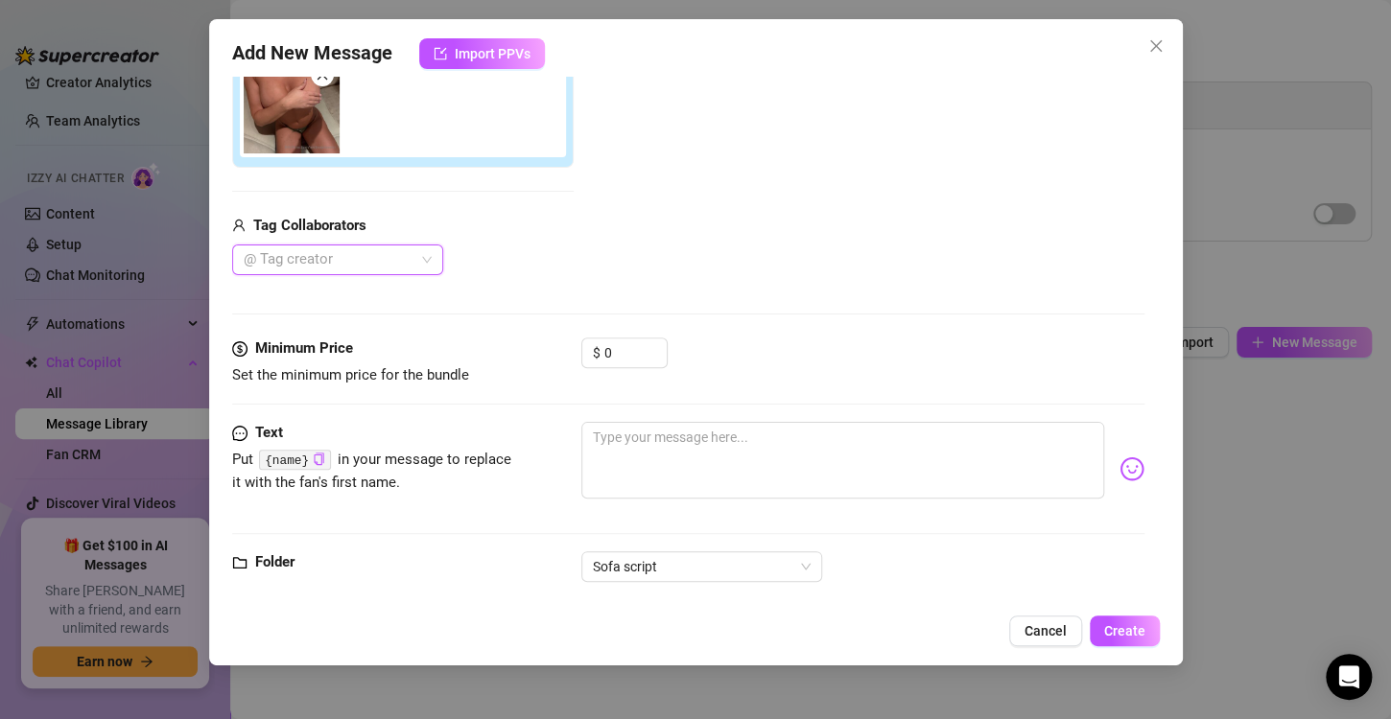
scroll to position [387, 0]
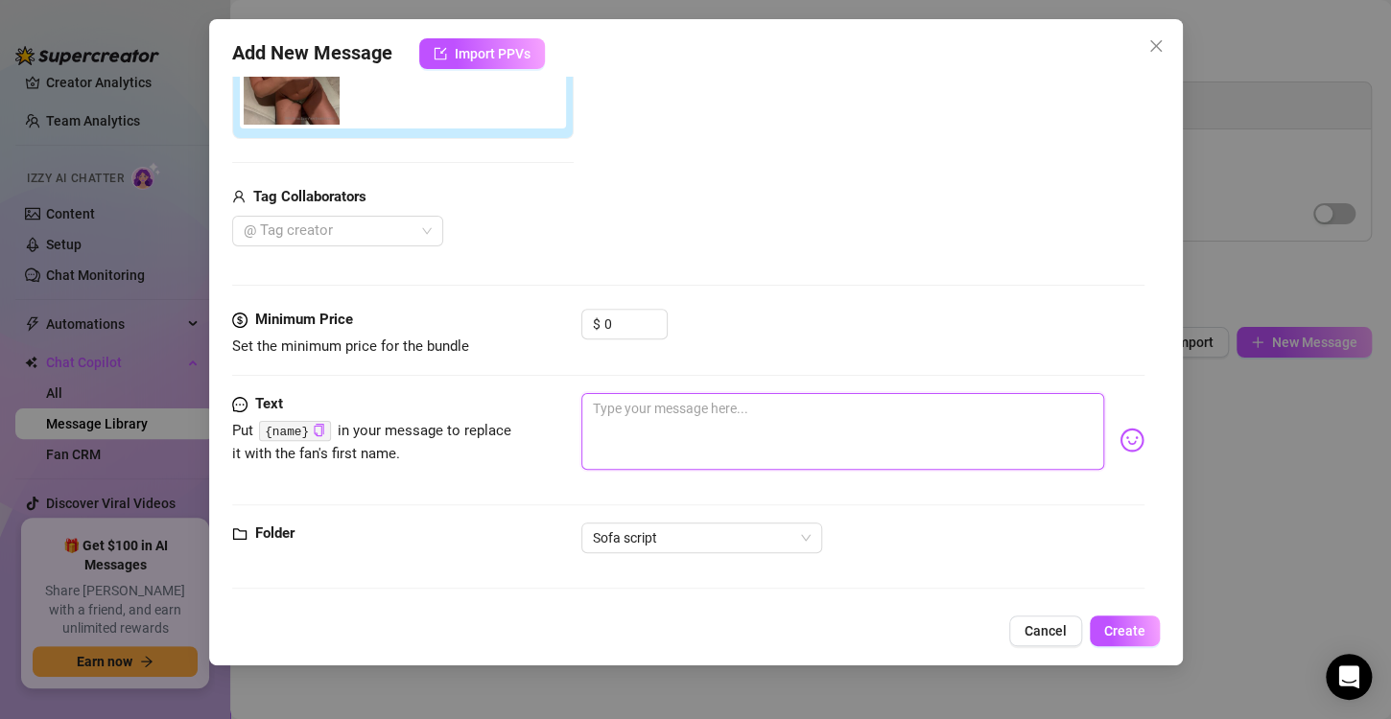
click at [643, 430] on textarea at bounding box center [842, 431] width 523 height 77
click at [897, 406] on textarea "Sånn.. Vil du at jeg skal ta bort armen så du får sett tvillingene?" at bounding box center [842, 431] width 523 height 77
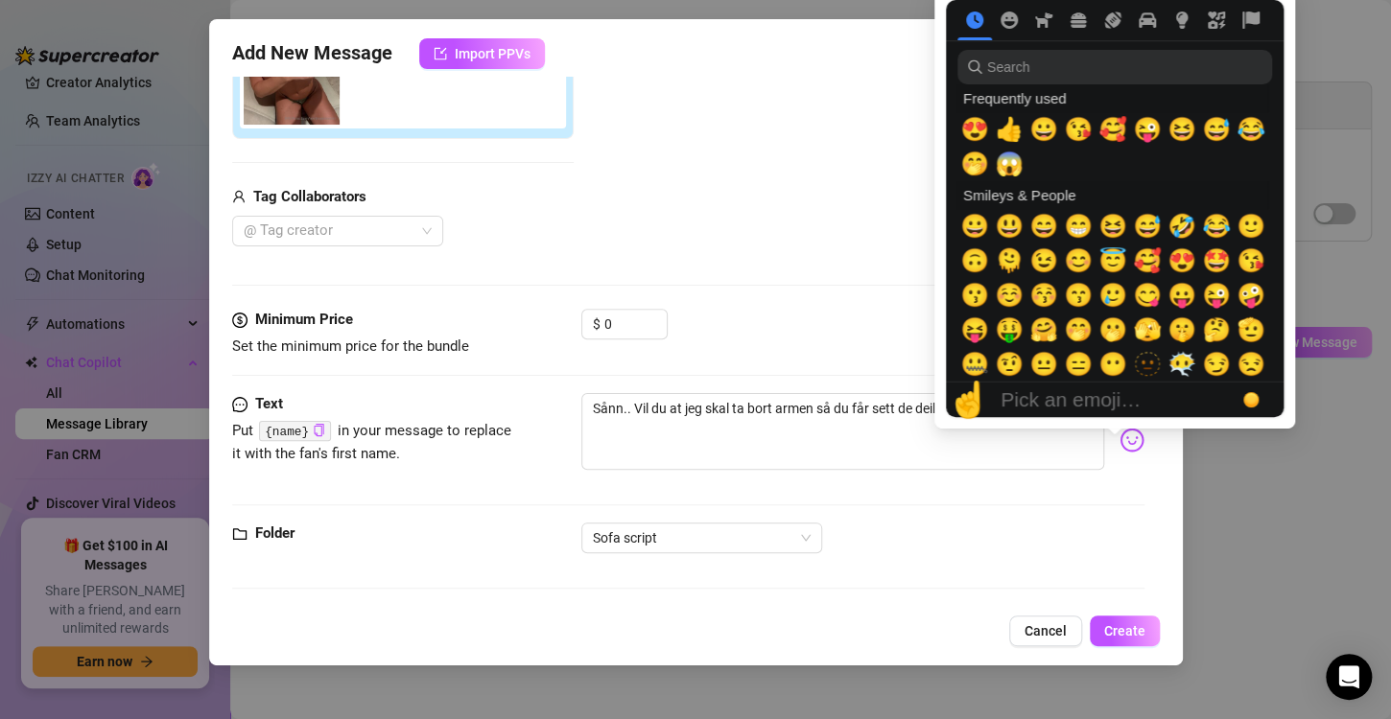
click at [1119, 440] on img at bounding box center [1131, 440] width 25 height 25
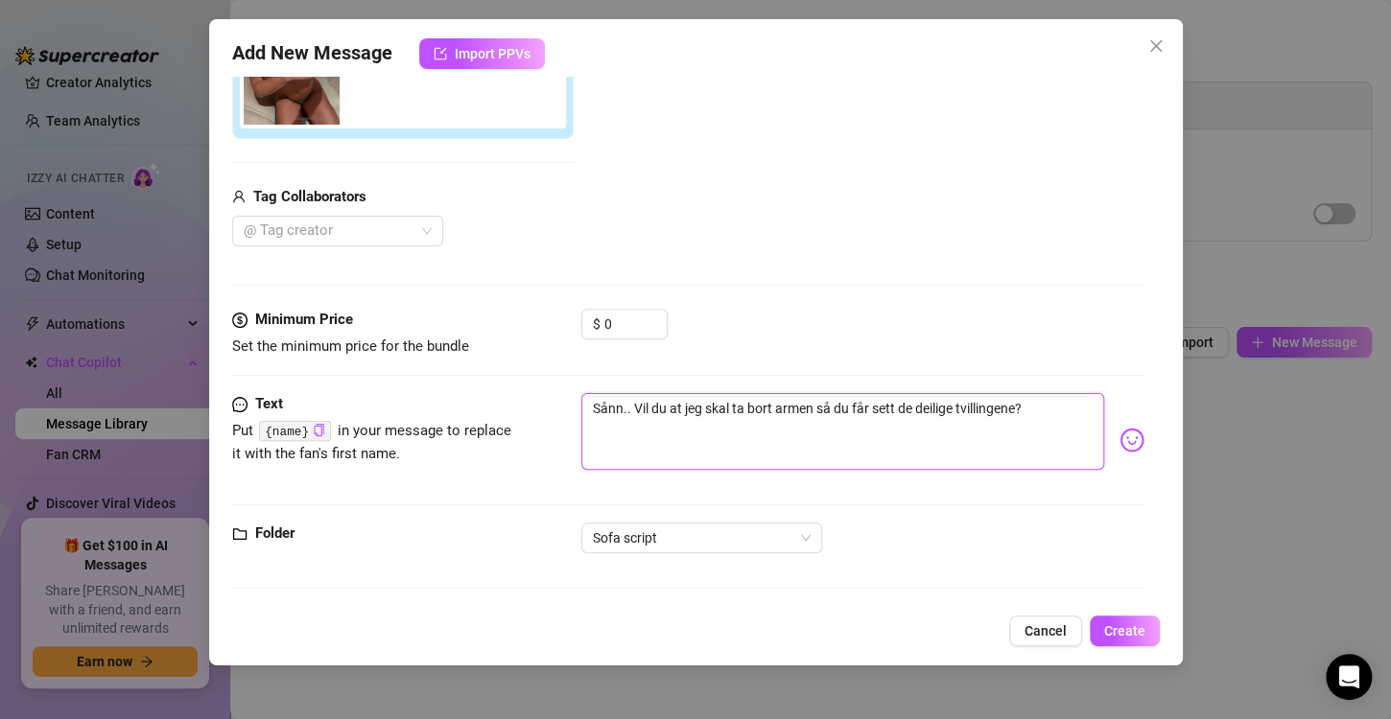
click at [1030, 445] on textarea "Sånn.. Vil du at jeg skal ta bort armen så du får sett de deilige tvillingene?" at bounding box center [842, 431] width 523 height 77
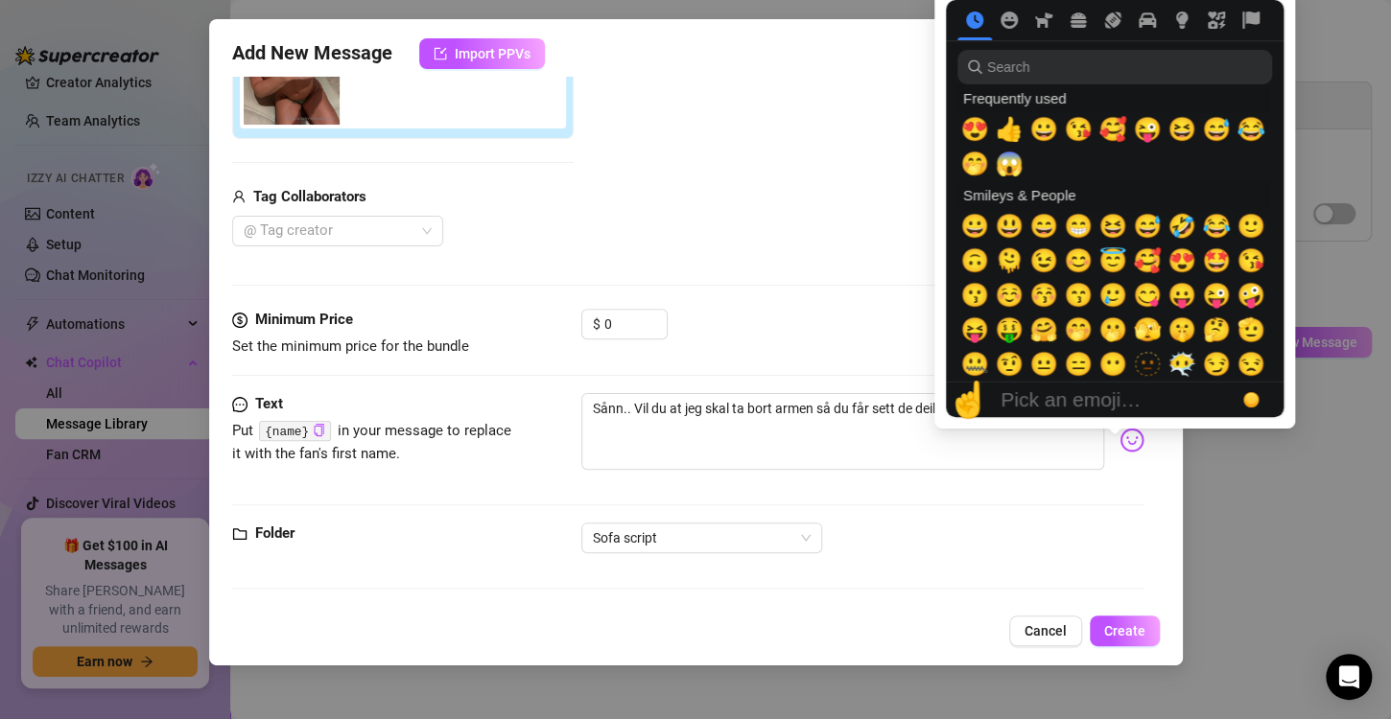
click at [1119, 439] on img at bounding box center [1131, 440] width 25 height 25
click at [1148, 130] on span "😜" at bounding box center [1147, 129] width 29 height 27
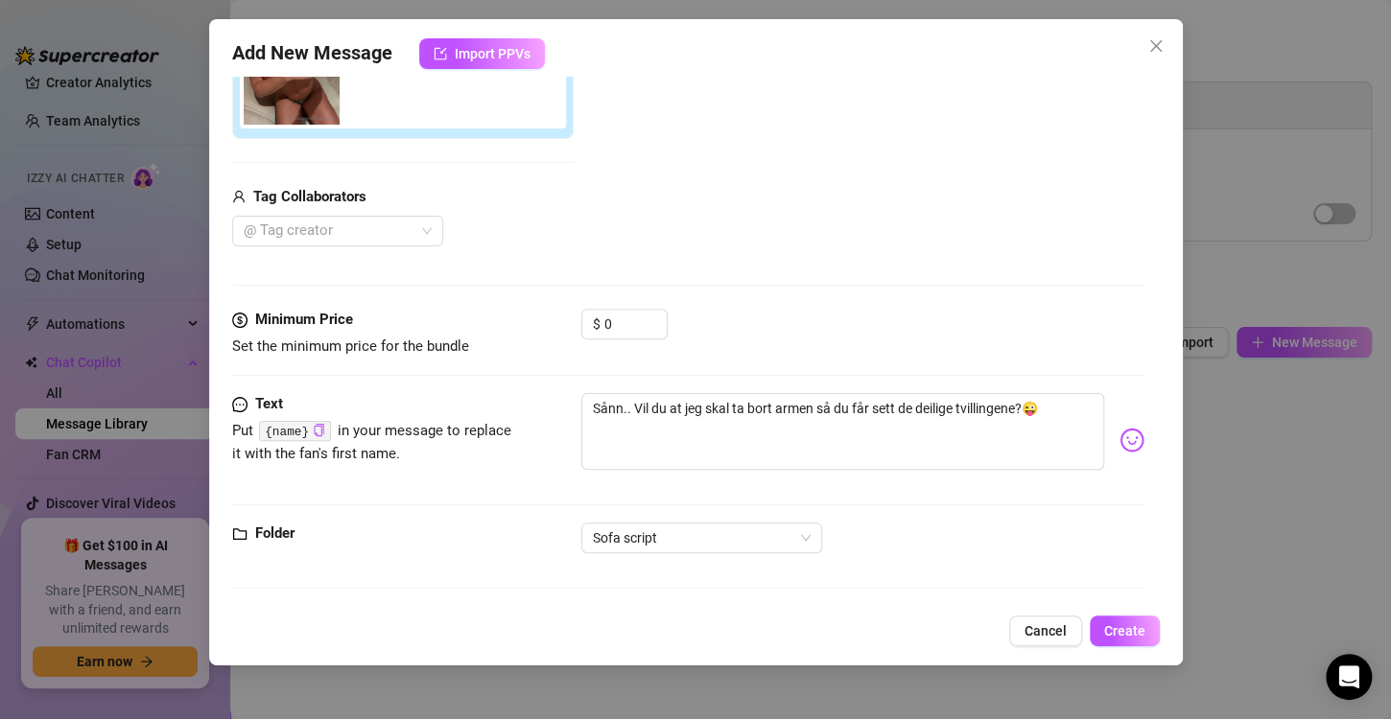
click at [1076, 514] on div "Text Put {name} in your message to replace it with the fan's first name. Sånn..…" at bounding box center [688, 457] width 912 height 129
click at [1124, 631] on span "Create" at bounding box center [1124, 630] width 41 height 15
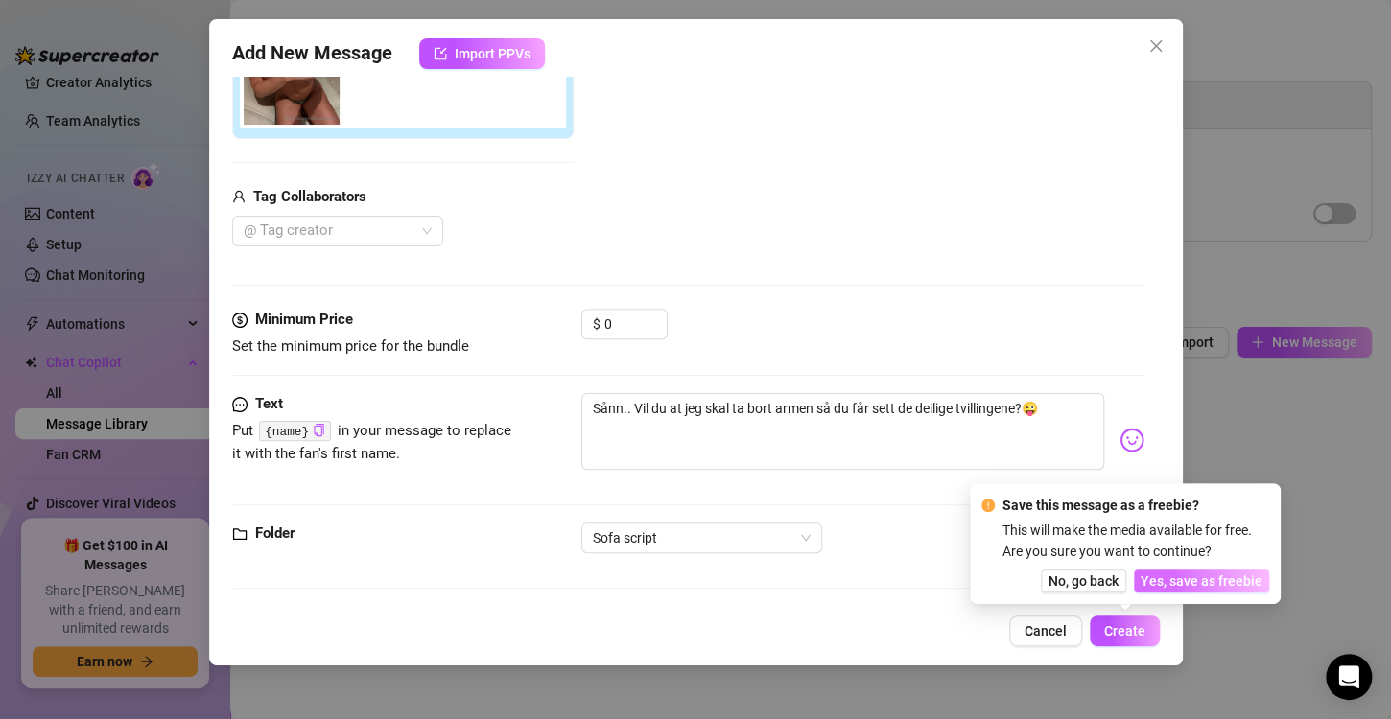
click at [1186, 575] on span "Yes, save as freebie" at bounding box center [1201, 581] width 122 height 15
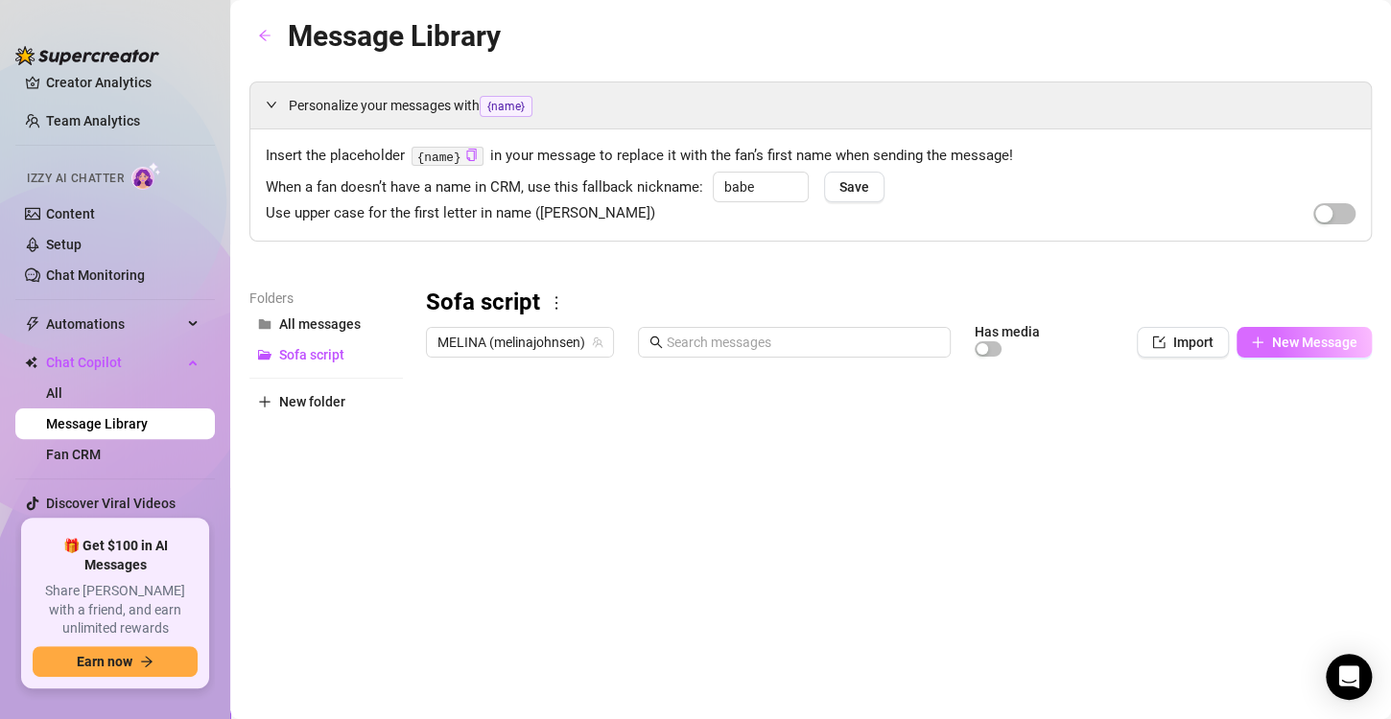
click at [1250, 339] on button "New Message" at bounding box center [1303, 342] width 135 height 31
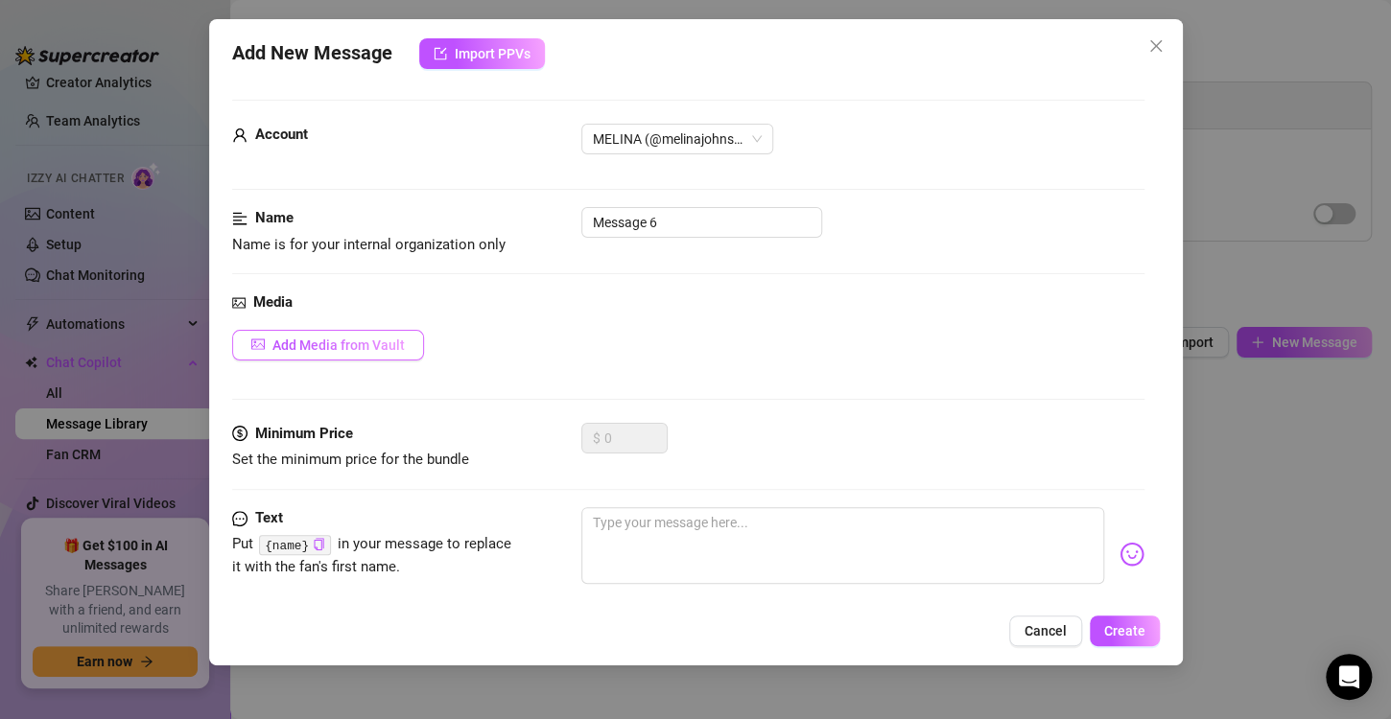
click at [348, 333] on button "Add Media from Vault" at bounding box center [328, 345] width 192 height 31
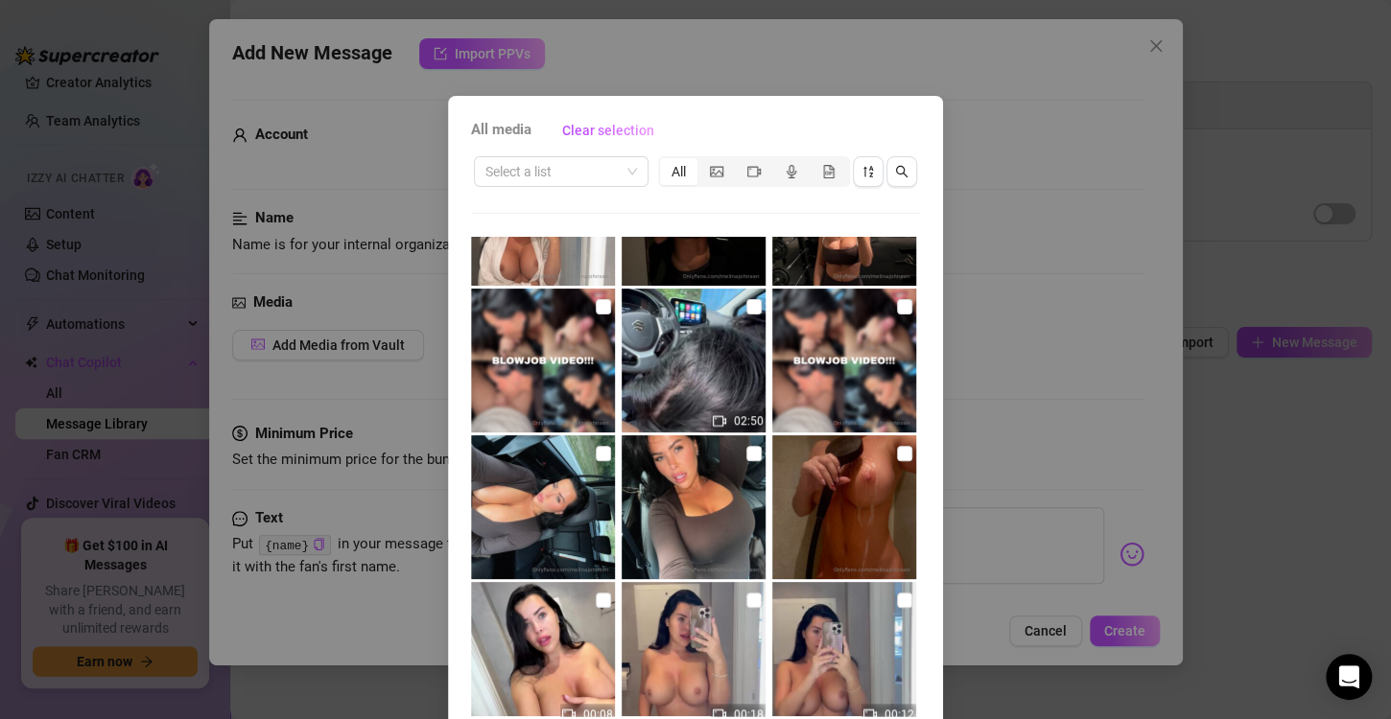
scroll to position [796, 0]
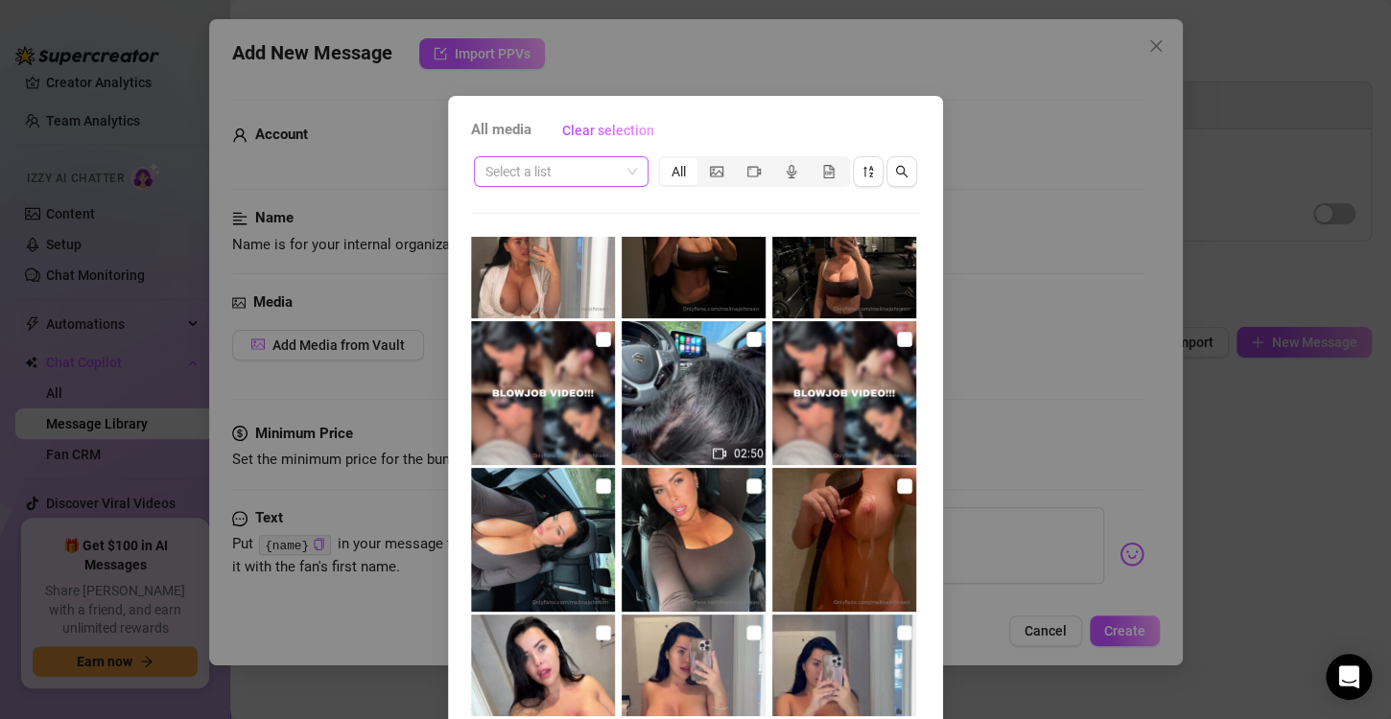
click at [582, 171] on input "search" at bounding box center [552, 171] width 134 height 29
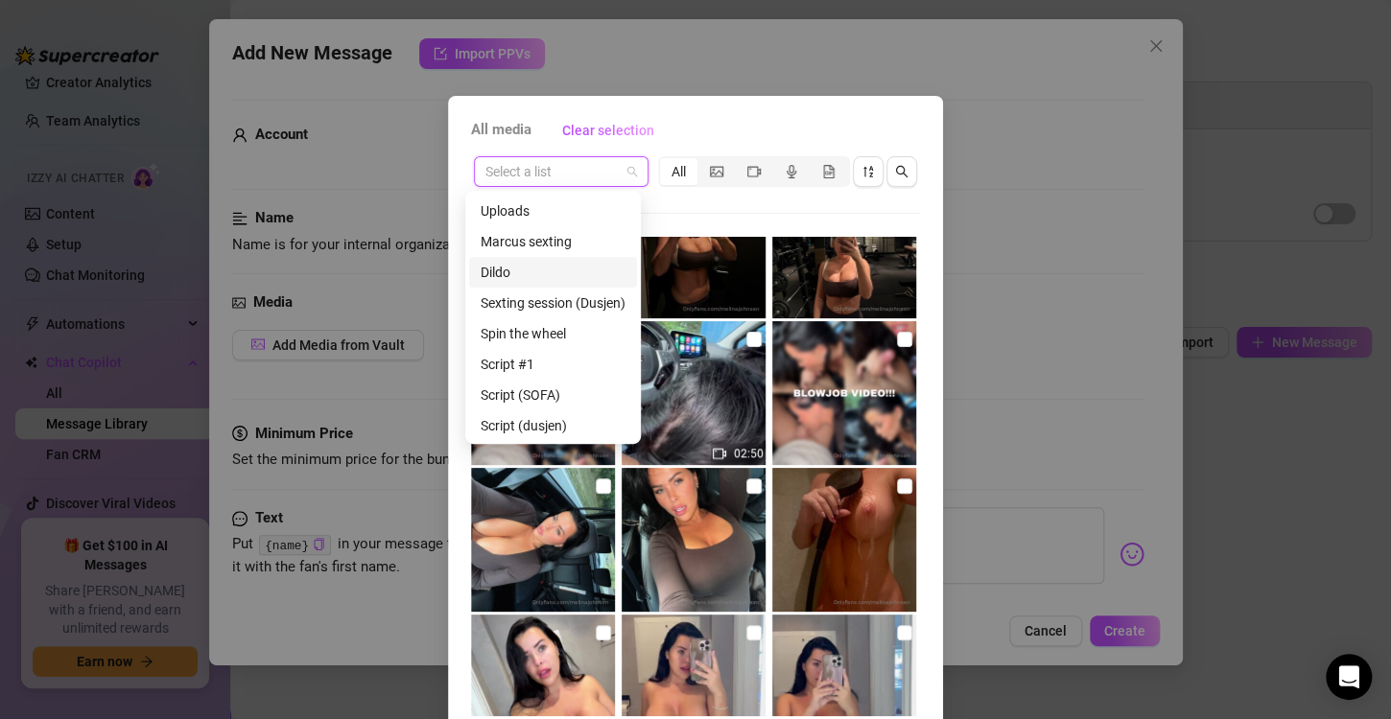
scroll to position [123, 0]
click at [564, 398] on div "Script (SOFA)" at bounding box center [552, 394] width 145 height 21
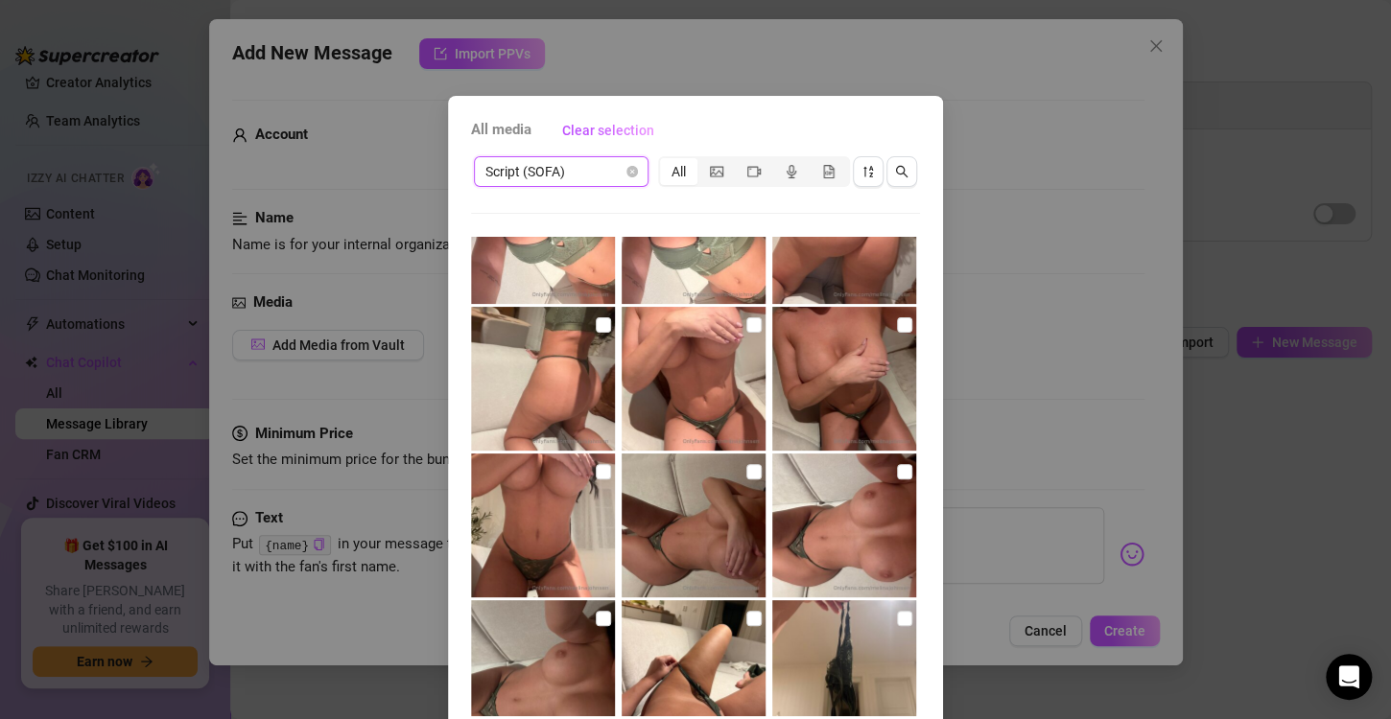
scroll to position [246, 0]
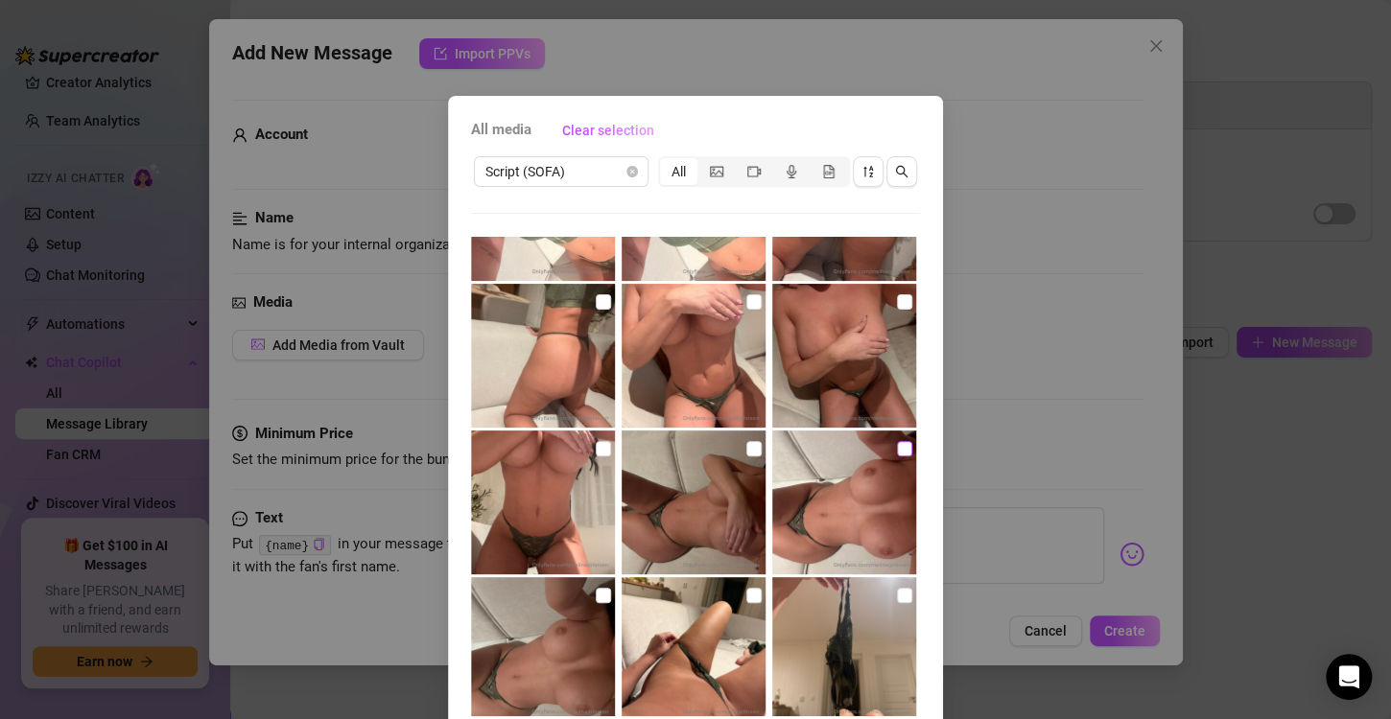
click at [897, 449] on input "checkbox" at bounding box center [904, 448] width 15 height 15
click at [596, 598] on input "checkbox" at bounding box center [603, 595] width 15 height 15
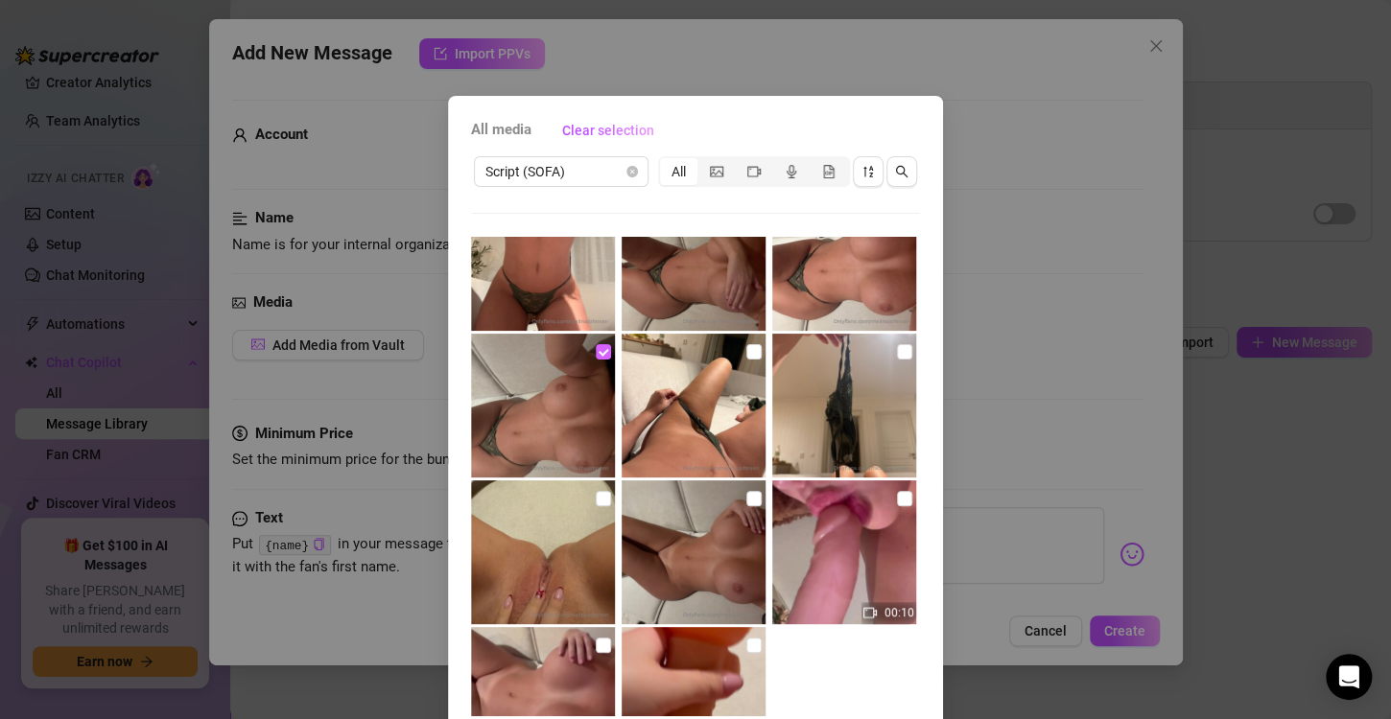
scroll to position [507, 0]
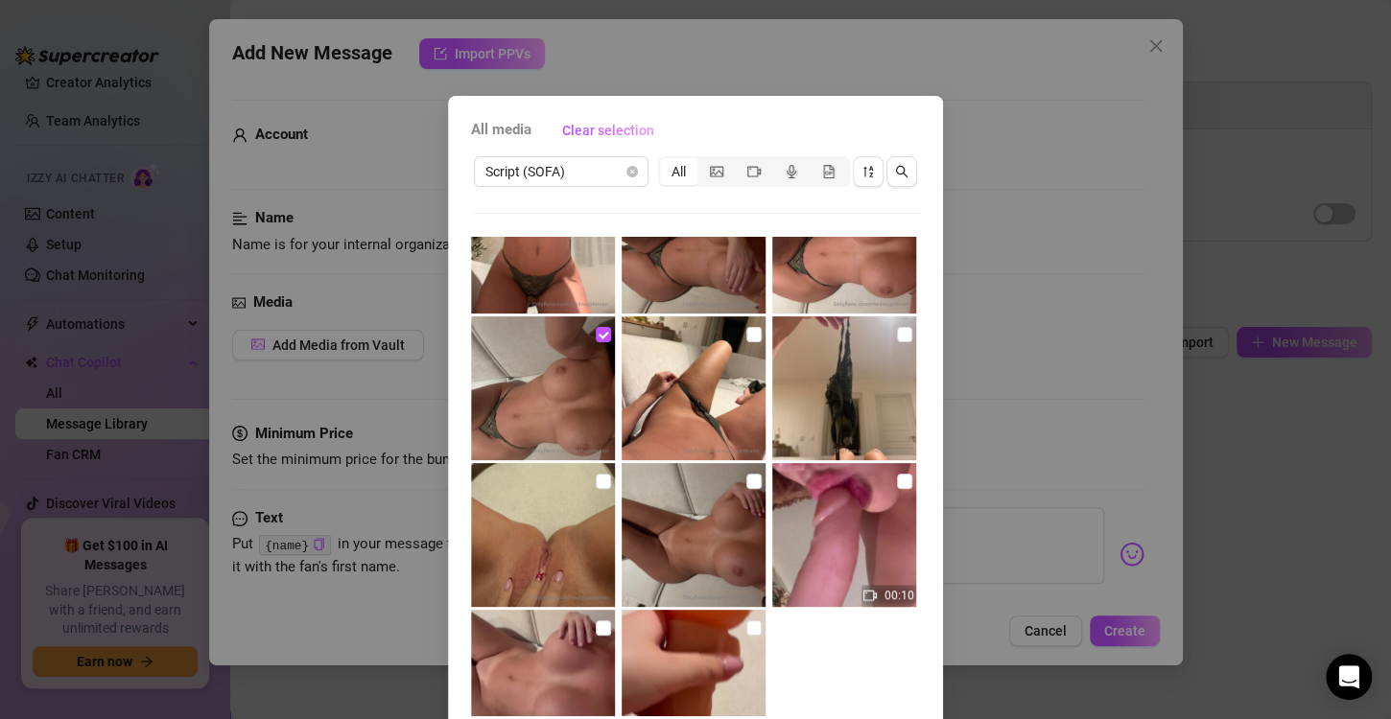
drag, startPoint x: 984, startPoint y: 495, endPoint x: 904, endPoint y: 530, distance: 87.2
click at [904, 530] on div "All media Clear selection Script (SOFA) All 00:10 01:08 01:30 No more media Can…" at bounding box center [695, 359] width 1391 height 719
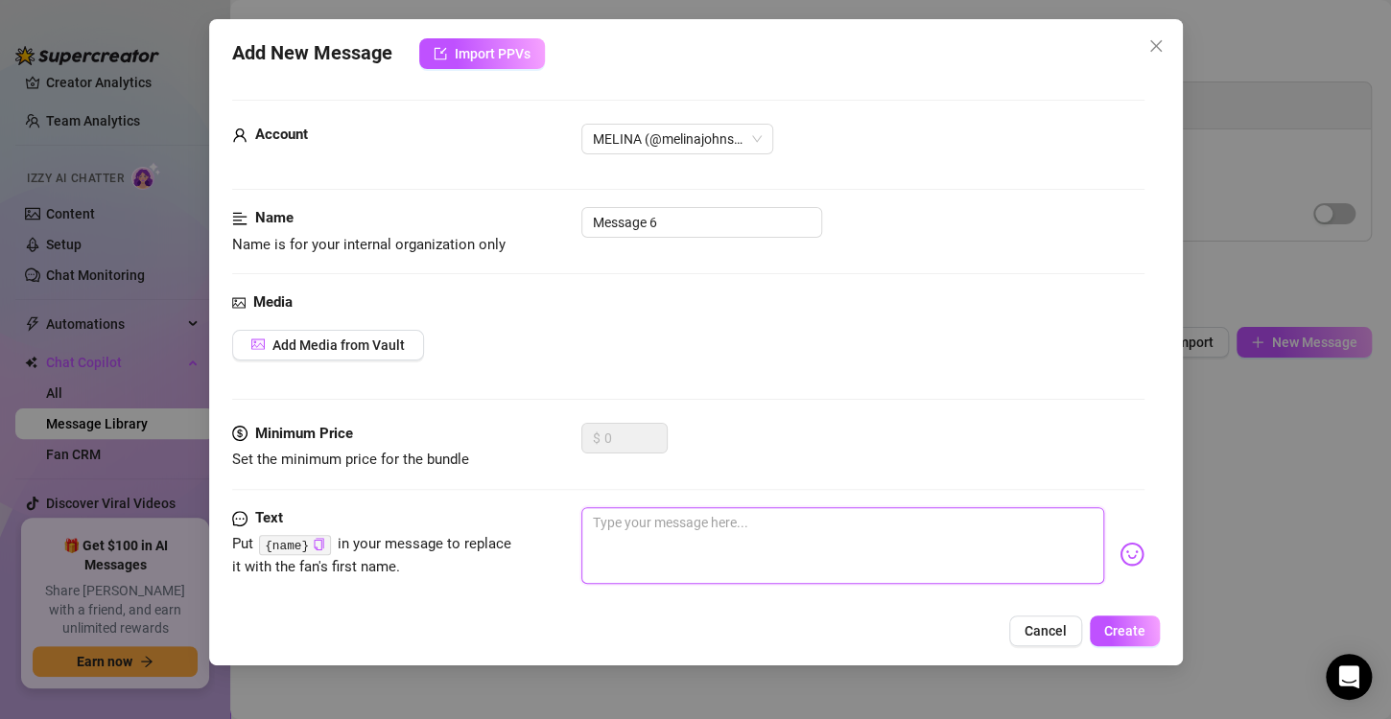
click at [904, 530] on textarea at bounding box center [842, 545] width 523 height 77
click at [370, 351] on span "Add Media from Vault" at bounding box center [338, 345] width 132 height 15
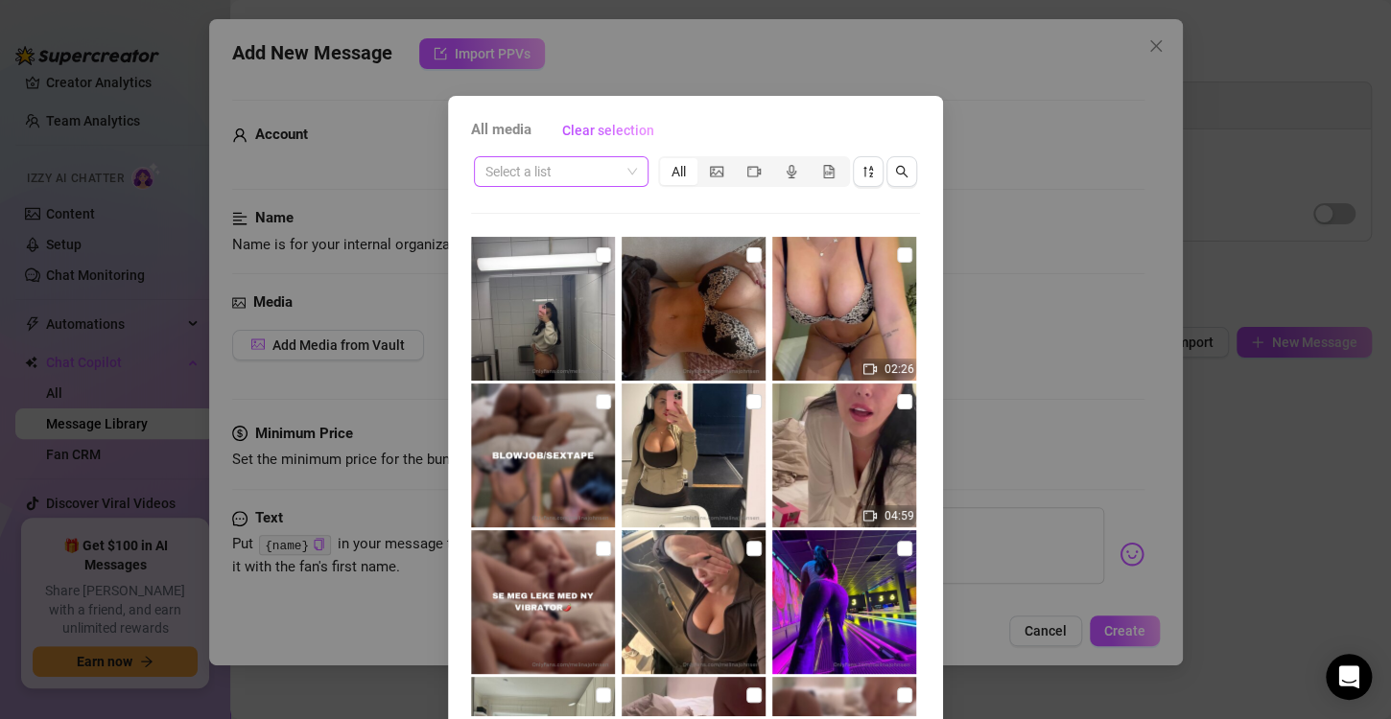
click at [586, 174] on input "search" at bounding box center [552, 171] width 134 height 29
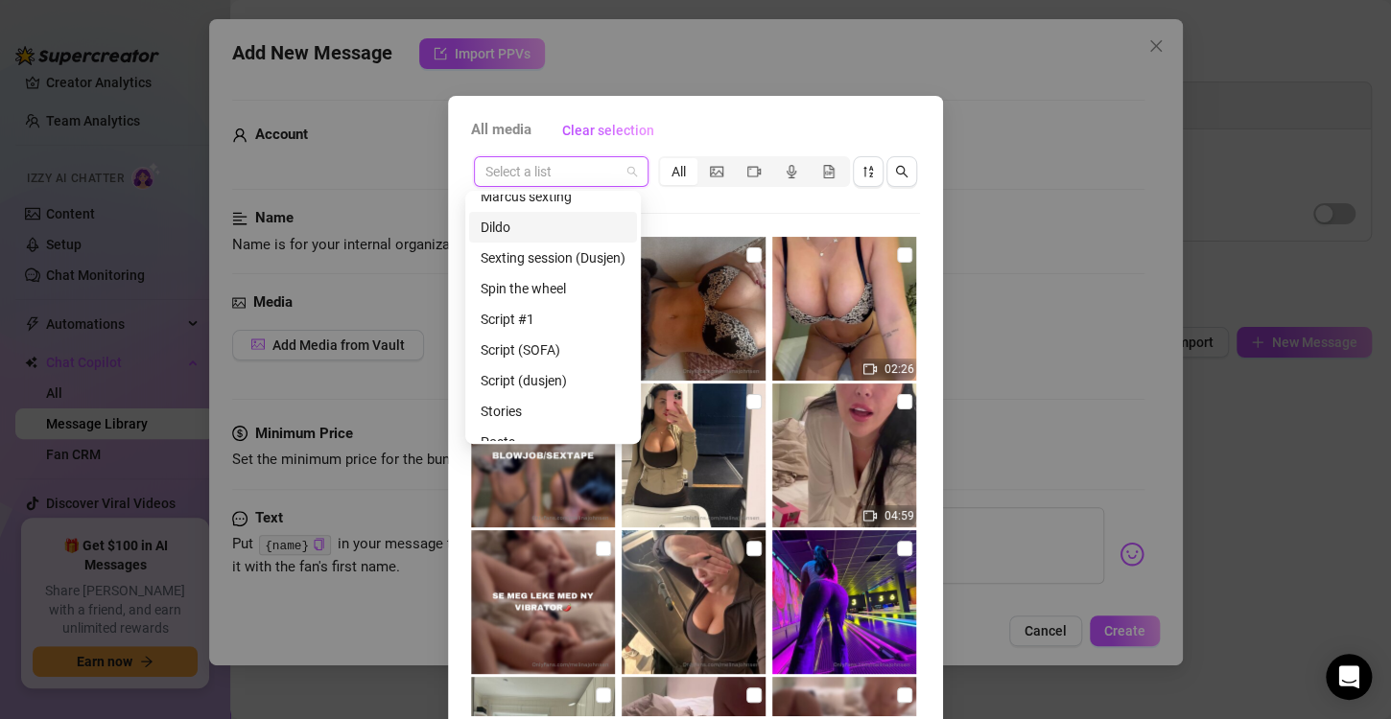
scroll to position [168, 0]
click at [508, 351] on div "Script (SOFA)" at bounding box center [552, 349] width 145 height 21
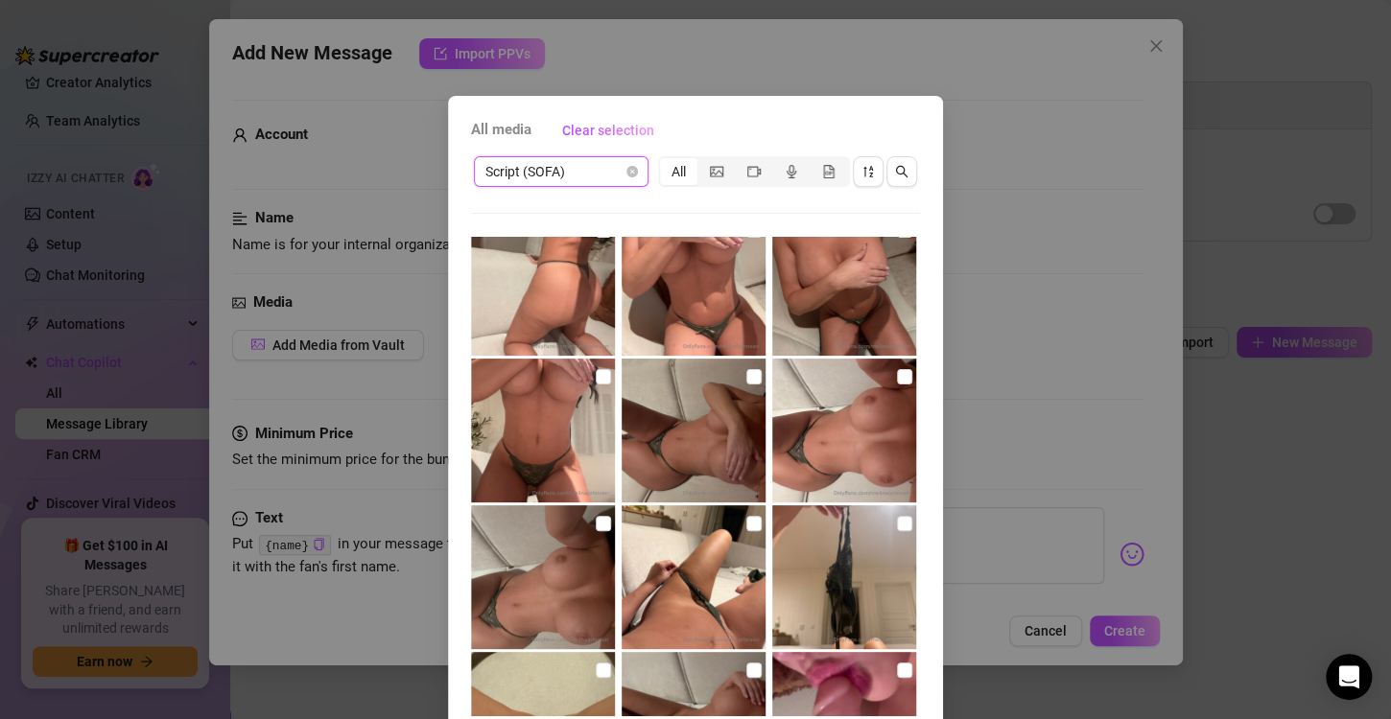
scroll to position [345, 0]
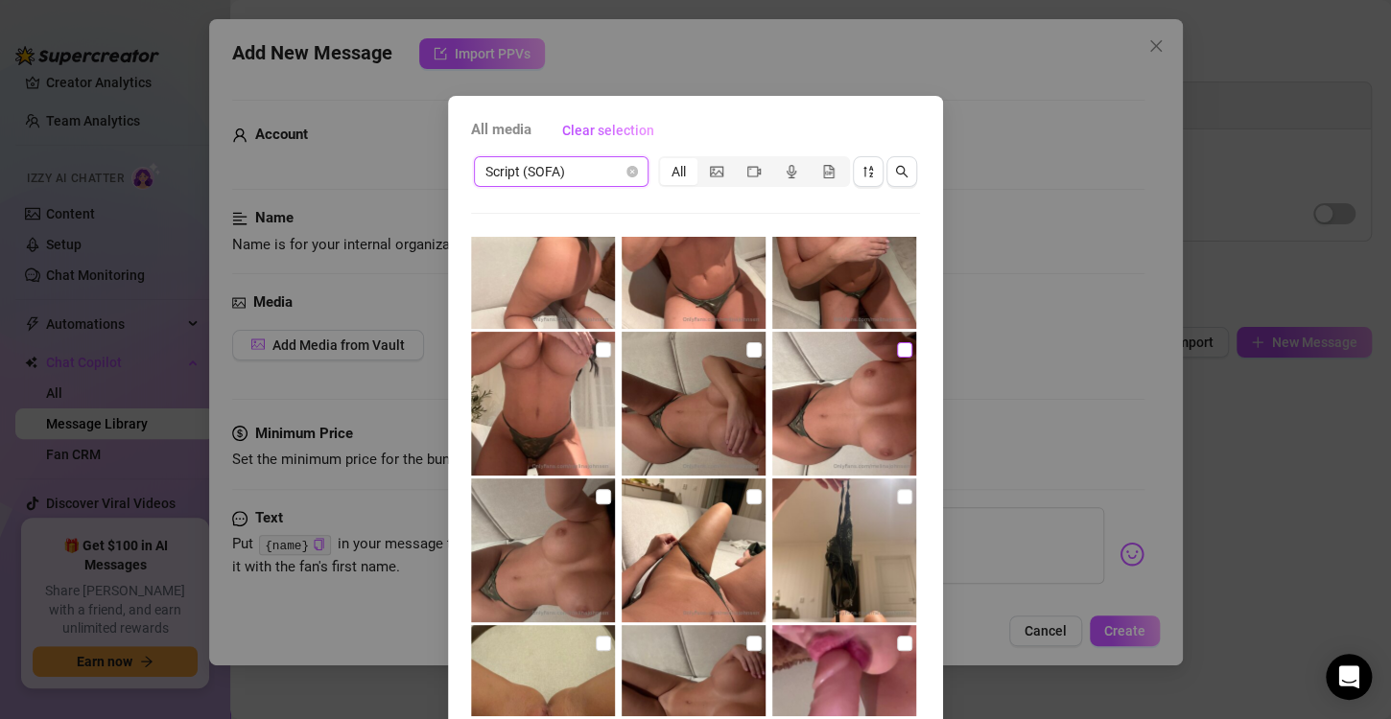
click at [897, 352] on input "checkbox" at bounding box center [904, 349] width 15 height 15
click at [596, 498] on input "checkbox" at bounding box center [603, 496] width 15 height 15
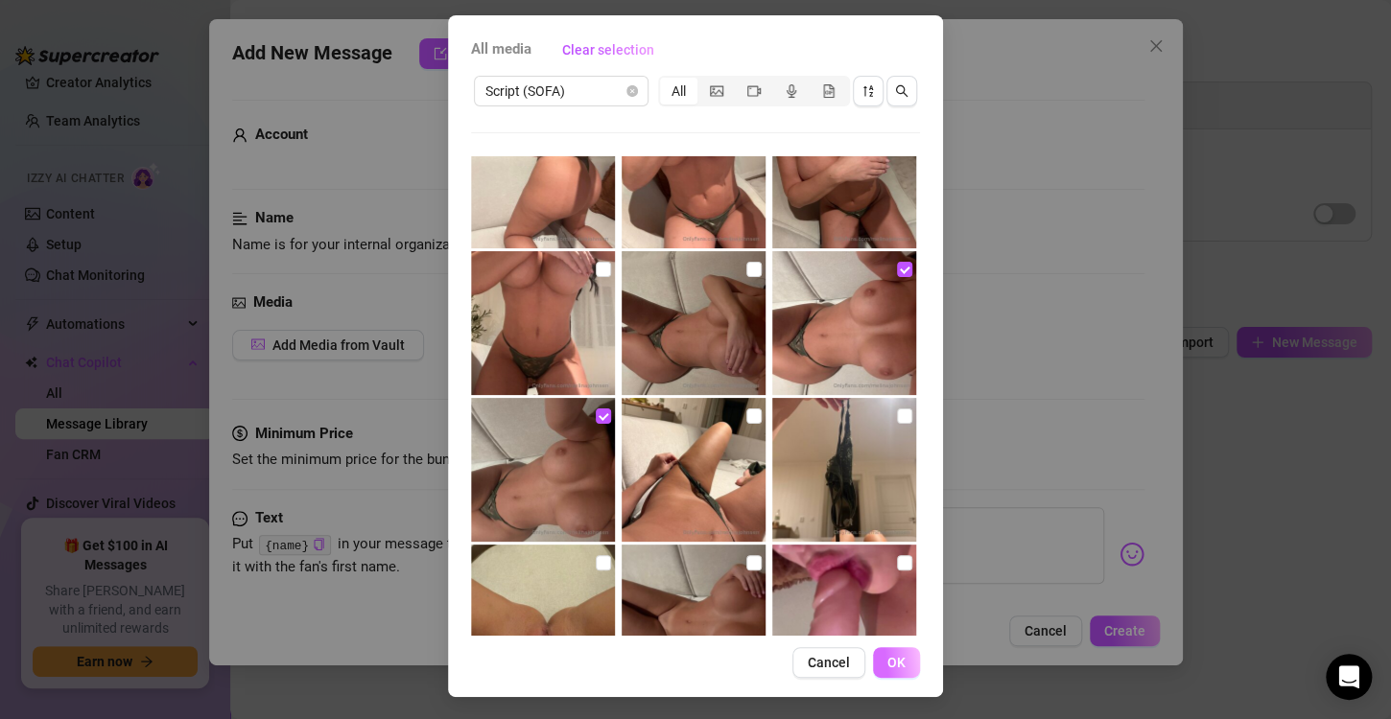
click at [891, 656] on span "OK" at bounding box center [896, 662] width 18 height 15
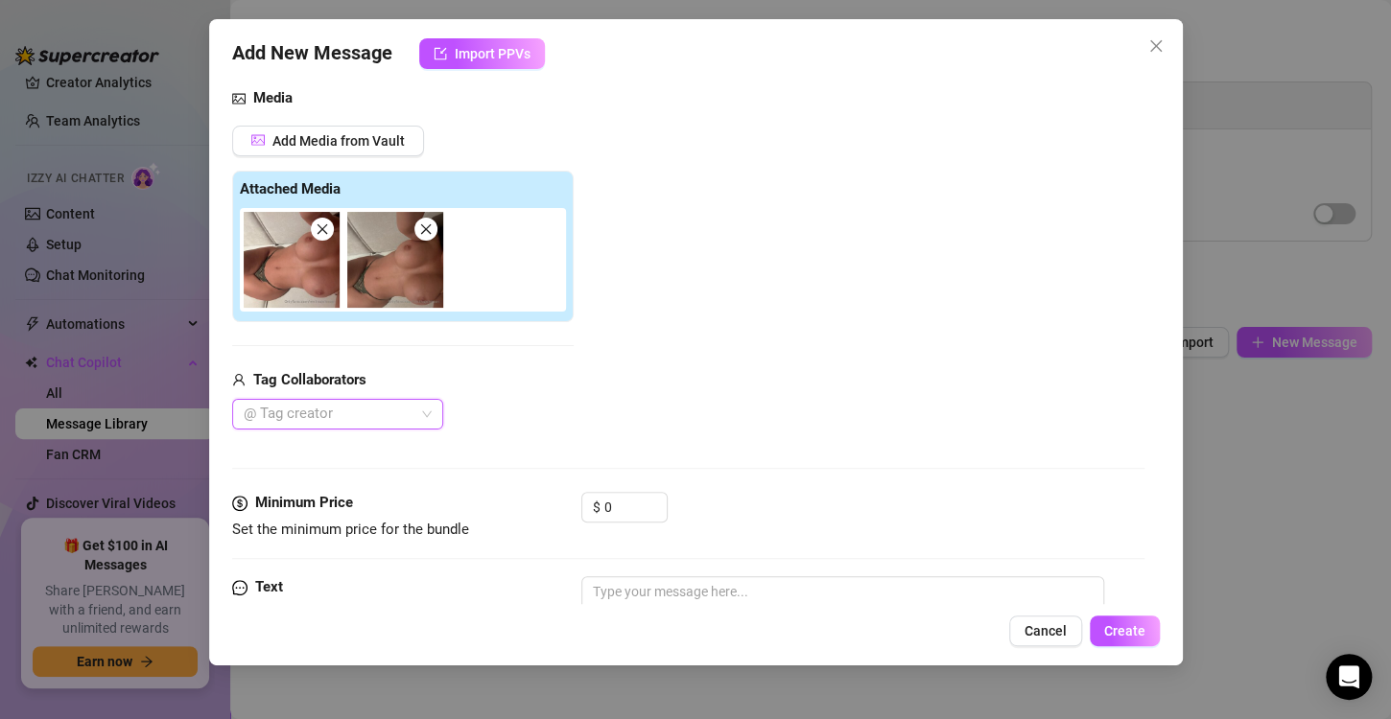
scroll to position [338, 0]
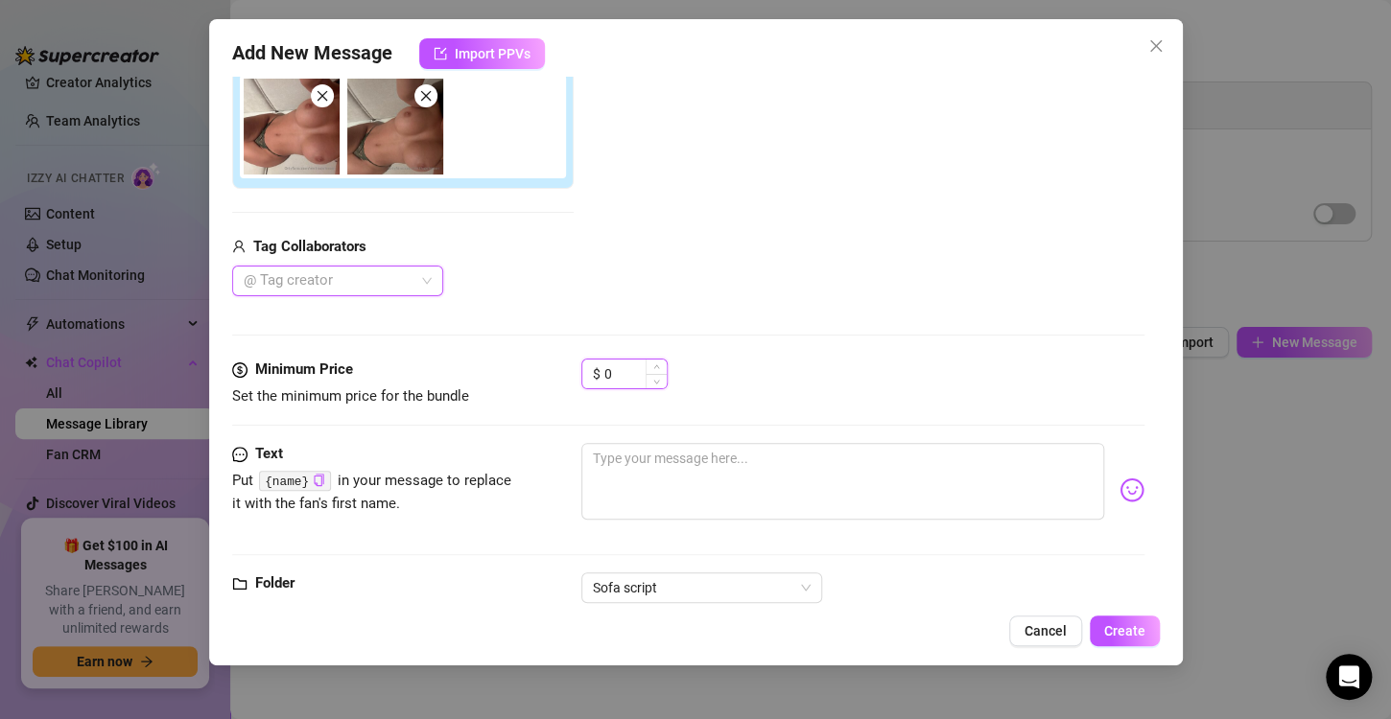
click at [621, 382] on input "0" at bounding box center [635, 374] width 62 height 29
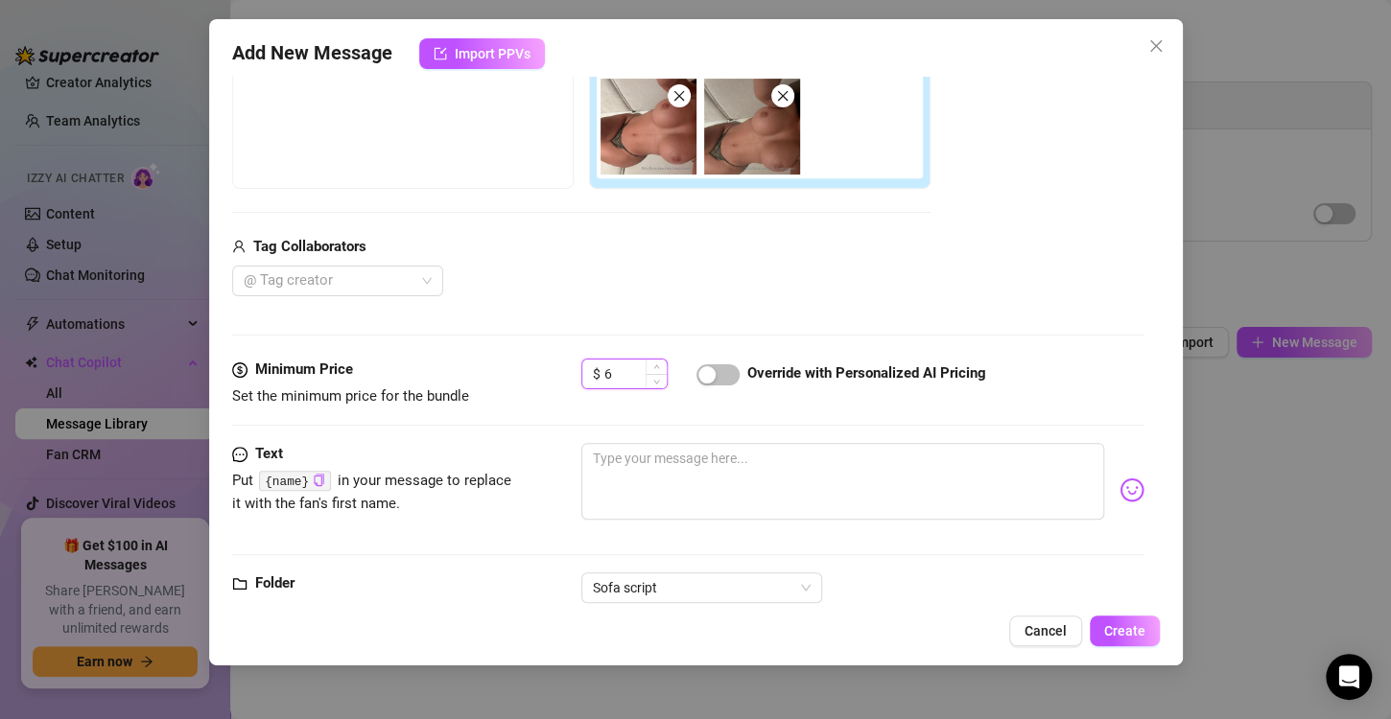
click at [621, 382] on input "6" at bounding box center [635, 374] width 62 height 29
click at [631, 459] on textarea at bounding box center [842, 481] width 523 height 77
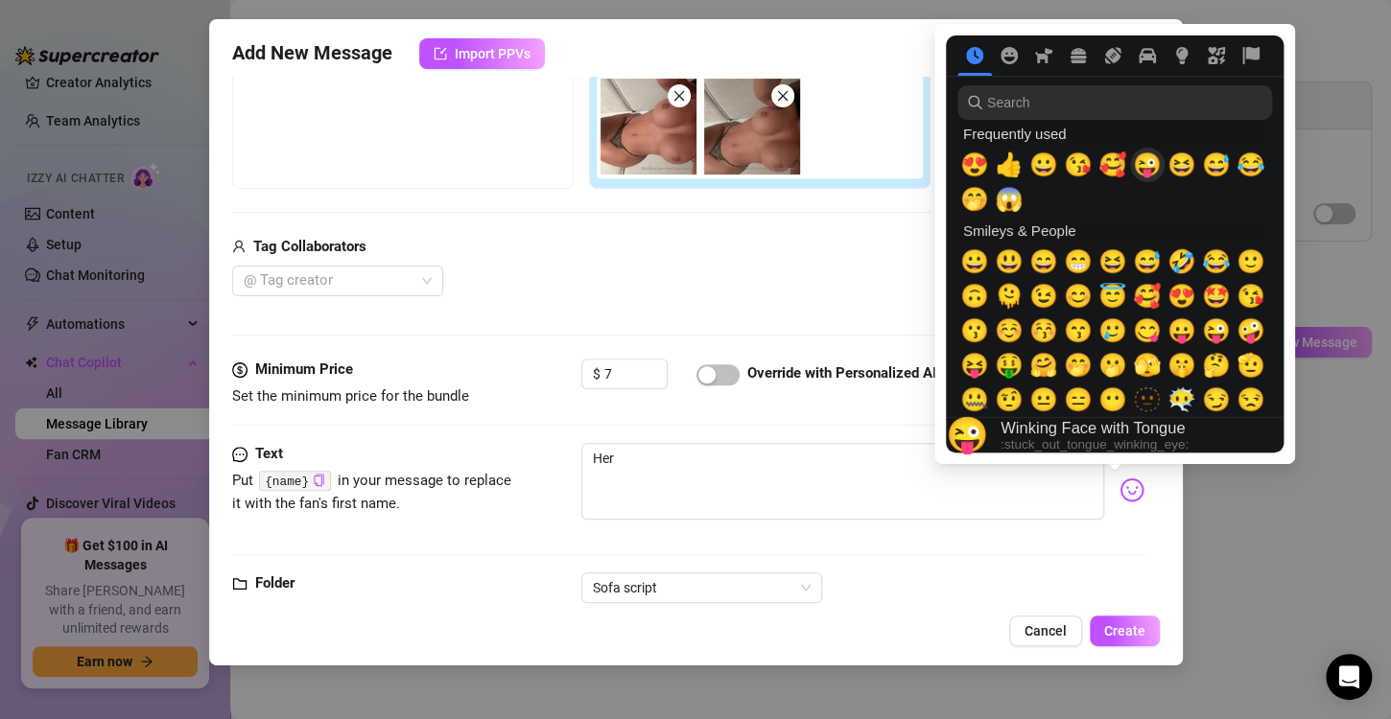
click at [1146, 163] on span "😜" at bounding box center [1147, 165] width 29 height 27
click at [1080, 361] on span "🤭" at bounding box center [1078, 365] width 29 height 27
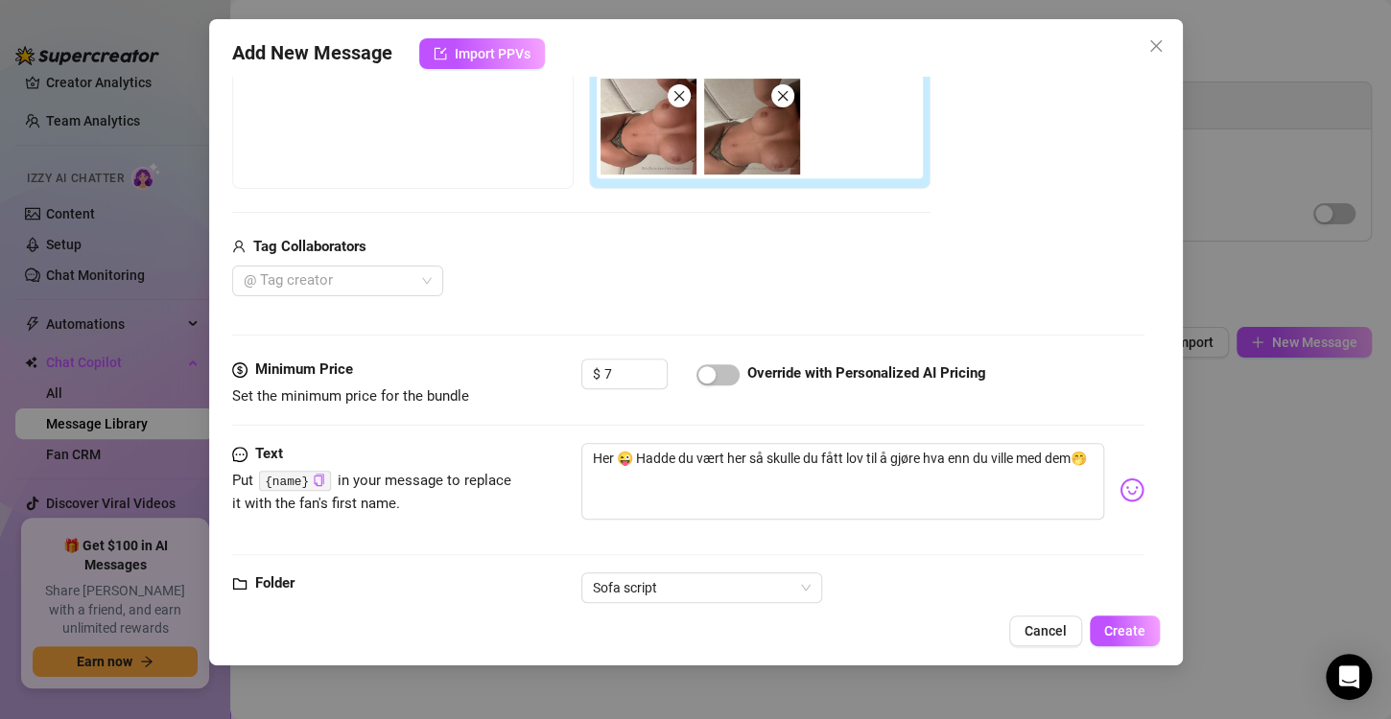
click at [903, 576] on div "Sofa script" at bounding box center [862, 588] width 563 height 31
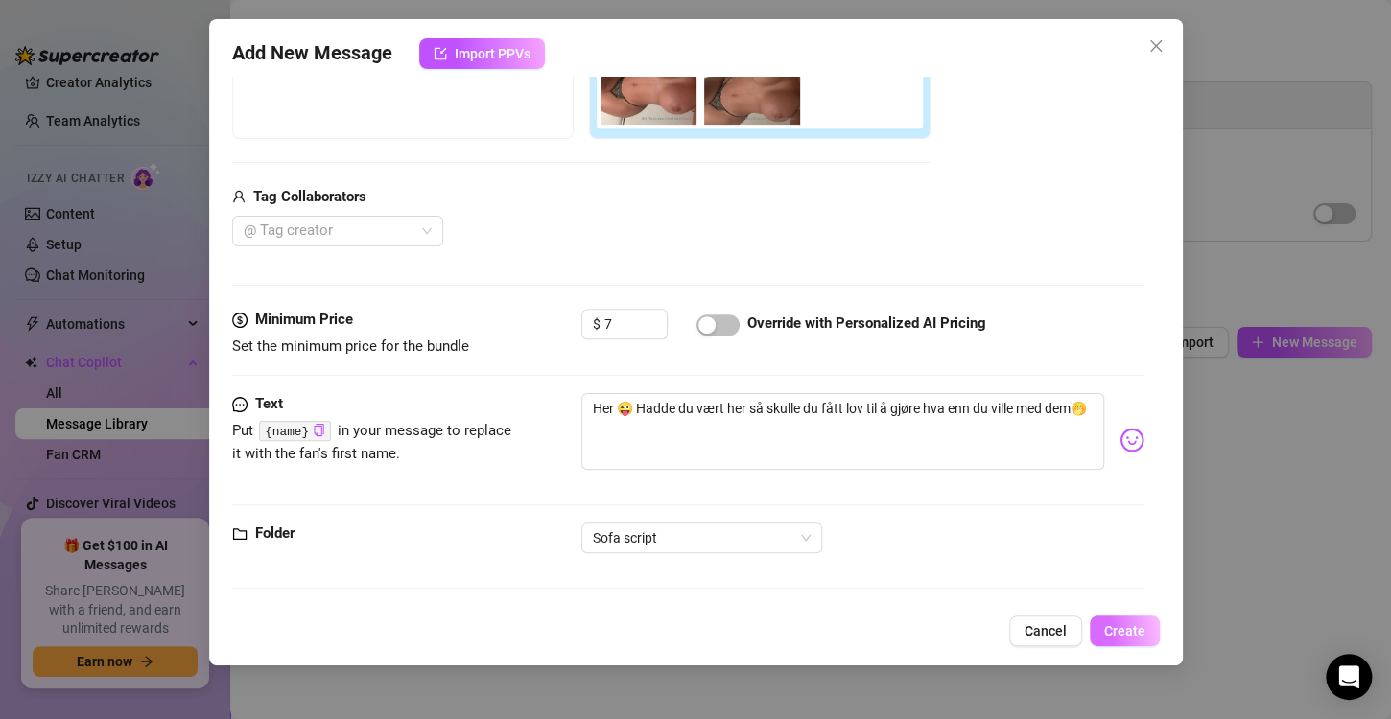
click at [1114, 625] on span "Create" at bounding box center [1124, 630] width 41 height 15
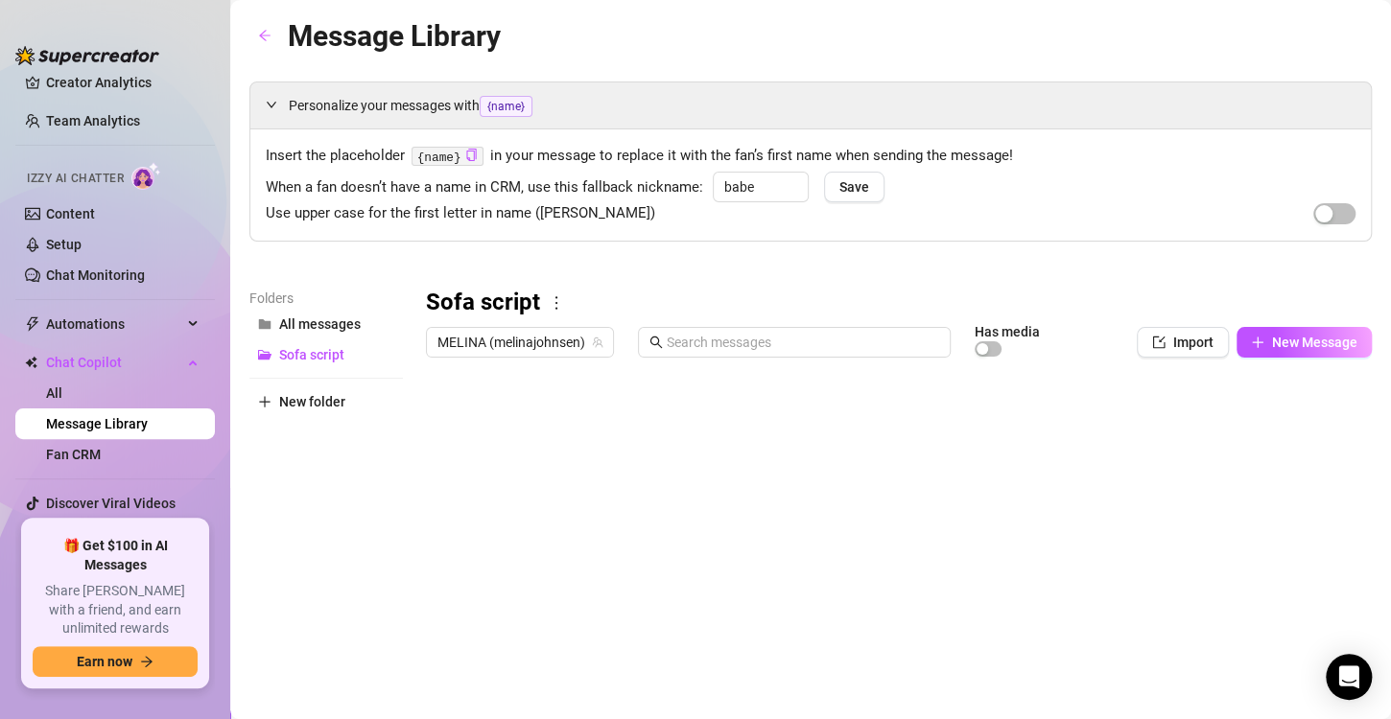
click at [1234, 496] on div at bounding box center [890, 580] width 929 height 428
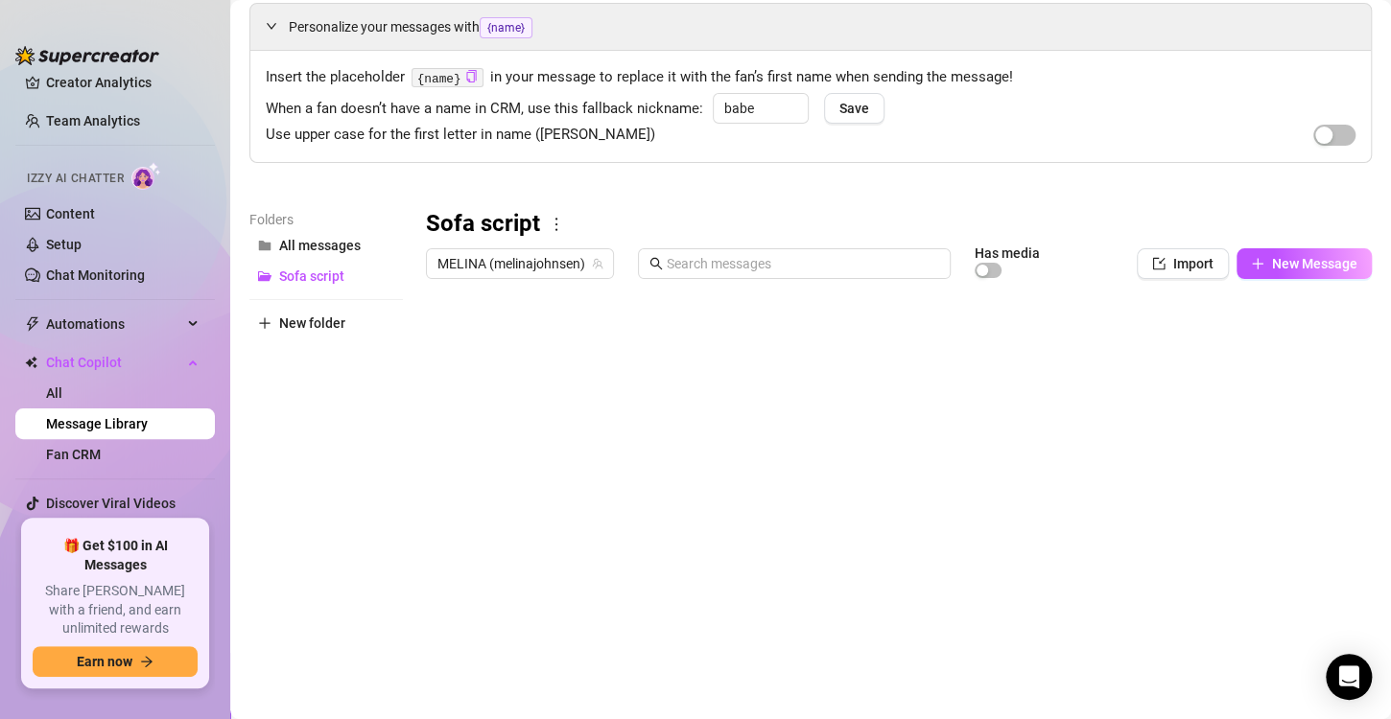
scroll to position [84, 0]
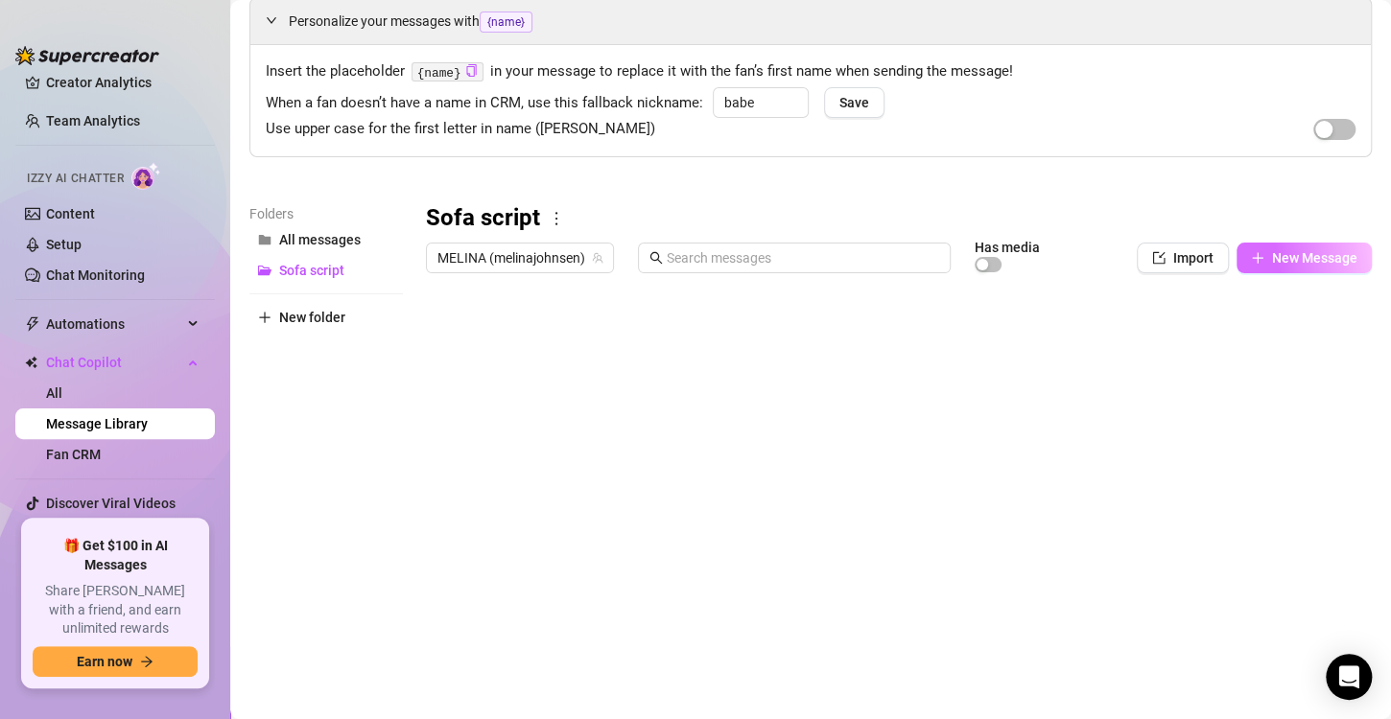
click at [1309, 262] on span "New Message" at bounding box center [1314, 257] width 85 height 15
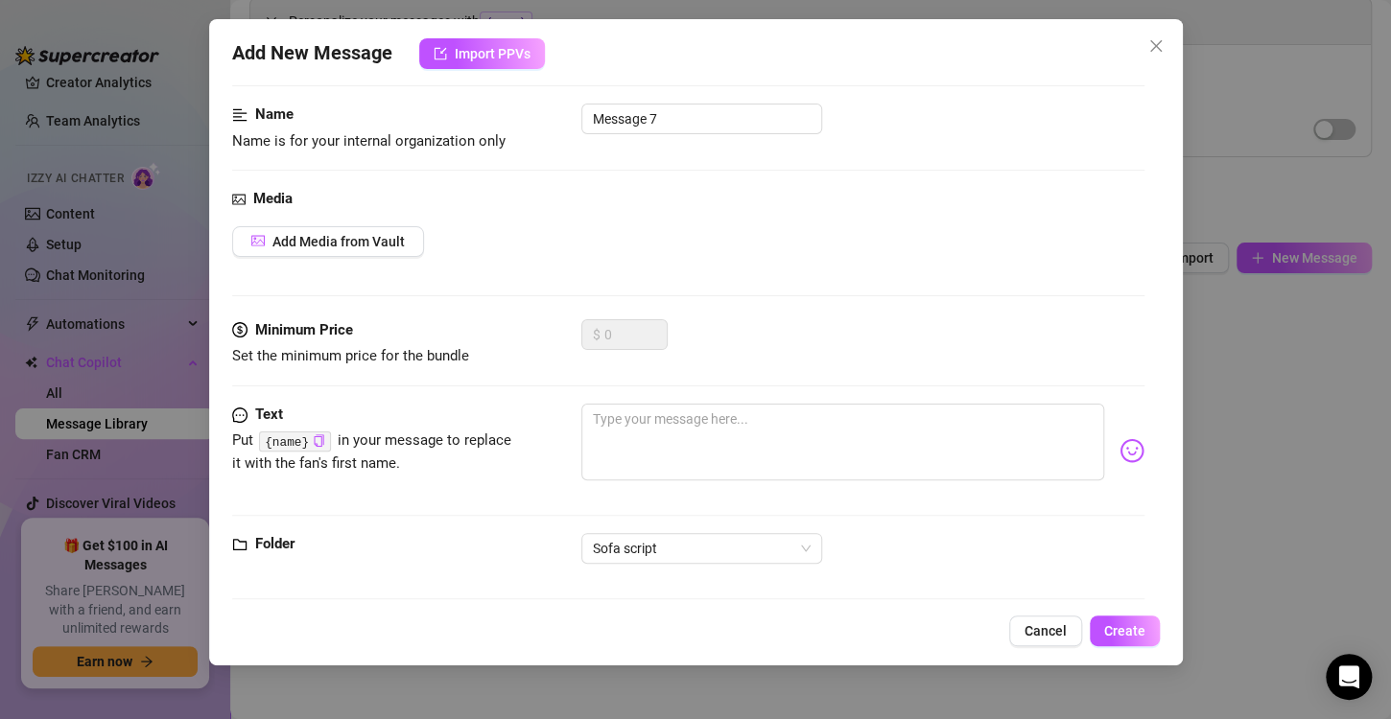
scroll to position [102, 0]
click at [659, 418] on textarea at bounding box center [842, 444] width 523 height 77
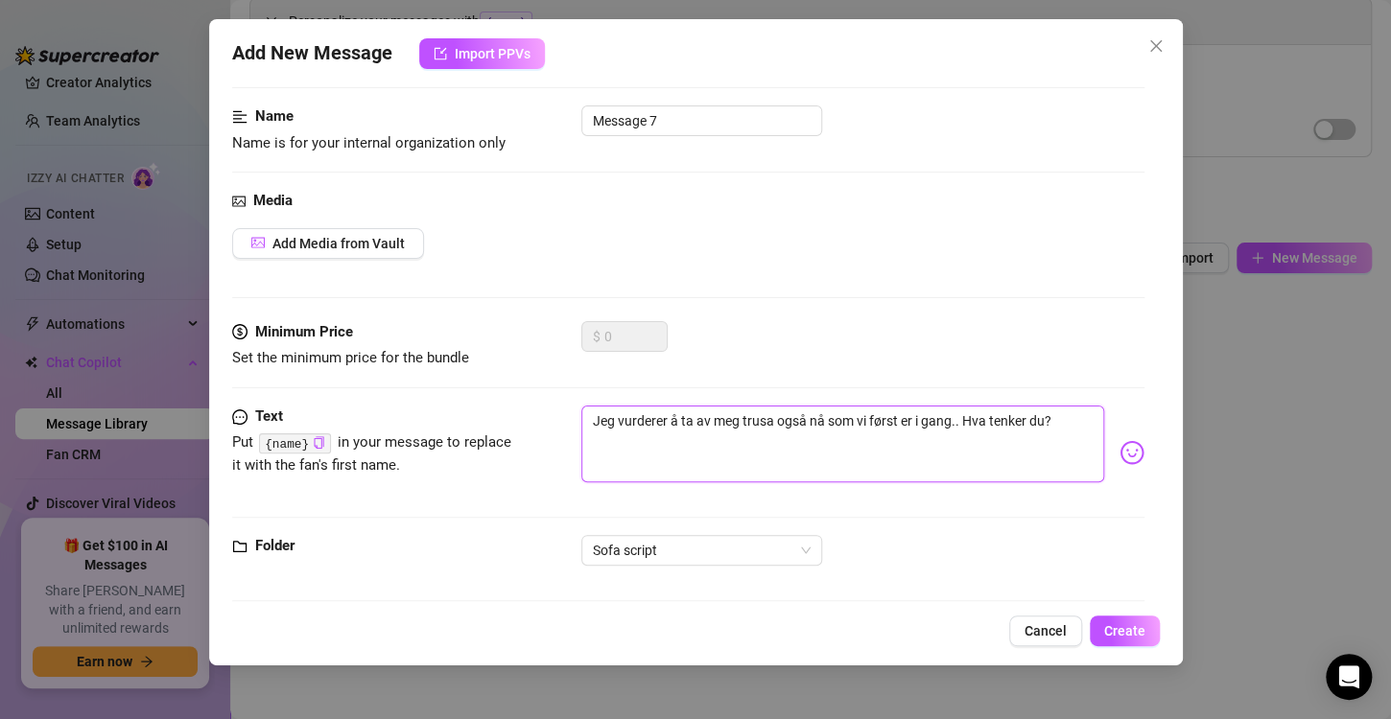
scroll to position [114, 0]
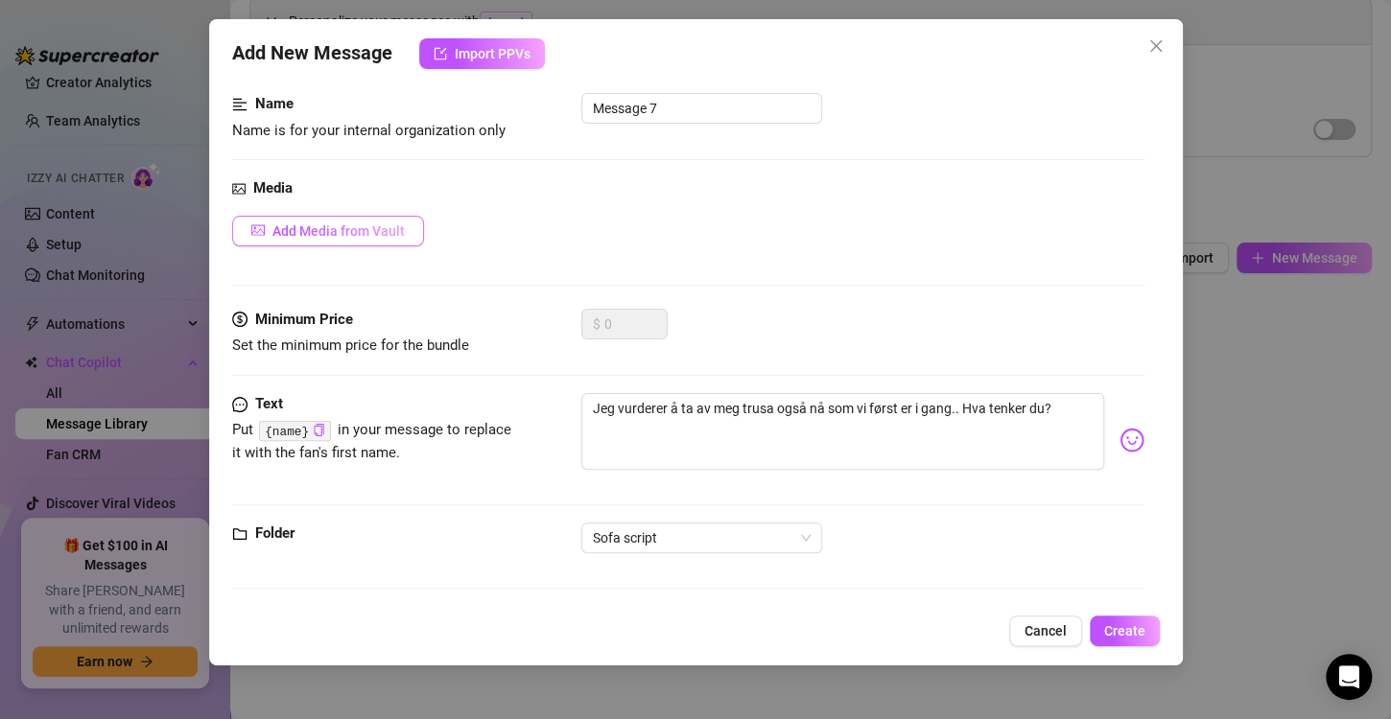
click at [329, 224] on span "Add Media from Vault" at bounding box center [338, 230] width 132 height 15
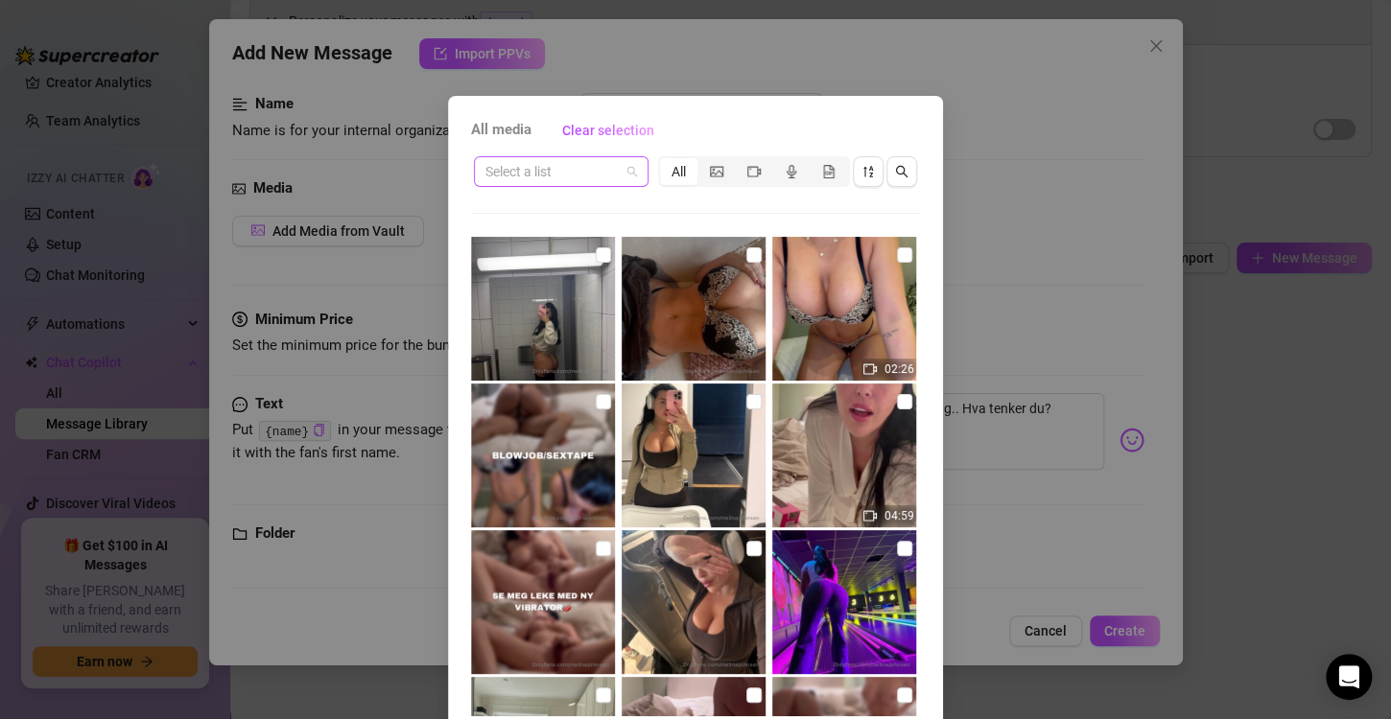
click at [589, 175] on input "search" at bounding box center [552, 171] width 134 height 29
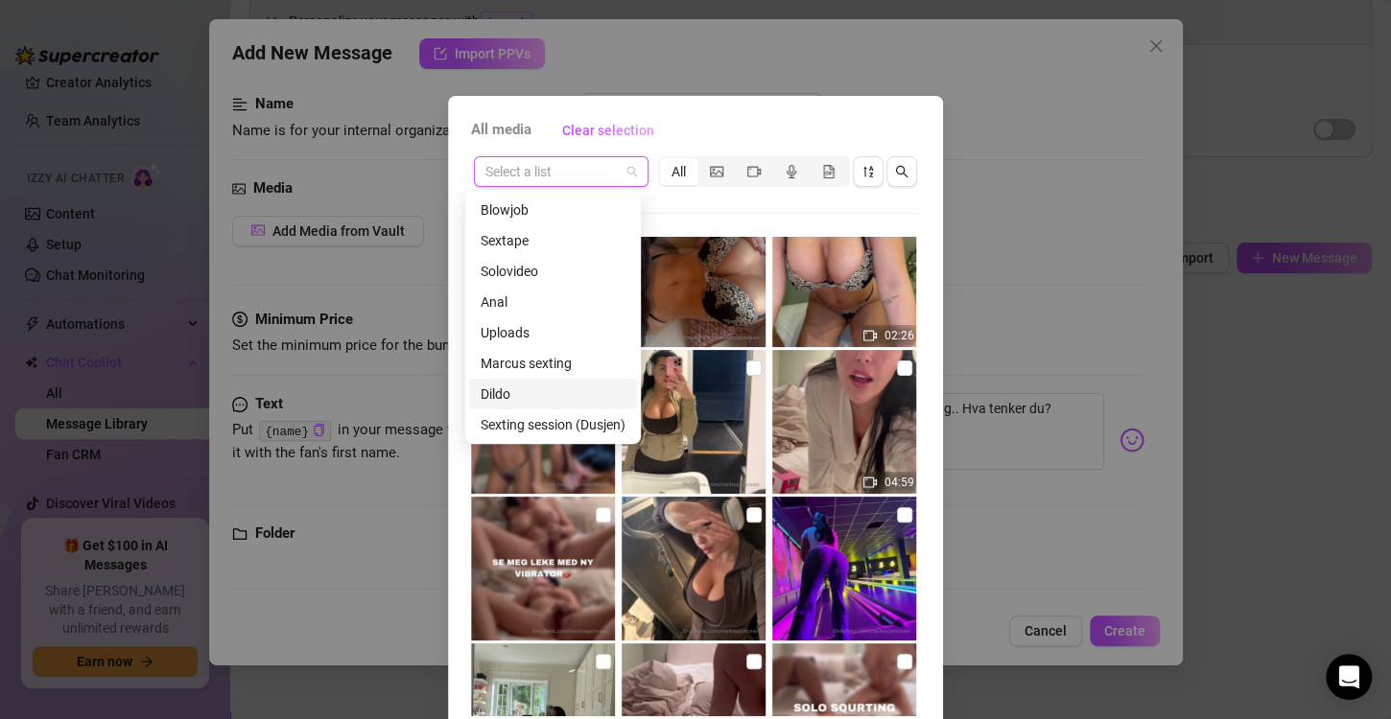
scroll to position [215, 0]
click at [536, 299] on div "Script (SOFA)" at bounding box center [552, 302] width 145 height 21
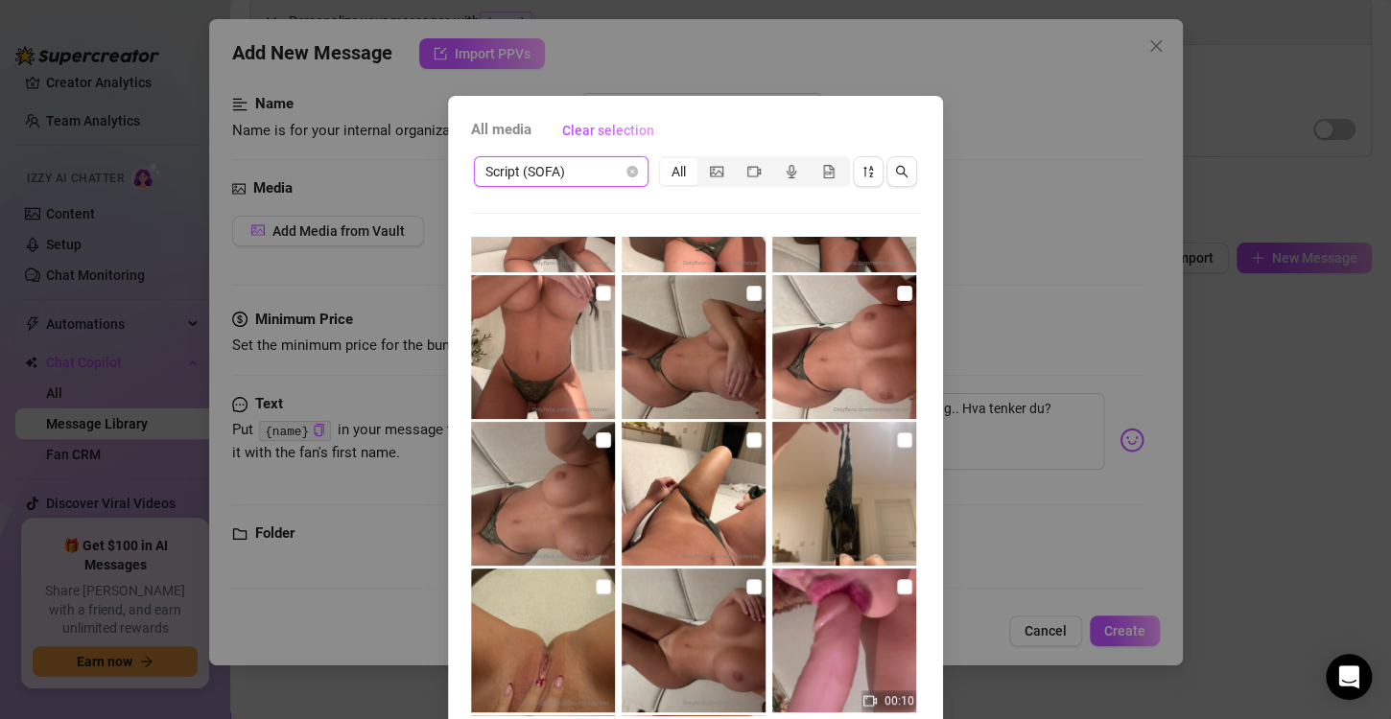
scroll to position [410, 0]
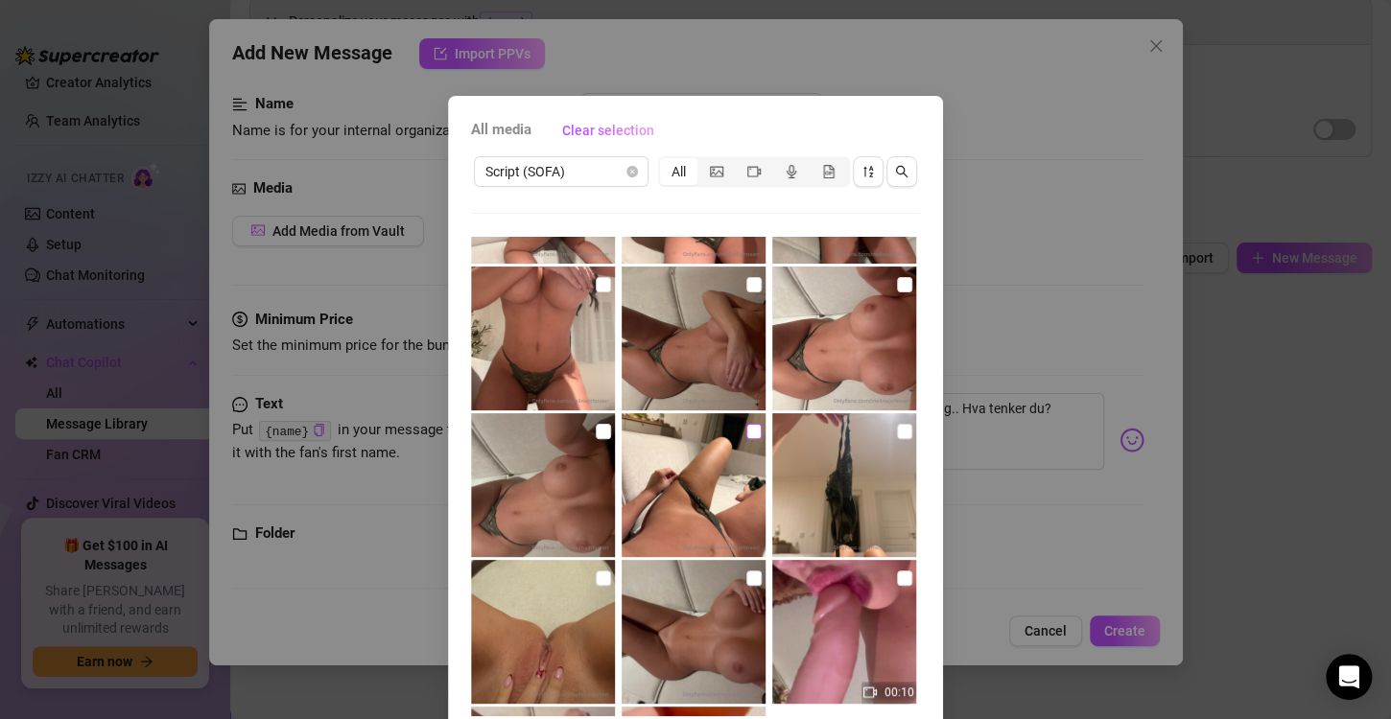
click at [746, 428] on input "checkbox" at bounding box center [753, 431] width 15 height 15
click at [1023, 341] on div "All media Clear selection Script (SOFA) All 00:10 01:08 01:30 No more media Can…" at bounding box center [695, 359] width 1391 height 719
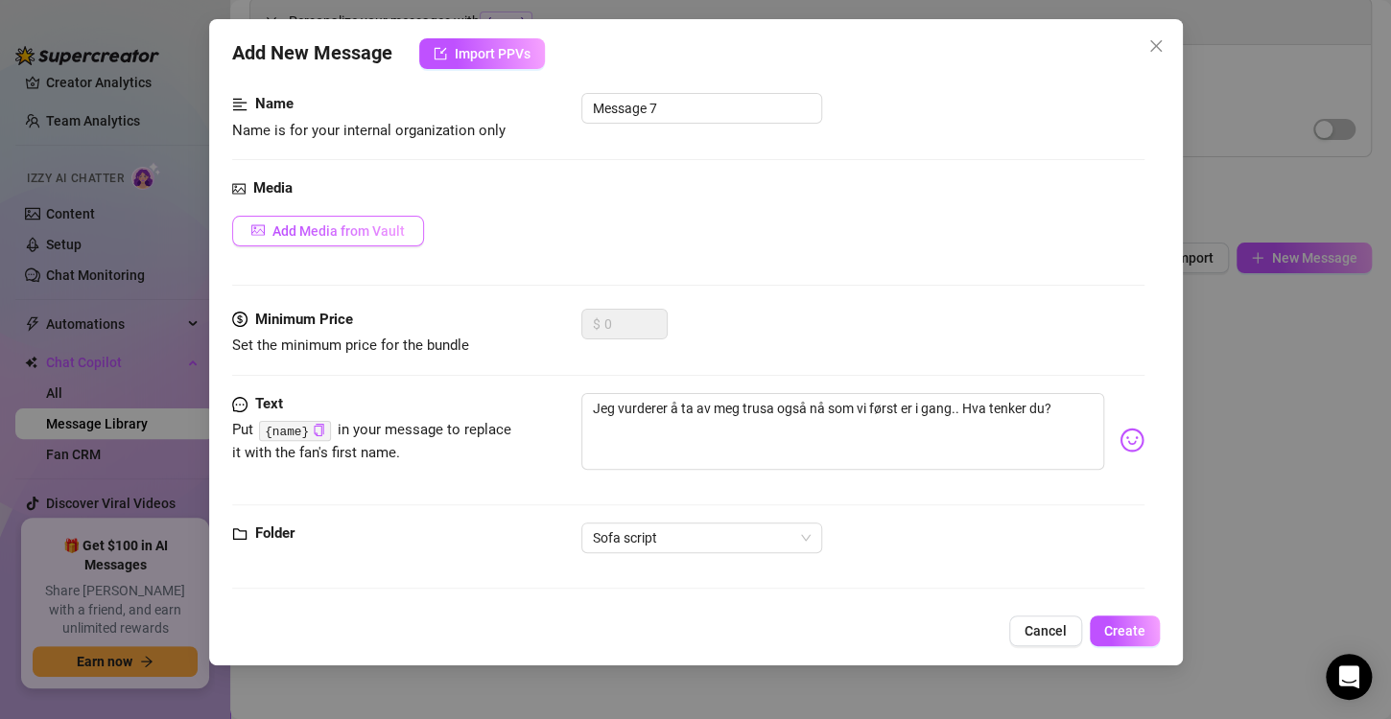
click at [380, 230] on span "Add Media from Vault" at bounding box center [338, 230] width 132 height 15
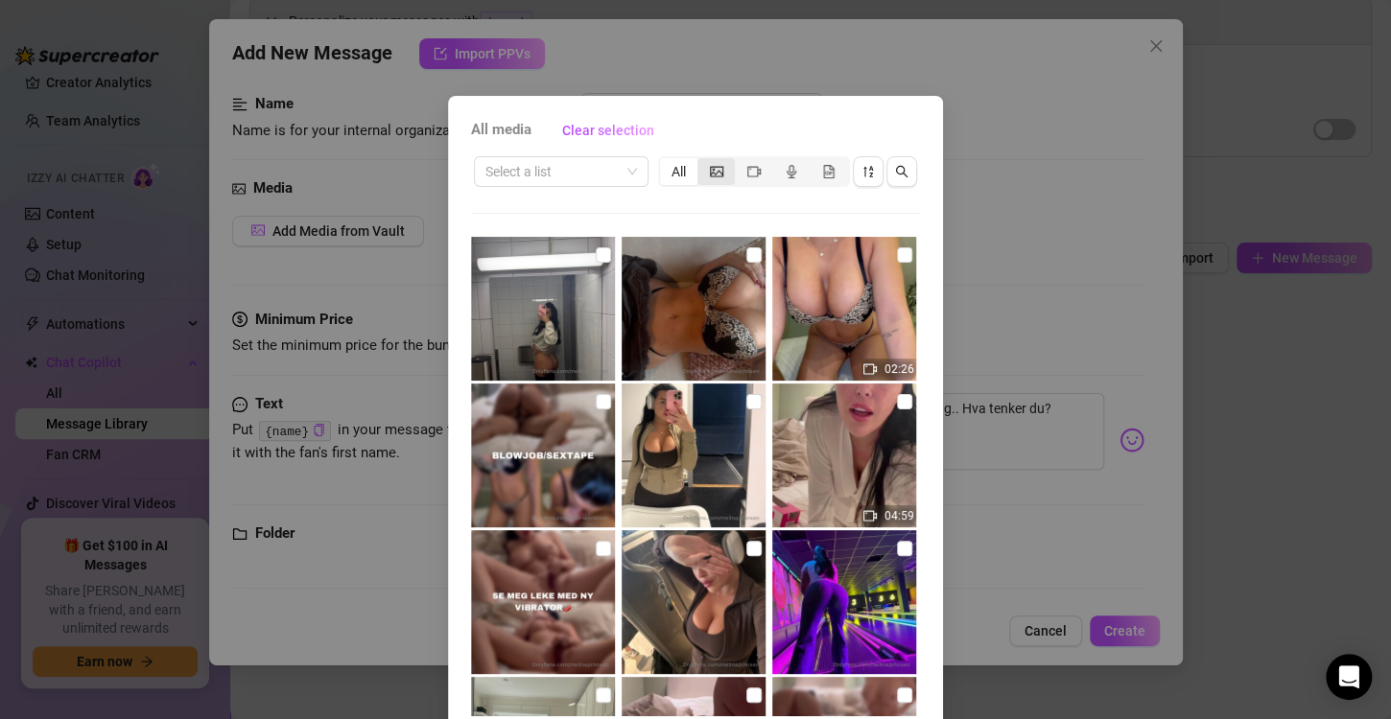
click at [712, 171] on icon "picture" at bounding box center [716, 171] width 13 height 13
click at [702, 161] on input "segmented control" at bounding box center [702, 161] width 0 height 0
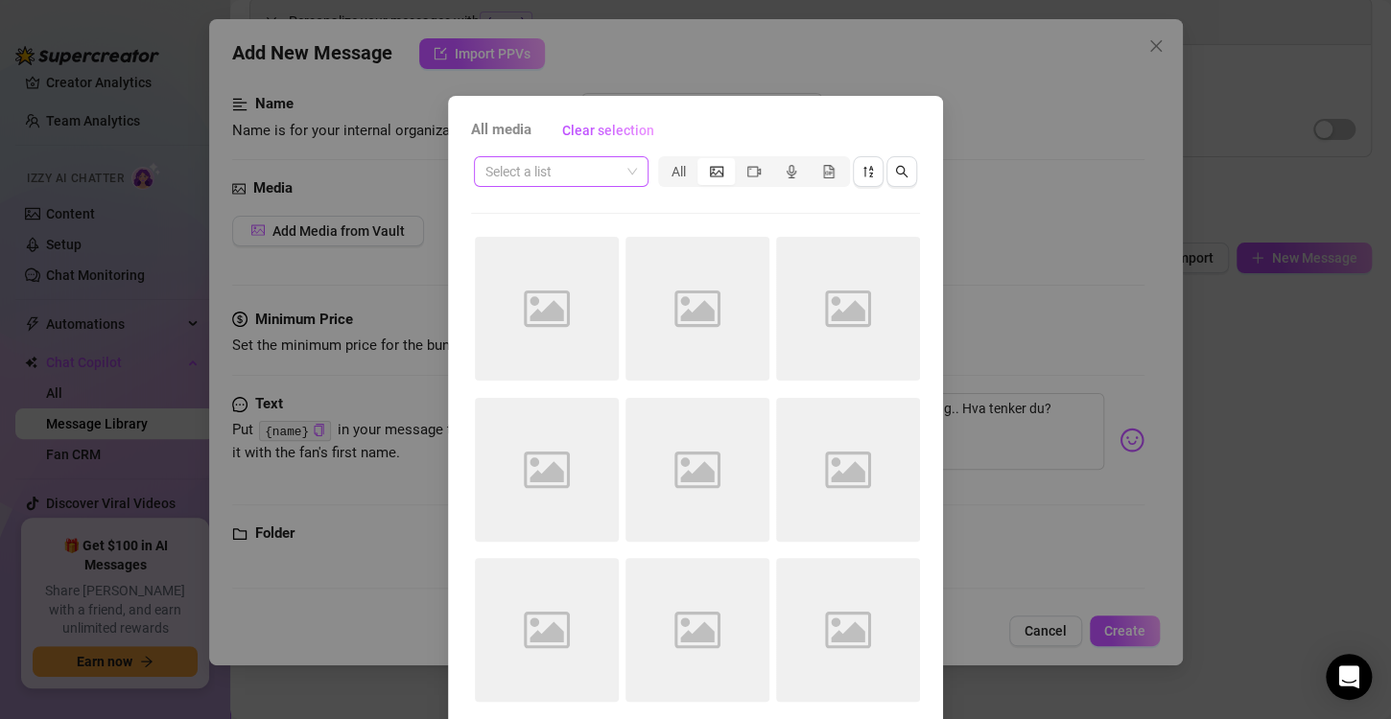
click at [621, 165] on span at bounding box center [561, 171] width 152 height 29
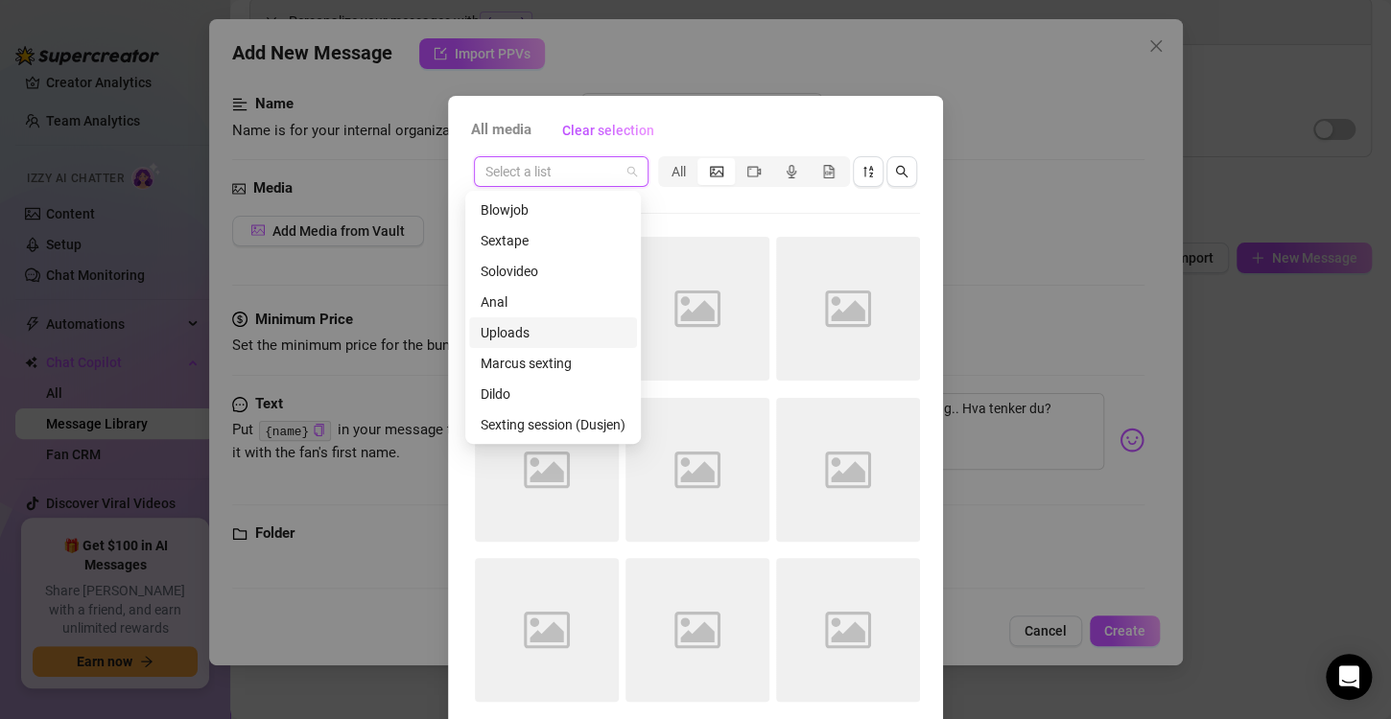
scroll to position [215, 0]
click at [528, 305] on div "Script (SOFA)" at bounding box center [552, 302] width 145 height 21
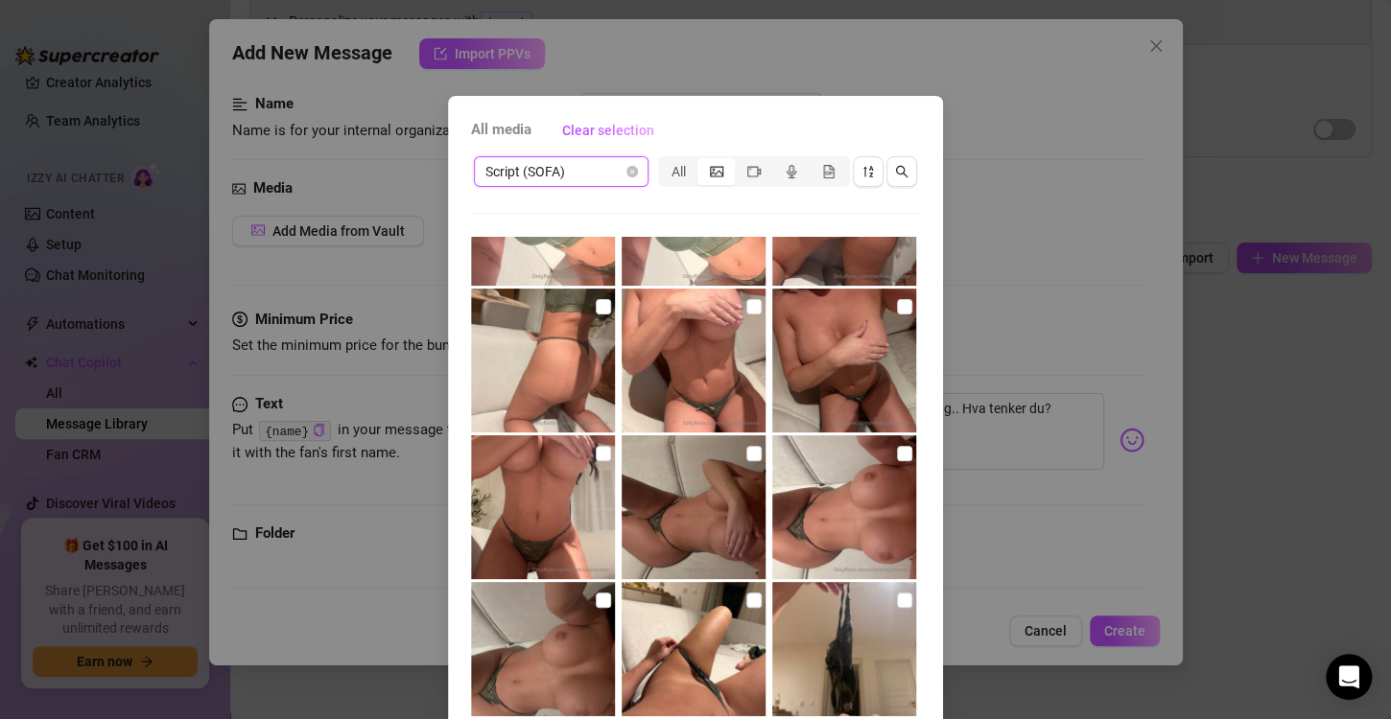
scroll to position [311, 0]
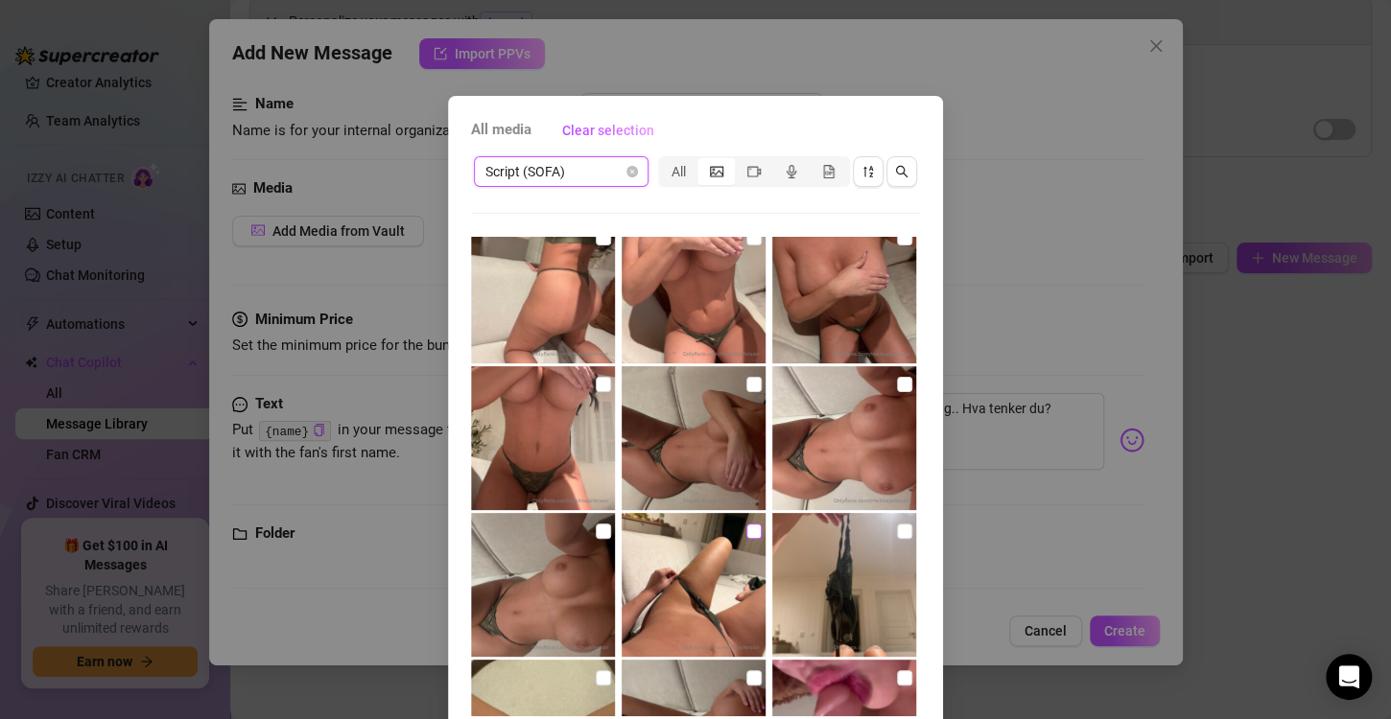
click at [746, 534] on input "checkbox" at bounding box center [753, 531] width 15 height 15
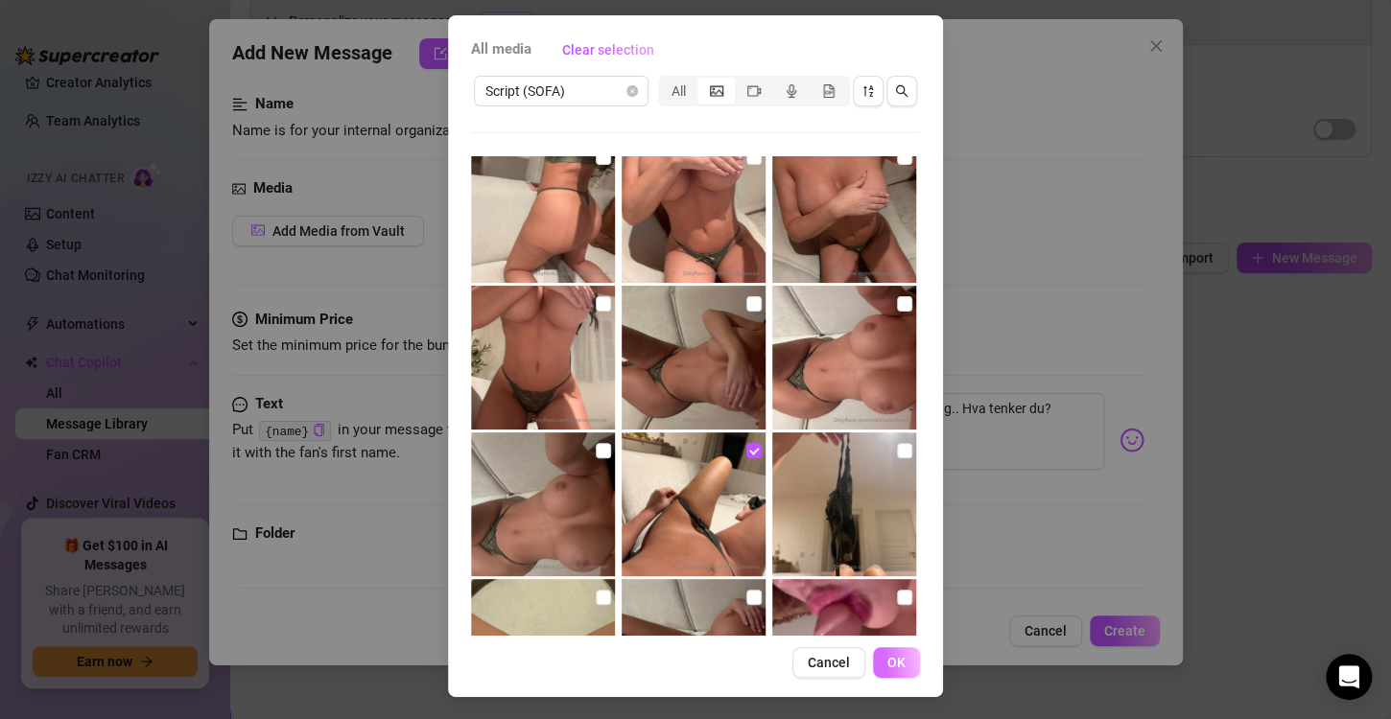
click at [893, 664] on span "OK" at bounding box center [896, 662] width 18 height 15
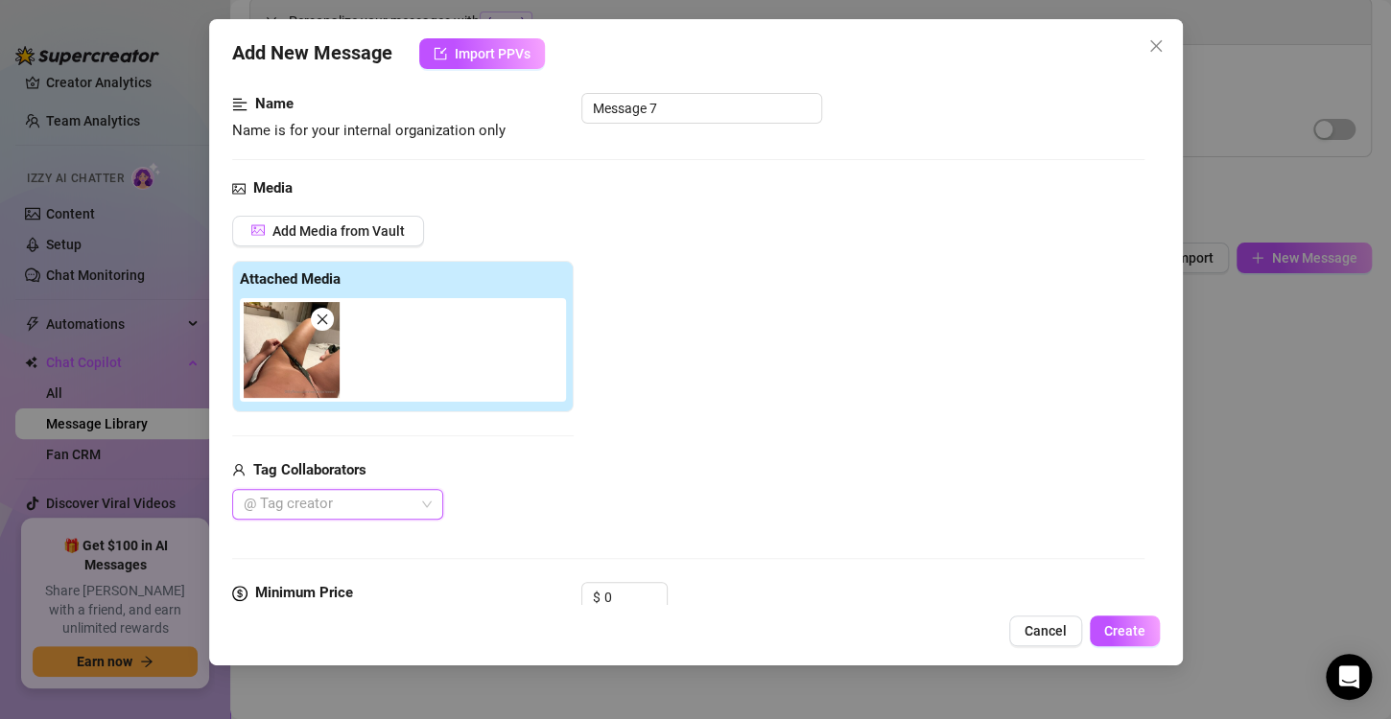
scroll to position [387, 0]
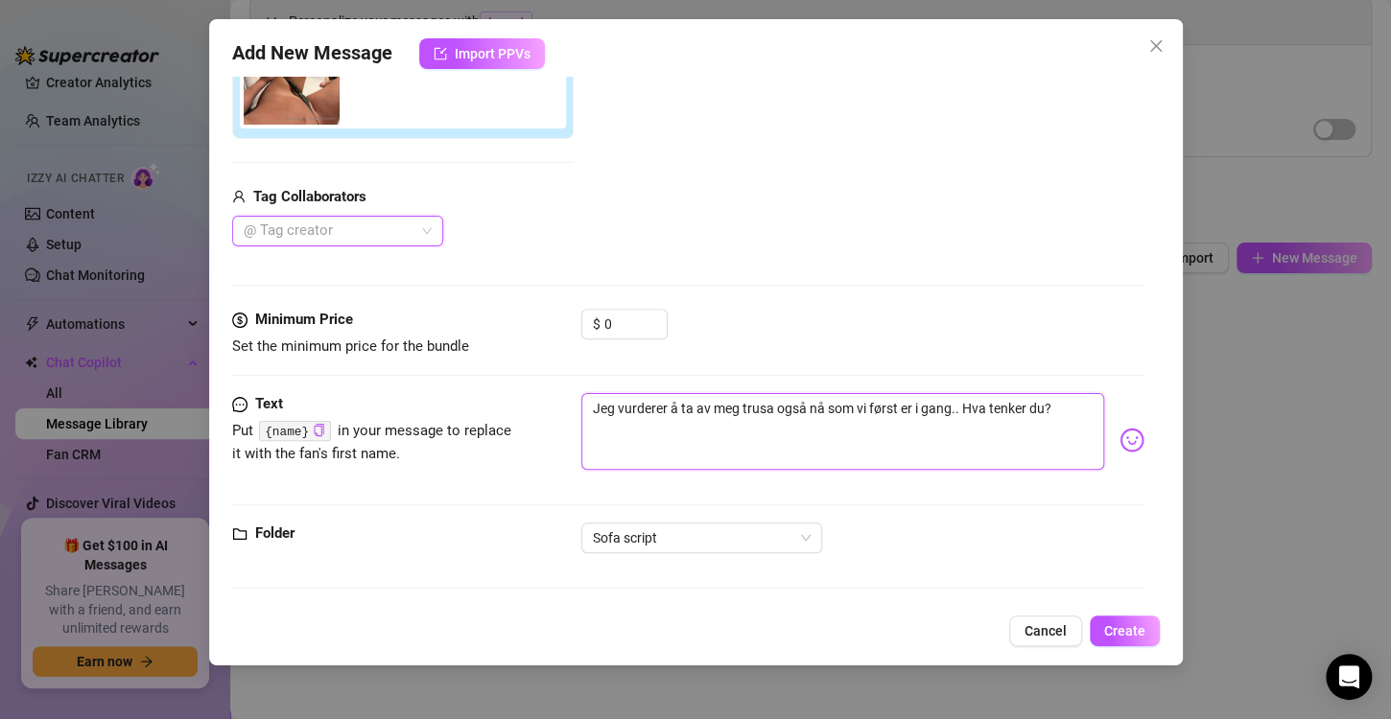
click at [1037, 455] on textarea "Jeg vurderer å ta av meg trusa også nå som vi først er i gang.. Hva tenker du?" at bounding box center [842, 431] width 523 height 77
click at [1073, 405] on textarea "Jeg vurderer å ta av meg trusa også nå som vi først er i gang.. Hva tenker du?" at bounding box center [842, 431] width 523 height 77
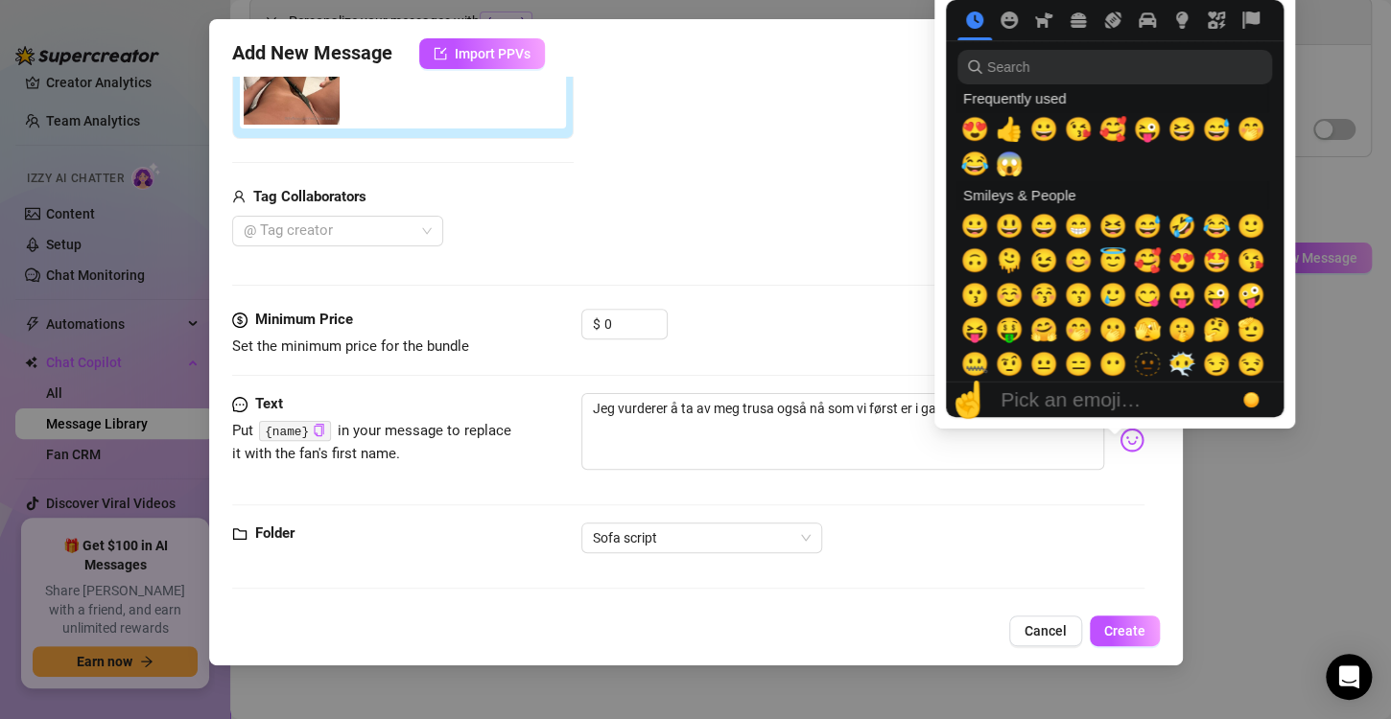
click at [1119, 435] on img at bounding box center [1131, 440] width 25 height 25
click at [1228, 132] on span "😅" at bounding box center [1216, 129] width 29 height 27
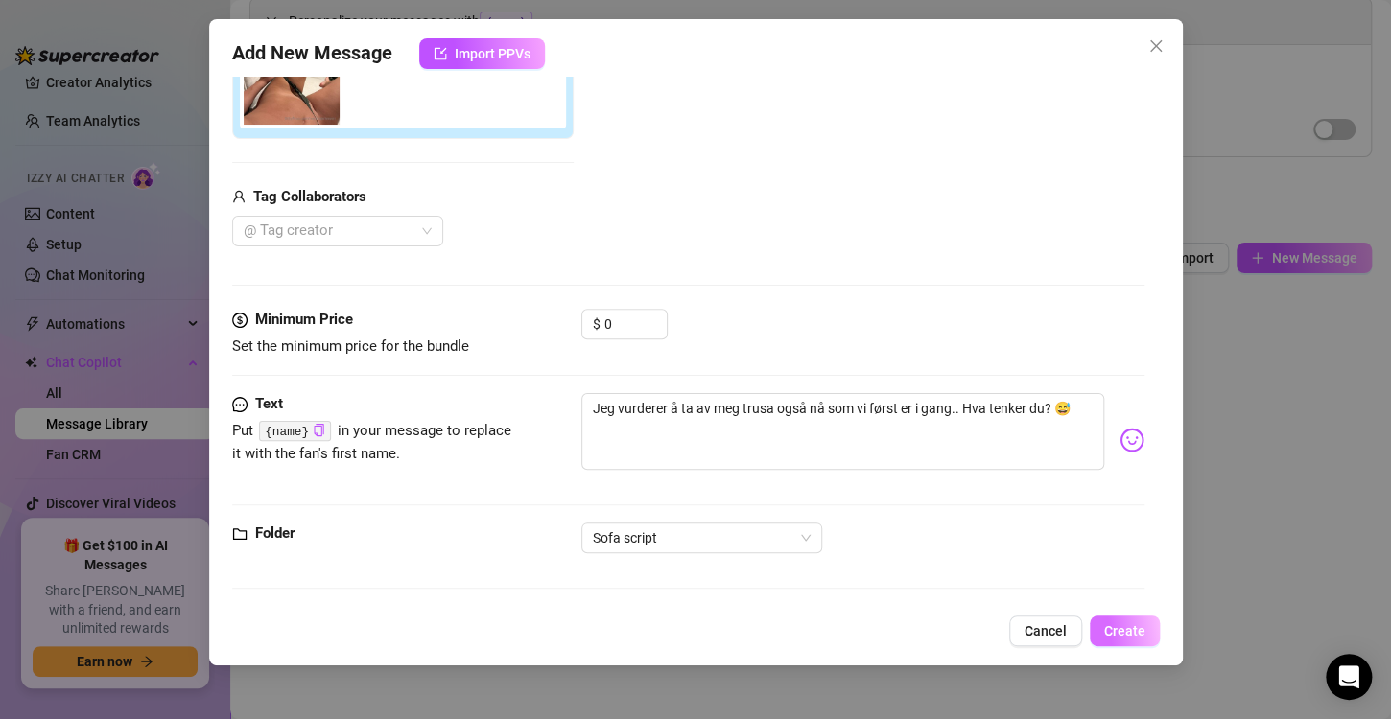
click at [1125, 634] on span "Create" at bounding box center [1124, 630] width 41 height 15
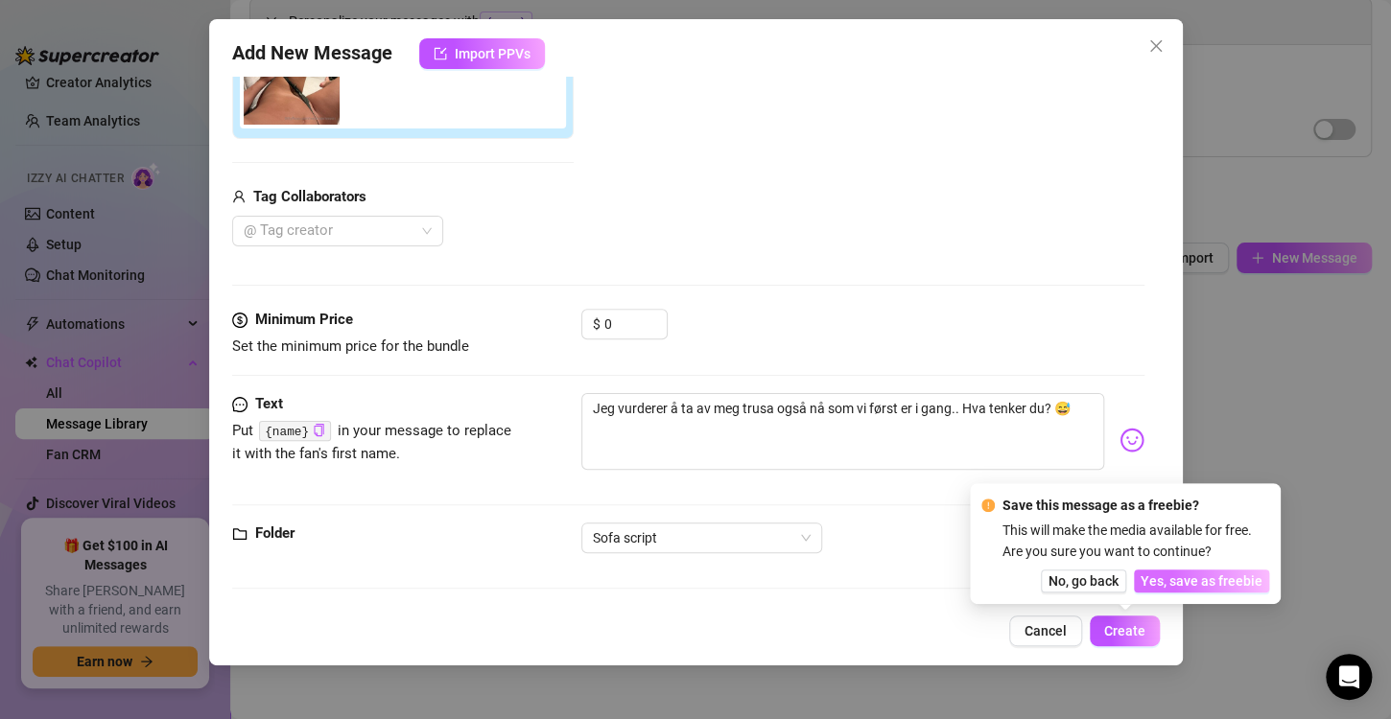
click at [1190, 575] on span "Yes, save as freebie" at bounding box center [1201, 581] width 122 height 15
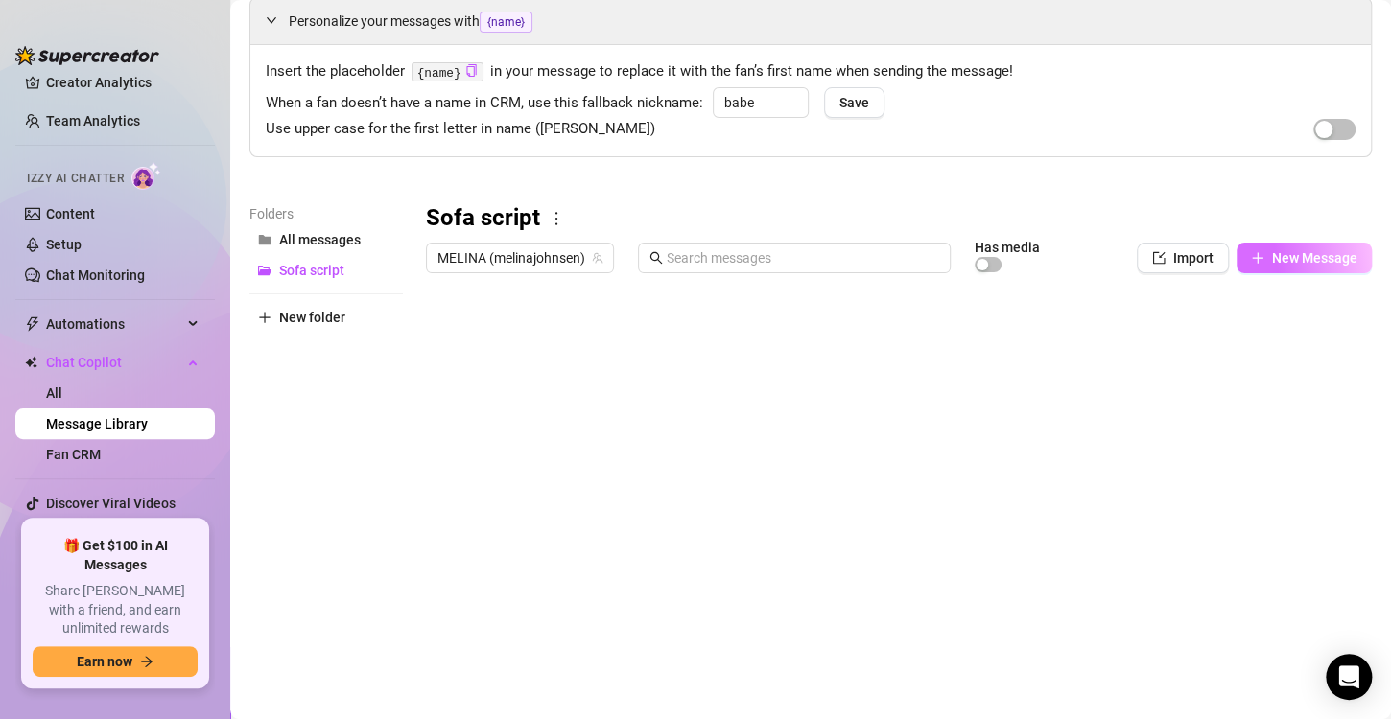
click at [1285, 251] on span "New Message" at bounding box center [1314, 257] width 85 height 15
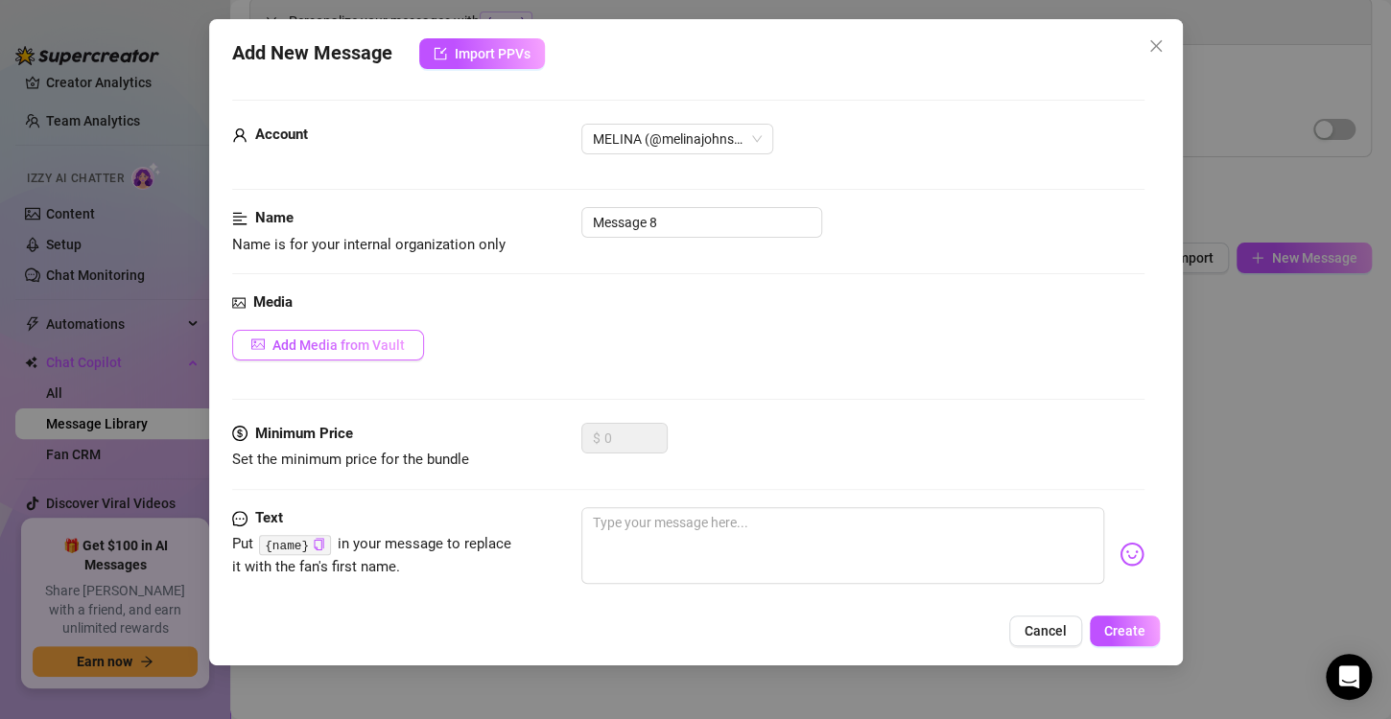
click at [353, 348] on span "Add Media from Vault" at bounding box center [338, 345] width 132 height 15
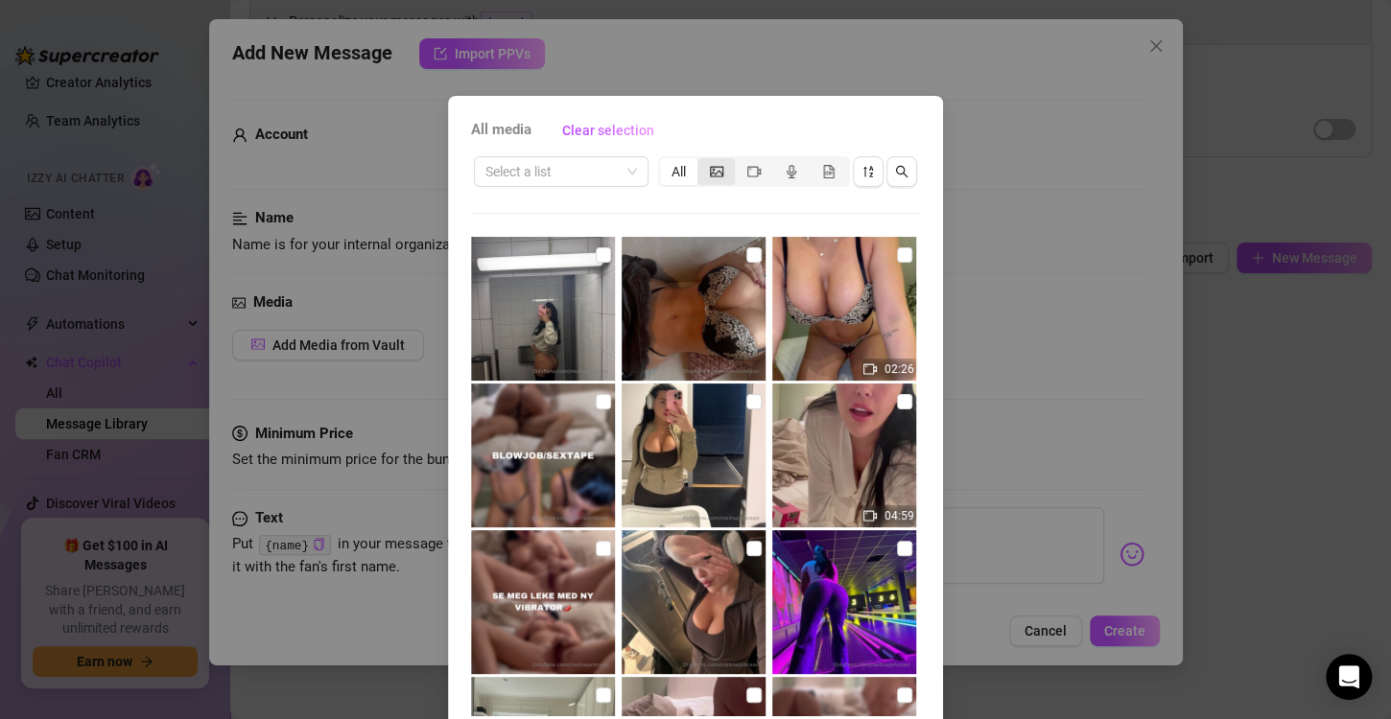
click at [710, 176] on icon "picture" at bounding box center [716, 171] width 13 height 13
click at [702, 161] on input "segmented control" at bounding box center [702, 161] width 0 height 0
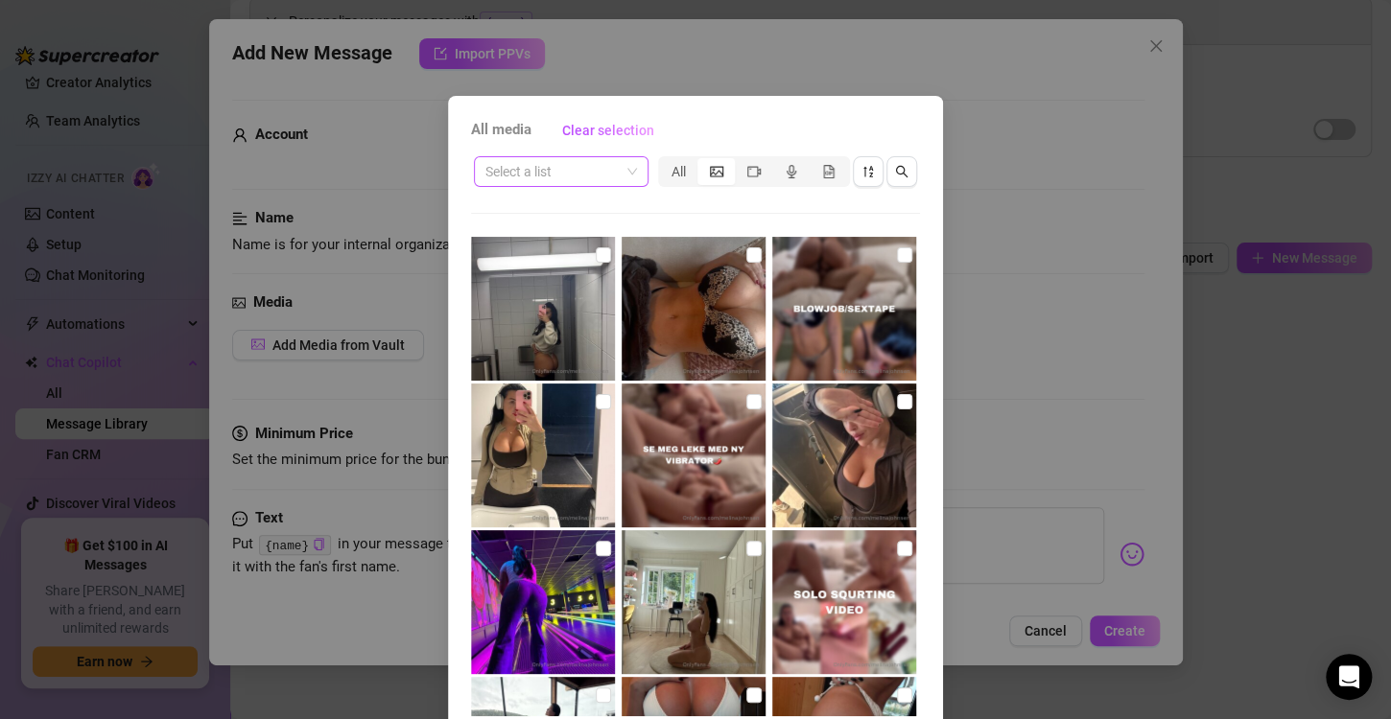
click at [578, 171] on input "search" at bounding box center [552, 171] width 134 height 29
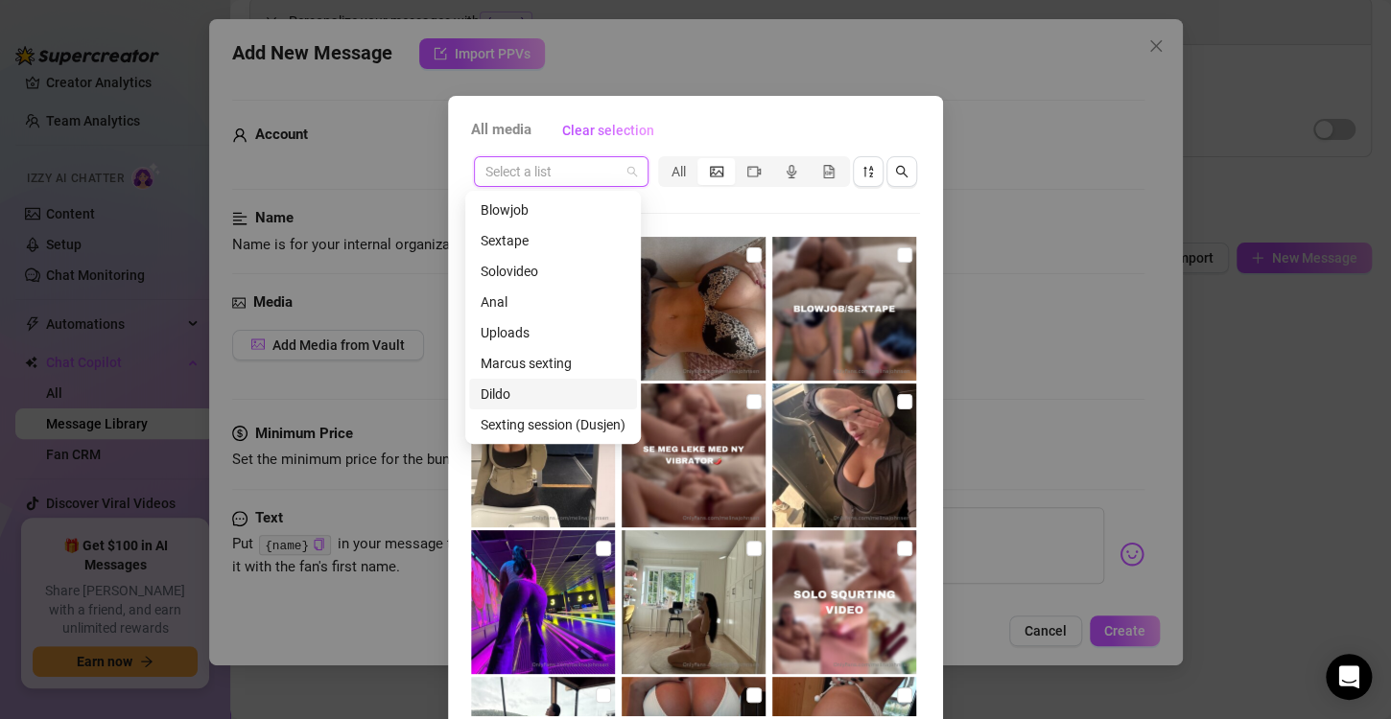
scroll to position [215, 0]
click at [538, 302] on div "Script (SOFA)" at bounding box center [552, 302] width 145 height 21
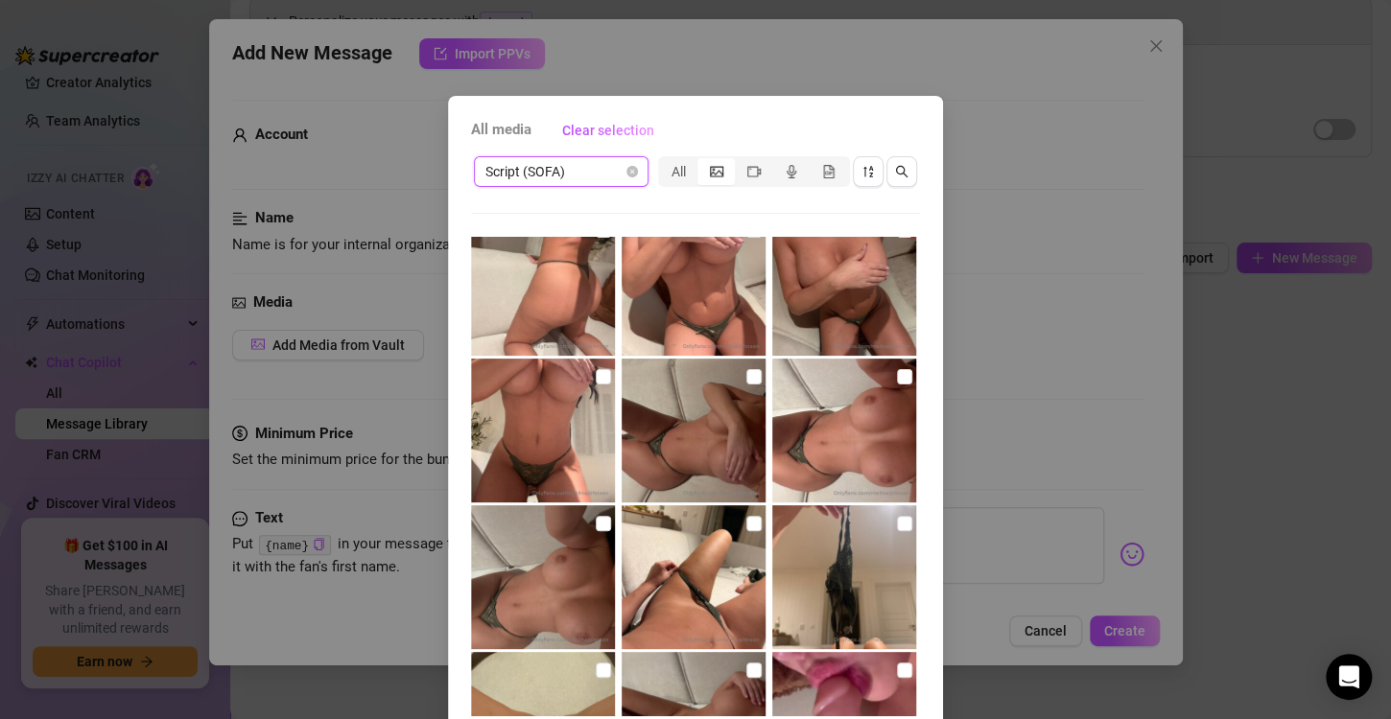
scroll to position [318, 0]
click at [874, 533] on img at bounding box center [844, 577] width 144 height 144
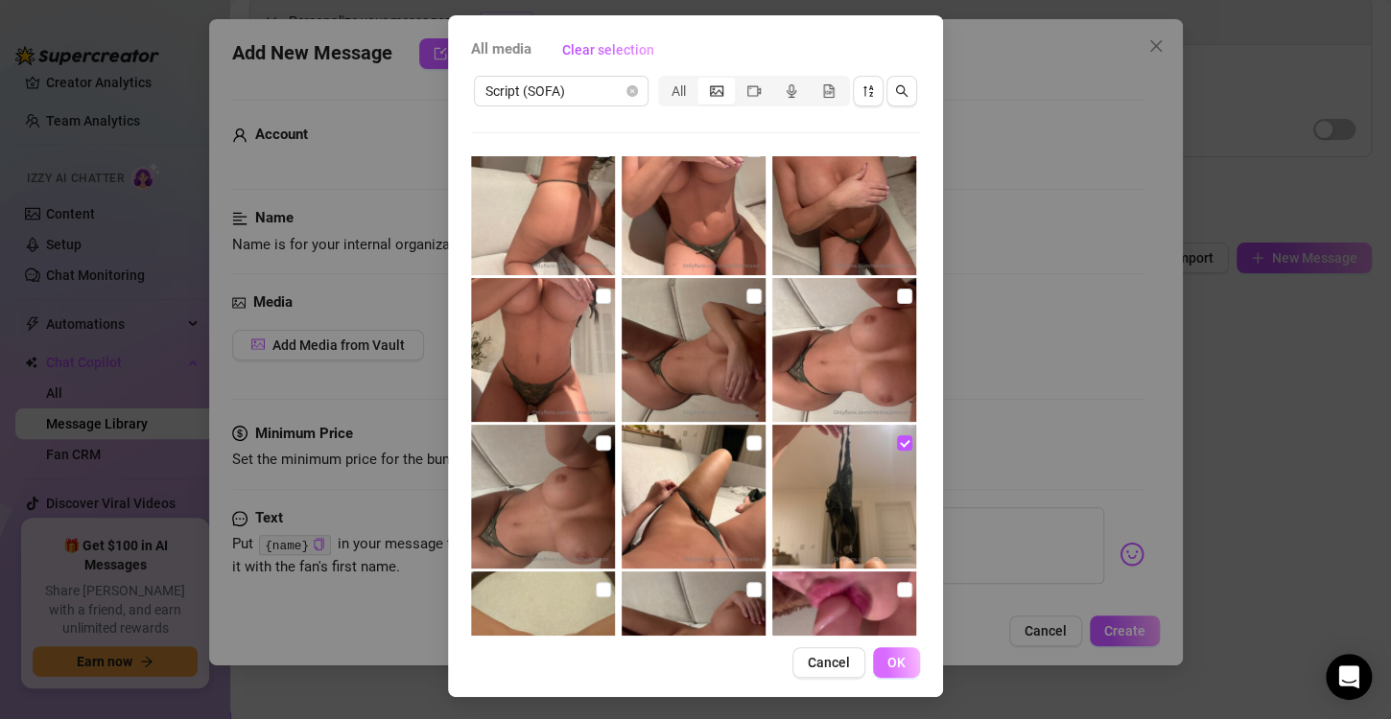
click at [896, 656] on span "OK" at bounding box center [896, 662] width 18 height 15
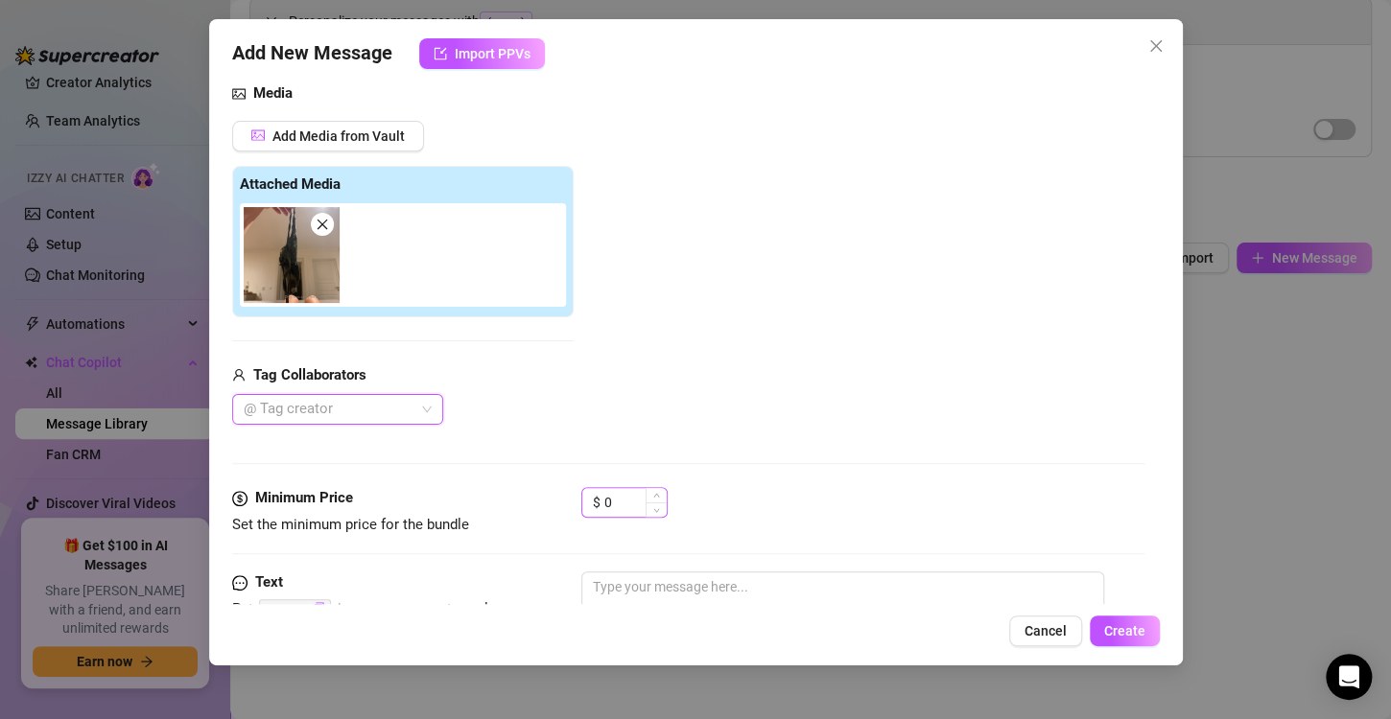
scroll to position [210, 0]
click at [659, 556] on div "Minimum Price Set the minimum price for the bundle $ 0" at bounding box center [688, 528] width 912 height 84
click at [643, 574] on textarea at bounding box center [842, 609] width 523 height 77
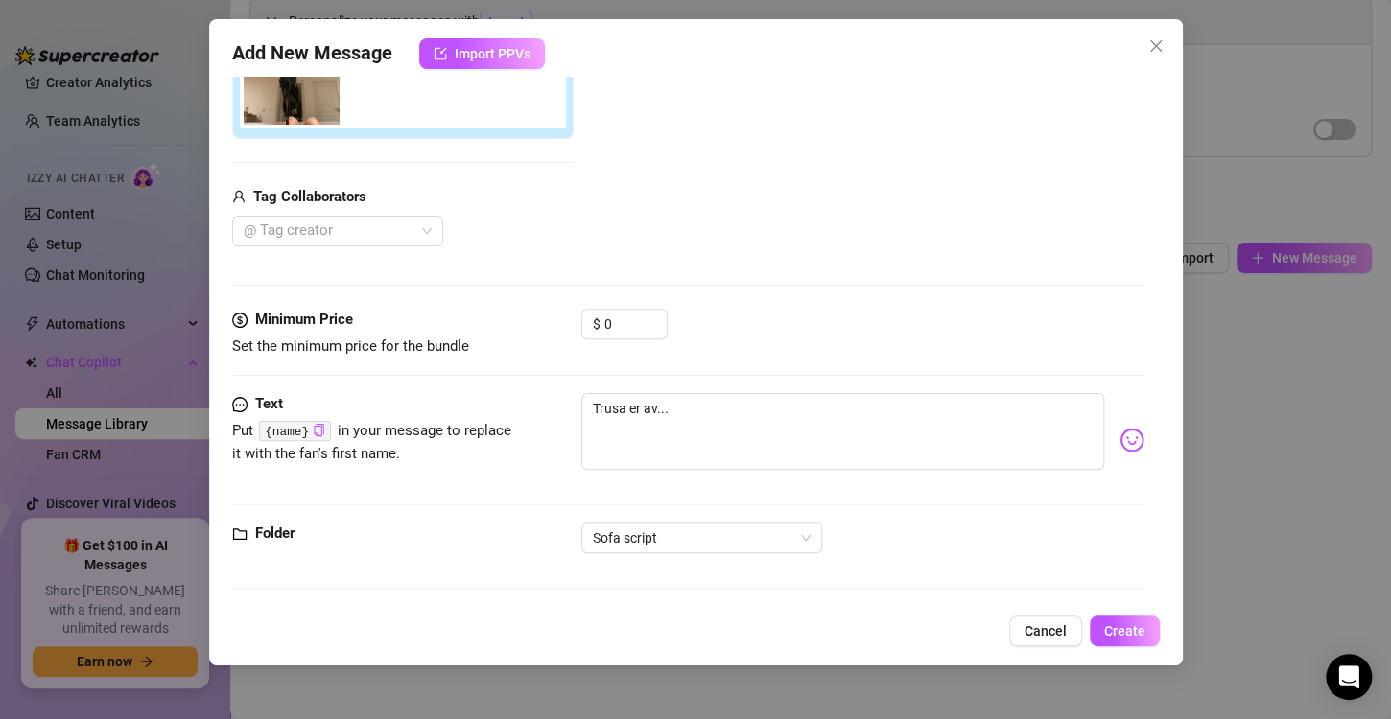
click at [1119, 445] on img at bounding box center [1131, 440] width 25 height 25
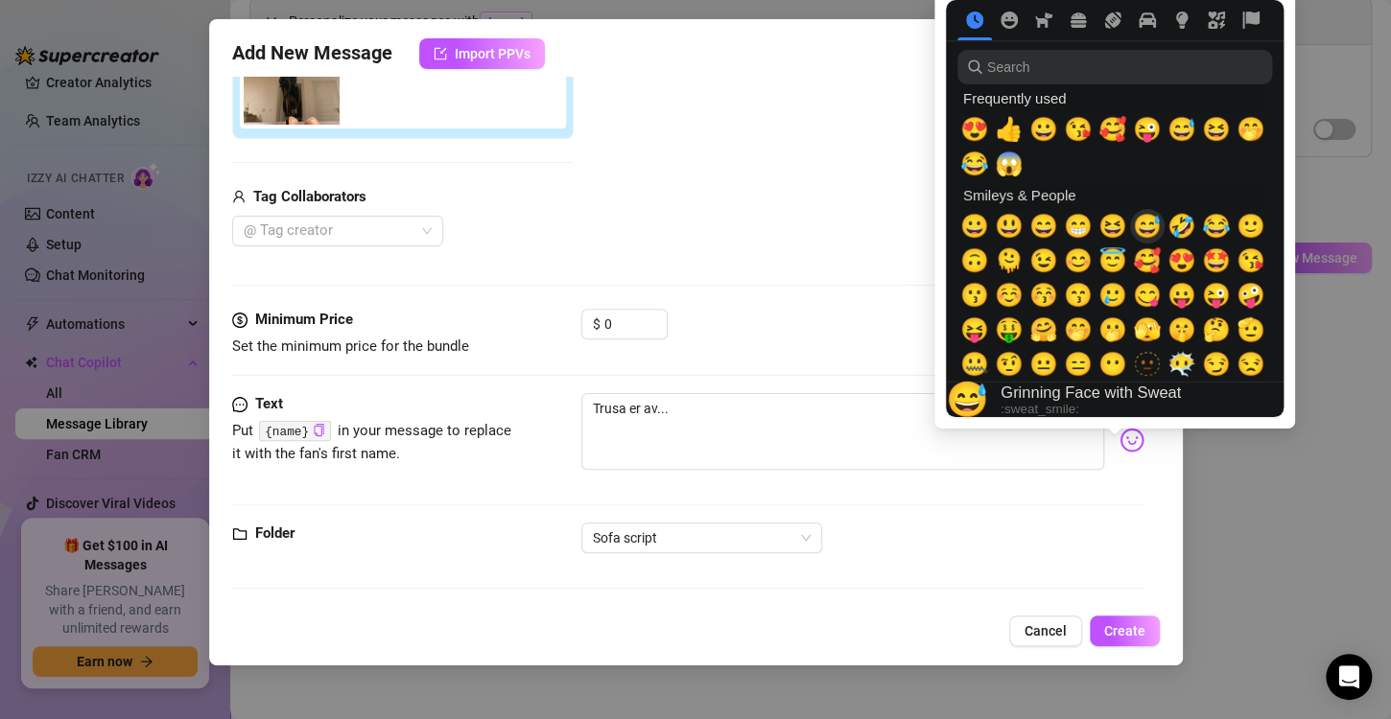
click at [1152, 226] on span "😅" at bounding box center [1147, 226] width 29 height 27
click at [1119, 436] on img at bounding box center [1131, 440] width 25 height 25
click at [1152, 134] on span "😜" at bounding box center [1147, 129] width 29 height 27
click at [1149, 269] on span "🥰" at bounding box center [1147, 260] width 29 height 27
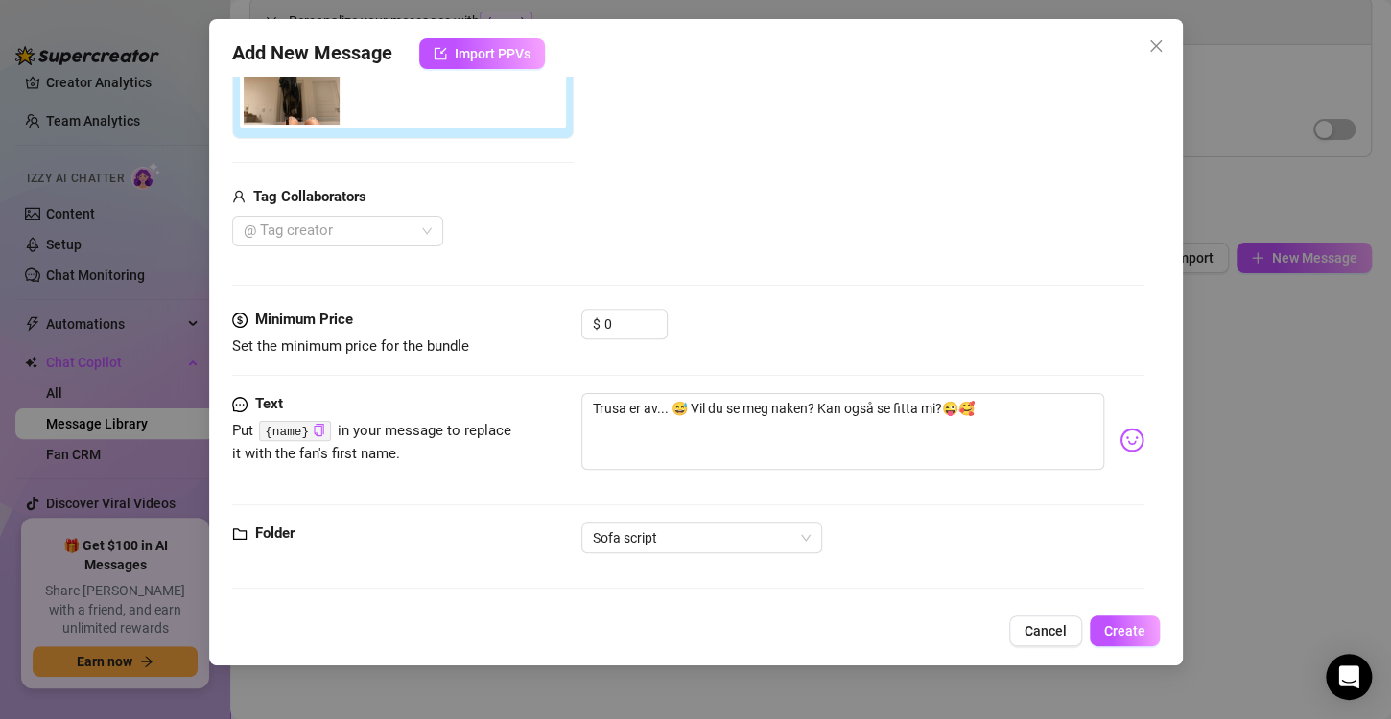
click at [1064, 524] on div "Sofa script" at bounding box center [862, 538] width 563 height 31
click at [1119, 630] on span "Create" at bounding box center [1124, 630] width 41 height 15
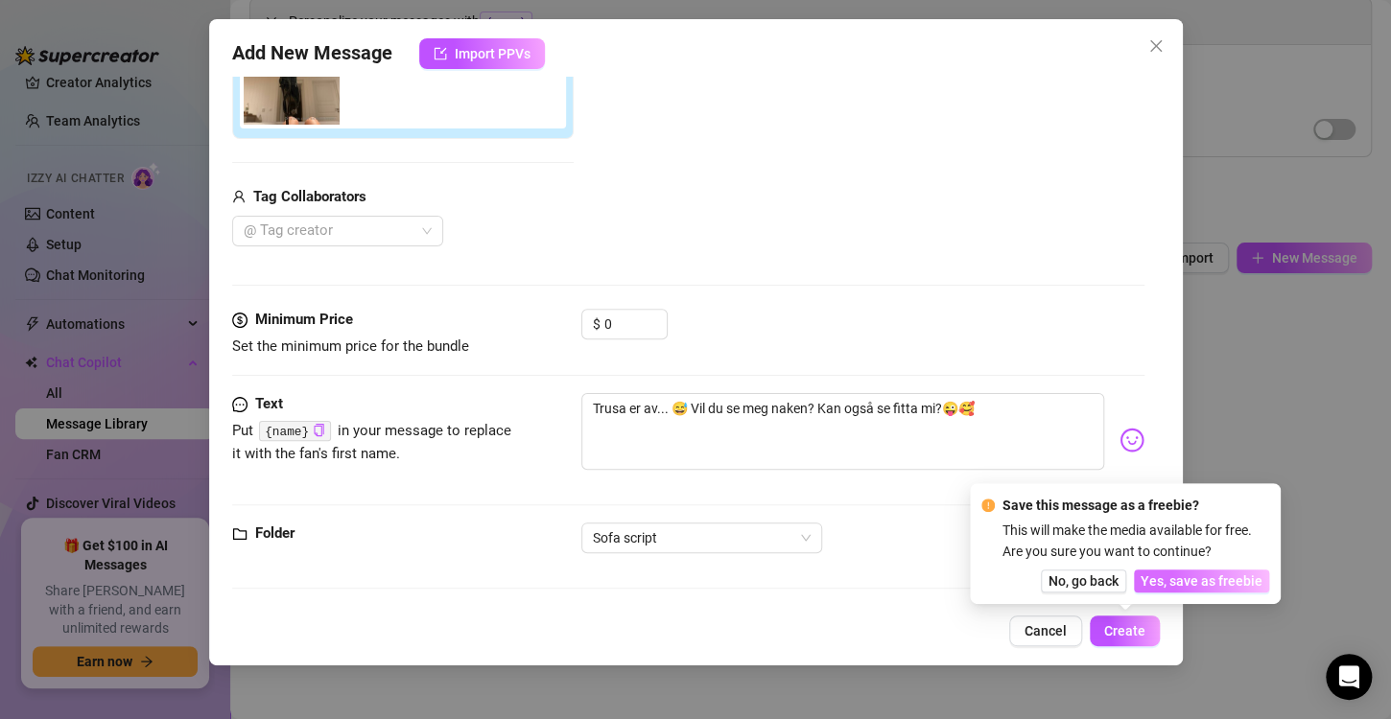
click at [1192, 585] on span "Yes, save as freebie" at bounding box center [1201, 581] width 122 height 15
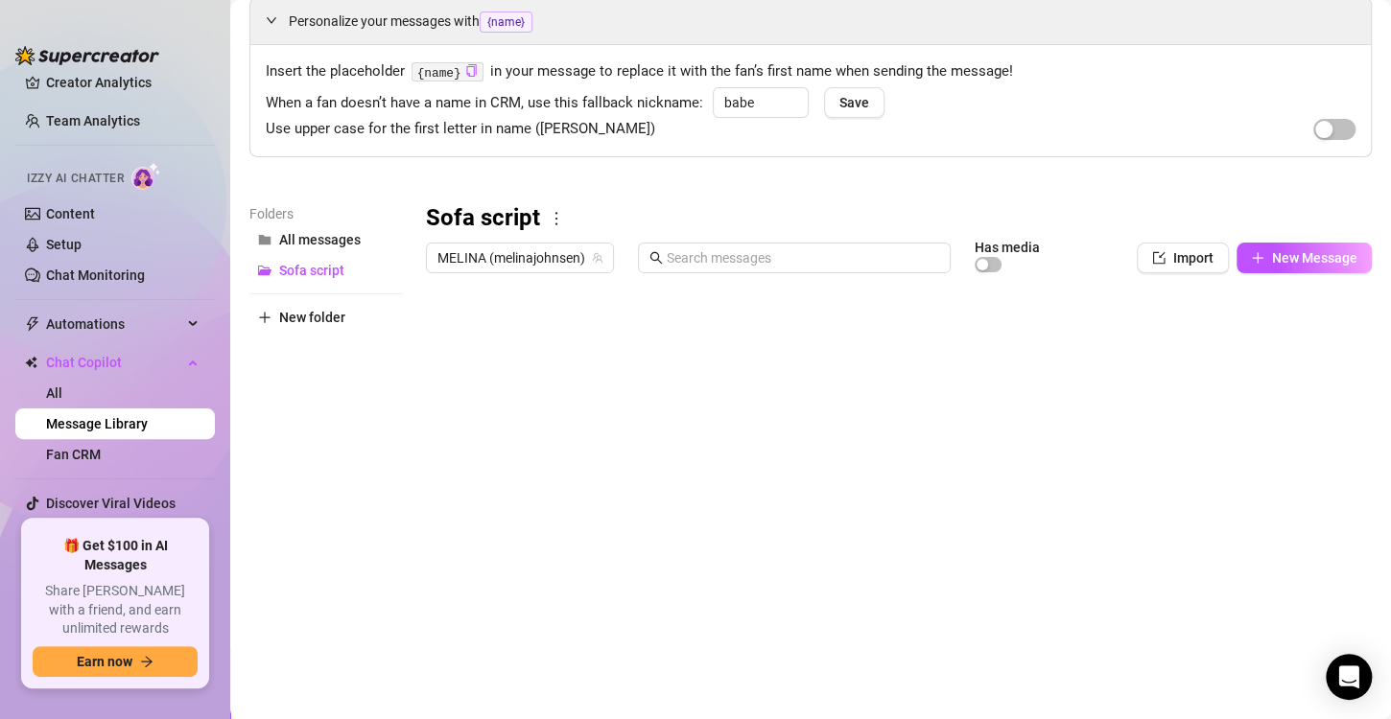
scroll to position [15, 0]
click at [1288, 252] on span "New Message" at bounding box center [1314, 257] width 85 height 15
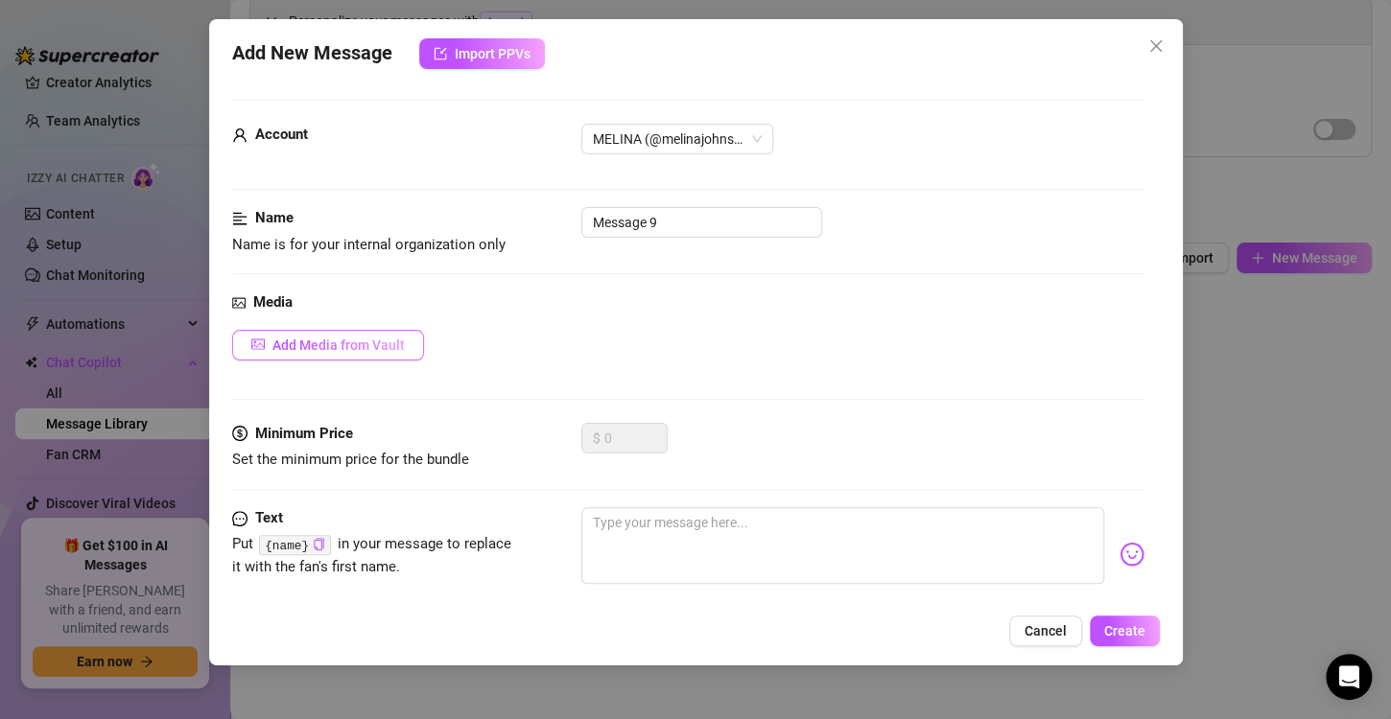
click at [356, 345] on span "Add Media from Vault" at bounding box center [338, 345] width 132 height 15
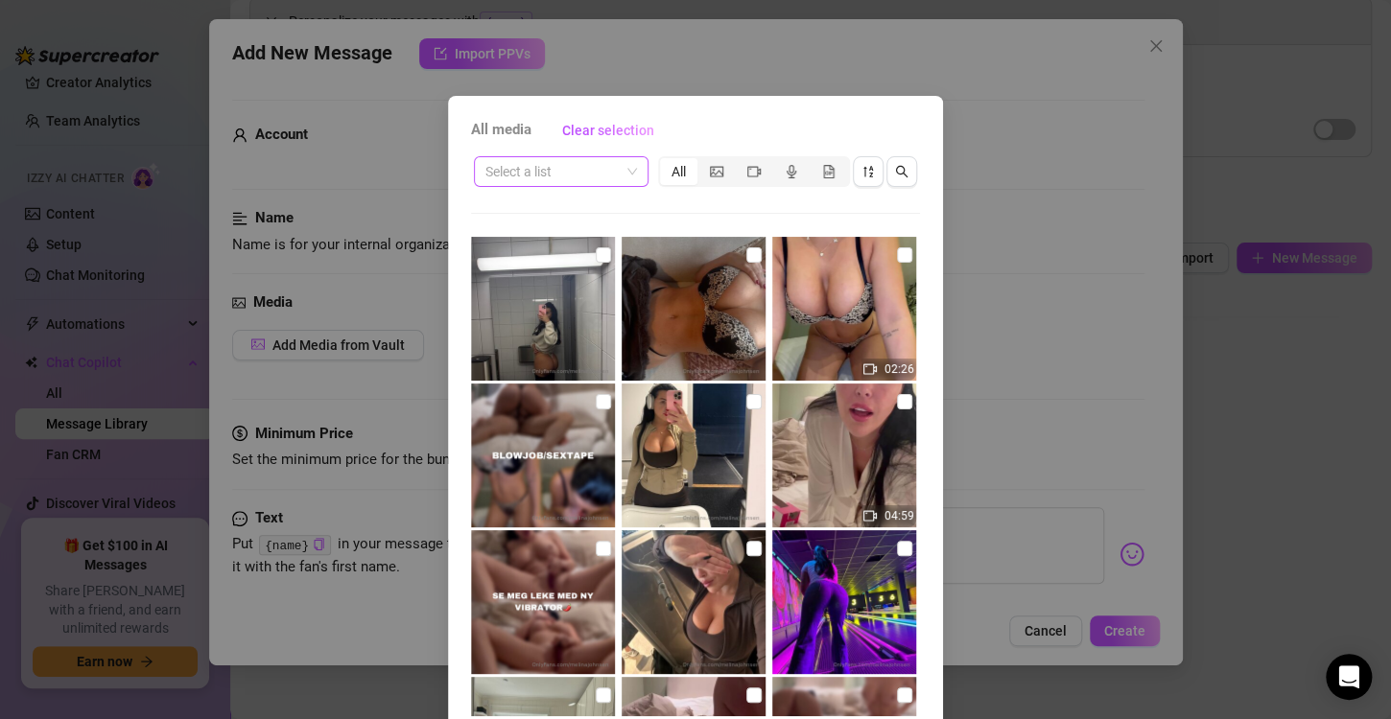
click at [504, 175] on input "search" at bounding box center [552, 171] width 134 height 29
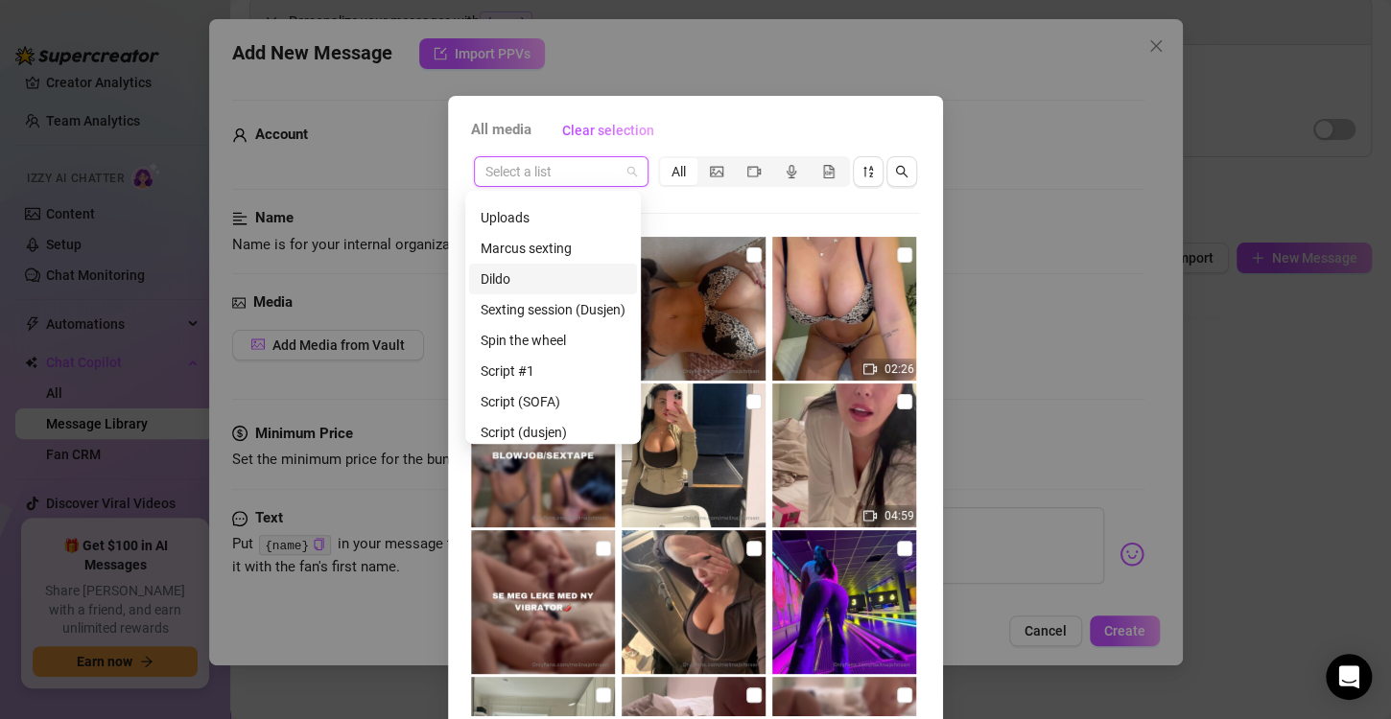
scroll to position [145, 0]
click at [540, 364] on div "Script (SOFA)" at bounding box center [552, 372] width 145 height 21
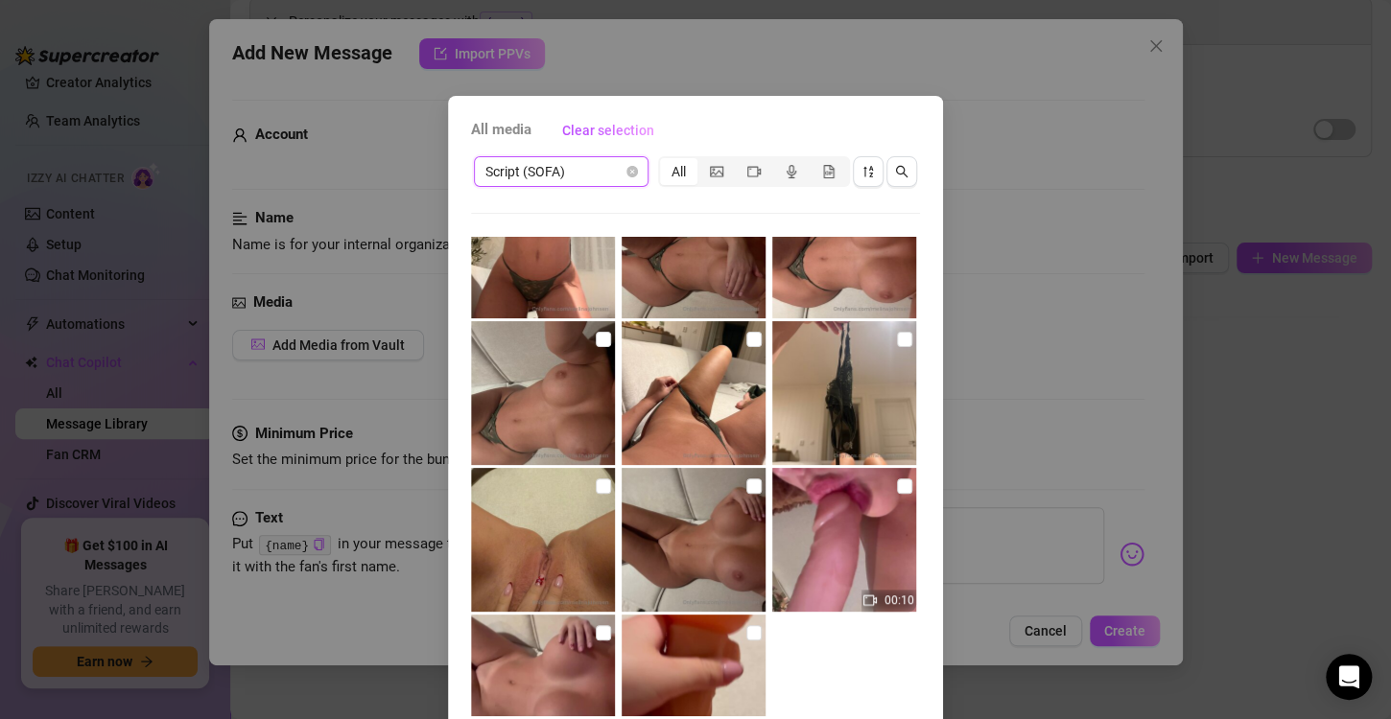
scroll to position [525, 0]
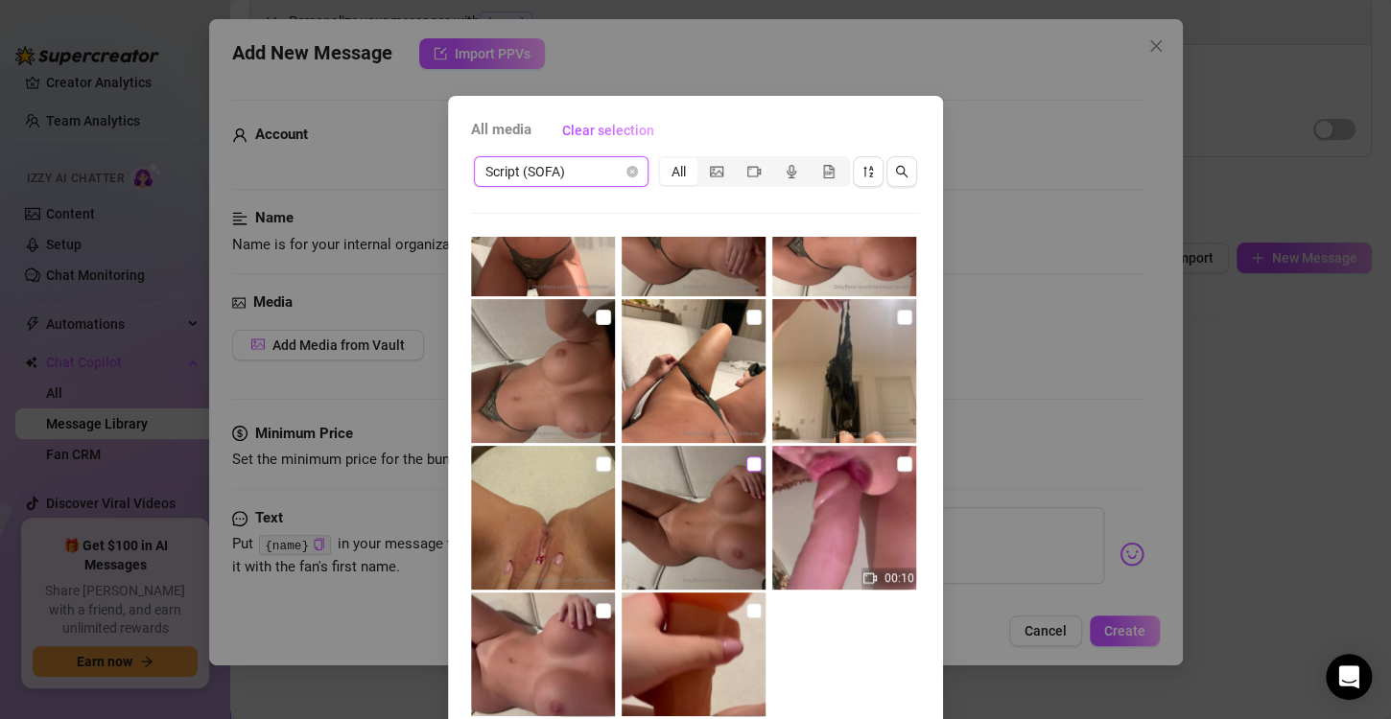
click at [746, 467] on input "checkbox" at bounding box center [753, 464] width 15 height 15
click at [596, 457] on input "checkbox" at bounding box center [603, 464] width 15 height 15
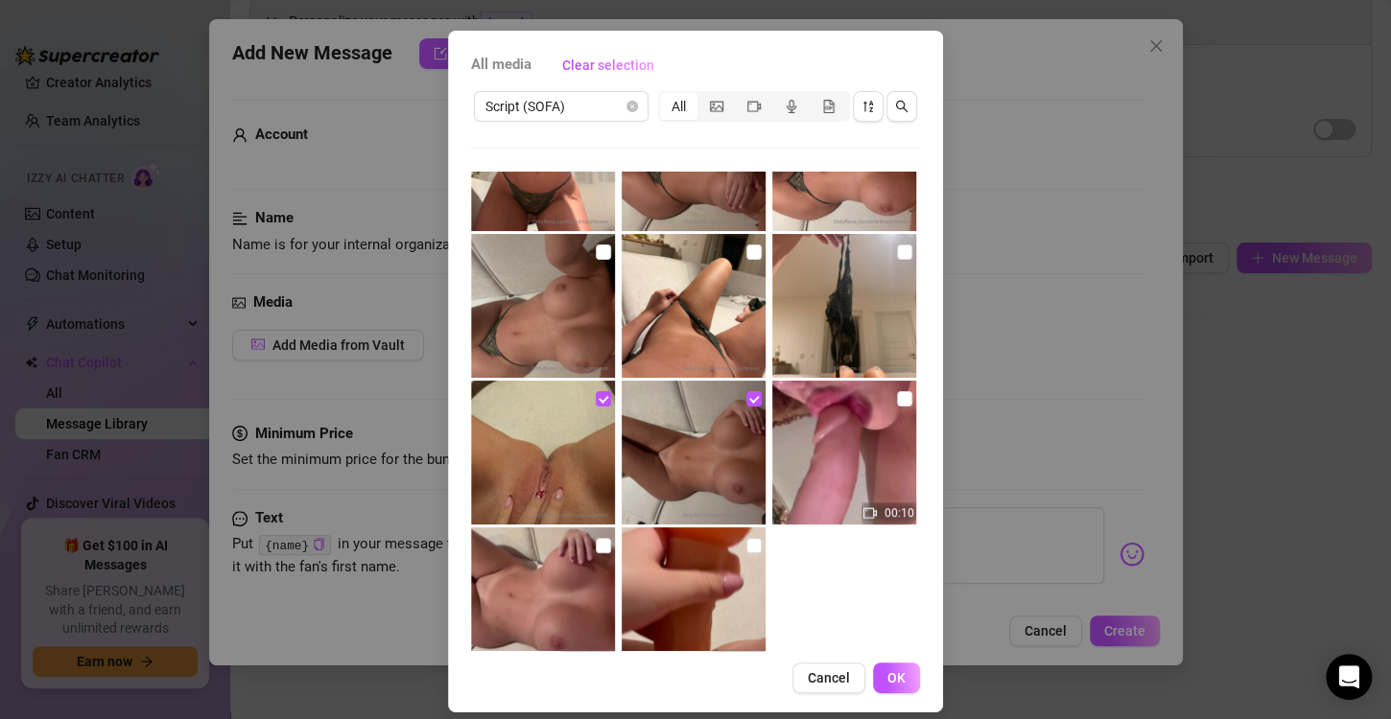
scroll to position [81, 0]
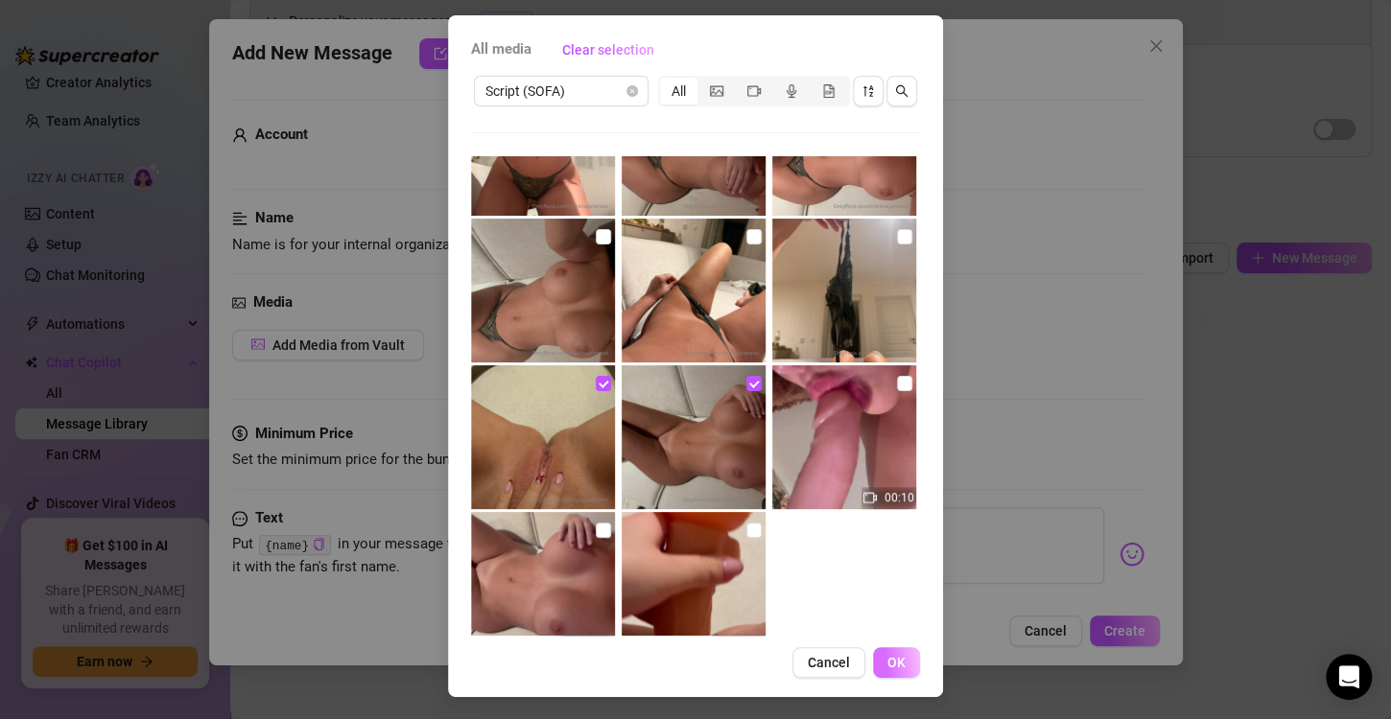
click at [887, 658] on span "OK" at bounding box center [896, 662] width 18 height 15
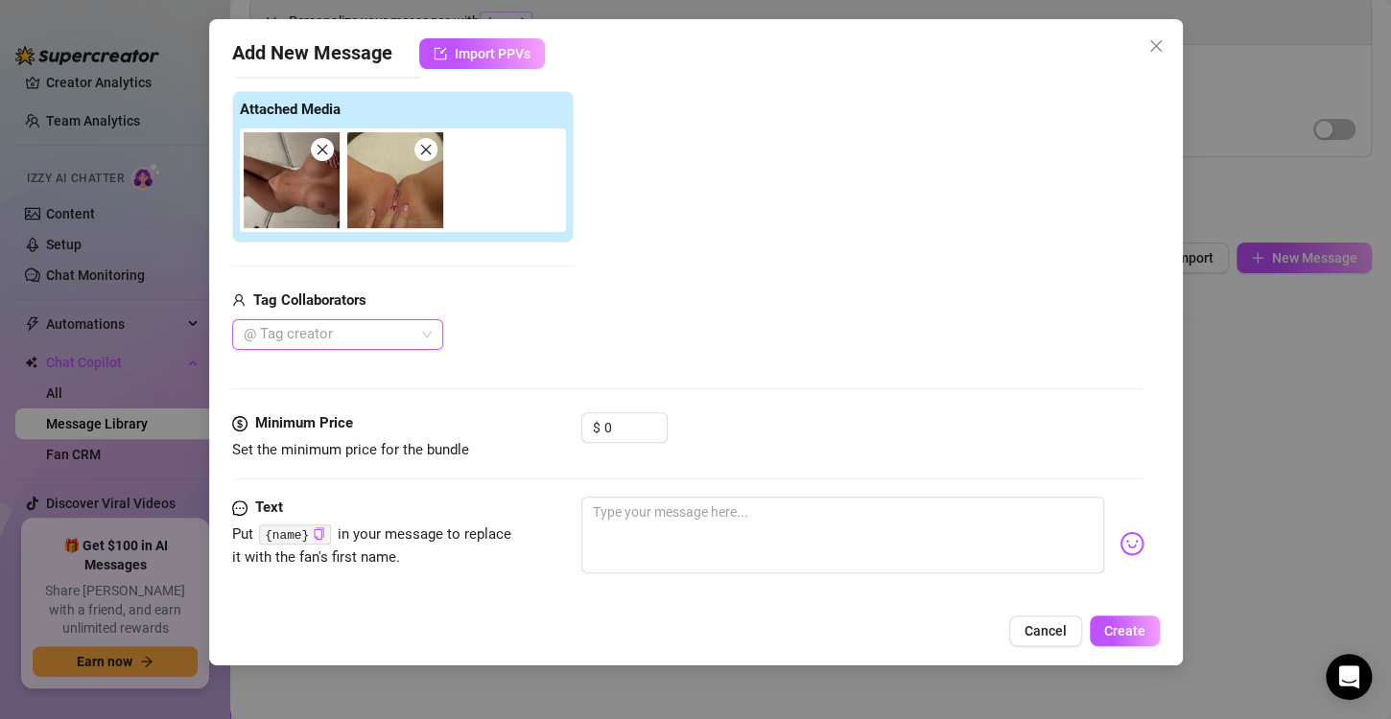
scroll to position [291, 0]
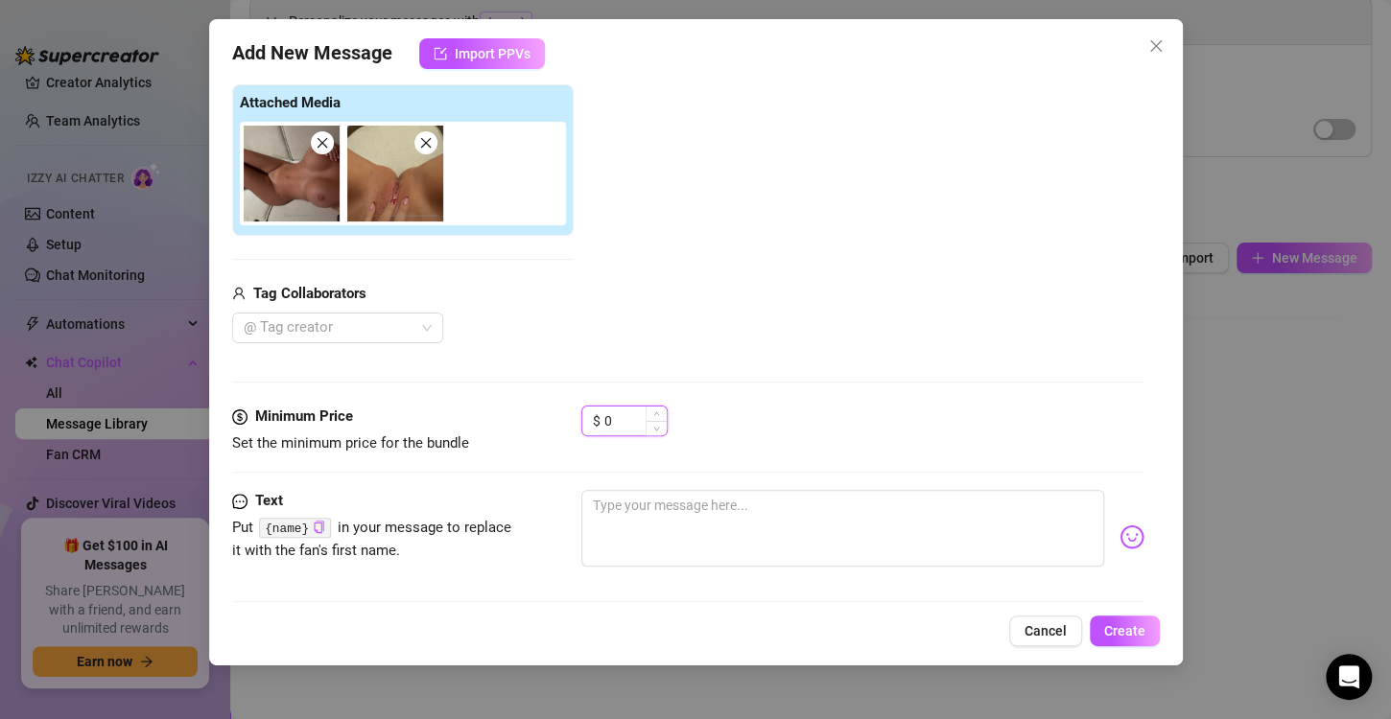
click at [621, 414] on input "0" at bounding box center [635, 421] width 62 height 29
click at [619, 418] on input "0" at bounding box center [635, 421] width 62 height 29
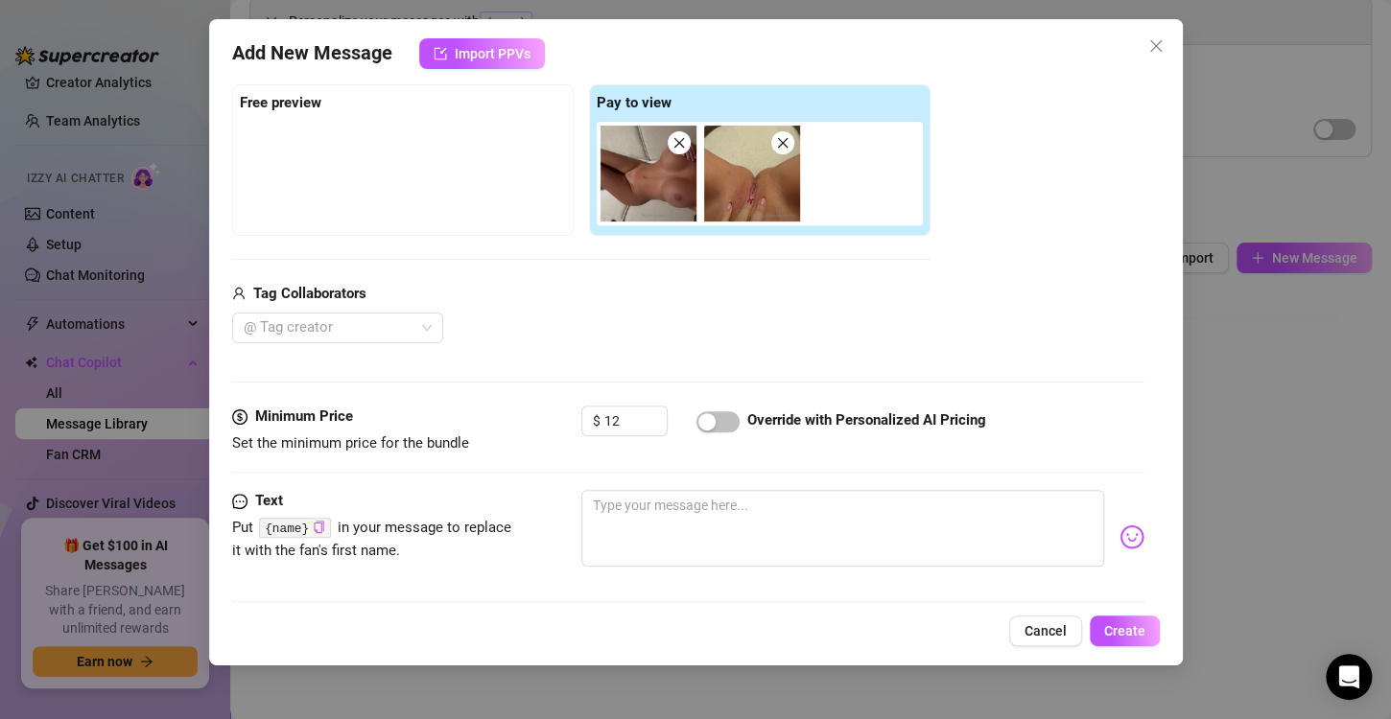
click at [705, 454] on div "Minimum Price Set the minimum price for the bundle $ 12 Override with Personali…" at bounding box center [688, 448] width 912 height 84
click at [1141, 633] on span "Create" at bounding box center [1124, 630] width 41 height 15
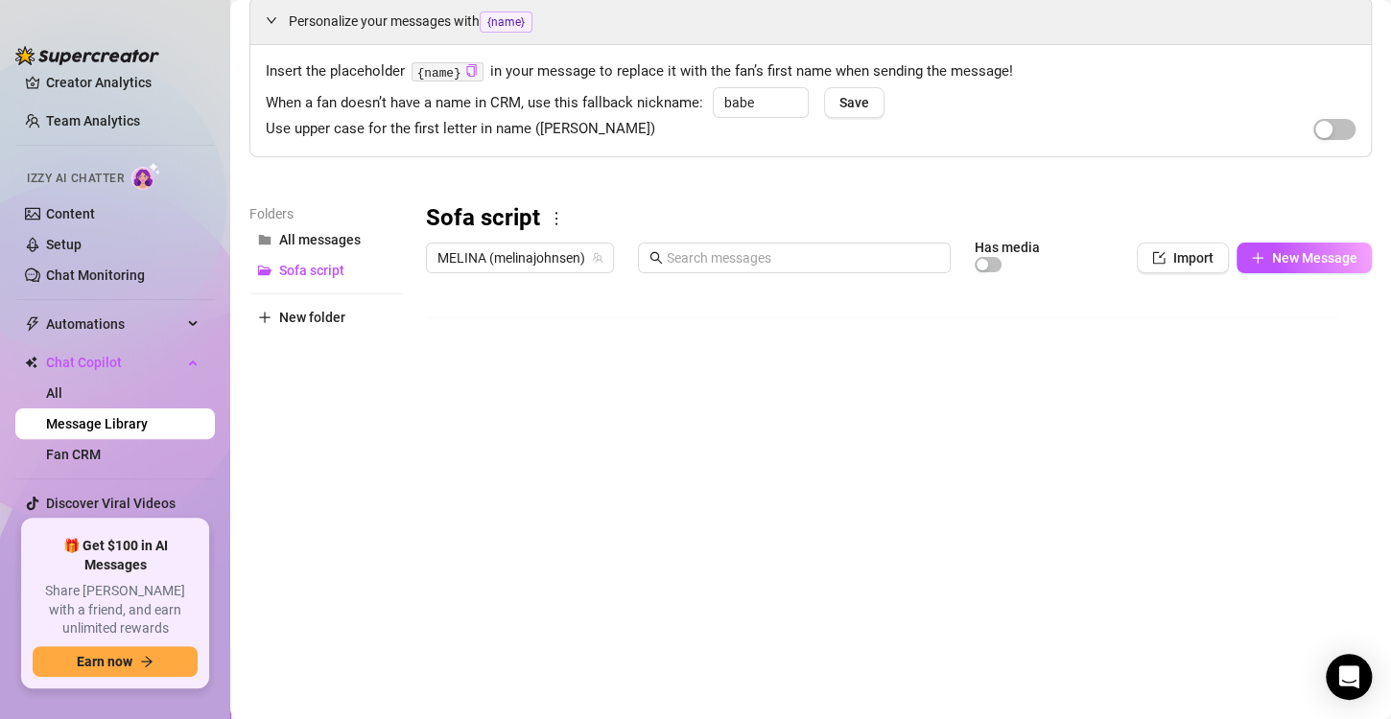
scroll to position [54, 0]
click at [1311, 256] on span "New Message" at bounding box center [1314, 257] width 85 height 15
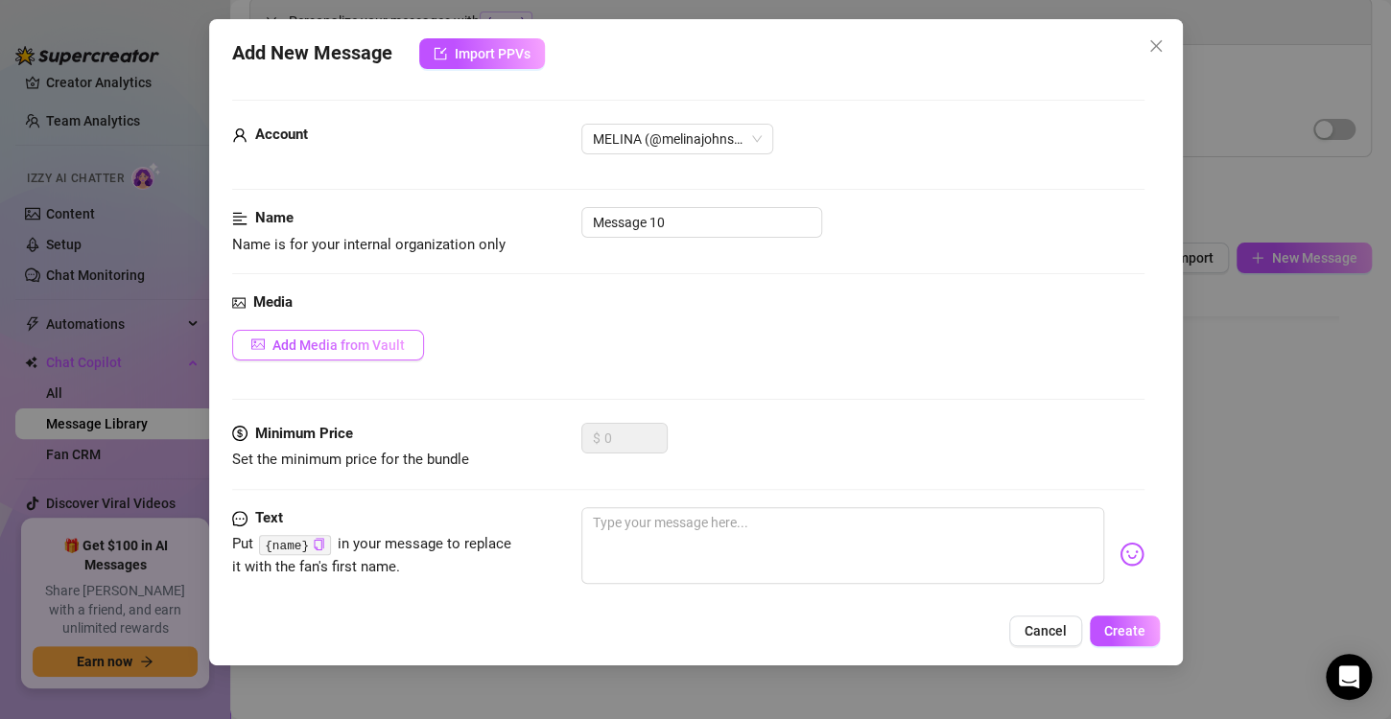
click at [360, 341] on span "Add Media from Vault" at bounding box center [338, 345] width 132 height 15
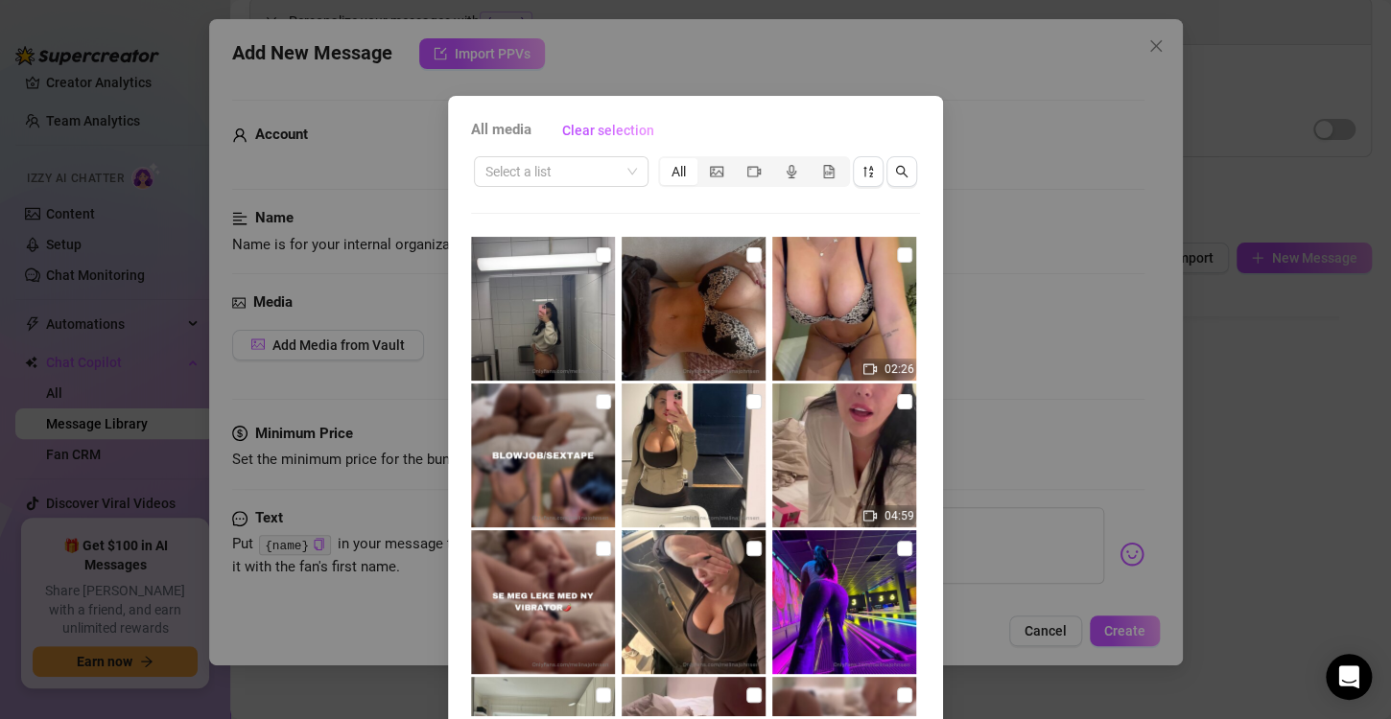
scroll to position [0, 0]
click at [713, 175] on icon "picture" at bounding box center [716, 171] width 13 height 11
click at [702, 161] on input "segmented control" at bounding box center [702, 161] width 0 height 0
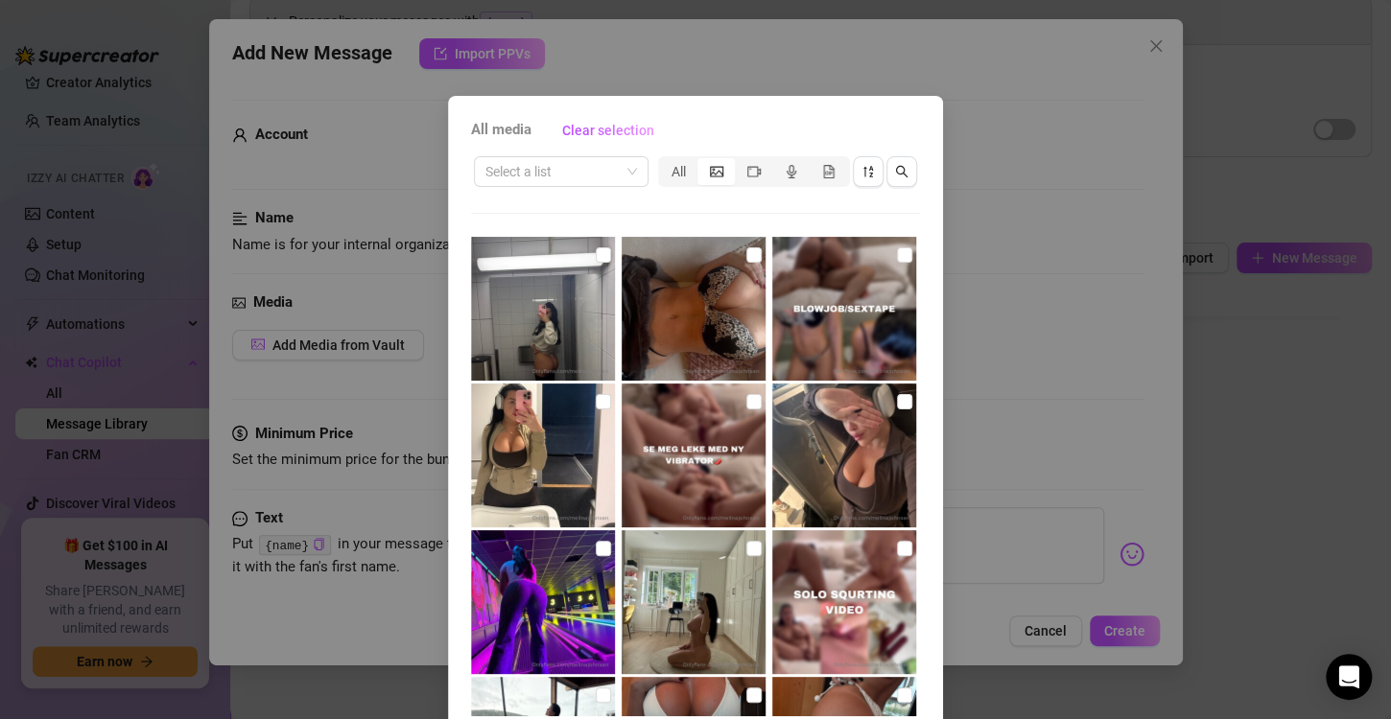
click at [983, 313] on div "All media Clear selection Select a list All Cancel OK" at bounding box center [695, 359] width 1391 height 719
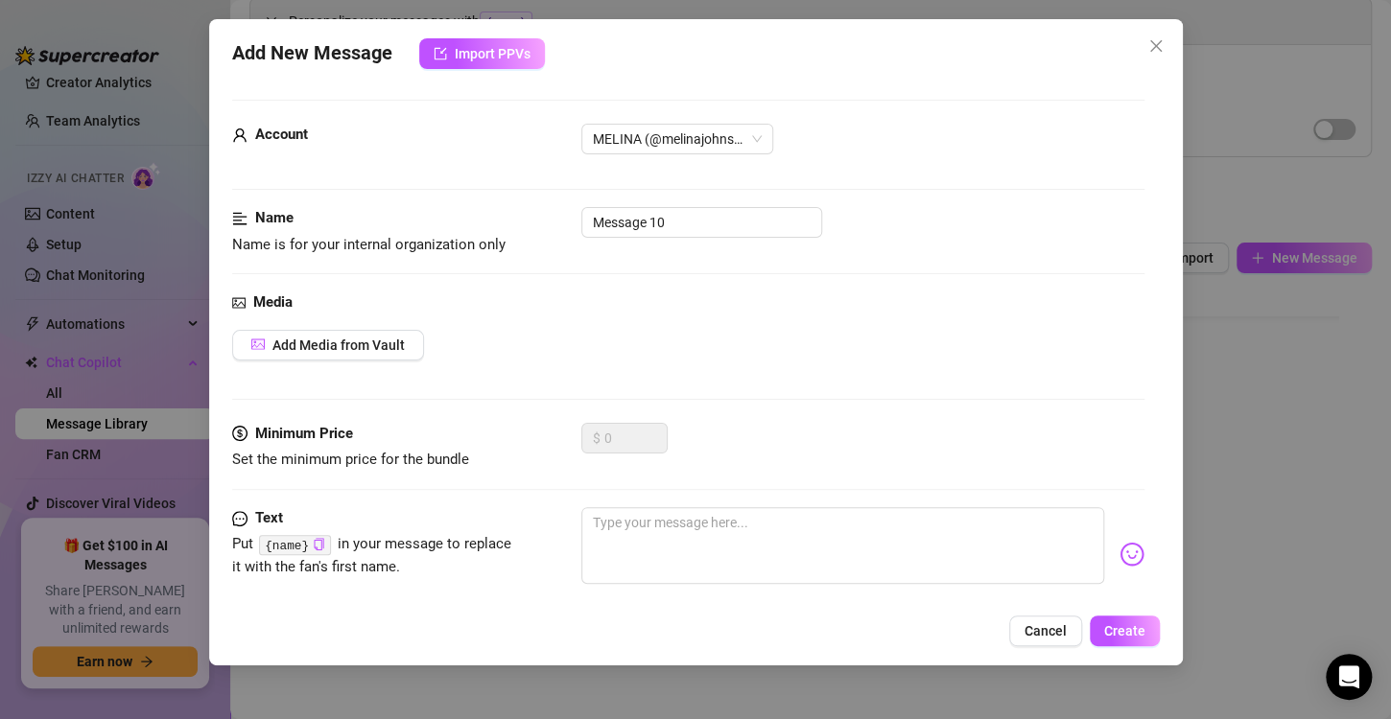
scroll to position [114, 0]
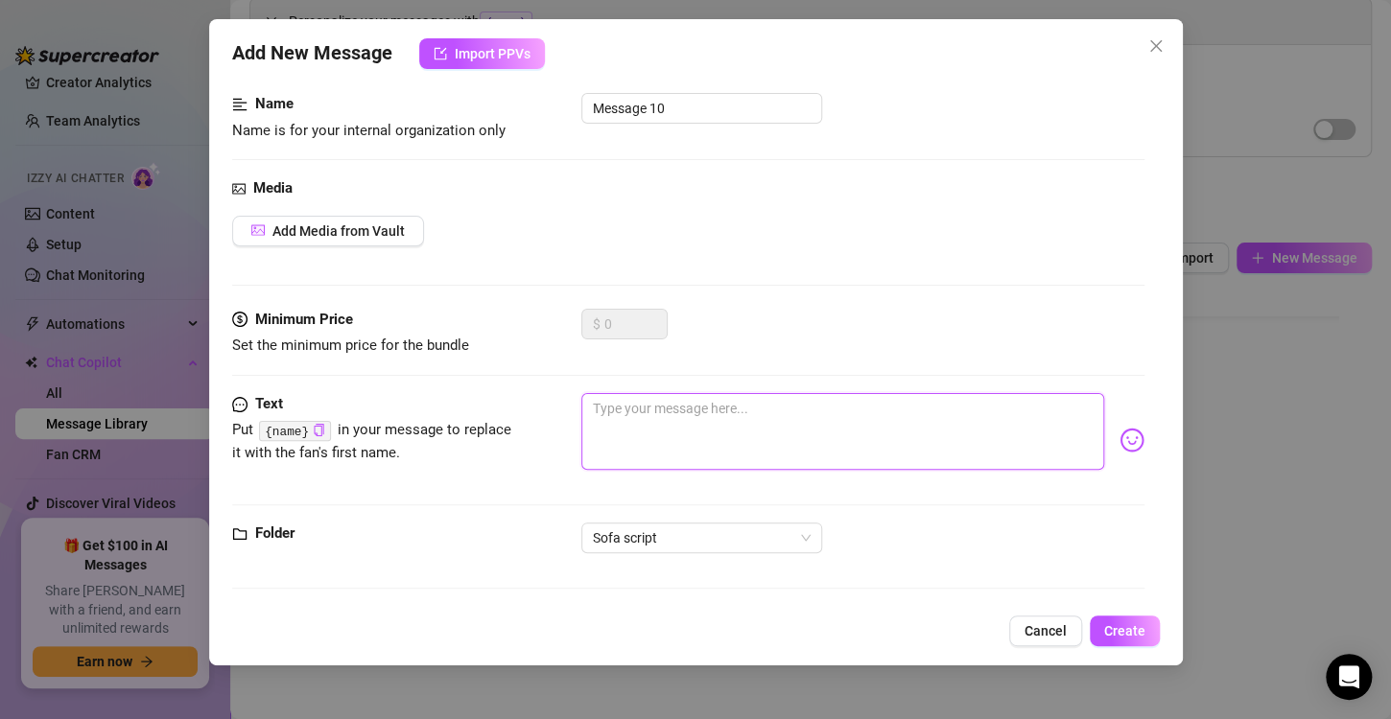
click at [647, 438] on textarea at bounding box center [842, 431] width 523 height 77
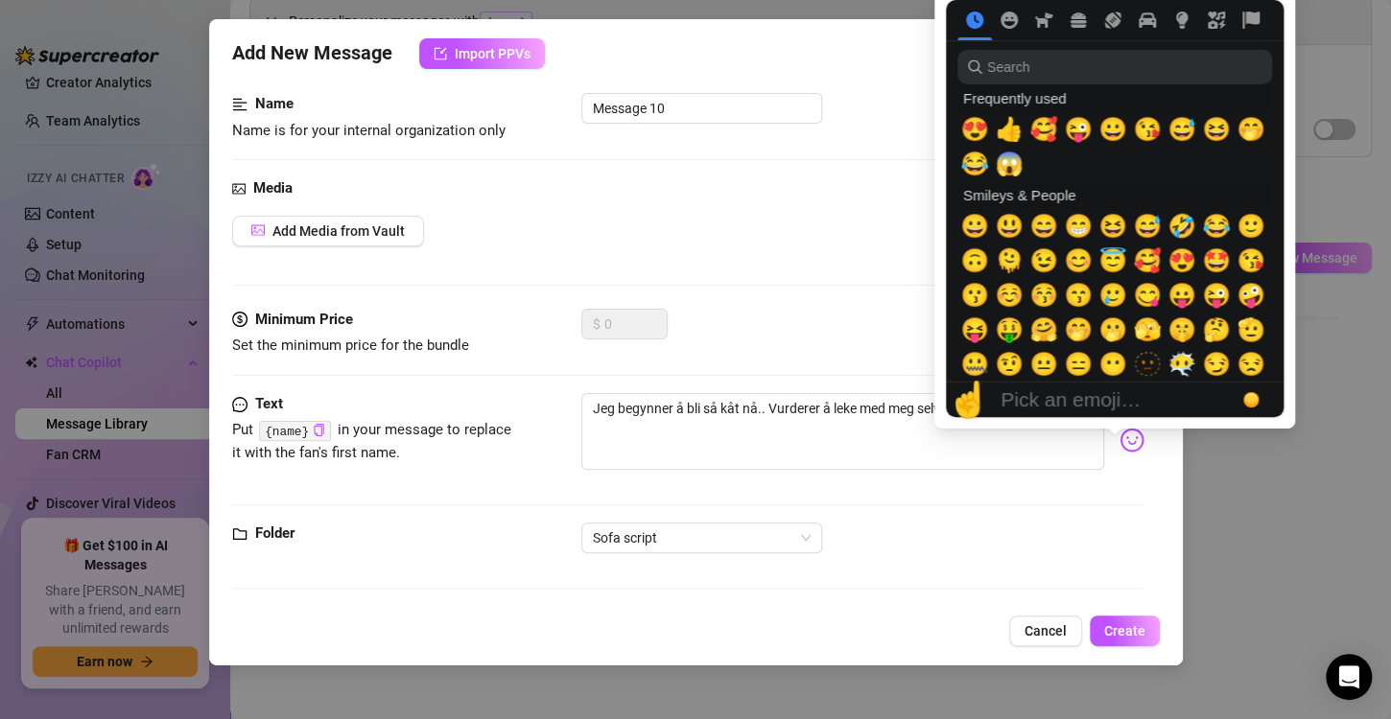
click at [1119, 437] on img at bounding box center [1131, 440] width 25 height 25
click at [1081, 335] on span "🤭" at bounding box center [1078, 329] width 29 height 27
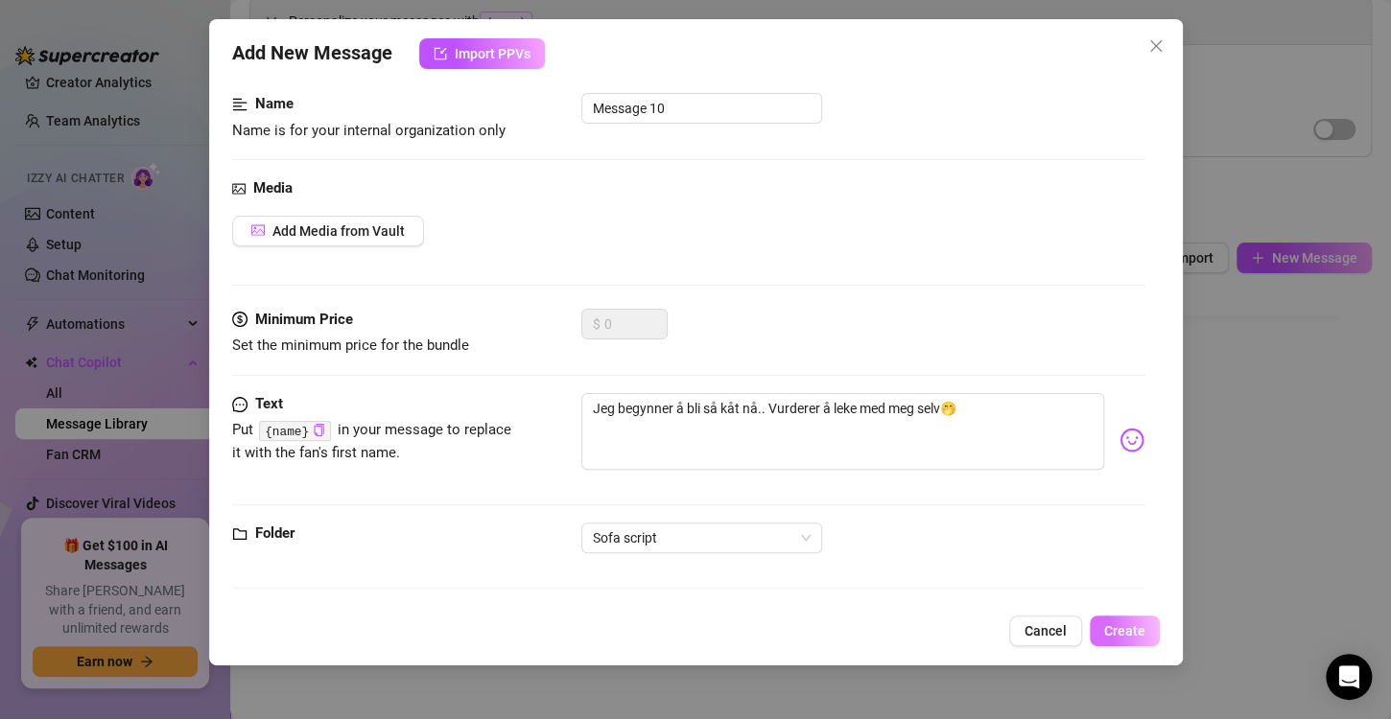
click at [1123, 634] on span "Create" at bounding box center [1124, 630] width 41 height 15
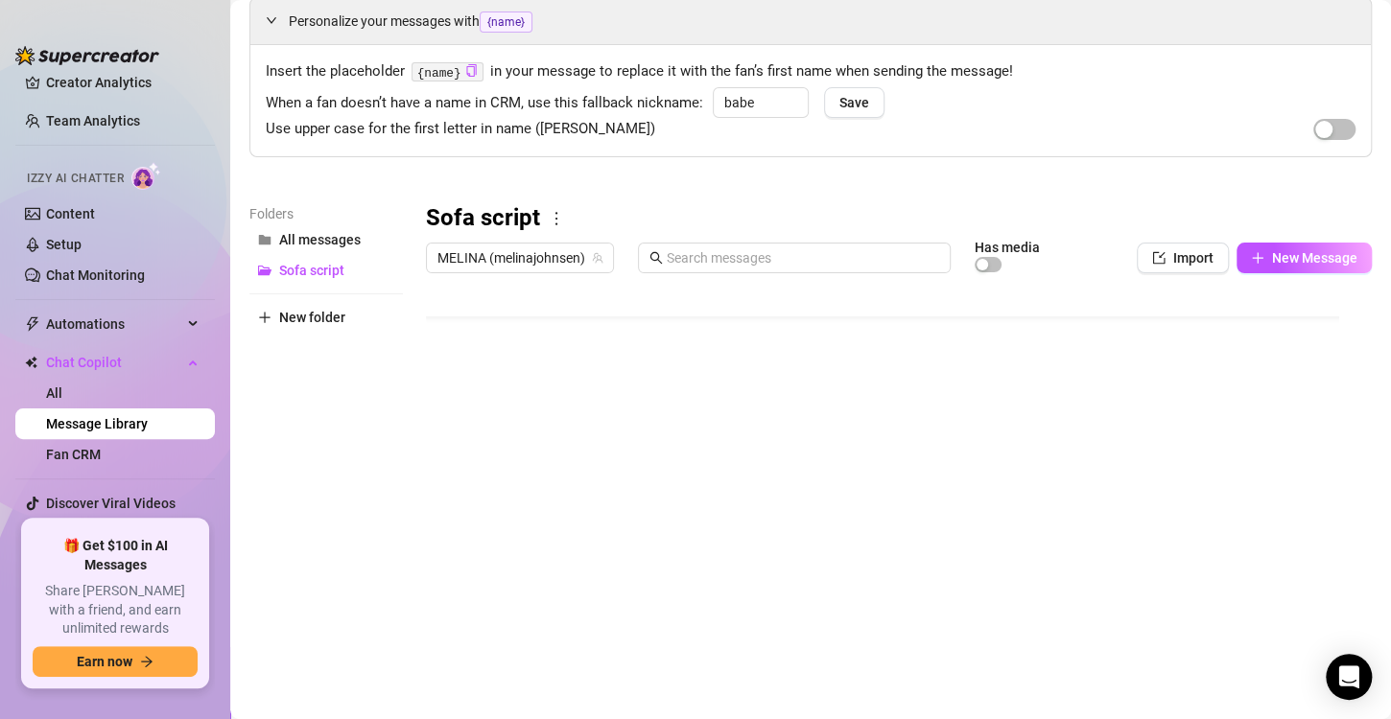
scroll to position [92, 0]
click at [1291, 246] on button "New Message" at bounding box center [1303, 258] width 135 height 31
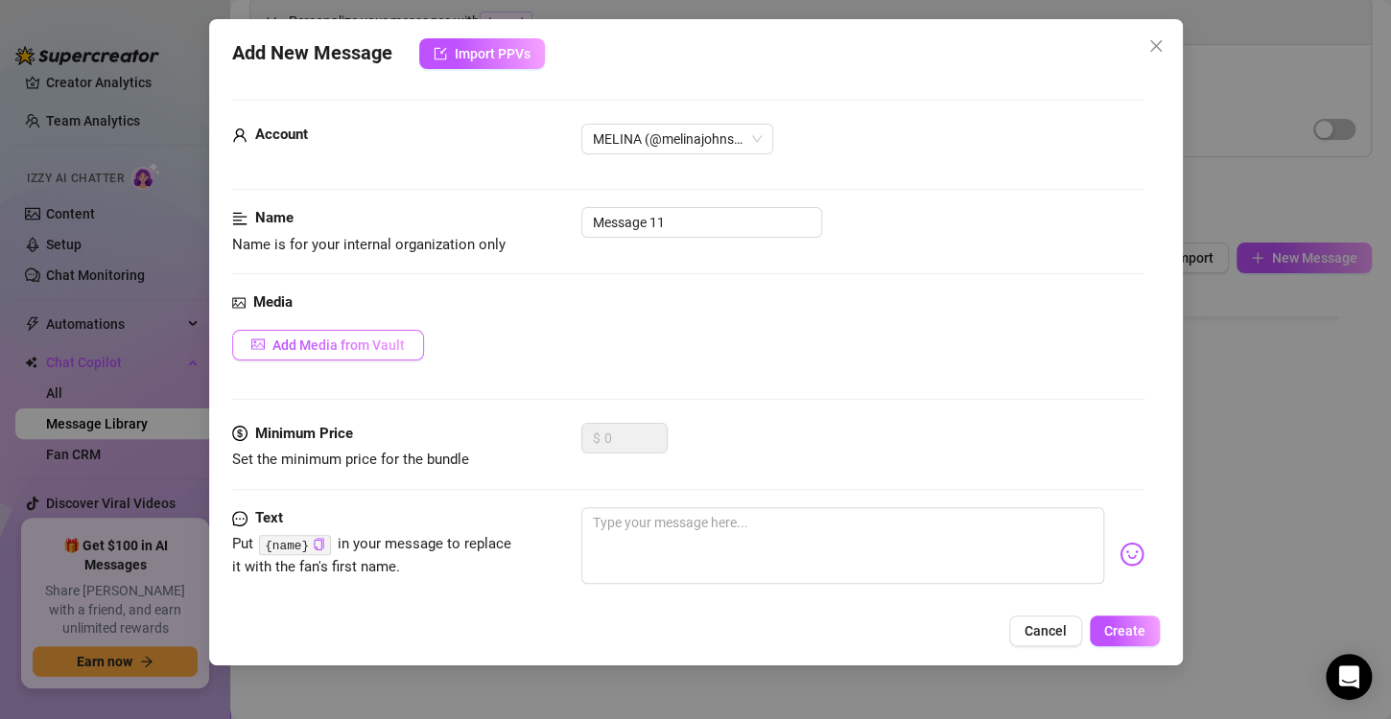
click at [372, 347] on span "Add Media from Vault" at bounding box center [338, 345] width 132 height 15
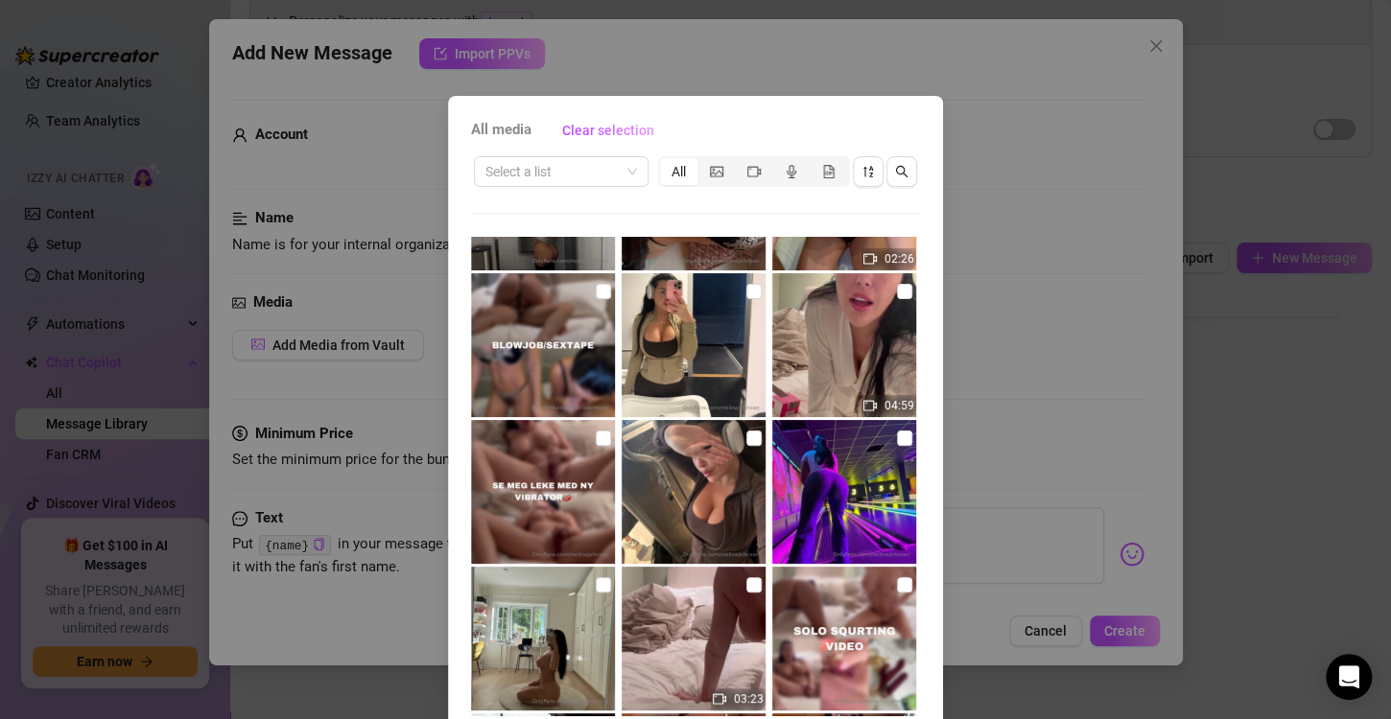
scroll to position [0, 0]
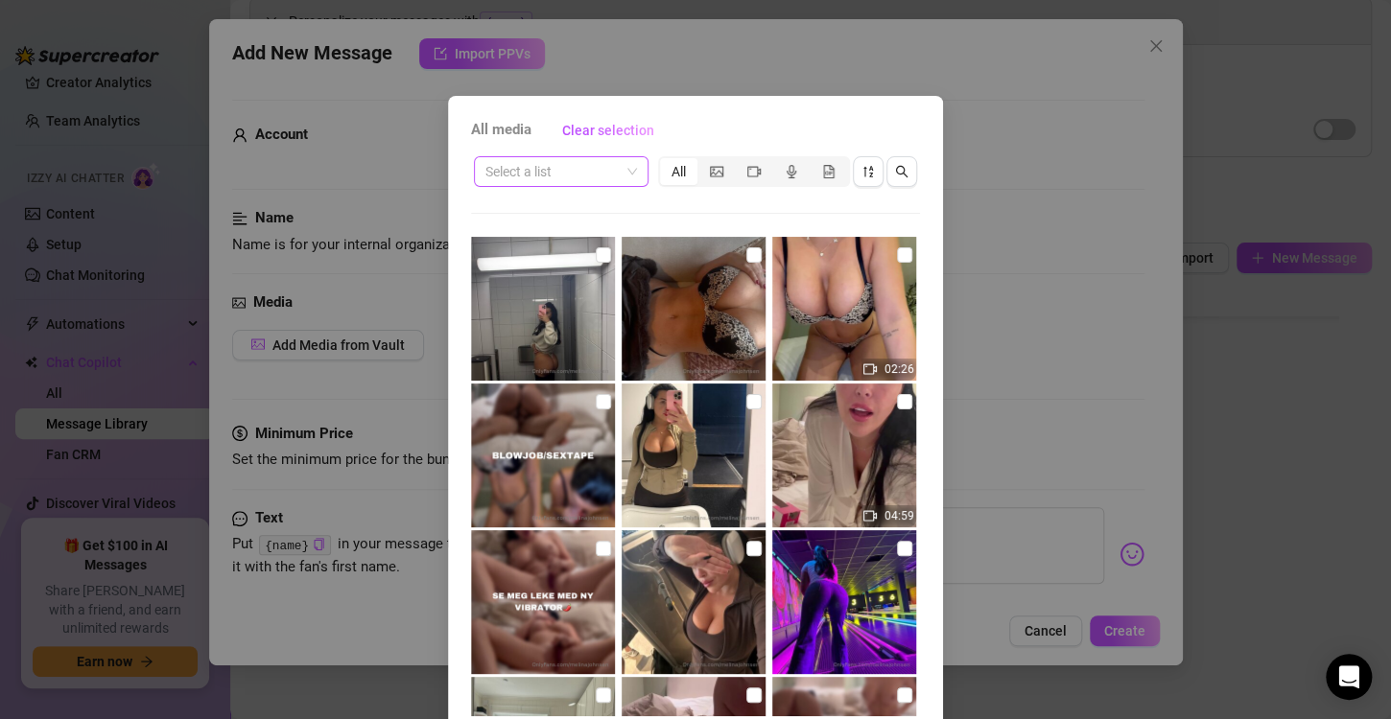
click at [611, 179] on input "search" at bounding box center [552, 171] width 134 height 29
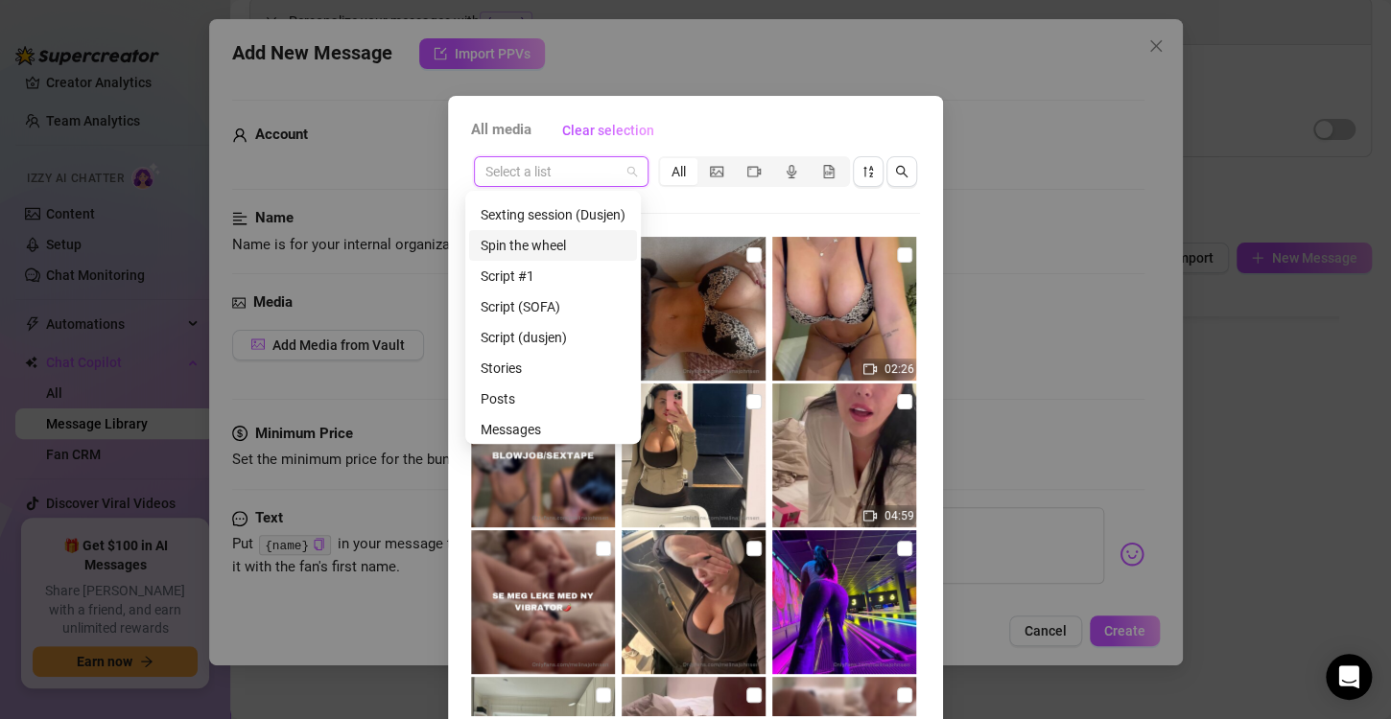
scroll to position [215, 0]
click at [543, 303] on div "Script (SOFA)" at bounding box center [552, 302] width 145 height 21
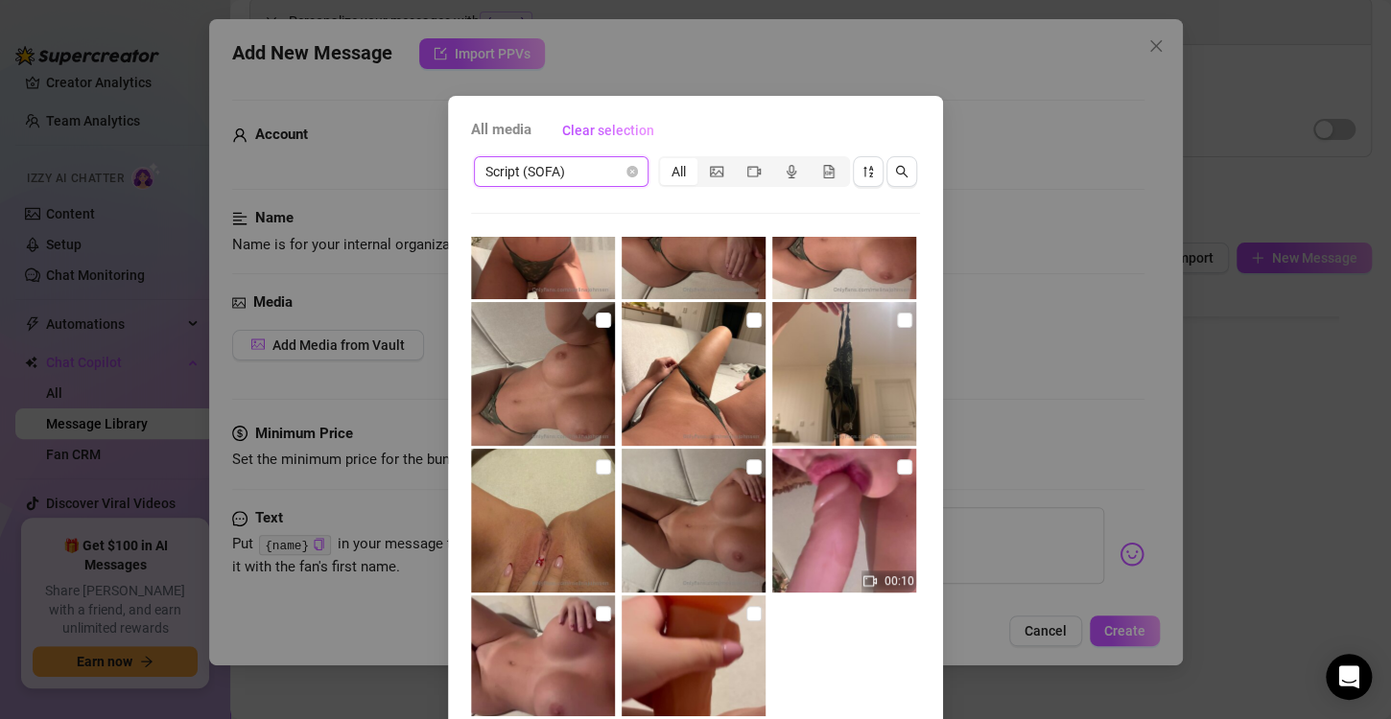
scroll to position [575, 0]
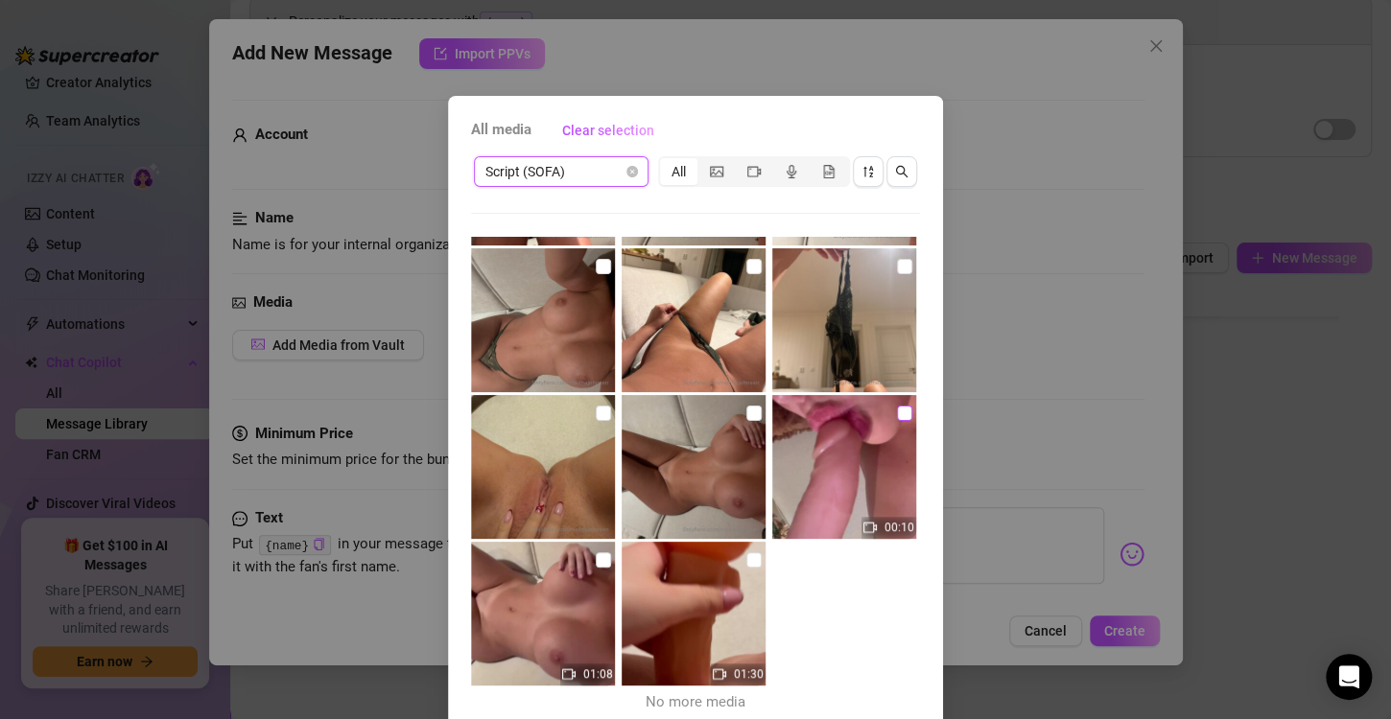
click at [897, 413] on input "checkbox" at bounding box center [904, 413] width 15 height 15
click at [596, 557] on input "checkbox" at bounding box center [603, 559] width 15 height 15
click at [979, 675] on div "All media Clear selection Script (SOFA) All 00:10 01:08 01:30 No more media Can…" at bounding box center [695, 359] width 1391 height 719
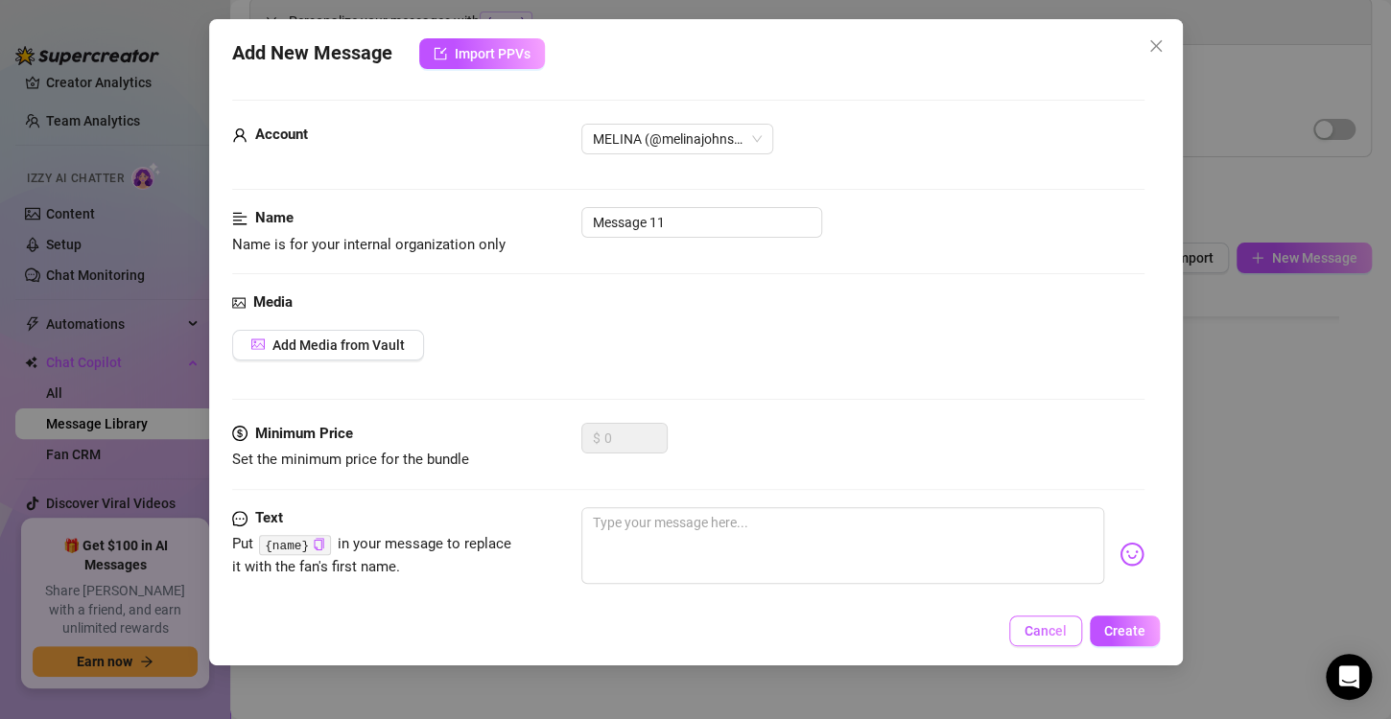
click at [1055, 640] on button "Cancel" at bounding box center [1045, 631] width 73 height 31
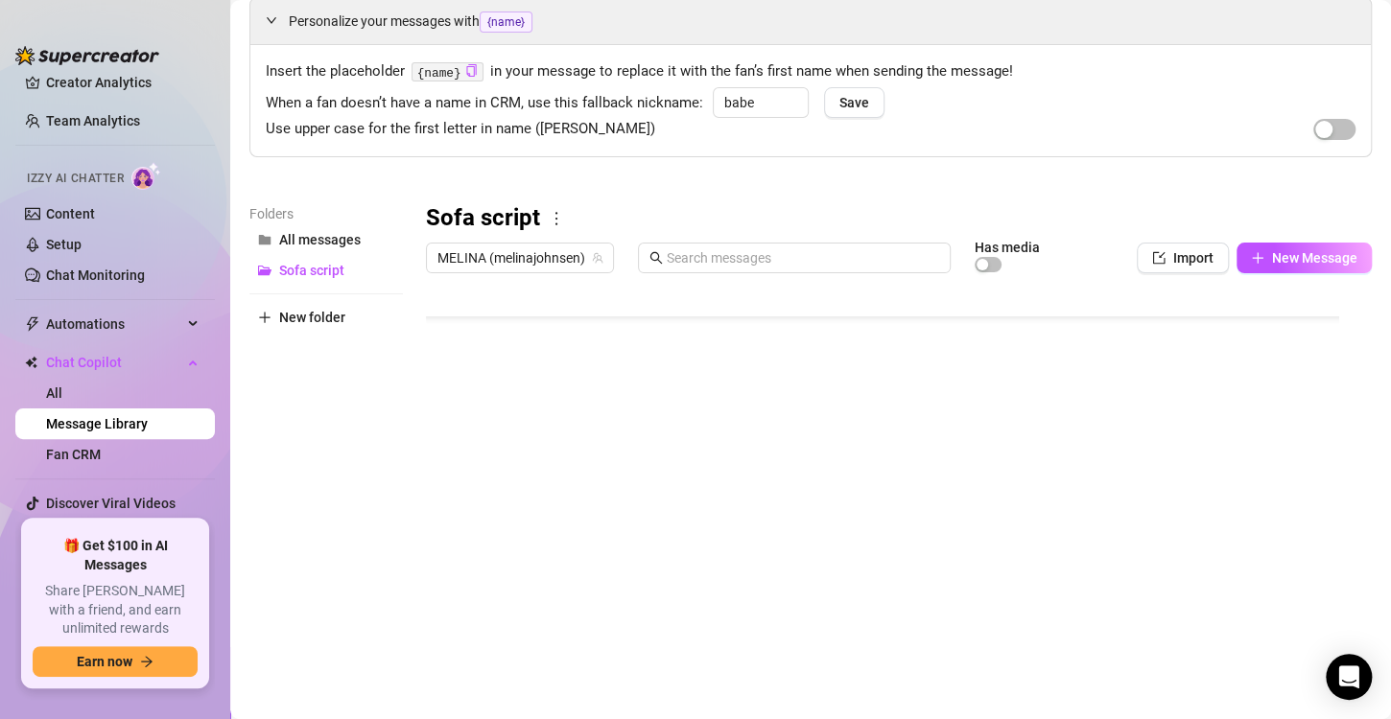
click at [873, 583] on div at bounding box center [890, 496] width 929 height 428
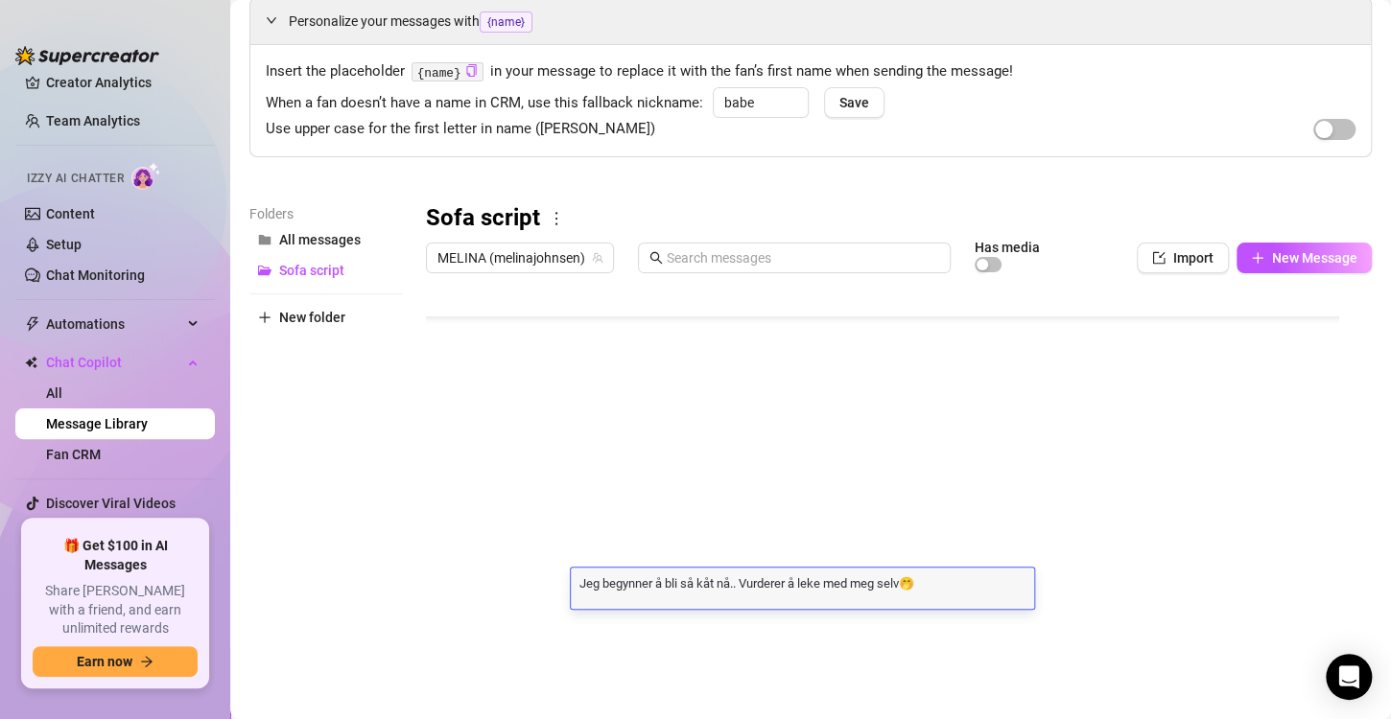
click at [873, 583] on textarea "Jeg begynner å bli så kåt nå.. Vurderer å leke med meg selv🤭" at bounding box center [802, 582] width 463 height 17
click at [889, 583] on textarea "Jeg begynner å bli så kåt nå.. Vurderer å leke med meg selv🤭" at bounding box center [802, 582] width 463 height 17
click at [901, 583] on textarea "Jeg begynner å bli så kåt nå.. Vurderer å leke med meg selv🤭" at bounding box center [802, 582] width 463 height 17
click at [904, 583] on textarea "Jeg begynner å bli så kåt nå.. Vurderer å leke med meg sev🤭" at bounding box center [802, 582] width 463 height 17
click at [993, 575] on textarea "Jeg begynner å bli så kåt nå.. Vurderer å leke med meg selv🤭" at bounding box center [802, 582] width 463 height 17
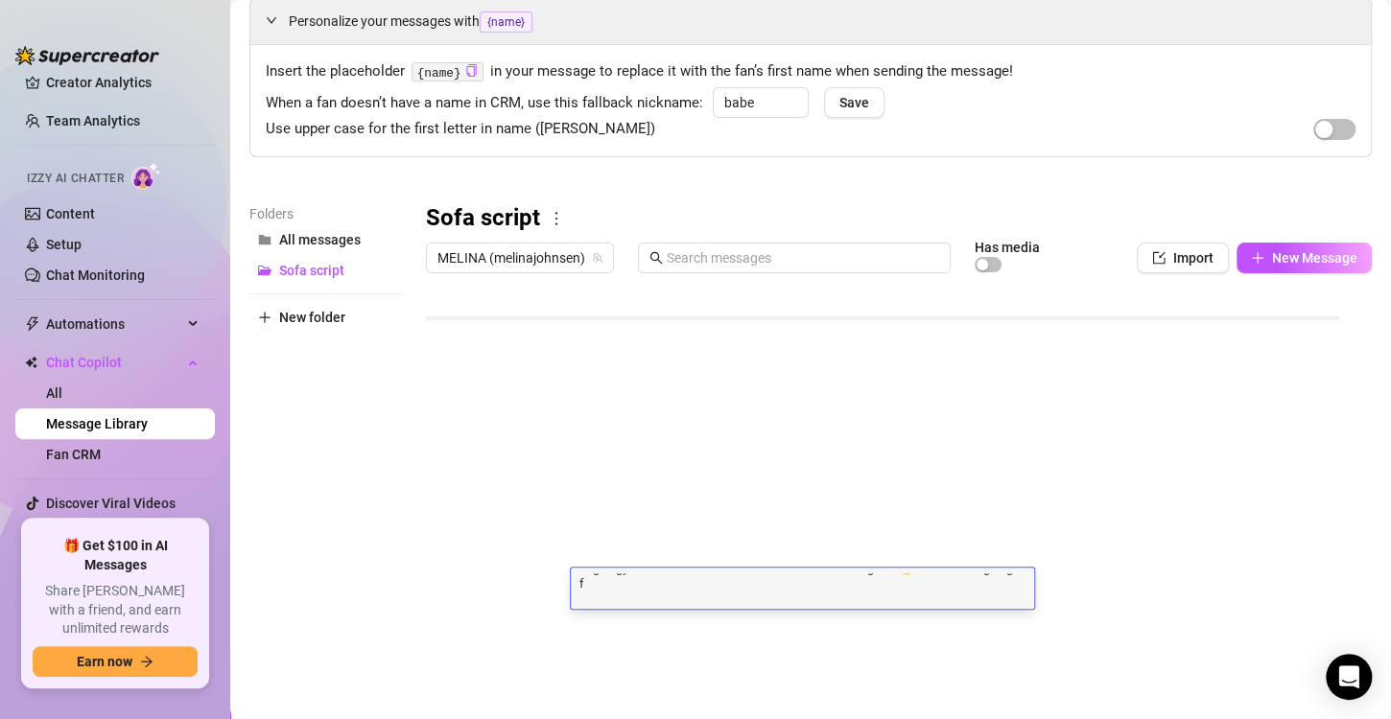
scroll to position [4, 0]
click at [704, 629] on div at bounding box center [890, 496] width 929 height 428
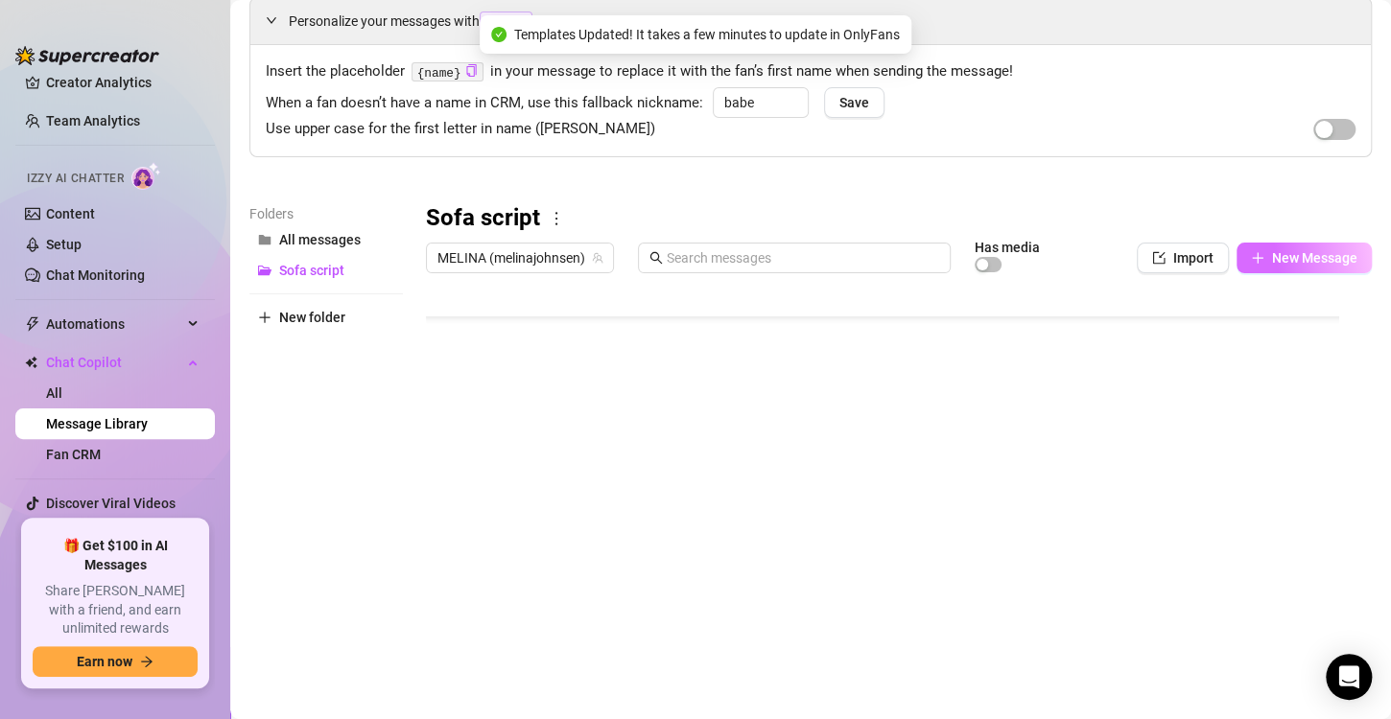
click at [1272, 250] on span "New Message" at bounding box center [1314, 257] width 85 height 15
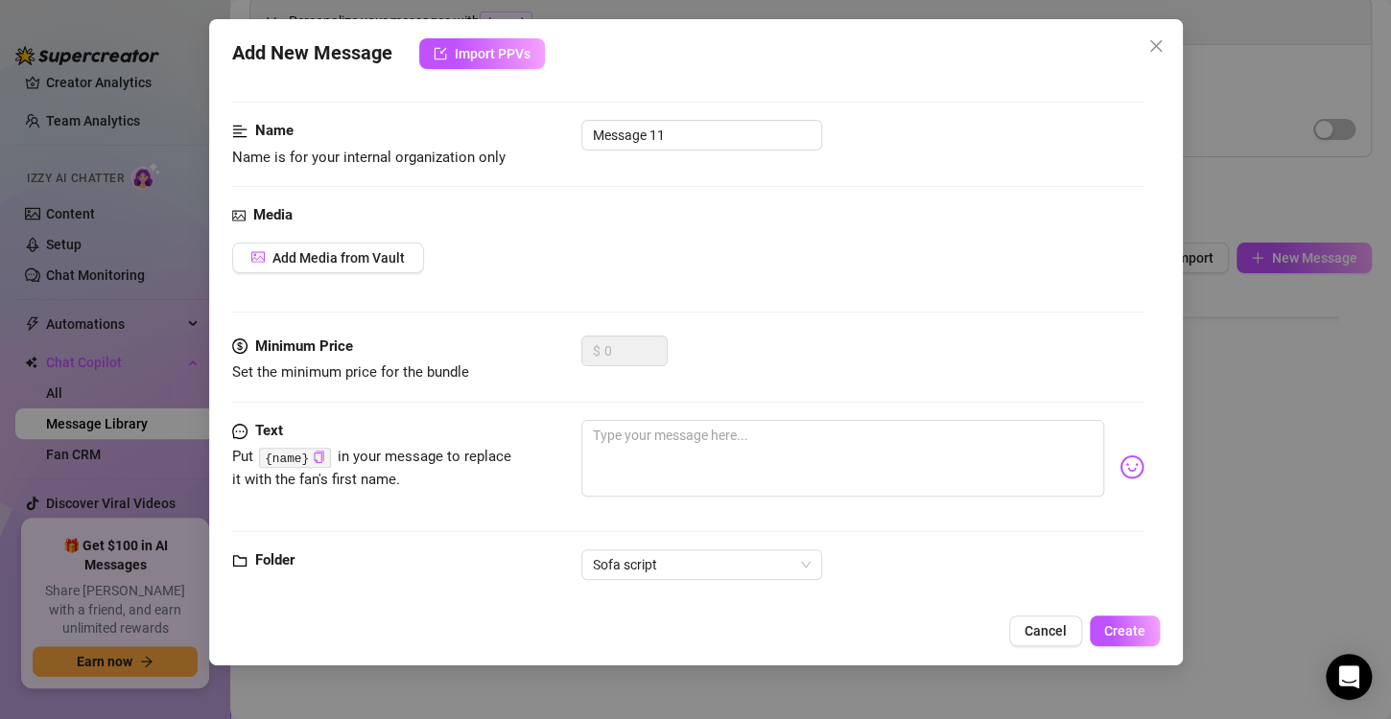
scroll to position [114, 0]
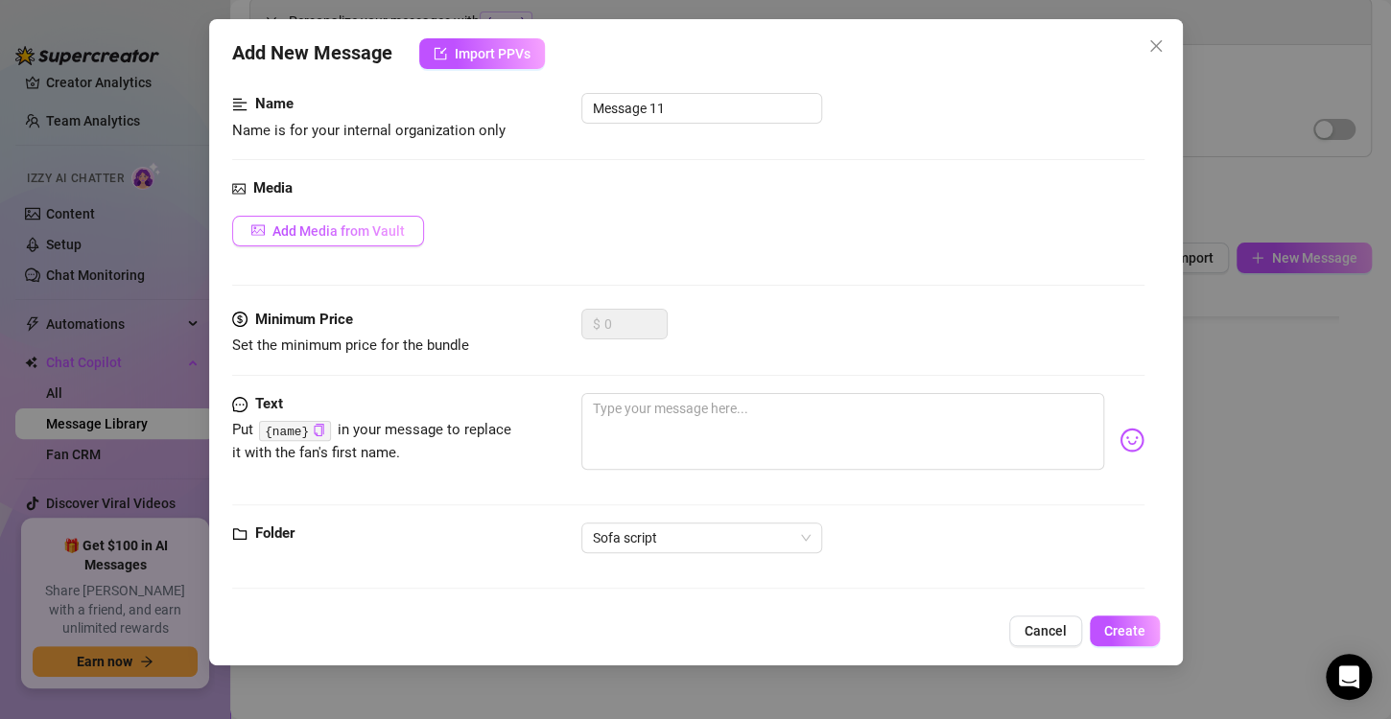
click at [340, 228] on span "Add Media from Vault" at bounding box center [338, 230] width 132 height 15
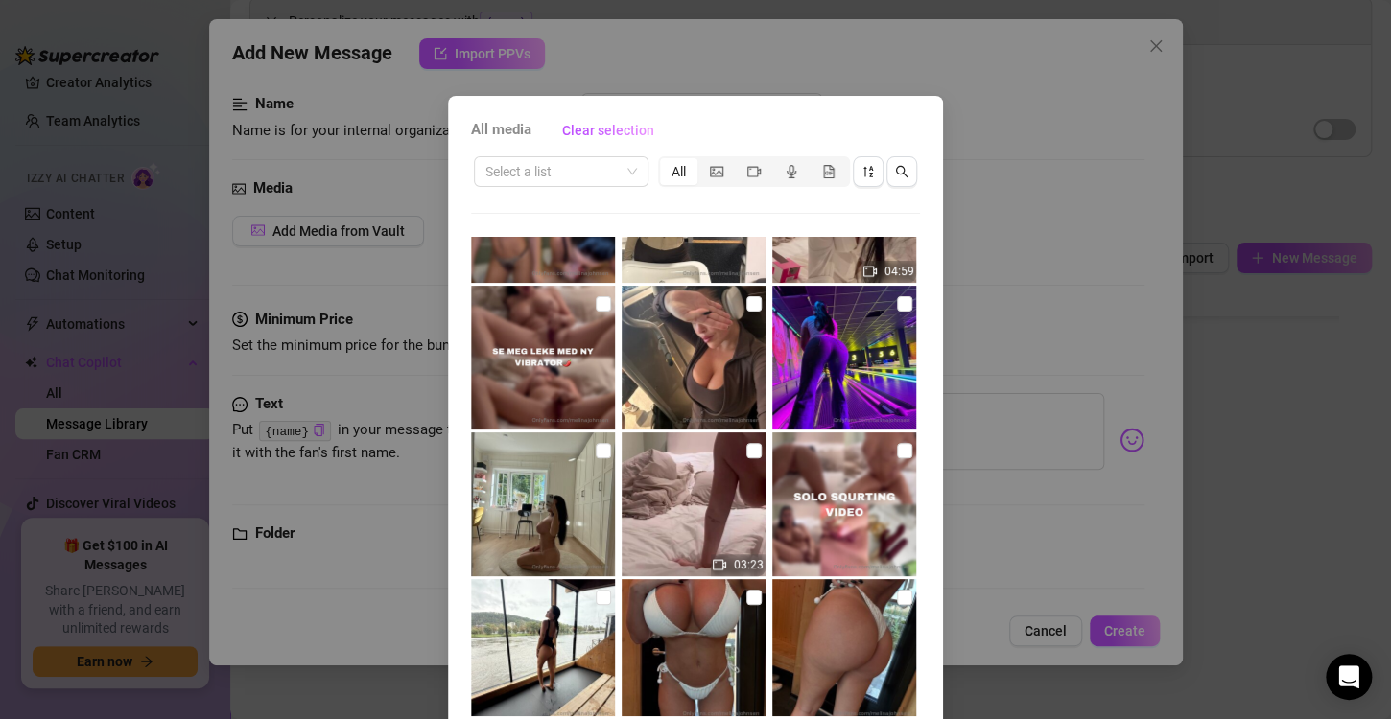
scroll to position [0, 0]
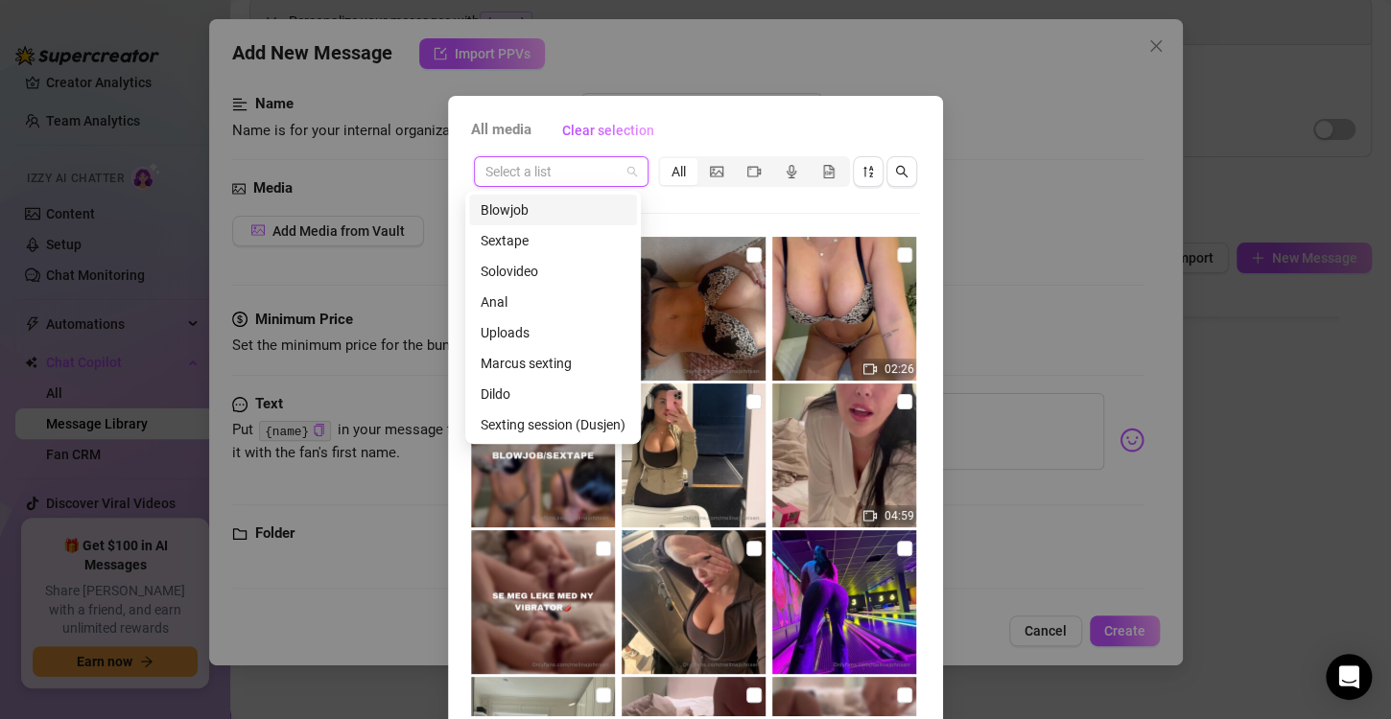
click at [562, 173] on input "search" at bounding box center [552, 171] width 134 height 29
click at [553, 423] on div "Sexting session (Dusjen)" at bounding box center [552, 424] width 145 height 21
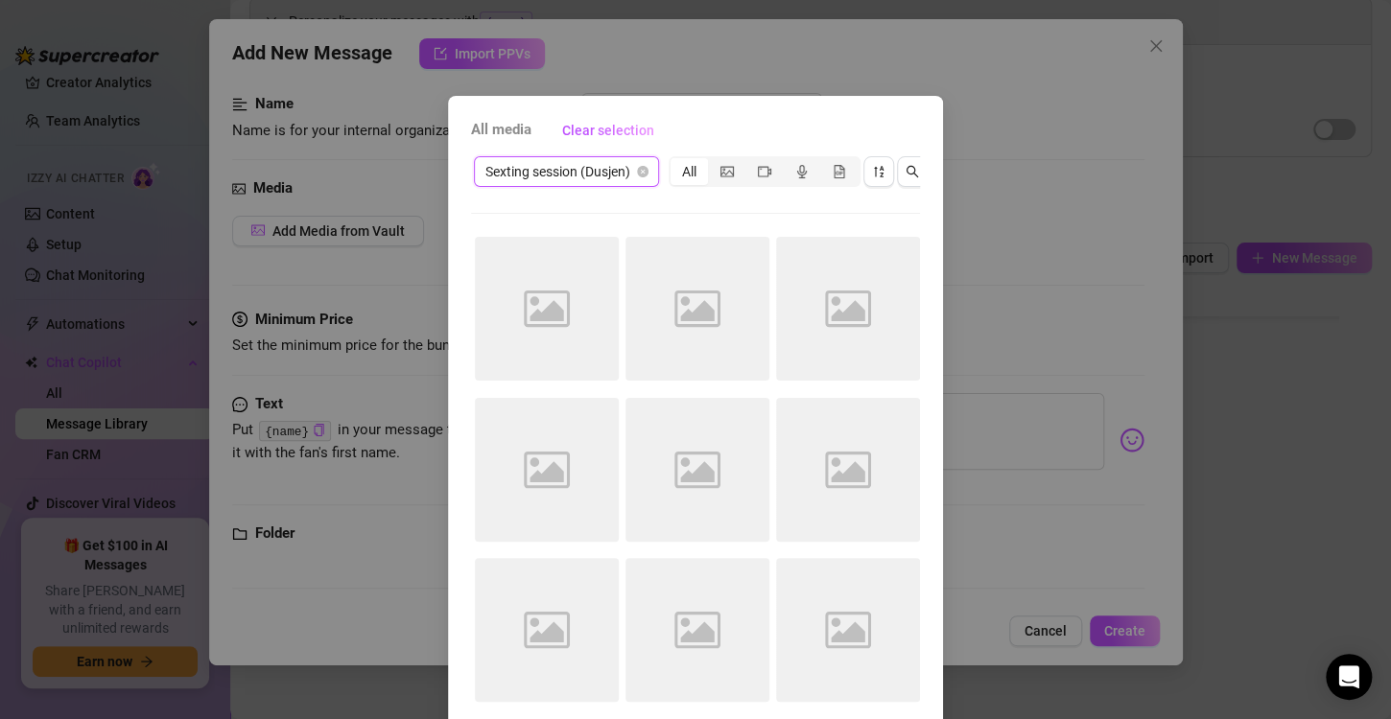
click at [559, 176] on span "Sexting session (Dusjen)" at bounding box center [566, 171] width 162 height 29
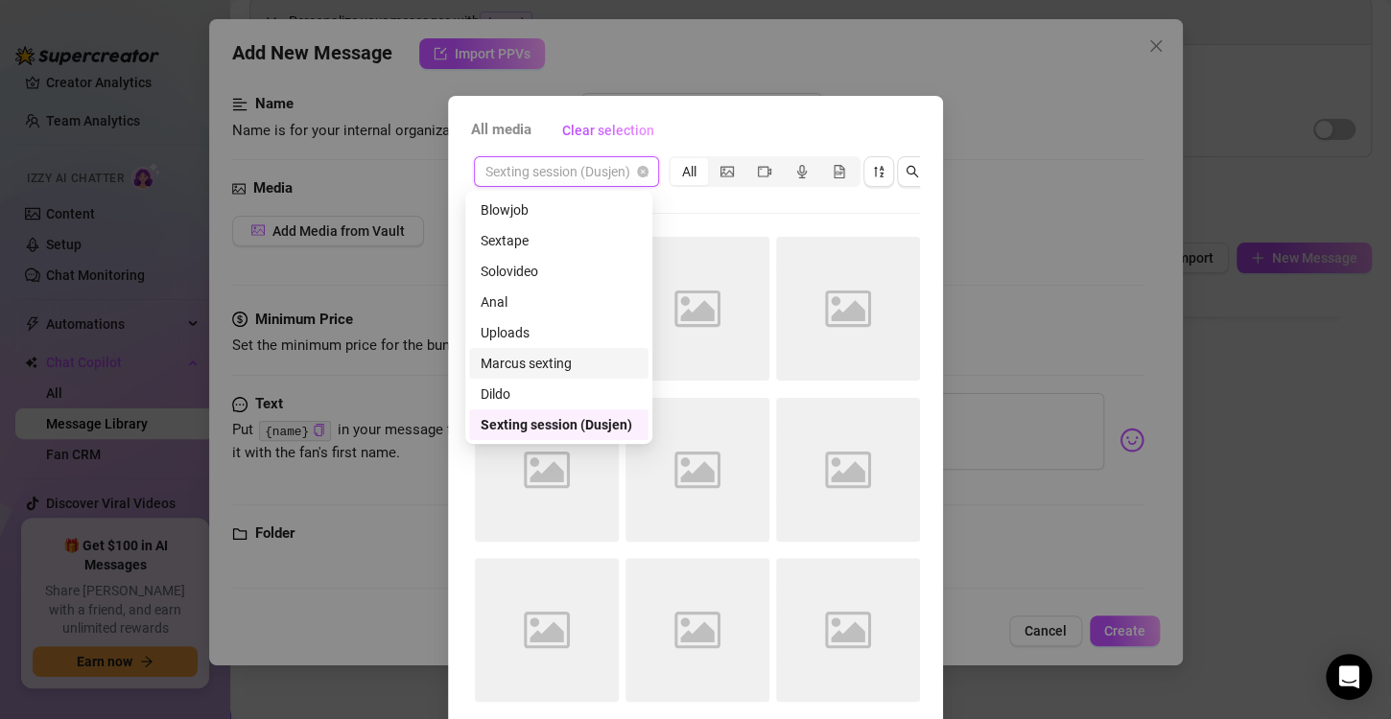
scroll to position [215, 0]
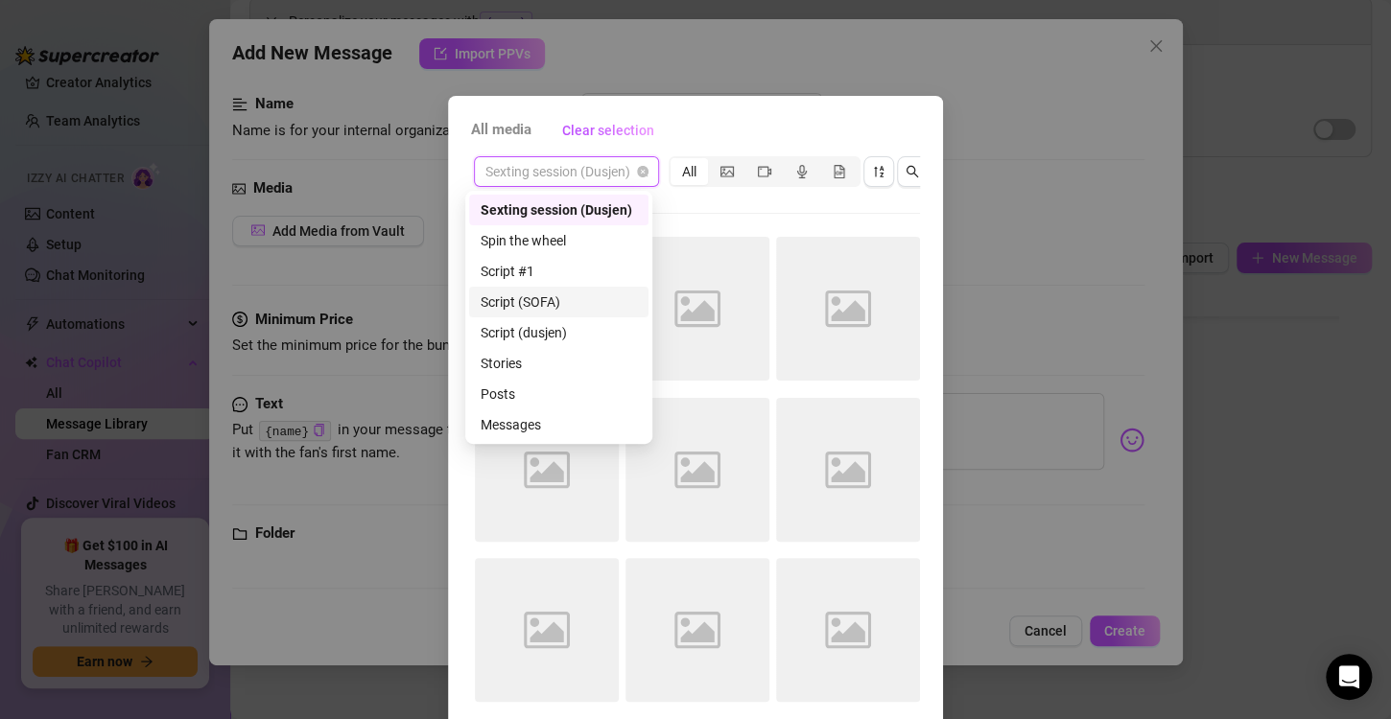
click at [524, 294] on div "Script (SOFA)" at bounding box center [558, 302] width 156 height 21
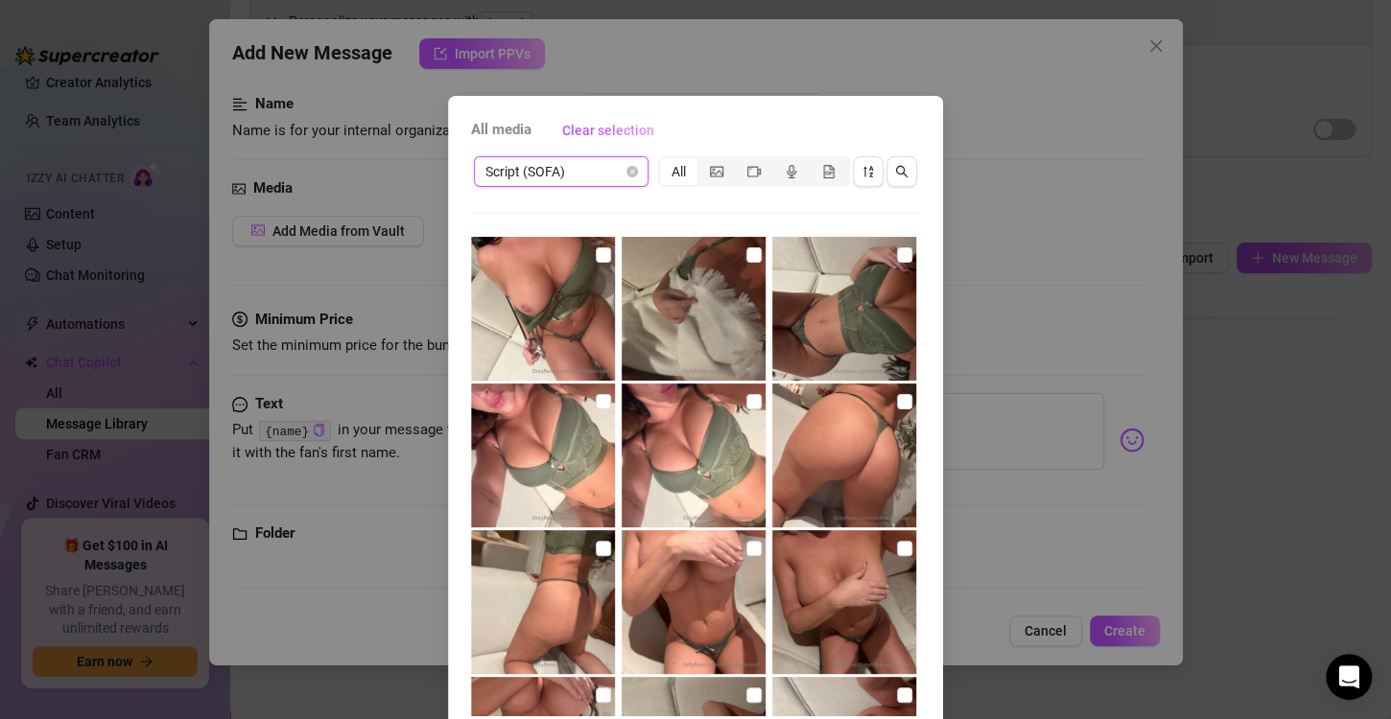
scroll to position [575, 0]
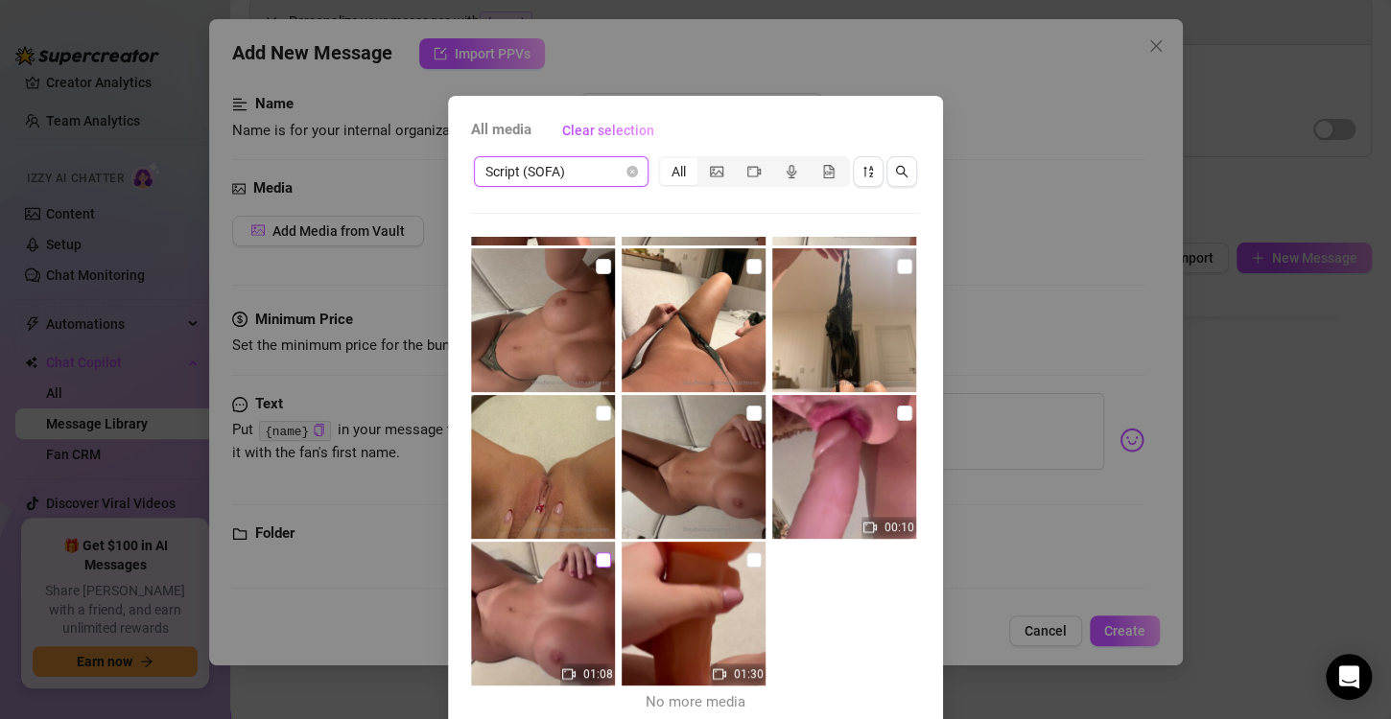
click at [596, 554] on input "checkbox" at bounding box center [603, 559] width 15 height 15
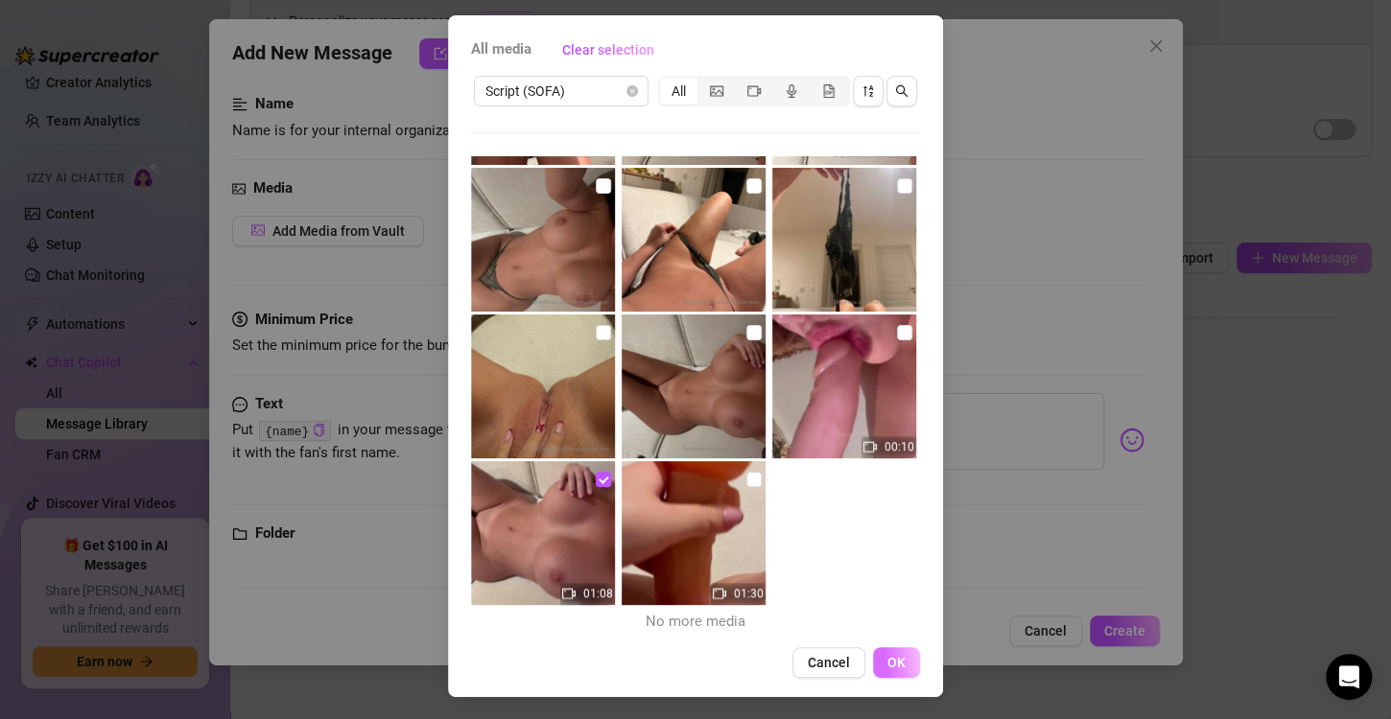
click at [887, 667] on span "OK" at bounding box center [896, 662] width 18 height 15
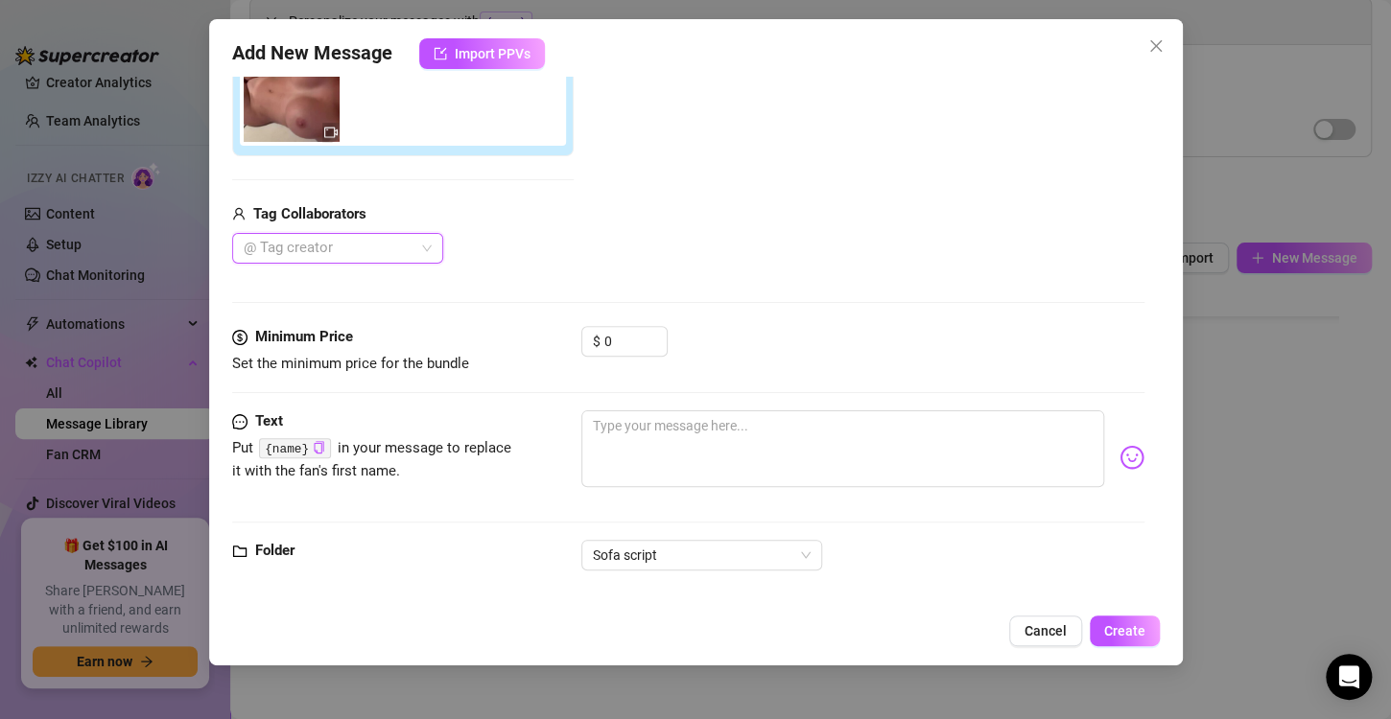
scroll to position [371, 0]
click at [617, 344] on input "0" at bounding box center [635, 340] width 62 height 29
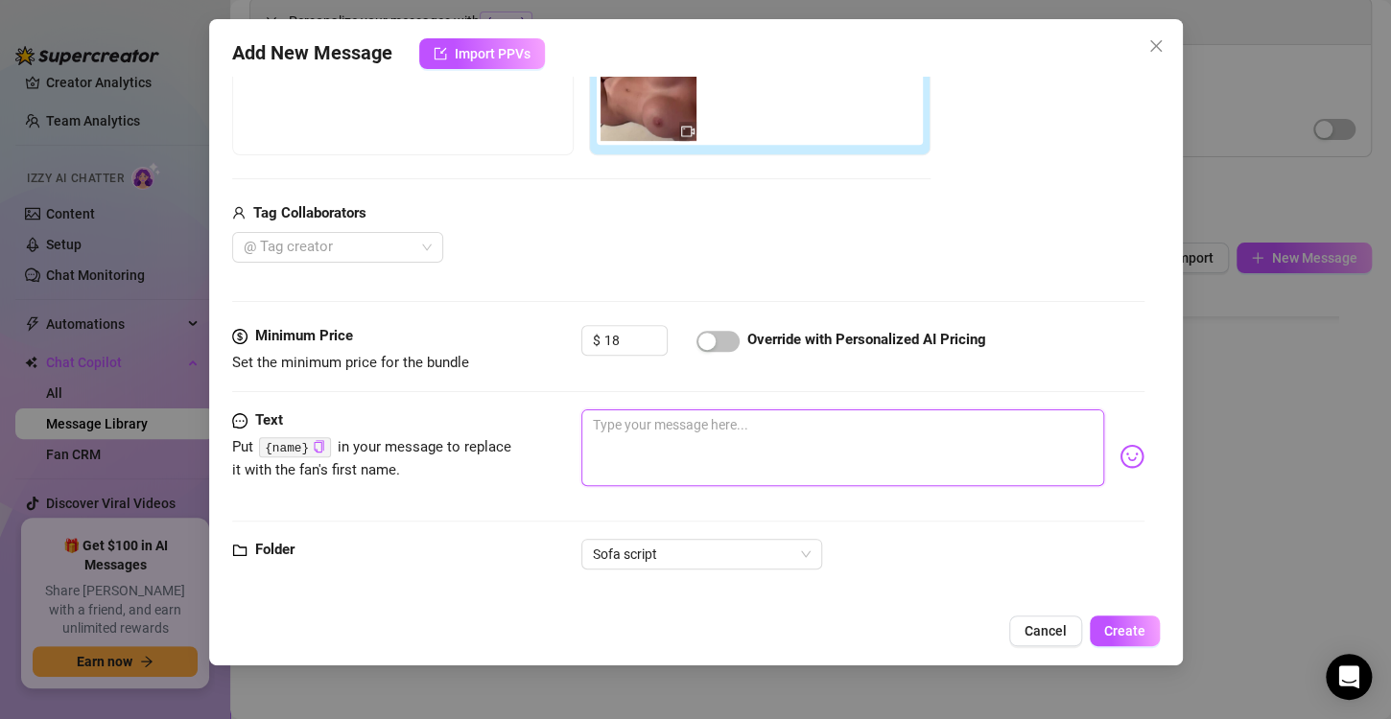
click at [634, 431] on textarea at bounding box center [842, 448] width 523 height 77
drag, startPoint x: 716, startPoint y: 425, endPoint x: 486, endPoint y: 426, distance: 230.2
click at [486, 426] on div "Text Put {name} in your message to replace it with the fan's first name. Det va…" at bounding box center [688, 457] width 912 height 94
click at [716, 339] on span "button" at bounding box center [717, 341] width 43 height 21
click at [1135, 626] on span "Create" at bounding box center [1124, 630] width 41 height 15
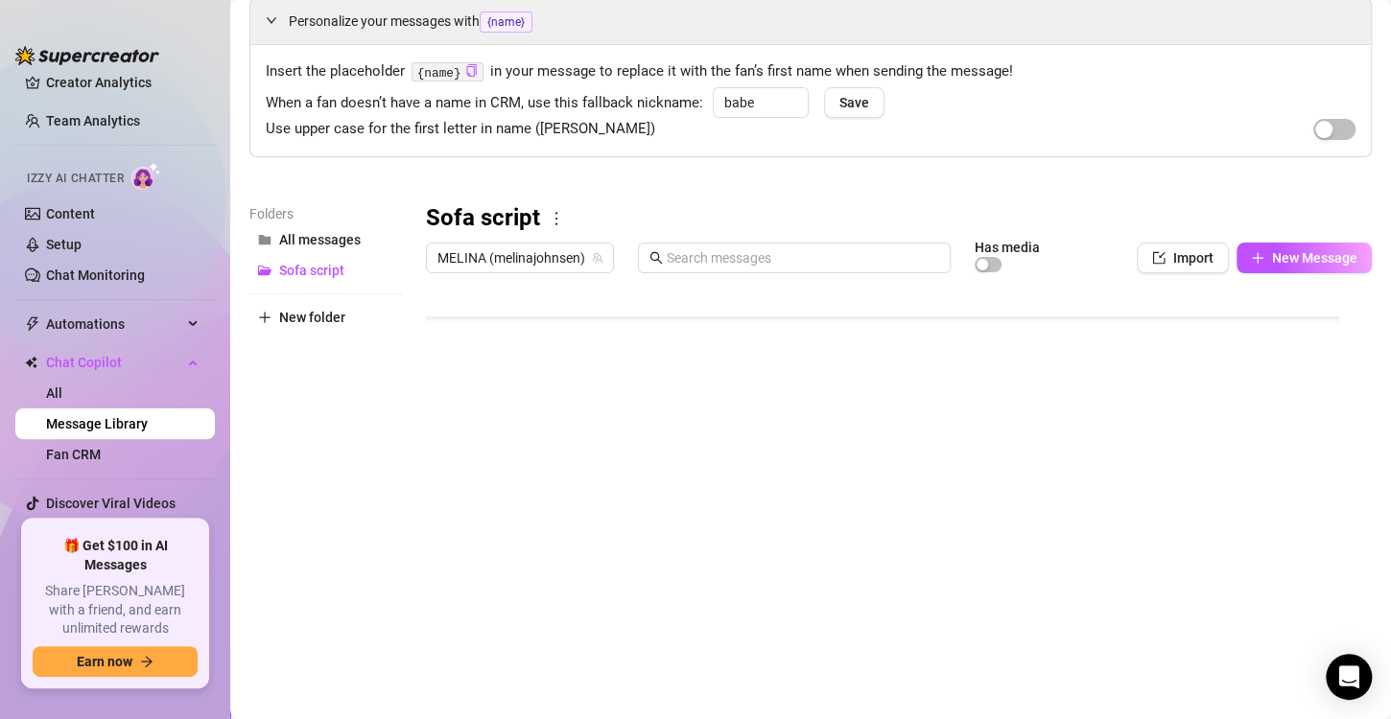
scroll to position [130, 0]
click at [1295, 255] on span "New Message" at bounding box center [1314, 257] width 85 height 15
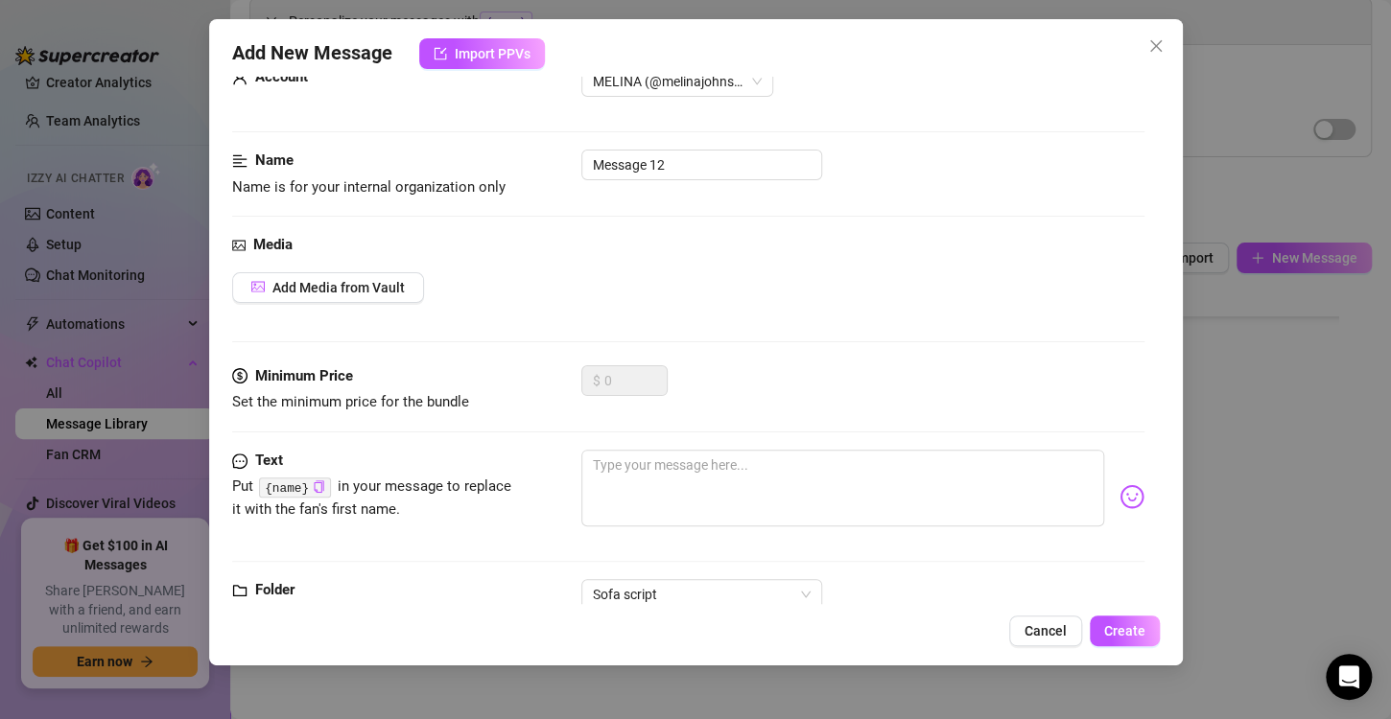
scroll to position [102, 0]
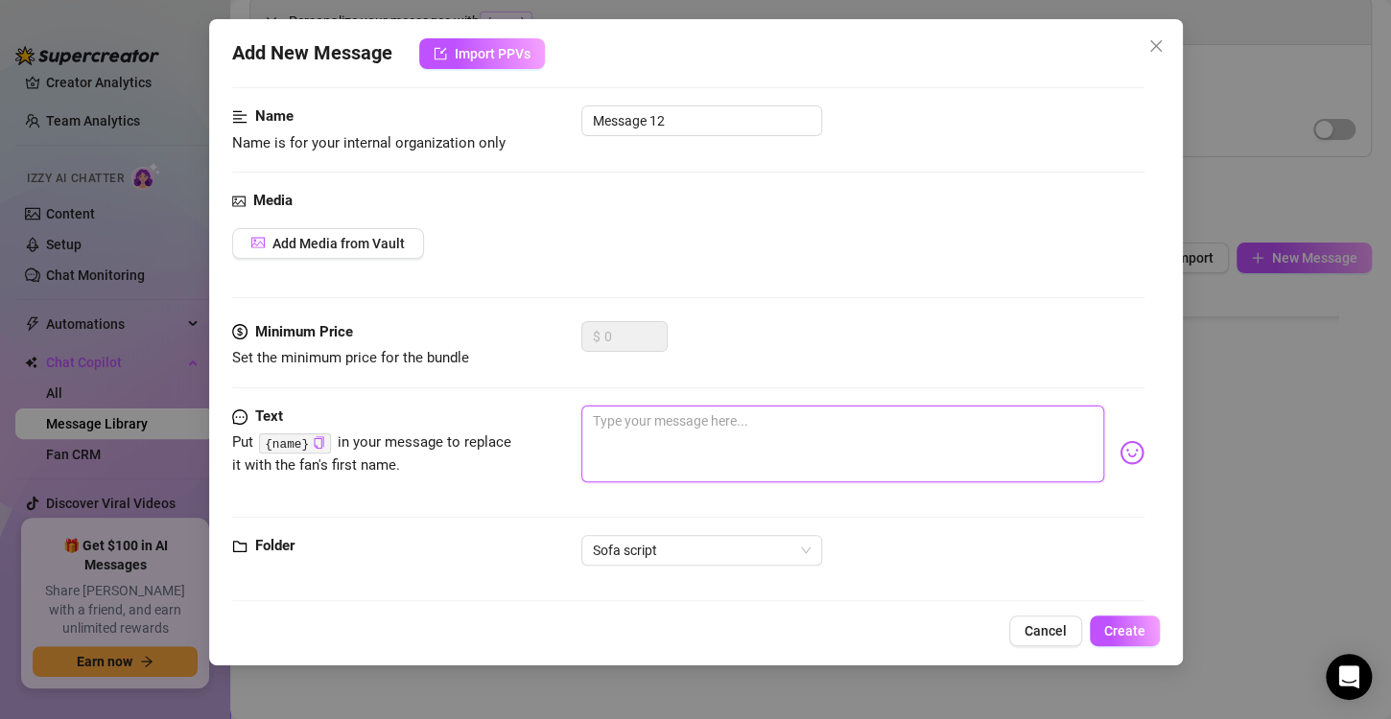
click at [635, 429] on textarea at bounding box center [842, 444] width 523 height 77
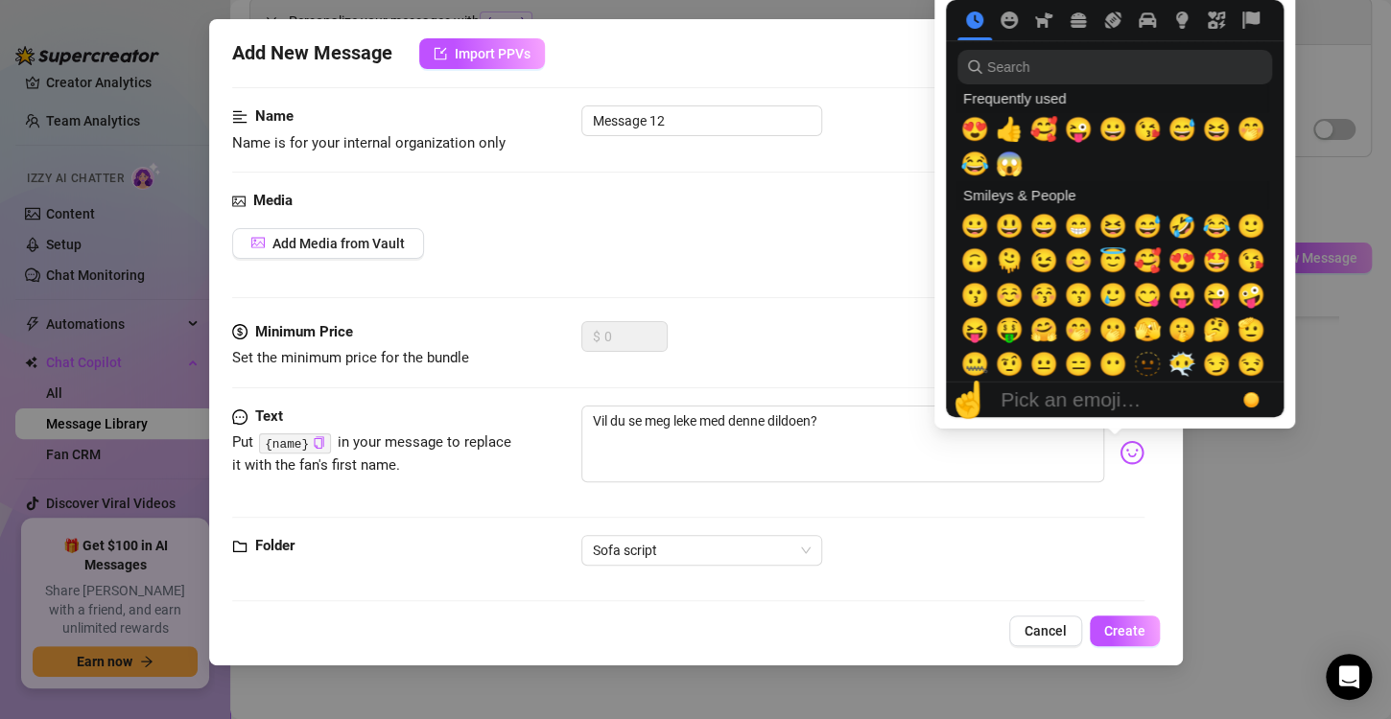
click at [1119, 455] on img at bounding box center [1131, 452] width 25 height 25
click at [1150, 261] on span "🥰" at bounding box center [1147, 260] width 29 height 27
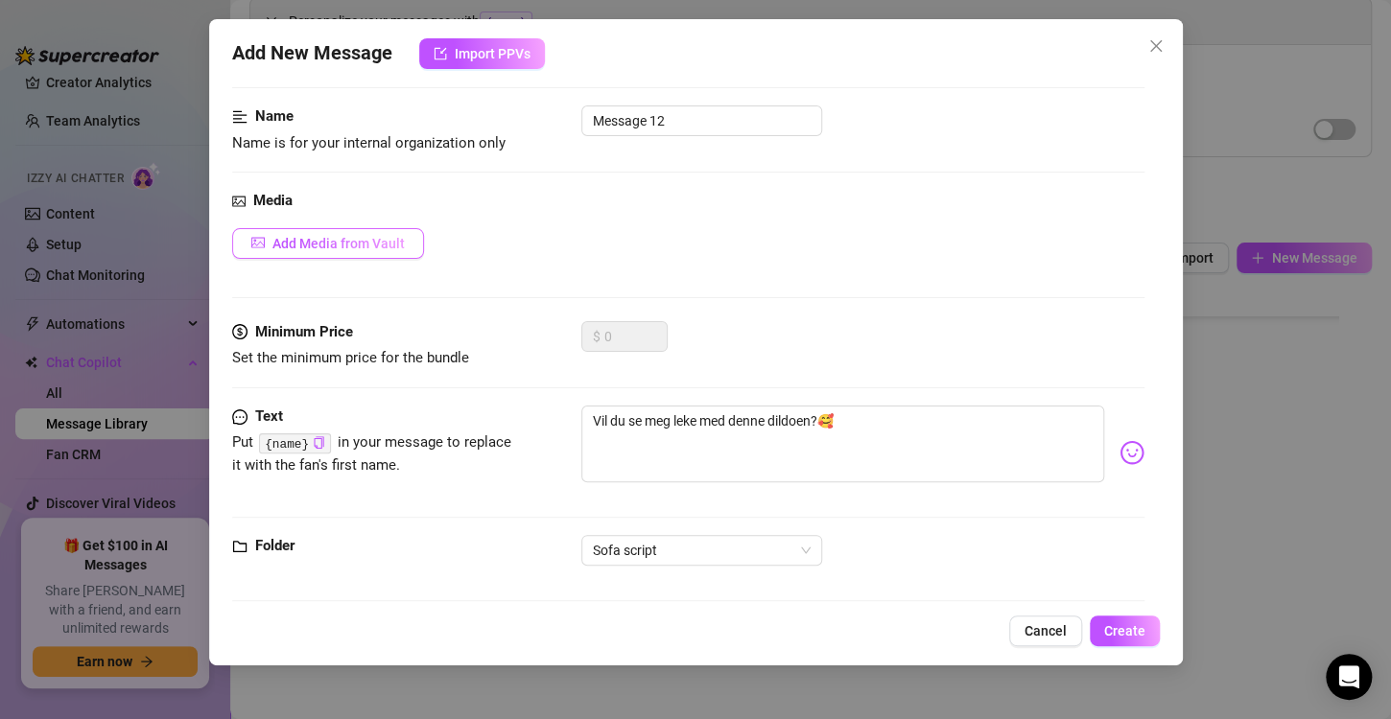
click at [355, 249] on span "Add Media from Vault" at bounding box center [338, 243] width 132 height 15
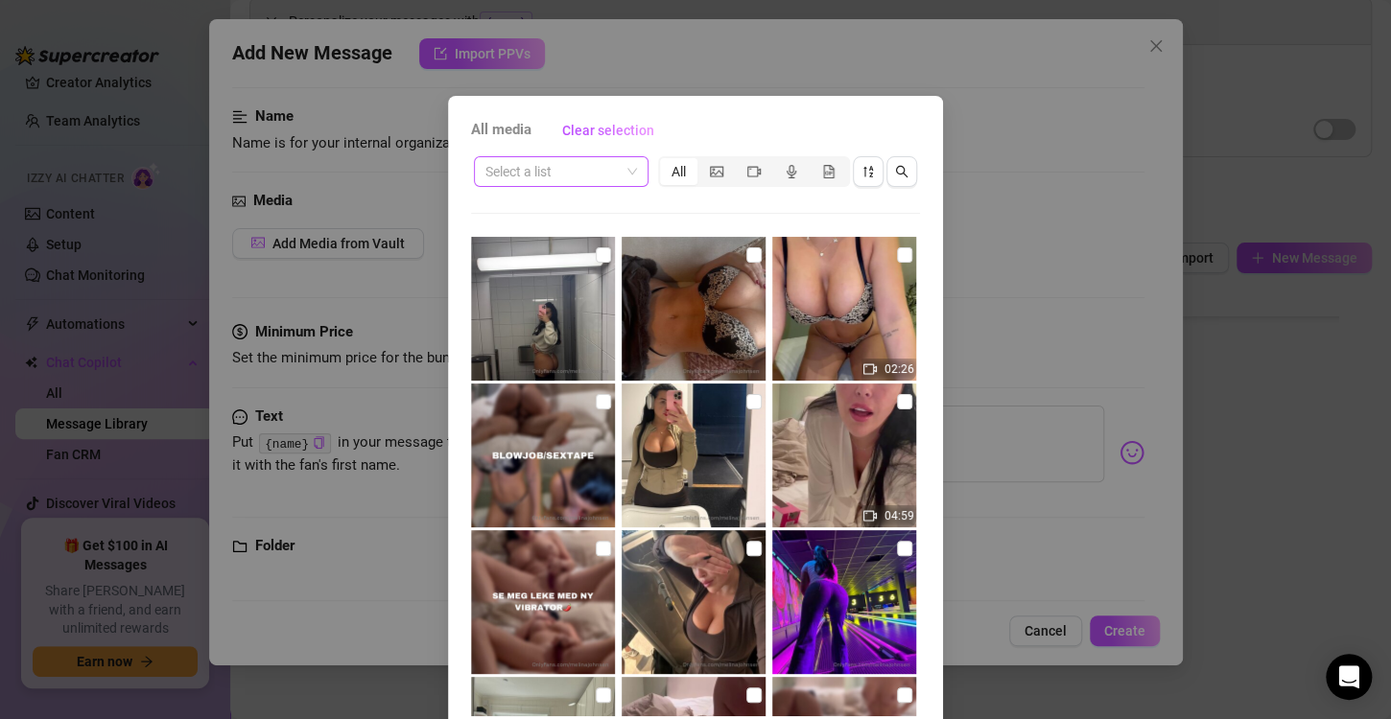
click at [630, 165] on div "Select a list" at bounding box center [561, 171] width 175 height 31
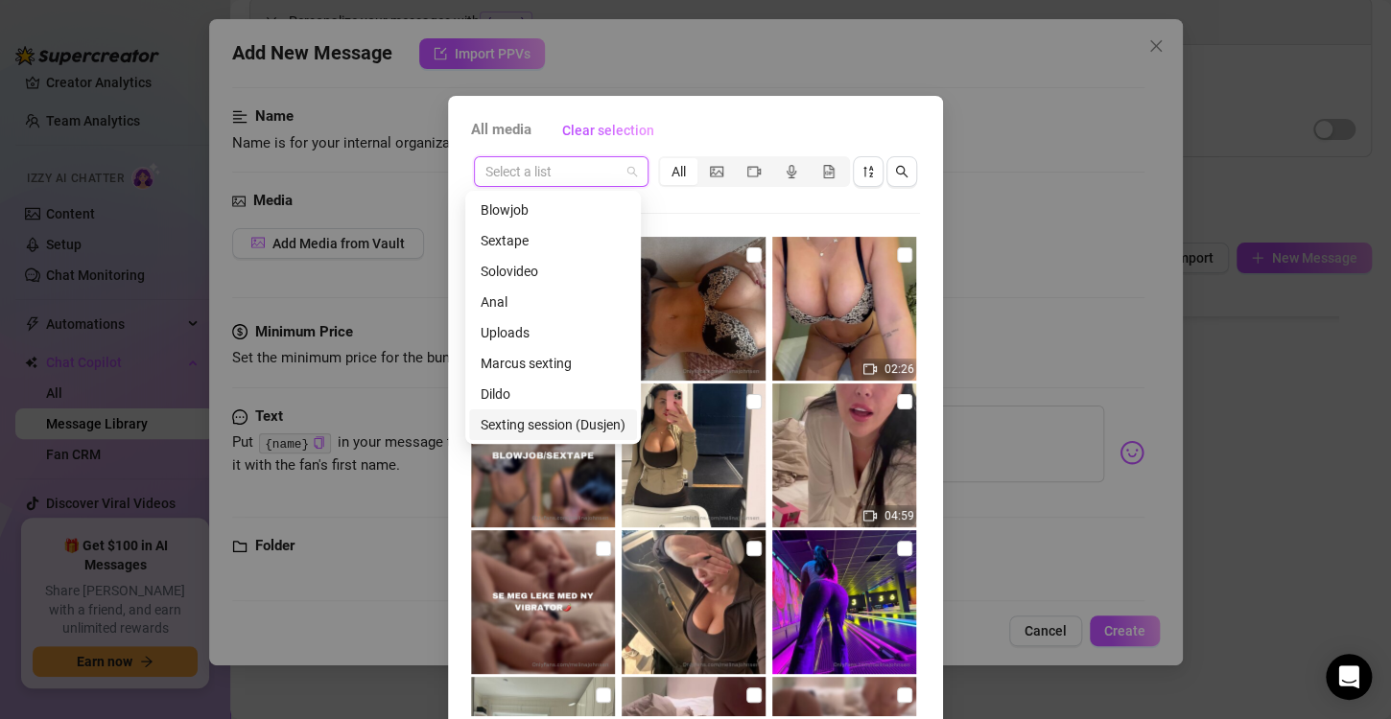
scroll to position [215, 0]
click at [517, 291] on div "Script (SOFA)" at bounding box center [553, 302] width 168 height 31
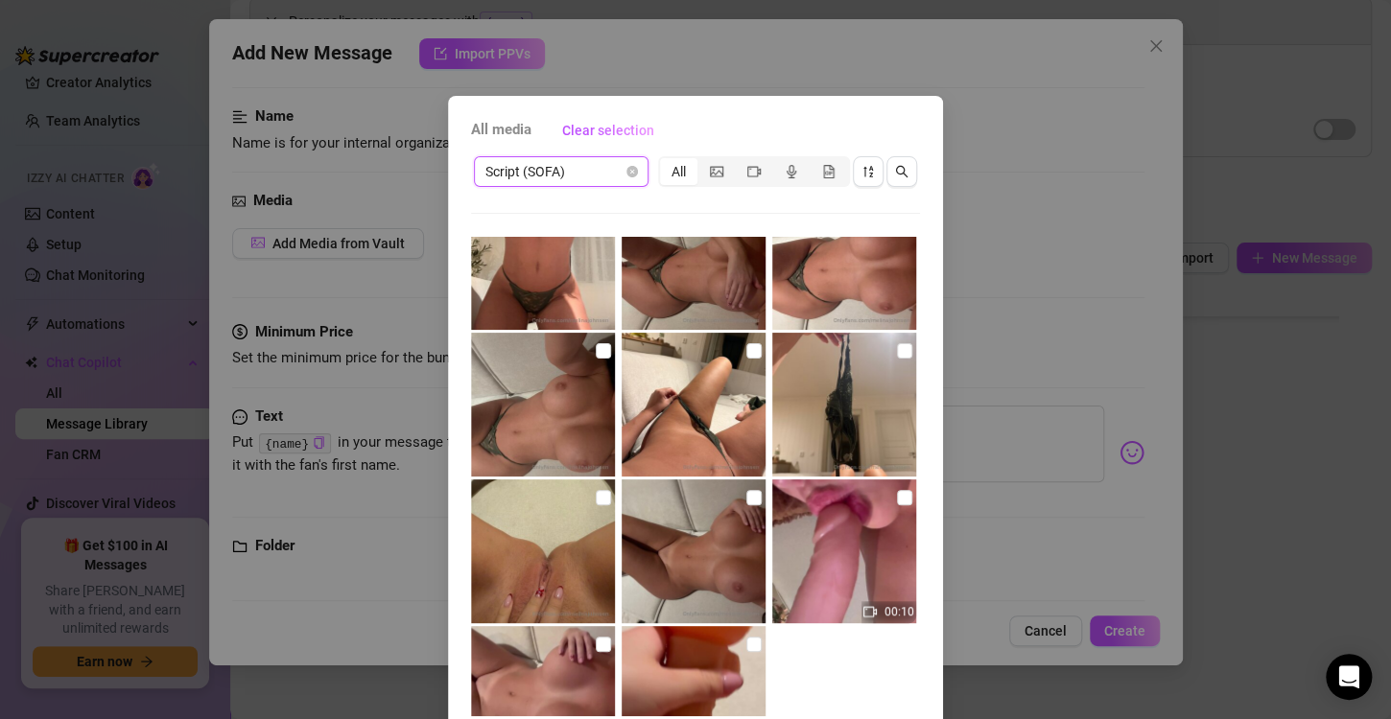
scroll to position [575, 0]
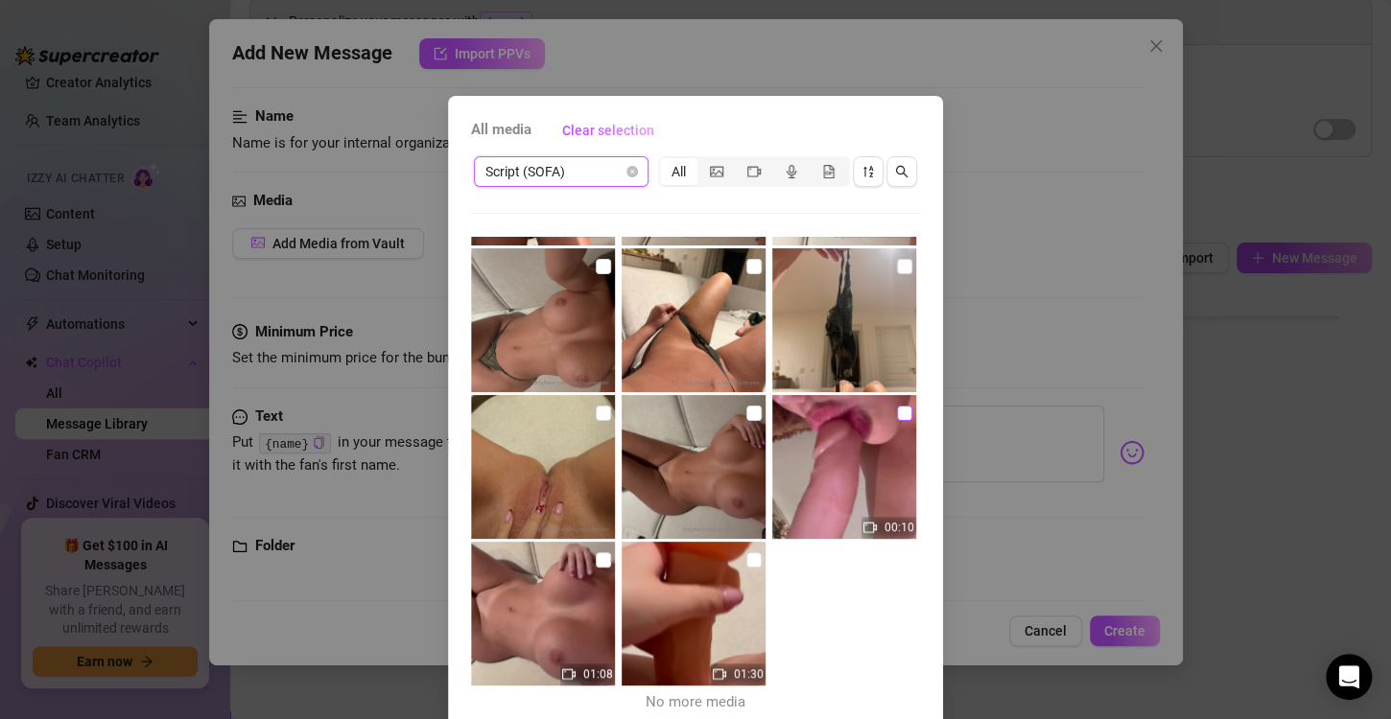
click at [897, 410] on input "checkbox" at bounding box center [904, 413] width 15 height 15
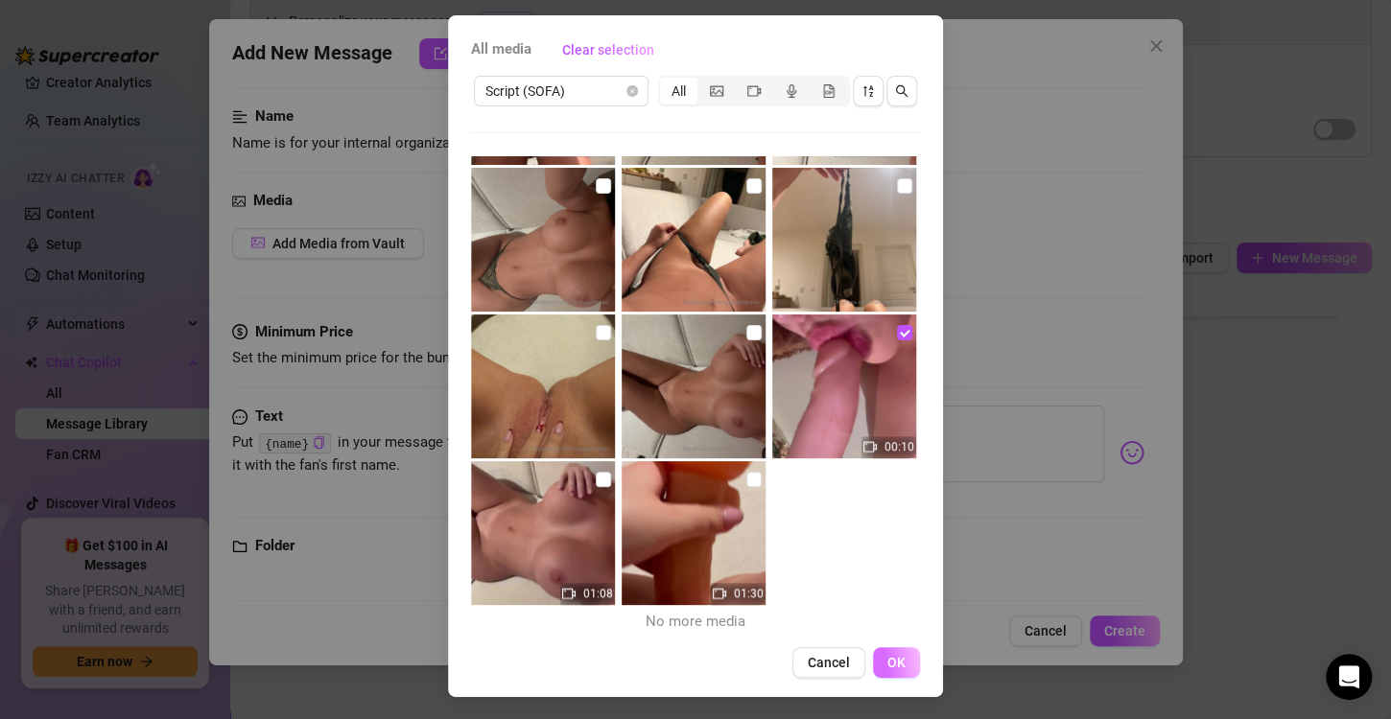
click at [887, 657] on span "OK" at bounding box center [896, 662] width 18 height 15
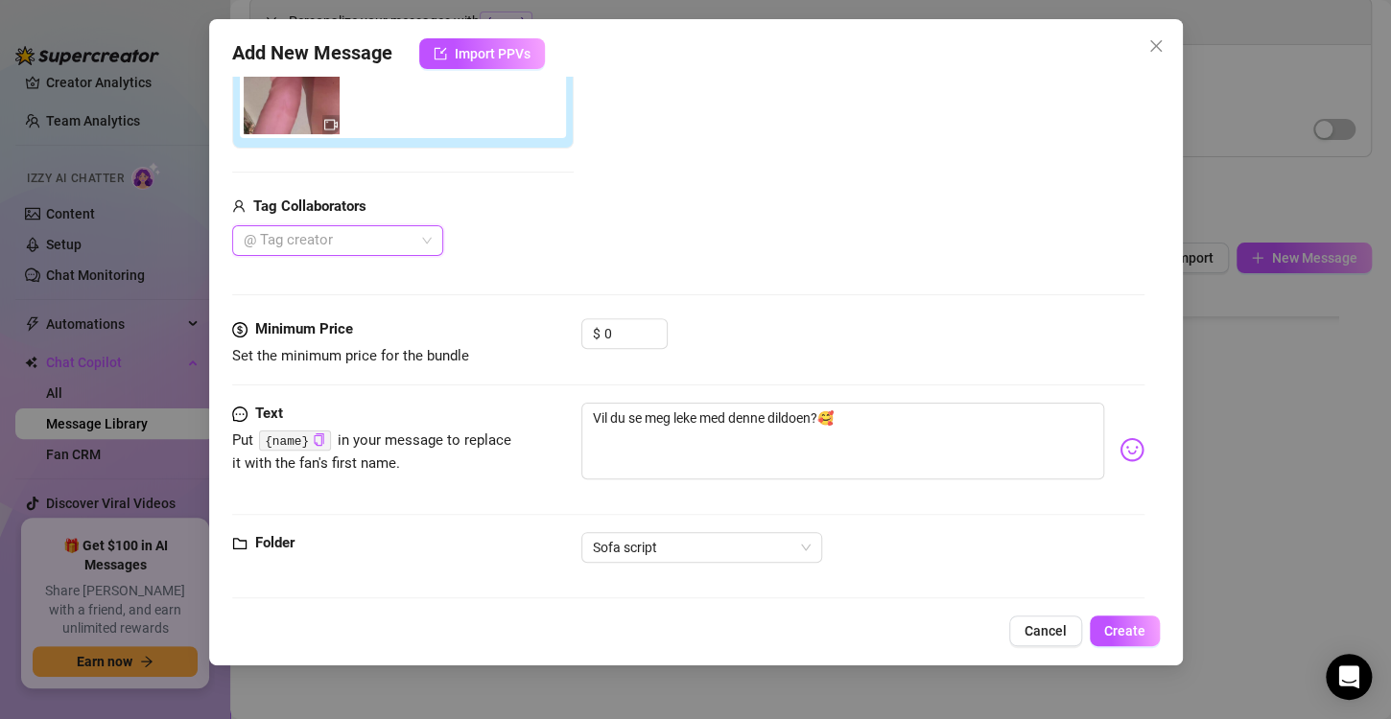
scroll to position [386, 0]
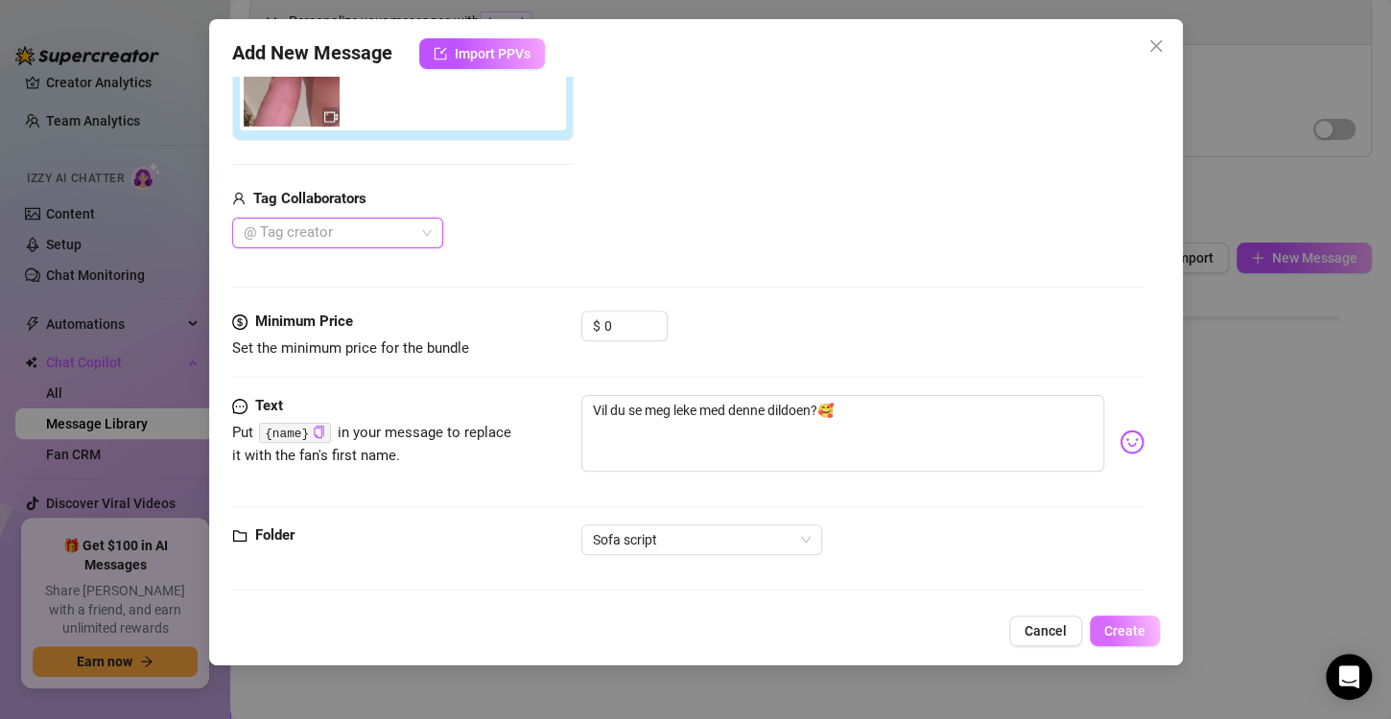
click at [1137, 632] on span "Create" at bounding box center [1124, 630] width 41 height 15
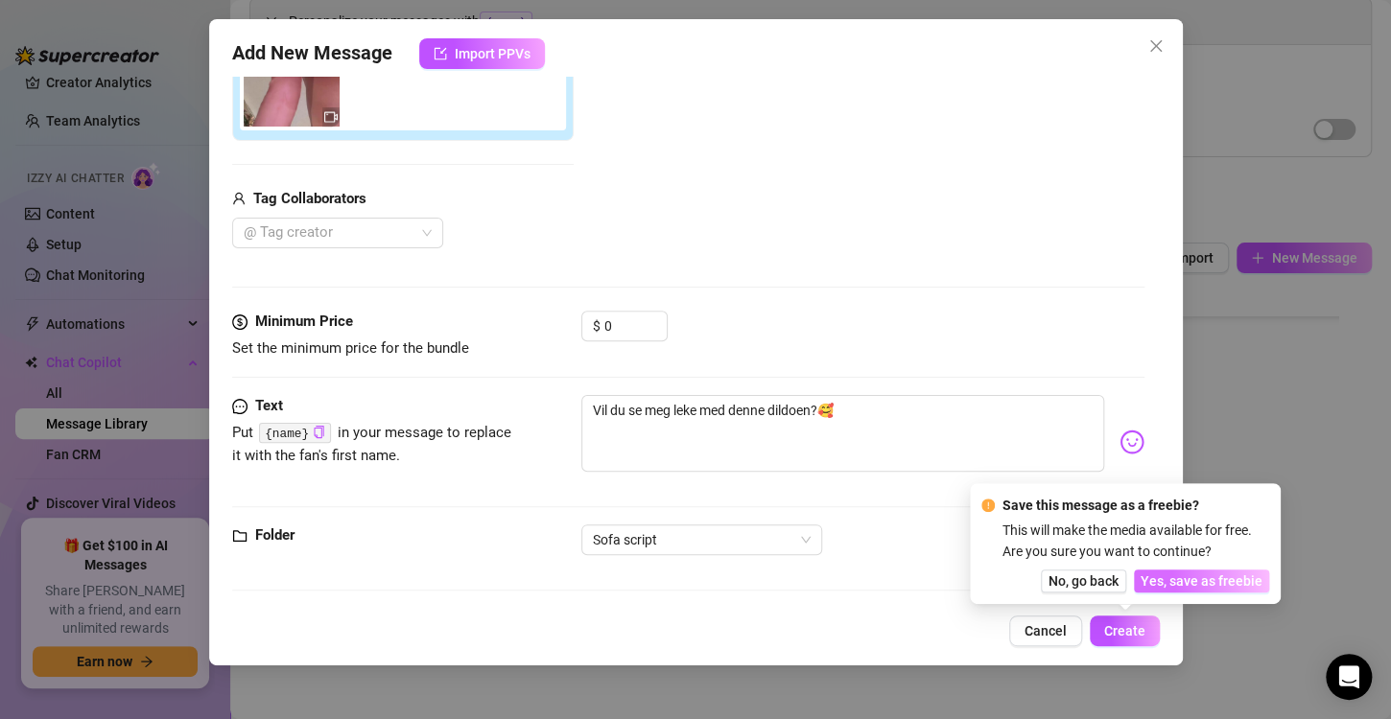
click at [1212, 584] on span "Yes, save as freebie" at bounding box center [1201, 581] width 122 height 15
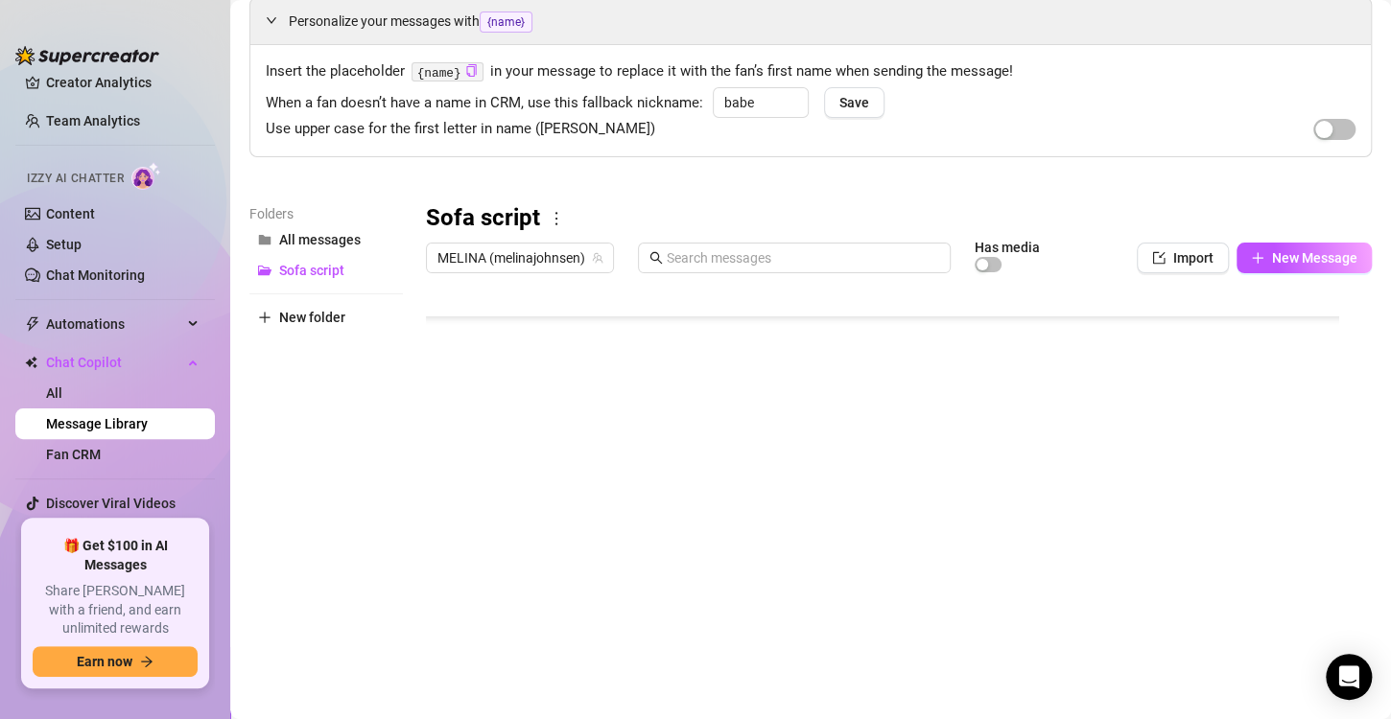
scroll to position [169, 0]
click at [1297, 257] on span "New Message" at bounding box center [1314, 257] width 85 height 15
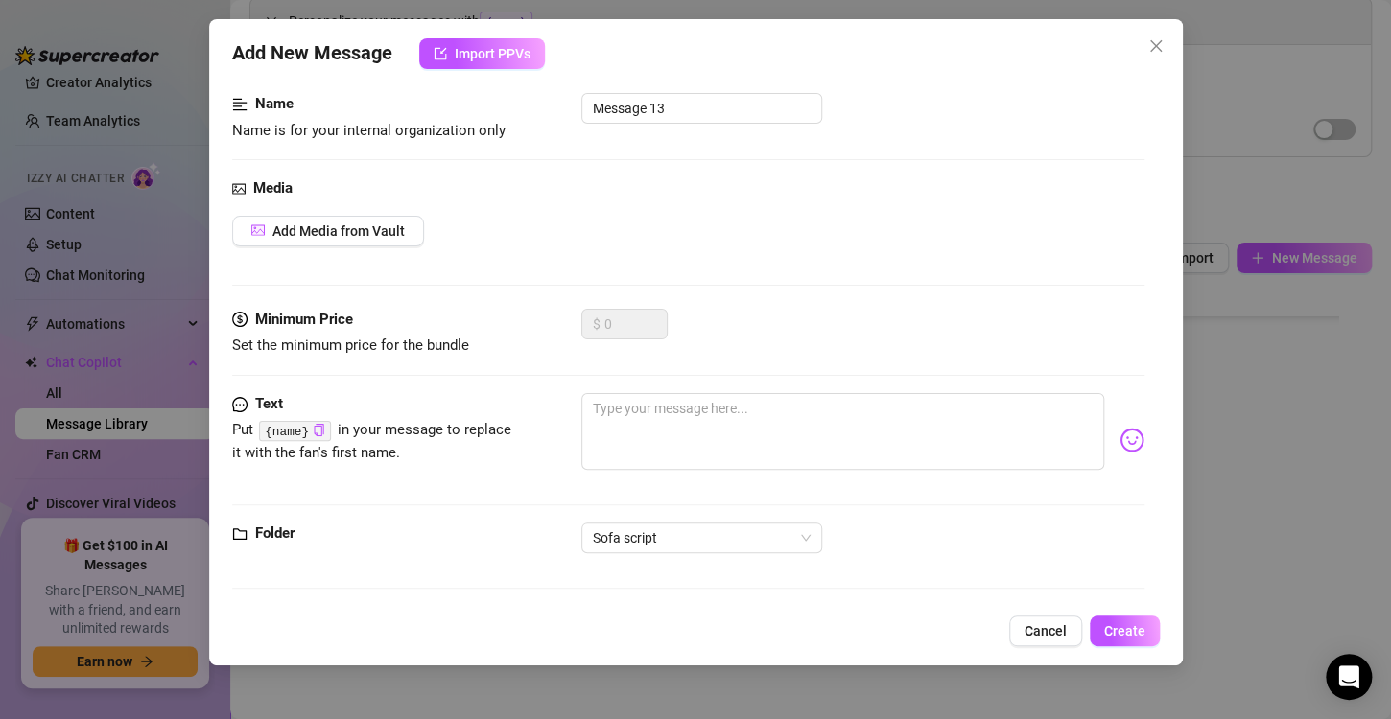
scroll to position [0, 0]
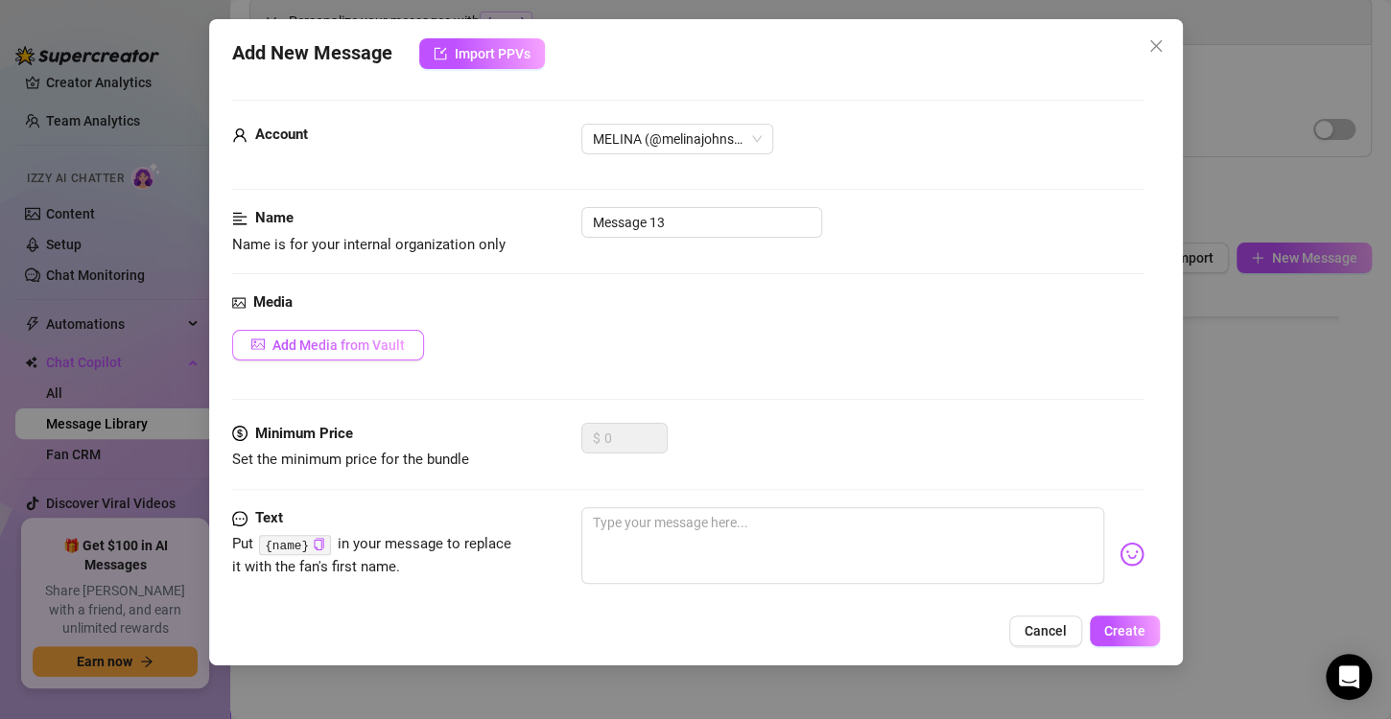
click at [375, 340] on span "Add Media from Vault" at bounding box center [338, 345] width 132 height 15
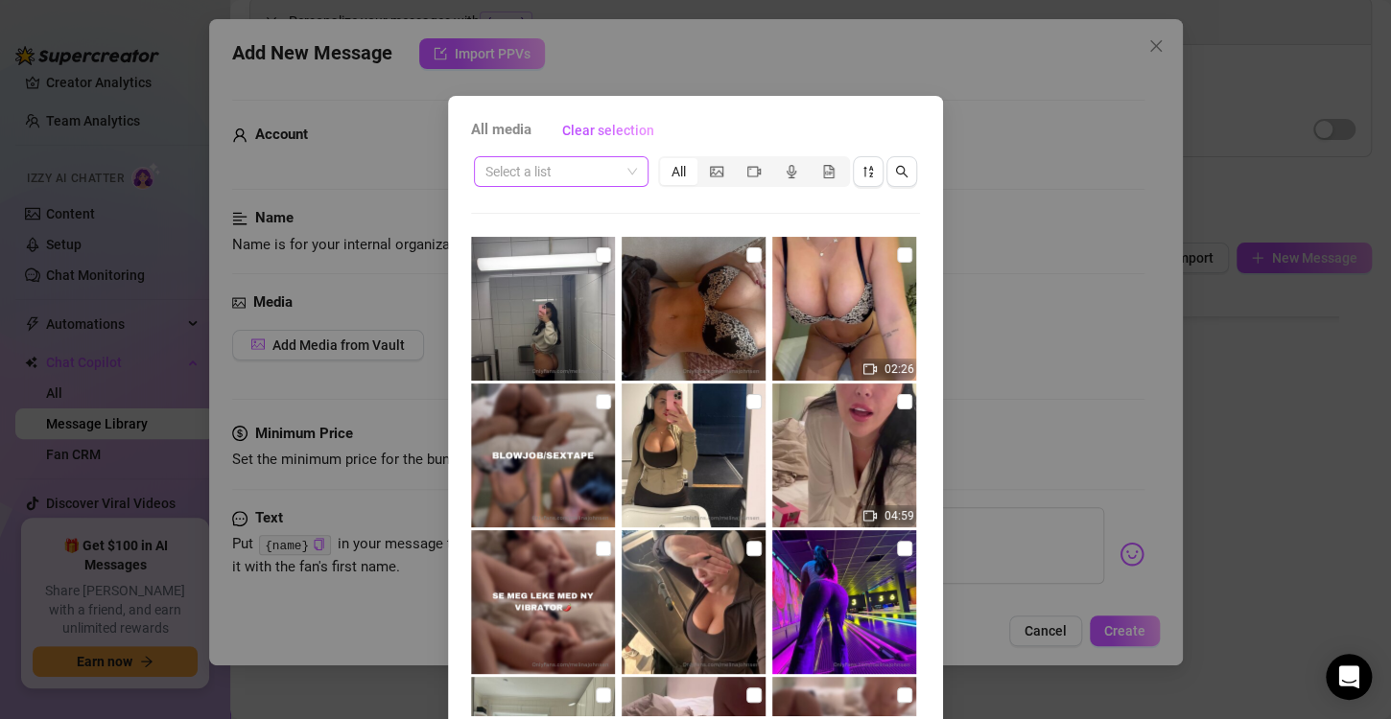
click at [580, 171] on input "search" at bounding box center [552, 171] width 134 height 29
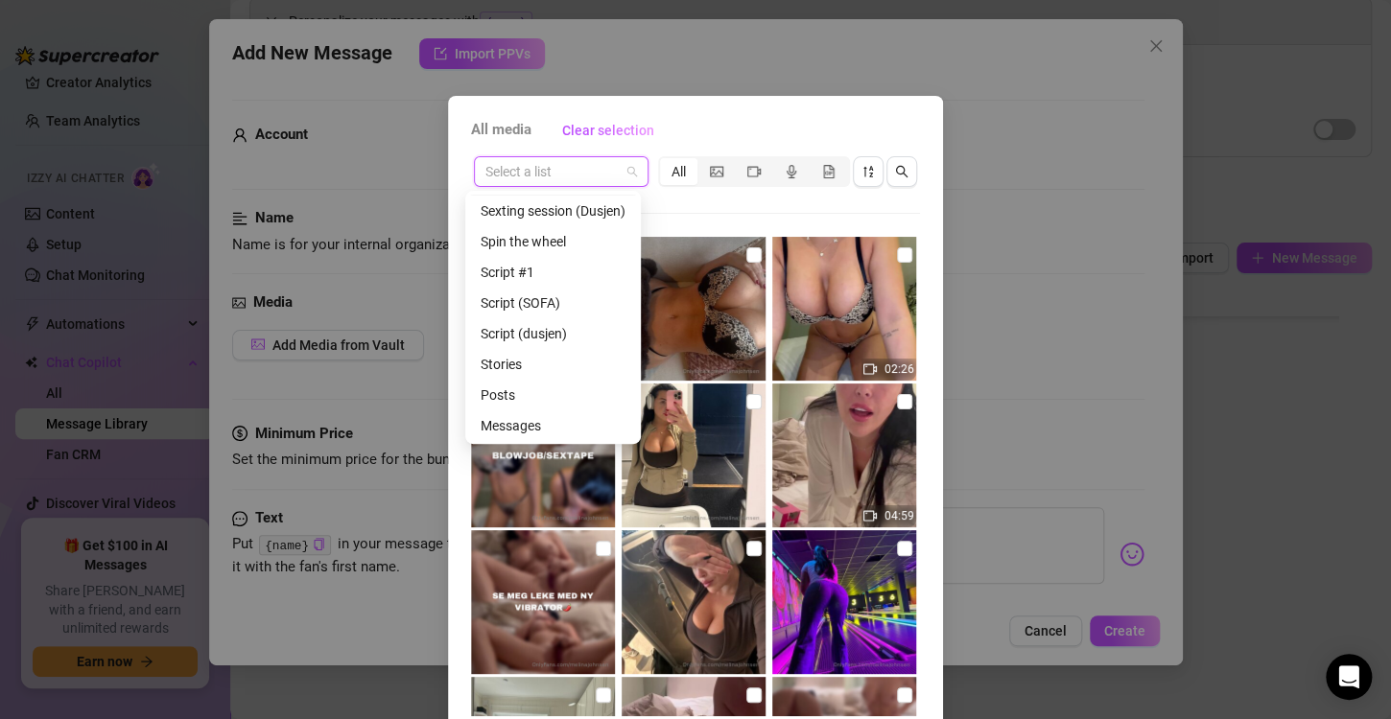
scroll to position [215, 0]
click at [559, 295] on div "Script (SOFA)" at bounding box center [552, 302] width 145 height 21
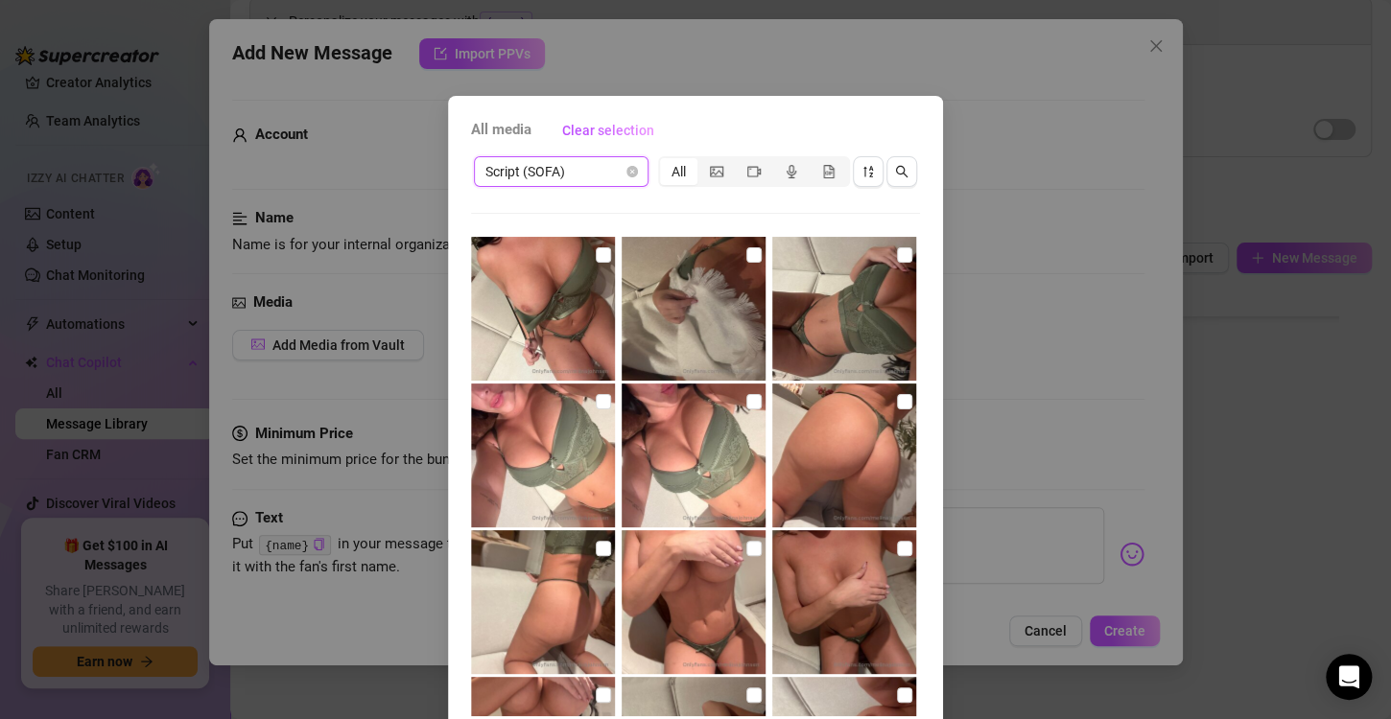
scroll to position [575, 0]
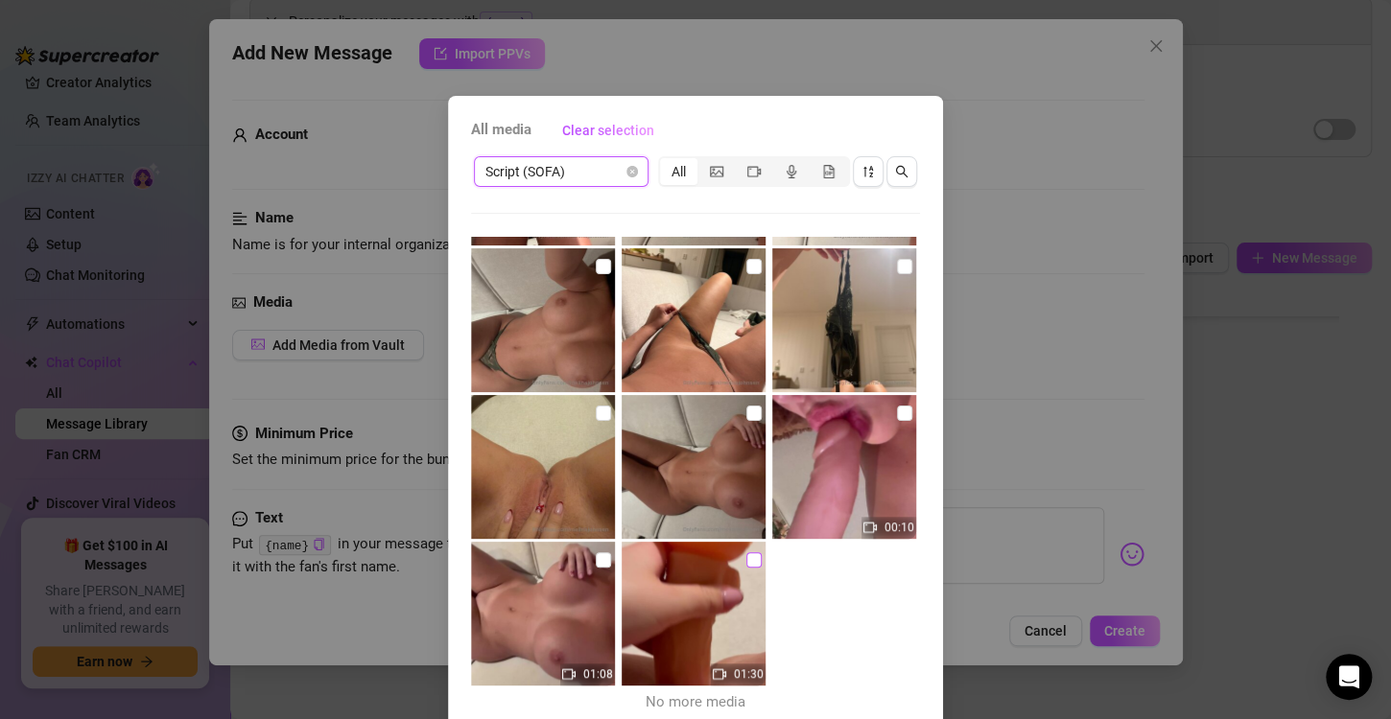
click at [746, 558] on input "checkbox" at bounding box center [753, 559] width 15 height 15
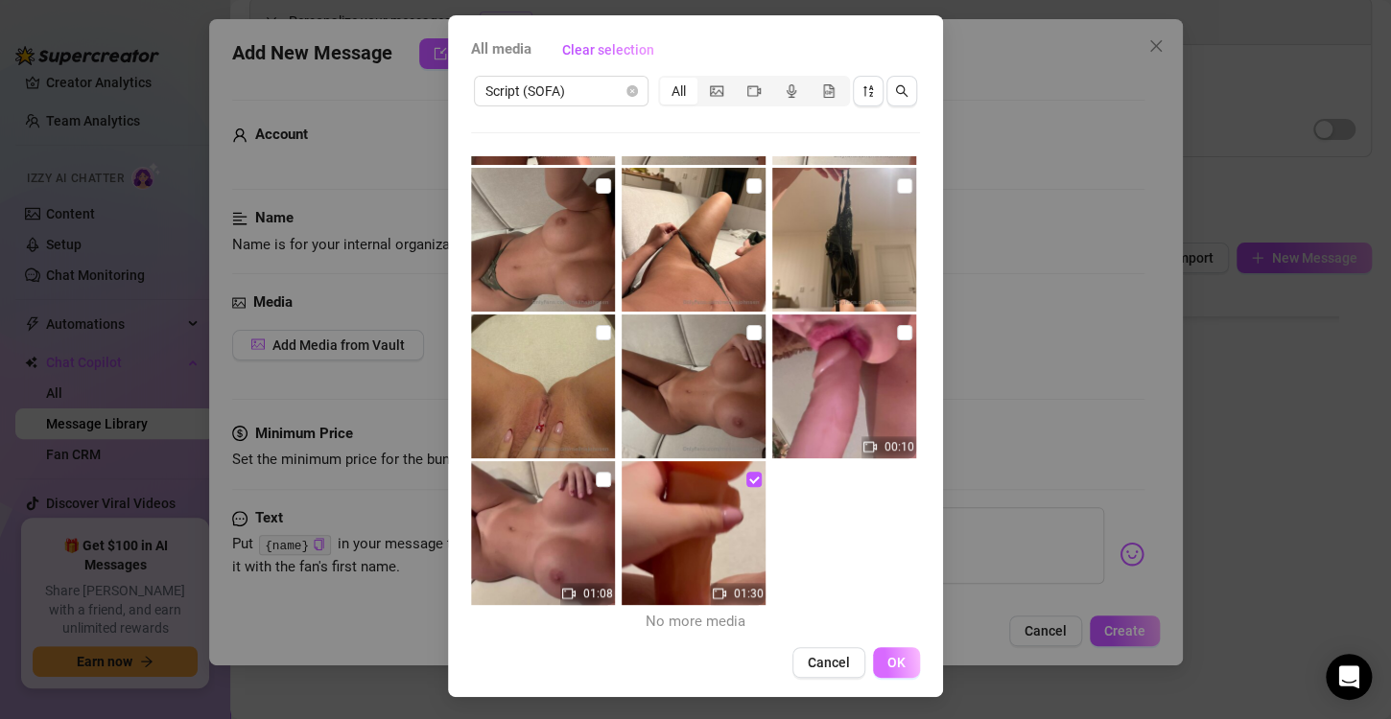
click at [897, 660] on span "OK" at bounding box center [896, 662] width 18 height 15
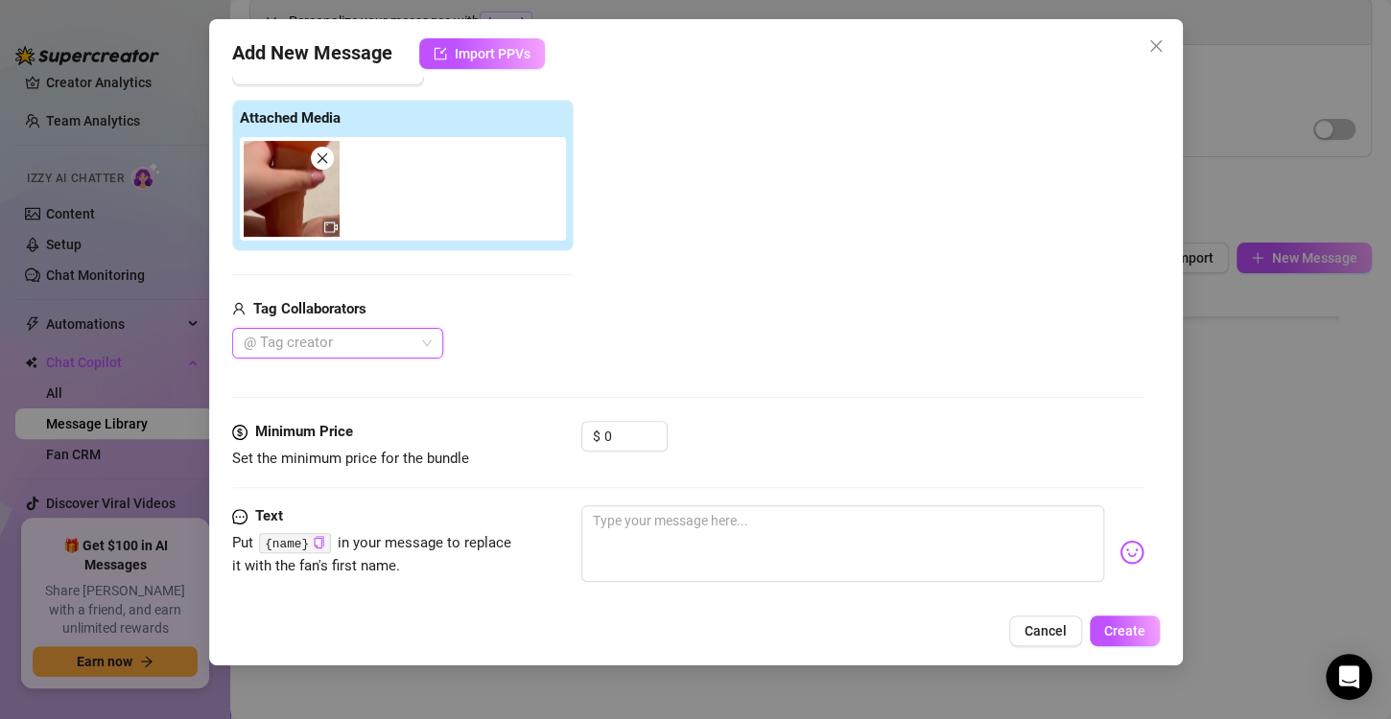
scroll to position [296, 0]
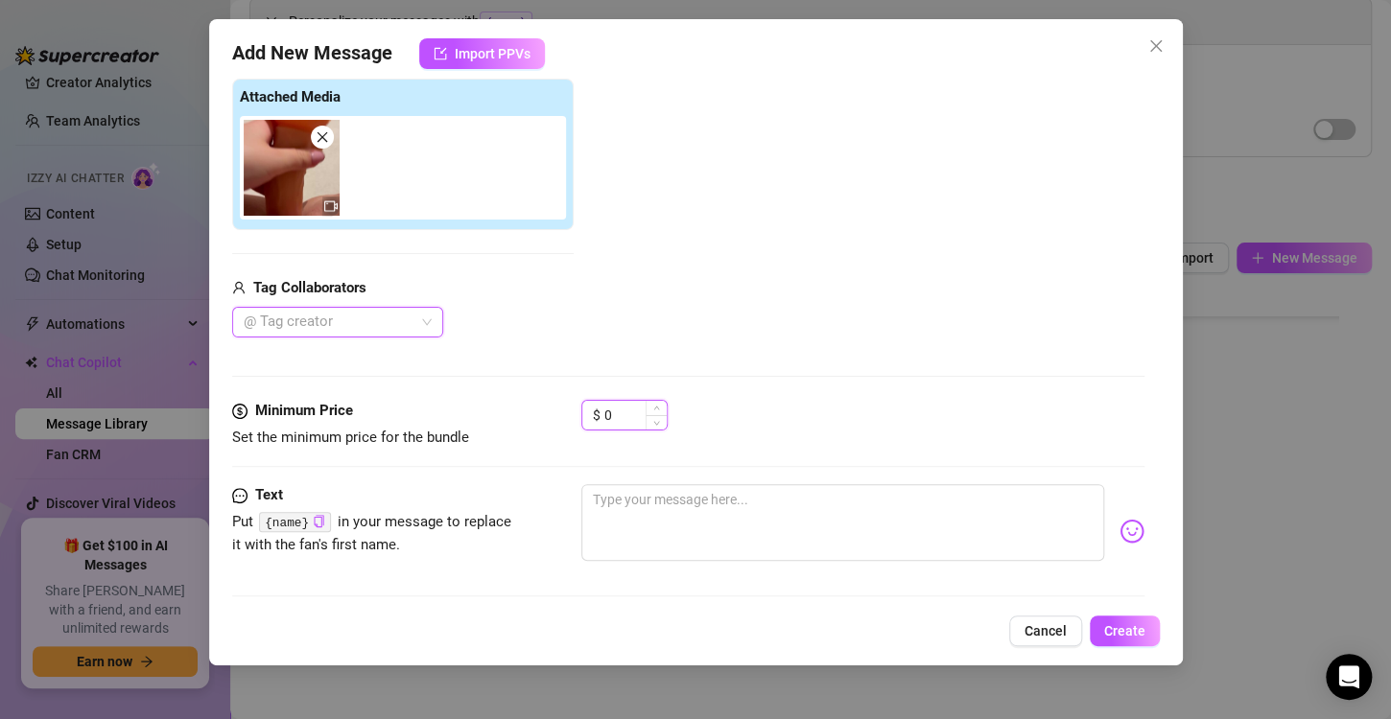
click at [643, 418] on input "0" at bounding box center [635, 415] width 62 height 29
click at [624, 406] on input "0" at bounding box center [635, 415] width 62 height 29
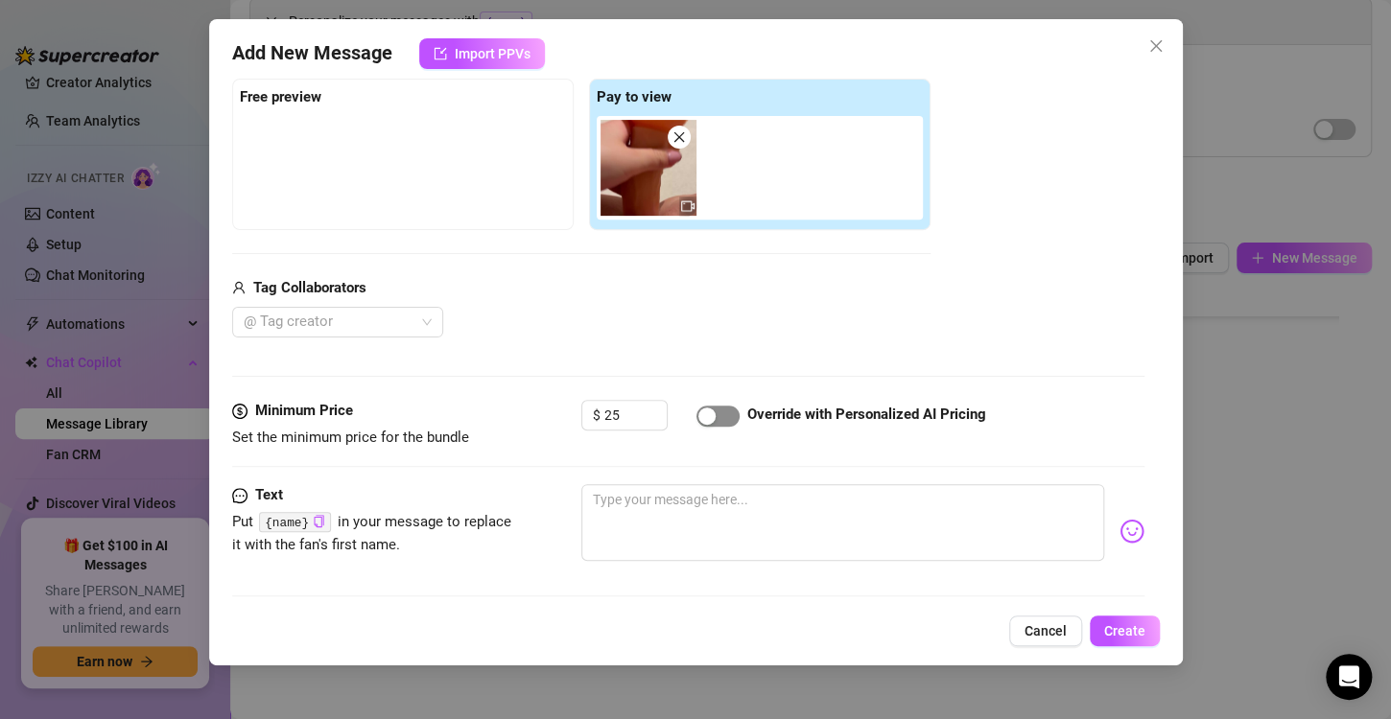
click at [720, 411] on span "button" at bounding box center [717, 416] width 43 height 21
click at [1125, 628] on span "Create" at bounding box center [1124, 630] width 41 height 15
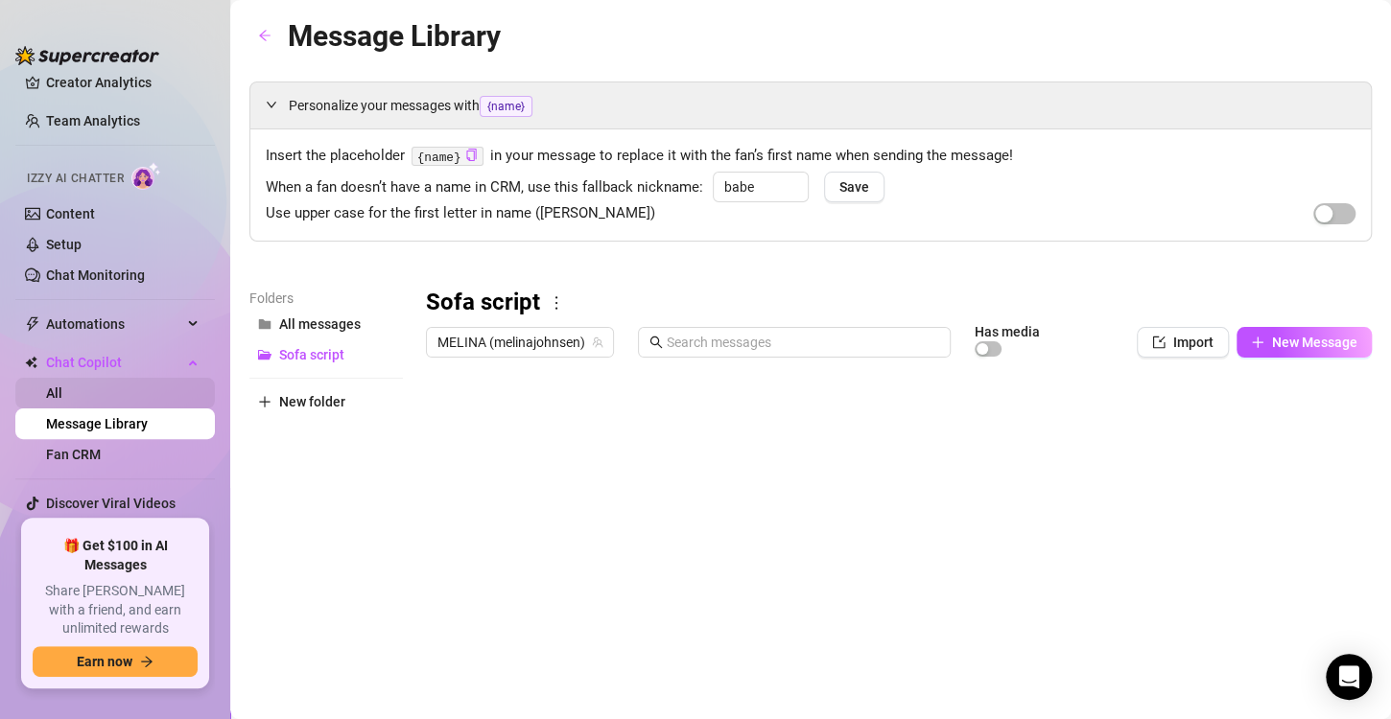
scroll to position [0, 0]
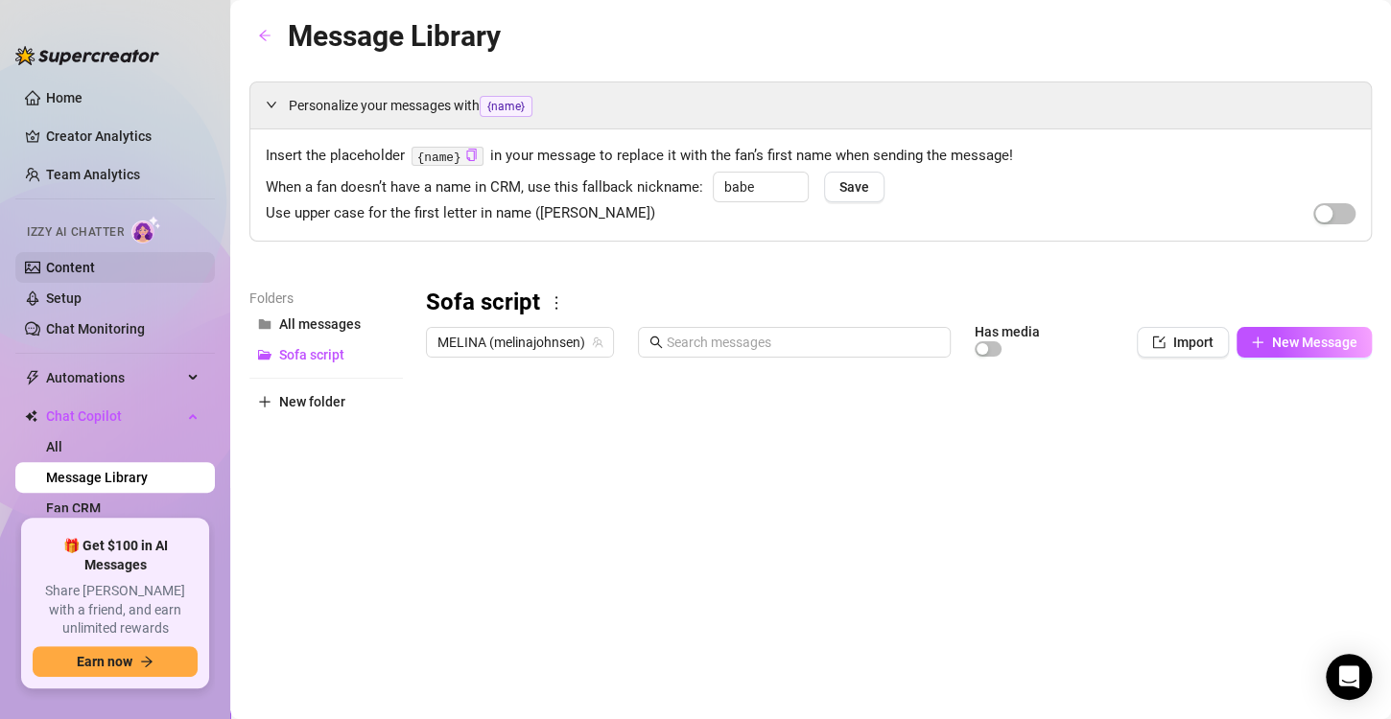
click at [95, 270] on link "Content" at bounding box center [70, 267] width 49 height 15
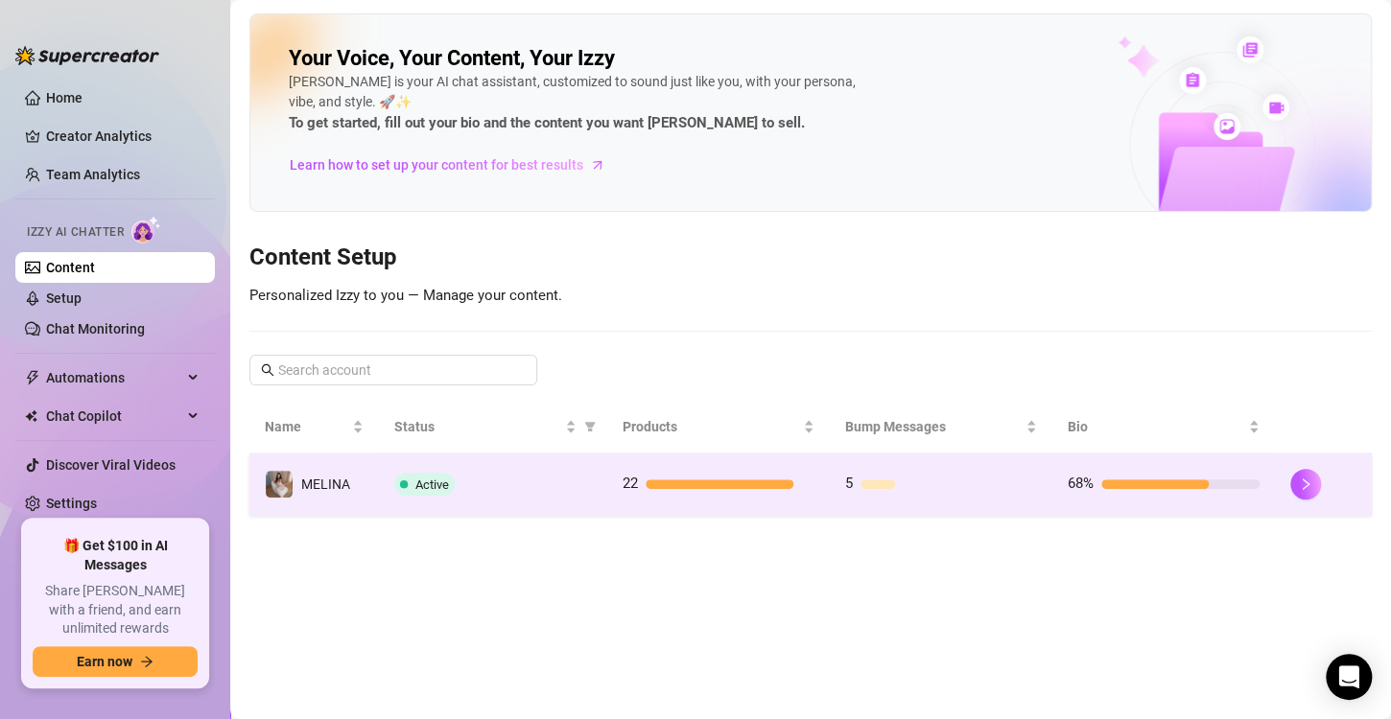
click at [992, 473] on div "5" at bounding box center [941, 484] width 192 height 23
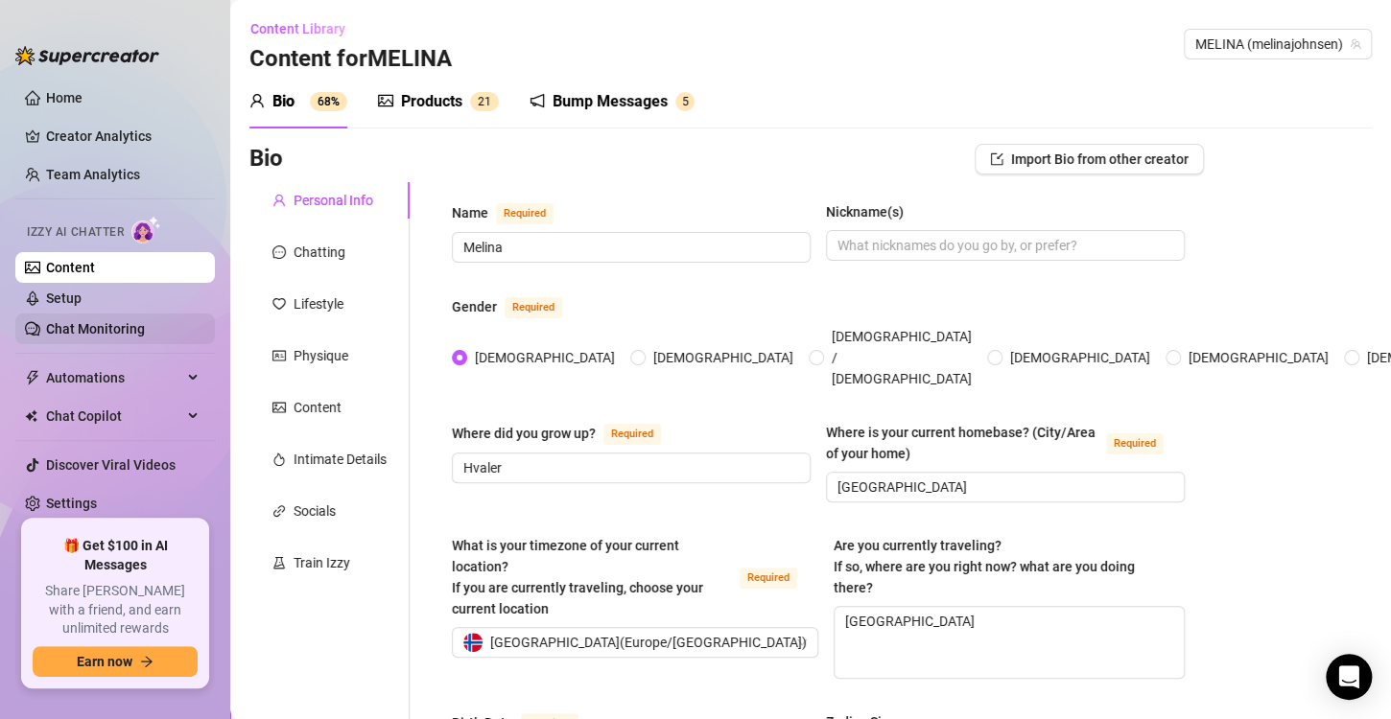
click at [106, 321] on link "Chat Monitoring" at bounding box center [95, 328] width 99 height 15
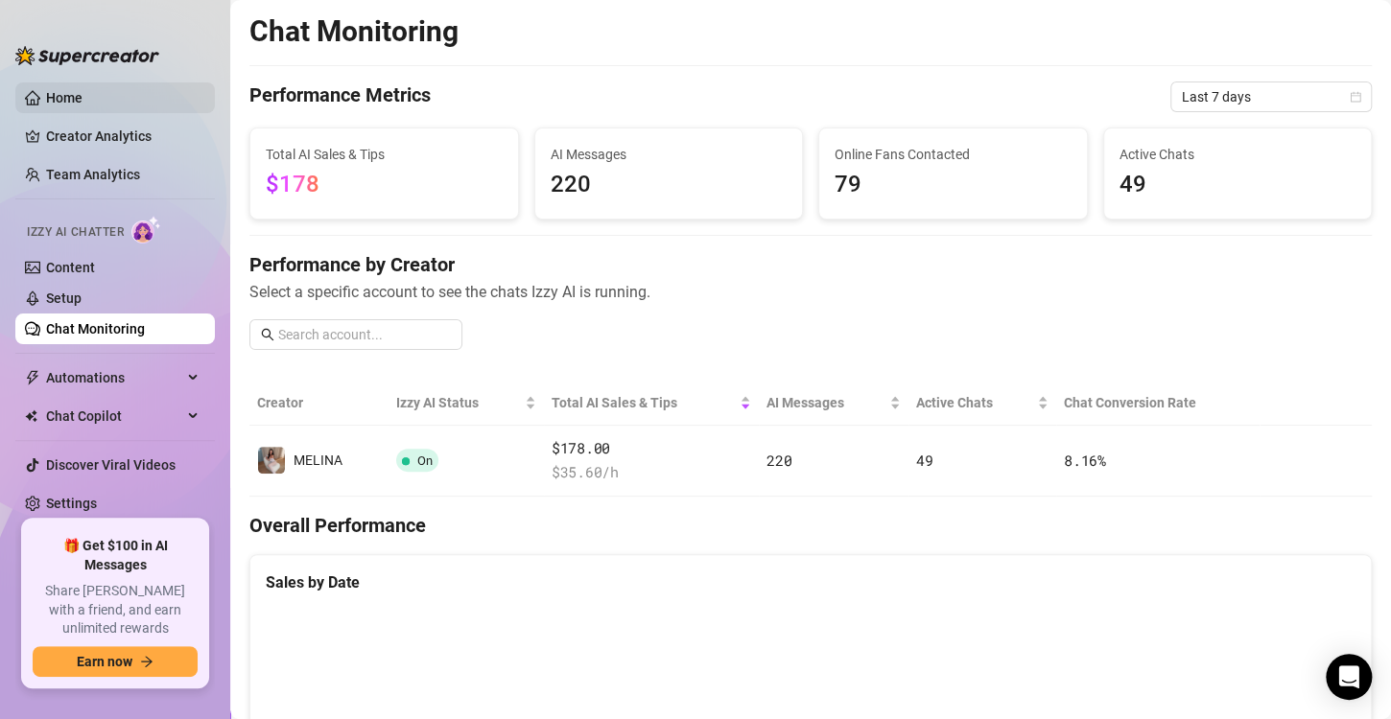
click at [68, 99] on link "Home" at bounding box center [64, 97] width 36 height 15
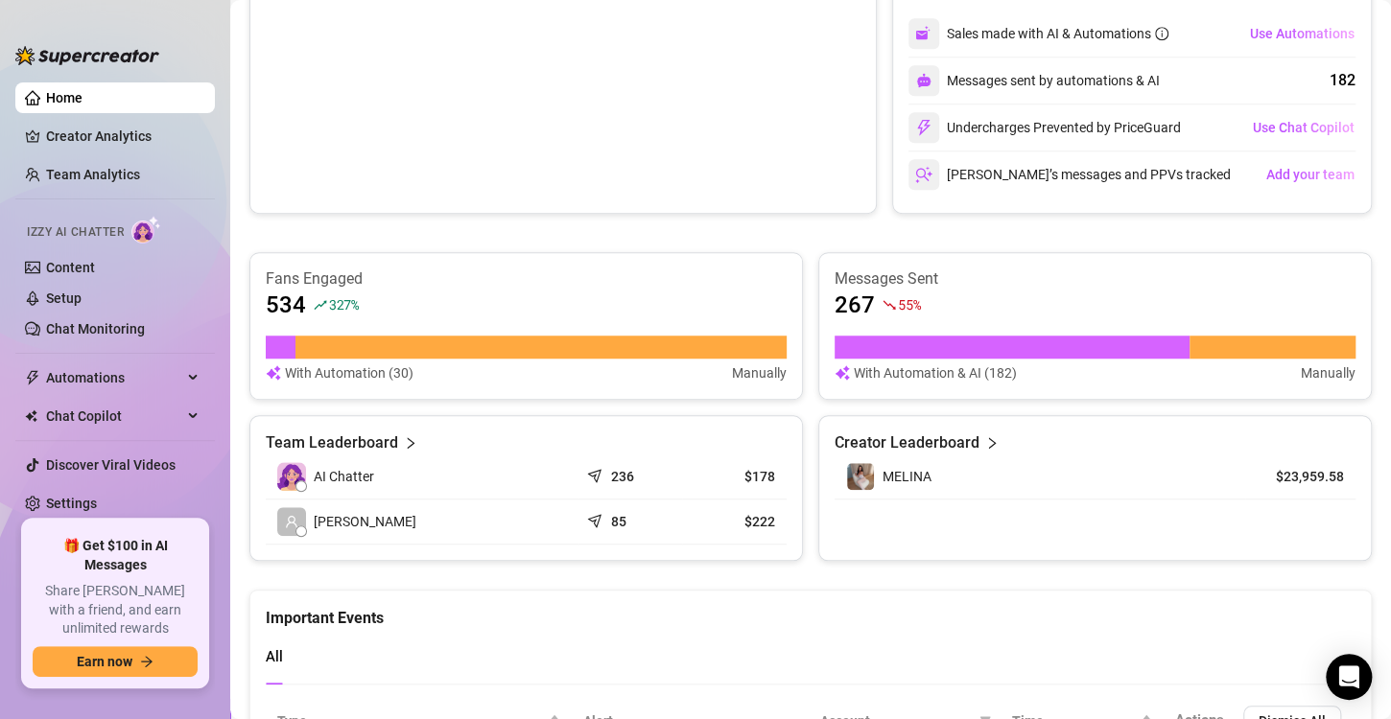
scroll to position [521, 0]
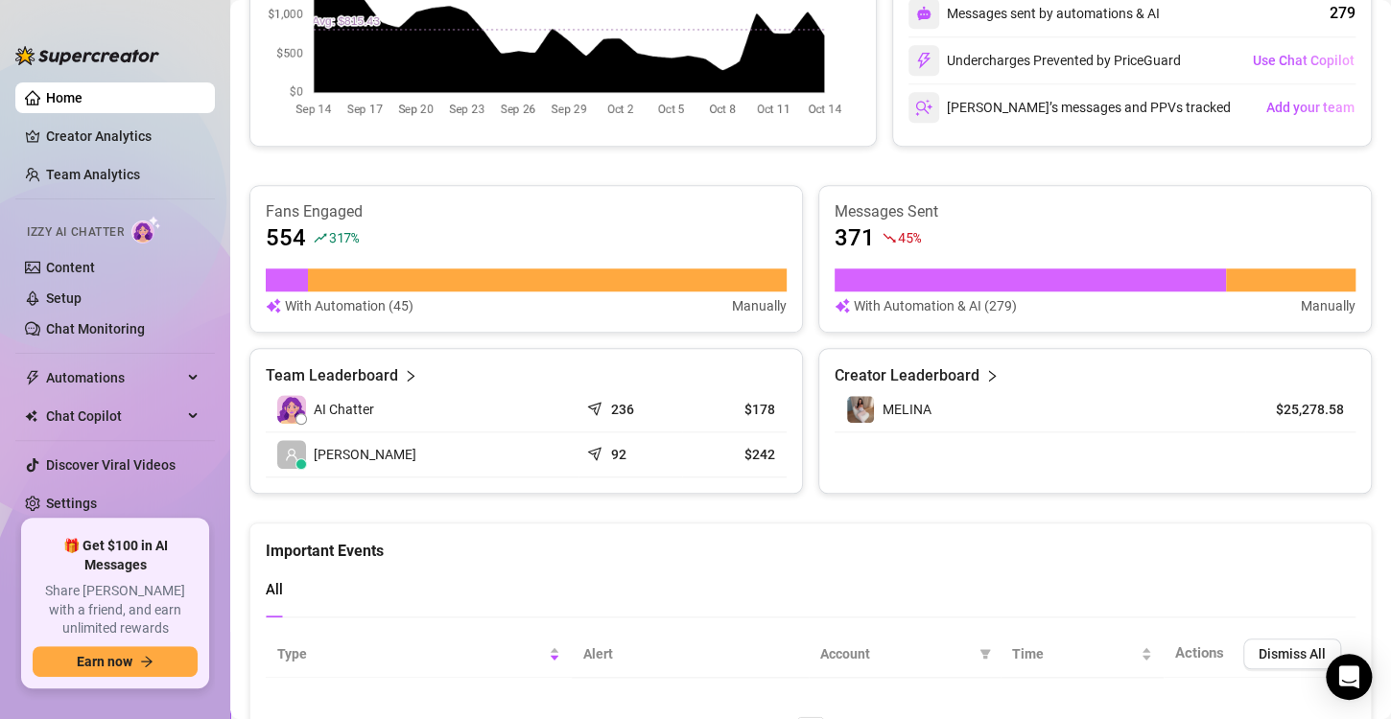
scroll to position [586, 0]
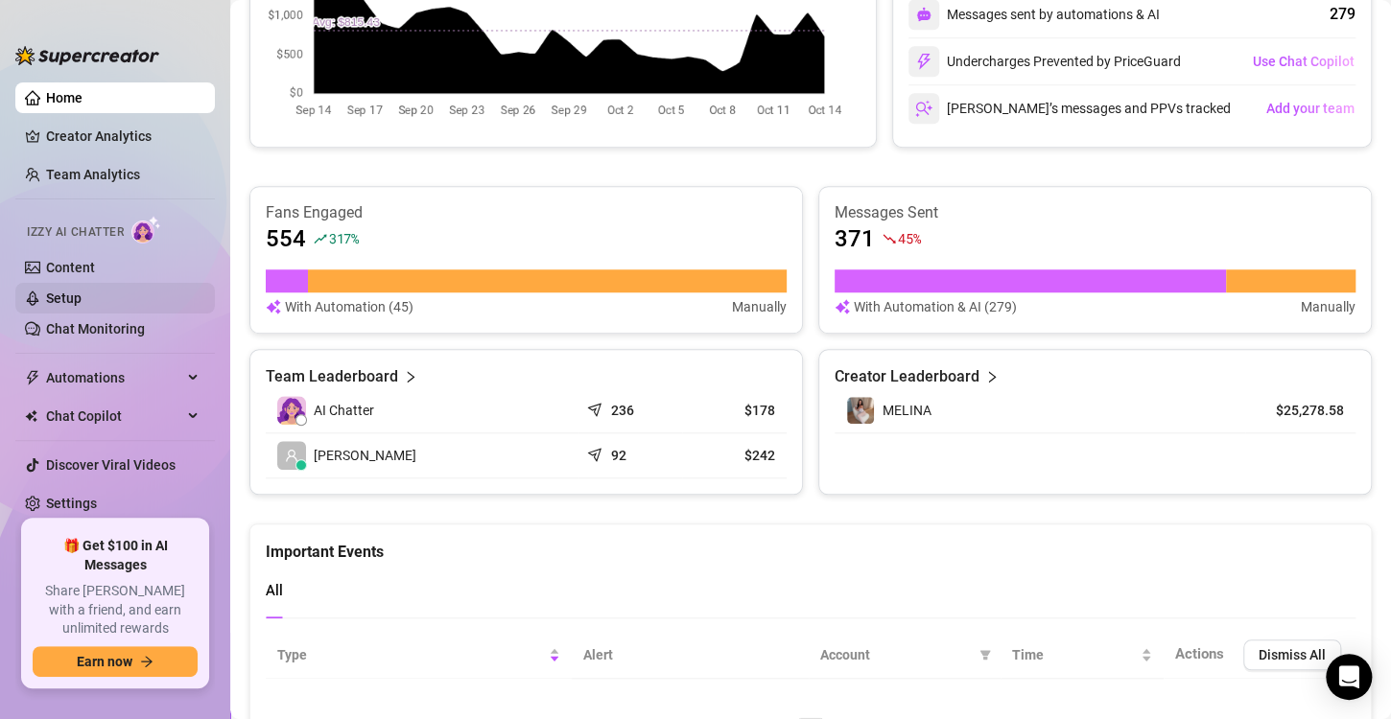
click at [76, 297] on link "Setup" at bounding box center [63, 298] width 35 height 15
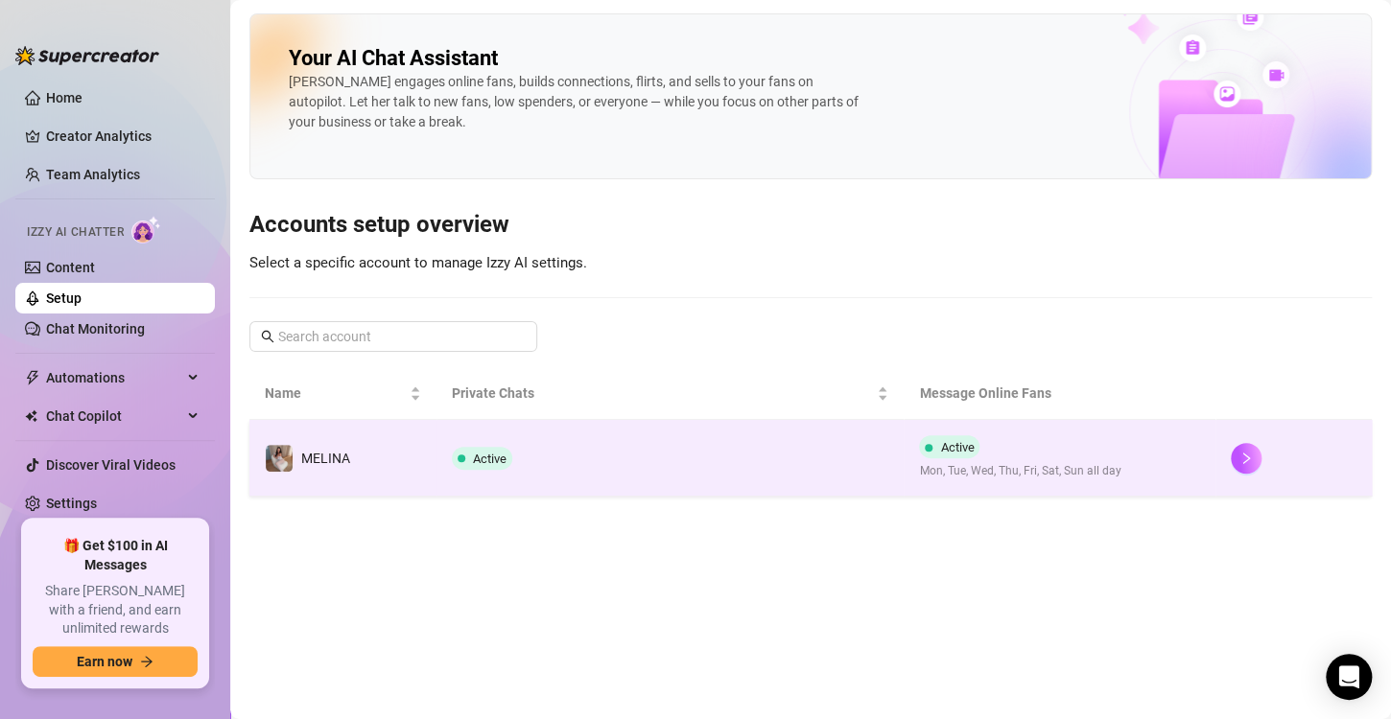
click at [770, 464] on td "Active" at bounding box center [670, 458] width 468 height 77
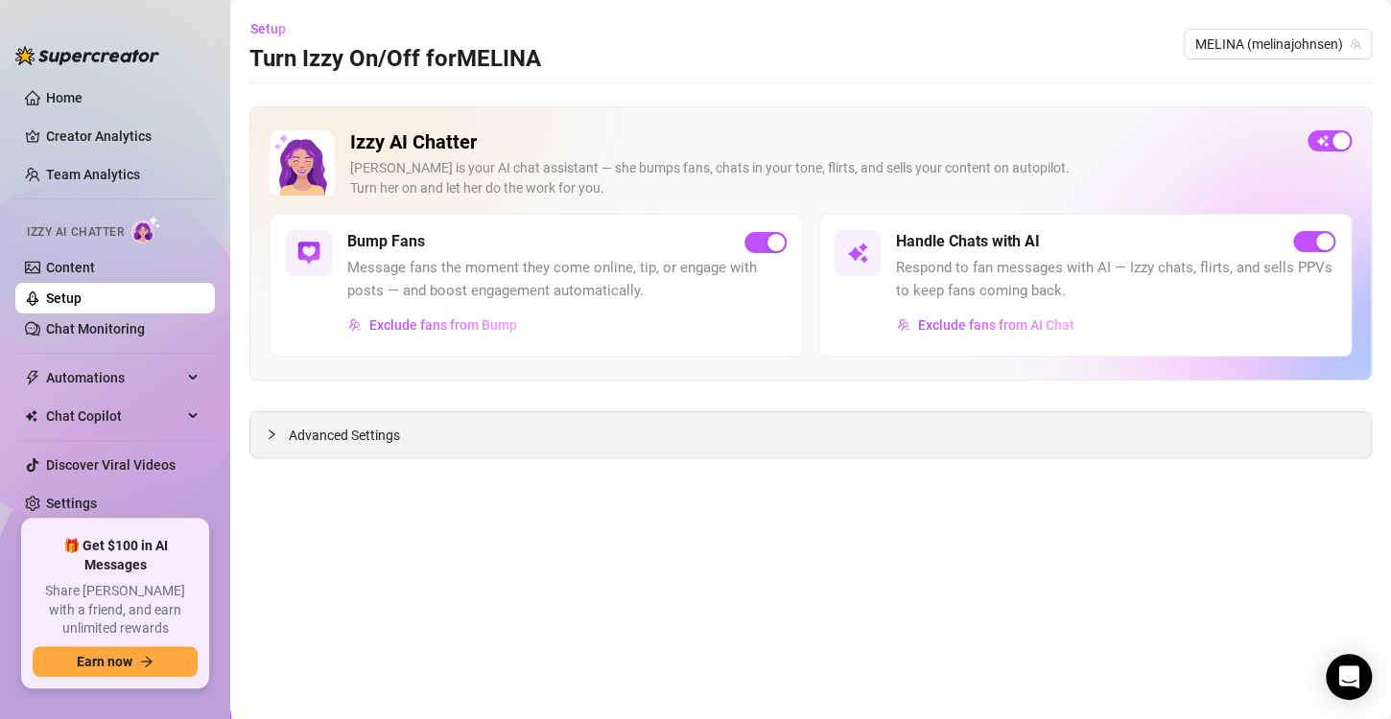
click at [498, 431] on div "Advanced Settings" at bounding box center [810, 434] width 1120 height 45
click at [255, 432] on div "Advanced Settings" at bounding box center [810, 434] width 1120 height 45
click at [261, 433] on div "Advanced Settings" at bounding box center [810, 434] width 1120 height 45
click at [276, 432] on icon "collapsed" at bounding box center [272, 435] width 12 height 12
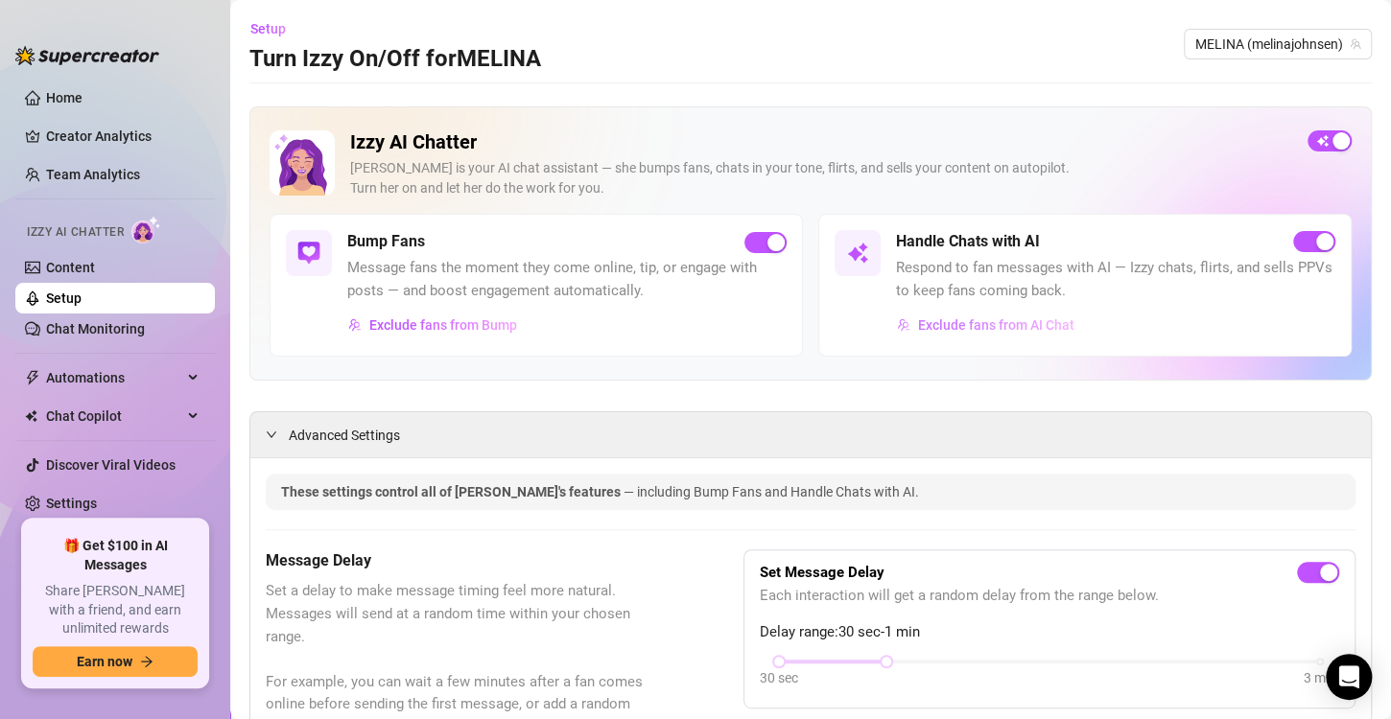
click at [991, 320] on span "Exclude fans from AI Chat" at bounding box center [996, 324] width 156 height 15
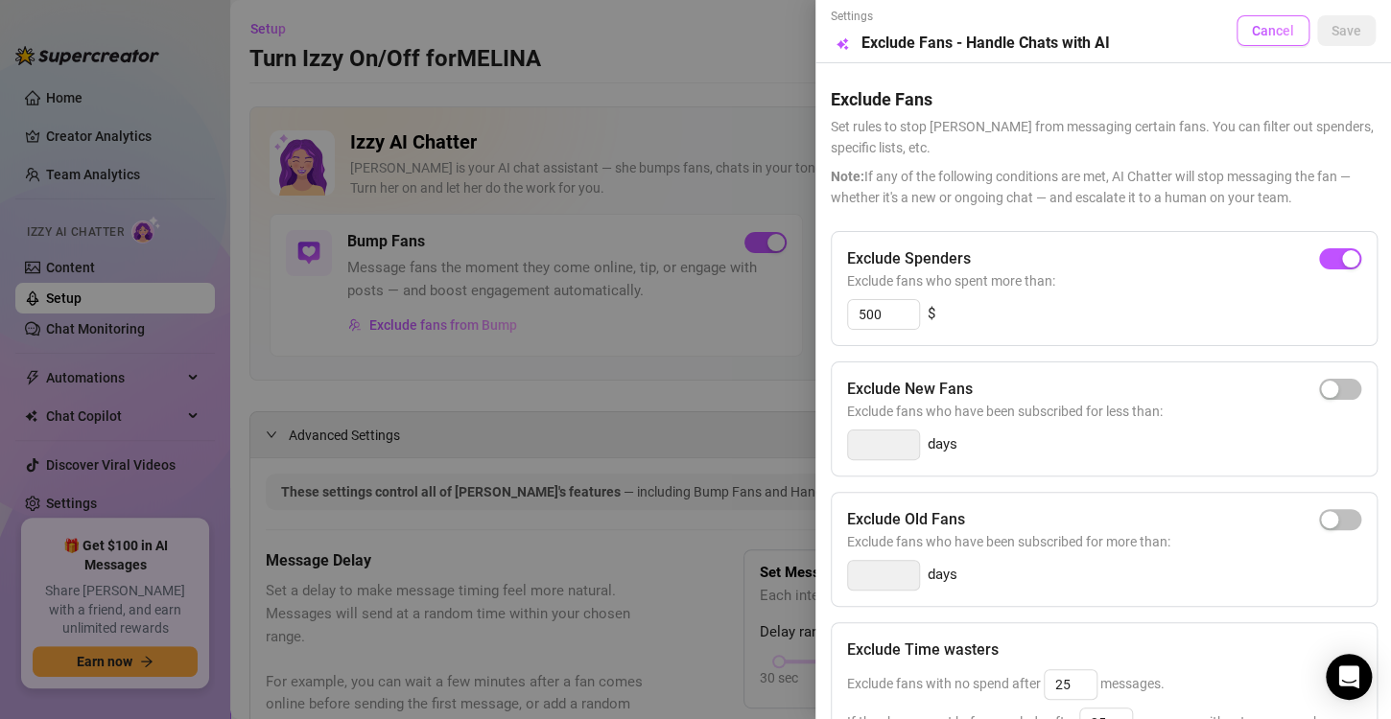
click at [1273, 37] on span "Cancel" at bounding box center [1273, 30] width 42 height 15
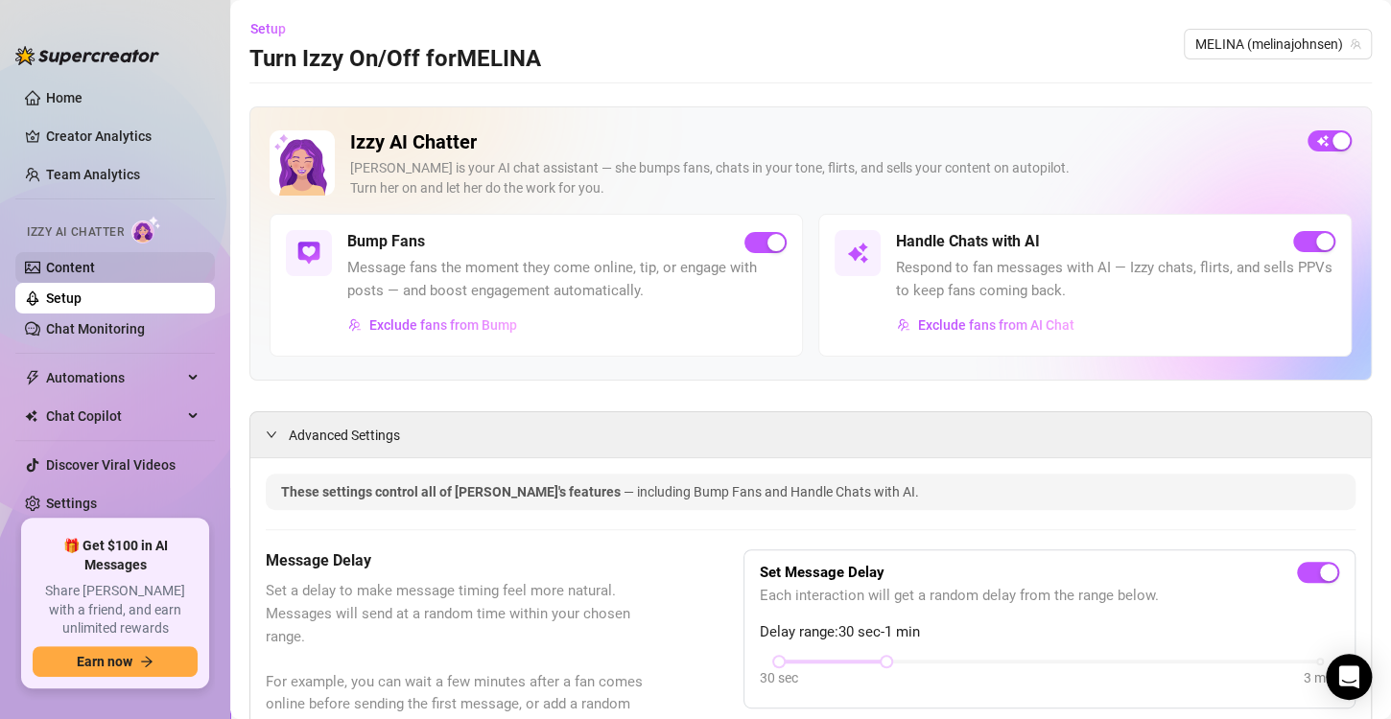
click at [95, 262] on link "Content" at bounding box center [70, 267] width 49 height 15
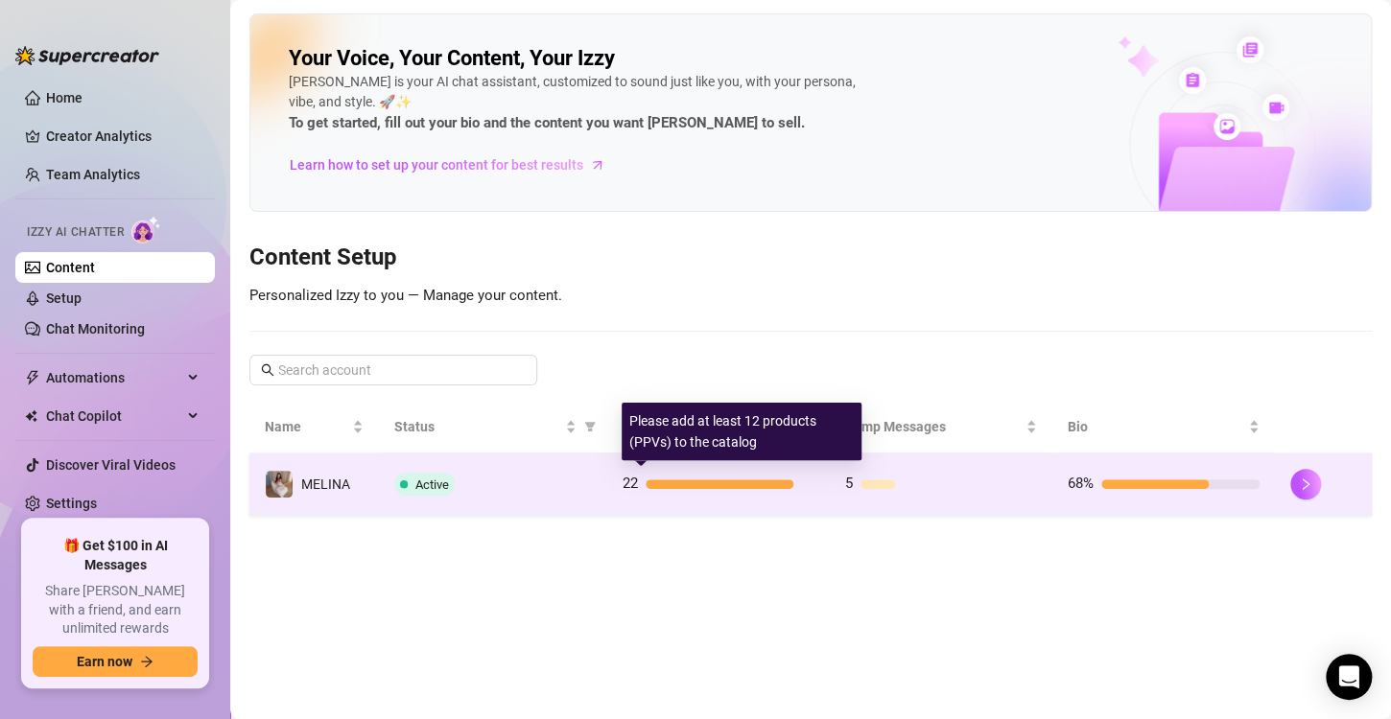
click at [790, 492] on div "22" at bounding box center [718, 484] width 192 height 23
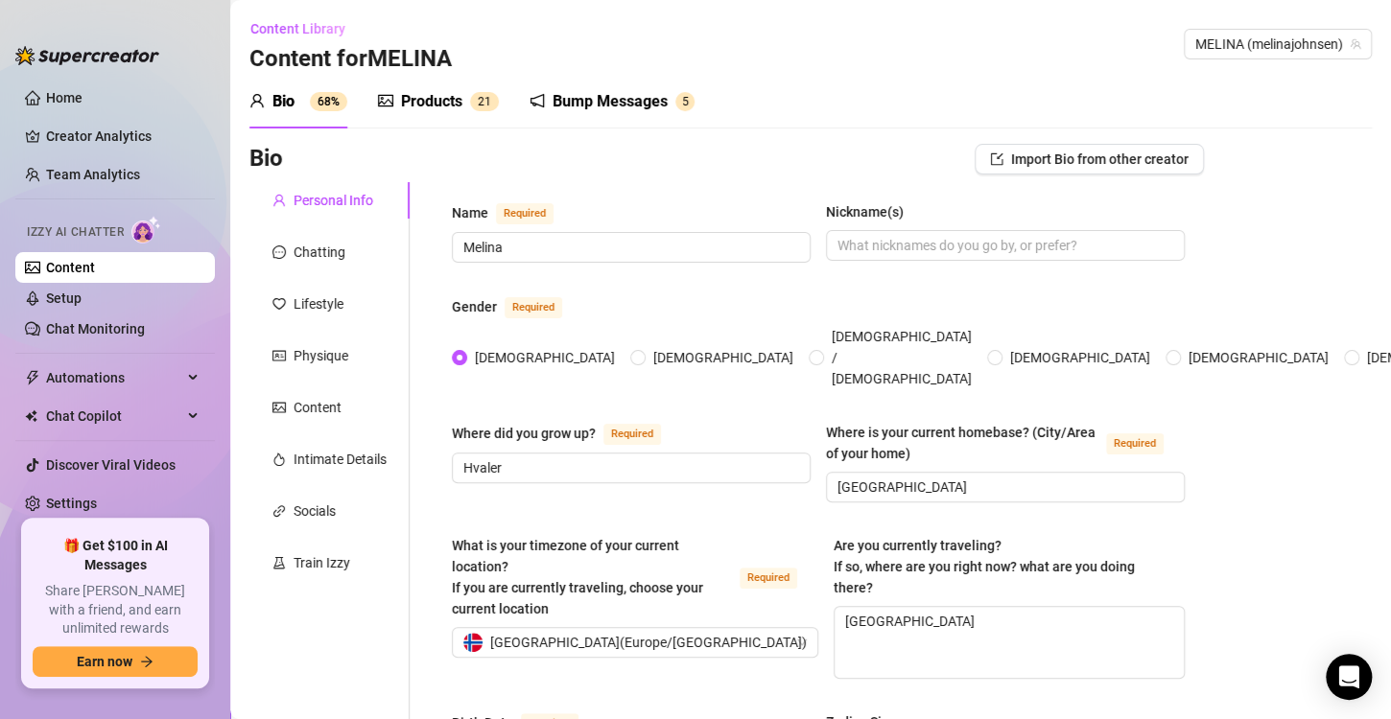
click at [456, 103] on div "Products" at bounding box center [431, 101] width 61 height 23
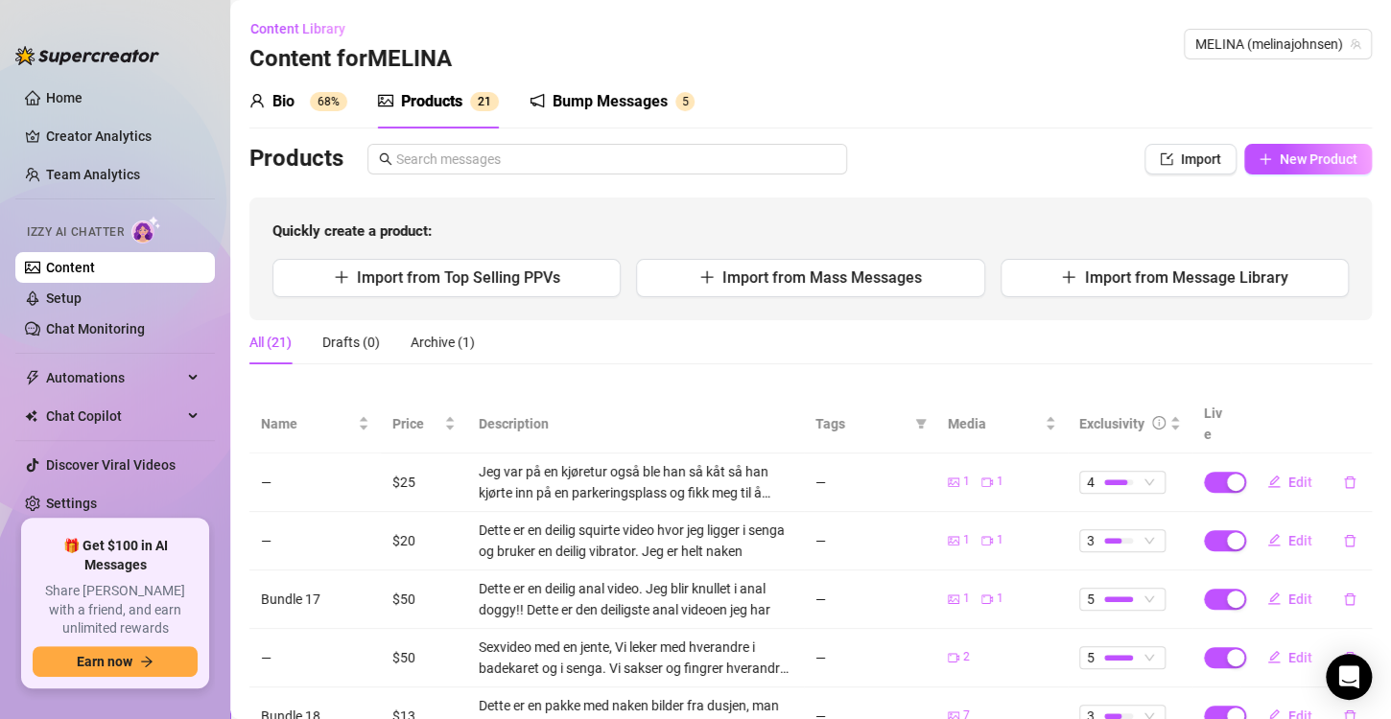
click at [575, 90] on div "Bump Messages" at bounding box center [609, 101] width 115 height 23
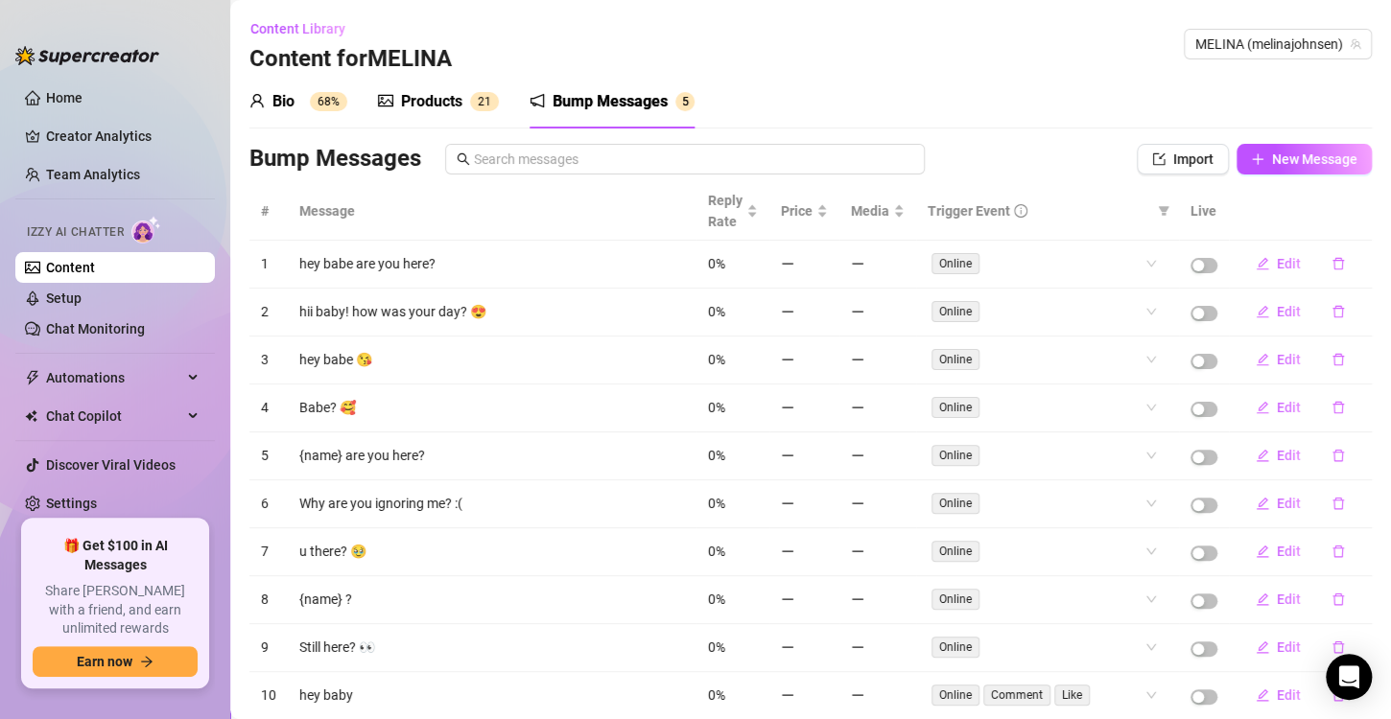
click at [334, 125] on div "Bio 68%" at bounding box center [298, 102] width 98 height 54
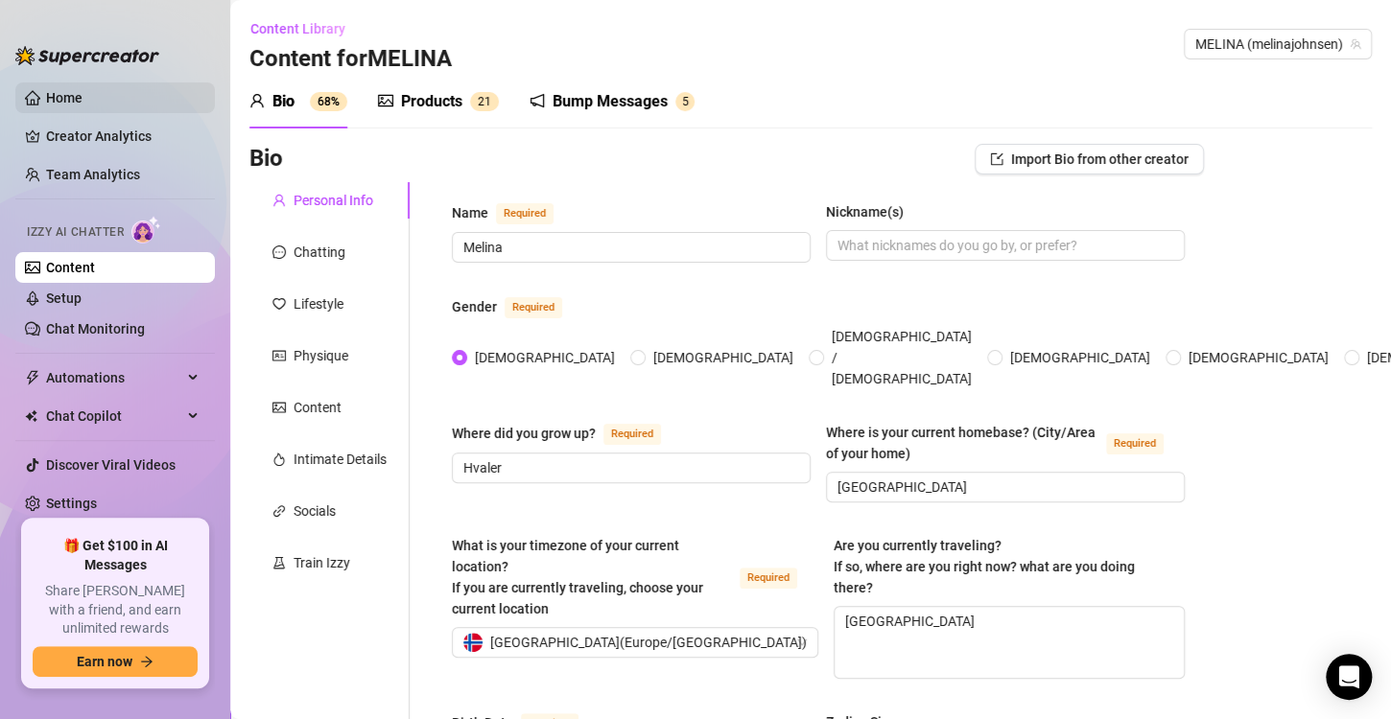
click at [60, 90] on link "Home" at bounding box center [64, 97] width 36 height 15
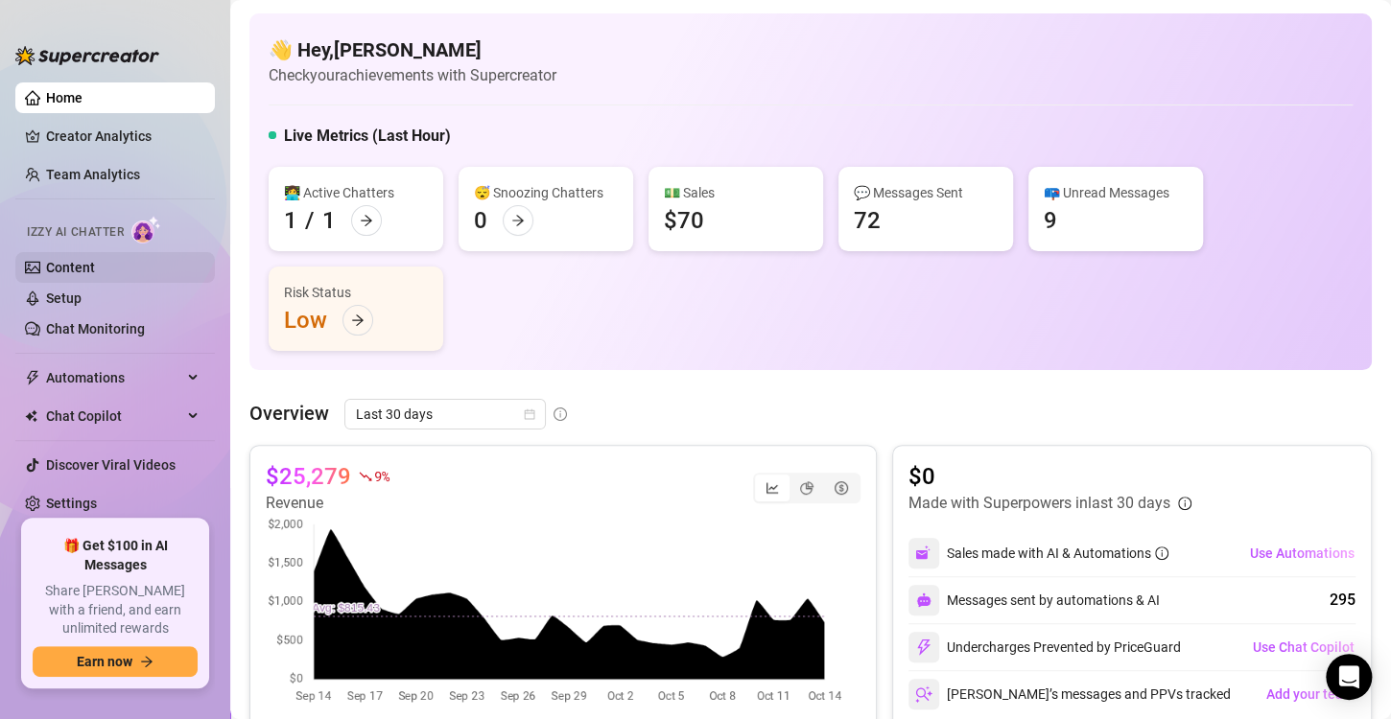
click at [81, 261] on link "Content" at bounding box center [70, 267] width 49 height 15
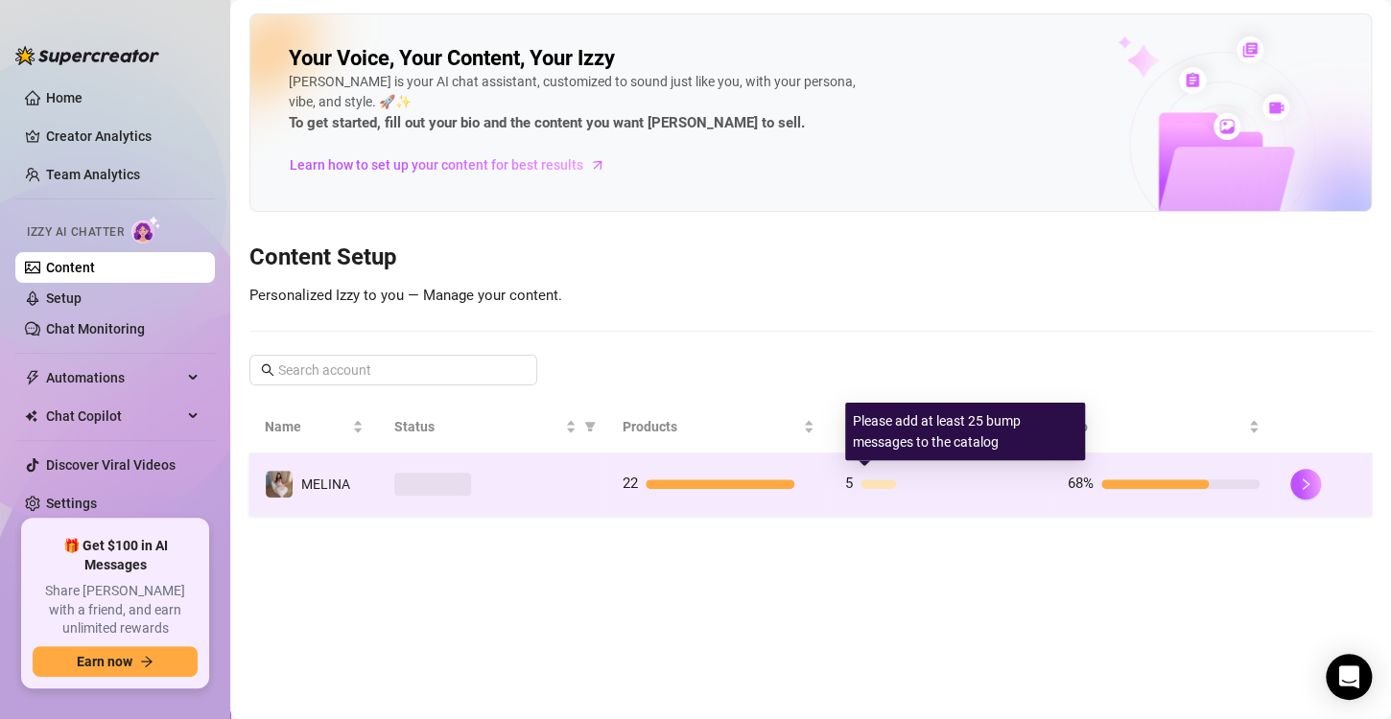
click at [983, 493] on div "5" at bounding box center [941, 484] width 192 height 23
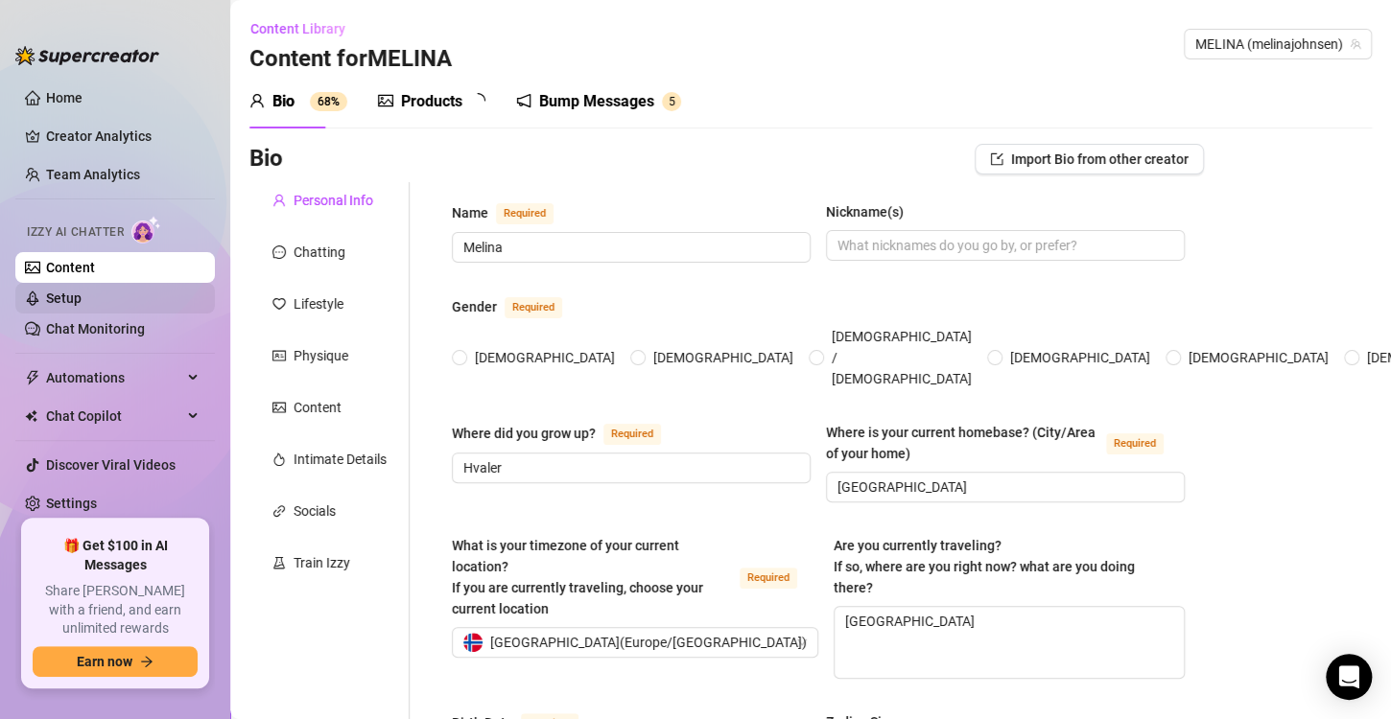
click at [66, 291] on link "Setup" at bounding box center [63, 298] width 35 height 15
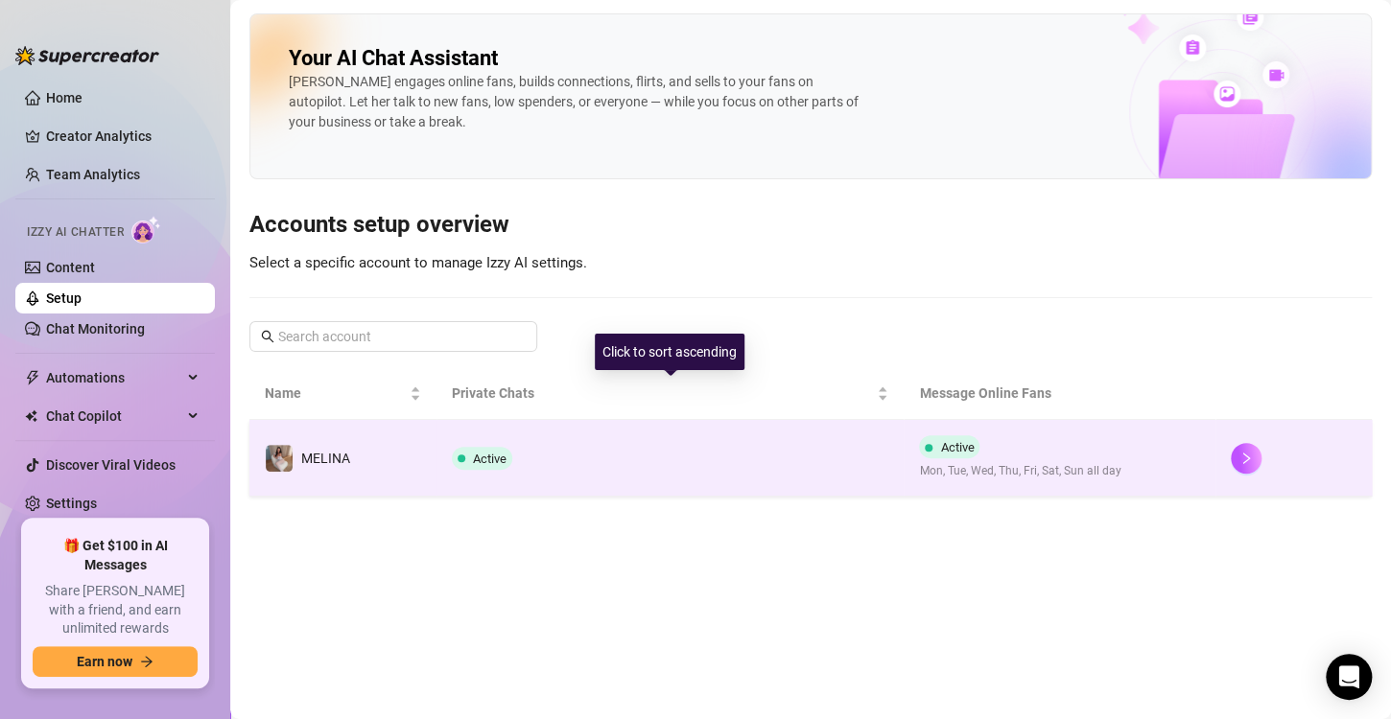
click at [805, 441] on td "Active" at bounding box center [670, 458] width 468 height 77
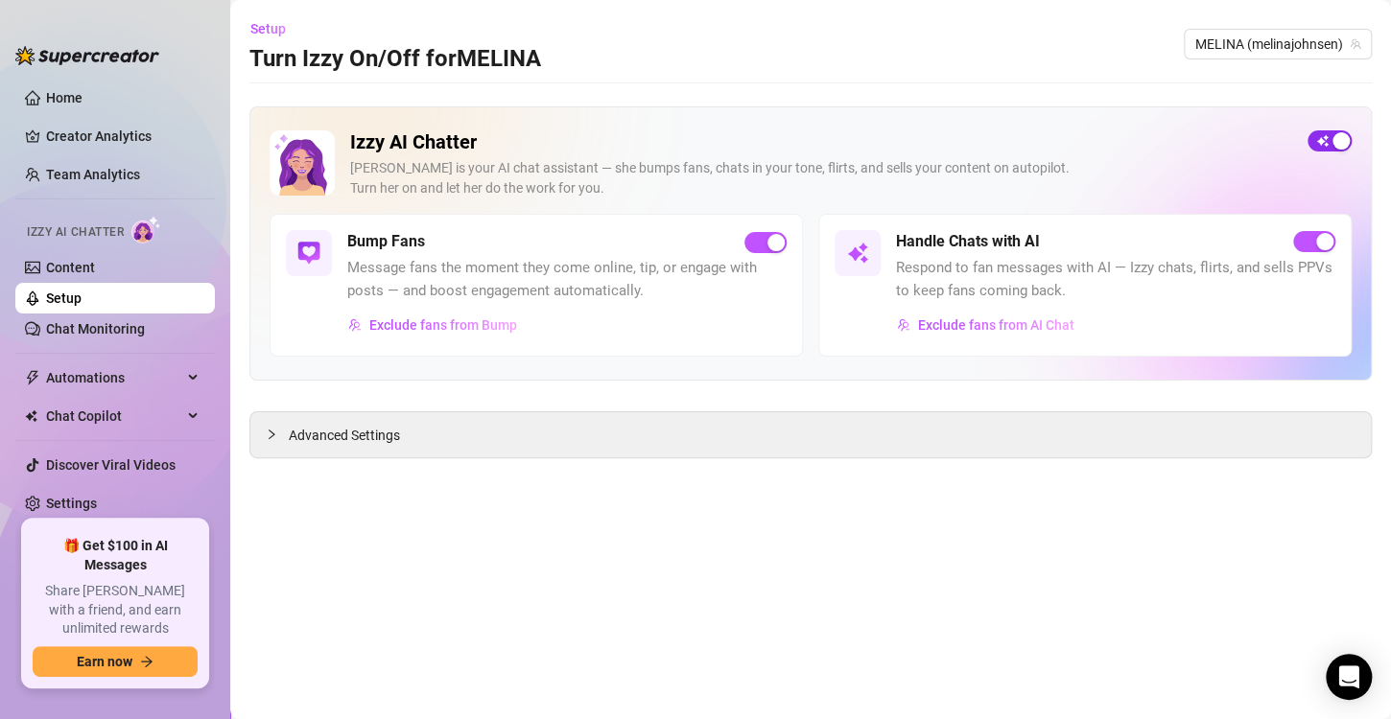
click at [1338, 142] on div "button" at bounding box center [1340, 140] width 17 height 17
click at [1338, 143] on div "button" at bounding box center [1340, 140] width 17 height 17
click at [1321, 245] on div "button" at bounding box center [1324, 241] width 17 height 17
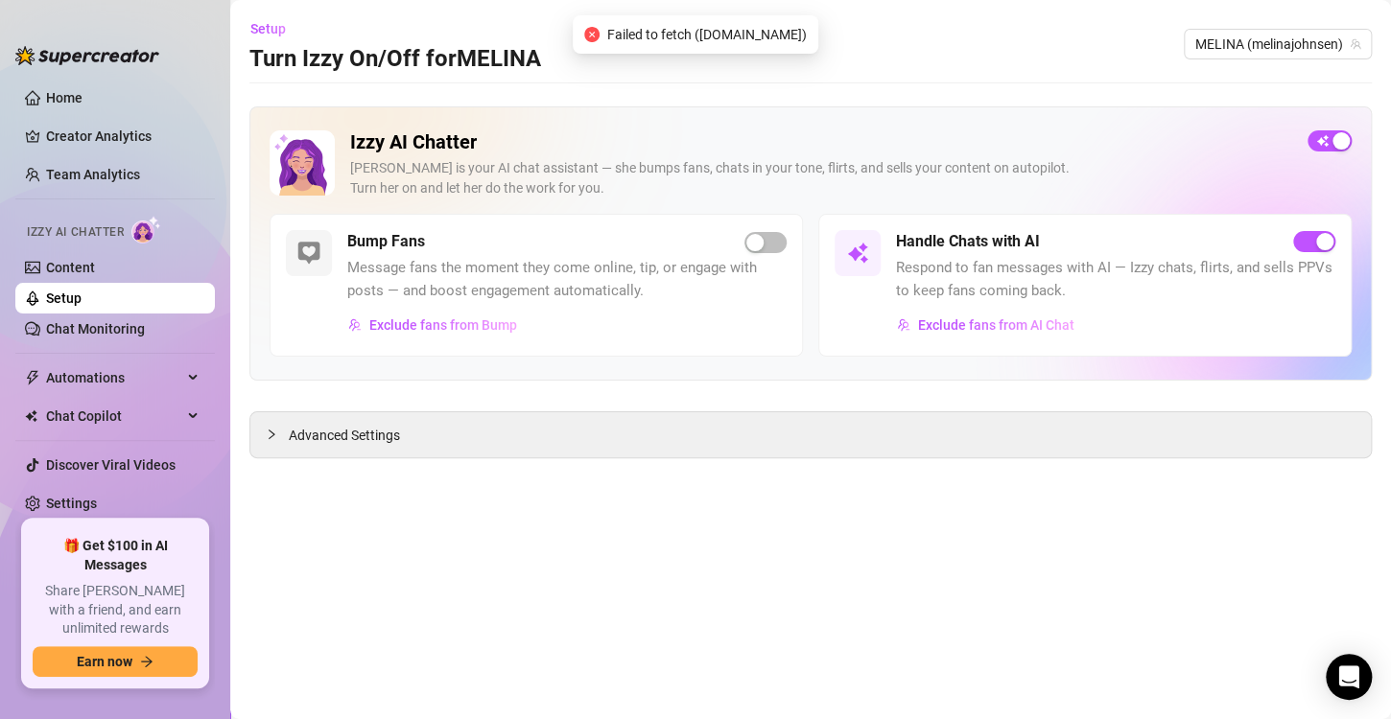
click at [1321, 245] on div "button" at bounding box center [1324, 241] width 17 height 17
click at [86, 266] on link "Content" at bounding box center [70, 267] width 49 height 15
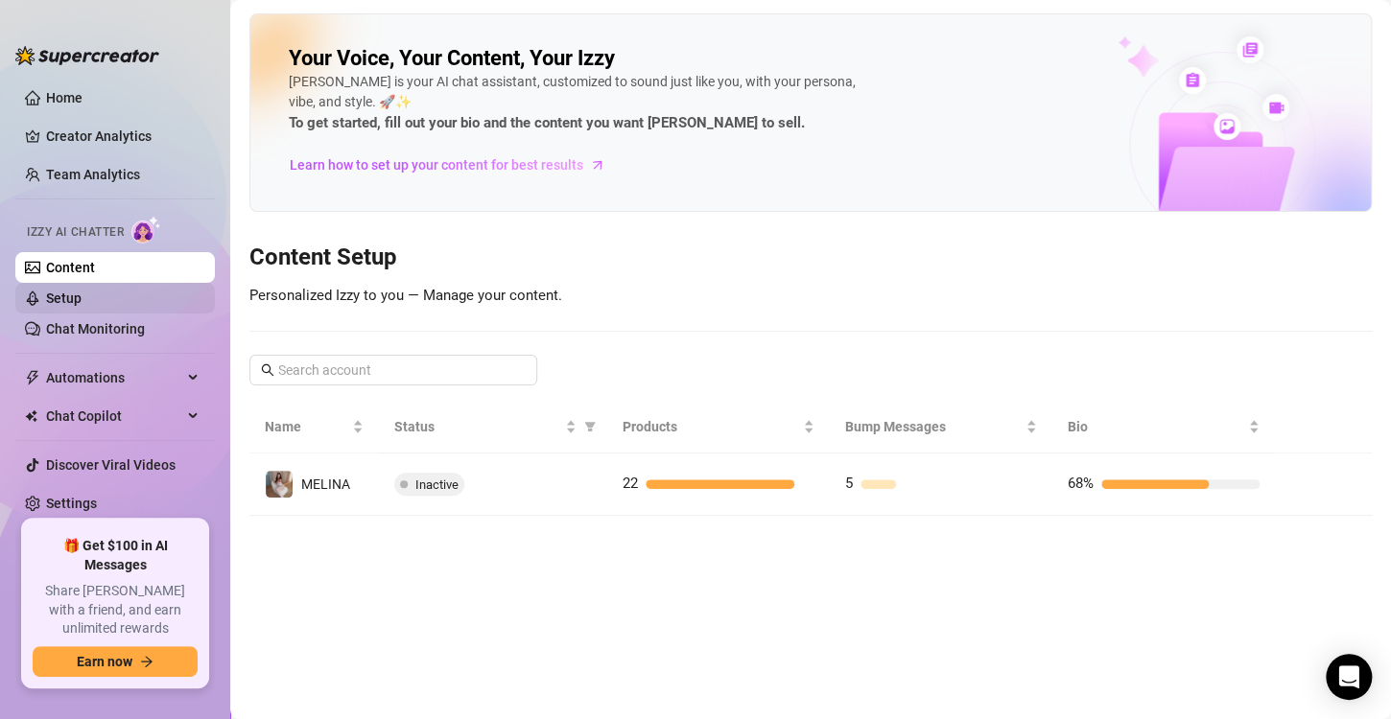
click at [71, 292] on link "Setup" at bounding box center [63, 298] width 35 height 15
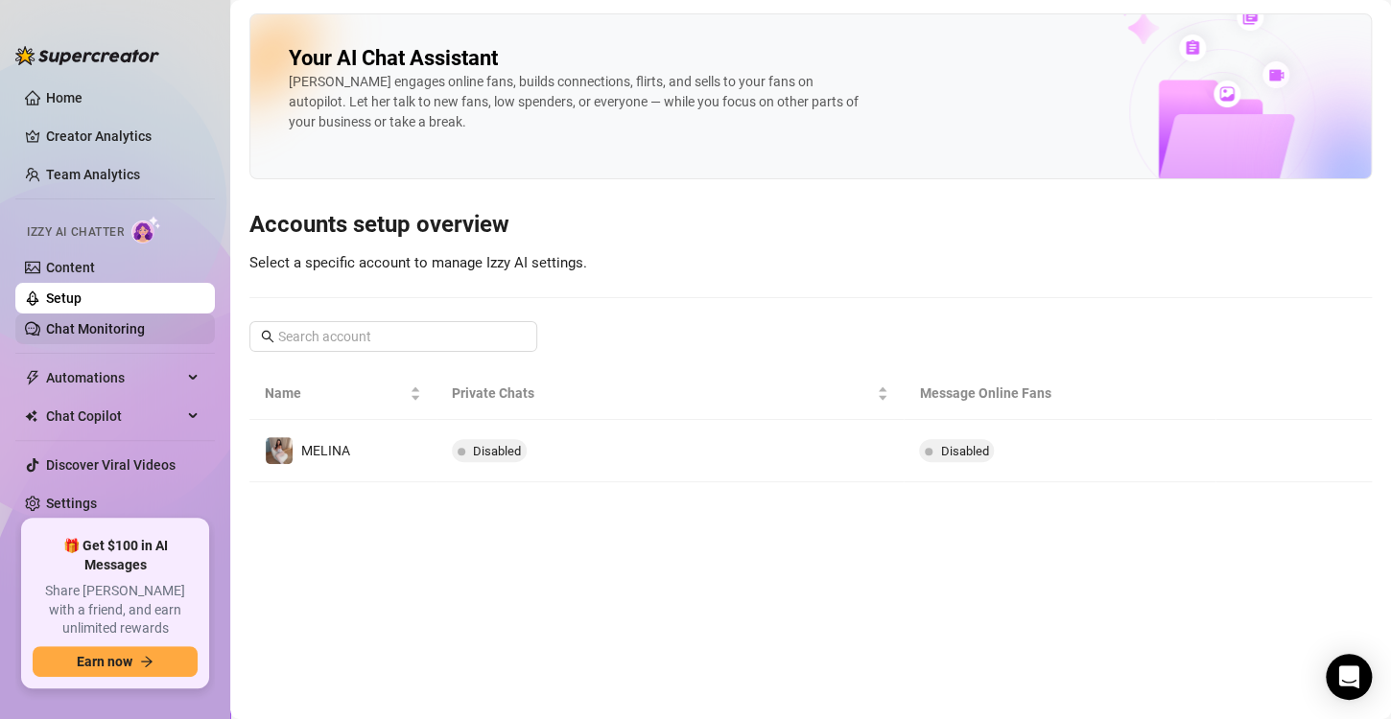
click at [82, 322] on link "Chat Monitoring" at bounding box center [95, 328] width 99 height 15
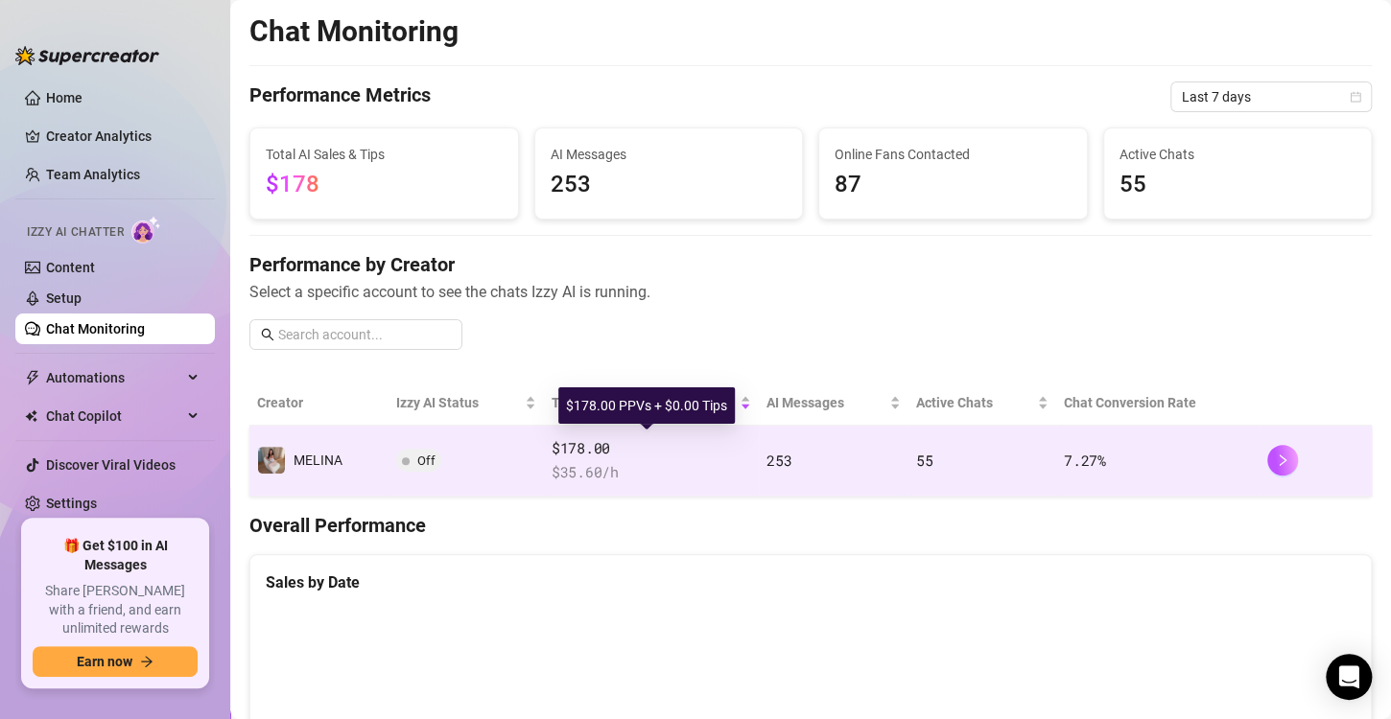
click at [621, 441] on span "$178.00" at bounding box center [650, 448] width 199 height 23
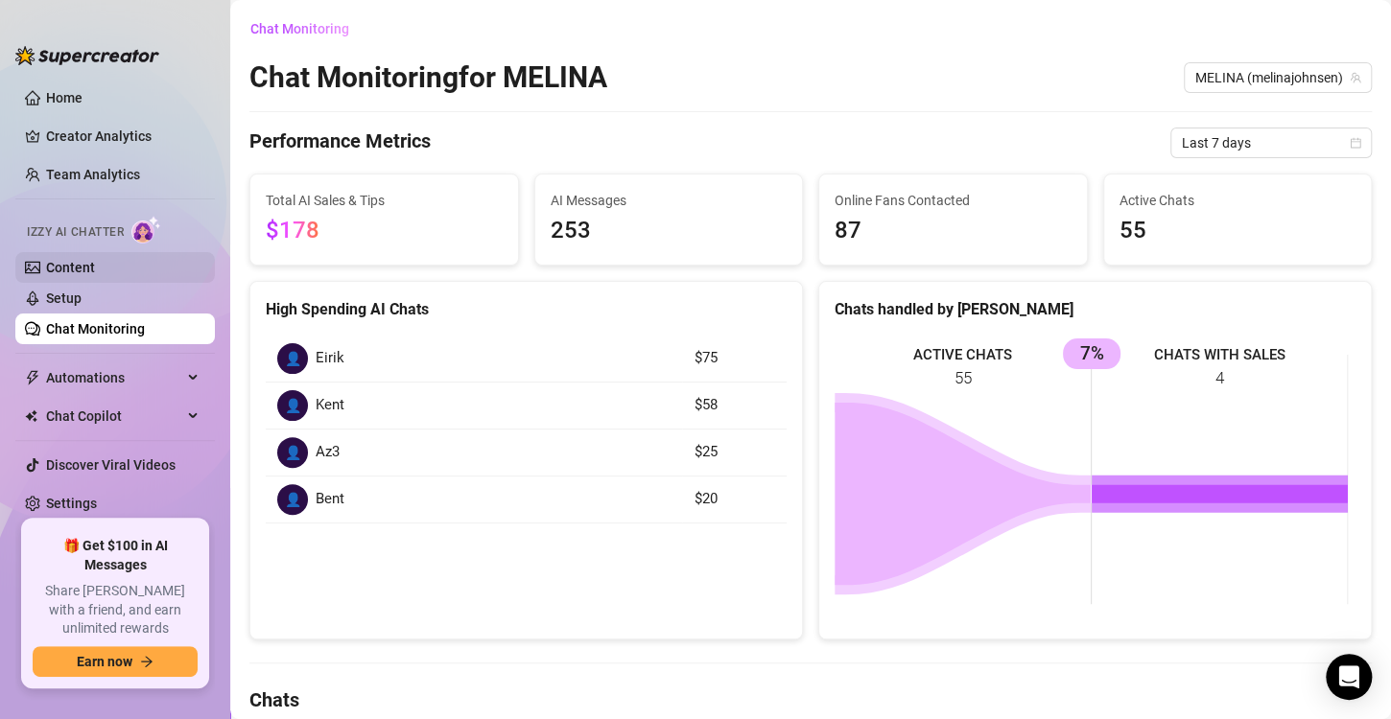
click at [78, 260] on link "Content" at bounding box center [70, 267] width 49 height 15
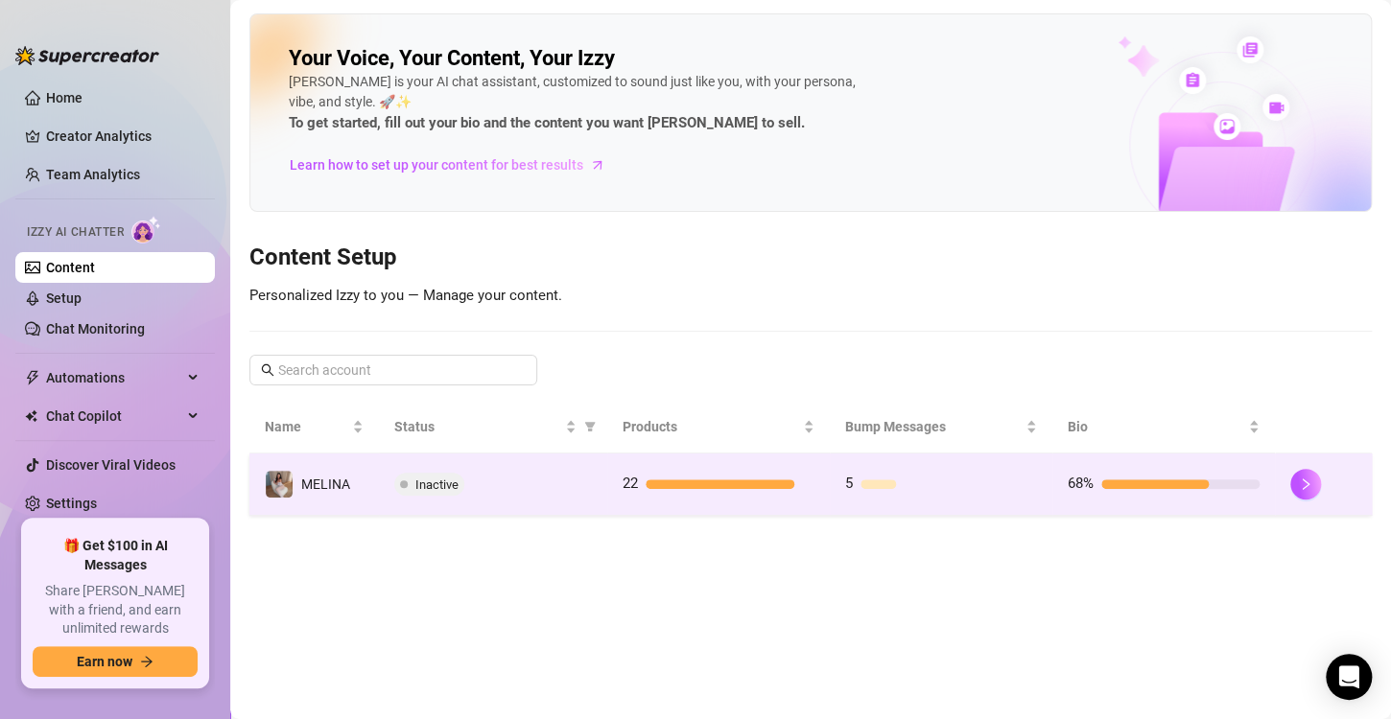
click at [475, 477] on div "Inactive" at bounding box center [493, 484] width 198 height 23
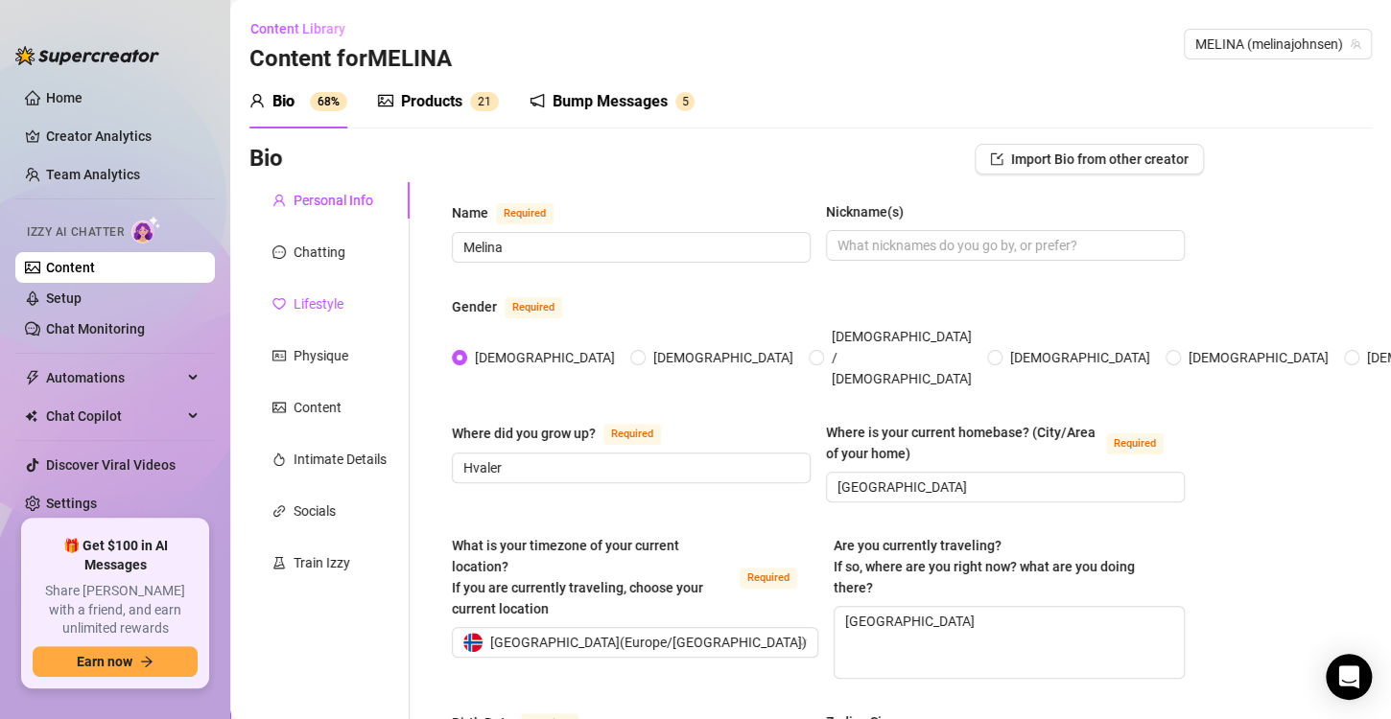
click at [329, 303] on div "Lifestyle" at bounding box center [318, 303] width 50 height 21
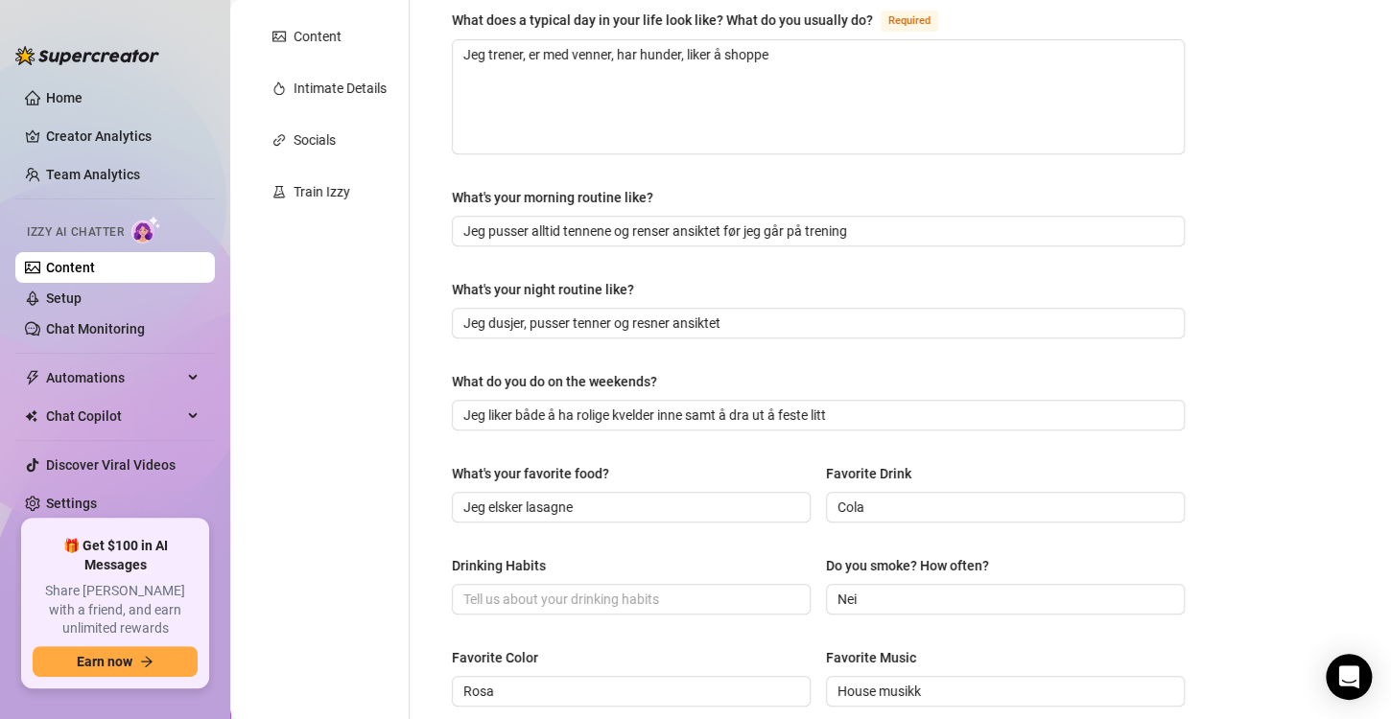
scroll to position [362, 0]
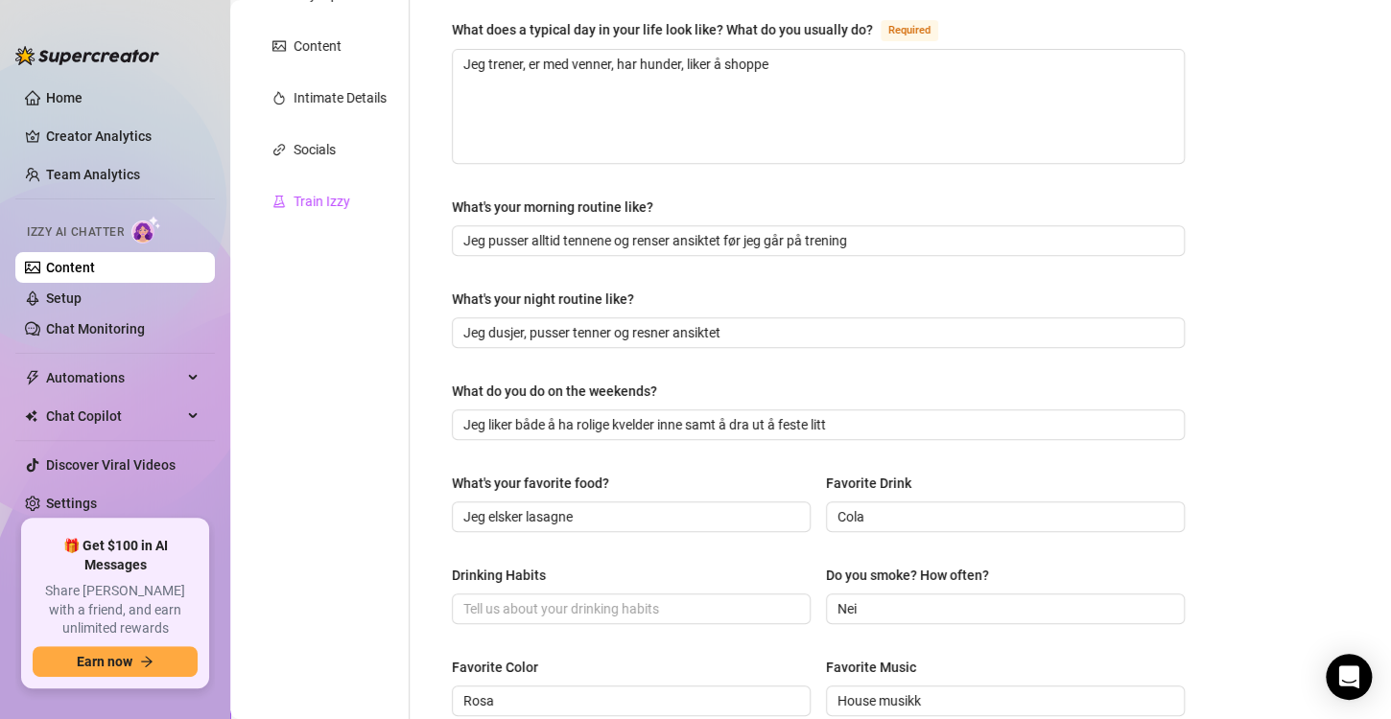
click at [337, 196] on div "Train Izzy" at bounding box center [321, 201] width 57 height 21
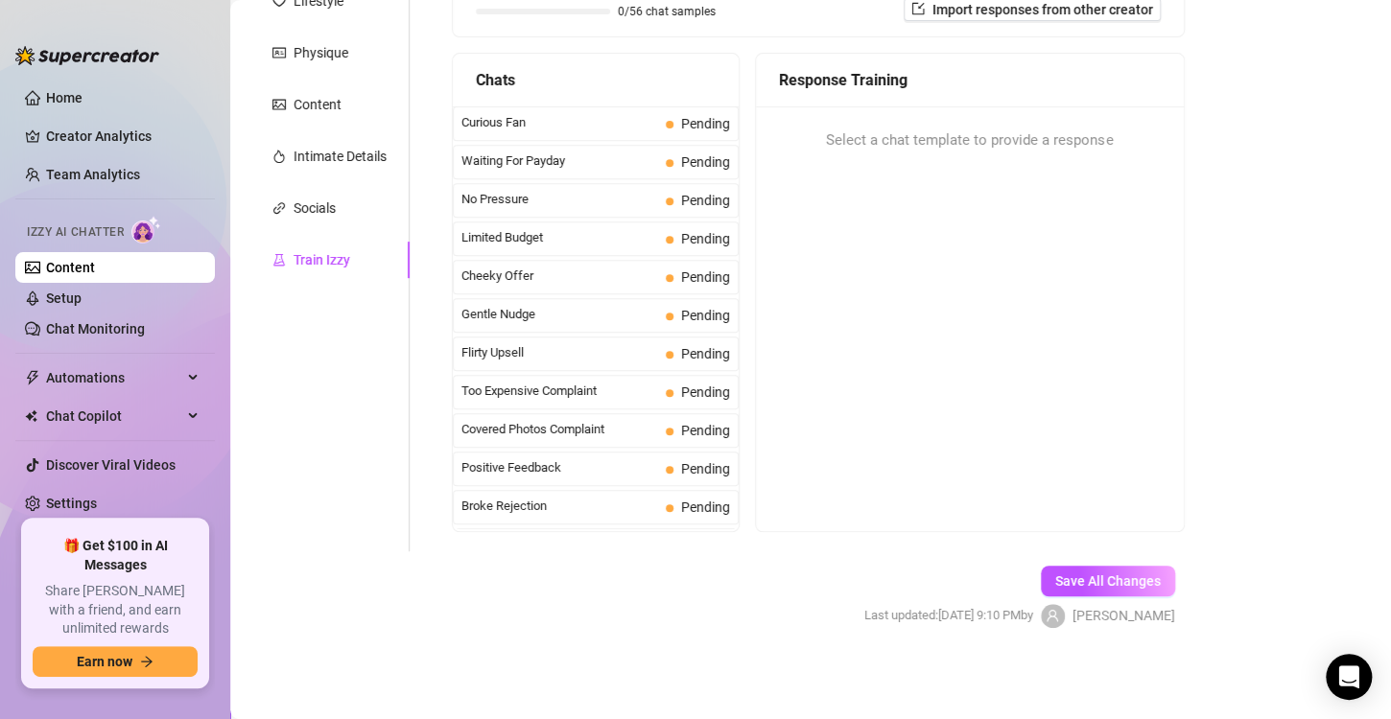
scroll to position [302, 0]
click at [584, 164] on span "Waiting For Payday" at bounding box center [559, 161] width 197 height 19
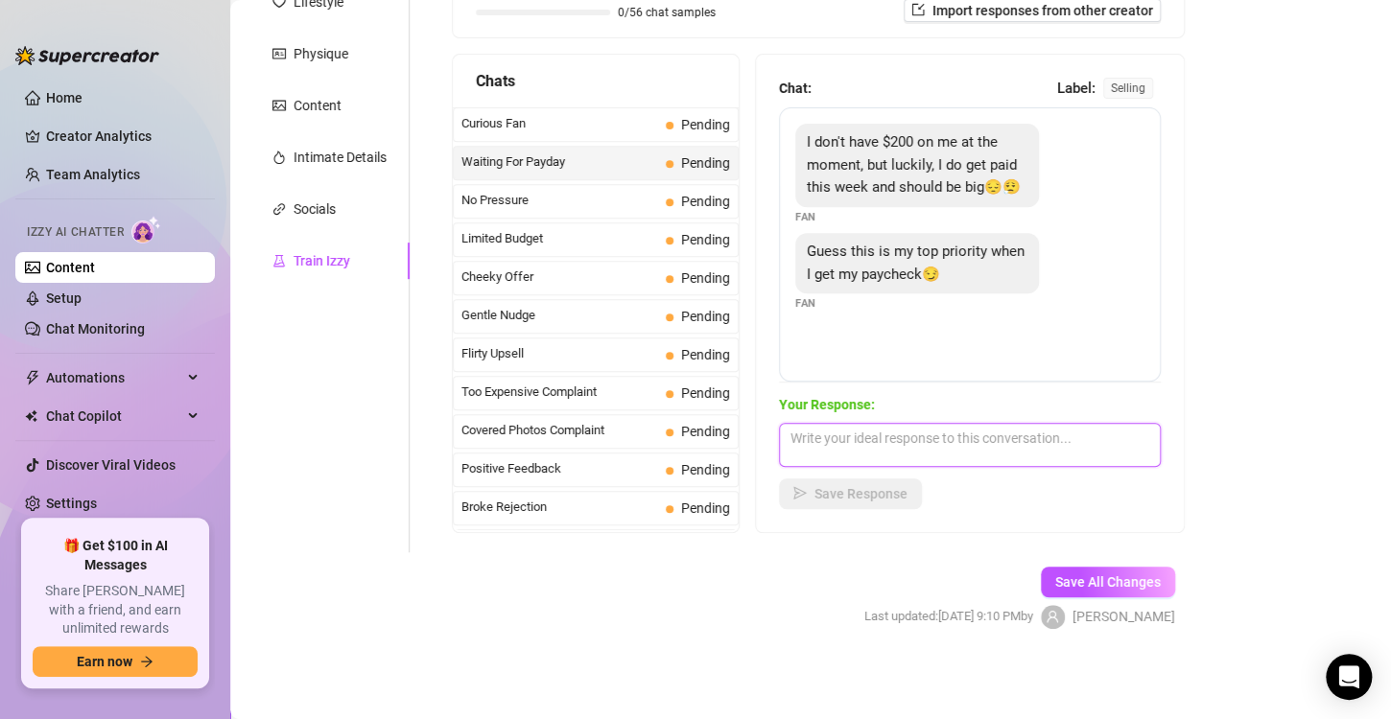
click at [887, 439] on textarea at bounding box center [970, 445] width 382 height 44
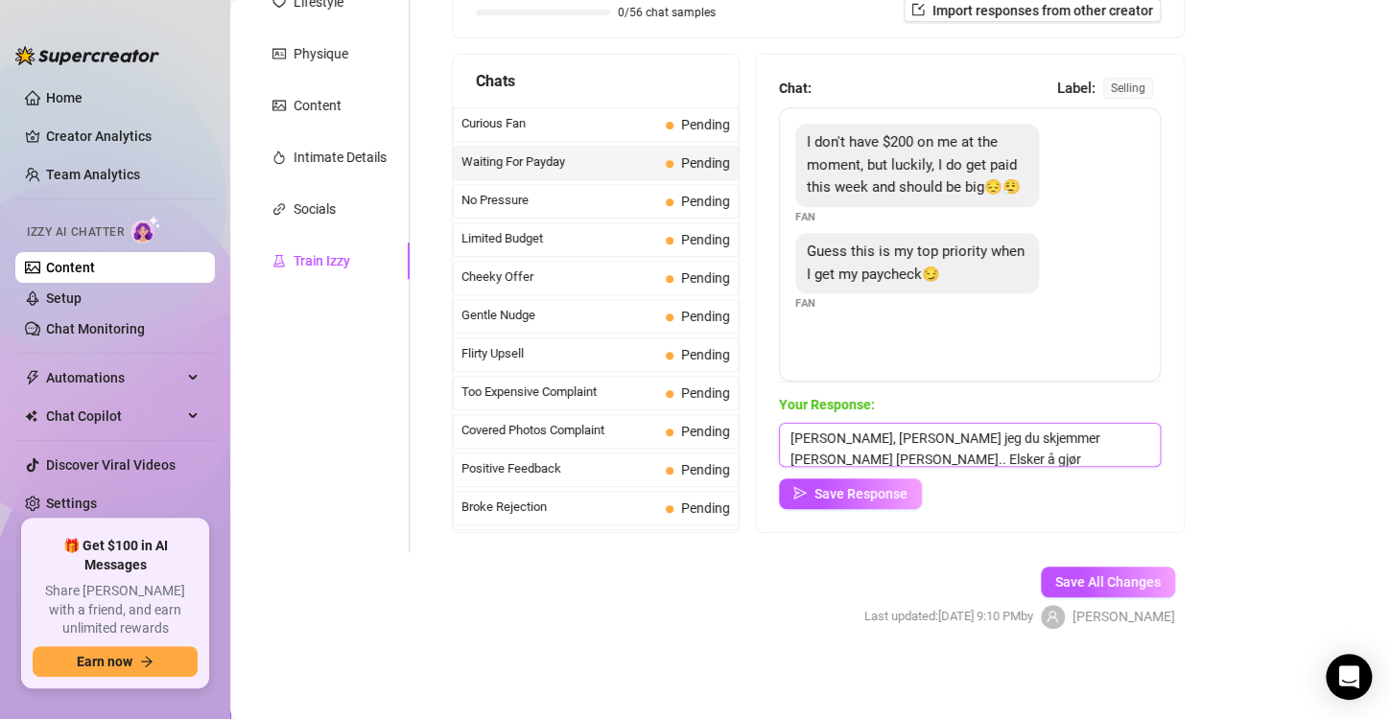
scroll to position [0, 0]
type textarea "[PERSON_NAME], [PERSON_NAME] jeg du skjemmer [PERSON_NAME] [PERSON_NAME].. Elsk…"
click at [879, 505] on button "Save Response" at bounding box center [850, 494] width 143 height 31
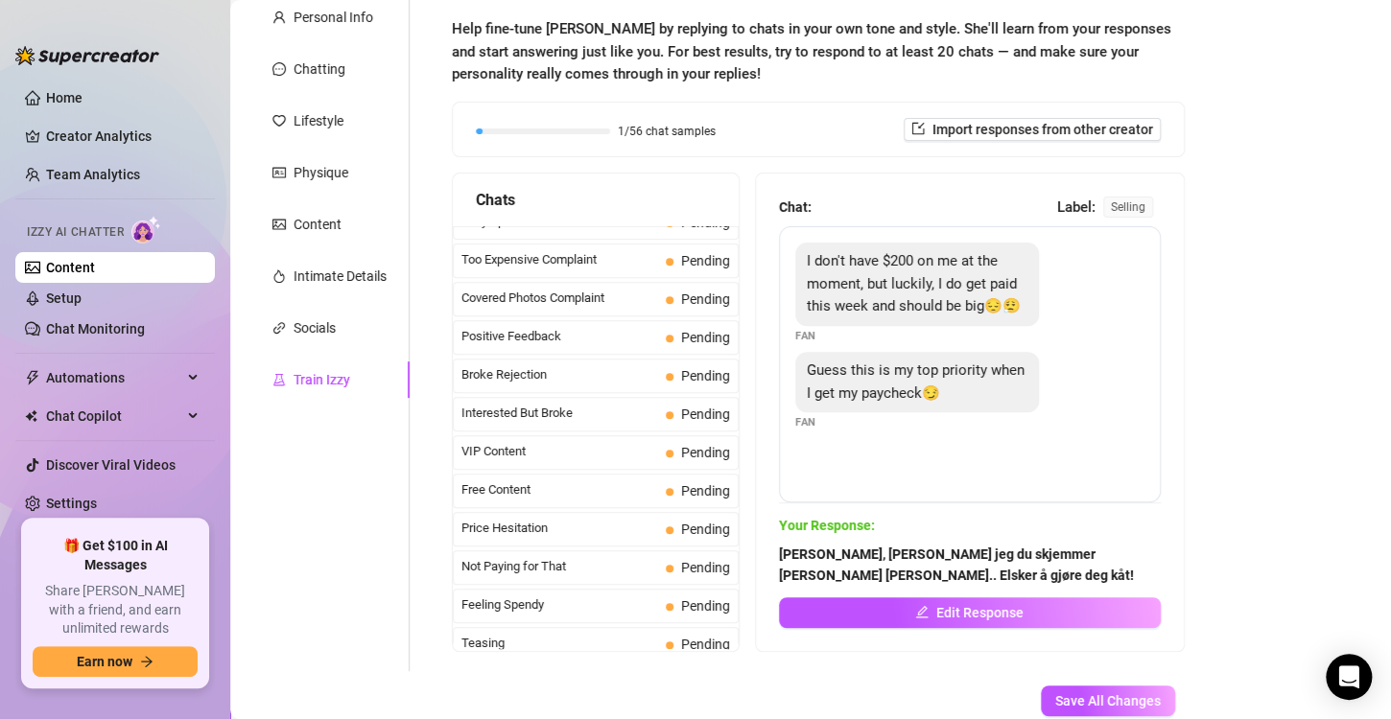
scroll to position [280, 0]
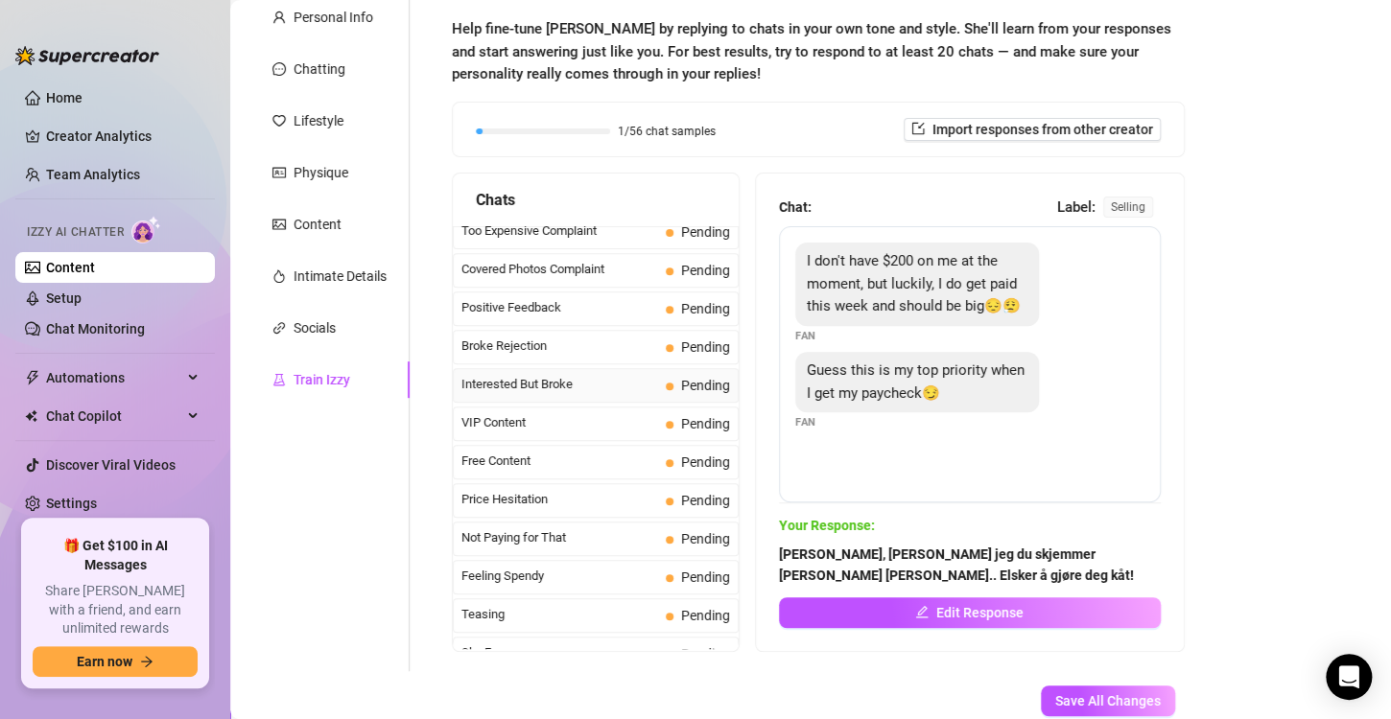
click at [600, 375] on span "Interested But Broke" at bounding box center [559, 384] width 197 height 19
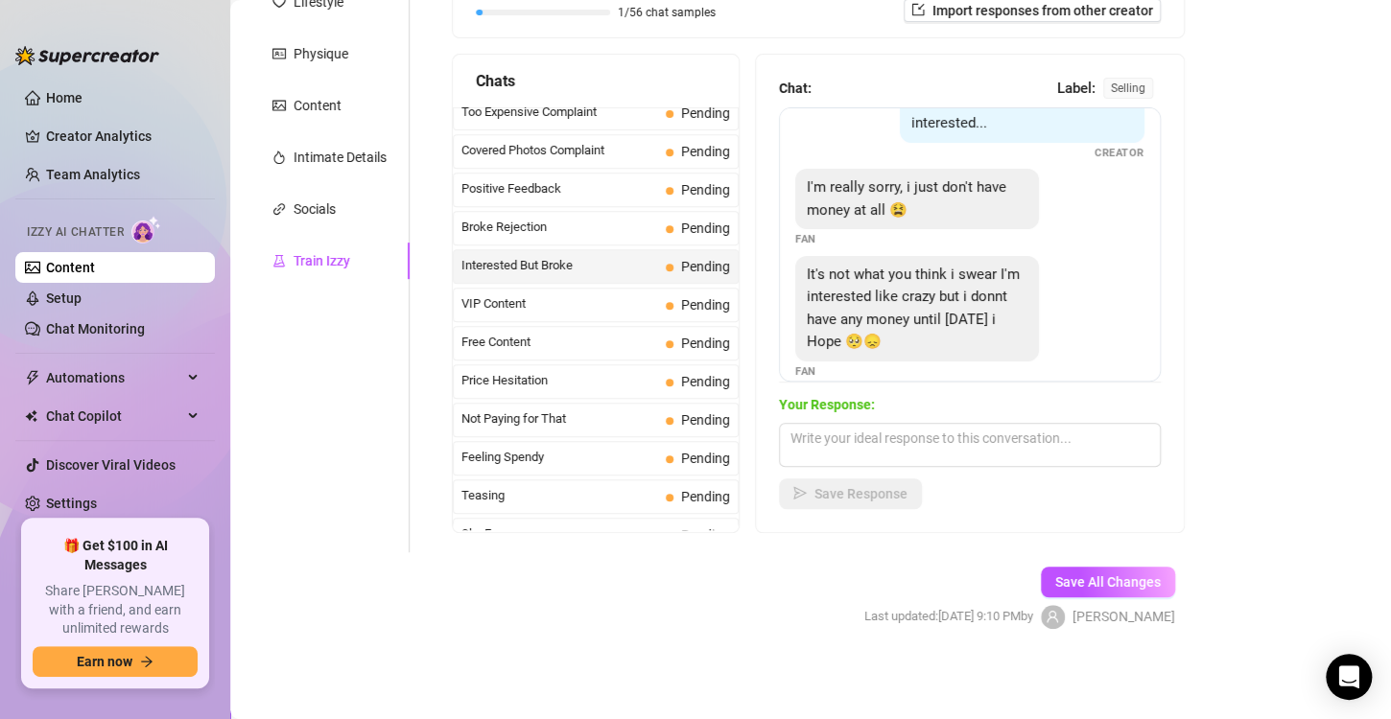
scroll to position [84, 0]
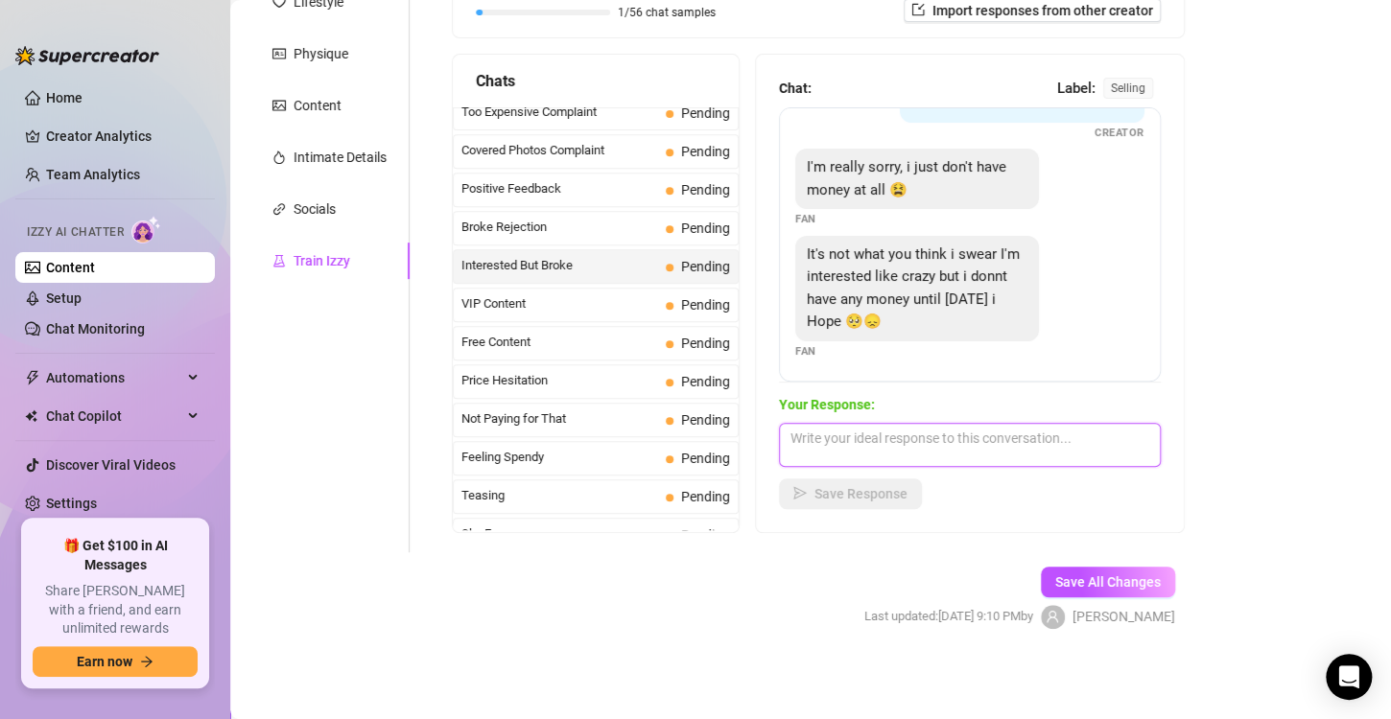
click at [855, 430] on textarea at bounding box center [970, 445] width 382 height 44
type textarea "H"
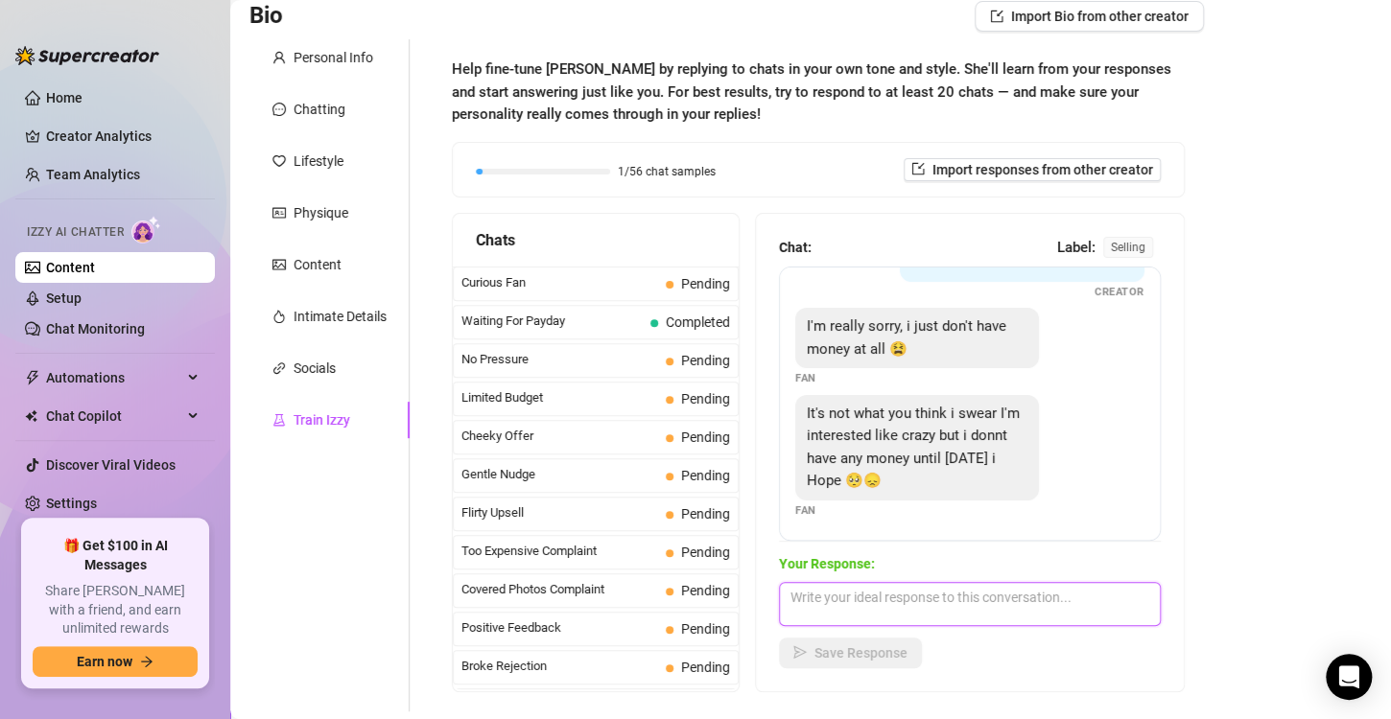
scroll to position [121, 0]
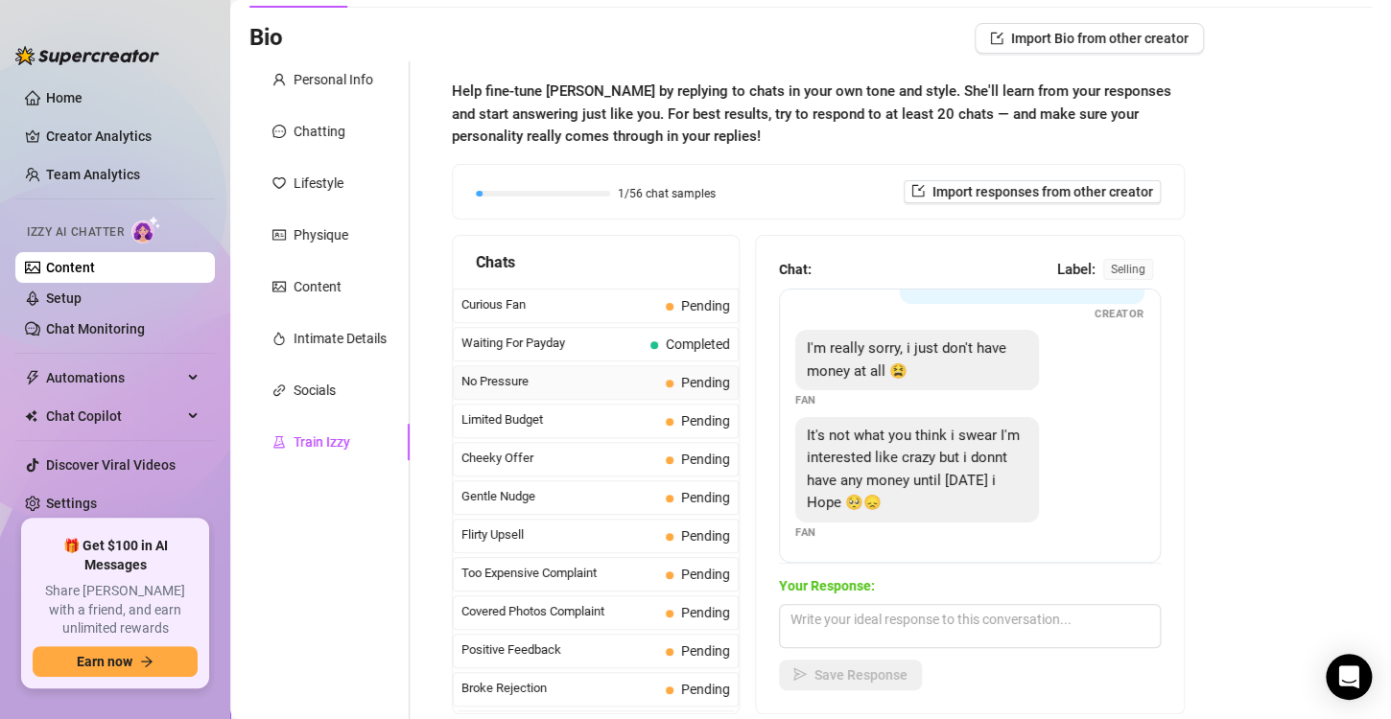
click at [561, 384] on span "No Pressure" at bounding box center [559, 381] width 197 height 19
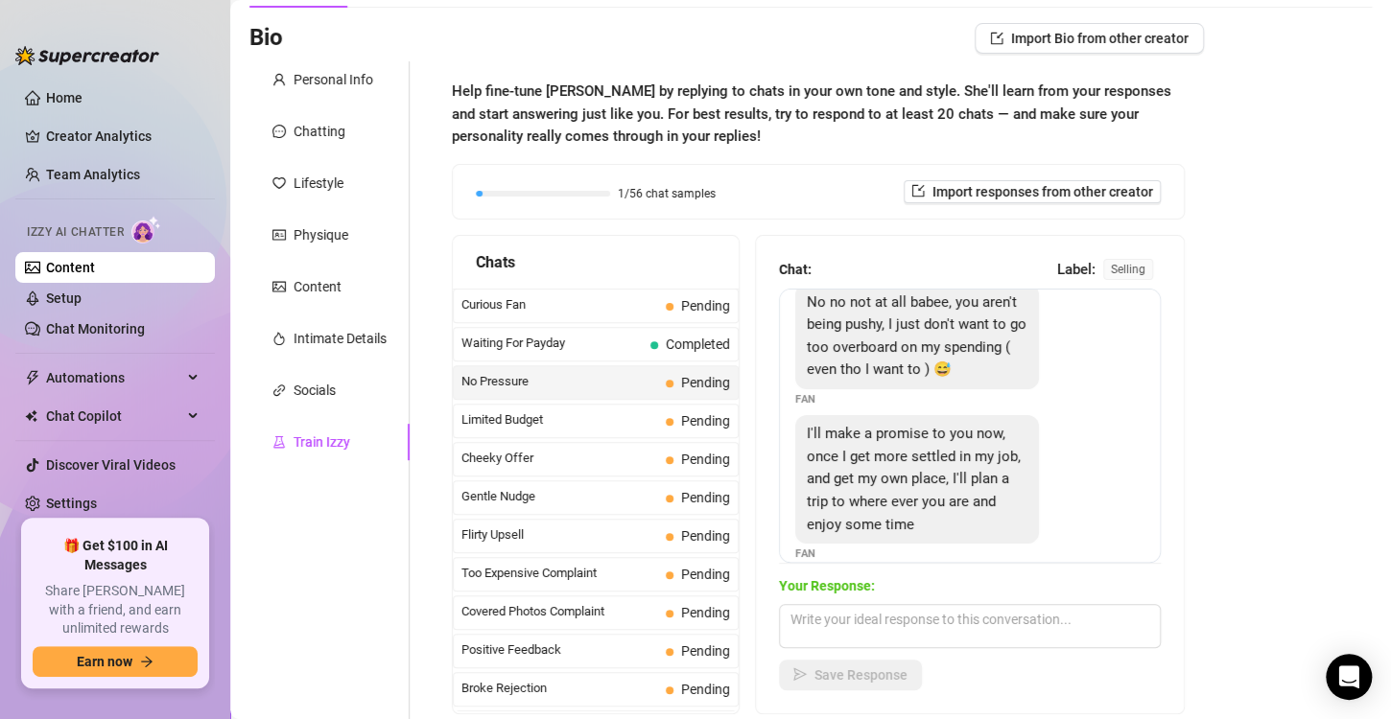
scroll to position [199, 0]
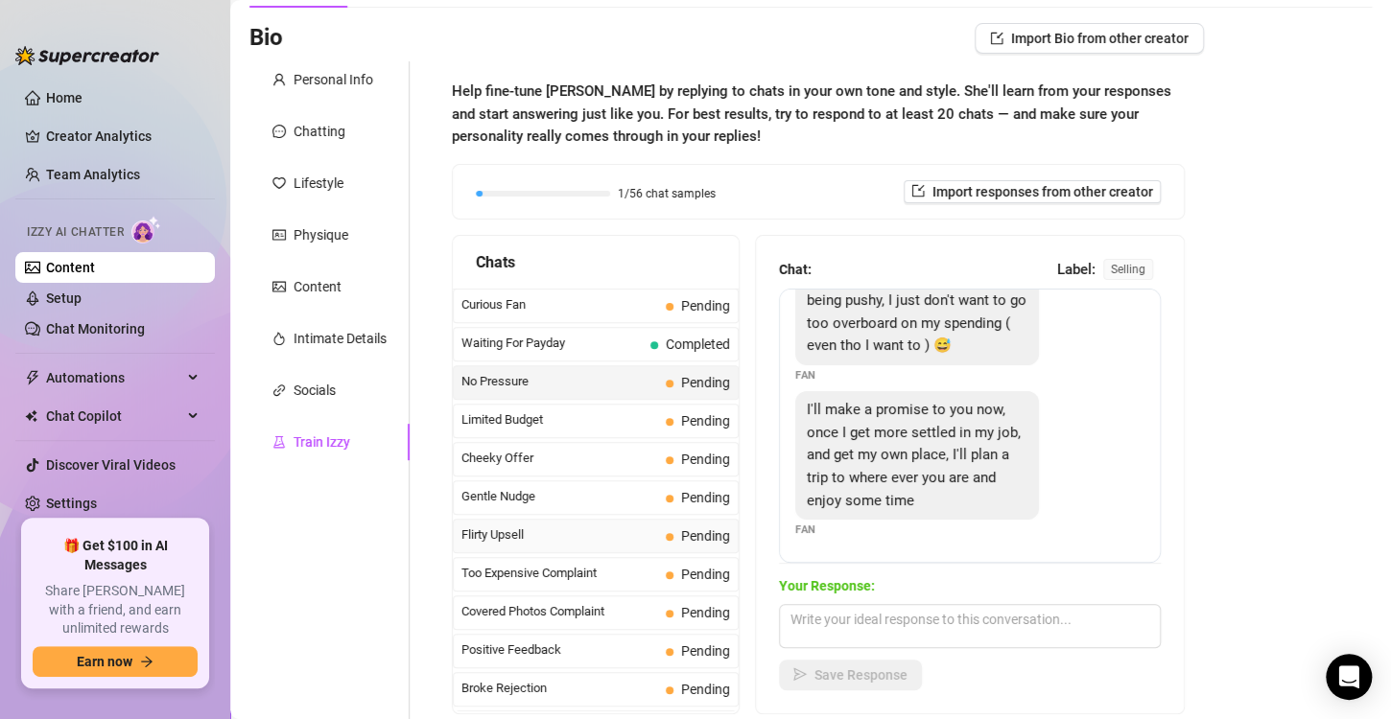
click at [574, 541] on span "Flirty Upsell" at bounding box center [559, 535] width 197 height 19
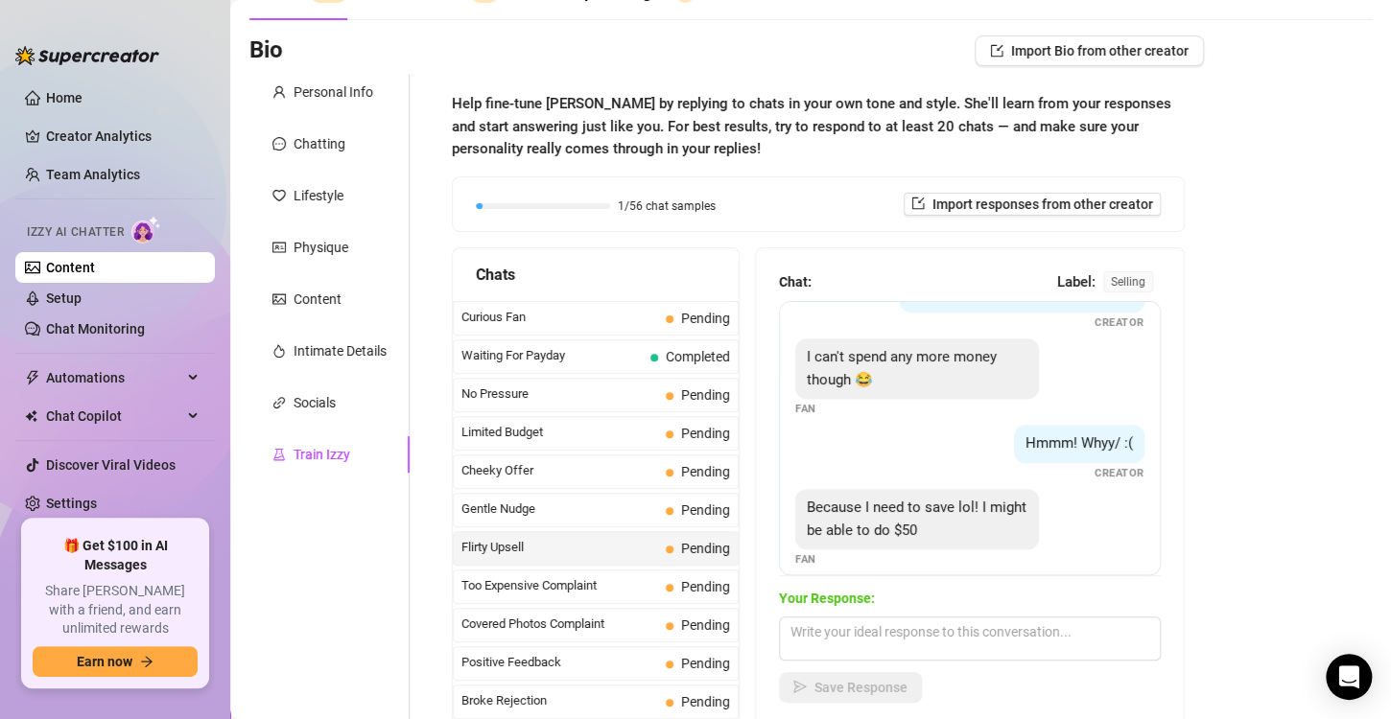
scroll to position [556, 0]
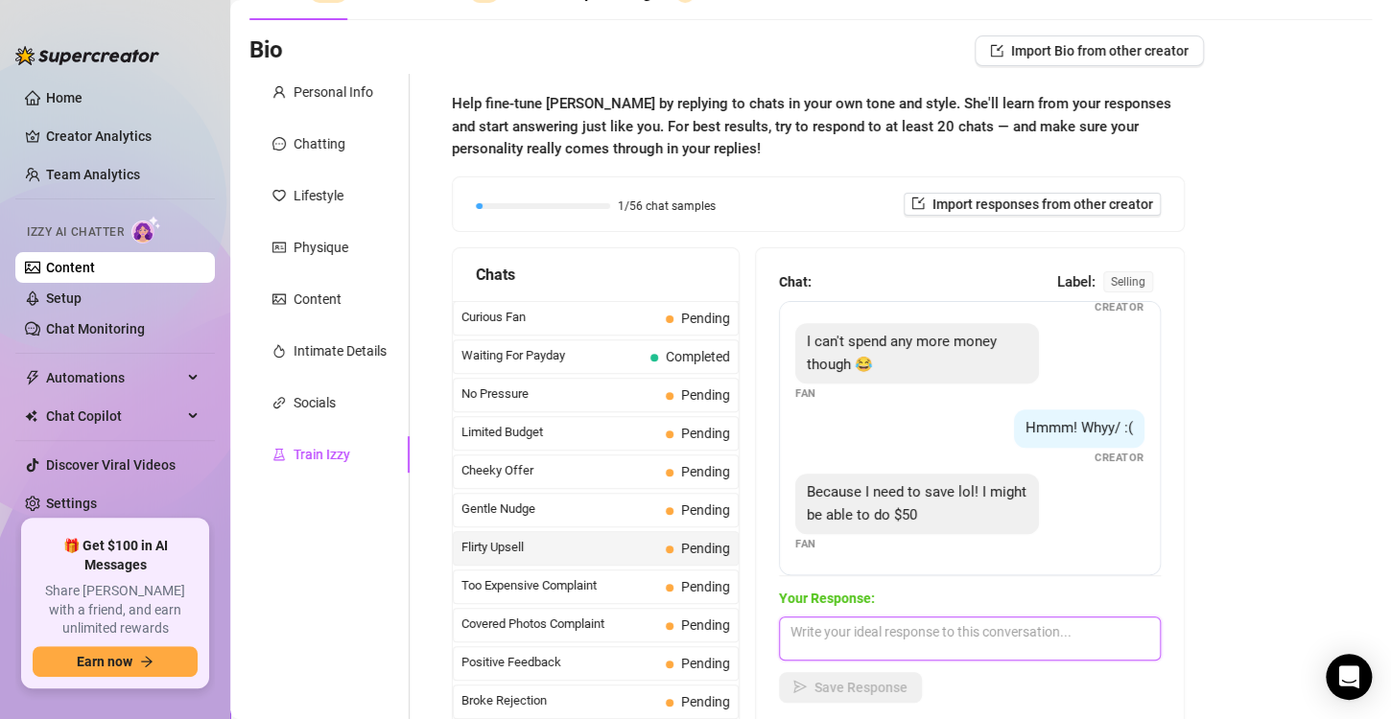
click at [861, 654] on textarea at bounding box center [970, 639] width 382 height 44
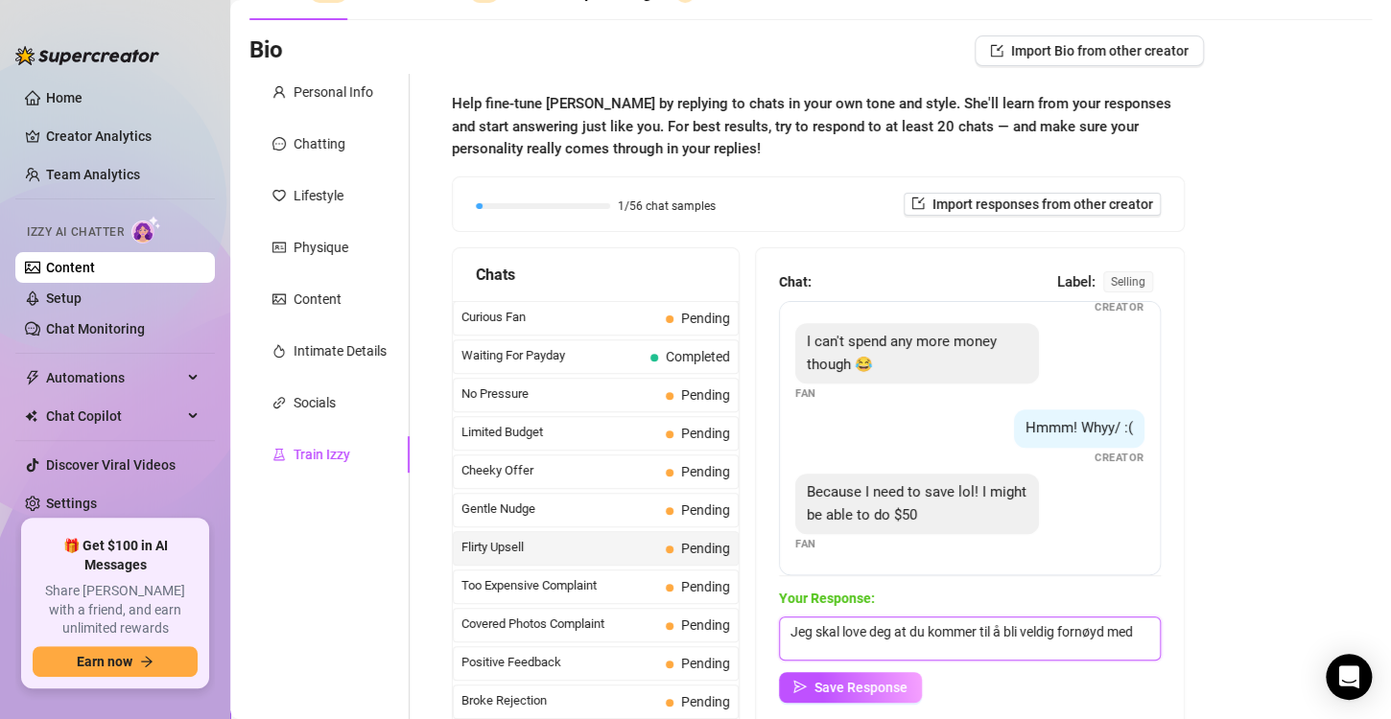
scroll to position [0, 0]
type textarea "Jeg skal love deg at du kommer til å bli veldig fornøyd med det du snart skal f…"
click at [855, 687] on span "Save Response" at bounding box center [860, 687] width 93 height 15
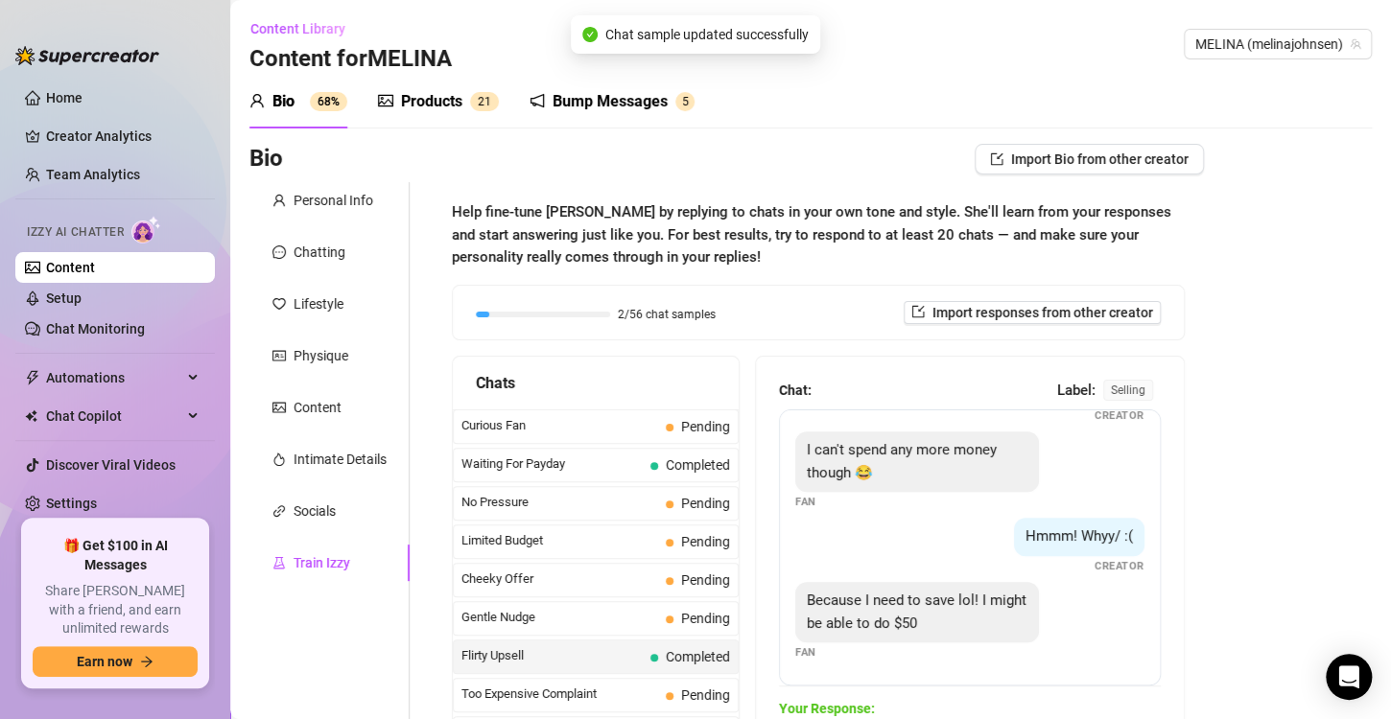
scroll to position [555, 0]
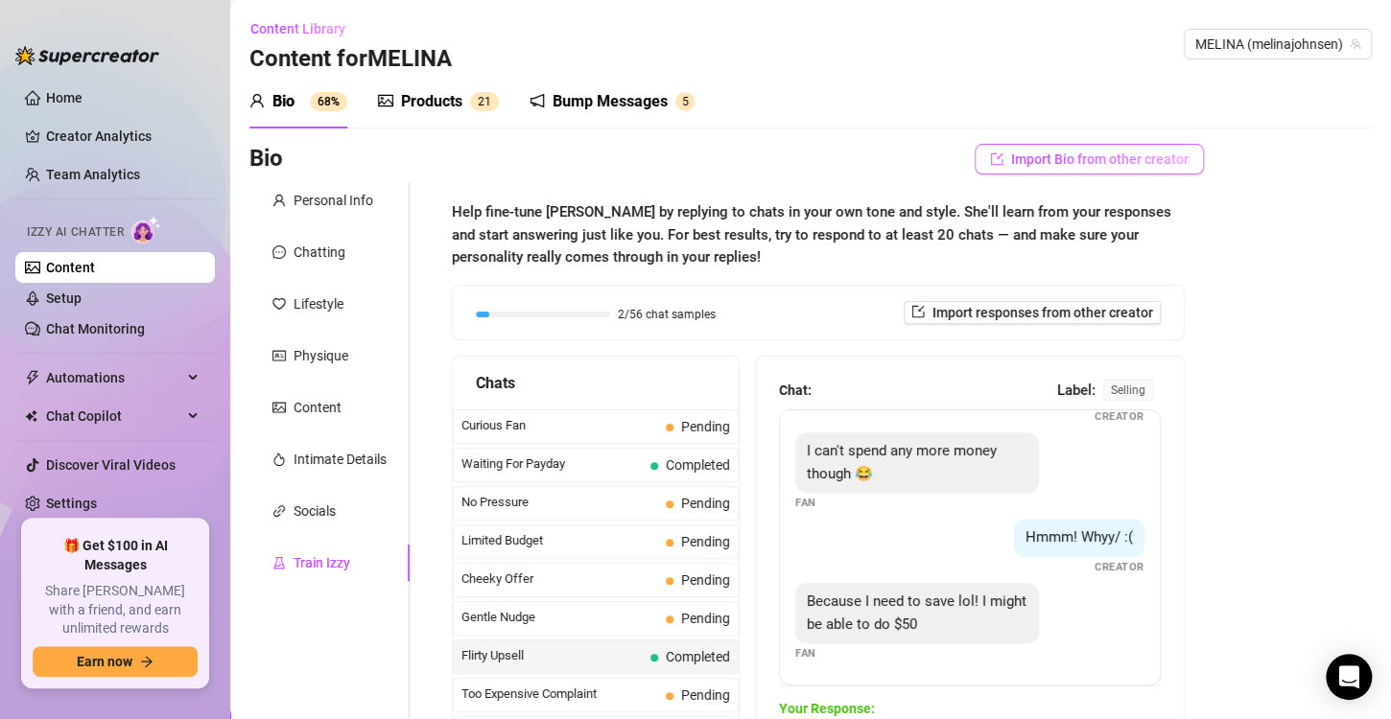
click at [1077, 166] on span "Import Bio from other creator" at bounding box center [1099, 159] width 177 height 15
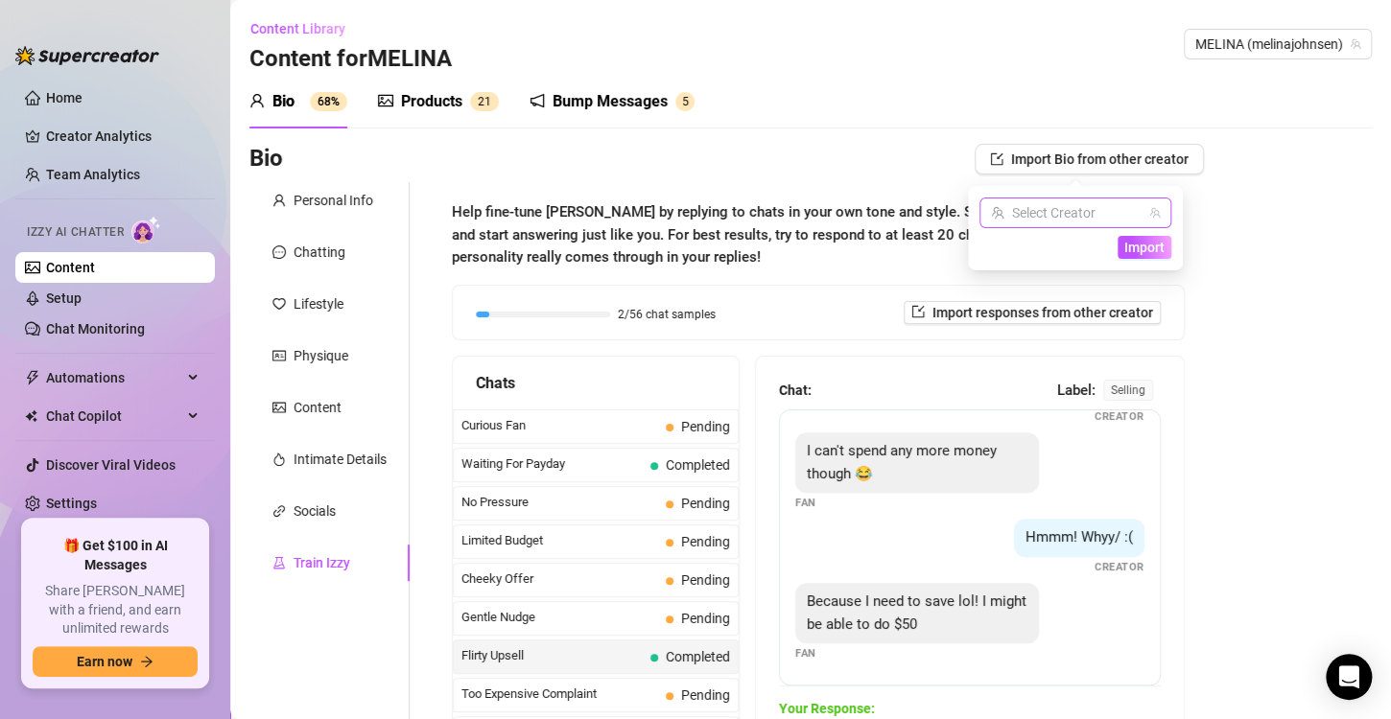
click at [1085, 215] on input "search" at bounding box center [1067, 213] width 152 height 29
click at [735, 246] on span "Help fine-tune [PERSON_NAME] by replying to chats in your own tone and style. S…" at bounding box center [818, 235] width 733 height 68
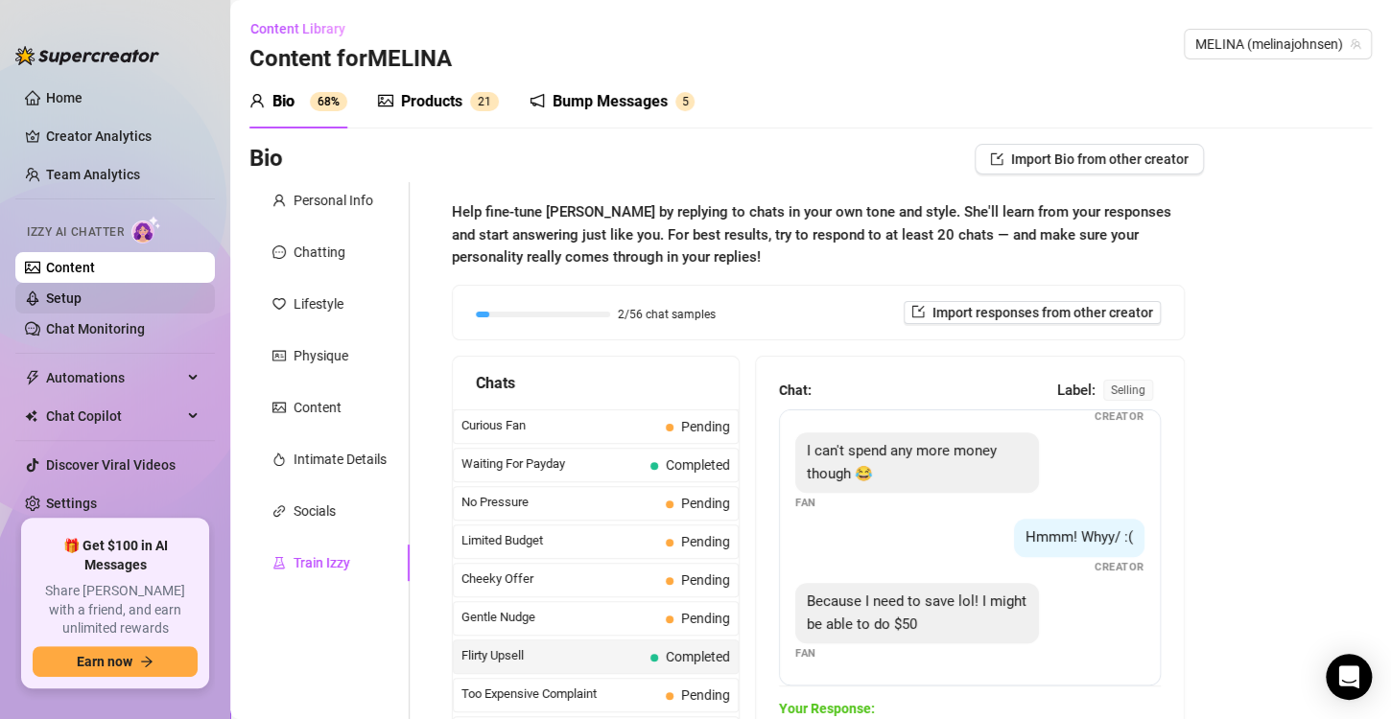
click at [63, 299] on link "Setup" at bounding box center [63, 298] width 35 height 15
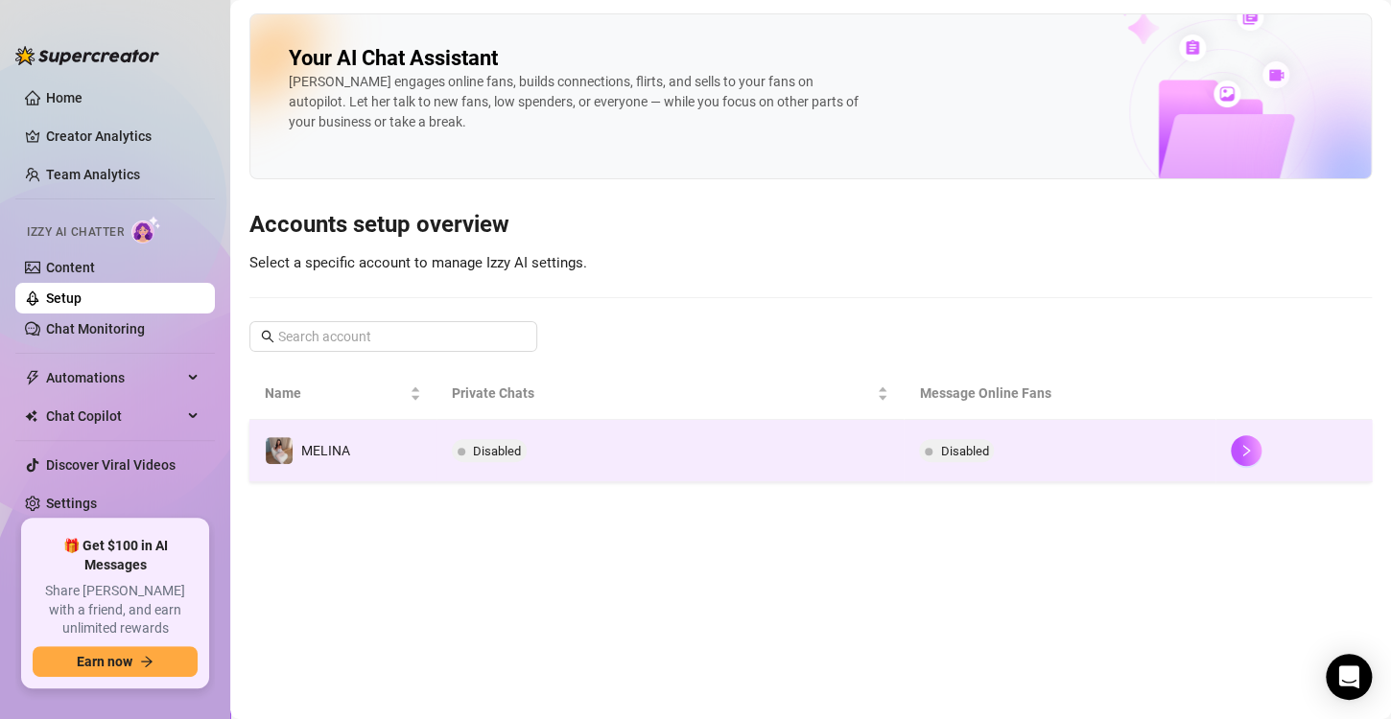
click at [627, 441] on td "Disabled" at bounding box center [670, 451] width 468 height 62
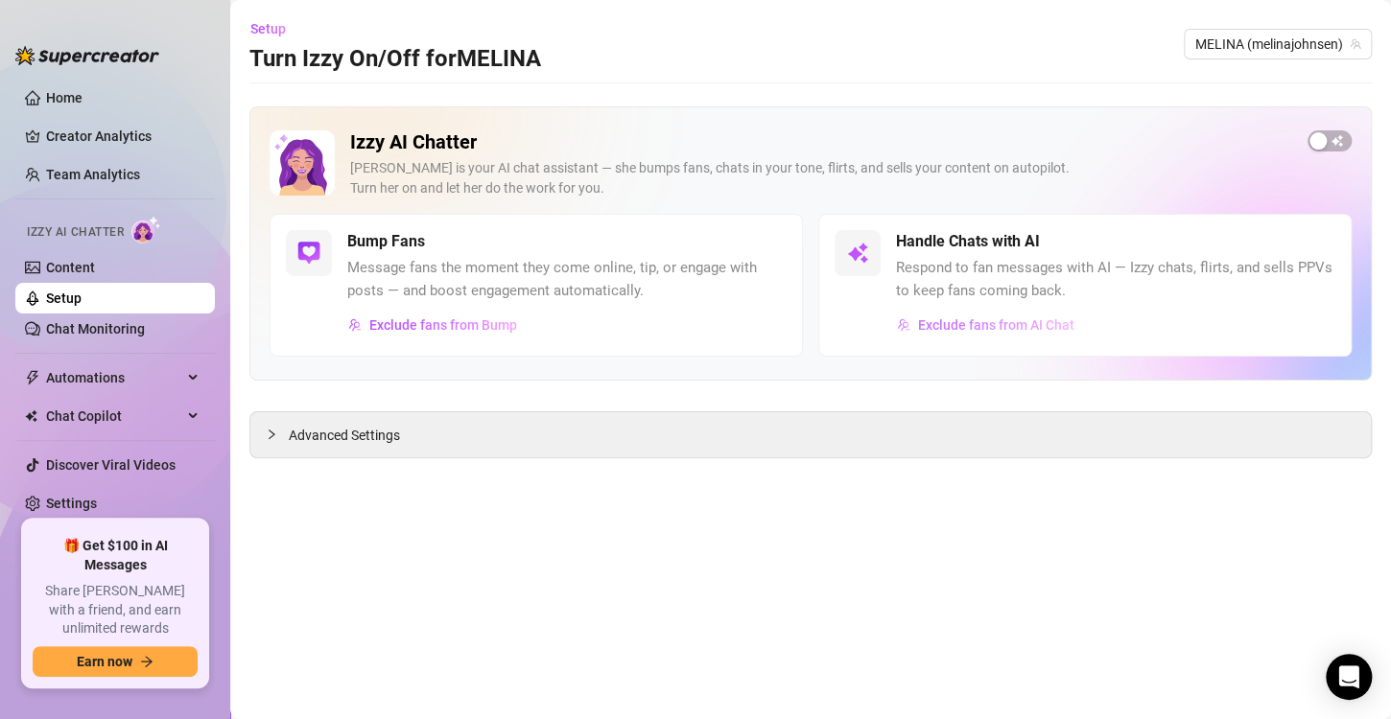
click at [971, 326] on span "Exclude fans from AI Chat" at bounding box center [996, 324] width 156 height 15
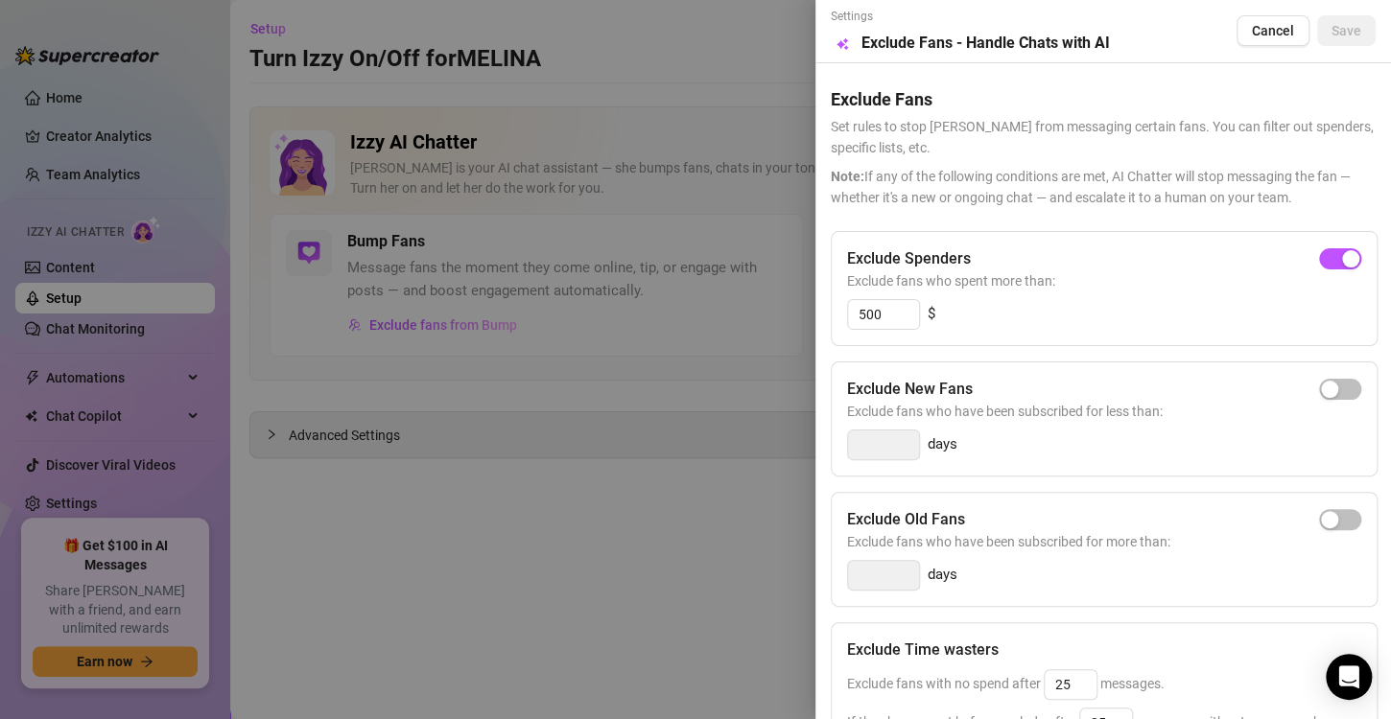
click at [728, 354] on div at bounding box center [695, 359] width 1391 height 719
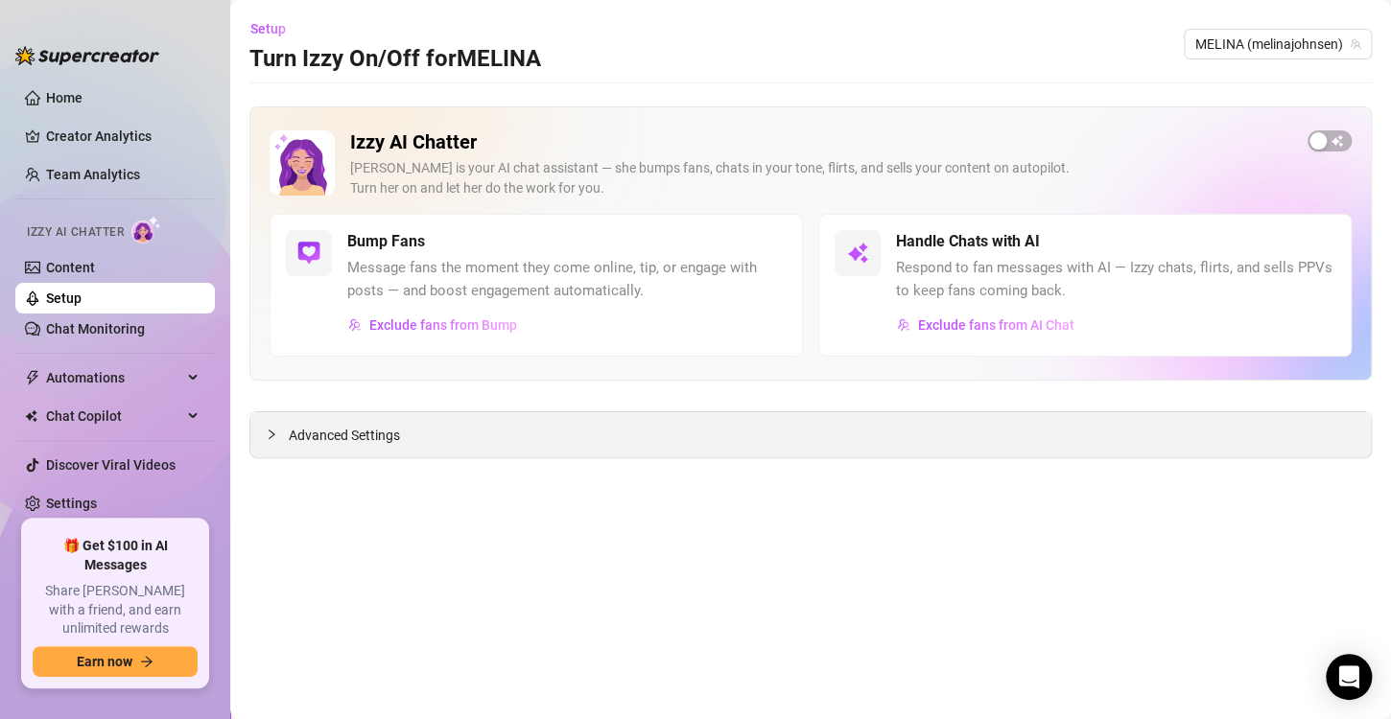
click at [344, 433] on span "Advanced Settings" at bounding box center [344, 435] width 111 height 21
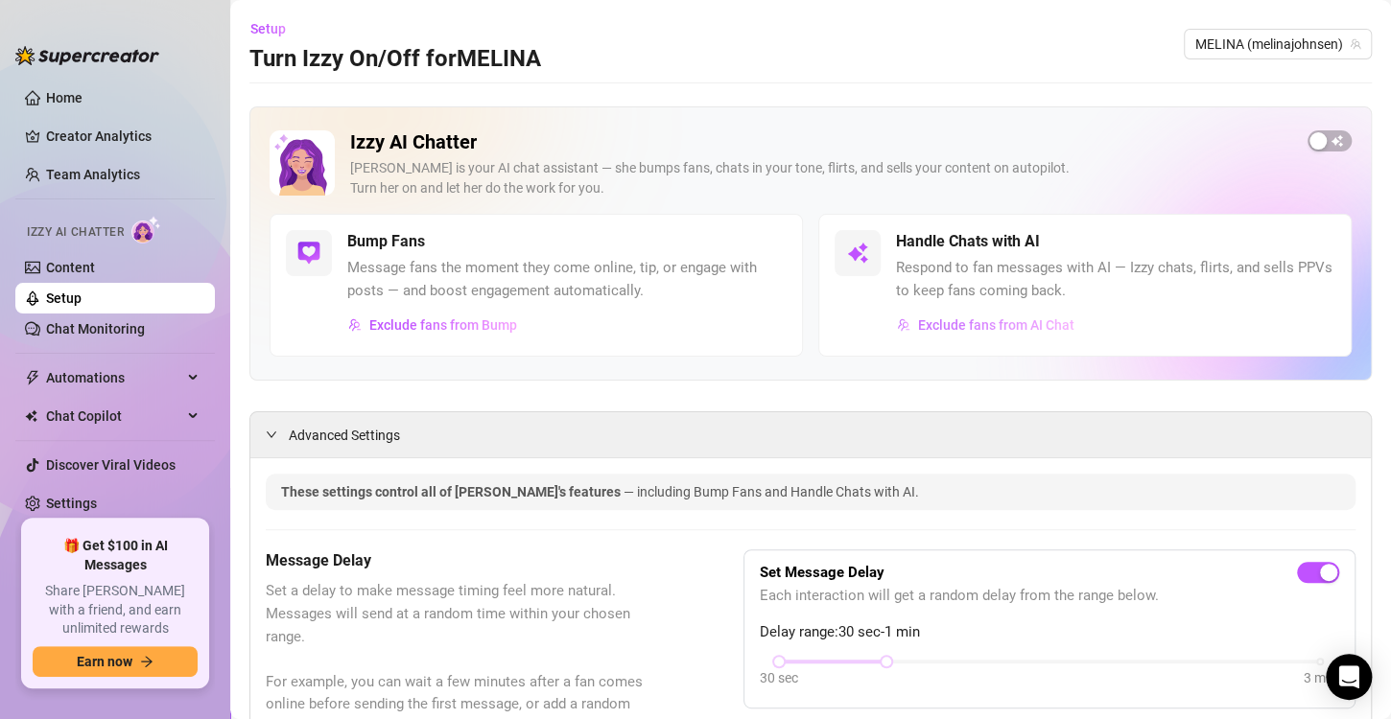
click at [988, 326] on span "Exclude fans from AI Chat" at bounding box center [996, 324] width 156 height 15
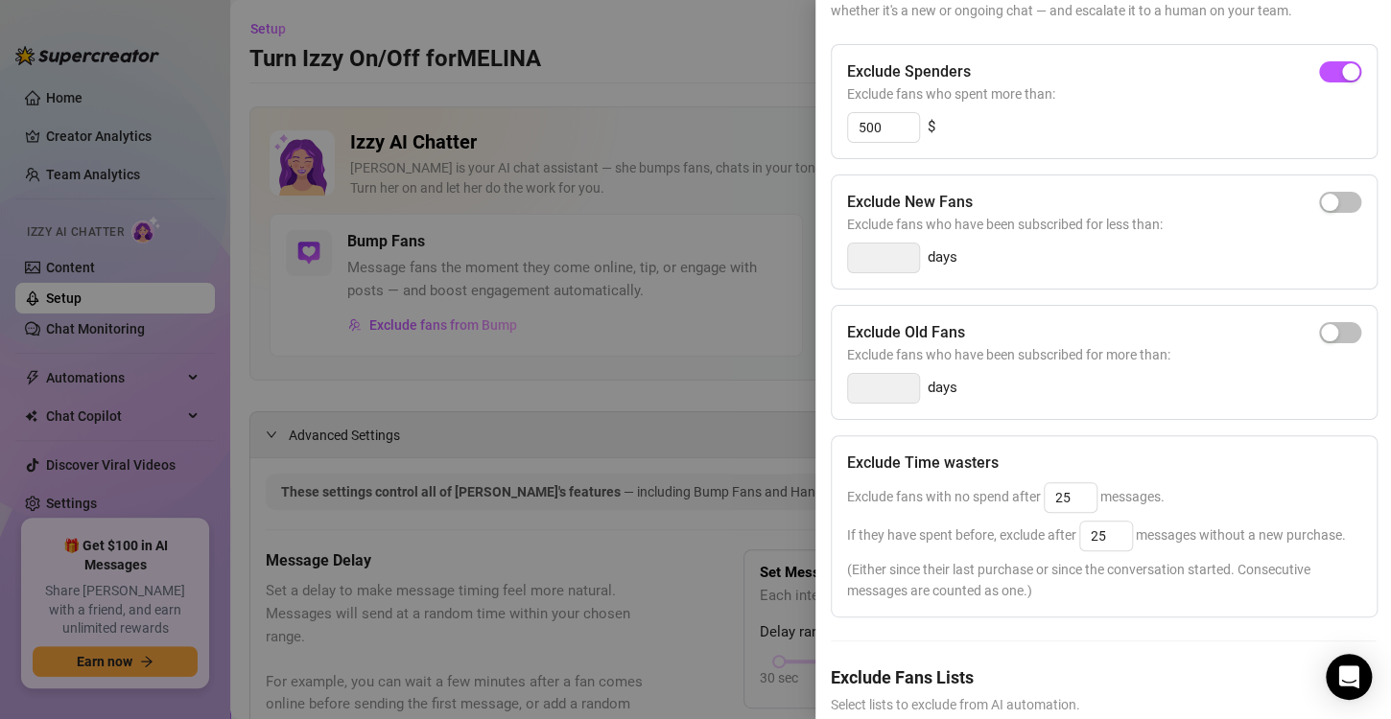
scroll to position [302, 0]
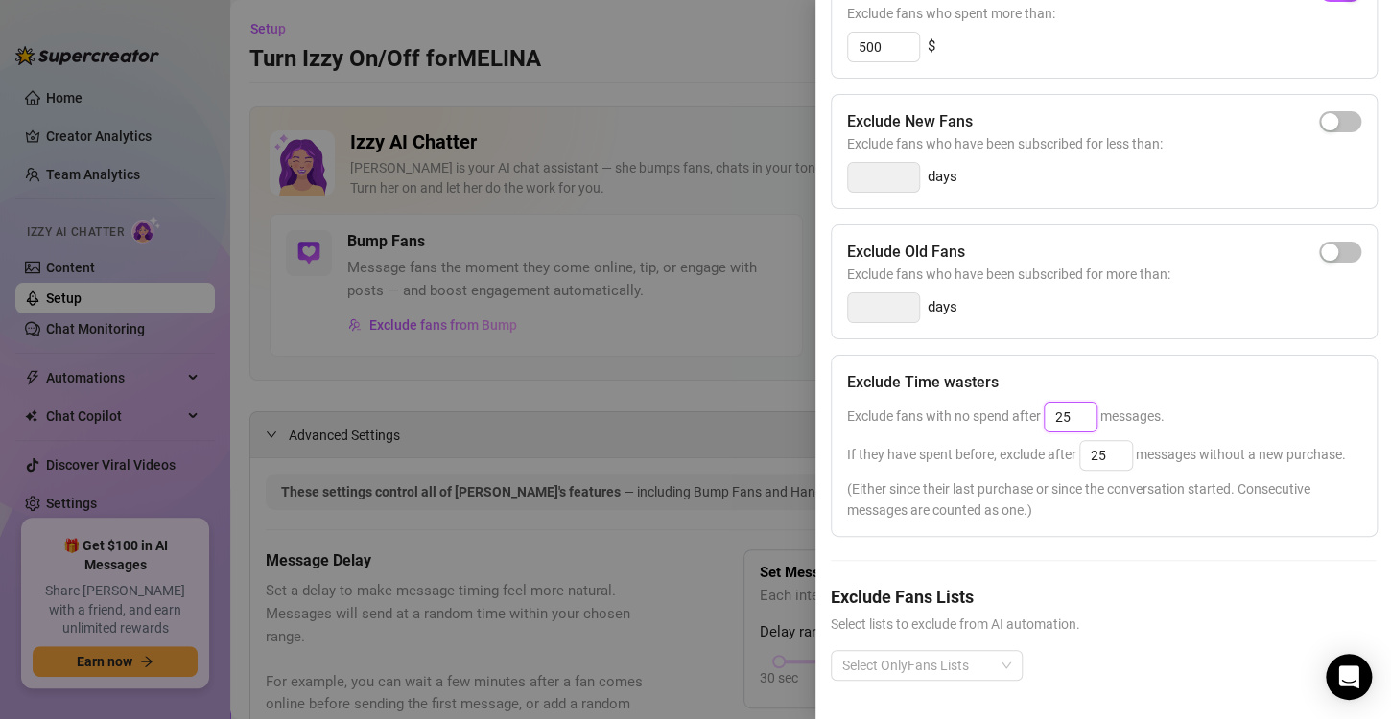
click at [1078, 403] on input "25" at bounding box center [1070, 417] width 52 height 29
click at [1038, 514] on div "Exclude Time wasters Exclude fans with no spend after 25 messages. If they have…" at bounding box center [1104, 446] width 547 height 182
click at [1056, 403] on input "25" at bounding box center [1070, 417] width 52 height 29
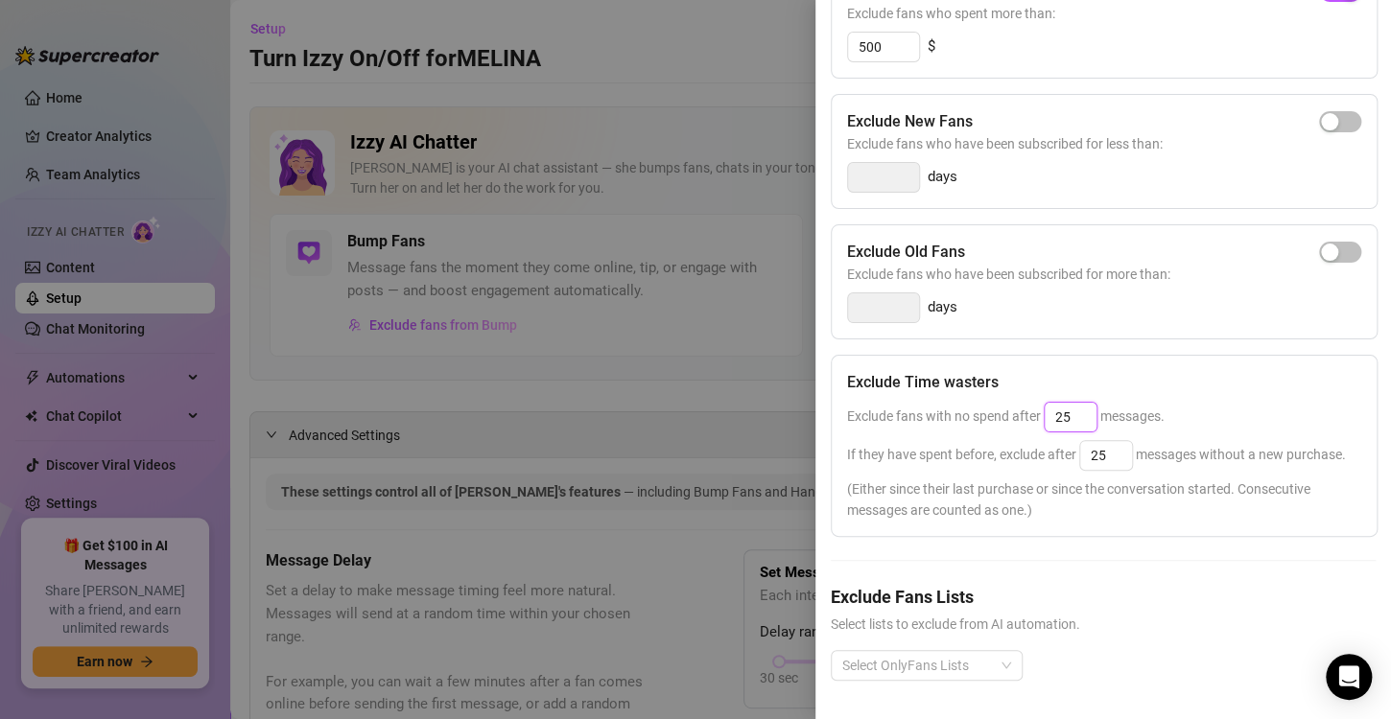
type input "2"
click at [1040, 457] on div "Exclude Time wasters Exclude fans with no spend after 40 messages. If they have…" at bounding box center [1104, 446] width 547 height 182
click at [1080, 403] on input "40" at bounding box center [1070, 417] width 52 height 29
type input "25"
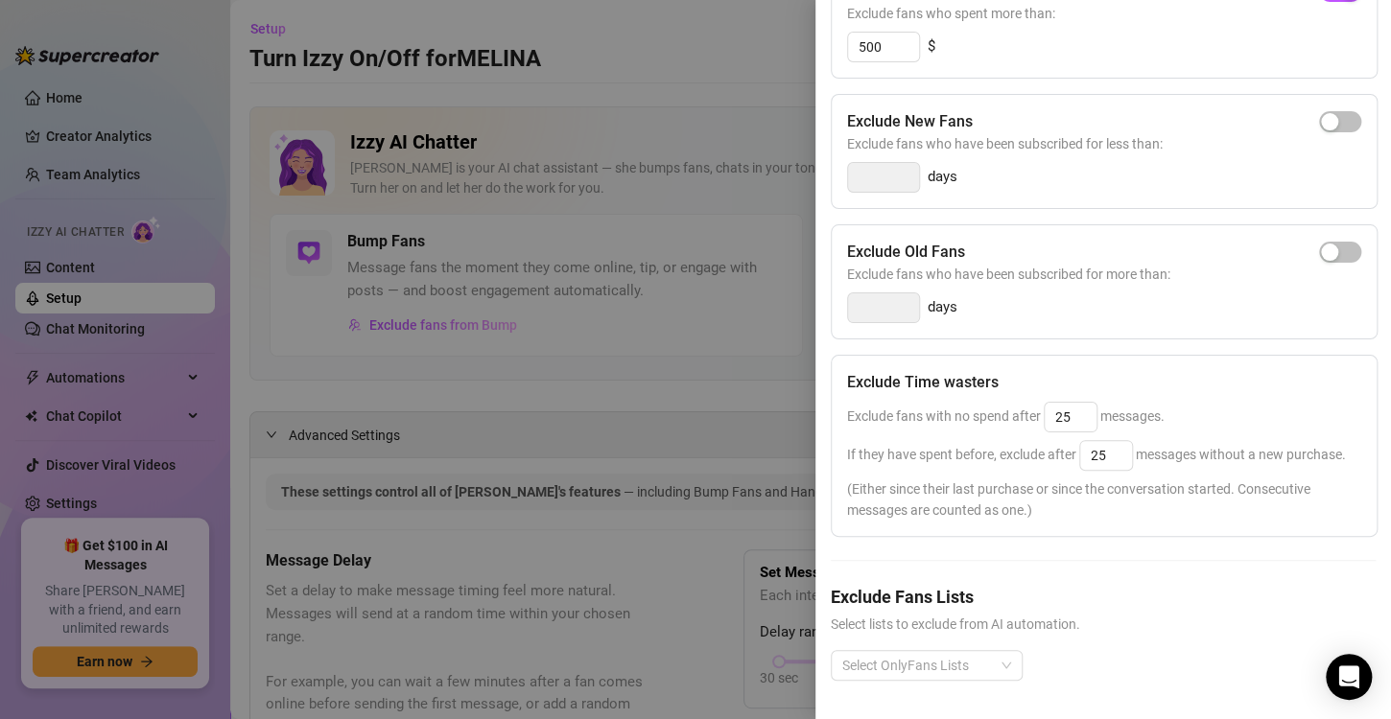
click at [1030, 532] on div "Exclude Spenders Exclude fans who spent more than: 500 $ Exclude New Fans Exclu…" at bounding box center [1103, 338] width 545 height 748
click at [635, 356] on div at bounding box center [695, 359] width 1391 height 719
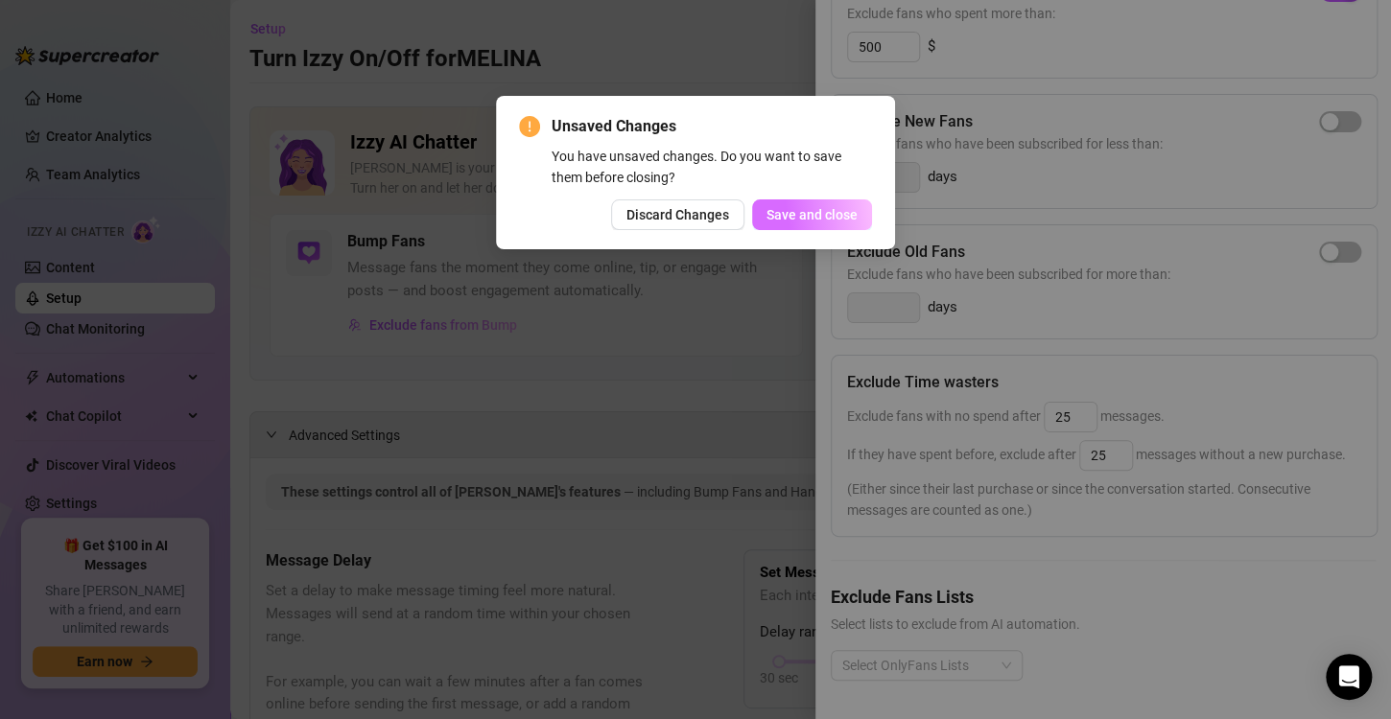
click at [820, 226] on button "Save and close" at bounding box center [812, 214] width 120 height 31
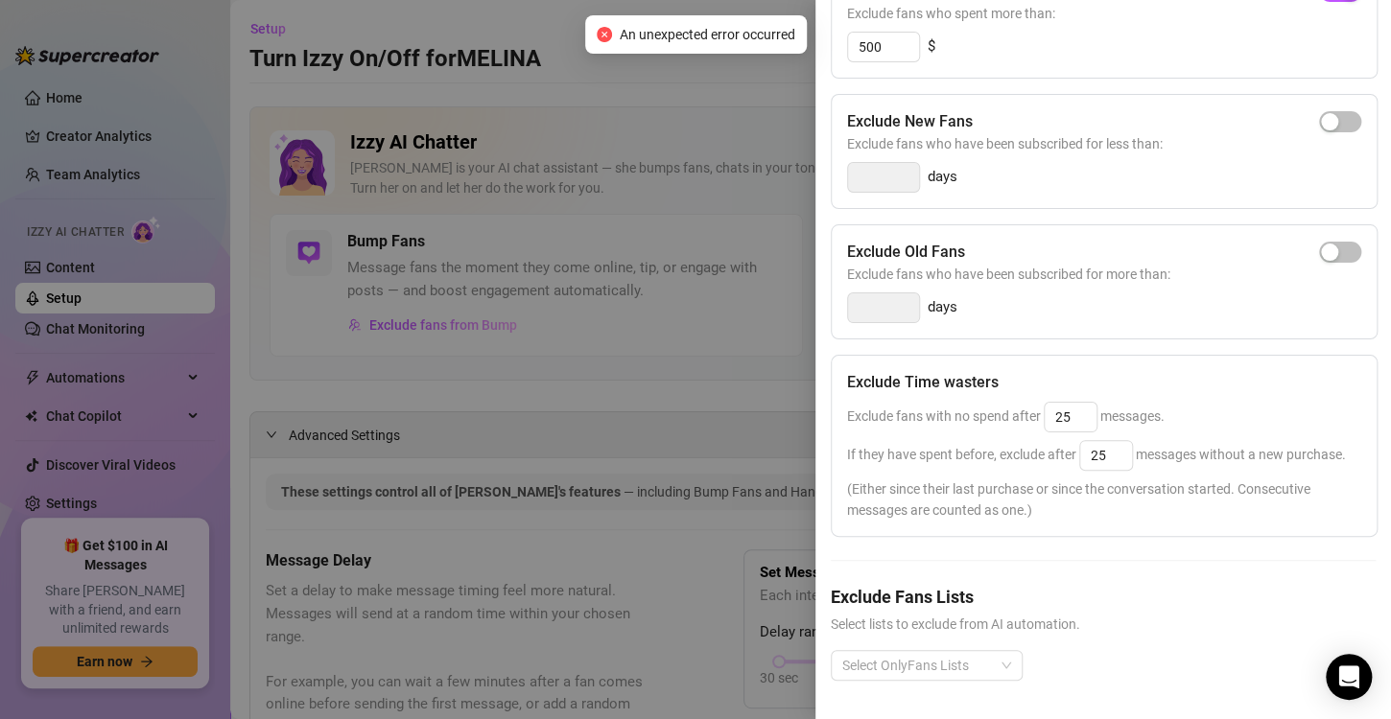
click at [760, 420] on div at bounding box center [695, 359] width 1391 height 719
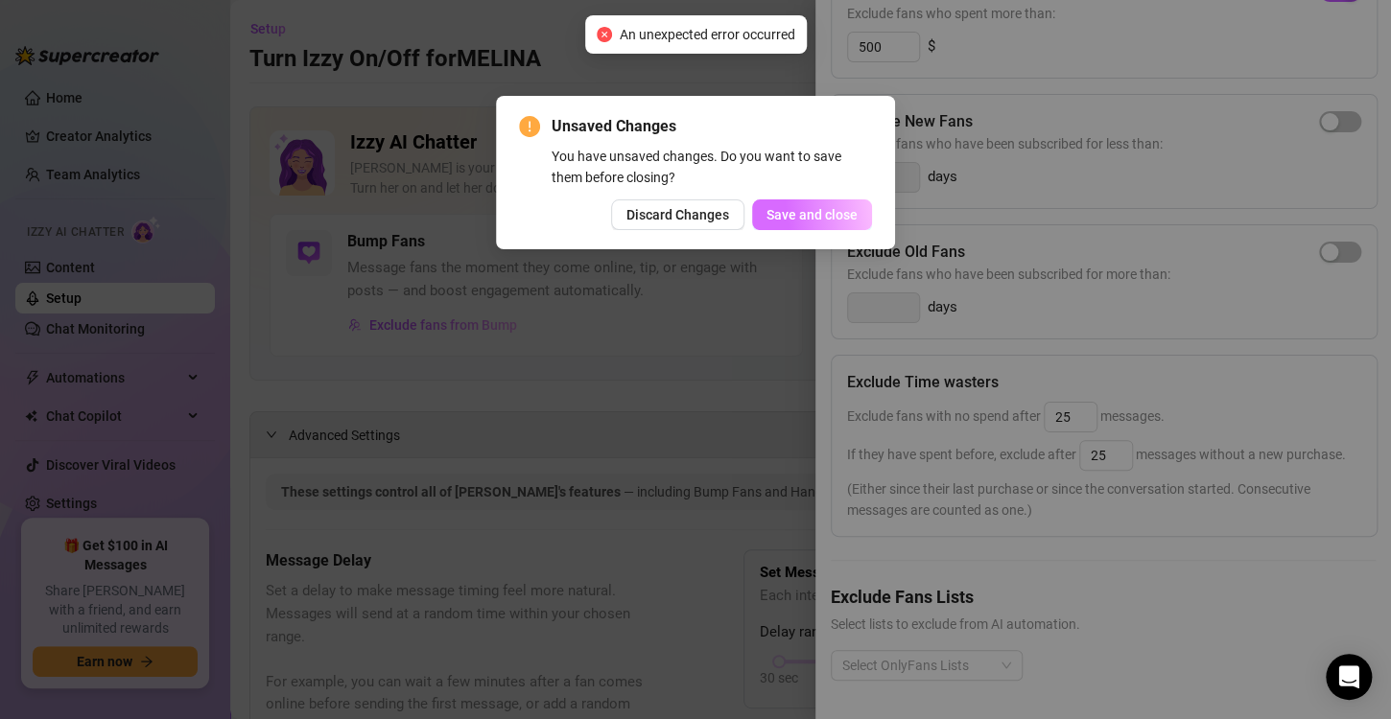
click at [809, 207] on span "Save and close" at bounding box center [811, 214] width 91 height 15
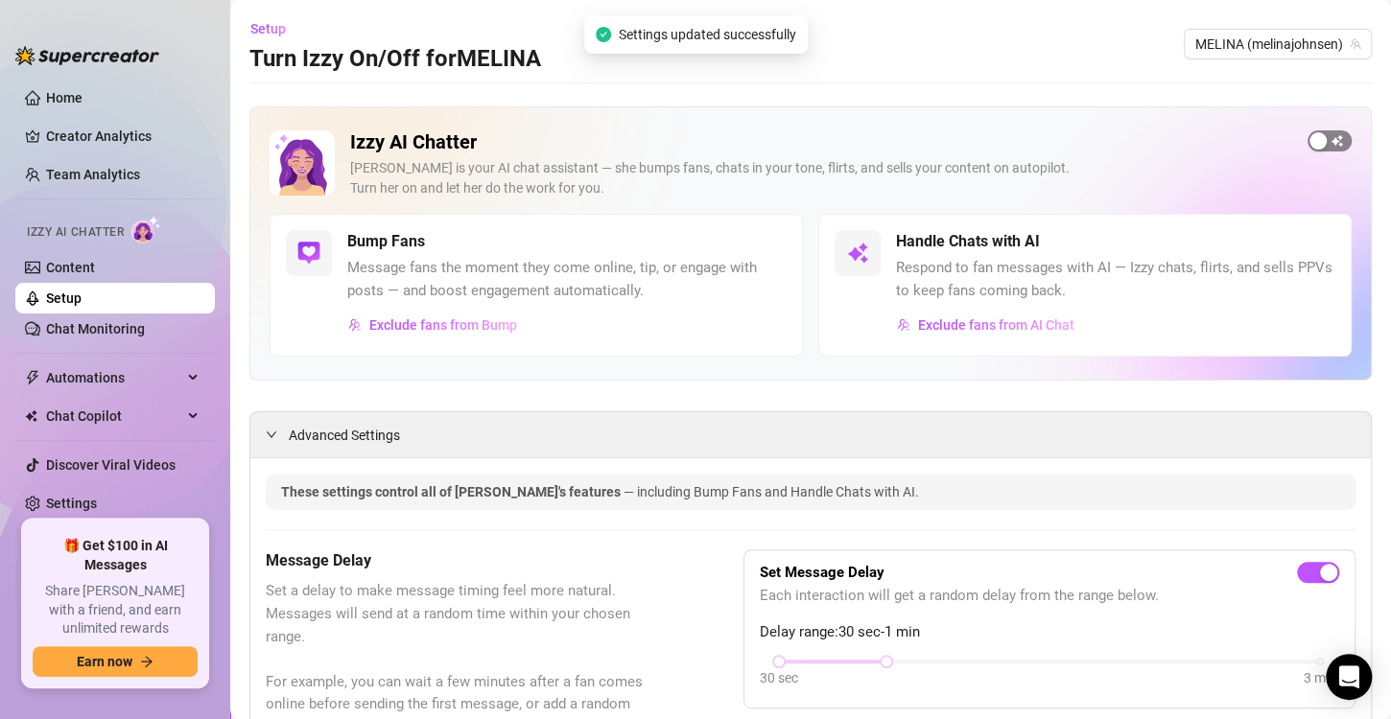
click at [1315, 141] on span "button" at bounding box center [1329, 140] width 44 height 21
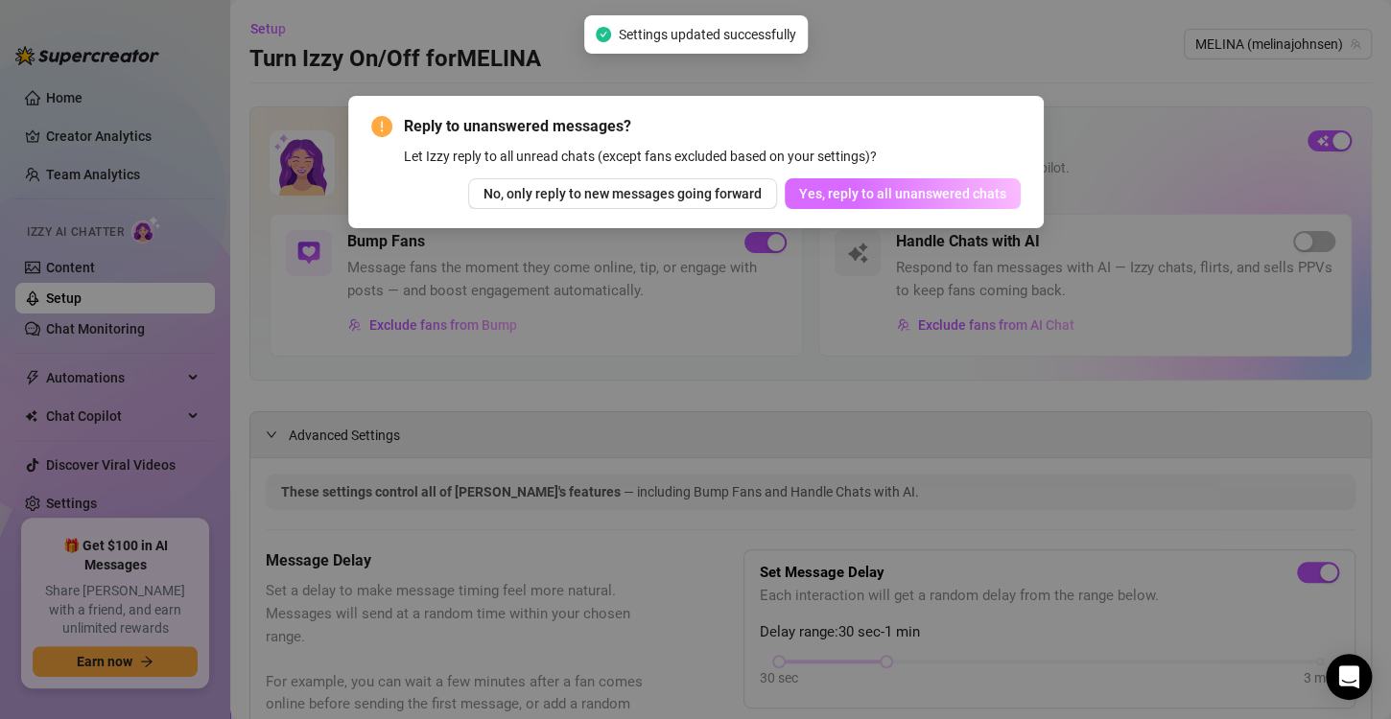
click at [938, 193] on span "Yes, reply to all unanswered chats" at bounding box center [902, 193] width 207 height 15
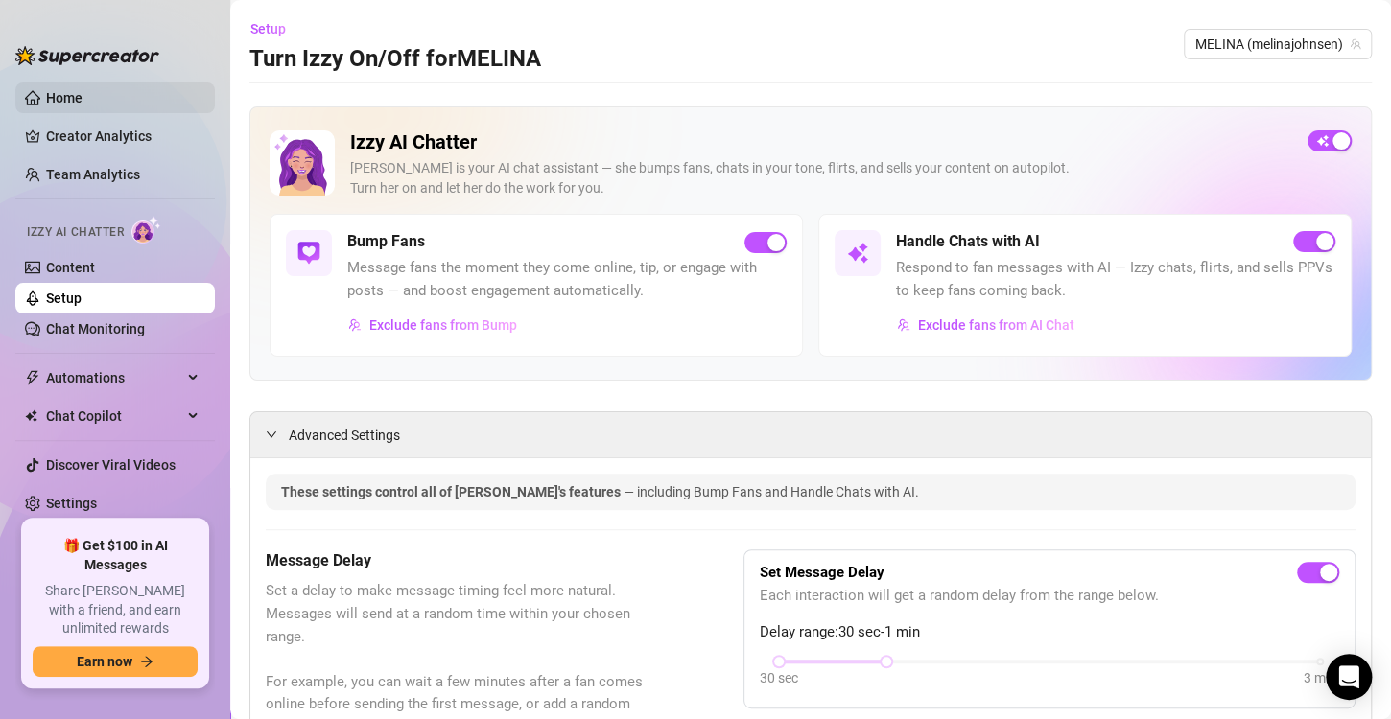
click at [72, 97] on link "Home" at bounding box center [64, 97] width 36 height 15
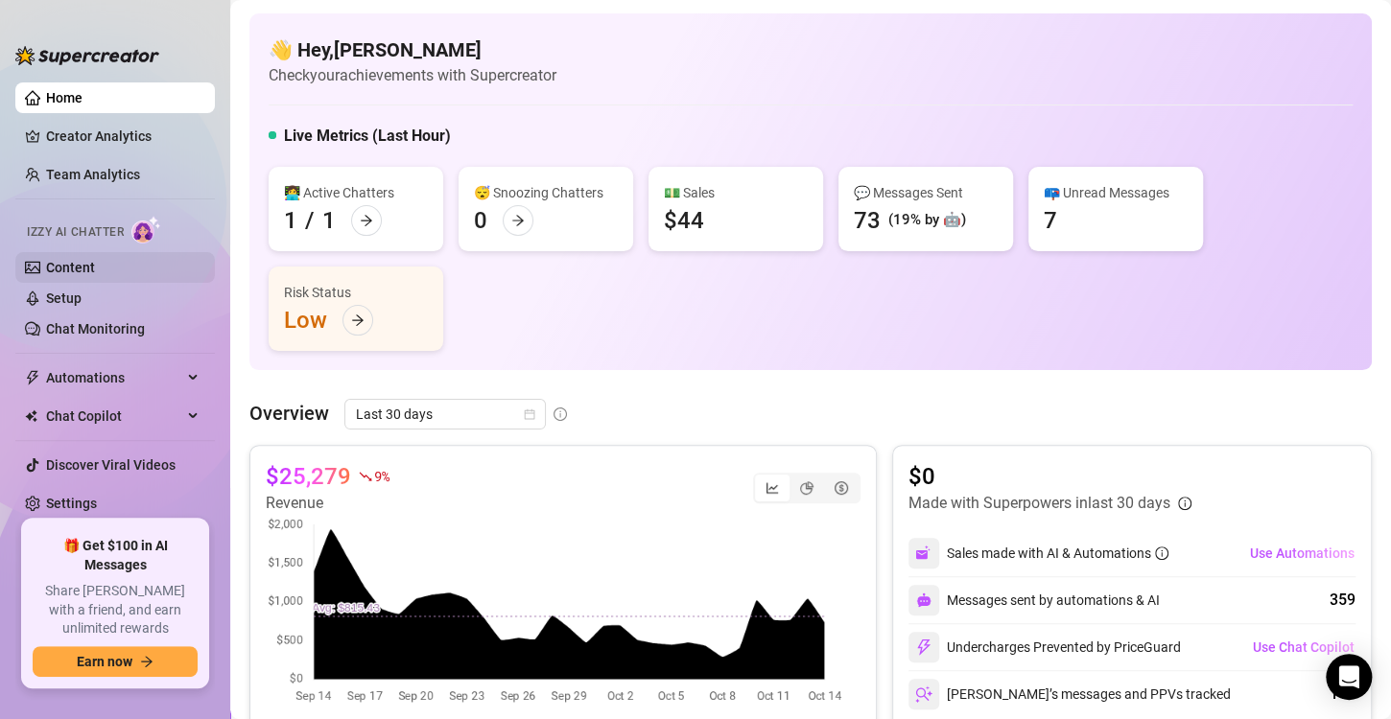
click at [95, 261] on link "Content" at bounding box center [70, 267] width 49 height 15
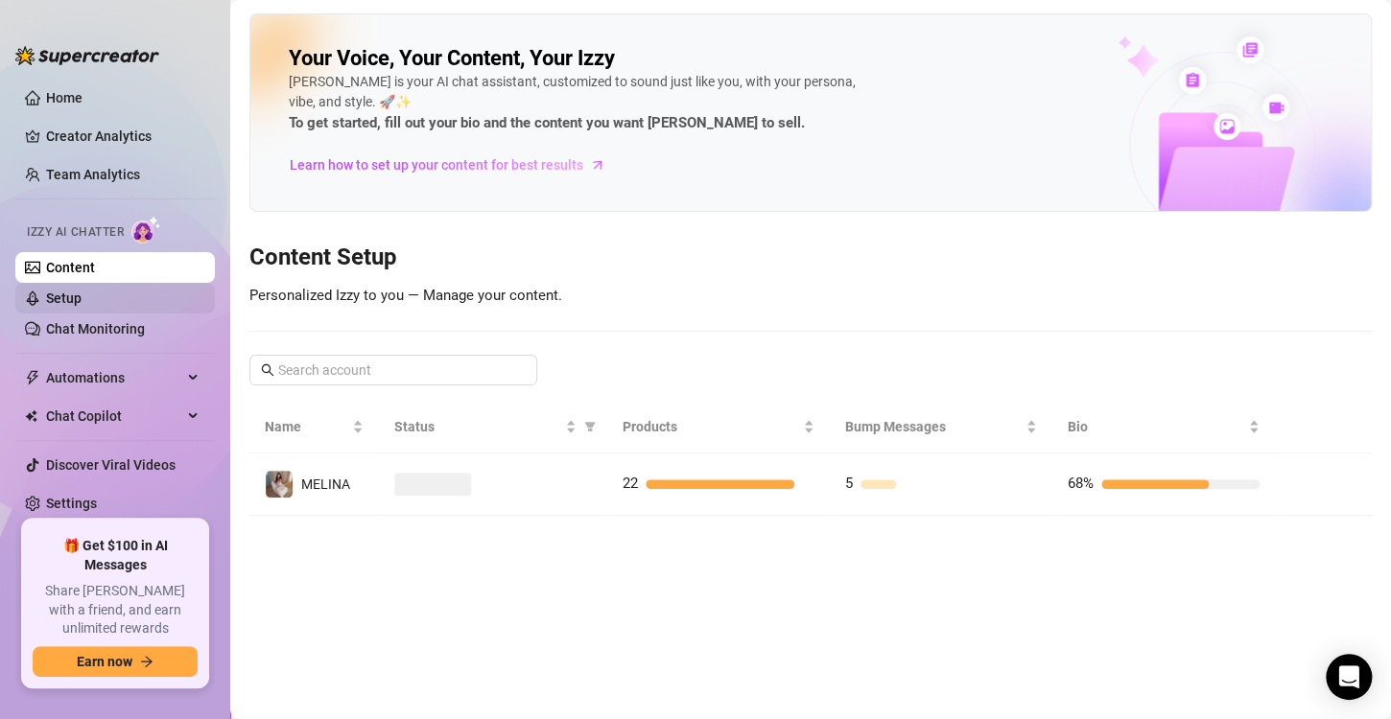
click at [62, 291] on link "Setup" at bounding box center [63, 298] width 35 height 15
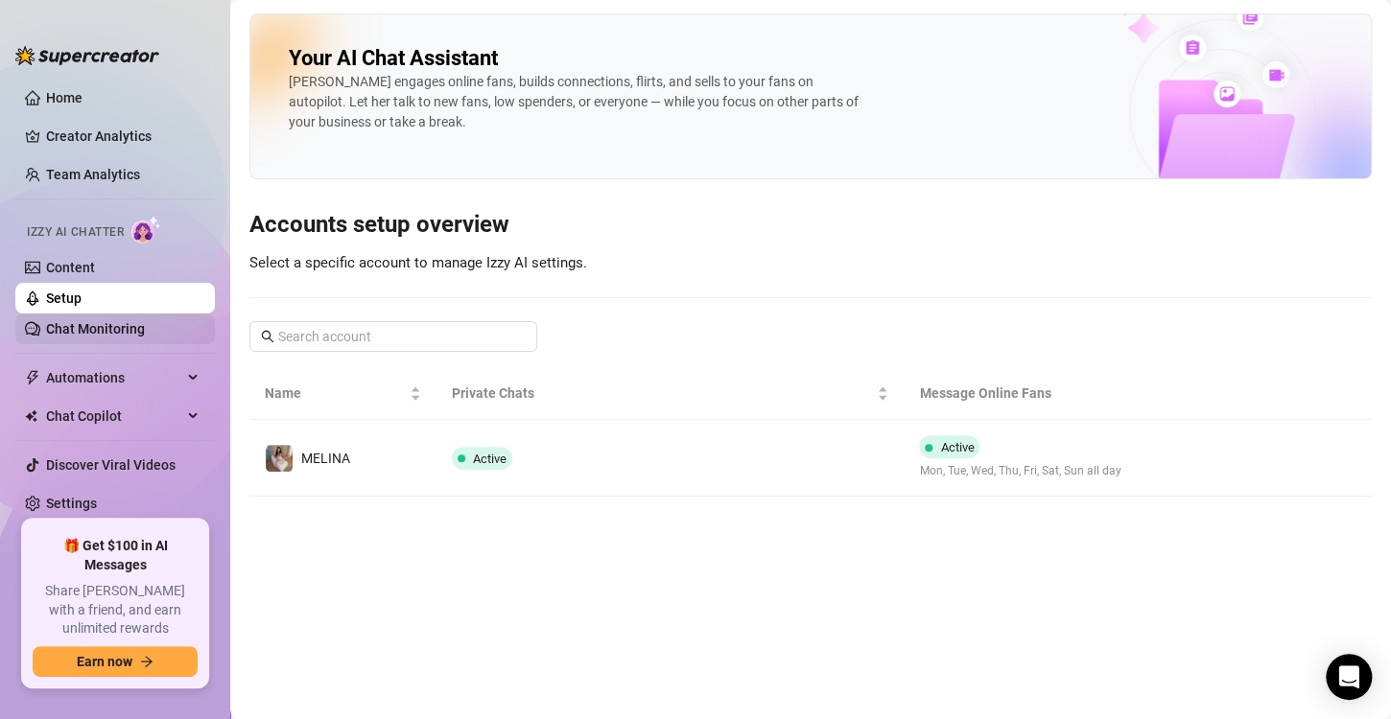
click at [92, 334] on link "Chat Monitoring" at bounding box center [95, 328] width 99 height 15
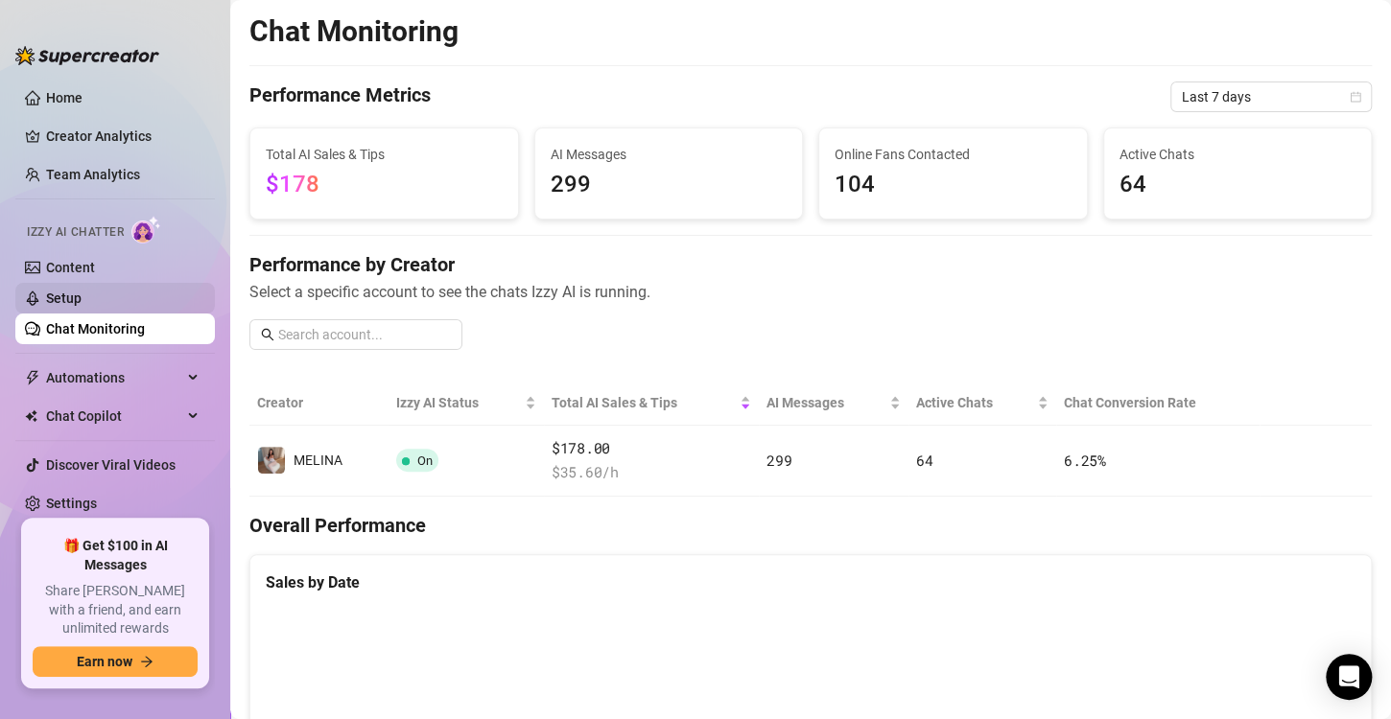
click at [82, 300] on link "Setup" at bounding box center [63, 298] width 35 height 15
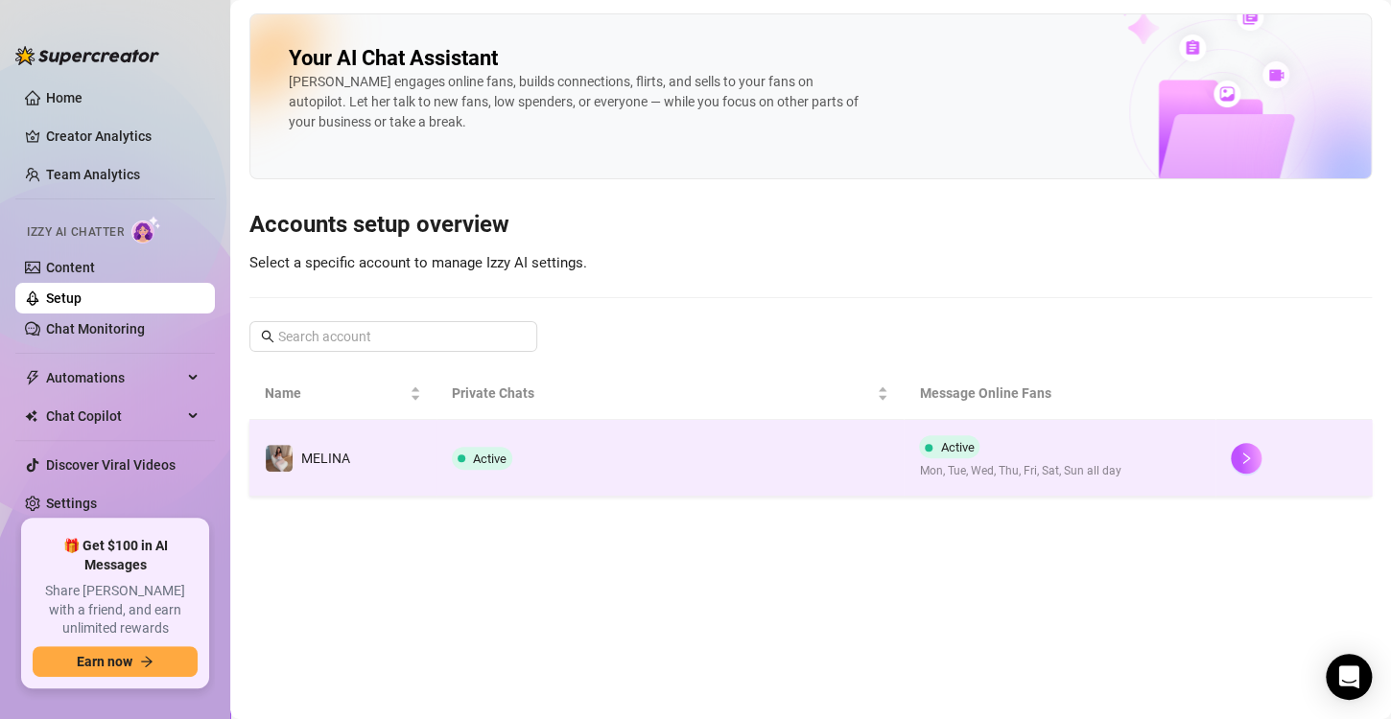
click at [527, 445] on td "Active" at bounding box center [670, 458] width 468 height 77
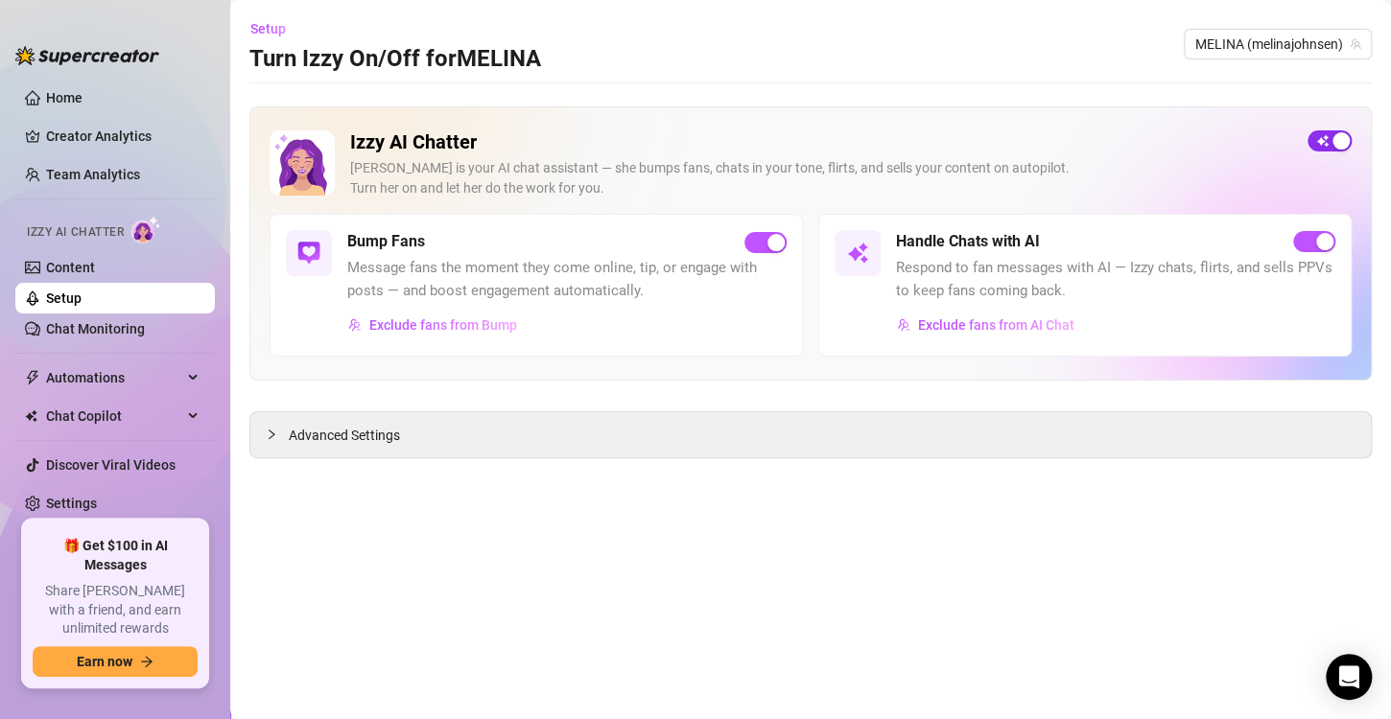
click at [1332, 138] on div "button" at bounding box center [1340, 140] width 17 height 17
click at [77, 90] on link "Home" at bounding box center [64, 97] width 36 height 15
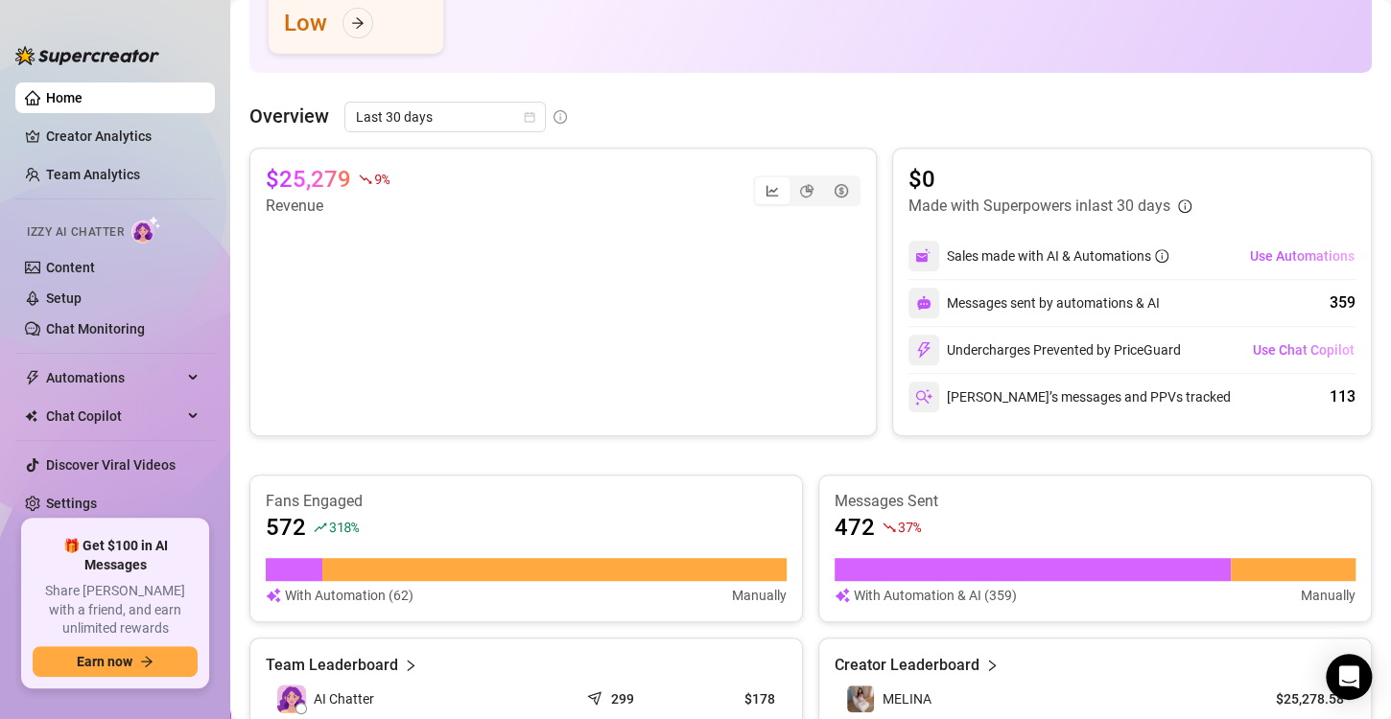
scroll to position [284, 0]
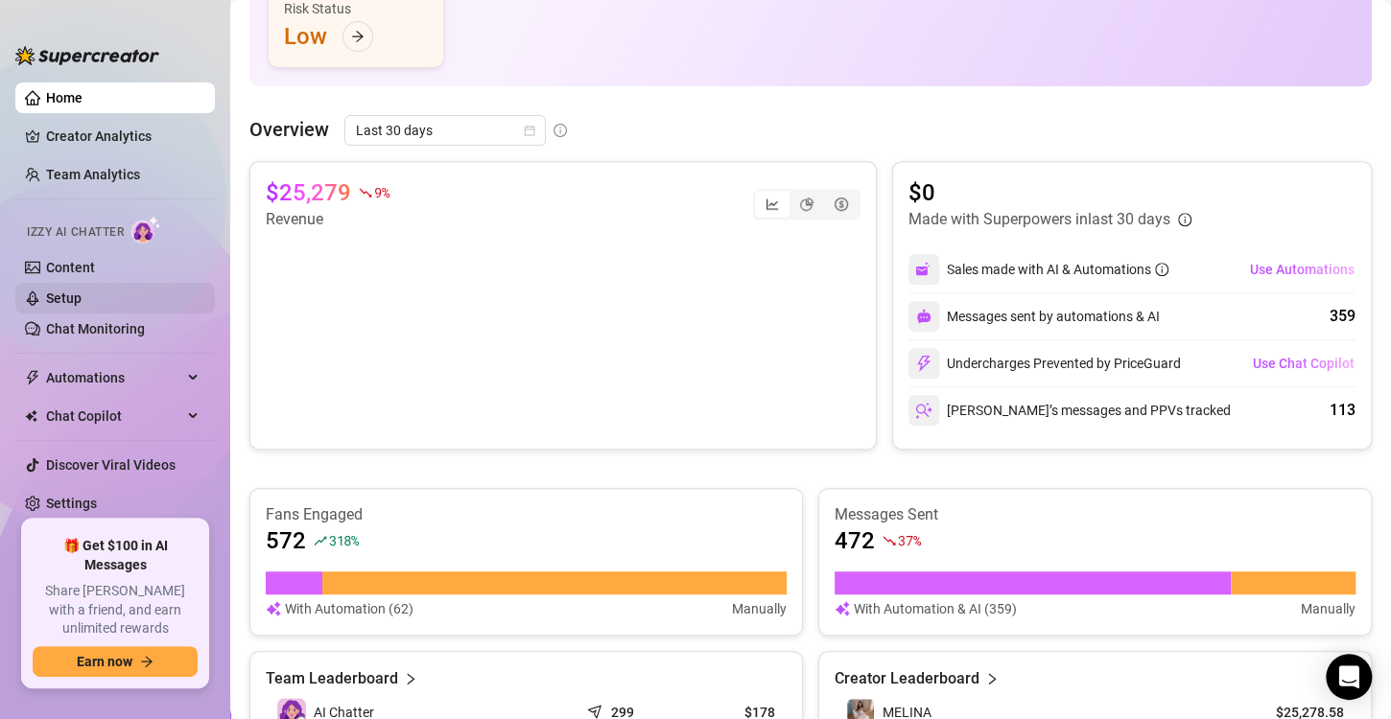
click at [82, 297] on link "Setup" at bounding box center [63, 298] width 35 height 15
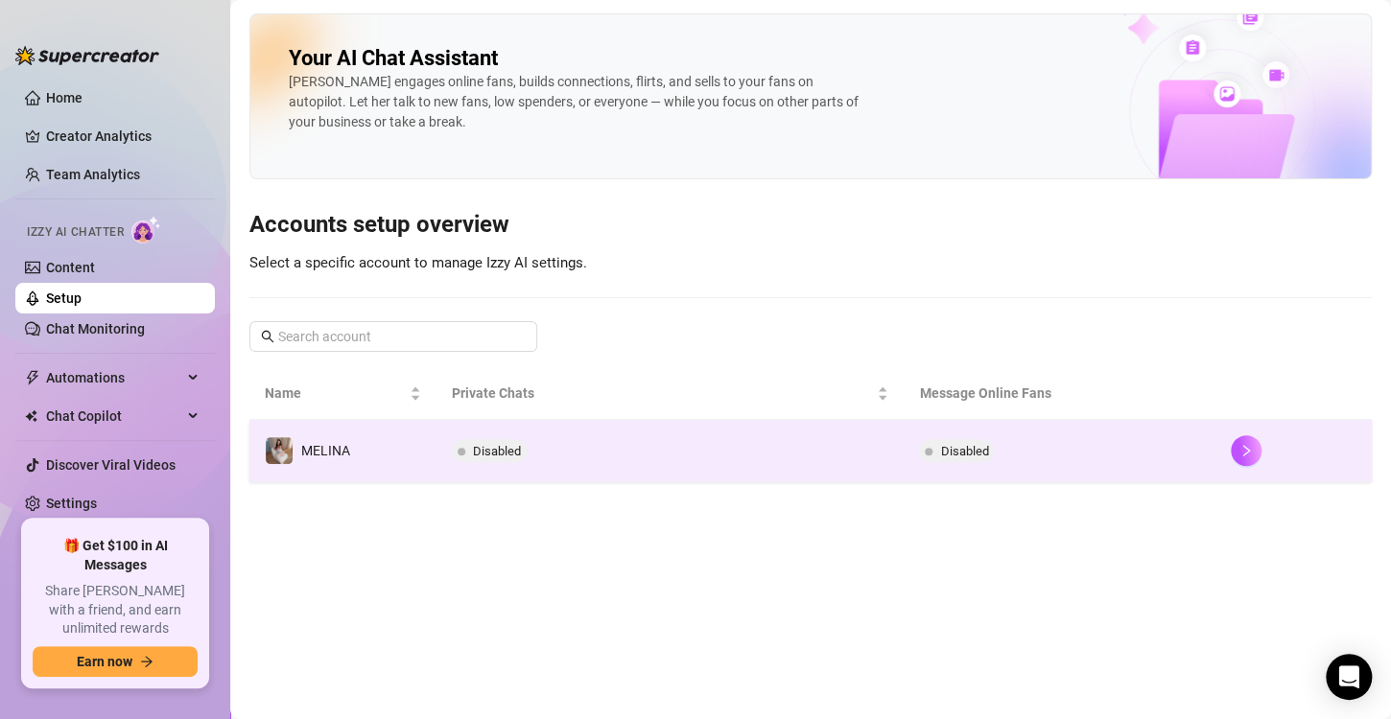
click at [701, 458] on td "Disabled" at bounding box center [670, 451] width 468 height 62
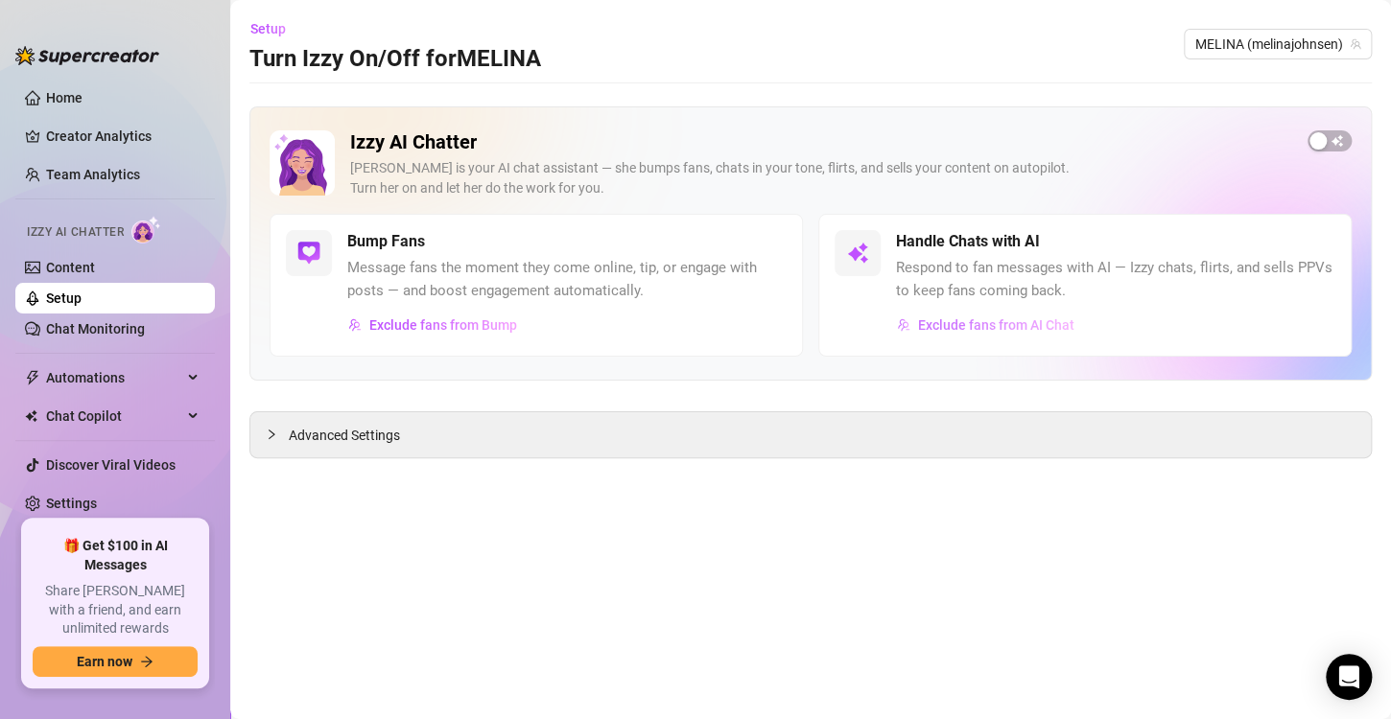
click at [973, 317] on span "Exclude fans from AI Chat" at bounding box center [996, 324] width 156 height 15
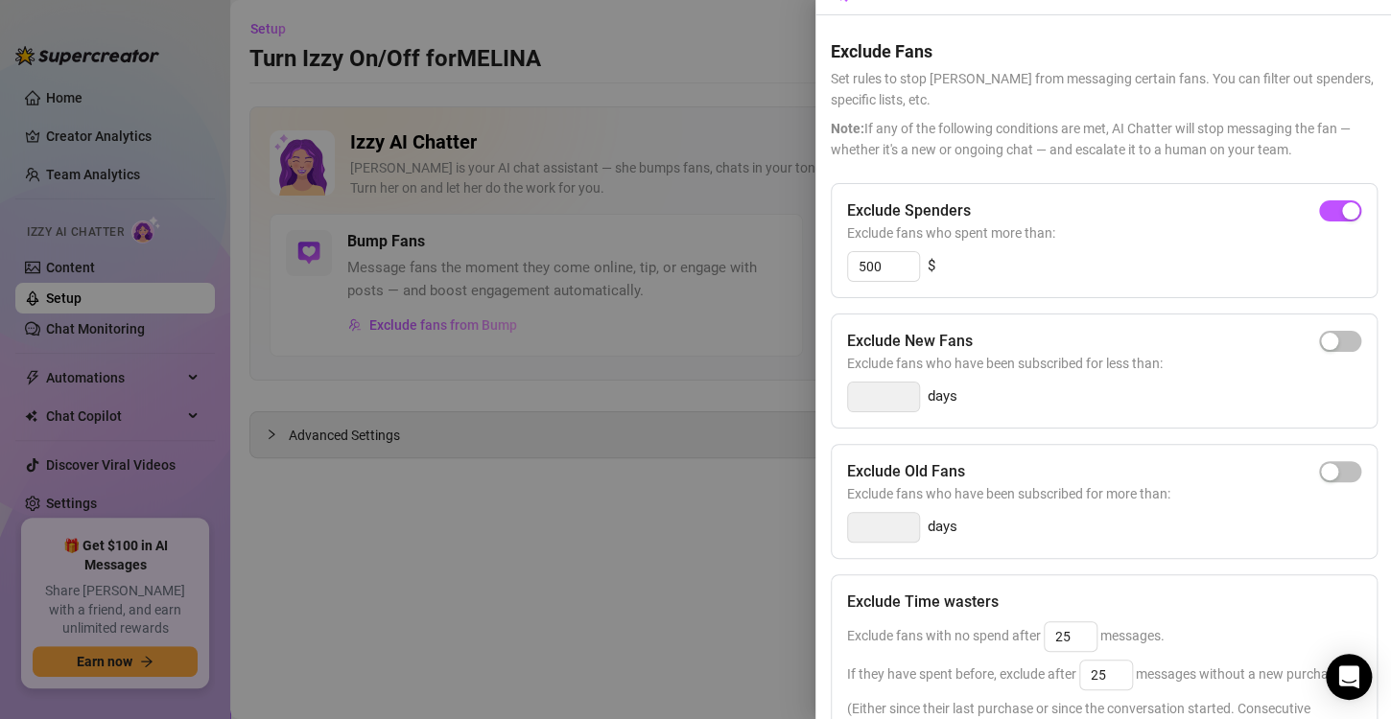
scroll to position [76, 0]
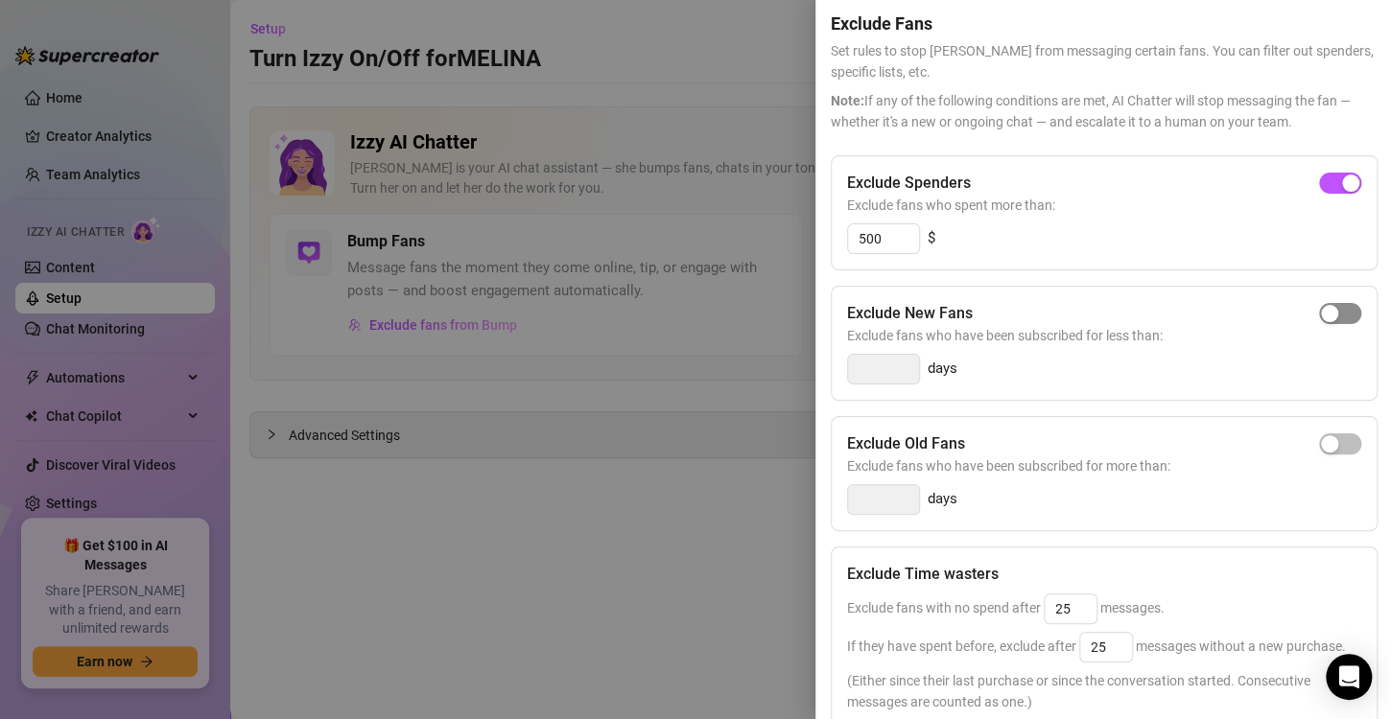
click at [1322, 316] on span "button" at bounding box center [1340, 313] width 42 height 21
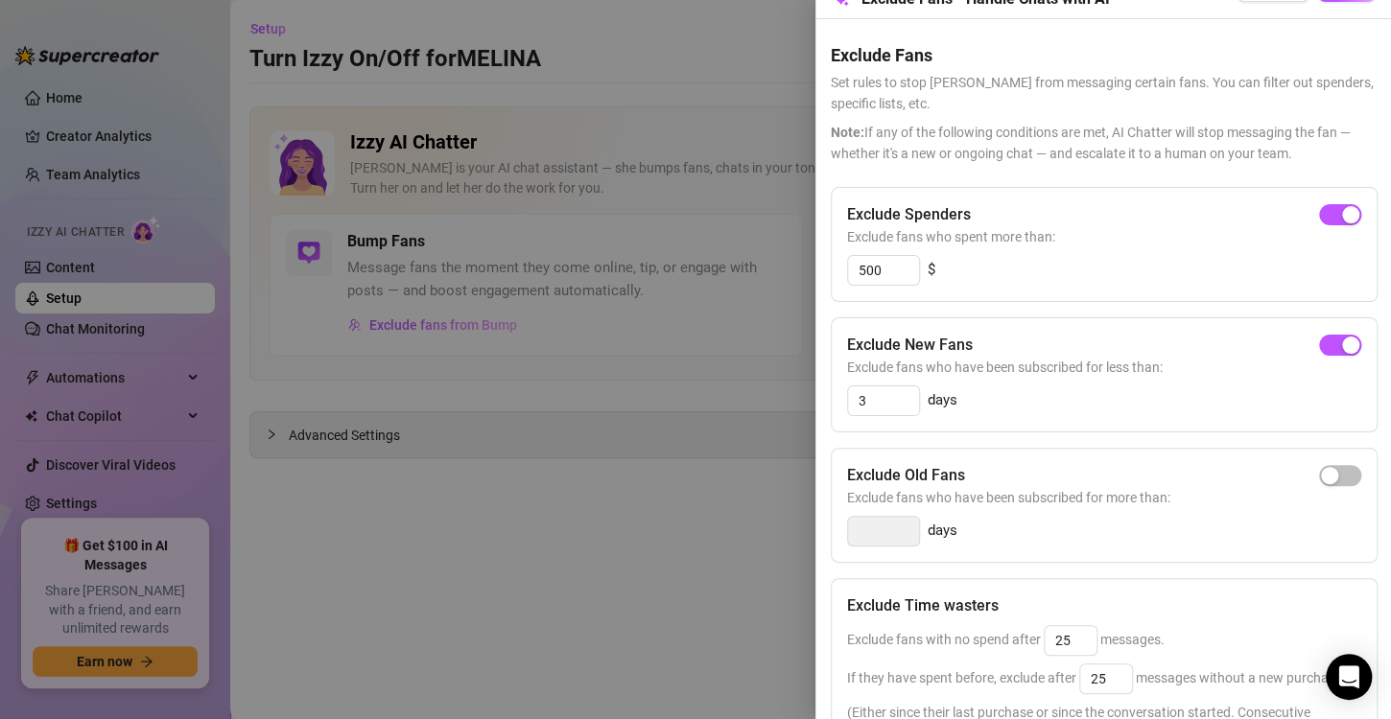
scroll to position [28, 0]
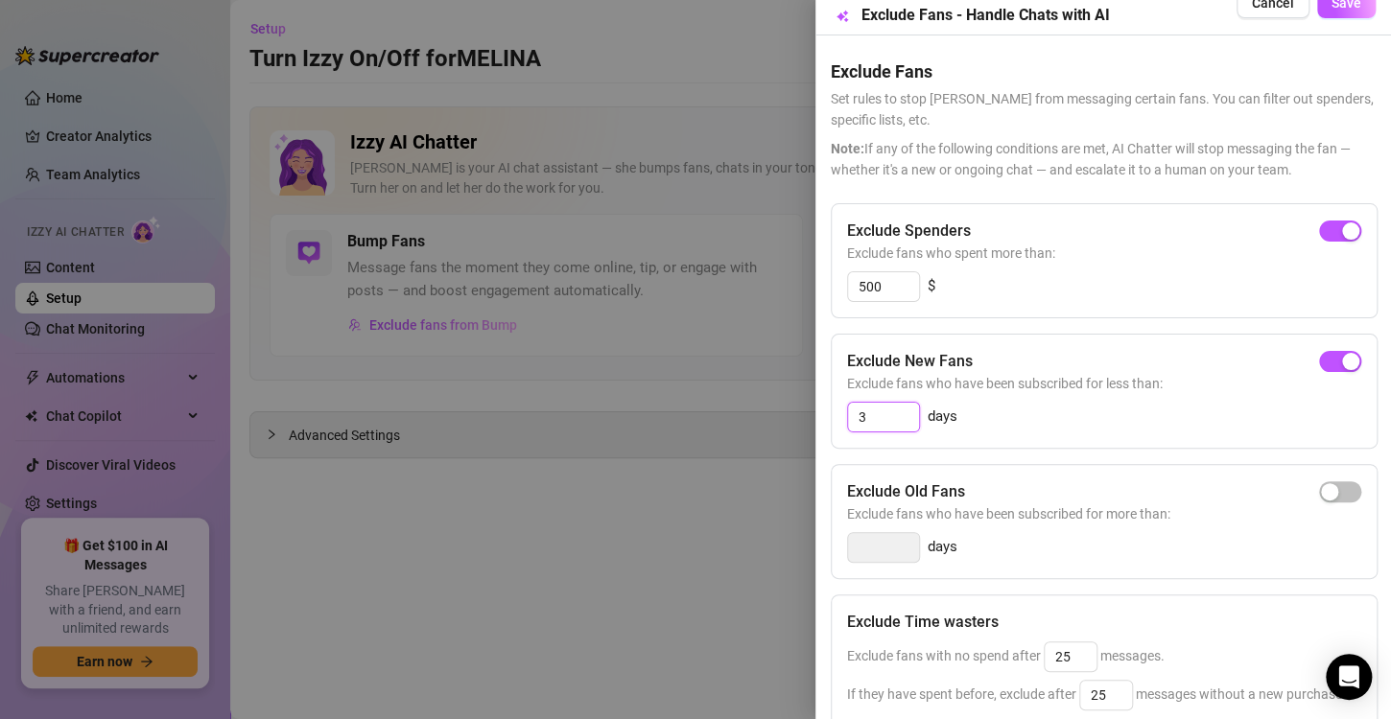
click at [880, 421] on input "3" at bounding box center [883, 417] width 71 height 29
type input "5"
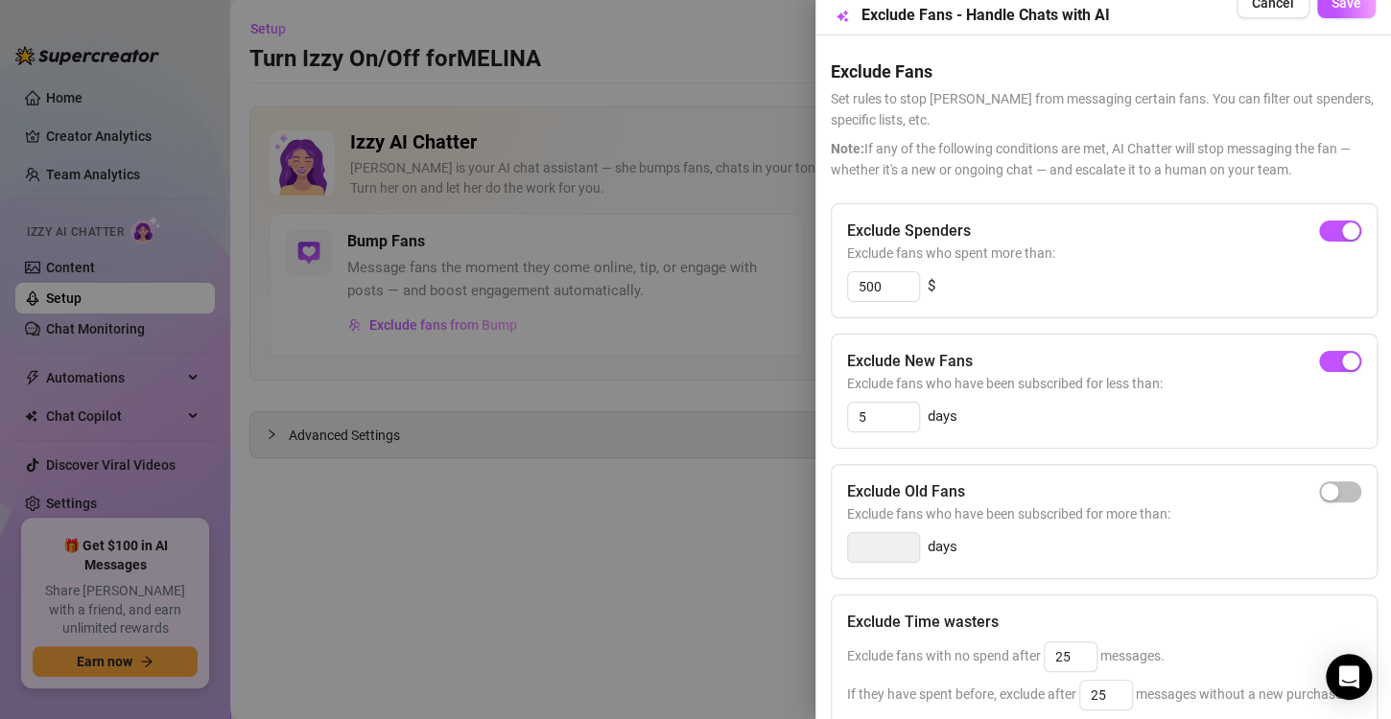
click at [1087, 431] on div "Exclude New Fans Exclude fans who have been subscribed for less than: 5 days" at bounding box center [1104, 391] width 547 height 115
click at [650, 602] on div at bounding box center [695, 359] width 1391 height 719
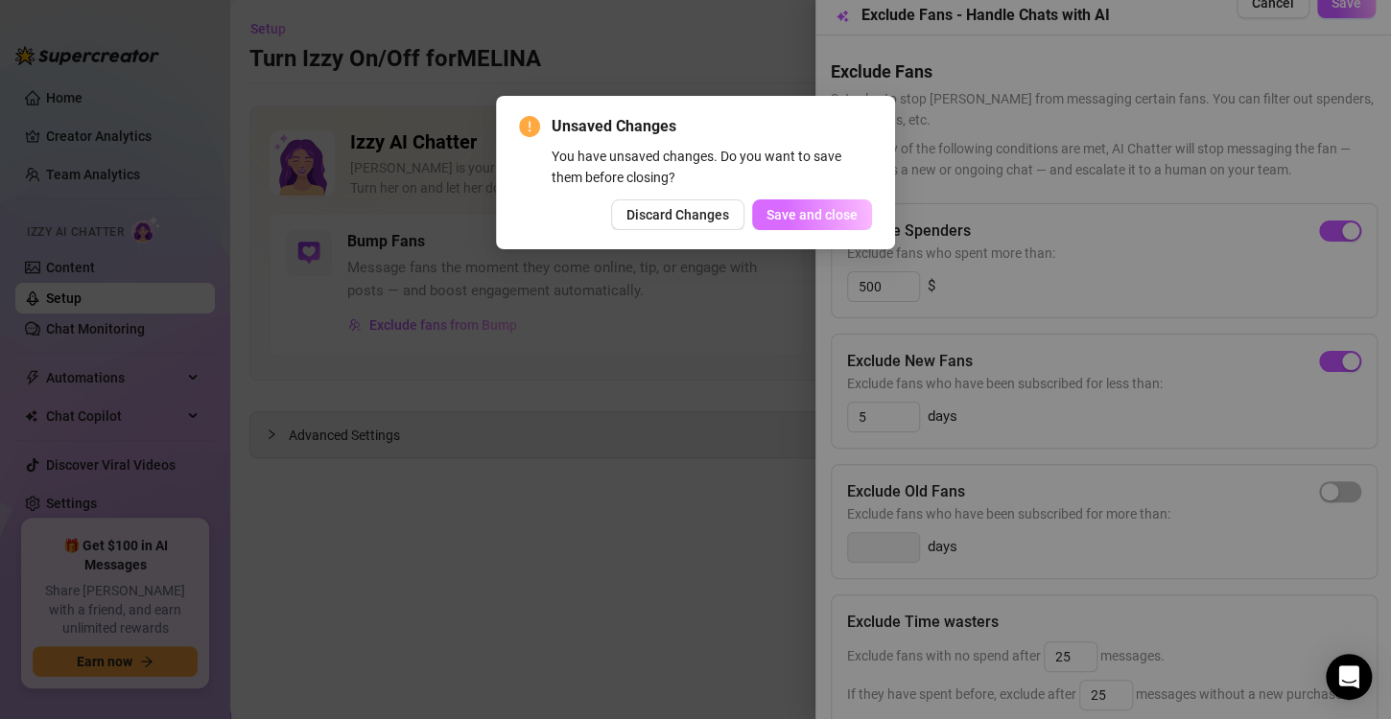
click at [824, 213] on span "Save and close" at bounding box center [811, 214] width 91 height 15
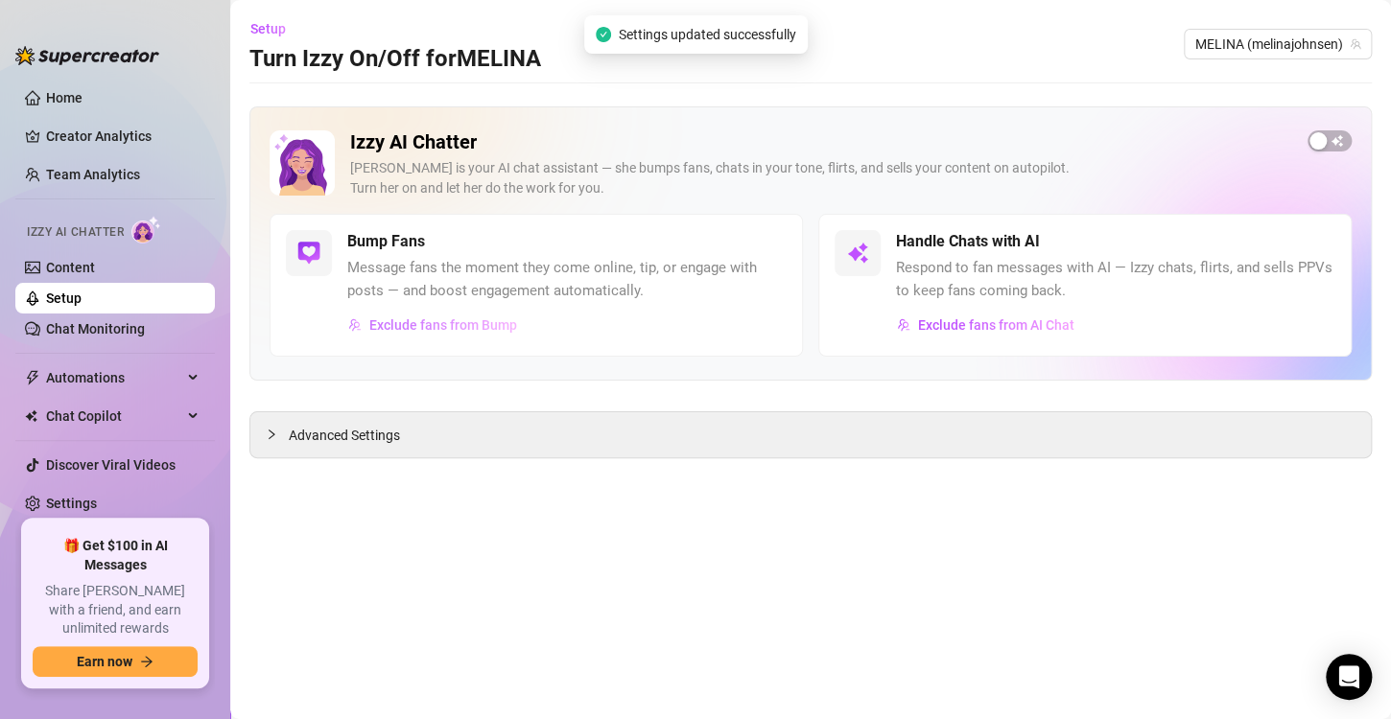
click at [475, 326] on span "Exclude fans from Bump" at bounding box center [443, 324] width 148 height 15
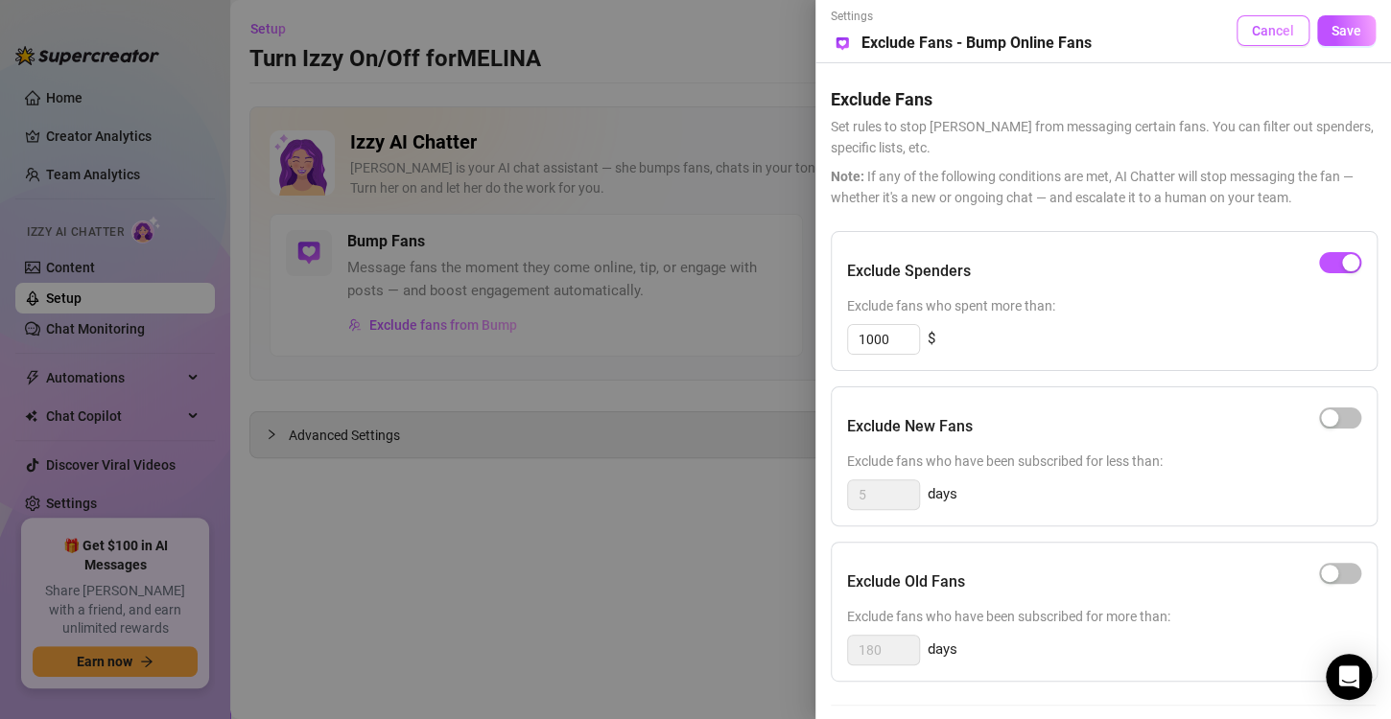
click at [1273, 35] on span "Cancel" at bounding box center [1273, 30] width 42 height 15
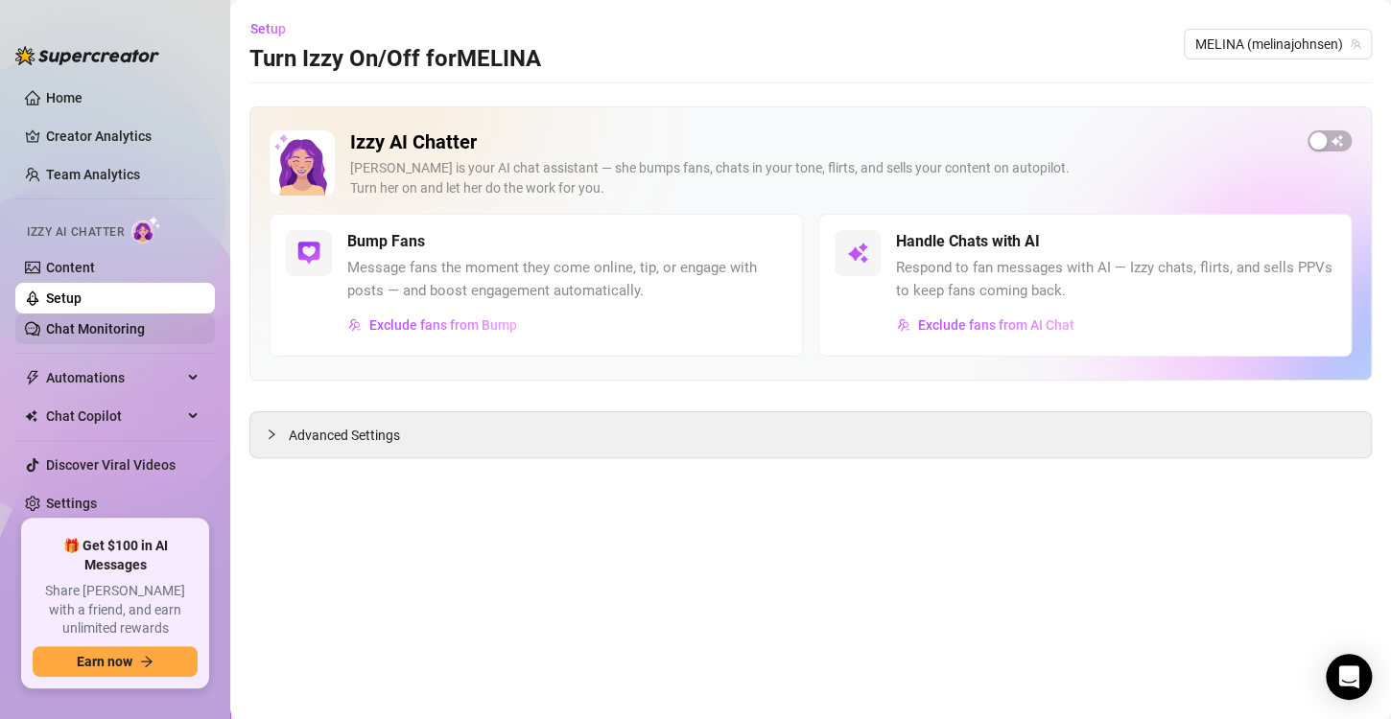
click at [96, 331] on link "Chat Monitoring" at bounding box center [95, 328] width 99 height 15
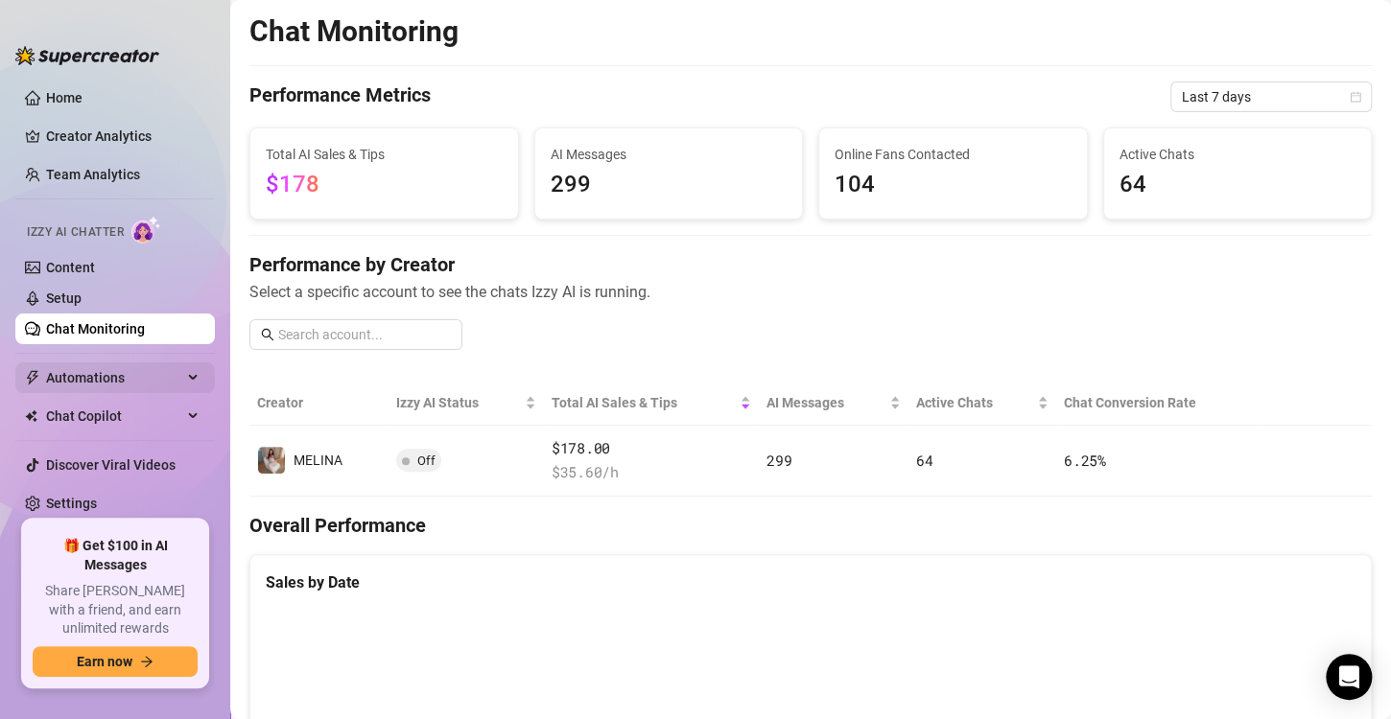
click at [125, 371] on span "Automations" at bounding box center [114, 378] width 136 height 31
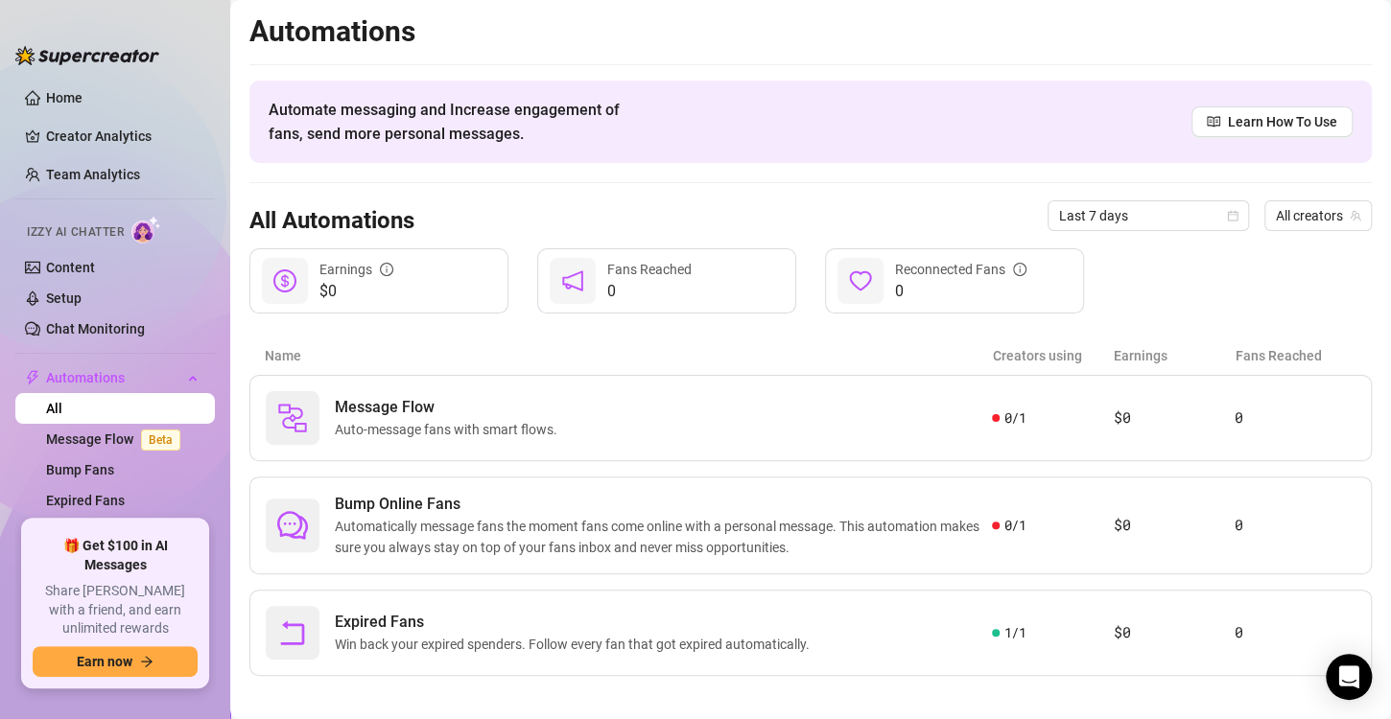
scroll to position [12, 0]
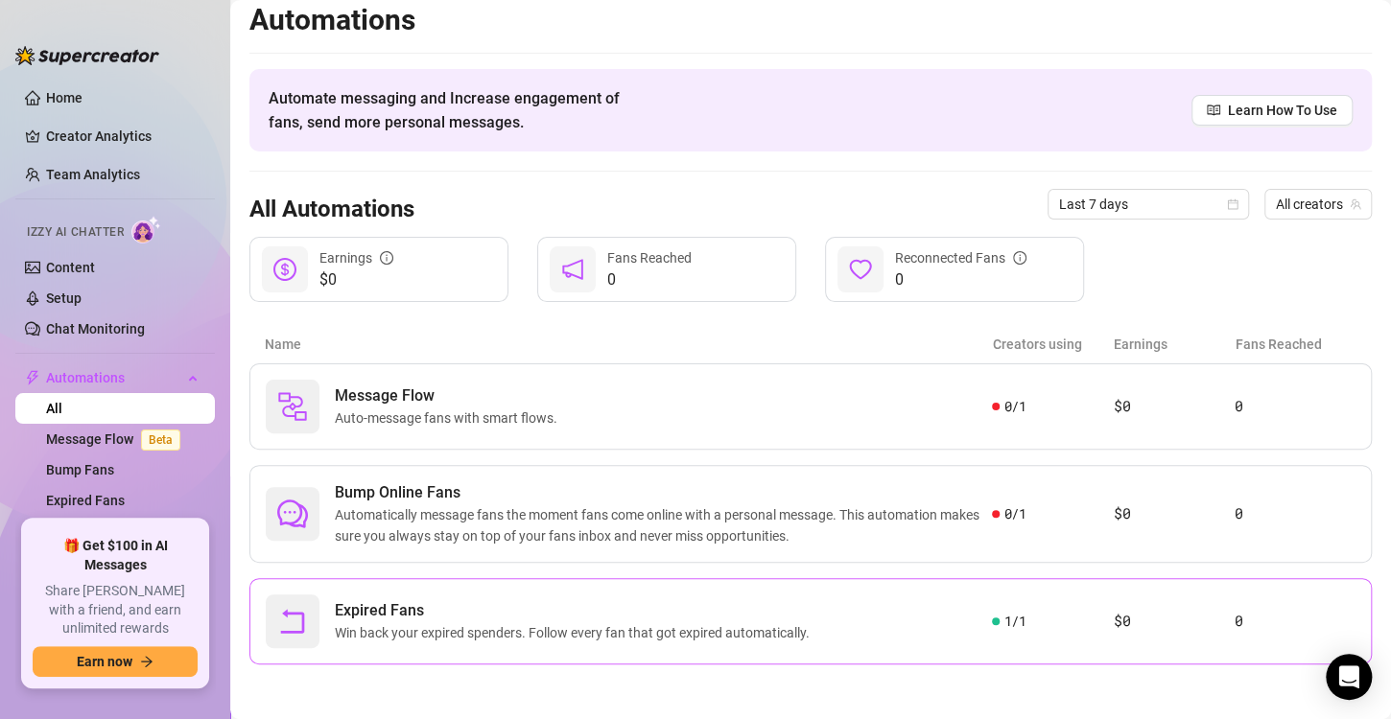
click at [830, 621] on div "Expired Fans Win back your expired spenders. Follow every fan that got expired …" at bounding box center [629, 622] width 726 height 54
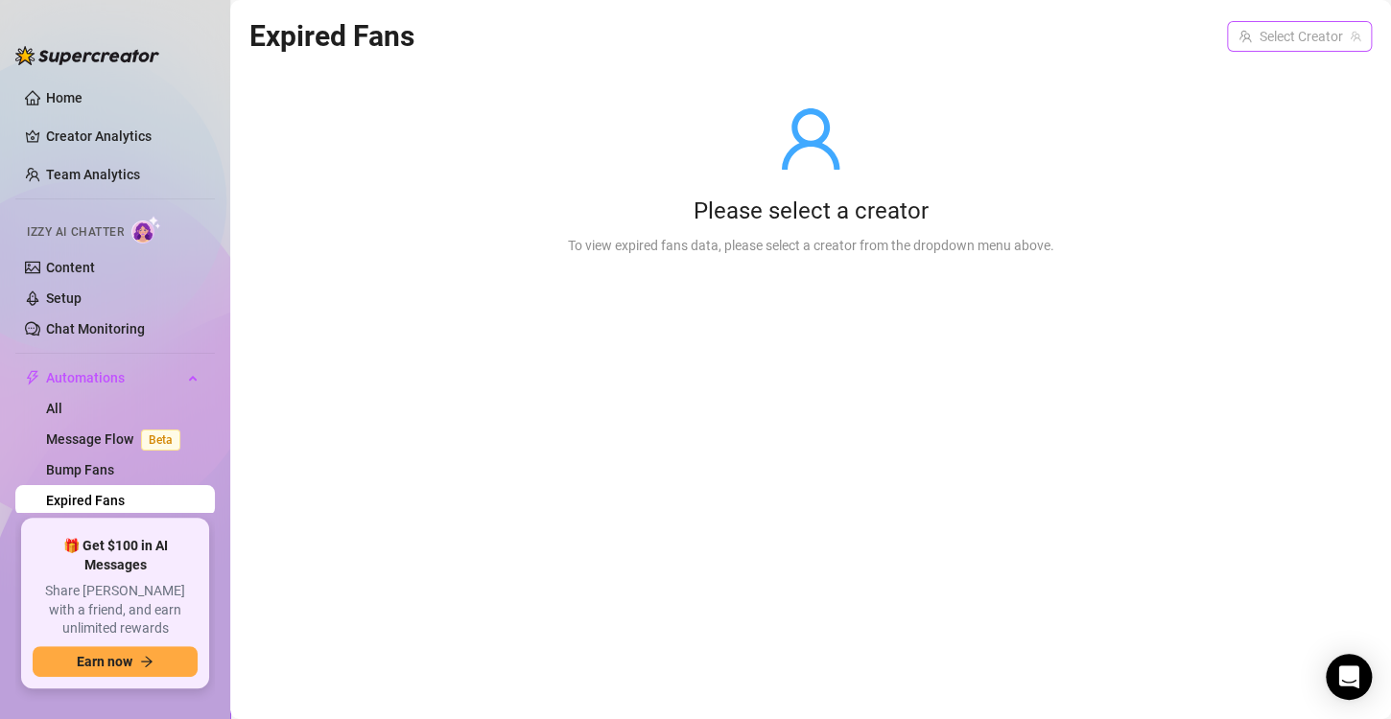
click at [1284, 42] on input "search" at bounding box center [1290, 36] width 105 height 29
click at [1260, 72] on span "( melinajohnsen )" at bounding box center [1308, 75] width 96 height 21
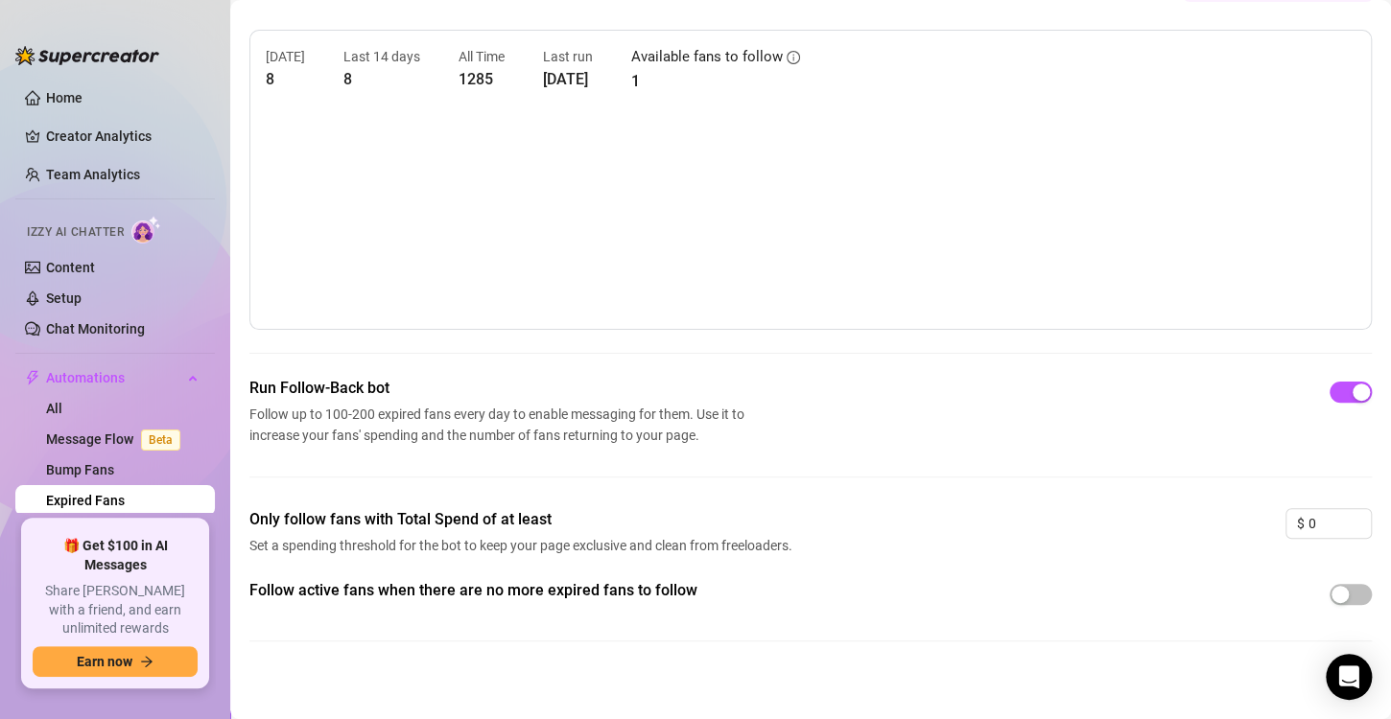
scroll to position [60, 0]
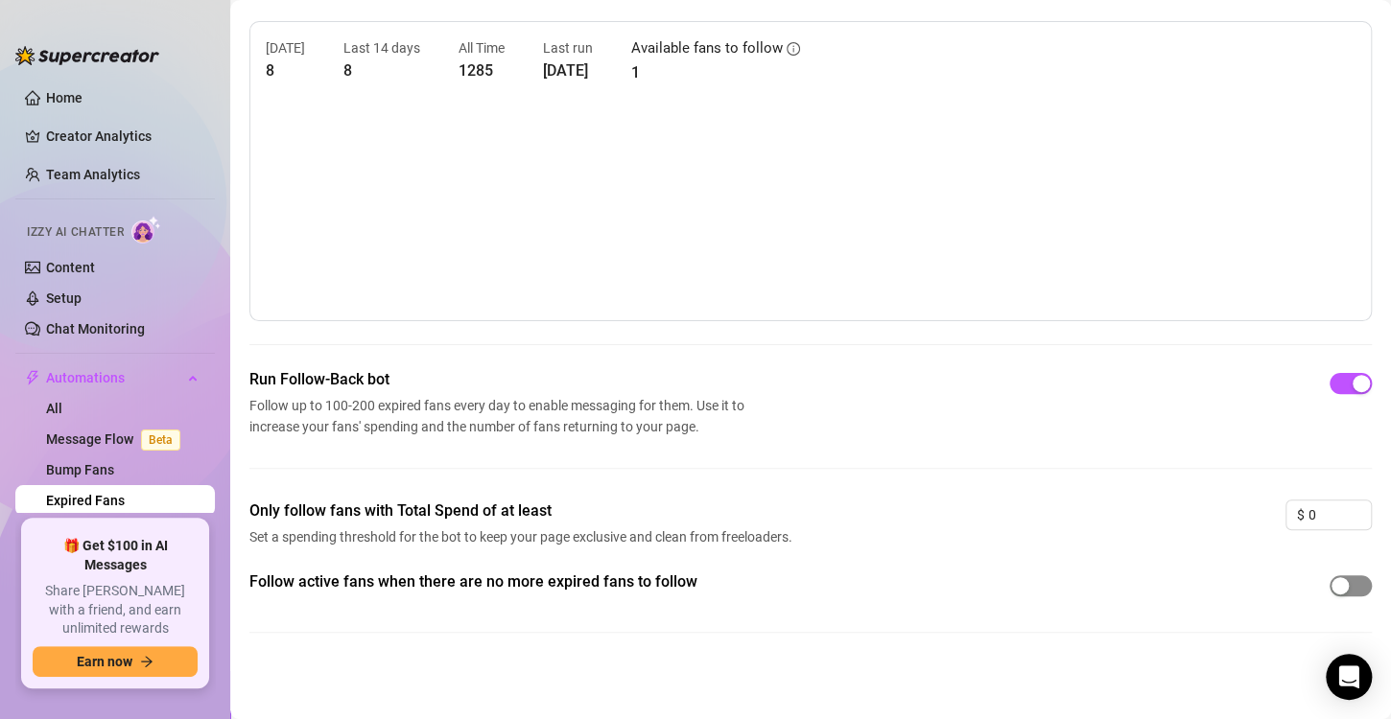
click at [1331, 593] on div "button" at bounding box center [1339, 585] width 17 height 17
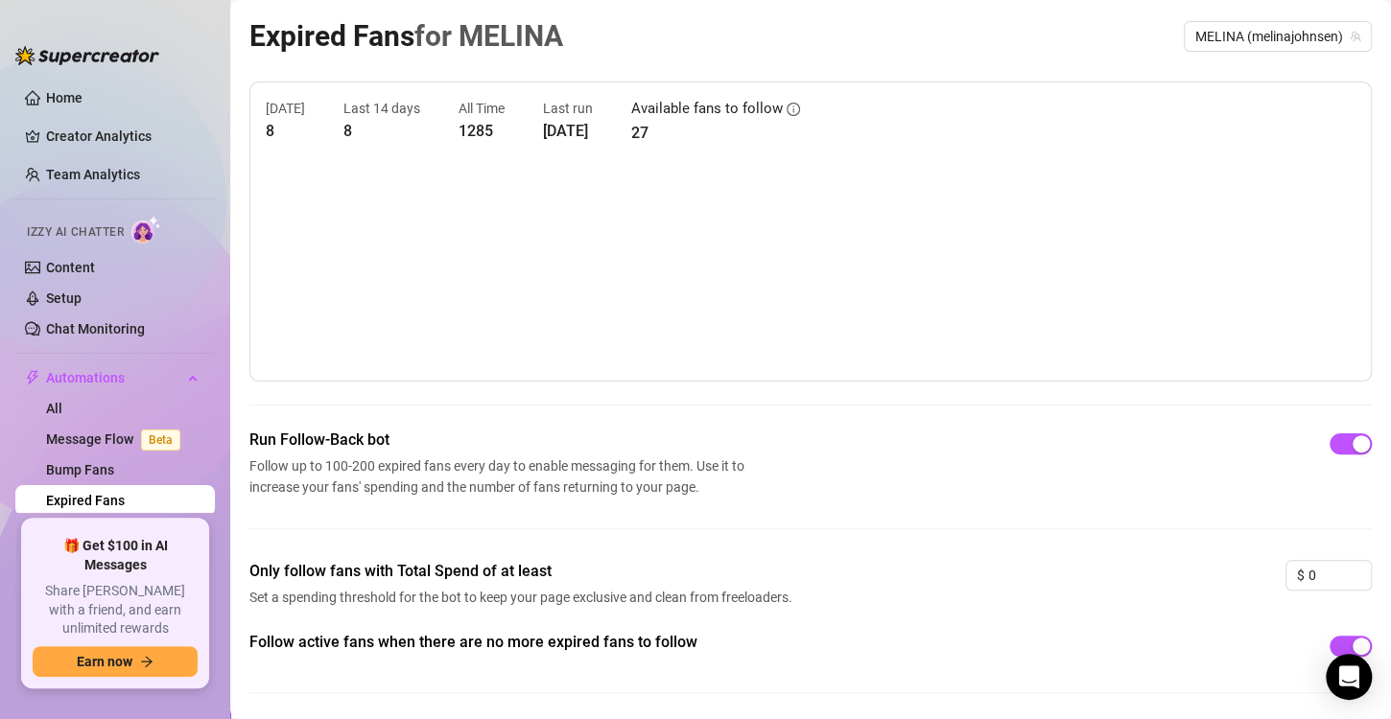
click at [87, 494] on link "Expired Fans" at bounding box center [85, 500] width 79 height 15
click at [91, 441] on link "Message Flow Beta" at bounding box center [117, 439] width 142 height 15
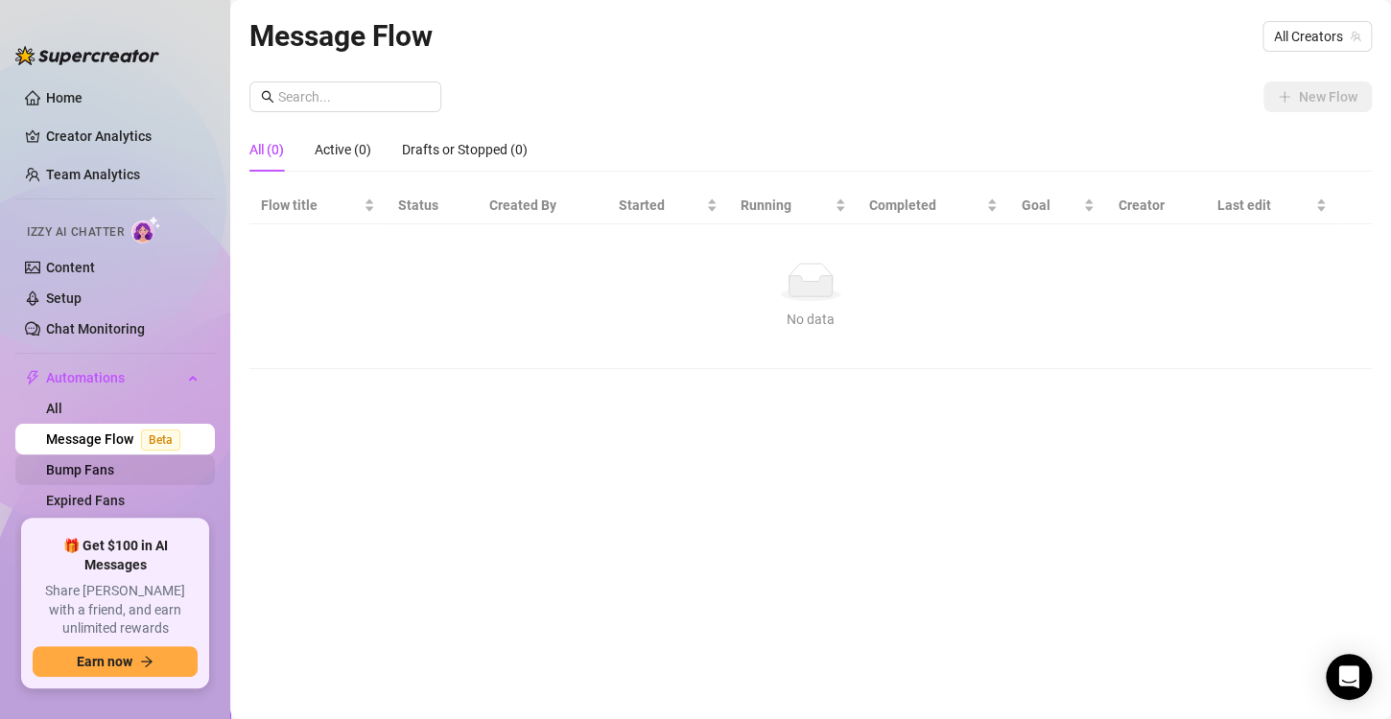
scroll to position [117, 0]
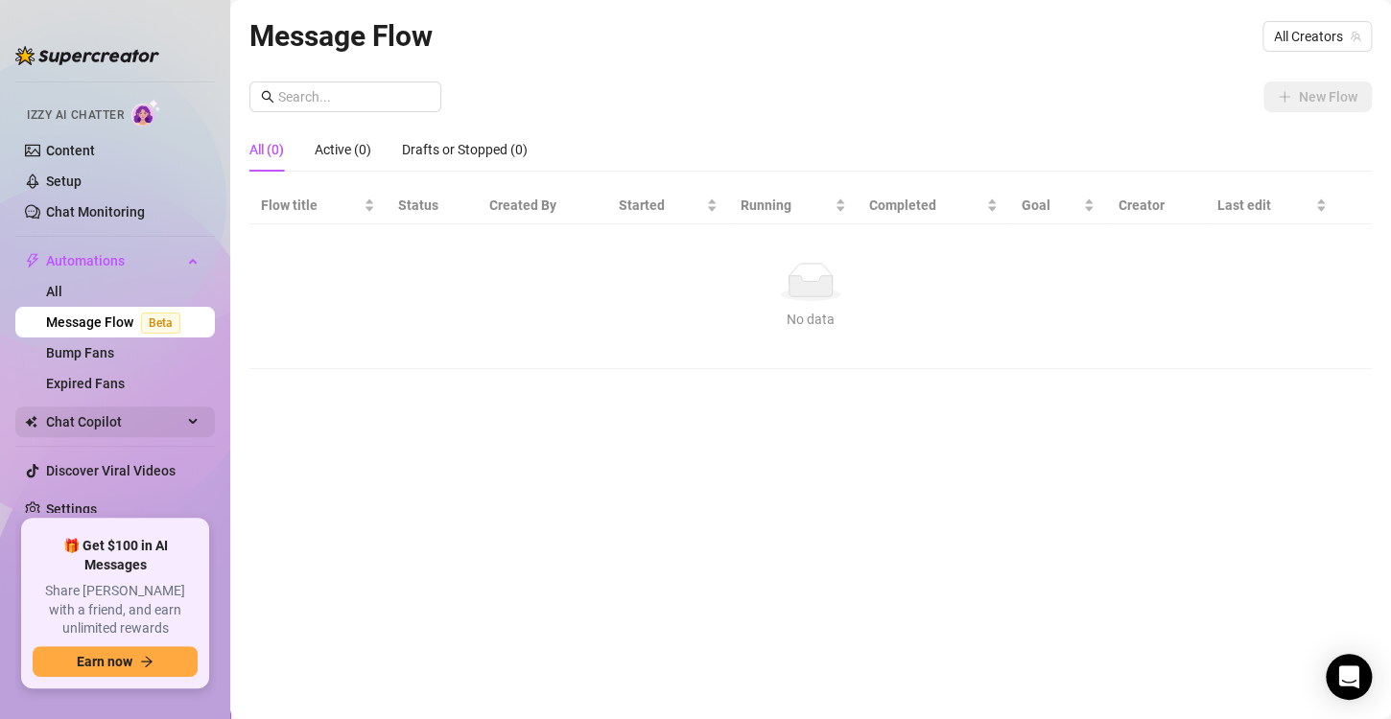
click at [82, 419] on span "Chat Copilot" at bounding box center [114, 422] width 136 height 31
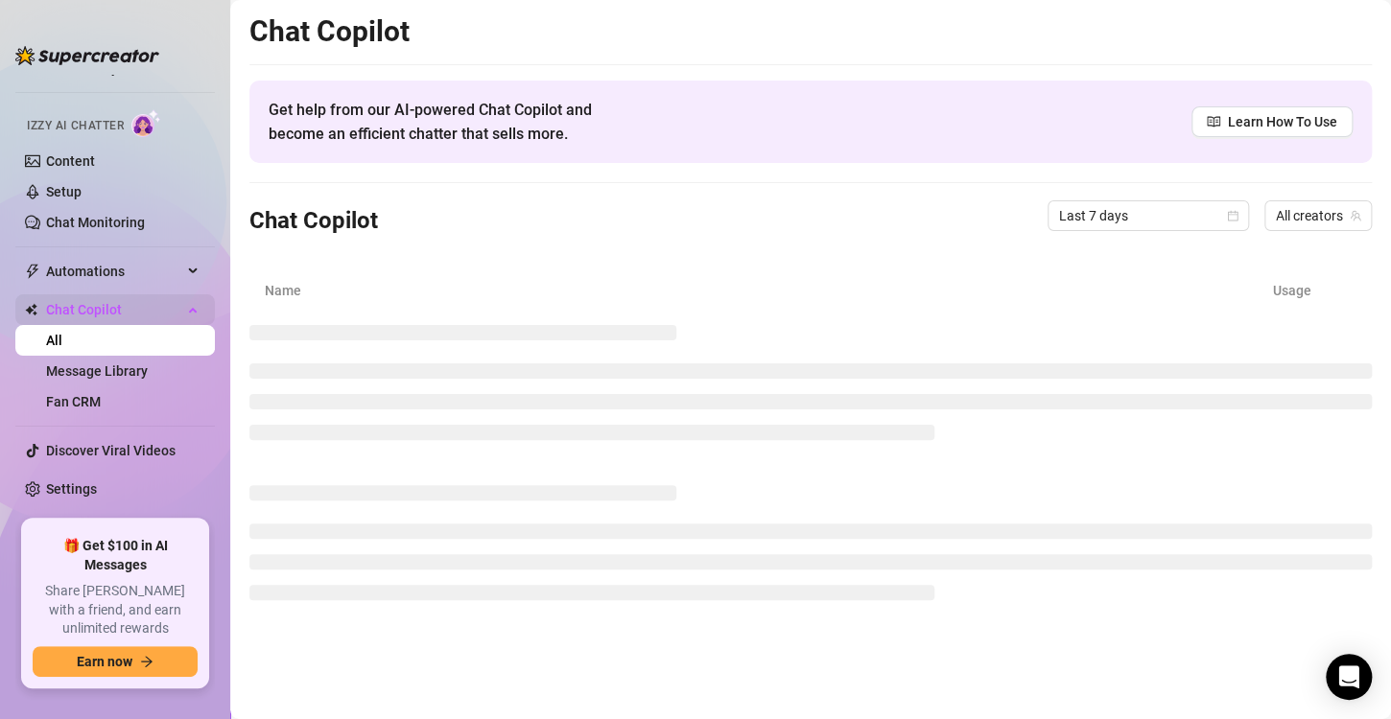
scroll to position [86, 0]
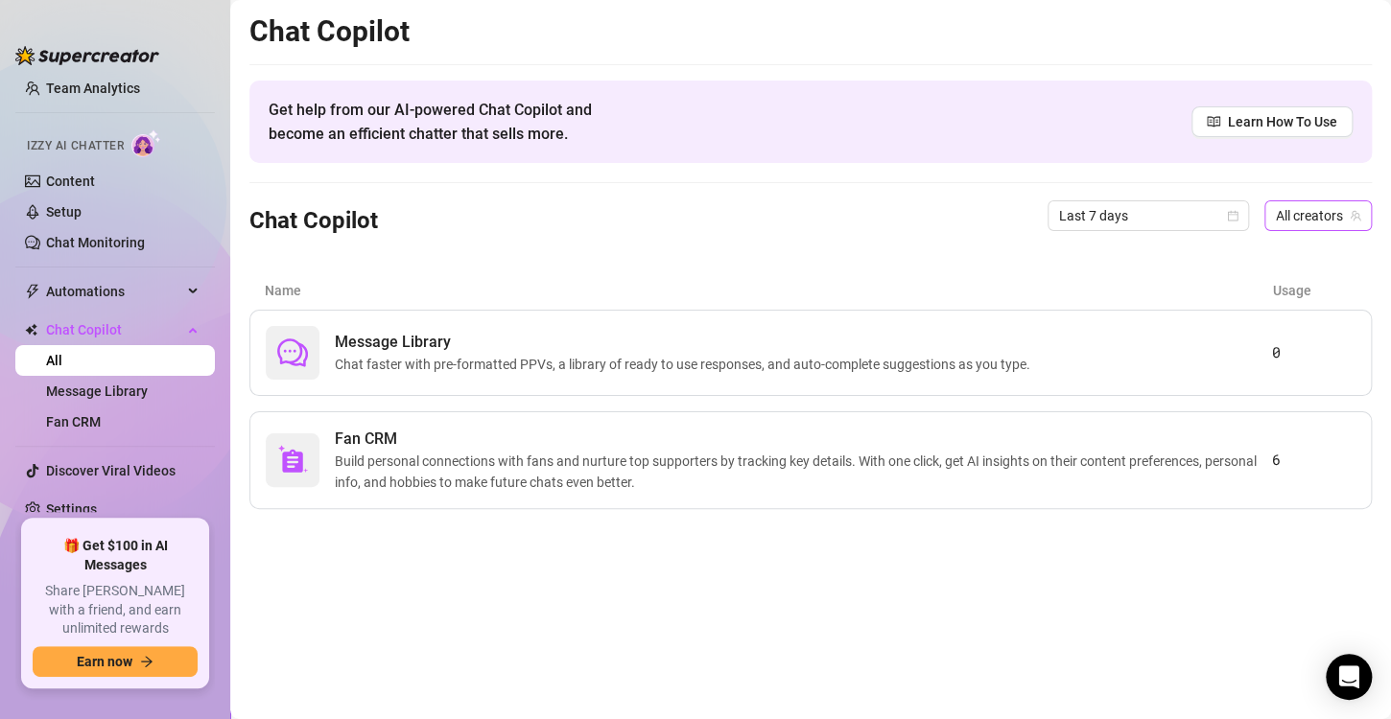
click at [1330, 213] on span "All creators" at bounding box center [1318, 215] width 84 height 29
click at [1233, 284] on span "MELINA" at bounding box center [1228, 285] width 49 height 21
click at [502, 357] on span "Chat faster with pre-formatted PPVs, a library of ready to use responses, and a…" at bounding box center [686, 364] width 703 height 21
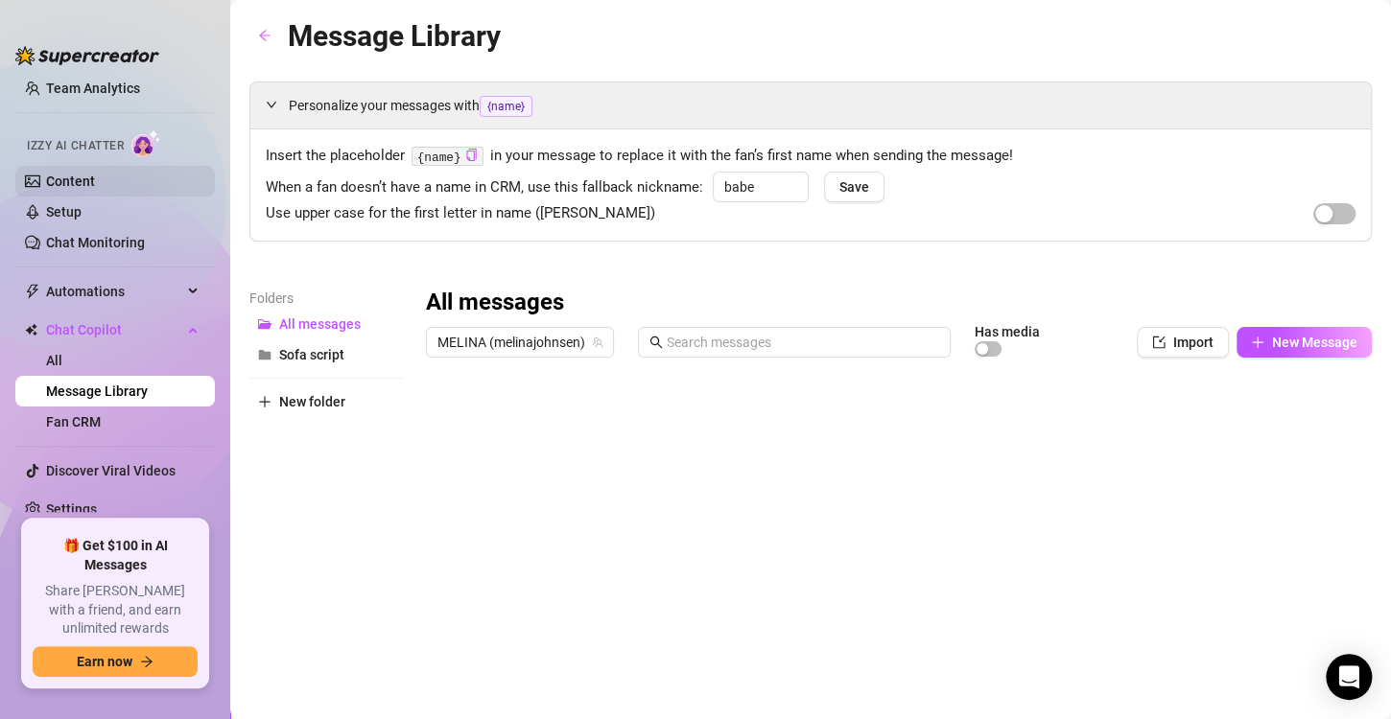
click at [72, 187] on link "Content" at bounding box center [70, 181] width 49 height 15
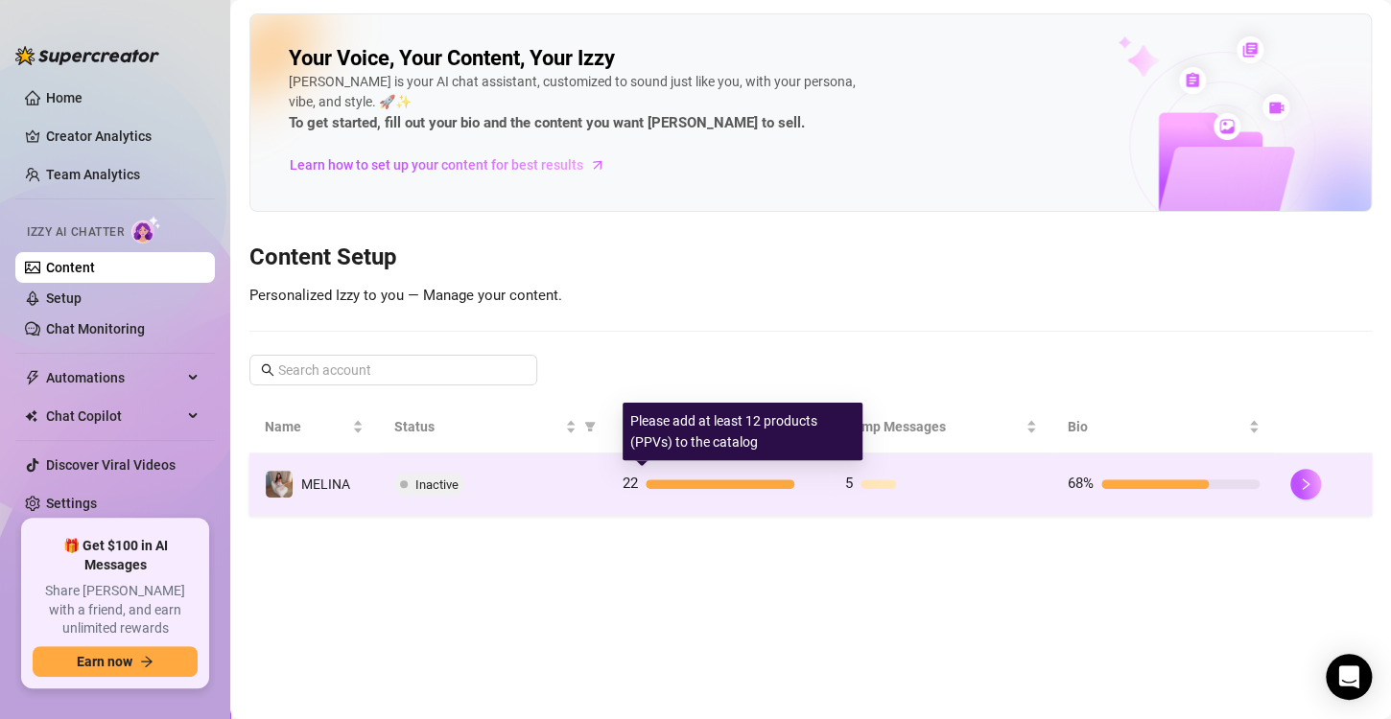
click at [707, 483] on div at bounding box center [719, 485] width 149 height 10
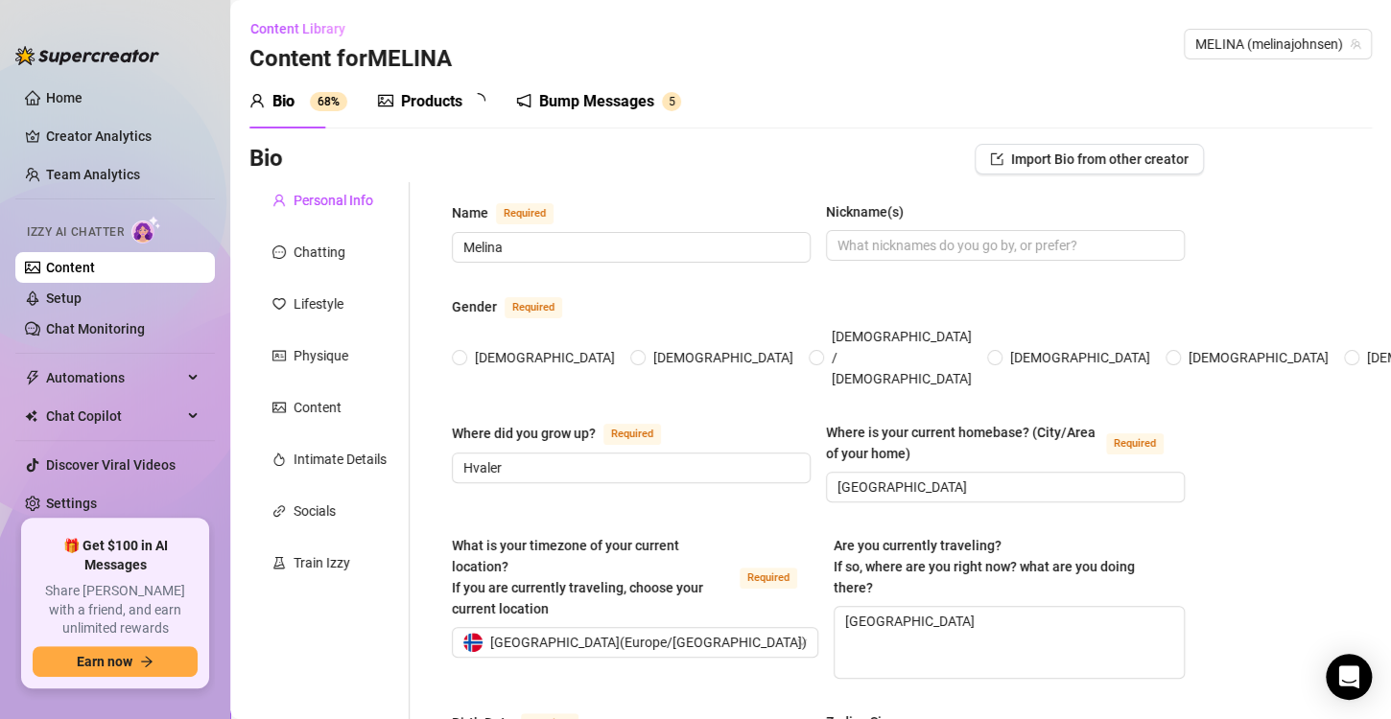
radio input "true"
type input "[DATE]"
click at [343, 357] on div "Physique" at bounding box center [320, 355] width 55 height 21
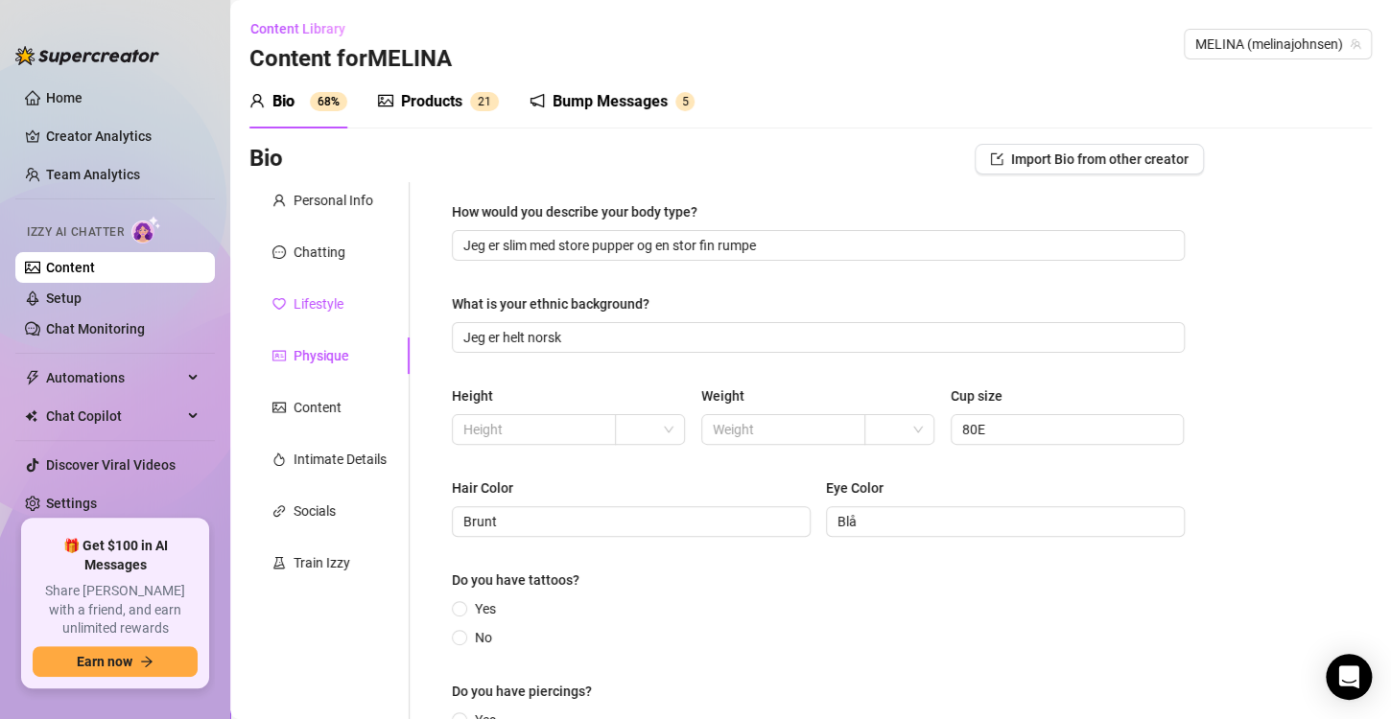
click at [320, 312] on div "Lifestyle" at bounding box center [318, 303] width 50 height 21
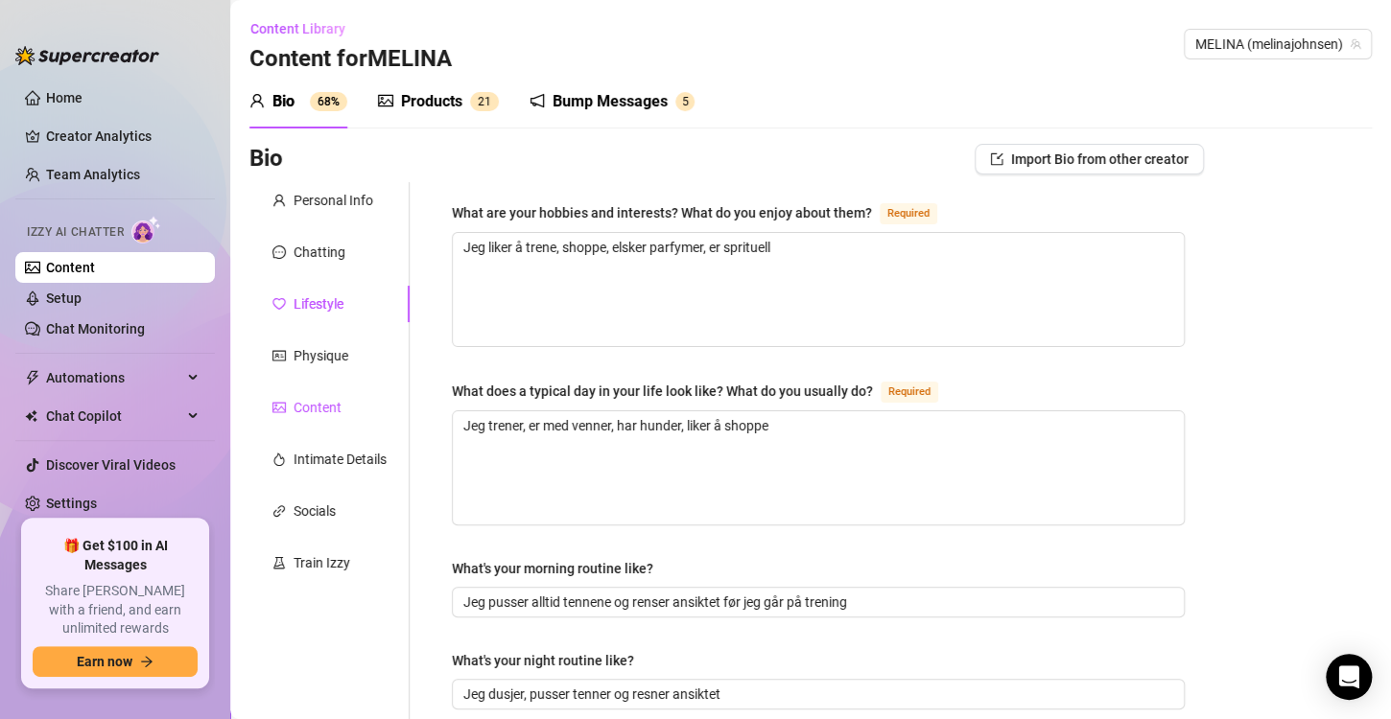
click at [316, 409] on div "Content" at bounding box center [317, 407] width 48 height 21
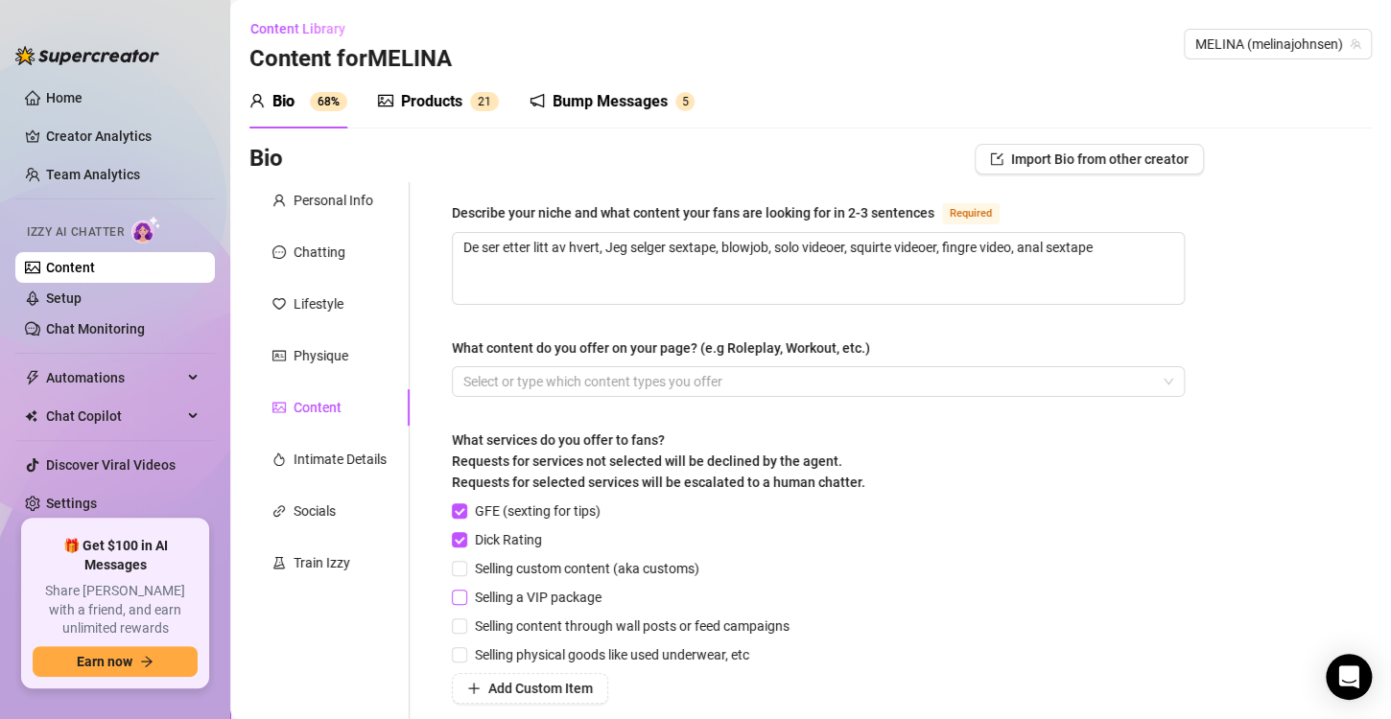
click at [532, 596] on span "Selling a VIP package" at bounding box center [538, 597] width 142 height 21
click at [465, 596] on input "Selling a VIP package" at bounding box center [458, 596] width 13 height 13
click at [532, 596] on span "Selling a VIP package" at bounding box center [538, 597] width 142 height 21
click at [465, 596] on input "Selling a VIP package" at bounding box center [458, 596] width 13 height 13
checkbox input "false"
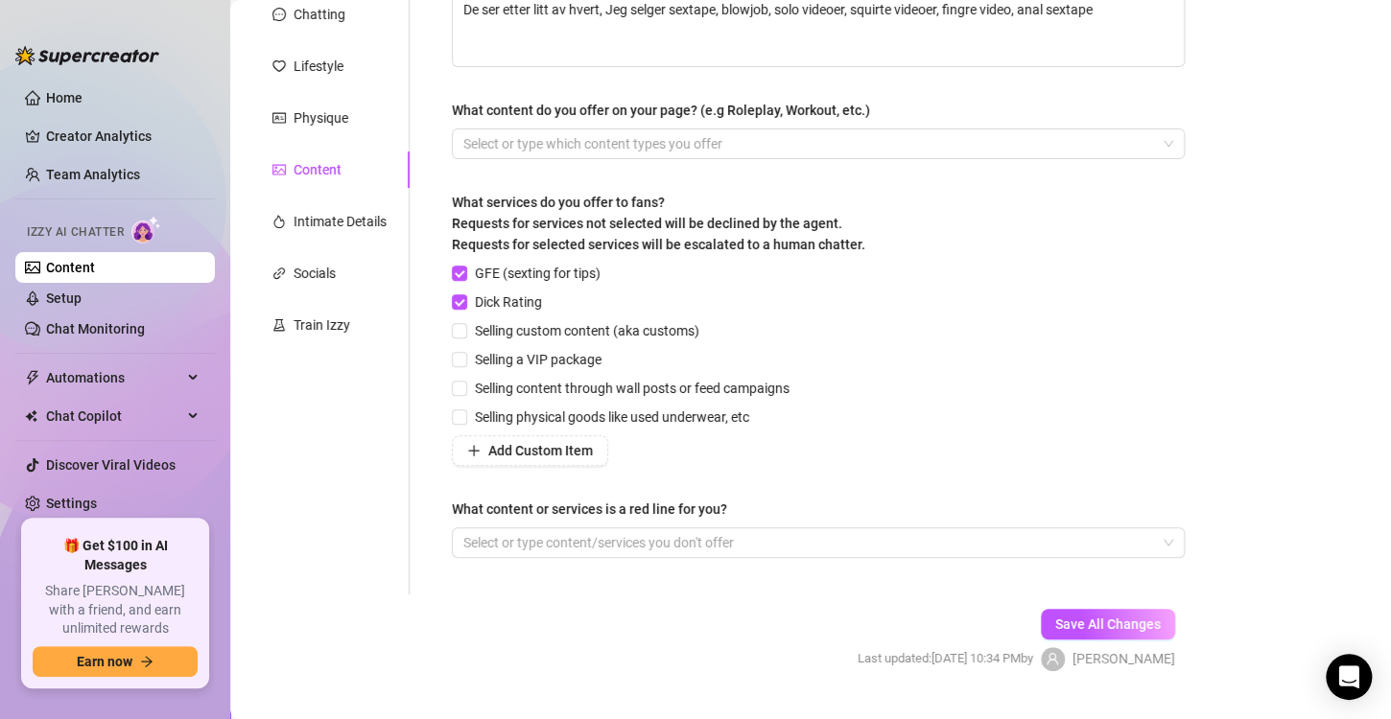
scroll to position [279, 0]
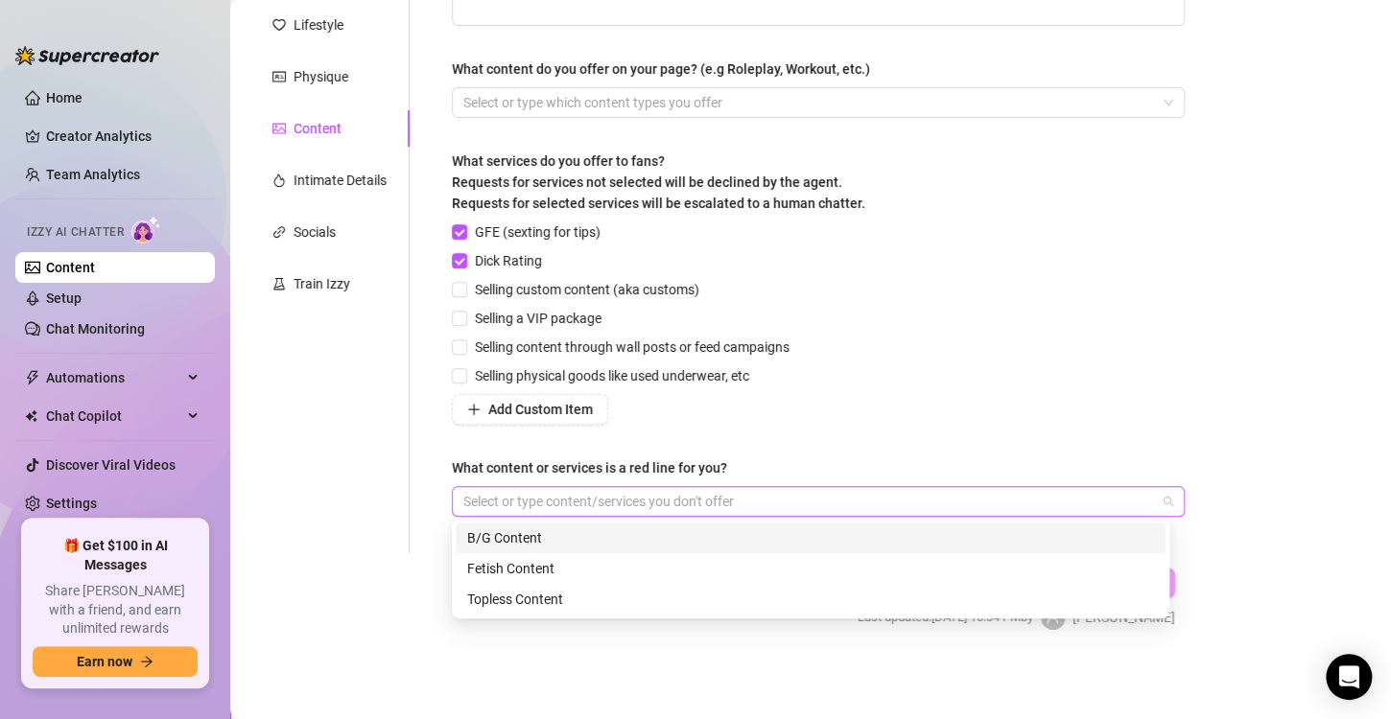
click at [845, 503] on div at bounding box center [808, 501] width 705 height 27
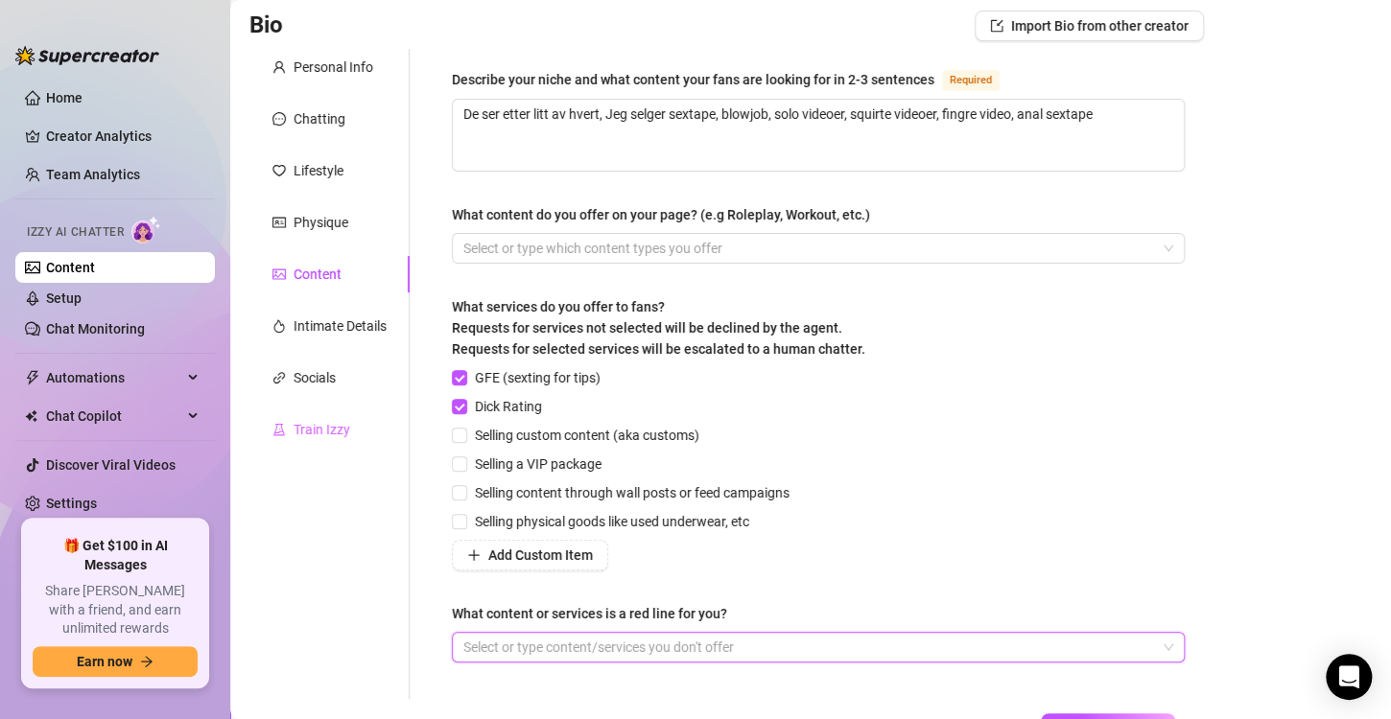
scroll to position [91, 0]
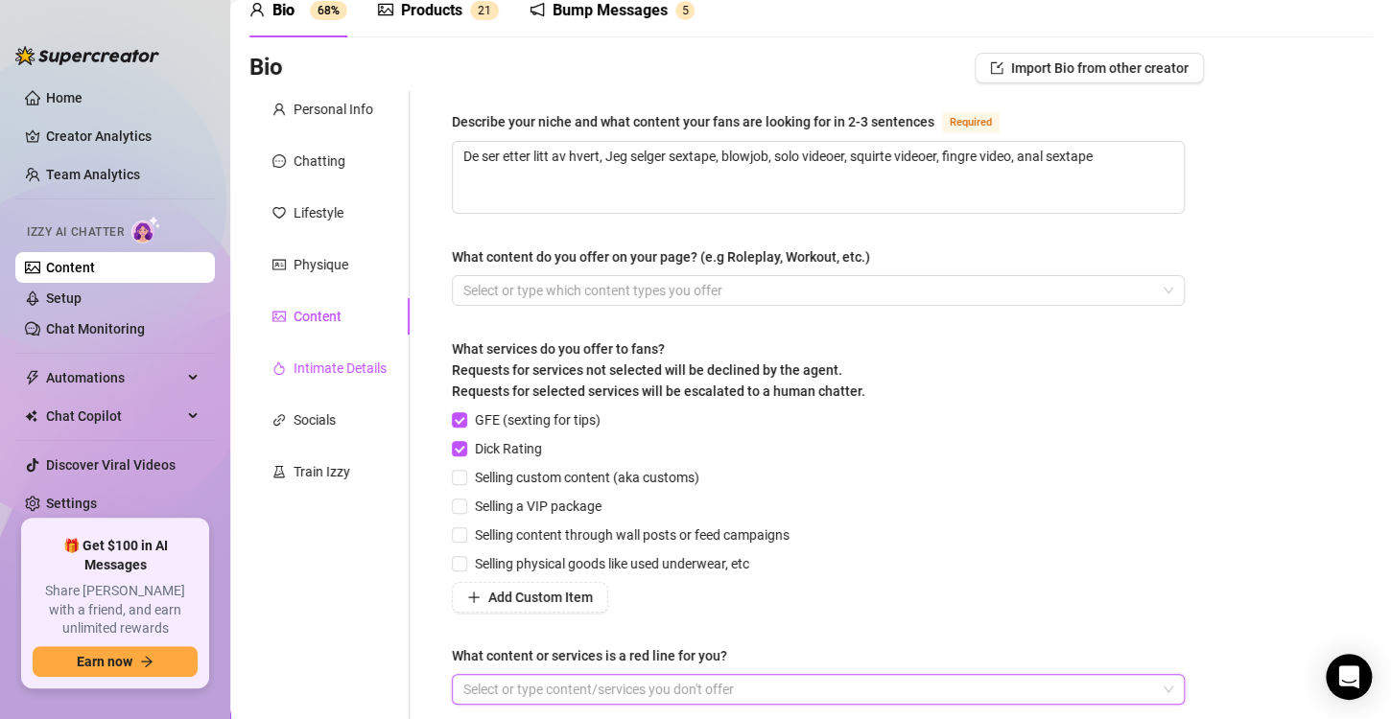
click at [316, 363] on div "Intimate Details" at bounding box center [339, 368] width 93 height 21
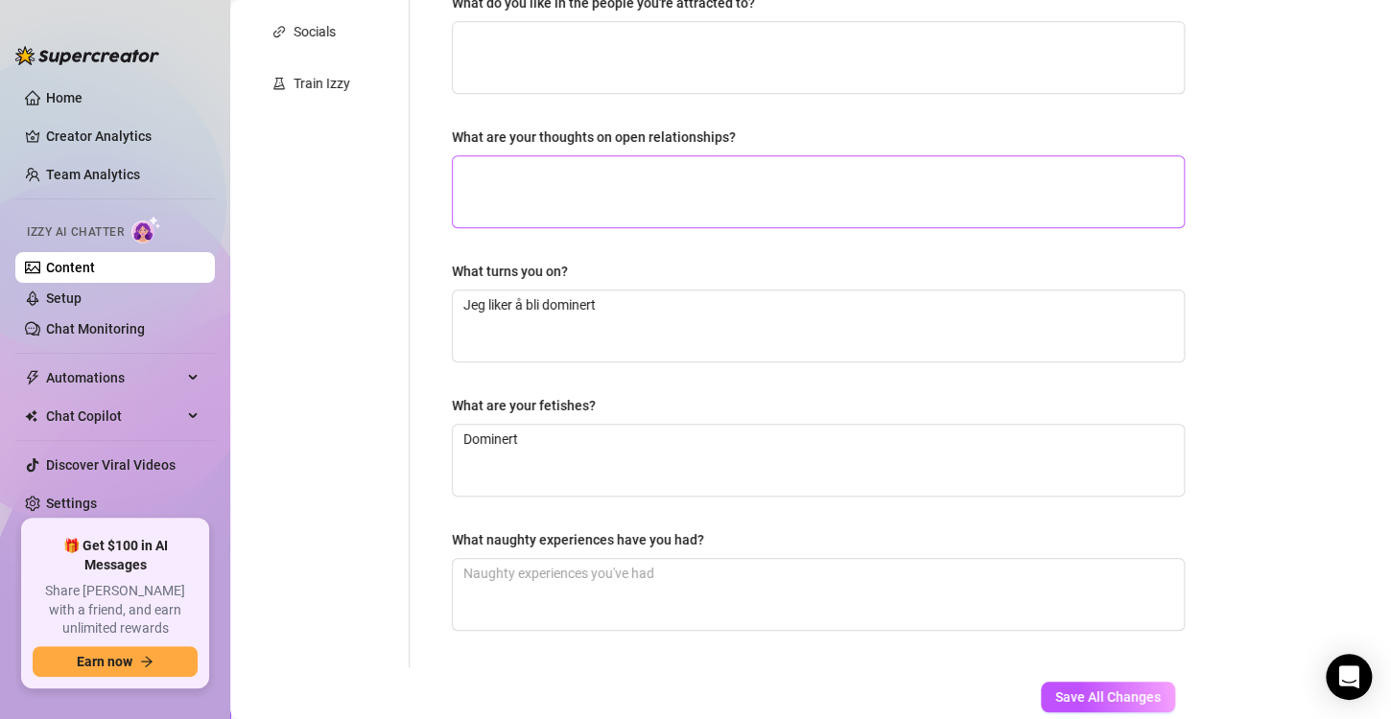
scroll to position [0, 0]
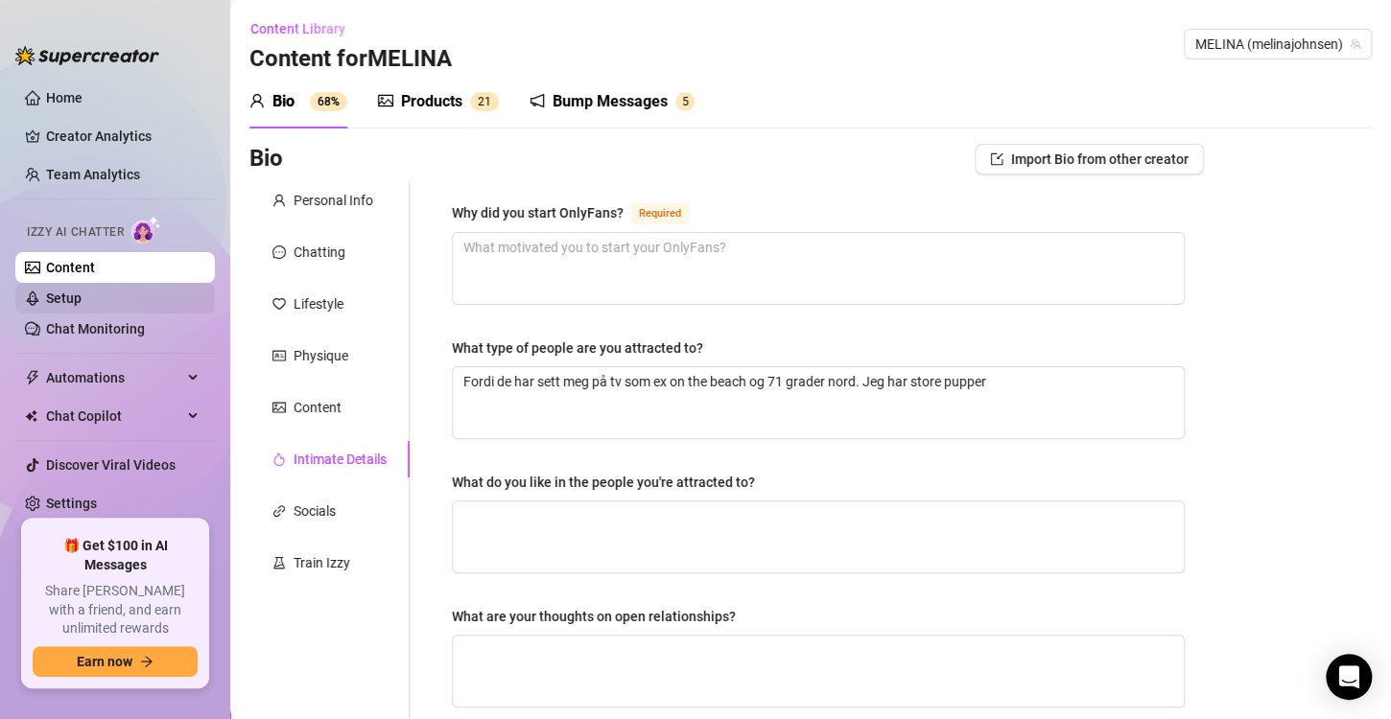
click at [82, 292] on link "Setup" at bounding box center [63, 298] width 35 height 15
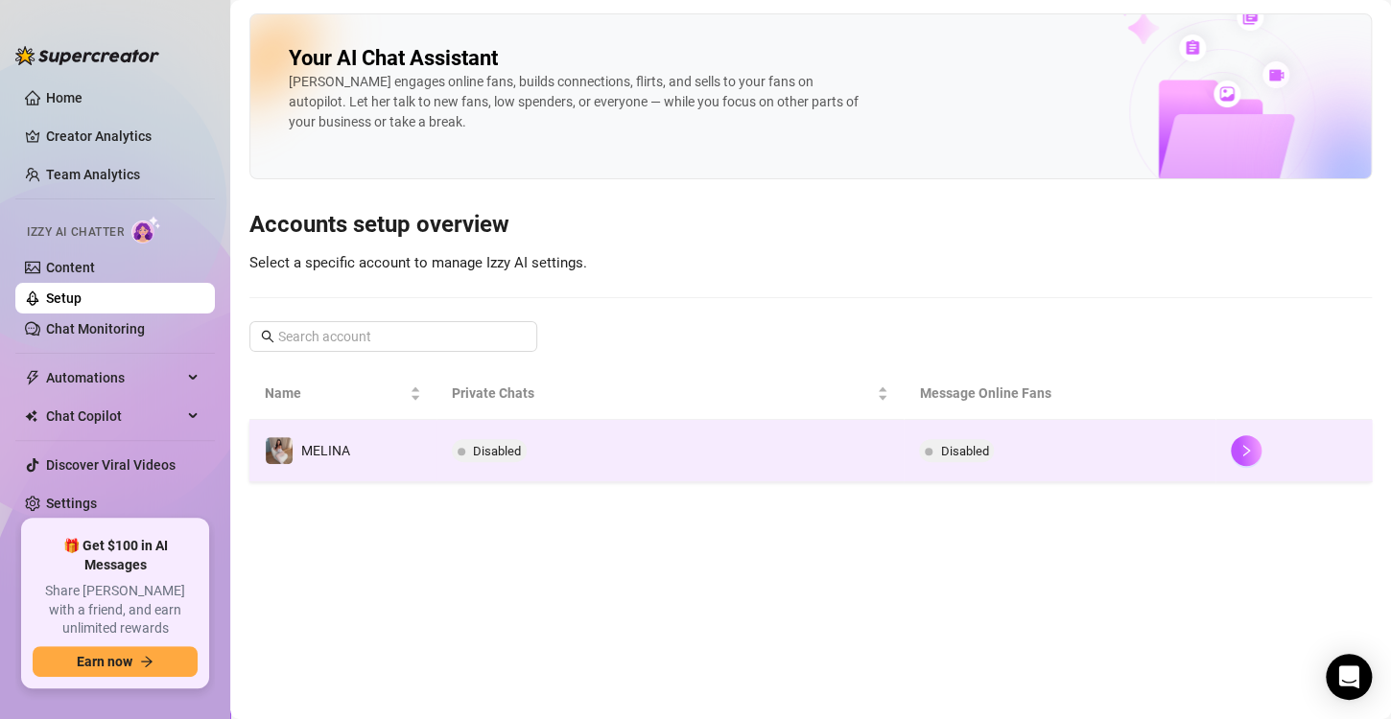
click at [567, 455] on td "Disabled" at bounding box center [670, 451] width 468 height 62
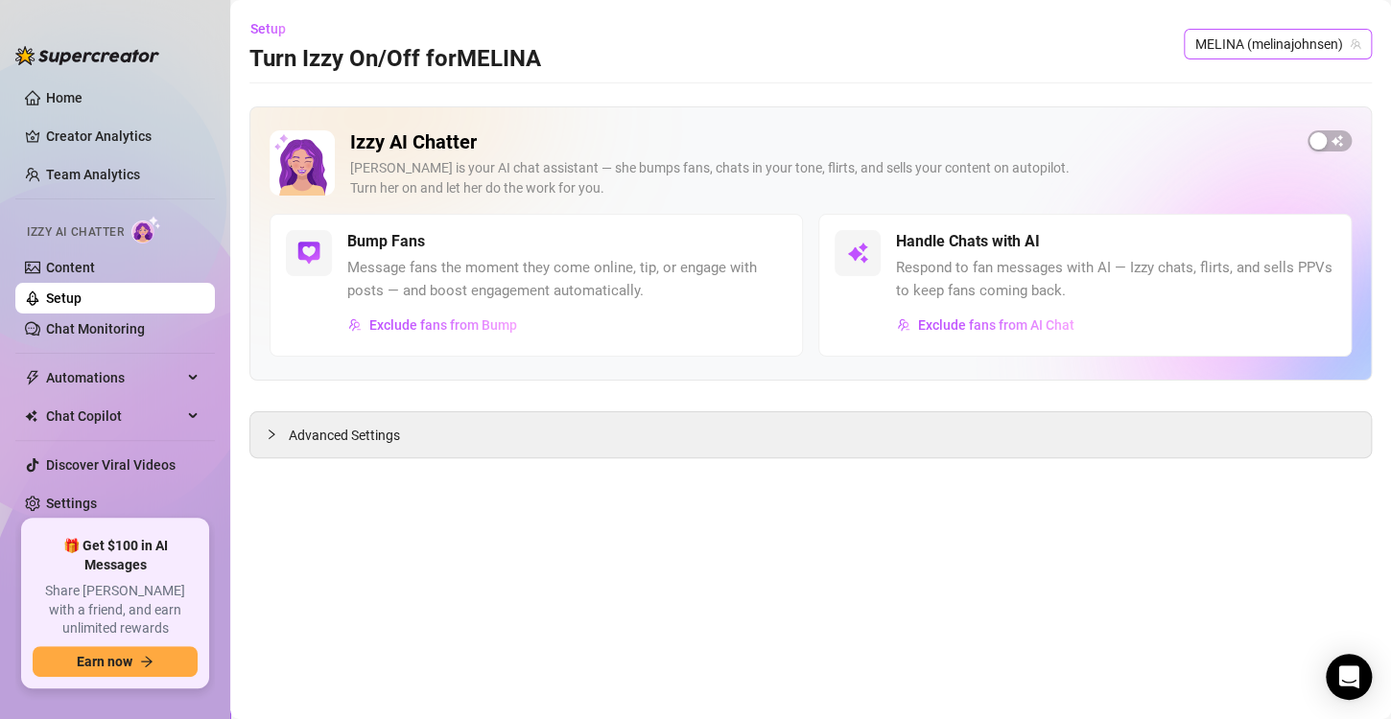
click at [1276, 32] on span "MELINA (melinajohnsen)" at bounding box center [1277, 44] width 165 height 29
click at [1265, 72] on div "MELINA ( melinajohnsen )" at bounding box center [1280, 83] width 183 height 23
click at [382, 427] on span "Advanced Settings" at bounding box center [344, 435] width 111 height 21
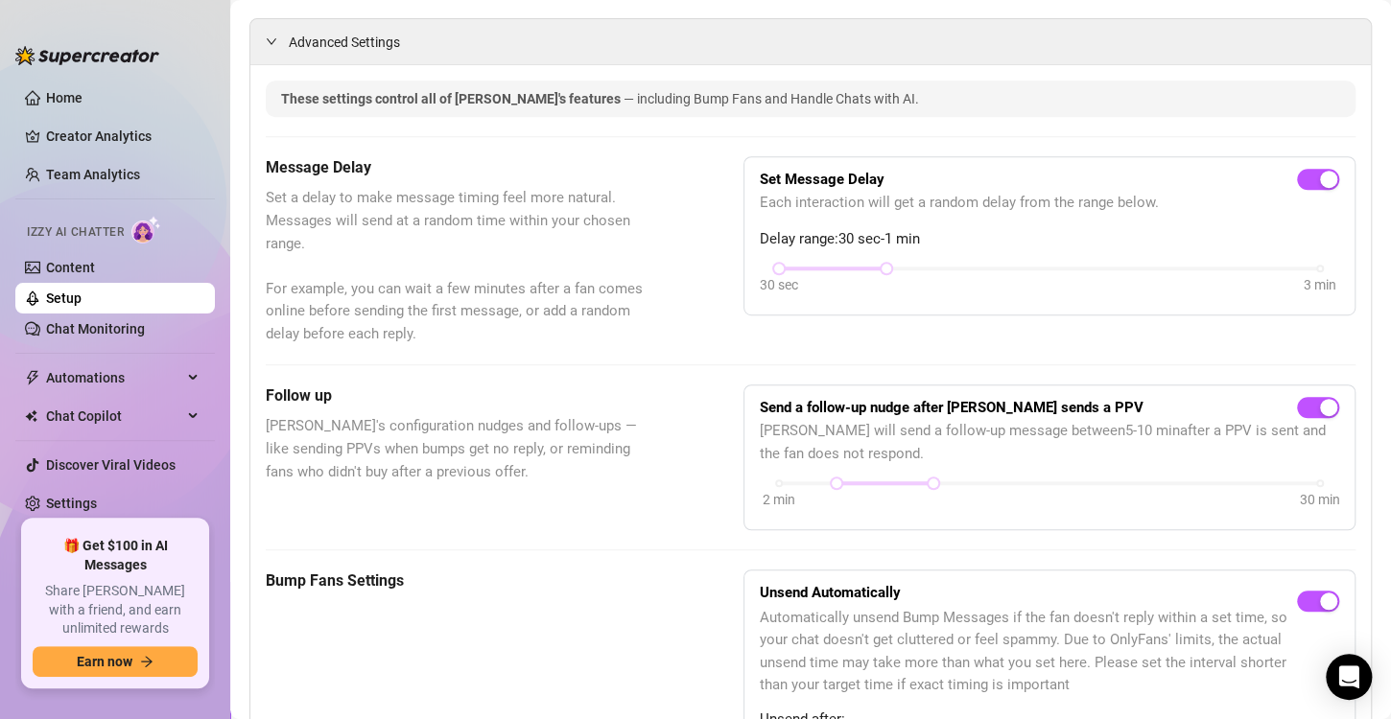
scroll to position [391, 0]
drag, startPoint x: 883, startPoint y: 269, endPoint x: 805, endPoint y: 267, distance: 78.7
click at [805, 267] on div "30 sec 3 min" at bounding box center [1049, 269] width 541 height 8
click at [678, 319] on div "Message Delay Set a delay to make message timing feel more natural. Messages wi…" at bounding box center [810, 252] width 1089 height 189
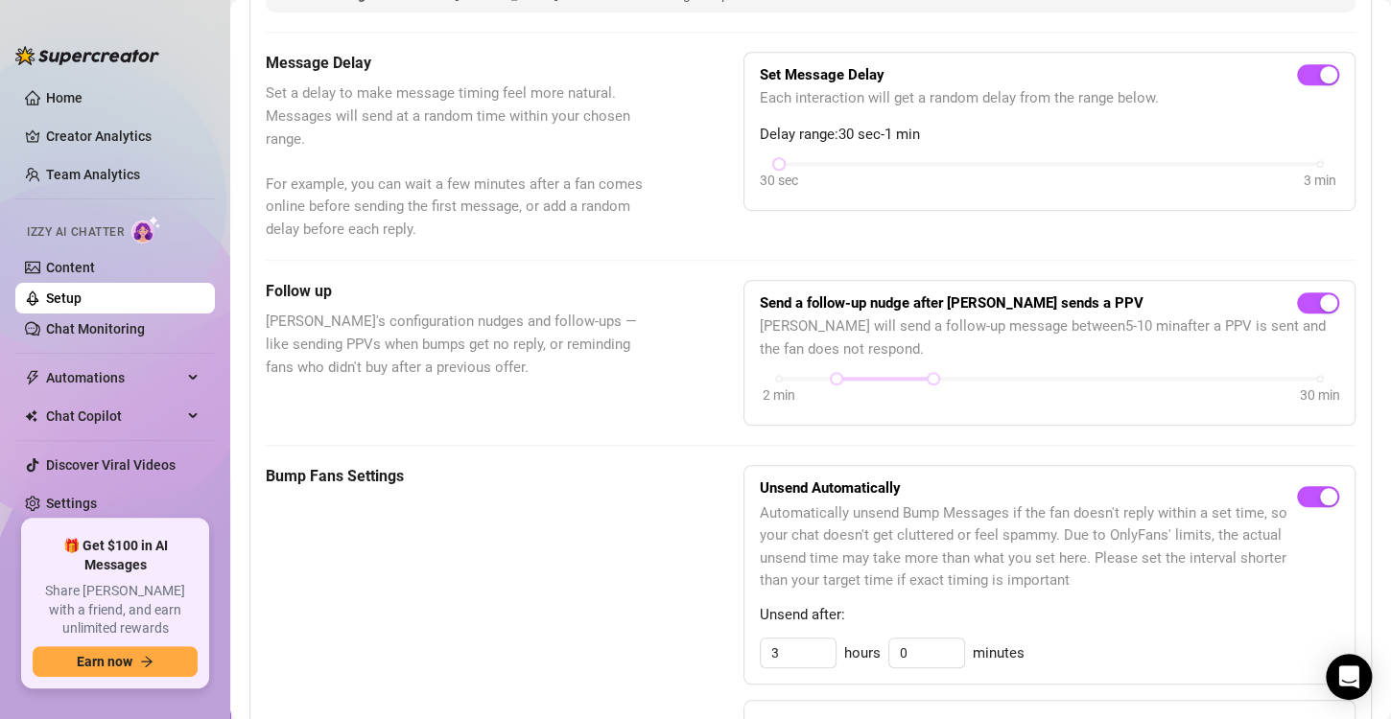
scroll to position [0, 0]
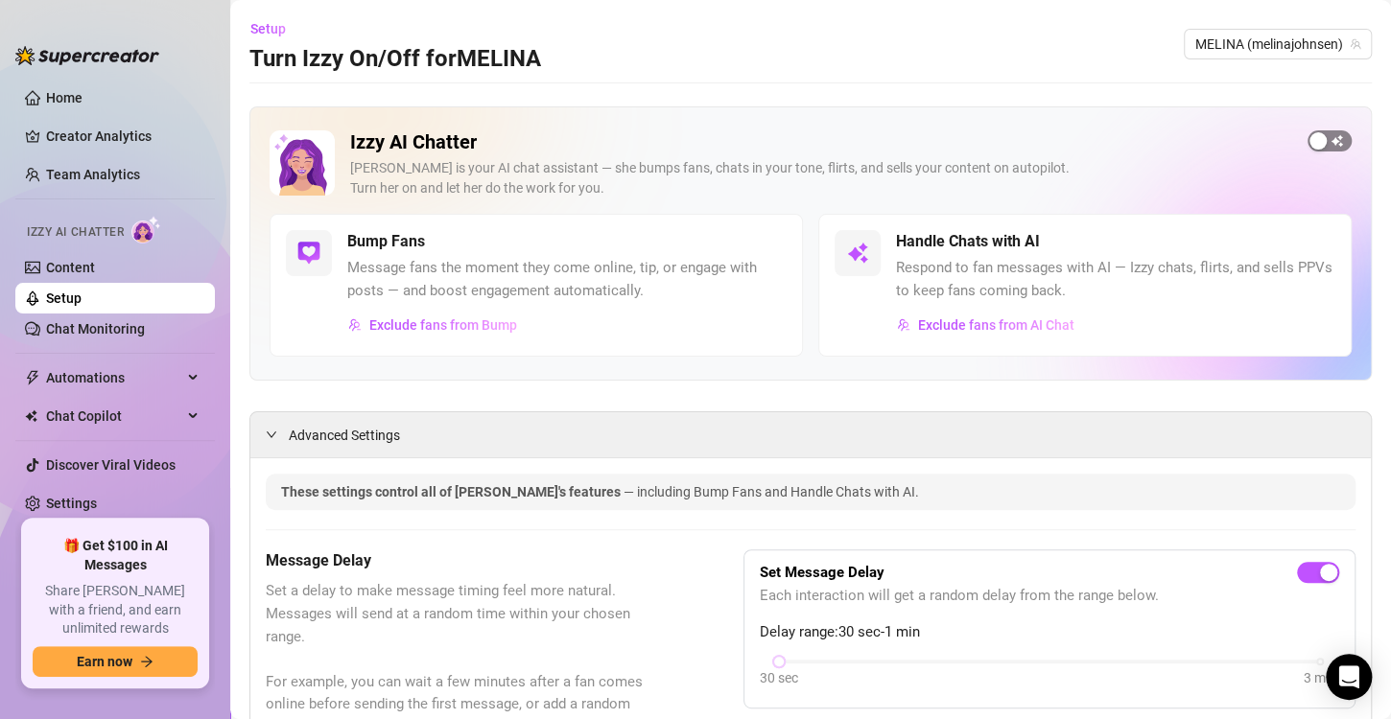
click at [1315, 136] on span "button" at bounding box center [1329, 140] width 44 height 21
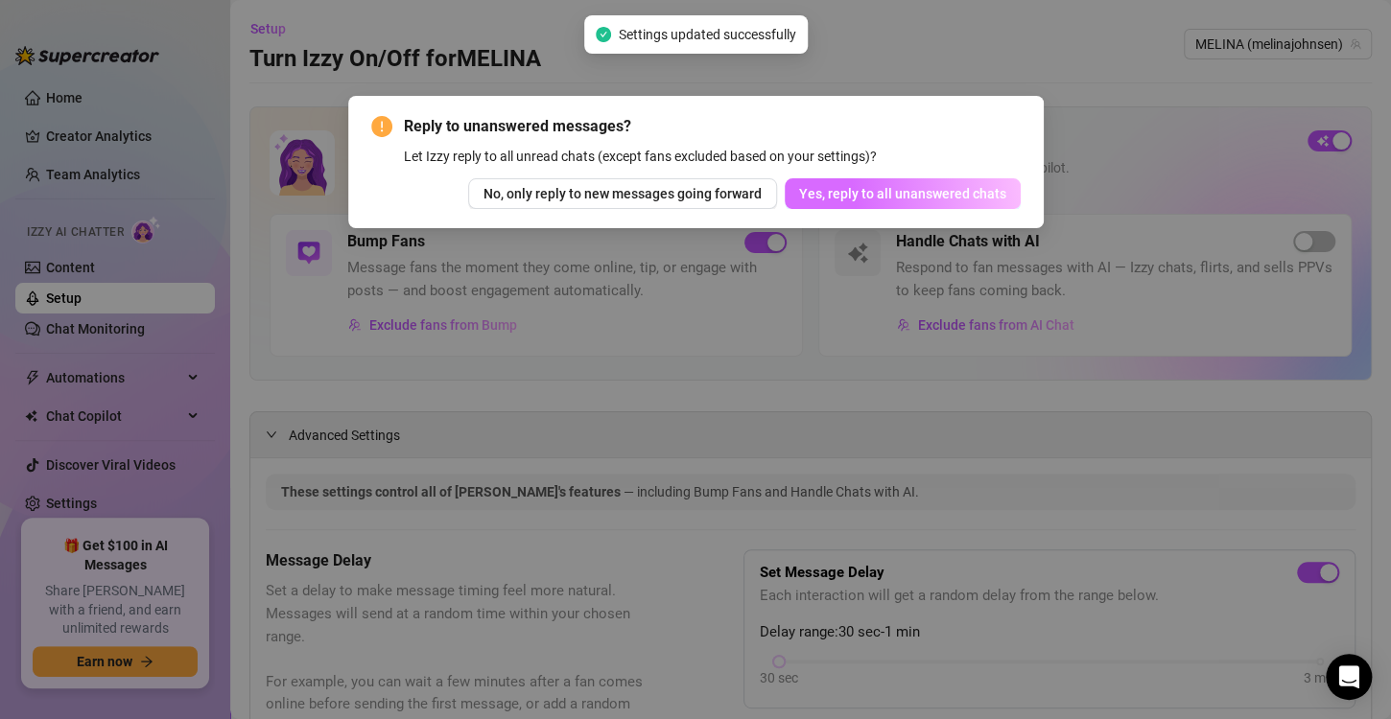
click at [927, 193] on span "Yes, reply to all unanswered chats" at bounding box center [902, 193] width 207 height 15
